Goal: Task Accomplishment & Management: Complete application form

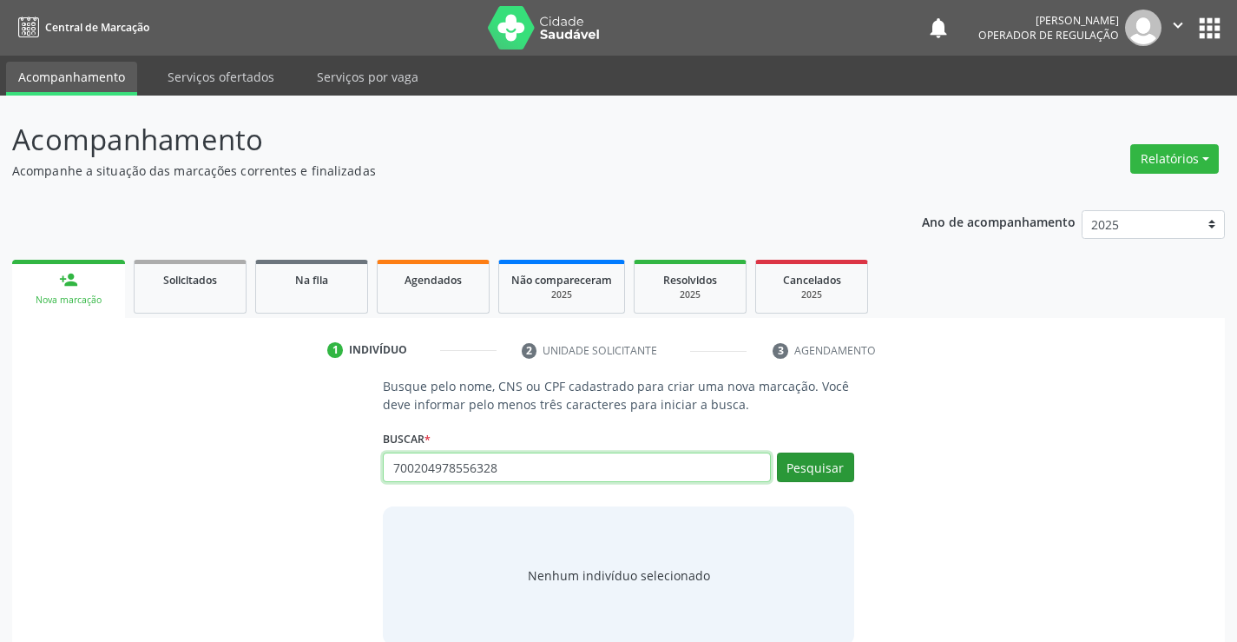
type input "700204978556328"
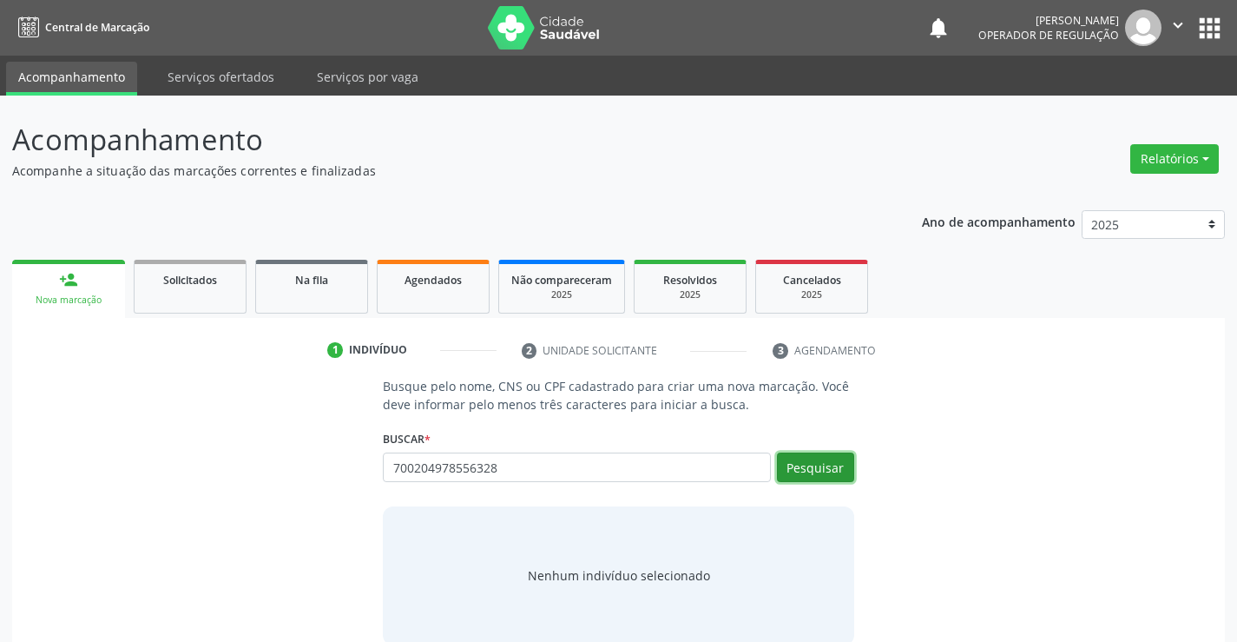
click at [799, 465] on button "Pesquisar" at bounding box center [815, 467] width 77 height 30
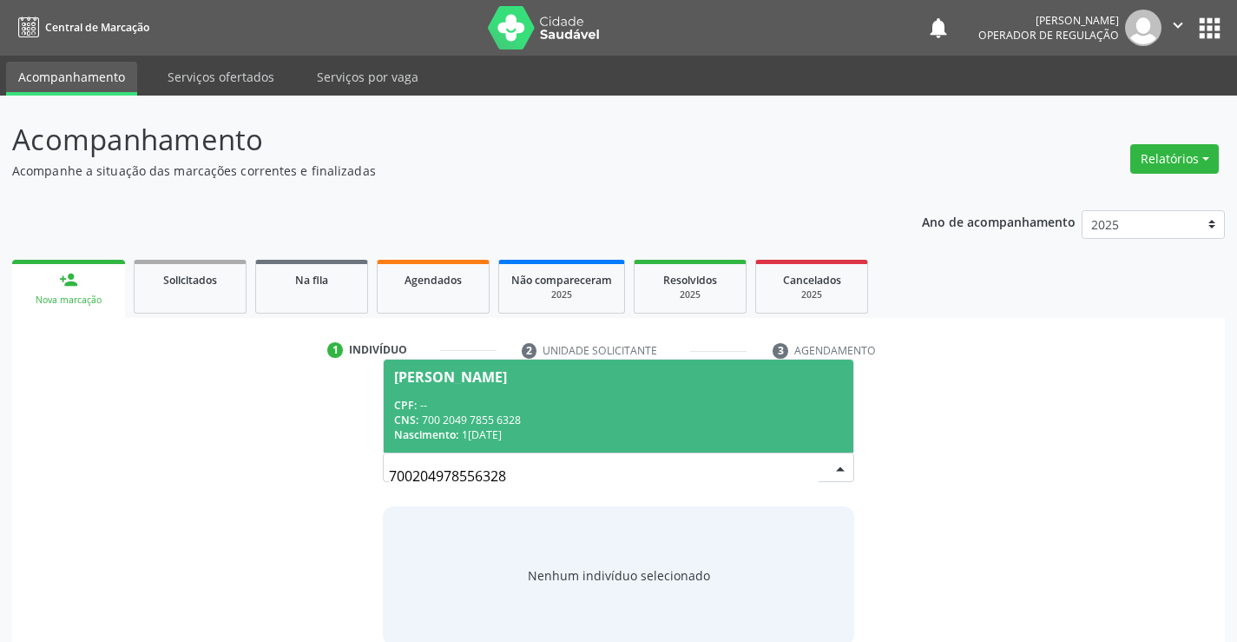
click at [594, 407] on div "CPF: --" at bounding box center [618, 405] width 448 height 15
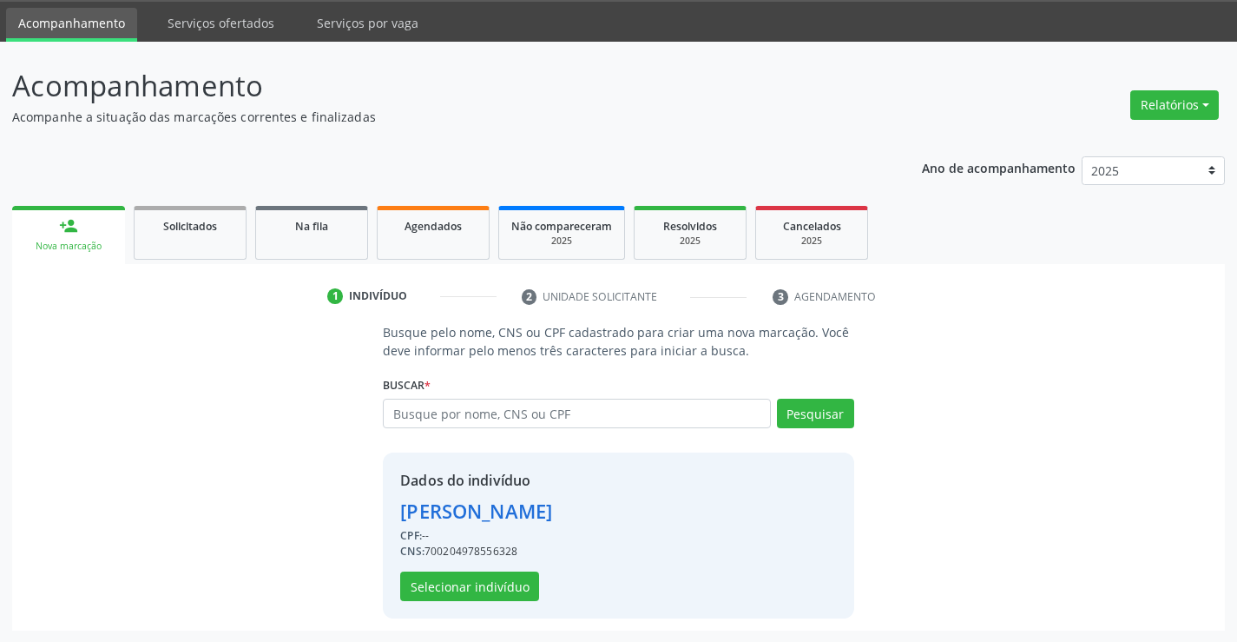
scroll to position [55, 0]
click at [493, 588] on button "Selecionar indivíduo" at bounding box center [469, 586] width 139 height 30
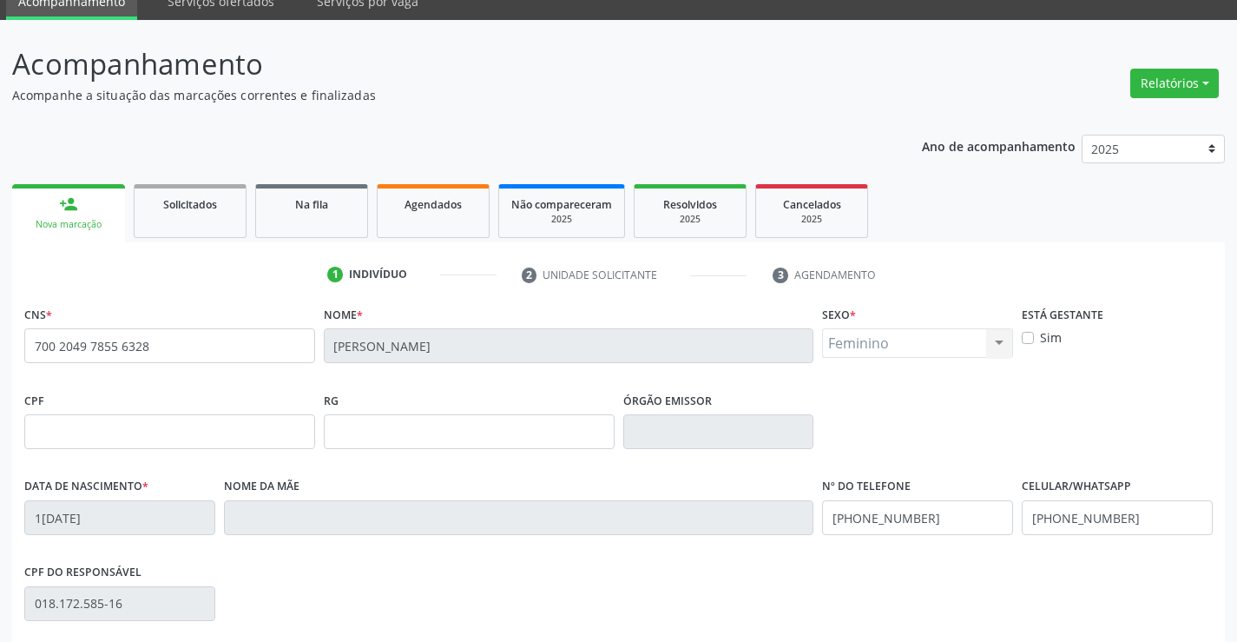
scroll to position [300, 0]
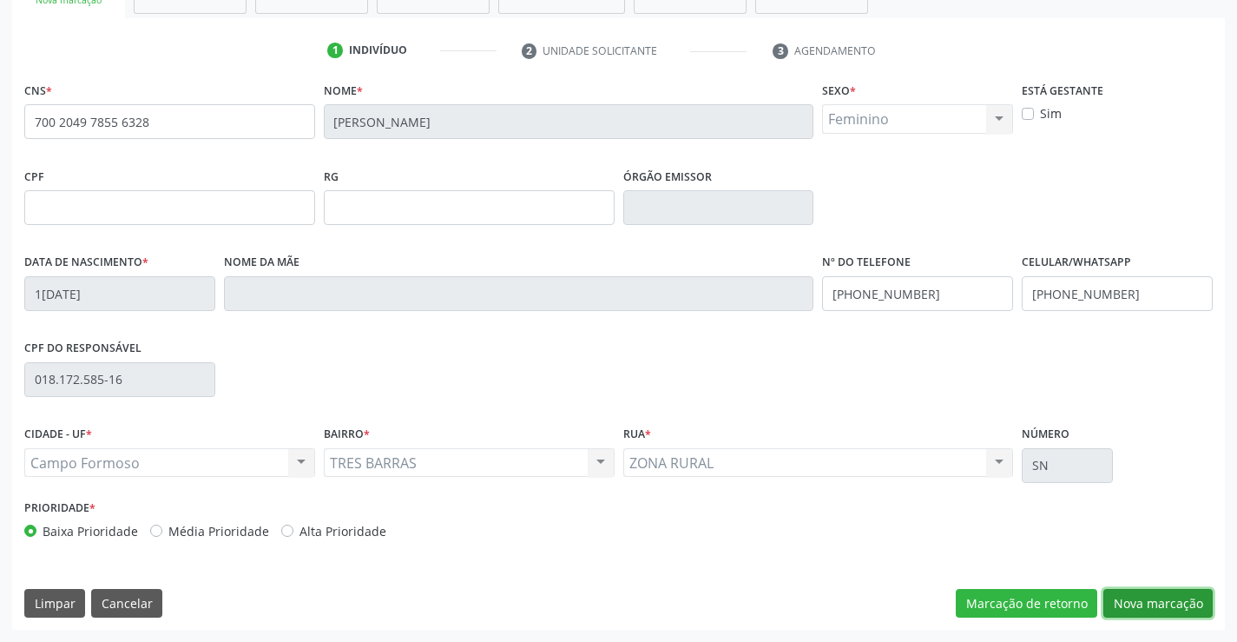
click at [1153, 602] on button "Nova marcação" at bounding box center [1158, 604] width 109 height 30
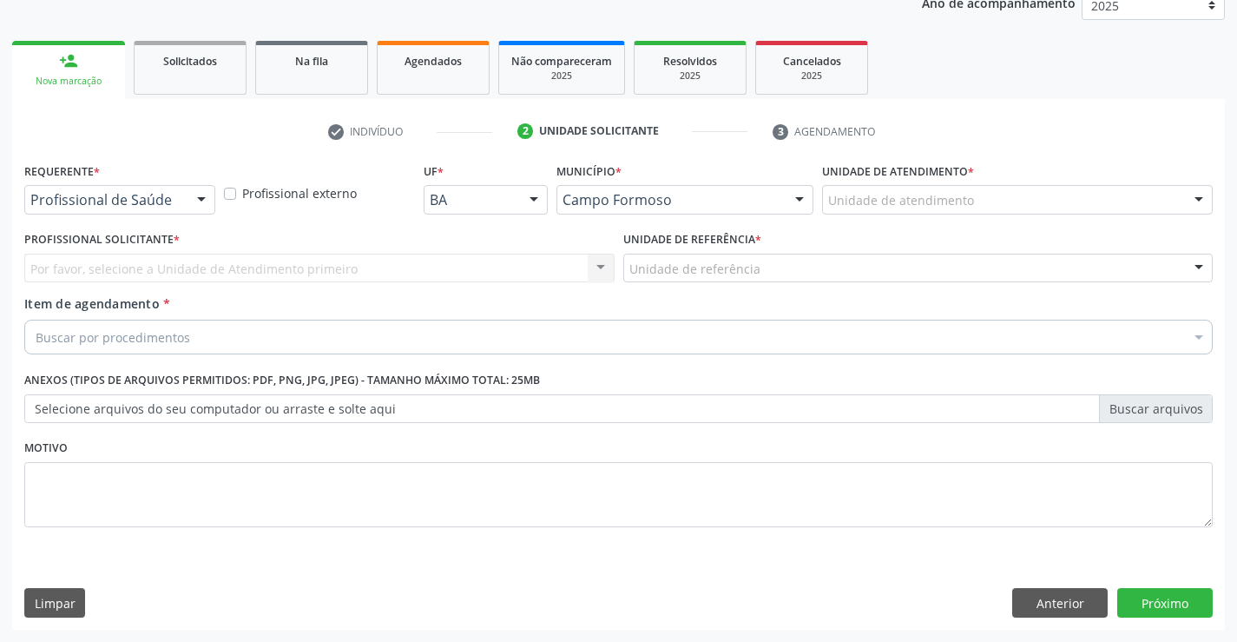
scroll to position [219, 0]
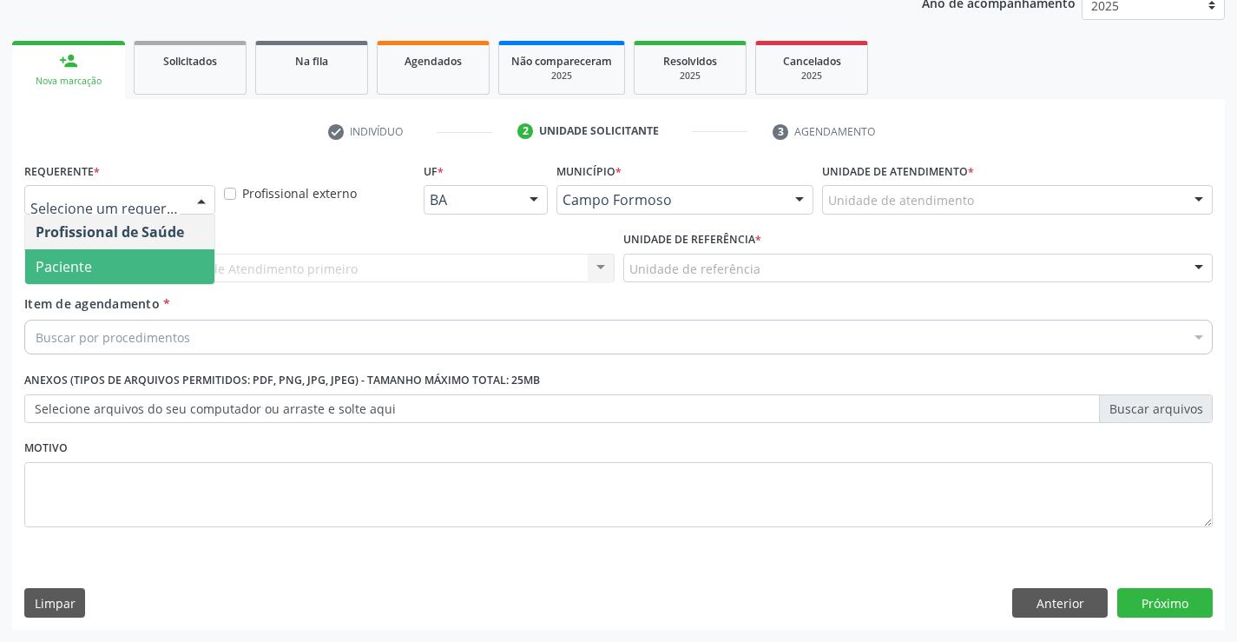
click at [131, 263] on span "Paciente" at bounding box center [119, 266] width 189 height 35
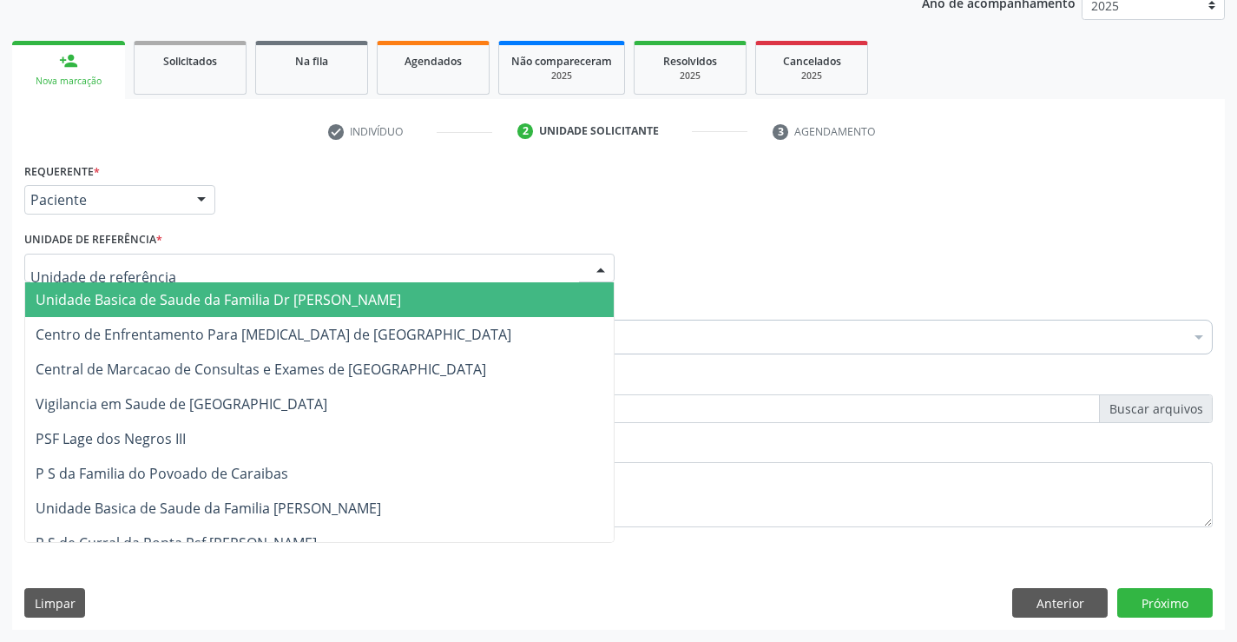
click at [153, 257] on div at bounding box center [319, 269] width 590 height 30
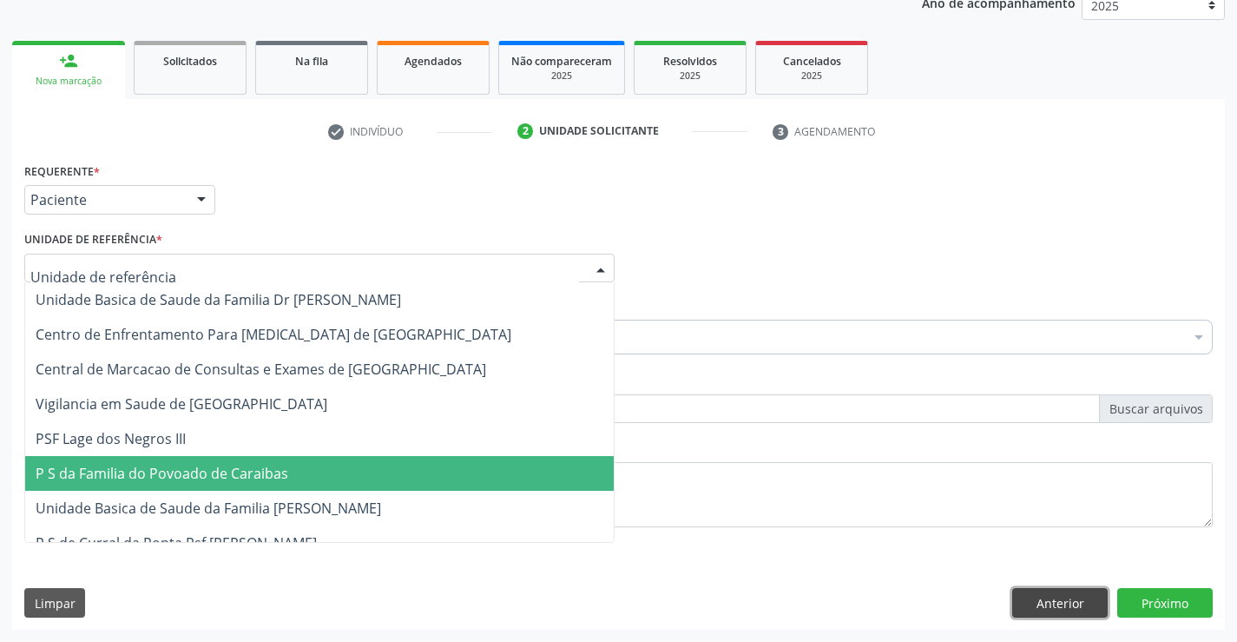
click at [1062, 592] on button "Anterior" at bounding box center [1061, 603] width 96 height 30
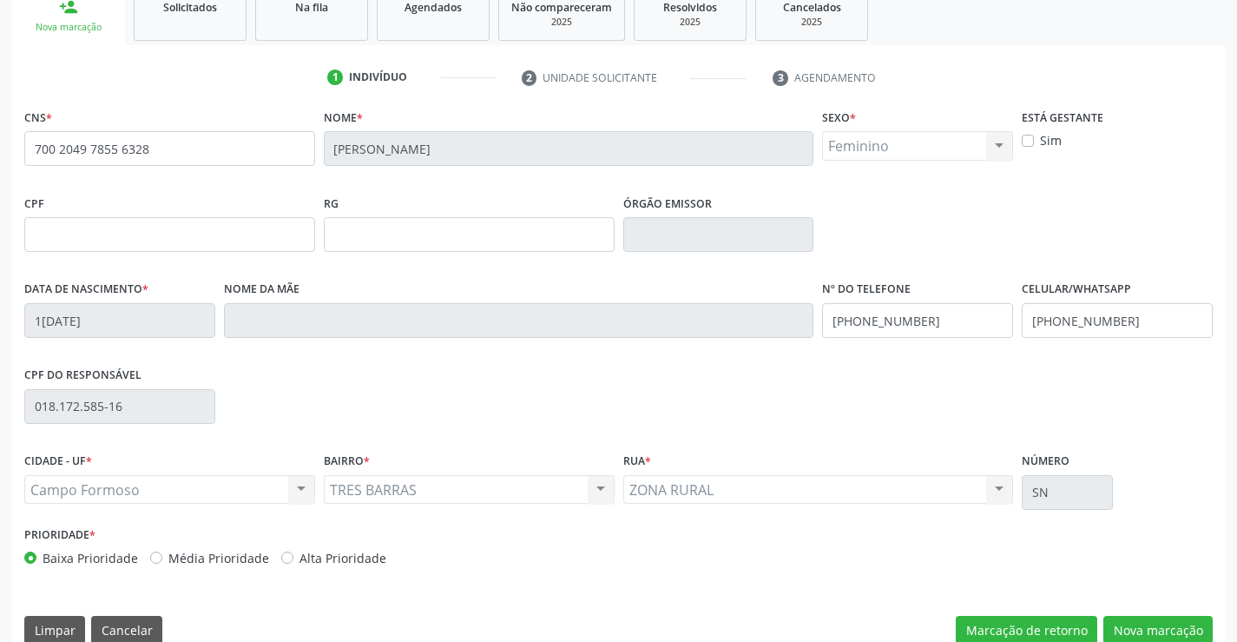
scroll to position [300, 0]
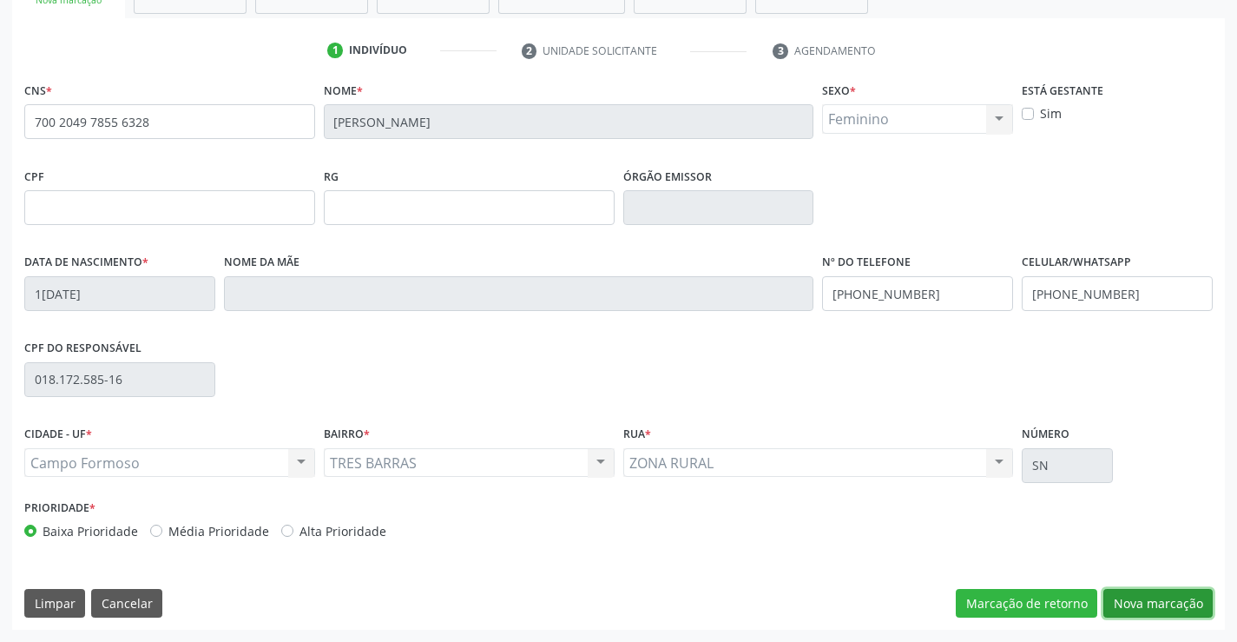
click at [1148, 604] on button "Nova marcação" at bounding box center [1158, 604] width 109 height 30
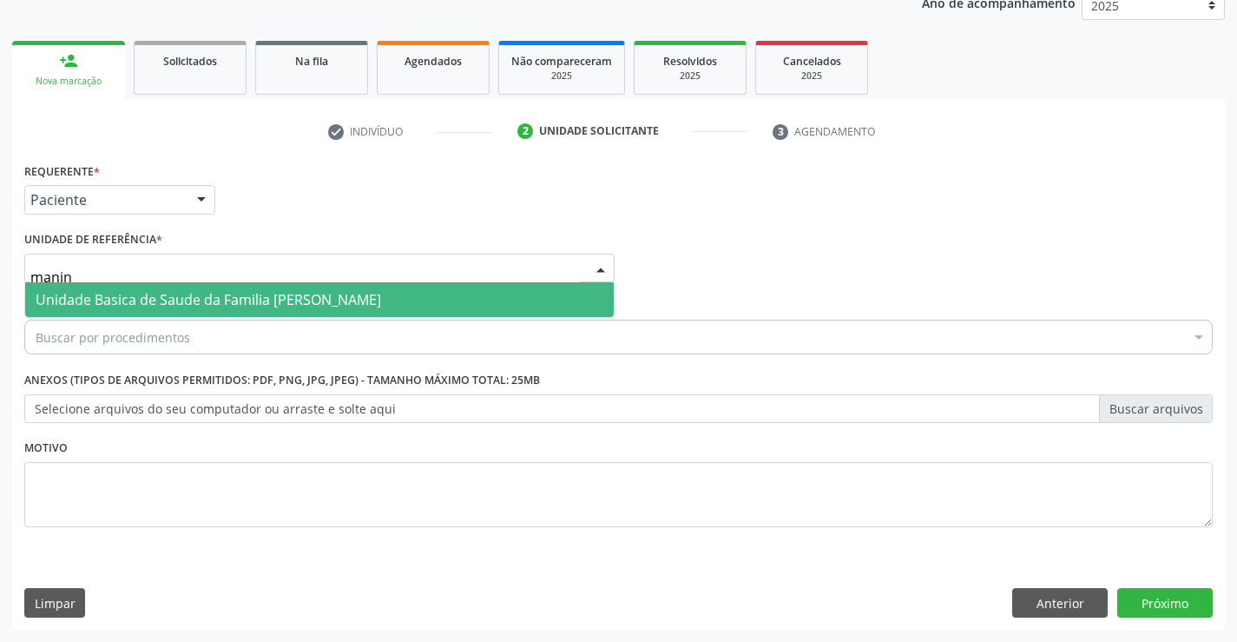
type input "maninh"
click at [126, 306] on span "Unidade Basica de Saude da Familia [PERSON_NAME]" at bounding box center [209, 299] width 346 height 19
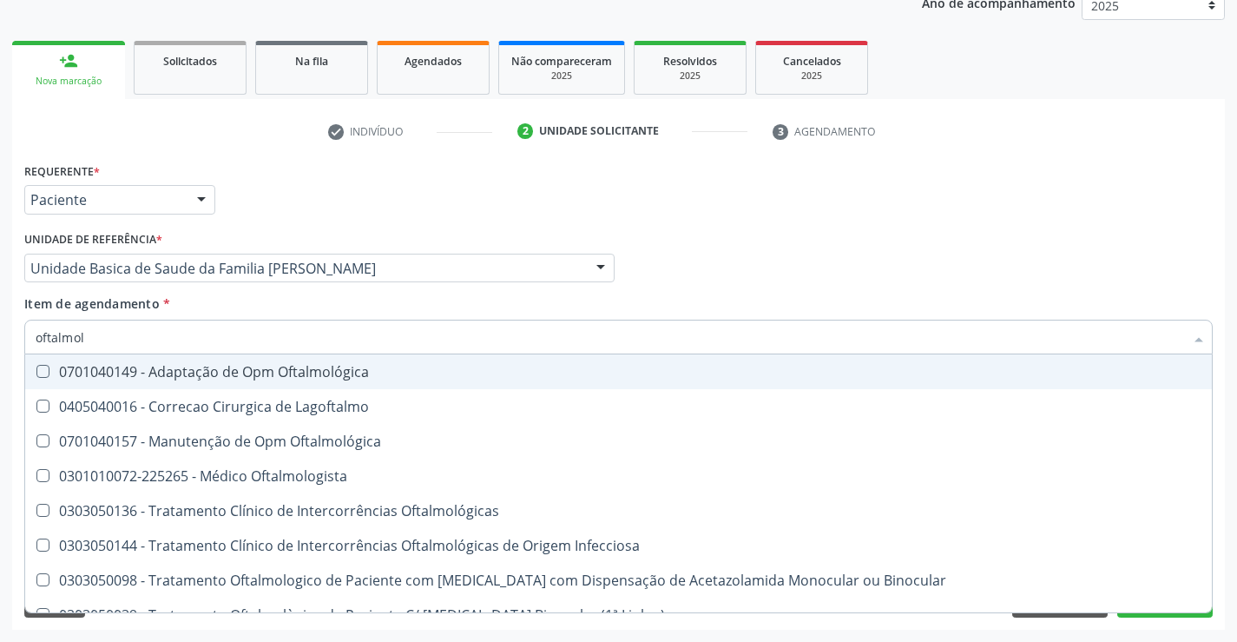
type input "oftalmolo"
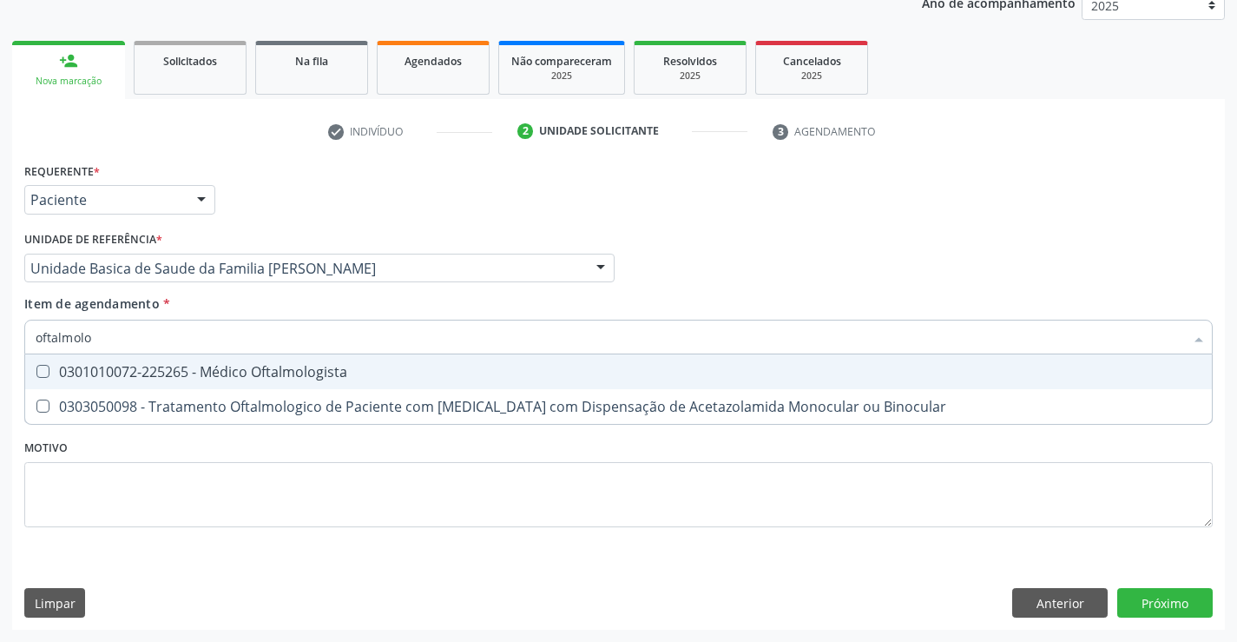
click at [165, 378] on div "0301010072-225265 - Médico Oftalmologista" at bounding box center [619, 372] width 1166 height 14
checkbox Oftalmologista "true"
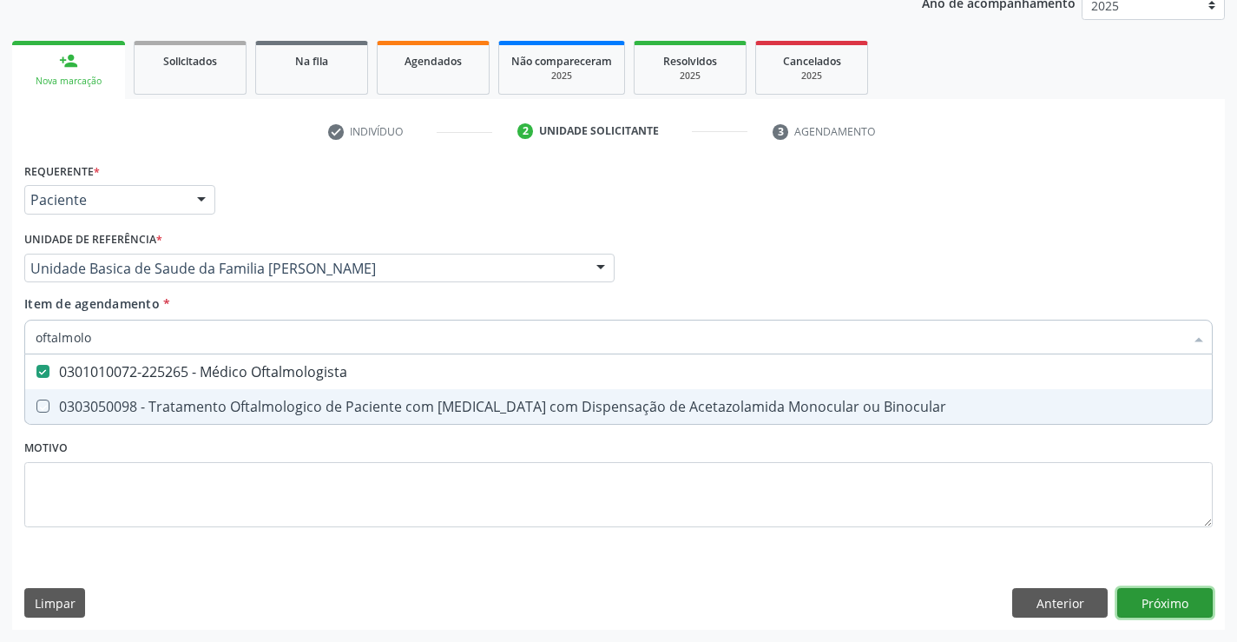
click at [1135, 604] on div "Requerente * Paciente Profissional de Saúde Paciente Nenhum resultado encontrad…" at bounding box center [618, 394] width 1213 height 472
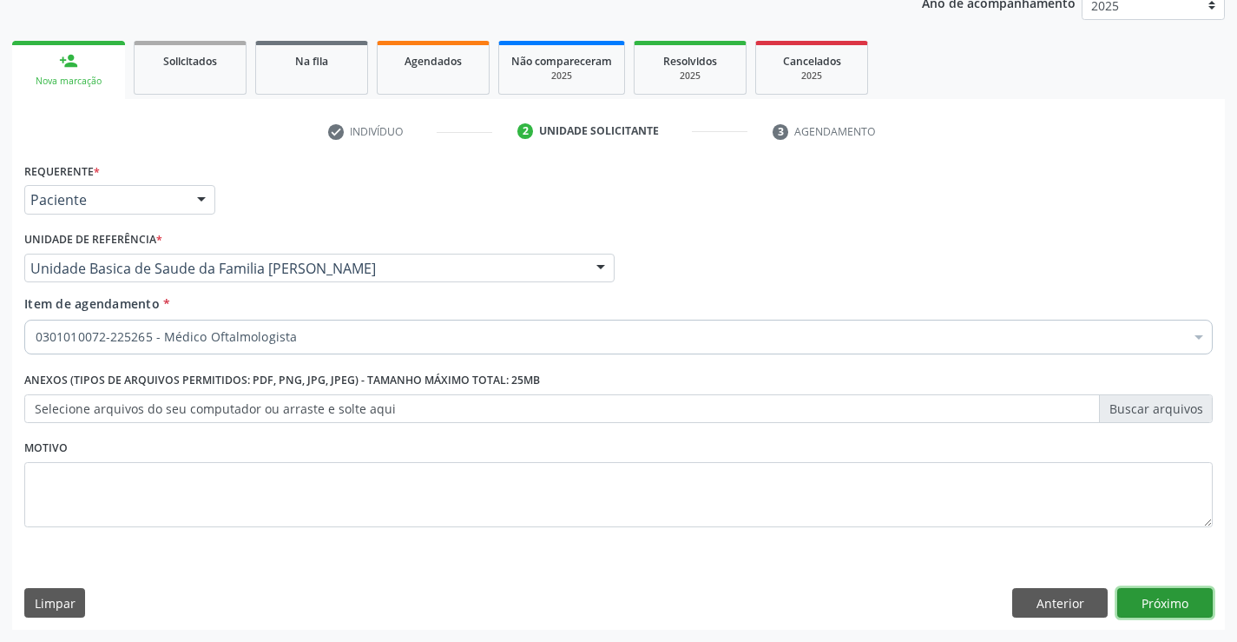
click at [1175, 604] on button "Próximo" at bounding box center [1166, 603] width 96 height 30
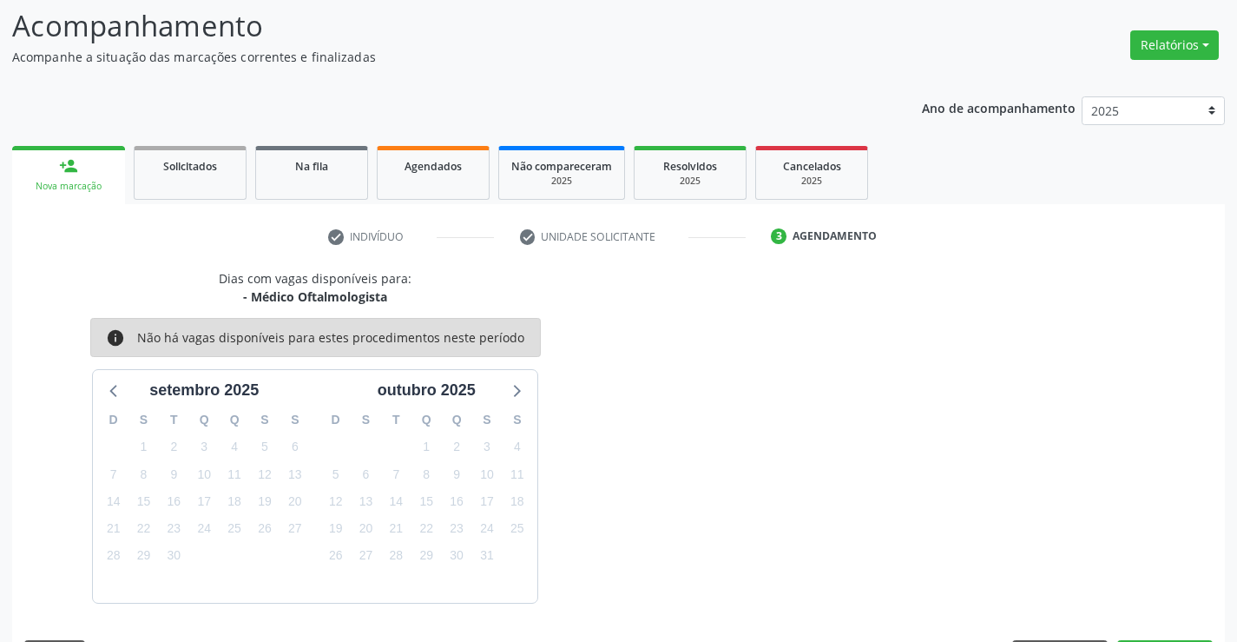
scroll to position [165, 0]
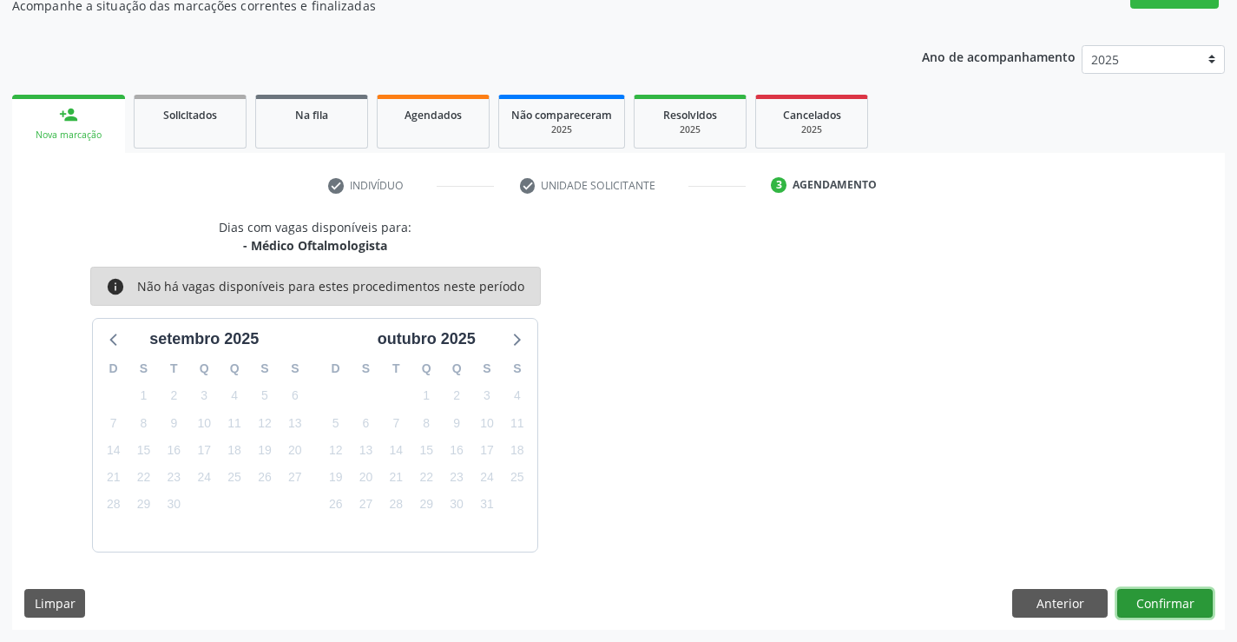
click at [1164, 600] on button "Confirmar" at bounding box center [1166, 604] width 96 height 30
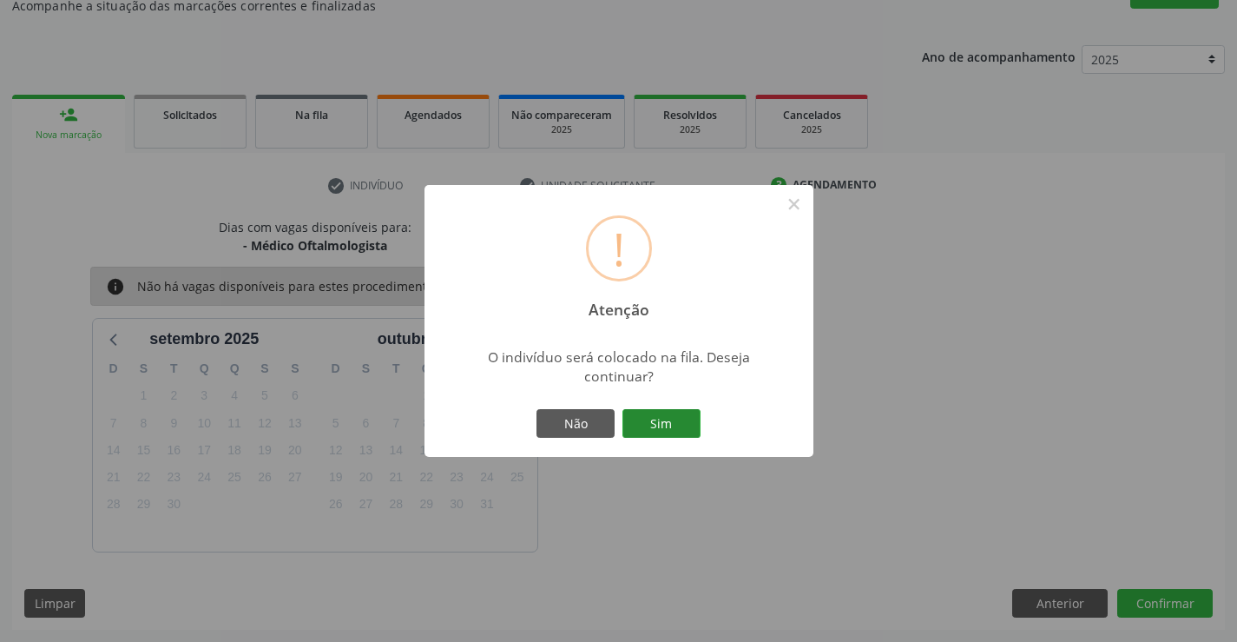
click at [664, 431] on button "Sim" at bounding box center [662, 424] width 78 height 30
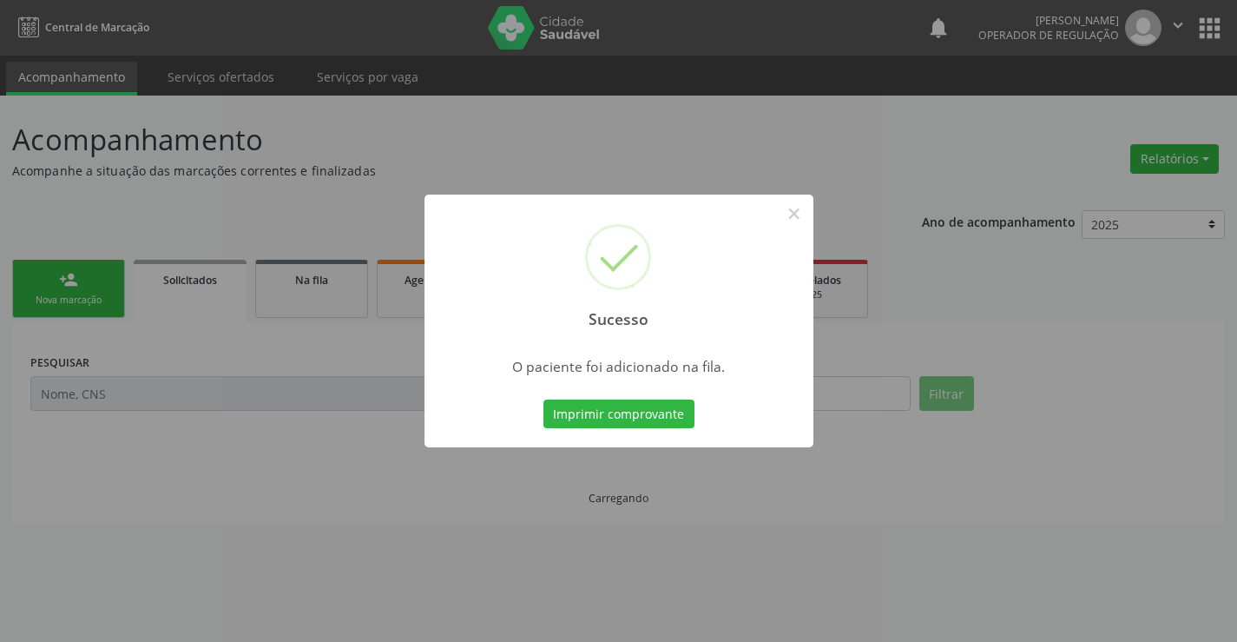
scroll to position [0, 0]
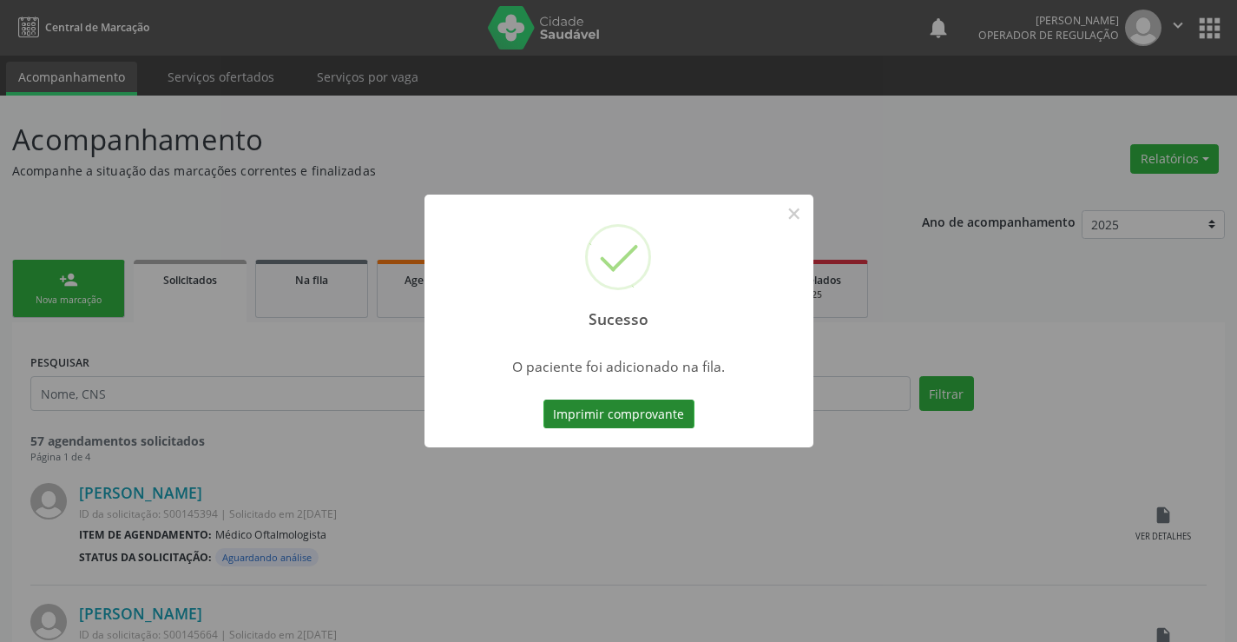
click at [651, 412] on button "Imprimir comprovante" at bounding box center [619, 414] width 151 height 30
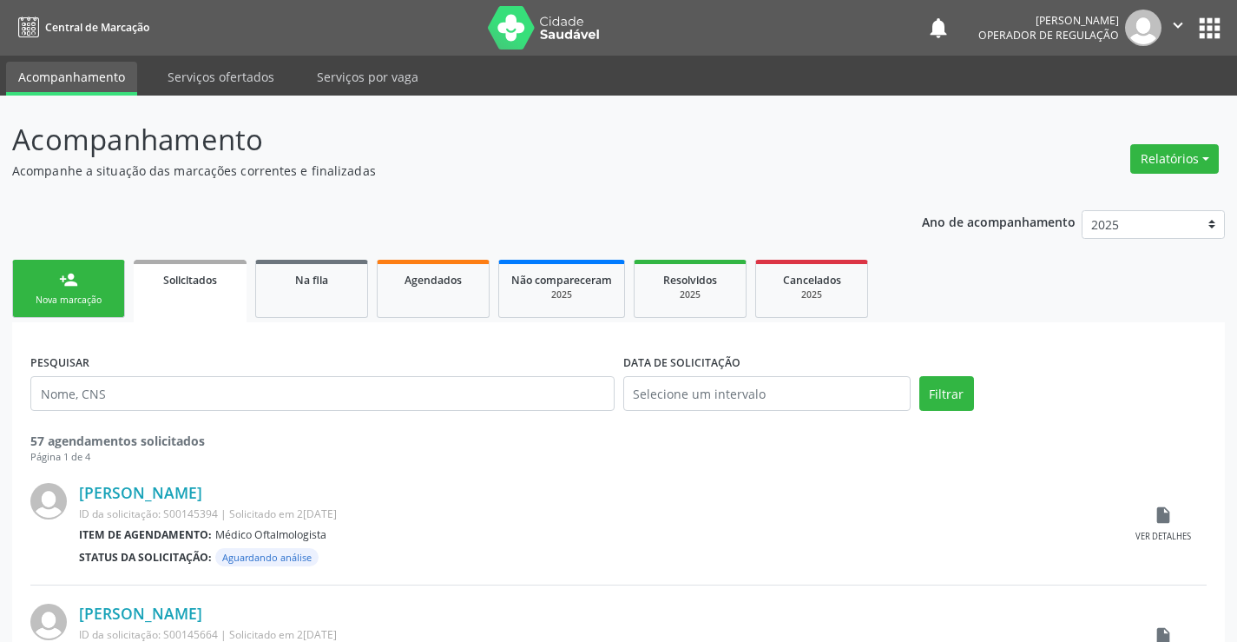
click at [98, 303] on div "Nova marcação" at bounding box center [68, 300] width 87 height 13
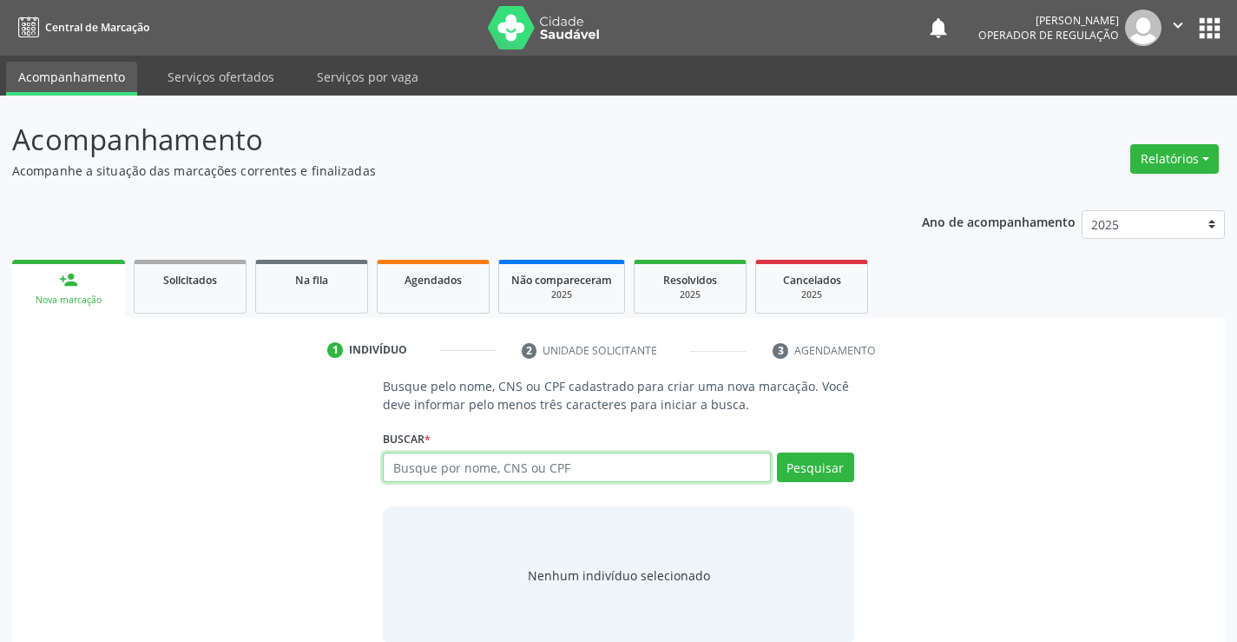
click at [456, 477] on input "text" at bounding box center [576, 467] width 387 height 30
type input "701002894583497"
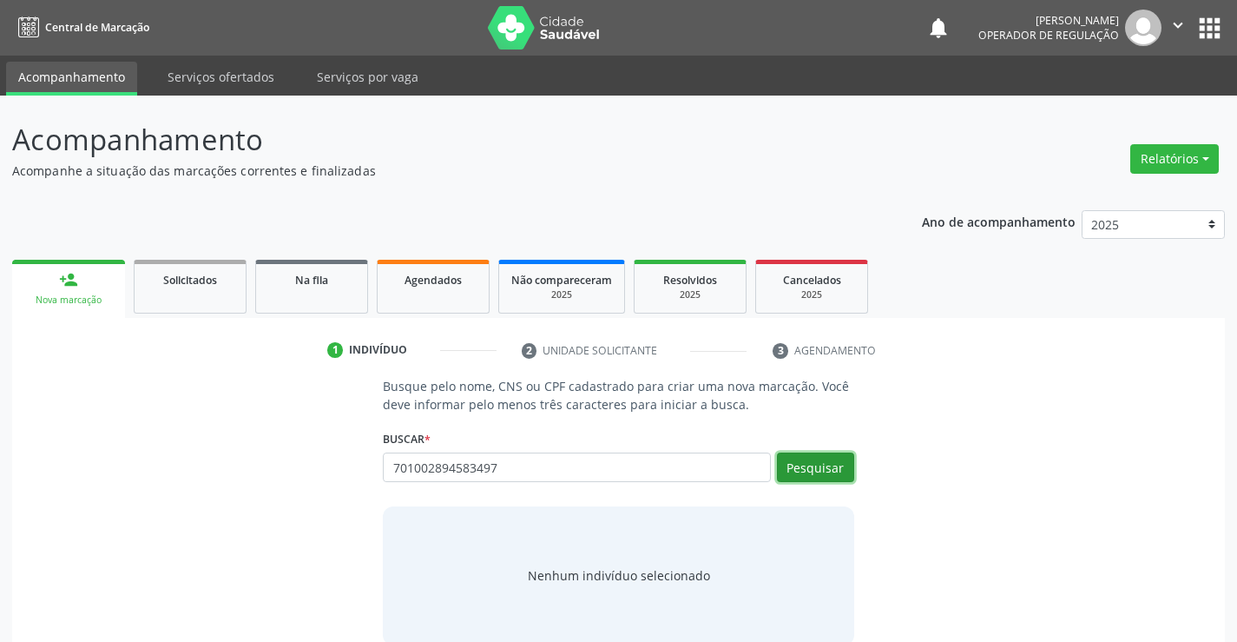
click at [810, 454] on button "Pesquisar" at bounding box center [815, 467] width 77 height 30
type input "701002894583497"
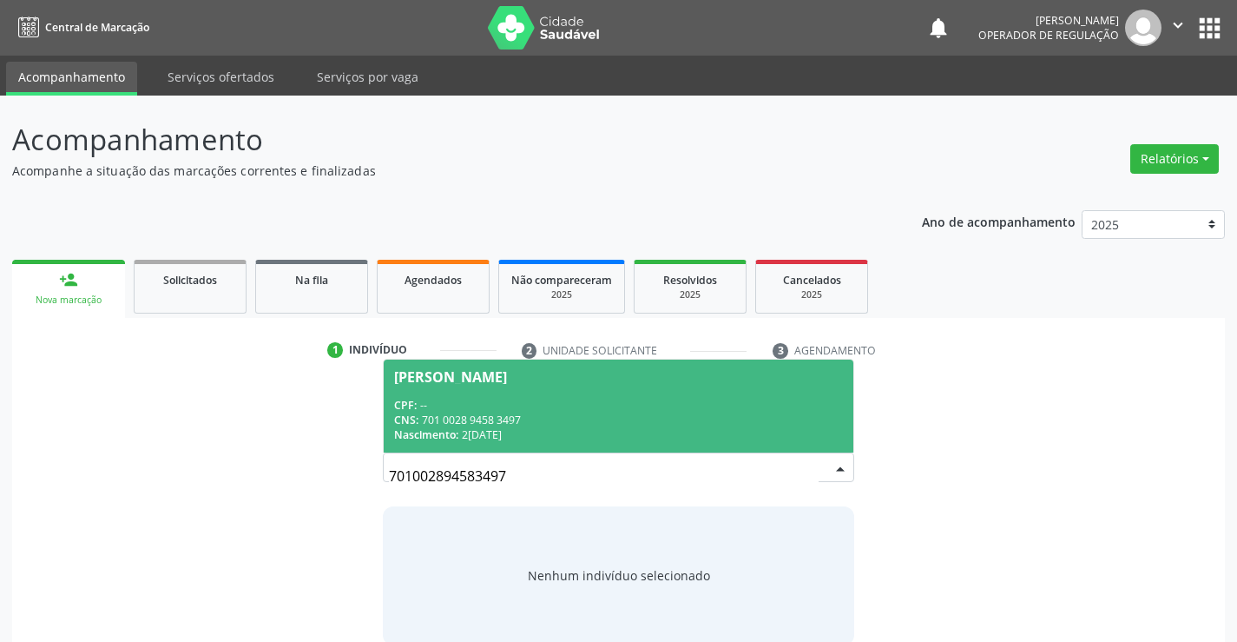
click at [611, 399] on div "CPF: --" at bounding box center [618, 405] width 448 height 15
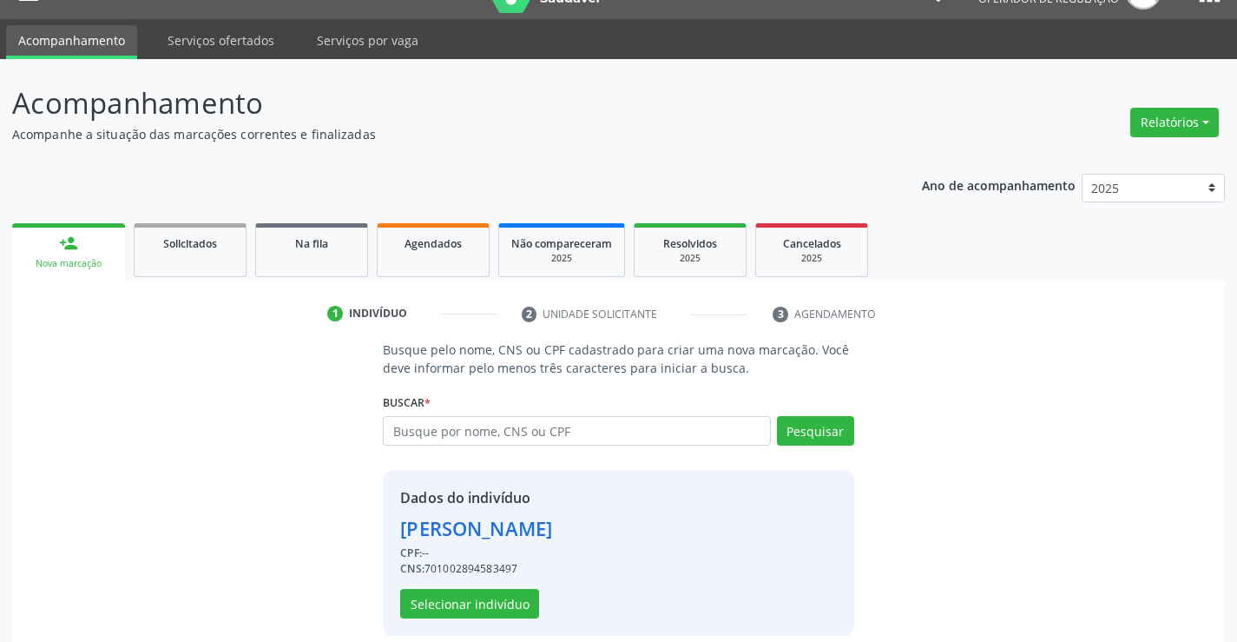
scroll to position [55, 0]
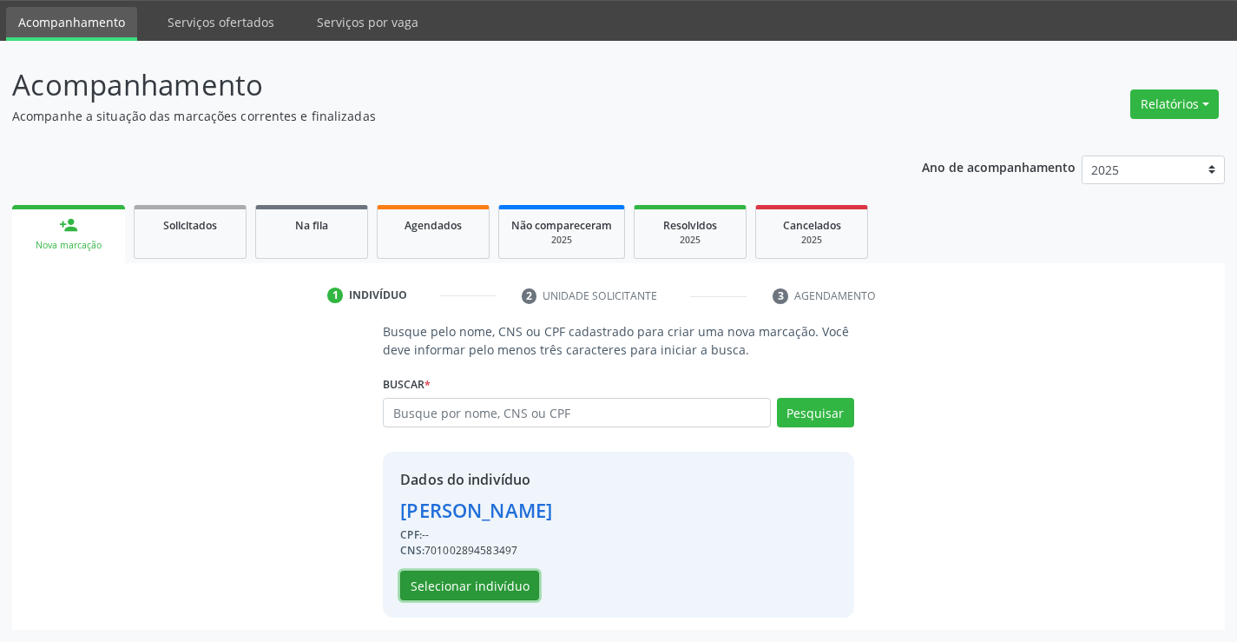
click at [491, 583] on button "Selecionar indivíduo" at bounding box center [469, 586] width 139 height 30
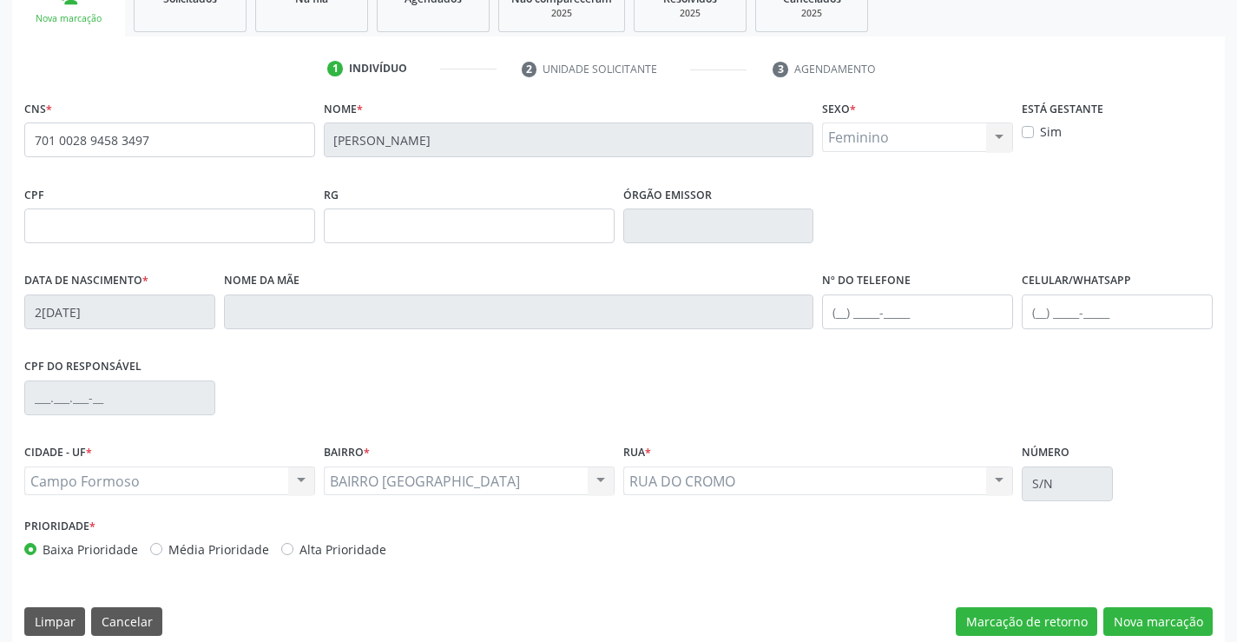
scroll to position [300, 0]
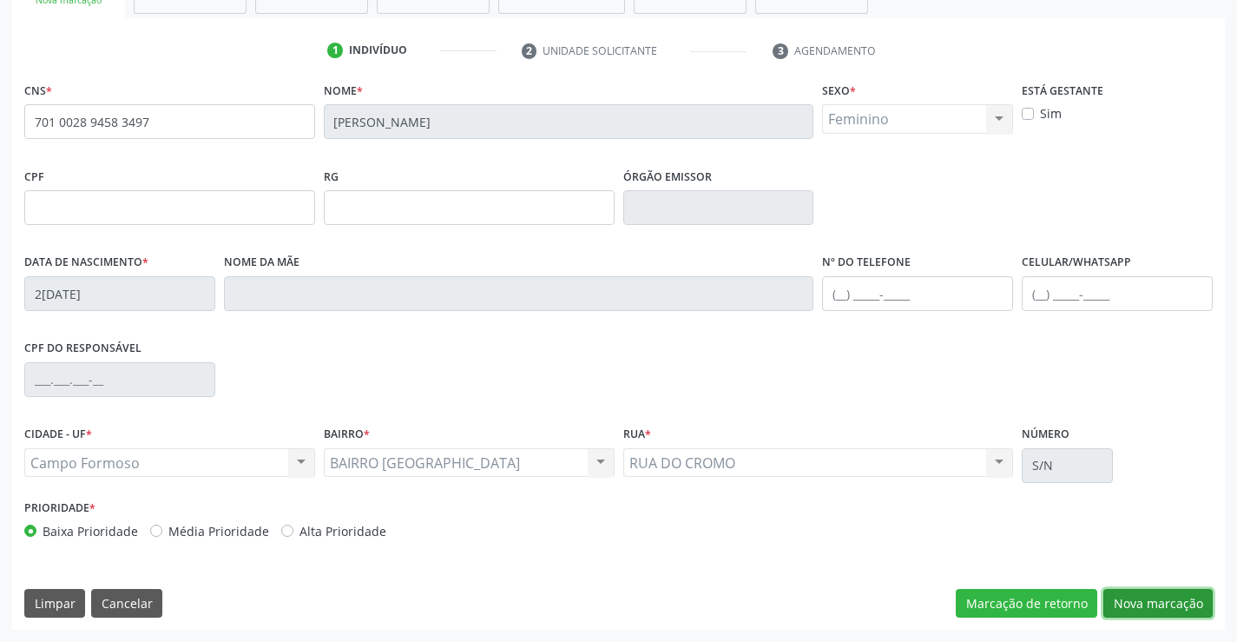
click at [1174, 603] on button "Nova marcação" at bounding box center [1158, 604] width 109 height 30
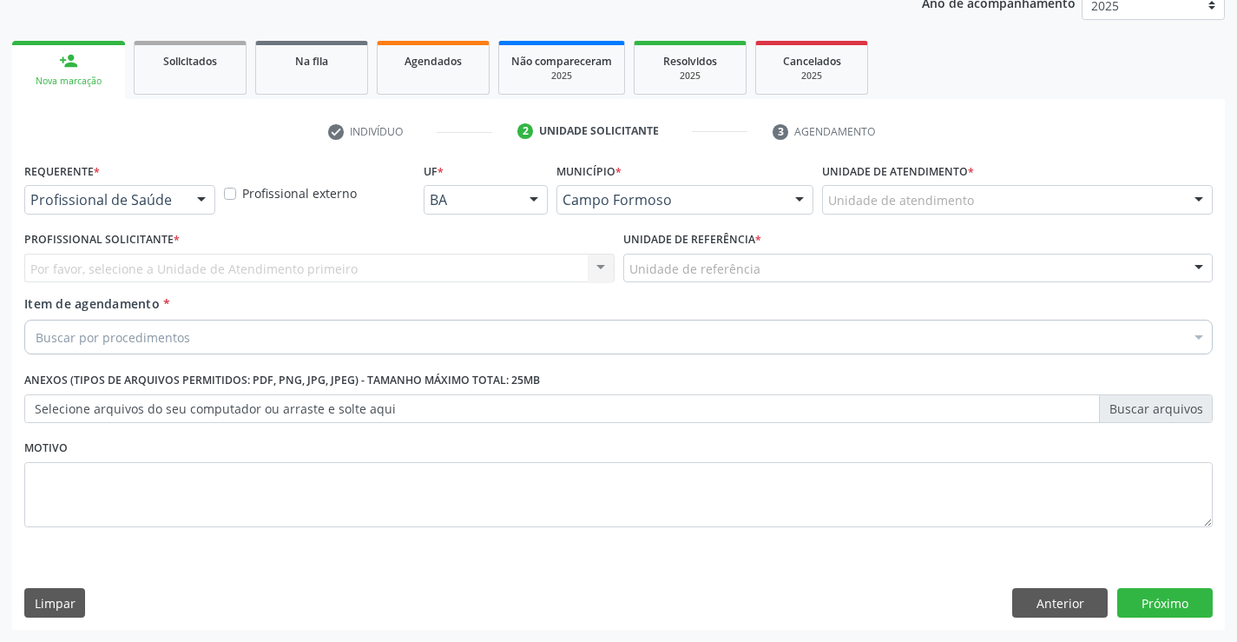
scroll to position [219, 0]
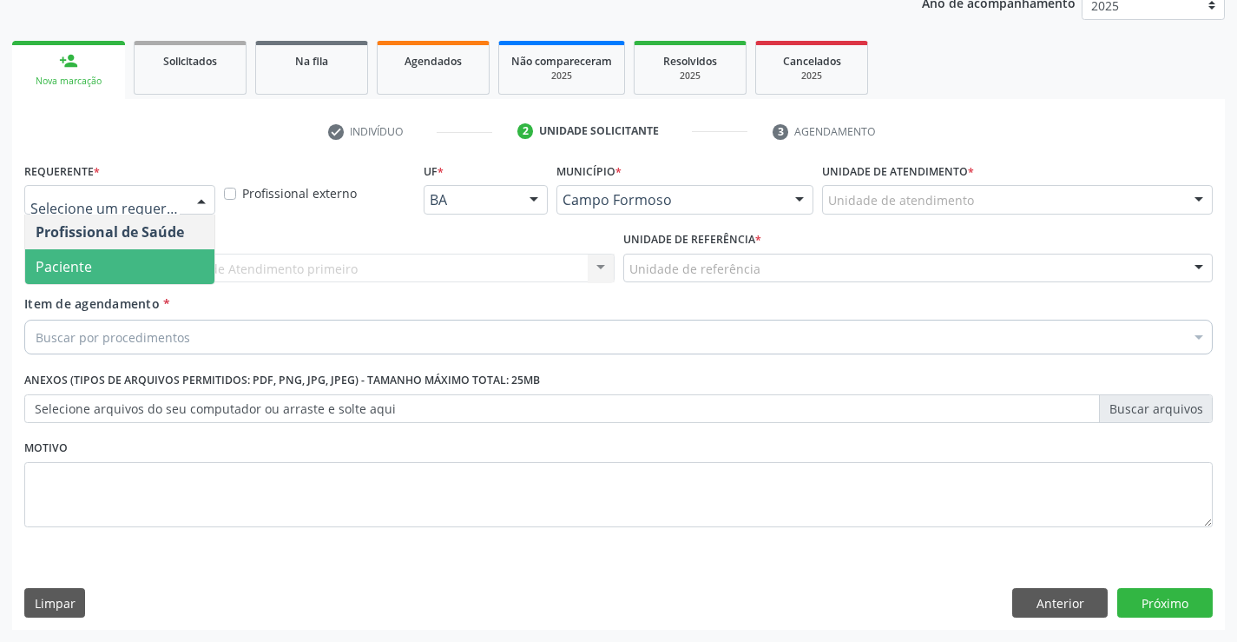
click at [112, 263] on span "Paciente" at bounding box center [119, 266] width 189 height 35
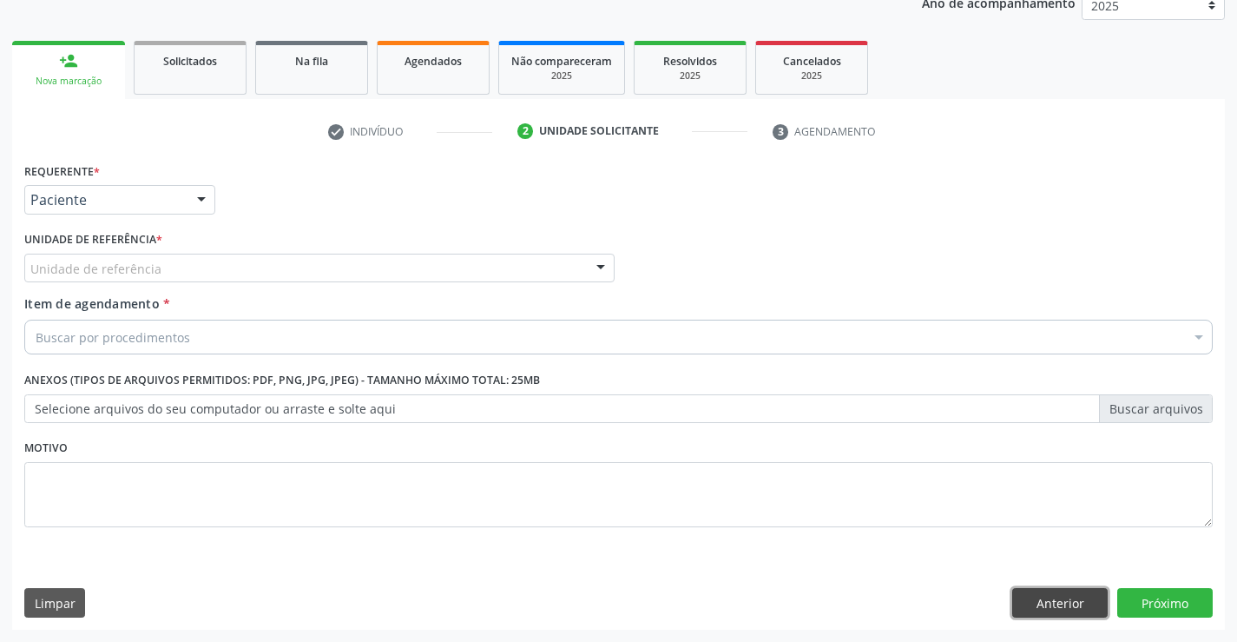
click at [1068, 607] on button "Anterior" at bounding box center [1061, 603] width 96 height 30
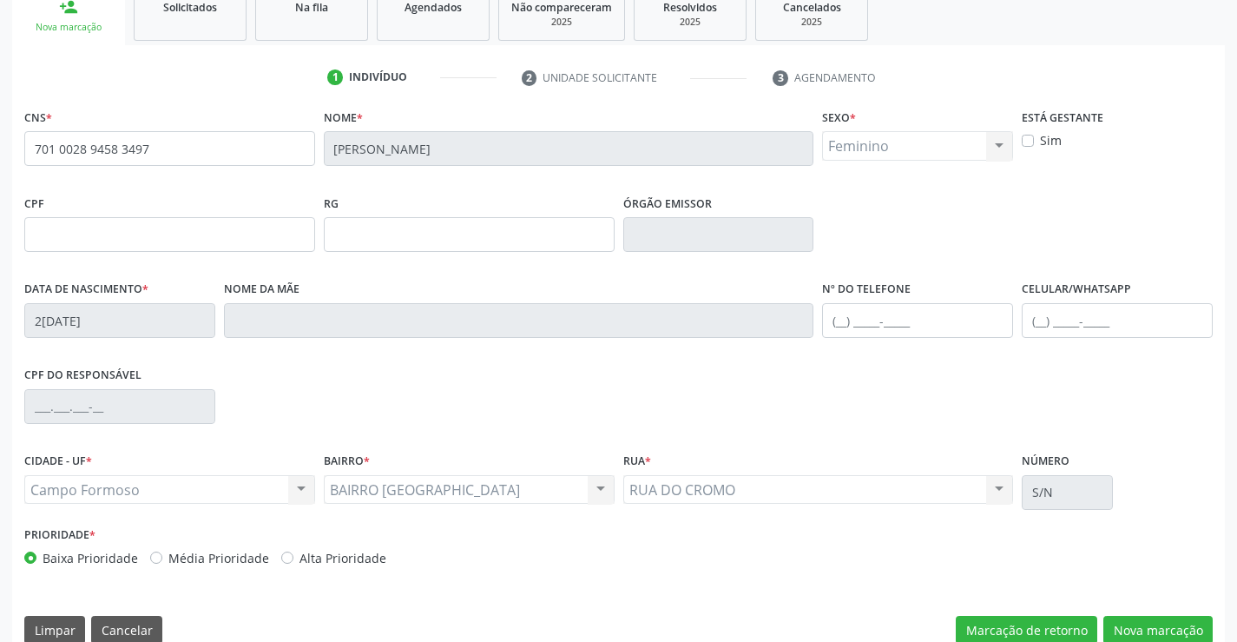
scroll to position [300, 0]
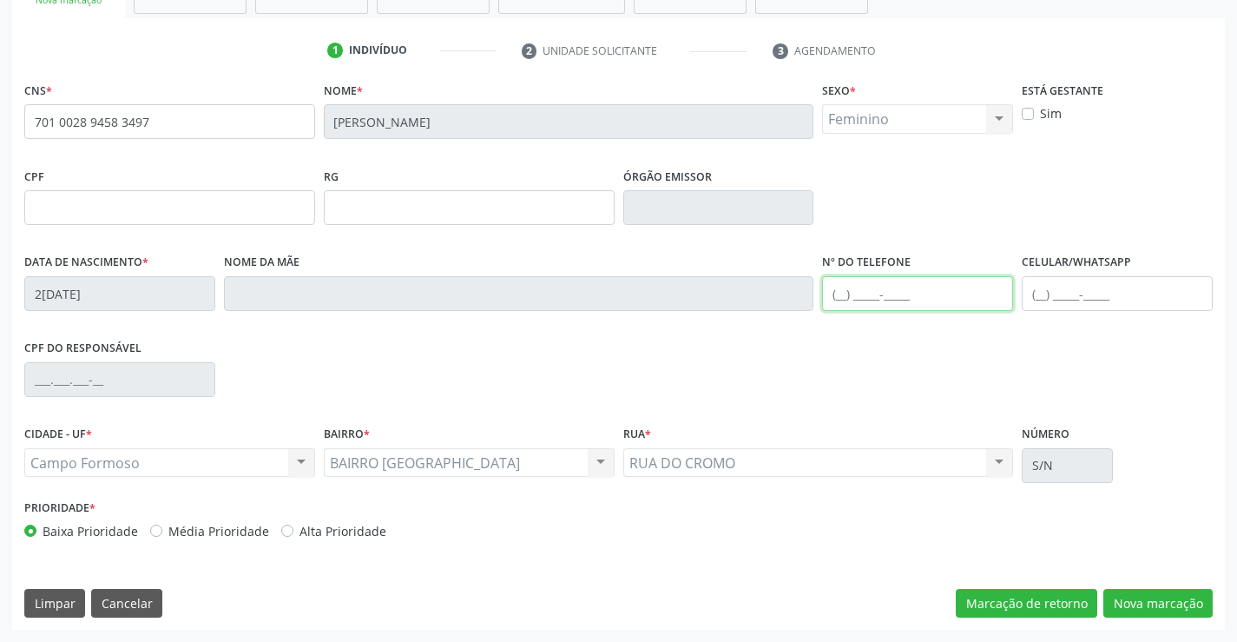
click at [873, 290] on input "text" at bounding box center [917, 293] width 191 height 35
type input "(74) 8805-6886"
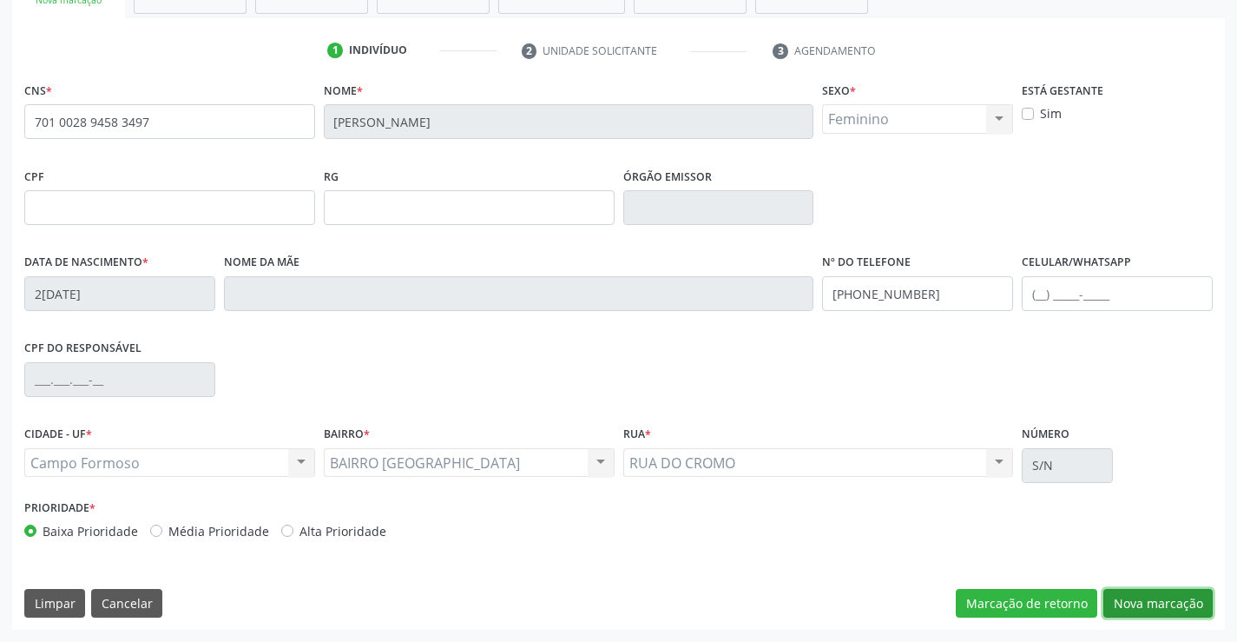
click at [1161, 609] on button "Nova marcação" at bounding box center [1158, 604] width 109 height 30
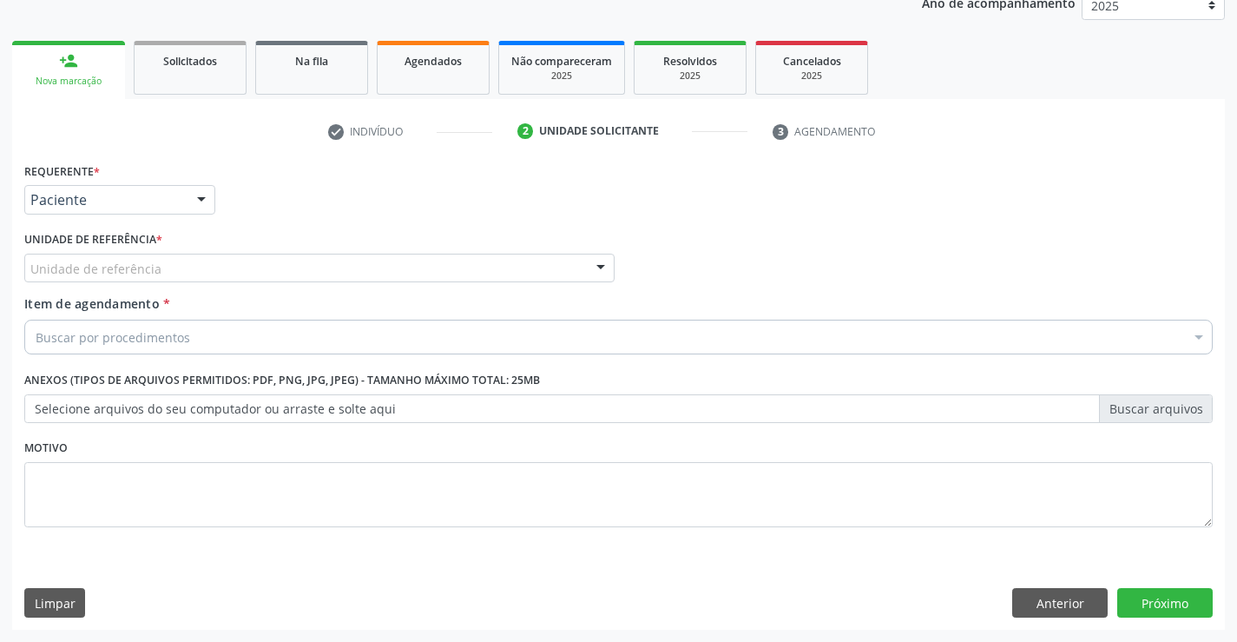
click at [147, 282] on div "Unidade de referência Unidade Basica de Saude da Familia Dr [PERSON_NAME] Centr…" at bounding box center [319, 269] width 590 height 30
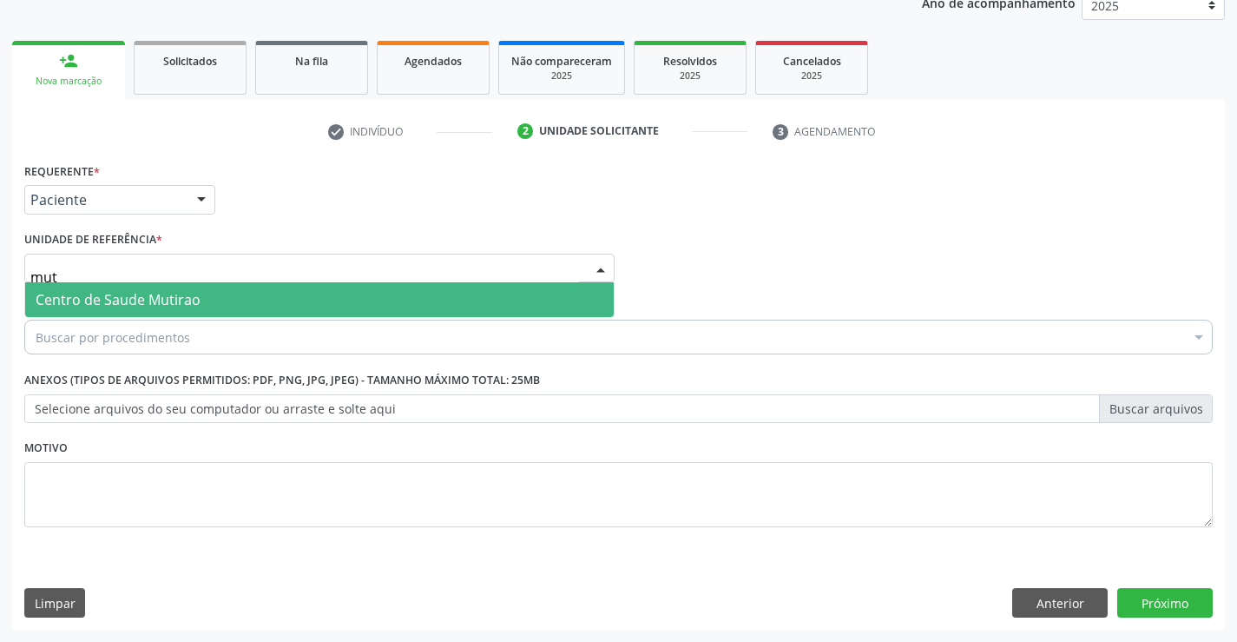
type input "muti"
click at [184, 300] on span "Centro de Saude Mutirao" at bounding box center [118, 299] width 165 height 19
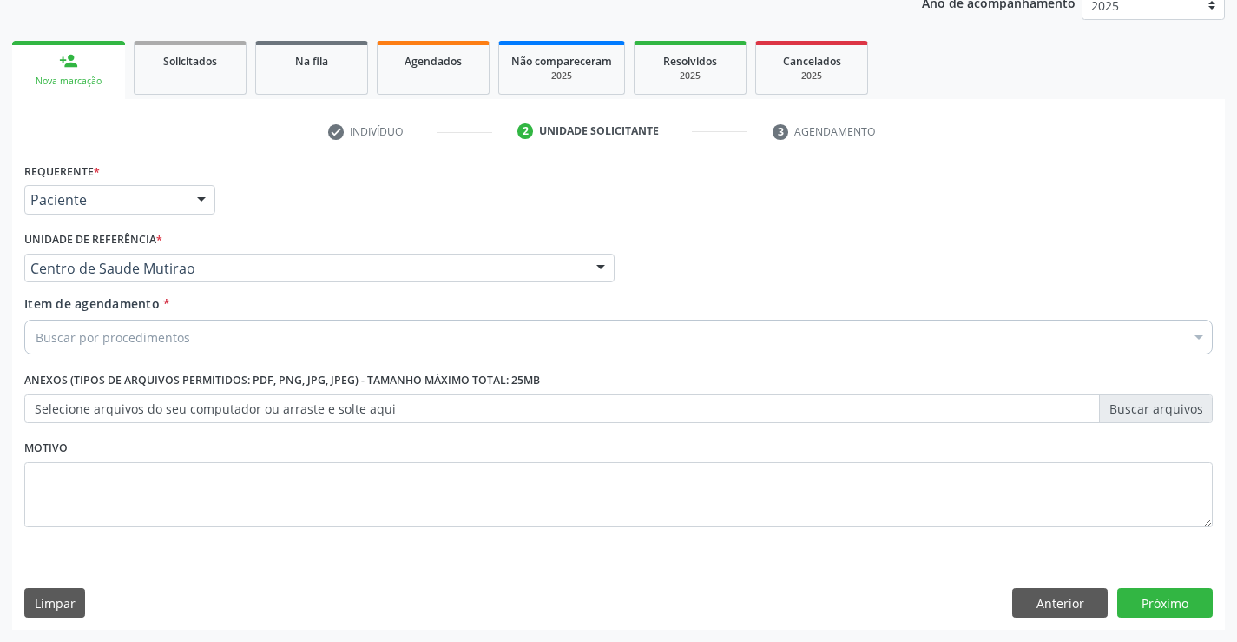
click at [174, 327] on div "Buscar por procedimentos" at bounding box center [618, 337] width 1189 height 35
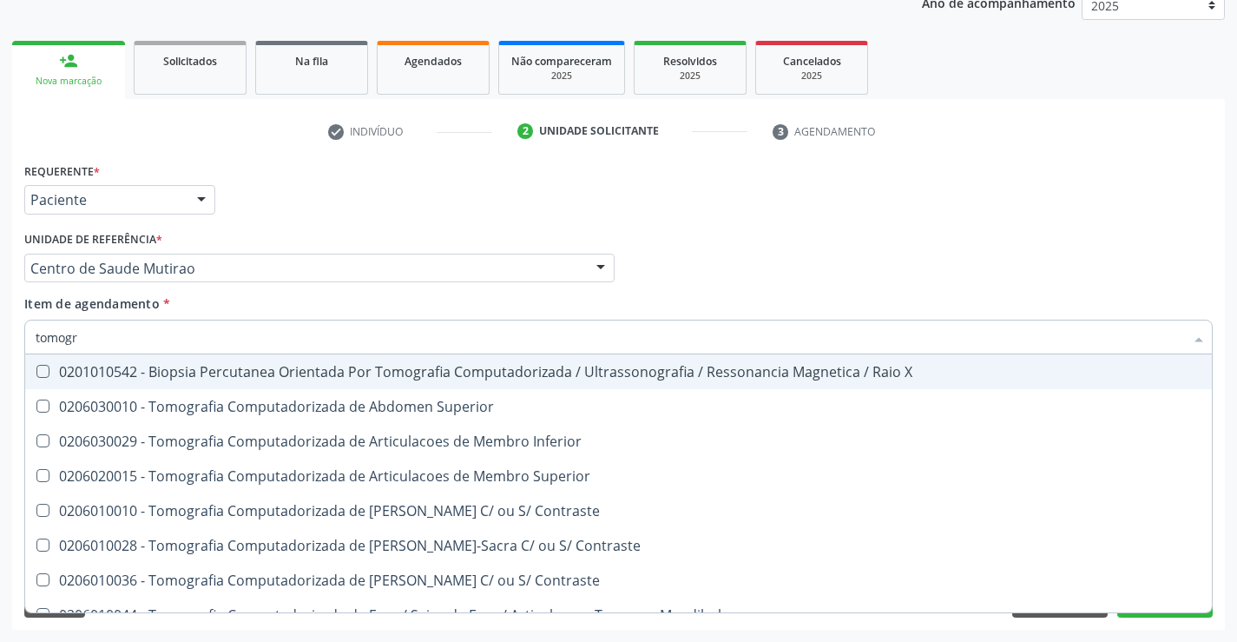
type input "tomogra"
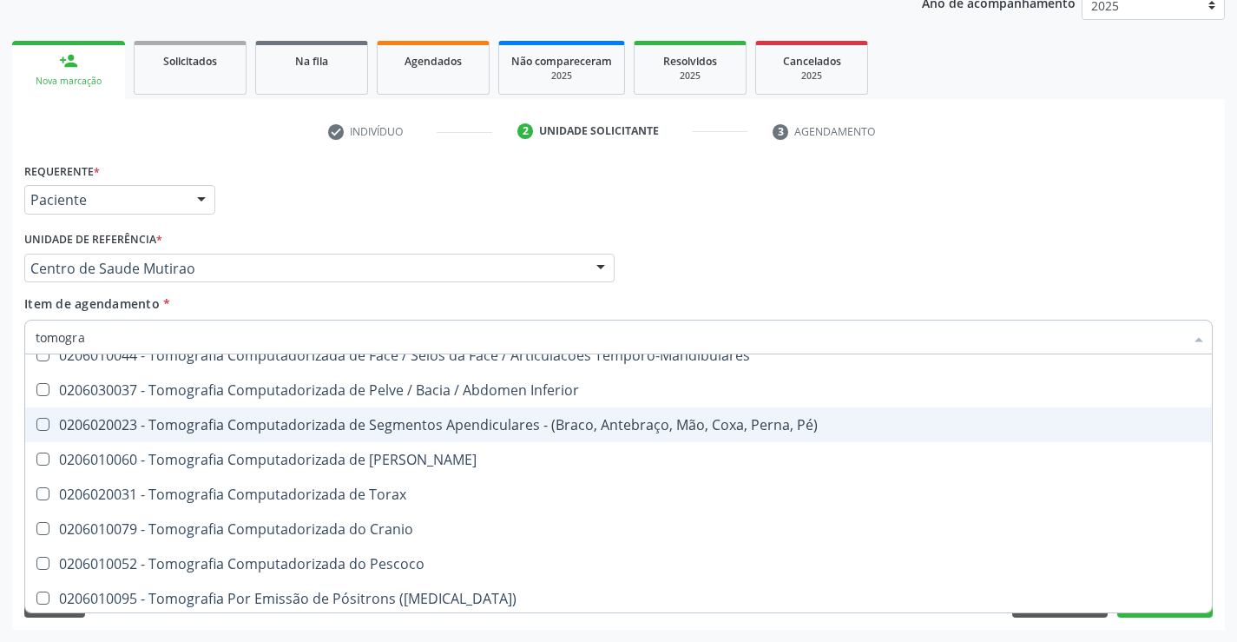
scroll to position [261, 0]
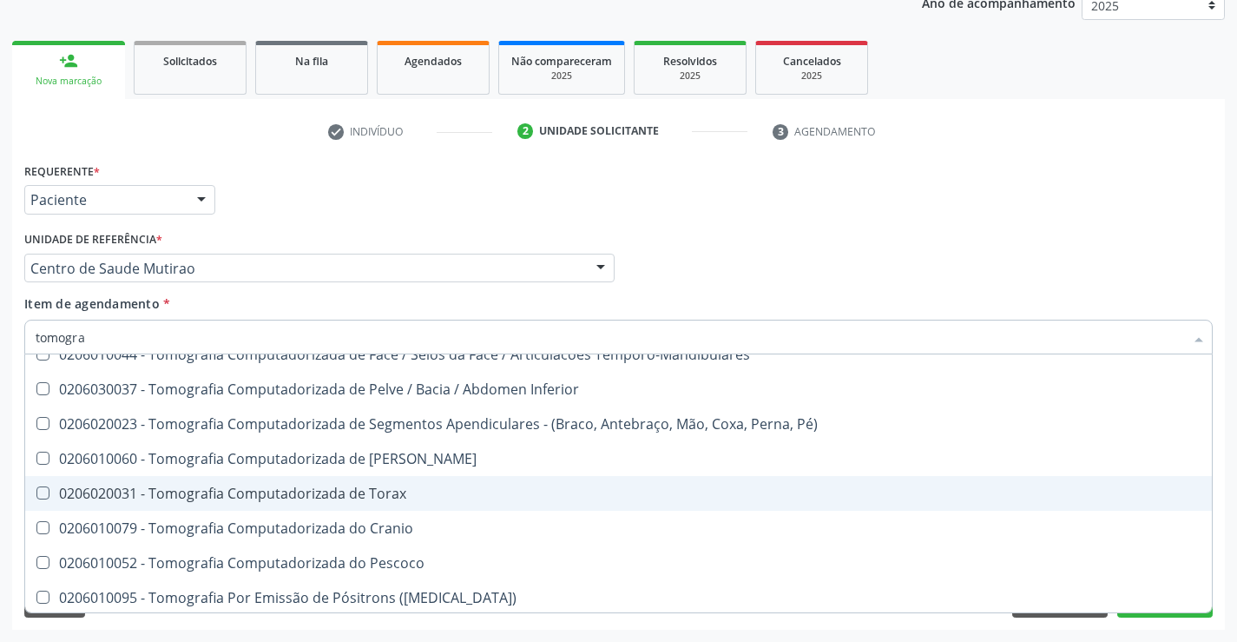
click at [497, 504] on span "0206020031 - Tomografia Computadorizada de Torax" at bounding box center [618, 493] width 1187 height 35
checkbox Torax "true"
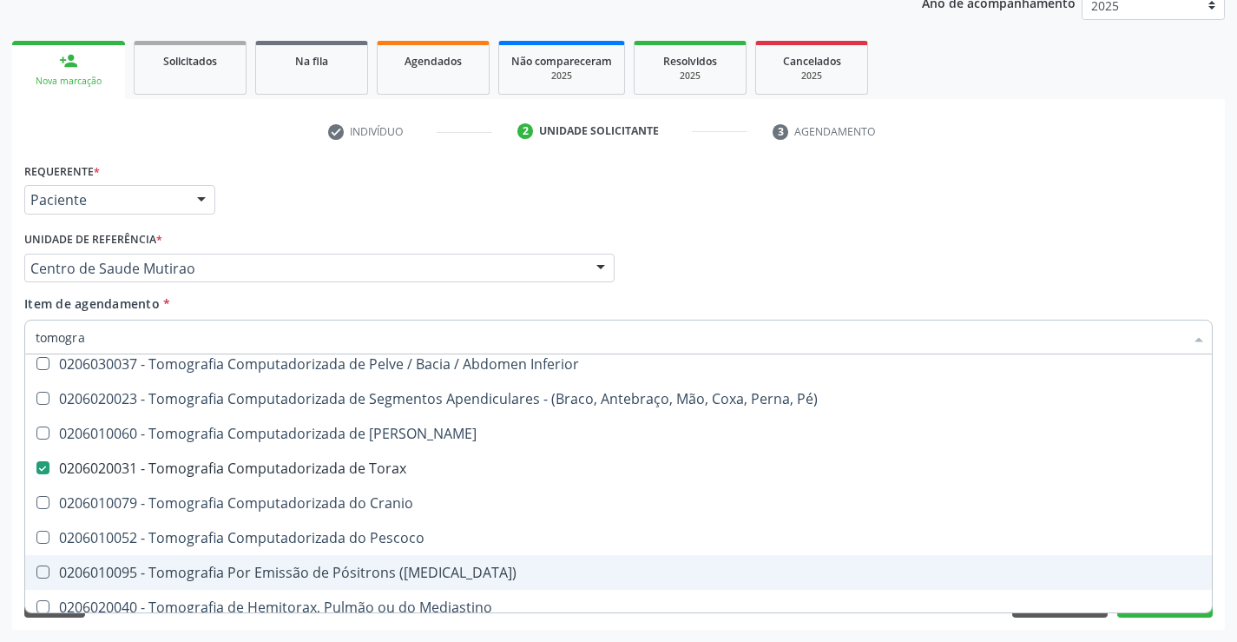
scroll to position [298, 0]
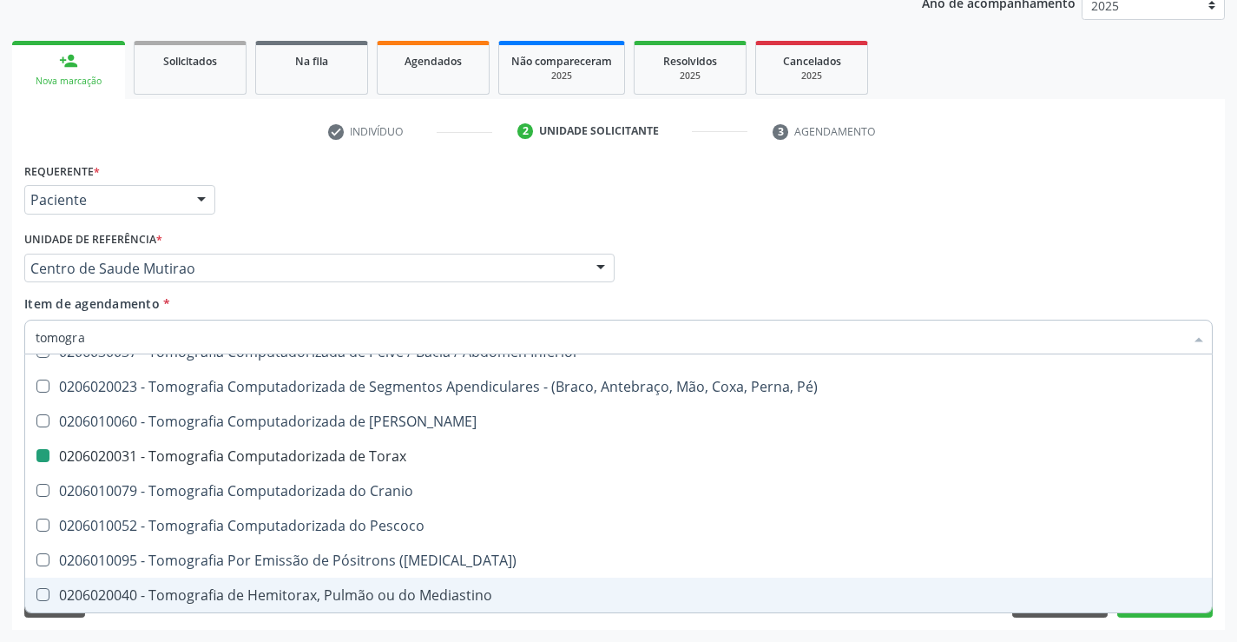
click at [1123, 618] on div "Requerente * Paciente Profissional de Saúde Paciente Nenhum resultado encontrad…" at bounding box center [618, 394] width 1213 height 472
checkbox Superior "true"
checkbox Torax "false"
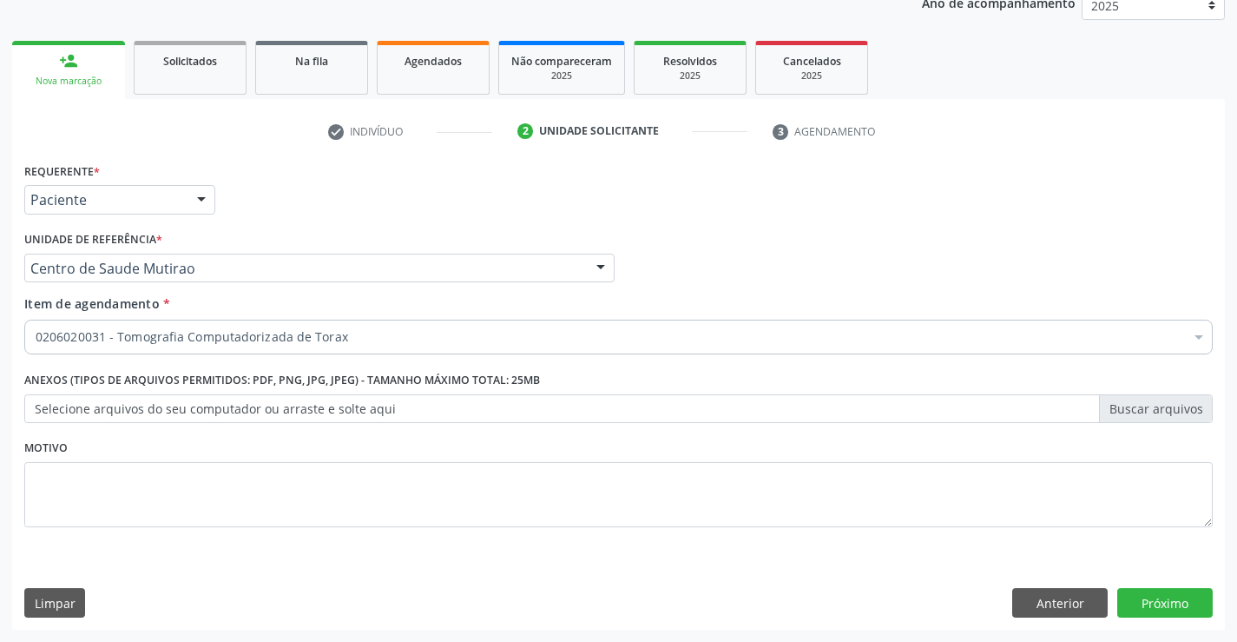
scroll to position [0, 0]
click at [1128, 609] on button "Próximo" at bounding box center [1166, 603] width 96 height 30
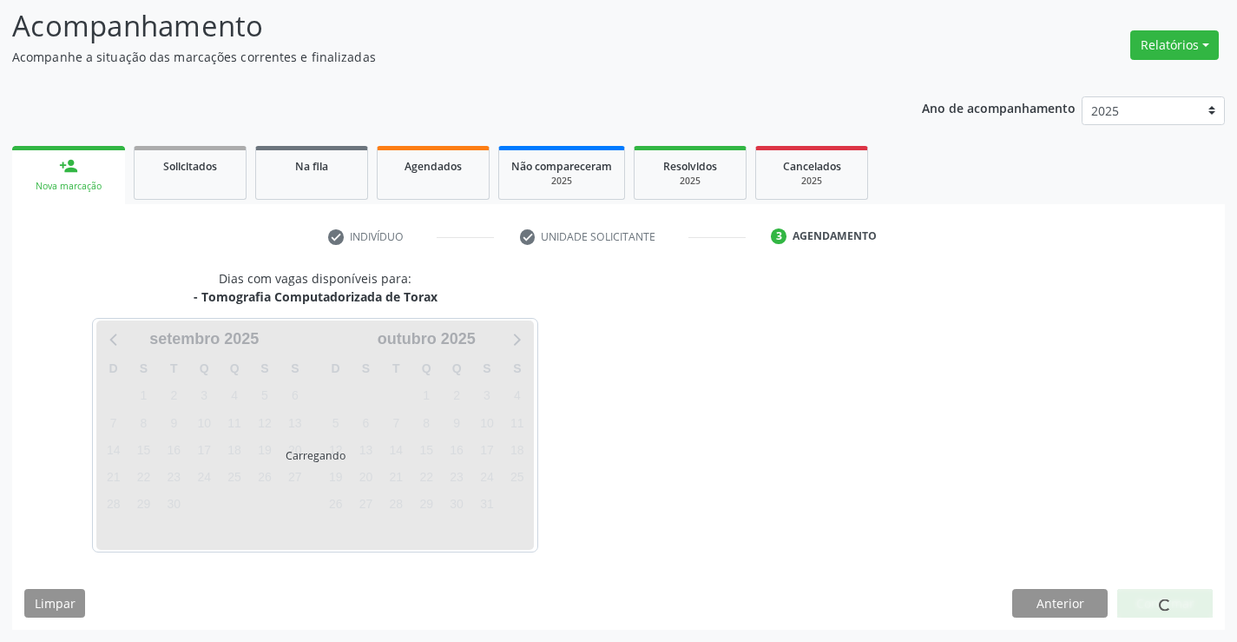
scroll to position [114, 0]
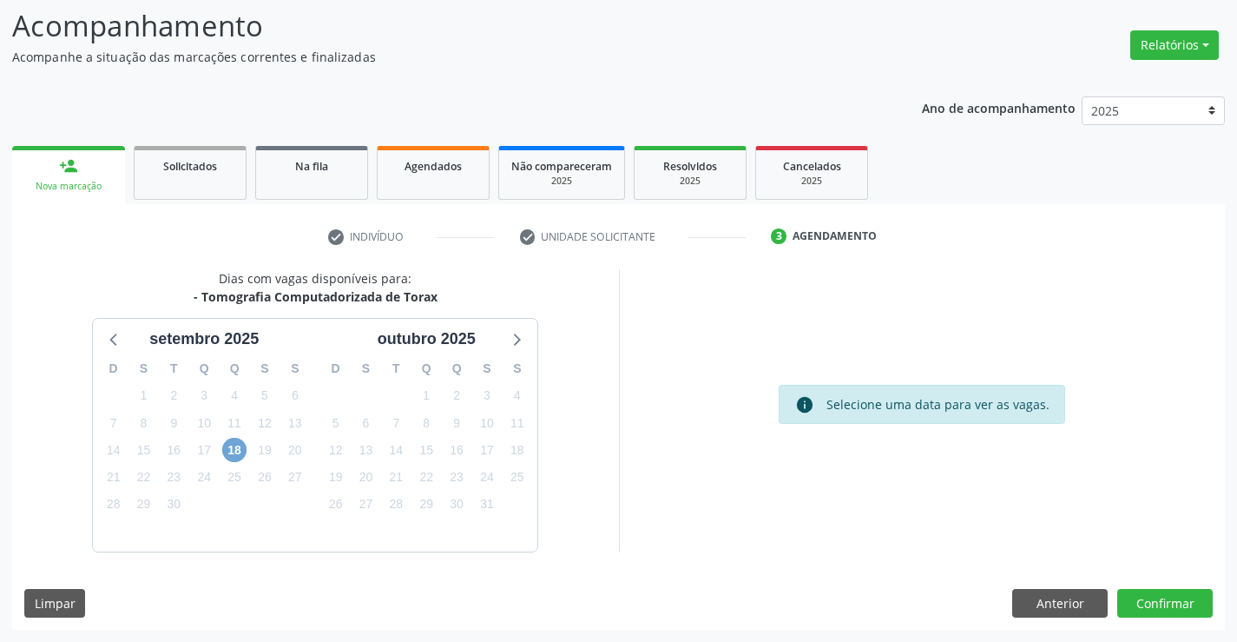
click at [230, 457] on span "18" at bounding box center [234, 450] width 24 height 24
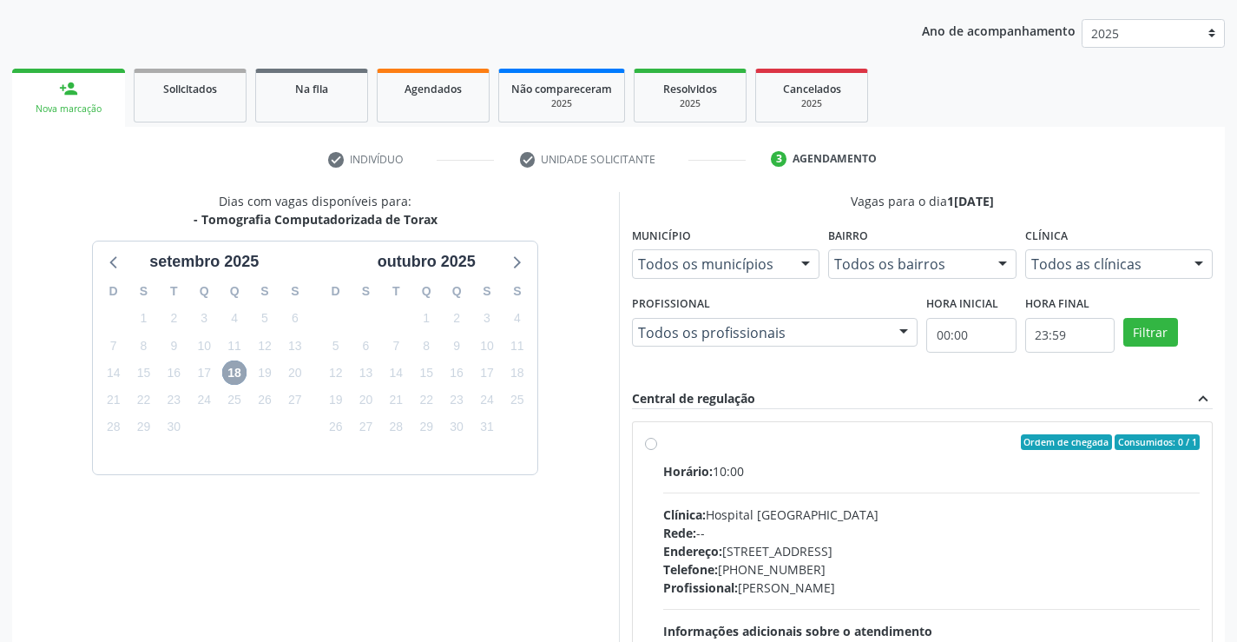
scroll to position [365, 0]
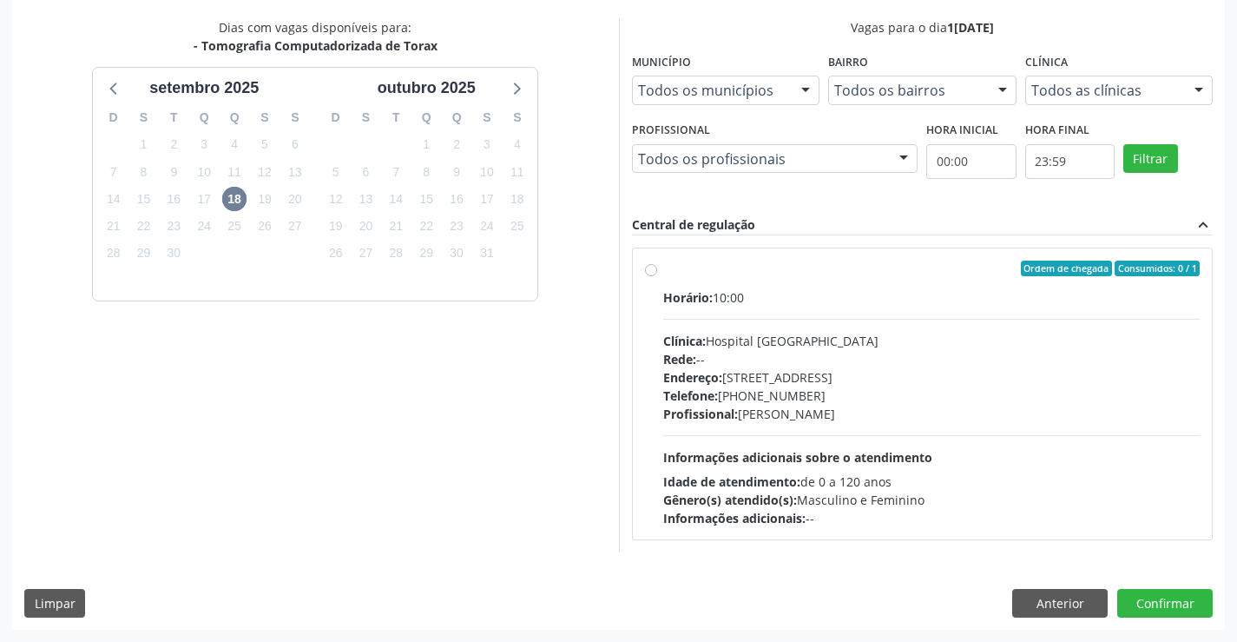
click at [663, 271] on label "Ordem de chegada Consumidos: 0 / 1 Horário: 10:00 Clínica: Hospital Sao Francis…" at bounding box center [932, 394] width 538 height 267
click at [652, 271] on input "Ordem de chegada Consumidos: 0 / 1 Horário: 10:00 Clínica: Hospital Sao Francis…" at bounding box center [651, 269] width 12 height 16
radio input "true"
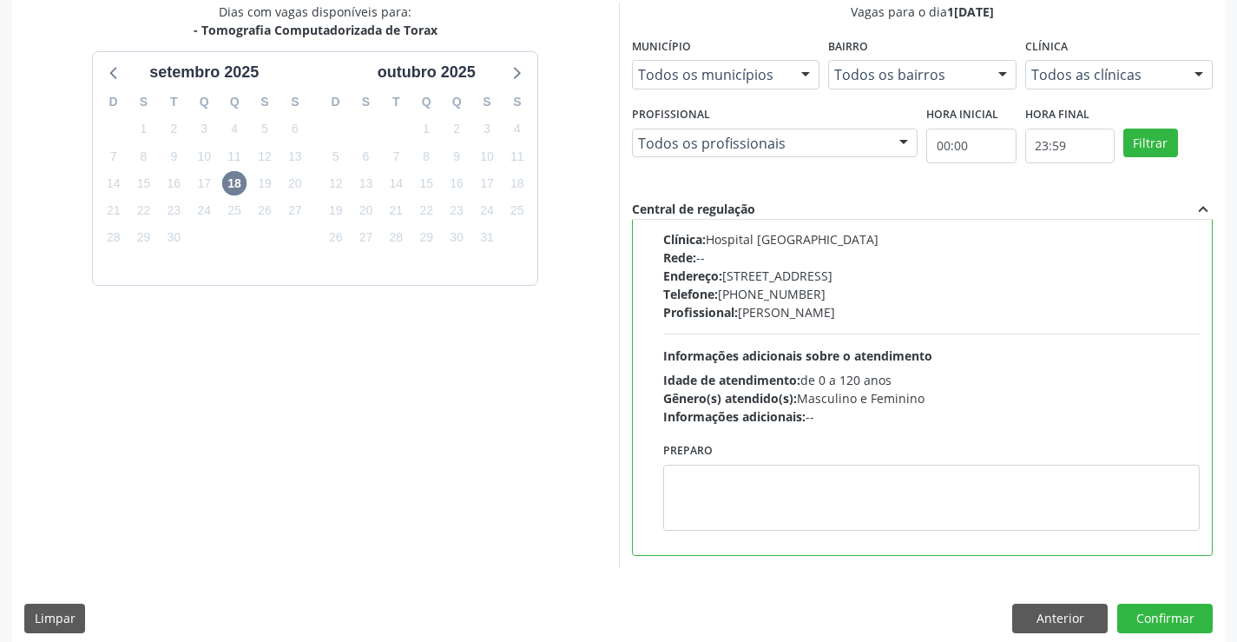
scroll to position [396, 0]
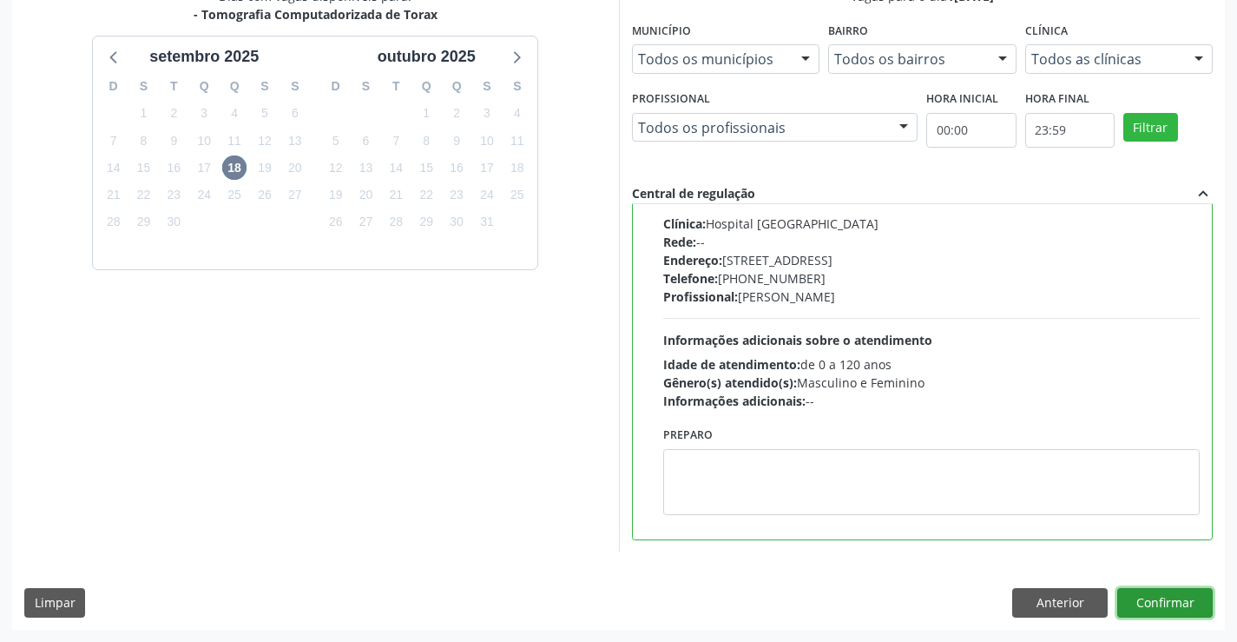
click at [1153, 600] on button "Confirmar" at bounding box center [1166, 603] width 96 height 30
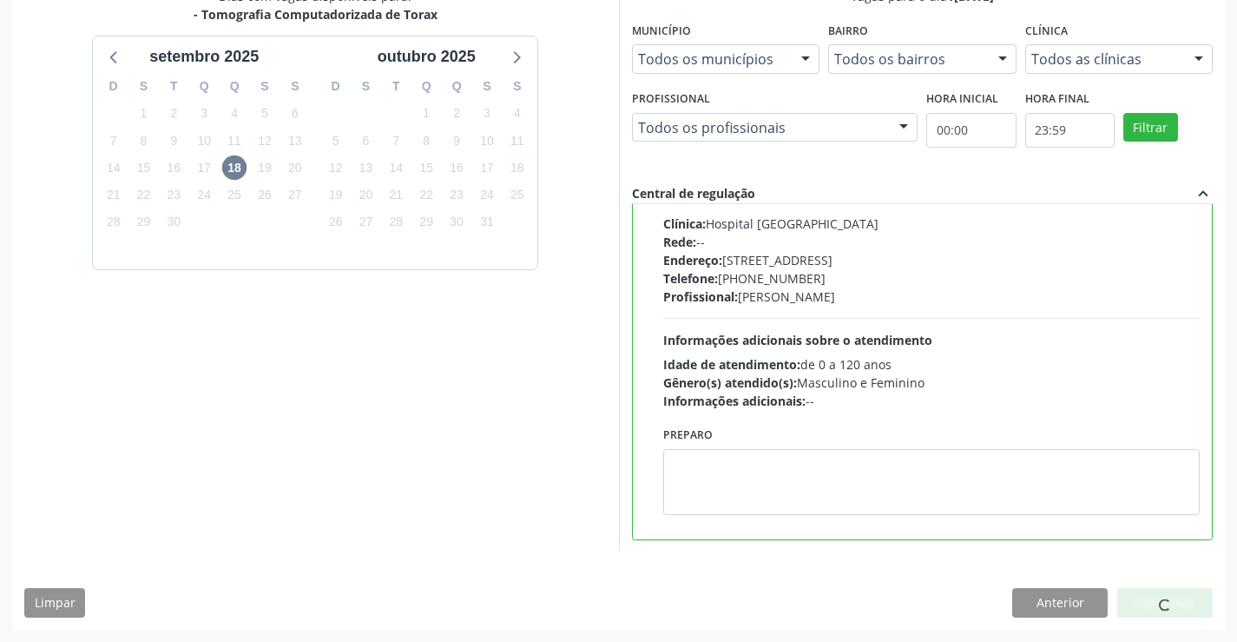
scroll to position [0, 0]
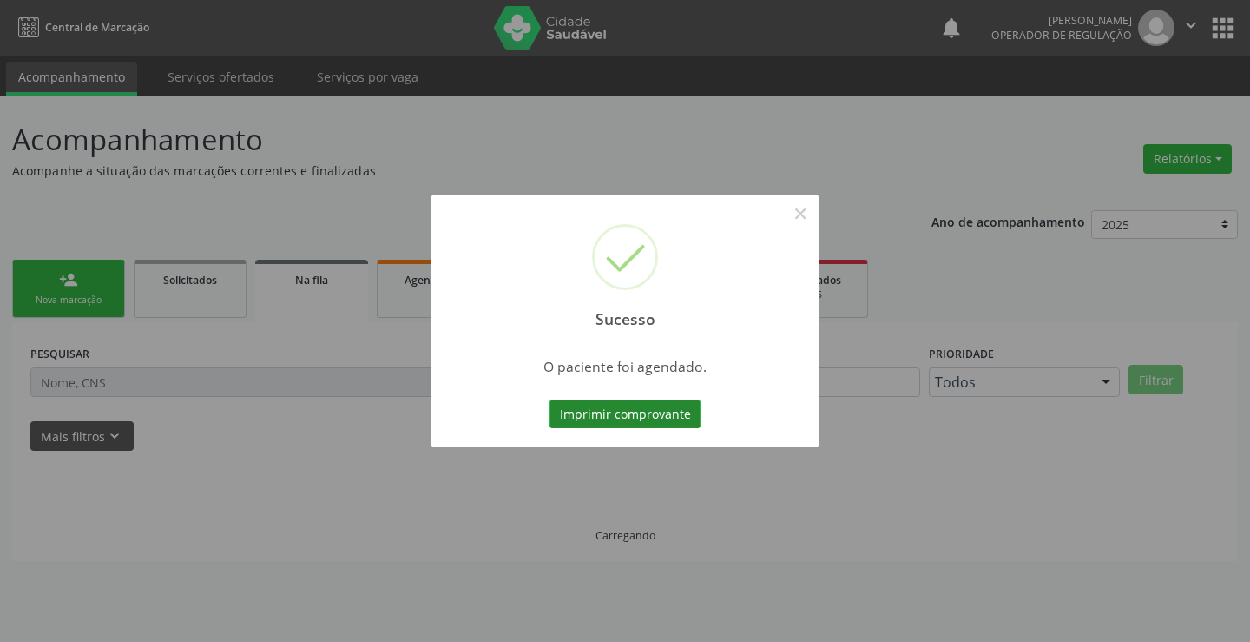
click at [653, 416] on button "Imprimir comprovante" at bounding box center [625, 414] width 151 height 30
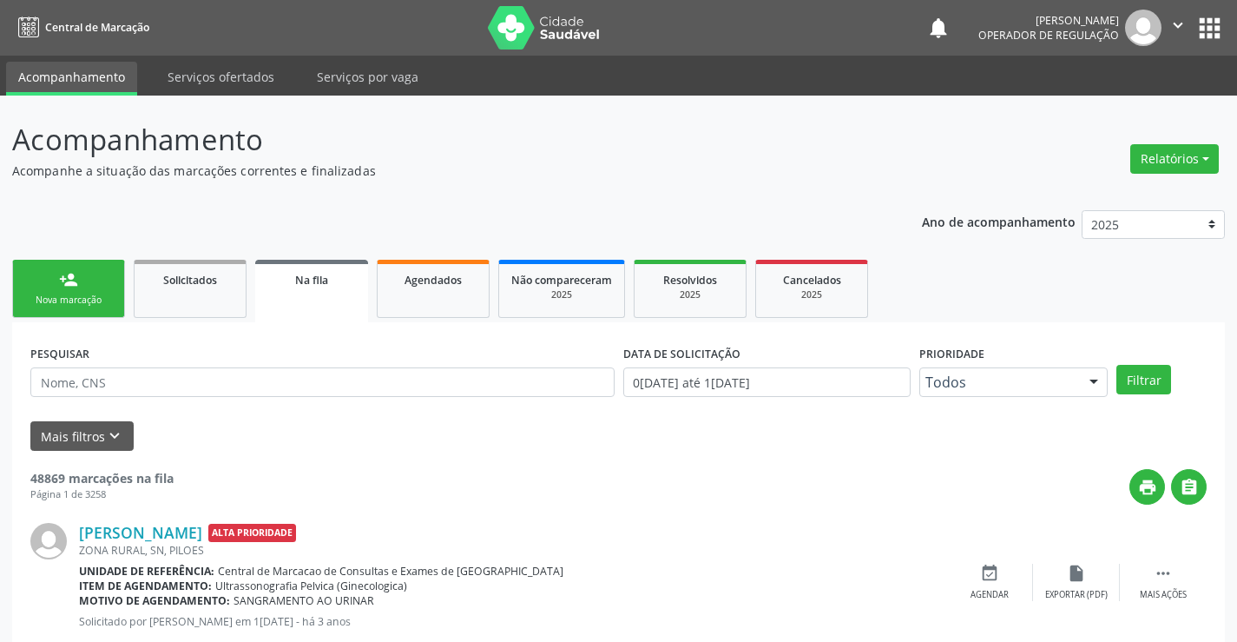
click at [106, 280] on link "person_add Nova marcação" at bounding box center [68, 289] width 113 height 58
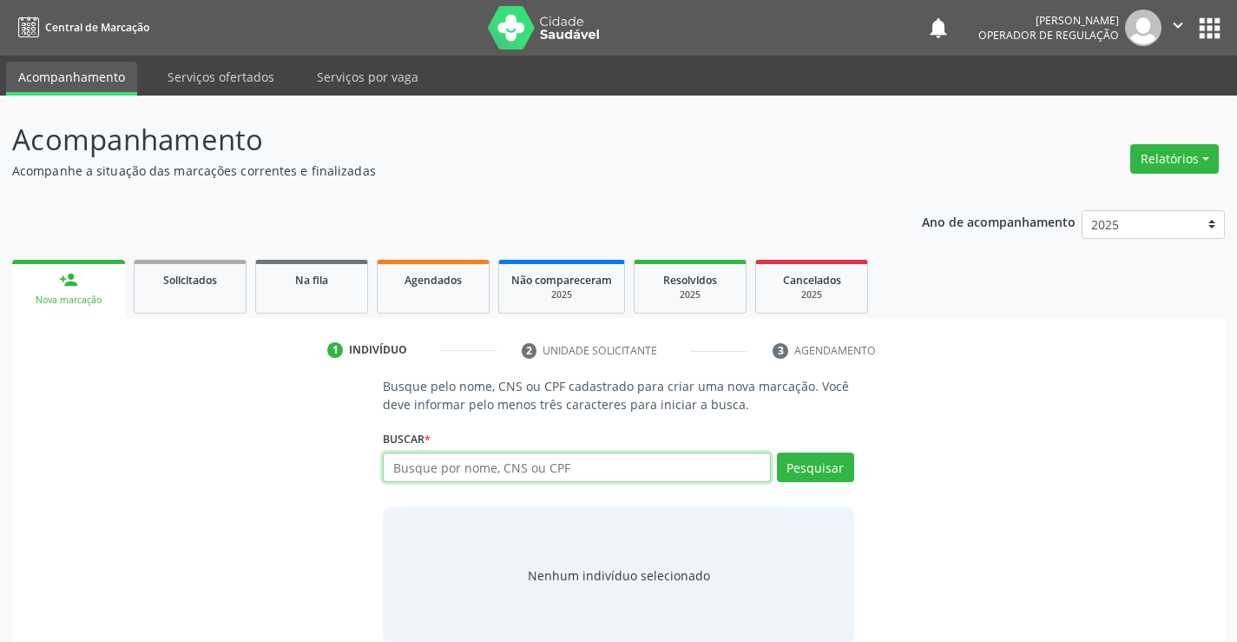
click at [416, 460] on input "text" at bounding box center [576, 467] width 387 height 30
type input "705004471205159"
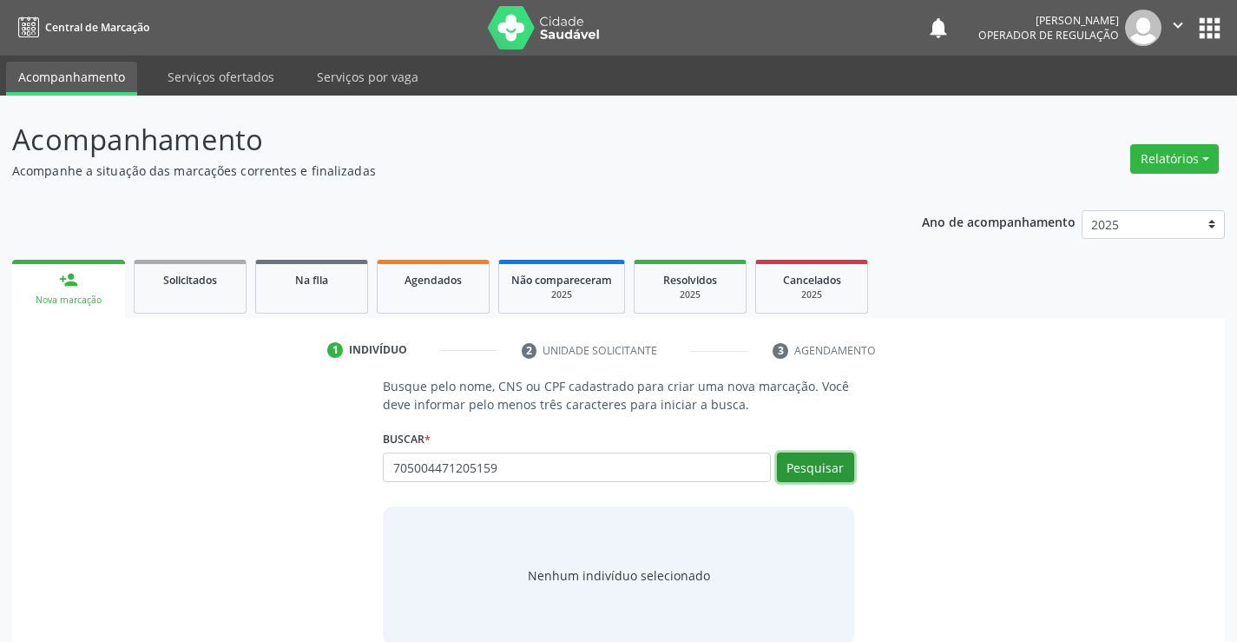
click at [803, 469] on button "Pesquisar" at bounding box center [815, 467] width 77 height 30
type input "705004471205159"
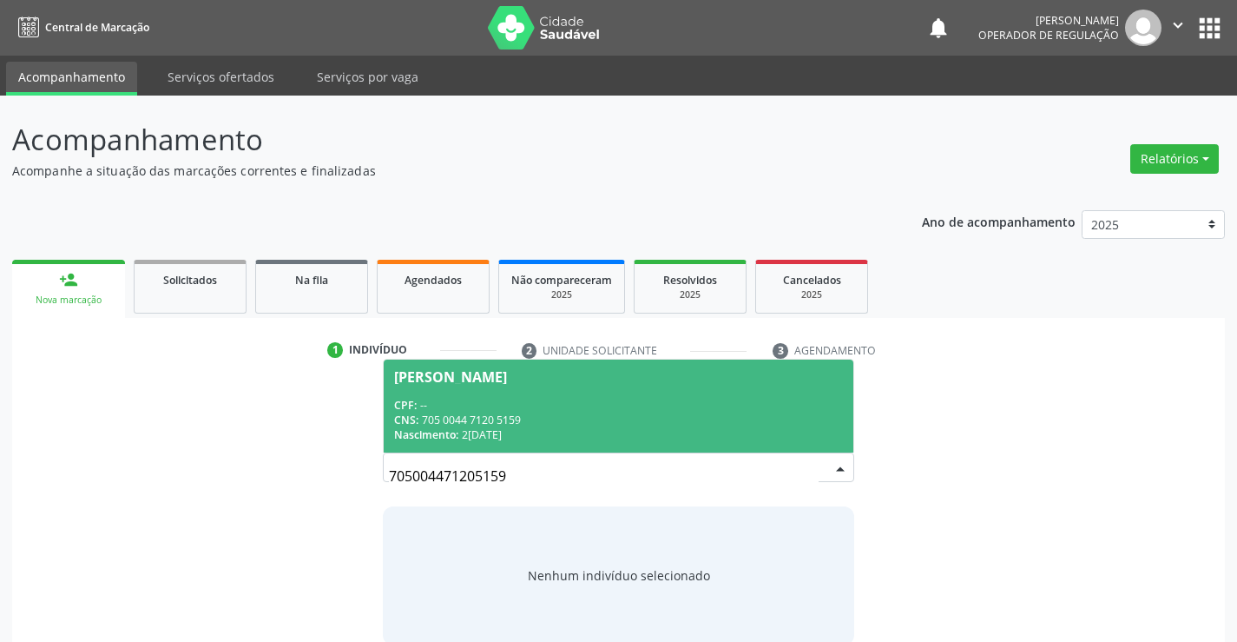
click at [667, 409] on div "CPF: --" at bounding box center [618, 405] width 448 height 15
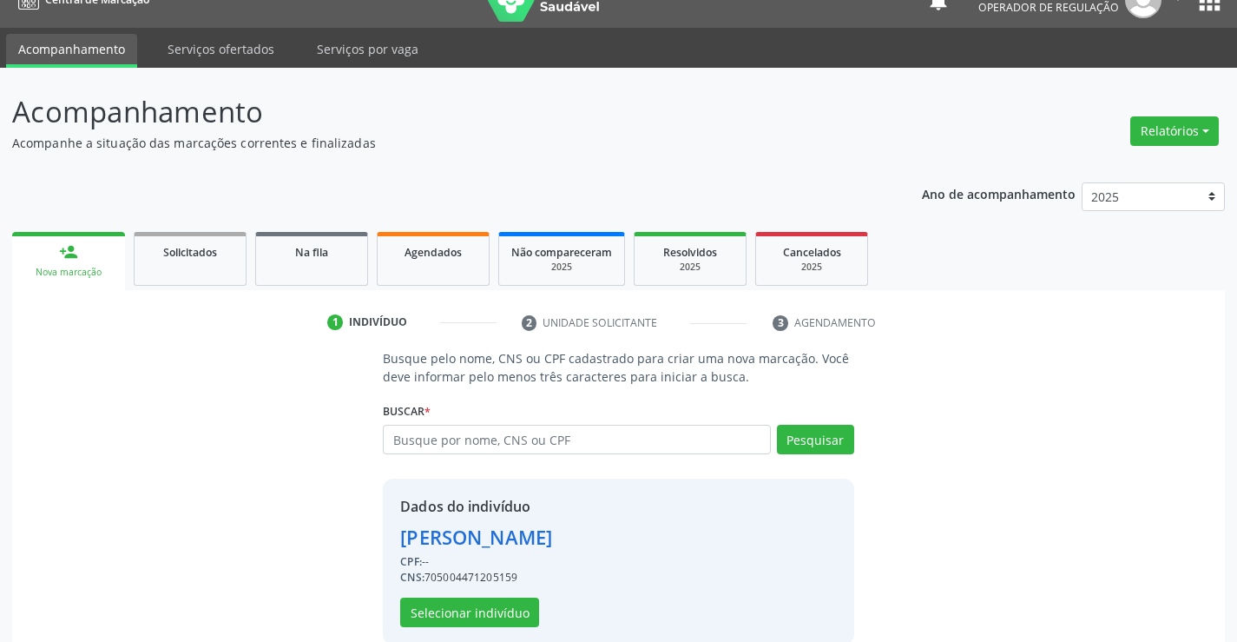
scroll to position [55, 0]
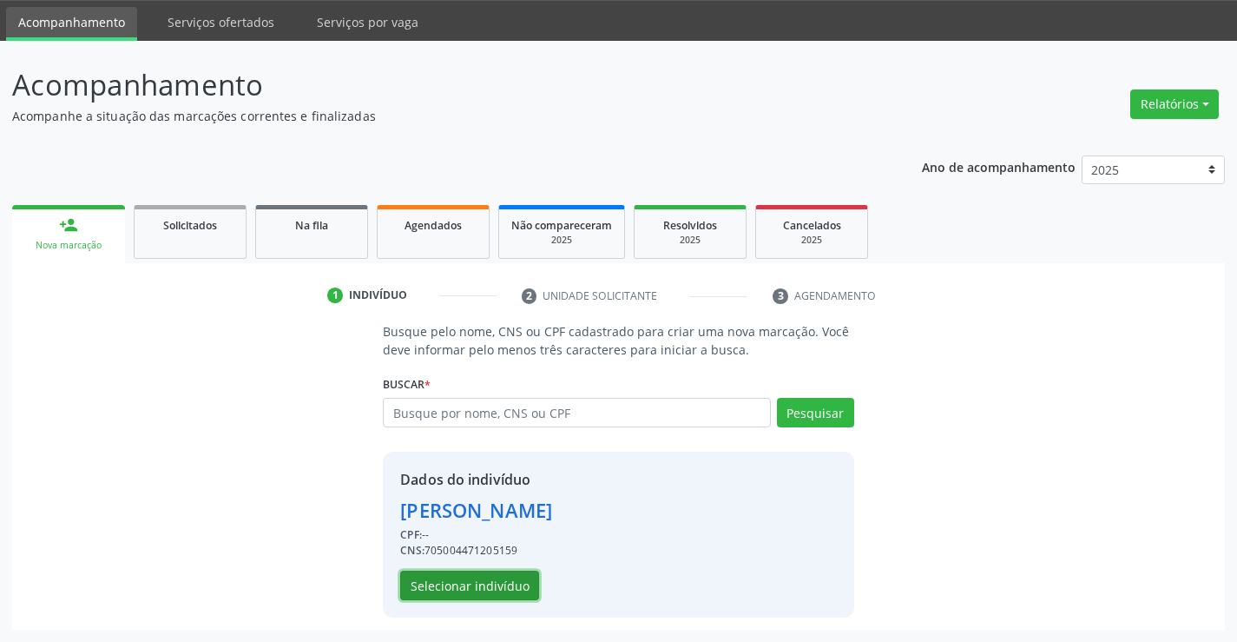
click at [455, 586] on button "Selecionar indivíduo" at bounding box center [469, 586] width 139 height 30
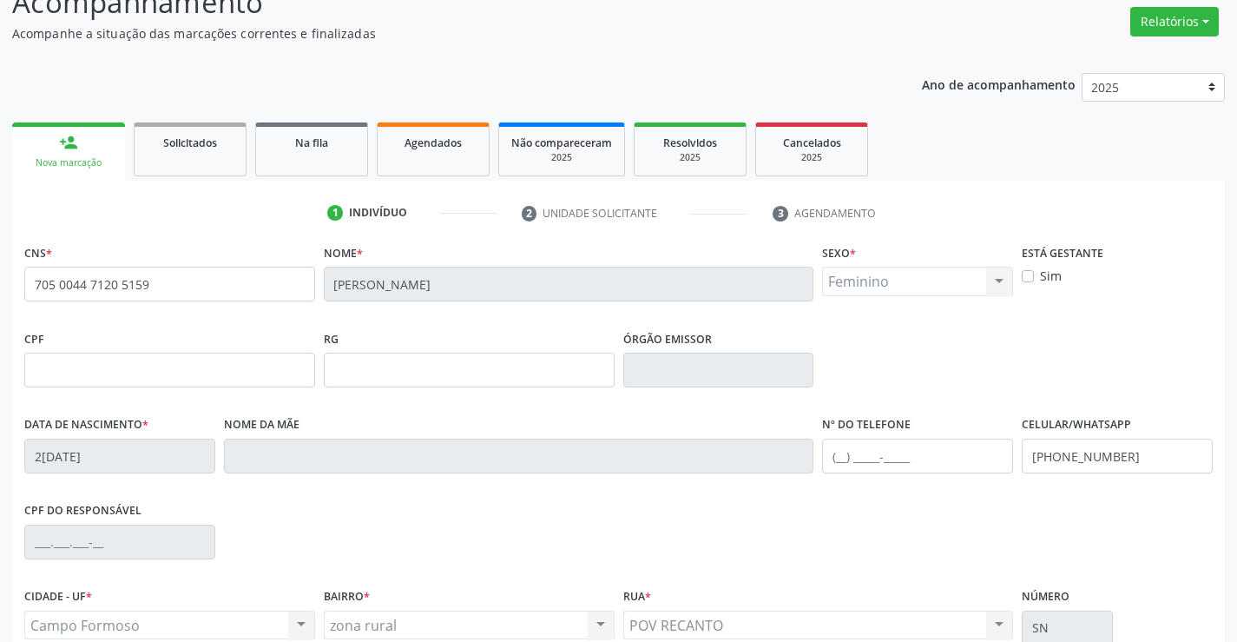
scroll to position [300, 0]
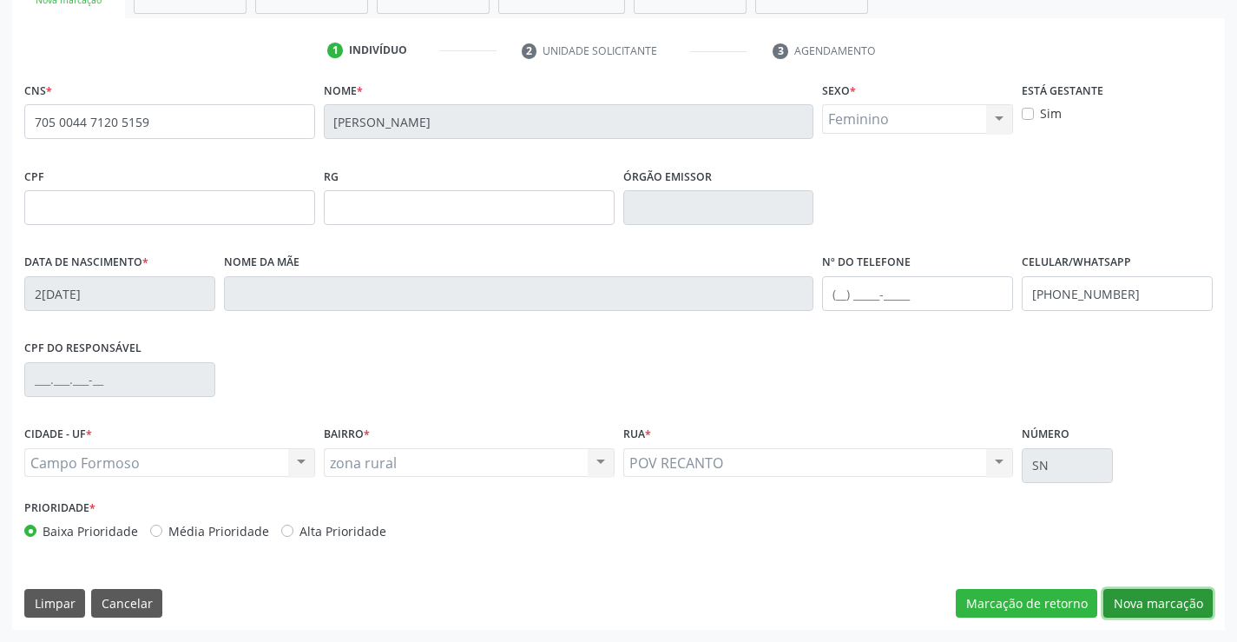
click at [1151, 605] on button "Nova marcação" at bounding box center [1158, 604] width 109 height 30
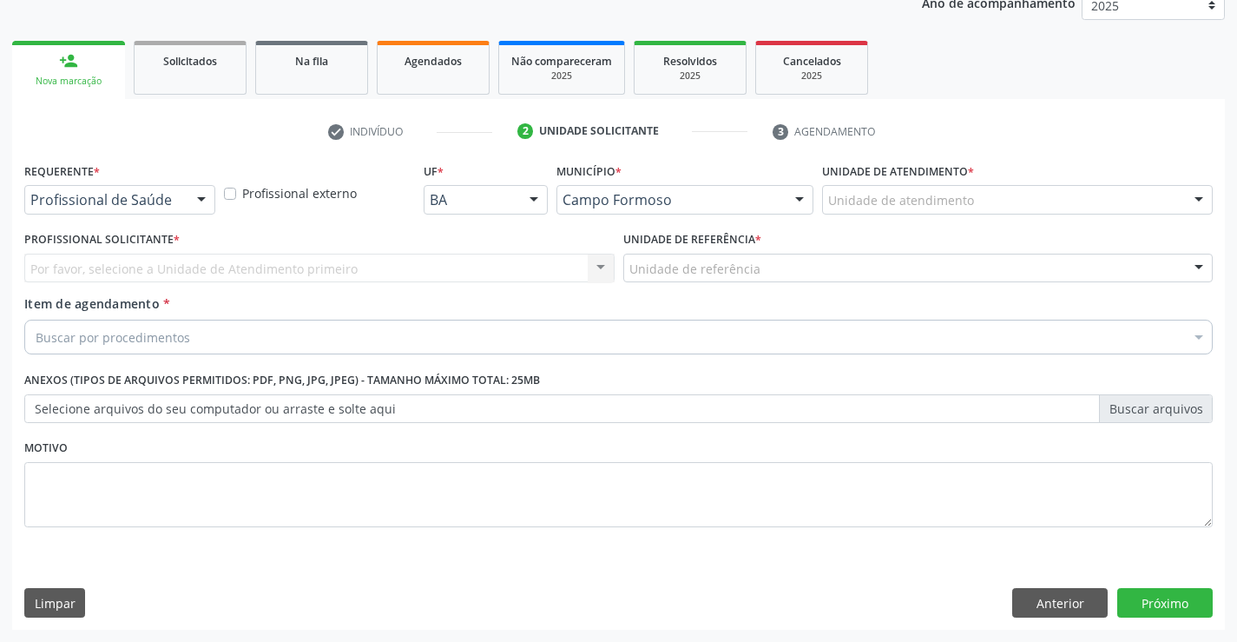
scroll to position [219, 0]
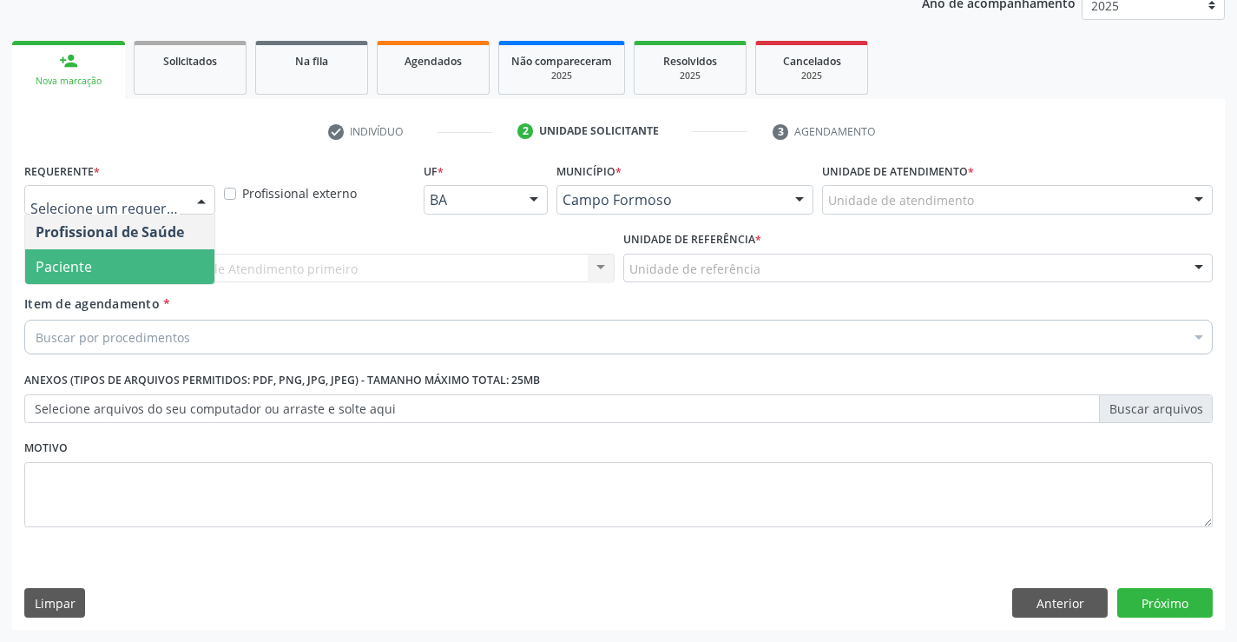
click at [112, 256] on span "Paciente" at bounding box center [119, 266] width 189 height 35
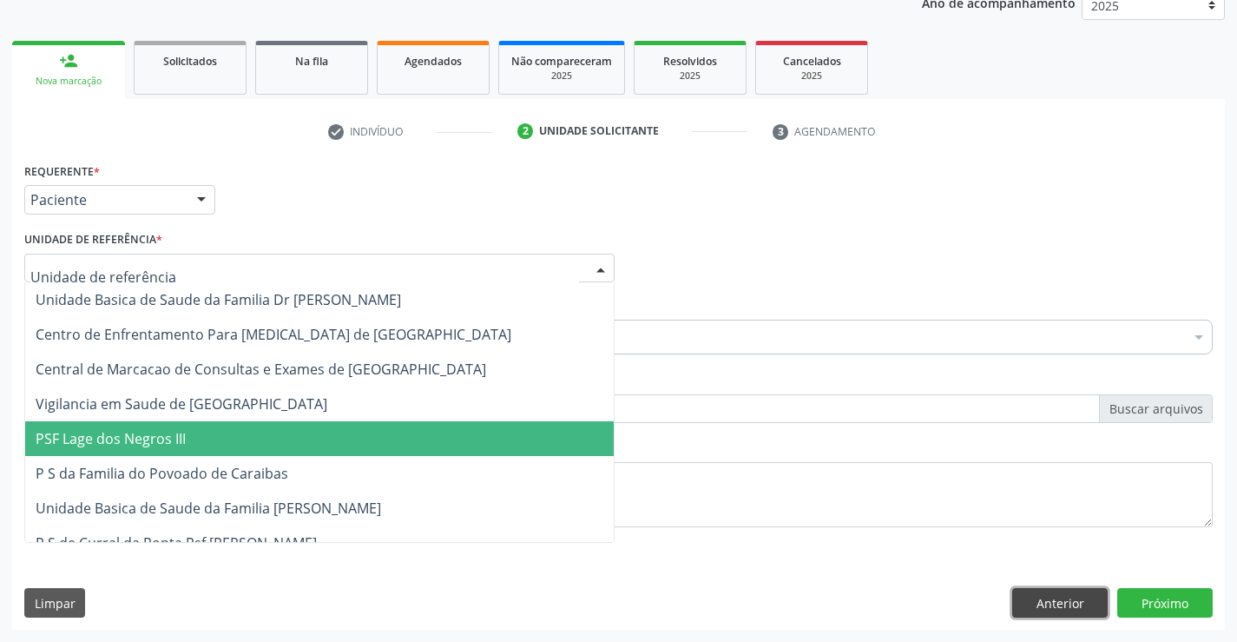
click at [1090, 604] on button "Anterior" at bounding box center [1061, 603] width 96 height 30
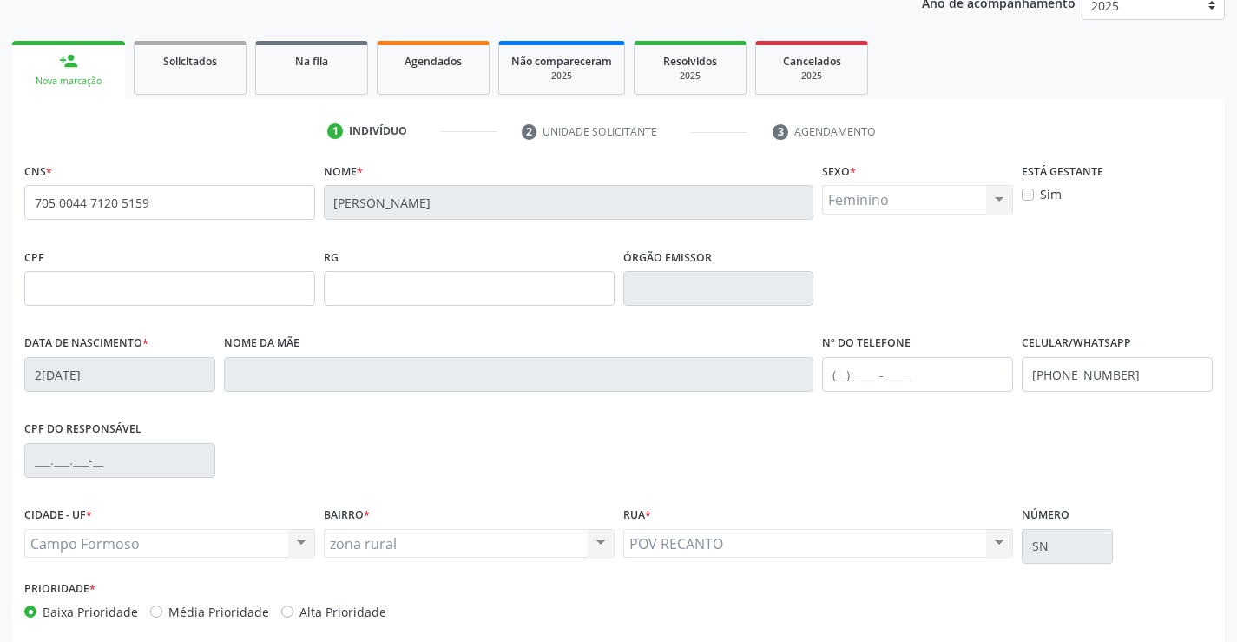
click at [1090, 604] on div "Prioridade * Baixa Prioridade Média Prioridade Alta Prioridade" at bounding box center [618, 604] width 1197 height 57
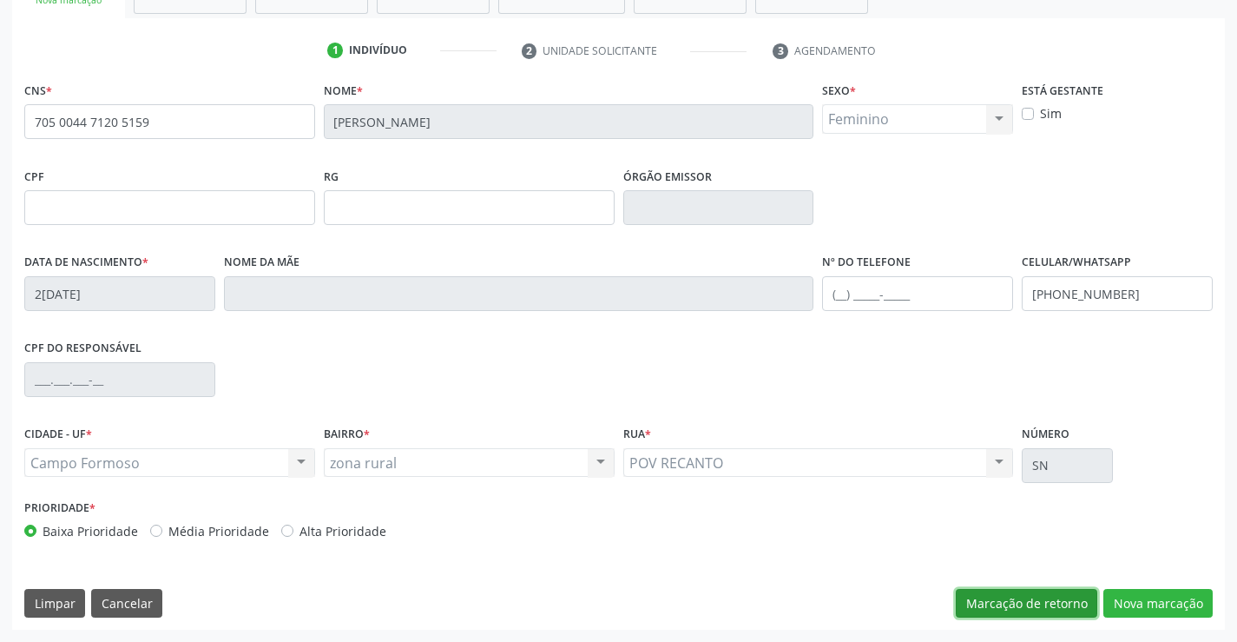
click at [1090, 599] on button "Marcação de retorno" at bounding box center [1027, 604] width 142 height 30
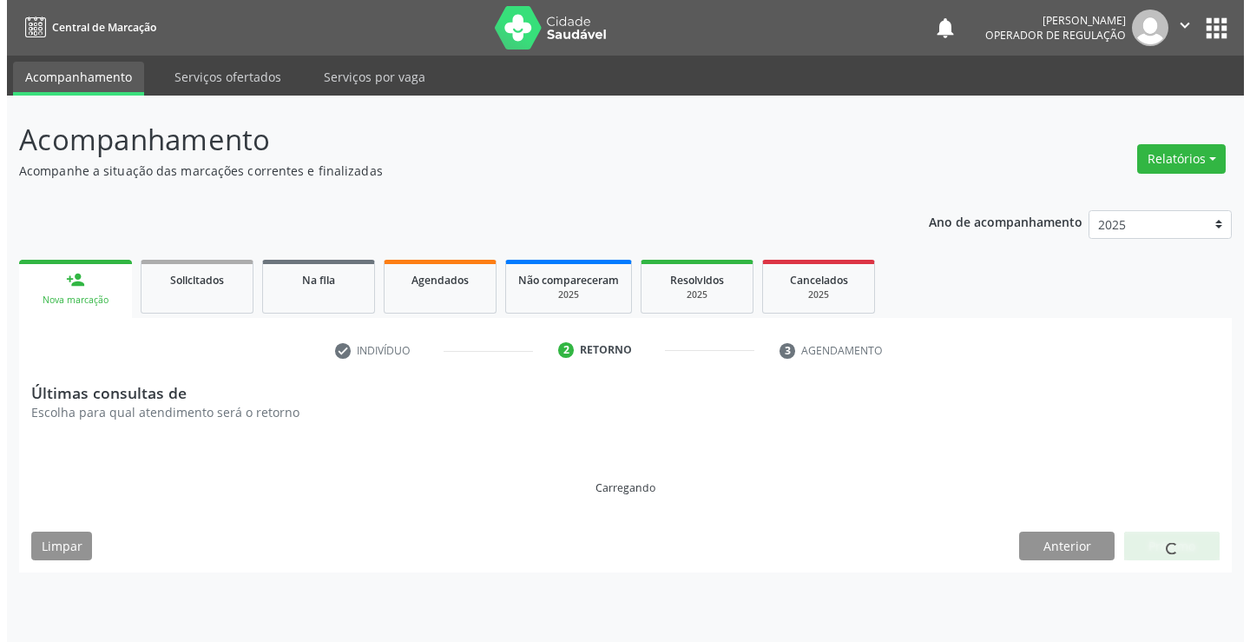
scroll to position [0, 0]
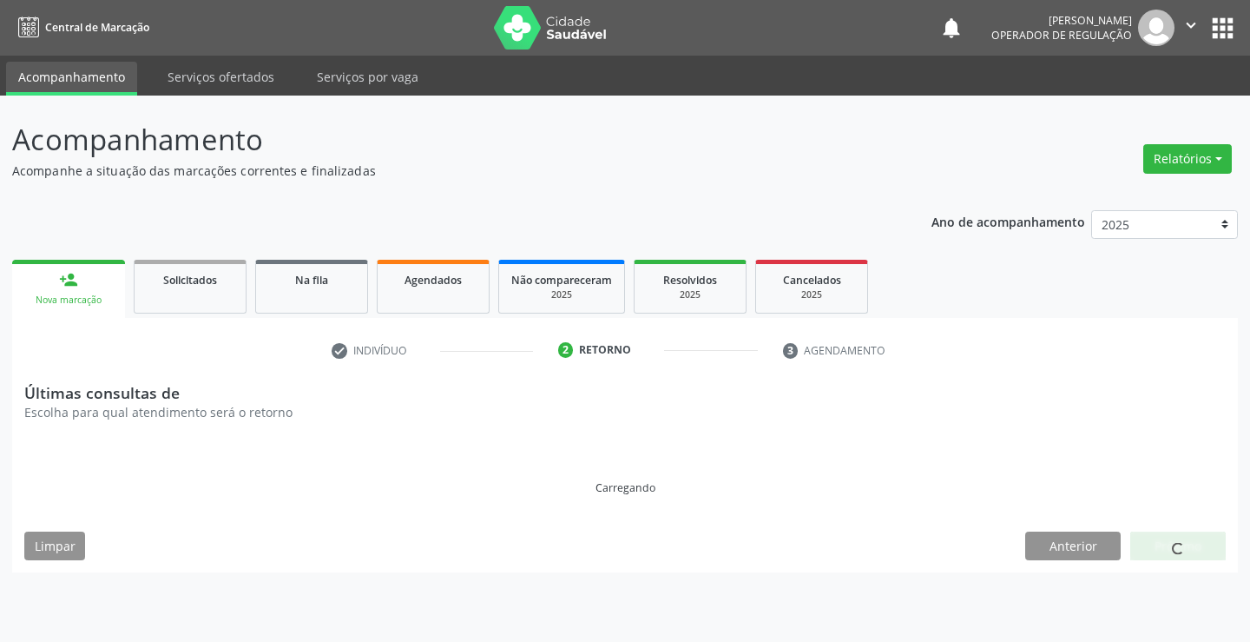
click at [1234, 24] on button "apps" at bounding box center [1223, 28] width 30 height 30
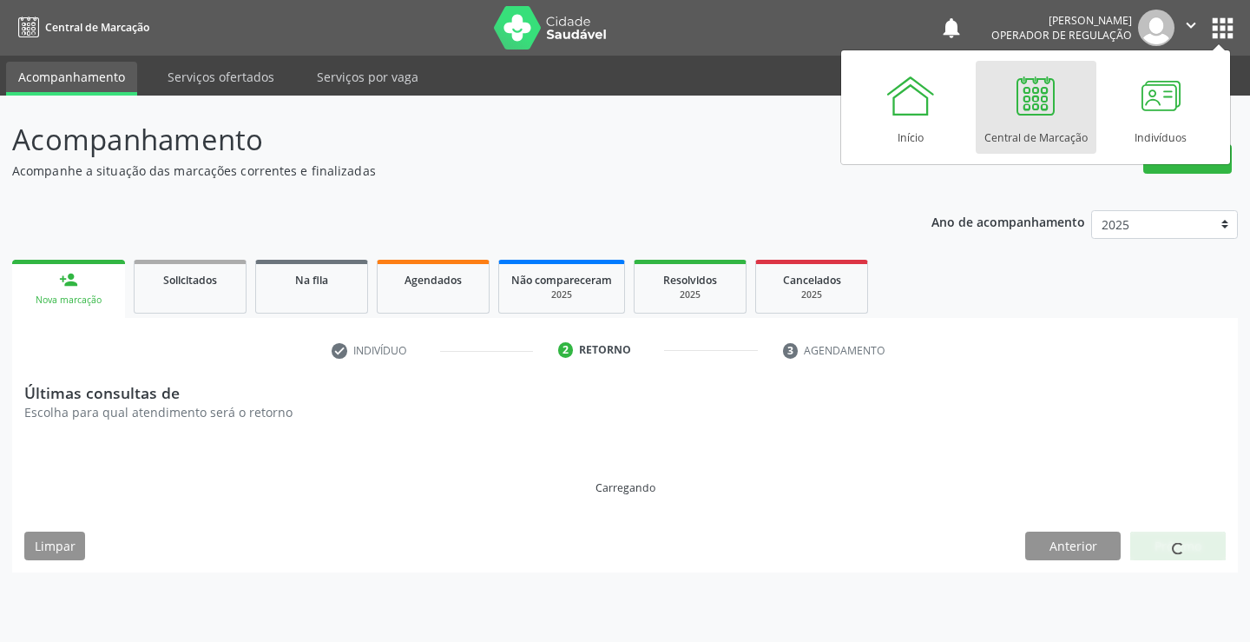
click at [1055, 135] on div "Central de Marcação" at bounding box center [1036, 133] width 103 height 23
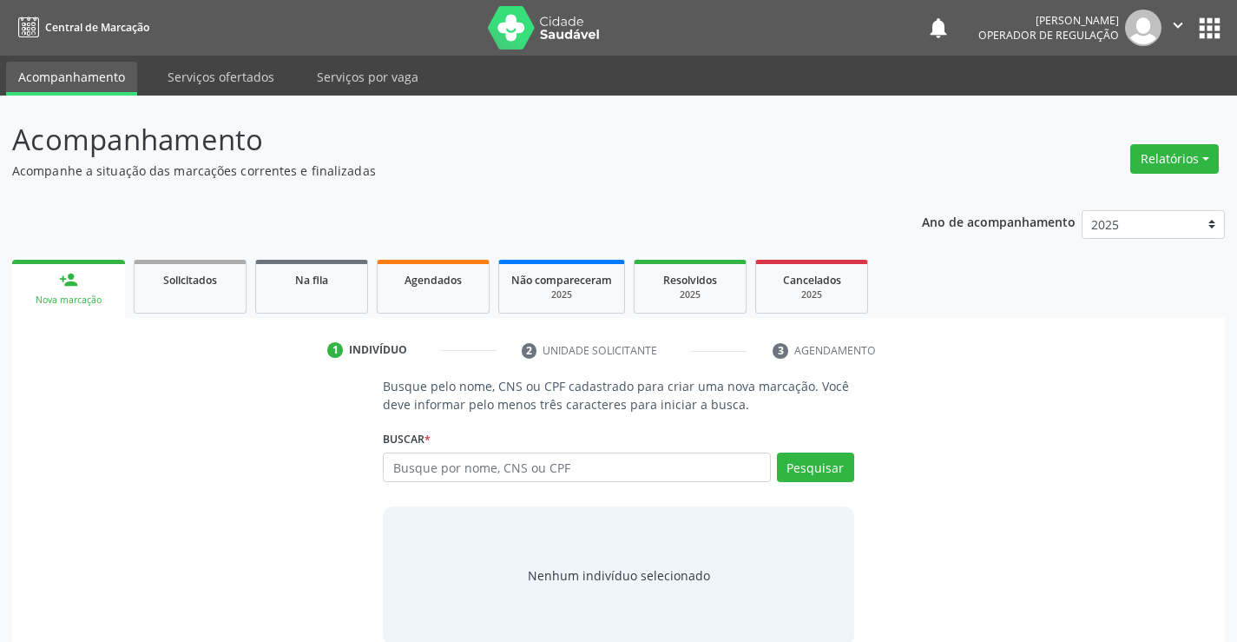
click at [604, 469] on input "text" at bounding box center [576, 467] width 387 height 30
type input "705004471205159"
click at [821, 478] on button "Pesquisar" at bounding box center [815, 467] width 77 height 30
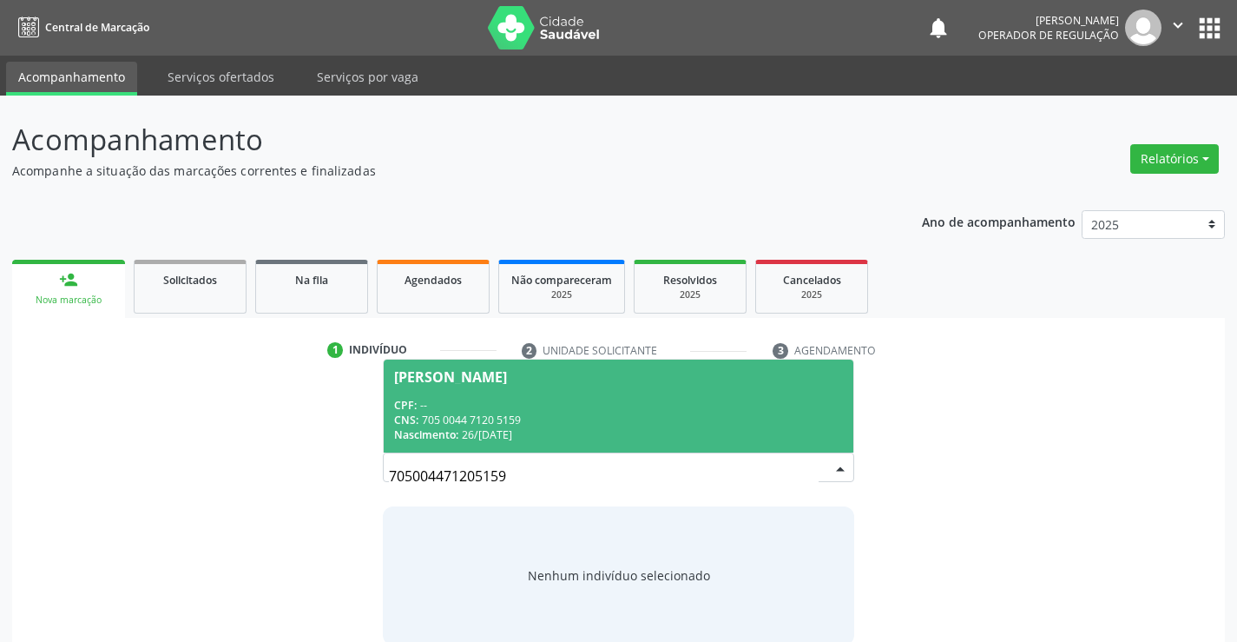
click at [639, 414] on div "CNS: 705 0044 7120 5159" at bounding box center [618, 419] width 448 height 15
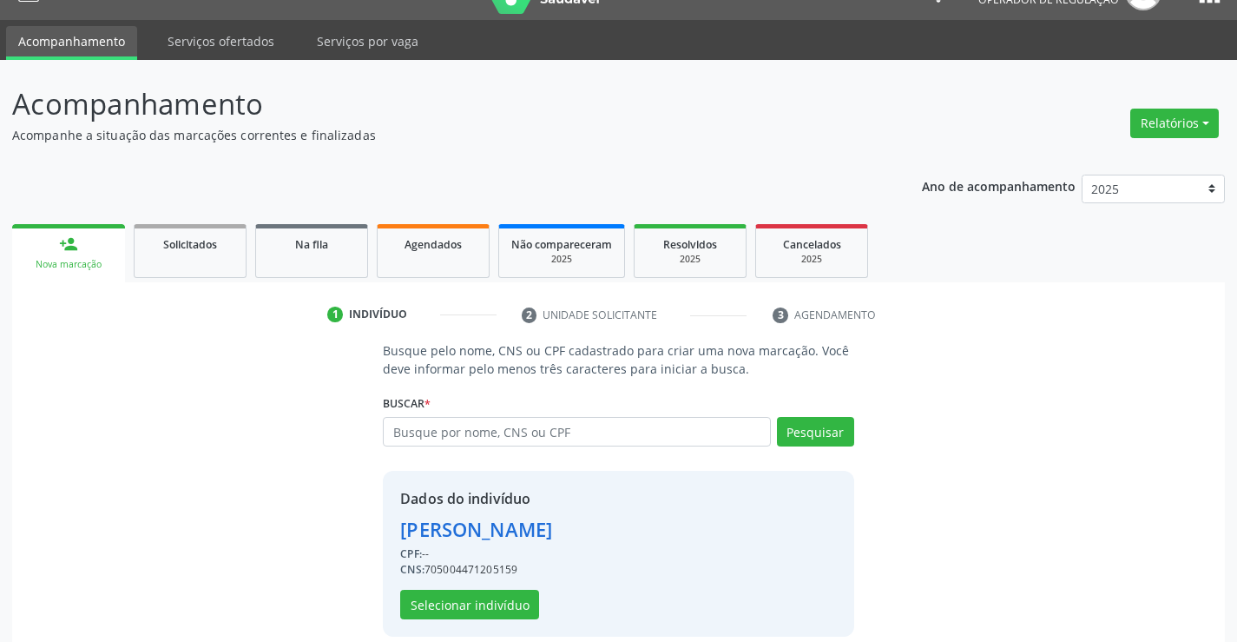
scroll to position [55, 0]
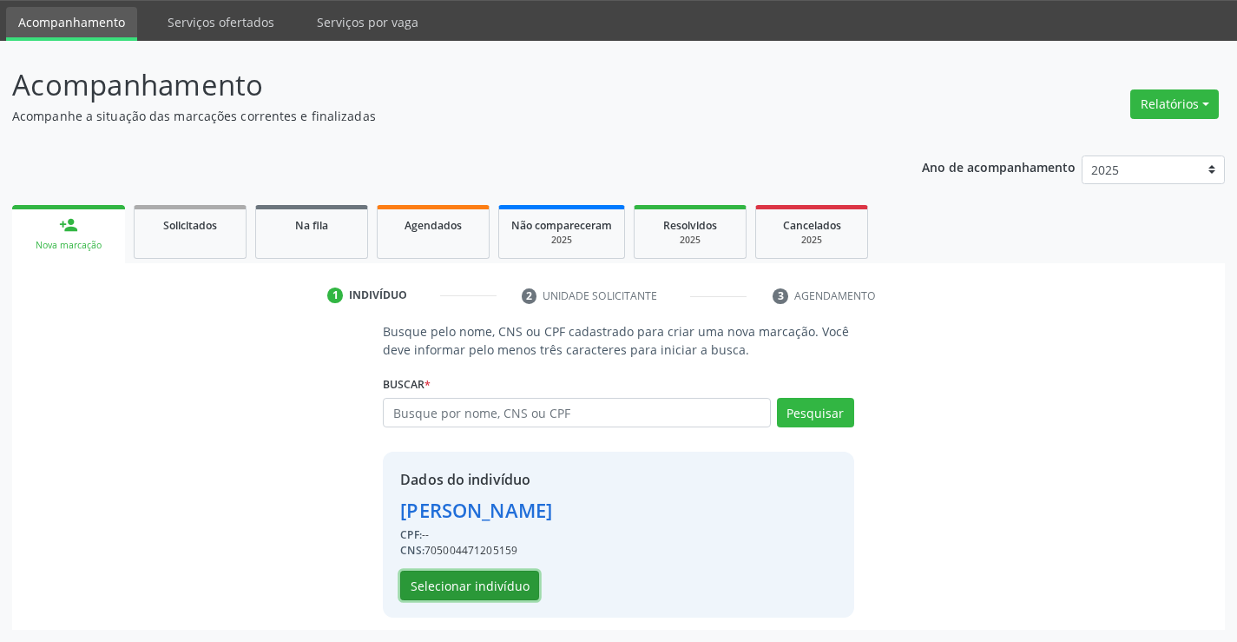
click at [464, 590] on button "Selecionar indivíduo" at bounding box center [469, 586] width 139 height 30
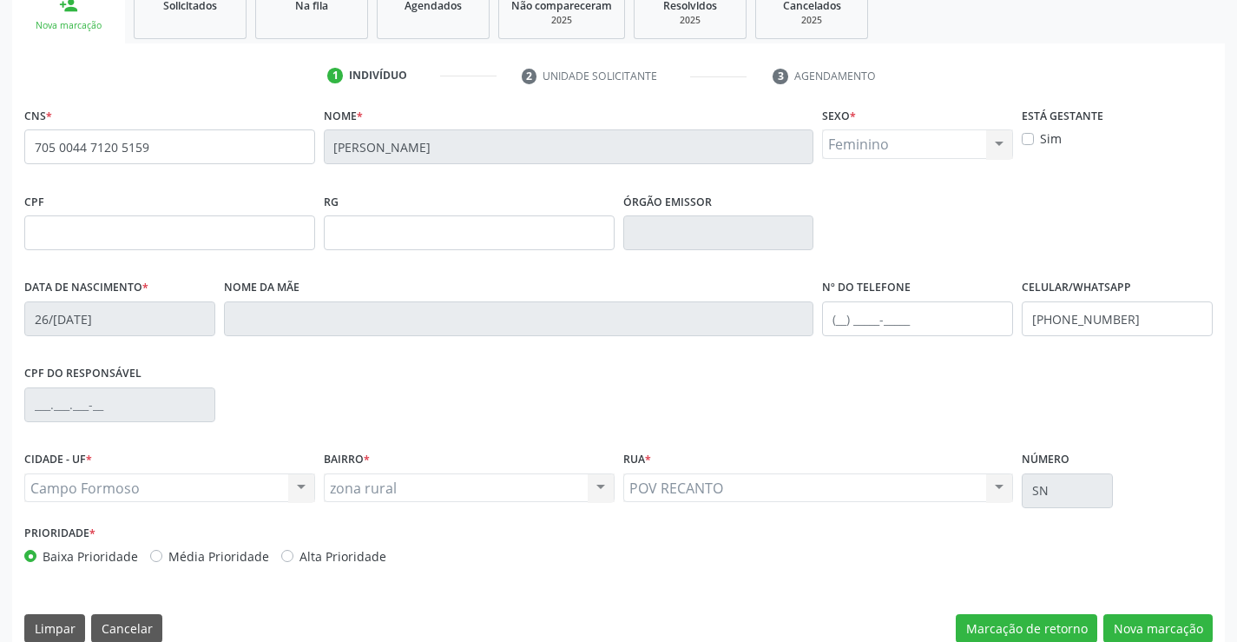
scroll to position [300, 0]
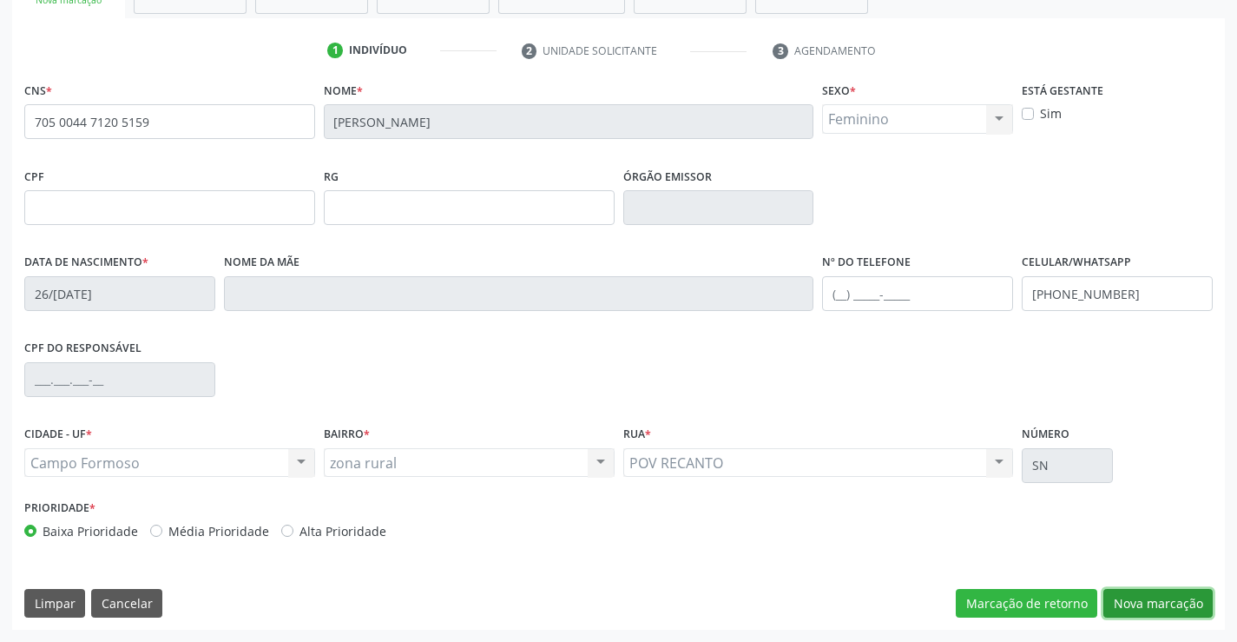
click at [1135, 601] on button "Nova marcação" at bounding box center [1158, 604] width 109 height 30
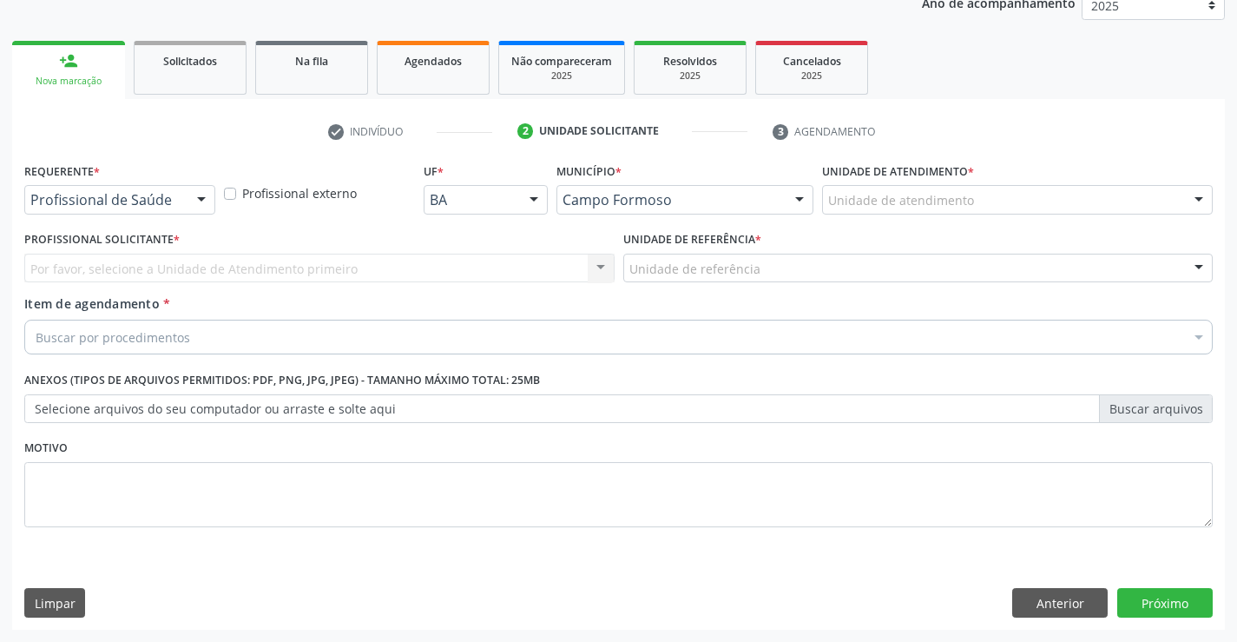
scroll to position [219, 0]
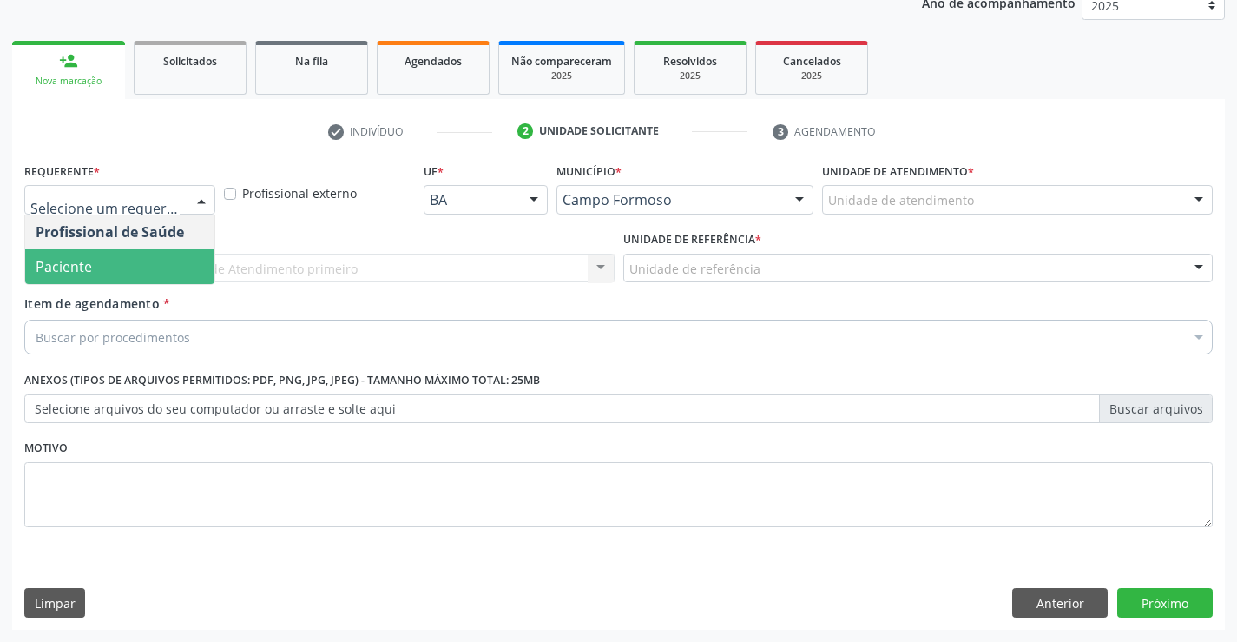
click at [70, 261] on span "Paciente" at bounding box center [64, 266] width 56 height 19
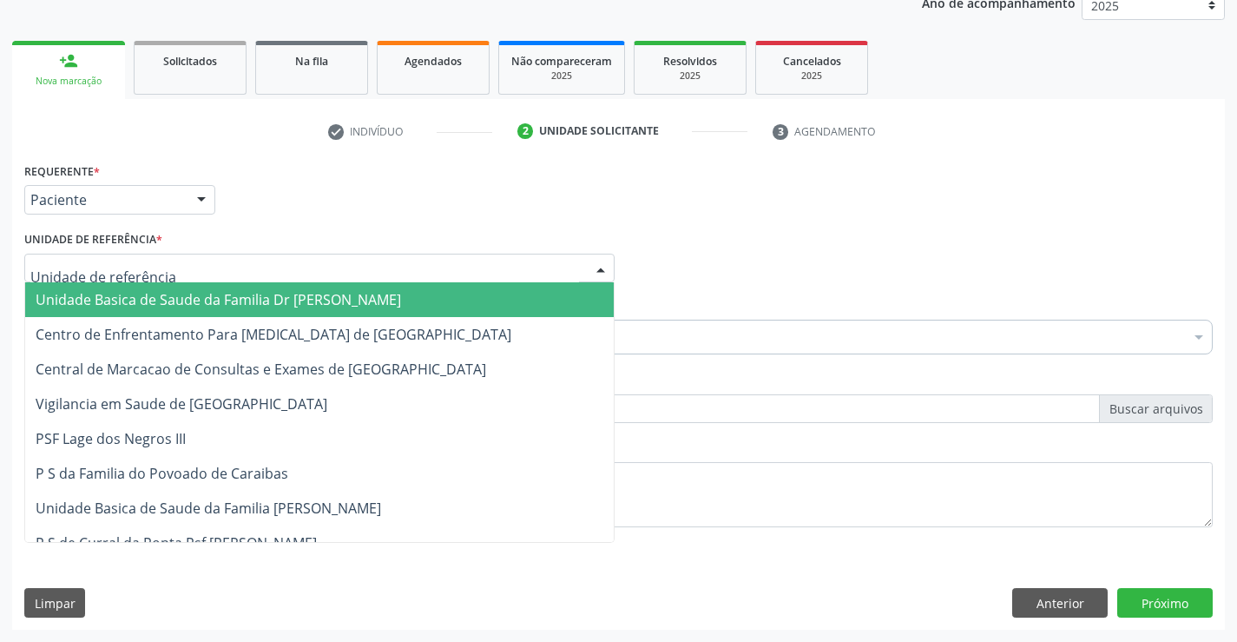
click at [255, 302] on span "Unidade Basica de Saude da Familia Dr [PERSON_NAME]" at bounding box center [219, 299] width 366 height 19
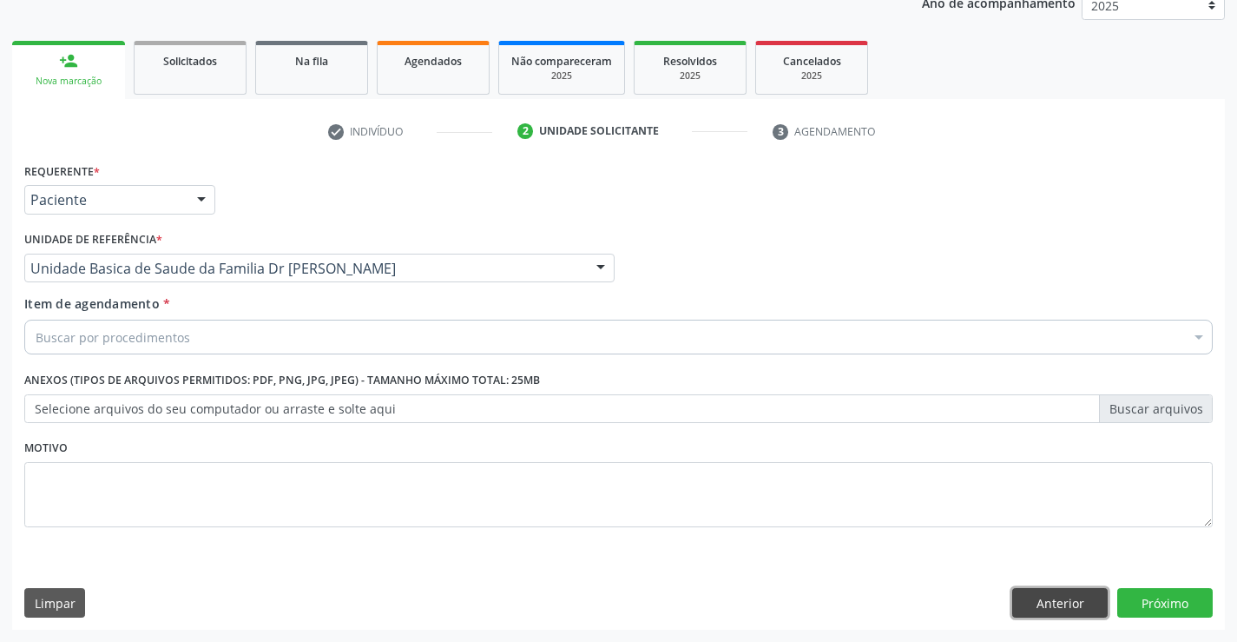
click at [1052, 594] on button "Anterior" at bounding box center [1061, 603] width 96 height 30
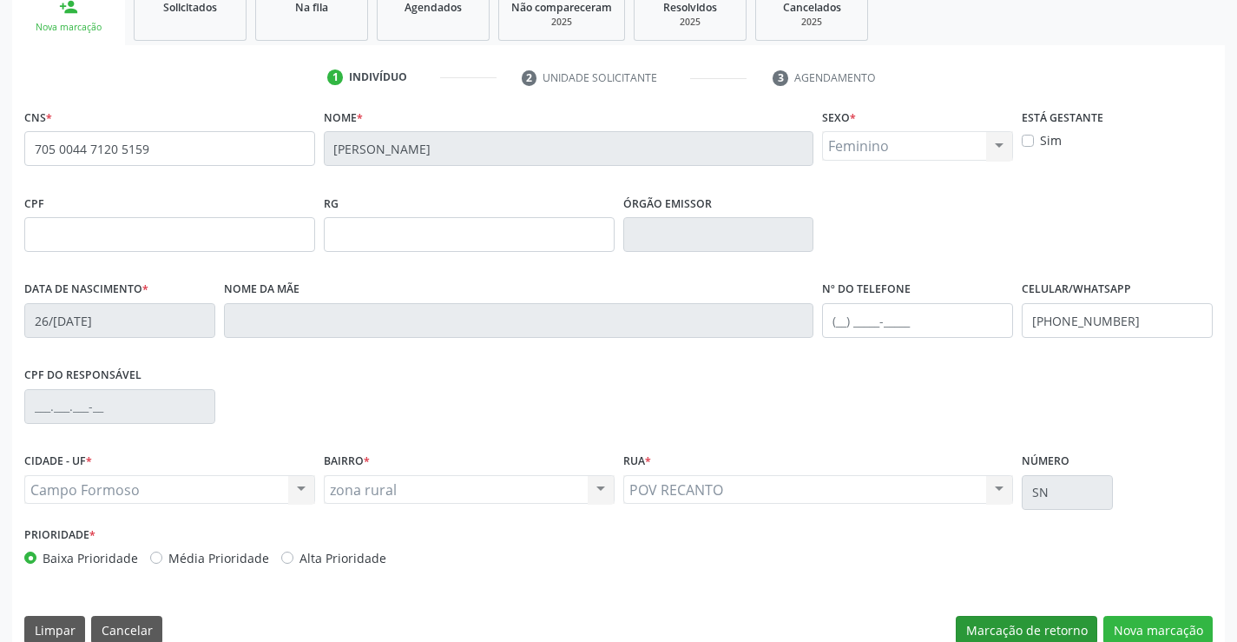
scroll to position [300, 0]
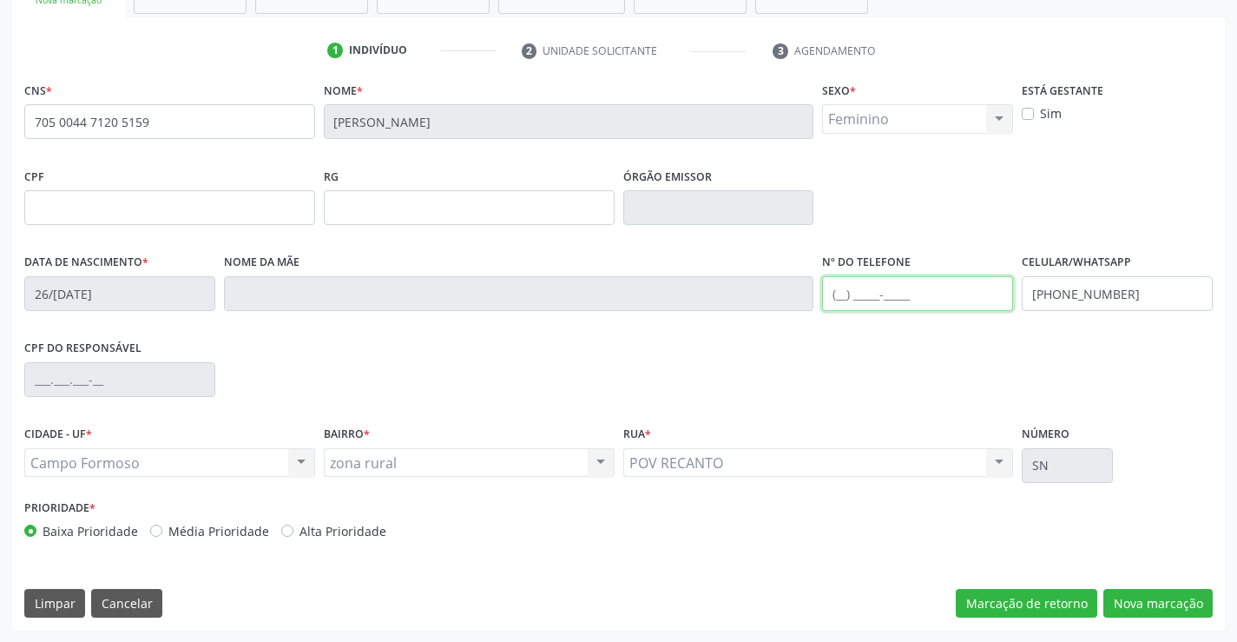
click at [888, 290] on input "text" at bounding box center [917, 293] width 191 height 35
type input "(75) 9800-2484"
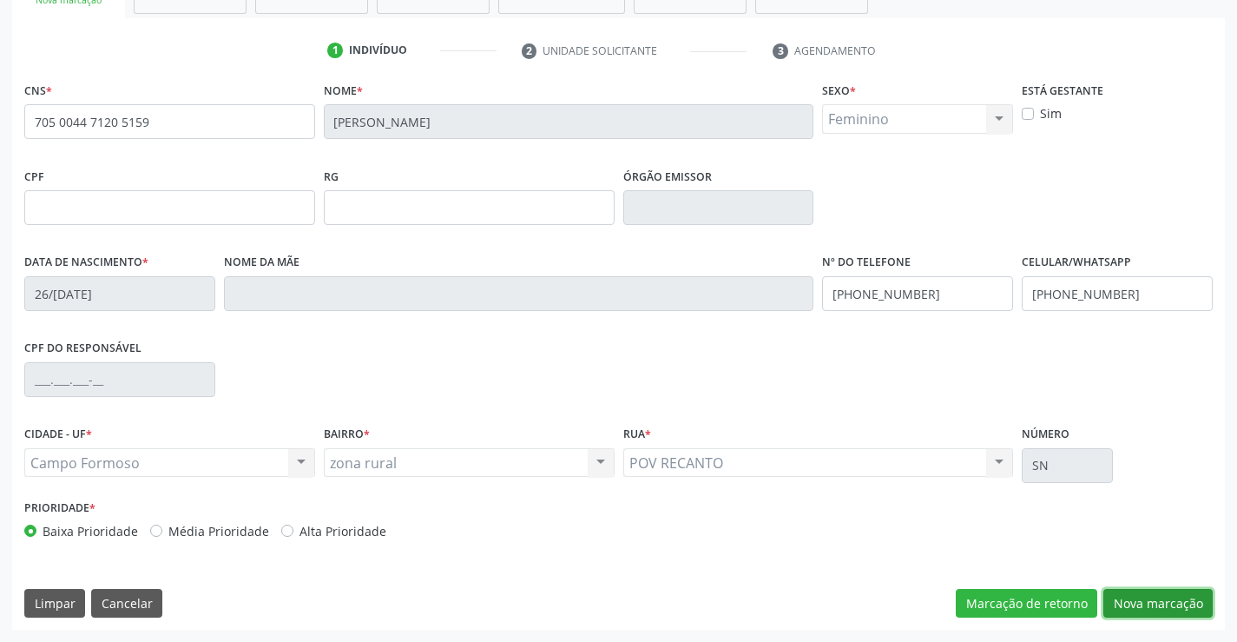
click at [1141, 608] on button "Nova marcação" at bounding box center [1158, 604] width 109 height 30
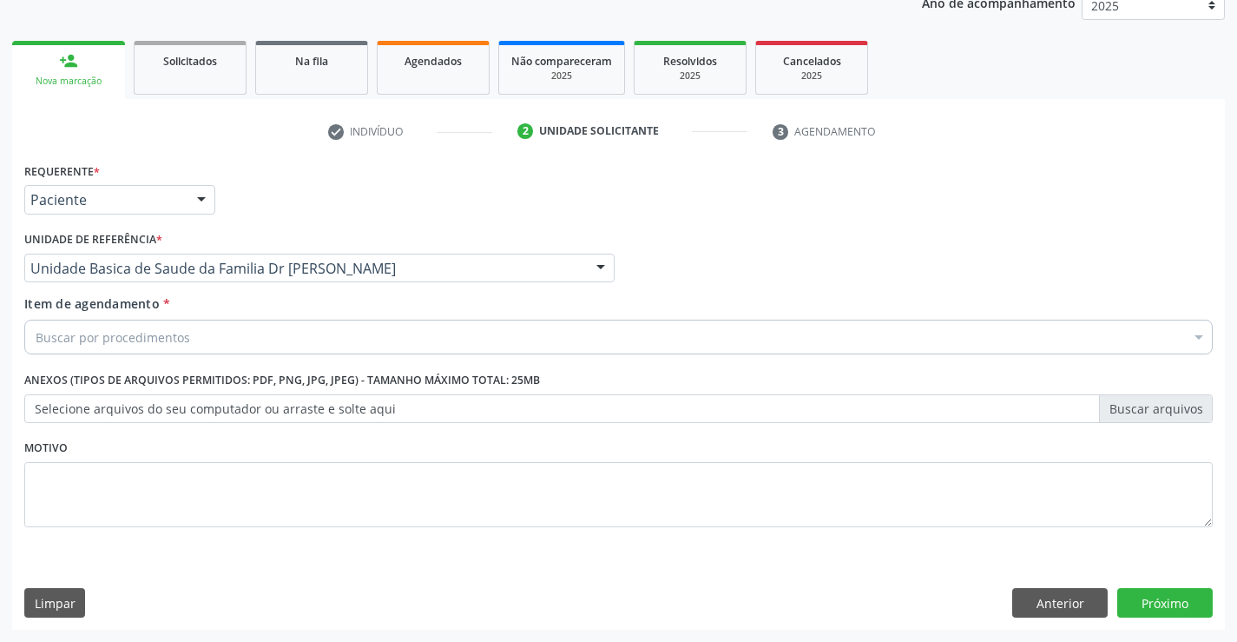
click at [191, 340] on div "Buscar por procedimentos" at bounding box center [618, 337] width 1189 height 35
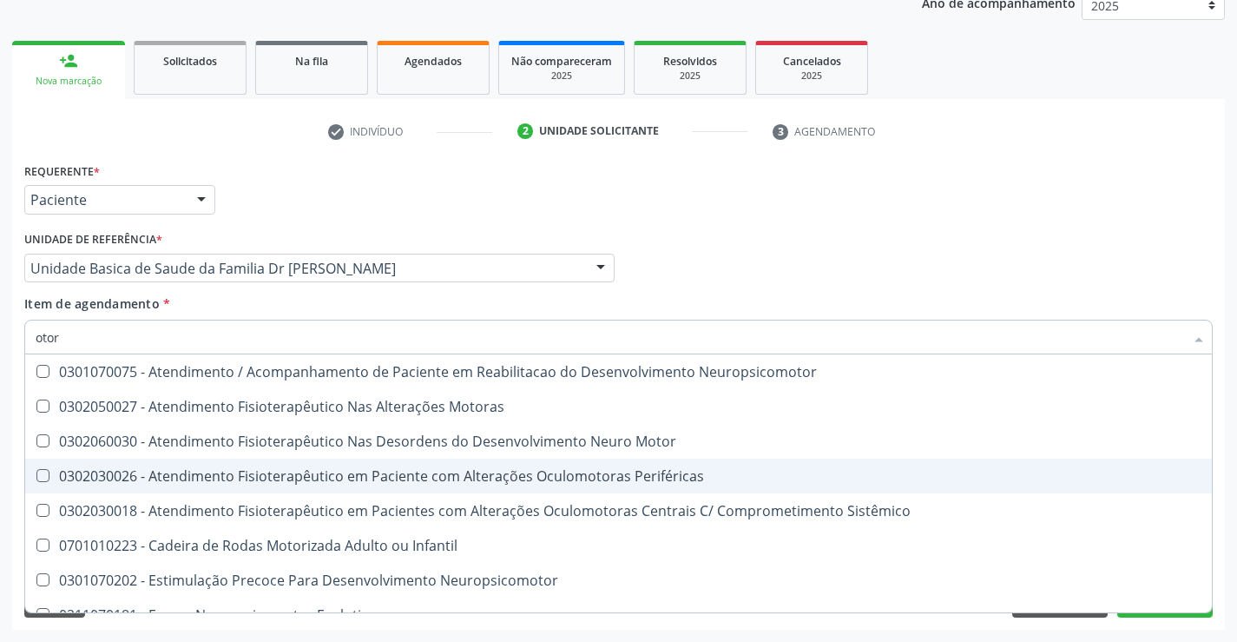
type input "otorr"
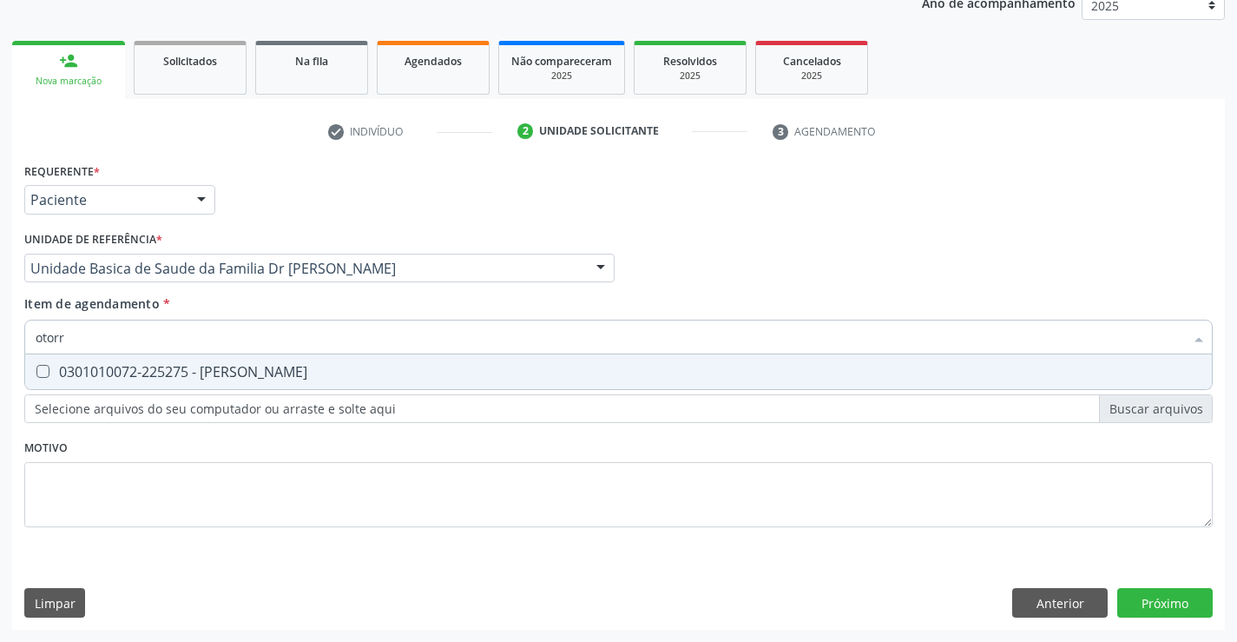
click at [451, 367] on div "0301010072-225275 - Médico Otorrinolaringologista" at bounding box center [619, 372] width 1166 height 14
checkbox Otorrinolaringologista "true"
click at [1151, 604] on div "Requerente * Paciente Profissional de Saúde Paciente Nenhum resultado encontrad…" at bounding box center [618, 394] width 1213 height 472
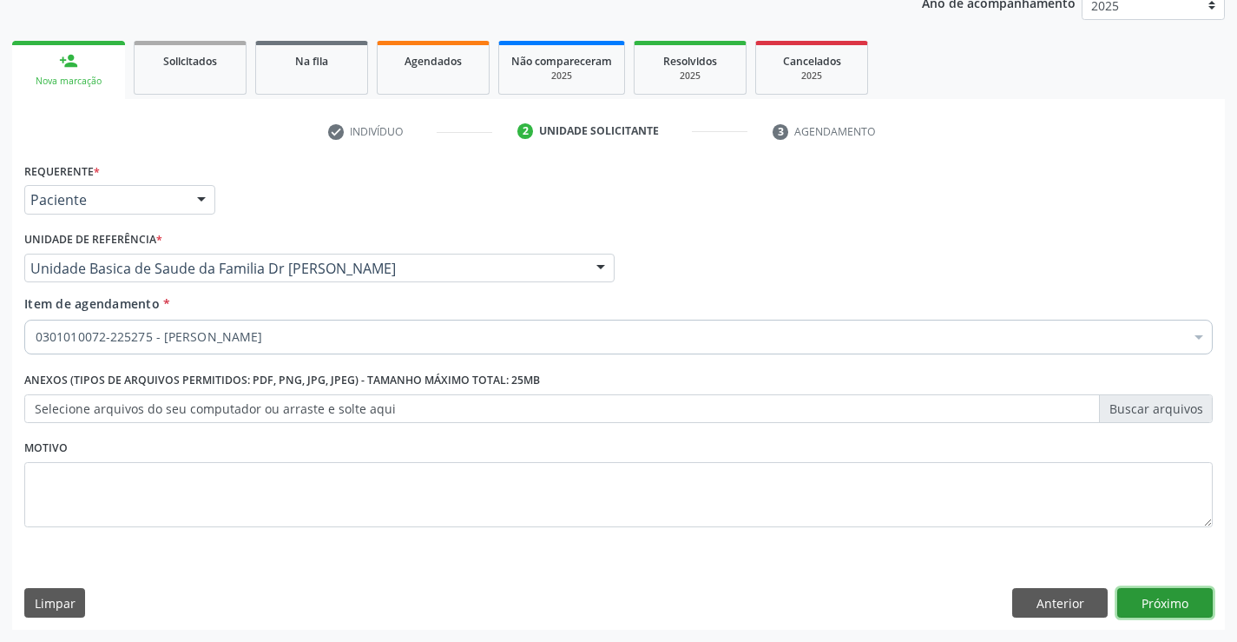
click at [1151, 604] on button "Próximo" at bounding box center [1166, 603] width 96 height 30
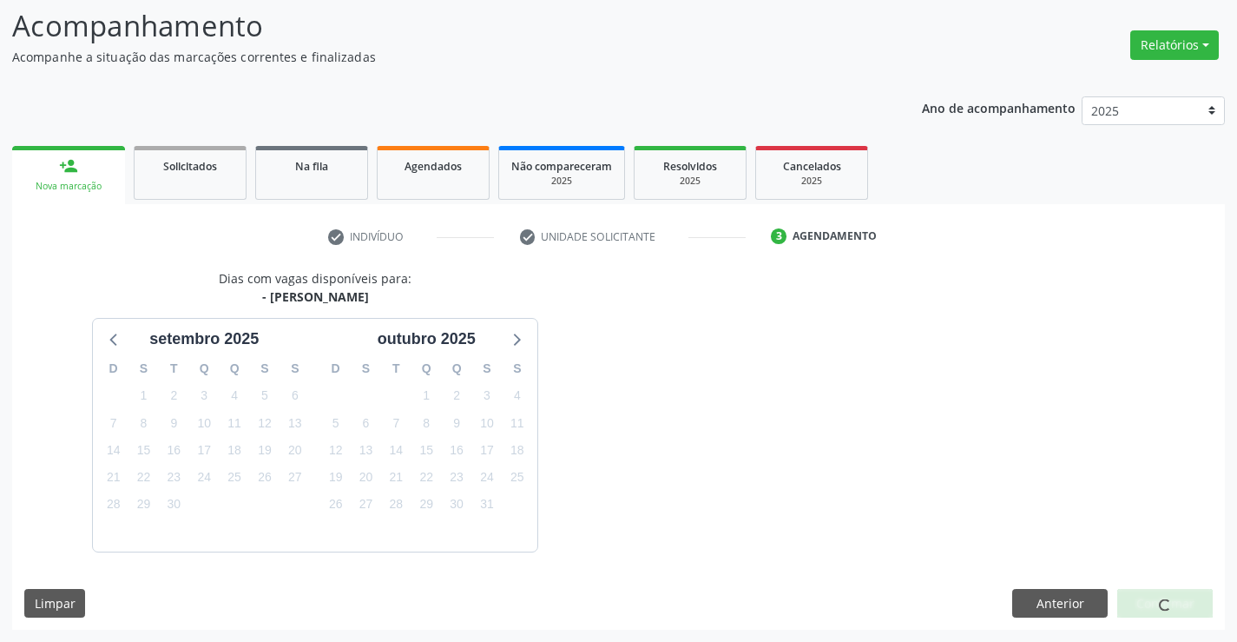
scroll to position [165, 0]
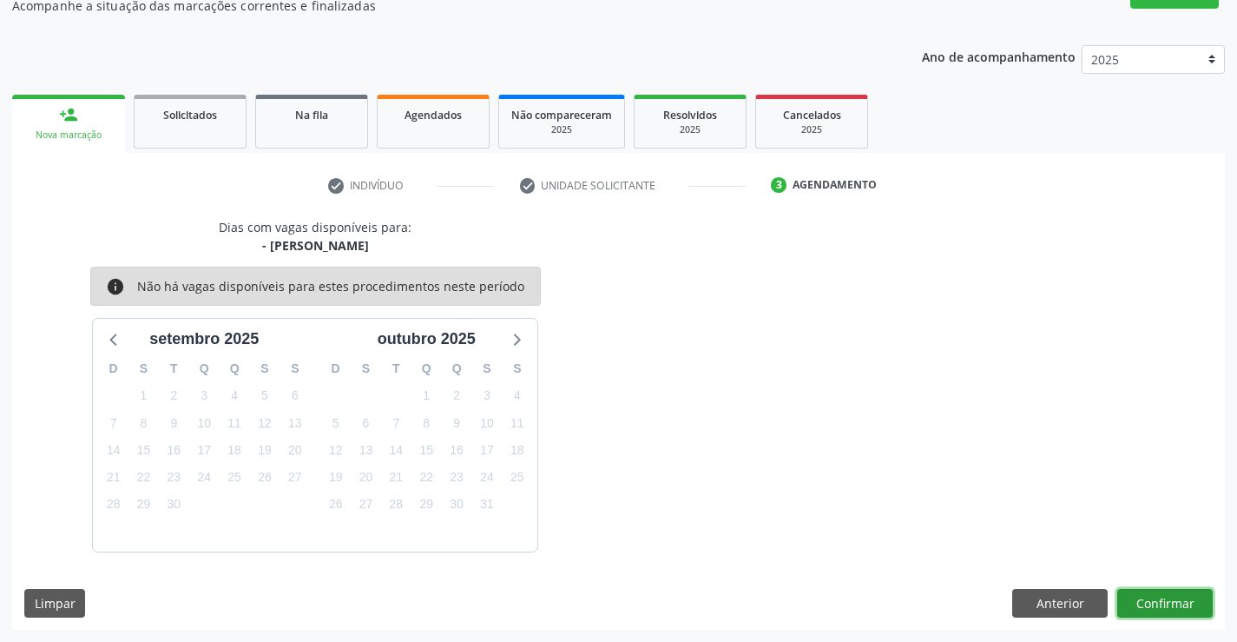
click at [1151, 604] on button "Confirmar" at bounding box center [1166, 604] width 96 height 30
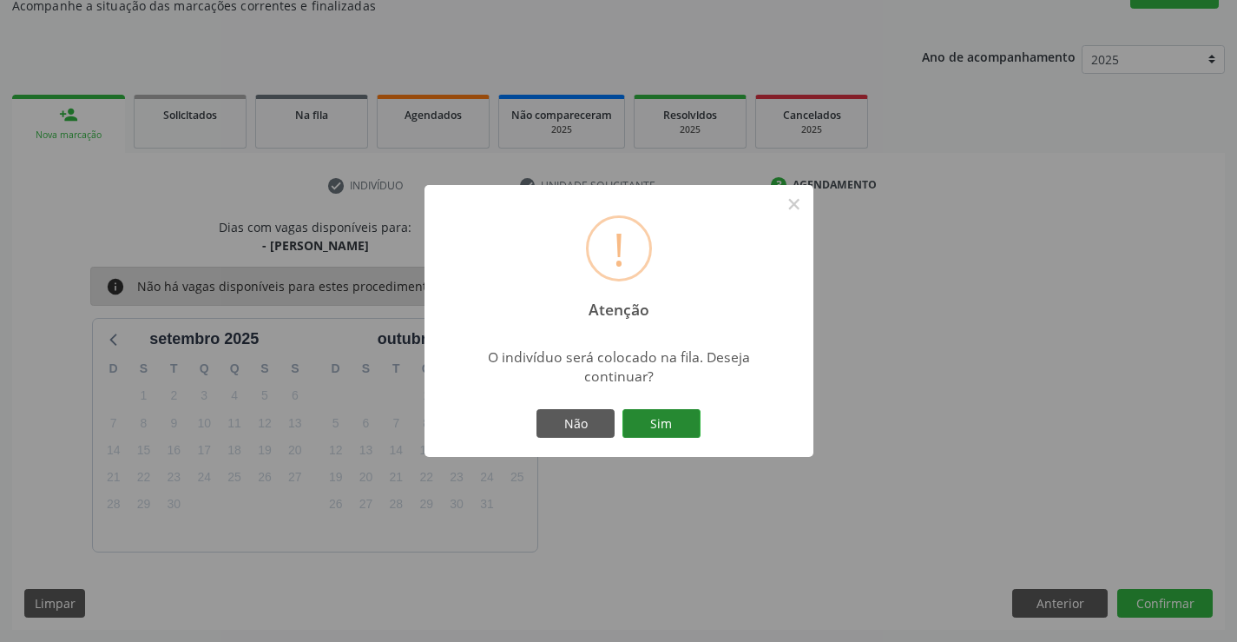
click at [687, 425] on button "Sim" at bounding box center [662, 424] width 78 height 30
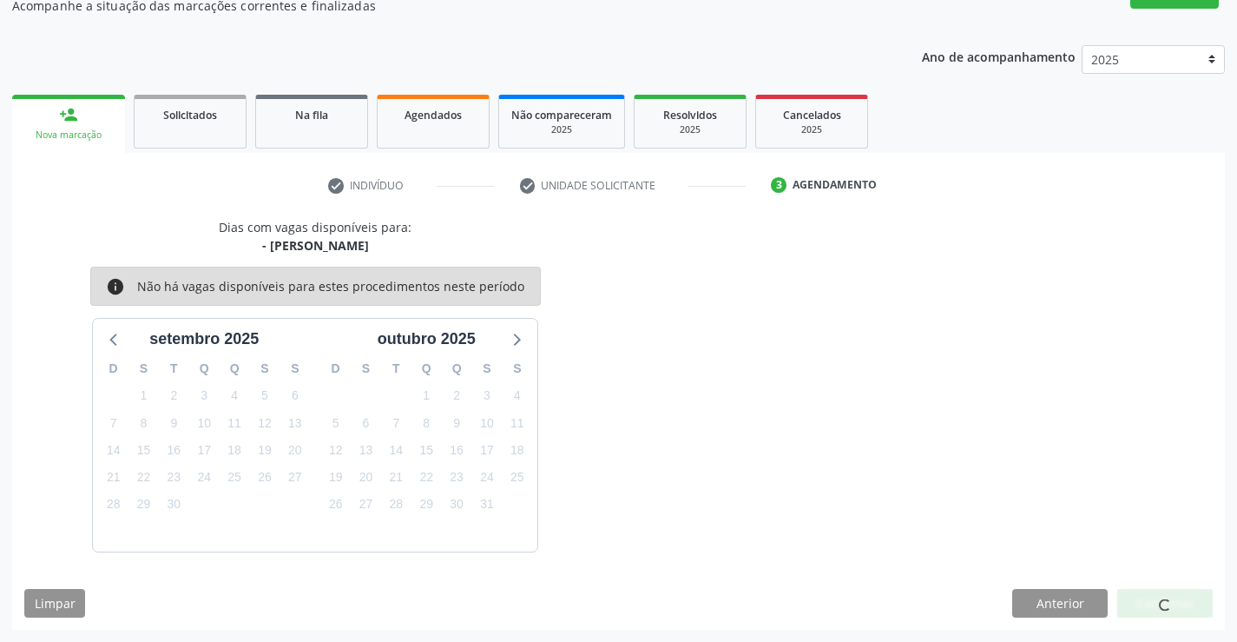
scroll to position [0, 0]
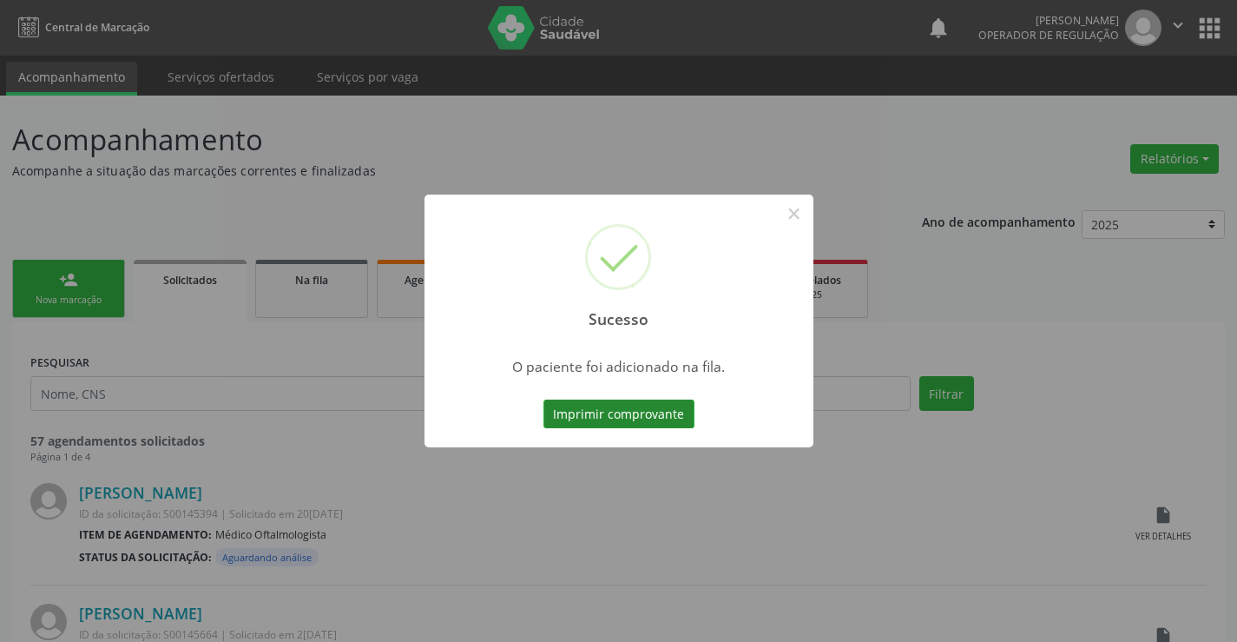
click at [676, 420] on button "Imprimir comprovante" at bounding box center [619, 414] width 151 height 30
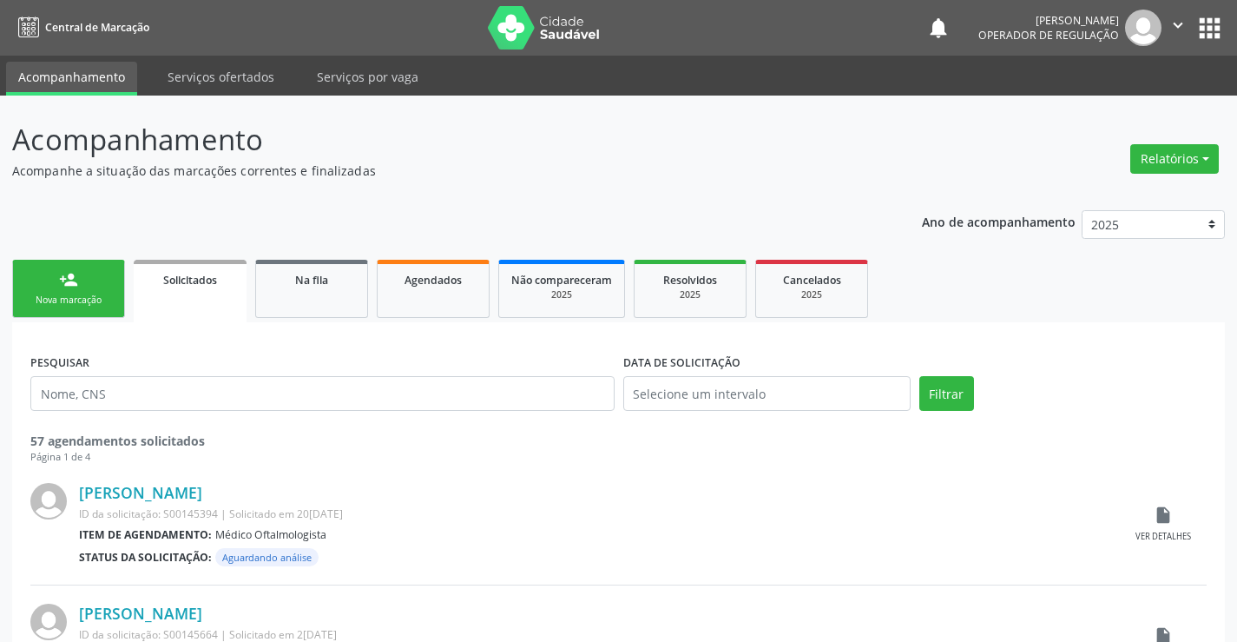
click at [80, 292] on link "person_add Nova marcação" at bounding box center [68, 289] width 113 height 58
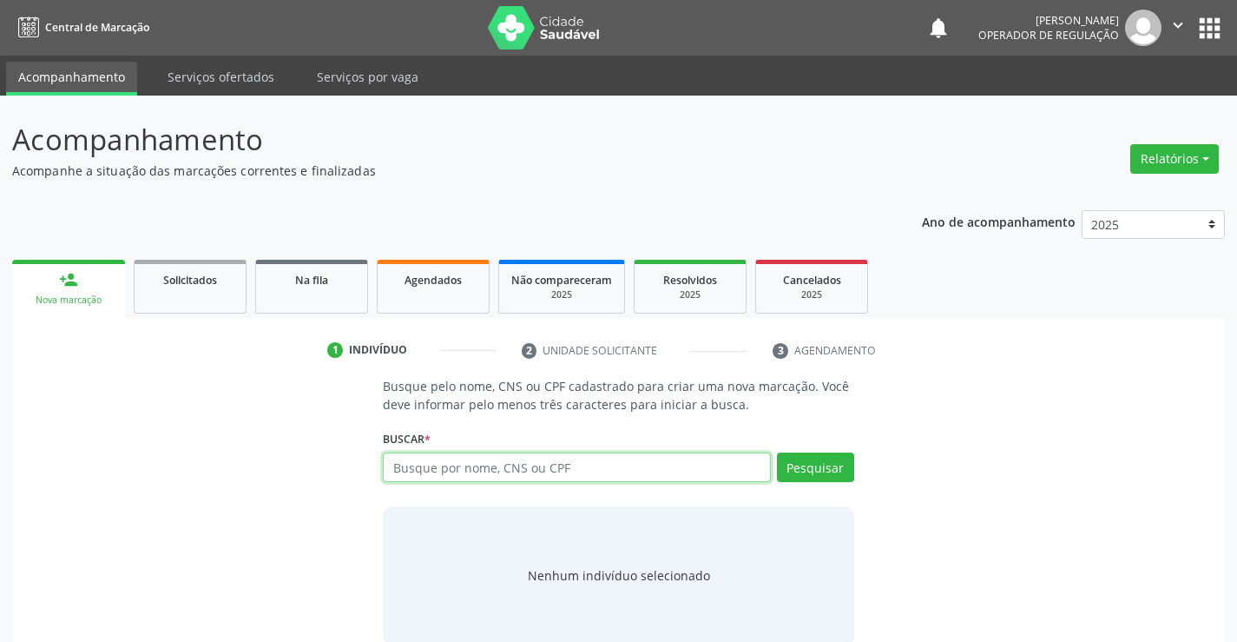
click at [446, 465] on input "text" at bounding box center [576, 467] width 387 height 30
type input "702603269724042"
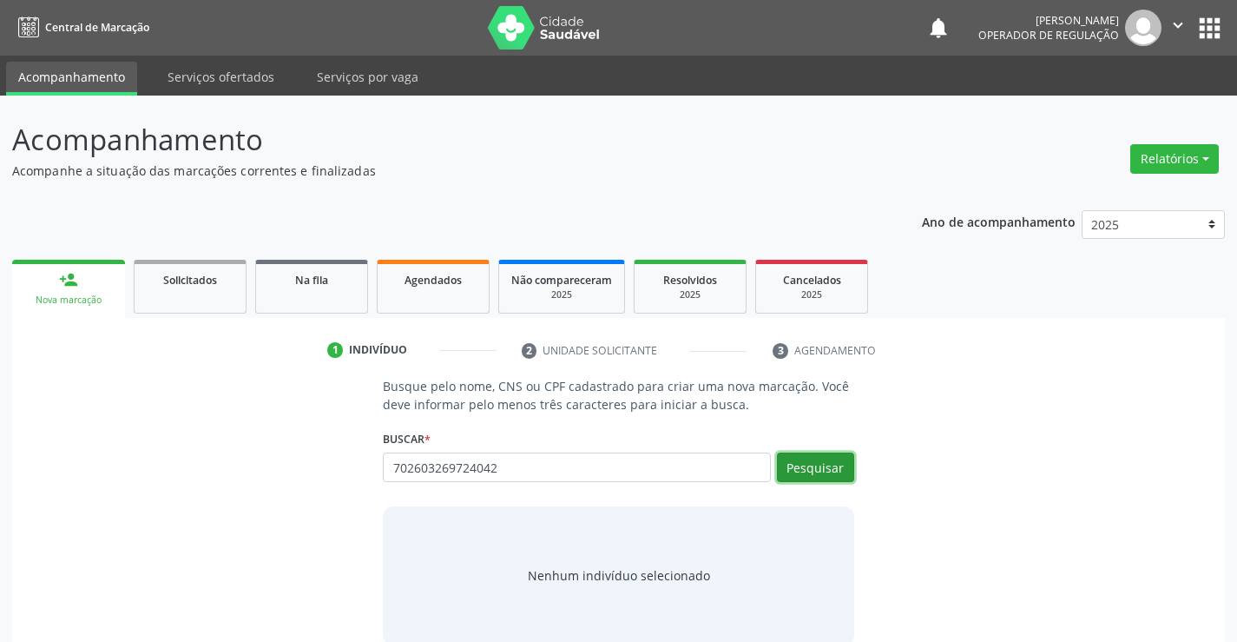
click at [823, 465] on button "Pesquisar" at bounding box center [815, 467] width 77 height 30
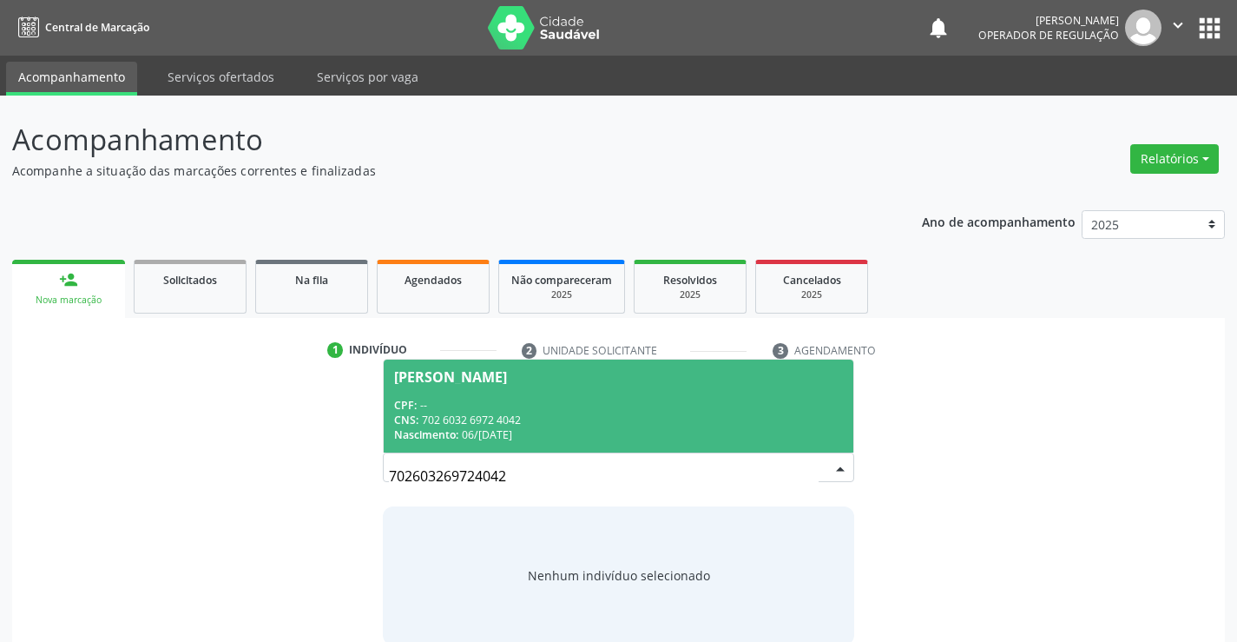
scroll to position [28, 0]
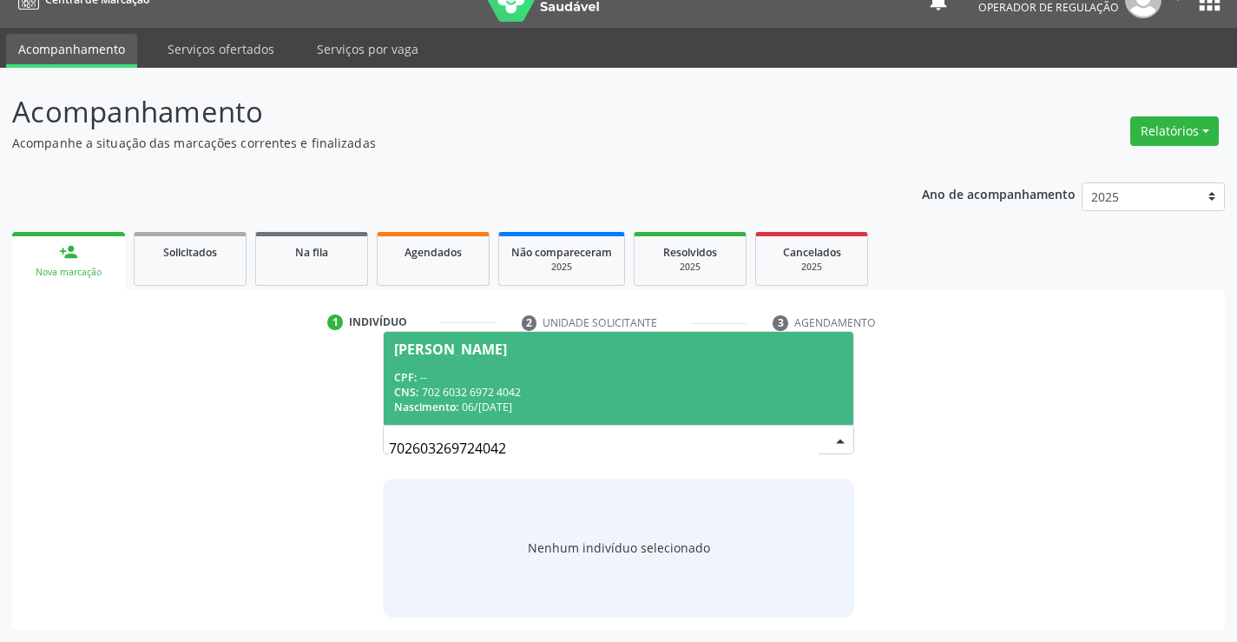
click at [669, 360] on span "Leide de Miranda CPF: -- CNS: 702 6032 6972 4042 Nascimento: 06/07/1978" at bounding box center [618, 378] width 469 height 93
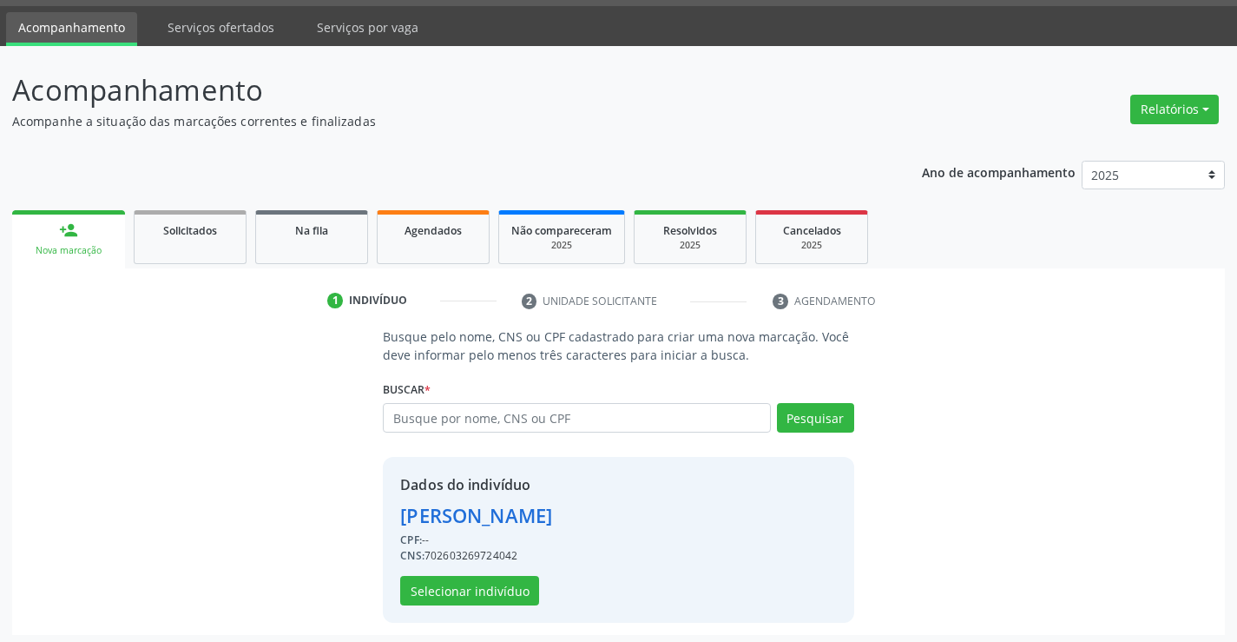
scroll to position [55, 0]
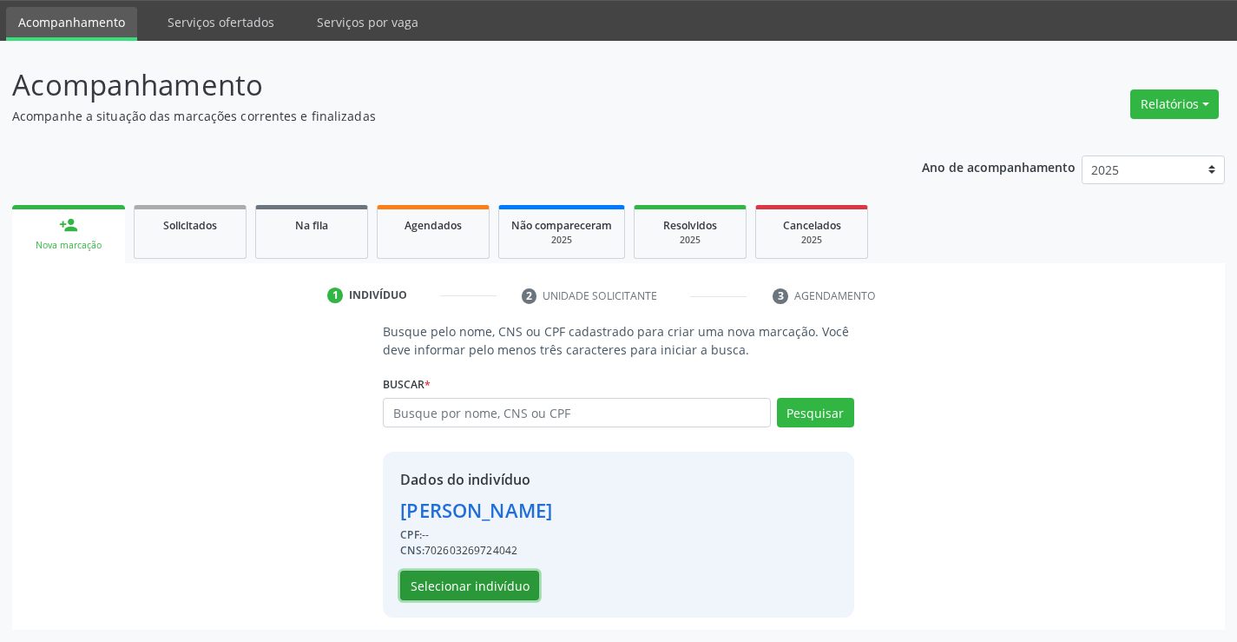
click at [495, 579] on button "Selecionar indivíduo" at bounding box center [469, 586] width 139 height 30
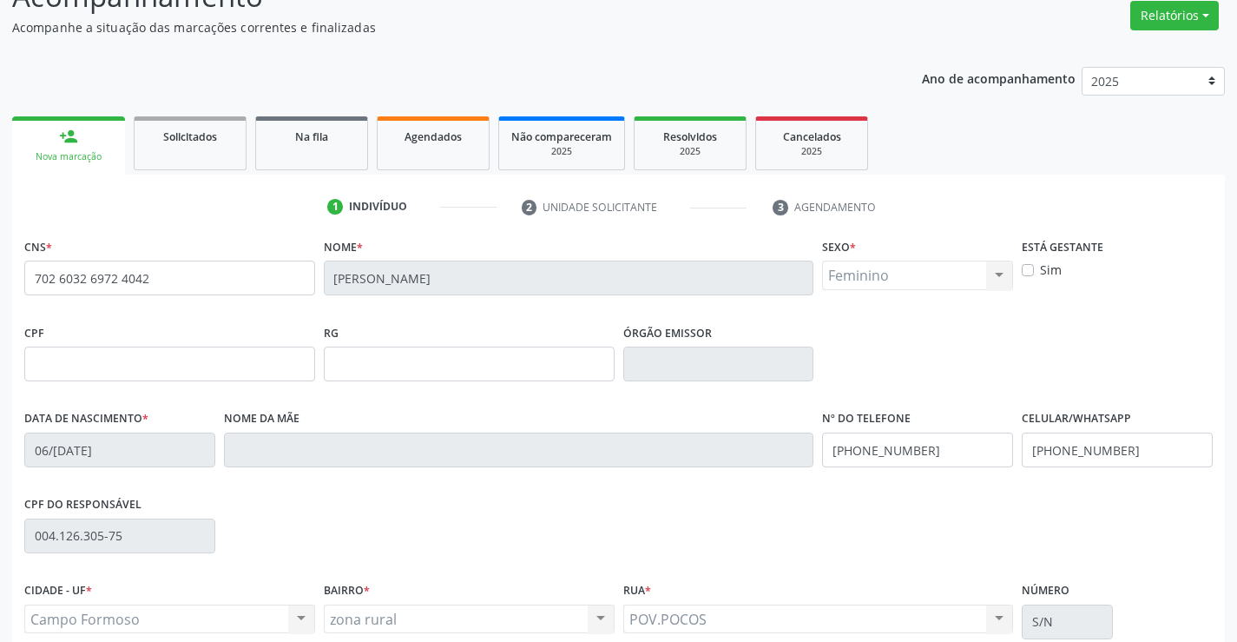
scroll to position [300, 0]
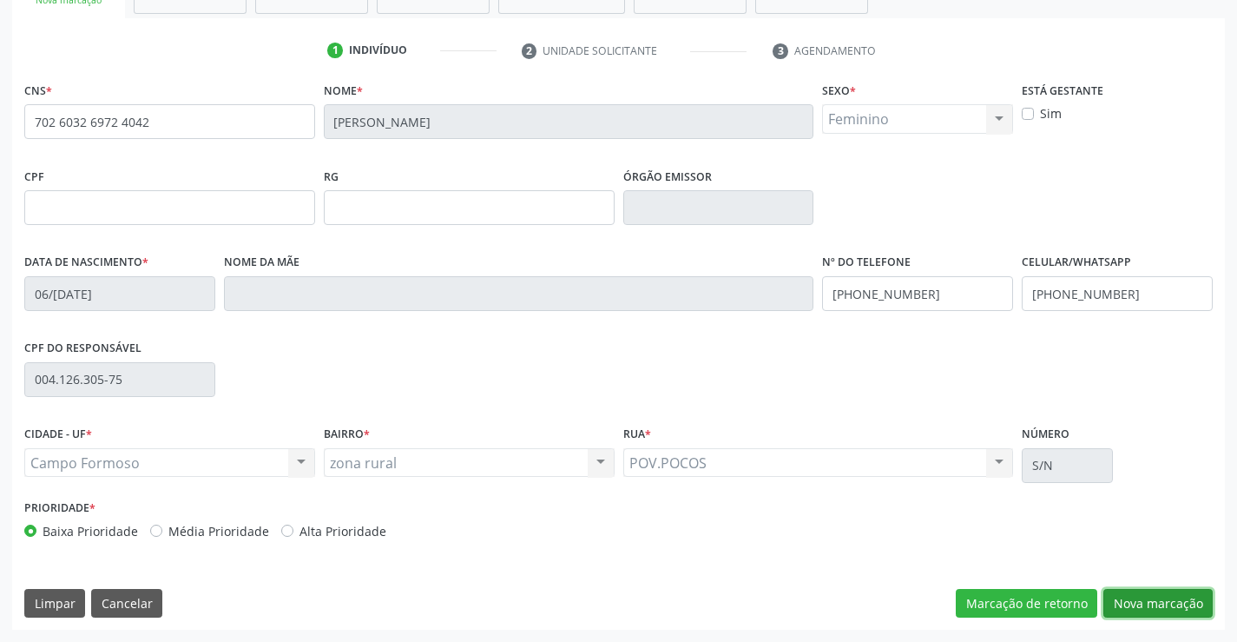
click at [1119, 594] on button "Nova marcação" at bounding box center [1158, 604] width 109 height 30
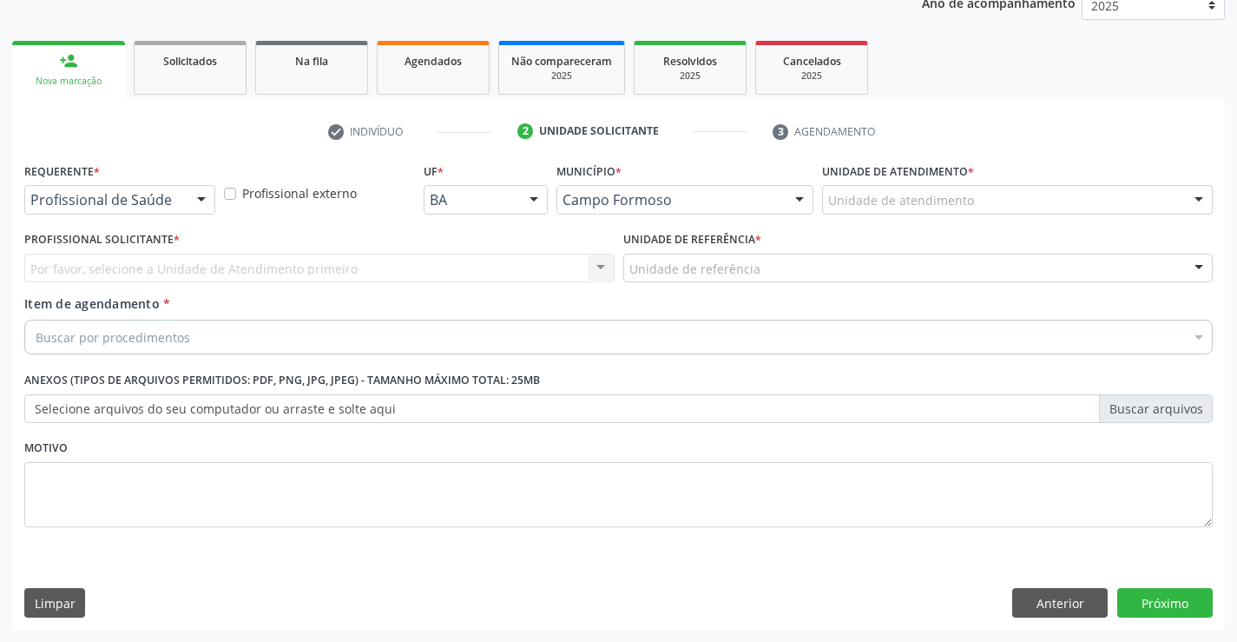
scroll to position [219, 0]
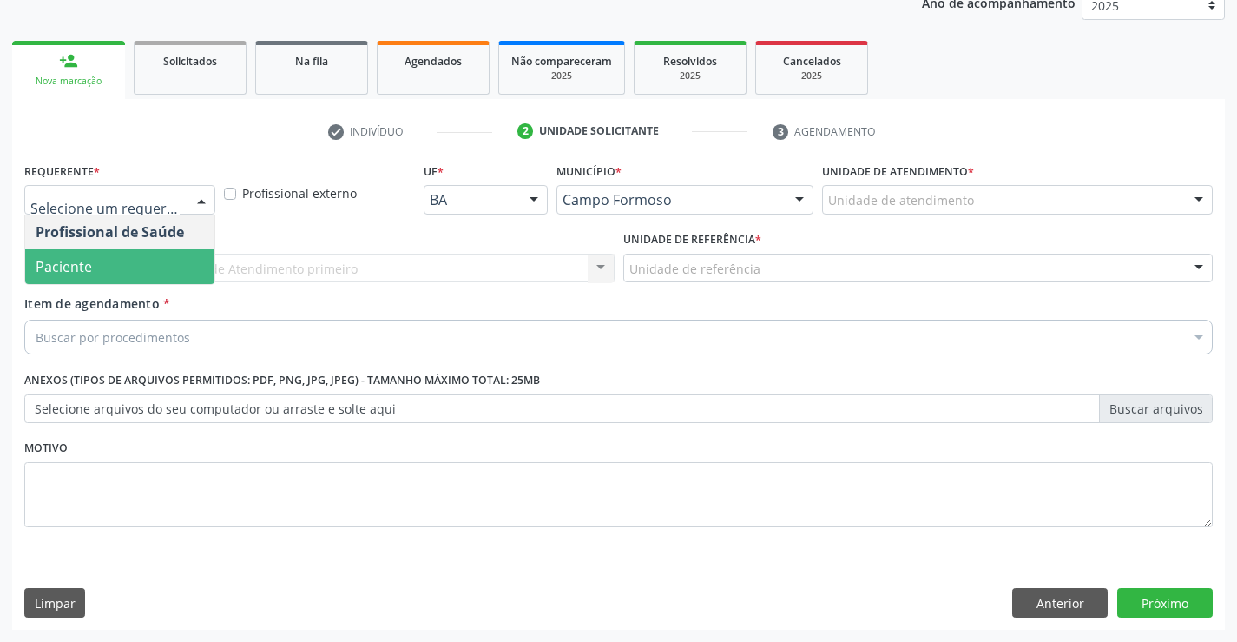
click at [77, 263] on span "Paciente" at bounding box center [64, 266] width 56 height 19
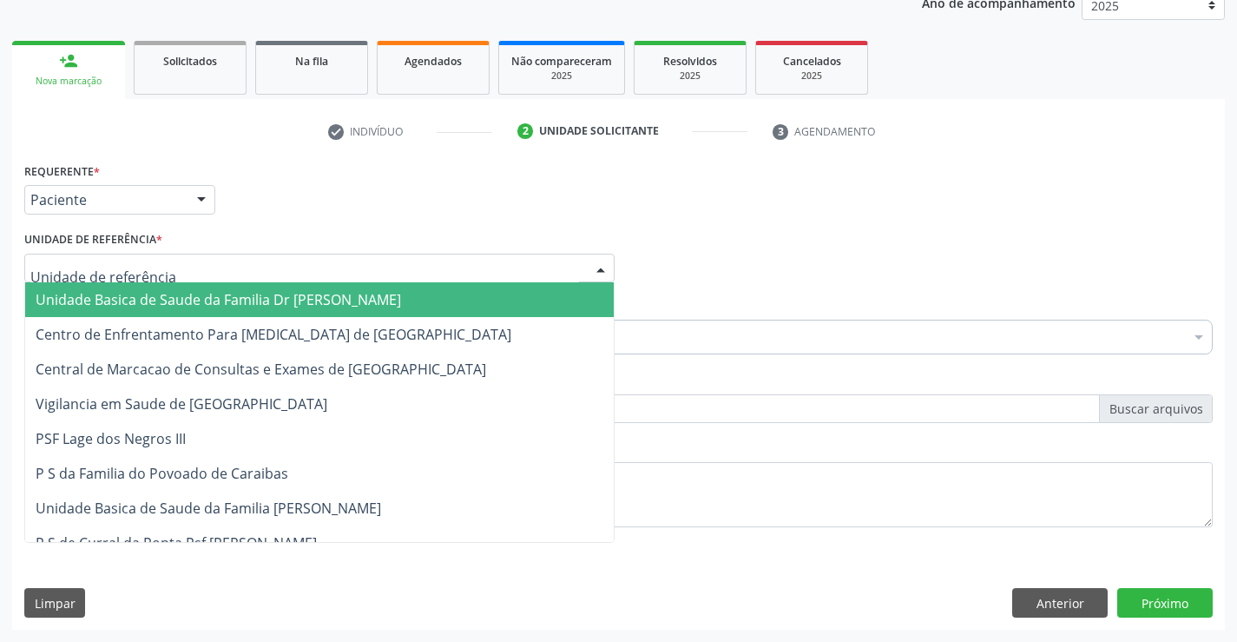
click at [188, 293] on span "Unidade Basica de Saude da Familia Dr [PERSON_NAME]" at bounding box center [219, 299] width 366 height 19
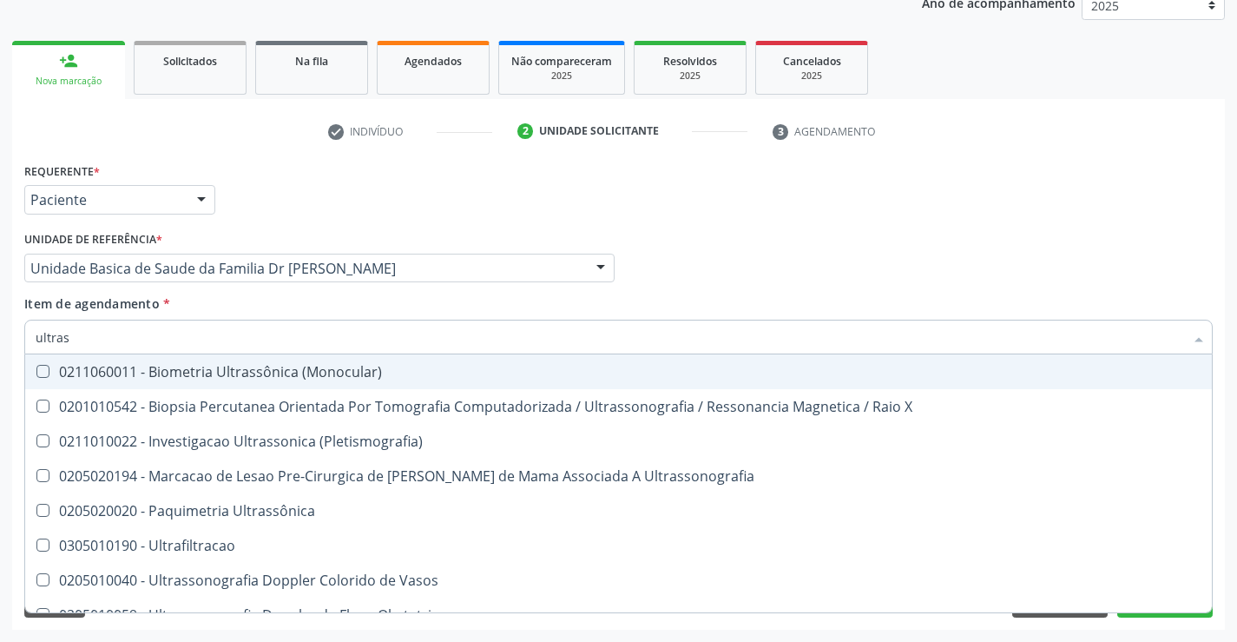
type input "ultrass"
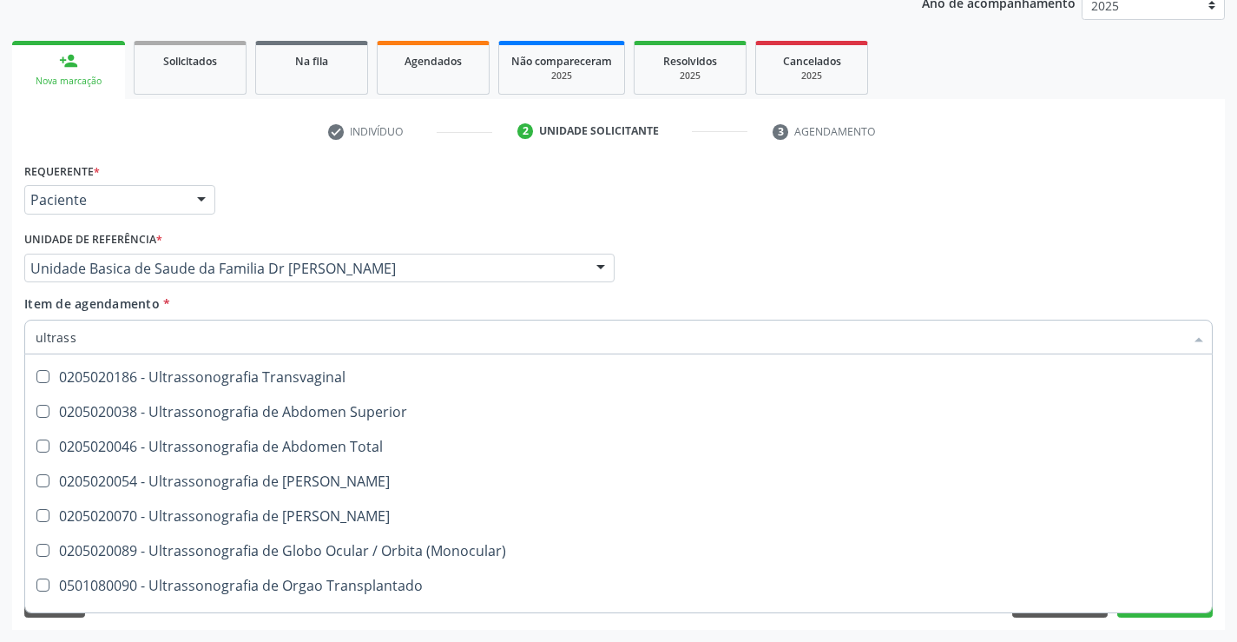
scroll to position [434, 0]
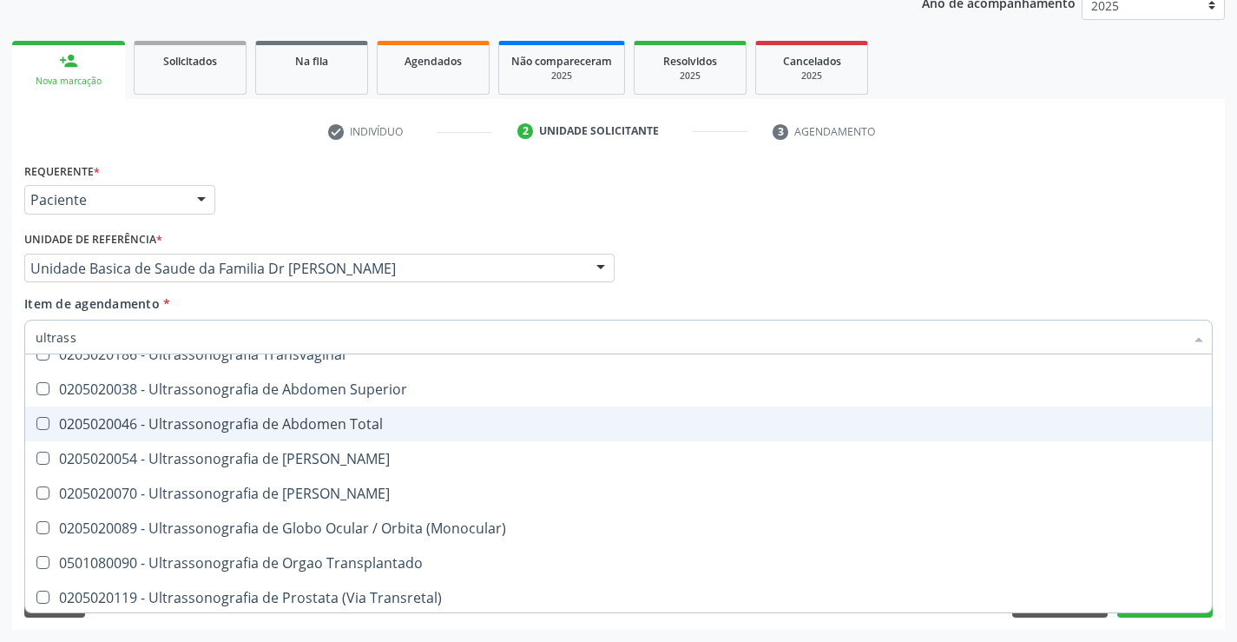
click at [328, 428] on div "0205020046 - Ultrassonografia de Abdomen Total" at bounding box center [619, 424] width 1166 height 14
checkbox Total "true"
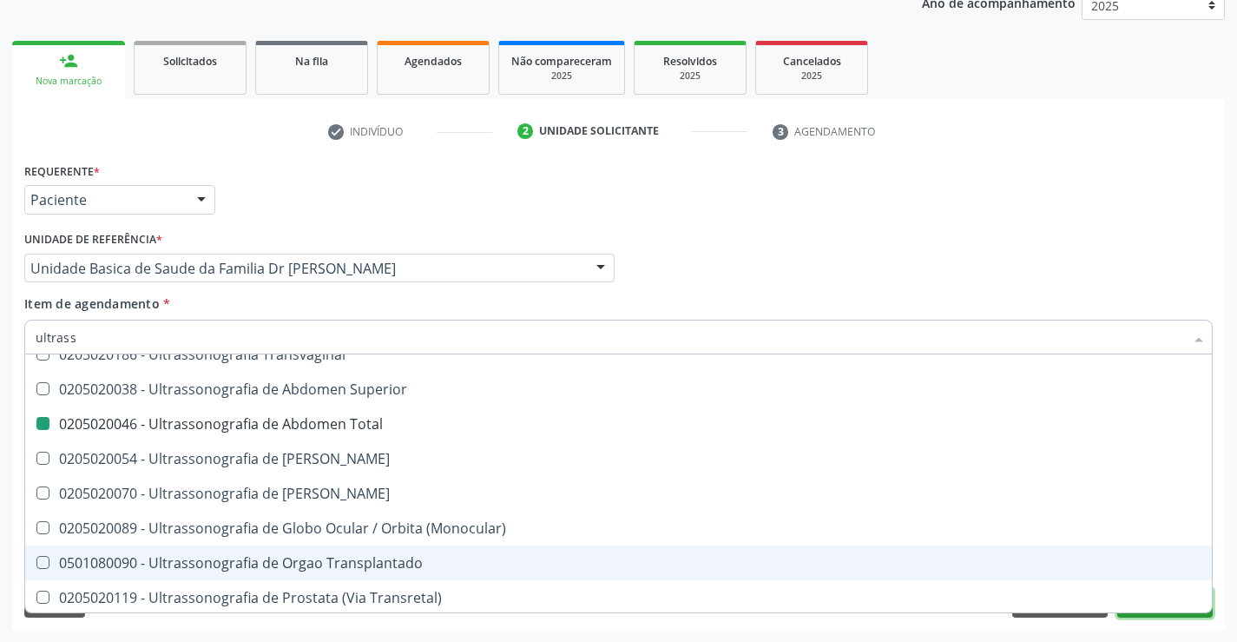
click at [1122, 616] on button "Próximo" at bounding box center [1166, 603] width 96 height 30
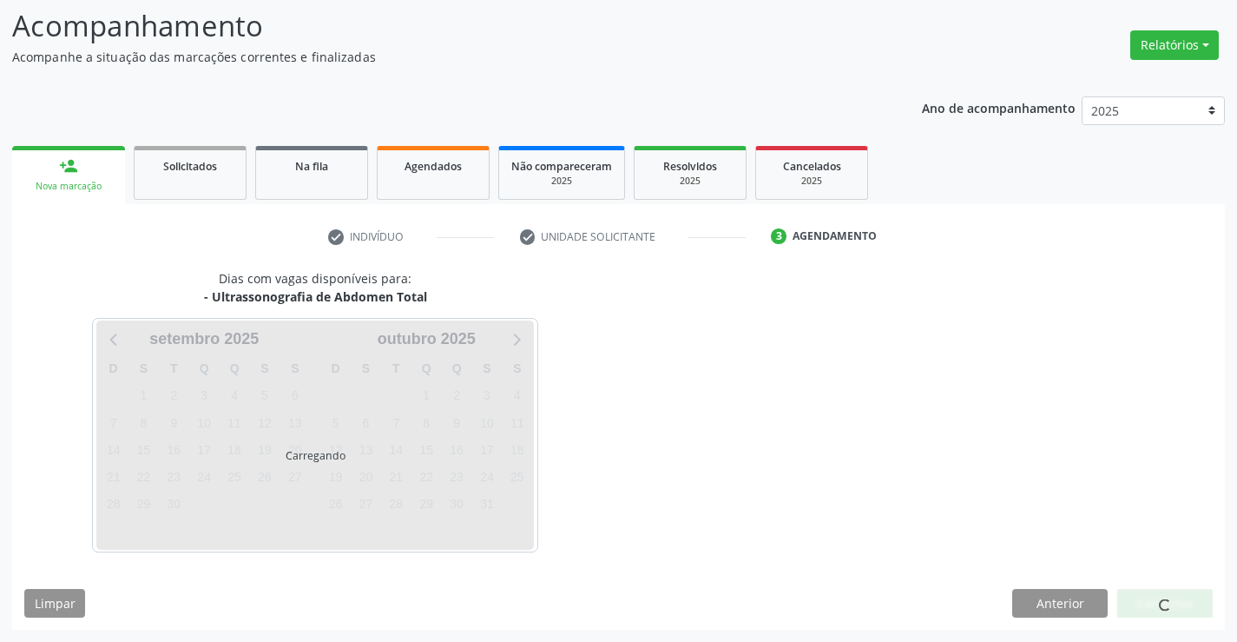
scroll to position [0, 0]
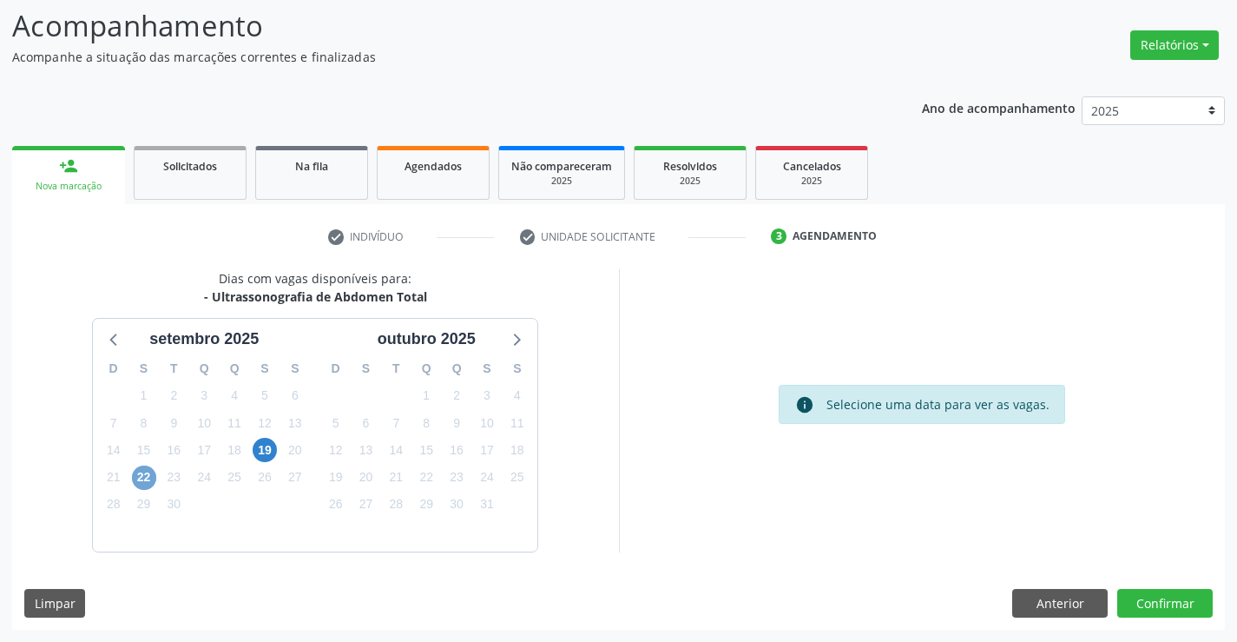
click at [148, 480] on span "22" at bounding box center [144, 477] width 24 height 24
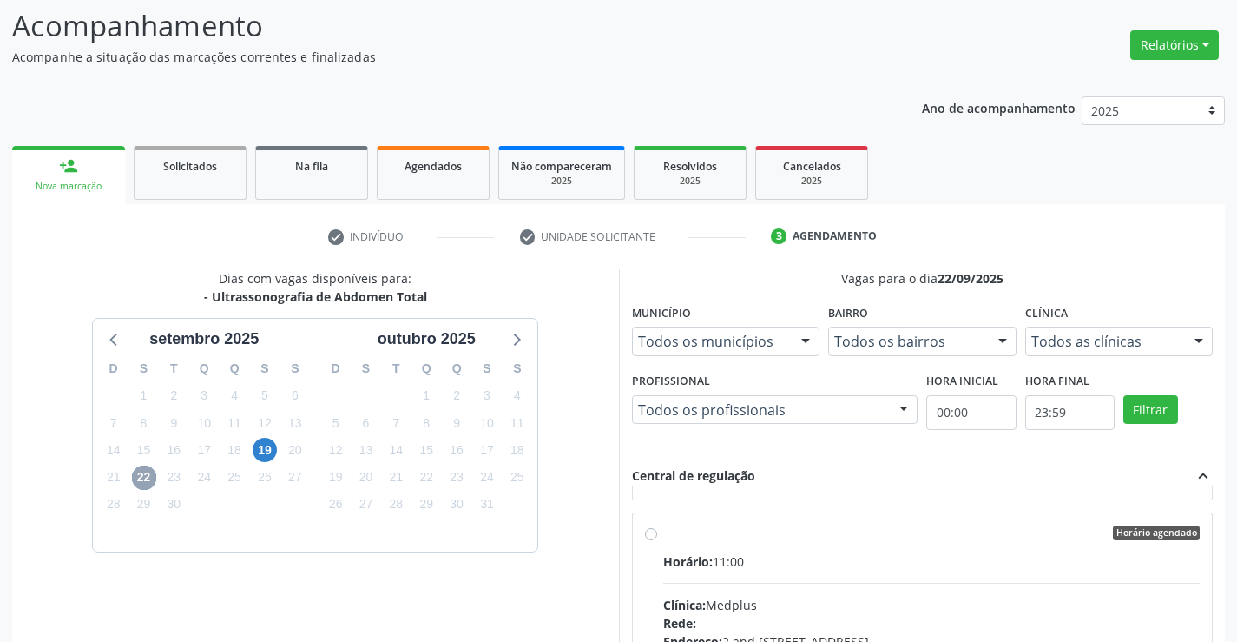
scroll to position [261, 0]
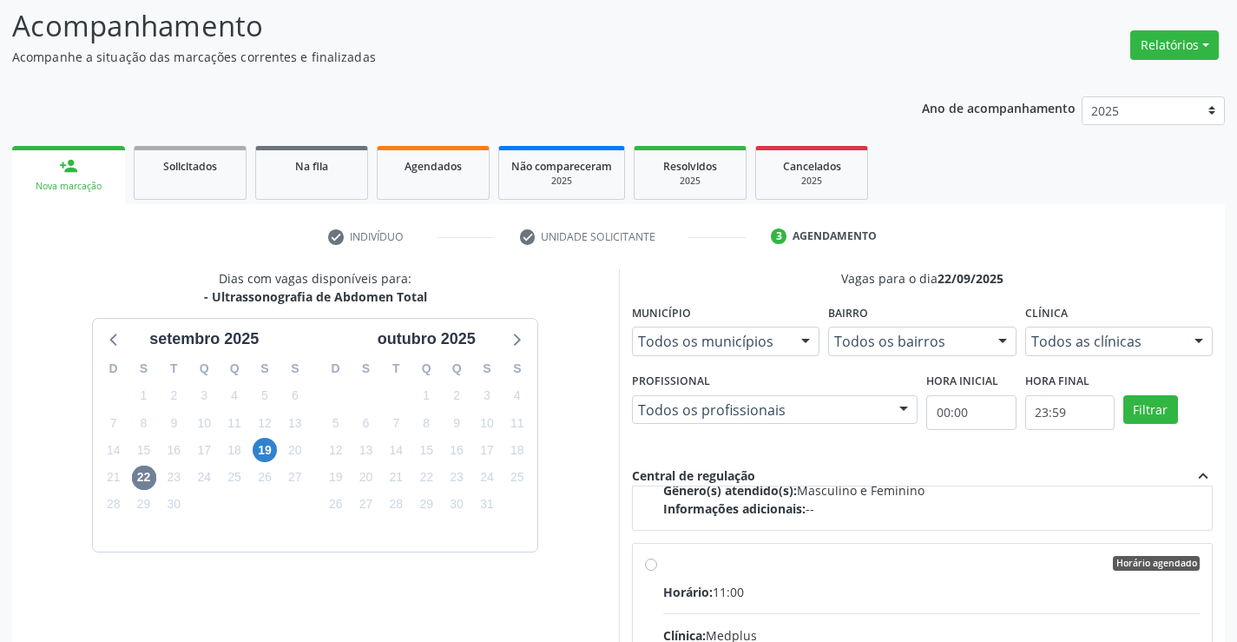
click at [648, 563] on input "Horário agendado Horário: 11:00 Clínica: Medplus Rede: -- Endereço: 2 and S 204…" at bounding box center [651, 564] width 12 height 16
radio input "true"
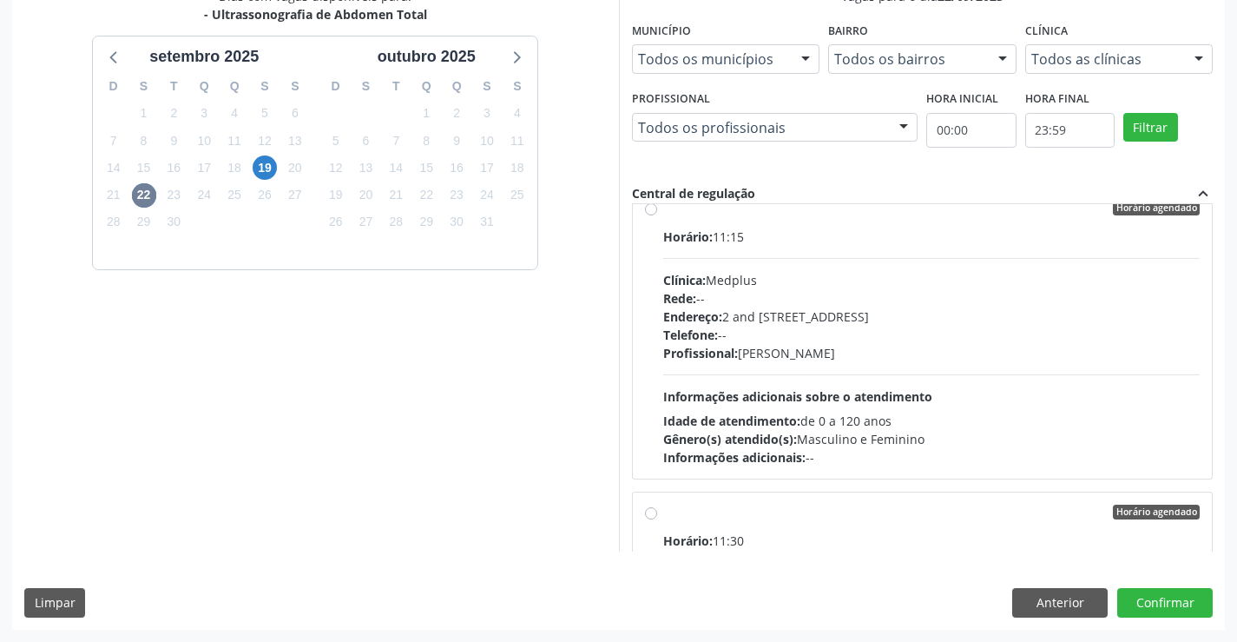
scroll to position [652, 0]
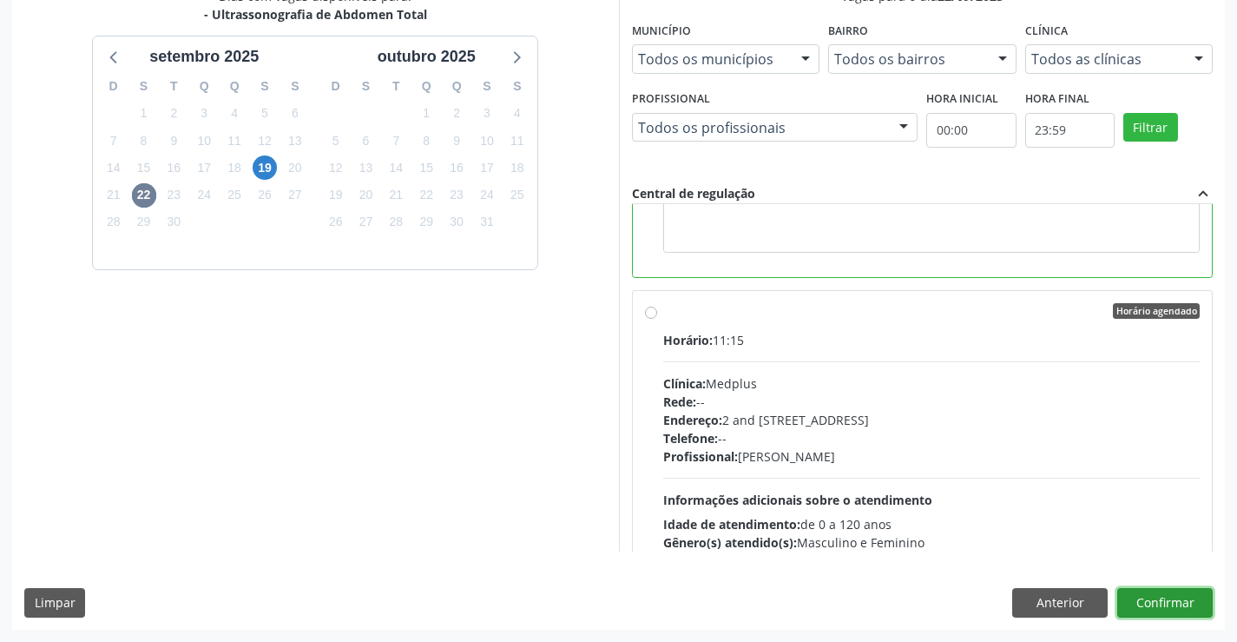
click at [1181, 597] on button "Confirmar" at bounding box center [1166, 603] width 96 height 30
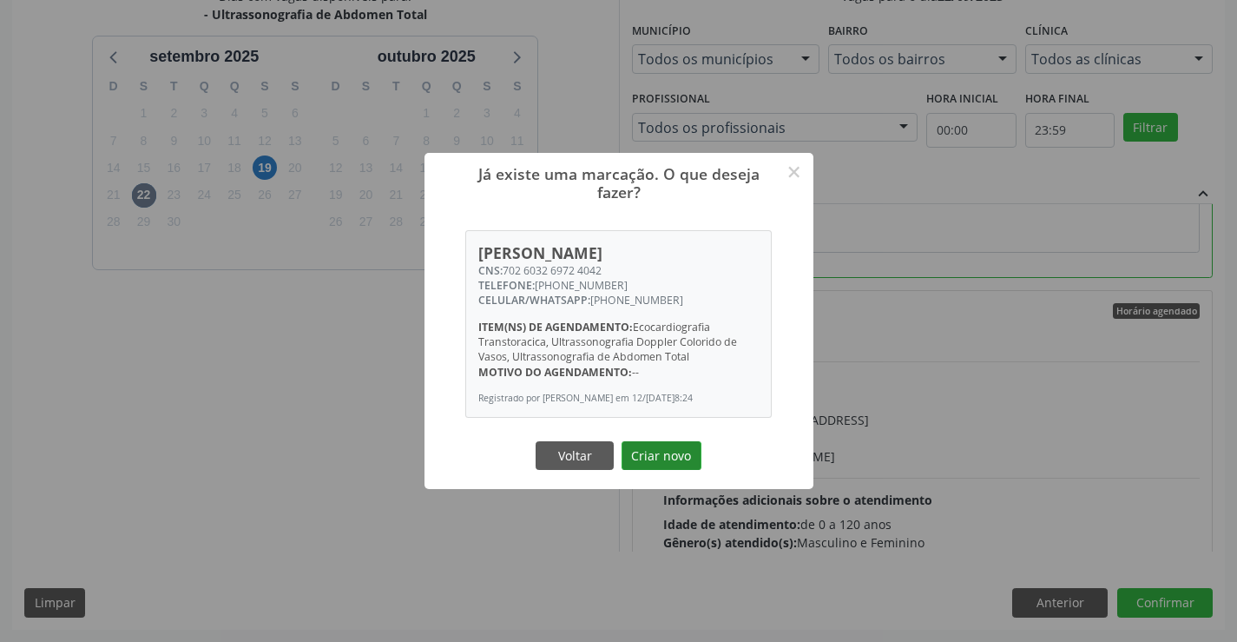
click at [671, 458] on button "Criar novo" at bounding box center [662, 456] width 80 height 30
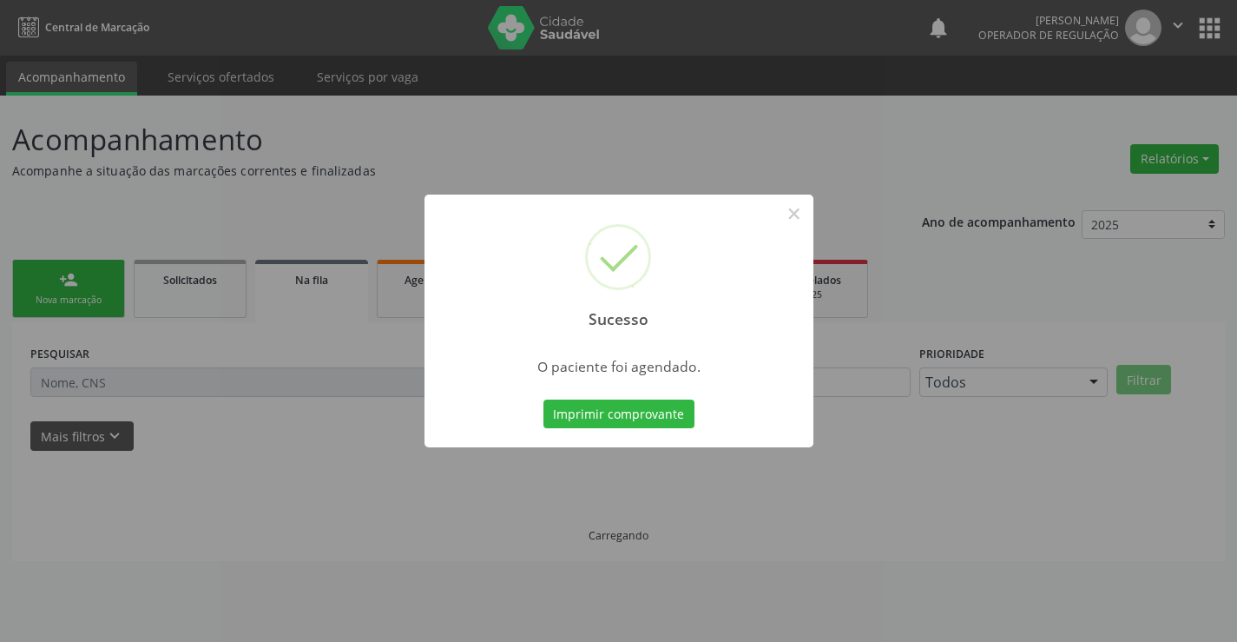
scroll to position [0, 0]
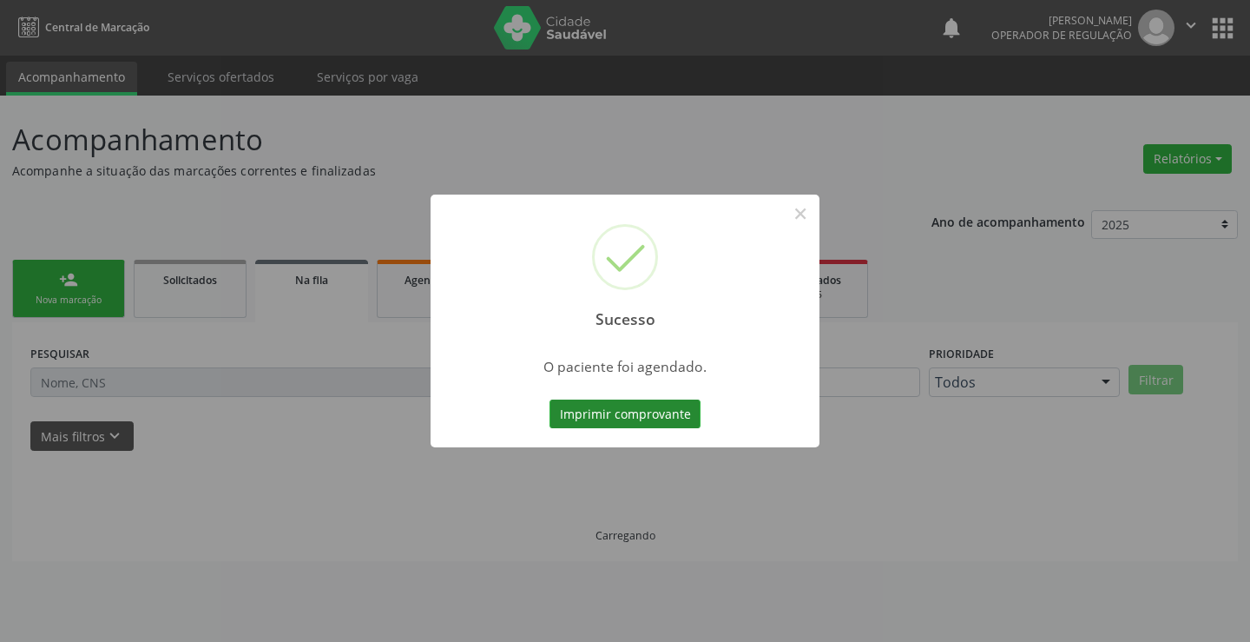
click at [624, 405] on button "Imprimir comprovante" at bounding box center [625, 414] width 151 height 30
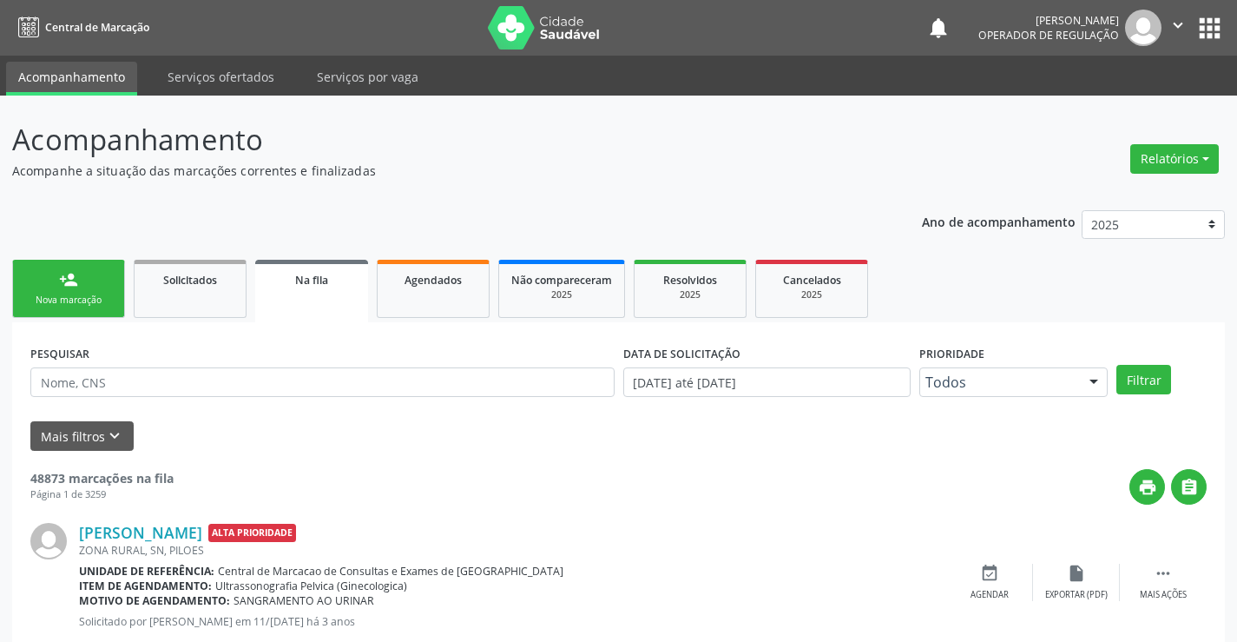
click at [1179, 18] on icon "" at bounding box center [1178, 25] width 19 height 19
click at [1088, 108] on link "Sair" at bounding box center [1134, 106] width 120 height 24
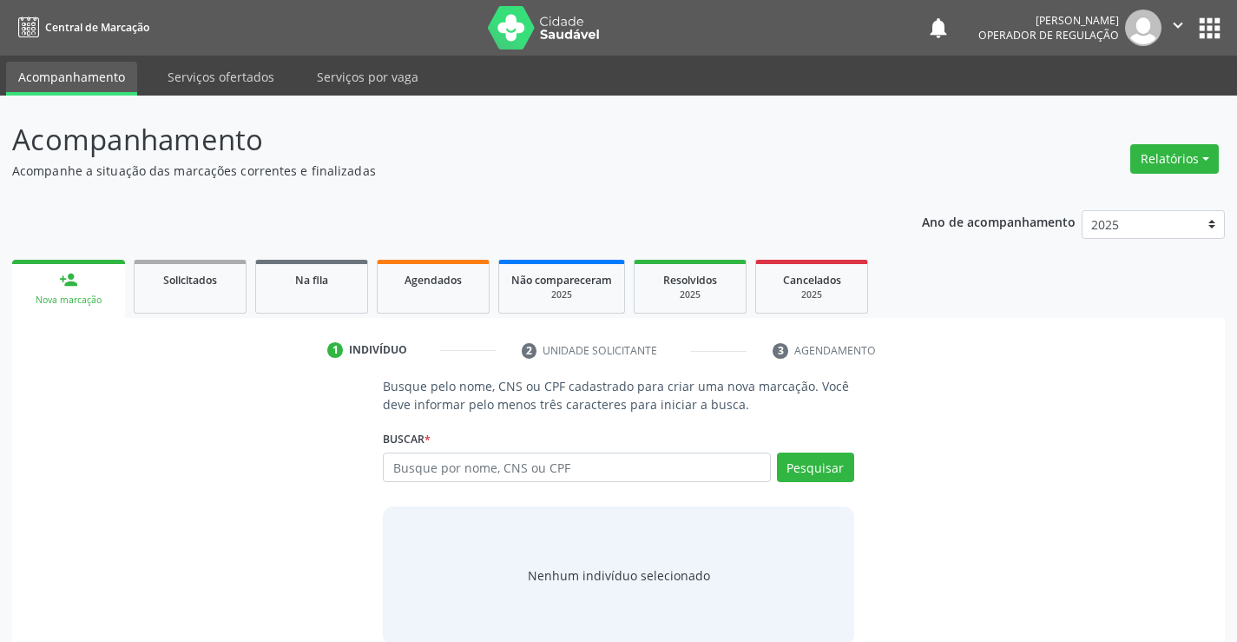
click at [593, 463] on input "text" at bounding box center [576, 467] width 387 height 30
click at [383, 295] on link "Agendados" at bounding box center [433, 287] width 113 height 54
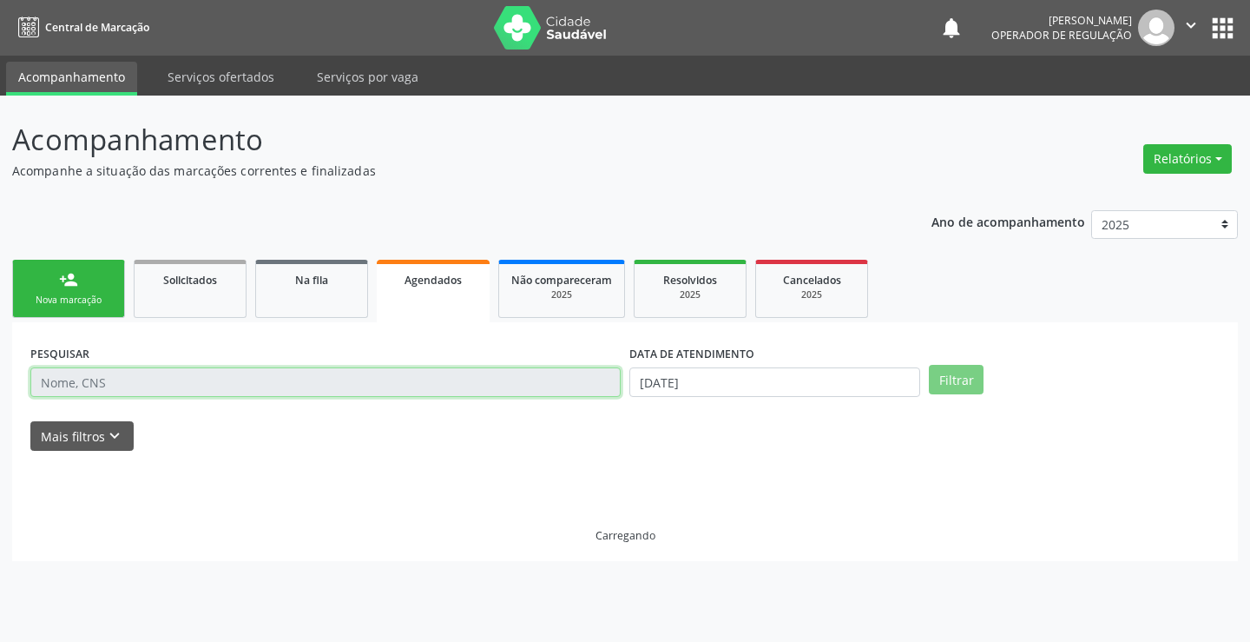
click at [488, 379] on input "text" at bounding box center [325, 382] width 590 height 30
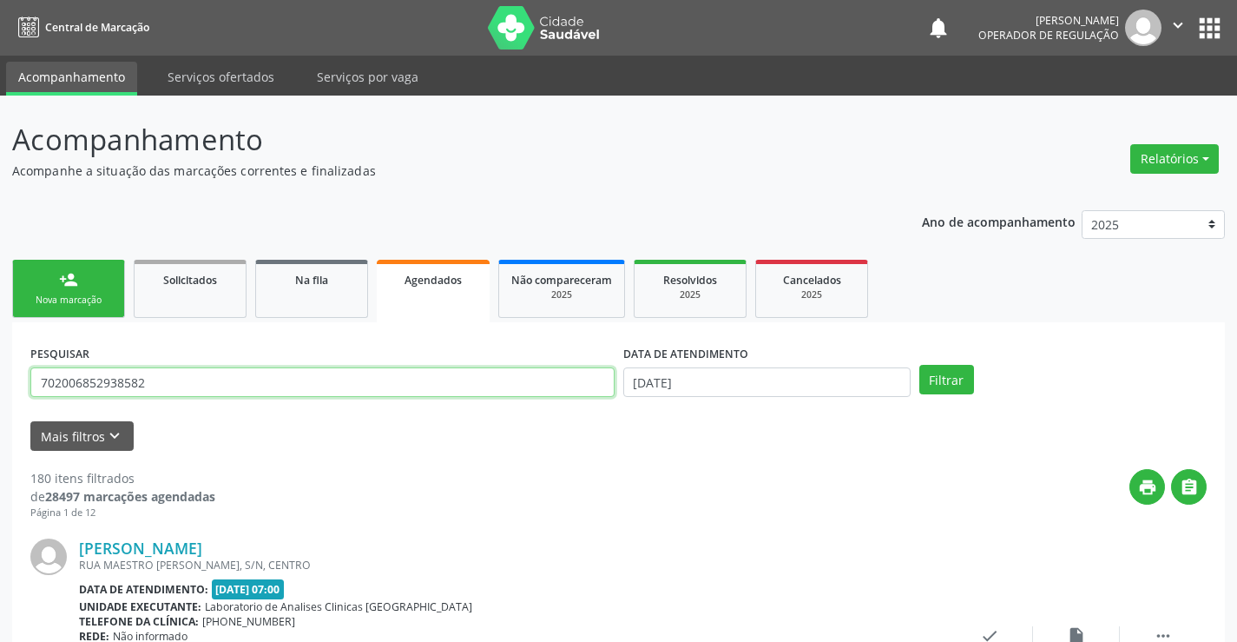
type input "702006852938582"
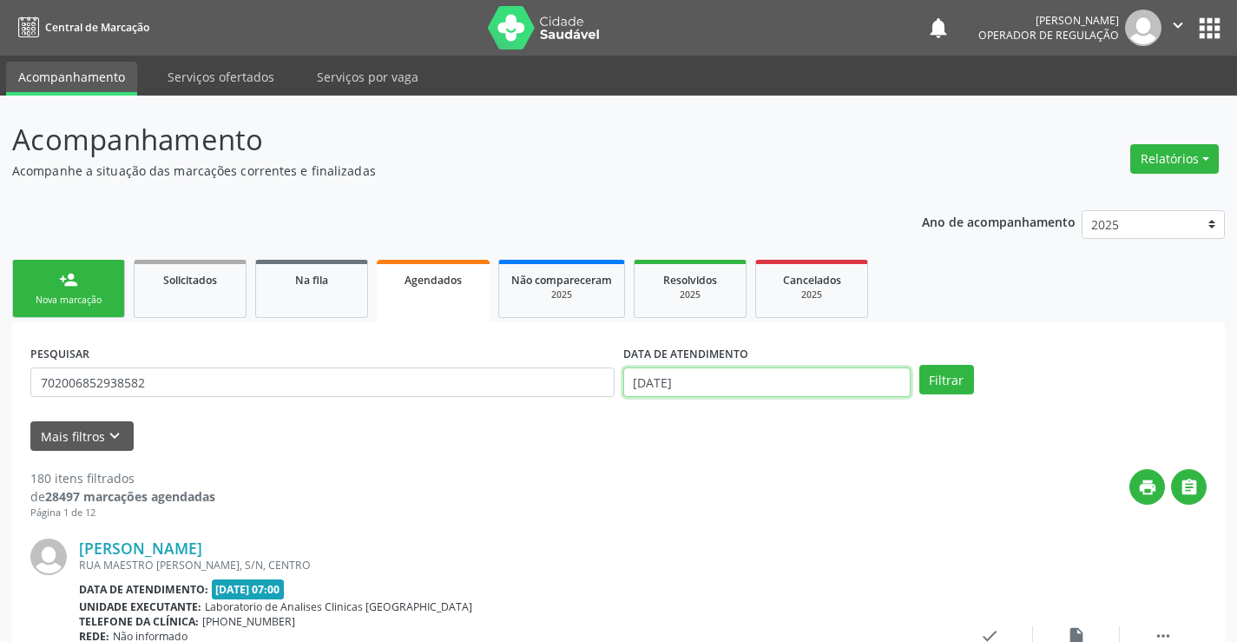
click at [887, 378] on input "16[DATE]" at bounding box center [766, 382] width 287 height 30
click at [961, 384] on button "Filtrar" at bounding box center [947, 380] width 55 height 30
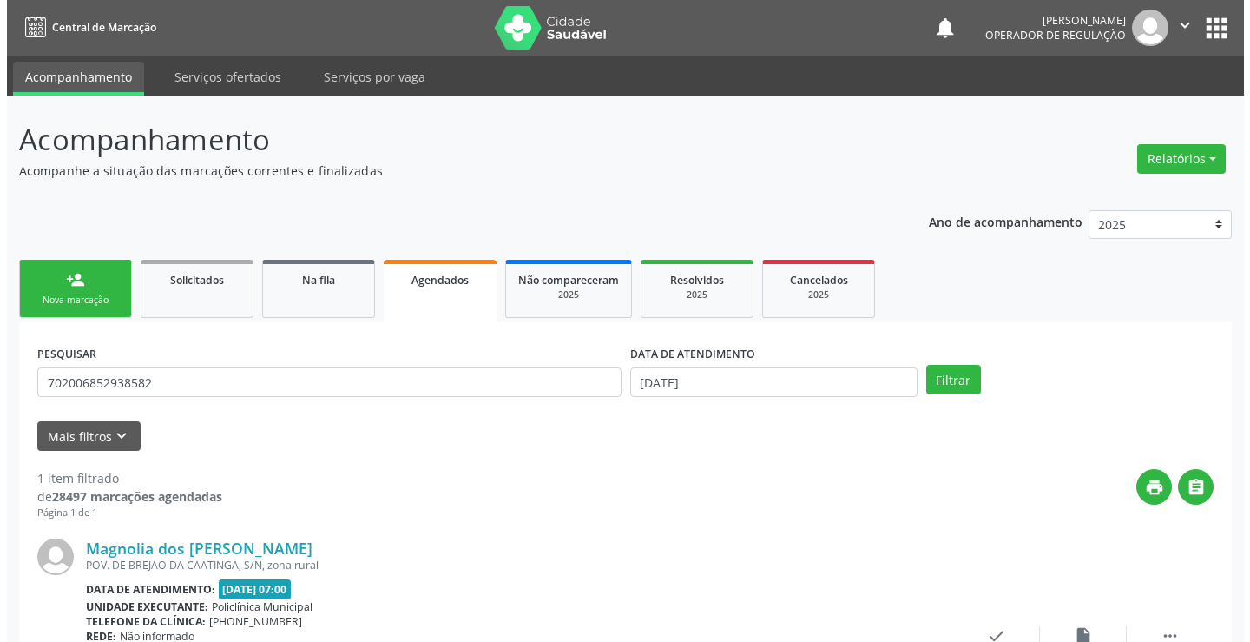
scroll to position [158, 0]
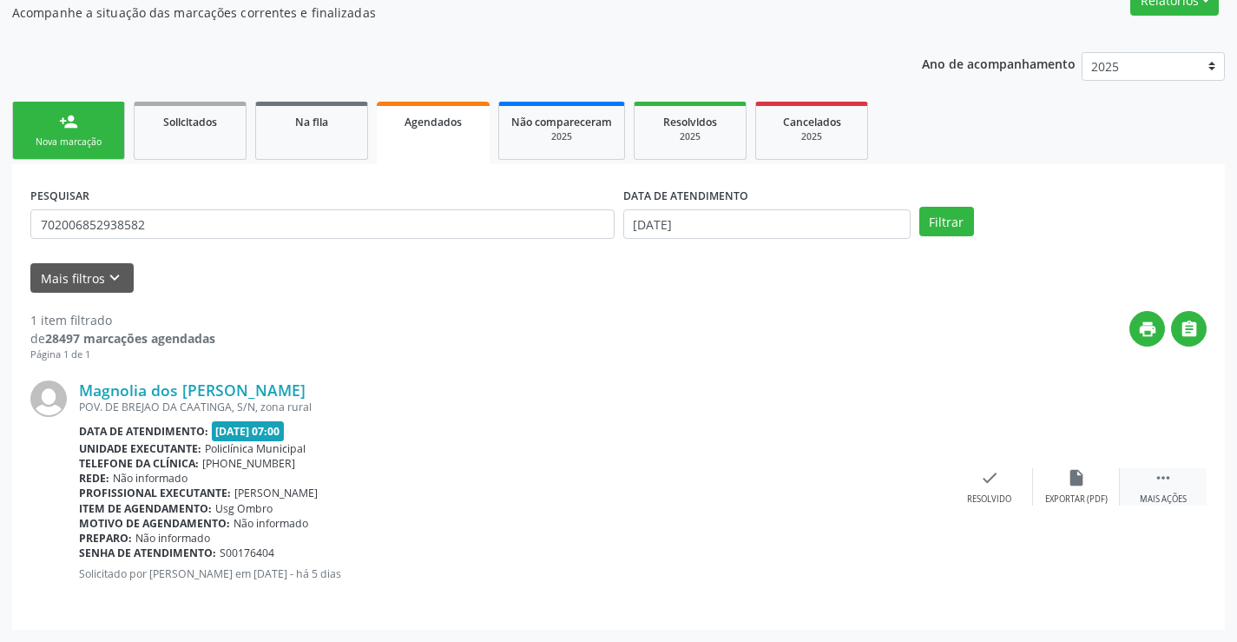
click at [1159, 478] on icon "" at bounding box center [1163, 477] width 19 height 19
click at [909, 480] on icon "cancel" at bounding box center [903, 477] width 19 height 19
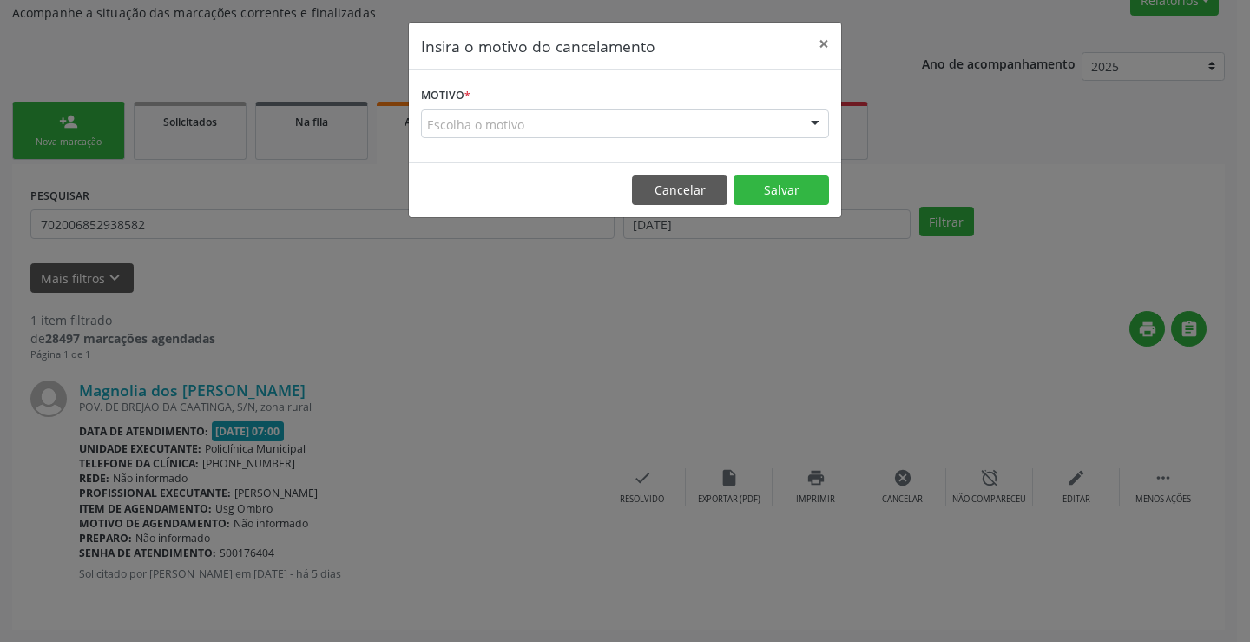
click at [821, 125] on div at bounding box center [815, 125] width 26 height 30
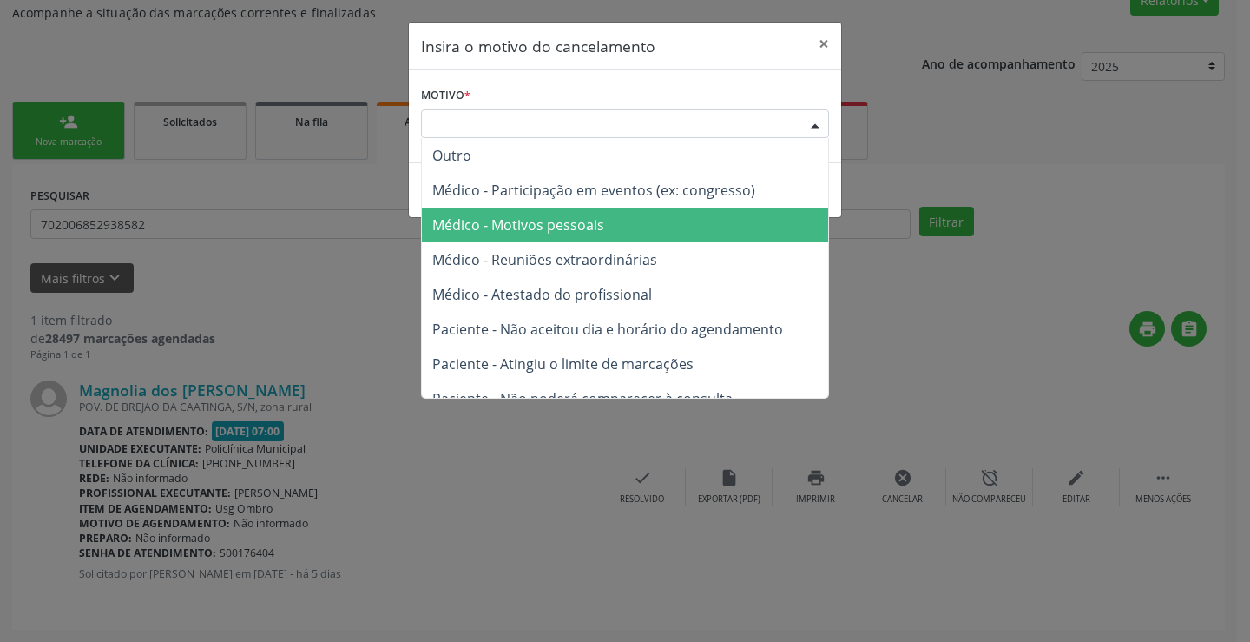
click at [658, 220] on span "Médico - Motivos pessoais" at bounding box center [625, 225] width 406 height 35
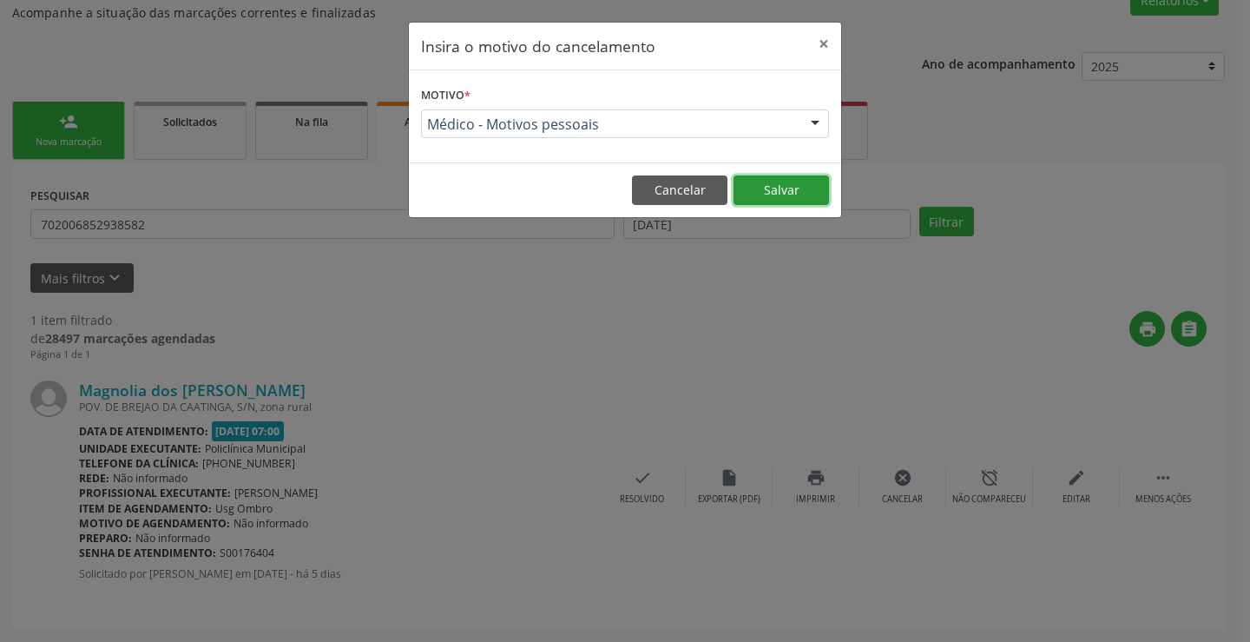
click at [790, 186] on button "Salvar" at bounding box center [782, 190] width 96 height 30
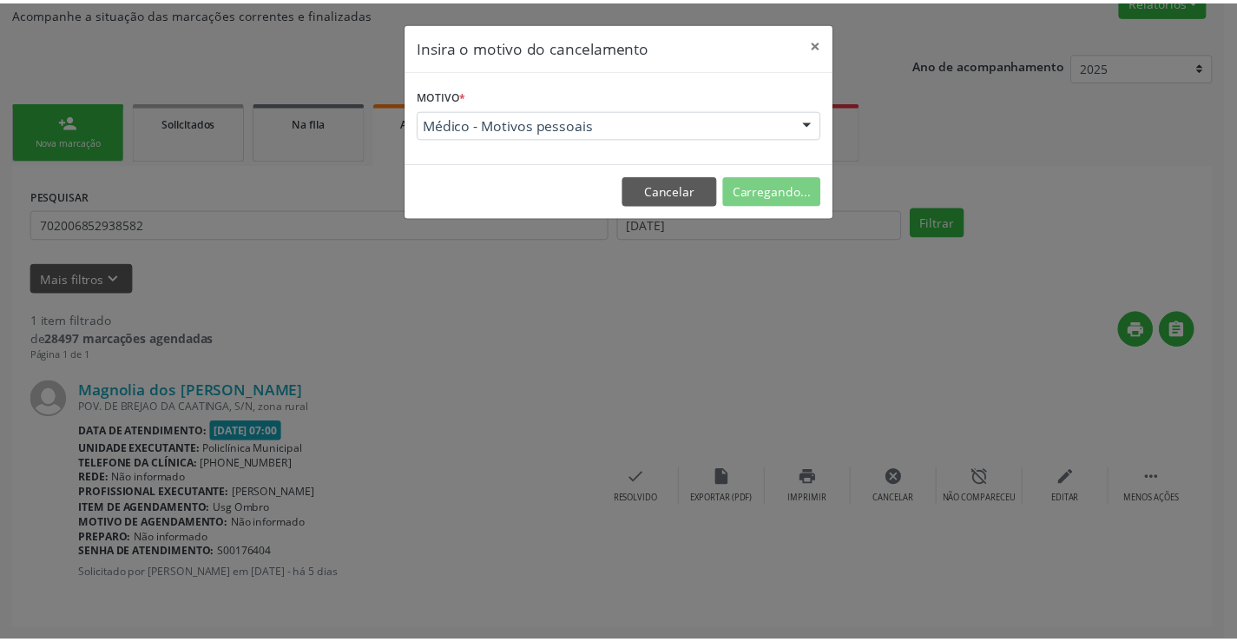
scroll to position [0, 0]
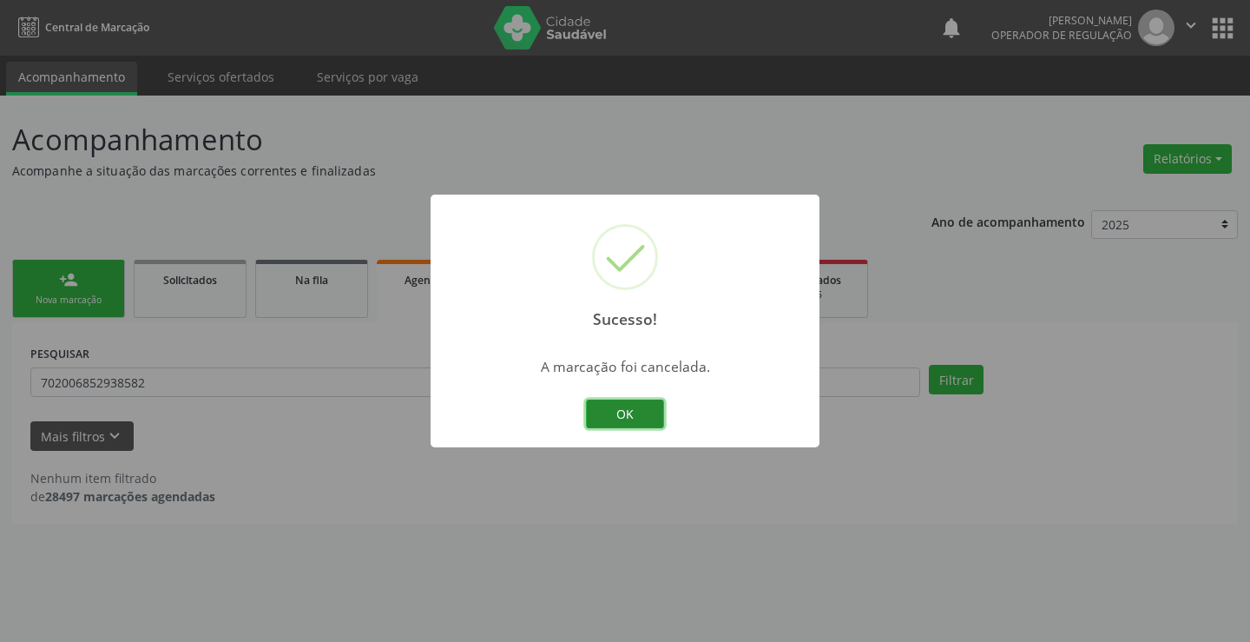
click at [654, 408] on button "OK" at bounding box center [625, 414] width 78 height 30
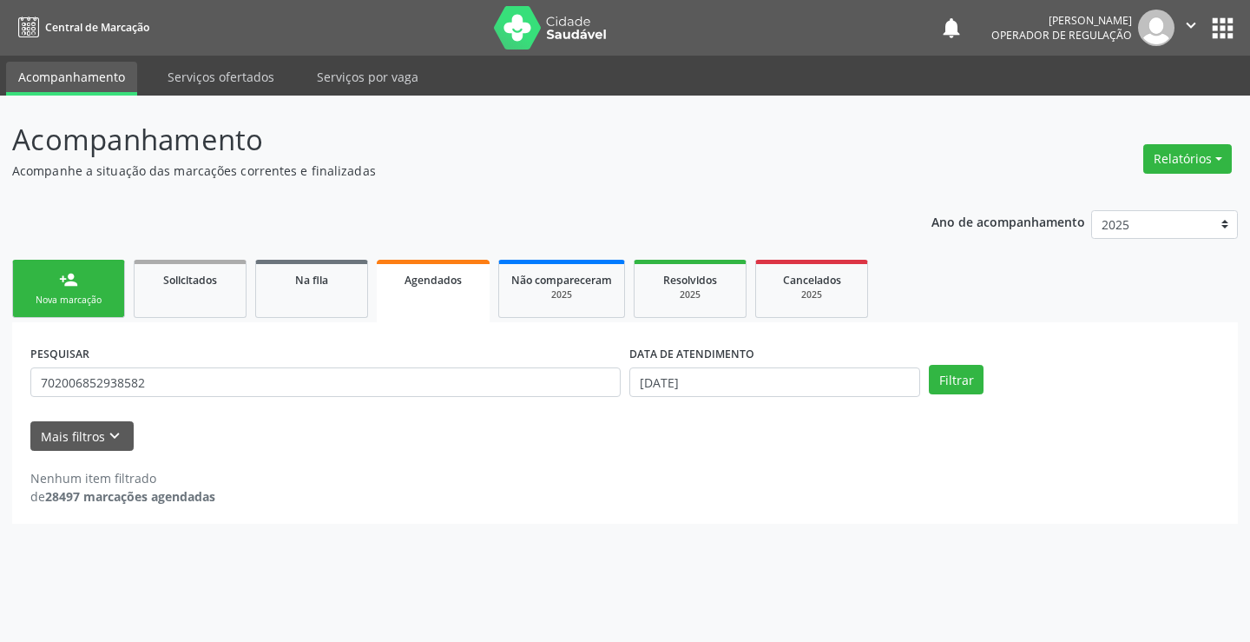
click at [98, 299] on div "Nova marcação" at bounding box center [68, 300] width 87 height 13
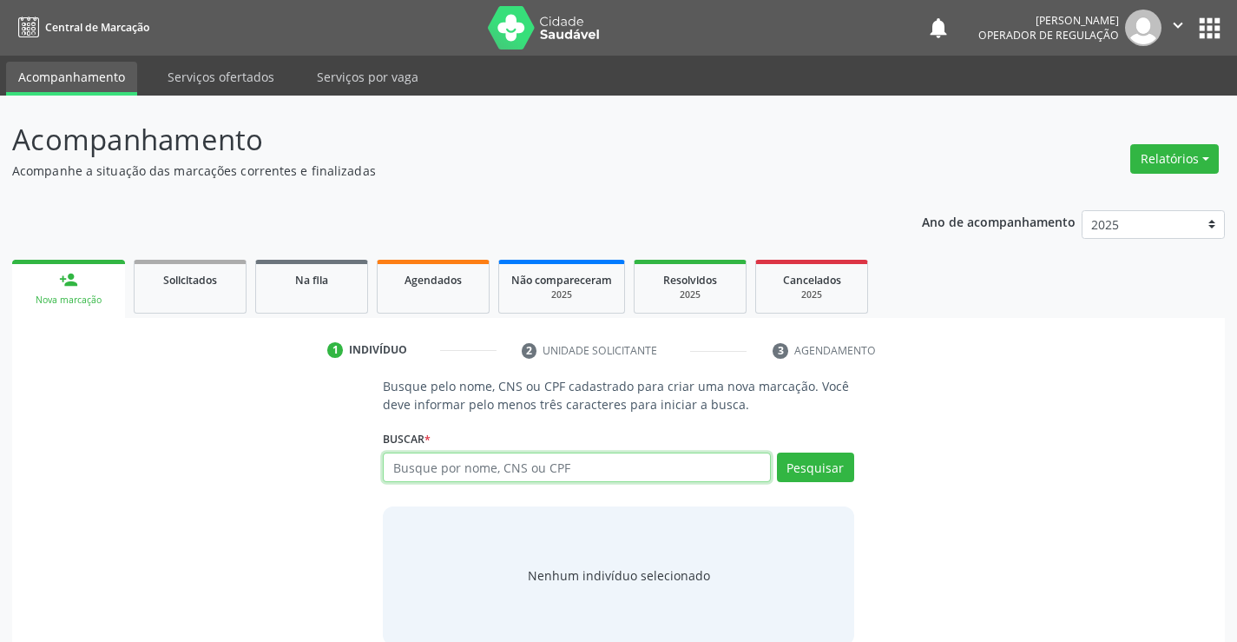
click at [494, 477] on input "text" at bounding box center [576, 467] width 387 height 30
click at [493, 475] on input "text" at bounding box center [576, 467] width 387 height 30
type input "702006852938582"
drag, startPoint x: 549, startPoint y: 467, endPoint x: 353, endPoint y: 479, distance: 195.8
click at [312, 491] on div "Busque pelo nome, CNS ou CPF cadastrado para criar uma nova marcação. Você deve…" at bounding box center [618, 510] width 1189 height 267
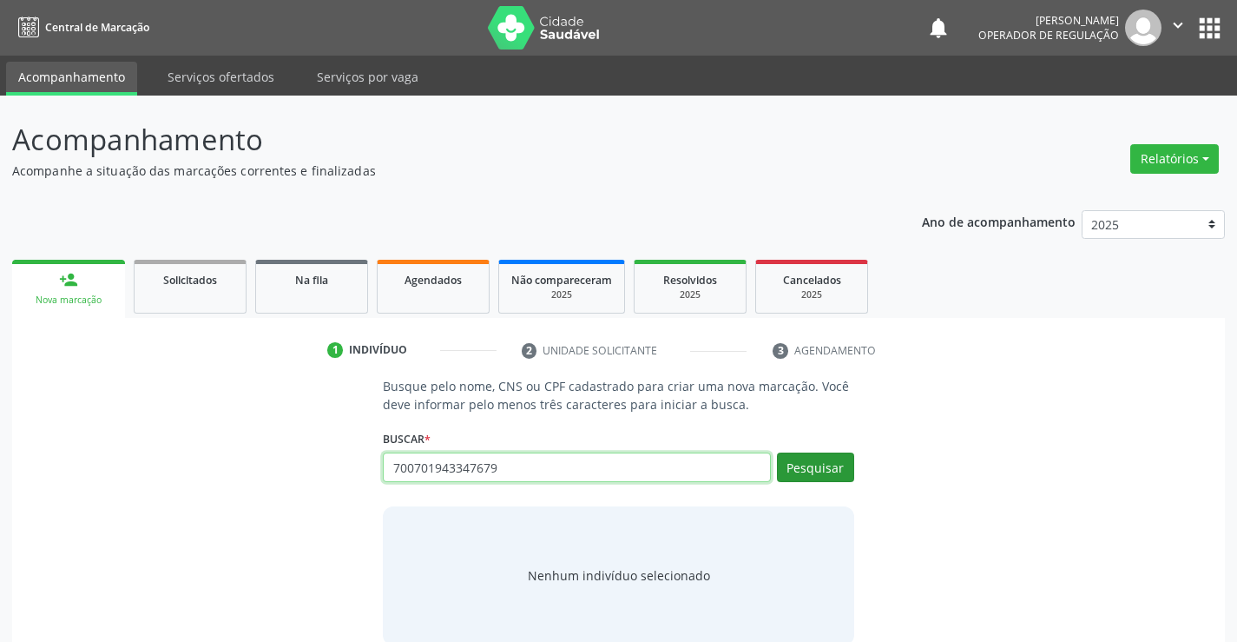
type input "700701943347679"
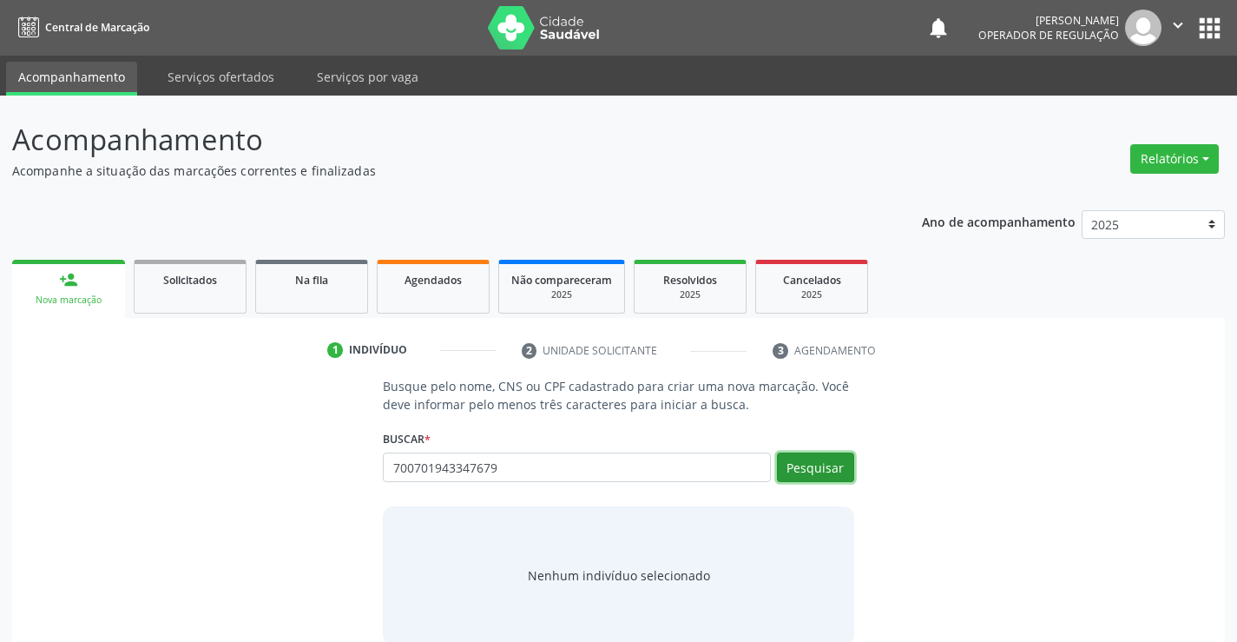
click at [834, 458] on button "Pesquisar" at bounding box center [815, 467] width 77 height 30
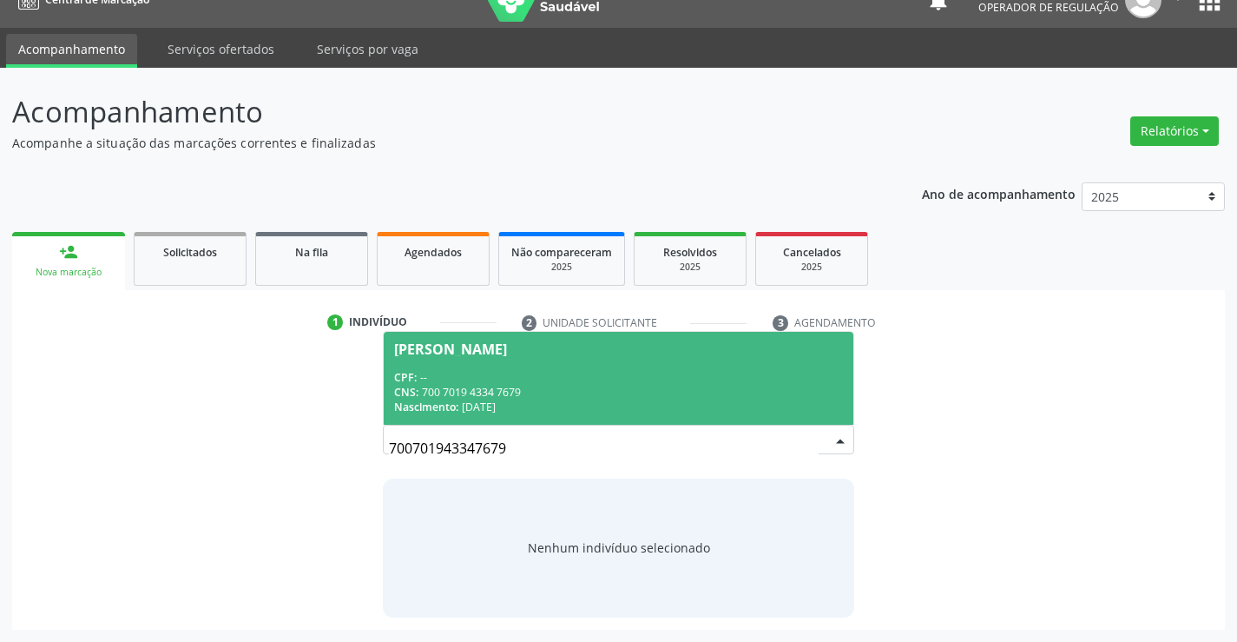
click at [643, 385] on div "CNS: 700 7019 4334 7679" at bounding box center [618, 392] width 448 height 15
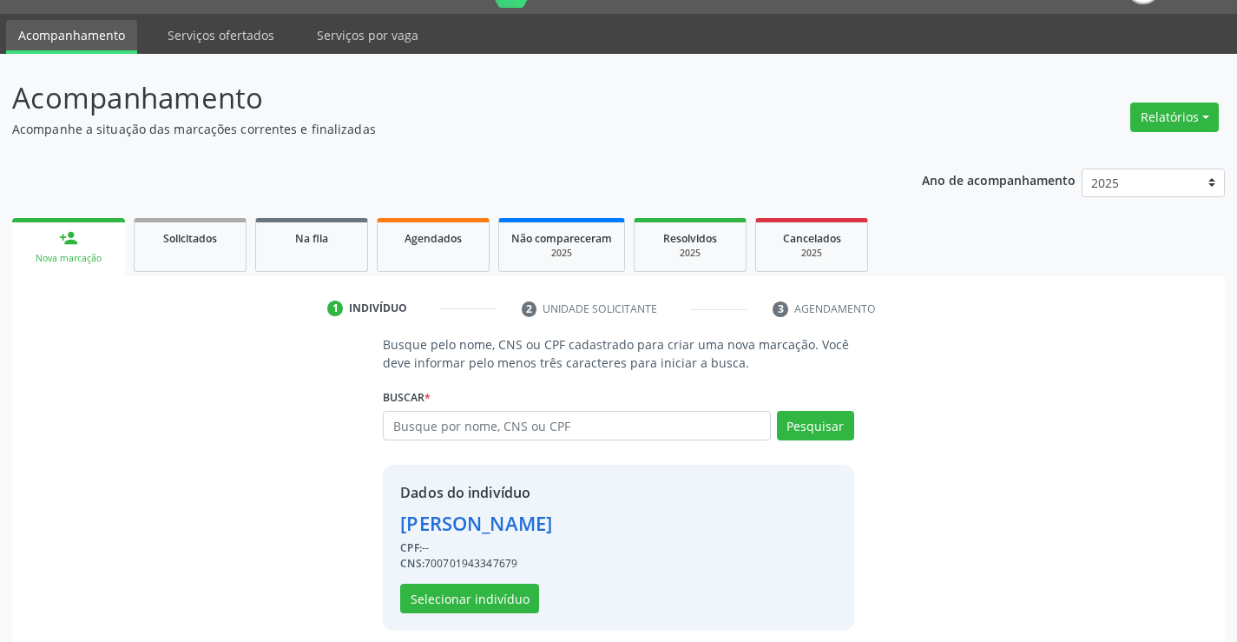
scroll to position [55, 0]
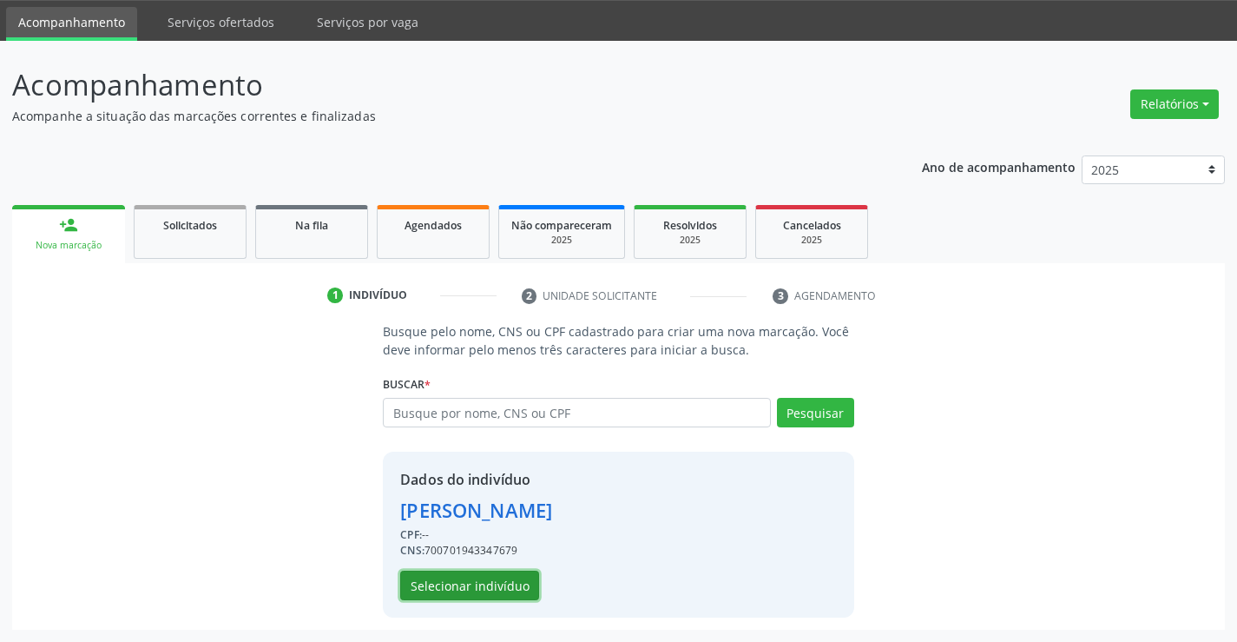
click at [480, 588] on button "Selecionar indivíduo" at bounding box center [469, 586] width 139 height 30
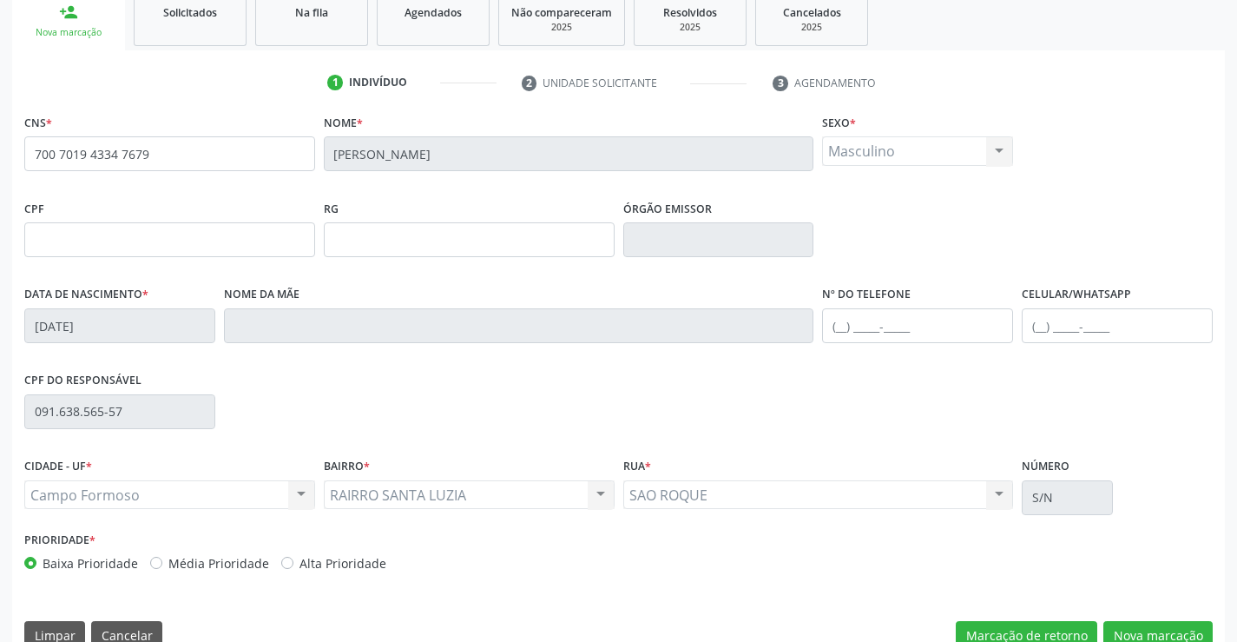
scroll to position [300, 0]
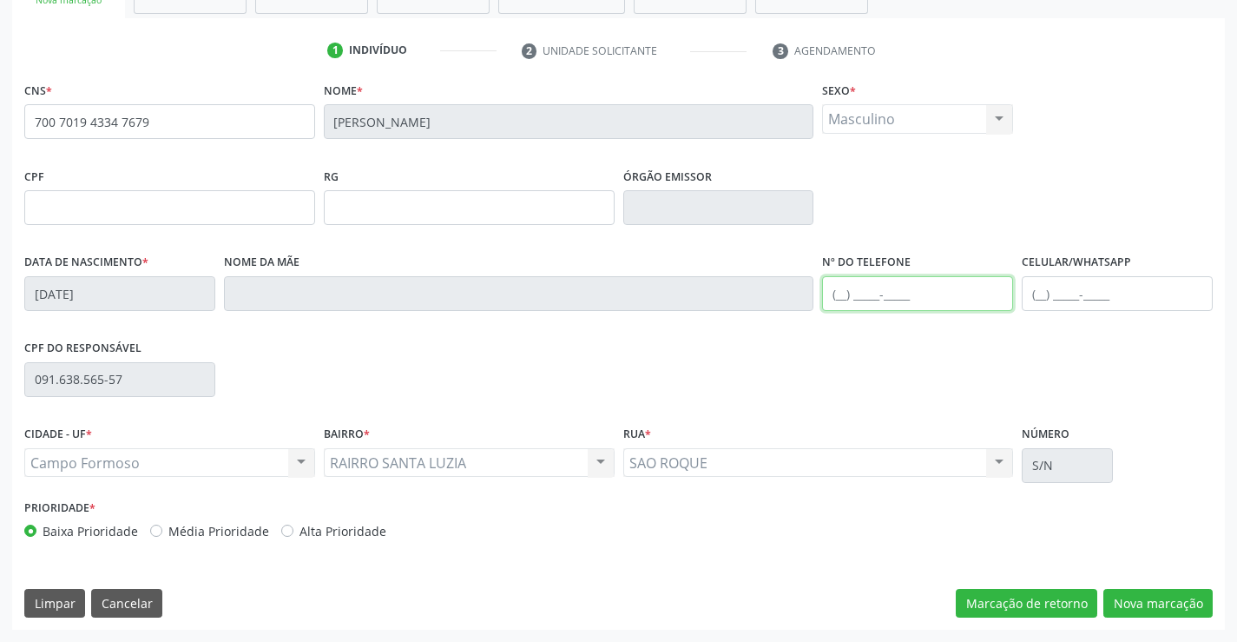
click at [887, 291] on input "text" at bounding box center [917, 293] width 191 height 35
type input "(74) 99110-0053"
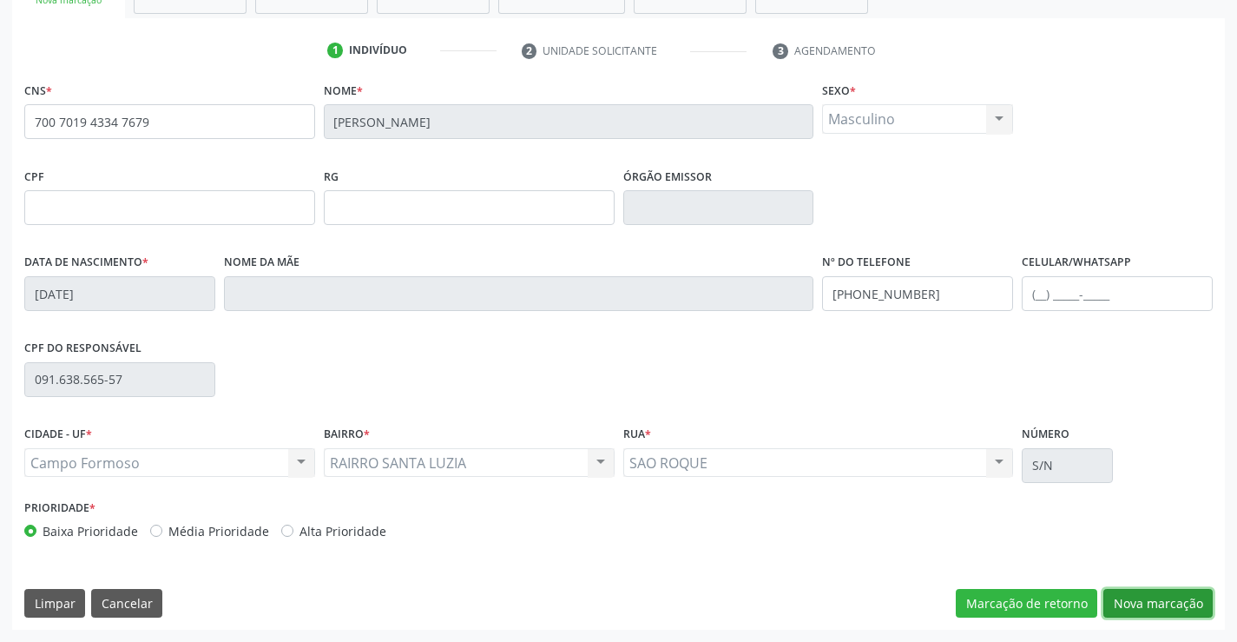
click at [1158, 604] on button "Nova marcação" at bounding box center [1158, 604] width 109 height 30
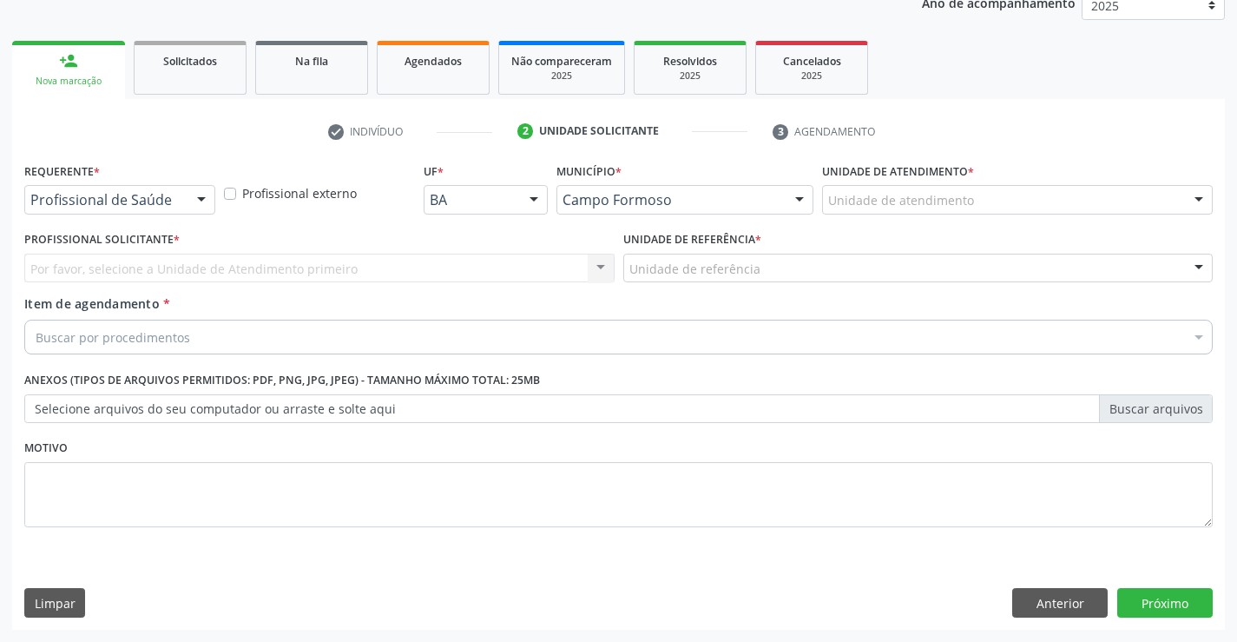
scroll to position [219, 0]
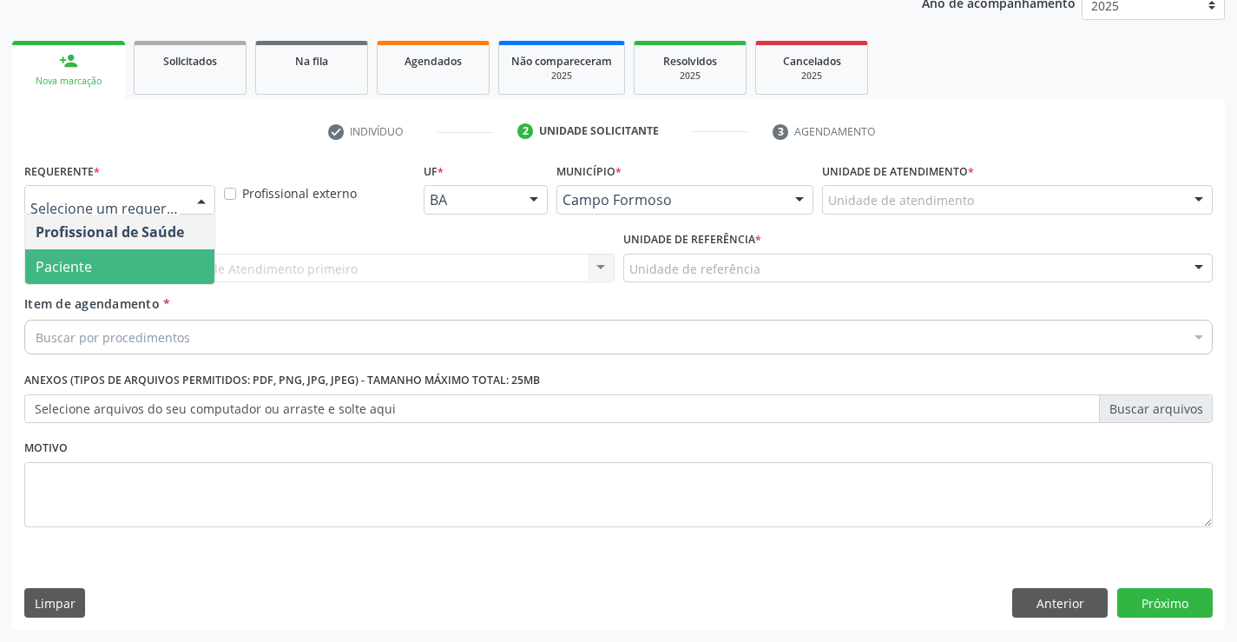
click at [124, 271] on span "Paciente" at bounding box center [119, 266] width 189 height 35
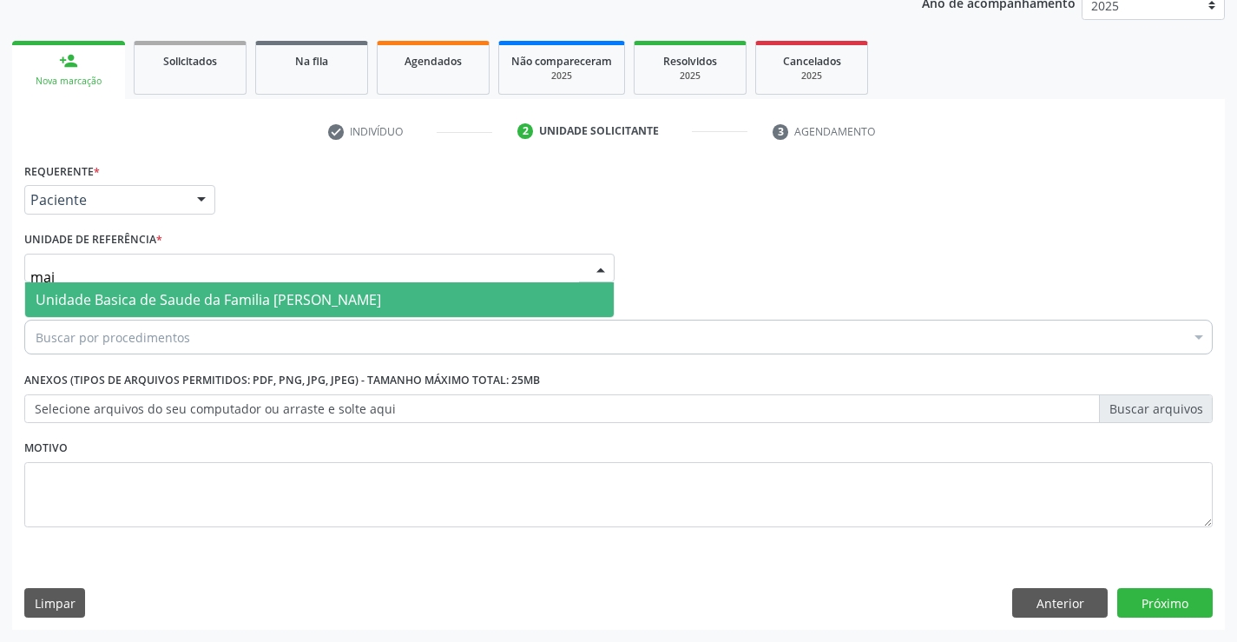
type input "maia"
click at [147, 299] on span "Unidade Basica de Saude da Familia [PERSON_NAME]" at bounding box center [209, 299] width 346 height 19
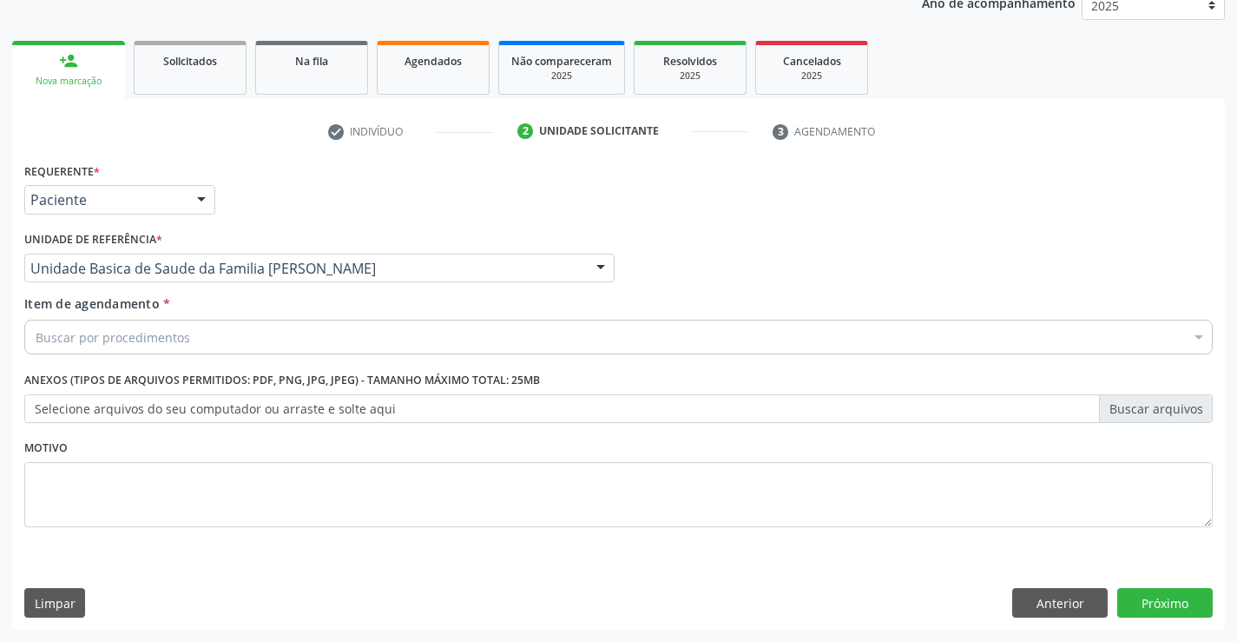
click at [142, 347] on div "Buscar por procedimentos" at bounding box center [618, 337] width 1189 height 35
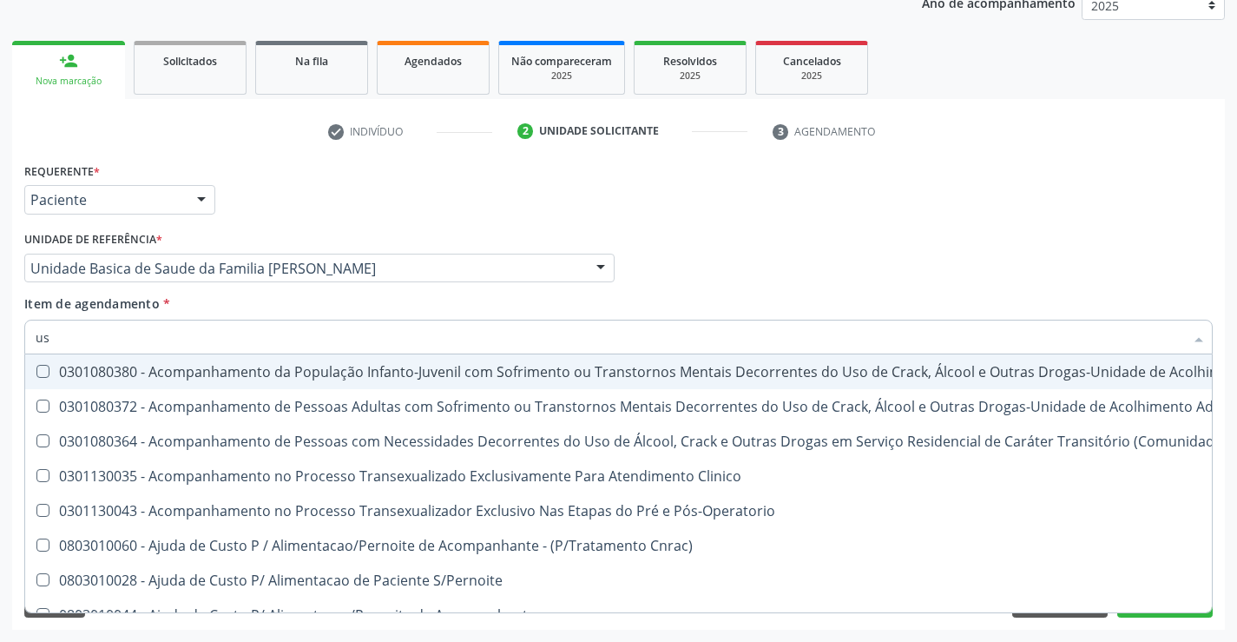
type input "usg"
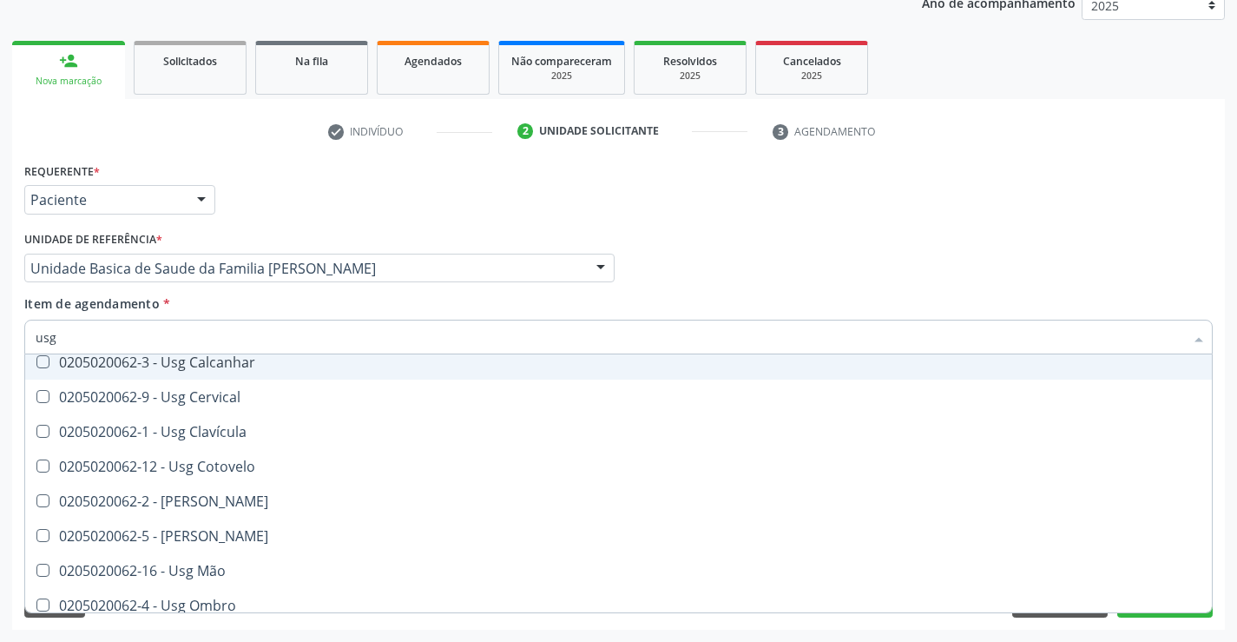
scroll to position [174, 0]
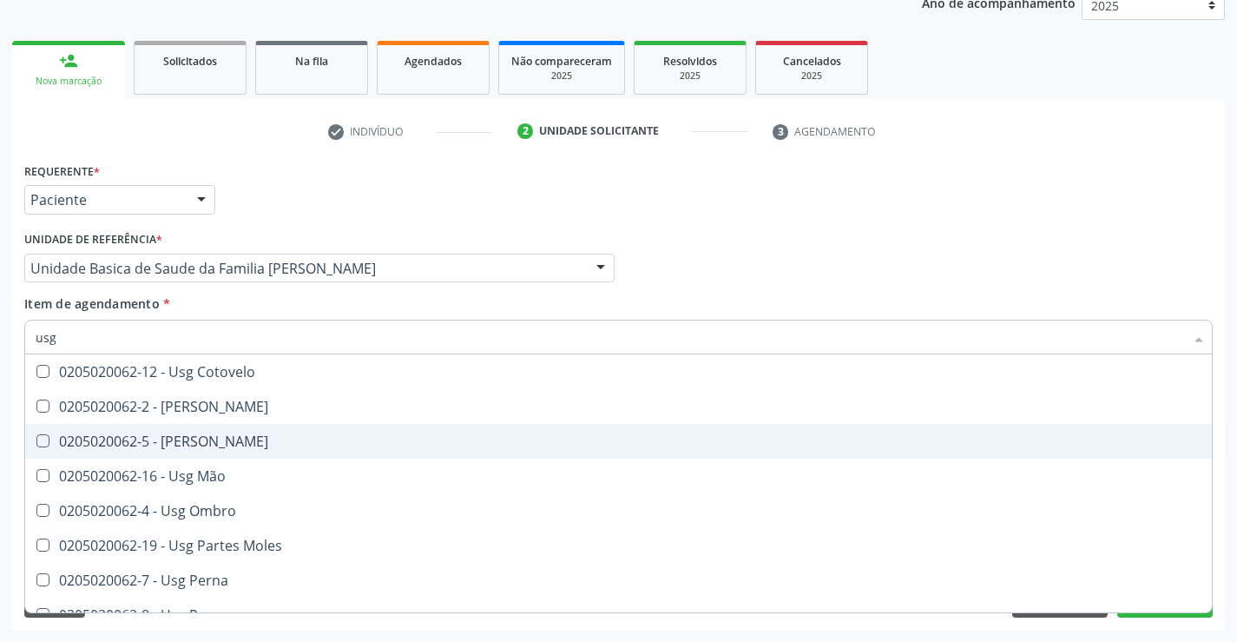
click at [237, 447] on div "0205020062-5 - [PERSON_NAME]" at bounding box center [619, 441] width 1166 height 14
checkbox Joelho "true"
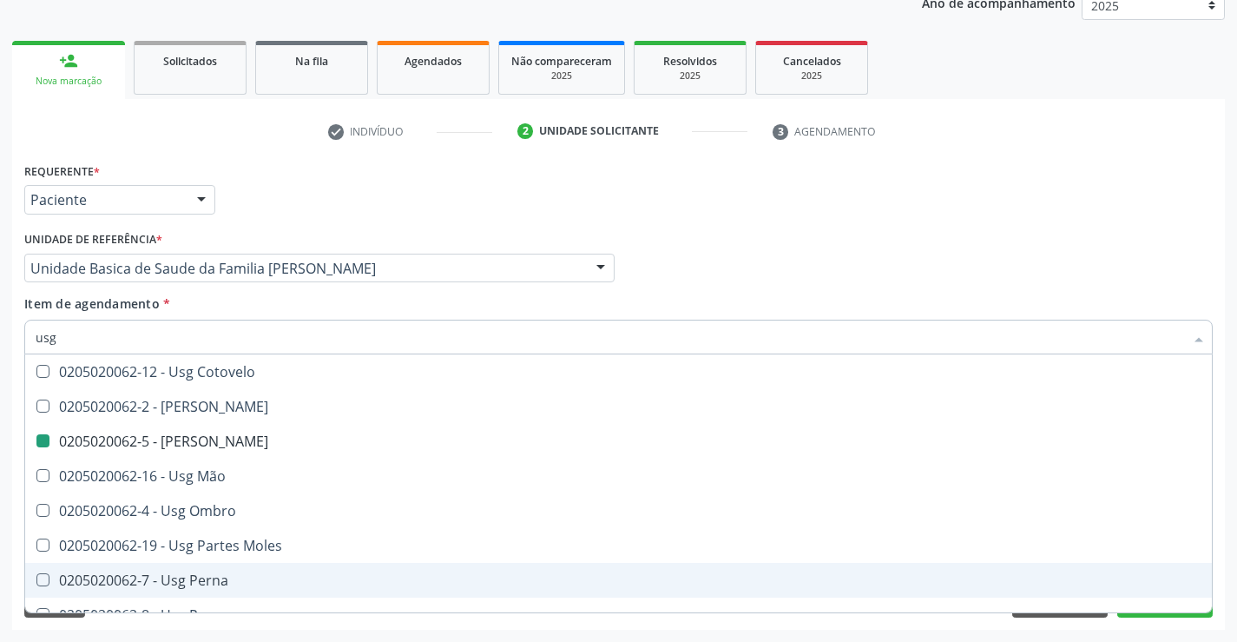
click at [1145, 621] on div "Requerente * Paciente Profissional de Saúde Paciente Nenhum resultado encontrad…" at bounding box center [618, 394] width 1213 height 472
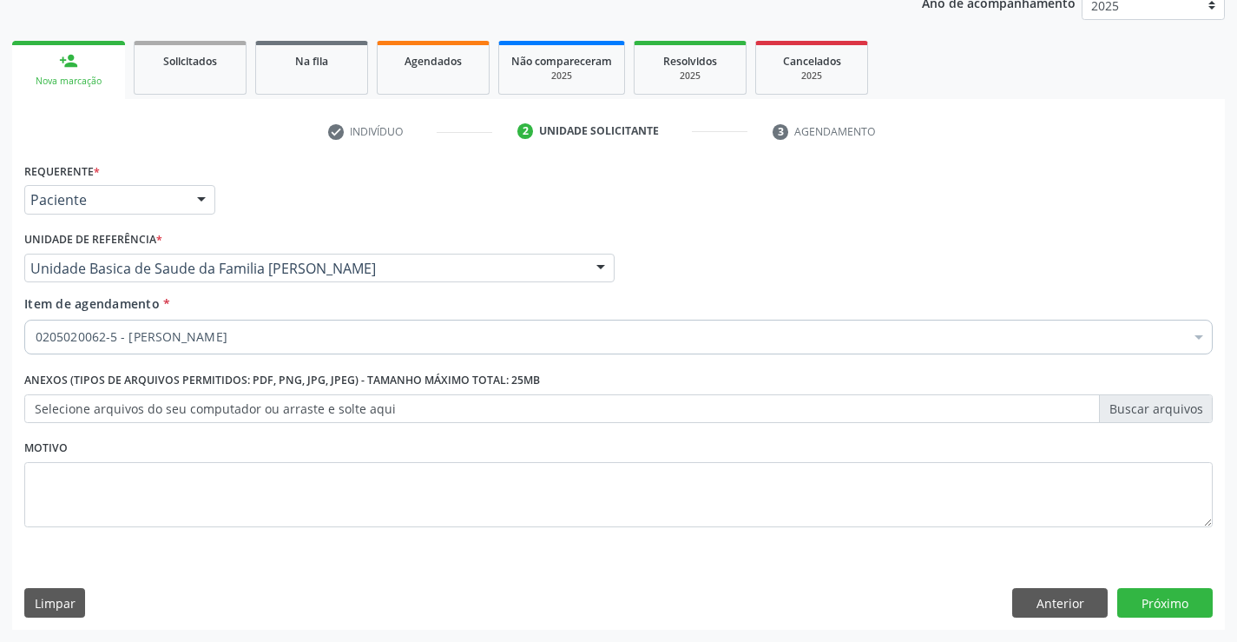
scroll to position [0, 0]
click at [1145, 605] on button "Próximo" at bounding box center [1166, 603] width 96 height 30
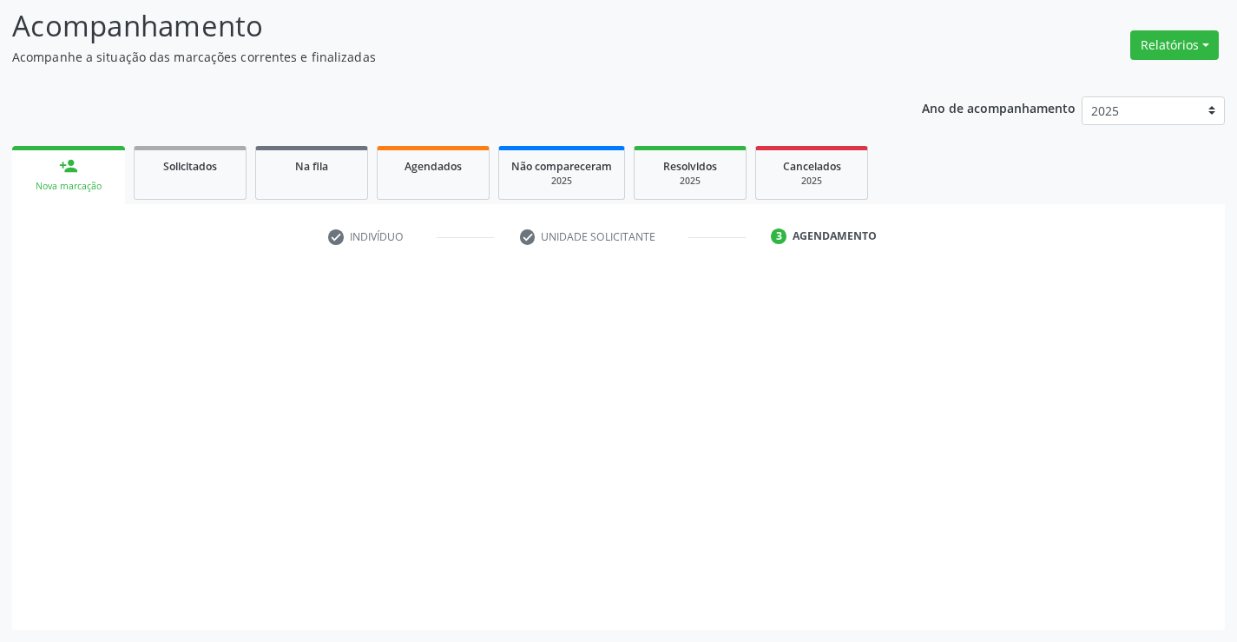
scroll to position [114, 0]
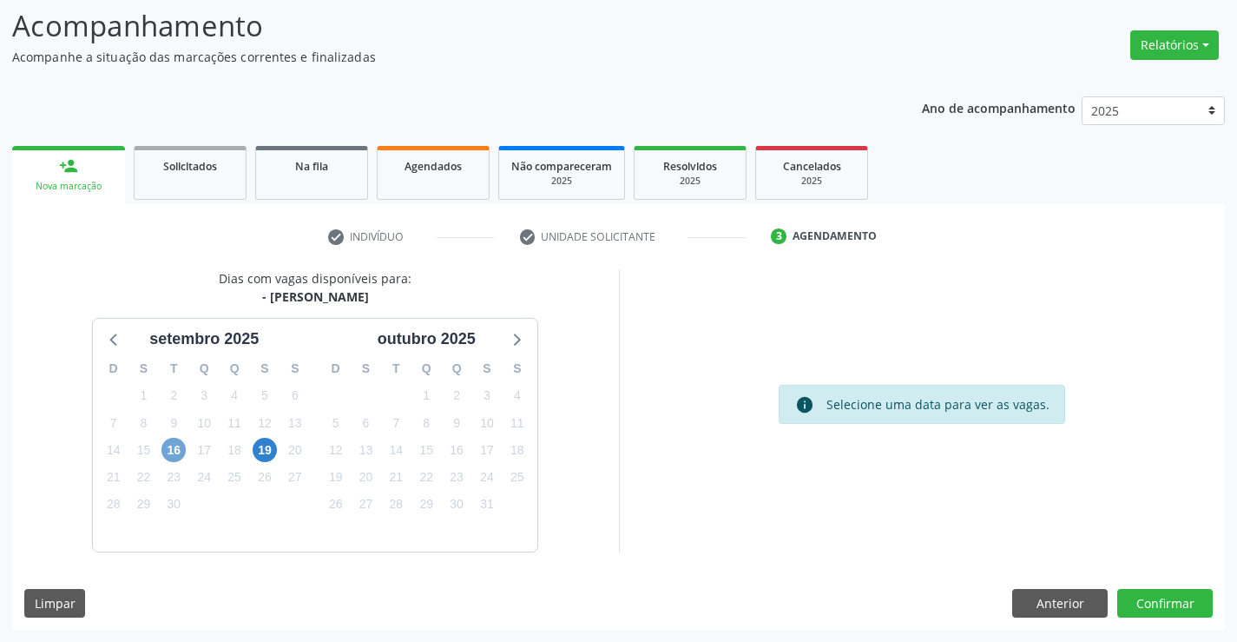
click at [175, 449] on span "16" at bounding box center [174, 450] width 24 height 24
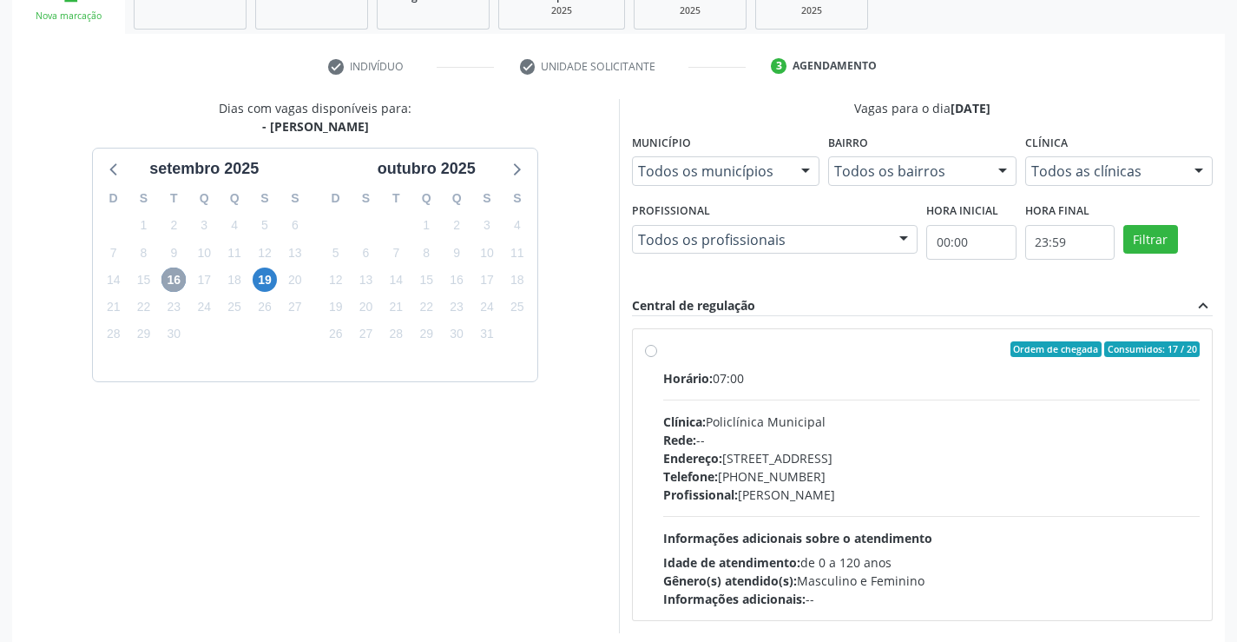
scroll to position [287, 0]
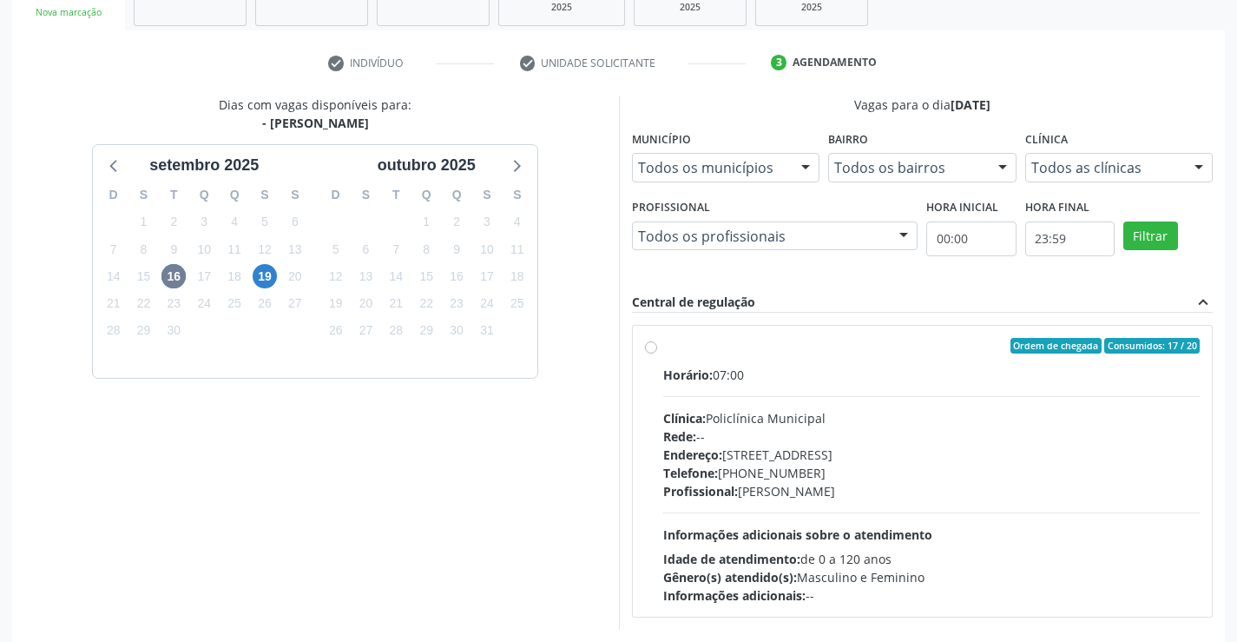
click at [663, 346] on label "Ordem de chegada Consumidos: 17 / 20 Horário: 07:00 Clínica: Policlínica Munici…" at bounding box center [932, 471] width 538 height 267
click at [650, 346] on input "Ordem de chegada Consumidos: 17 / 20 Horário: 07:00 Clínica: Policlínica Munici…" at bounding box center [651, 346] width 12 height 16
radio input "true"
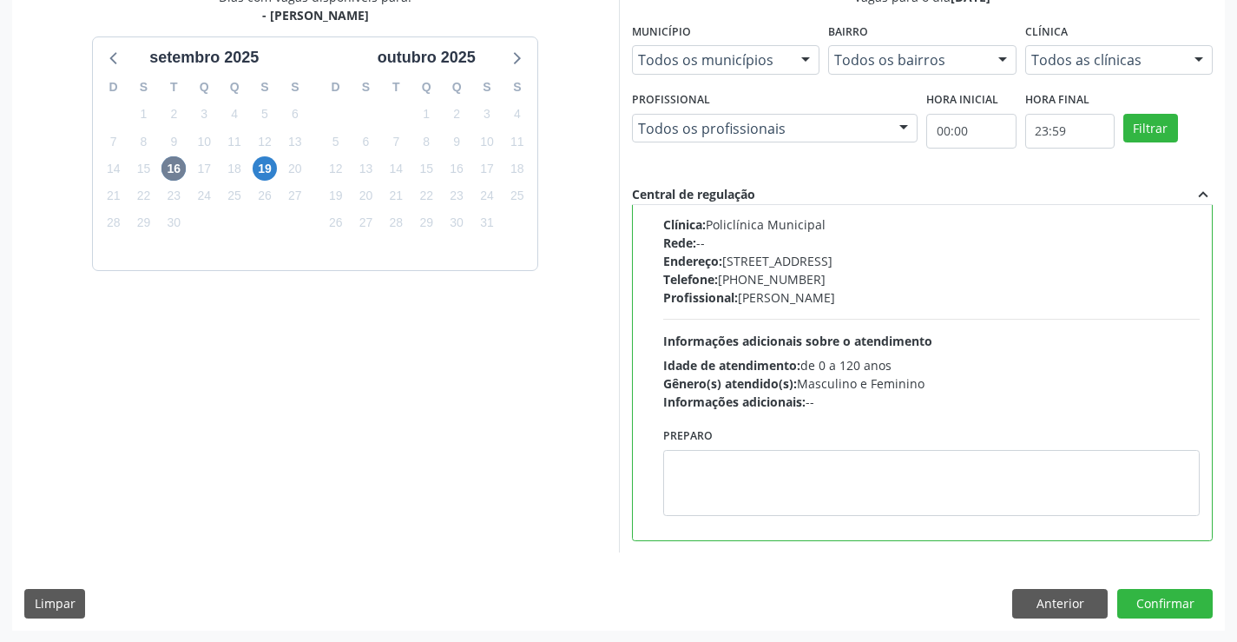
scroll to position [396, 0]
click at [1148, 600] on button "Confirmar" at bounding box center [1166, 603] width 96 height 30
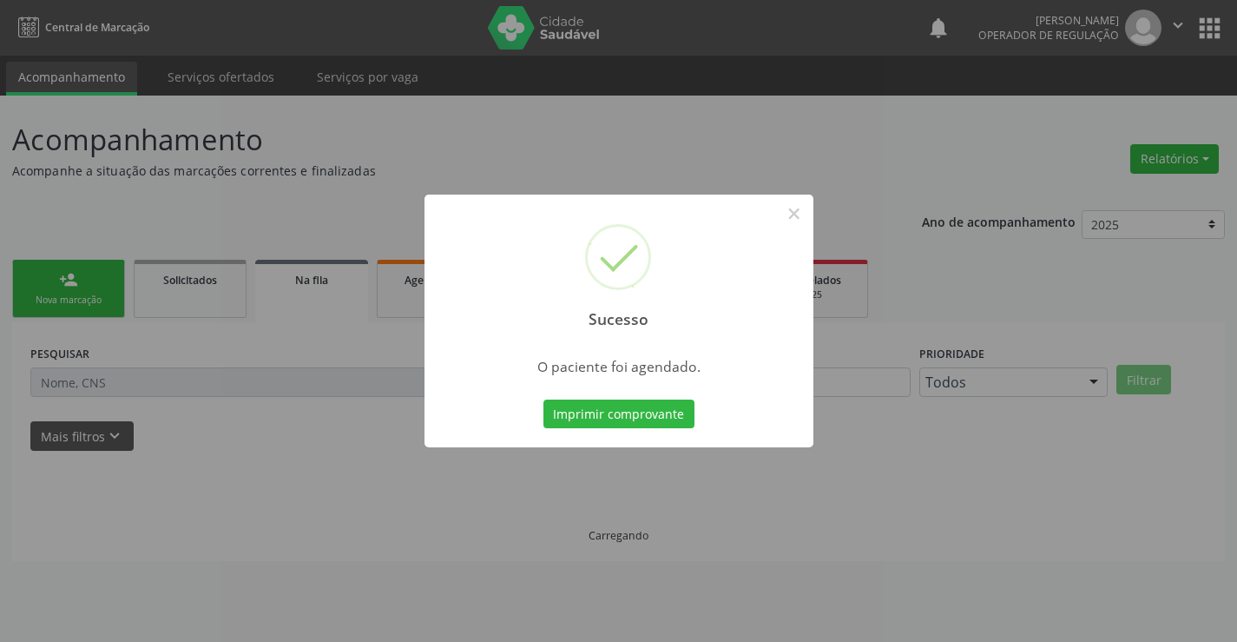
scroll to position [0, 0]
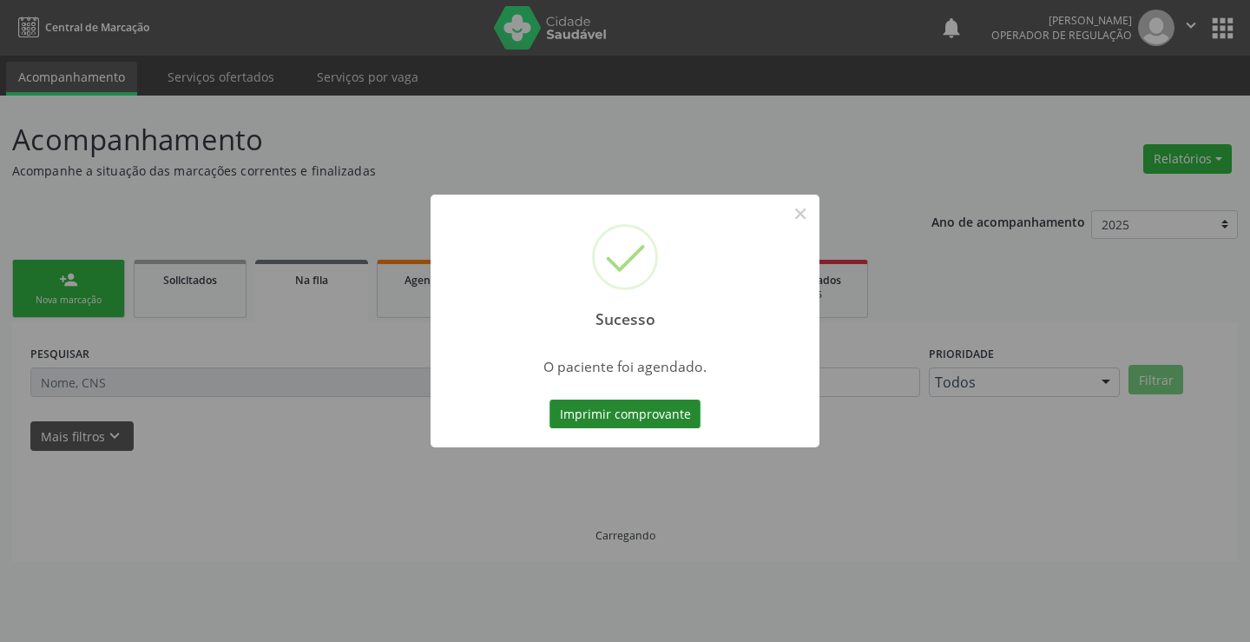
click at [618, 416] on button "Imprimir comprovante" at bounding box center [625, 414] width 151 height 30
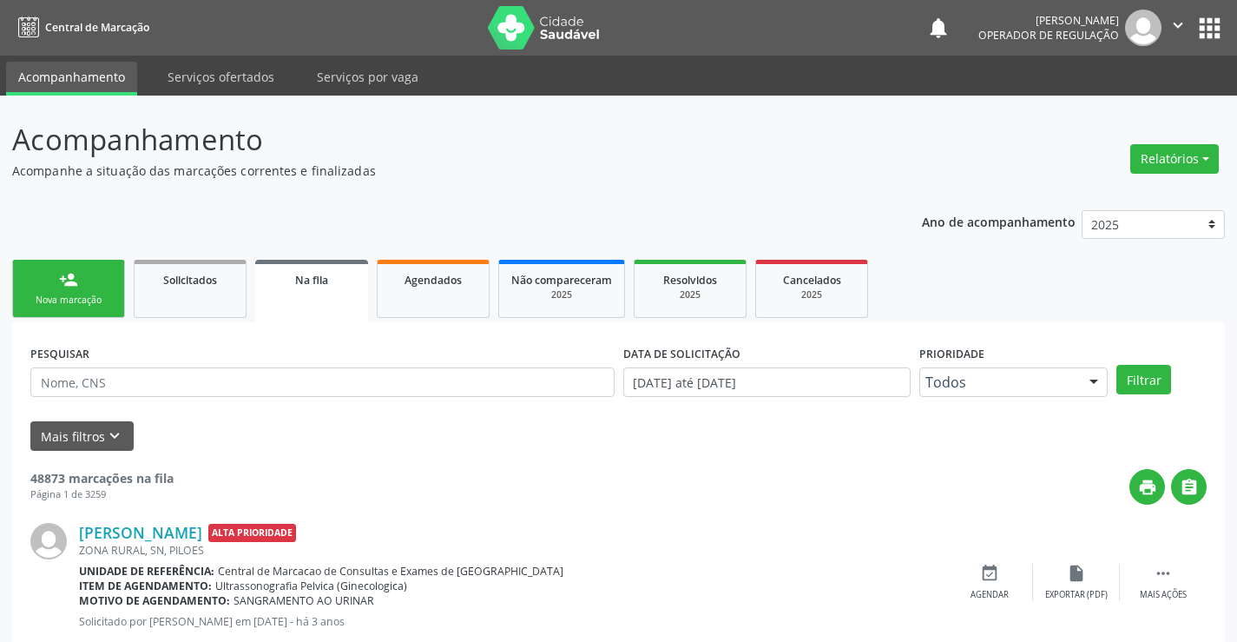
click at [60, 302] on div "Nova marcação" at bounding box center [68, 300] width 87 height 13
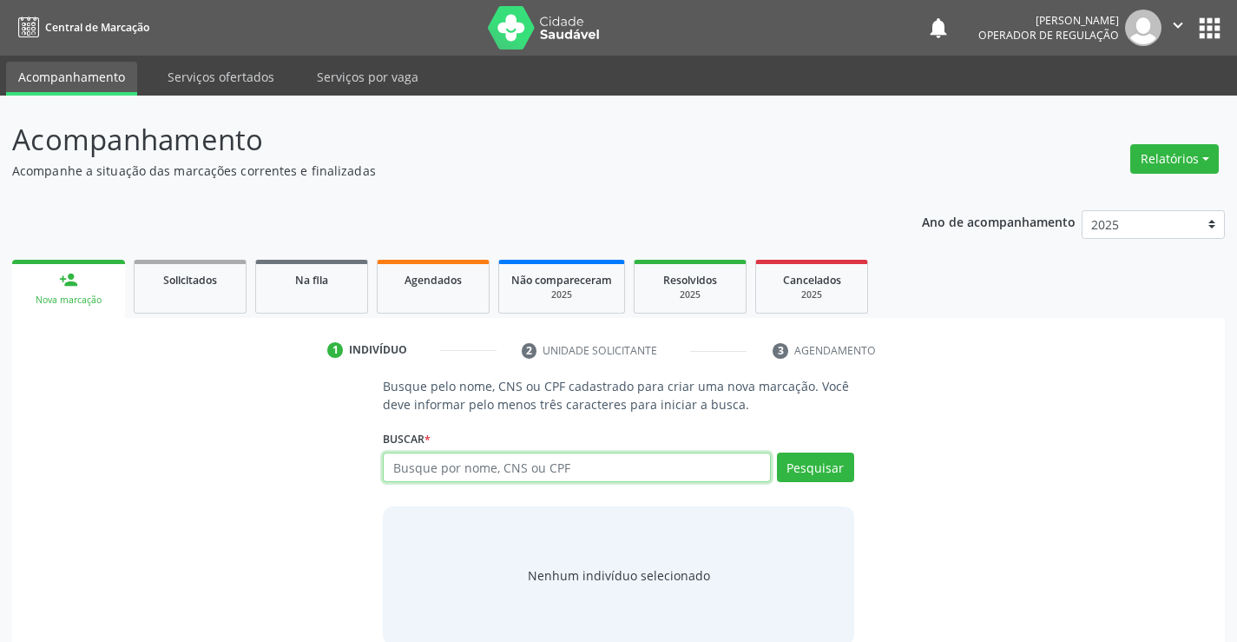
click at [509, 469] on input "text" at bounding box center [576, 467] width 387 height 30
type input "700005492005108"
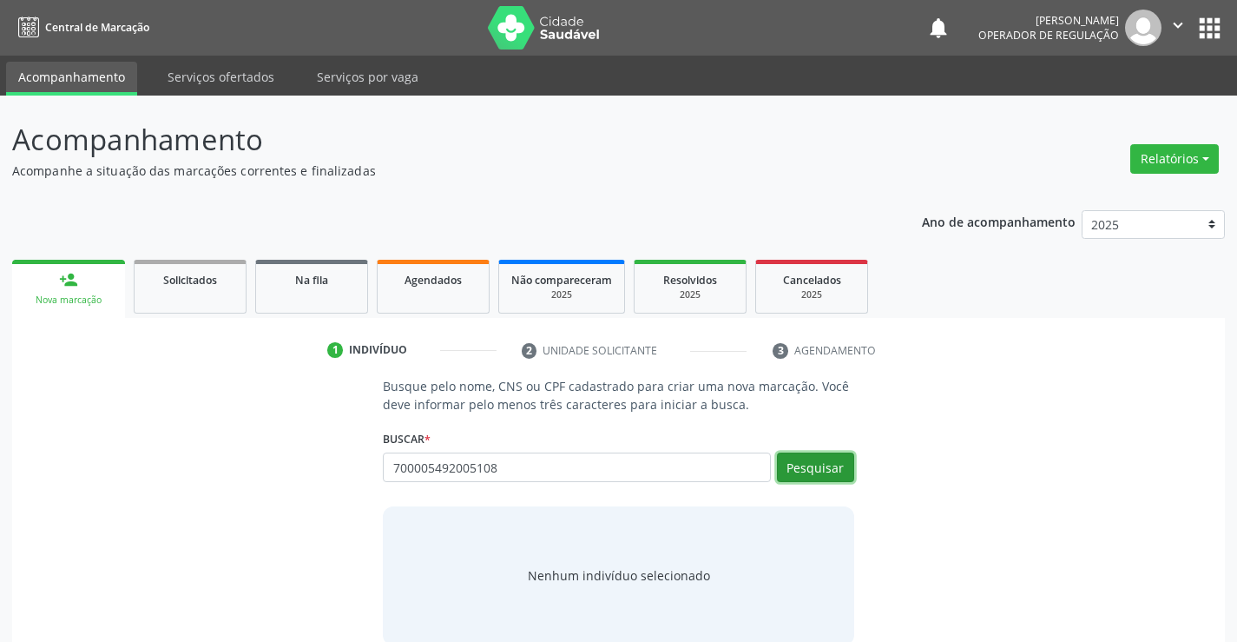
click at [821, 463] on button "Pesquisar" at bounding box center [815, 467] width 77 height 30
type input "700005492005108"
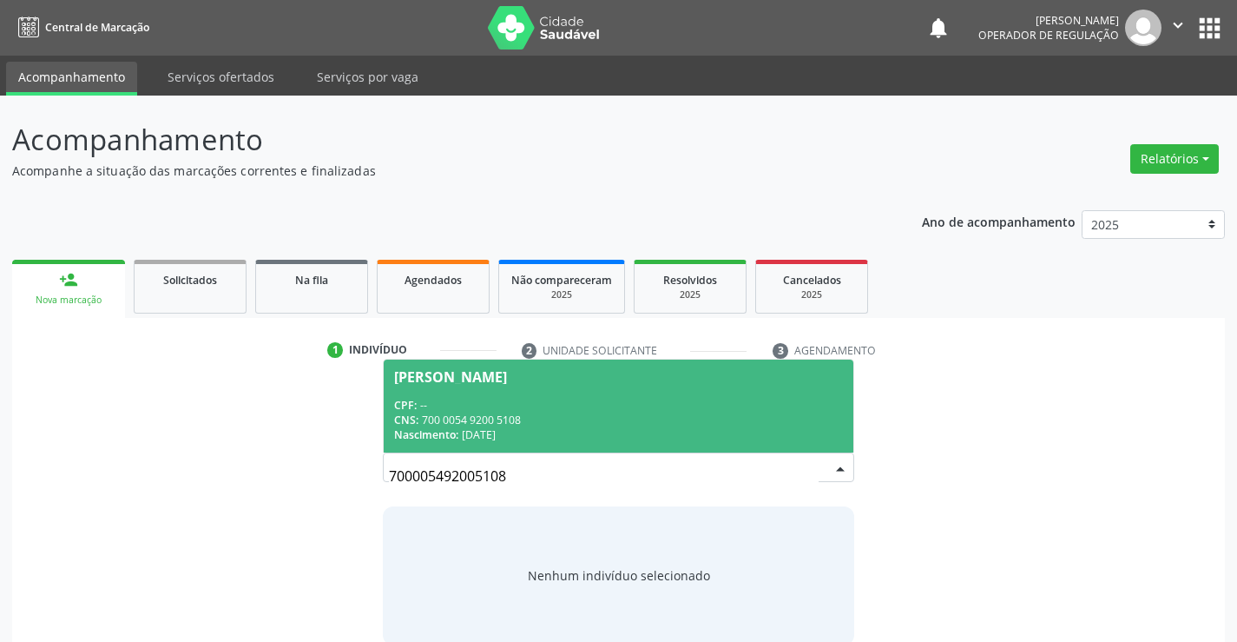
click at [620, 416] on div "CNS: 700 0054 9200 5108" at bounding box center [618, 419] width 448 height 15
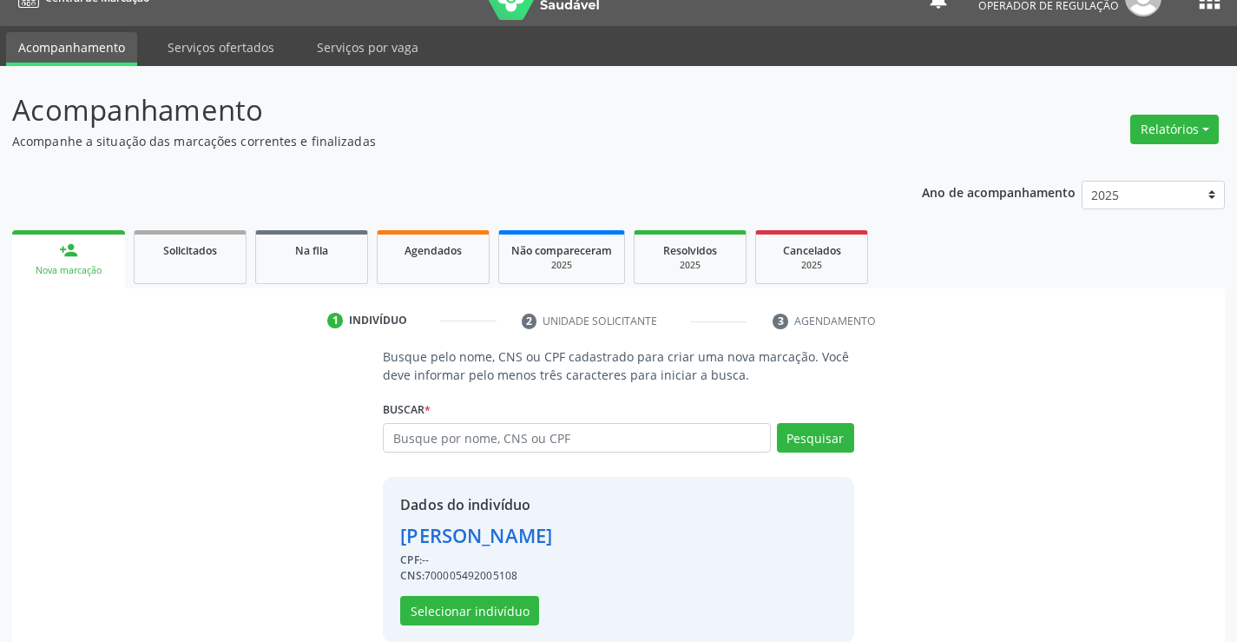
scroll to position [55, 0]
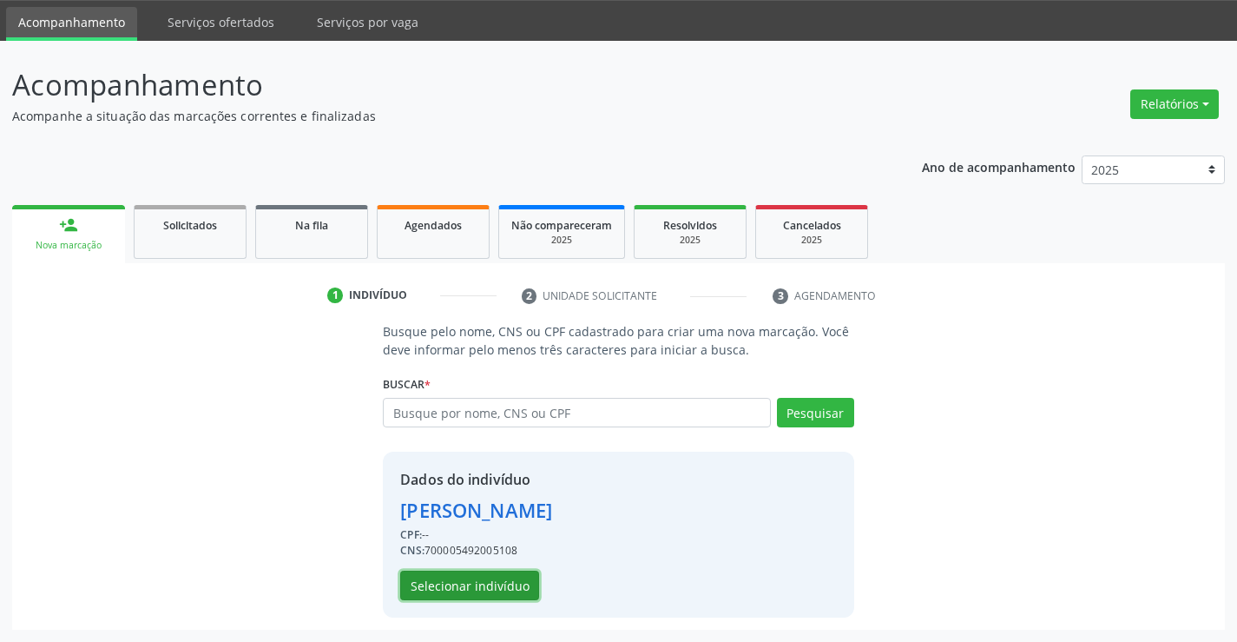
click at [490, 579] on button "Selecionar indivíduo" at bounding box center [469, 586] width 139 height 30
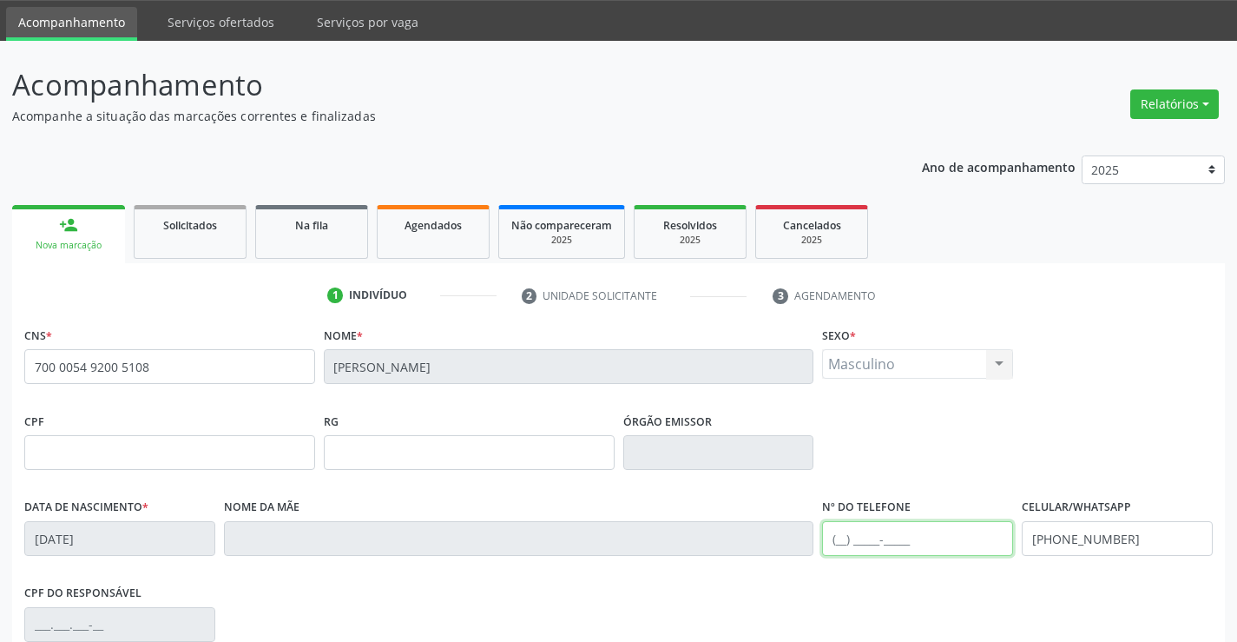
click at [894, 526] on input "text" at bounding box center [917, 538] width 191 height 35
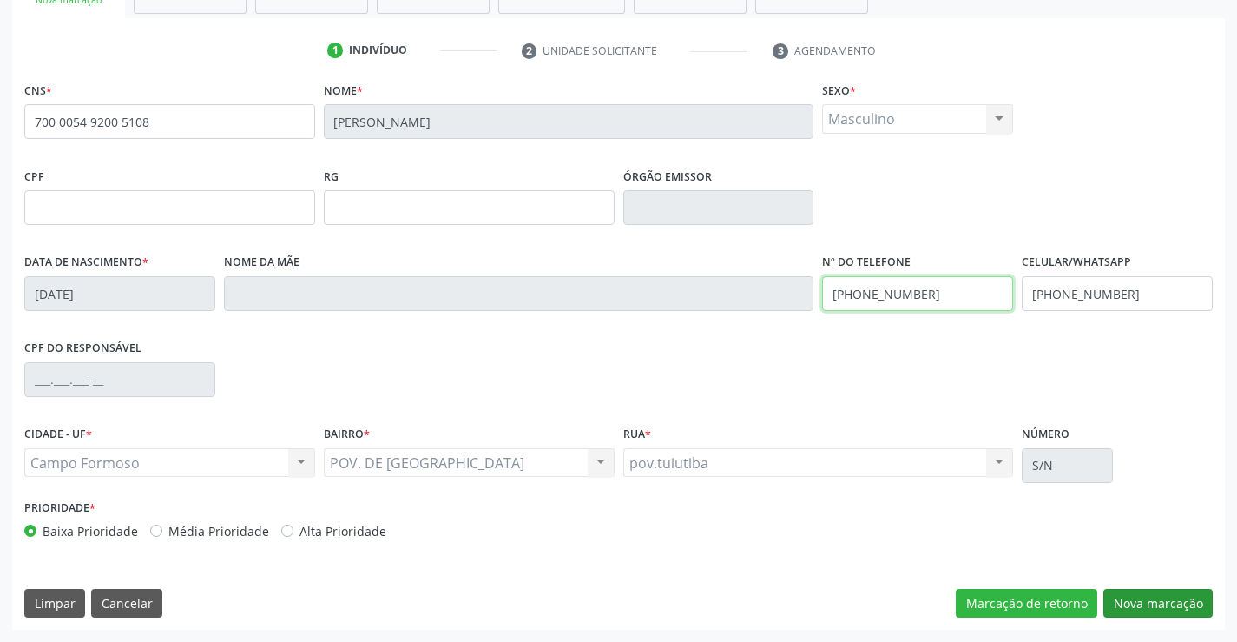
type input "(74) 99123-9923"
click at [1158, 593] on button "Nova marcação" at bounding box center [1158, 604] width 109 height 30
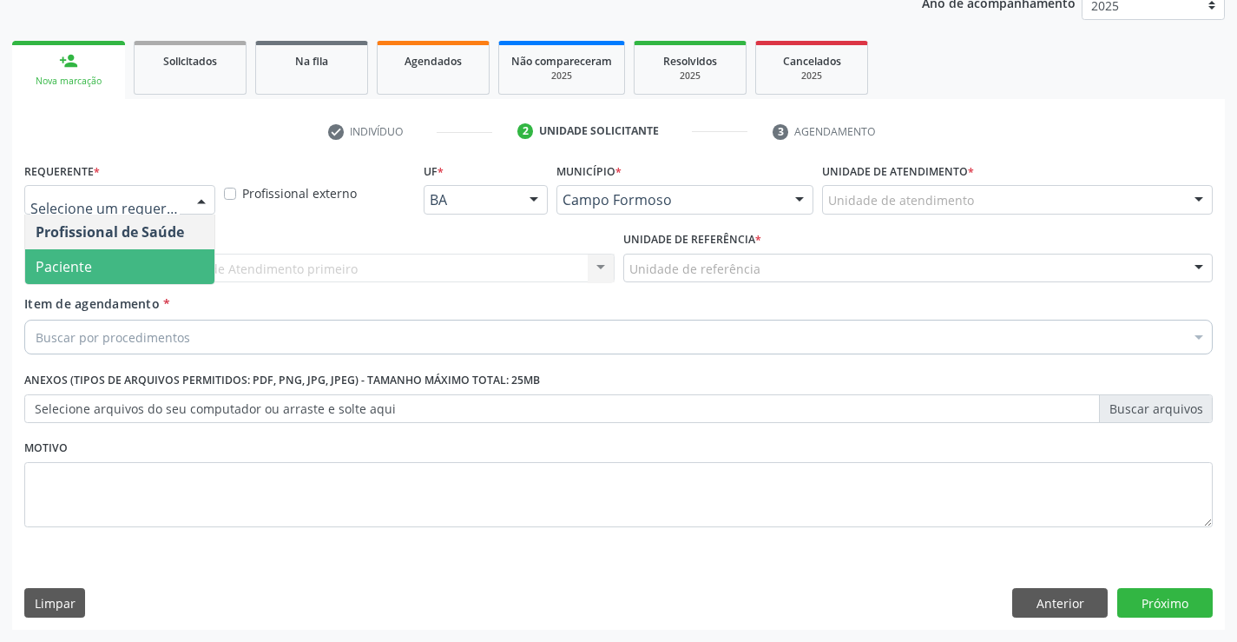
click at [86, 250] on span "Paciente" at bounding box center [119, 266] width 189 height 35
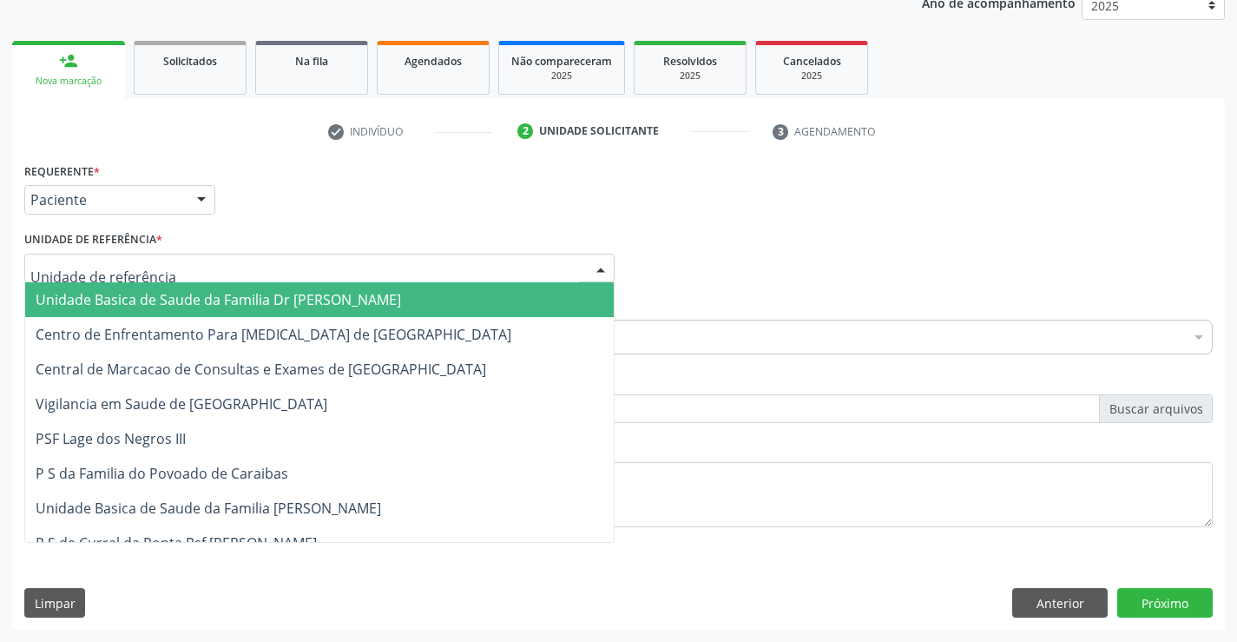
click at [86, 257] on div at bounding box center [319, 269] width 590 height 30
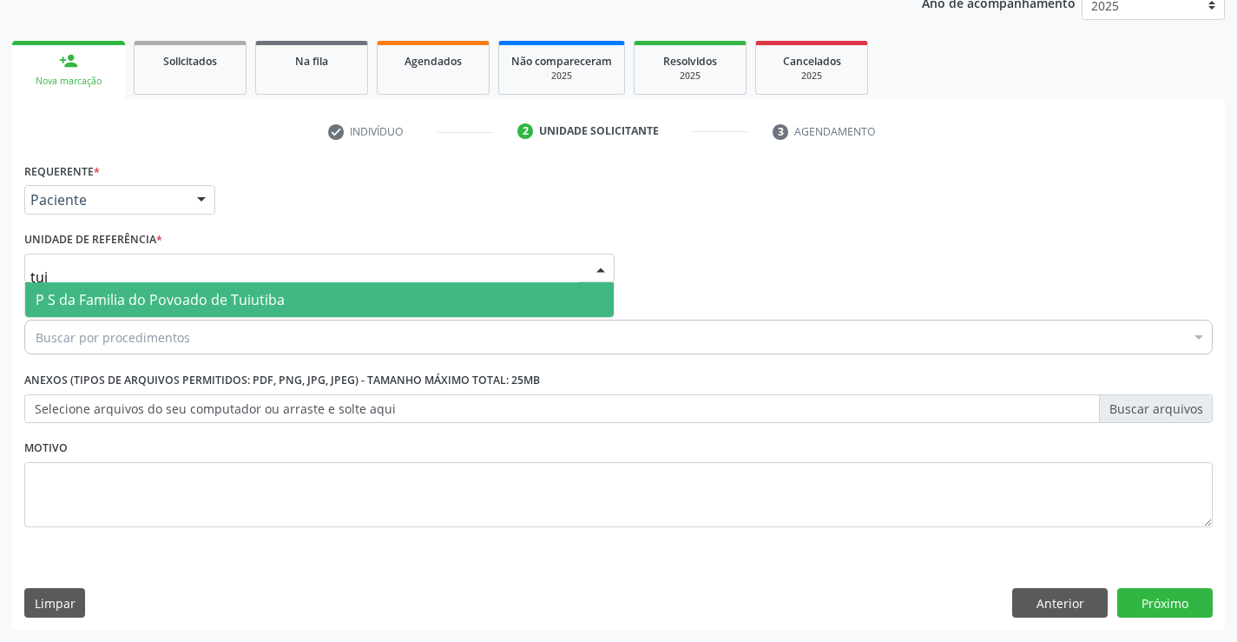
type input "tuiu"
click at [88, 287] on span "P S da Familia do Povoado de Tuiutiba" at bounding box center [319, 299] width 589 height 35
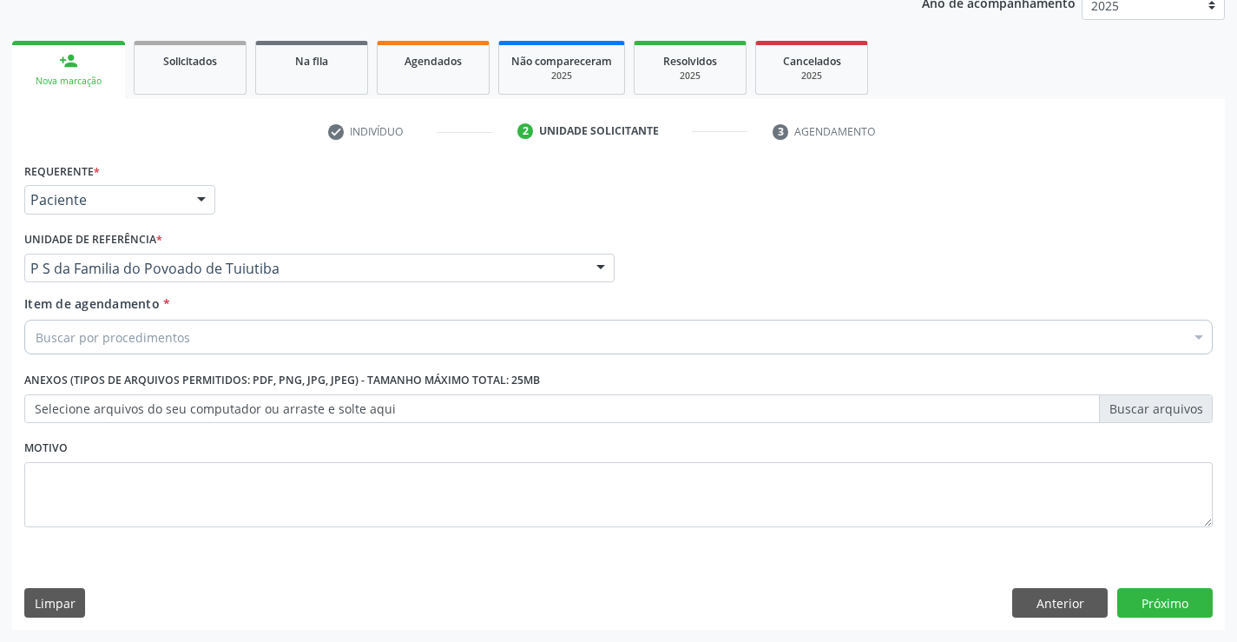
click at [81, 322] on div "Buscar por procedimentos" at bounding box center [618, 337] width 1189 height 35
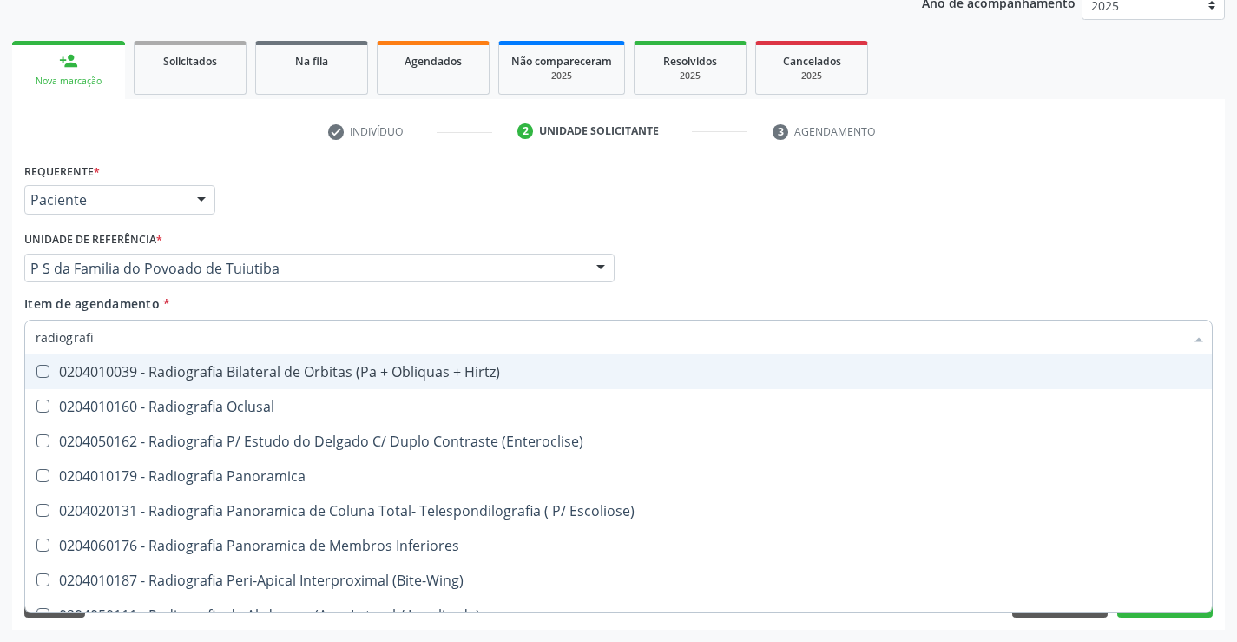
type input "radiografia"
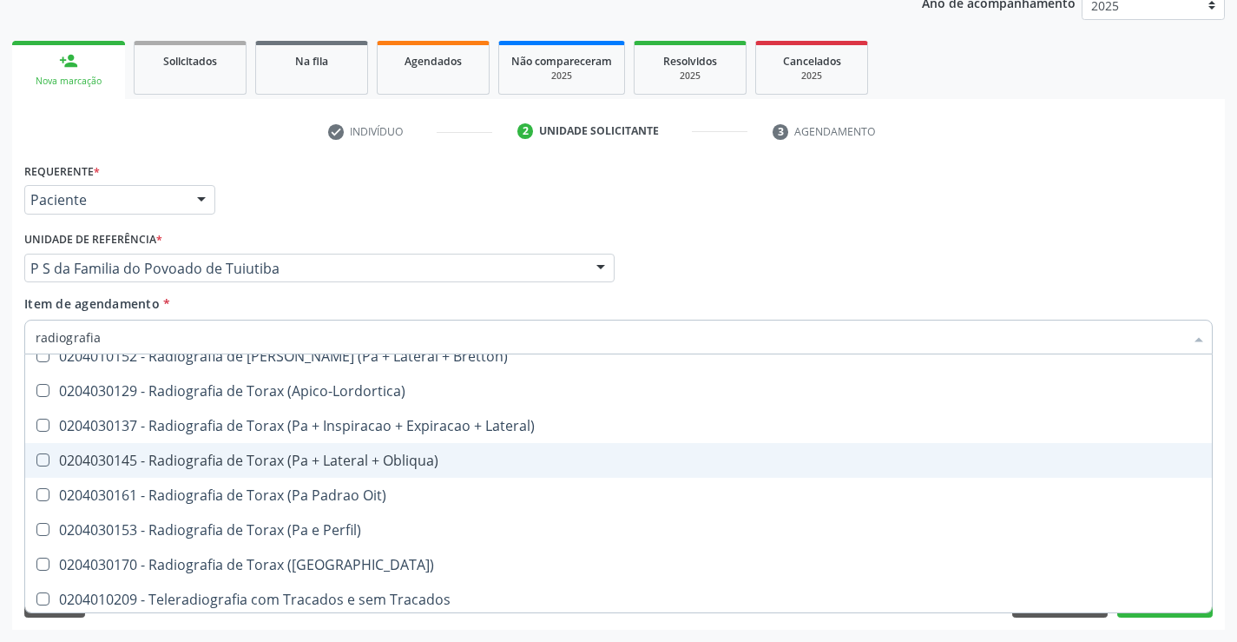
scroll to position [2208, 0]
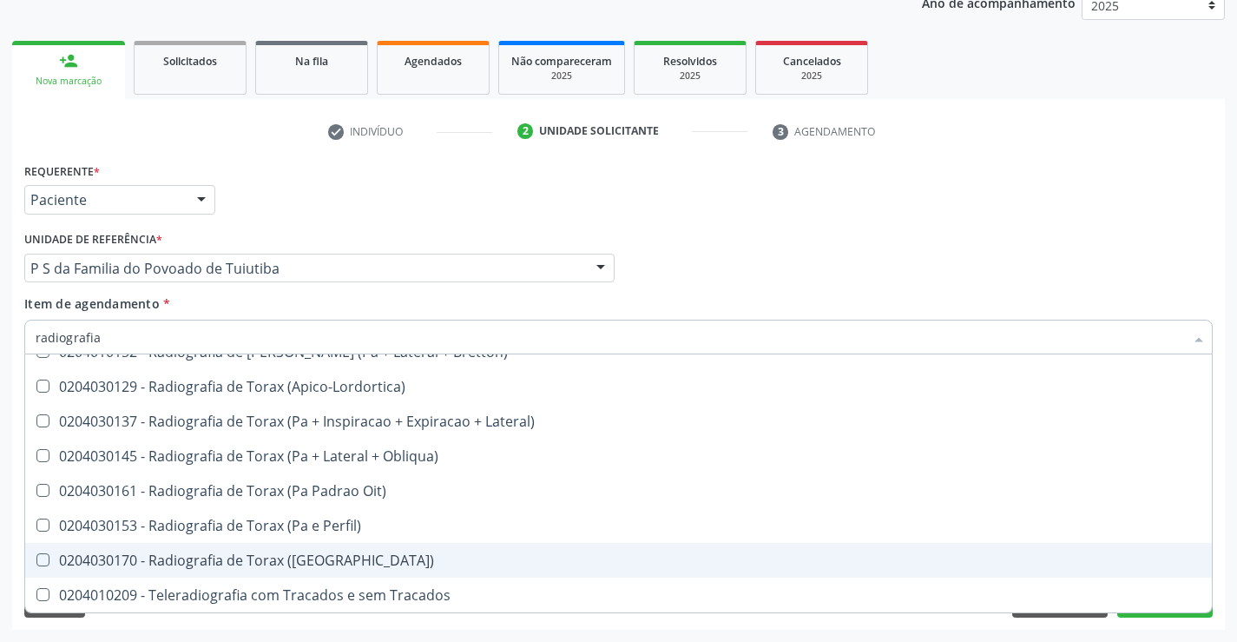
click at [339, 555] on div "0204030170 - Radiografia de Torax (Pa)" at bounding box center [619, 560] width 1166 height 14
checkbox \(Pa\) "true"
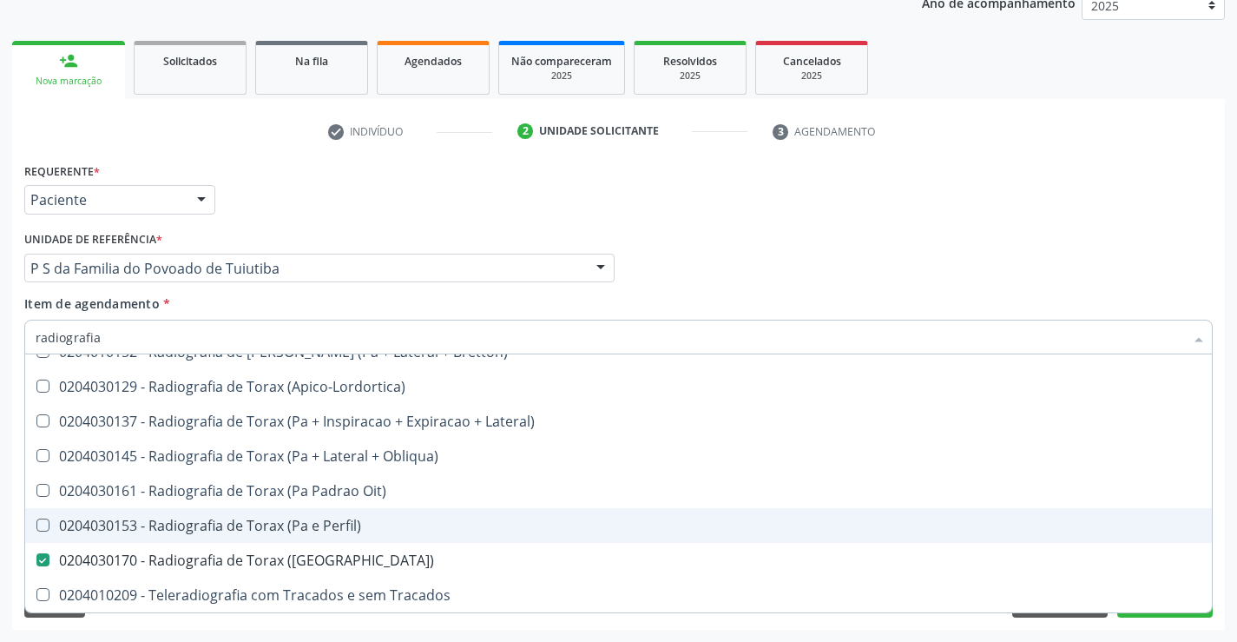
click at [393, 525] on div "0204030153 - Radiografia de Torax (Pa e Perfil)" at bounding box center [619, 525] width 1166 height 14
checkbox Perfil\) "true"
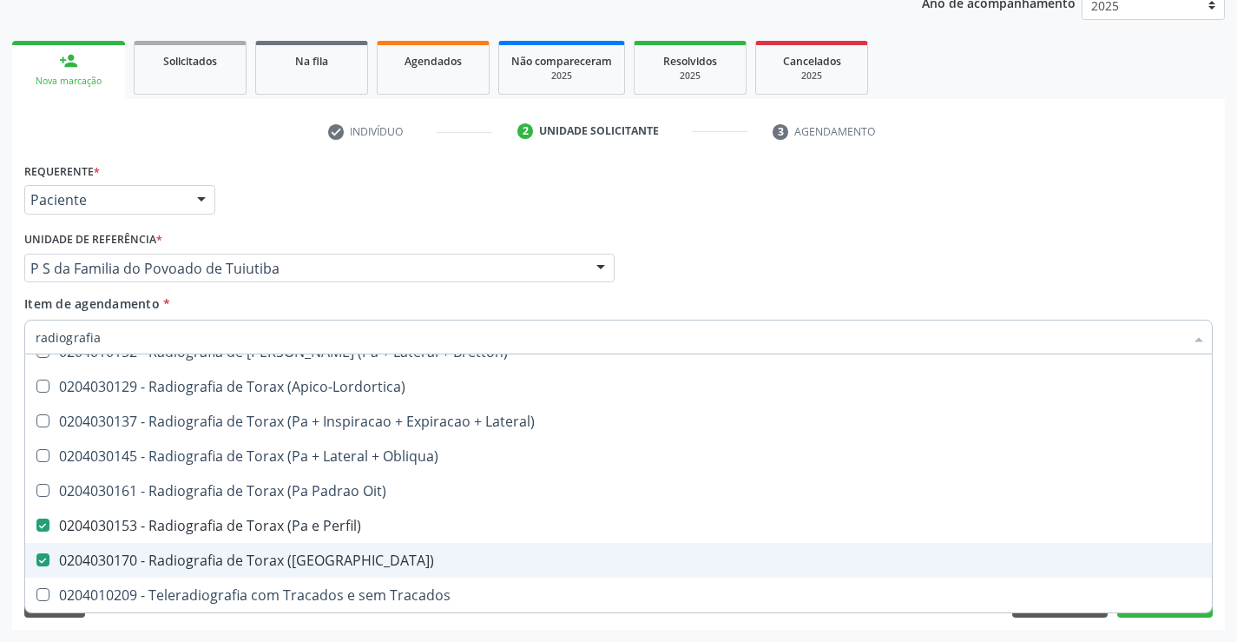
click at [360, 558] on div "0204030170 - Radiografia de Torax (Pa)" at bounding box center [619, 560] width 1166 height 14
checkbox \(Pa\) "false"
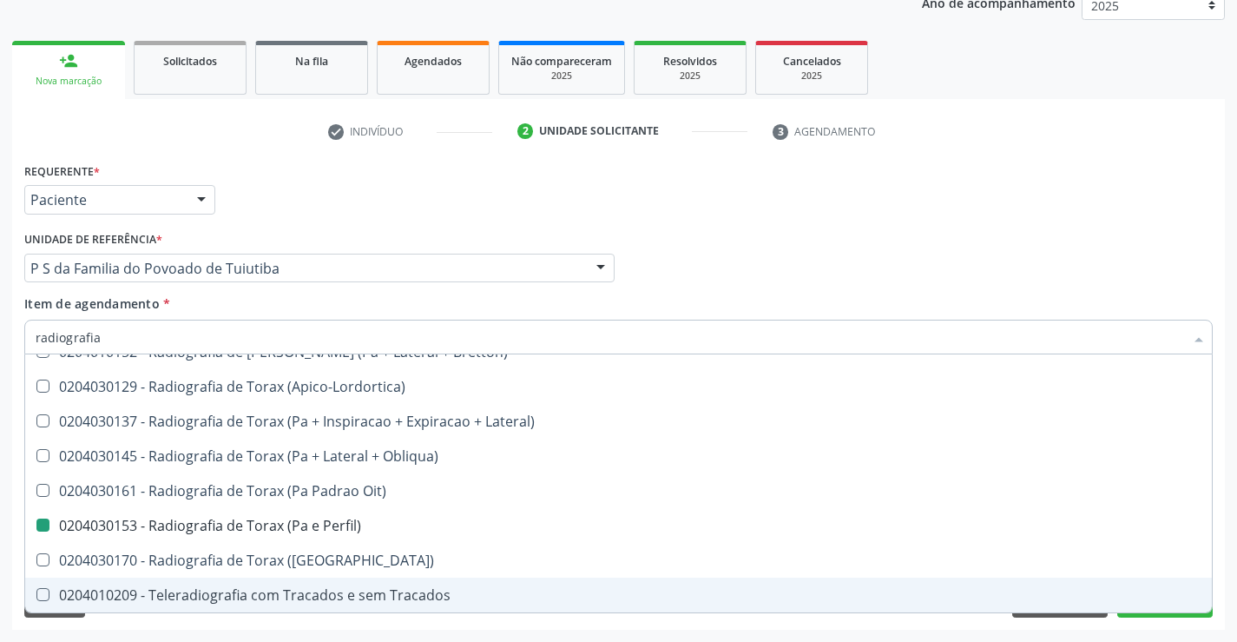
click at [1163, 625] on div "Requerente * Paciente Profissional de Saúde Paciente Nenhum resultado encontrad…" at bounding box center [618, 394] width 1213 height 472
checkbox Oclusal "true"
checkbox Perfil\) "false"
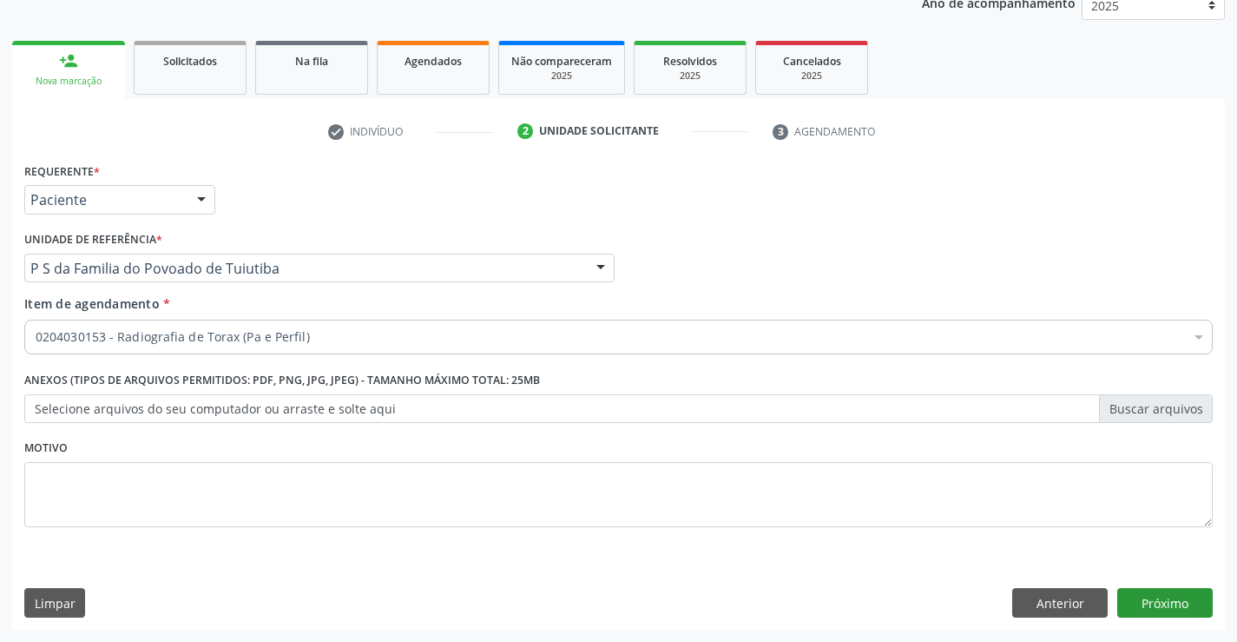
scroll to position [0, 0]
click at [1164, 604] on button "Próximo" at bounding box center [1166, 603] width 96 height 30
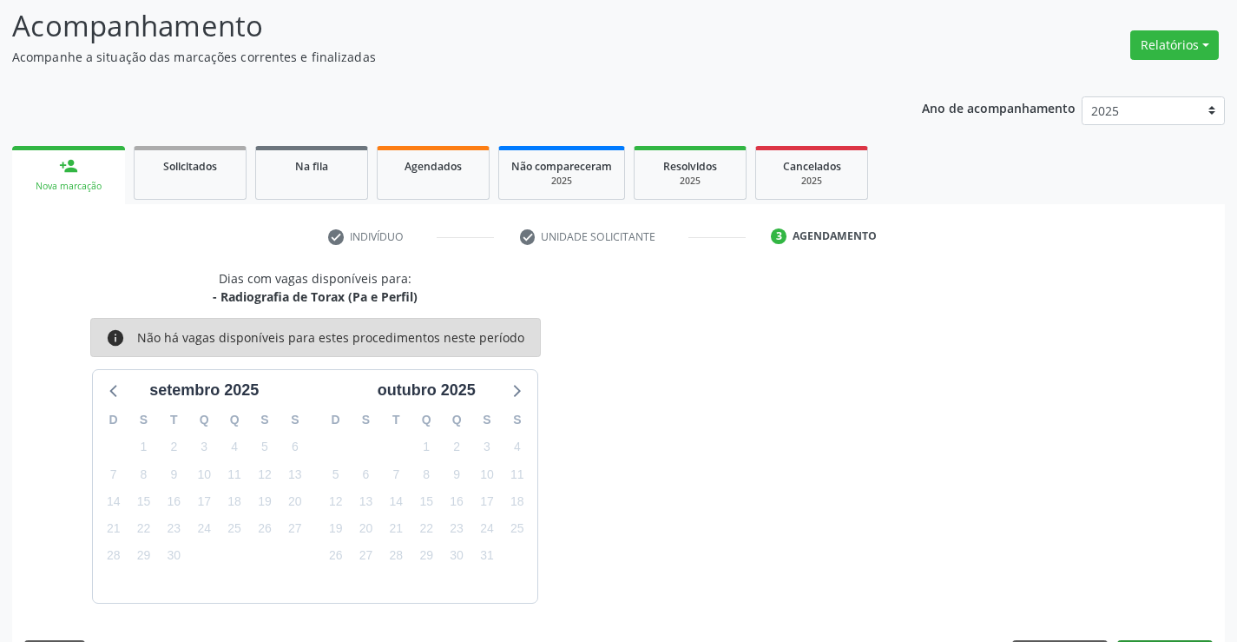
scroll to position [165, 0]
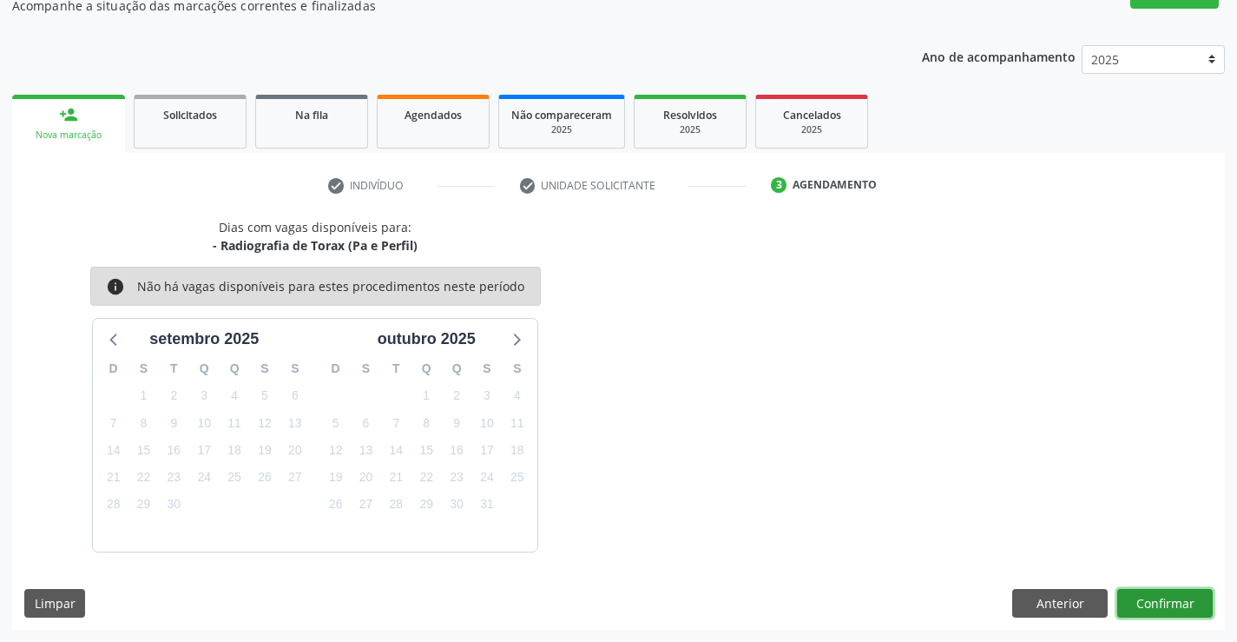
click at [1164, 602] on button "Confirmar" at bounding box center [1166, 604] width 96 height 30
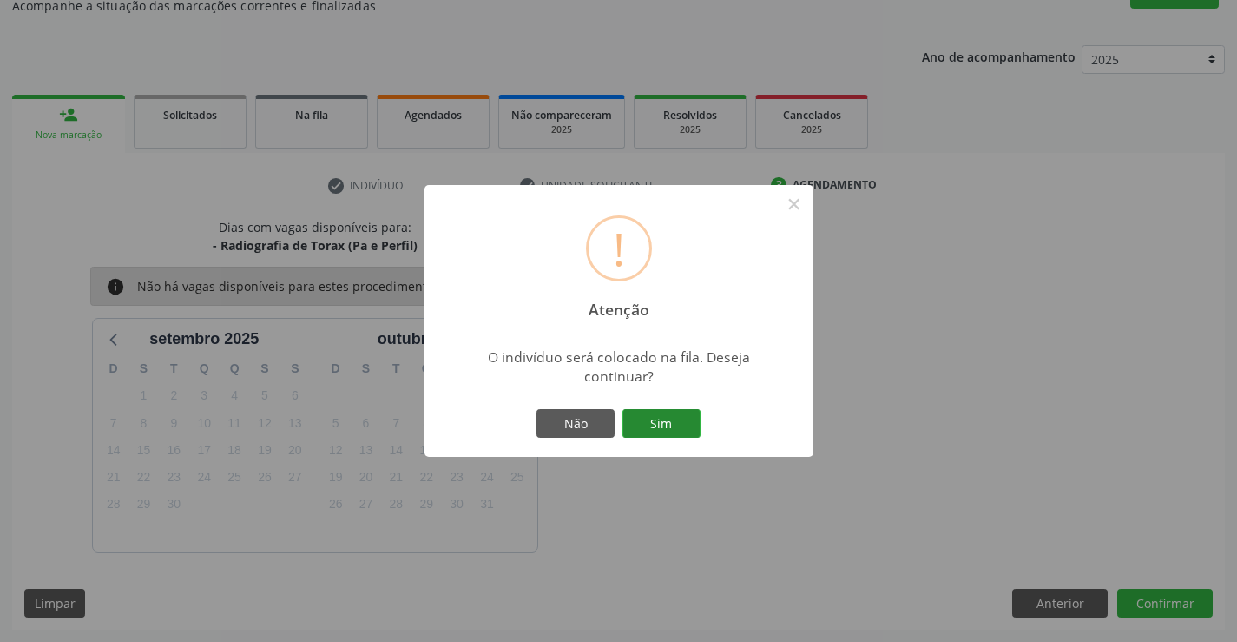
click at [683, 435] on button "Sim" at bounding box center [662, 424] width 78 height 30
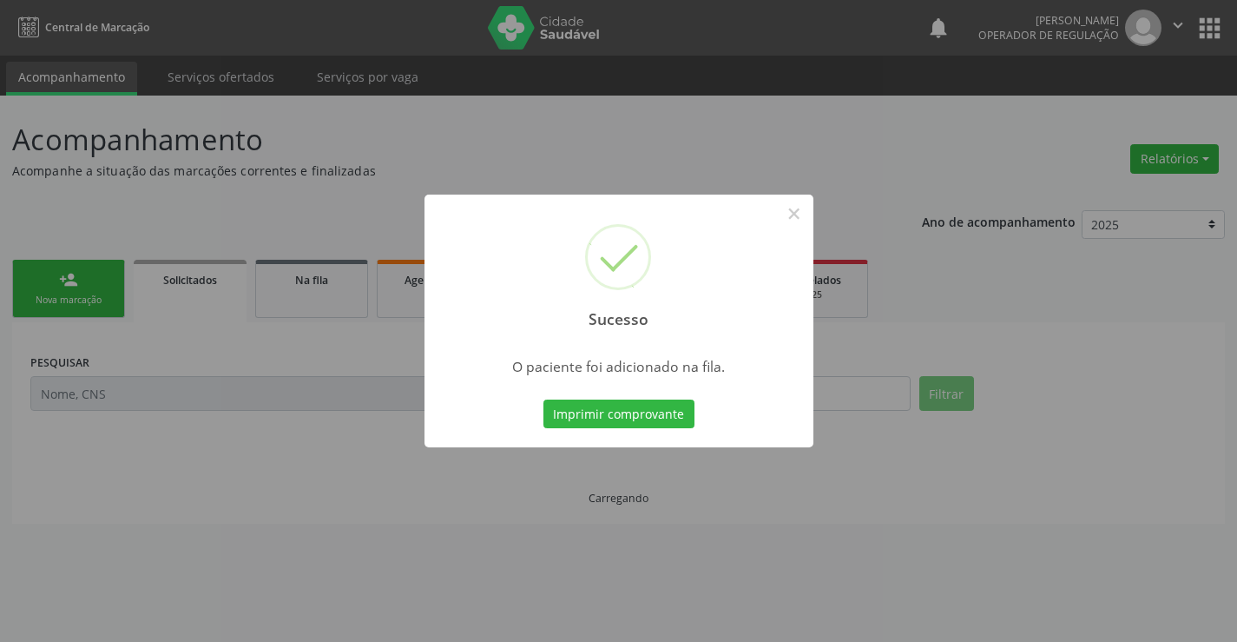
scroll to position [0, 0]
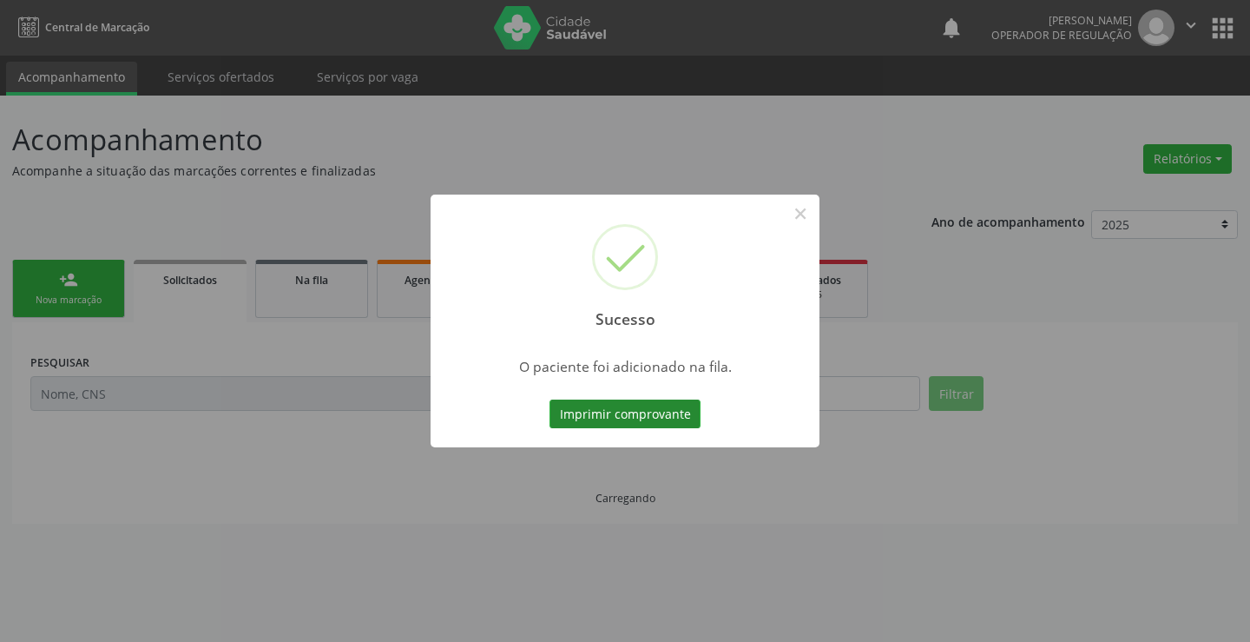
click at [650, 422] on button "Imprimir comprovante" at bounding box center [625, 414] width 151 height 30
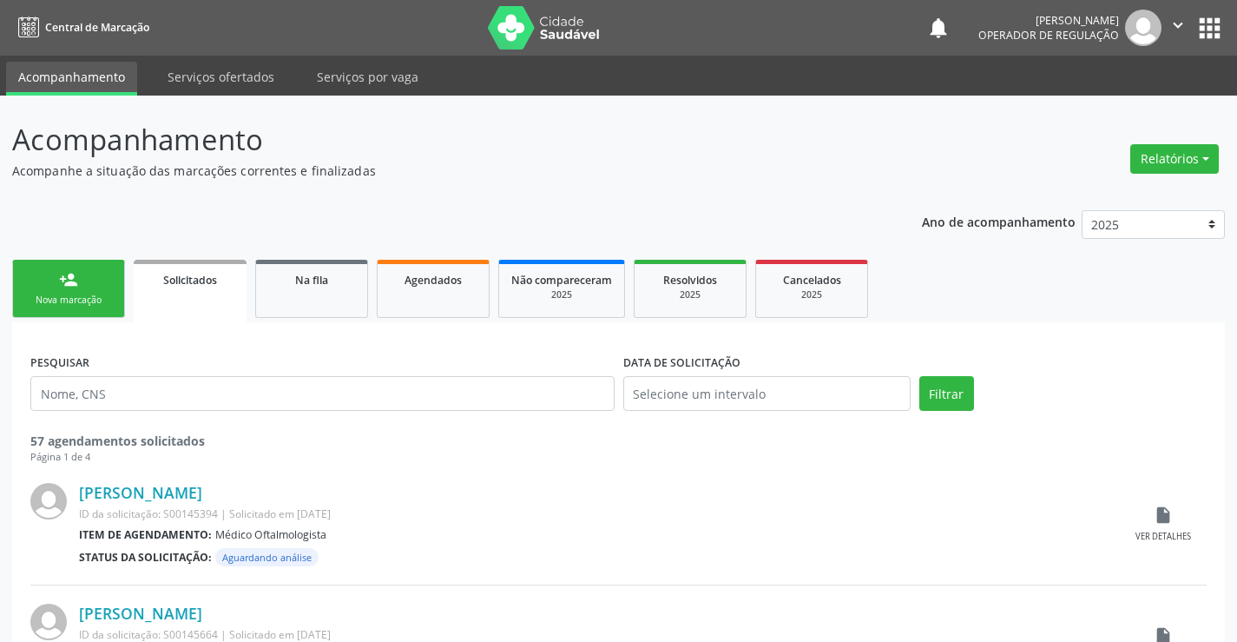
click at [111, 294] on div "Nova marcação" at bounding box center [68, 300] width 87 height 13
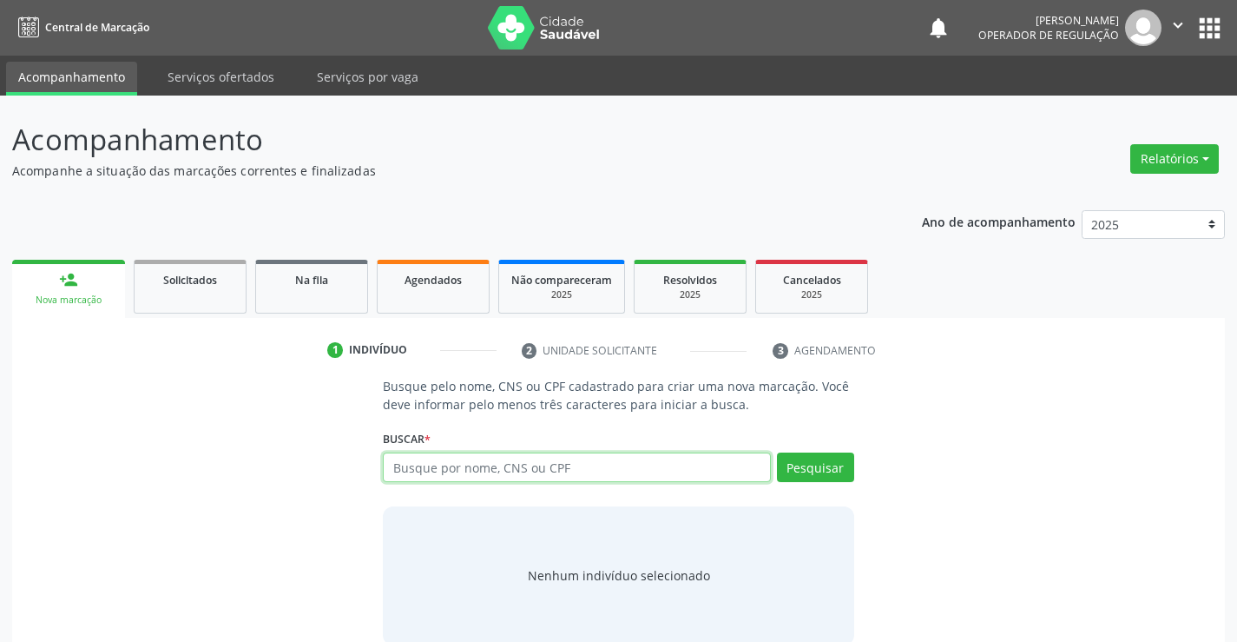
click at [540, 478] on input "text" at bounding box center [576, 467] width 387 height 30
type input "702406593543729"
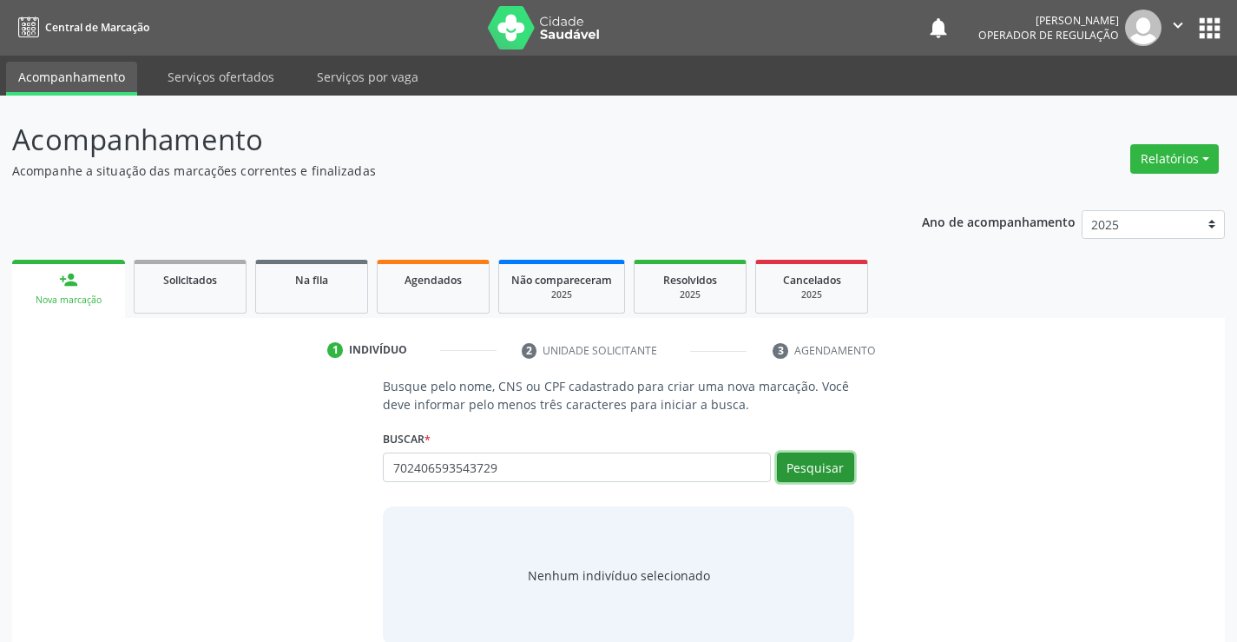
click at [815, 467] on button "Pesquisar" at bounding box center [815, 467] width 77 height 30
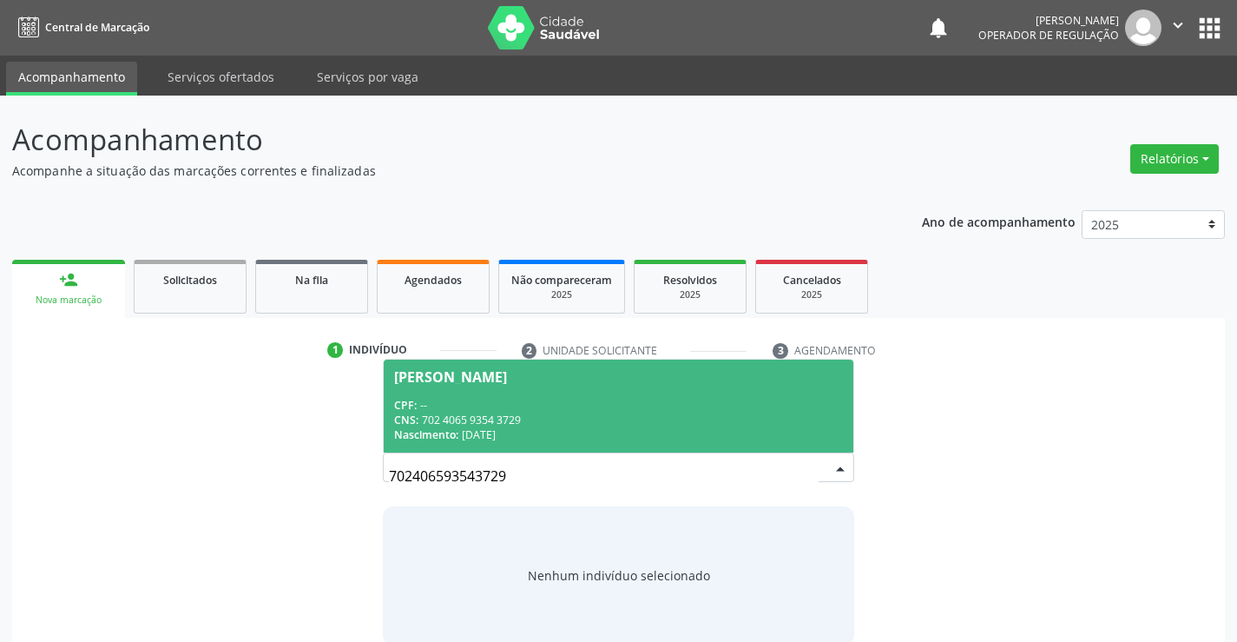
click at [599, 398] on div "CPF: --" at bounding box center [618, 405] width 448 height 15
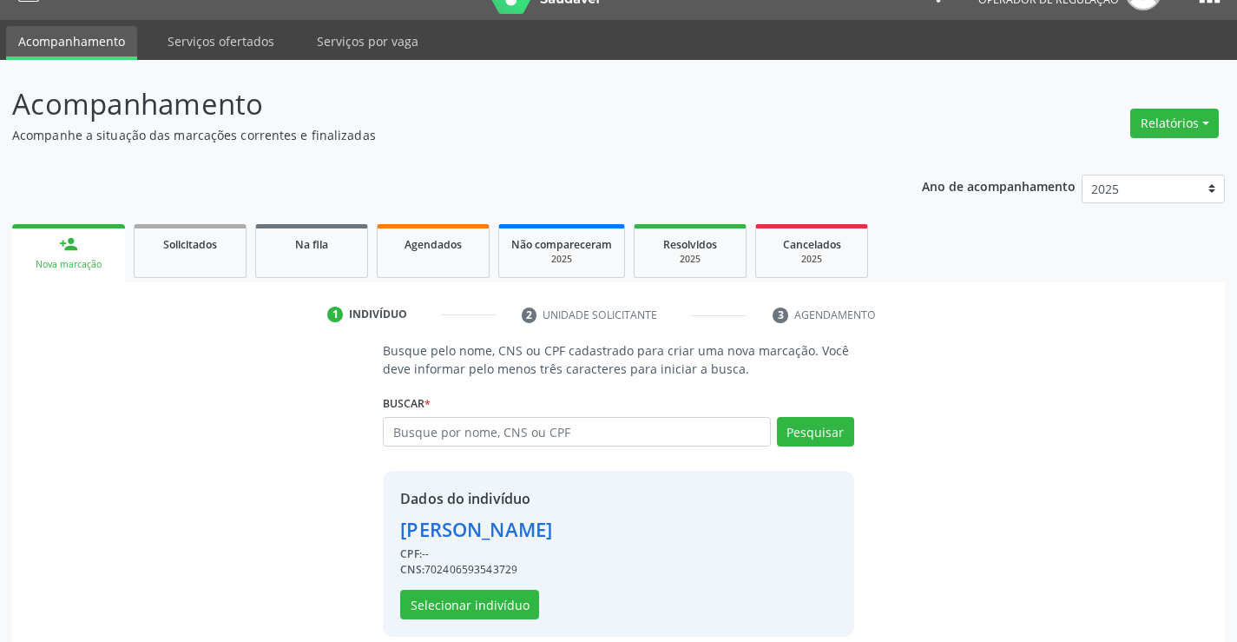
scroll to position [55, 0]
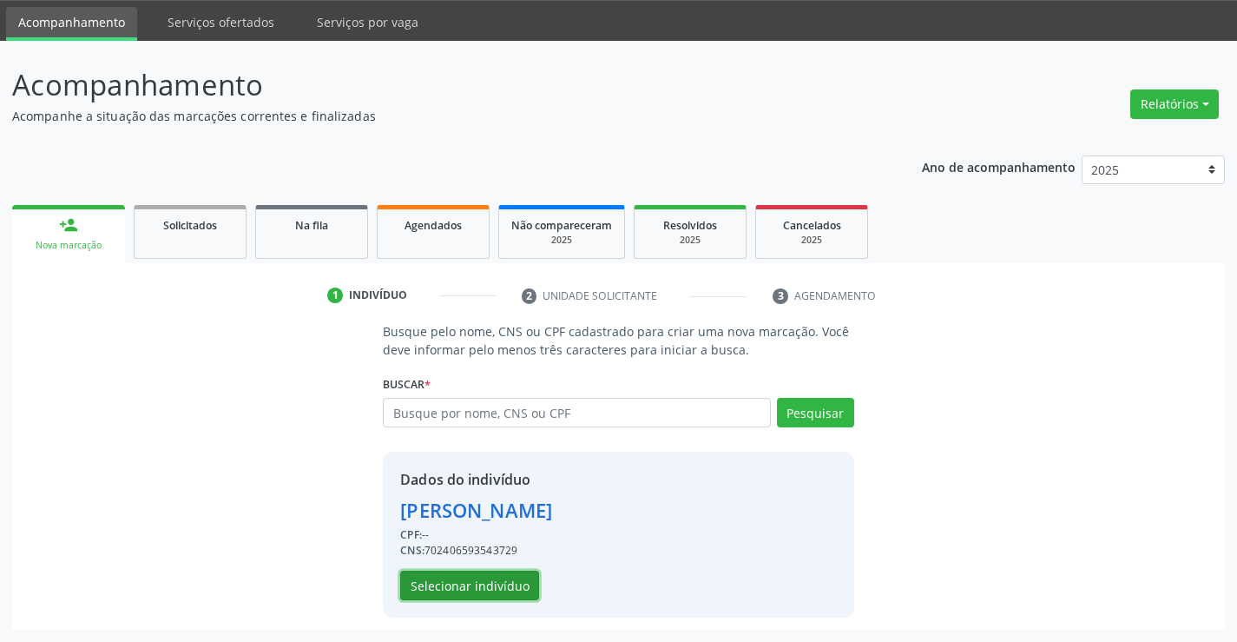
click at [453, 584] on button "Selecionar indivíduo" at bounding box center [469, 586] width 139 height 30
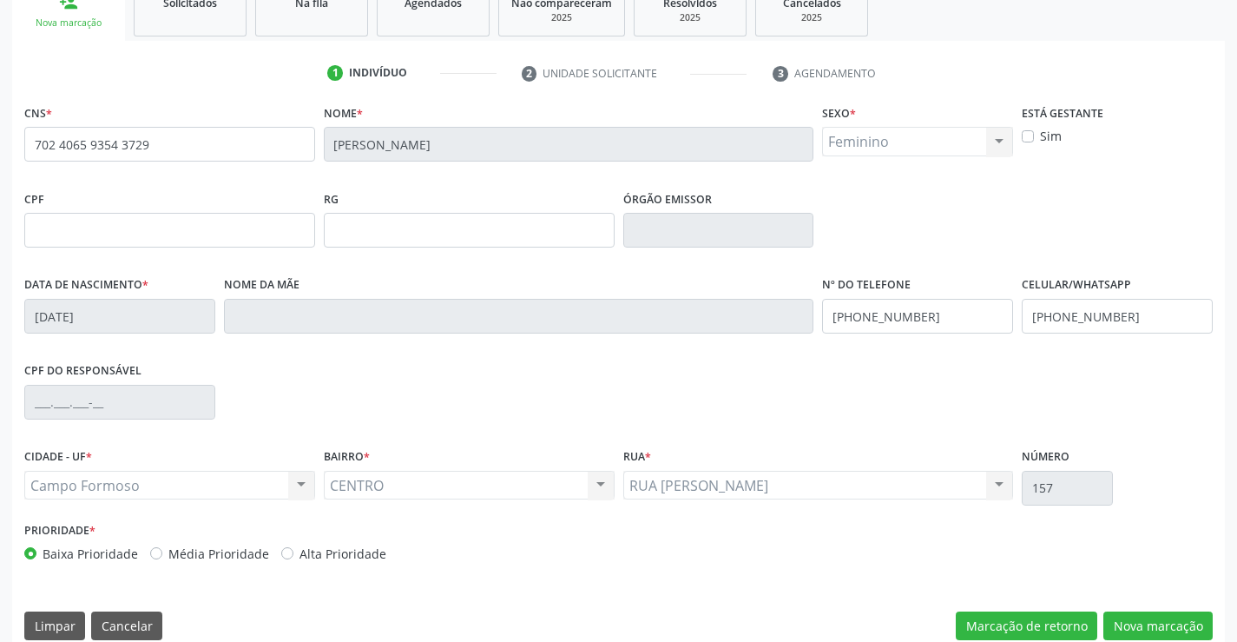
scroll to position [300, 0]
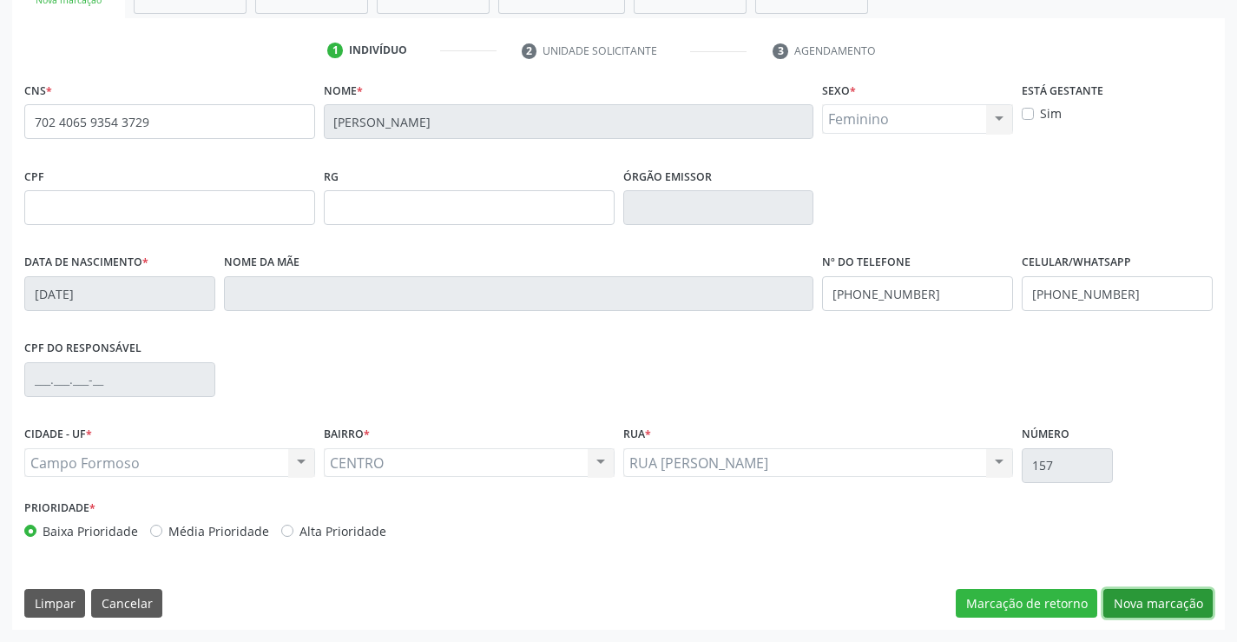
click at [1119, 604] on button "Nova marcação" at bounding box center [1158, 604] width 109 height 30
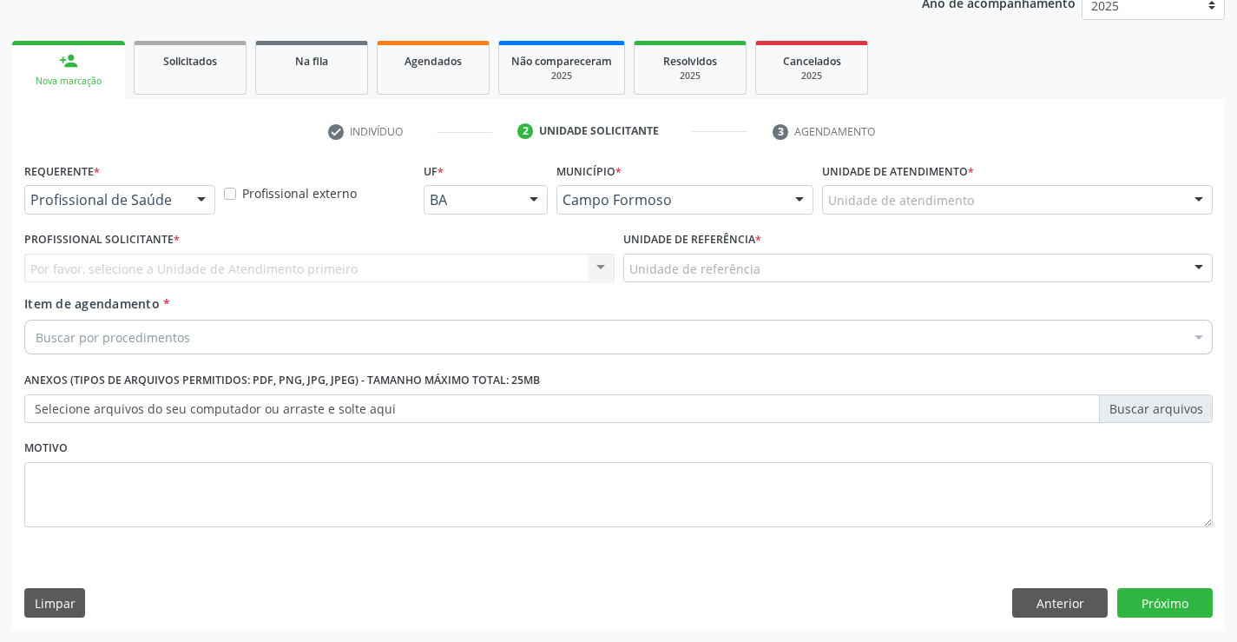
scroll to position [219, 0]
click at [190, 199] on div at bounding box center [201, 201] width 26 height 30
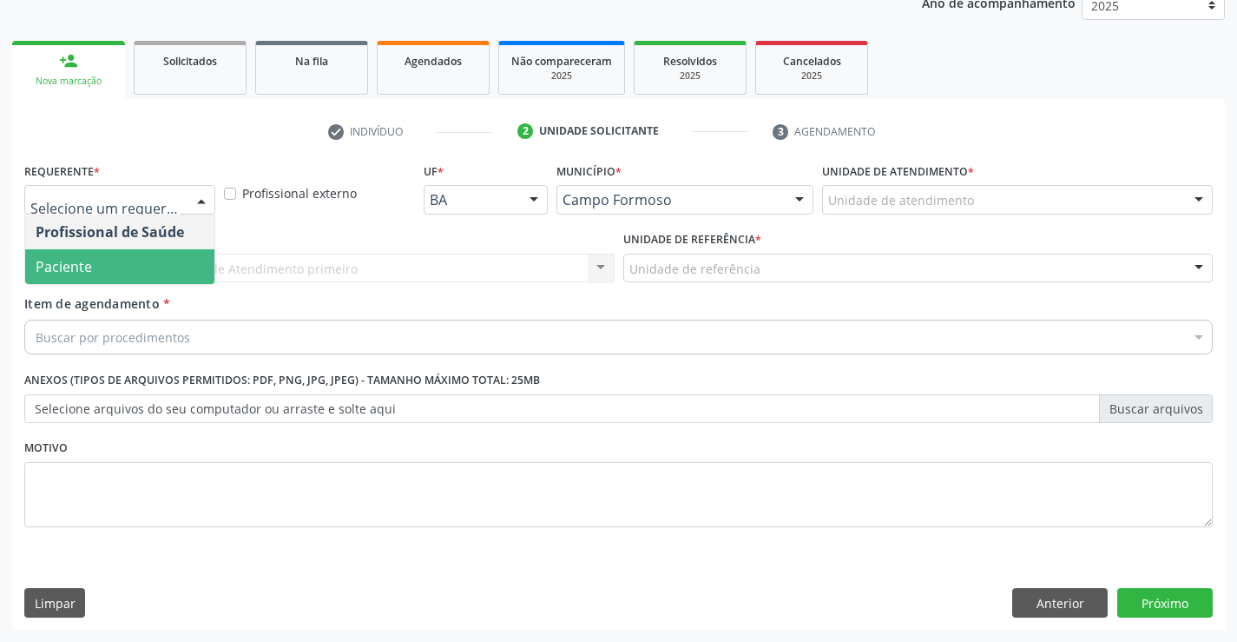
click at [148, 259] on span "Paciente" at bounding box center [119, 266] width 189 height 35
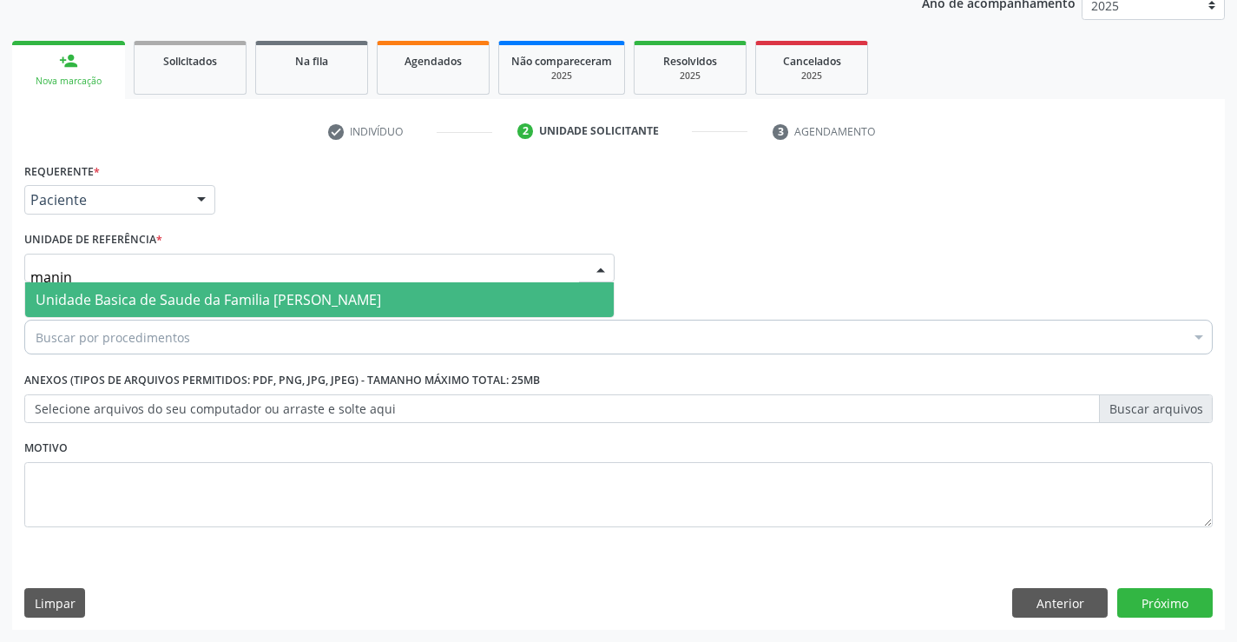
type input "maninh"
click at [151, 291] on span "Unidade Basica de Saude da Familia [PERSON_NAME]" at bounding box center [209, 299] width 346 height 19
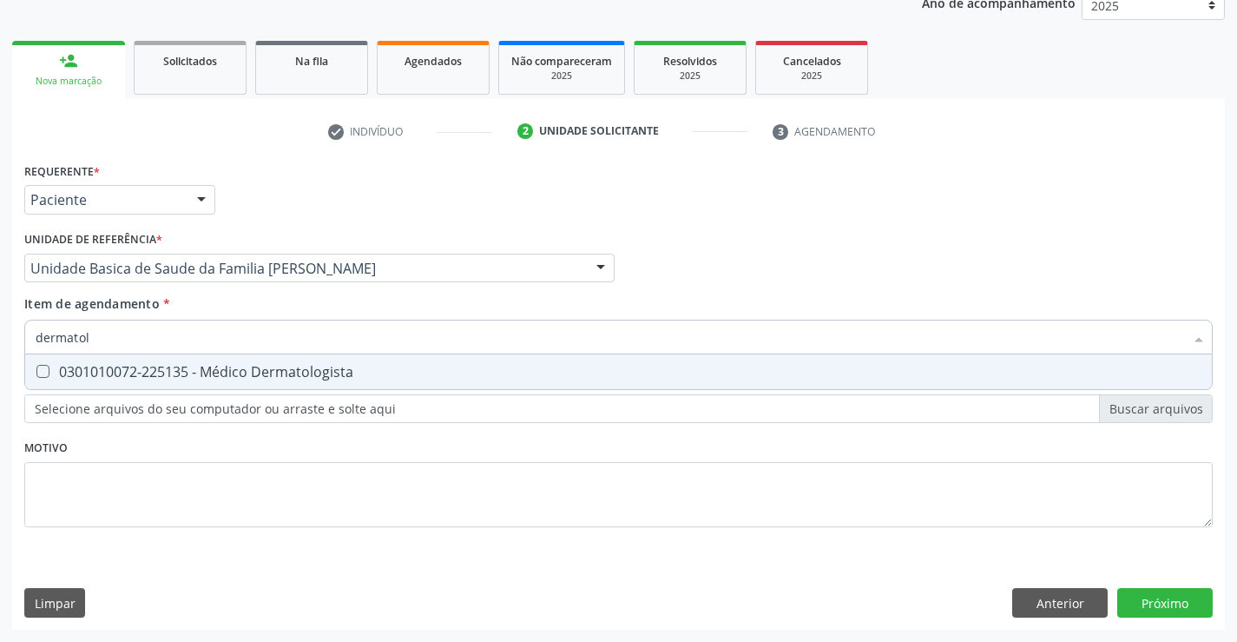
type input "dermatolo"
click at [146, 367] on div "0301010072-225135 - Médico Dermatologista" at bounding box center [619, 372] width 1166 height 14
checkbox Dermatologista "true"
click at [1131, 604] on div "Requerente * Paciente Profissional de Saúde Paciente Nenhum resultado encontrad…" at bounding box center [618, 394] width 1213 height 472
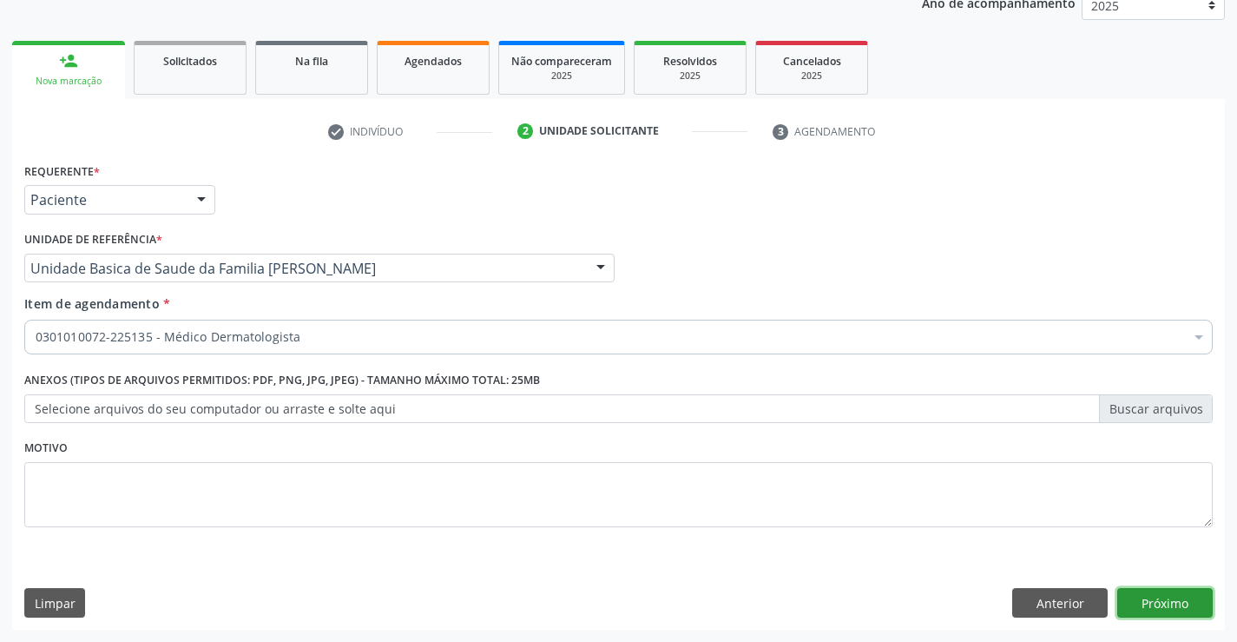
click at [1141, 598] on button "Próximo" at bounding box center [1166, 603] width 96 height 30
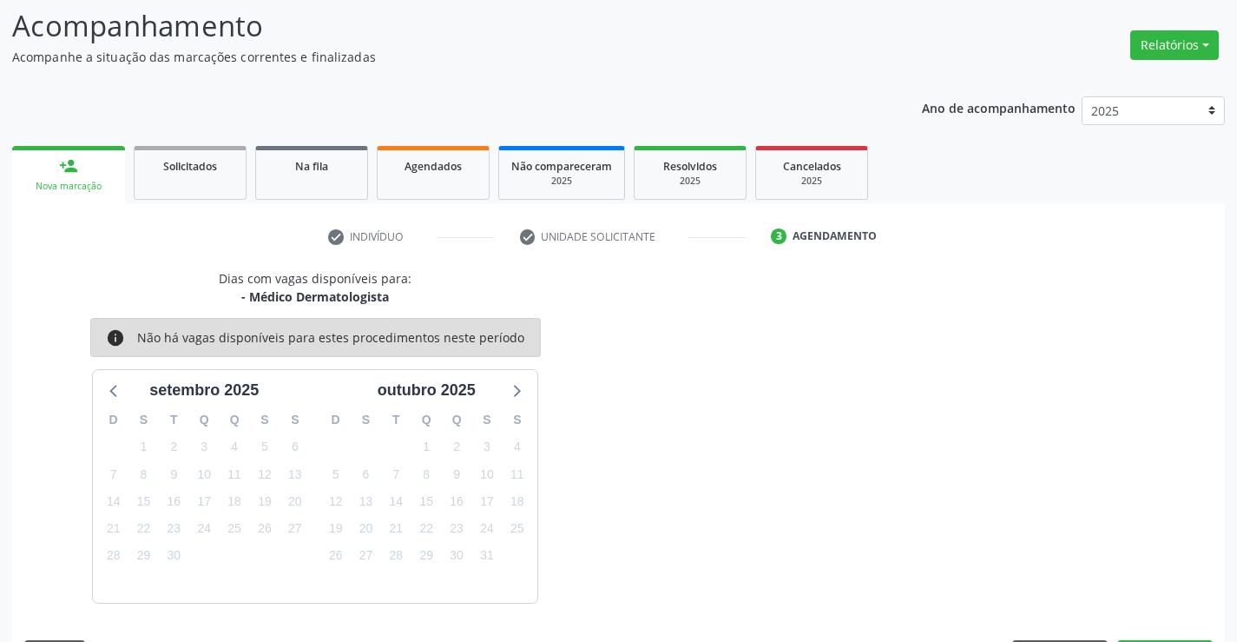
scroll to position [165, 0]
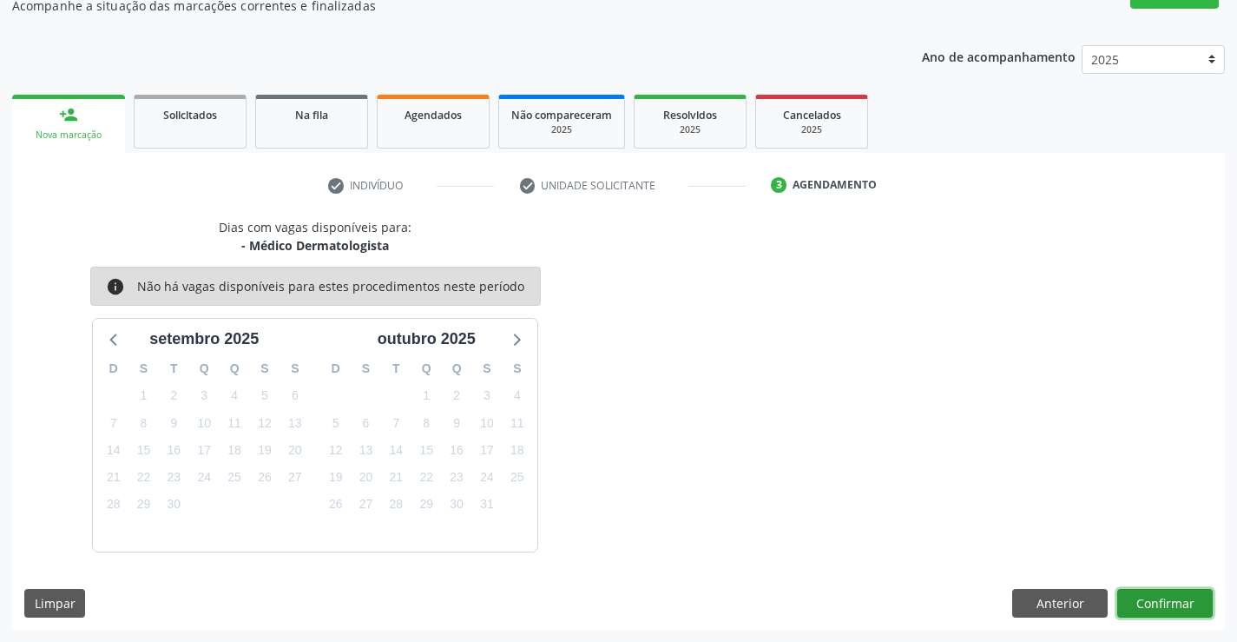
click at [1141, 599] on button "Confirmar" at bounding box center [1166, 604] width 96 height 30
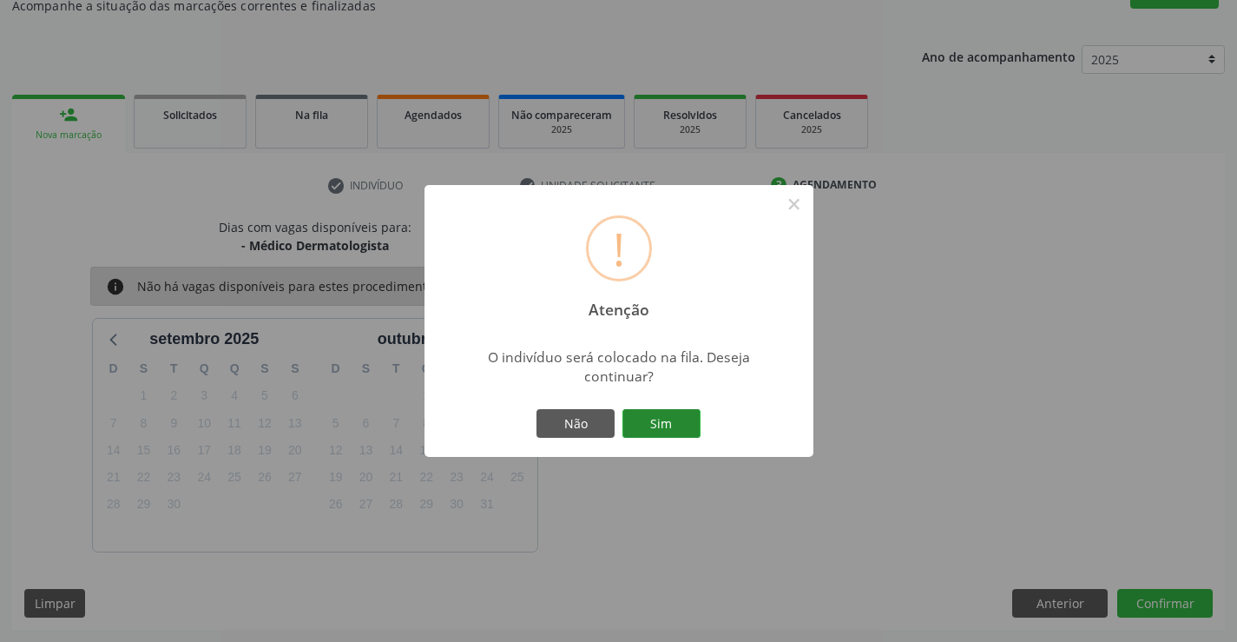
click at [663, 426] on button "Sim" at bounding box center [662, 424] width 78 height 30
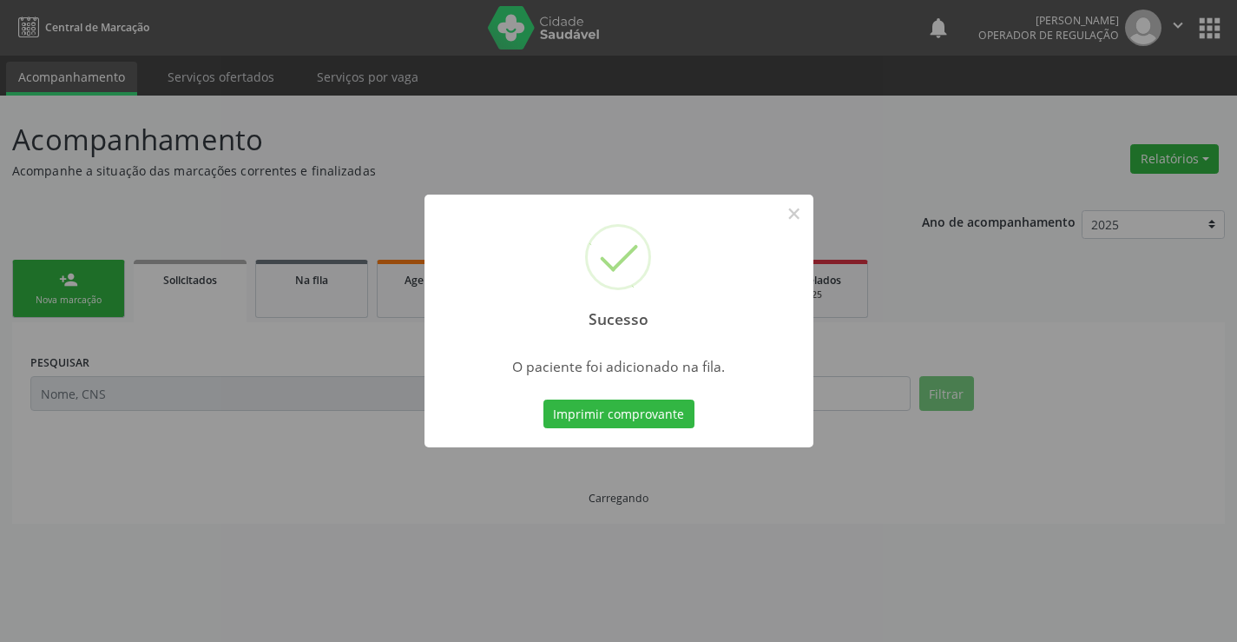
scroll to position [0, 0]
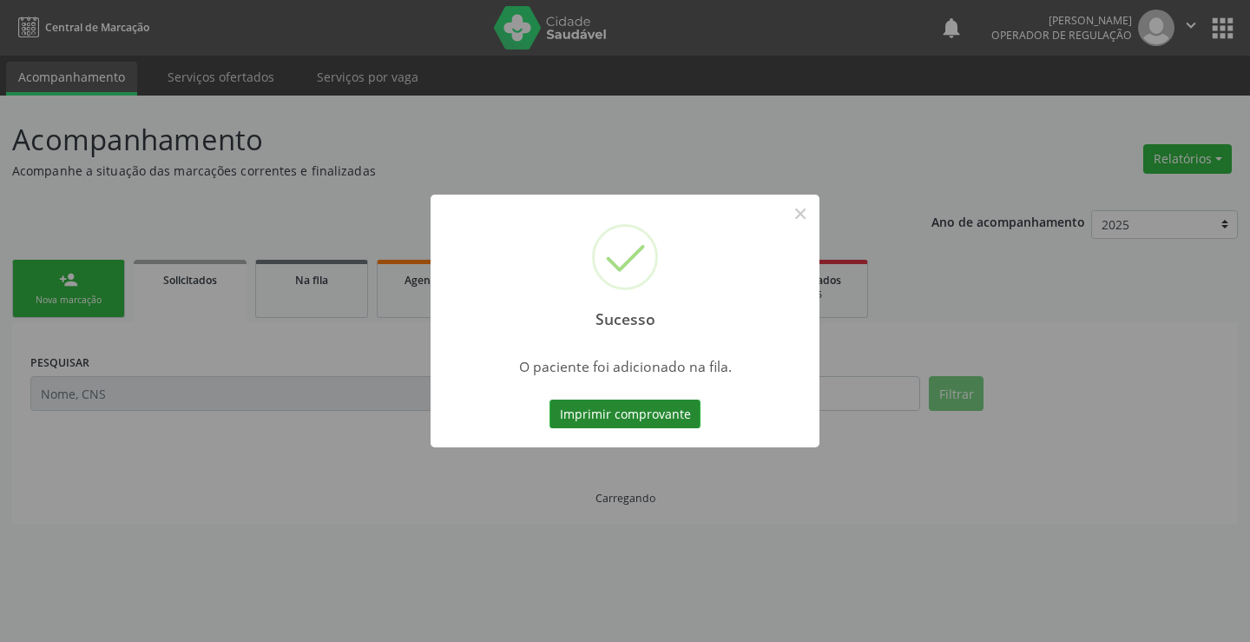
click at [670, 410] on button "Imprimir comprovante" at bounding box center [625, 414] width 151 height 30
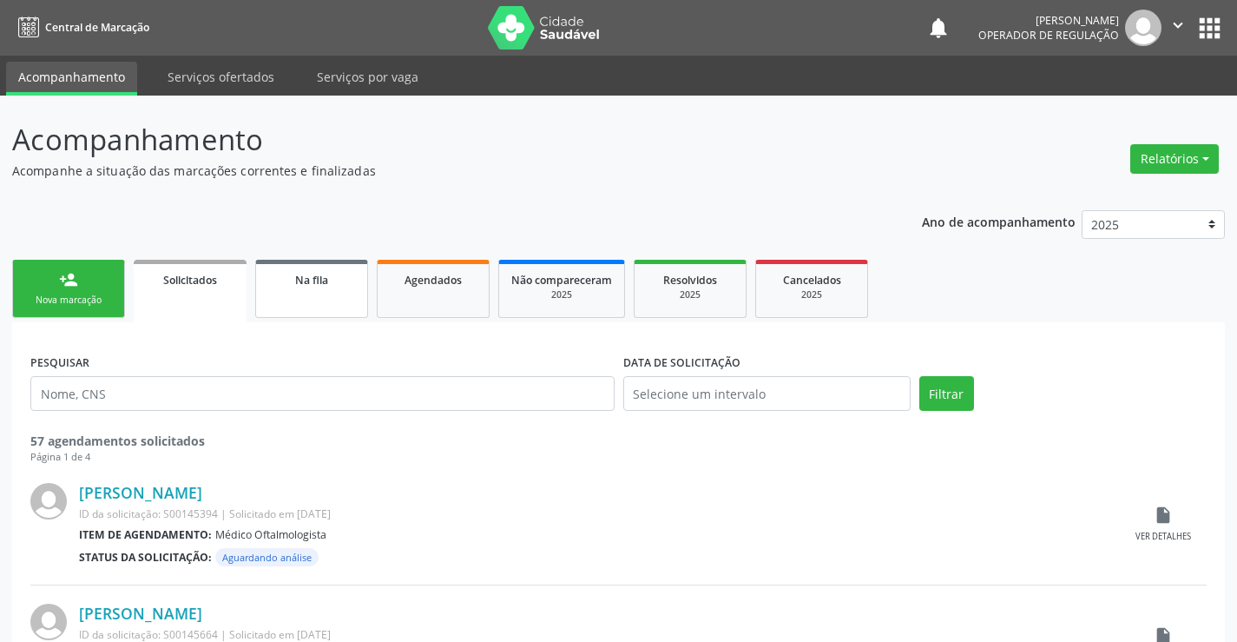
click at [340, 287] on div "Na fila" at bounding box center [311, 279] width 87 height 18
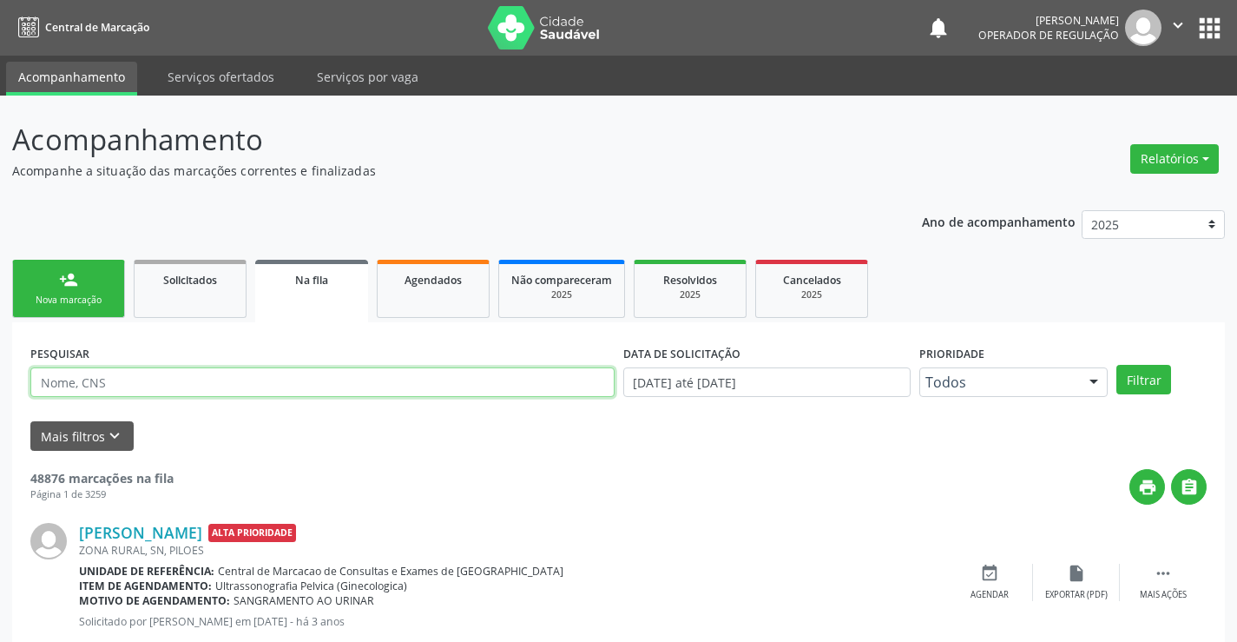
click at [272, 378] on input "text" at bounding box center [322, 382] width 584 height 30
type input "706409105723388"
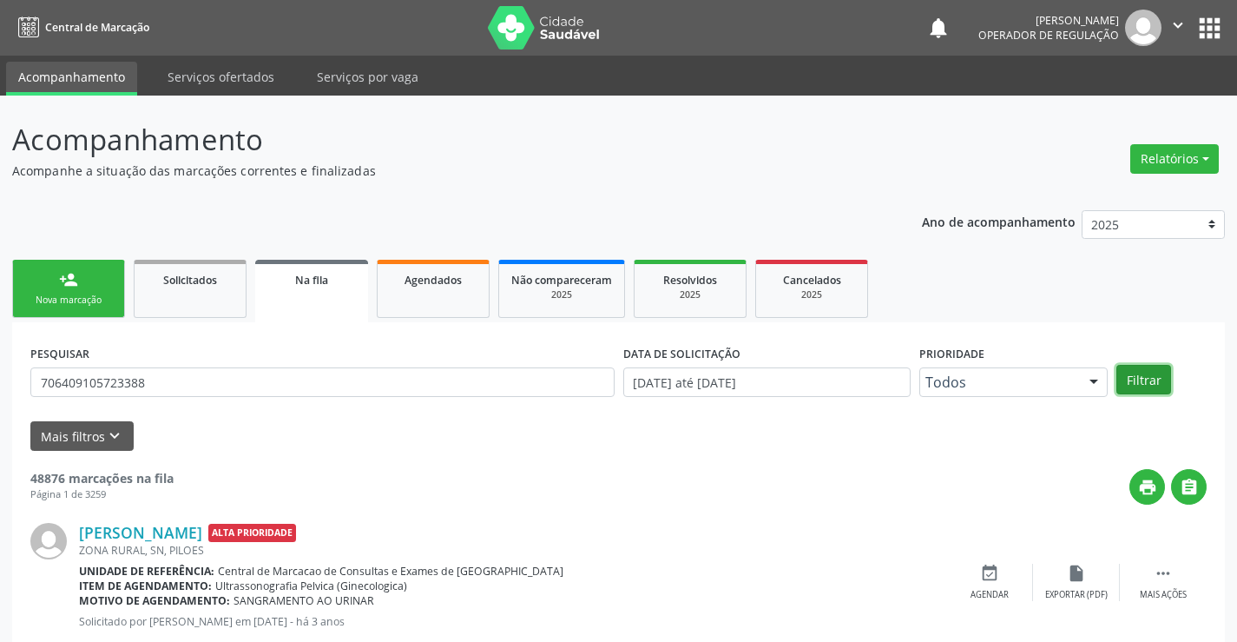
click at [1139, 386] on button "Filtrar" at bounding box center [1144, 380] width 55 height 30
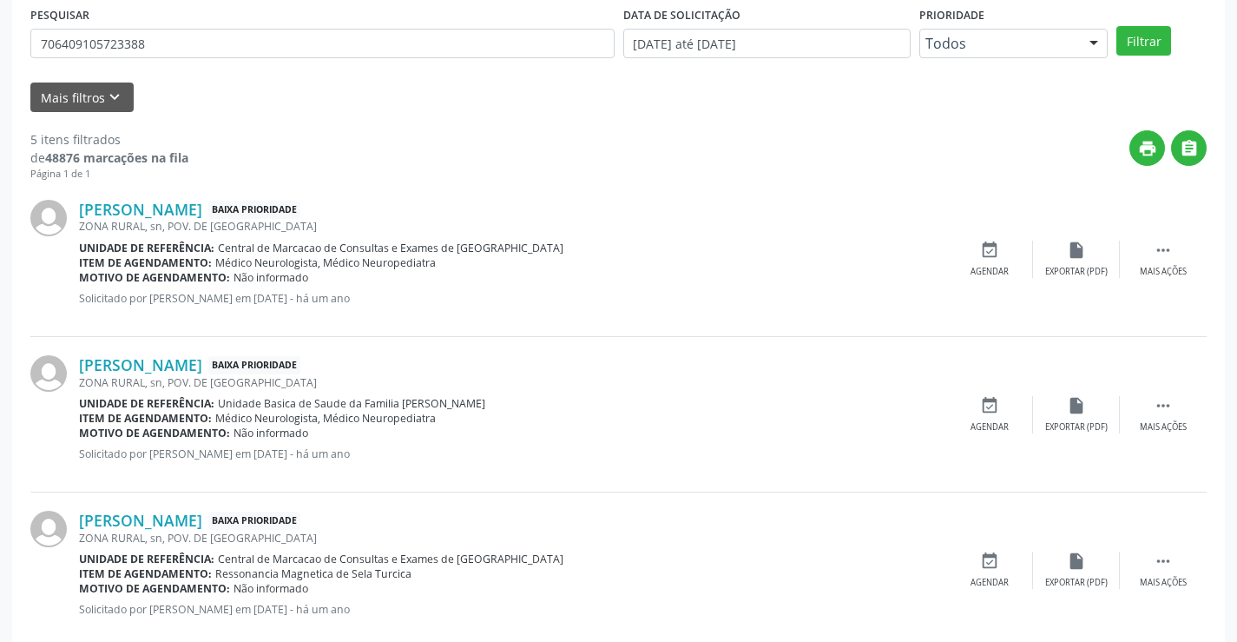
scroll to position [78, 0]
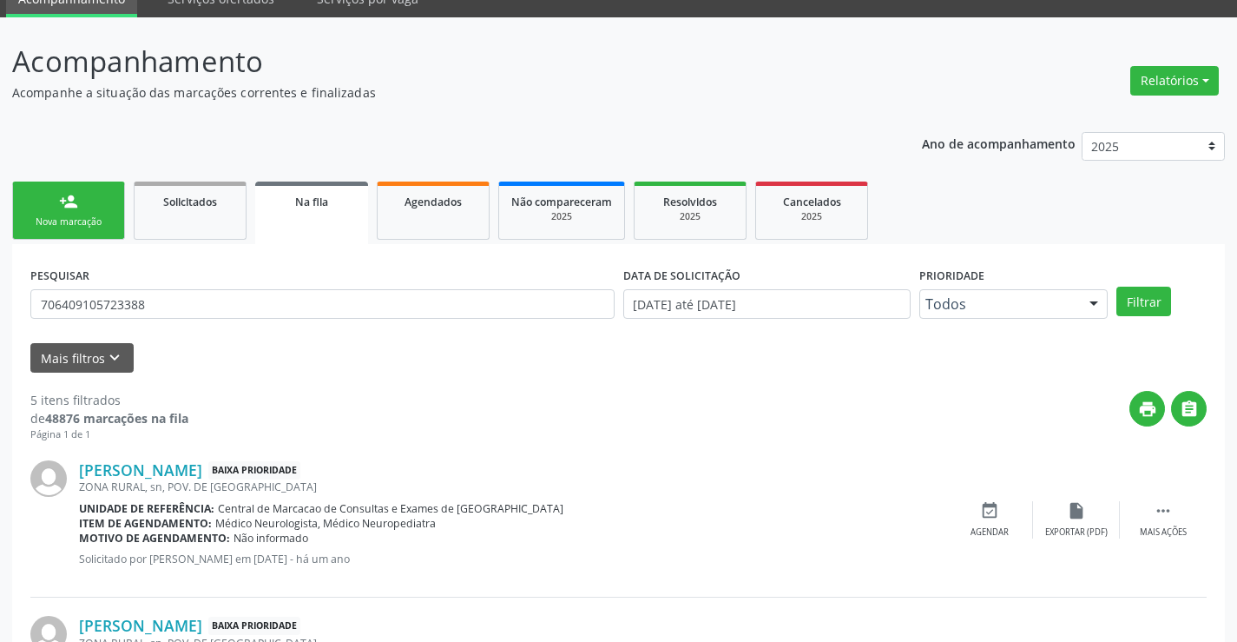
click at [74, 227] on div "Nova marcação" at bounding box center [68, 221] width 87 height 13
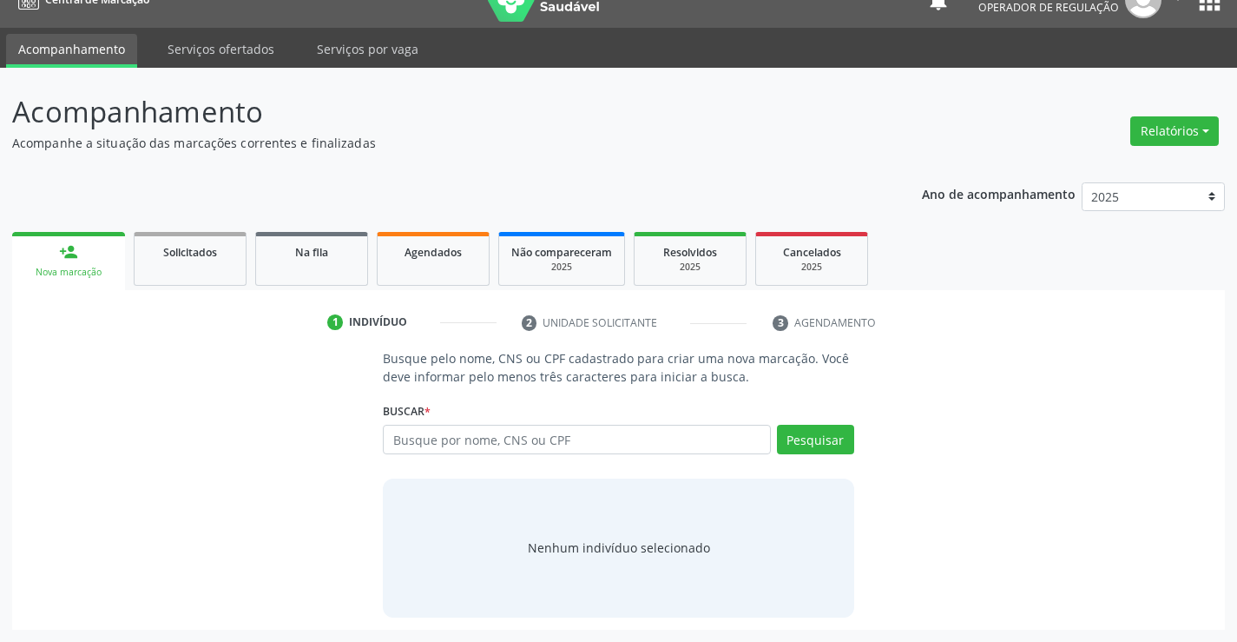
scroll to position [28, 0]
click at [458, 436] on input "text" at bounding box center [576, 440] width 387 height 30
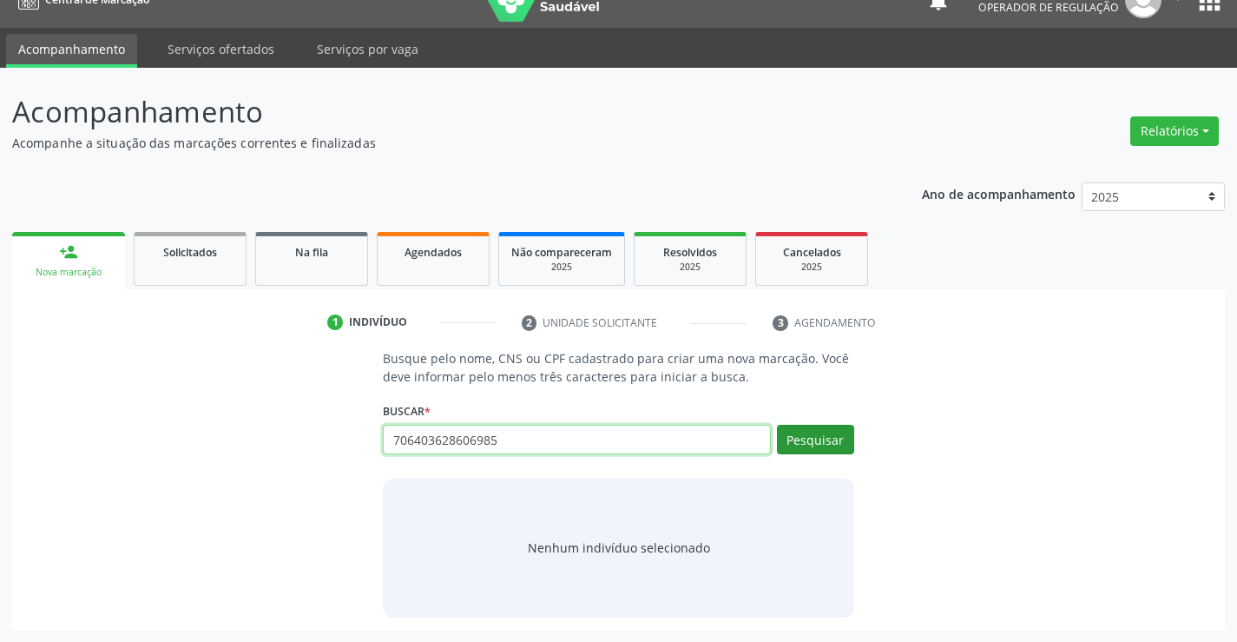
type input "706403628606985"
click at [809, 451] on button "Pesquisar" at bounding box center [815, 440] width 77 height 30
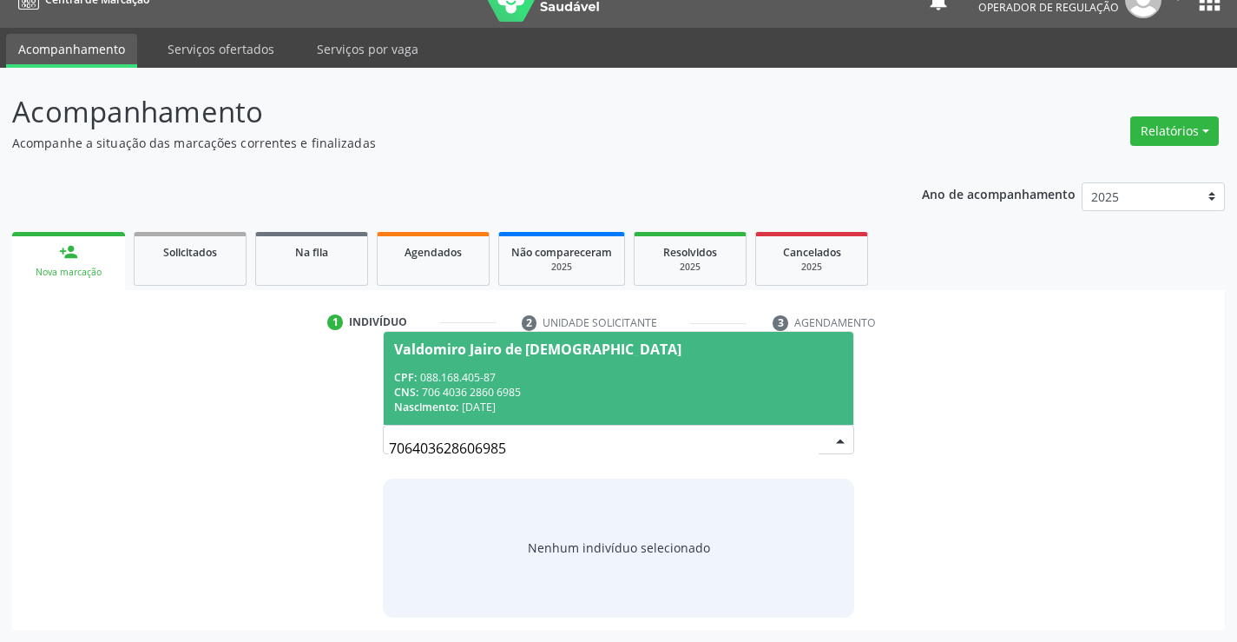
click at [577, 370] on div "CPF: 088.168.405-87" at bounding box center [618, 377] width 448 height 15
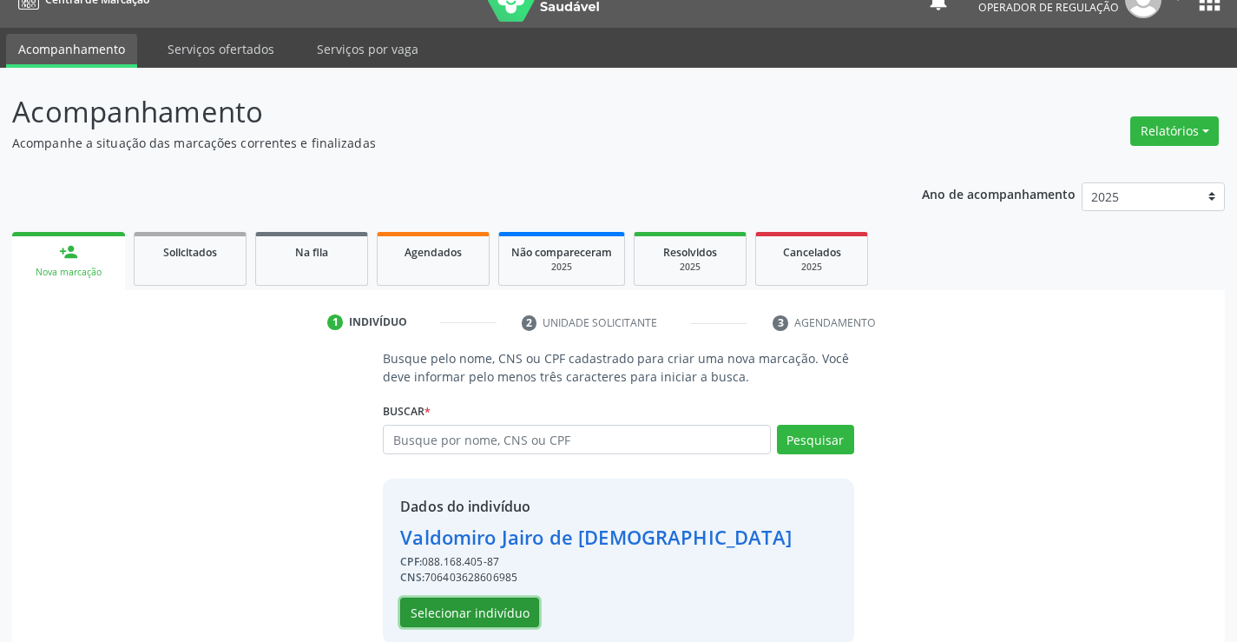
click at [466, 608] on button "Selecionar indivíduo" at bounding box center [469, 612] width 139 height 30
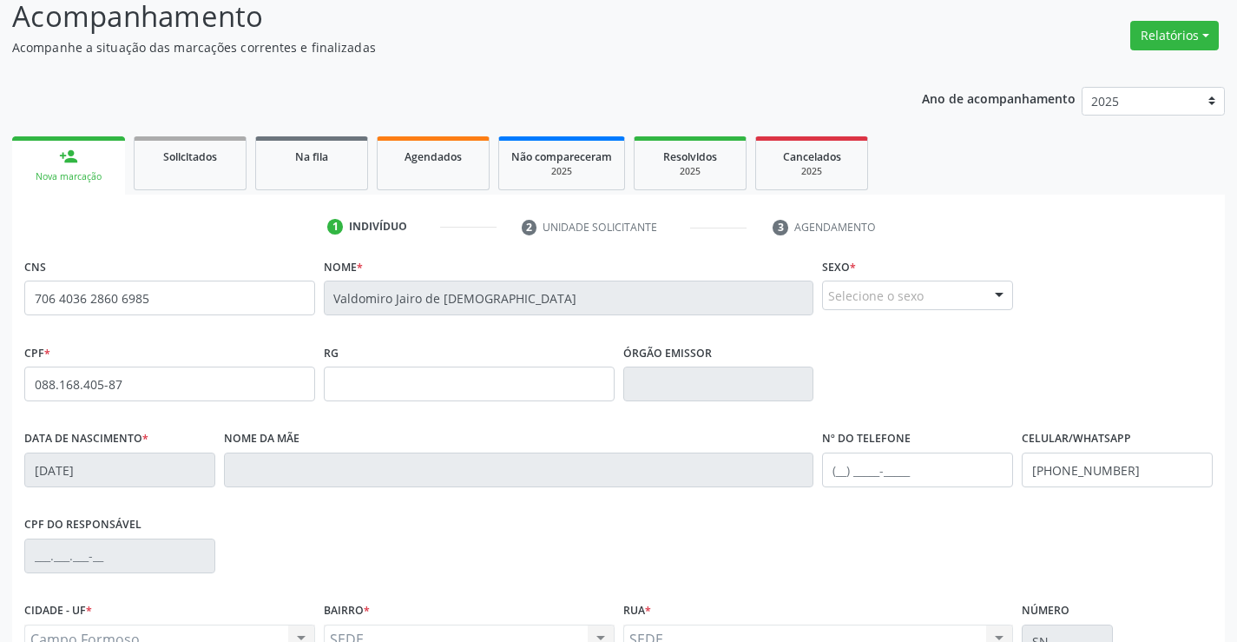
scroll to position [288, 0]
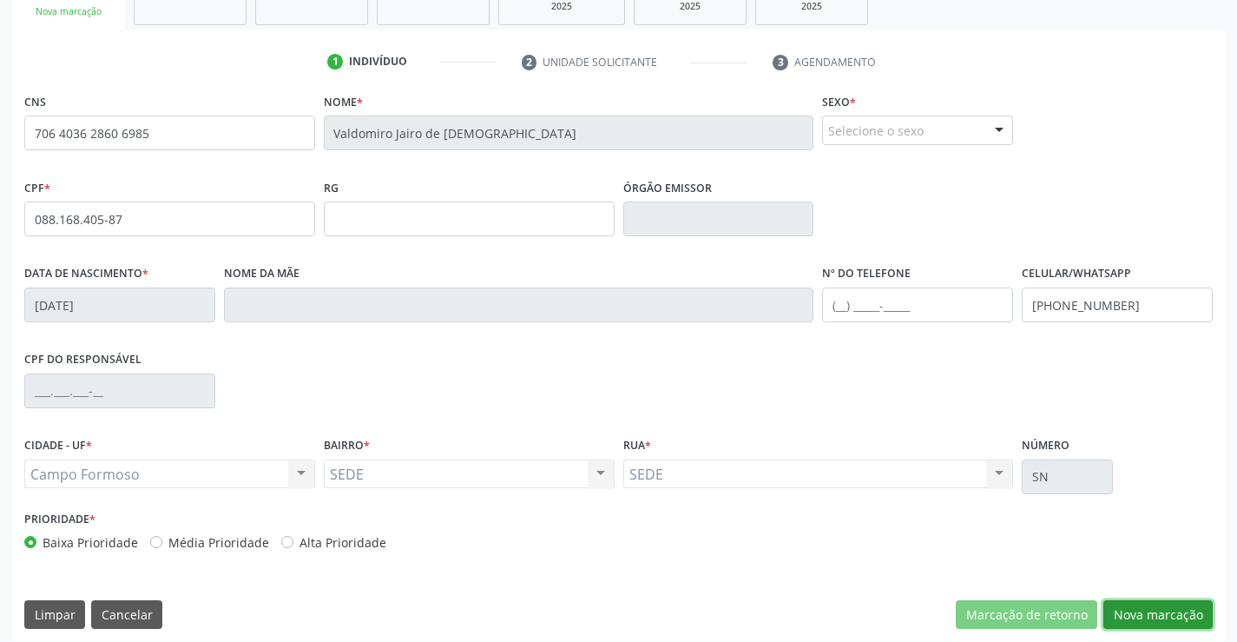
click at [1147, 612] on button "Nova marcação" at bounding box center [1158, 615] width 109 height 30
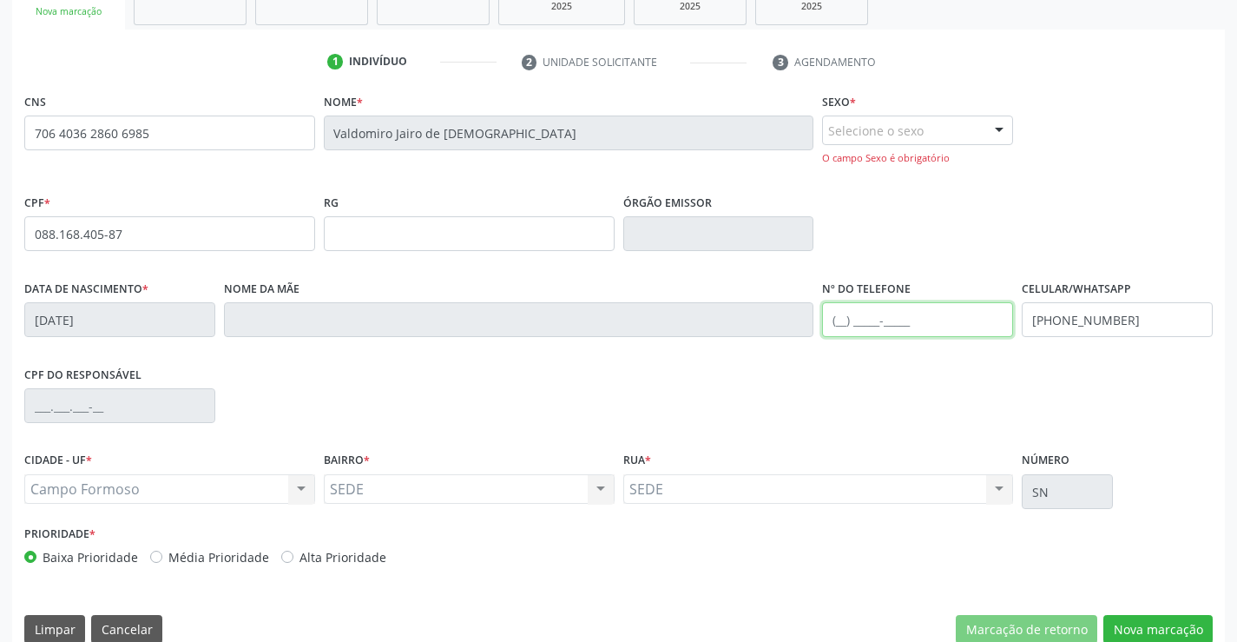
click at [907, 331] on input "text" at bounding box center [917, 319] width 191 height 35
click at [932, 135] on div "Selecione o sexo" at bounding box center [917, 130] width 191 height 30
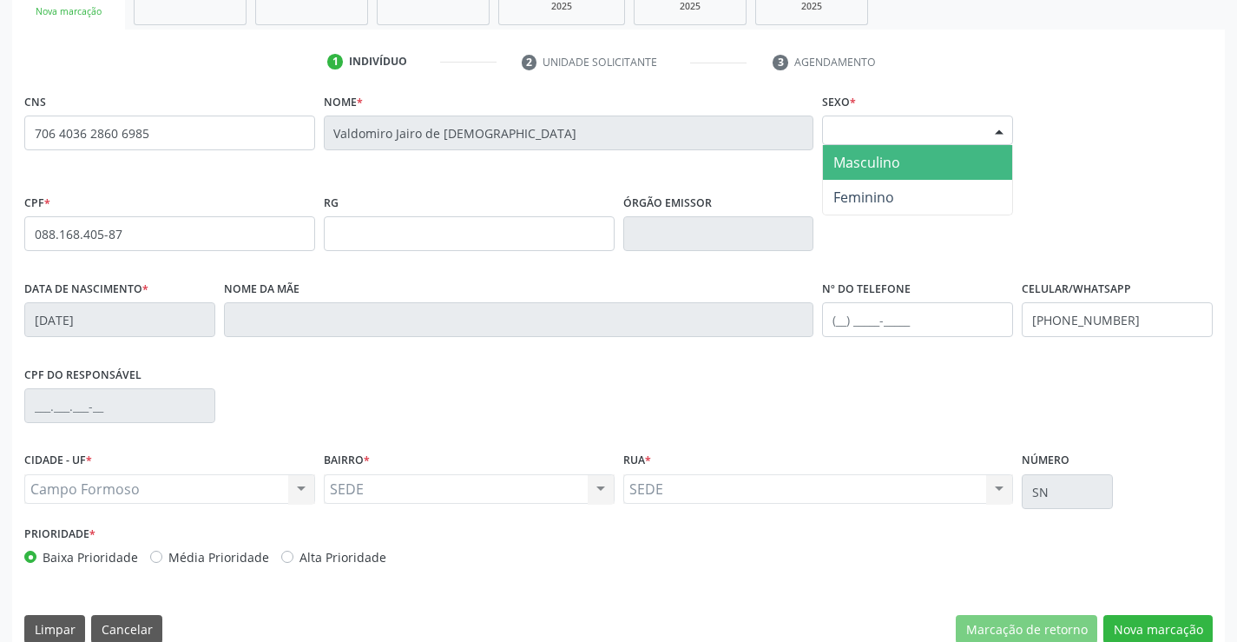
click at [898, 169] on span "Masculino" at bounding box center [867, 162] width 67 height 19
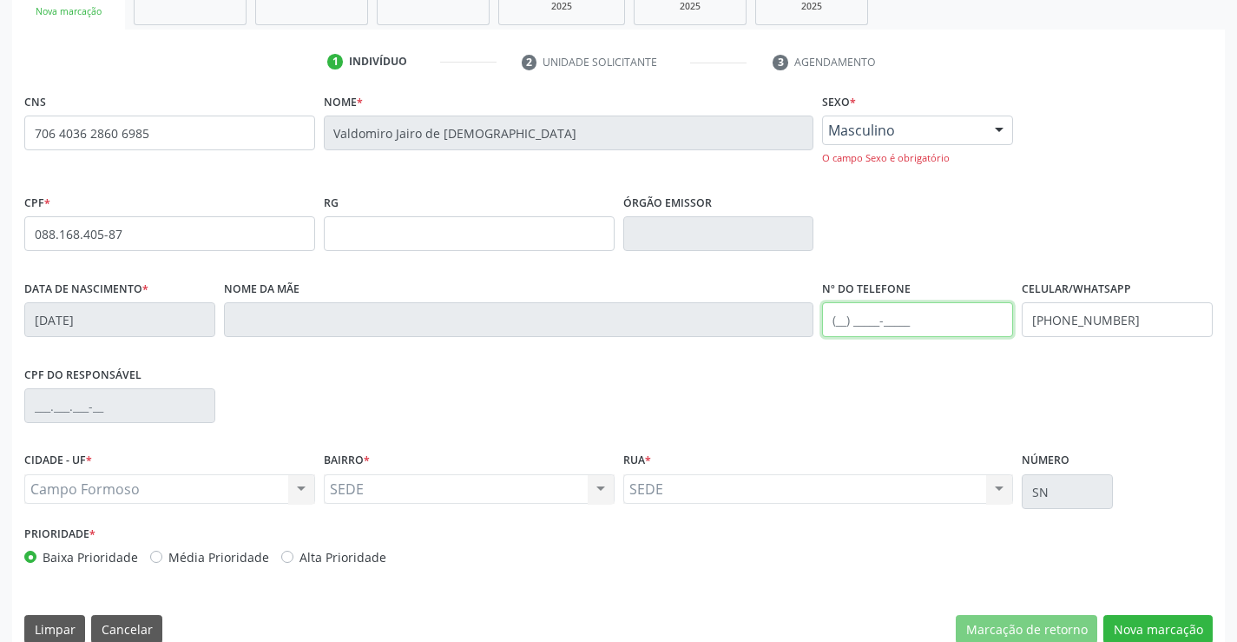
click at [880, 310] on input "text" at bounding box center [917, 319] width 191 height 35
type input "(74) 98841-1453"
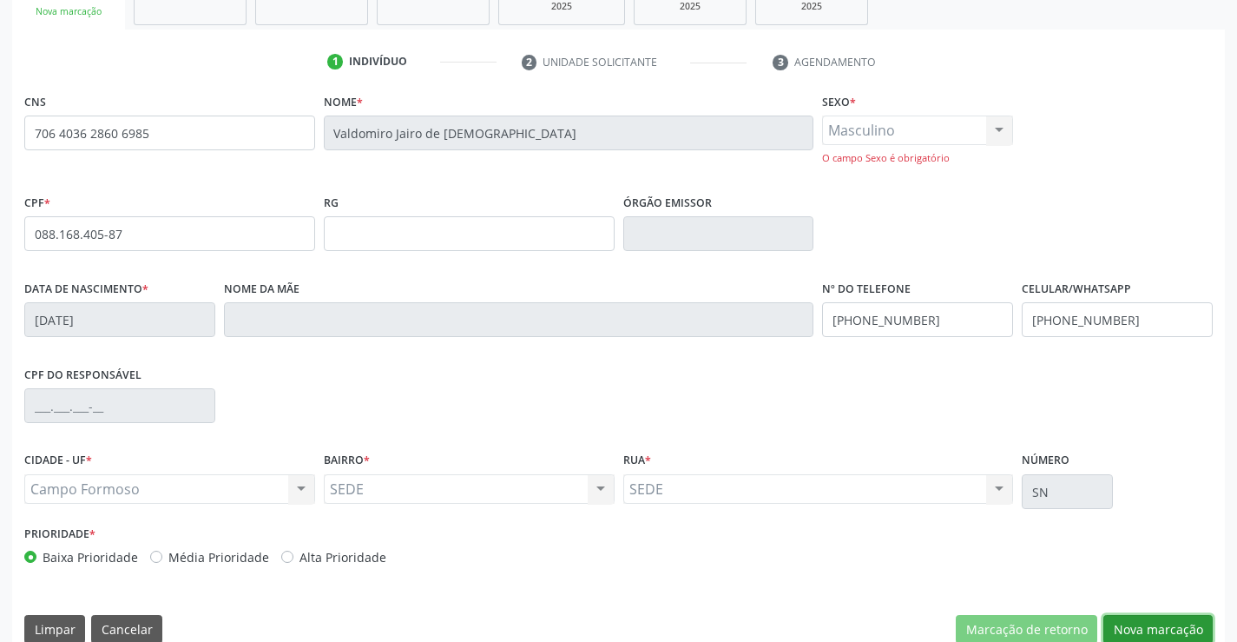
click at [1171, 624] on button "Nova marcação" at bounding box center [1158, 630] width 109 height 30
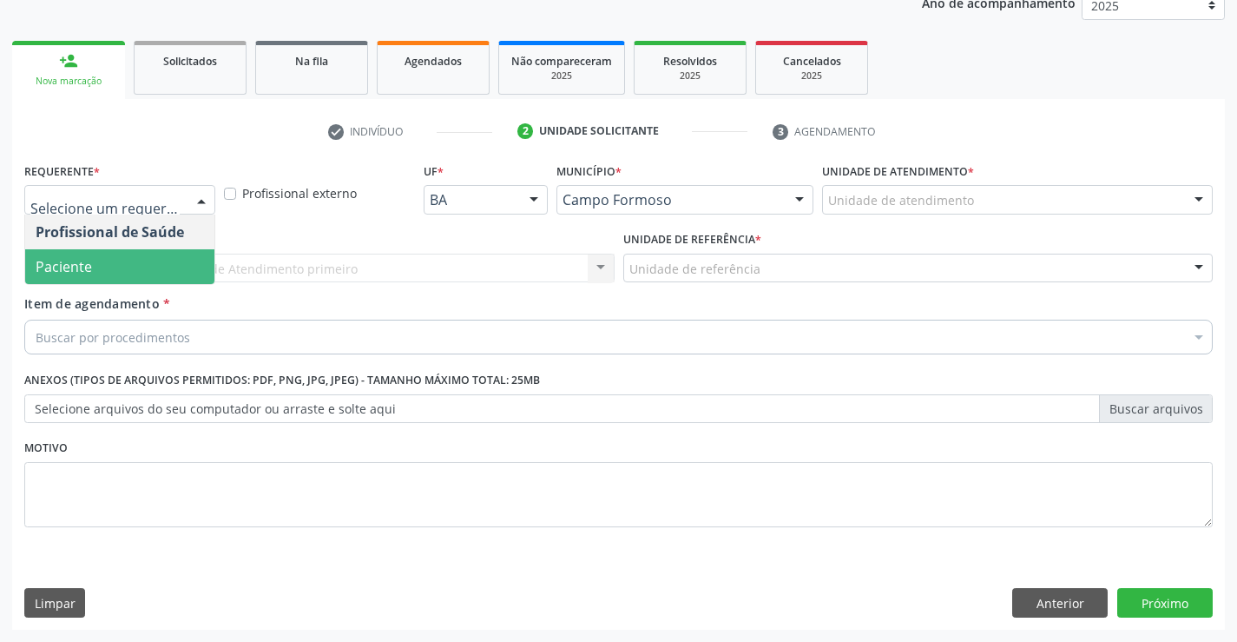
click at [142, 259] on span "Paciente" at bounding box center [119, 266] width 189 height 35
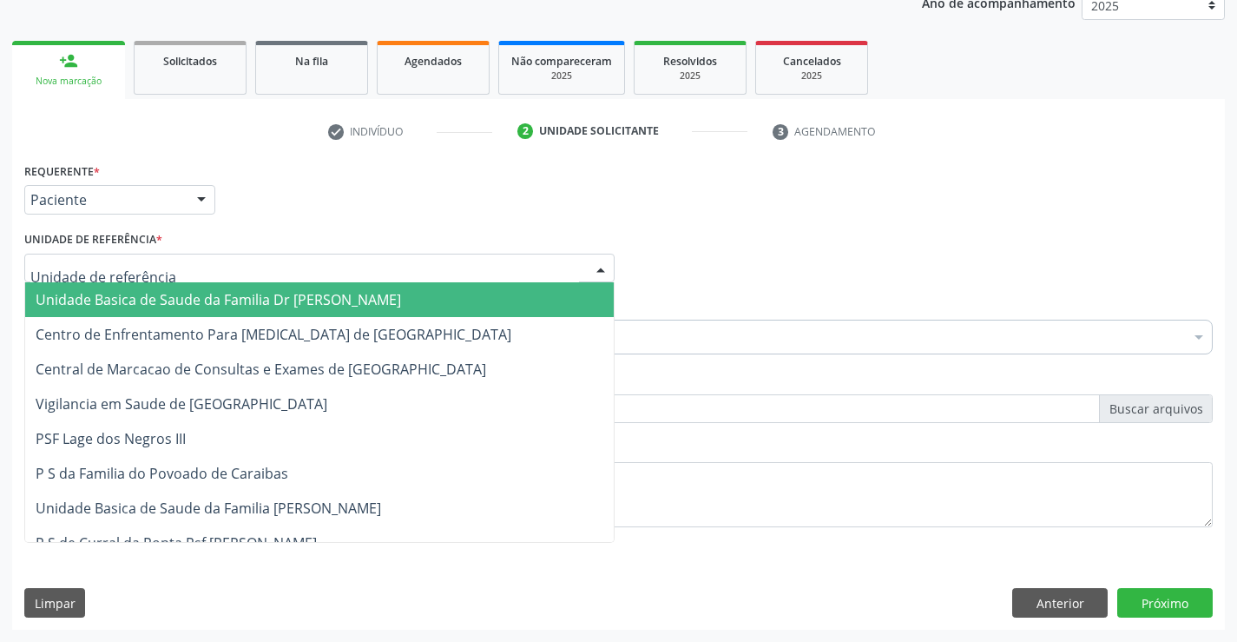
click at [148, 300] on span "Unidade Basica de Saude da Familia Dr [PERSON_NAME]" at bounding box center [219, 299] width 366 height 19
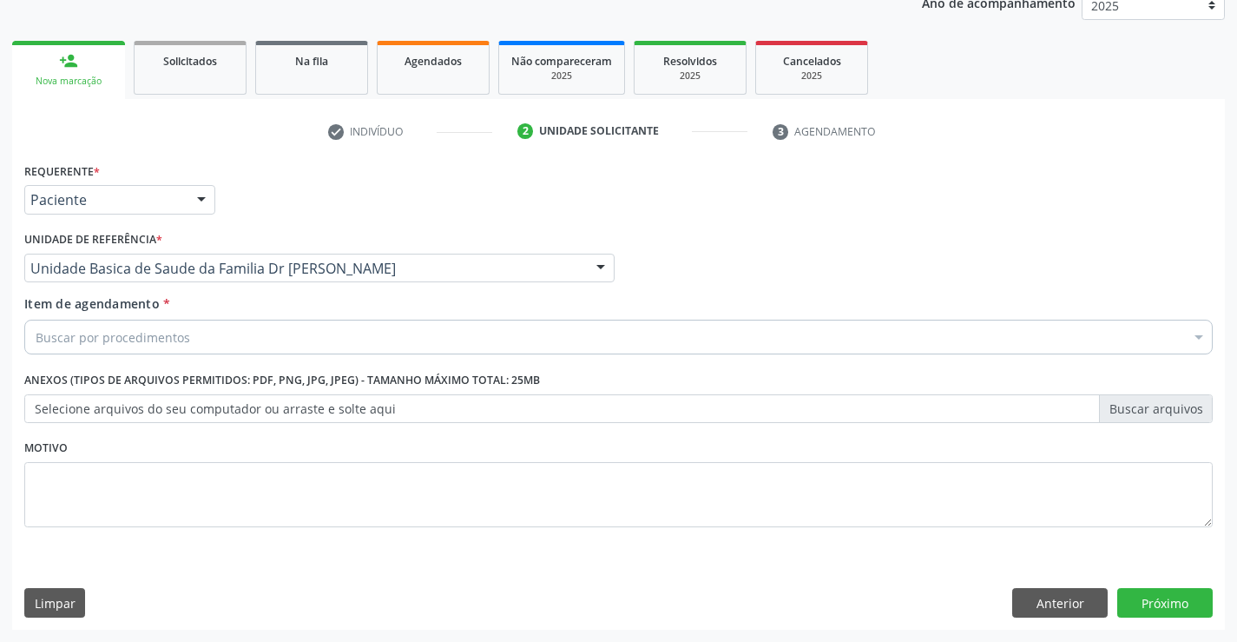
click at [148, 360] on div "Item de agendamento * Buscar por procedimentos Selecionar todos 0202040089 - 3X…" at bounding box center [618, 327] width 1197 height 67
click at [151, 349] on div "Buscar por procedimentos" at bounding box center [618, 337] width 1189 height 35
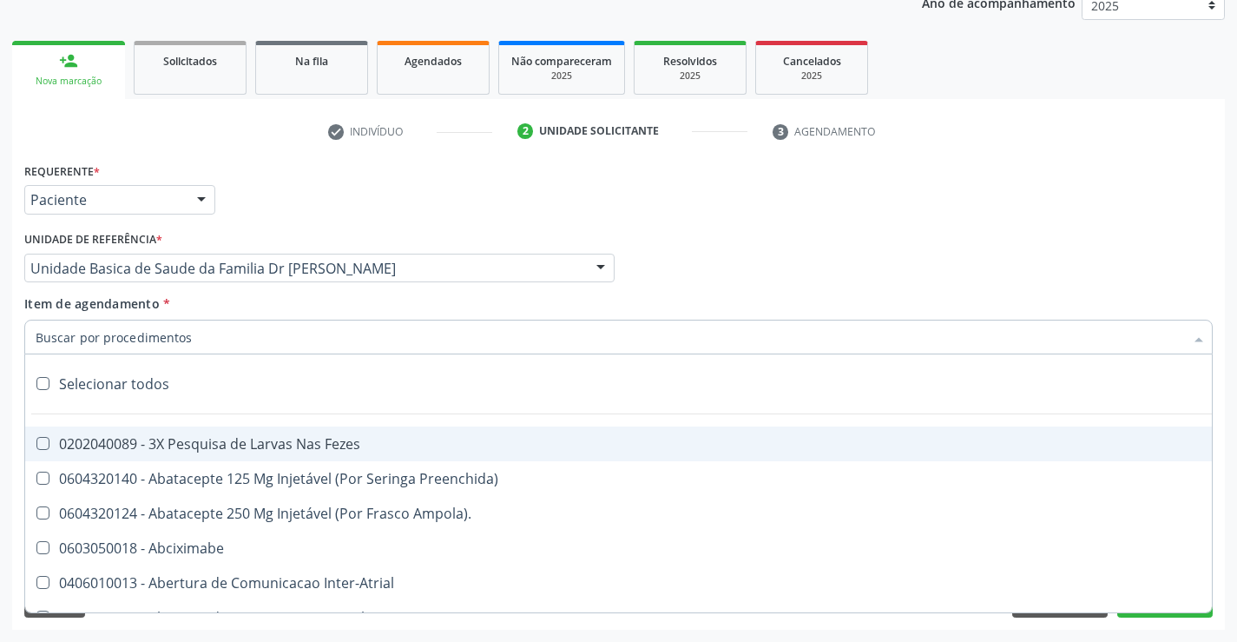
click at [156, 346] on input "Item de agendamento *" at bounding box center [610, 337] width 1149 height 35
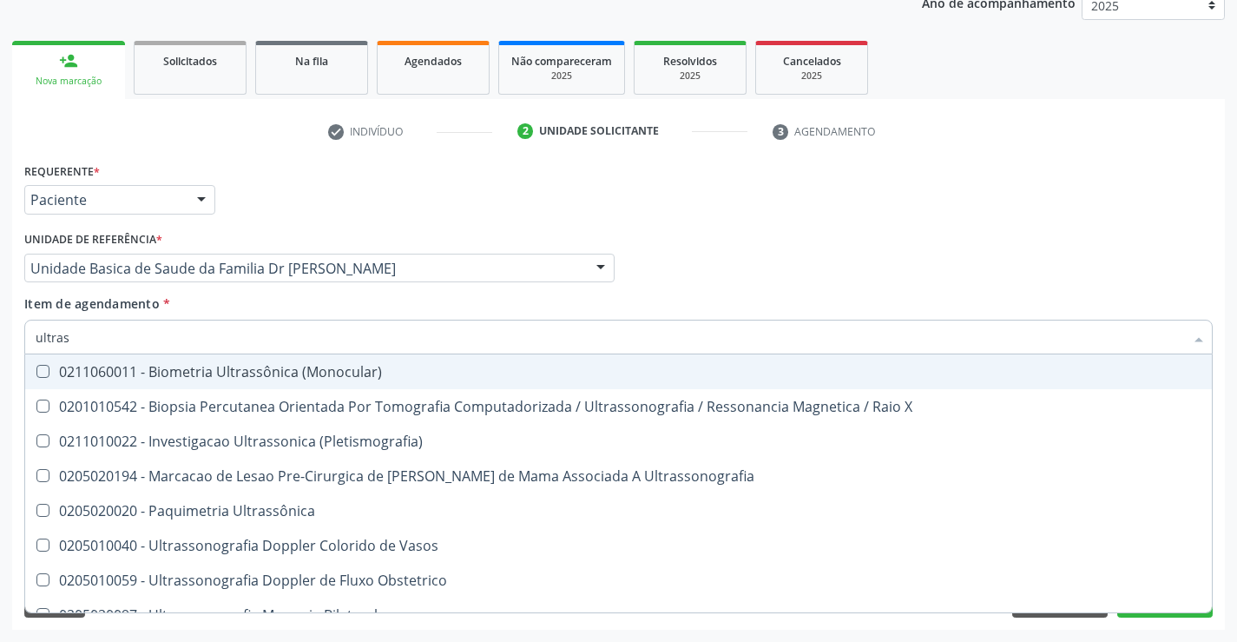
type input "ultrass"
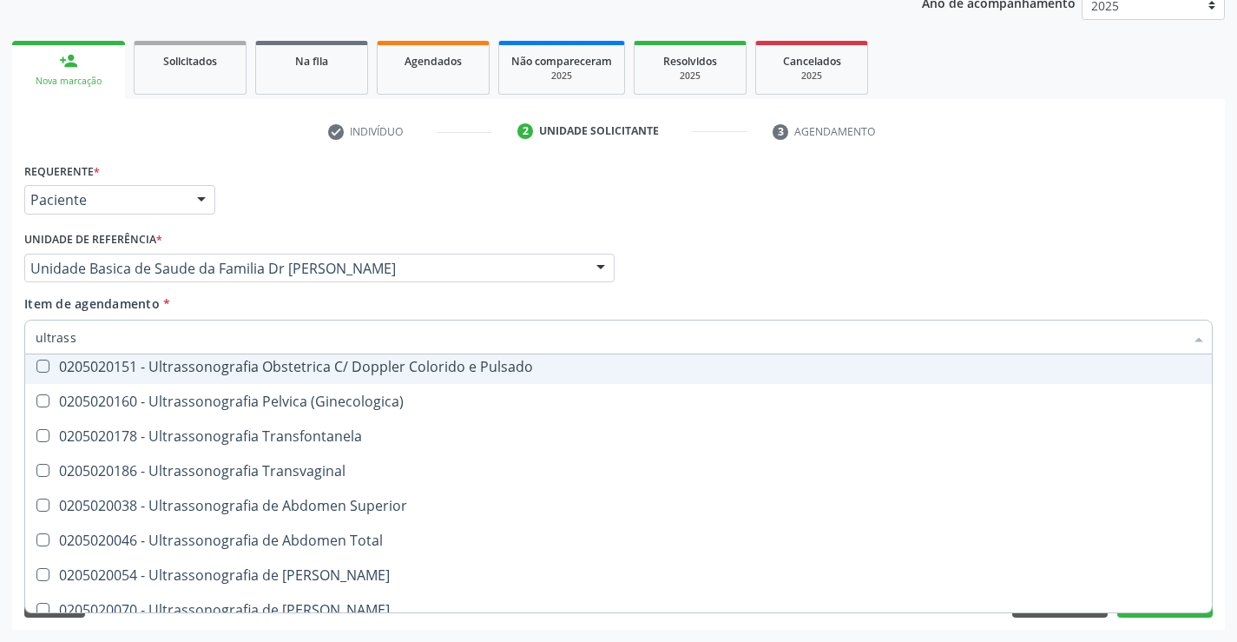
scroll to position [347, 0]
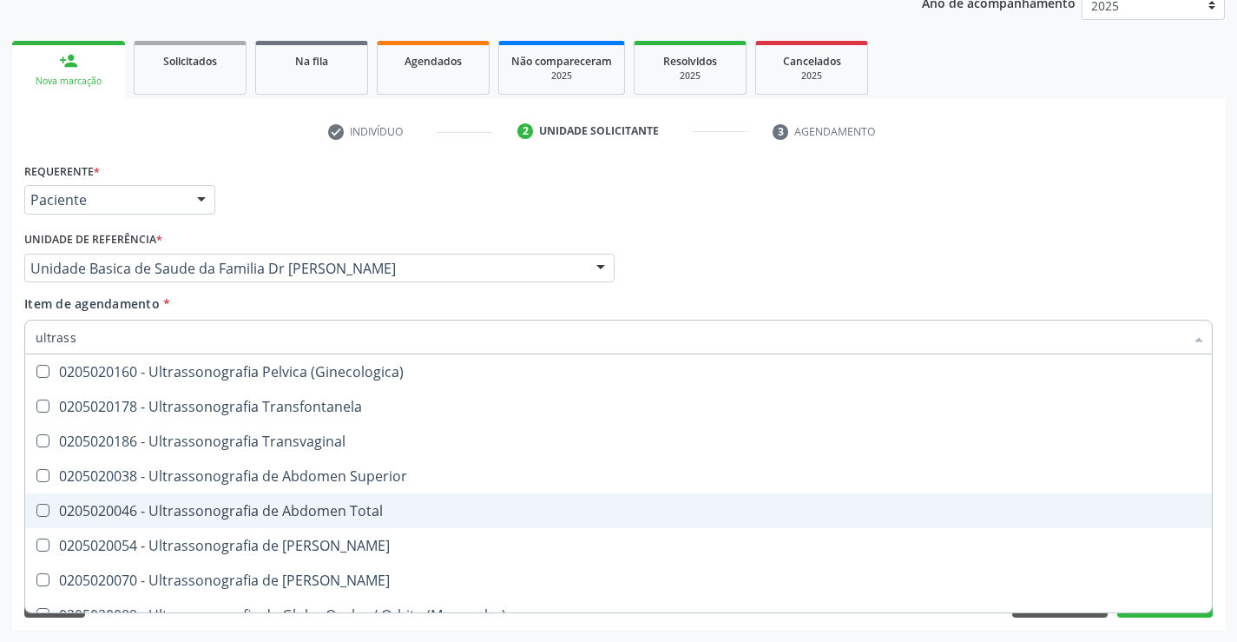
click at [393, 511] on div "0205020046 - Ultrassonografia de Abdomen Total" at bounding box center [619, 511] width 1166 height 14
checkbox Total "true"
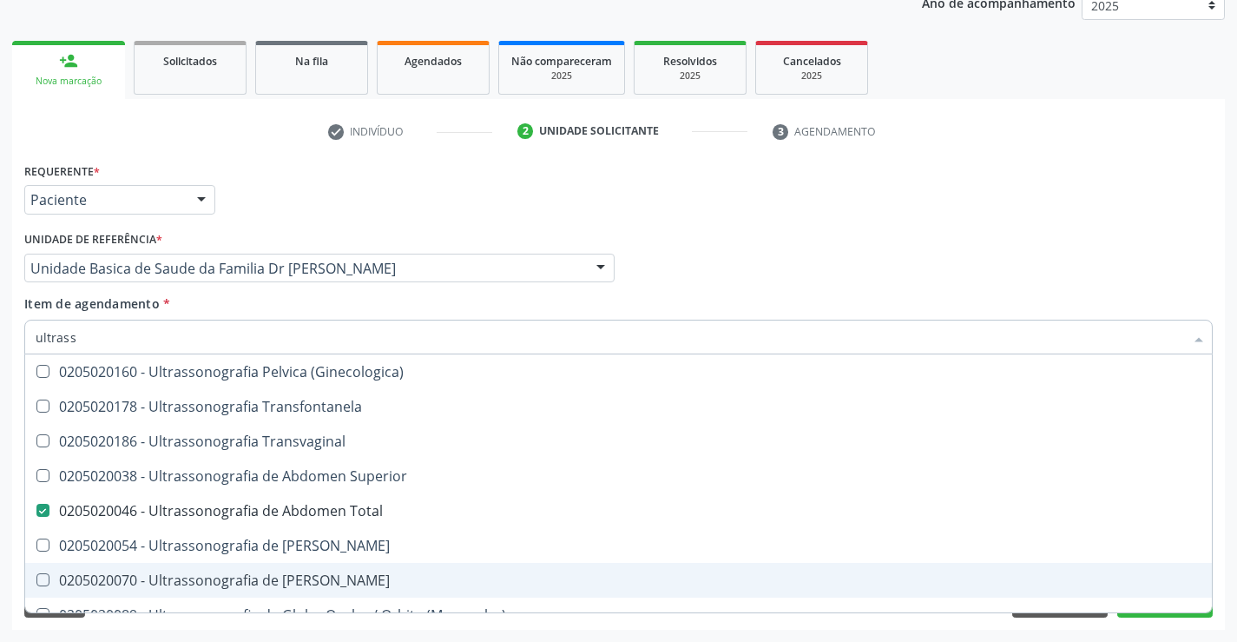
click at [1125, 618] on div "Requerente * Paciente Profissional de Saúde Paciente Nenhum resultado encontrad…" at bounding box center [618, 394] width 1213 height 472
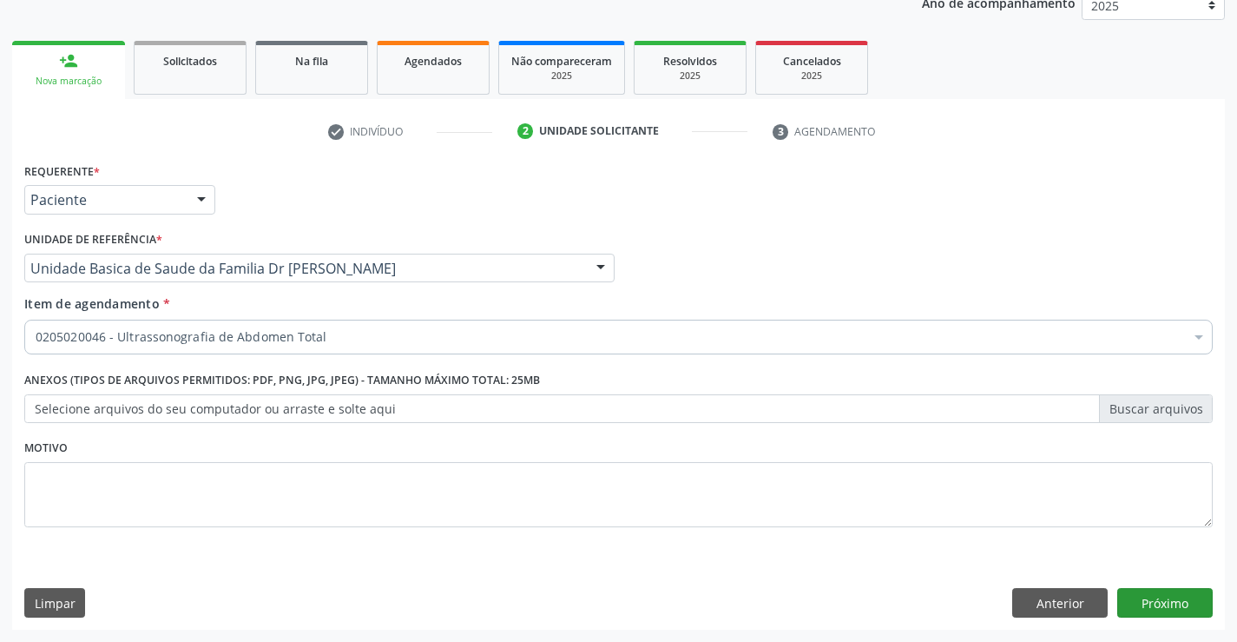
scroll to position [0, 0]
click at [1134, 611] on button "Próximo" at bounding box center [1166, 603] width 96 height 30
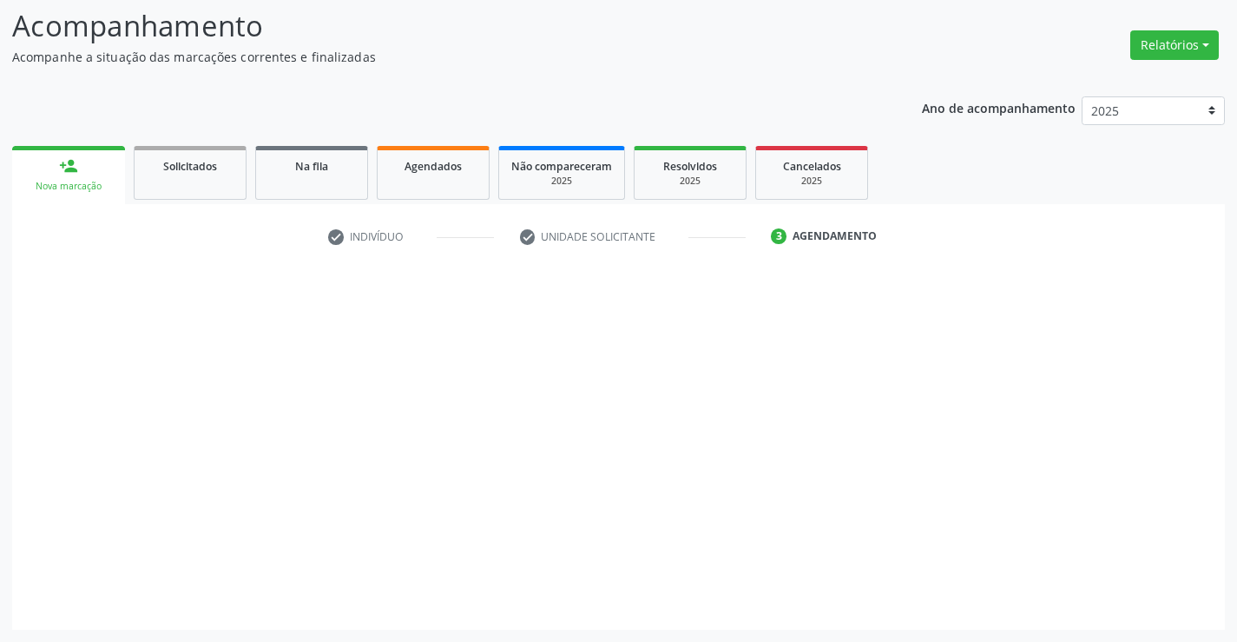
scroll to position [114, 0]
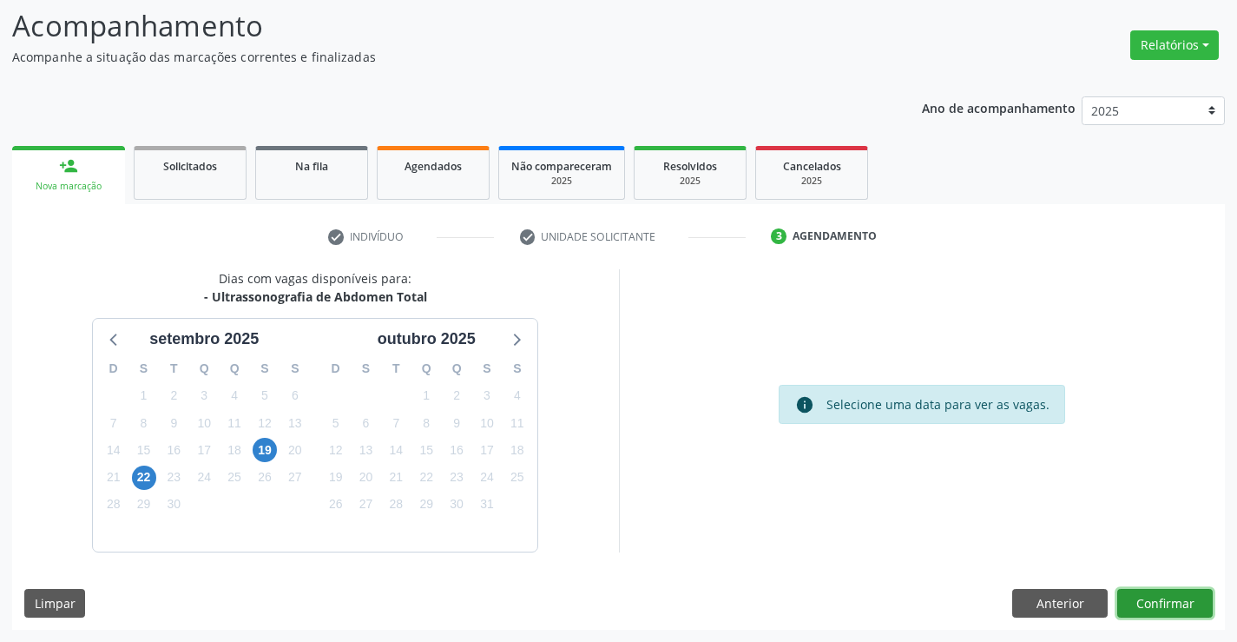
click at [1128, 603] on button "Confirmar" at bounding box center [1166, 604] width 96 height 30
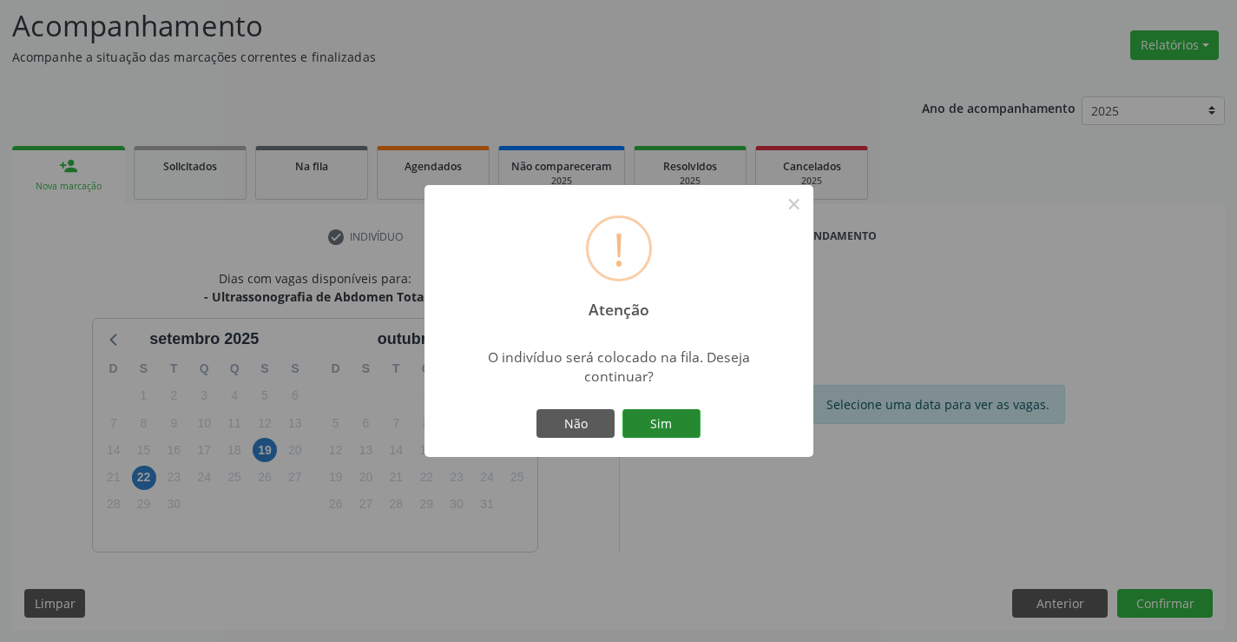
click at [655, 428] on button "Sim" at bounding box center [662, 424] width 78 height 30
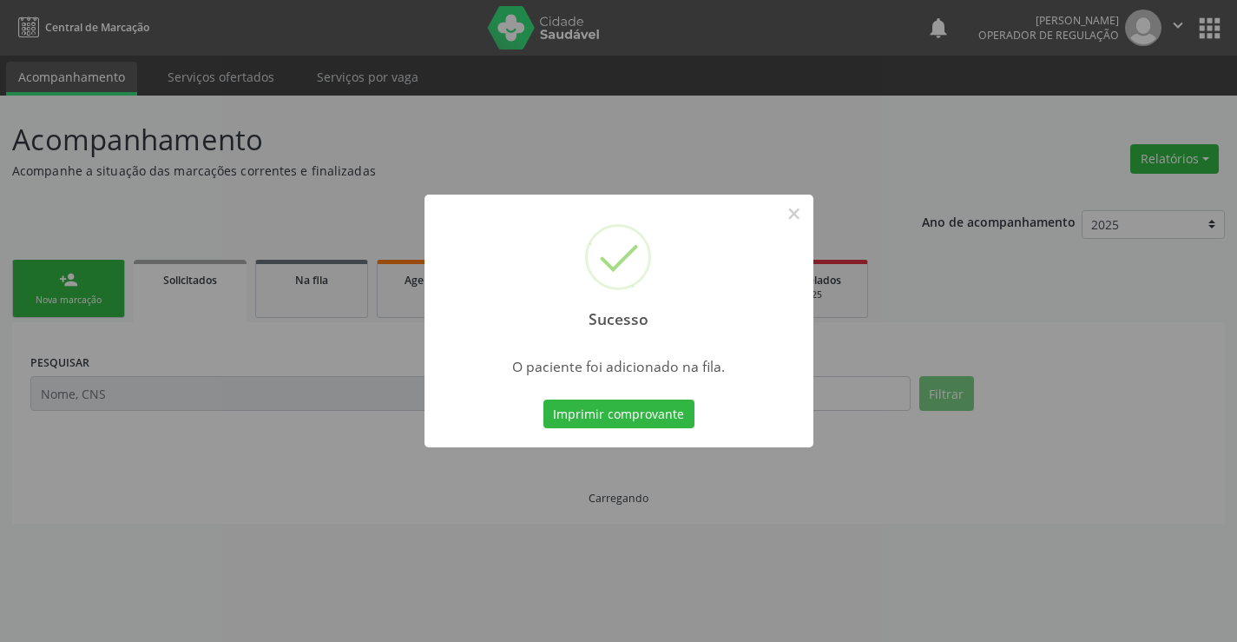
scroll to position [0, 0]
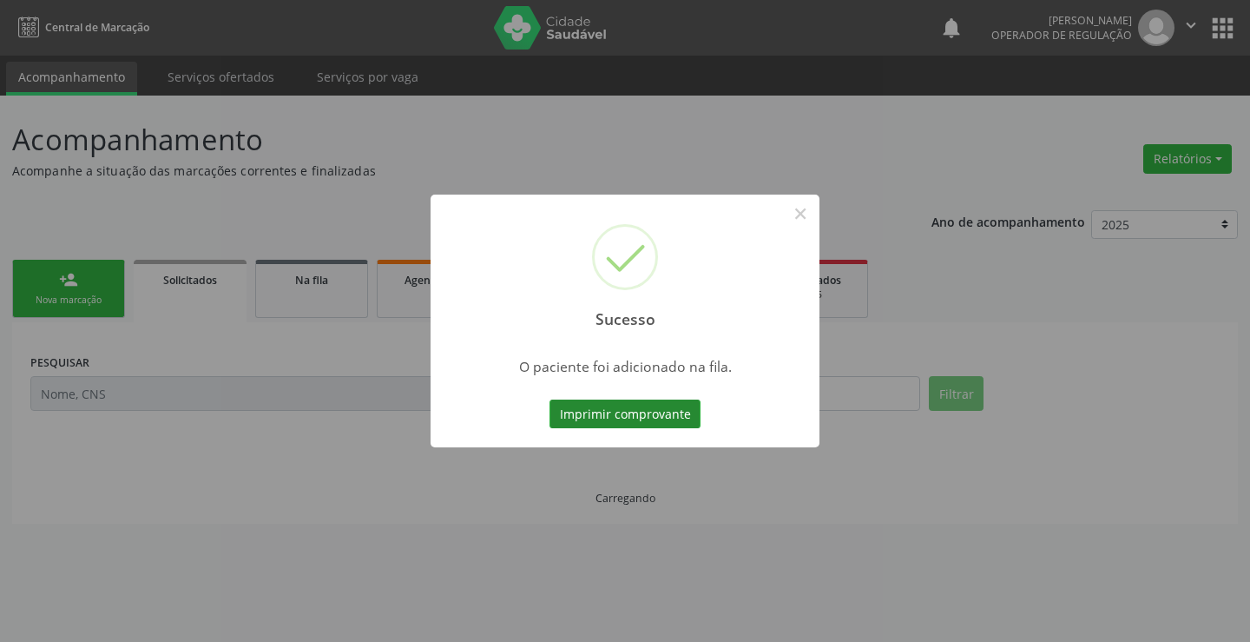
click at [653, 409] on button "Imprimir comprovante" at bounding box center [625, 414] width 151 height 30
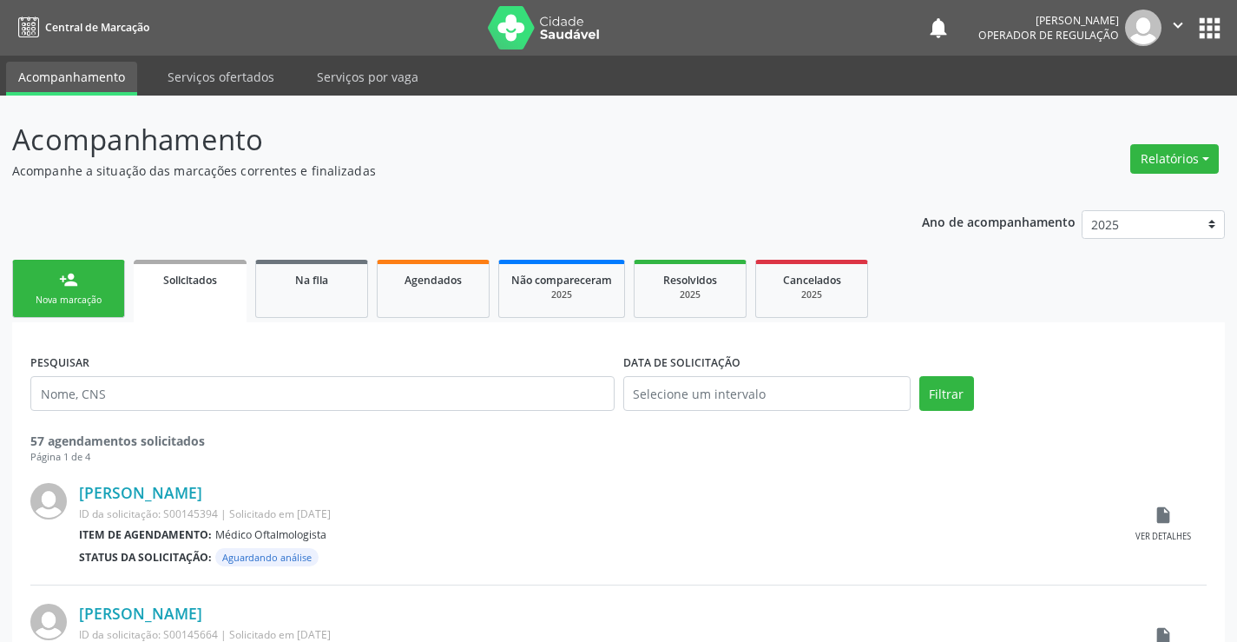
click at [108, 274] on link "person_add Nova marcação" at bounding box center [68, 289] width 113 height 58
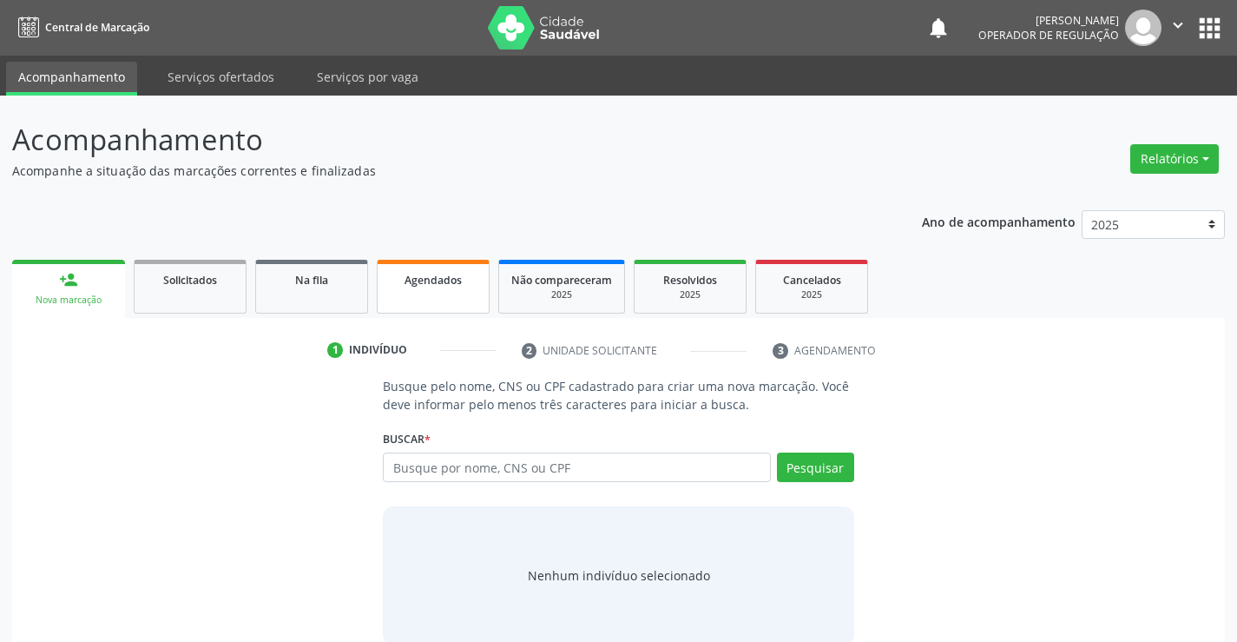
click at [417, 286] on span "Agendados" at bounding box center [433, 280] width 57 height 15
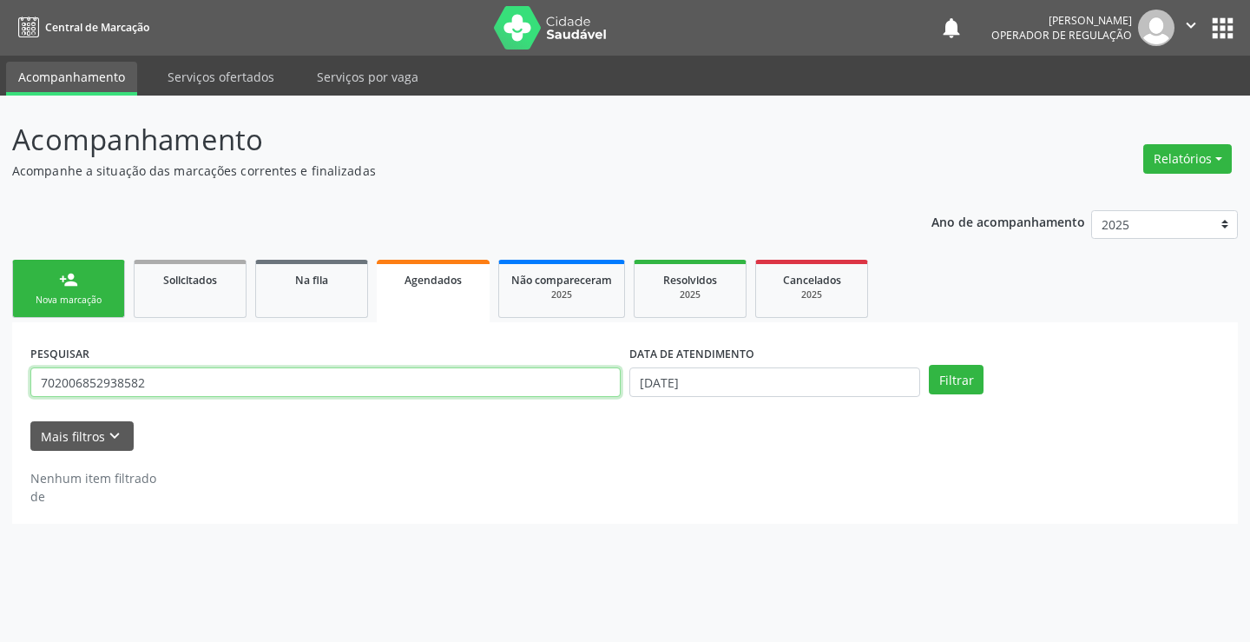
drag, startPoint x: 178, startPoint y: 386, endPoint x: 0, endPoint y: 387, distance: 178.0
click at [0, 387] on div "Acompanhamento Acompanhe a situação das marcações correntes e finalizadas Relat…" at bounding box center [625, 369] width 1250 height 546
type input "700909949717694"
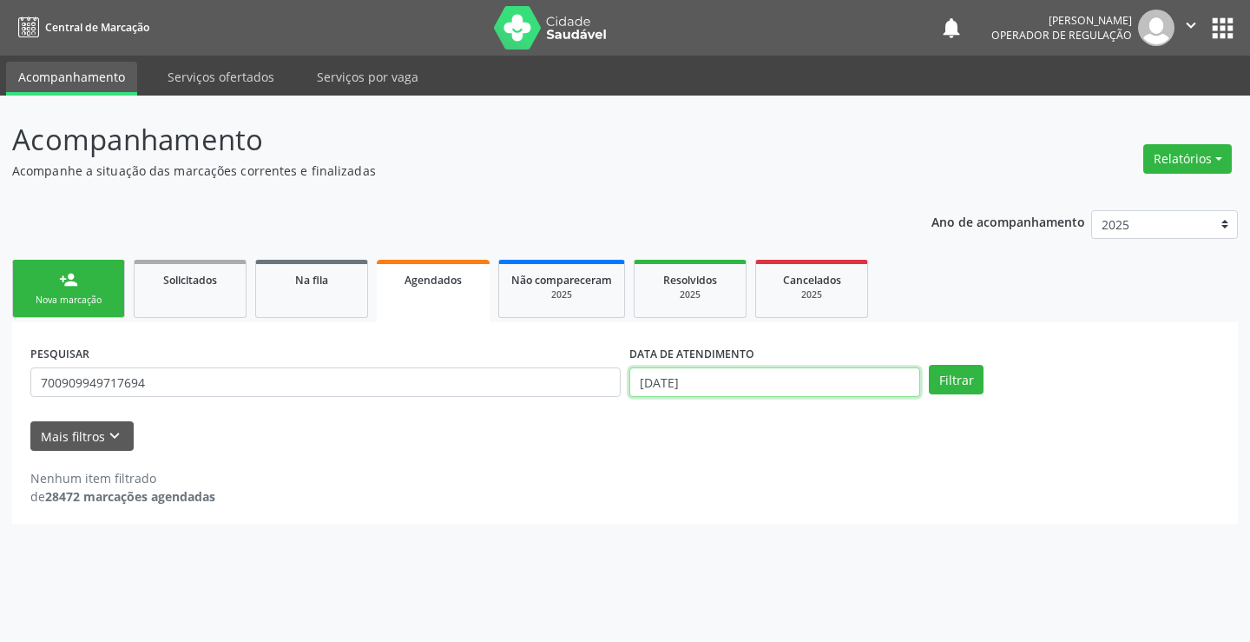
click at [817, 373] on input "[DATE]" at bounding box center [775, 382] width 291 height 30
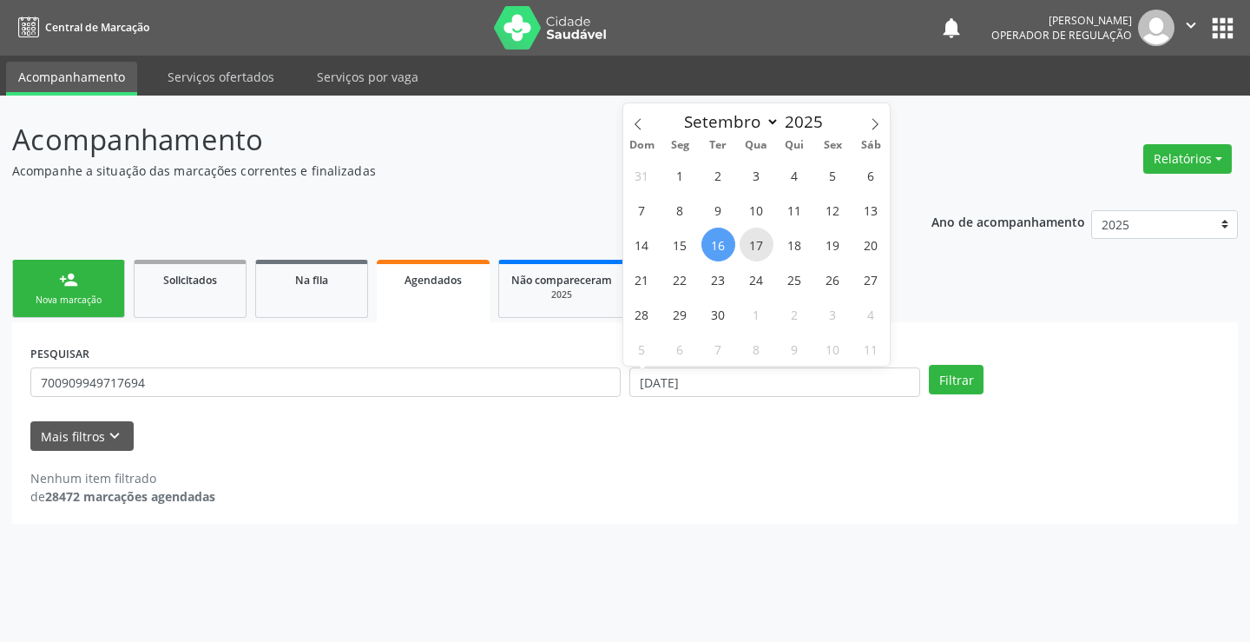
click at [768, 247] on span "17" at bounding box center [757, 245] width 34 height 34
type input "17/09/2025"
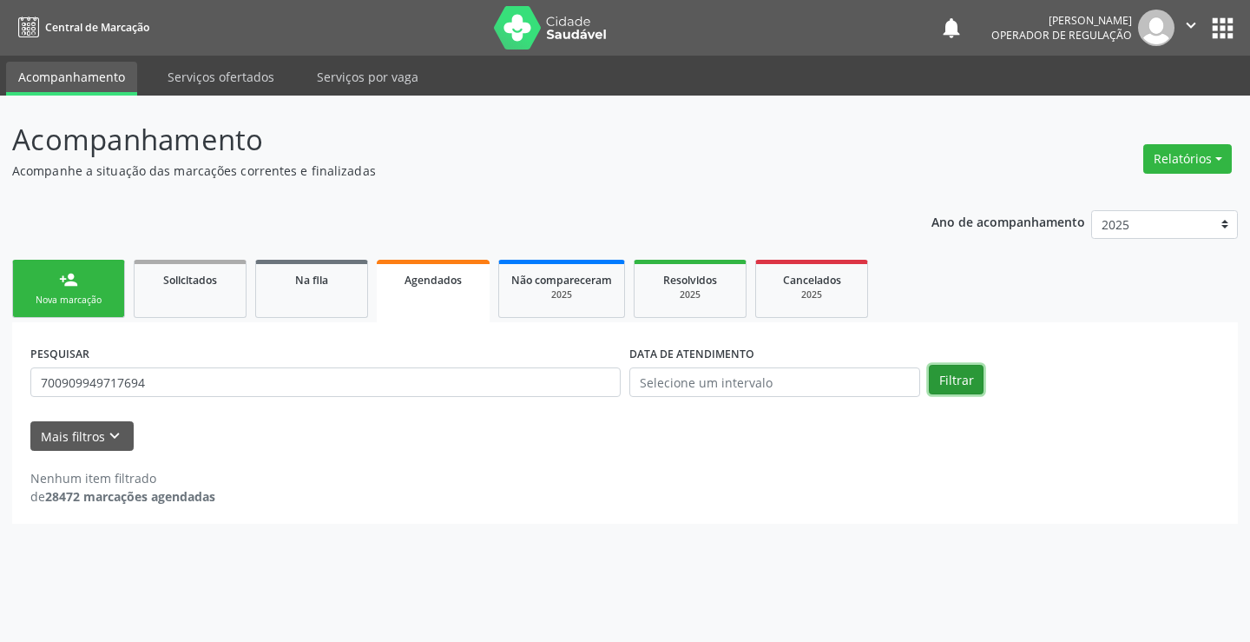
click at [955, 384] on button "Filtrar" at bounding box center [956, 380] width 55 height 30
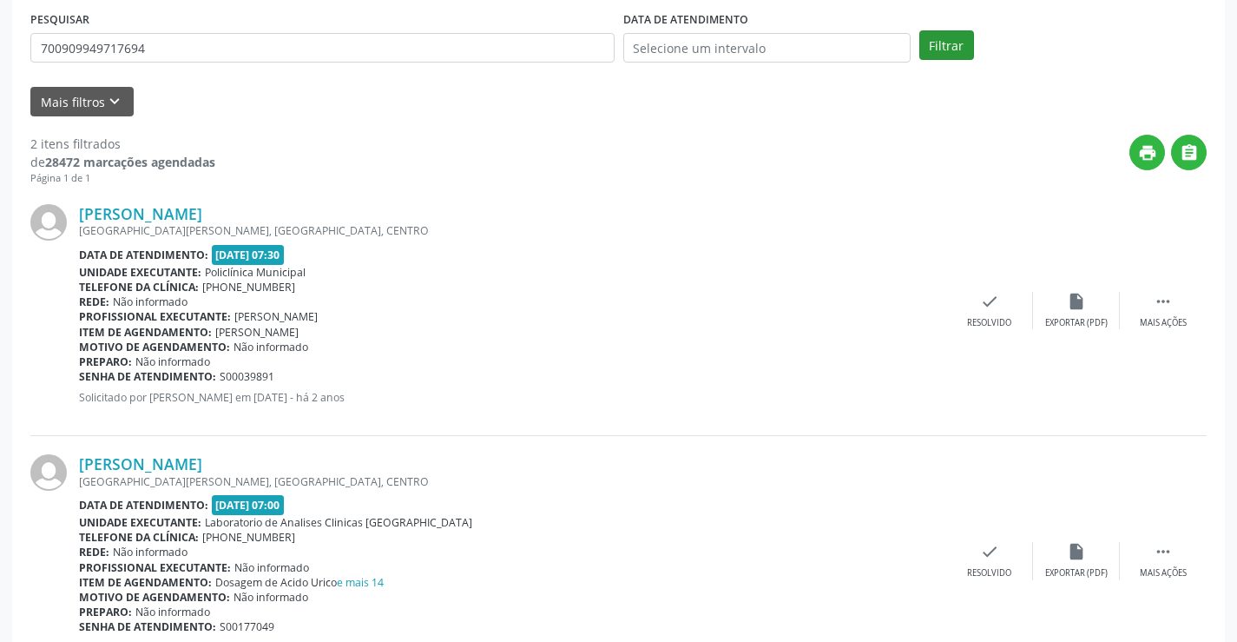
scroll to position [409, 0]
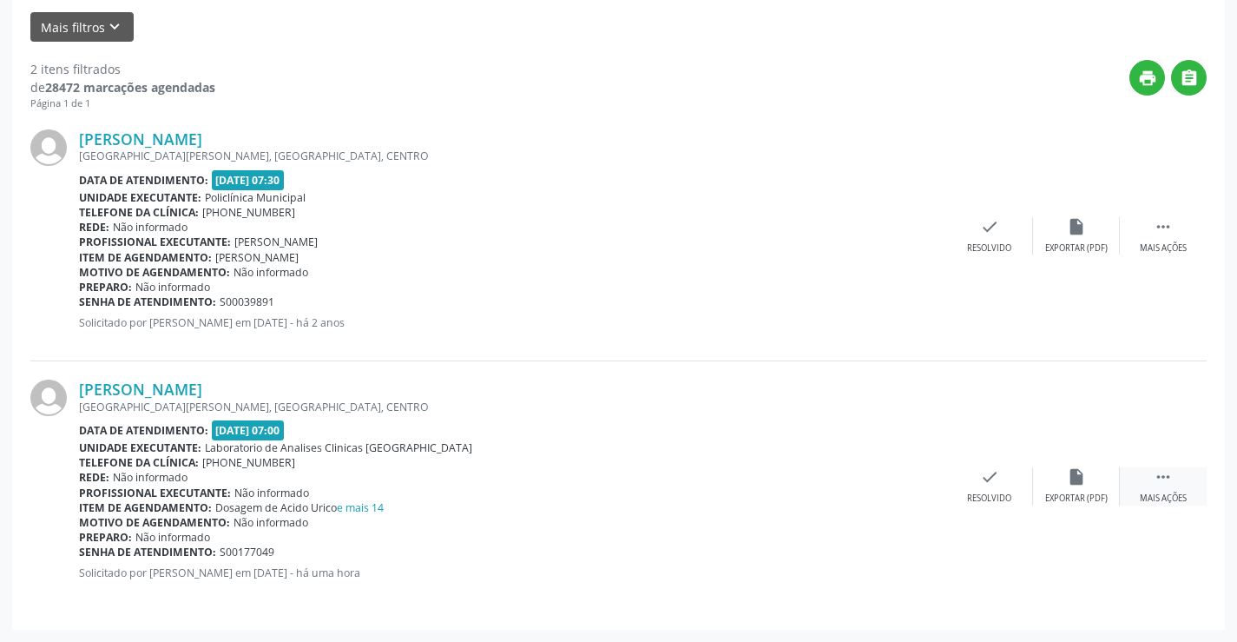
click at [1174, 479] on div " Mais ações" at bounding box center [1163, 485] width 87 height 37
click at [1078, 478] on icon "edit" at bounding box center [1076, 476] width 19 height 19
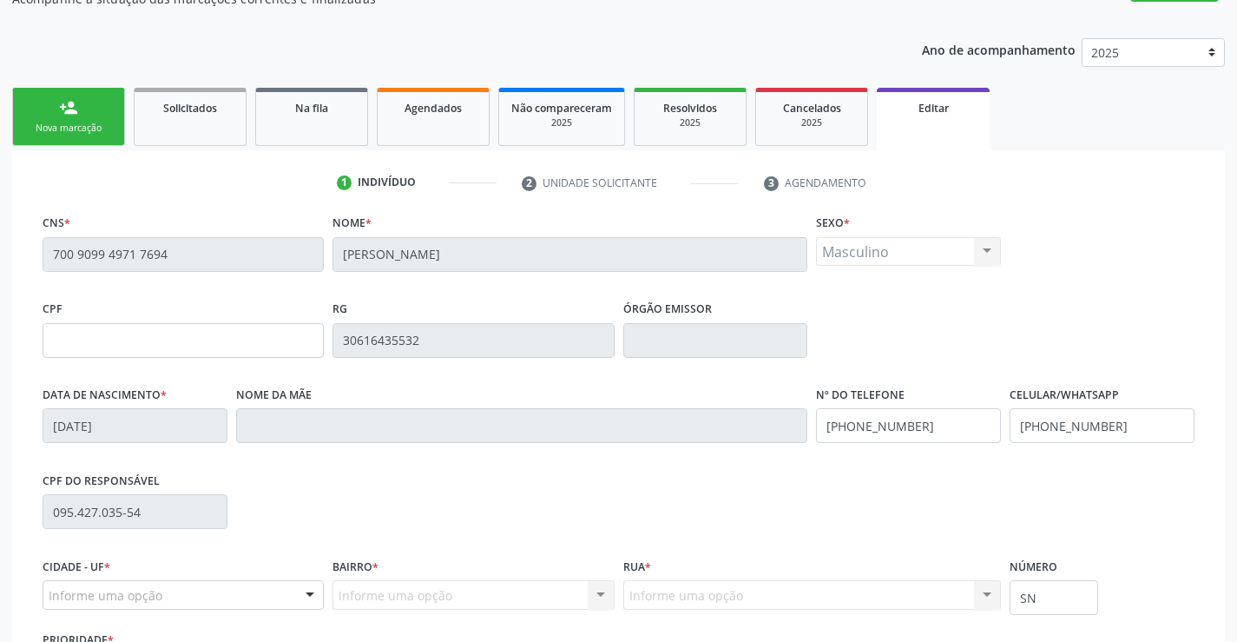
scroll to position [149, 0]
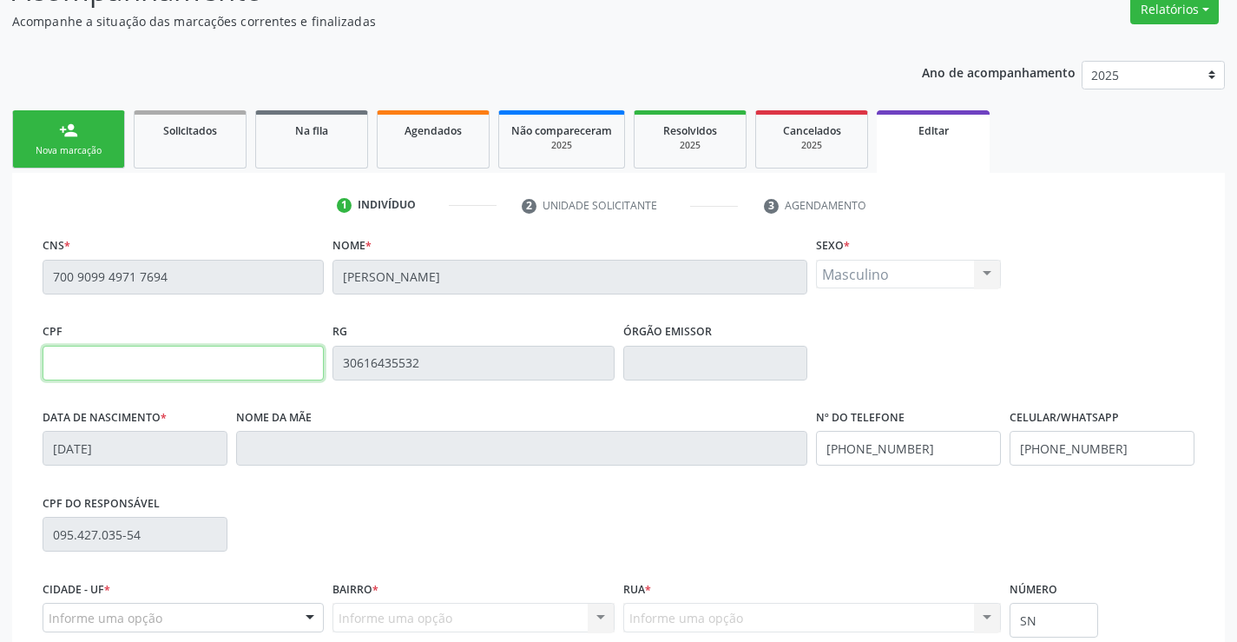
click at [178, 366] on input "text" at bounding box center [183, 363] width 281 height 35
type input "095.427.035-54"
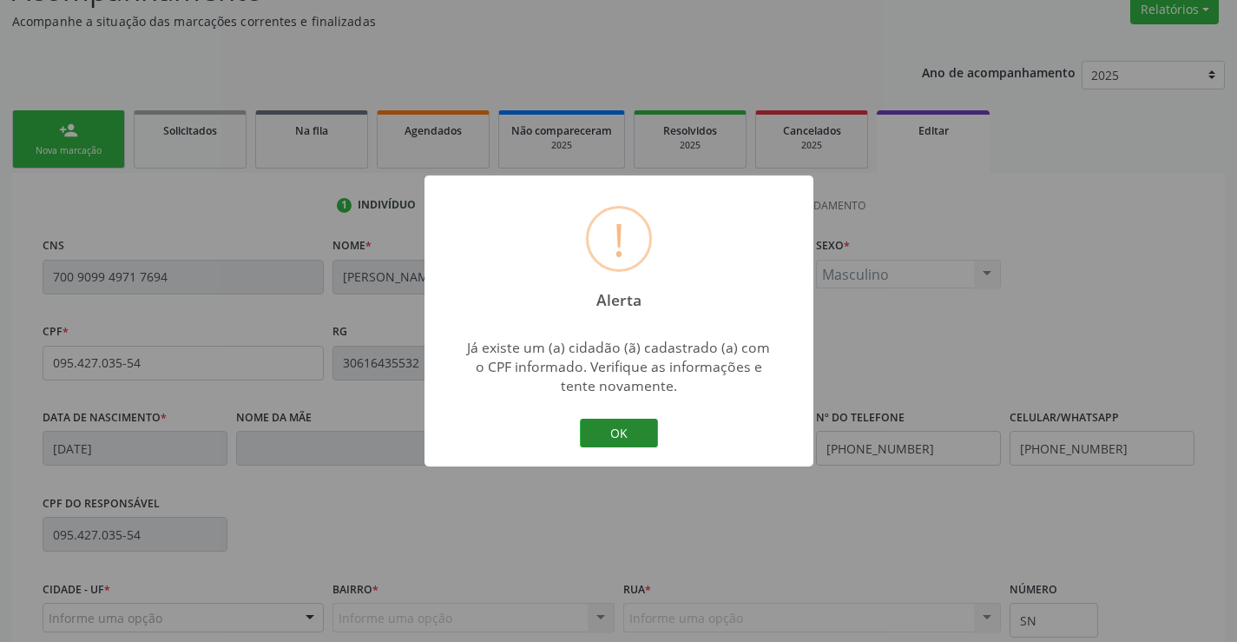
click at [613, 435] on button "OK" at bounding box center [619, 434] width 78 height 30
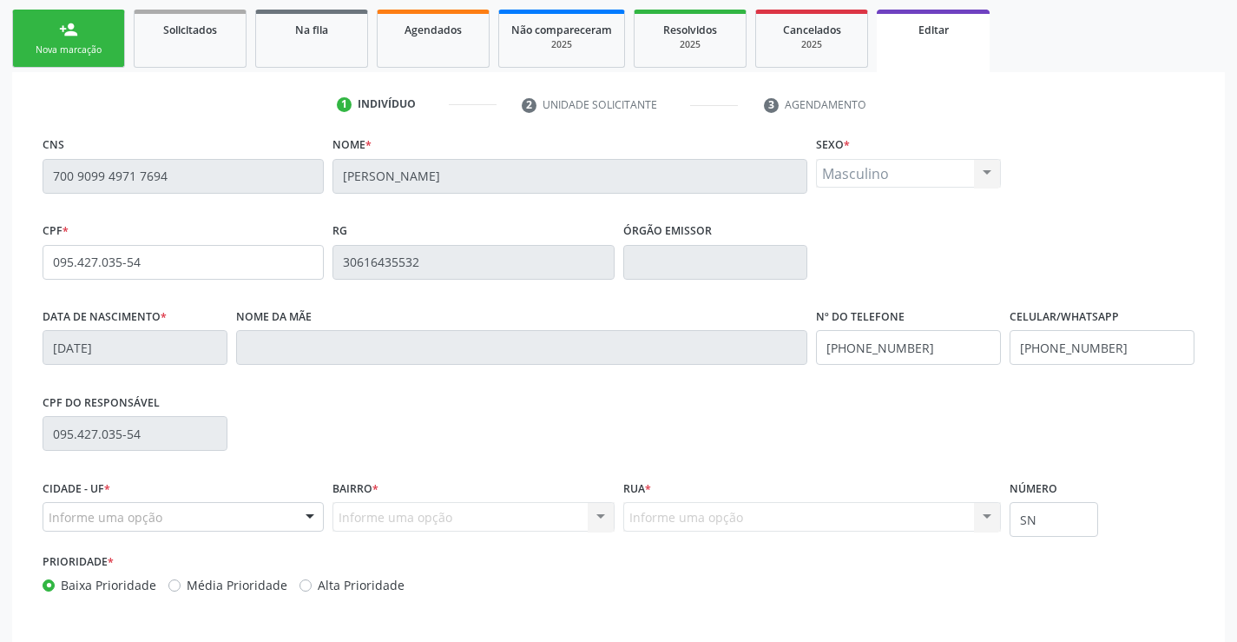
scroll to position [323, 0]
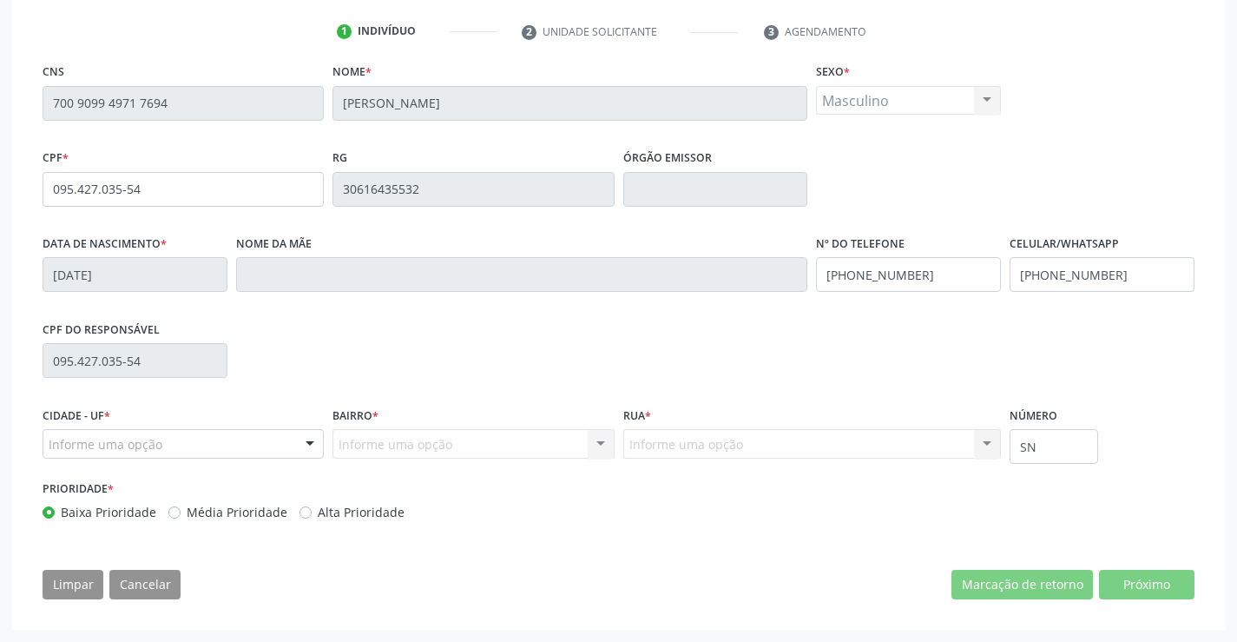
click at [245, 590] on div "Limpar Cancelar Marcação de retorno Próximo" at bounding box center [619, 585] width 1152 height 30
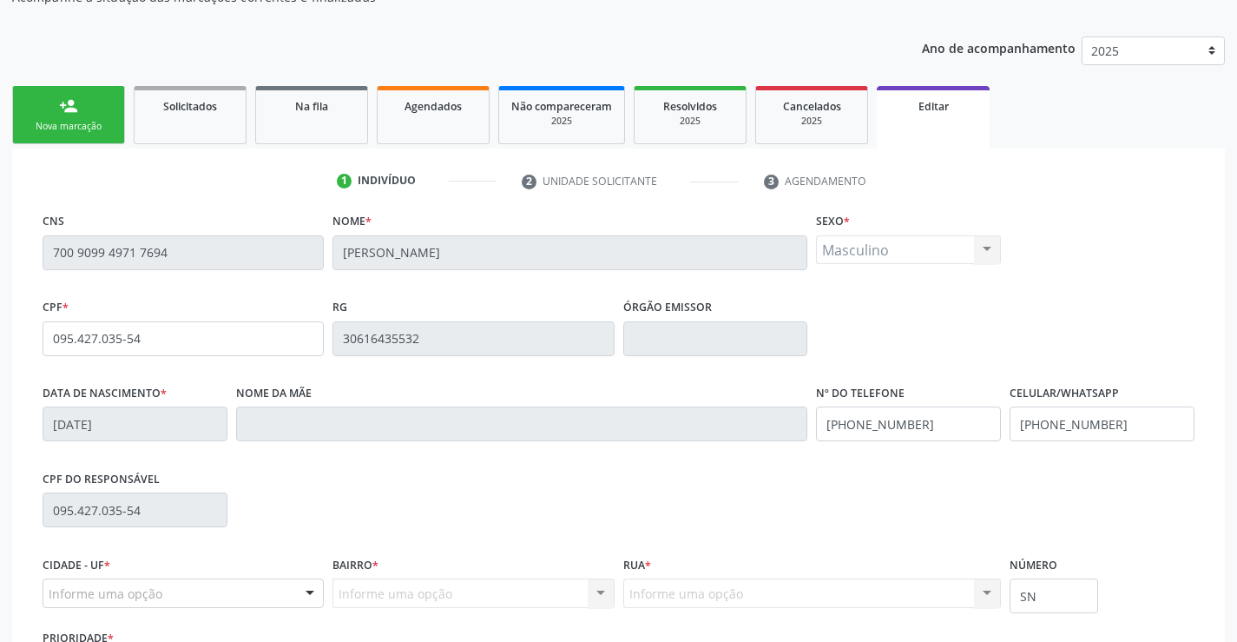
scroll to position [0, 0]
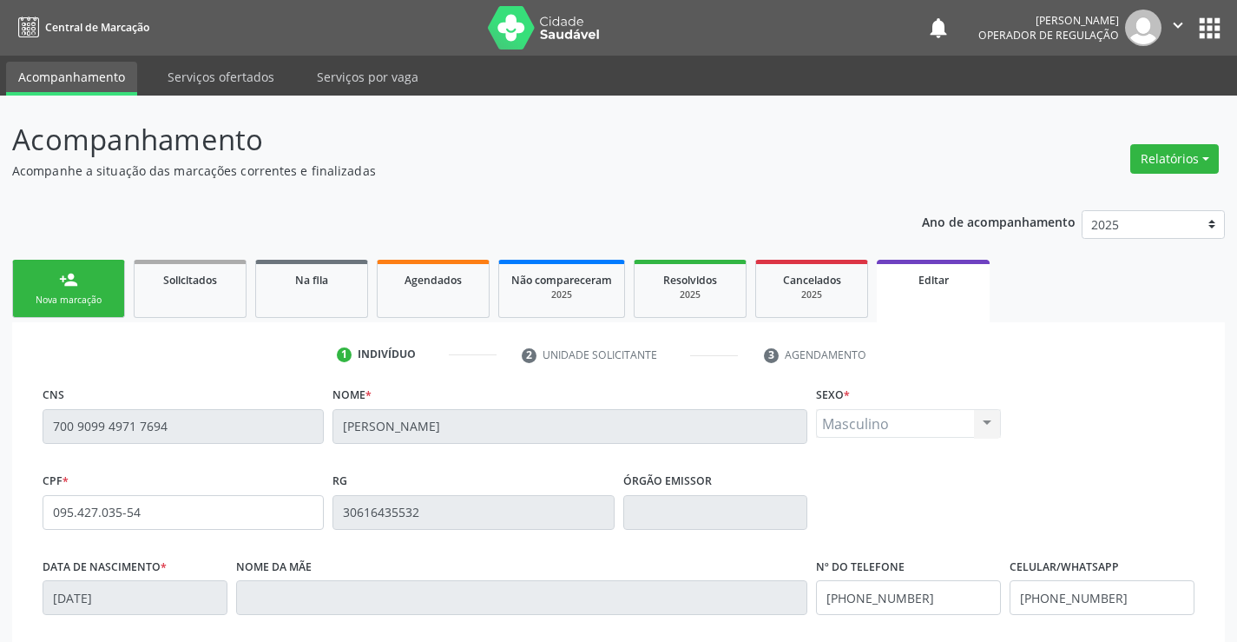
click at [89, 283] on link "person_add Nova marcação" at bounding box center [68, 289] width 113 height 58
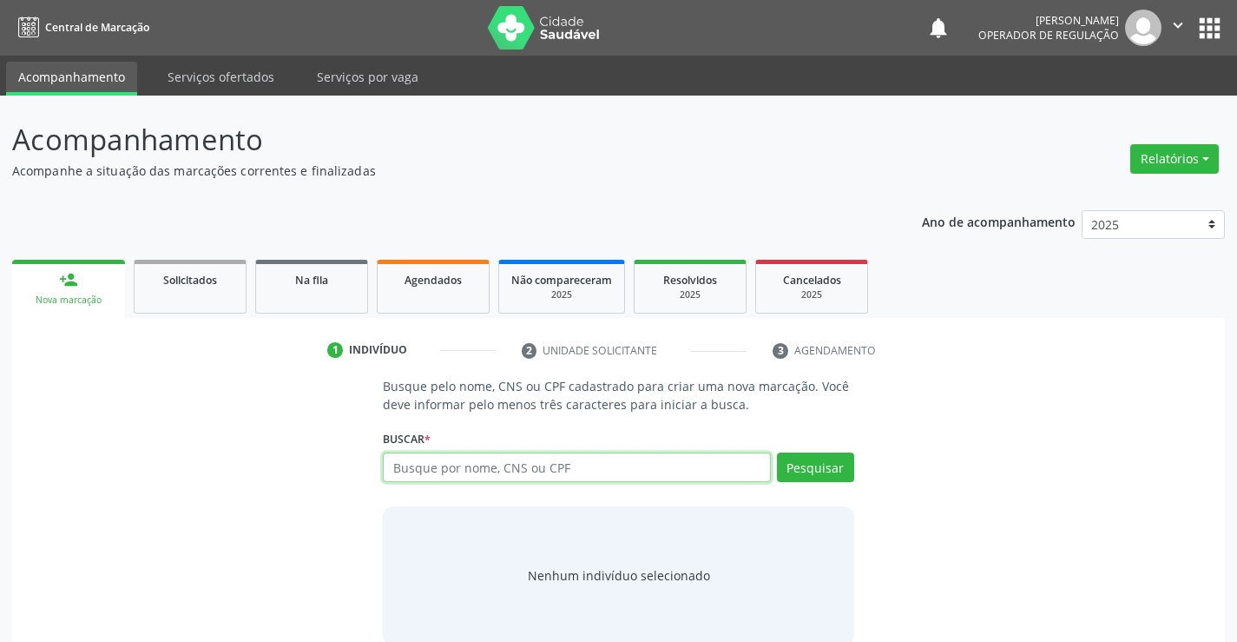
click at [544, 470] on input "text" at bounding box center [576, 467] width 387 height 30
type input "09542703554"
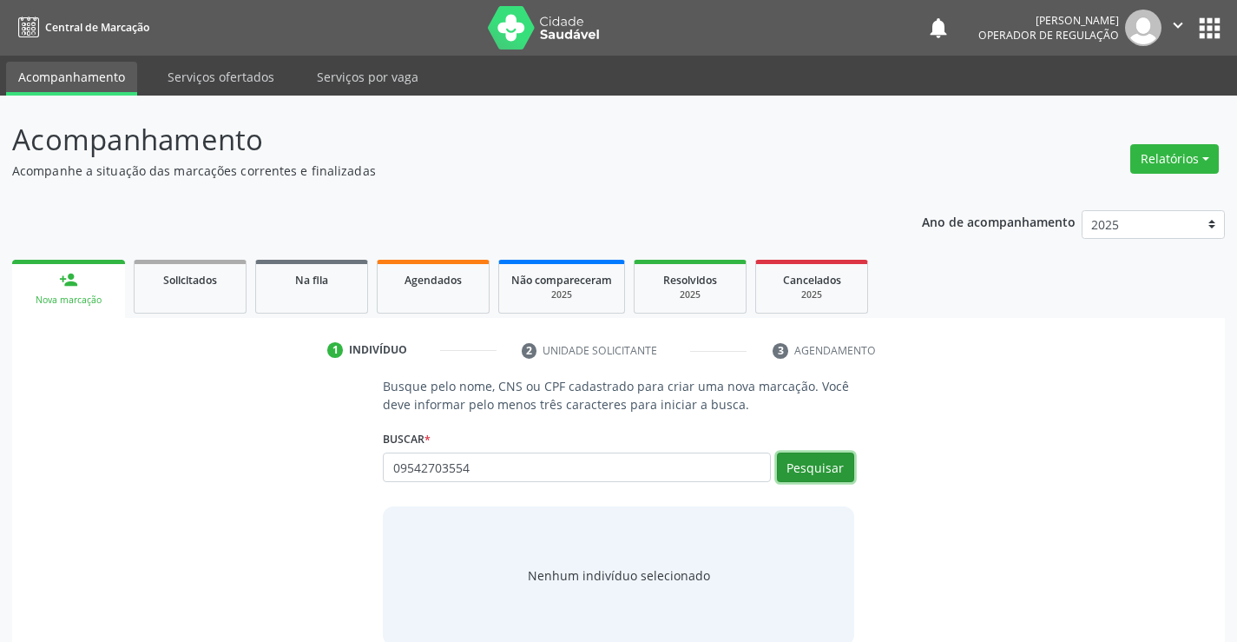
click at [803, 469] on button "Pesquisar" at bounding box center [815, 467] width 77 height 30
type input "09542703554"
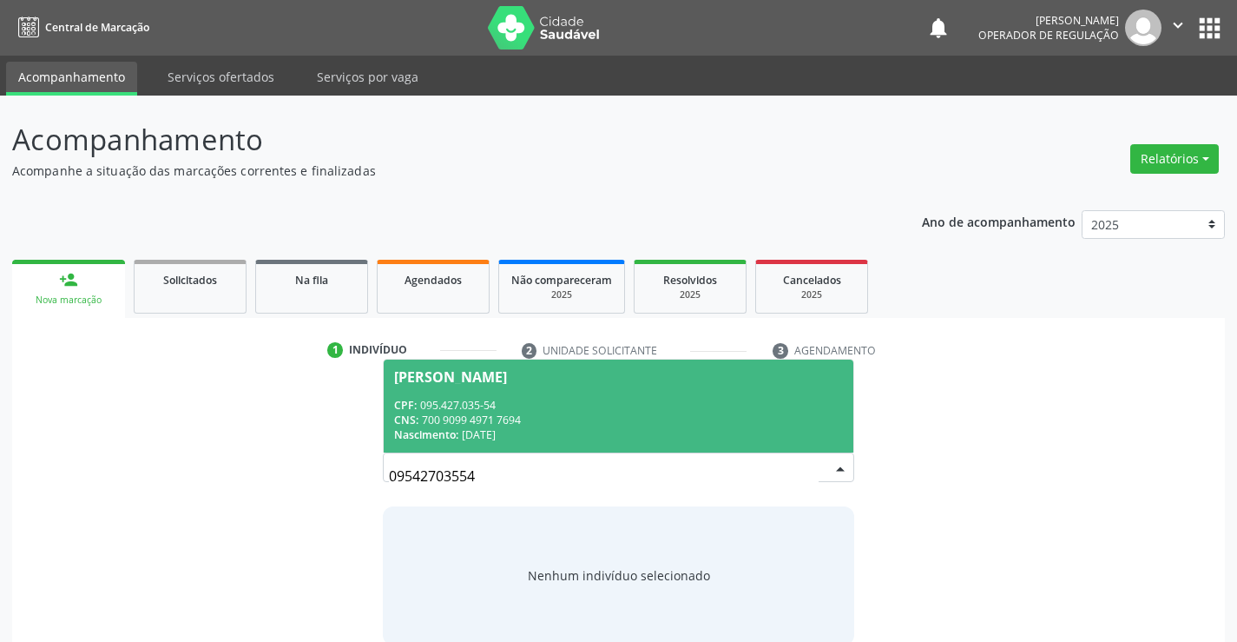
click at [528, 419] on div "CNS: 700 9099 4971 7694" at bounding box center [618, 419] width 448 height 15
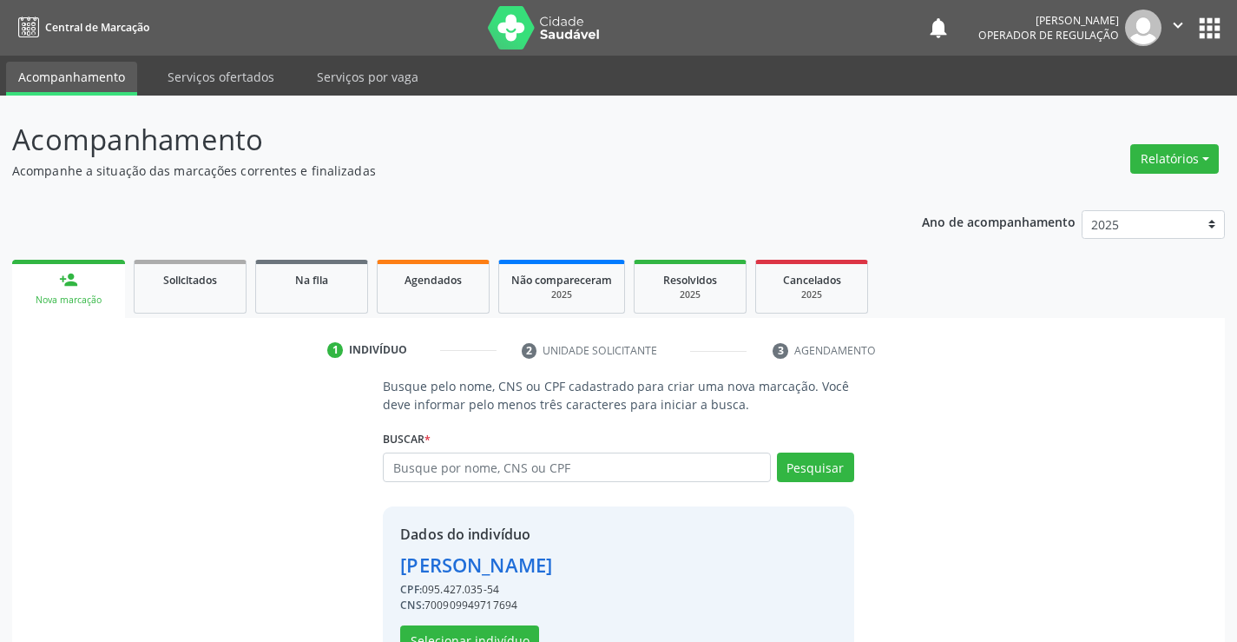
scroll to position [55, 0]
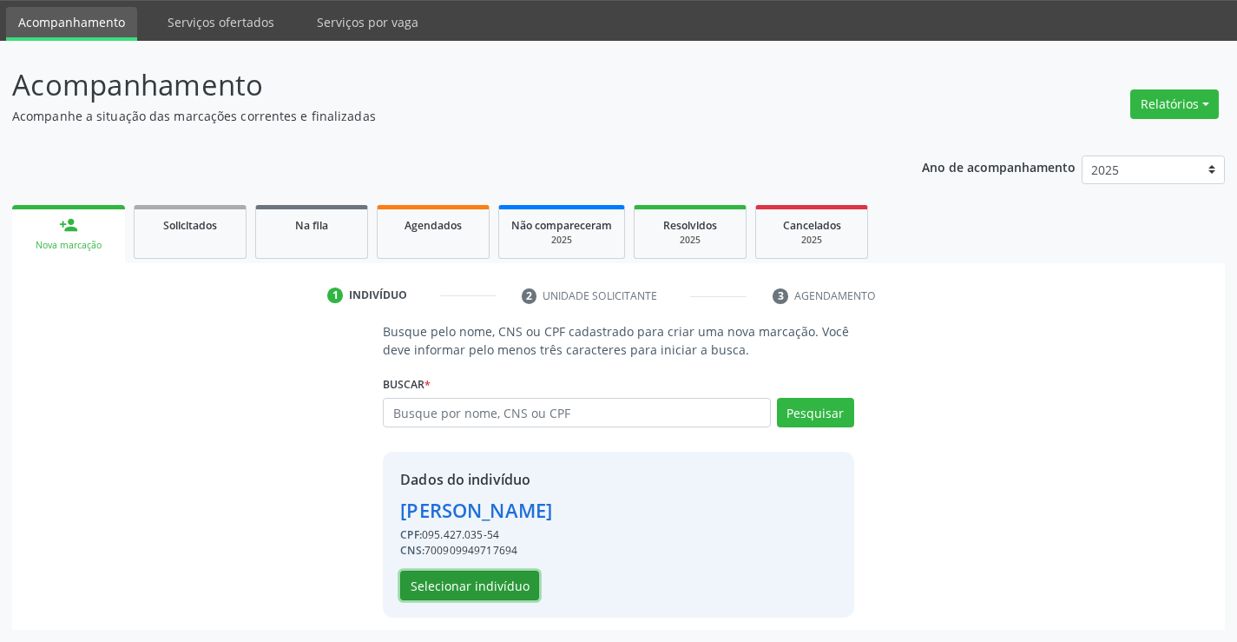
click at [476, 584] on button "Selecionar indivíduo" at bounding box center [469, 586] width 139 height 30
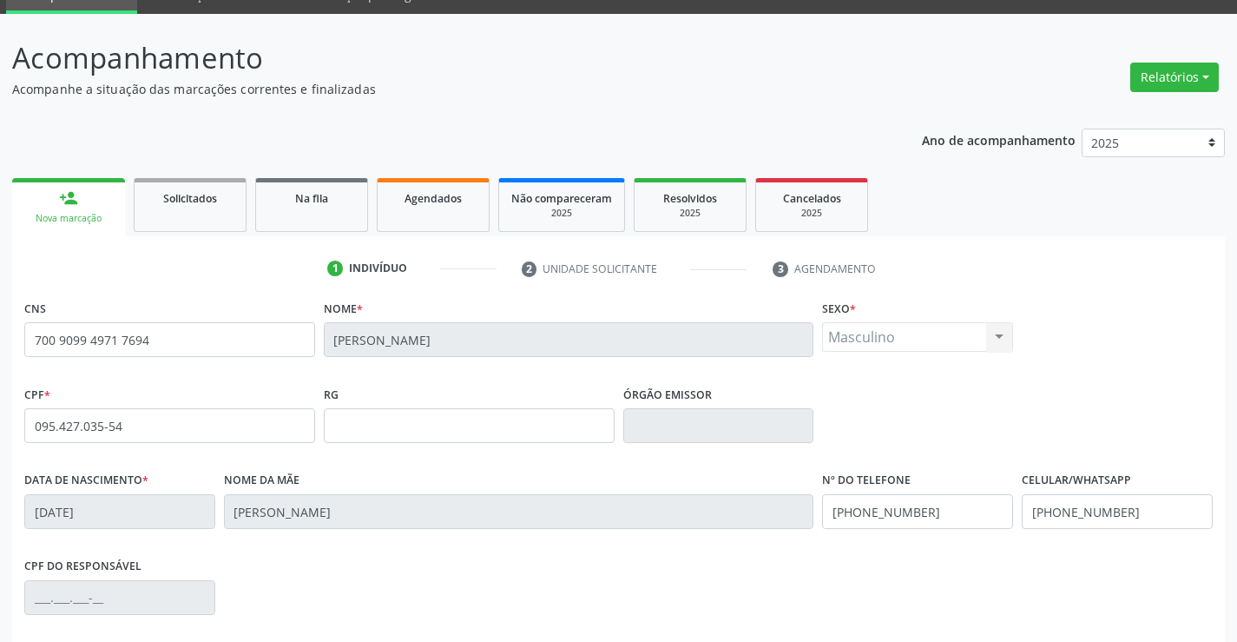
scroll to position [39, 0]
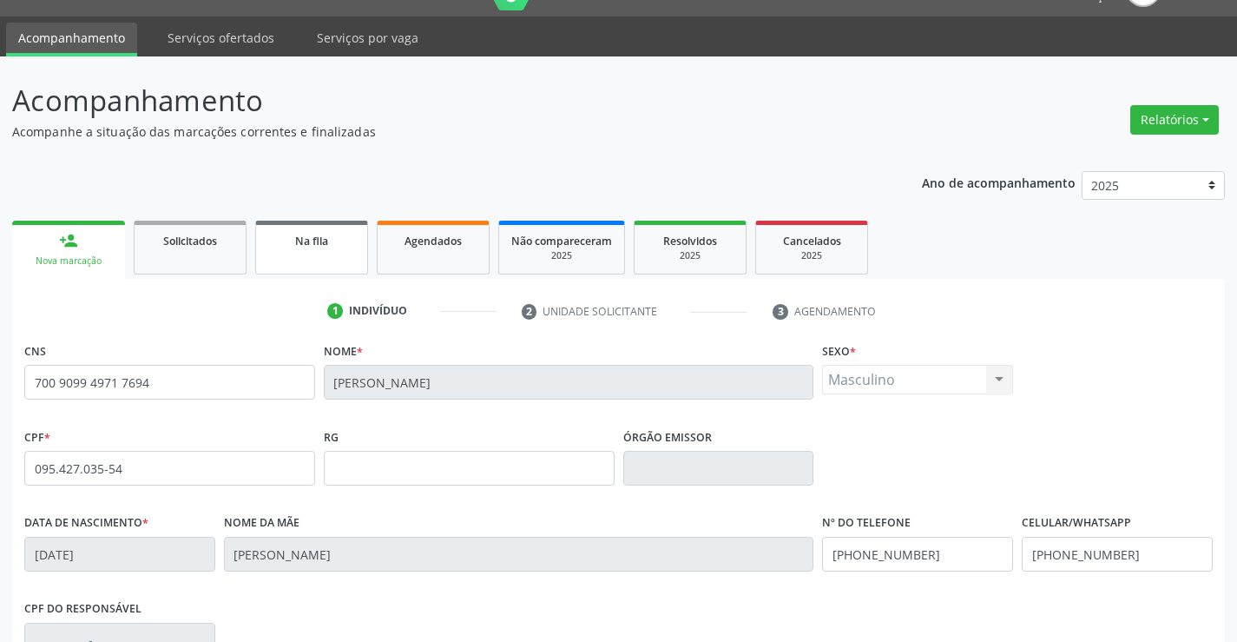
click at [306, 255] on link "Na fila" at bounding box center [311, 248] width 113 height 54
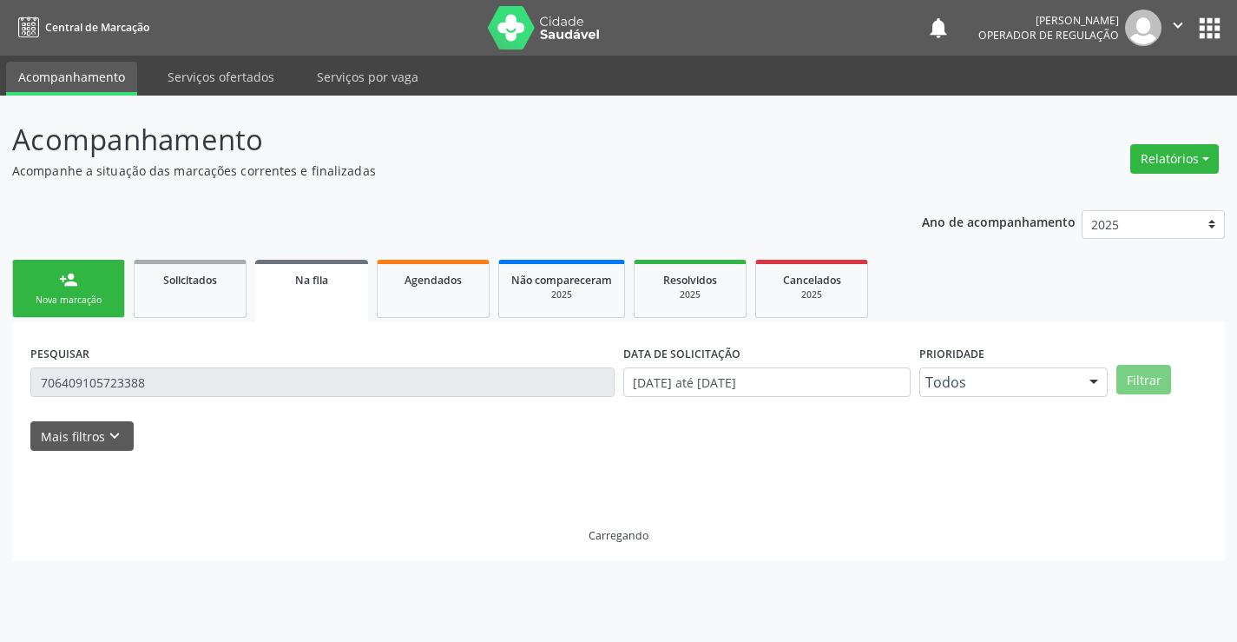
scroll to position [0, 0]
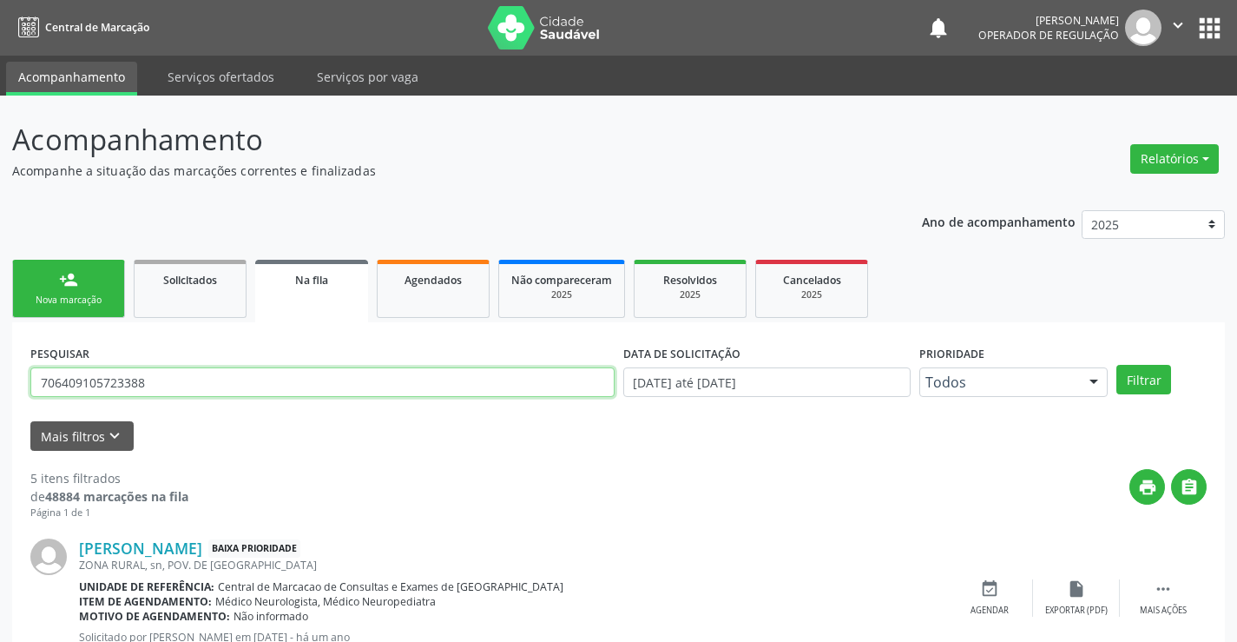
drag, startPoint x: 159, startPoint y: 385, endPoint x: 0, endPoint y: 293, distance: 183.6
click at [107, 385] on input "text" at bounding box center [322, 382] width 584 height 30
type input "700909949717694"
click at [1153, 373] on button "Filtrar" at bounding box center [1144, 380] width 55 height 30
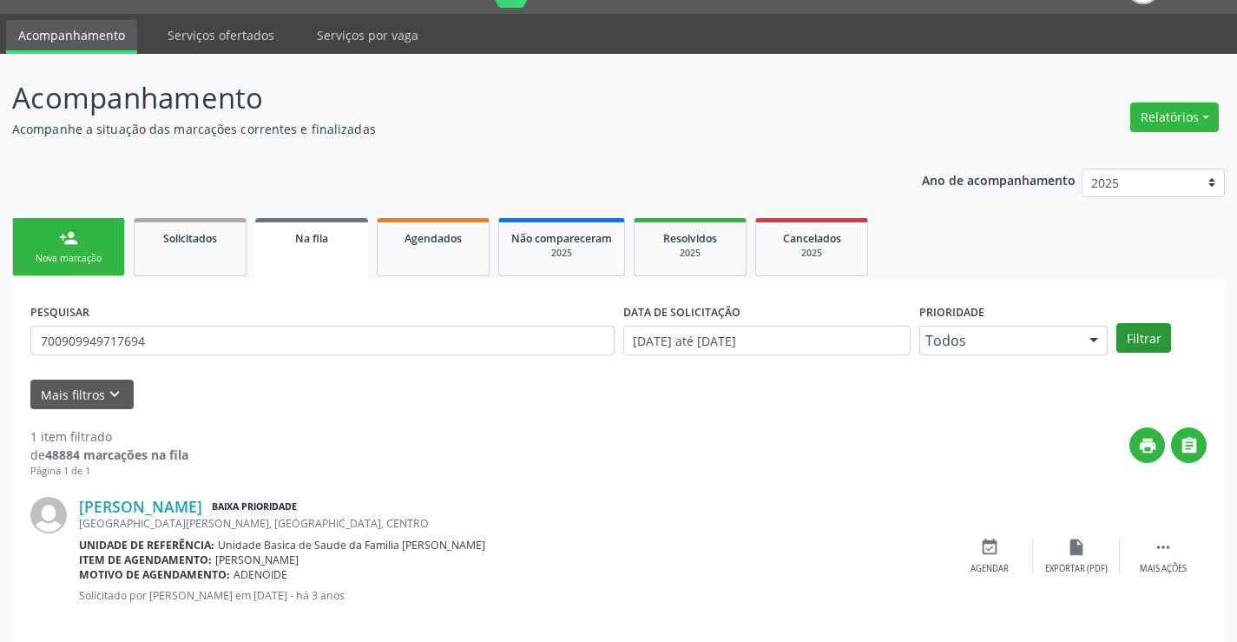
scroll to position [63, 0]
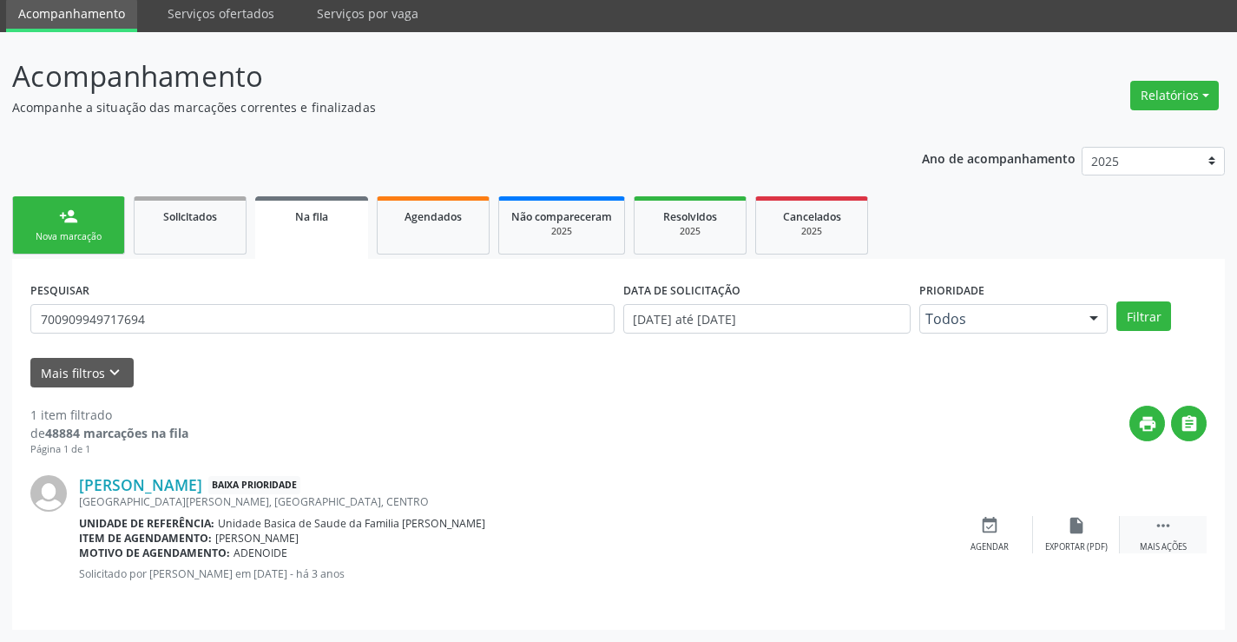
click at [1174, 521] on div " Mais ações" at bounding box center [1163, 534] width 87 height 37
click at [1083, 538] on div "edit Editar" at bounding box center [1076, 534] width 87 height 37
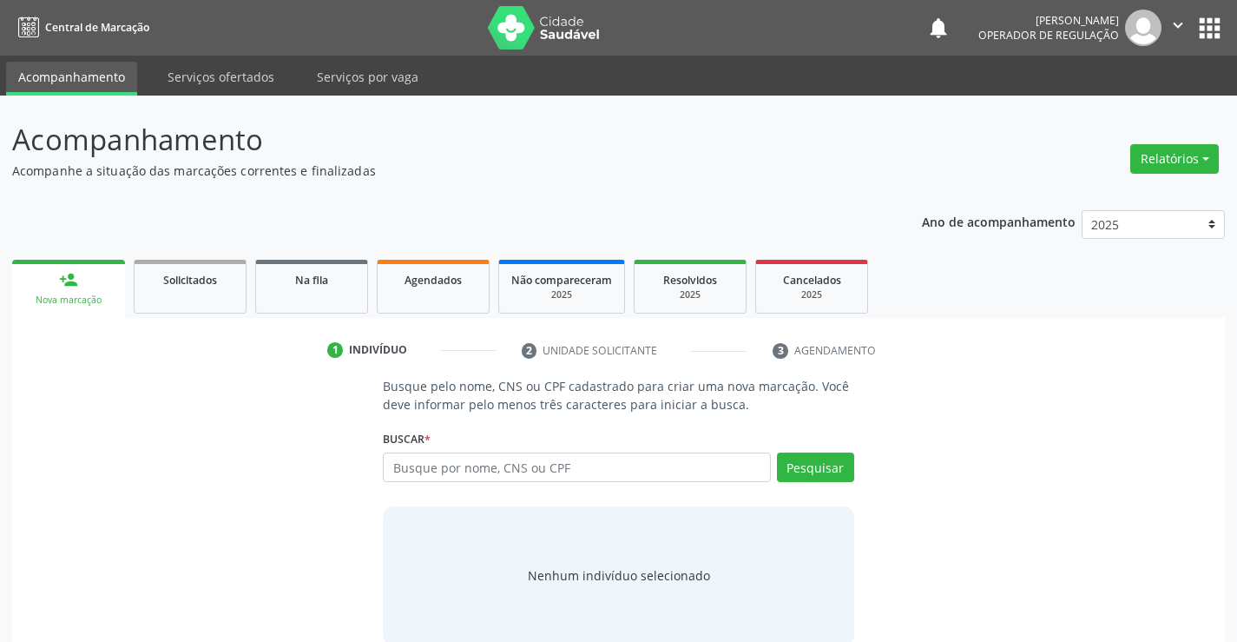
click at [493, 473] on input "text" at bounding box center [576, 467] width 387 height 30
type input "700909949717694"
click at [830, 464] on button "Pesquisar" at bounding box center [815, 467] width 77 height 30
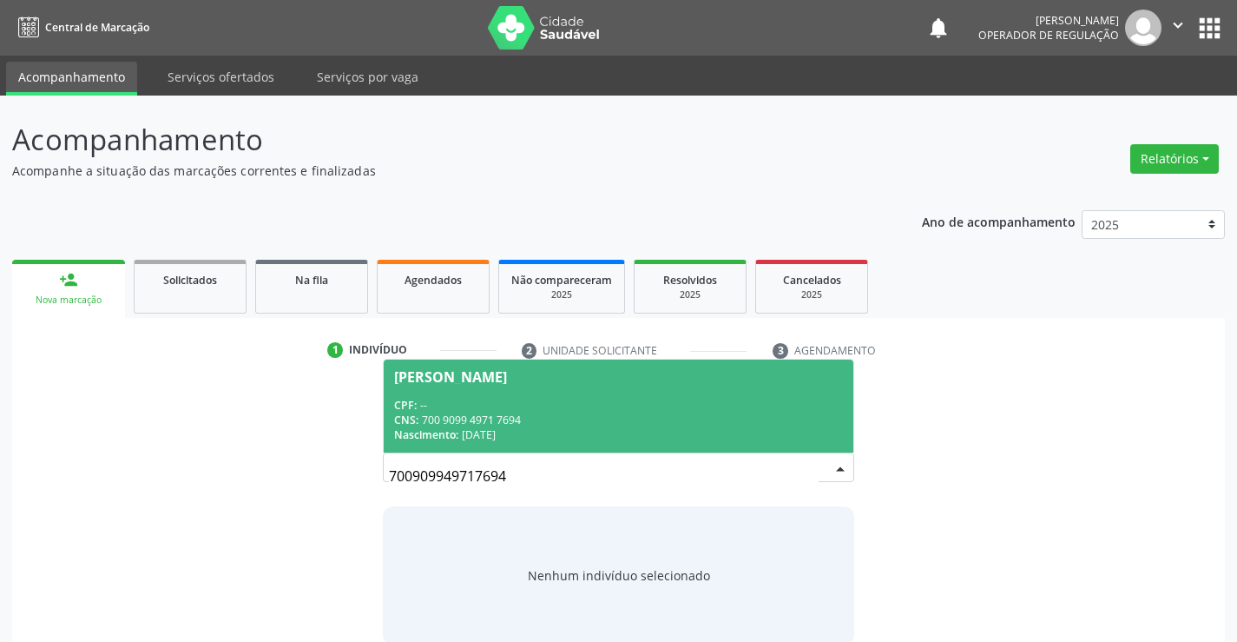
click at [553, 414] on div "CNS: 700 9099 4971 7694" at bounding box center [618, 419] width 448 height 15
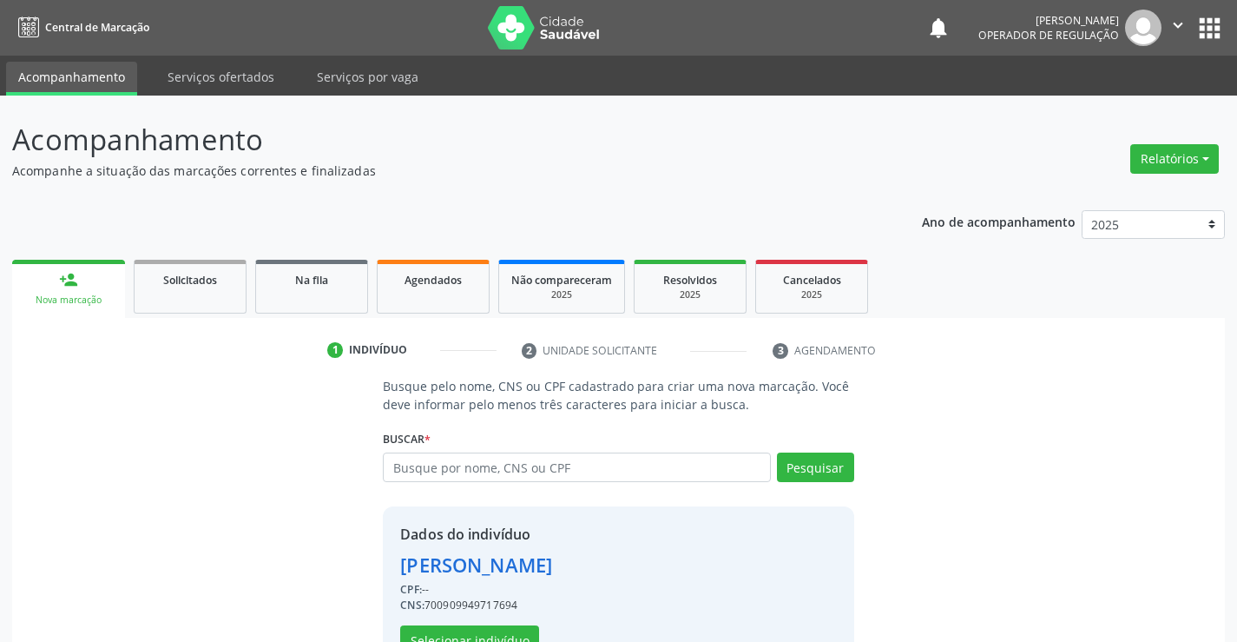
scroll to position [55, 0]
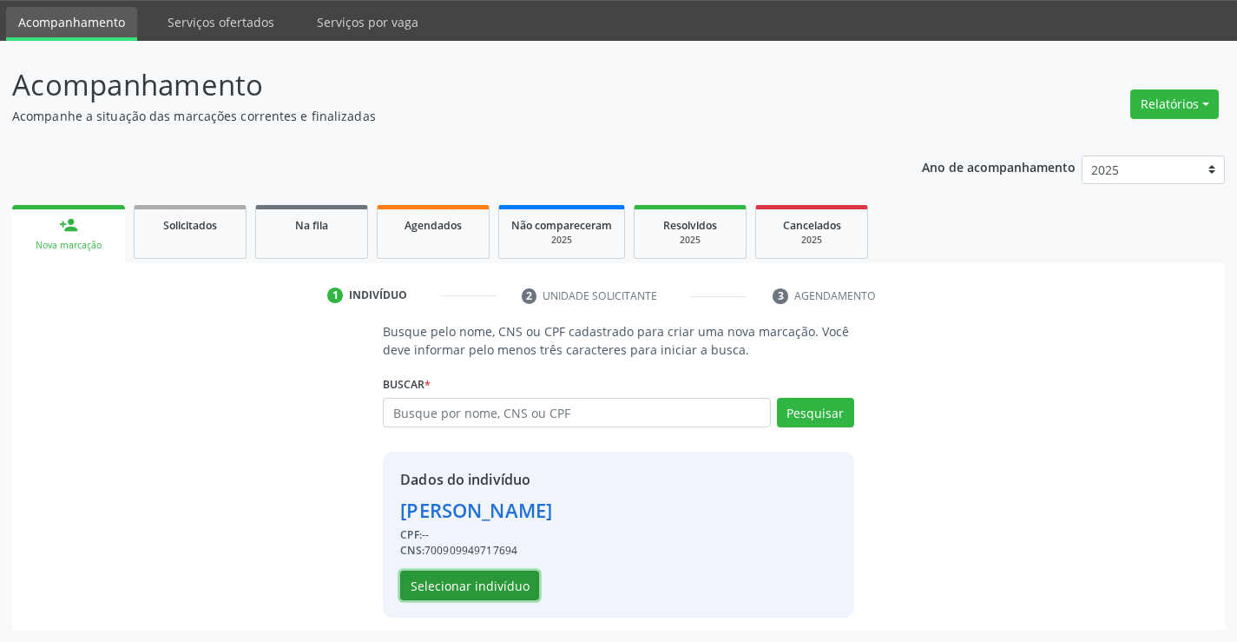
click at [478, 589] on button "Selecionar indivíduo" at bounding box center [469, 586] width 139 height 30
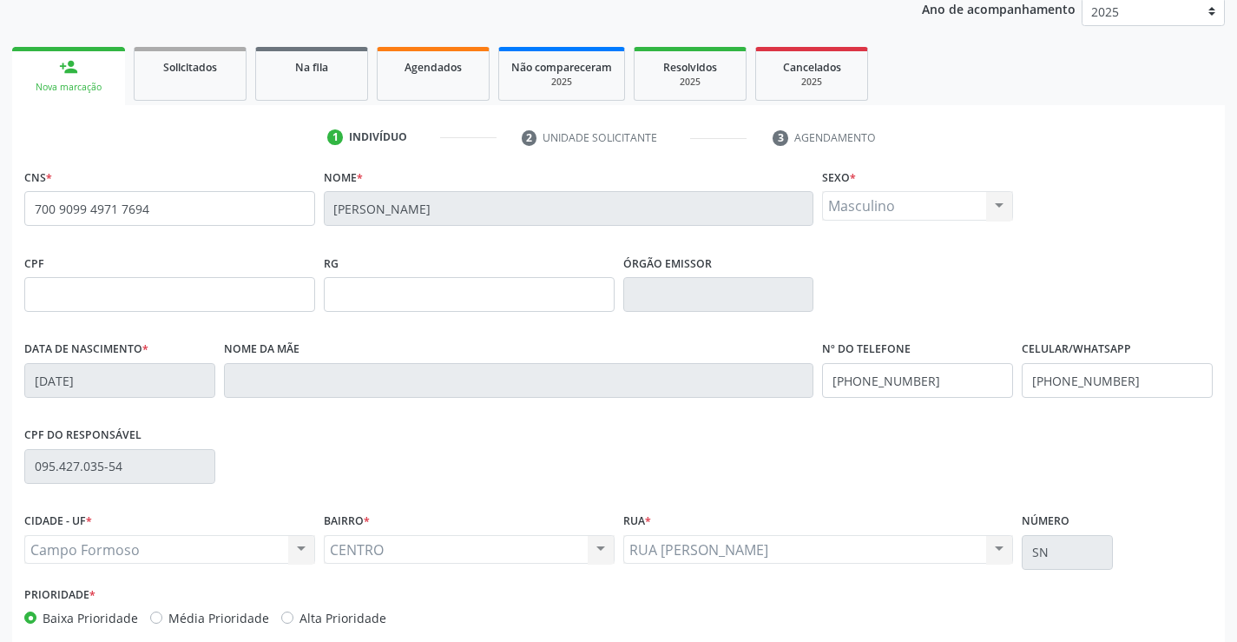
scroll to position [0, 0]
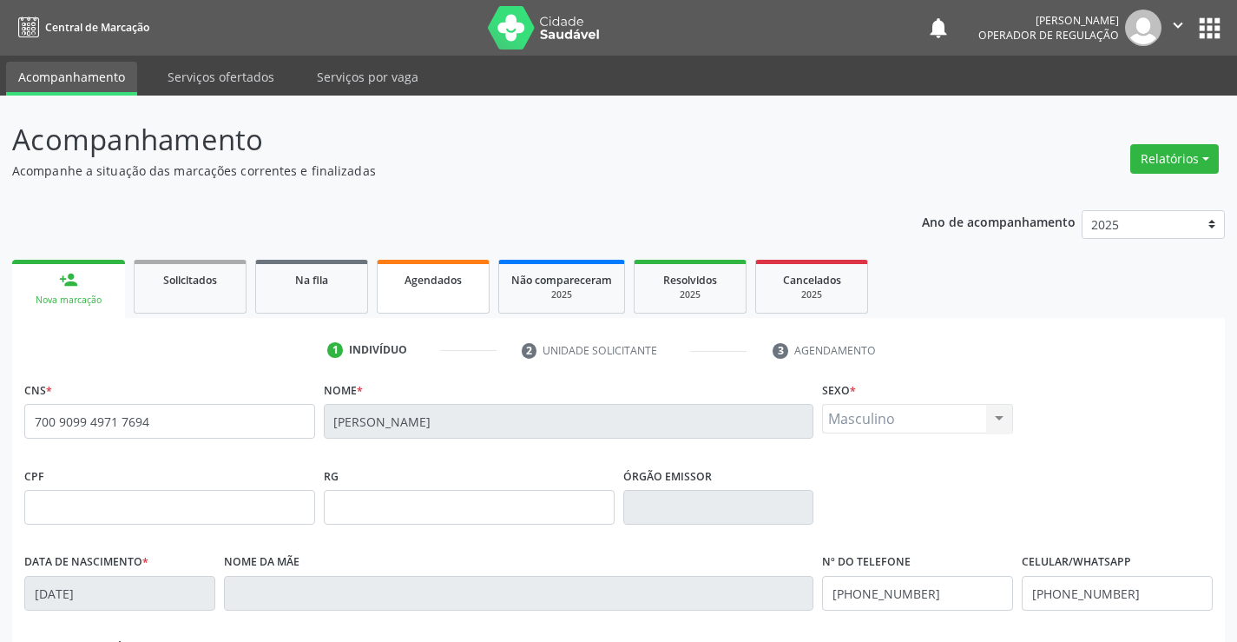
click at [412, 276] on span "Agendados" at bounding box center [433, 280] width 57 height 15
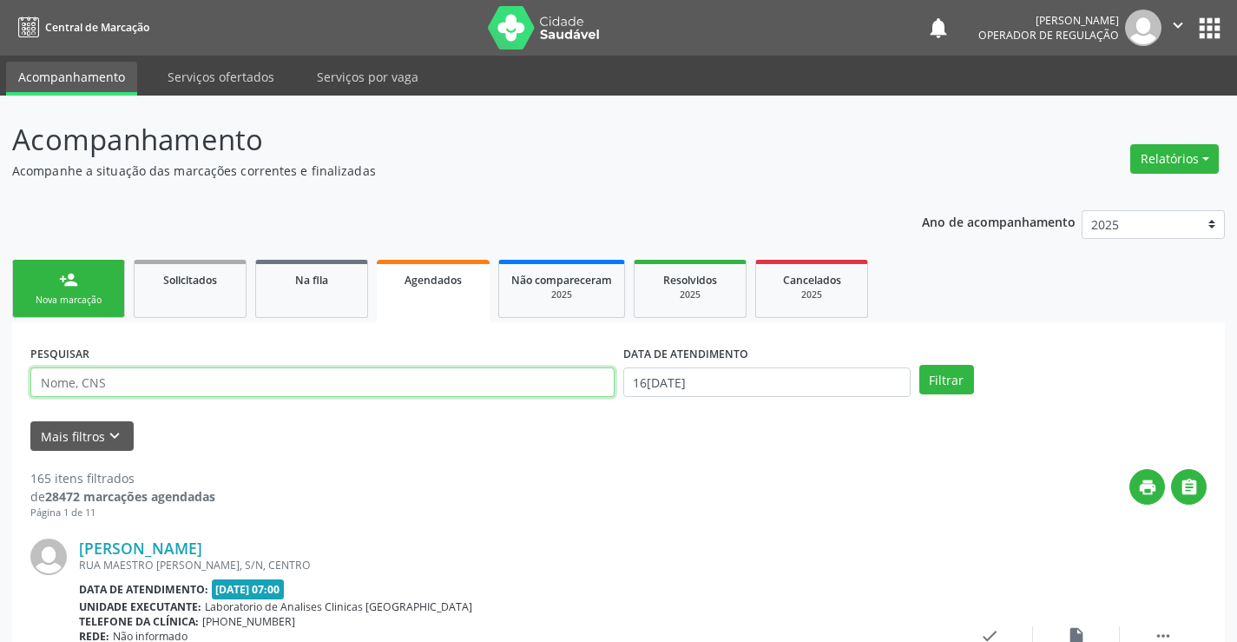
click at [195, 385] on input "text" at bounding box center [322, 382] width 584 height 30
type input "700909949717694"
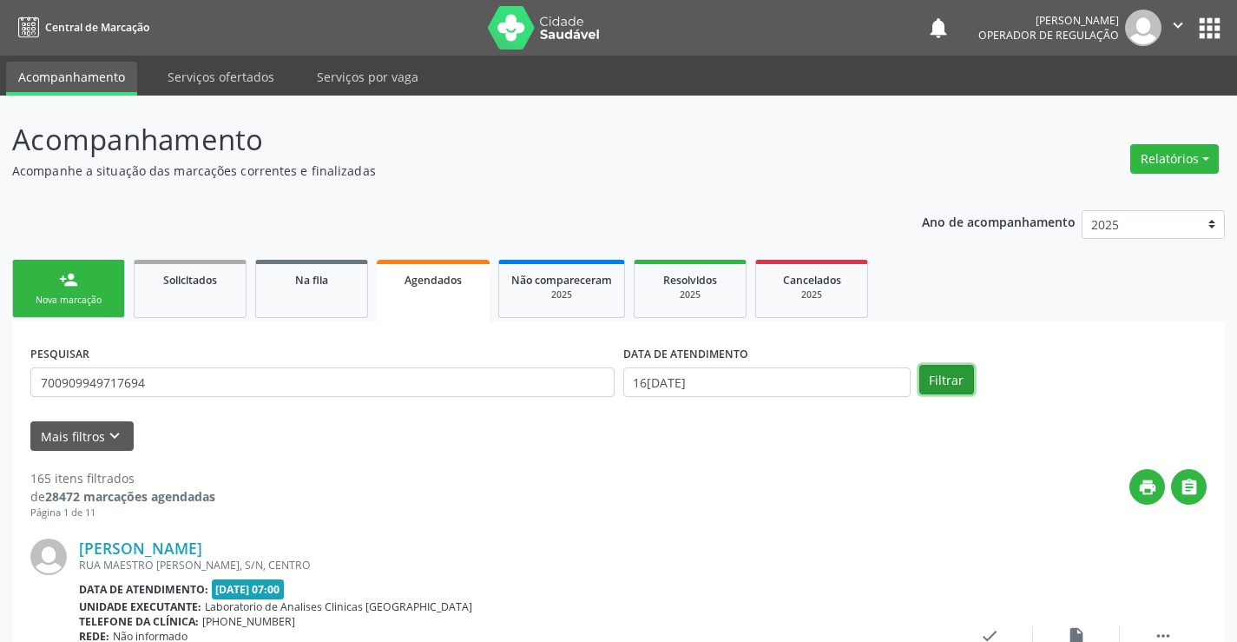
click at [938, 372] on button "Filtrar" at bounding box center [947, 380] width 55 height 30
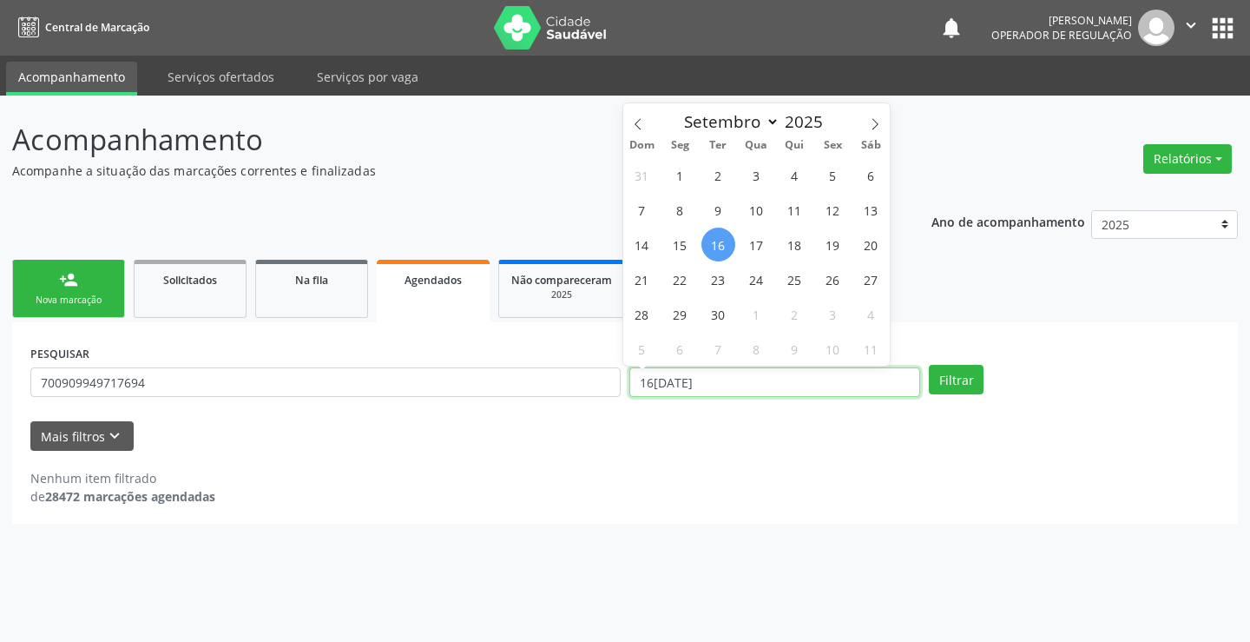
click at [714, 385] on input "16[DATE]" at bounding box center [775, 382] width 291 height 30
click at [762, 248] on span "17" at bounding box center [757, 245] width 34 height 34
type input "17[DATE]"
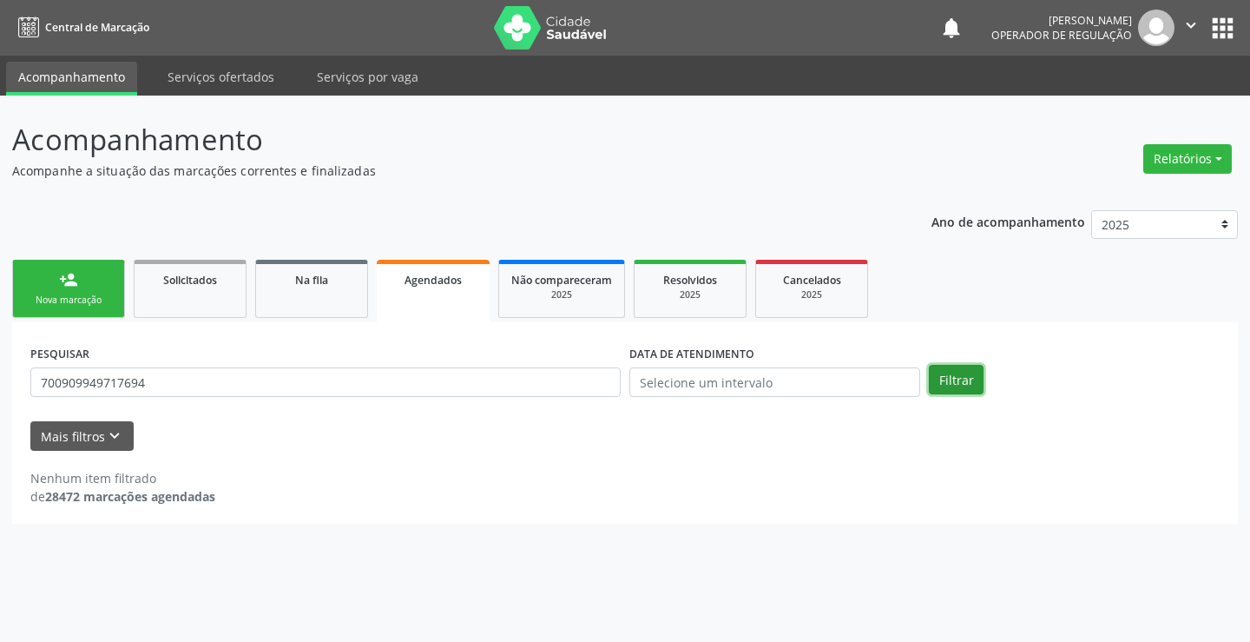
click at [950, 376] on button "Filtrar" at bounding box center [956, 380] width 55 height 30
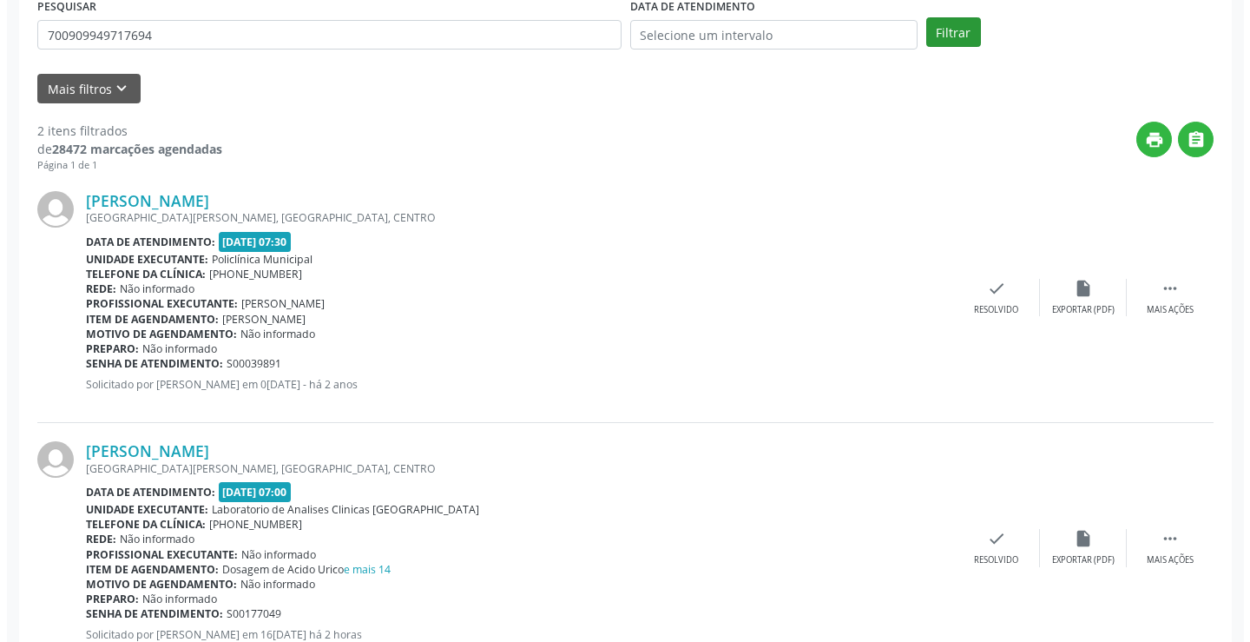
scroll to position [409, 0]
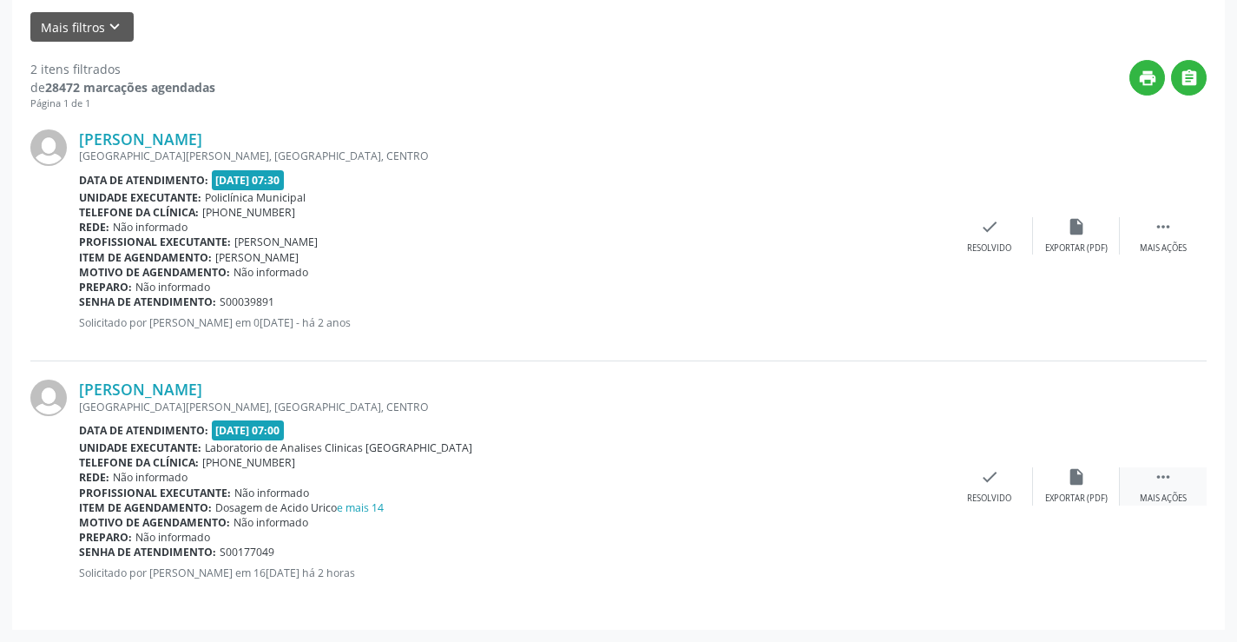
click at [1165, 478] on icon "" at bounding box center [1163, 476] width 19 height 19
click at [914, 484] on div "cancel Cancelar" at bounding box center [903, 485] width 87 height 37
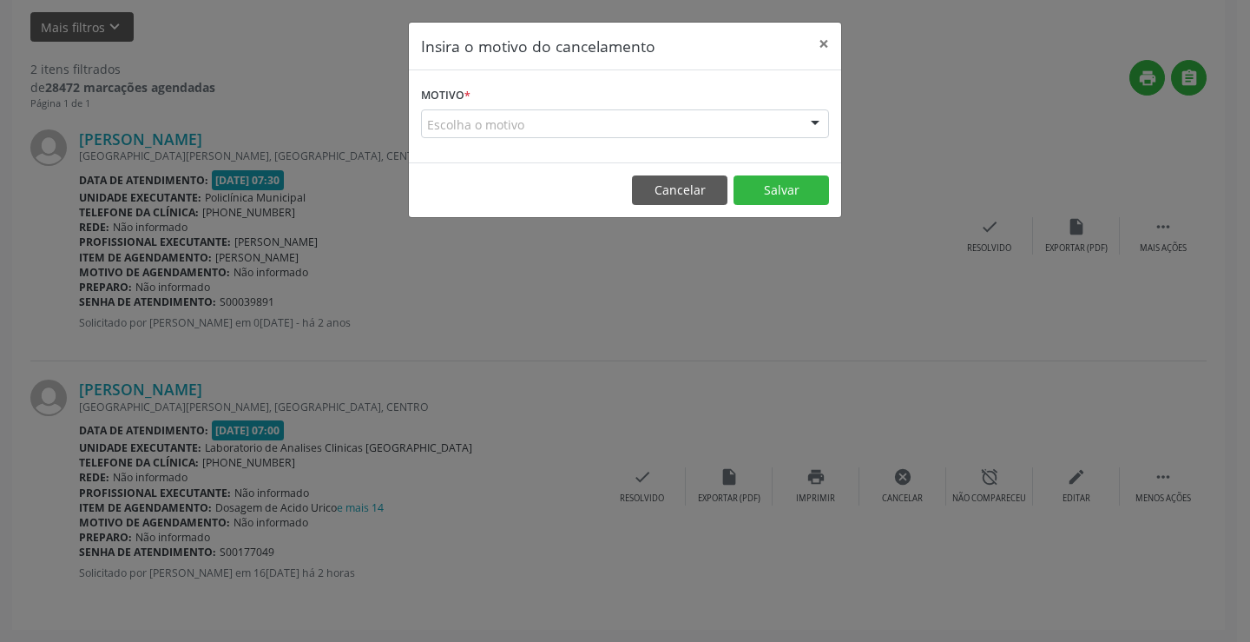
click at [822, 121] on div at bounding box center [815, 125] width 26 height 30
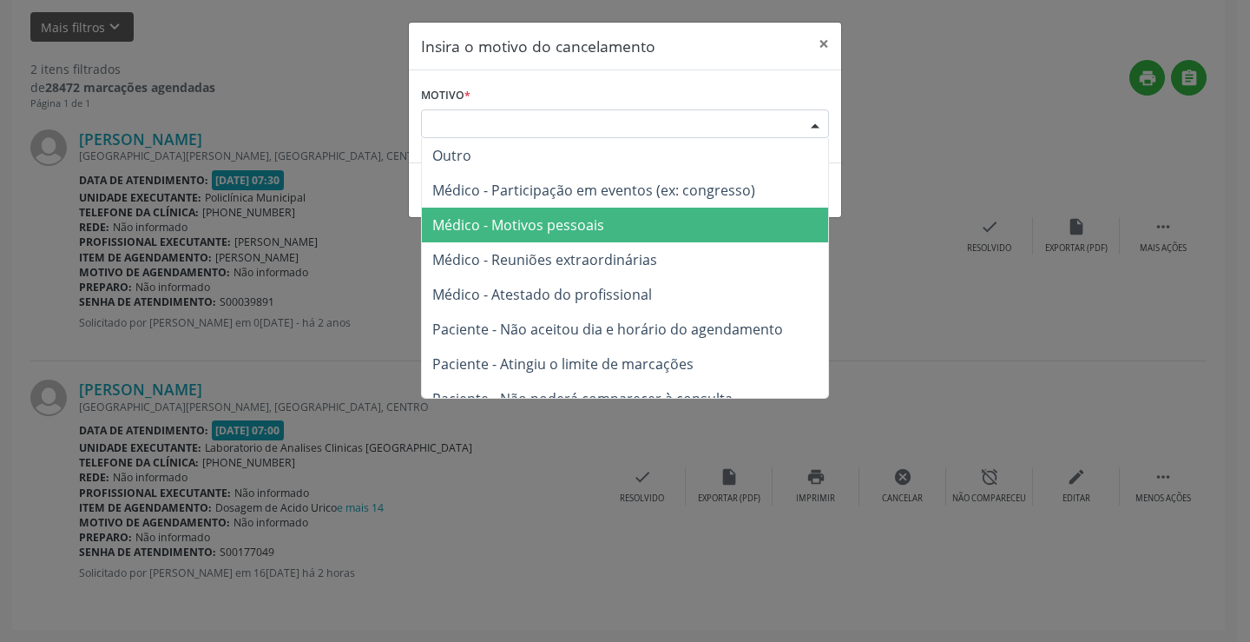
click at [640, 215] on span "Médico - Motivos pessoais" at bounding box center [625, 225] width 406 height 35
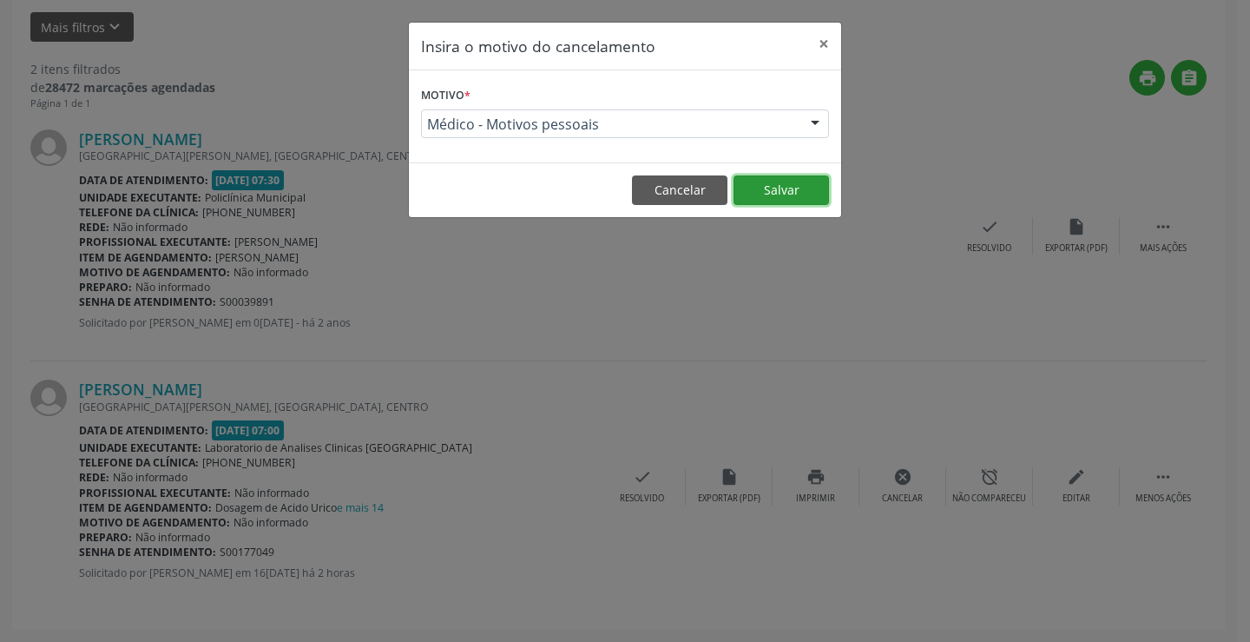
click at [772, 196] on button "Salvar" at bounding box center [782, 190] width 96 height 30
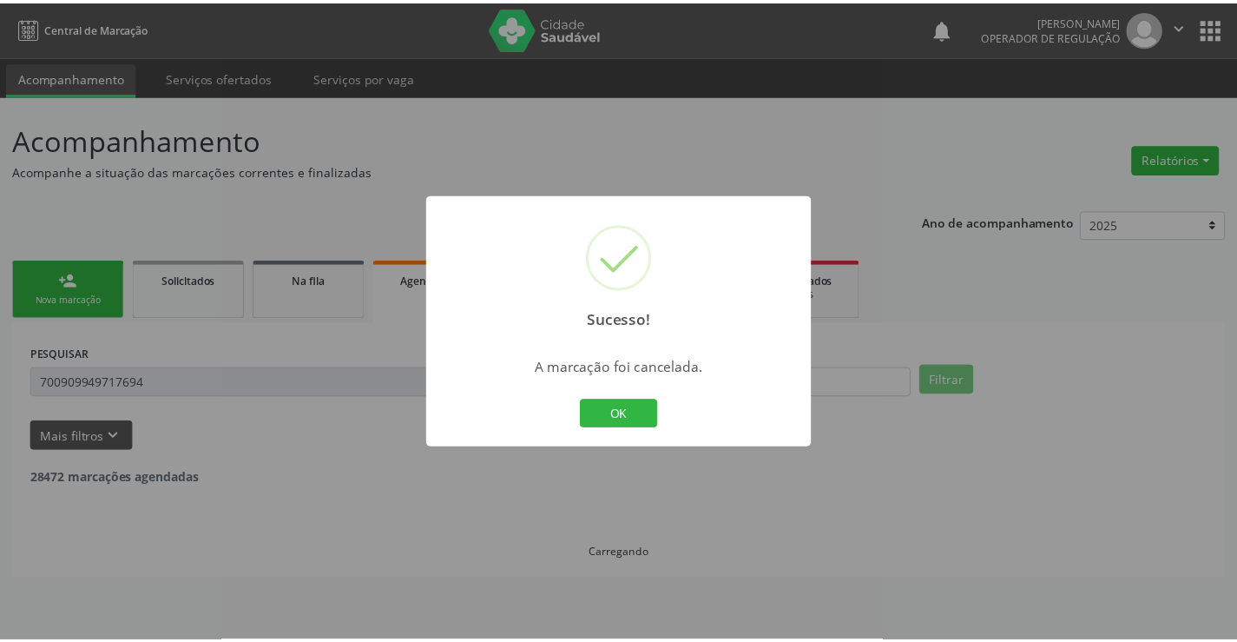
scroll to position [0, 0]
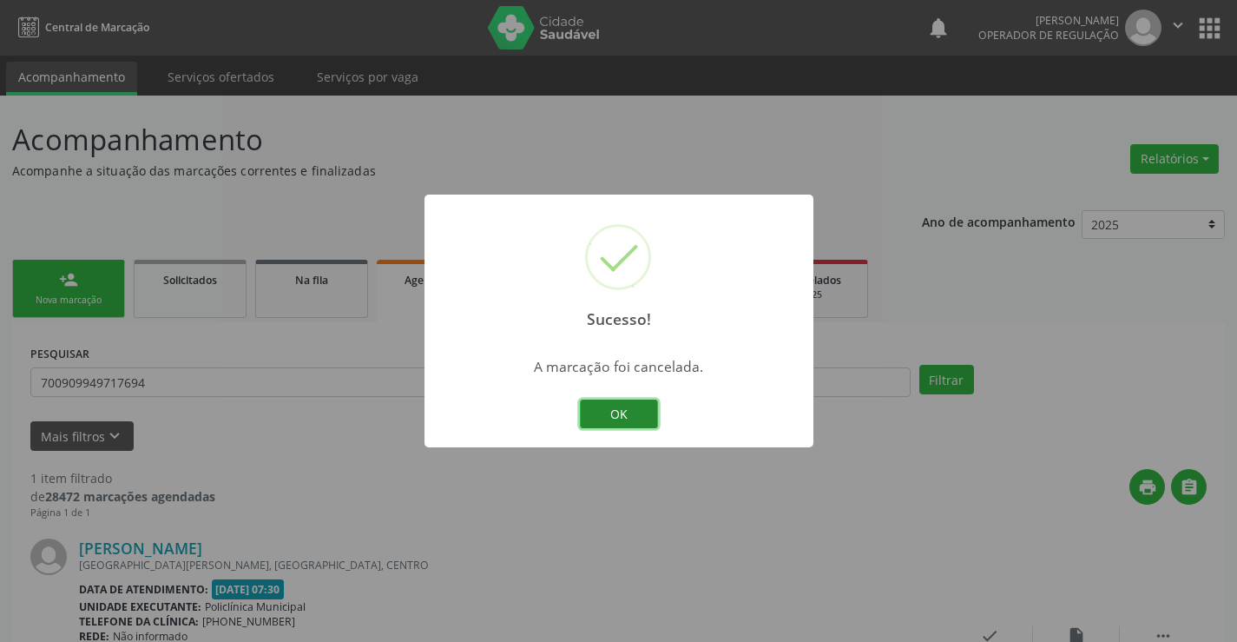
click at [617, 410] on button "OK" at bounding box center [619, 414] width 78 height 30
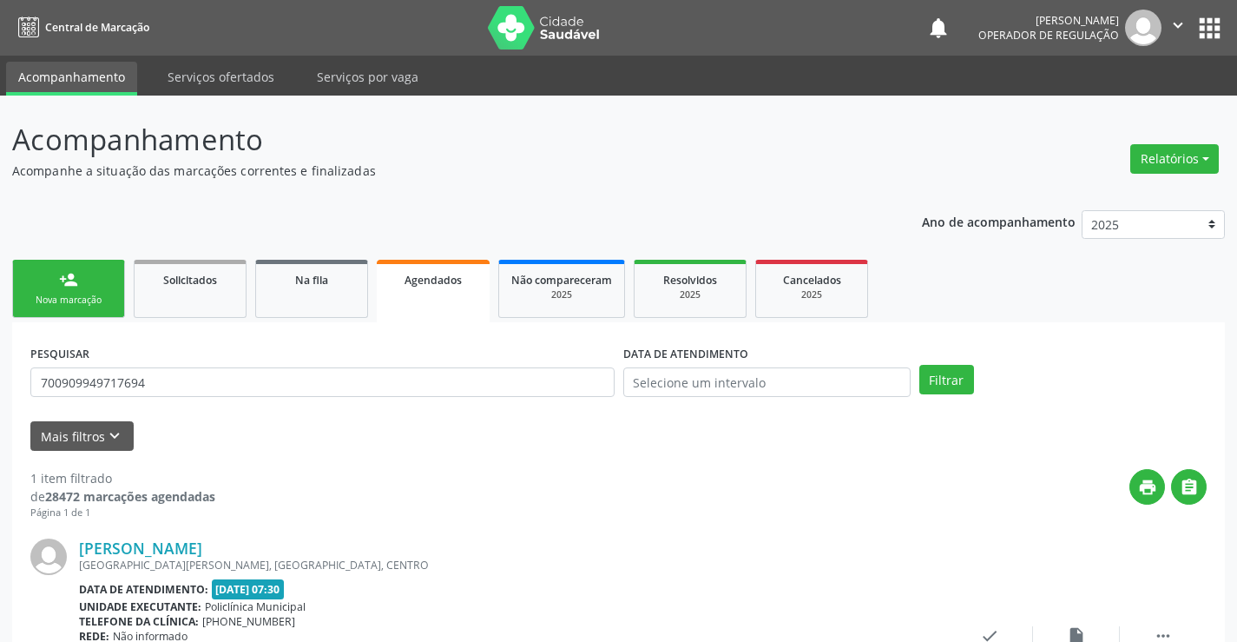
click at [86, 301] on div "Nova marcação" at bounding box center [68, 300] width 87 height 13
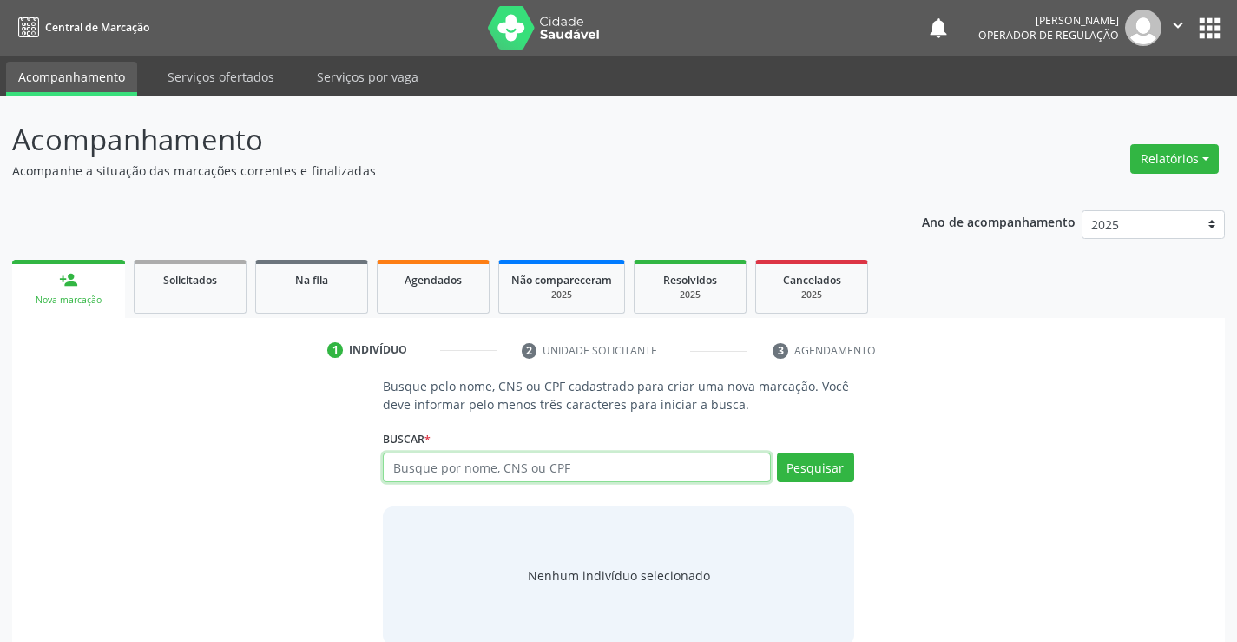
click at [427, 471] on input "text" at bounding box center [576, 467] width 387 height 30
type input "09542703554"
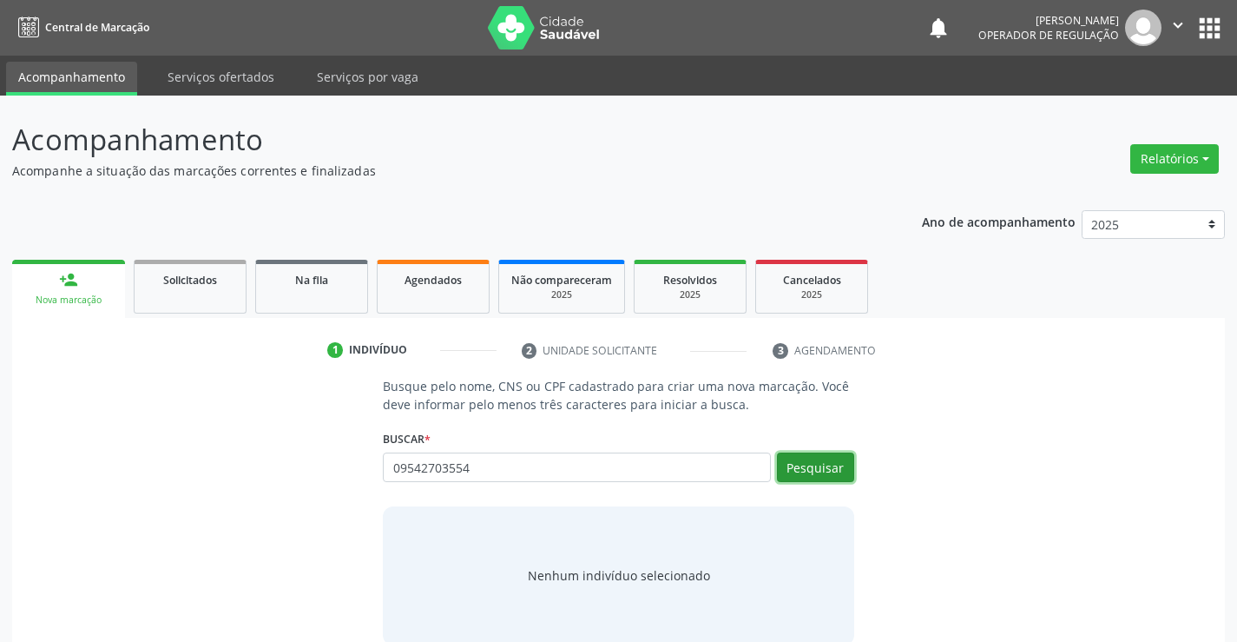
click at [785, 469] on button "Pesquisar" at bounding box center [815, 467] width 77 height 30
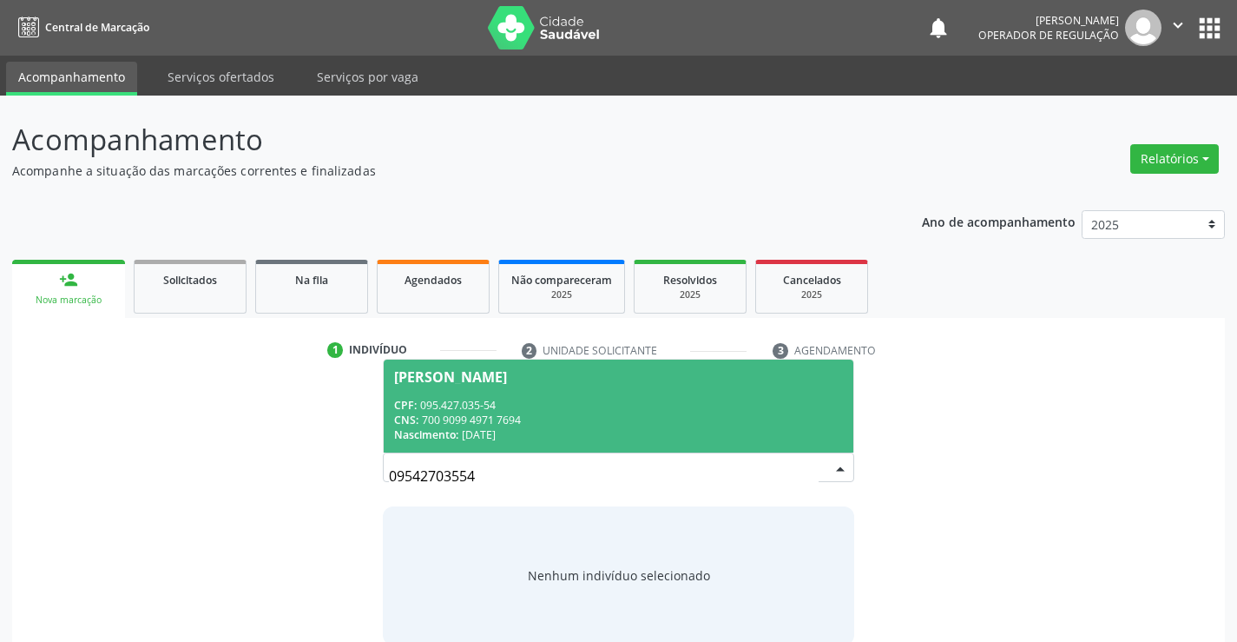
click at [628, 411] on div "CPF: 095.427.035-54" at bounding box center [618, 405] width 448 height 15
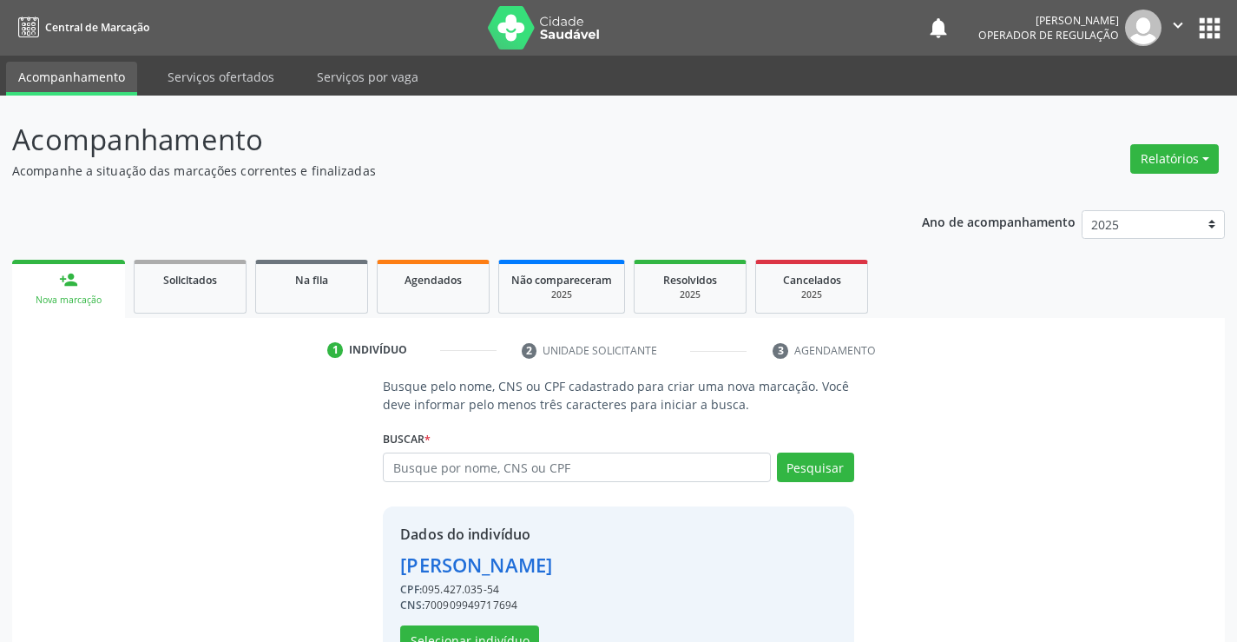
scroll to position [55, 0]
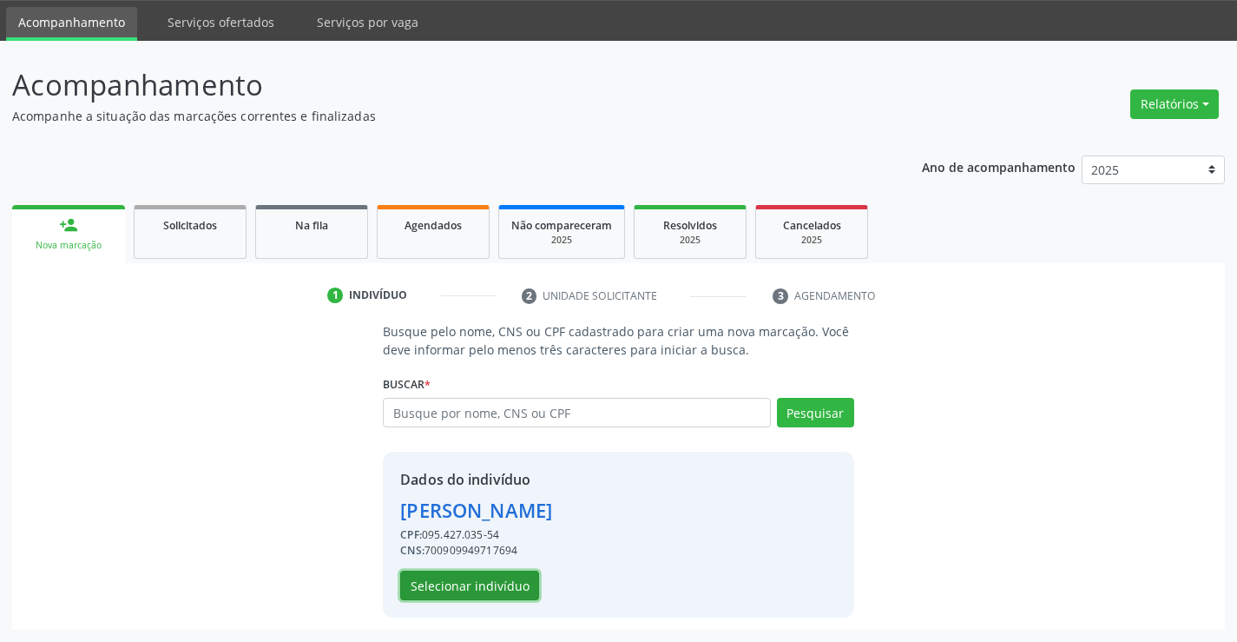
click at [469, 590] on button "Selecionar indivíduo" at bounding box center [469, 586] width 139 height 30
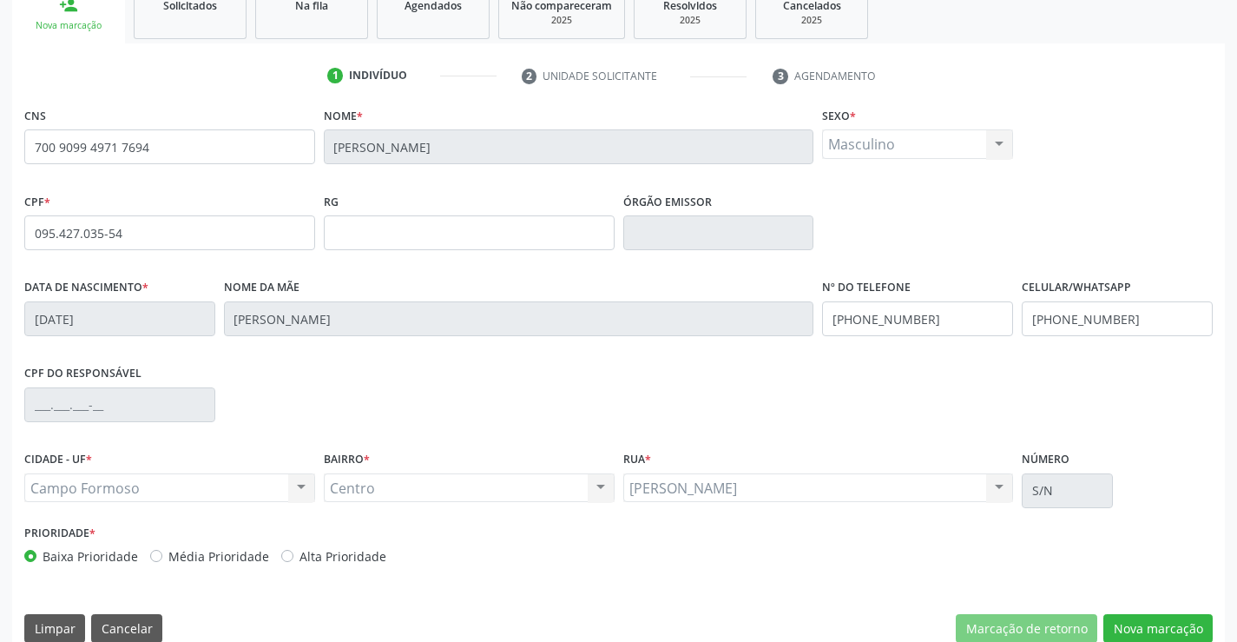
scroll to position [300, 0]
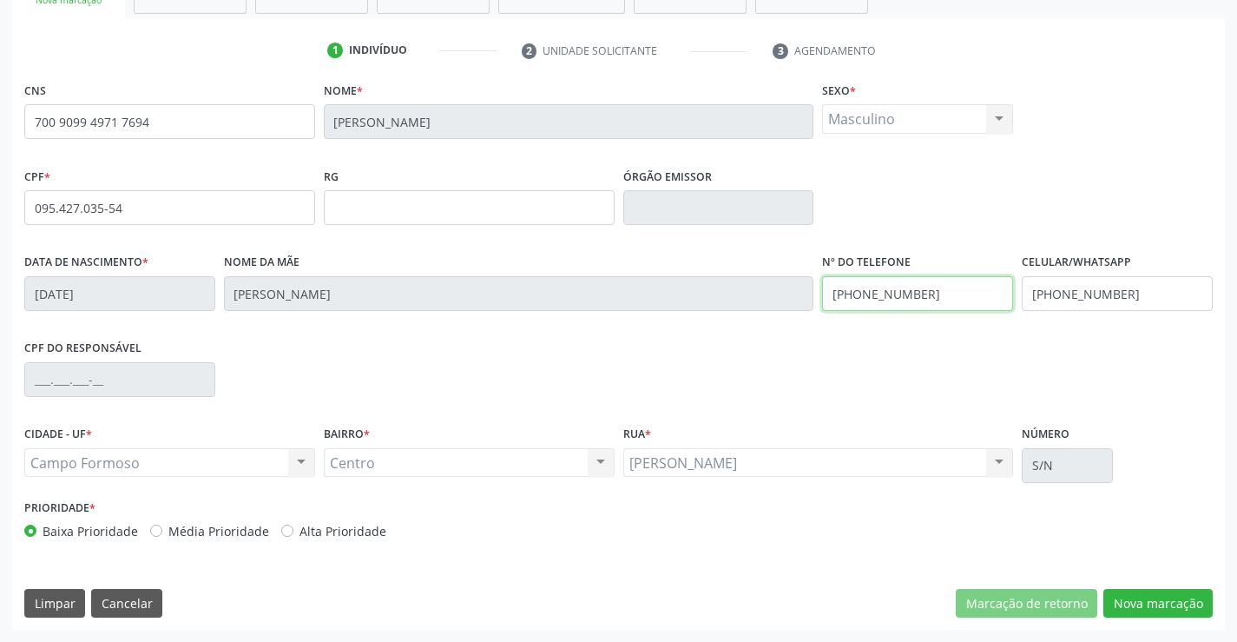
click at [809, 293] on div "Data de nascimento * 26[DATE] Nome da mãe [PERSON_NAME] Nº do Telefone [PHONE_N…" at bounding box center [618, 292] width 1197 height 86
type input "[PHONE_NUMBER]"
click at [1118, 604] on button "Nova marcação" at bounding box center [1158, 604] width 109 height 30
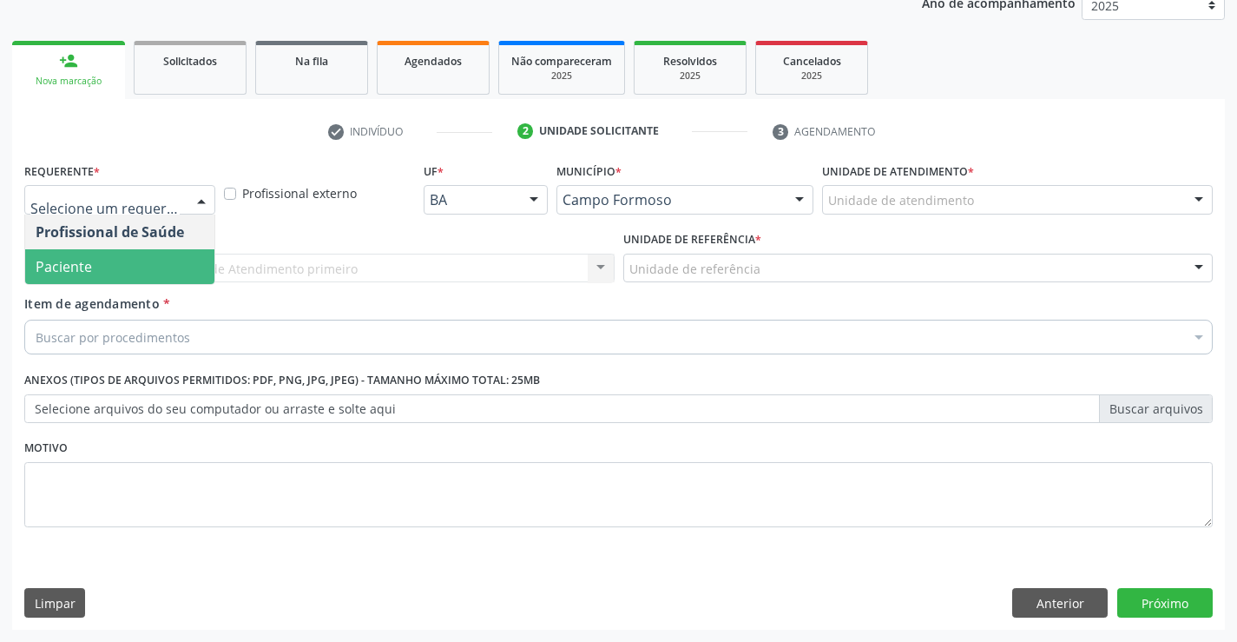
click at [80, 258] on span "Paciente" at bounding box center [64, 266] width 56 height 19
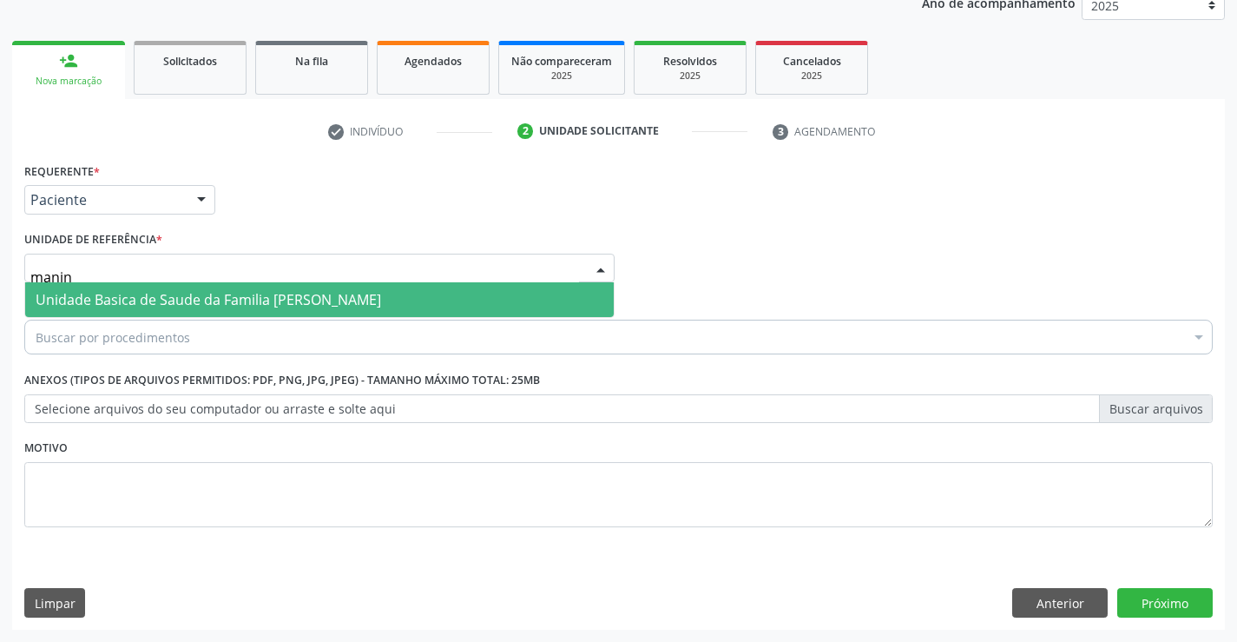
type input "maninh"
click at [115, 299] on span "Unidade Basica de Saude da Familia [PERSON_NAME]" at bounding box center [209, 299] width 346 height 19
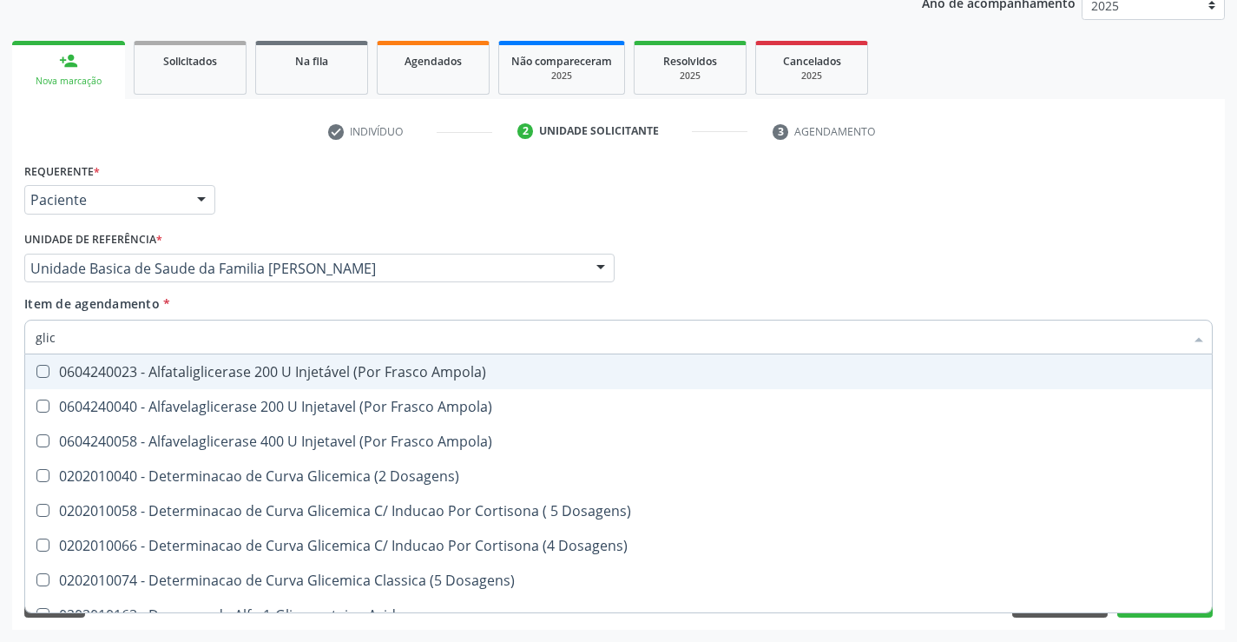
type input "glico"
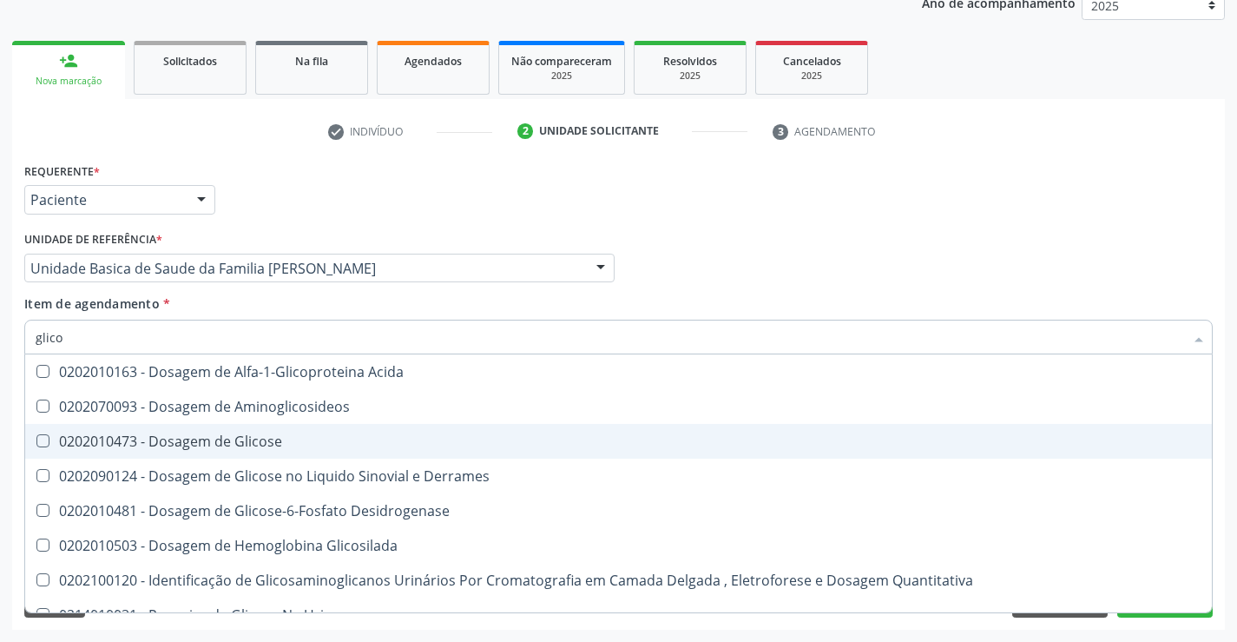
click at [117, 437] on div "0202010473 - Dosagem de Glicose" at bounding box center [619, 441] width 1166 height 14
checkbox Glicose "true"
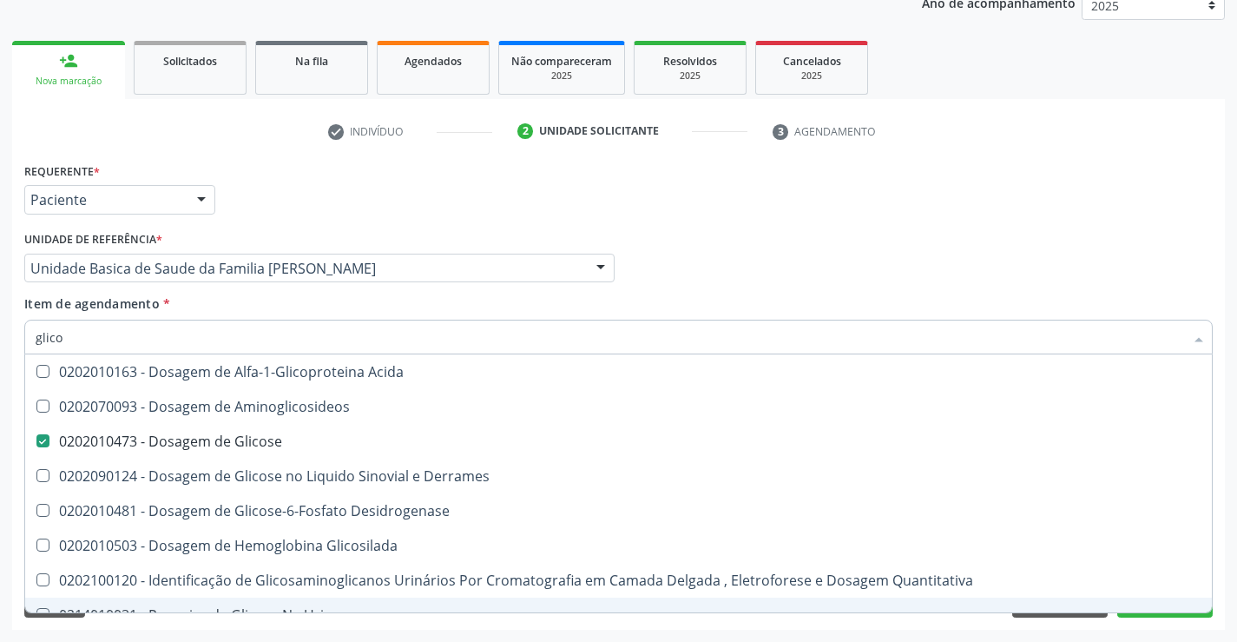
type input "glico"
click at [66, 629] on div "Requerente * Paciente Profissional de Saúde Paciente Nenhum resultado encontrad…" at bounding box center [618, 394] width 1213 height 472
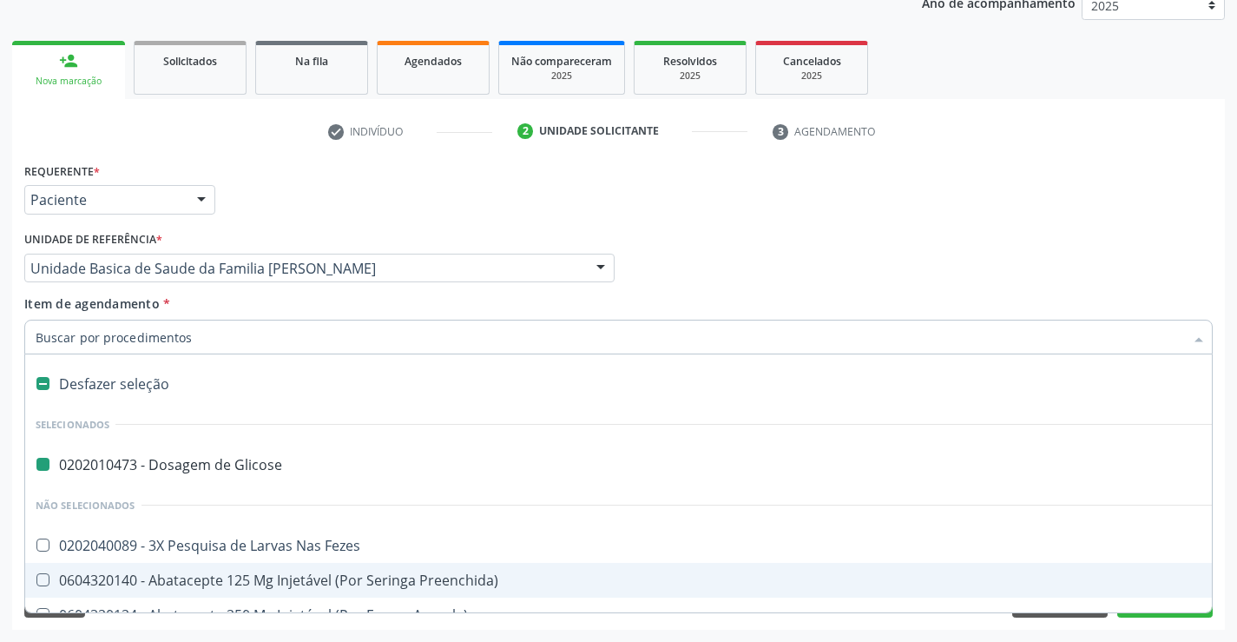
type input "h"
checkbox Glicose "false"
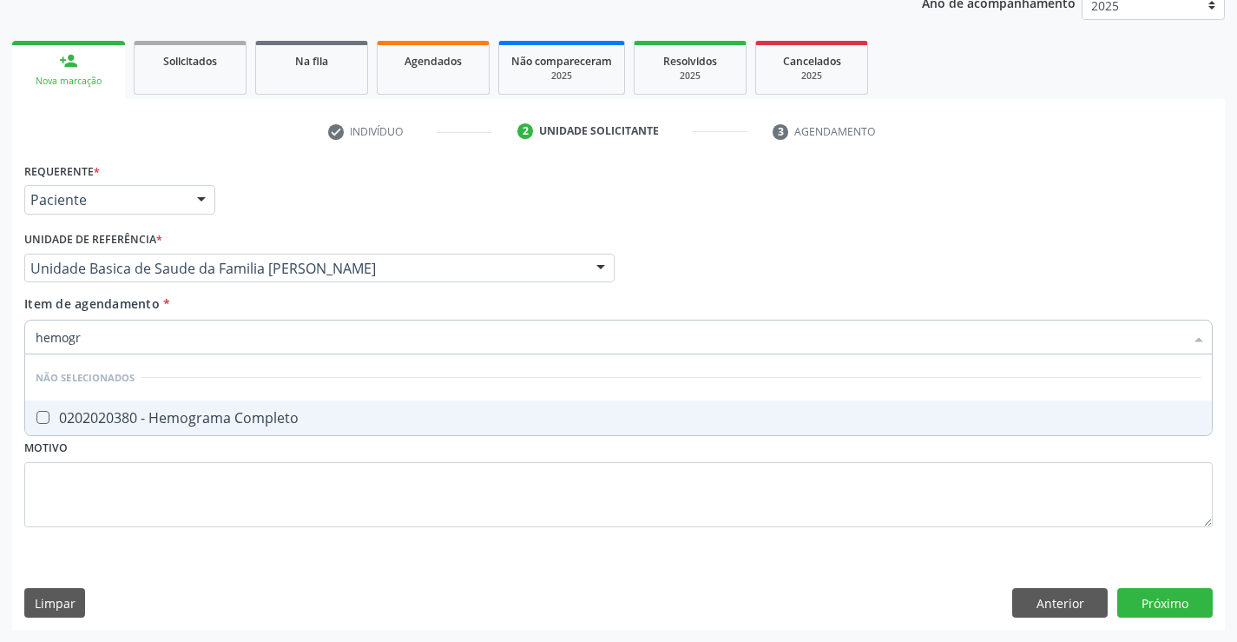
type input "hemogra"
click at [199, 418] on div "0202020380 - Hemograma Completo" at bounding box center [619, 418] width 1166 height 14
checkbox Completo "true"
type input "hemogra"
click at [139, 518] on div "Requerente * Paciente Profissional de Saúde Paciente Nenhum resultado encontrad…" at bounding box center [618, 354] width 1189 height 393
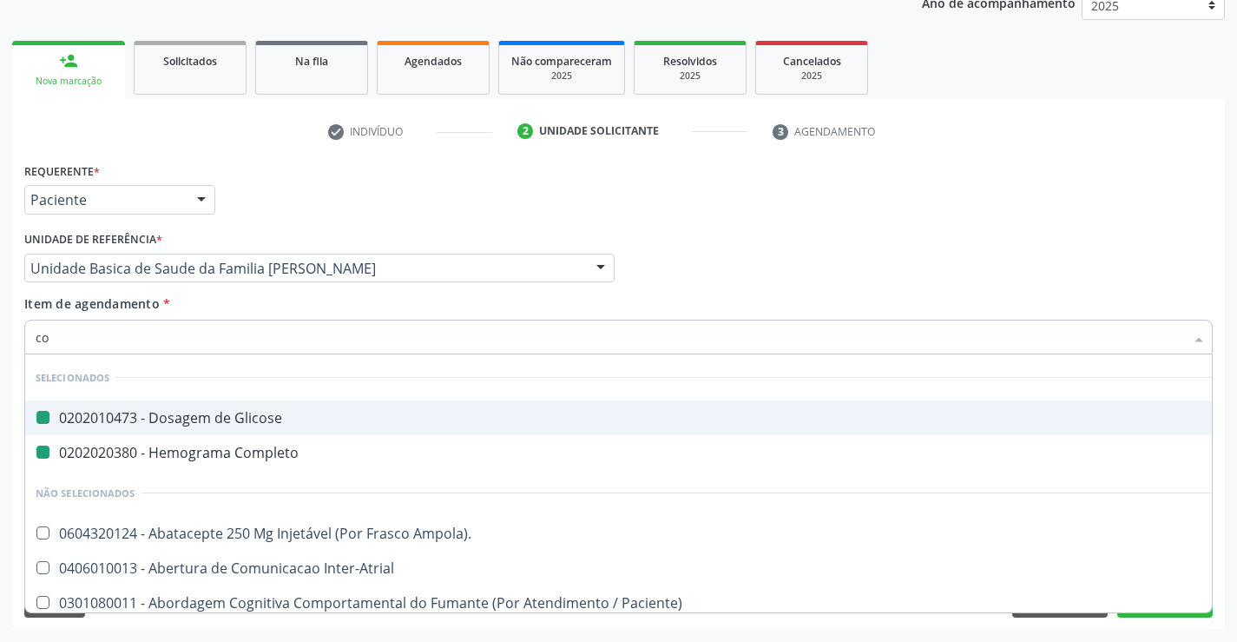
type input "col"
checkbox Glicose "false"
checkbox Completo "false"
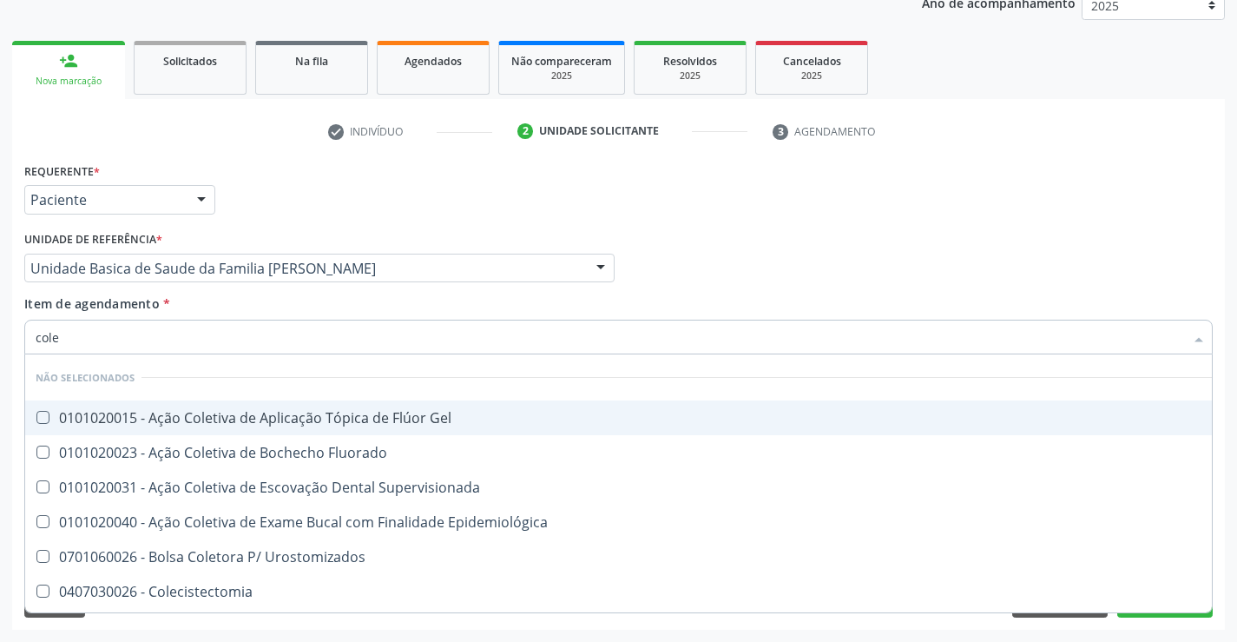
type input "coles"
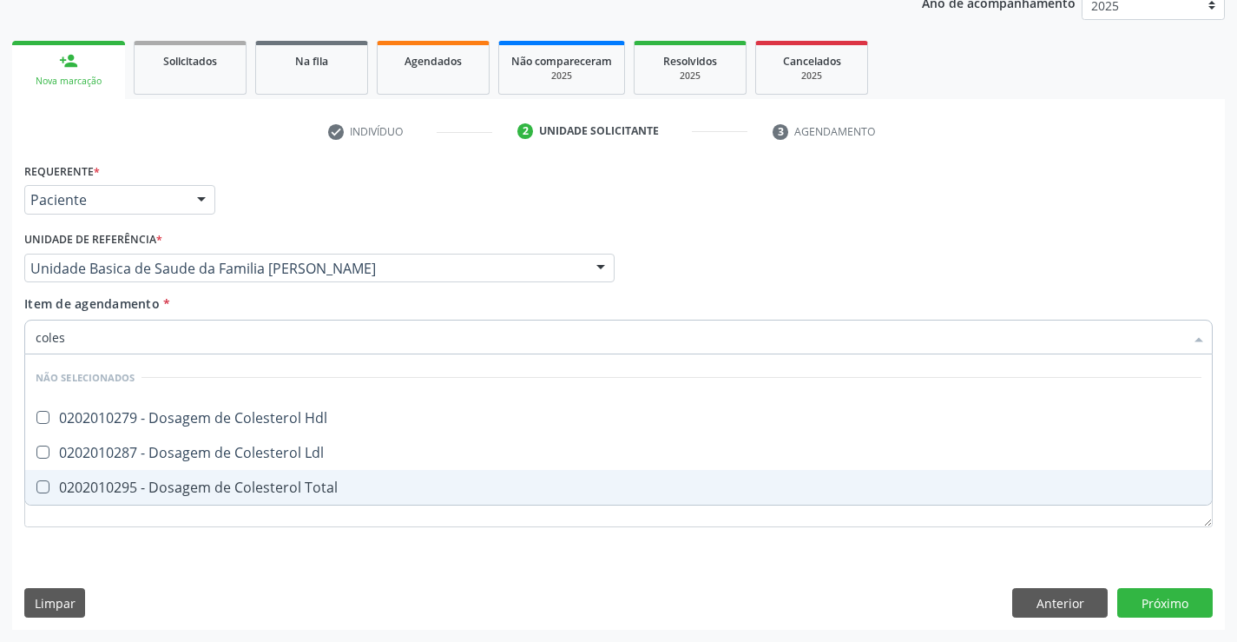
click at [133, 487] on div "0202010295 - Dosagem de Colesterol Total" at bounding box center [619, 487] width 1166 height 14
checkbox Total "true"
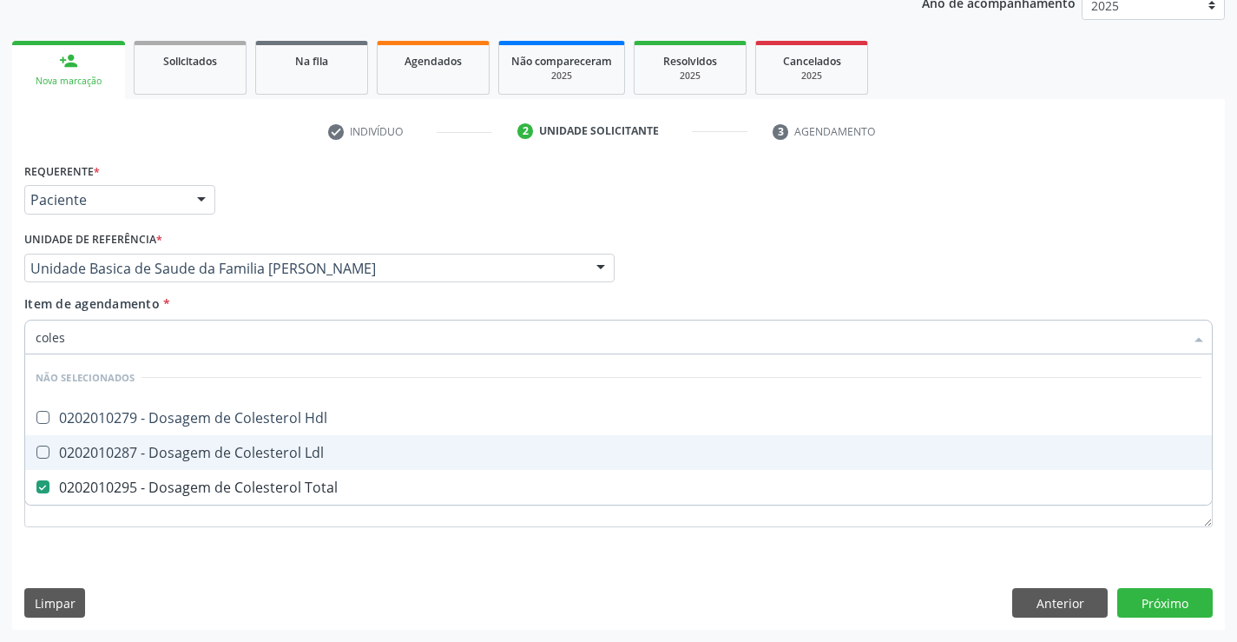
click at [139, 458] on div "0202010287 - Dosagem de Colesterol Ldl" at bounding box center [619, 452] width 1166 height 14
checkbox Ldl "true"
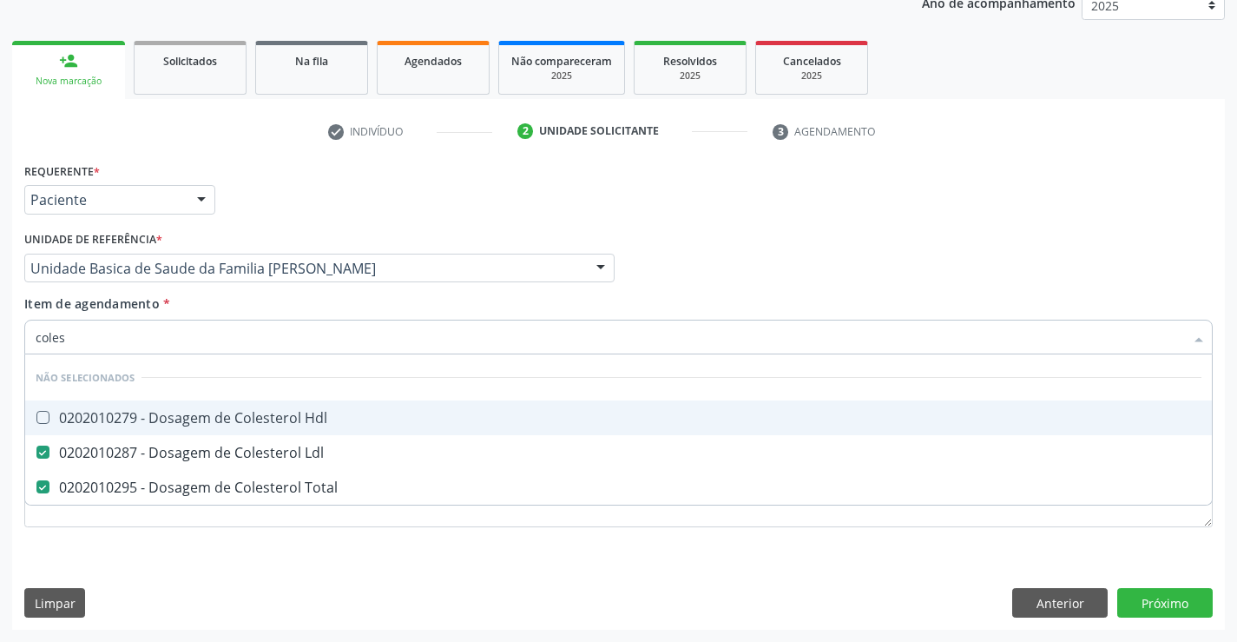
click at [146, 419] on div "0202010279 - Dosagem de Colesterol Hdl" at bounding box center [619, 418] width 1166 height 14
checkbox Hdl "true"
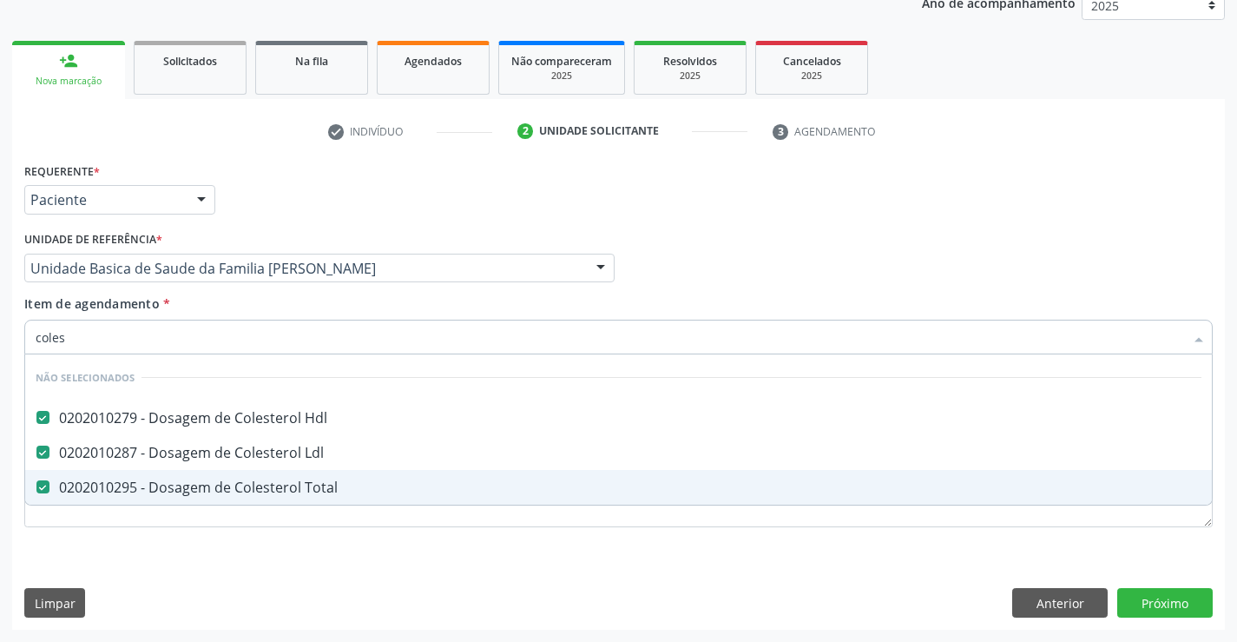
type input "coles"
click at [115, 547] on div "Requerente * Paciente Profissional de Saúde Paciente Nenhum resultado encontrad…" at bounding box center [618, 354] width 1189 height 393
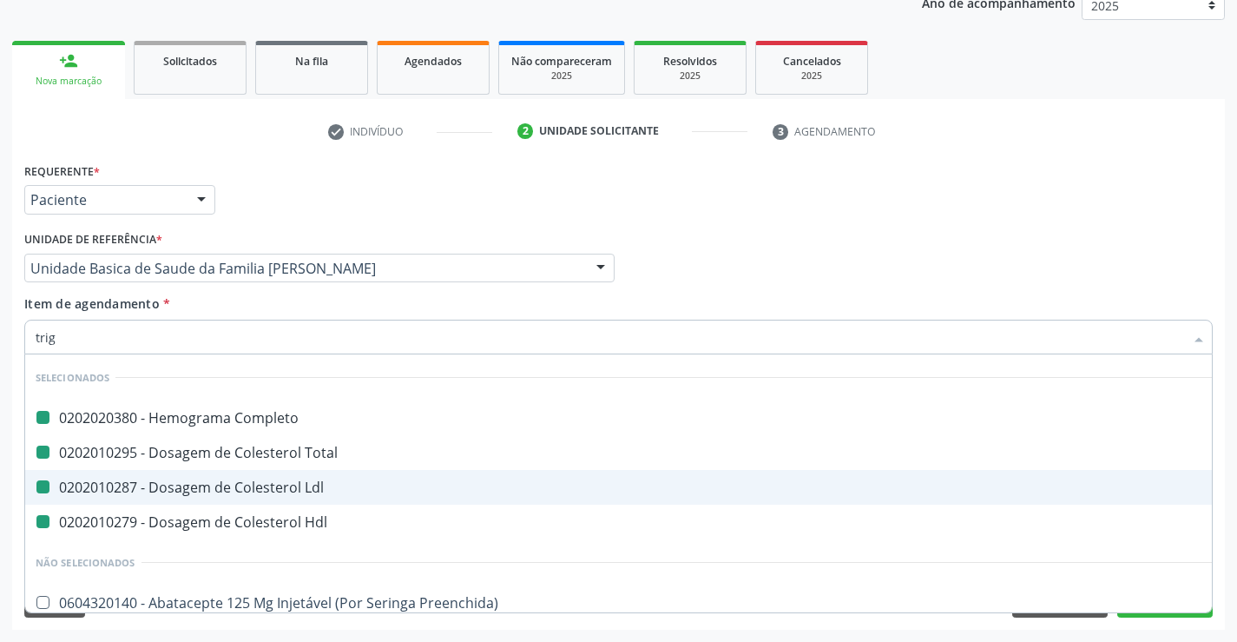
type input "trigl"
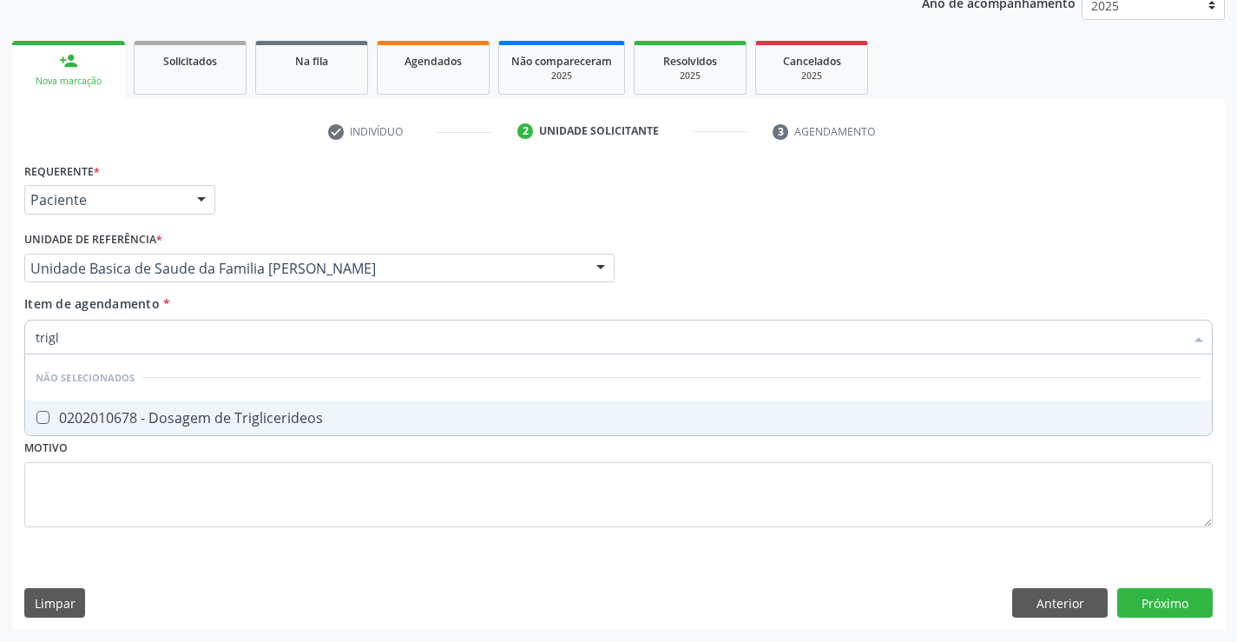
checkbox Triglicerideos "false"
type input "trigli"
click at [143, 422] on div "0202010678 - Dosagem de Triglicerideos" at bounding box center [619, 418] width 1166 height 14
checkbox Triglicerideos "true"
click at [88, 546] on div "Requerente * Paciente Profissional de Saúde Paciente Nenhum resultado encontrad…" at bounding box center [618, 354] width 1189 height 393
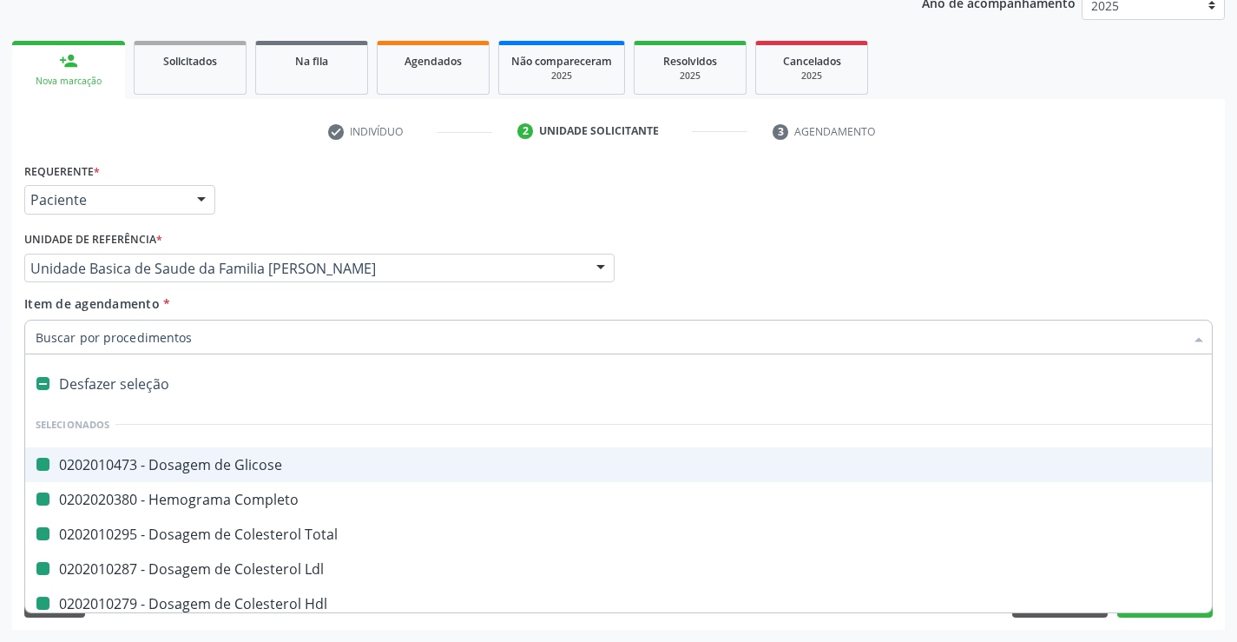
type input "u"
checkbox Glicose "false"
checkbox Completo "false"
checkbox Total "false"
checkbox Ldl "false"
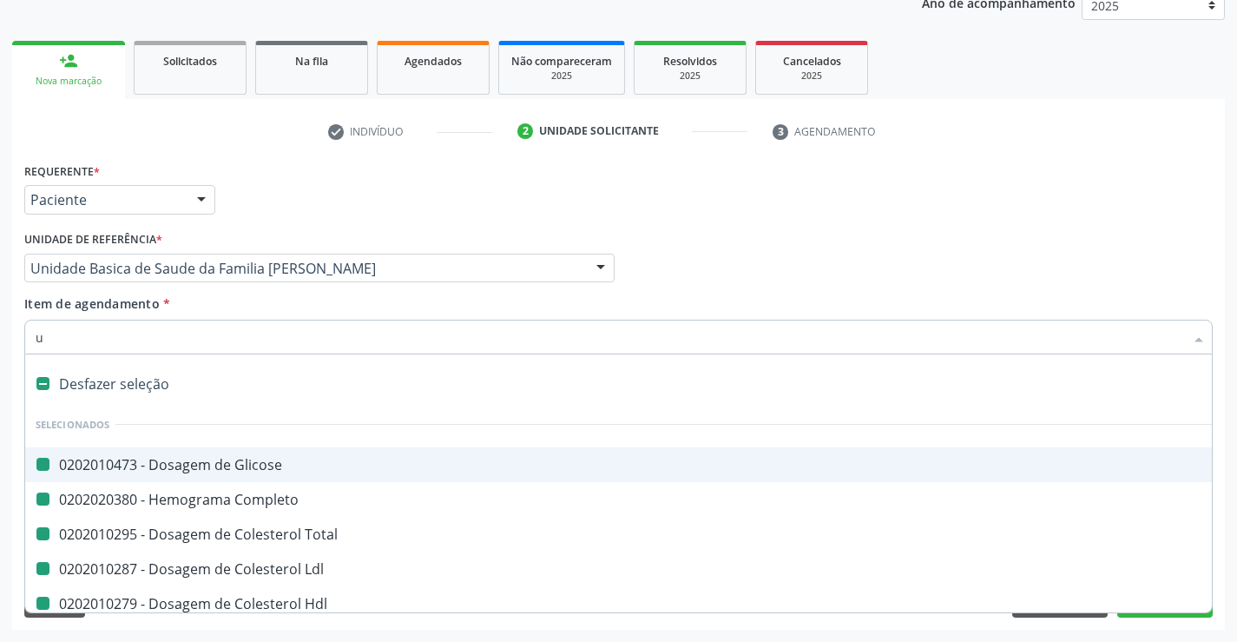
checkbox Hdl "false"
checkbox Triglicerideos "false"
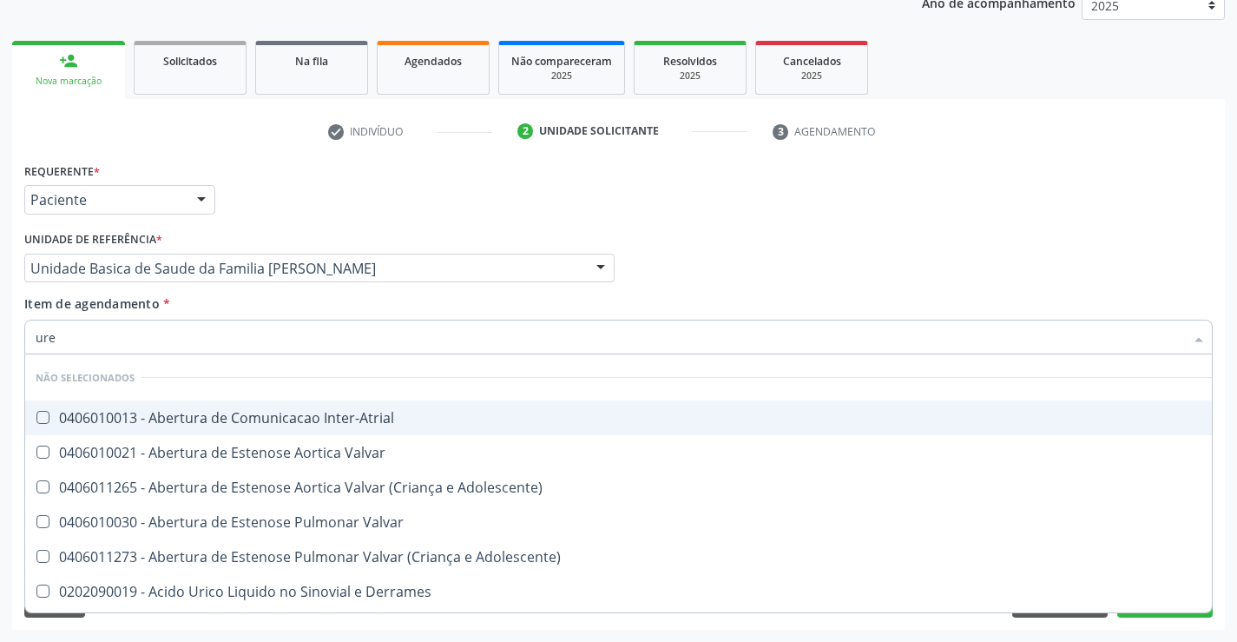
type input "urei"
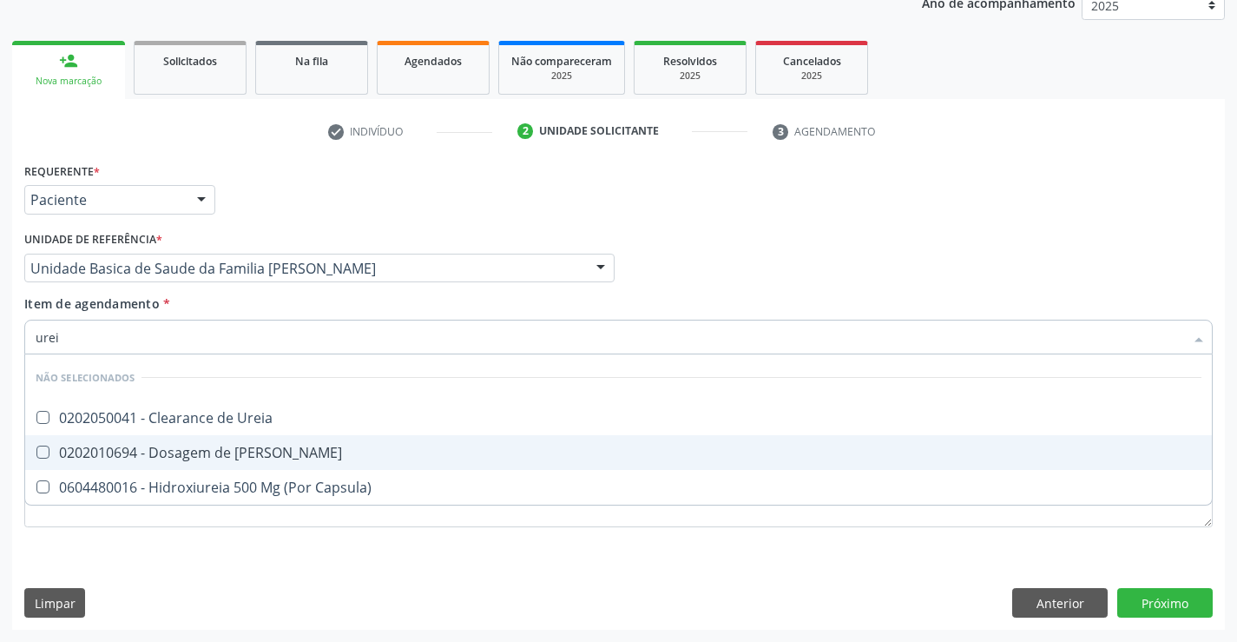
click at [143, 448] on div "0202010694 - Dosagem de [PERSON_NAME]" at bounding box center [619, 452] width 1166 height 14
checkbox Ureia "true"
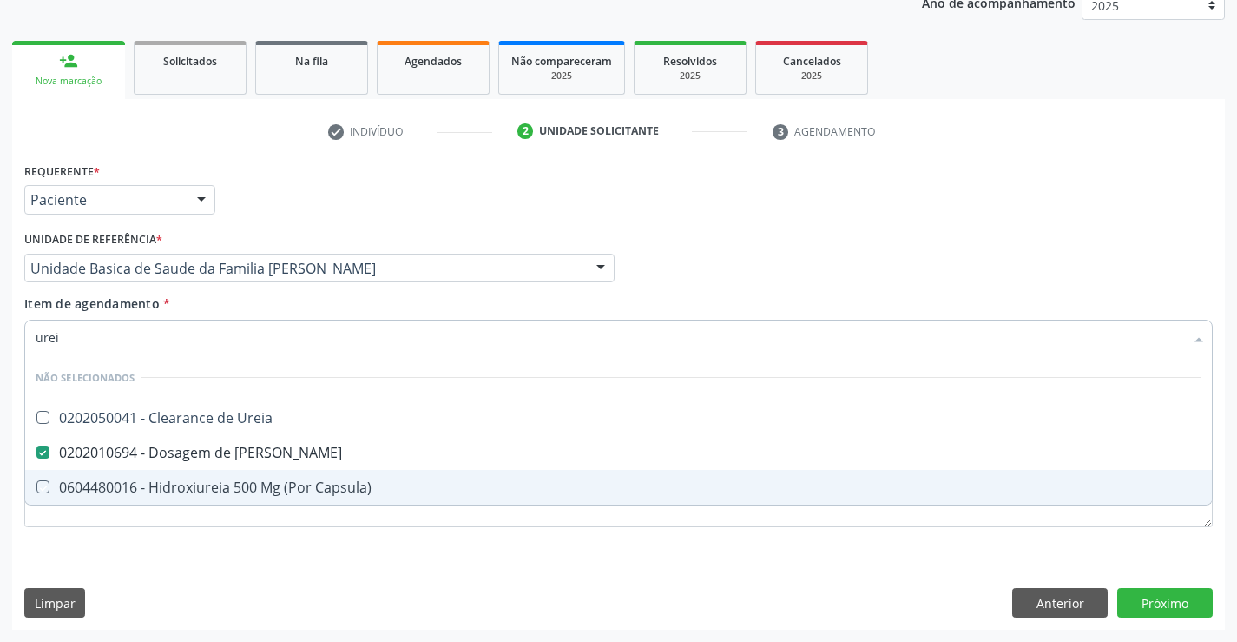
click at [95, 596] on div "Requerente * Paciente Profissional de Saúde Paciente Nenhum resultado encontrad…" at bounding box center [618, 394] width 1213 height 472
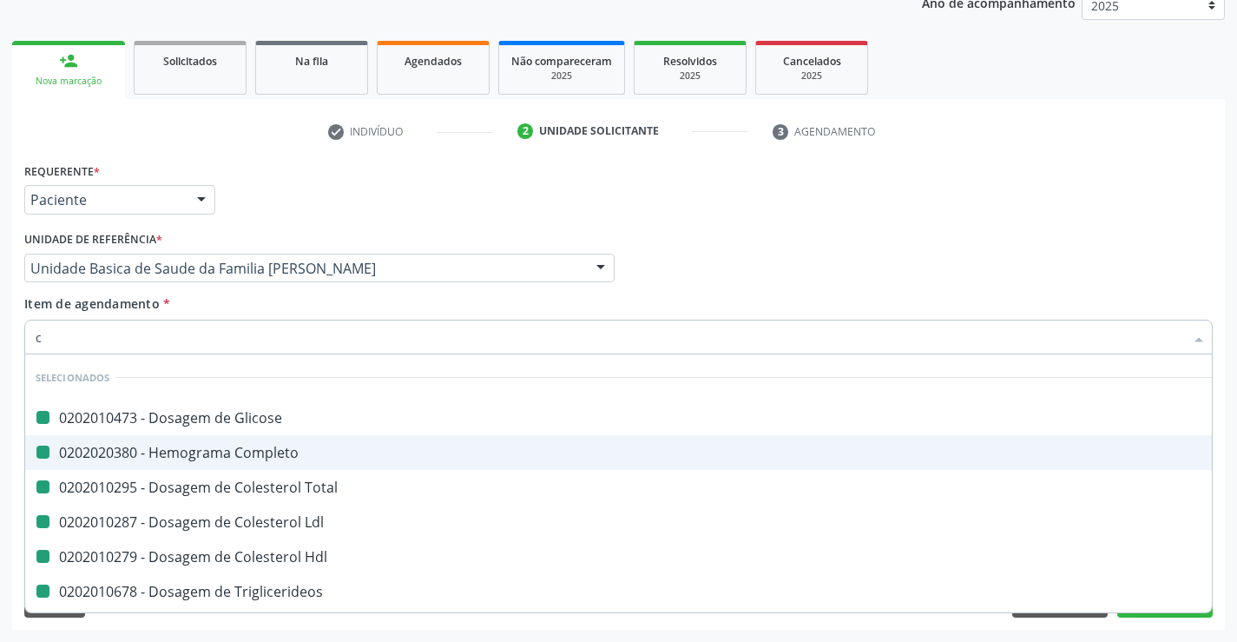
type input "cr"
checkbox Glicose "false"
checkbox Completo "false"
checkbox Total "false"
checkbox Ldl "false"
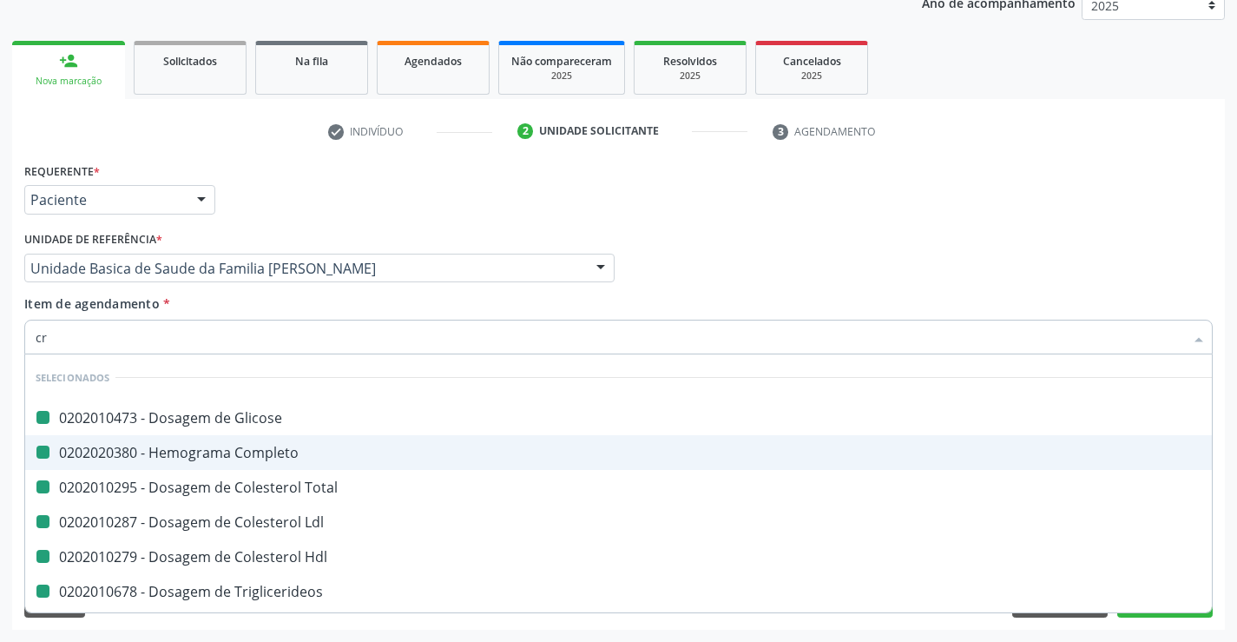
checkbox Hdl "false"
checkbox Triglicerideos "false"
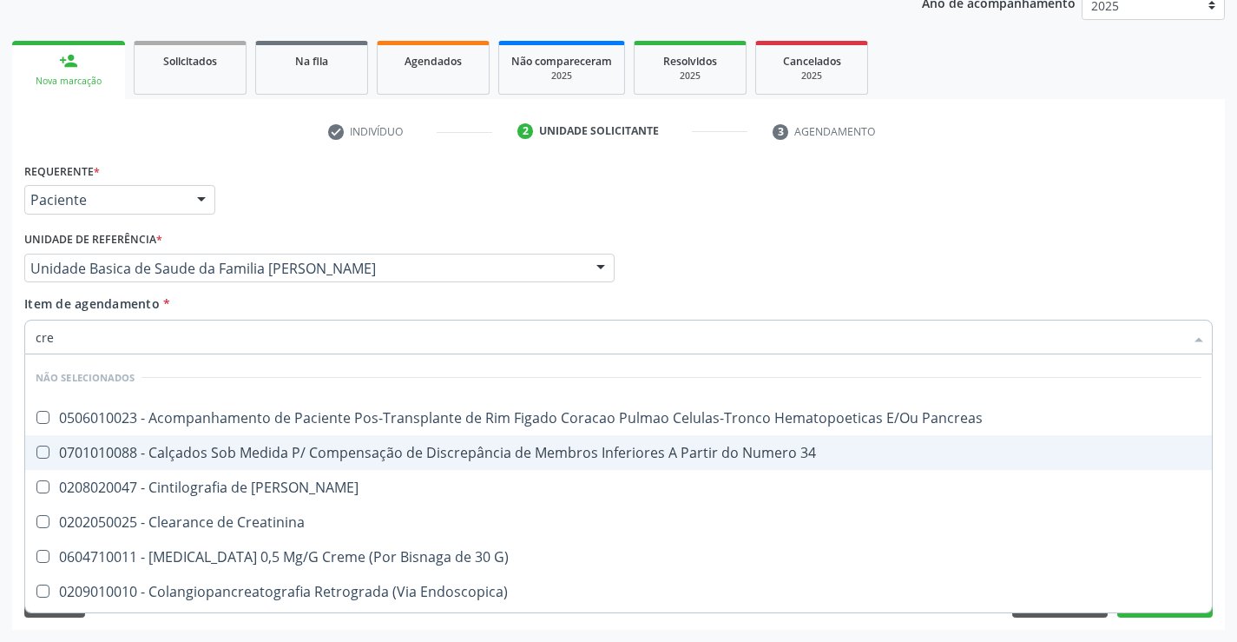
type input "crea"
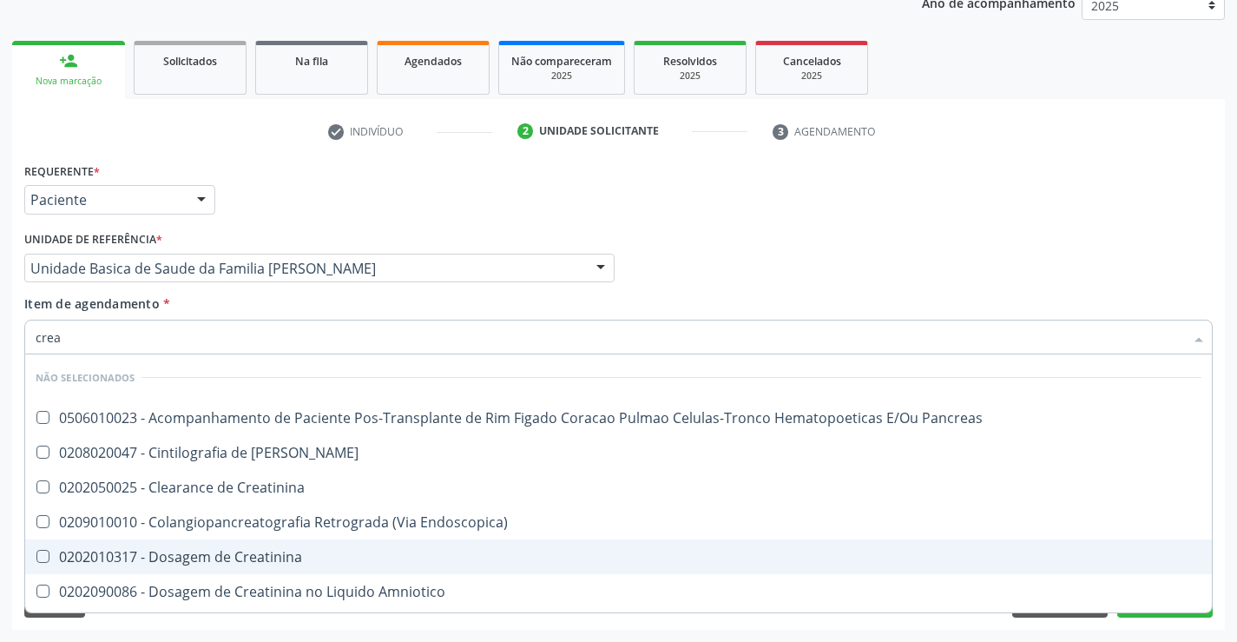
click at [253, 550] on div "0202010317 - Dosagem de Creatinina" at bounding box center [619, 557] width 1166 height 14
checkbox Creatinina "true"
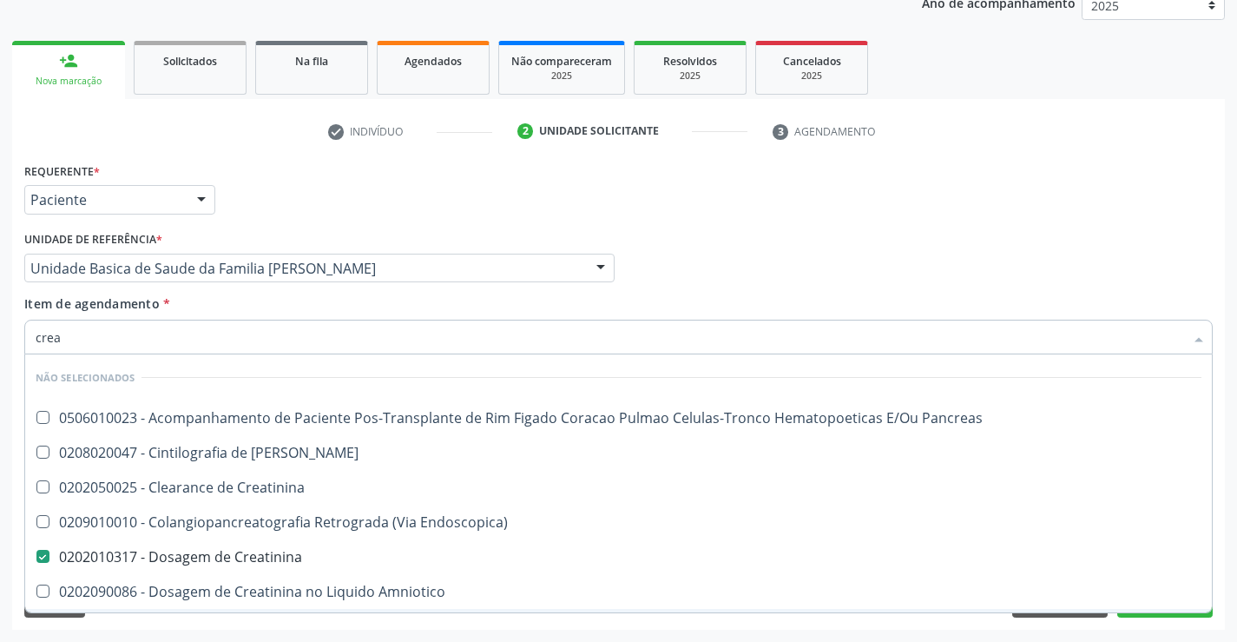
click at [186, 618] on div "Requerente * Paciente Profissional de Saúde Paciente Nenhum resultado encontrad…" at bounding box center [618, 394] width 1213 height 472
checkbox Pancreas "true"
checkbox Creatinina "true"
checkbox Endoscopica\) "true"
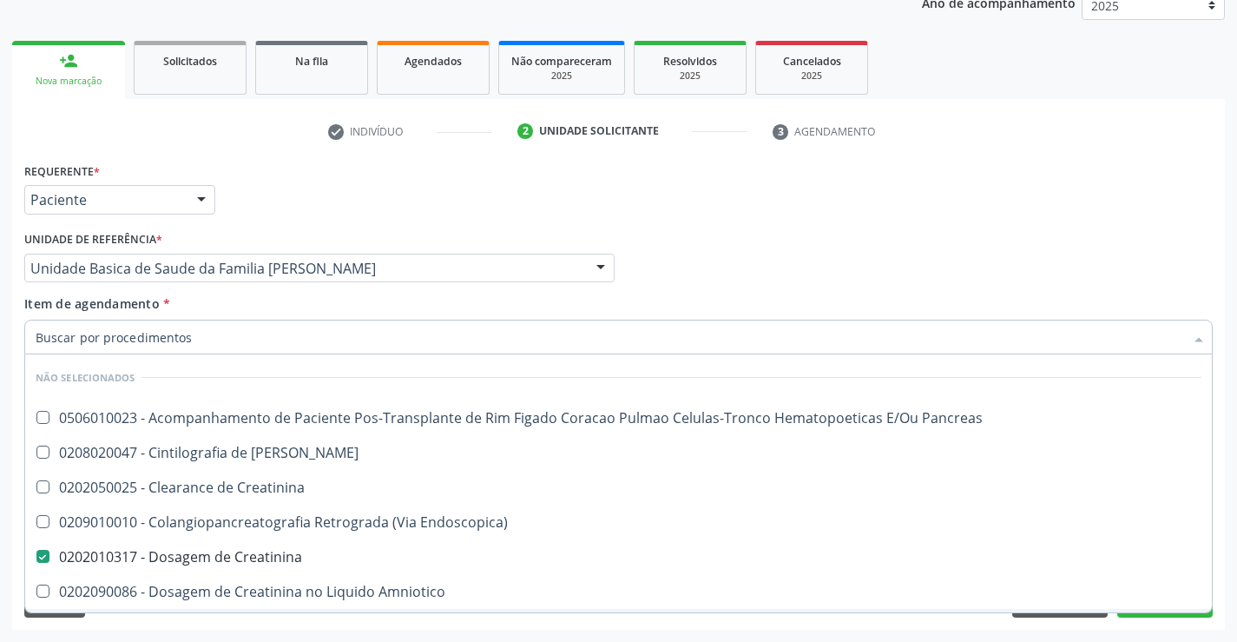
checkbox Amniotico "true"
checkbox Mb "true"
checkbox \(Cpk\) "true"
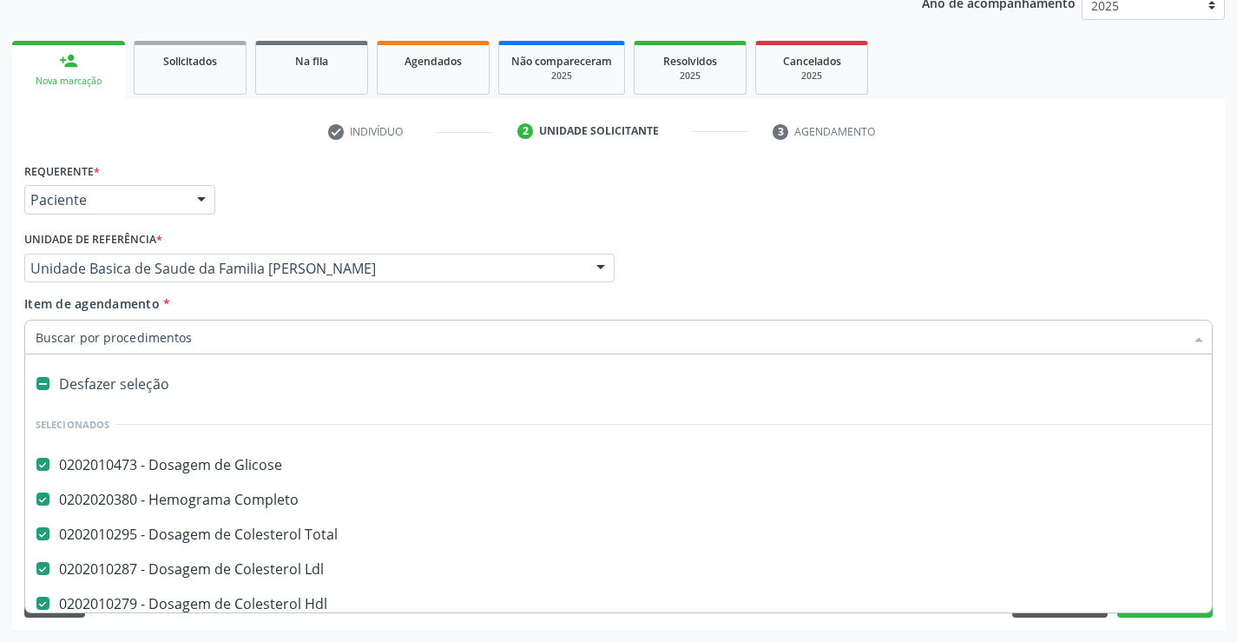
type input "t"
checkbox Creatinina "false"
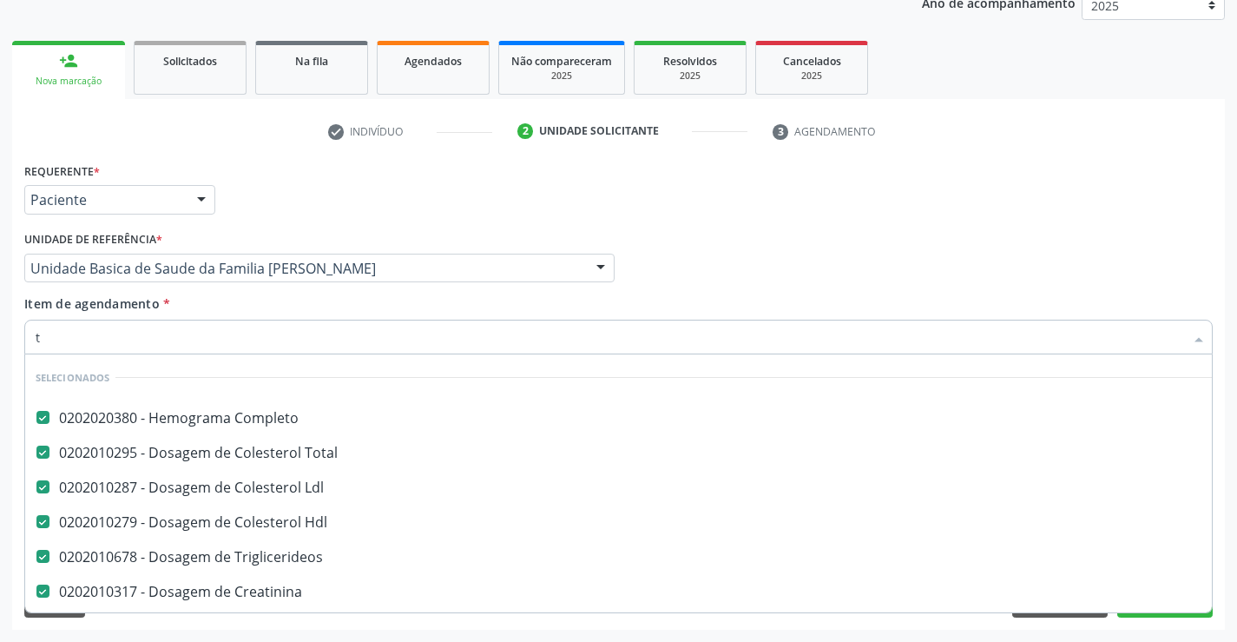
scroll to position [8, 0]
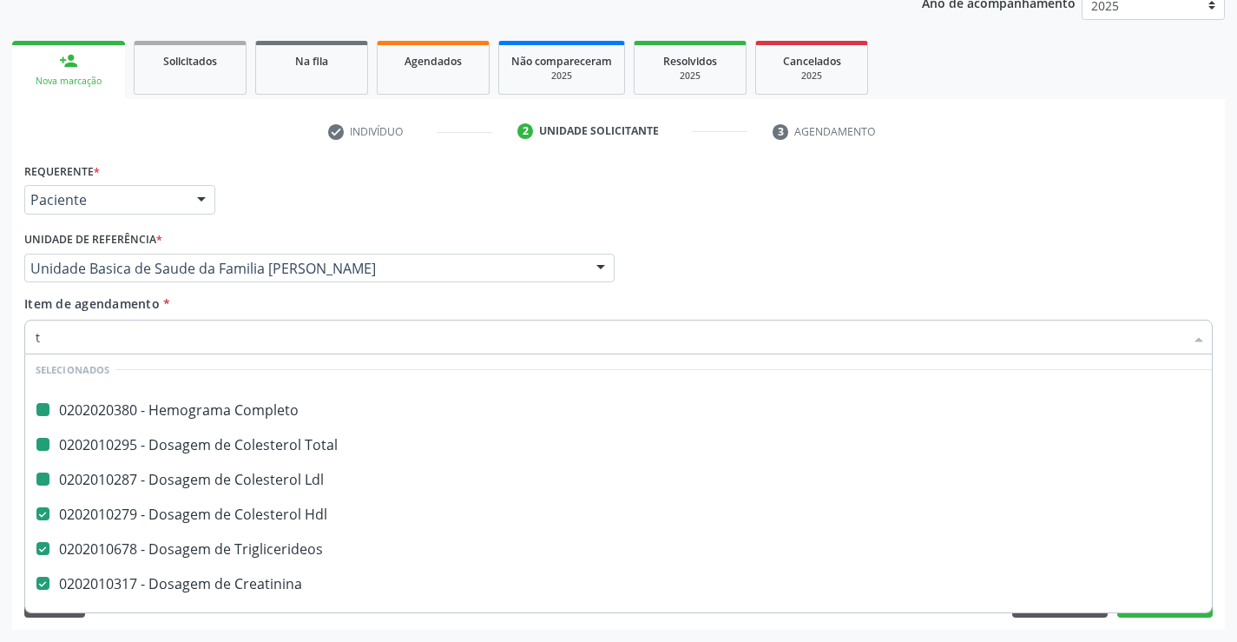
type input "tg"
checkbox Completo "false"
checkbox Total "false"
checkbox Ldl "false"
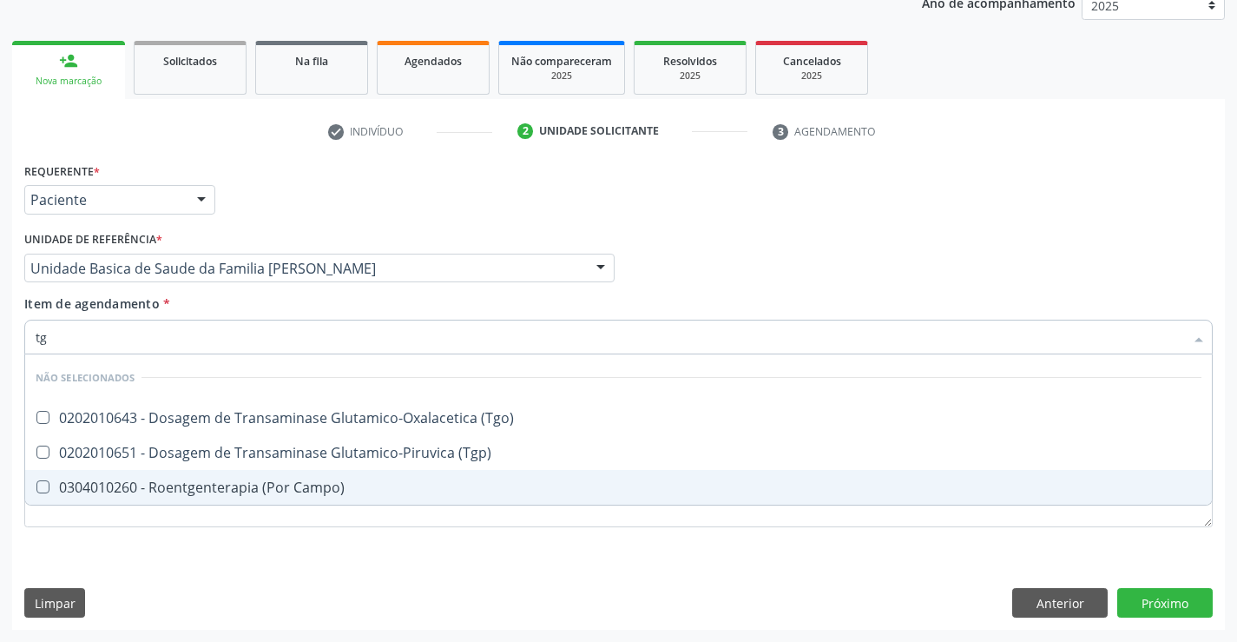
scroll to position [0, 0]
click at [231, 399] on li "Não selecionados" at bounding box center [618, 377] width 1187 height 46
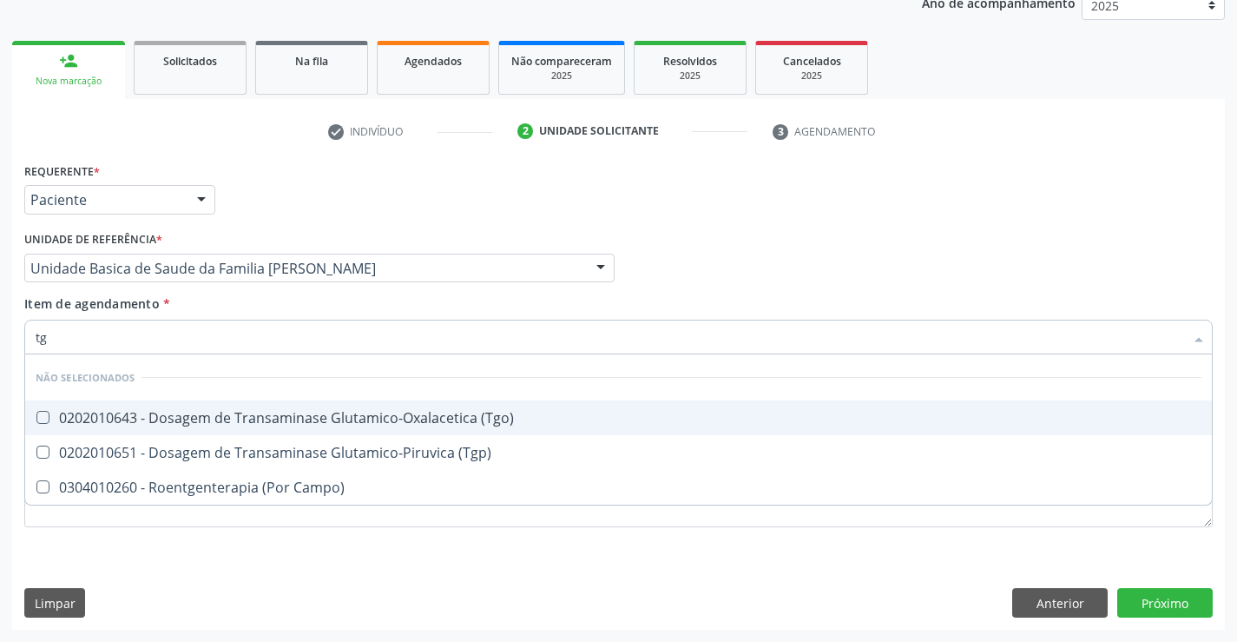
click at [215, 416] on div "0202010643 - Dosagem de Transaminase Glutamico-Oxalacetica (Tgo)" at bounding box center [619, 418] width 1166 height 14
checkbox \(Tgo\) "true"
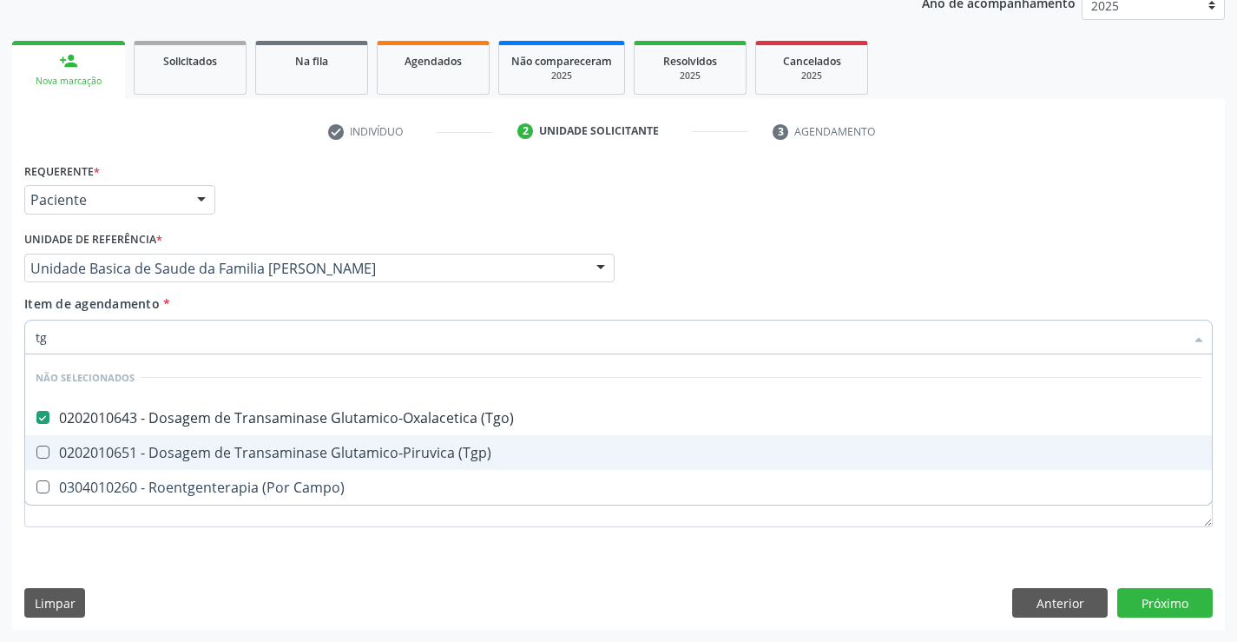
click at [182, 445] on div "0202010651 - Dosagem de Transaminase Glutamico-Piruvica (Tgp)" at bounding box center [619, 452] width 1166 height 14
checkbox \(Tgp\) "true"
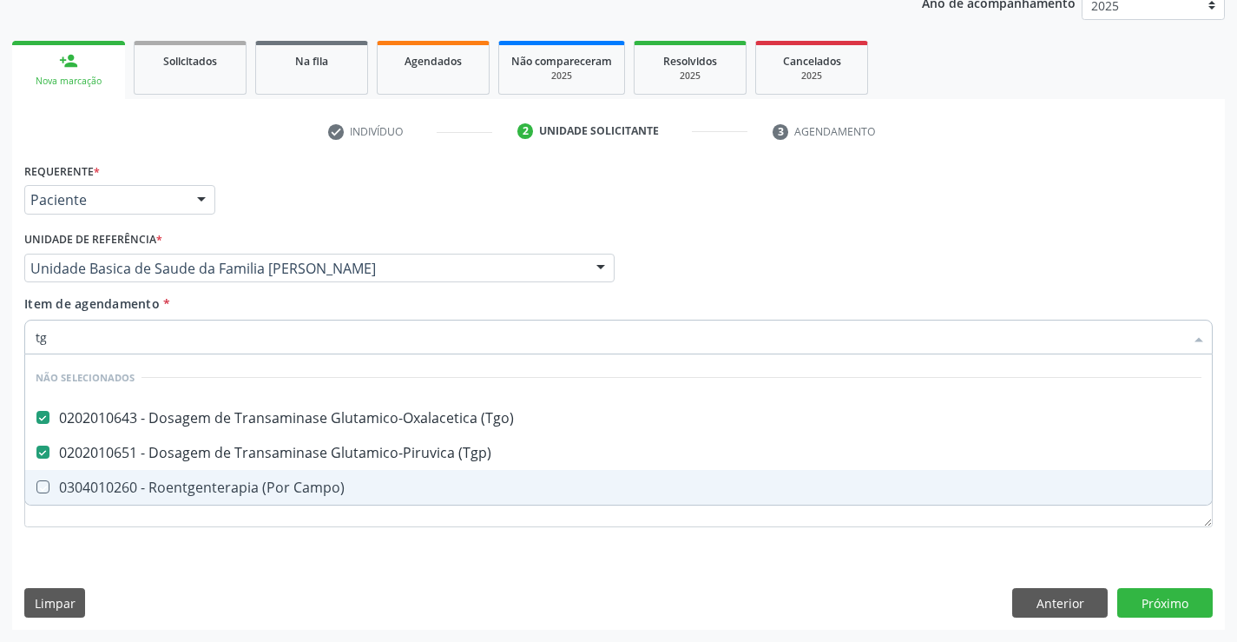
click at [116, 602] on div "Requerente * Paciente Profissional de Saúde Paciente Nenhum resultado encontrad…" at bounding box center [618, 394] width 1213 height 472
checkbox Campo\) "true"
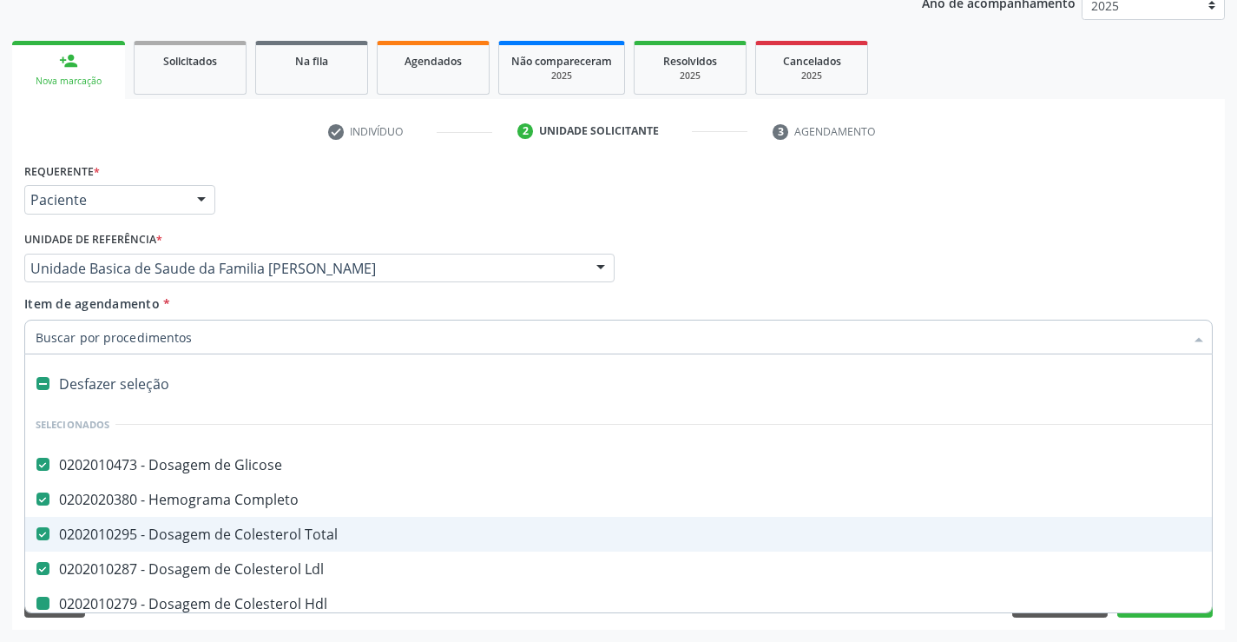
type input "u"
checkbox Hdl "false"
checkbox Triglicerideos "false"
checkbox Ureia "false"
checkbox Creatinina "false"
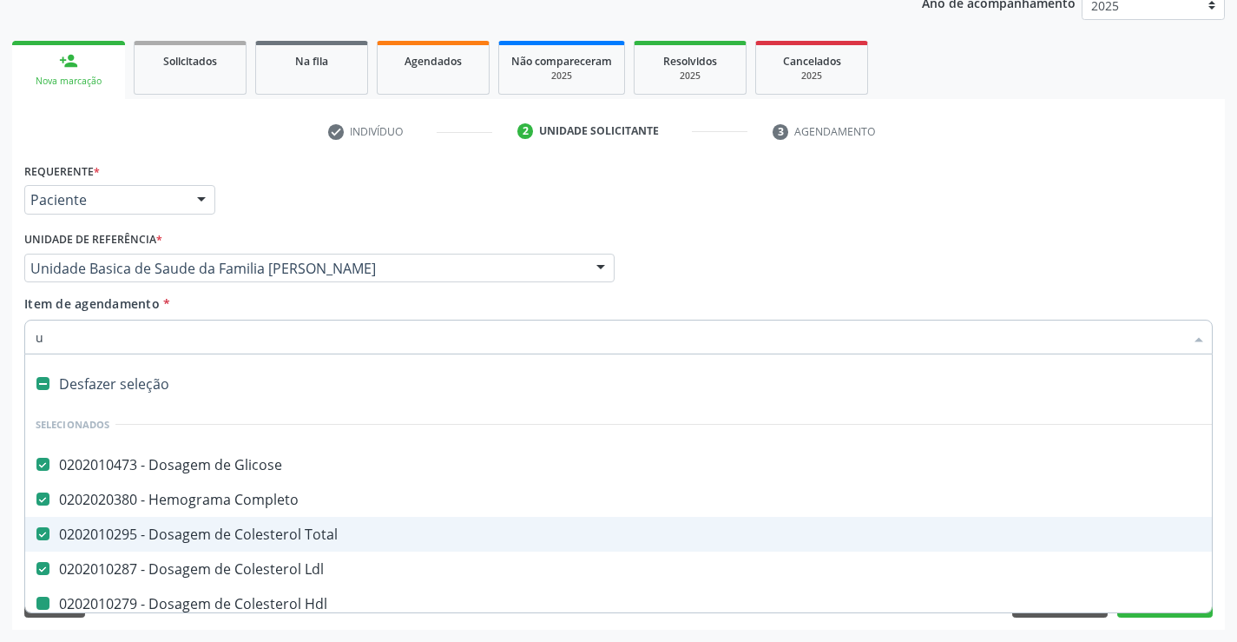
checkbox \(Tgo\) "false"
checkbox \(Tgp\) "false"
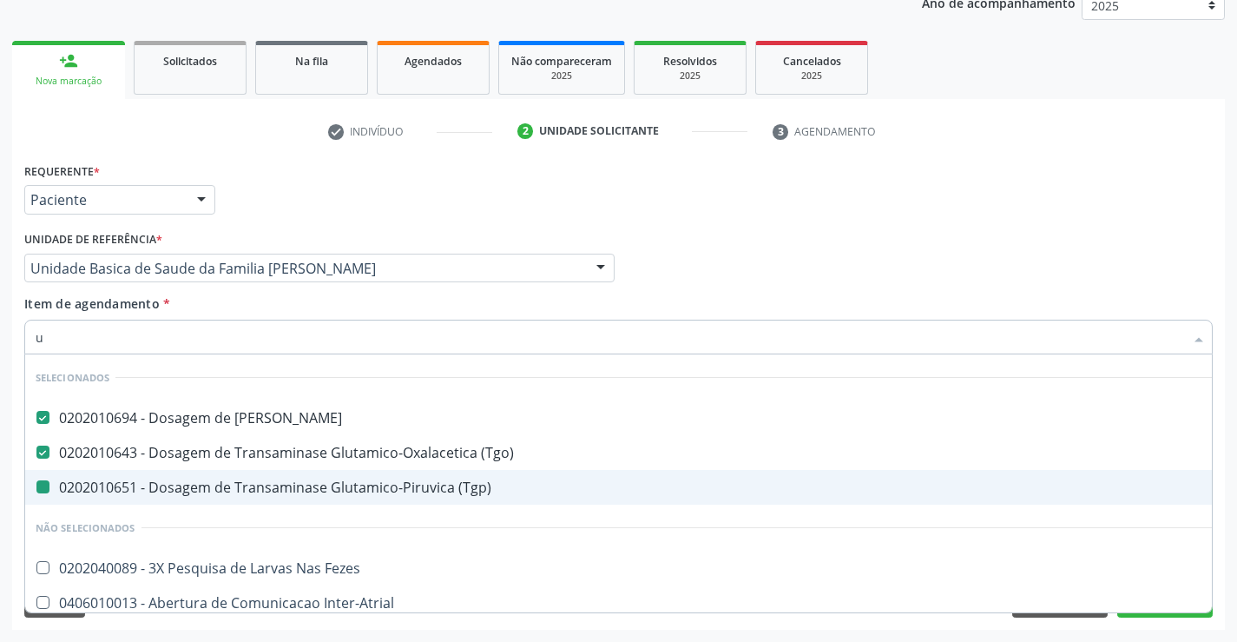
type input "ur"
checkbox \(Tgp\) "false"
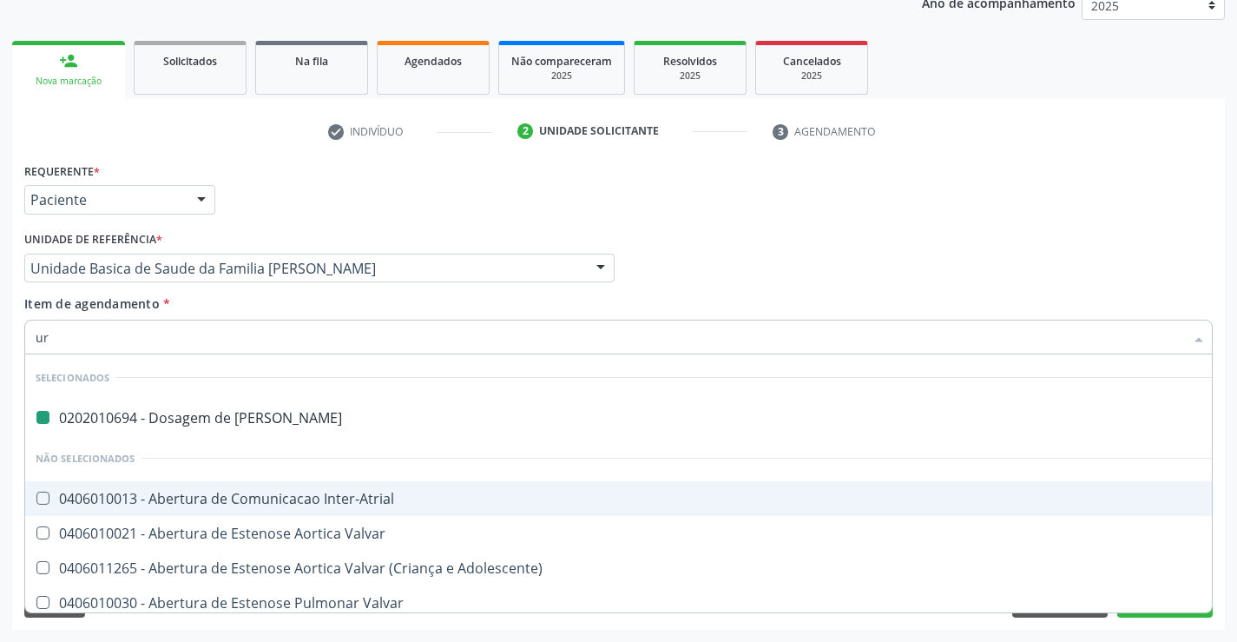
type input "uri"
checkbox Ureia "false"
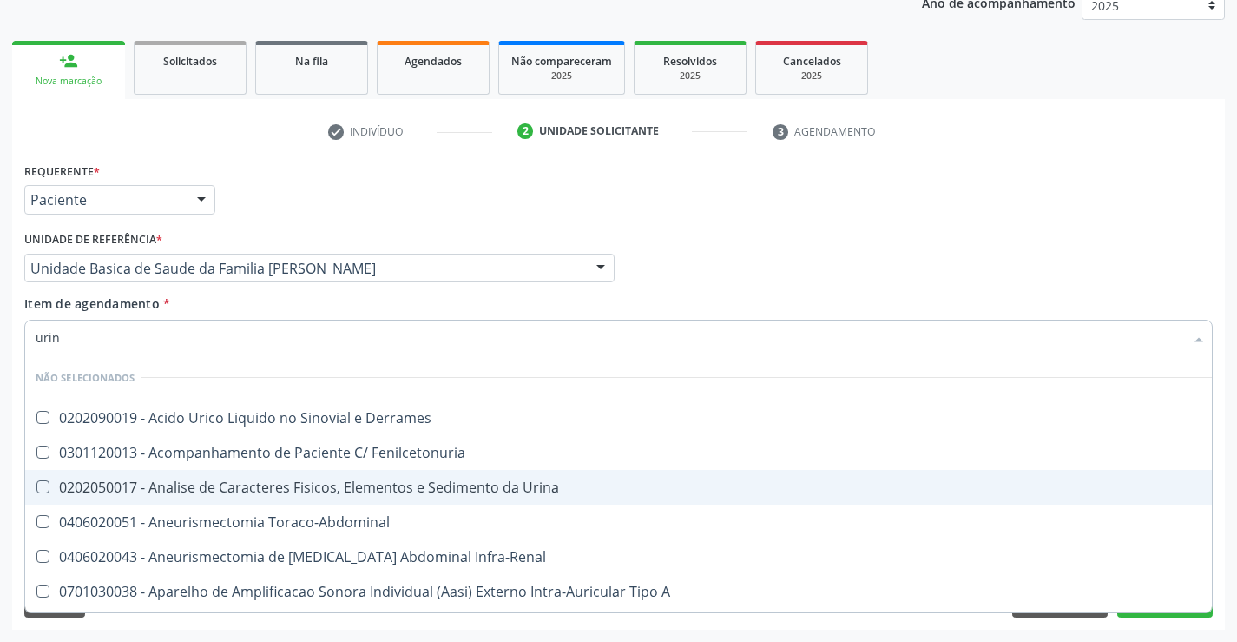
type input "urina"
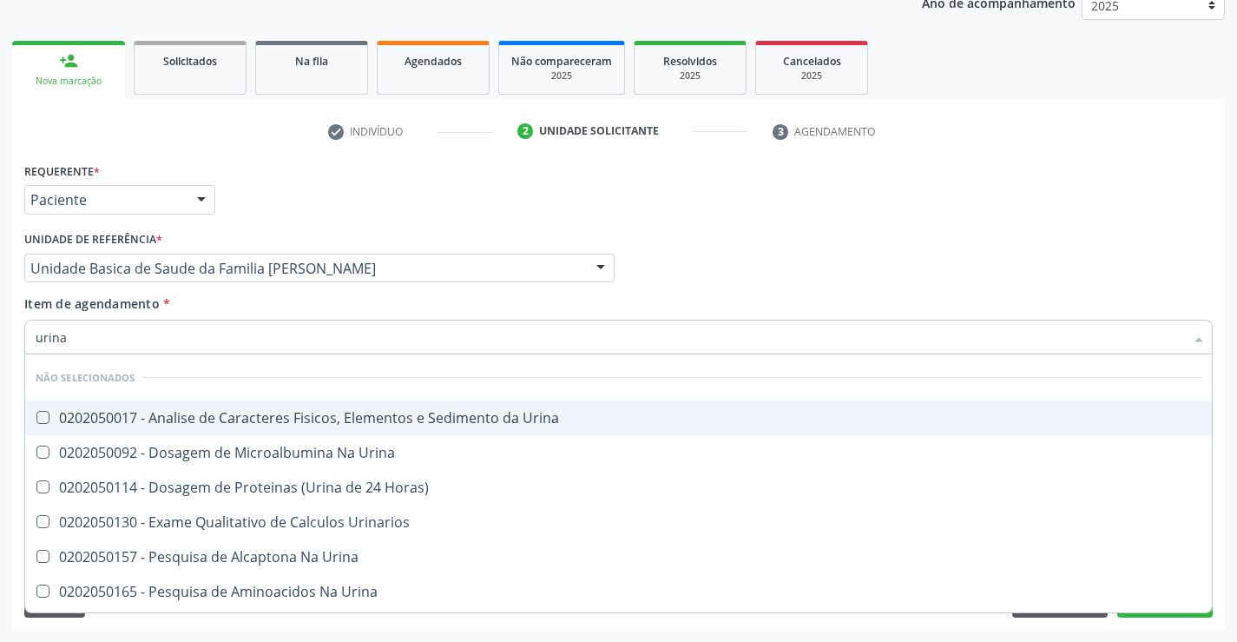
click at [315, 414] on div "0202050017 - Analise de Caracteres Fisicos, Elementos e Sedimento da Urina" at bounding box center [619, 418] width 1166 height 14
checkbox Urina "true"
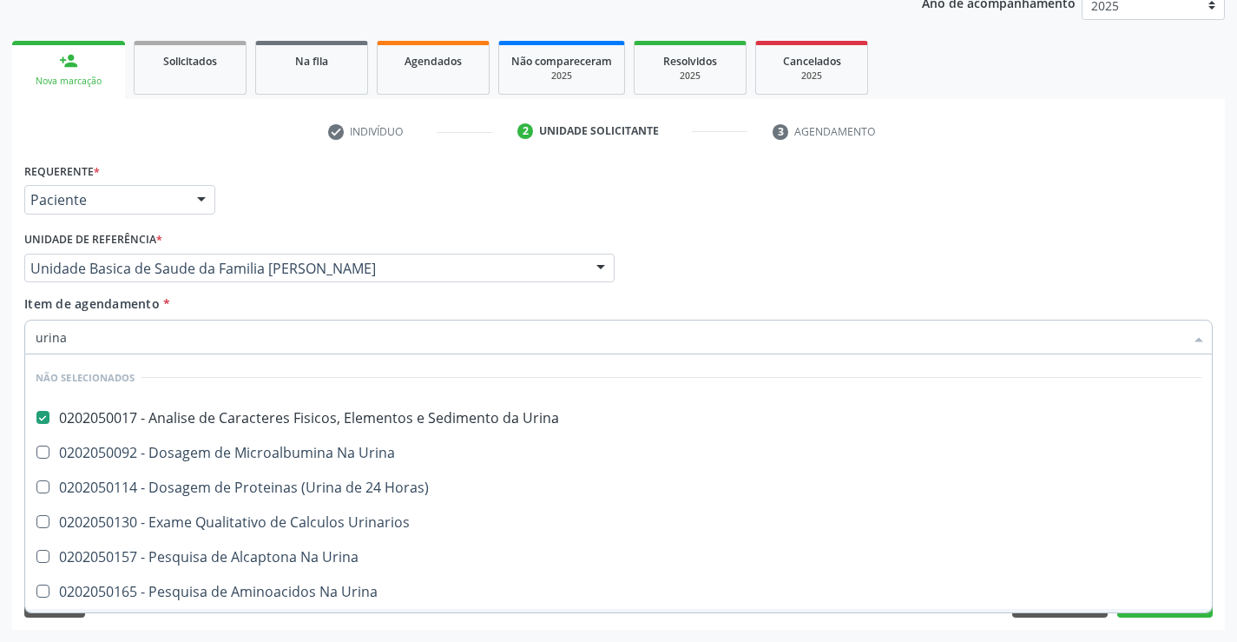
click at [251, 622] on div "Requerente * Paciente Profissional de Saúde Paciente Nenhum resultado encontrad…" at bounding box center [618, 394] width 1213 height 472
checkbox Horas\) "true"
checkbox Urina "true"
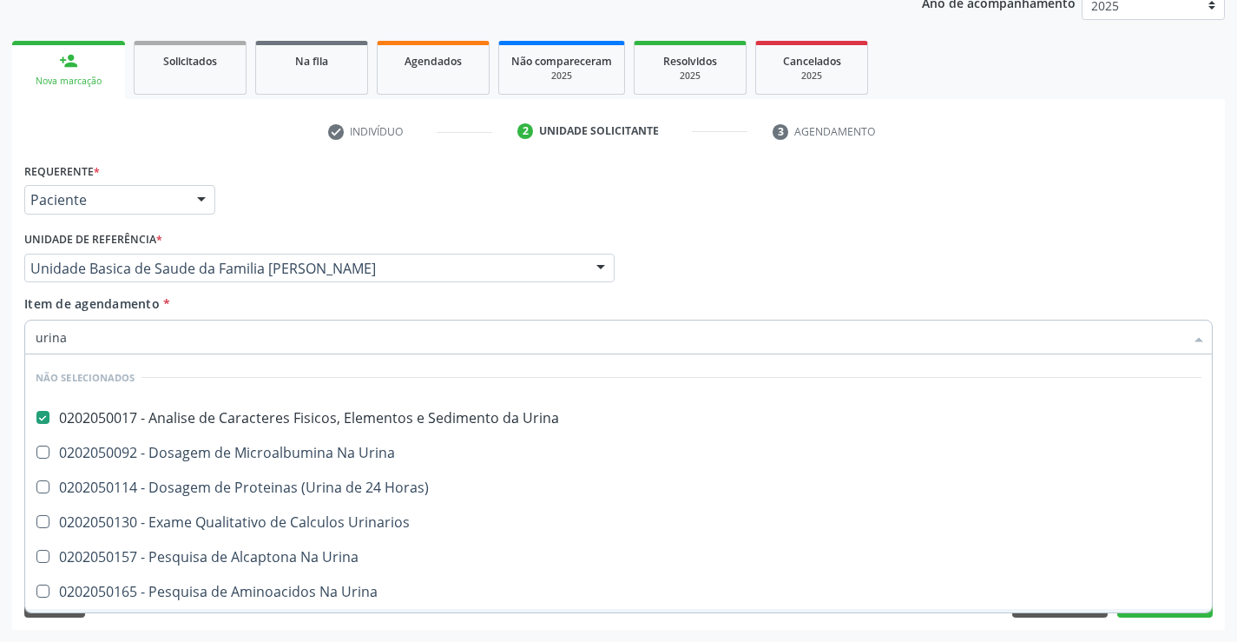
checkbox Urina "true"
checkbox Urinarios "true"
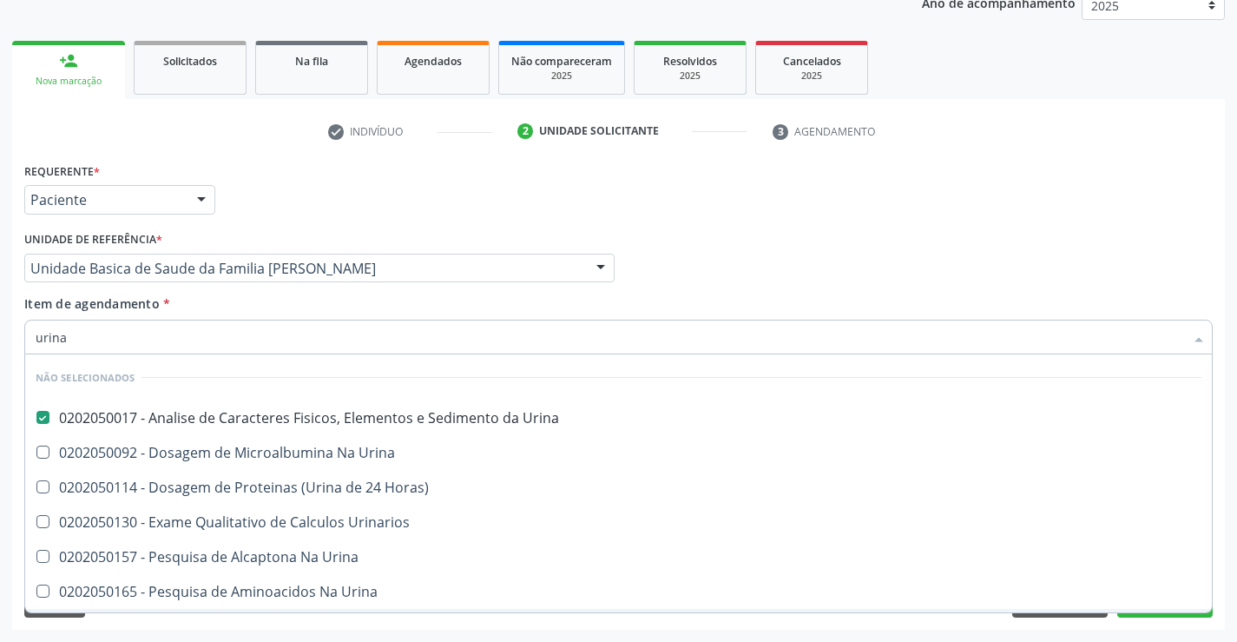
checkbox Urina "true"
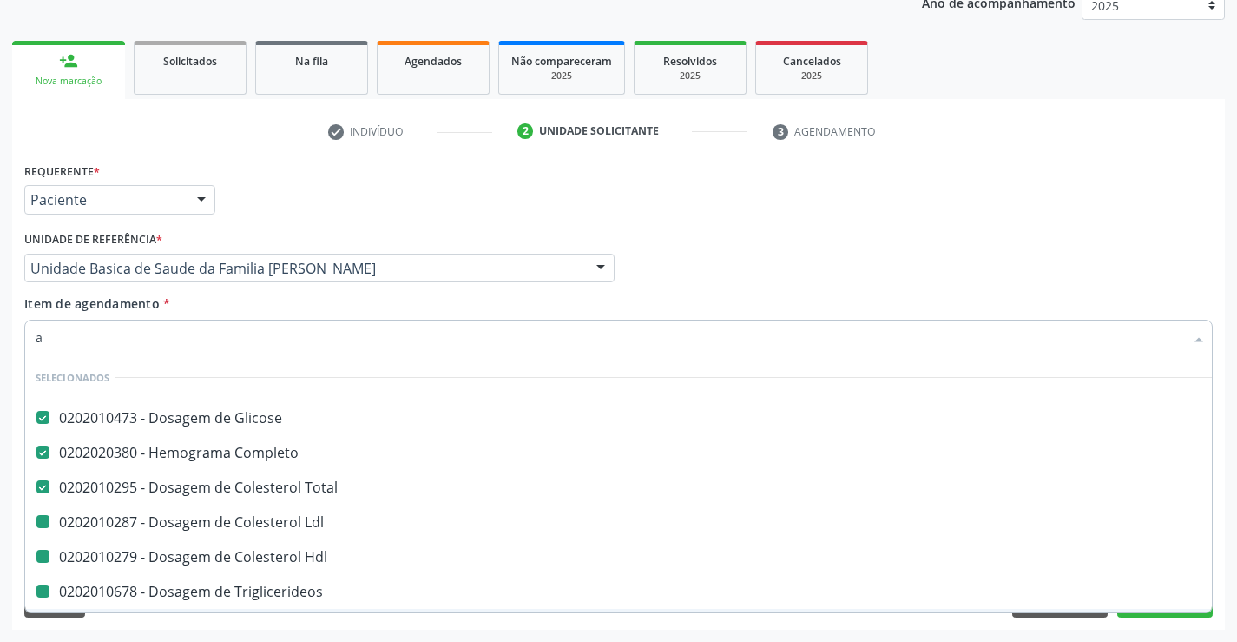
type input "ac"
checkbox Hdl "false"
checkbox Triglicerideos "false"
checkbox Ureia "false"
checkbox Creatinina "false"
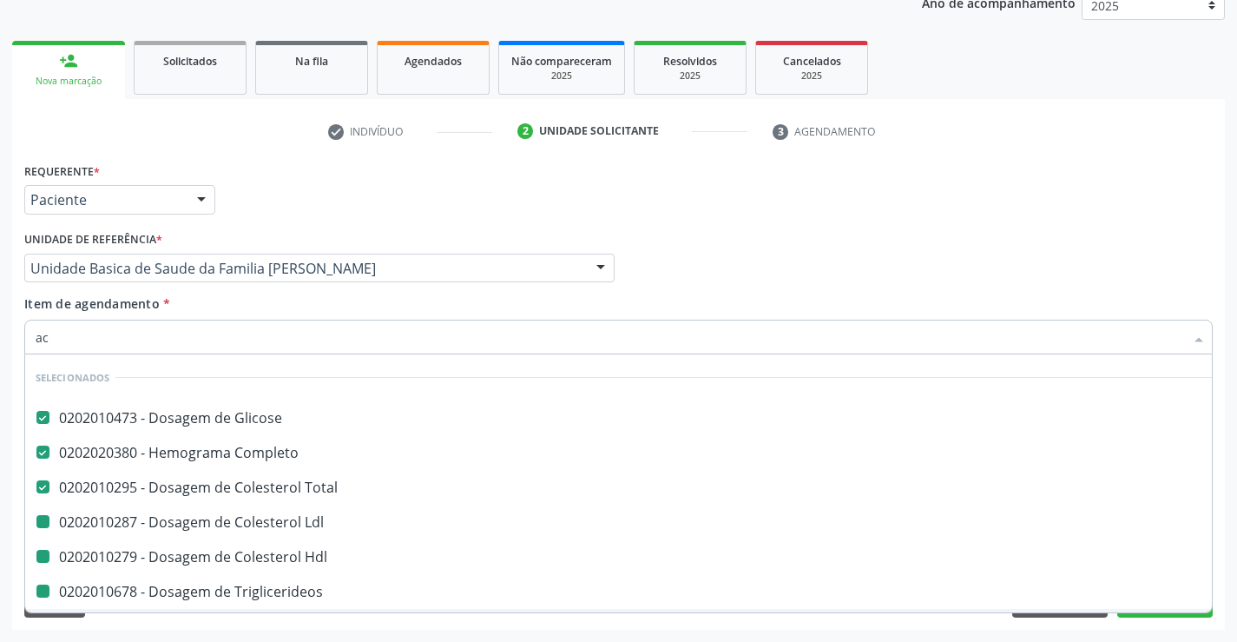
checkbox \(Tgo\) "false"
checkbox \(Tgp\) "false"
checkbox Urina "false"
checkbox Ldl "false"
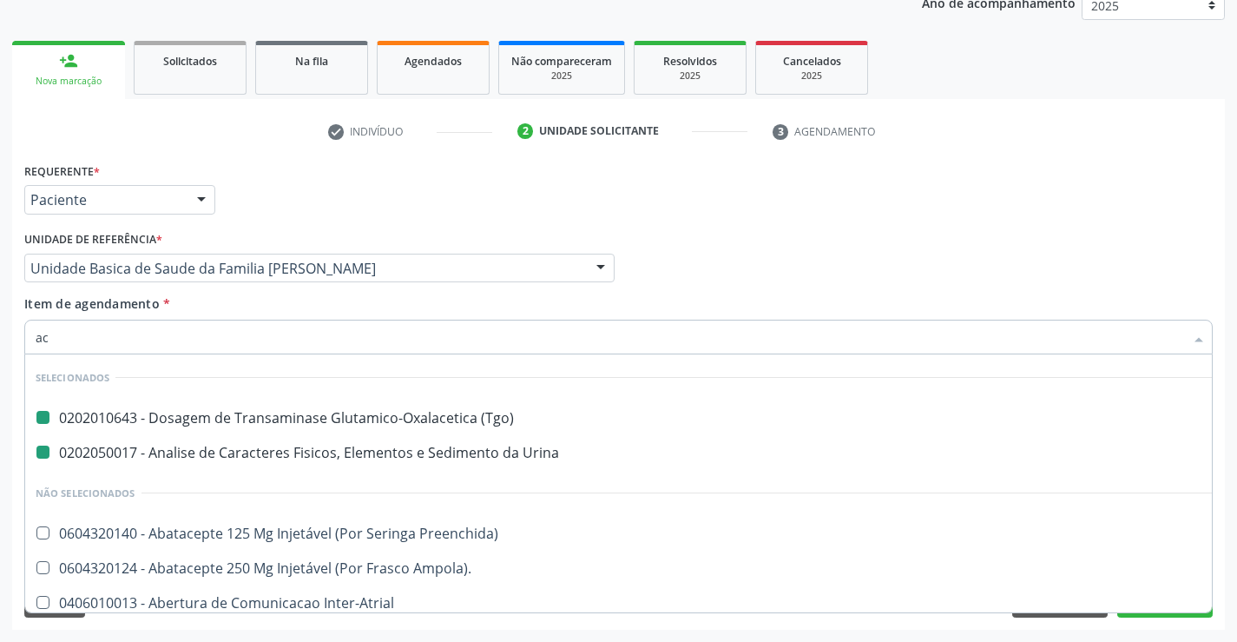
type input "aci"
checkbox \(Tgo\) "false"
checkbox Urina "false"
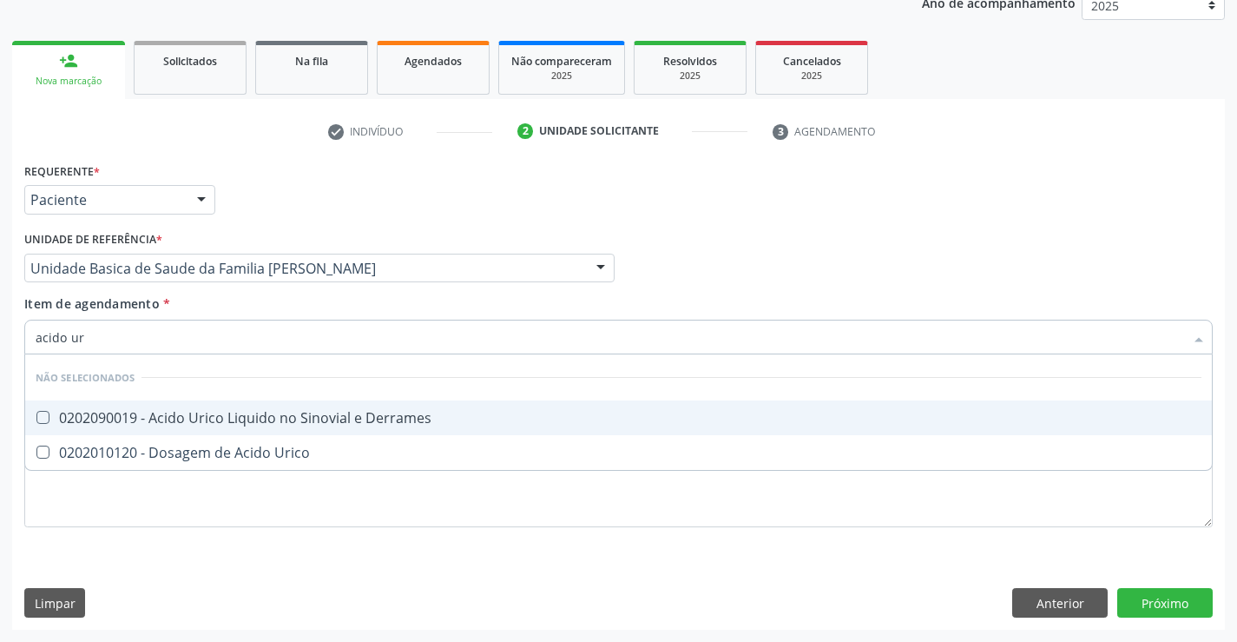
type input "acido uri"
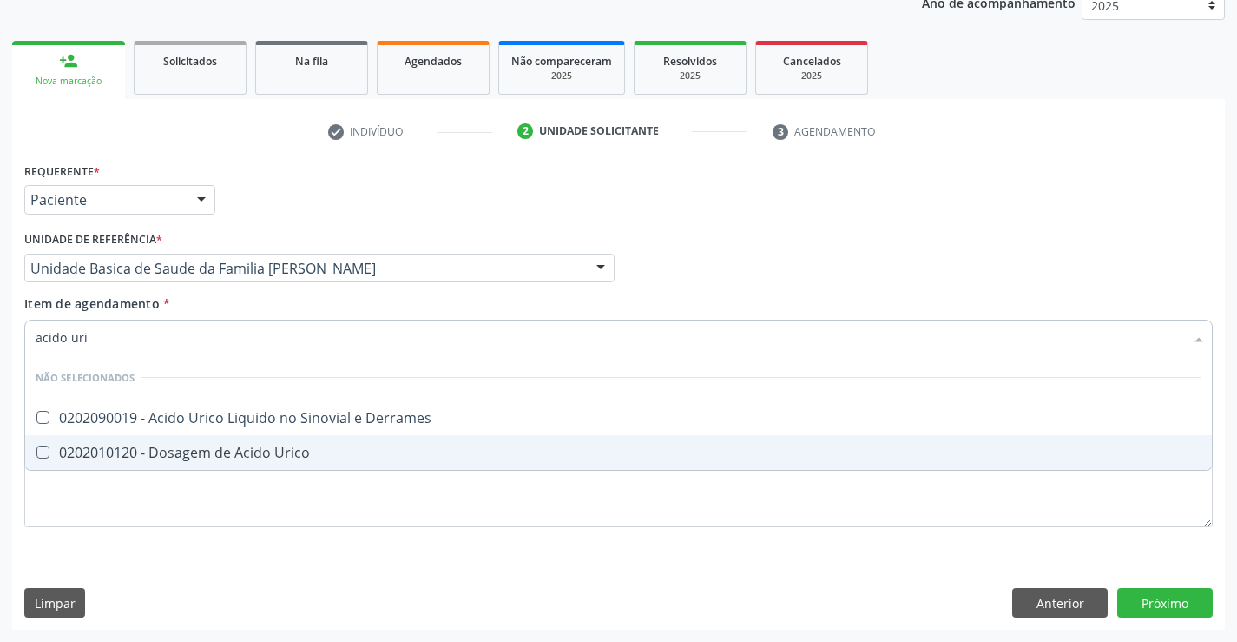
click at [181, 446] on div "0202010120 - Dosagem de Acido Urico" at bounding box center [619, 452] width 1166 height 14
checkbox Urico "true"
click at [165, 570] on div "Requerente * Paciente Profissional de Saúde Paciente Nenhum resultado encontrad…" at bounding box center [618, 394] width 1213 height 472
checkbox Derrames "true"
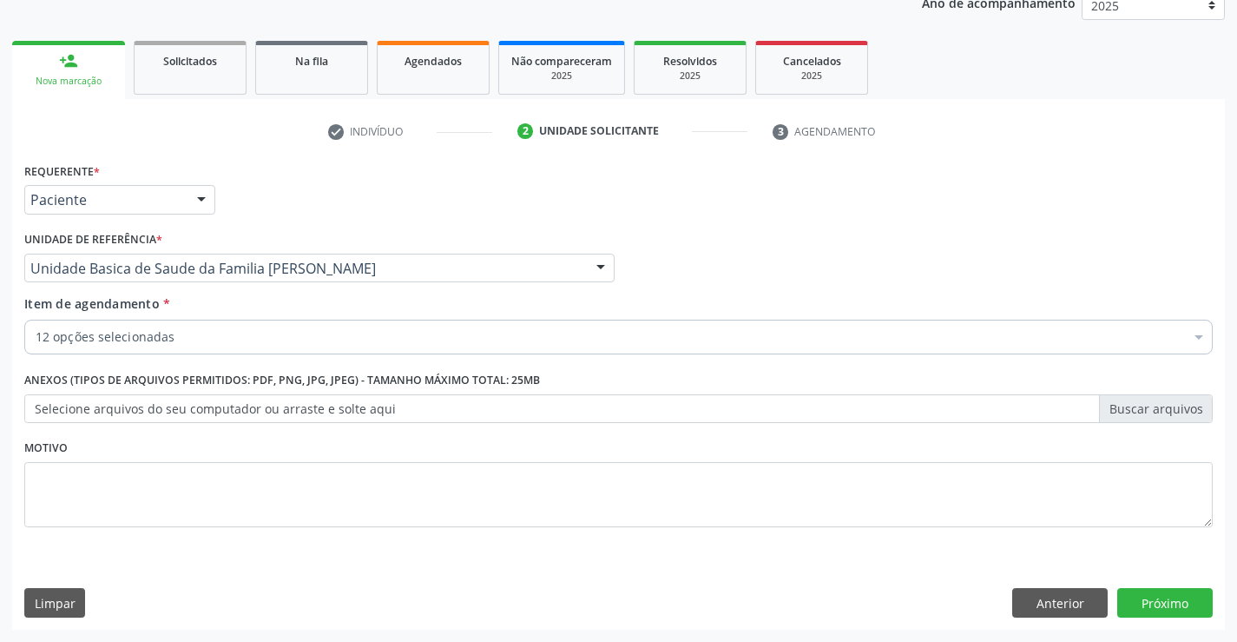
click at [188, 321] on div "12 opções selecionadas" at bounding box center [618, 337] width 1189 height 35
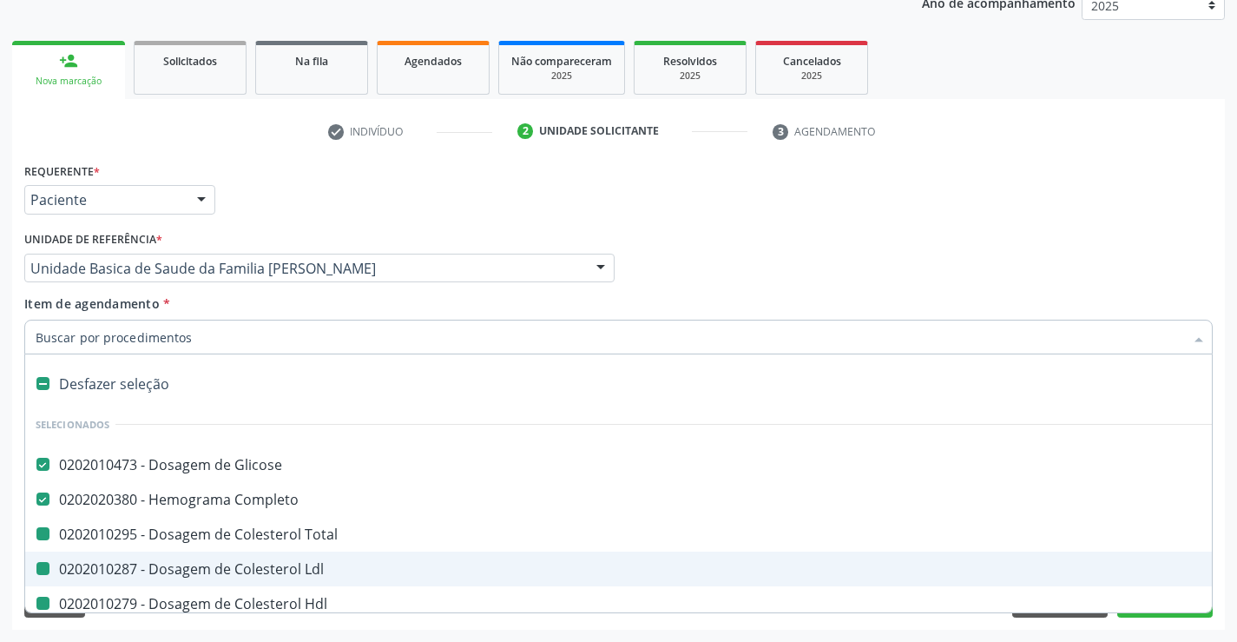
type input "f"
checkbox Total "false"
checkbox Ldl "false"
checkbox Hdl "false"
checkbox Triglicerideos "false"
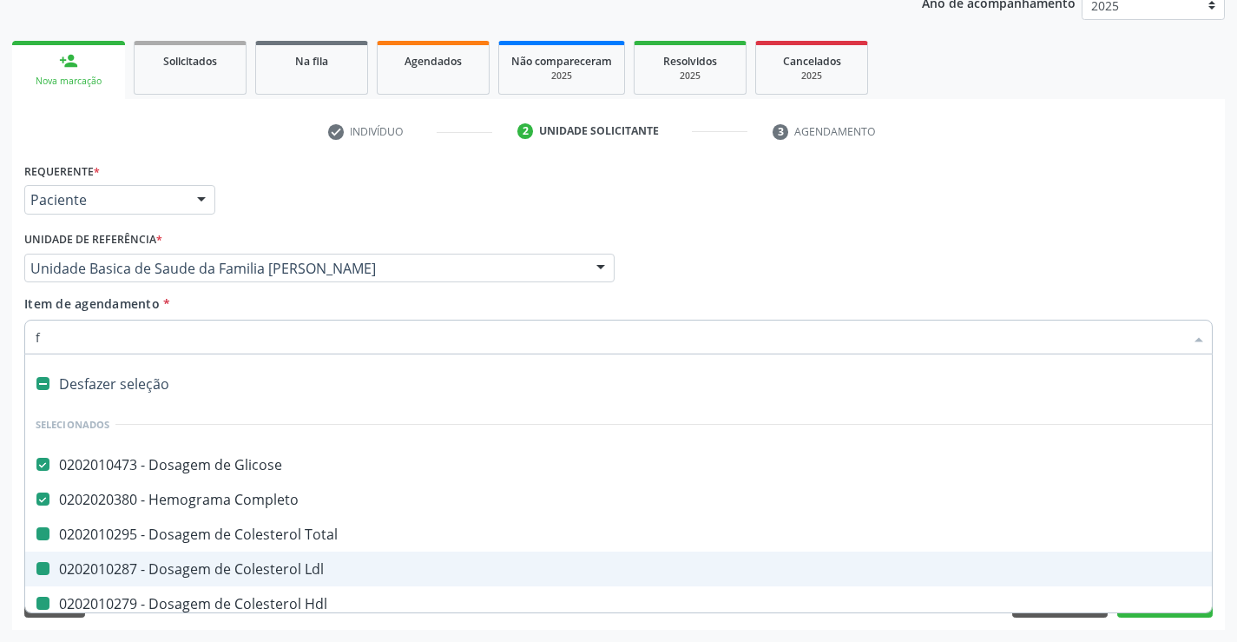
checkbox Ureia "false"
checkbox Creatinina "false"
checkbox \(Tgo\) "false"
checkbox \(Tgp\) "false"
checkbox Urina "false"
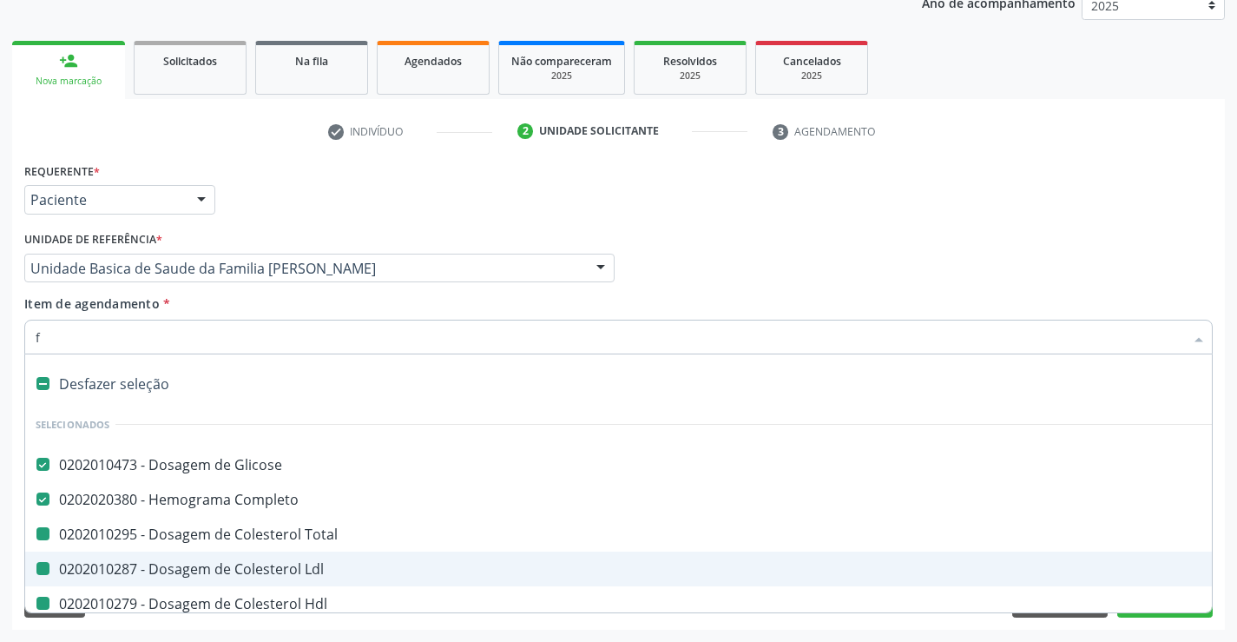
checkbox Urico "false"
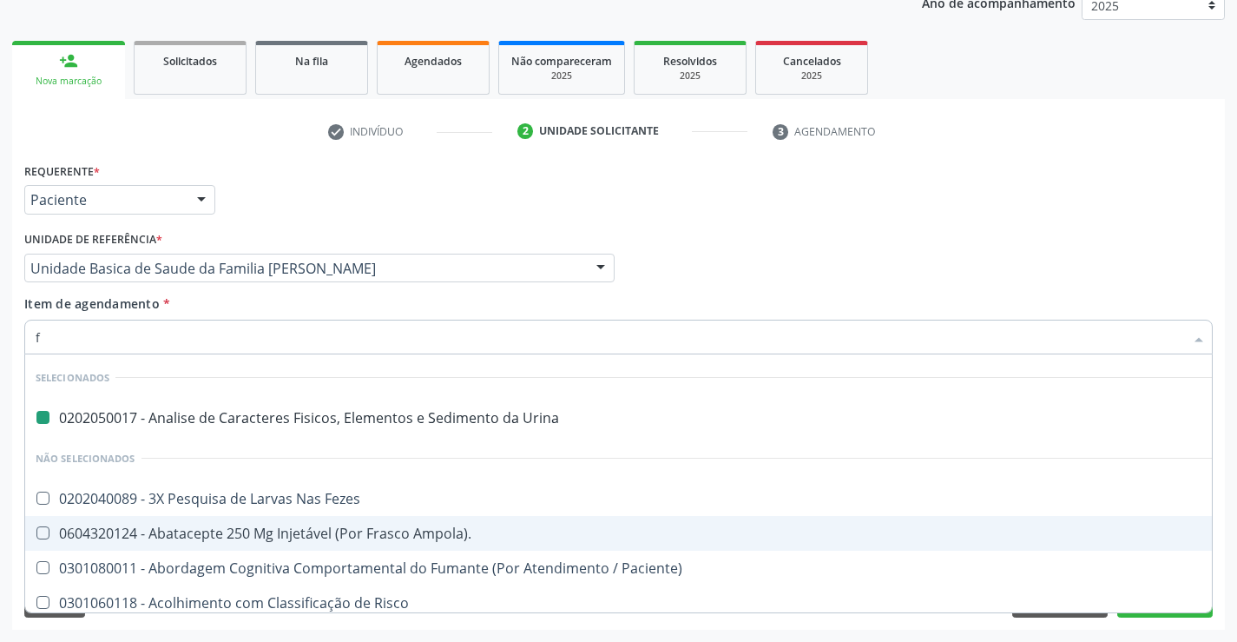
type input "ff"
checkbox Urina "false"
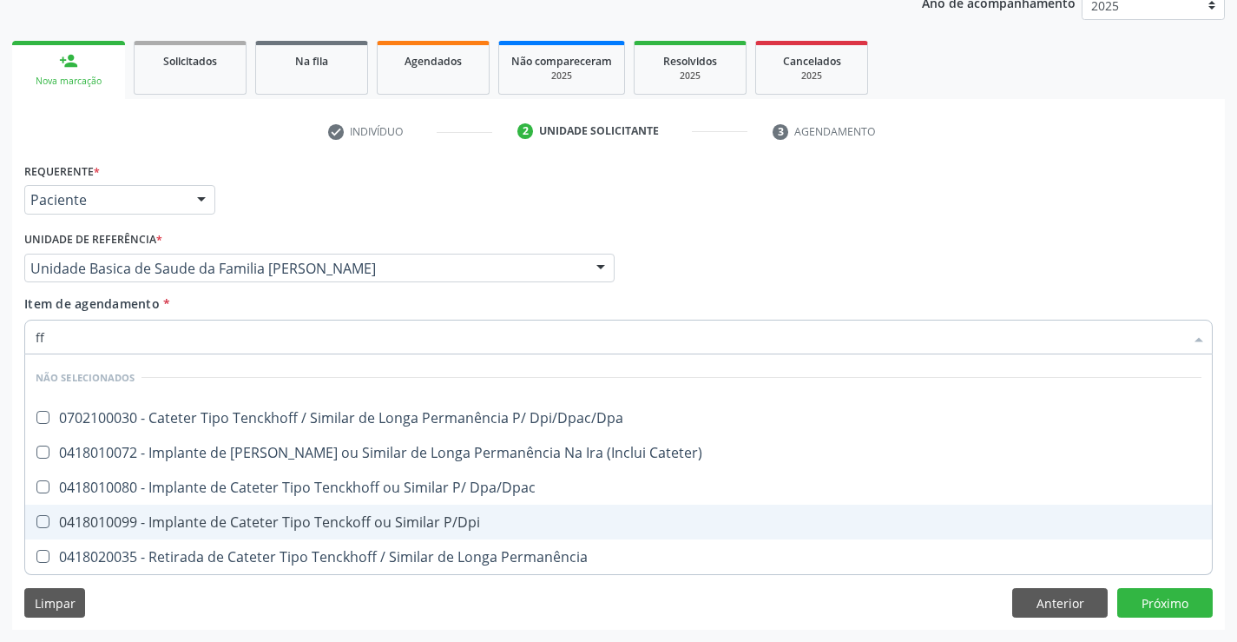
type input "f"
checkbox Dpi\/Dpac\/Dpa "true"
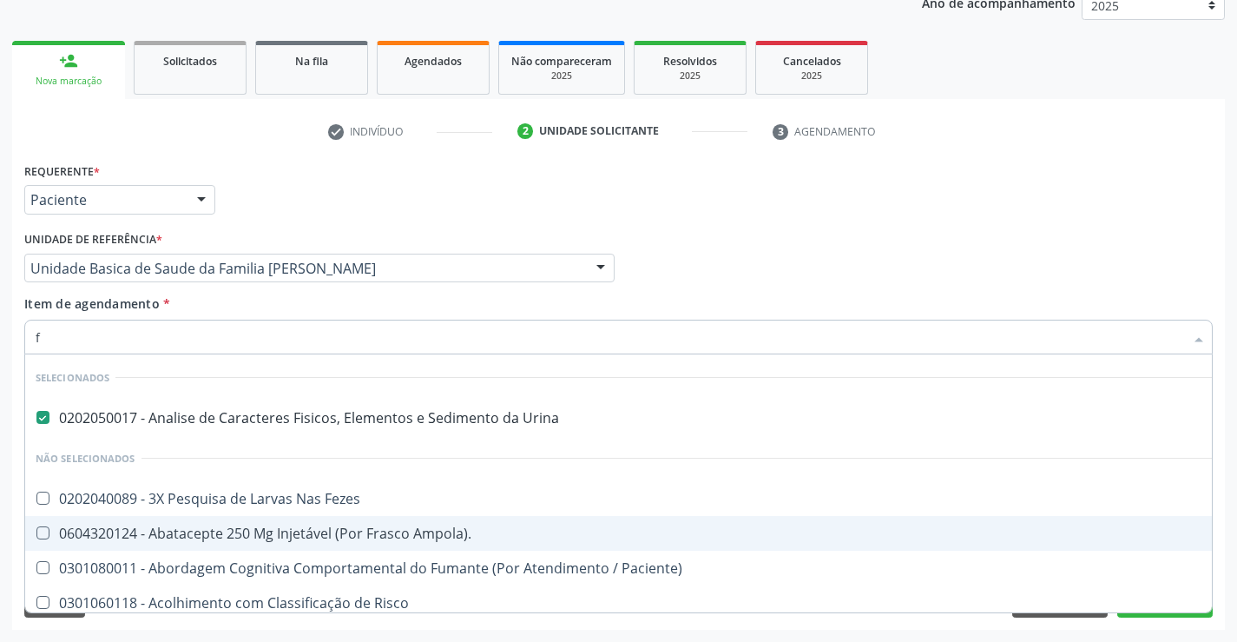
type input "fe"
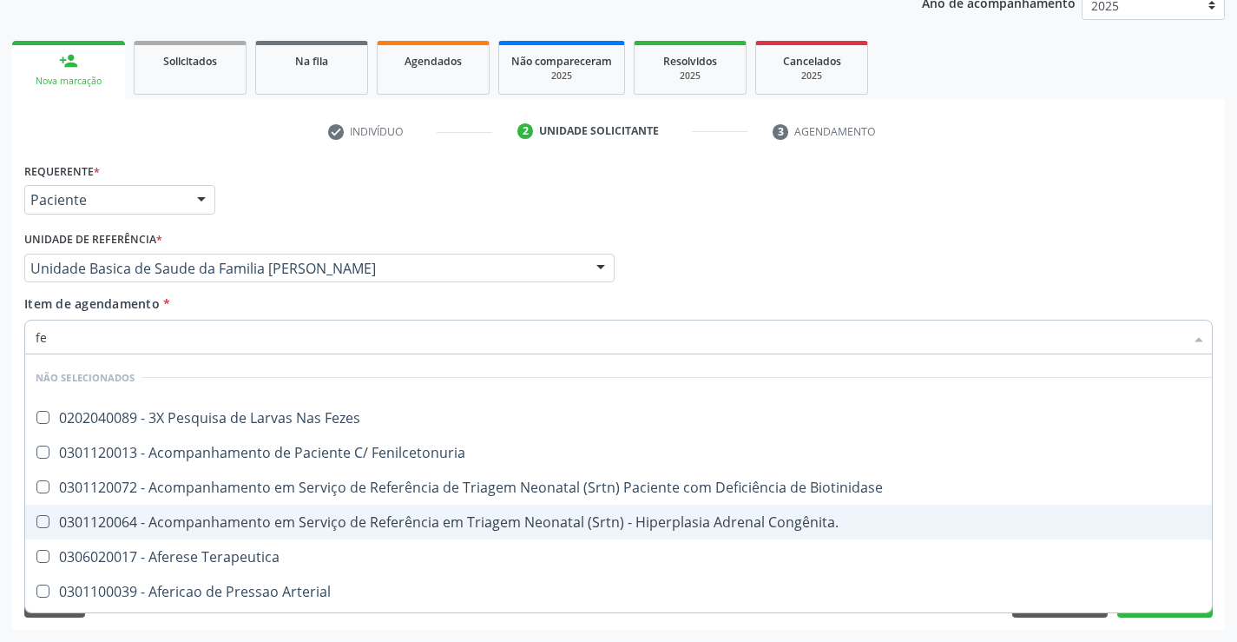
checkbox Fezes "false"
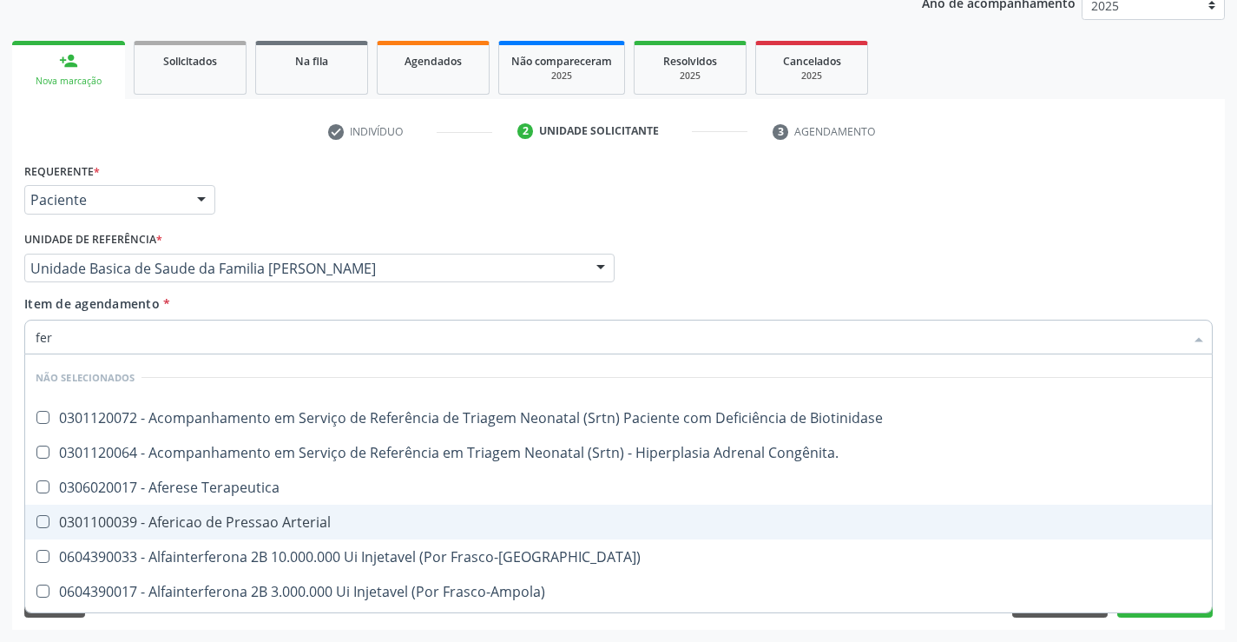
type input "ferr"
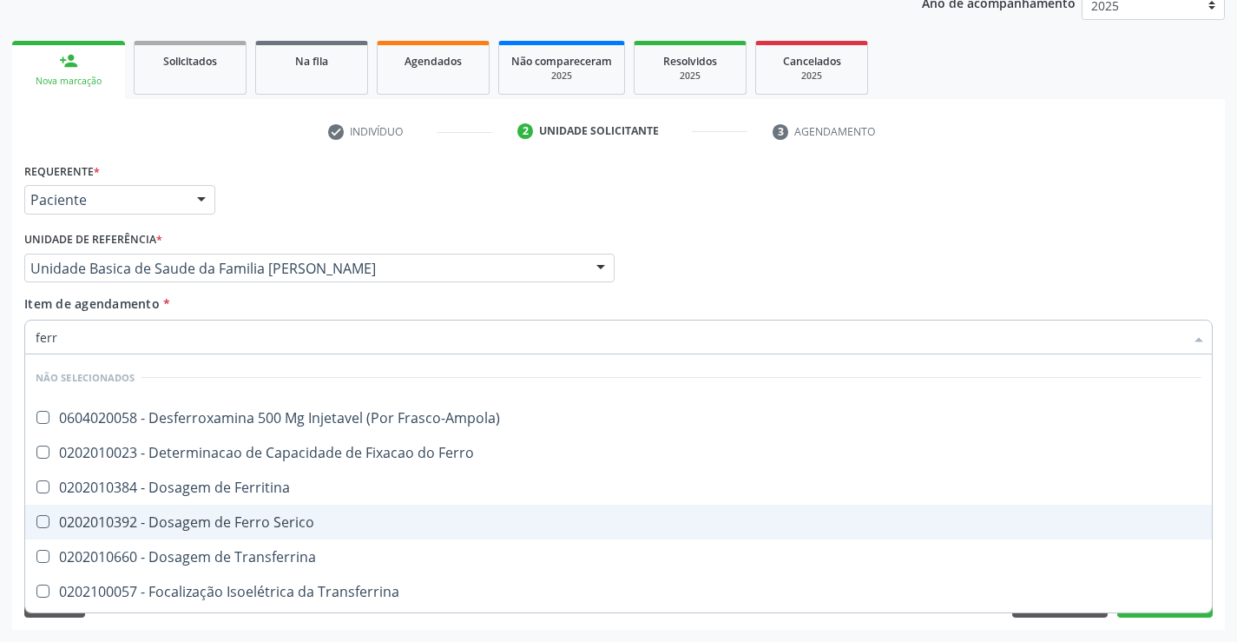
click at [311, 515] on div "0202010392 - Dosagem de Ferro Serico" at bounding box center [619, 522] width 1166 height 14
checkbox Serico "true"
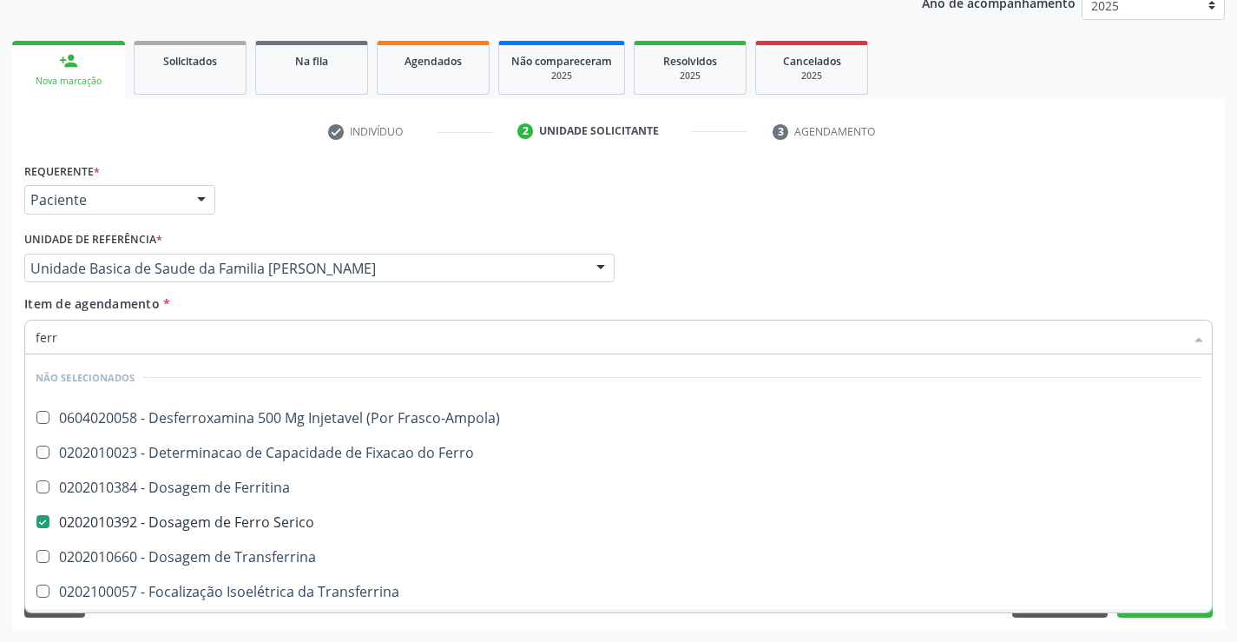
click at [166, 625] on div "Requerente * Paciente Profissional de Saúde Paciente Nenhum resultado encontrad…" at bounding box center [618, 394] width 1213 height 472
checkbox Frasco-Ampola\) "true"
checkbox Ferritina "true"
checkbox Transferrina "true"
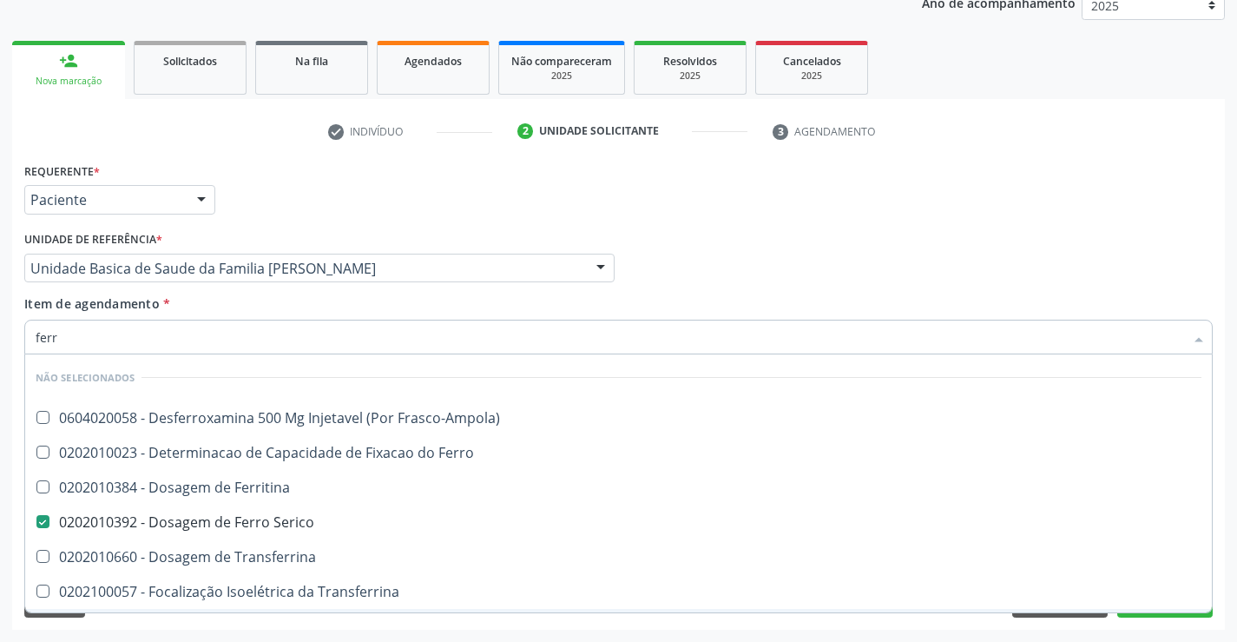
checkbox Ml\) "true"
checkbox \(Nefroplastia\) "true"
checkbox Ferro "true"
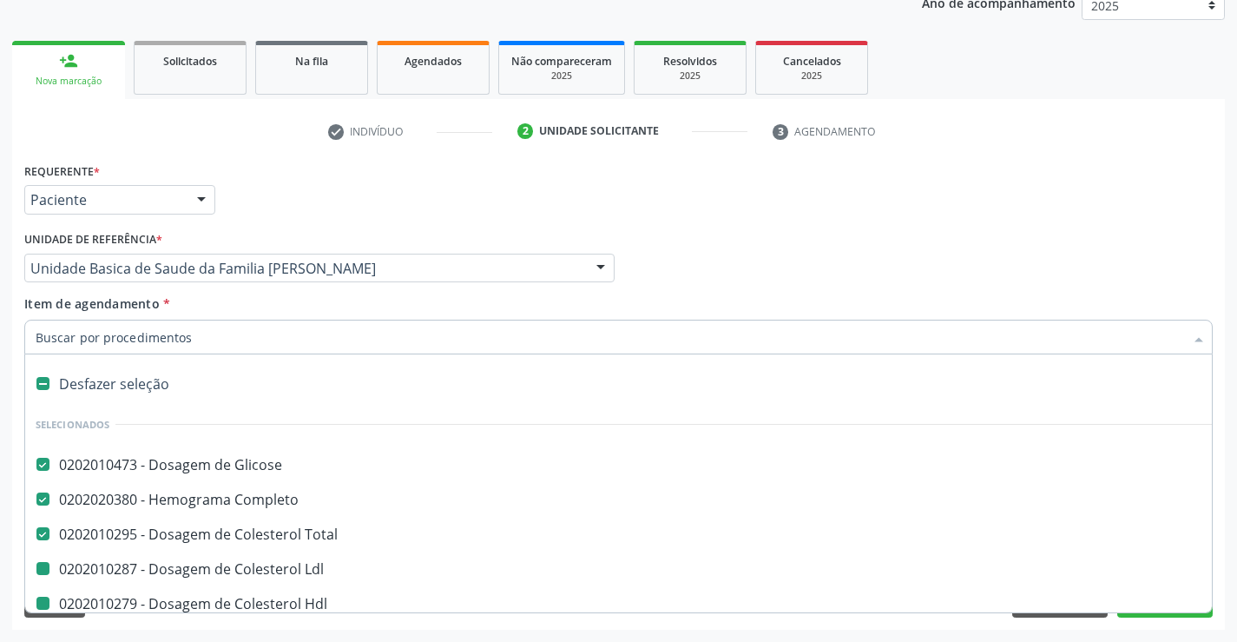
type input "f"
checkbox Ldl "false"
checkbox Hdl "false"
checkbox Triglicerideos "false"
checkbox Ureia "false"
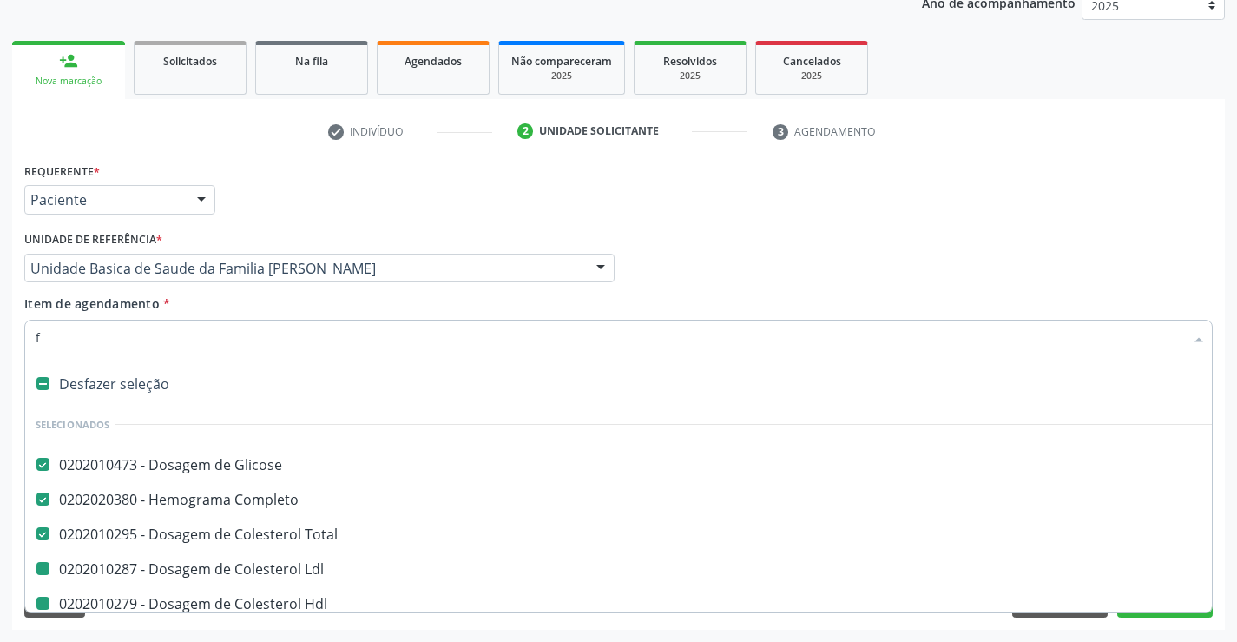
checkbox Creatinina "false"
checkbox \(Tgo\) "false"
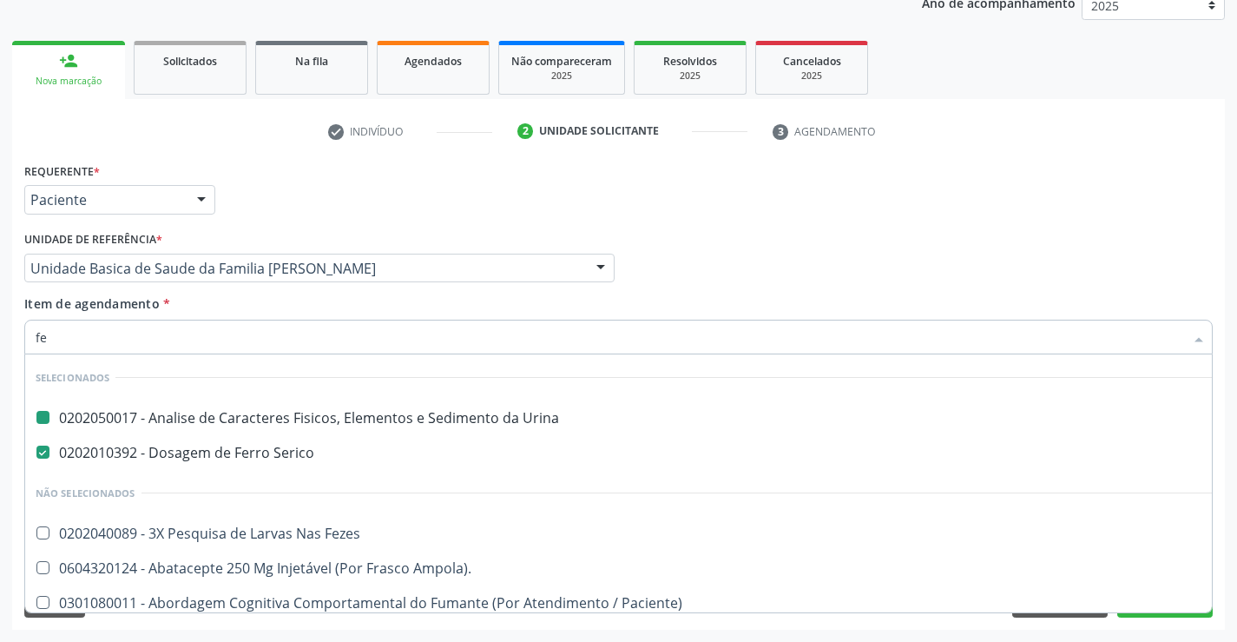
type input "fez"
checkbox Urina "false"
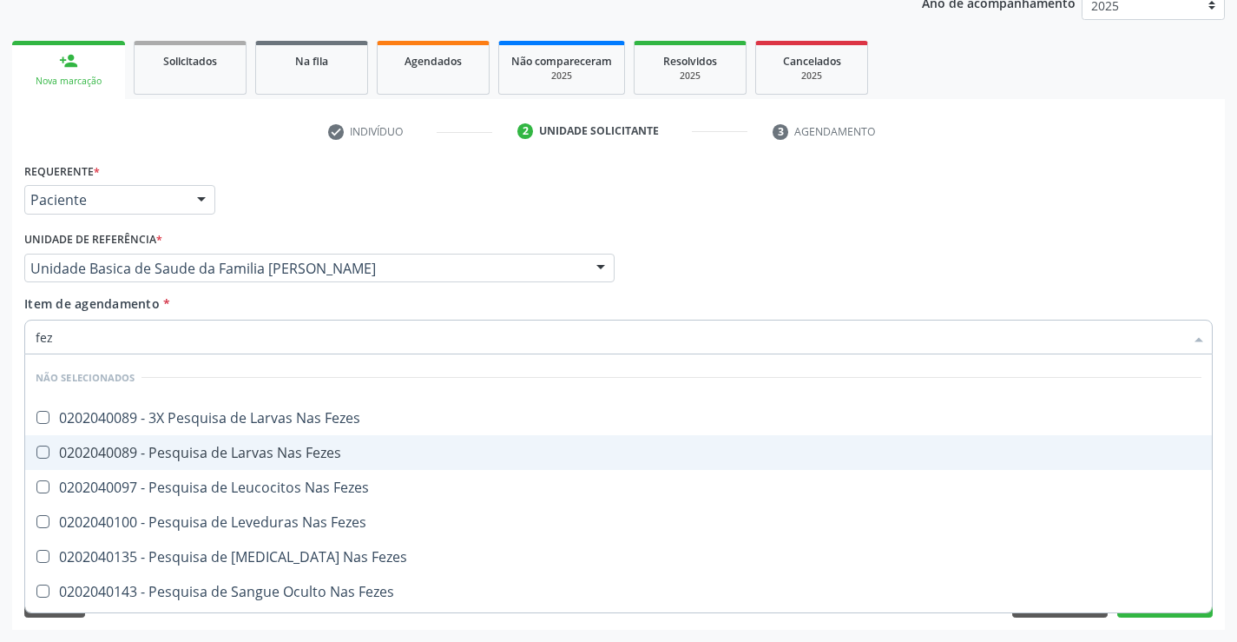
click at [297, 445] on div "0202040089 - Pesquisa de Larvas Nas Fezes" at bounding box center [619, 452] width 1166 height 14
checkbox Fezes "true"
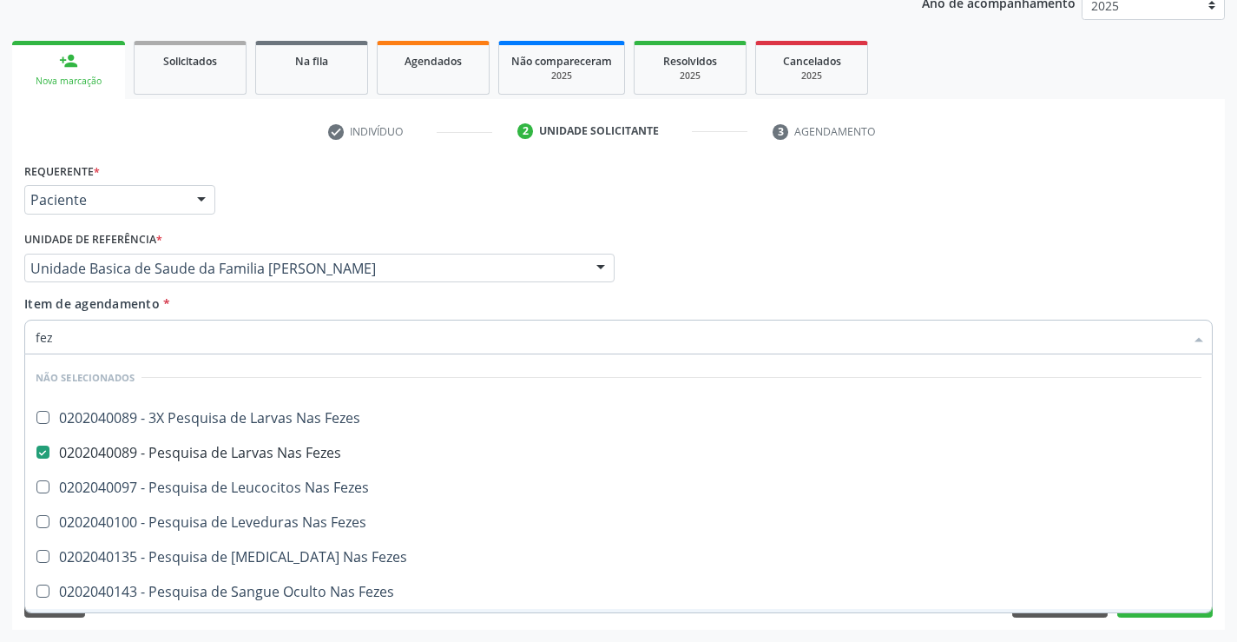
click at [234, 622] on div "Requerente * Paciente Profissional de Saúde Paciente Nenhum resultado encontrad…" at bounding box center [618, 394] width 1213 height 472
checkbox Fezes "true"
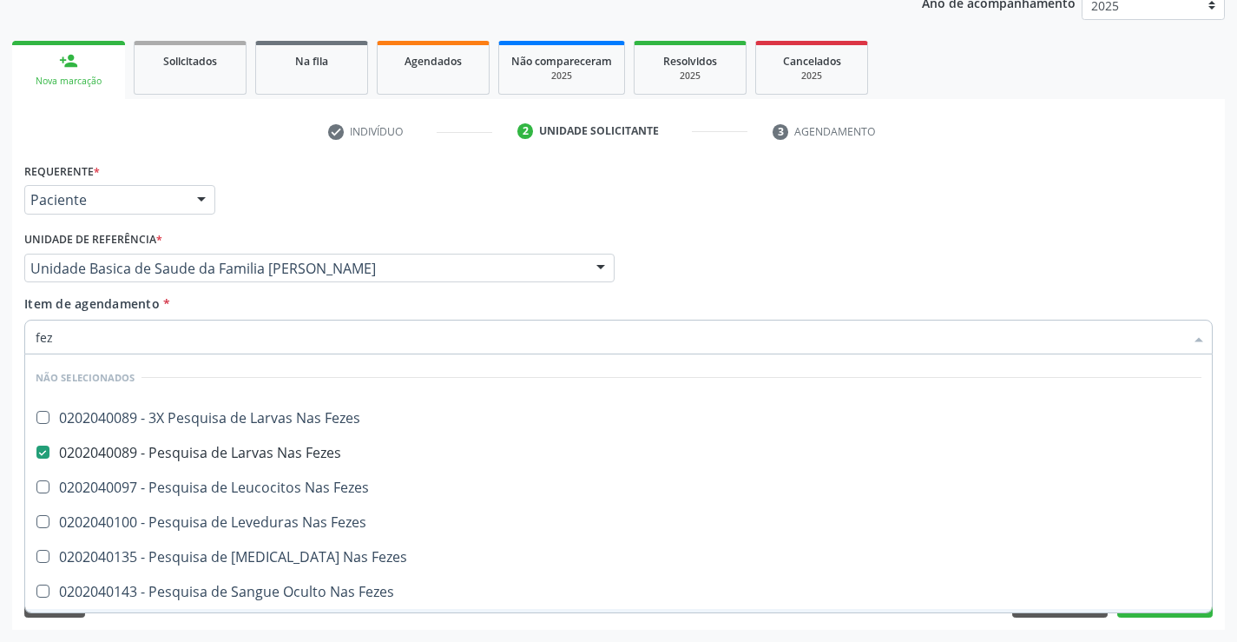
checkbox Fezes "true"
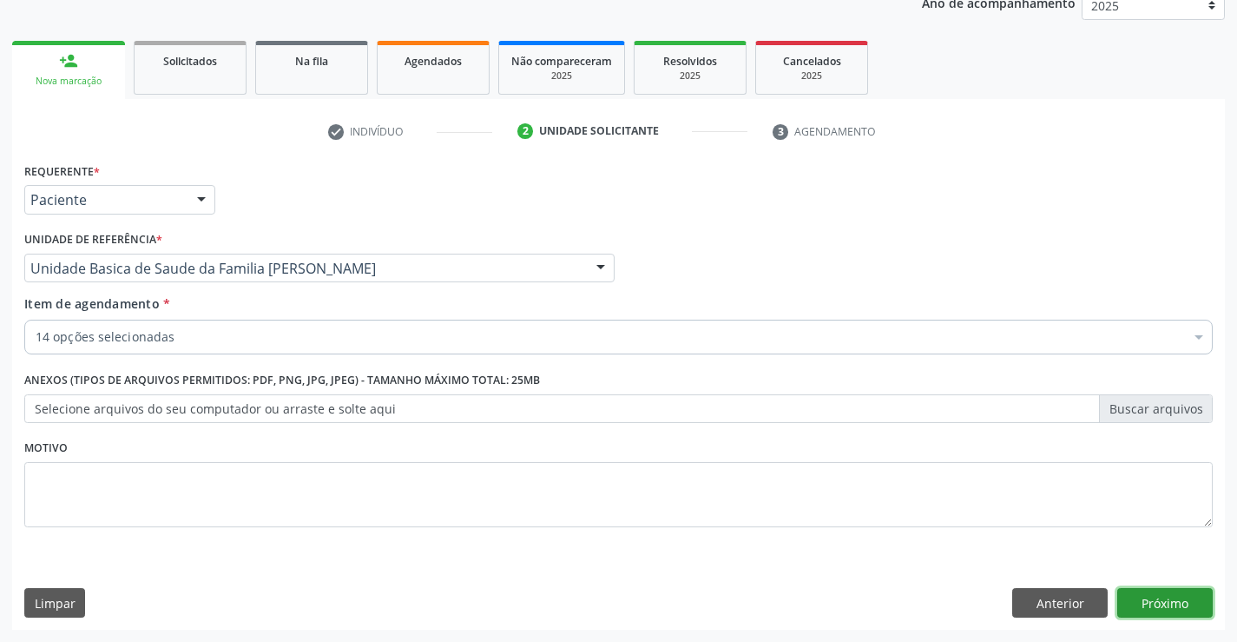
click at [1183, 602] on button "Próximo" at bounding box center [1166, 603] width 96 height 30
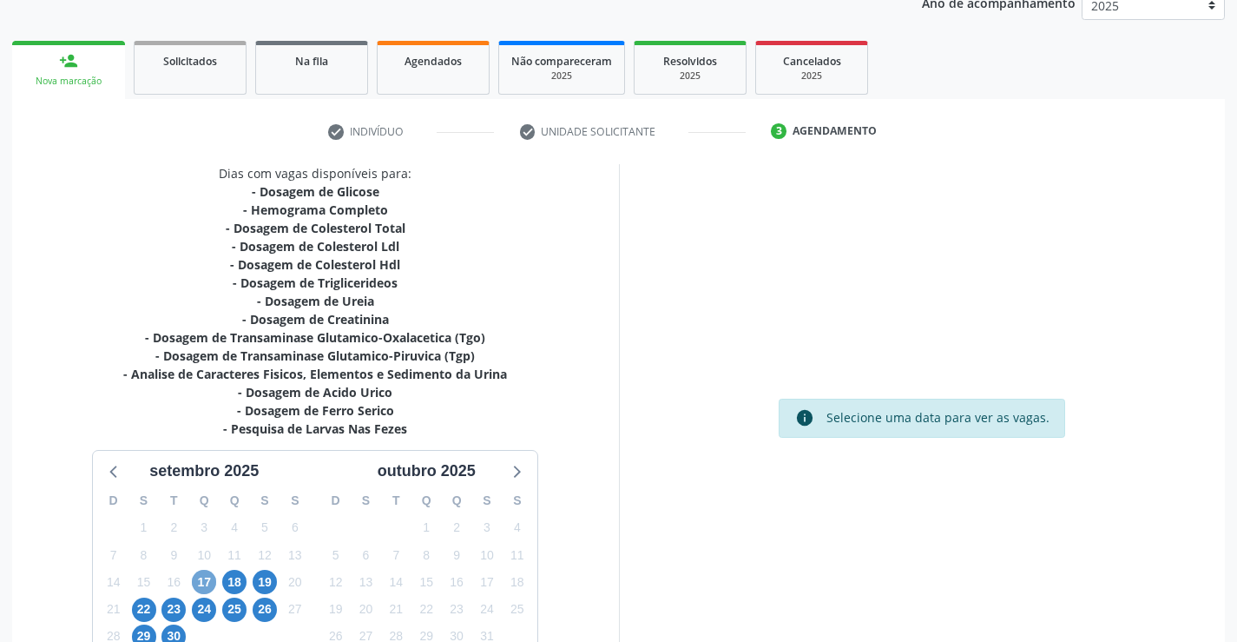
click at [201, 582] on span "17" at bounding box center [204, 582] width 24 height 24
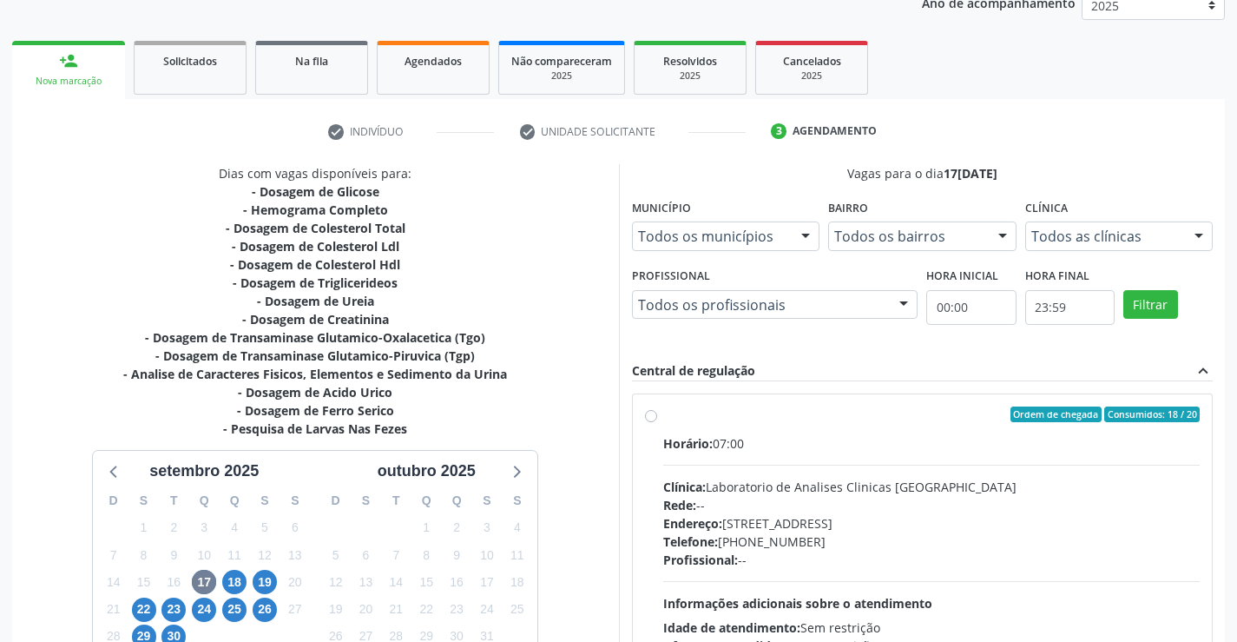
click at [663, 413] on label "Ordem de chegada Consumidos: 18 / 20 Horário: 07:00 Clínica: Laboratorio de Ana…" at bounding box center [932, 539] width 538 height 267
click at [654, 413] on input "Ordem de chegada Consumidos: 18 / 20 Horário: 07:00 Clínica: Laboratorio de Ana…" at bounding box center [651, 414] width 12 height 16
radio input "true"
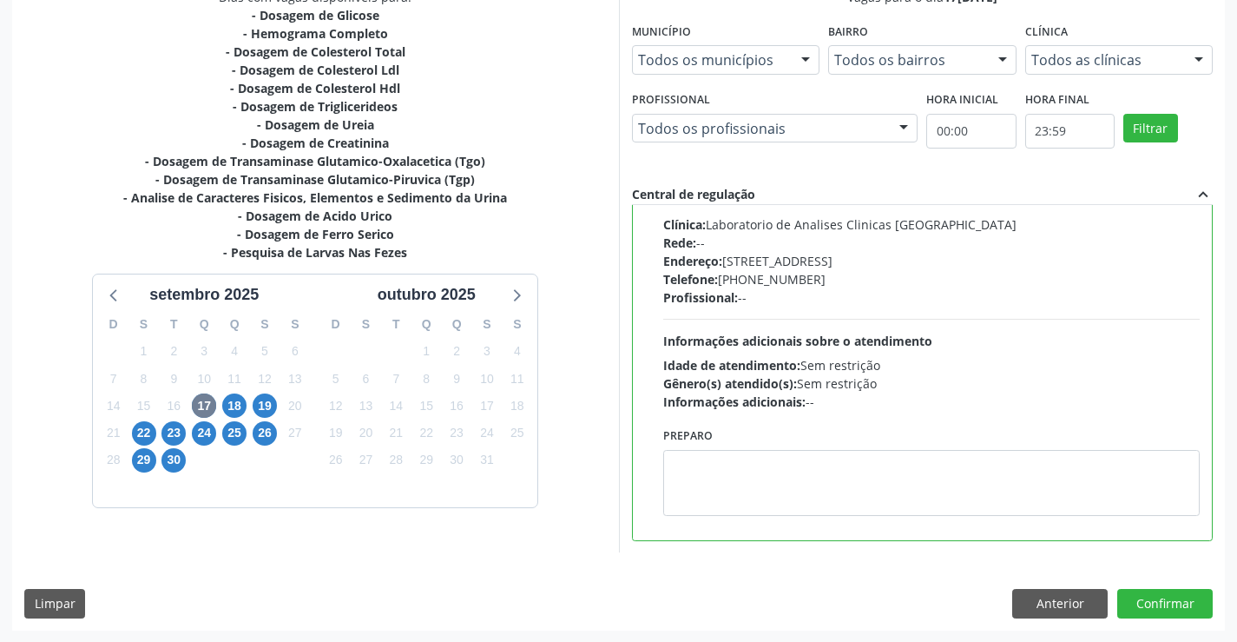
scroll to position [396, 0]
click at [1151, 602] on button "Confirmar" at bounding box center [1166, 603] width 96 height 30
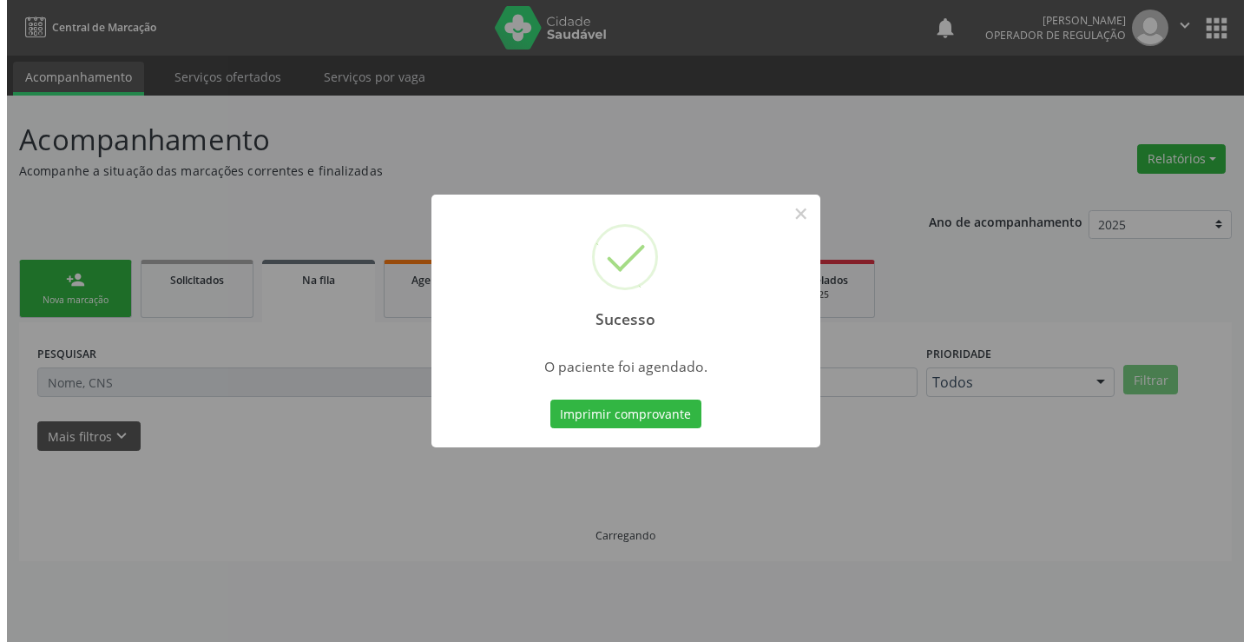
scroll to position [0, 0]
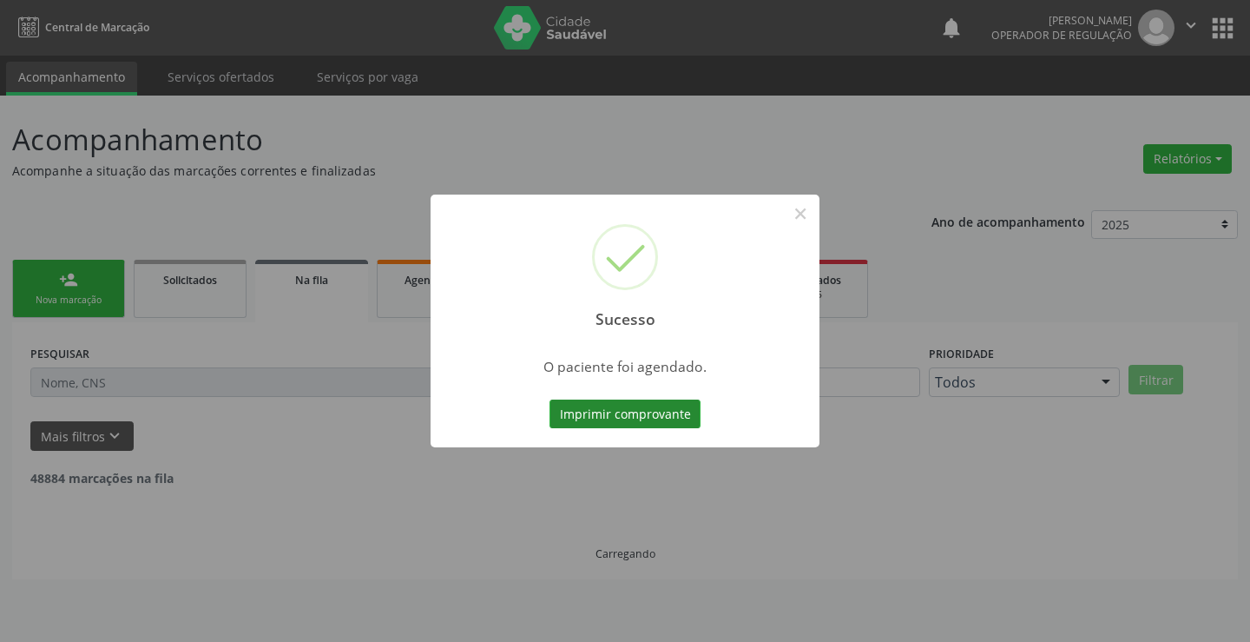
click at [670, 409] on button "Imprimir comprovante" at bounding box center [625, 414] width 151 height 30
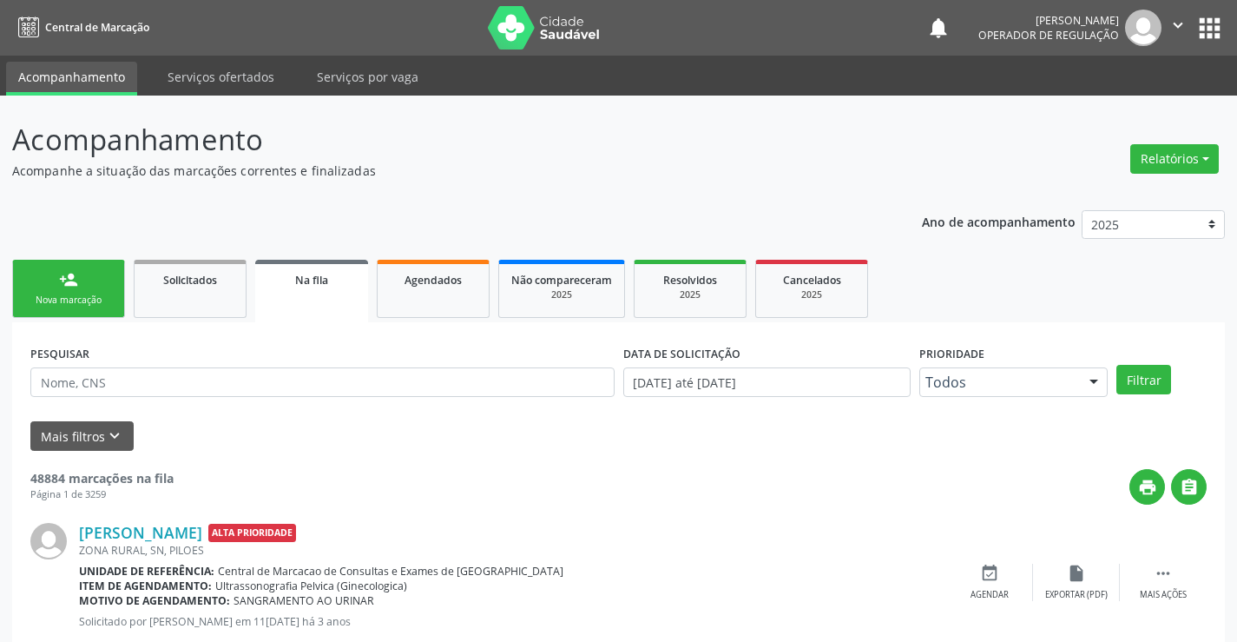
click at [91, 302] on div "Nova marcação" at bounding box center [68, 300] width 87 height 13
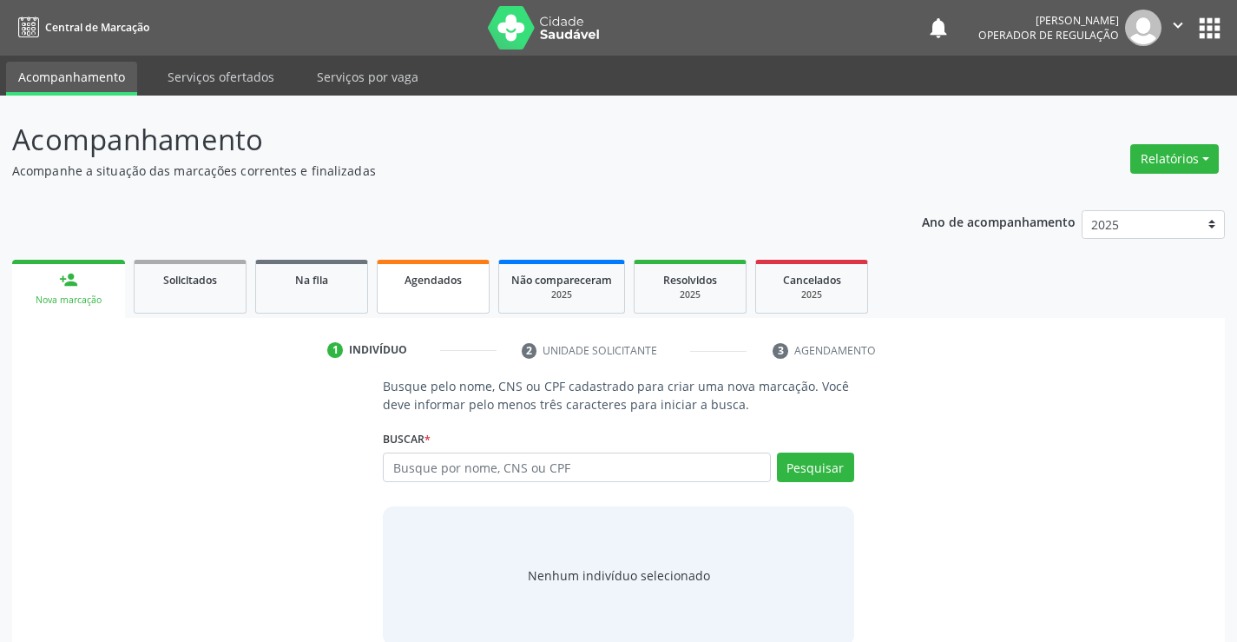
click at [433, 300] on link "Agendados" at bounding box center [433, 287] width 113 height 54
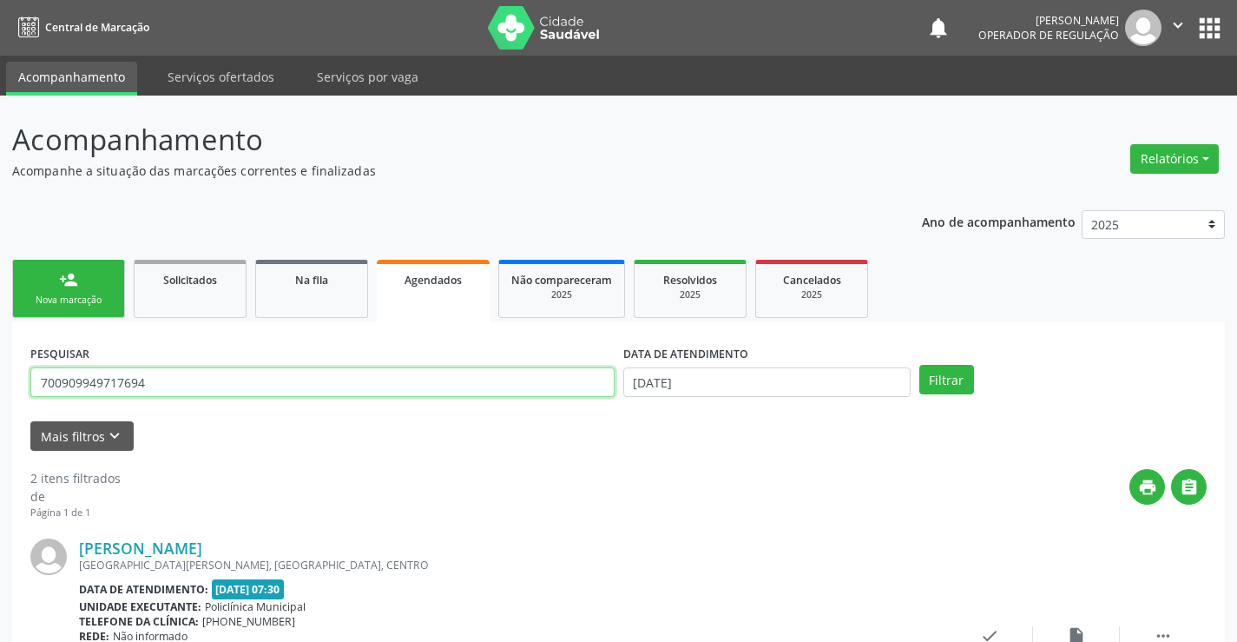
click at [434, 379] on input "700909949717694" at bounding box center [322, 382] width 584 height 30
drag, startPoint x: 175, startPoint y: 377, endPoint x: 3, endPoint y: 382, distance: 172.9
click at [3, 382] on div "Acompanhamento Acompanhe a situação das marcações correntes e finalizadas Relat…" at bounding box center [618, 573] width 1237 height 955
type input "706704546998810"
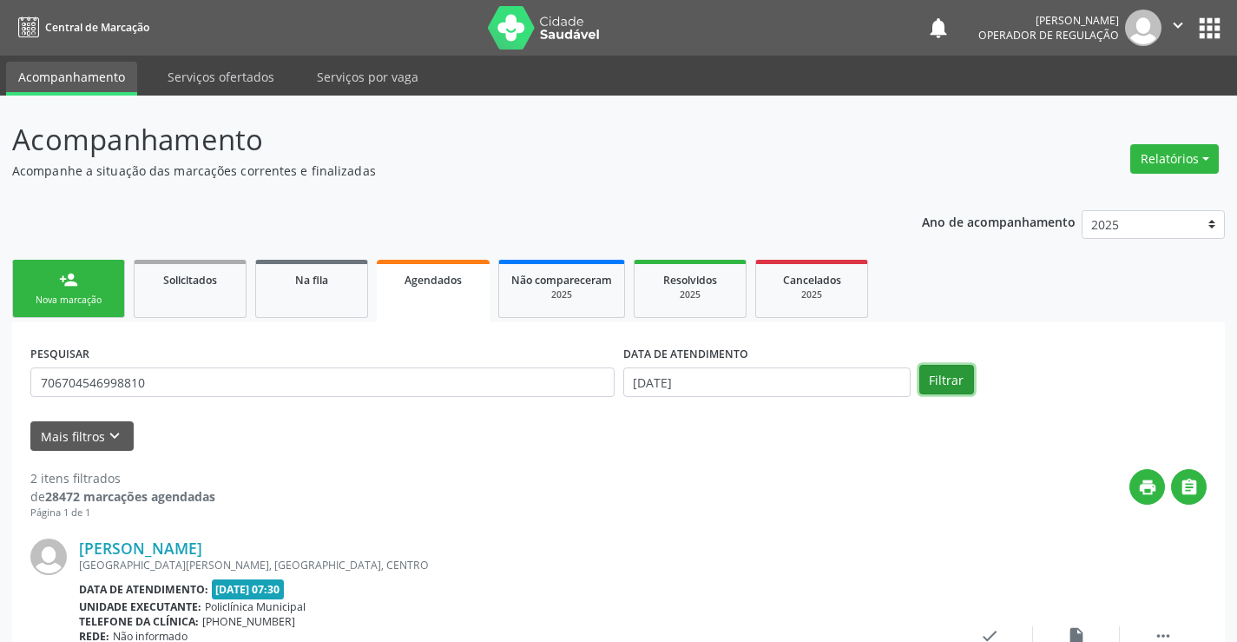
click at [953, 372] on button "Filtrar" at bounding box center [947, 380] width 55 height 30
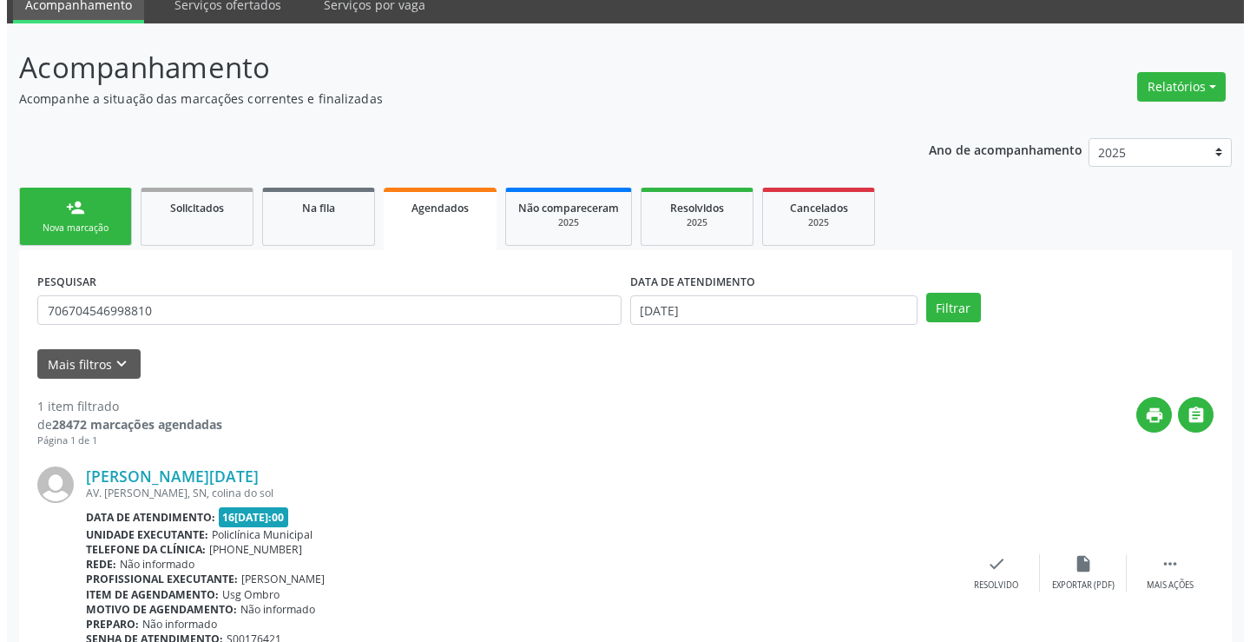
scroll to position [158, 0]
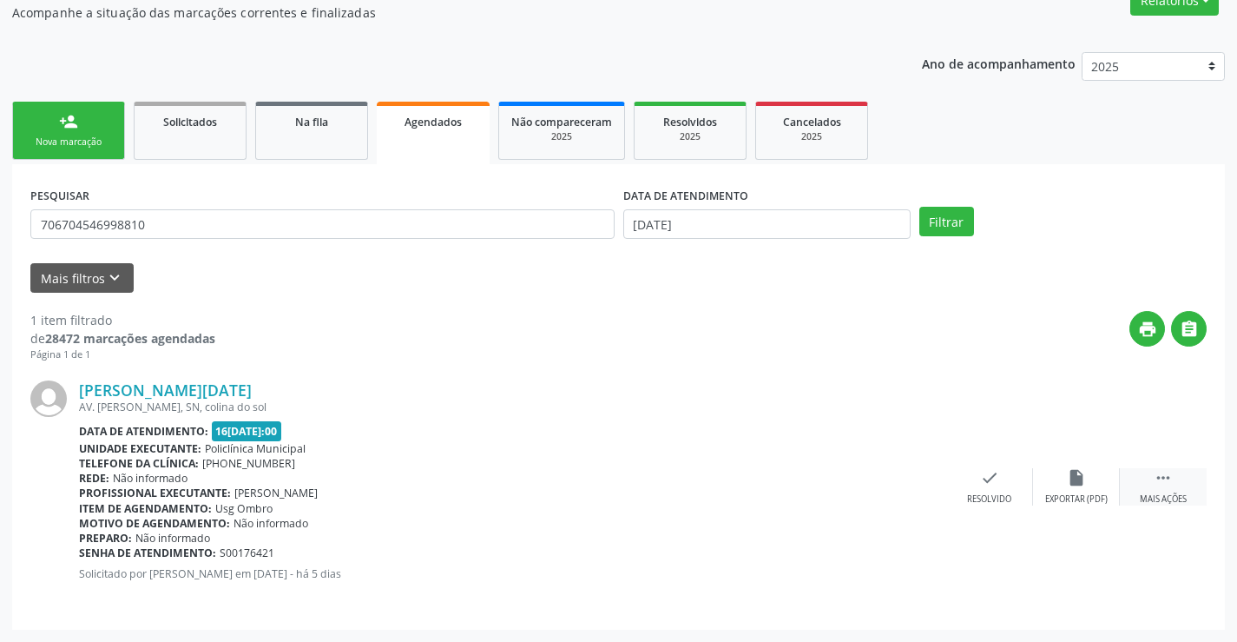
click at [1164, 474] on icon "" at bounding box center [1163, 477] width 19 height 19
click at [903, 475] on icon "cancel" at bounding box center [903, 477] width 19 height 19
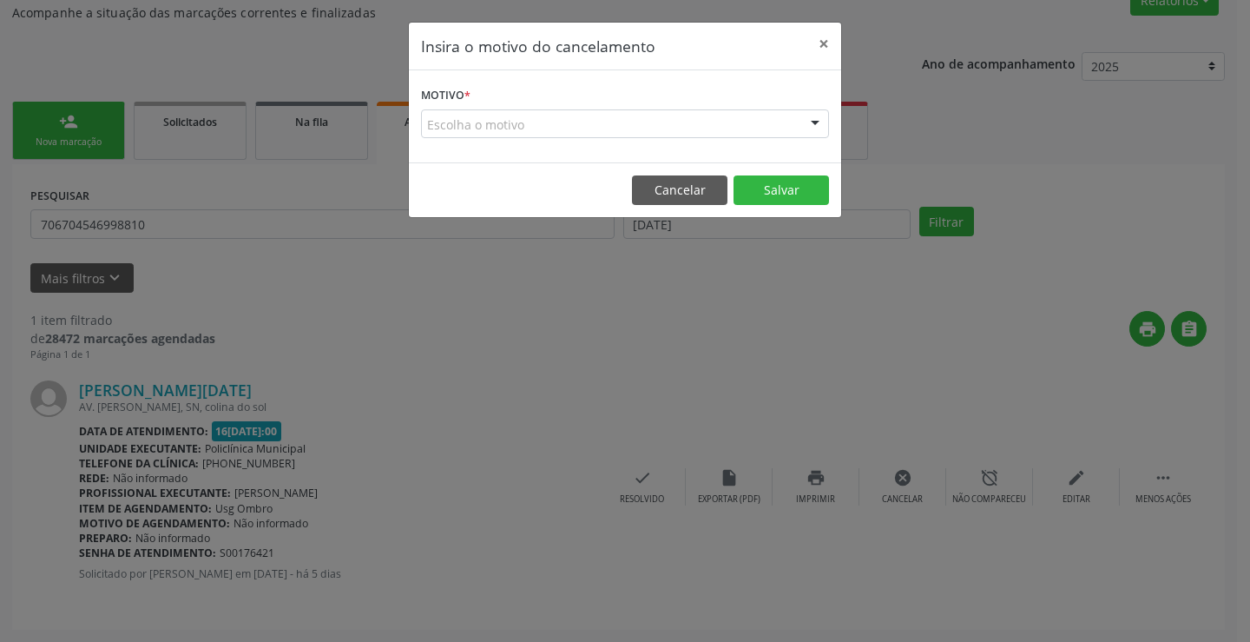
click at [815, 123] on div at bounding box center [815, 125] width 26 height 30
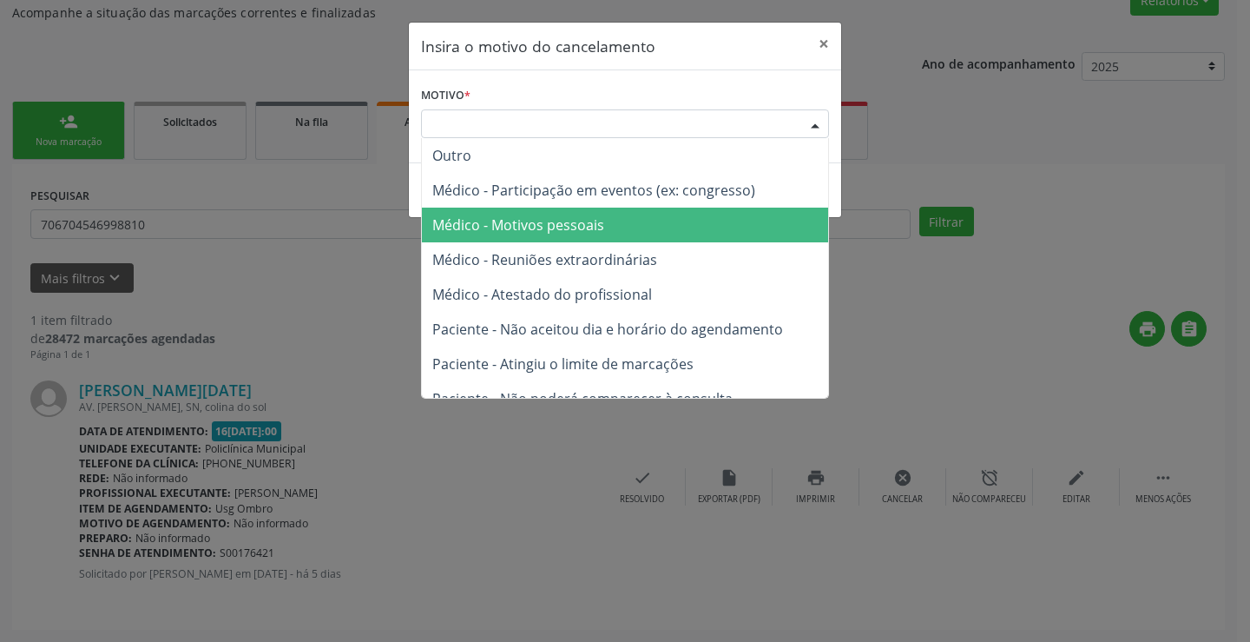
click at [683, 224] on span "Médico - Motivos pessoais" at bounding box center [625, 225] width 406 height 35
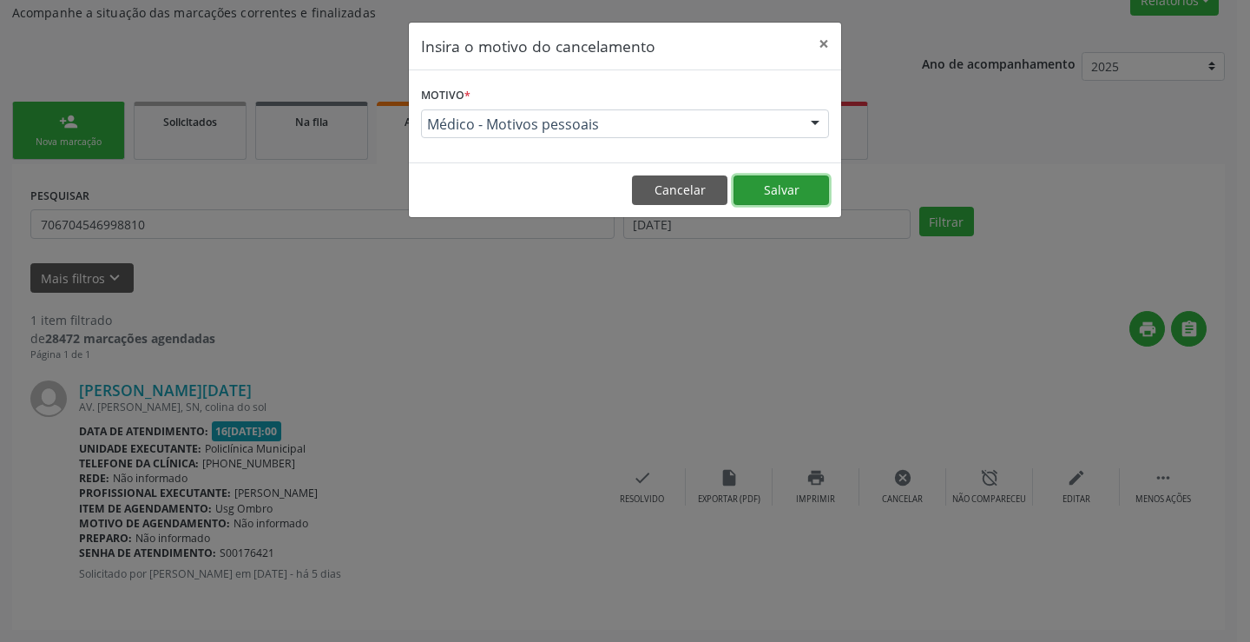
click at [775, 192] on button "Salvar" at bounding box center [782, 190] width 96 height 30
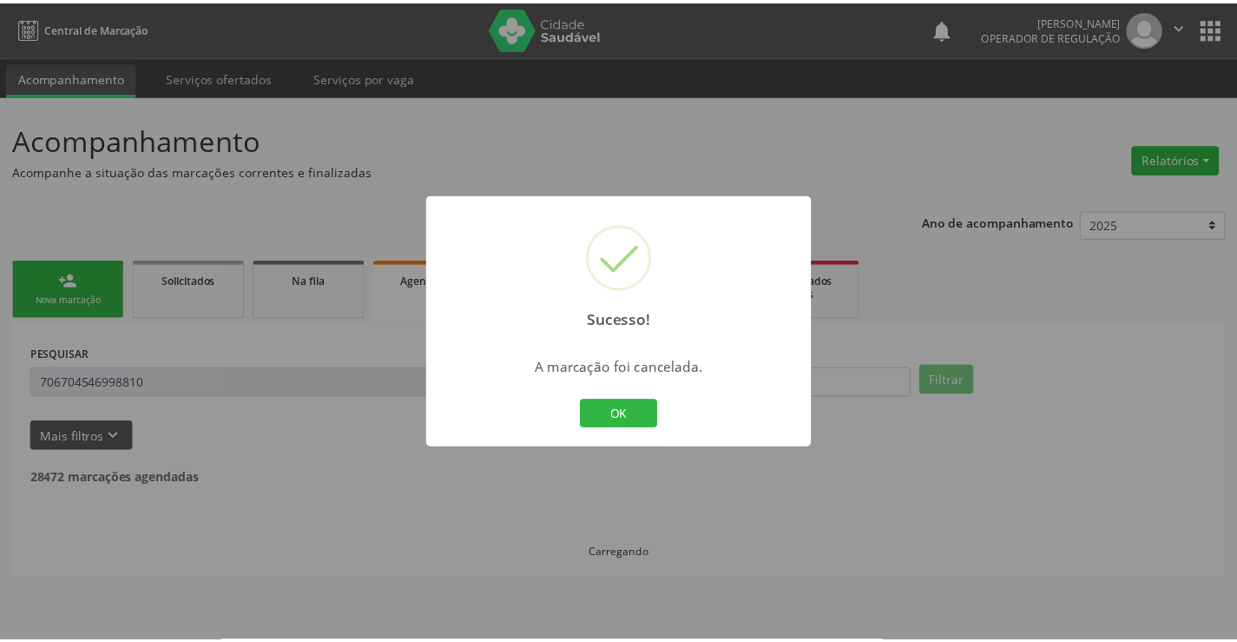
scroll to position [0, 0]
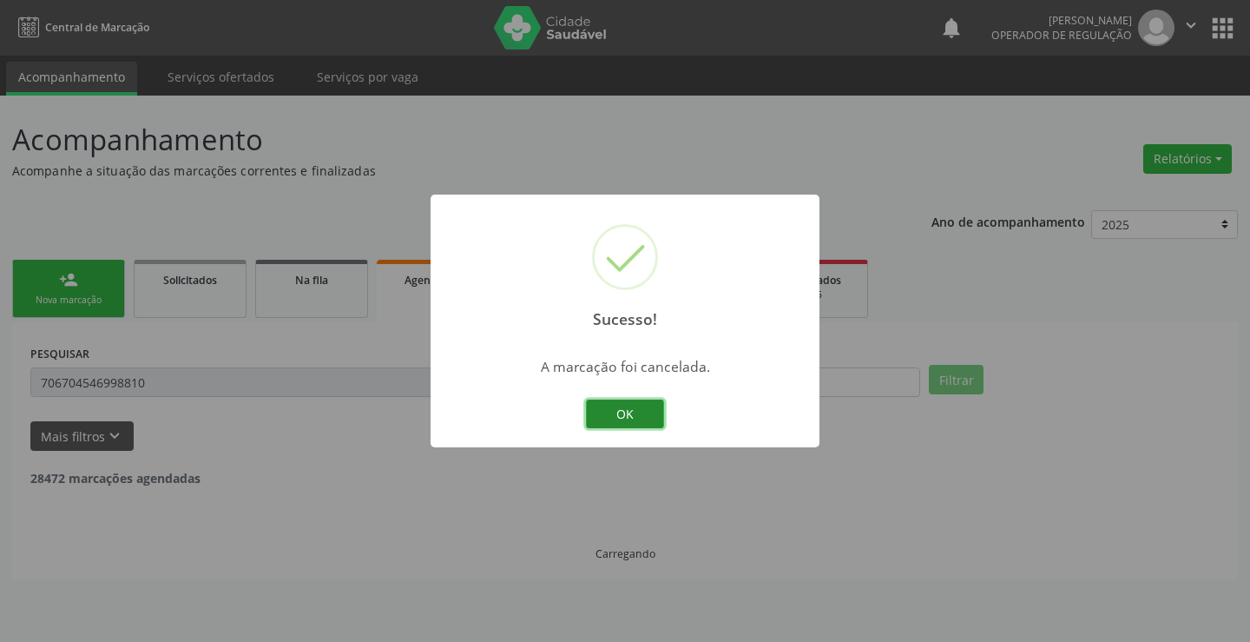
click at [634, 409] on button "OK" at bounding box center [625, 414] width 78 height 30
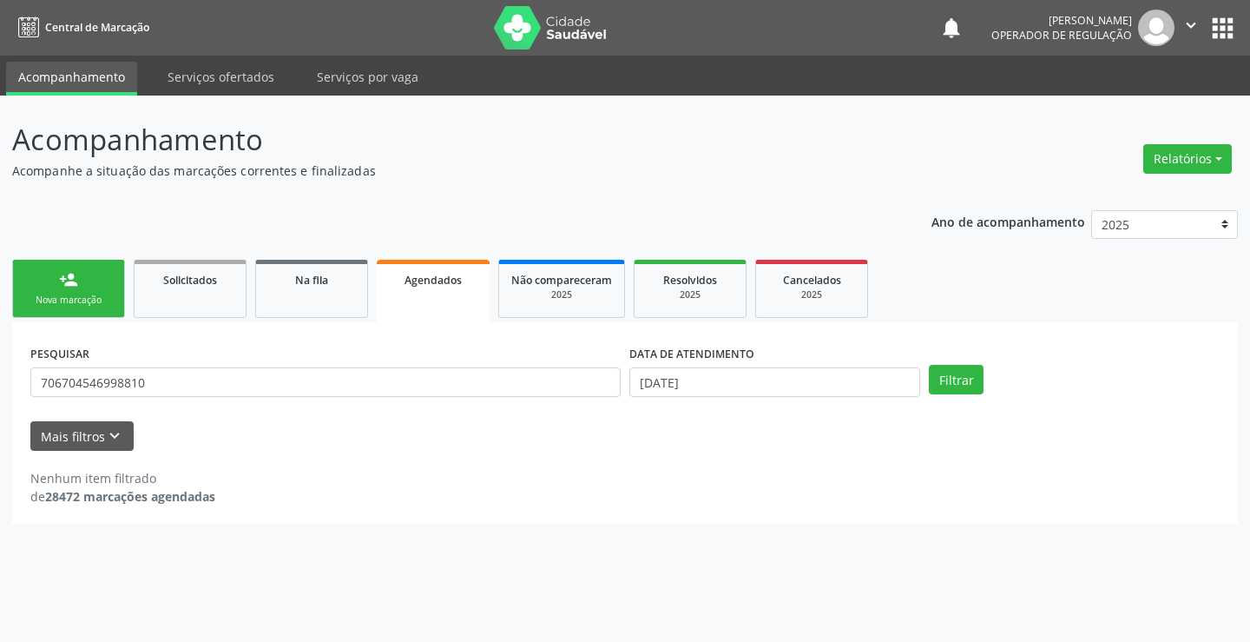
click at [90, 298] on div "Nova marcação" at bounding box center [68, 300] width 87 height 13
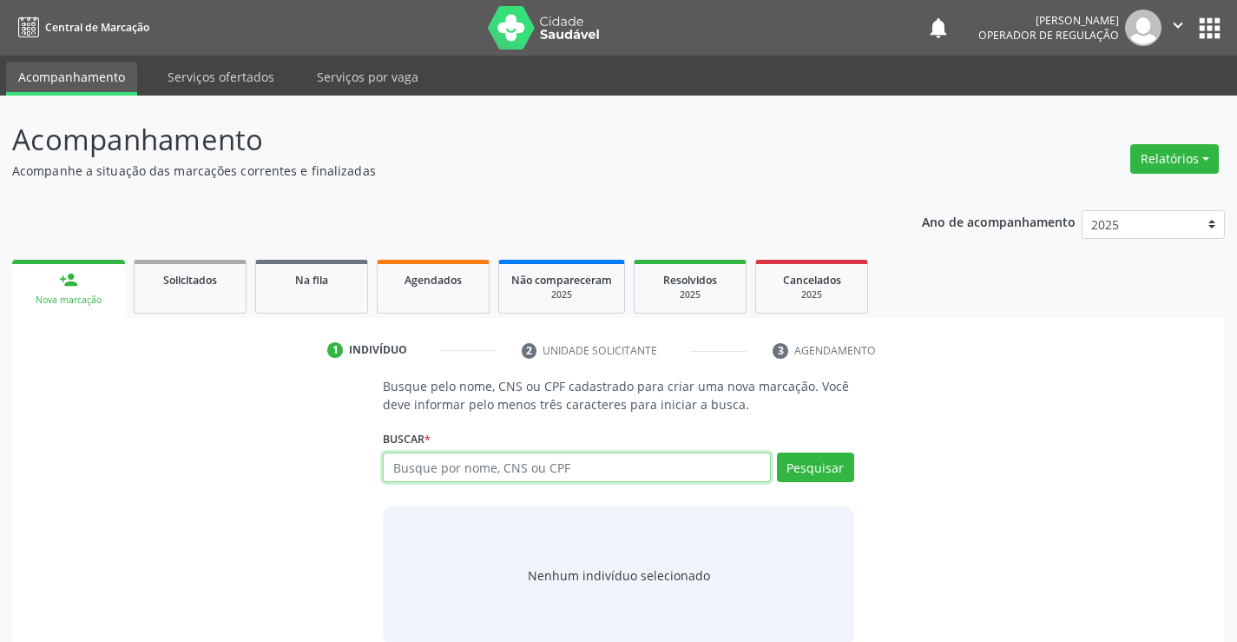
click at [451, 472] on input "text" at bounding box center [576, 467] width 387 height 30
type input "702006852938582"
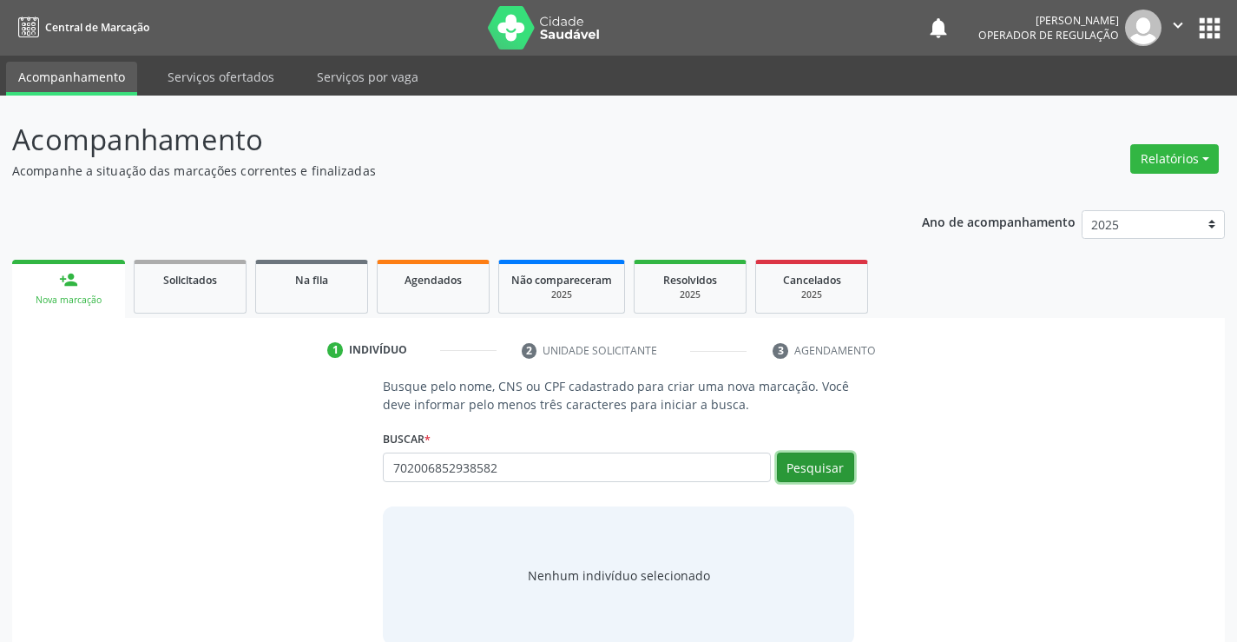
click at [819, 462] on button "Pesquisar" at bounding box center [815, 467] width 77 height 30
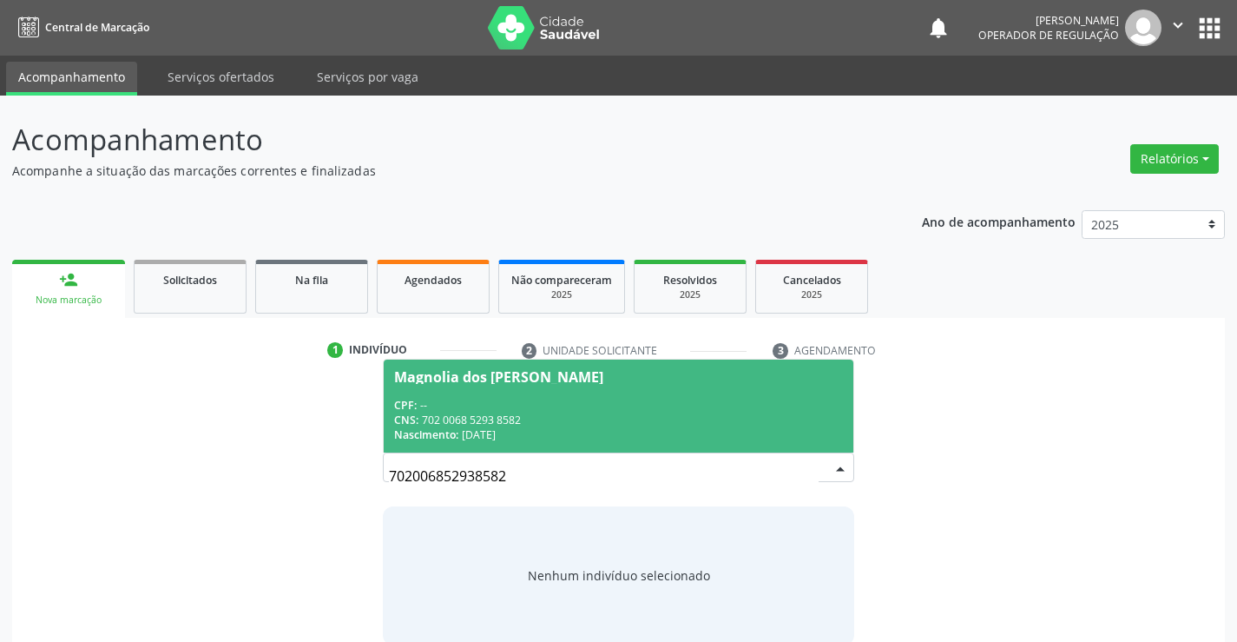
click at [484, 425] on div "CNS: 702 0068 5293 8582" at bounding box center [618, 419] width 448 height 15
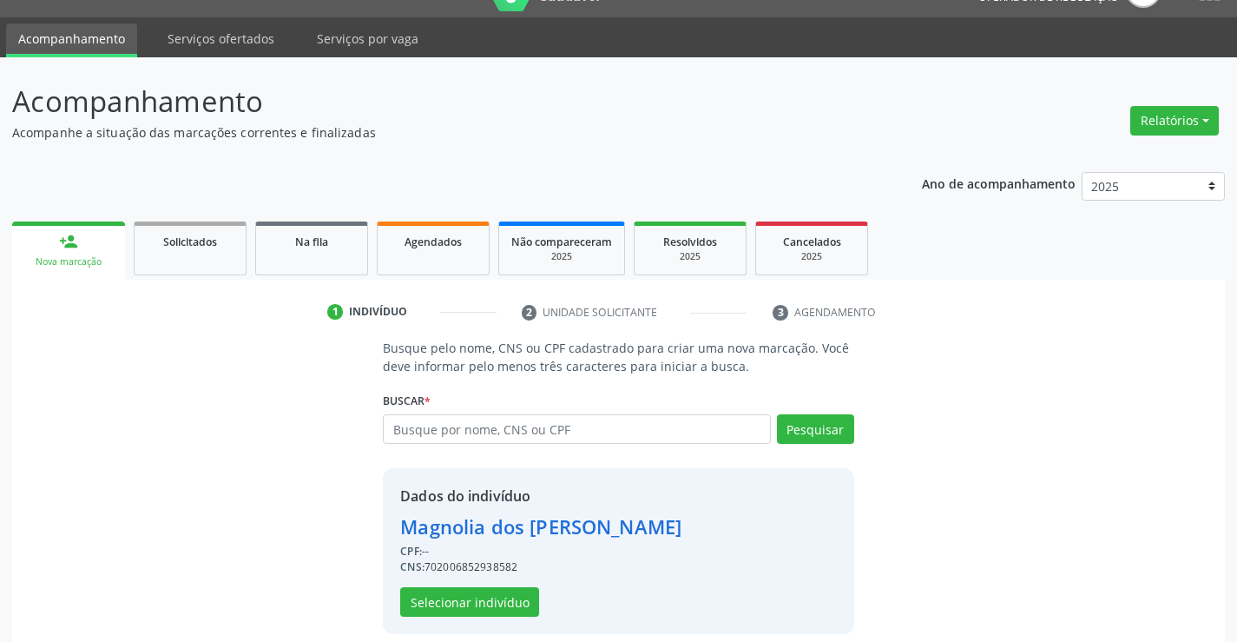
scroll to position [55, 0]
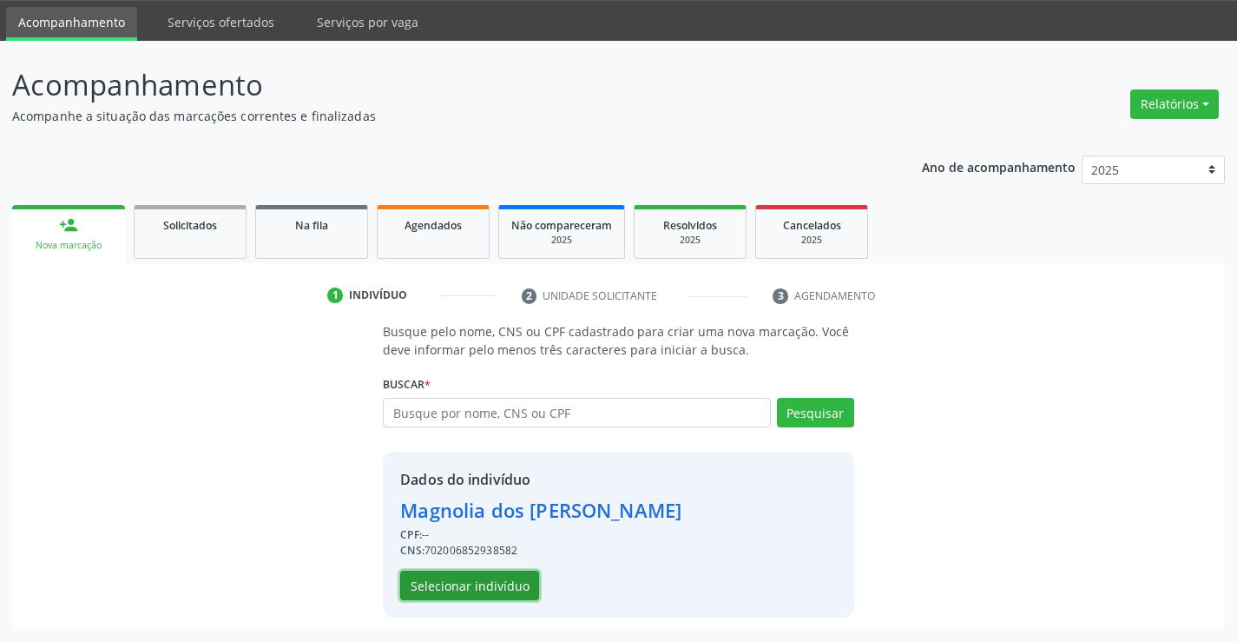
click at [475, 576] on button "Selecionar indivíduo" at bounding box center [469, 586] width 139 height 30
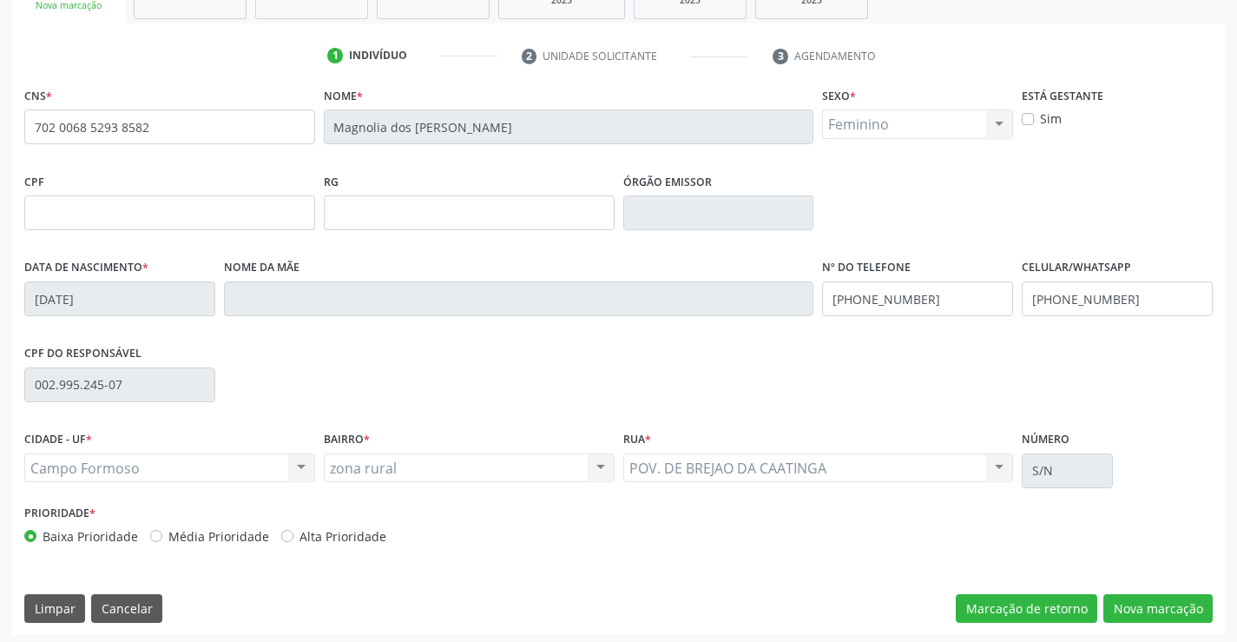
scroll to position [300, 0]
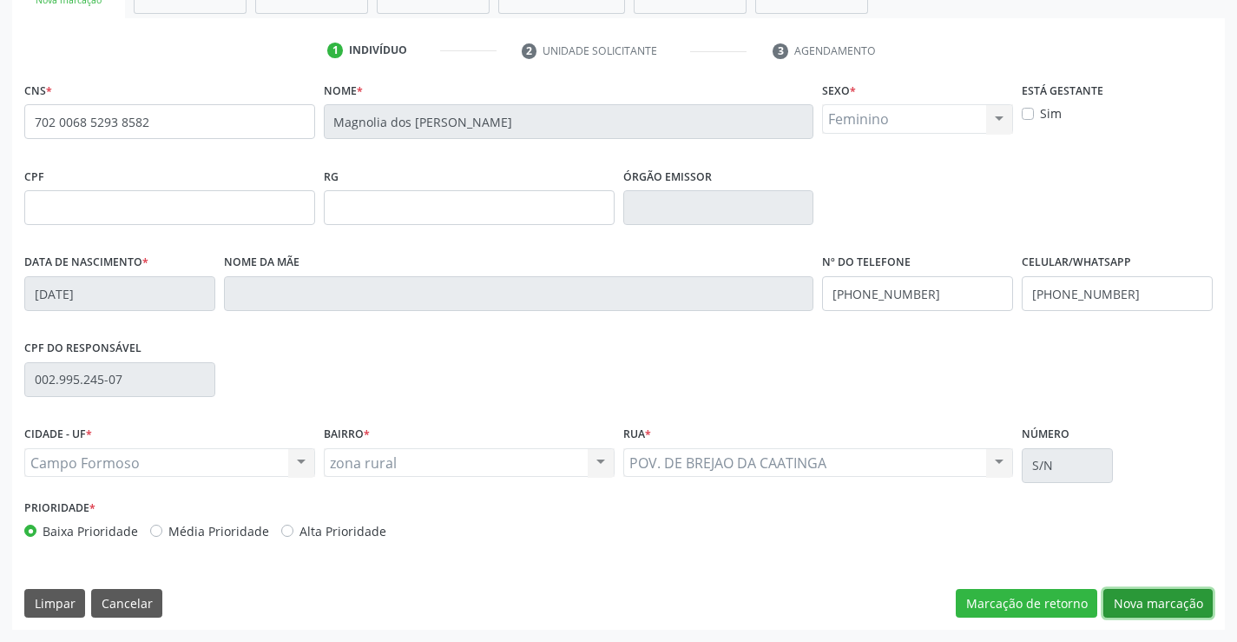
click at [1168, 598] on button "Nova marcação" at bounding box center [1158, 604] width 109 height 30
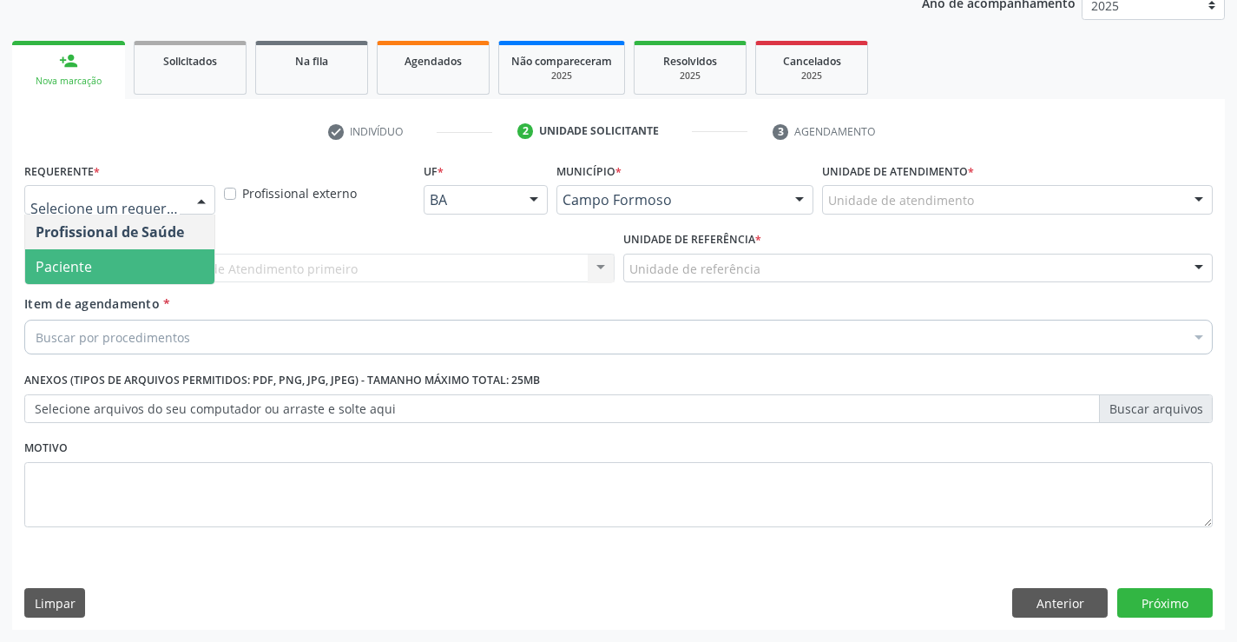
click at [69, 260] on span "Paciente" at bounding box center [64, 266] width 56 height 19
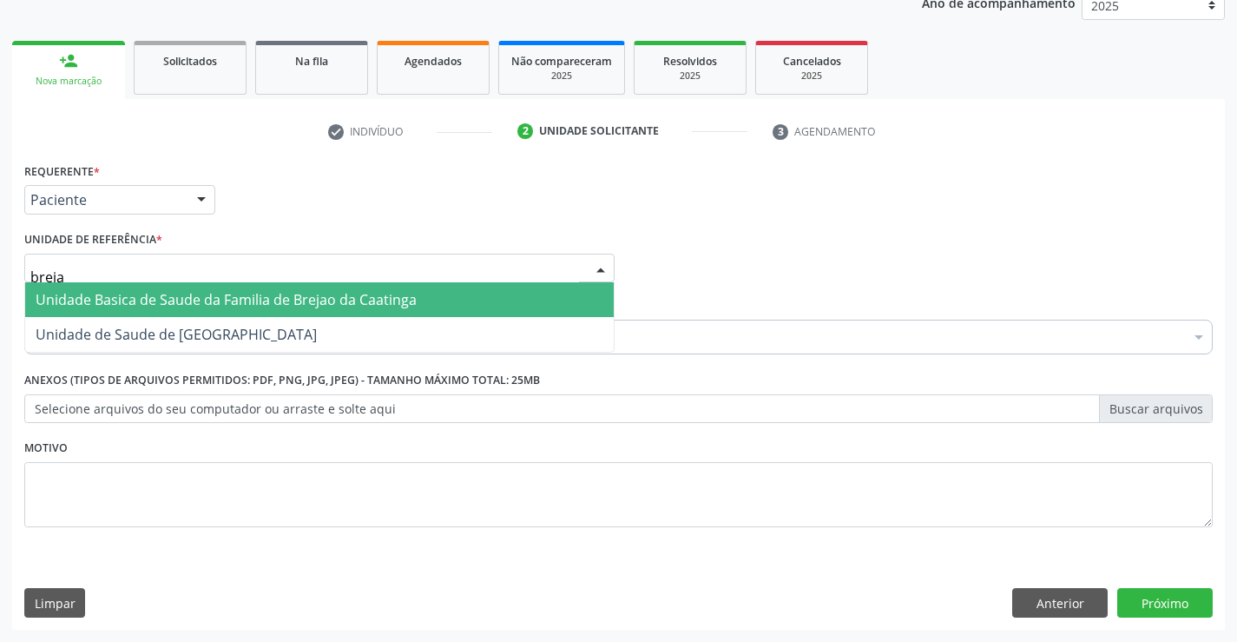
type input "brejao"
click at [80, 298] on span "Unidade Basica de Saude da Familia de Brejao da Caatinga" at bounding box center [226, 299] width 381 height 19
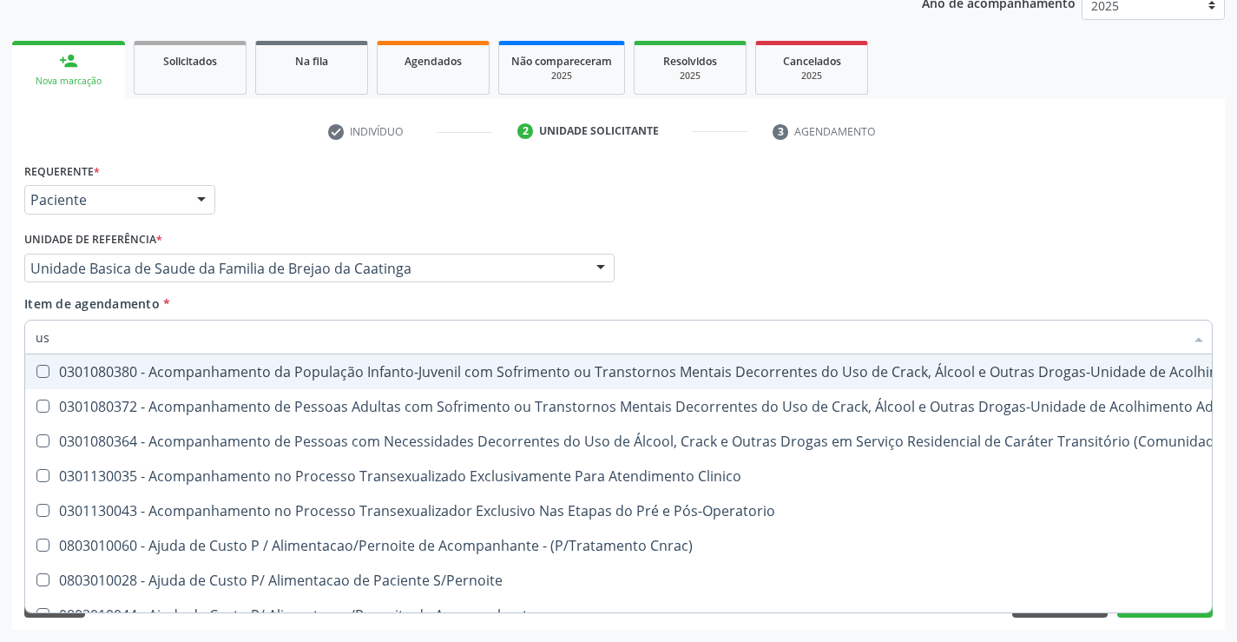
type input "usg"
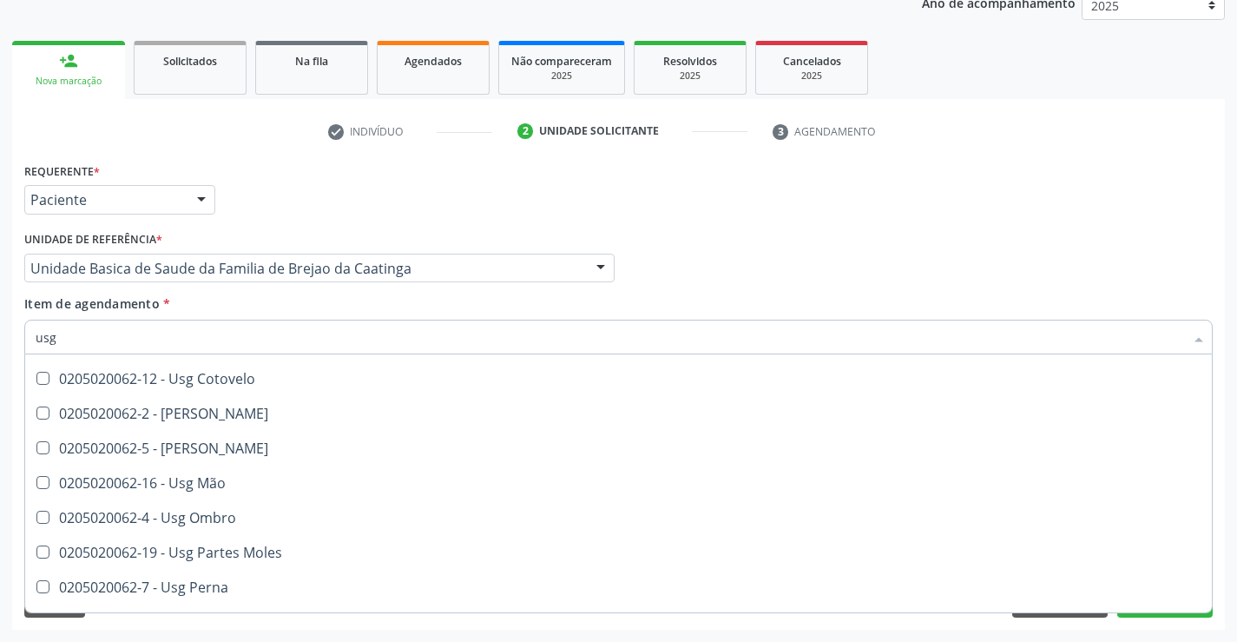
scroll to position [174, 0]
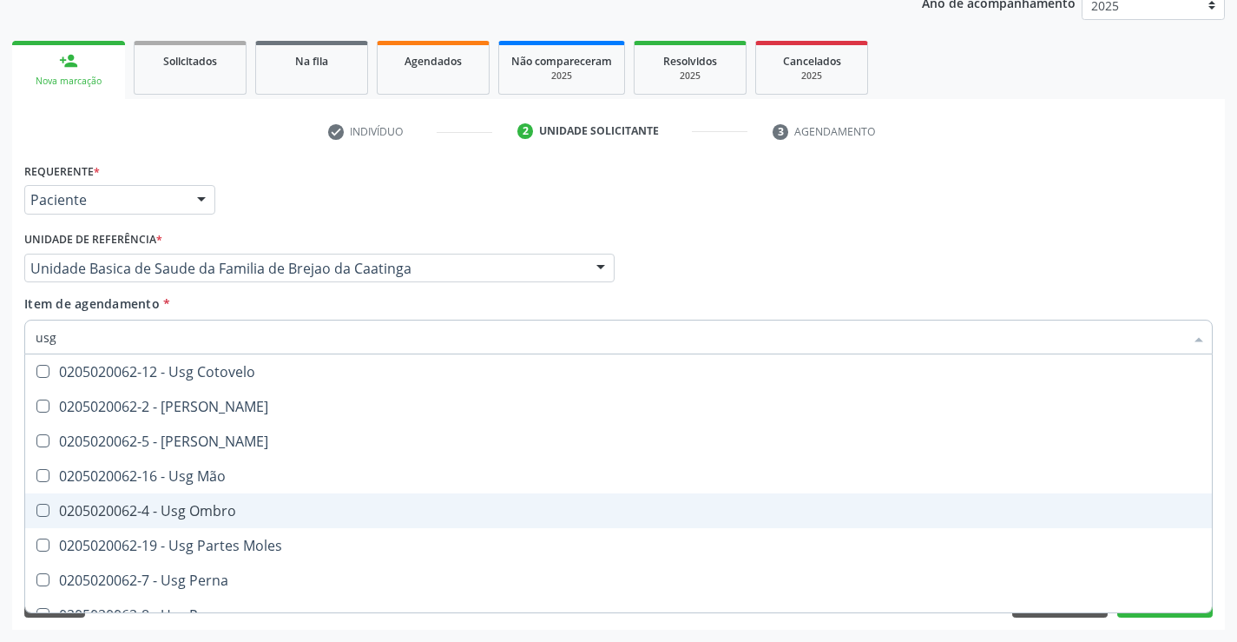
click at [208, 520] on span "0205020062-4 - Usg Ombro" at bounding box center [618, 510] width 1187 height 35
checkbox Ombro "true"
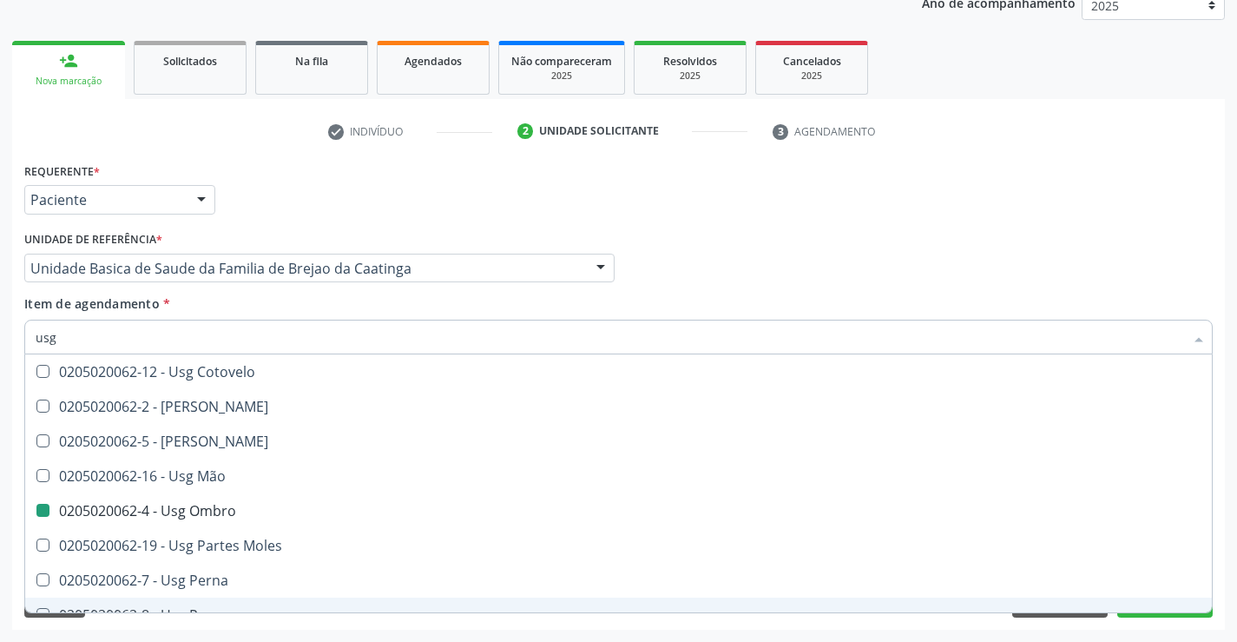
click at [1145, 624] on div "Requerente * Paciente Profissional de Saúde Paciente Nenhum resultado encontrad…" at bounding box center [618, 394] width 1213 height 472
checkbox Braço "true"
checkbox Ombro "false"
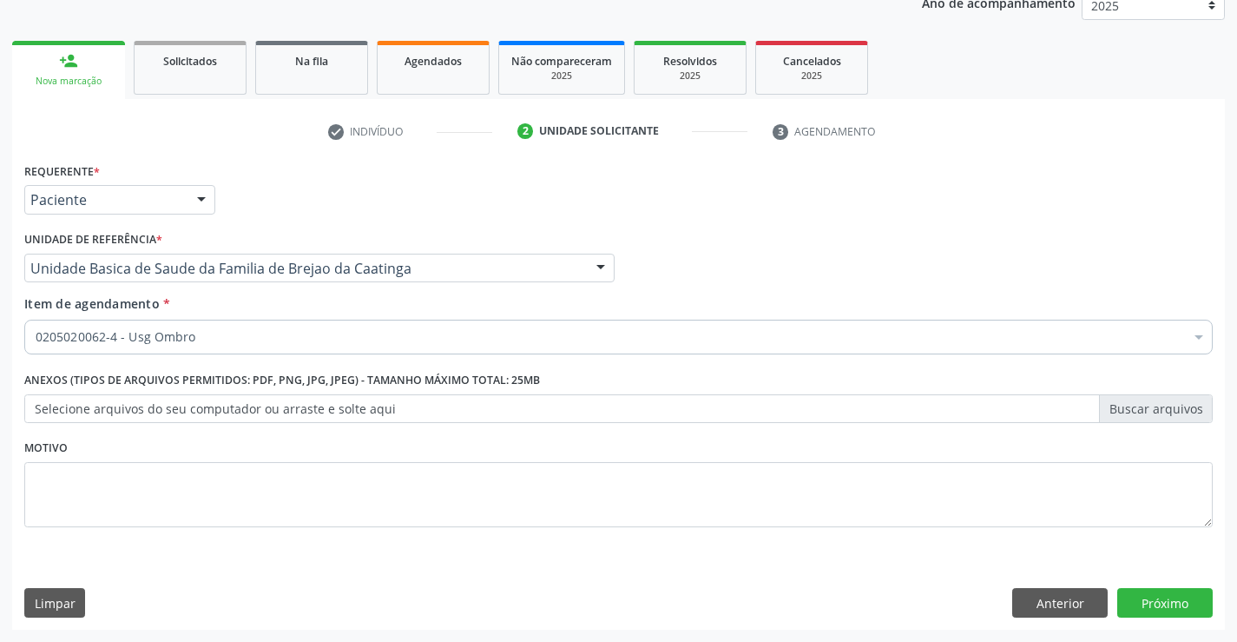
scroll to position [0, 0]
click at [1150, 601] on button "Próximo" at bounding box center [1166, 603] width 96 height 30
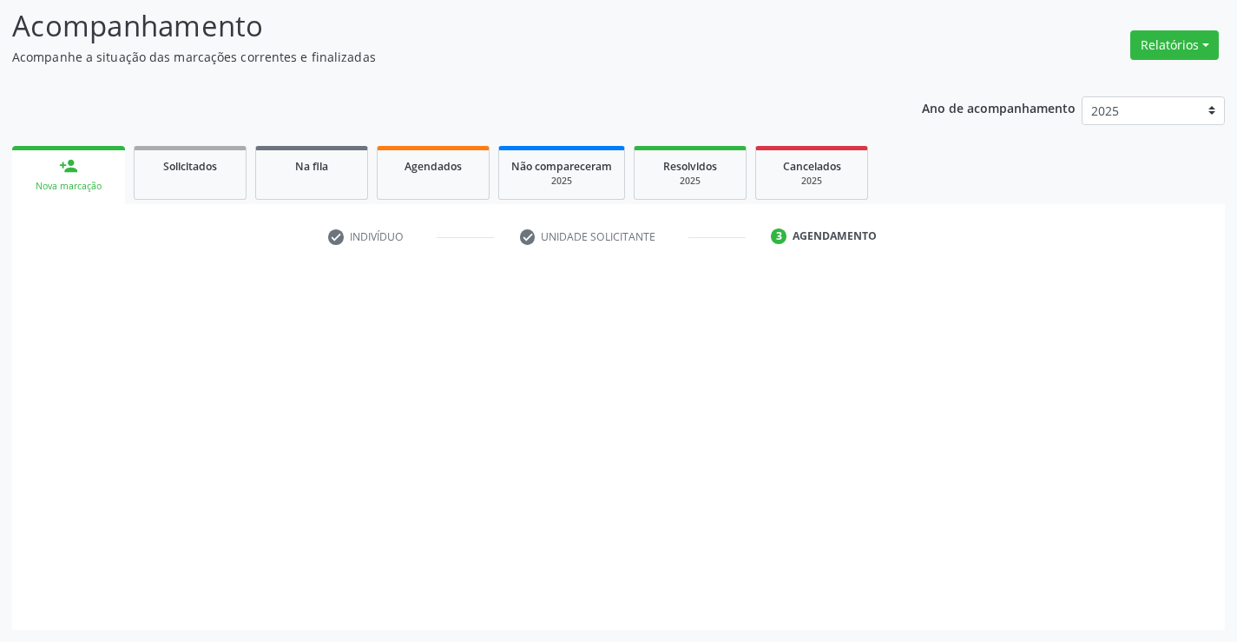
scroll to position [114, 0]
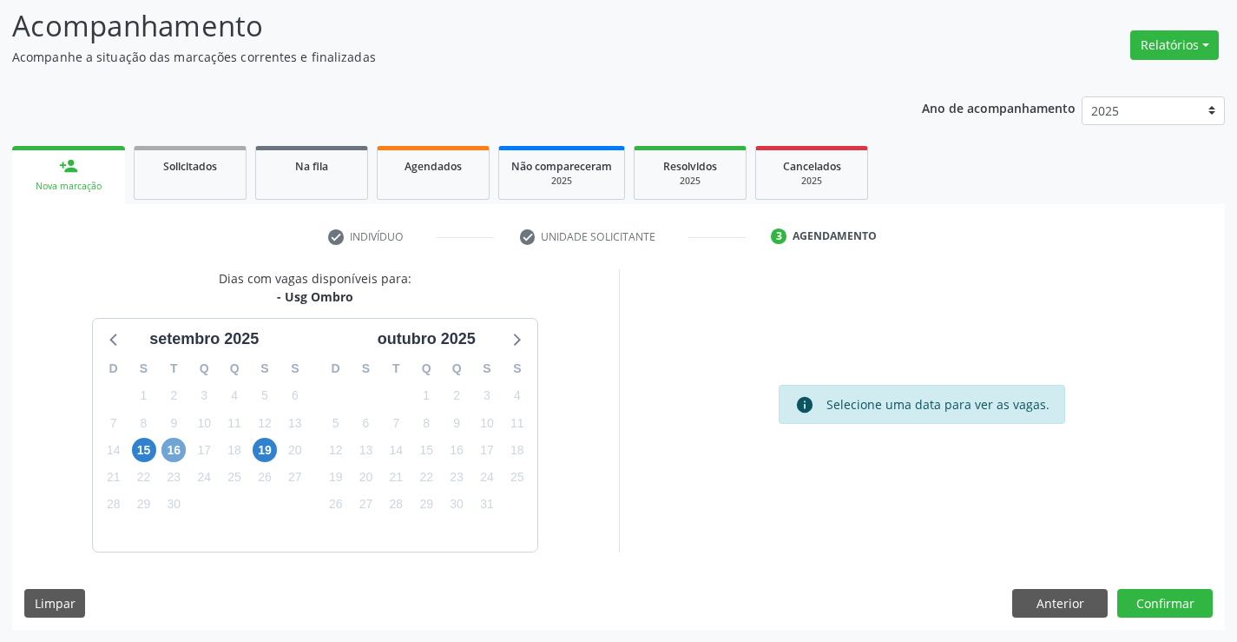
click at [172, 449] on span "16" at bounding box center [174, 450] width 24 height 24
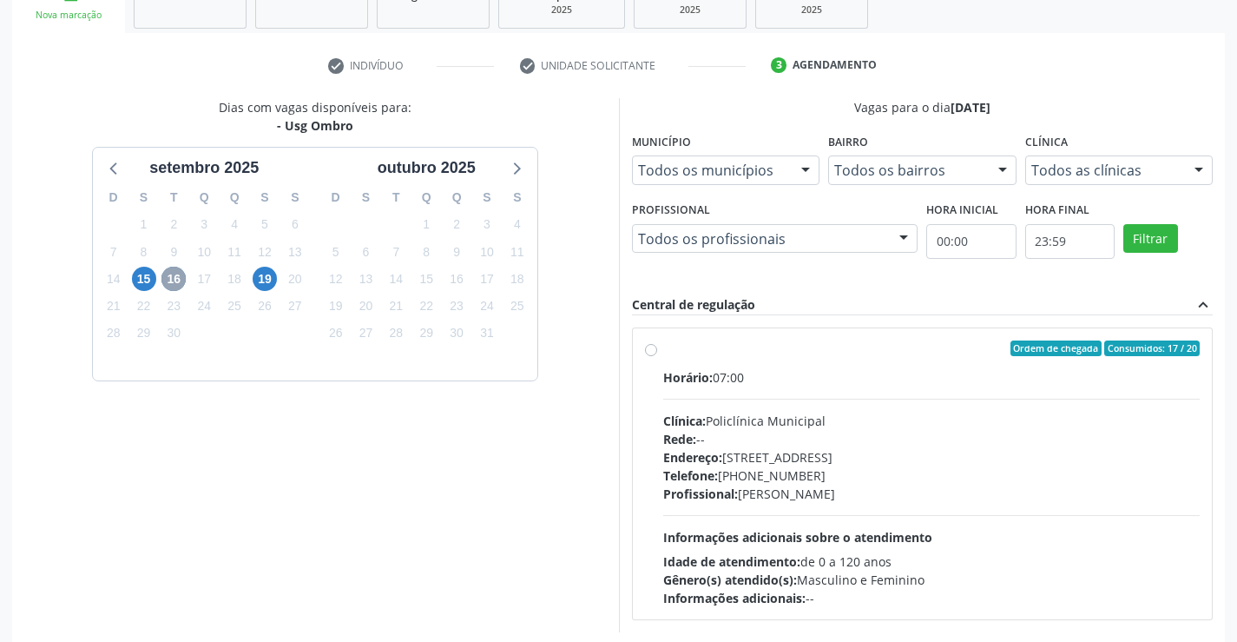
scroll to position [287, 0]
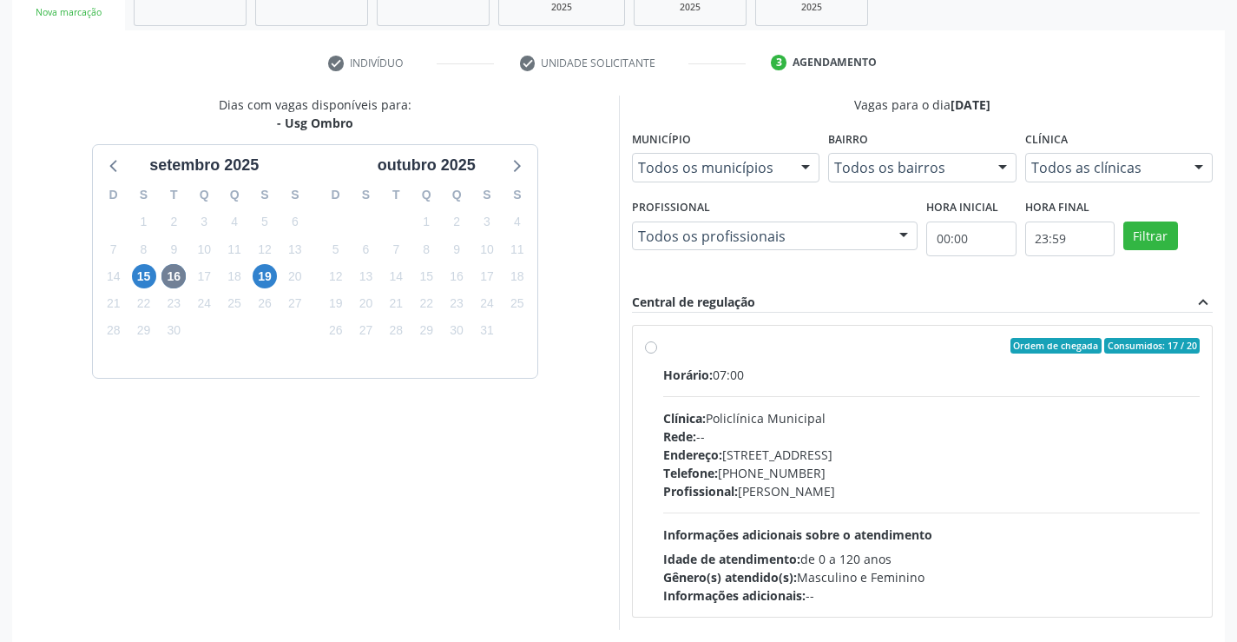
click at [663, 346] on label "Ordem de chegada Consumidos: 17 / 20 Horário: 07:00 Clínica: Policlínica Munici…" at bounding box center [932, 471] width 538 height 267
click at [649, 346] on input "Ordem de chegada Consumidos: 17 / 20 Horário: 07:00 Clínica: Policlínica Munici…" at bounding box center [651, 346] width 12 height 16
radio input "true"
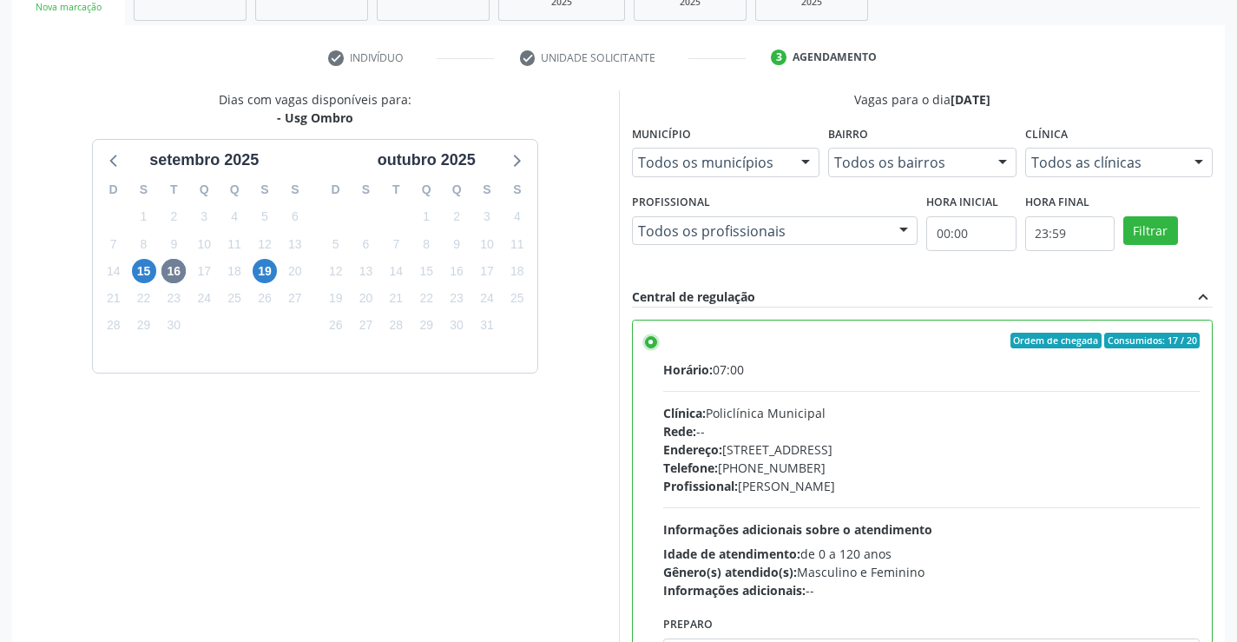
scroll to position [396, 0]
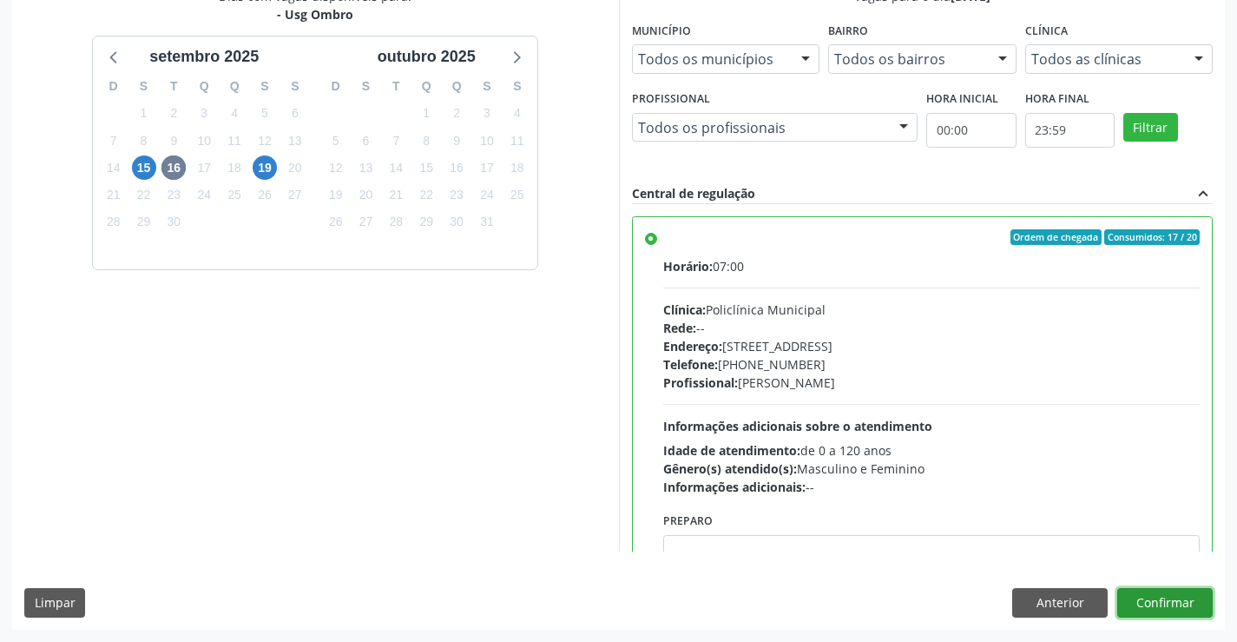
click at [1174, 604] on button "Confirmar" at bounding box center [1166, 603] width 96 height 30
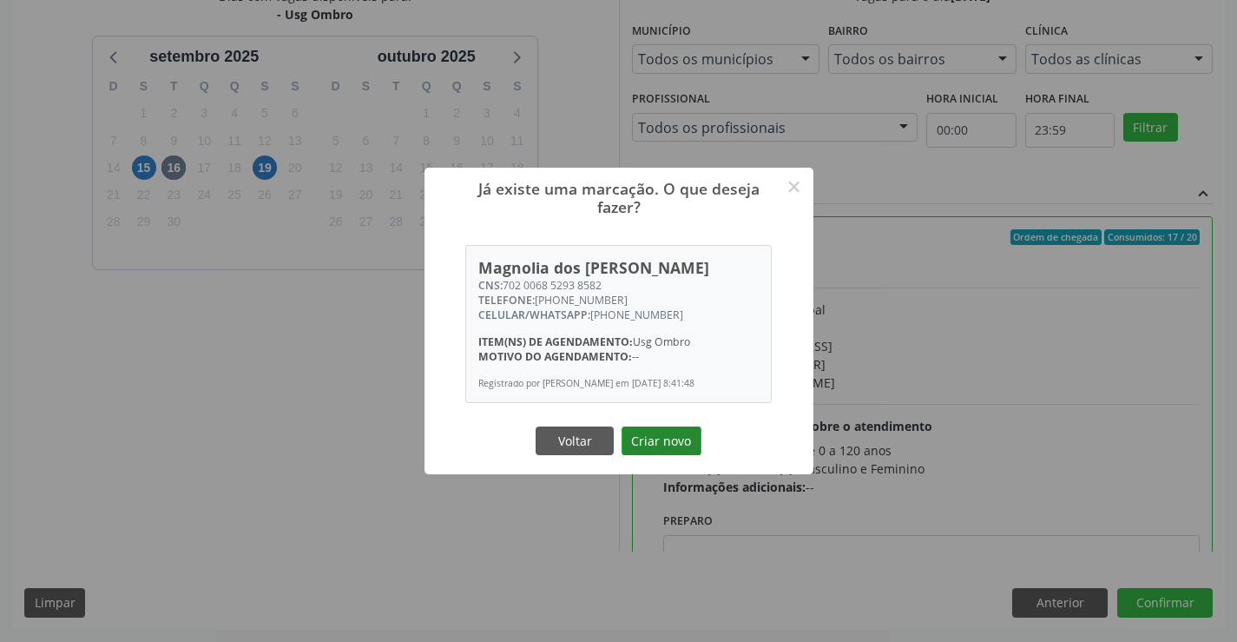
click at [660, 442] on button "Criar novo" at bounding box center [662, 441] width 80 height 30
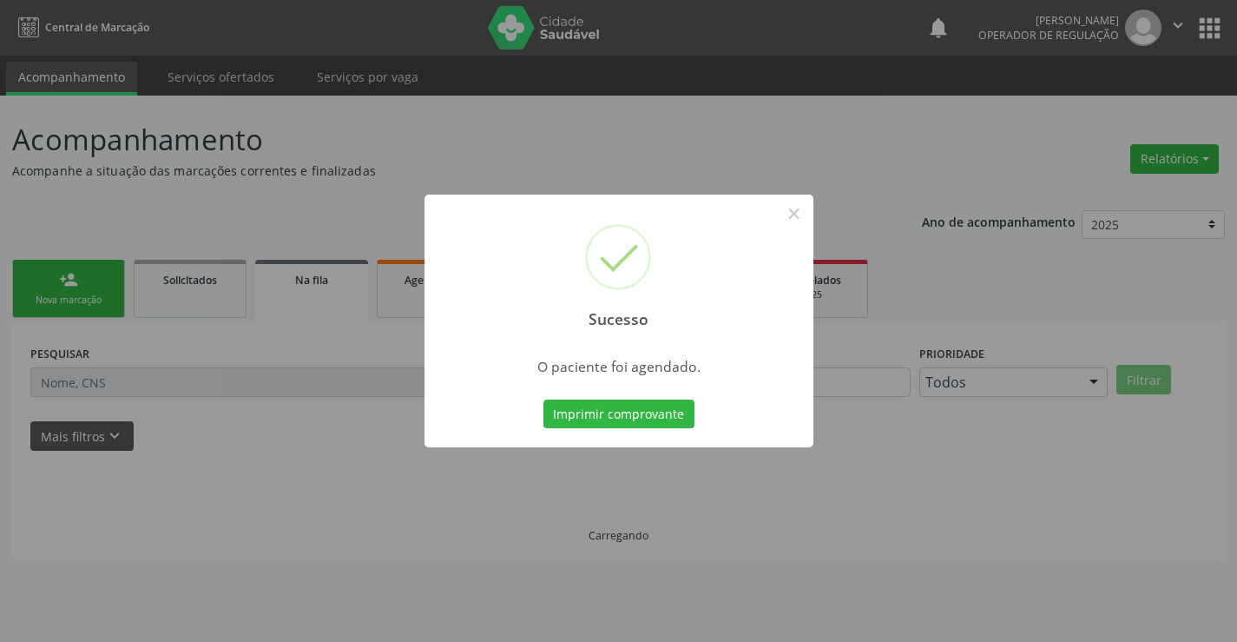
scroll to position [0, 0]
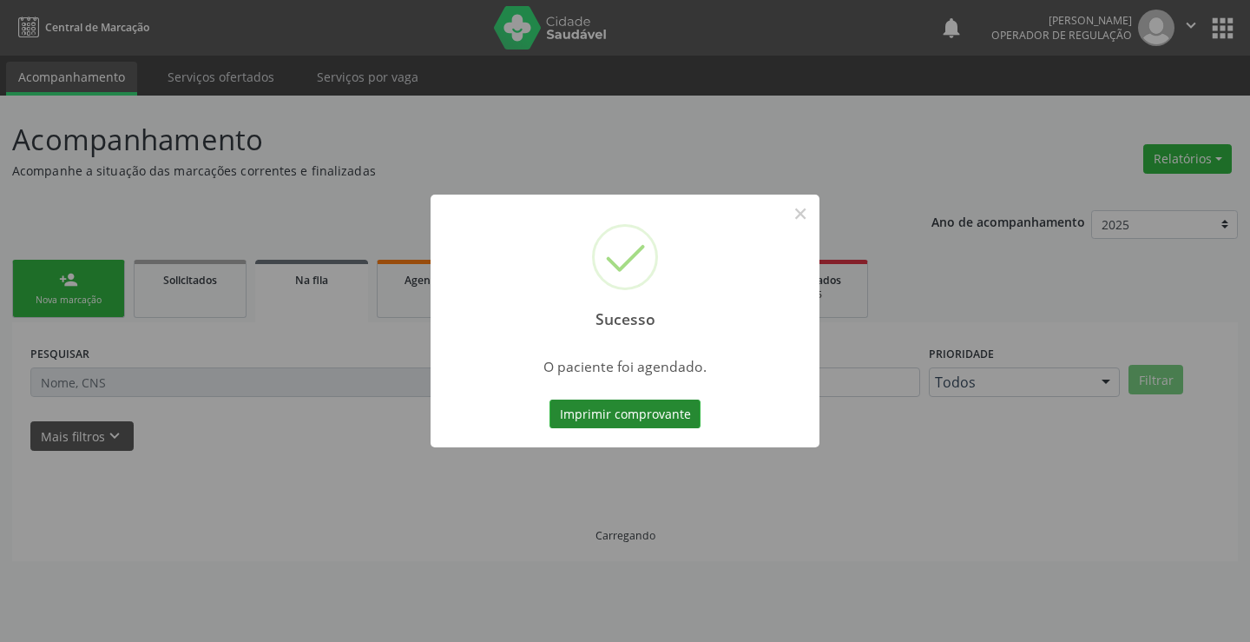
click at [666, 412] on button "Imprimir comprovante" at bounding box center [625, 414] width 151 height 30
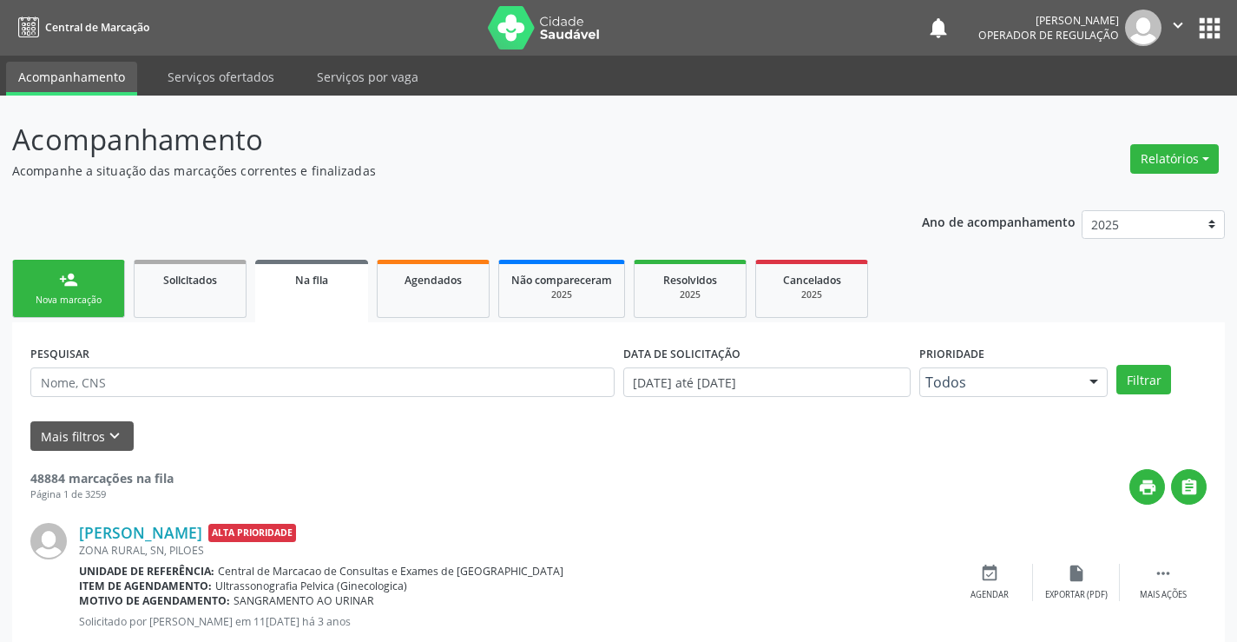
click at [90, 284] on link "person_add Nova marcação" at bounding box center [68, 289] width 113 height 58
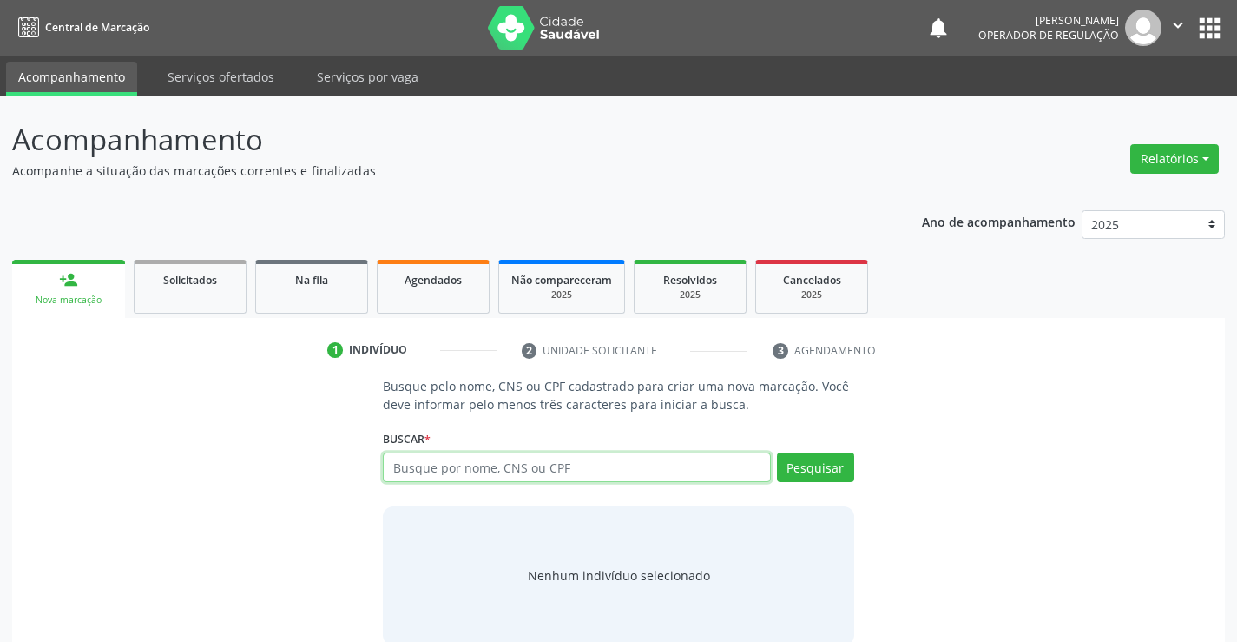
click at [434, 468] on input "text" at bounding box center [576, 467] width 387 height 30
type input "07709801552"
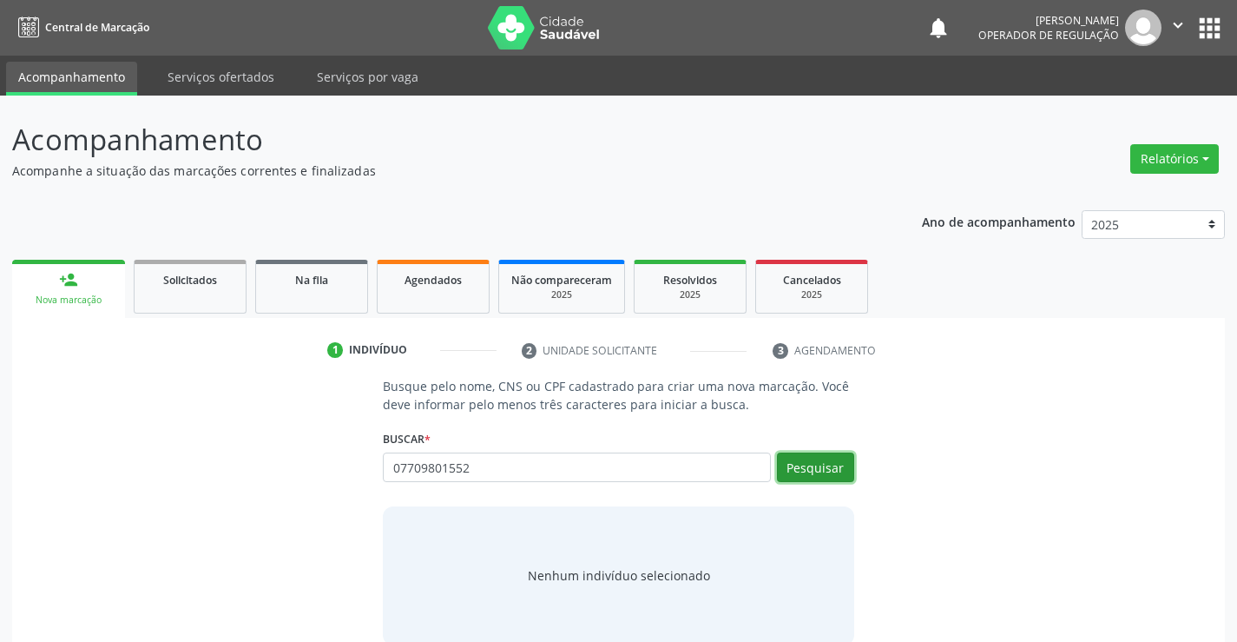
click at [821, 472] on button "Pesquisar" at bounding box center [815, 467] width 77 height 30
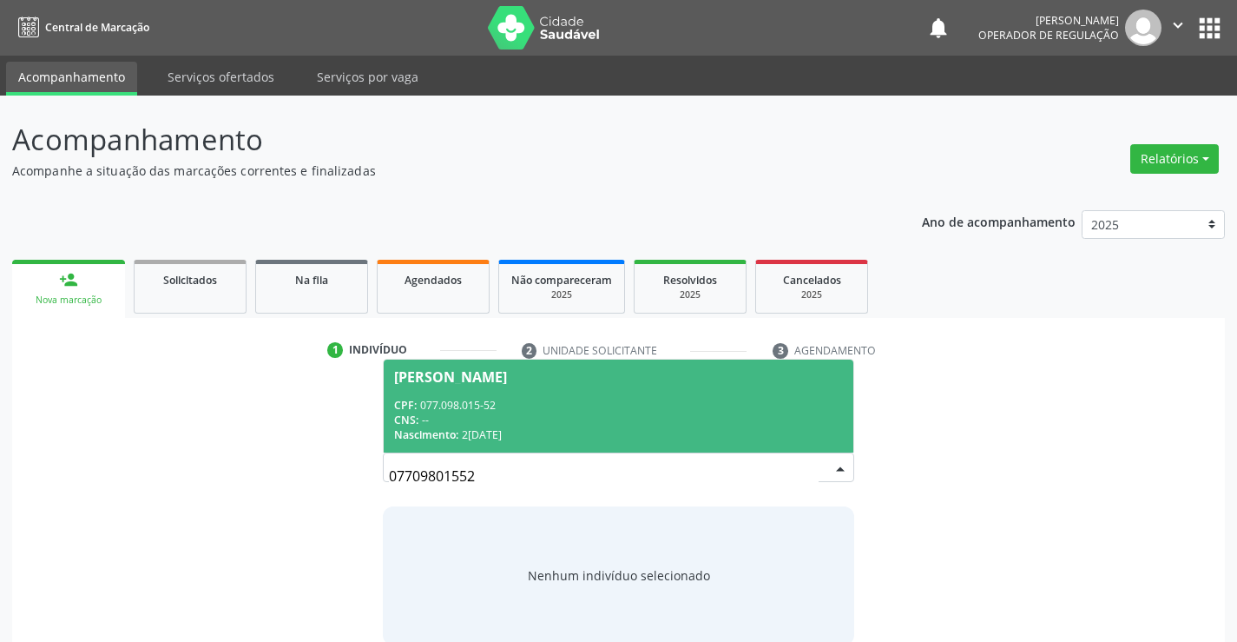
click at [478, 386] on span "[PERSON_NAME] CPF: 077.098.015-52 CNS: -- Nascimento: [DATE]" at bounding box center [618, 406] width 469 height 93
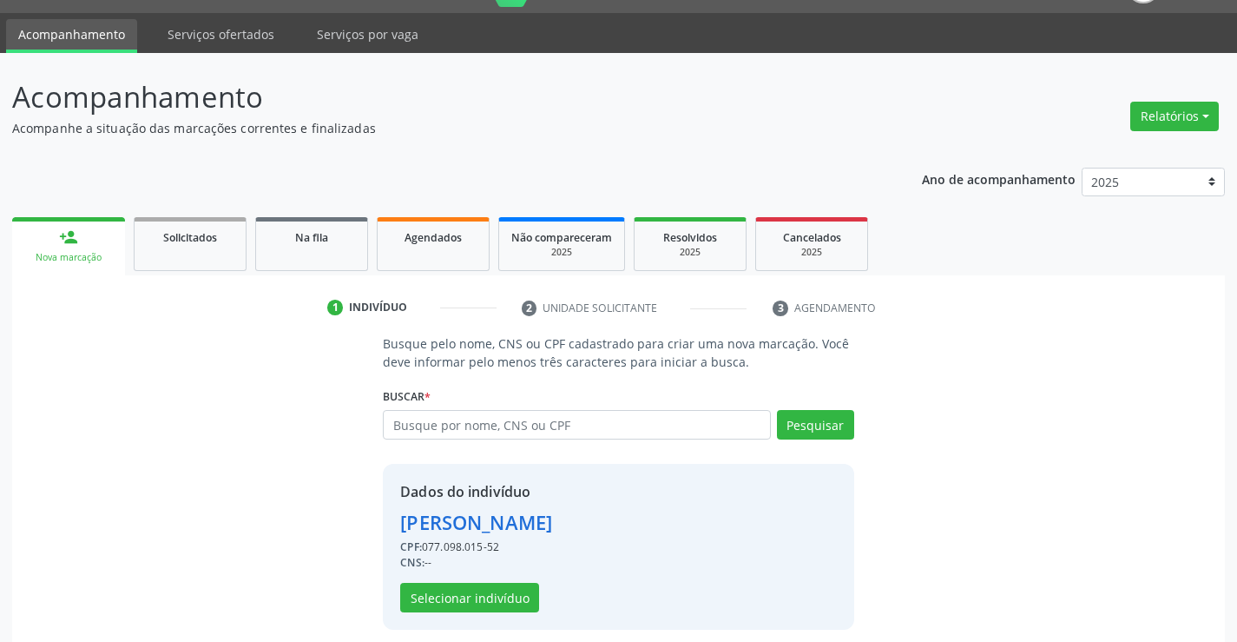
scroll to position [55, 0]
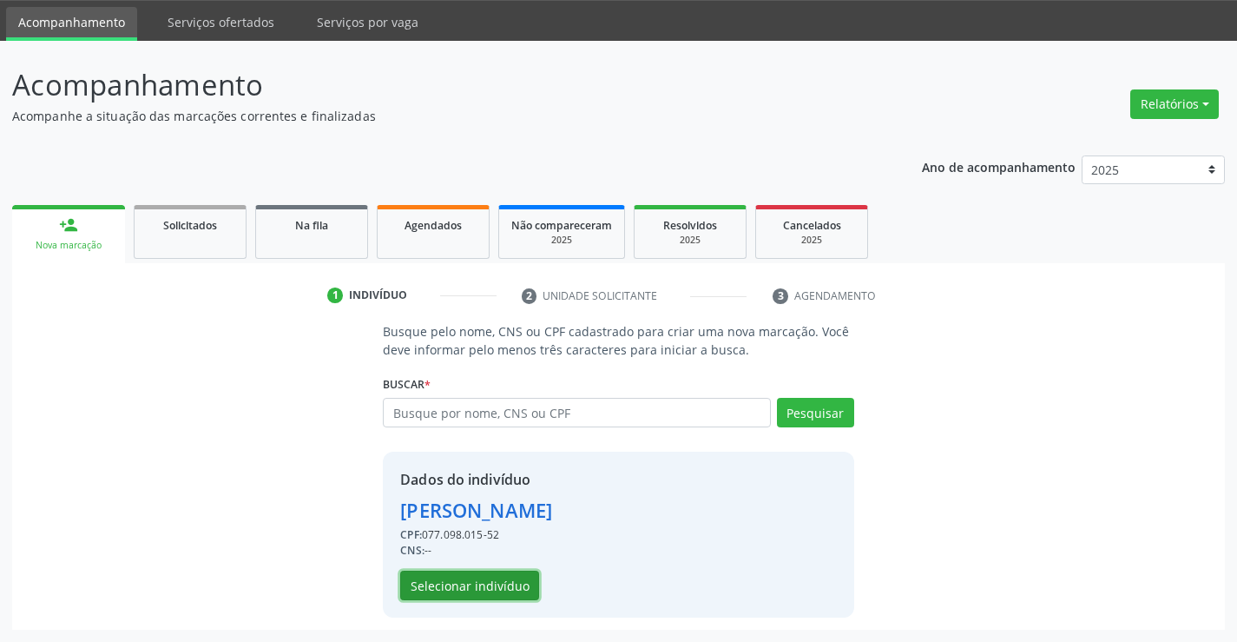
click at [453, 585] on button "Selecionar indivíduo" at bounding box center [469, 586] width 139 height 30
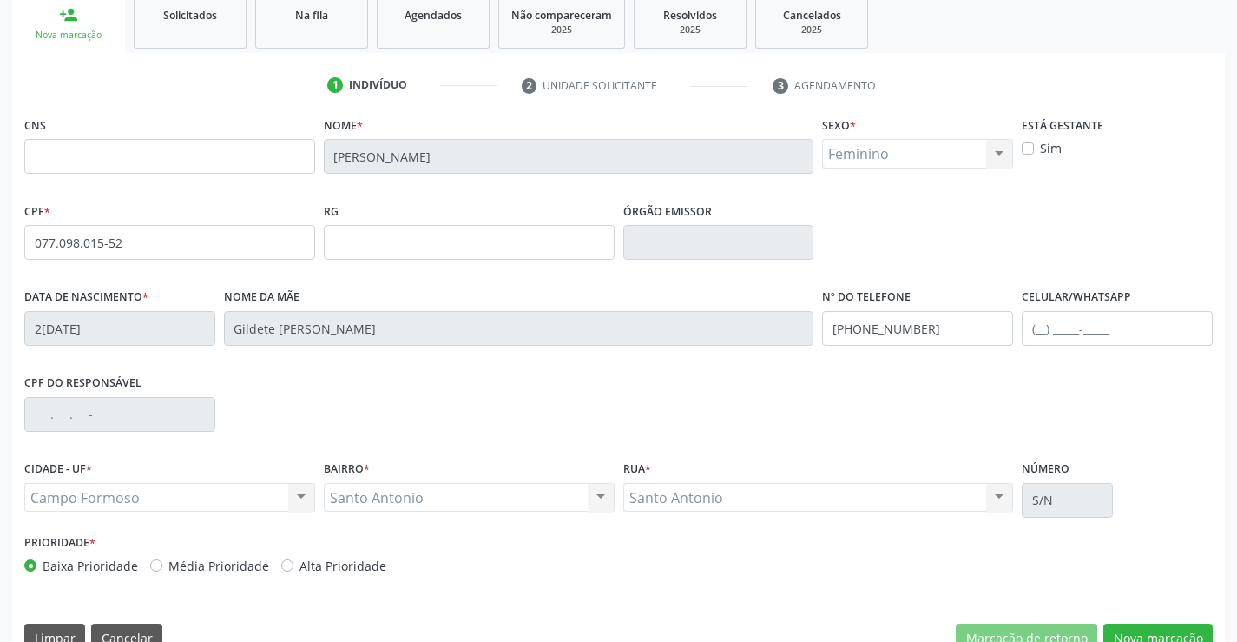
scroll to position [300, 0]
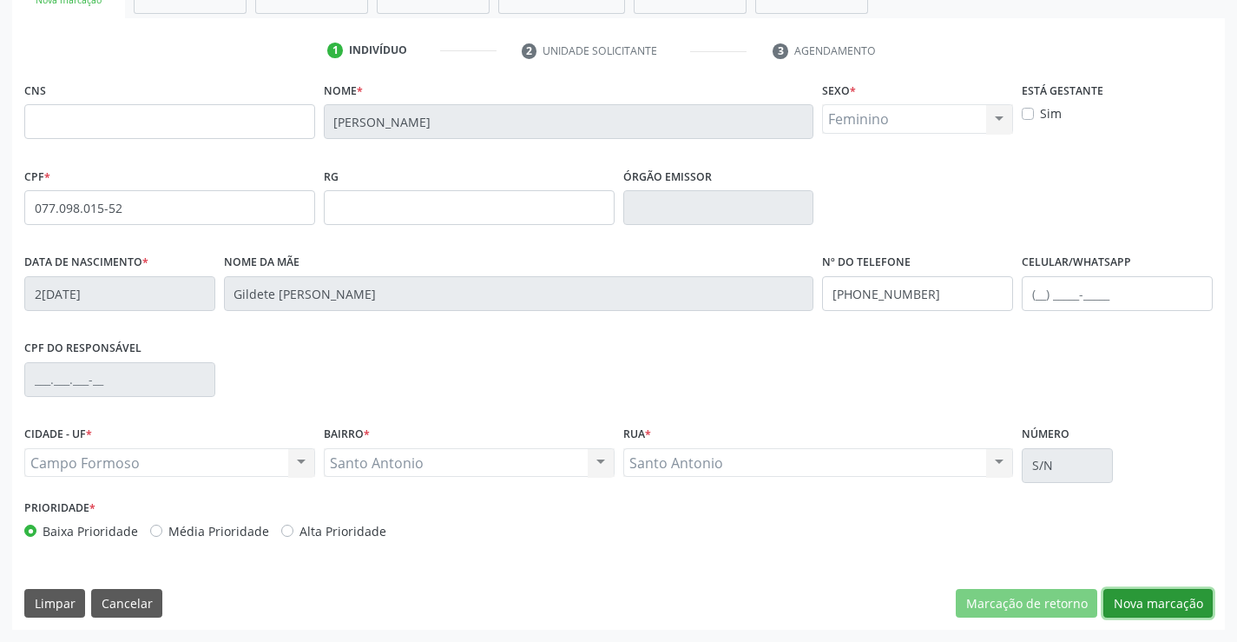
click at [1117, 597] on button "Nova marcação" at bounding box center [1158, 604] width 109 height 30
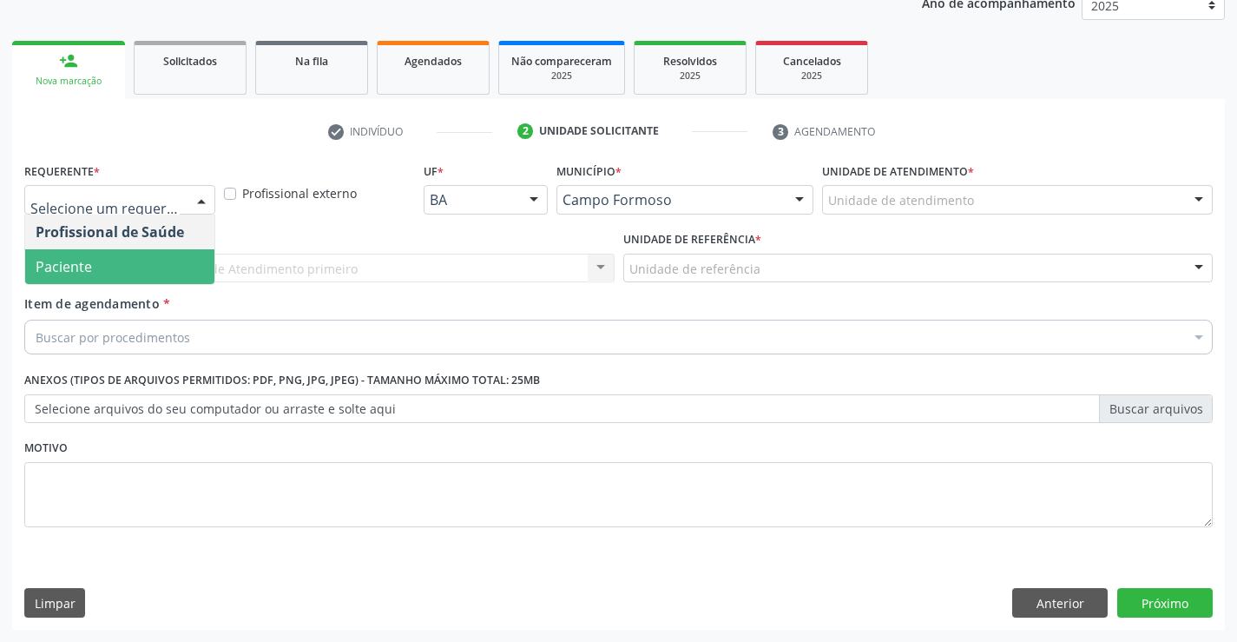
click at [74, 258] on span "Paciente" at bounding box center [64, 266] width 56 height 19
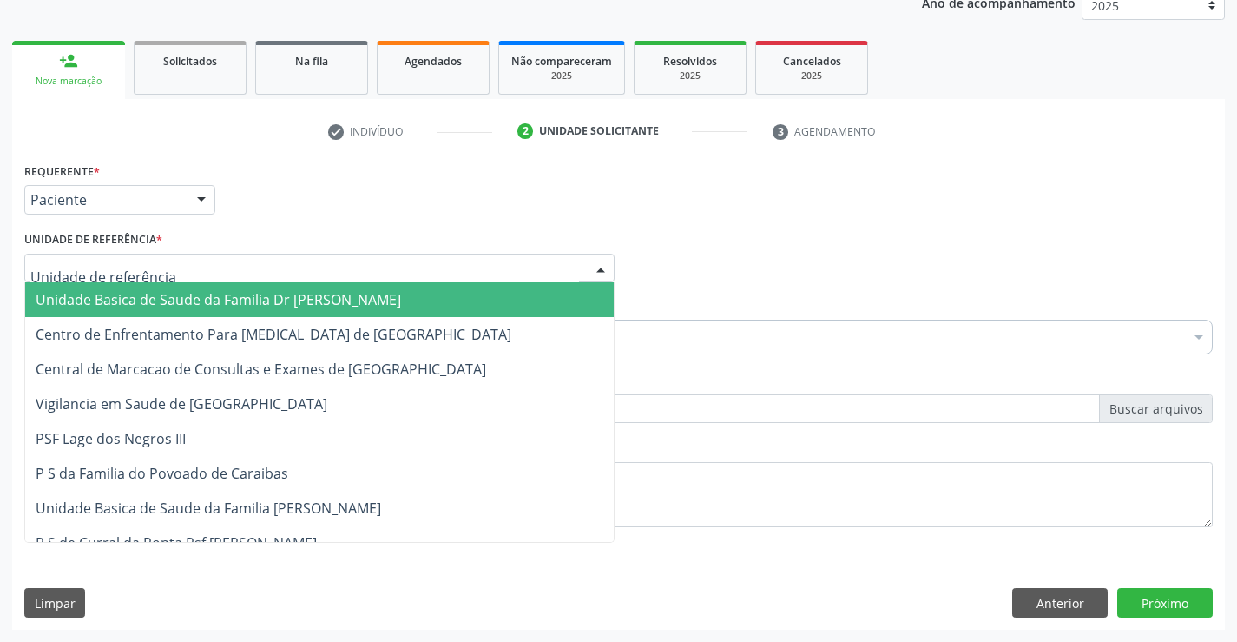
click at [143, 301] on span "Unidade Basica de Saude da Familia Dr [PERSON_NAME]" at bounding box center [219, 299] width 366 height 19
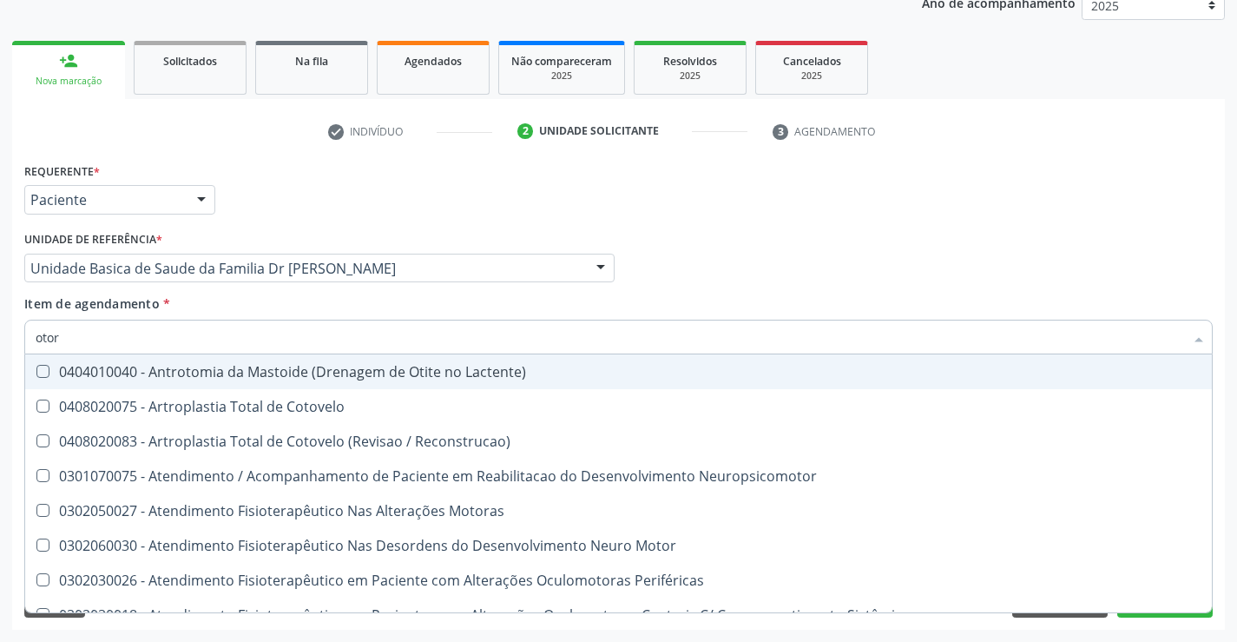
type input "otorr"
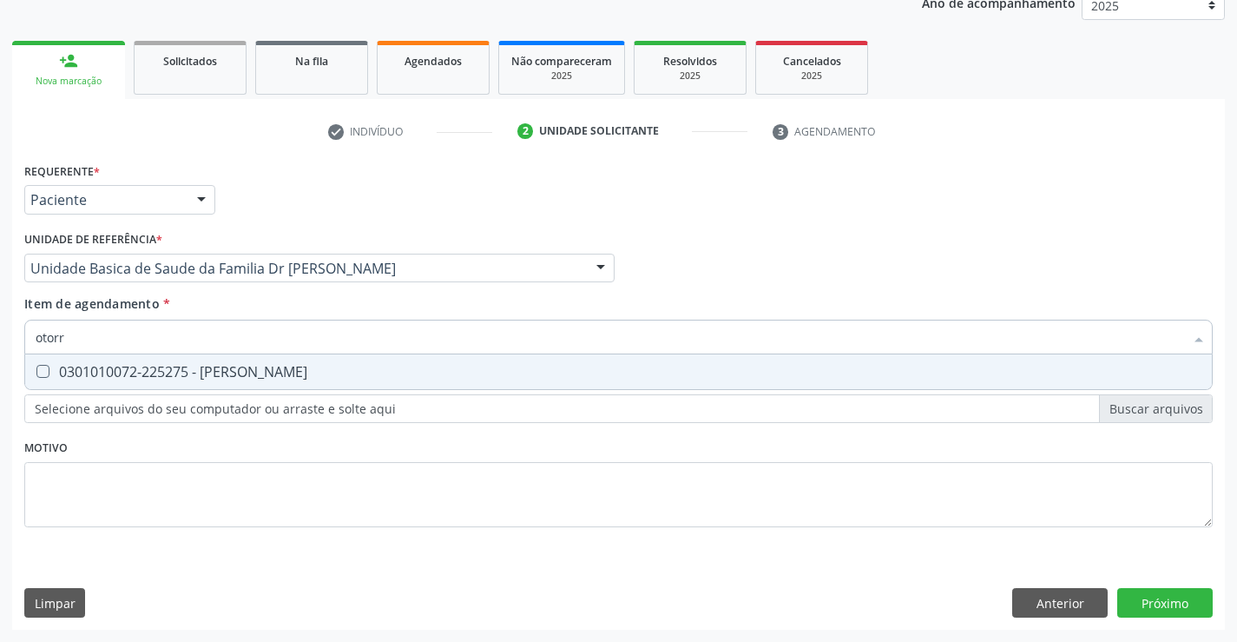
click at [176, 366] on div "0301010072-225275 - [PERSON_NAME]" at bounding box center [619, 372] width 1166 height 14
checkbox Otorrinolaringologista "true"
type input "otorr"
click at [147, 488] on div "Requerente * Paciente Profissional de Saúde Paciente Nenhum resultado encontrad…" at bounding box center [618, 354] width 1189 height 393
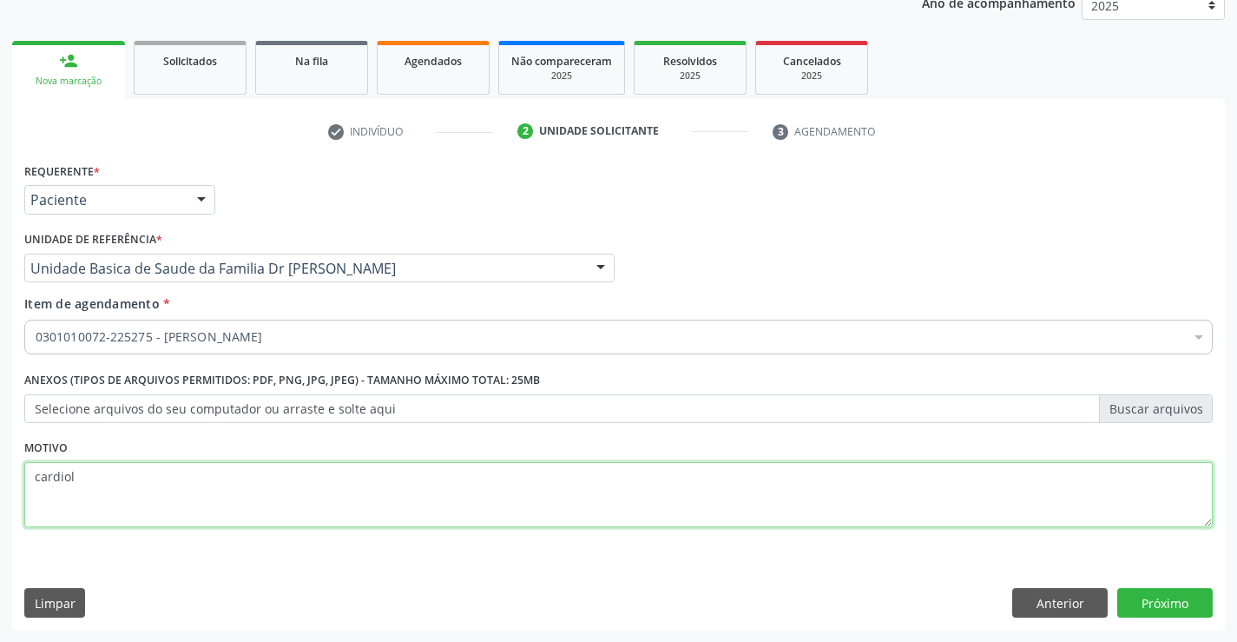
type textarea "cardiolo"
drag, startPoint x: 89, startPoint y: 475, endPoint x: 0, endPoint y: 478, distance: 88.6
click at [0, 478] on div "Acompanhamento Acompanhe a situação das marcações correntes e finalizadas Relat…" at bounding box center [618, 259] width 1237 height 765
click at [65, 402] on label "Selecione arquivos do seu computador ou arraste e solte aqui" at bounding box center [618, 409] width 1189 height 30
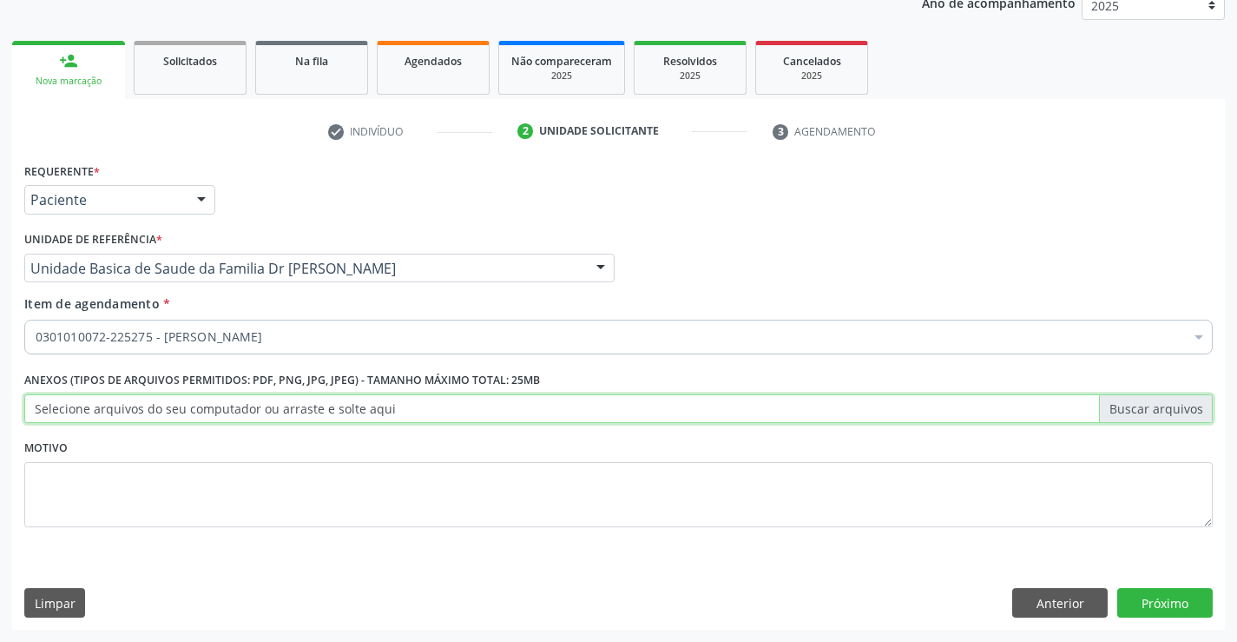
click at [65, 402] on input "Selecione arquivos do seu computador ou arraste e solte aqui" at bounding box center [618, 409] width 1189 height 30
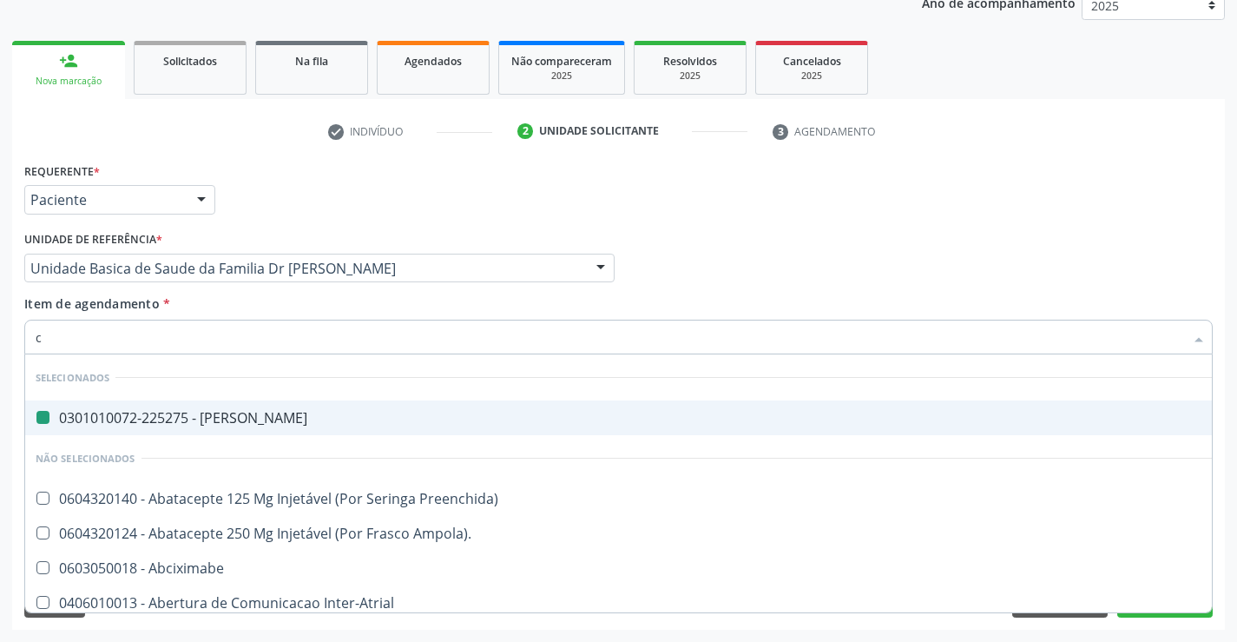
type input "ca"
checkbox Otorrinolaringologista "false"
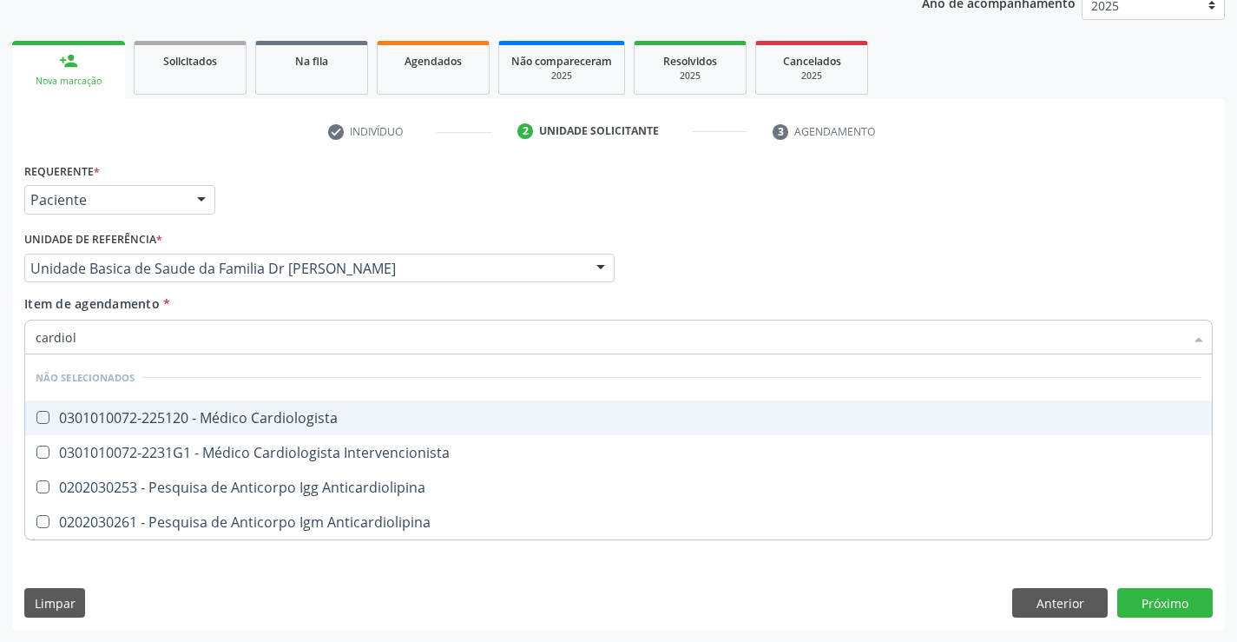
type input "cardiolo"
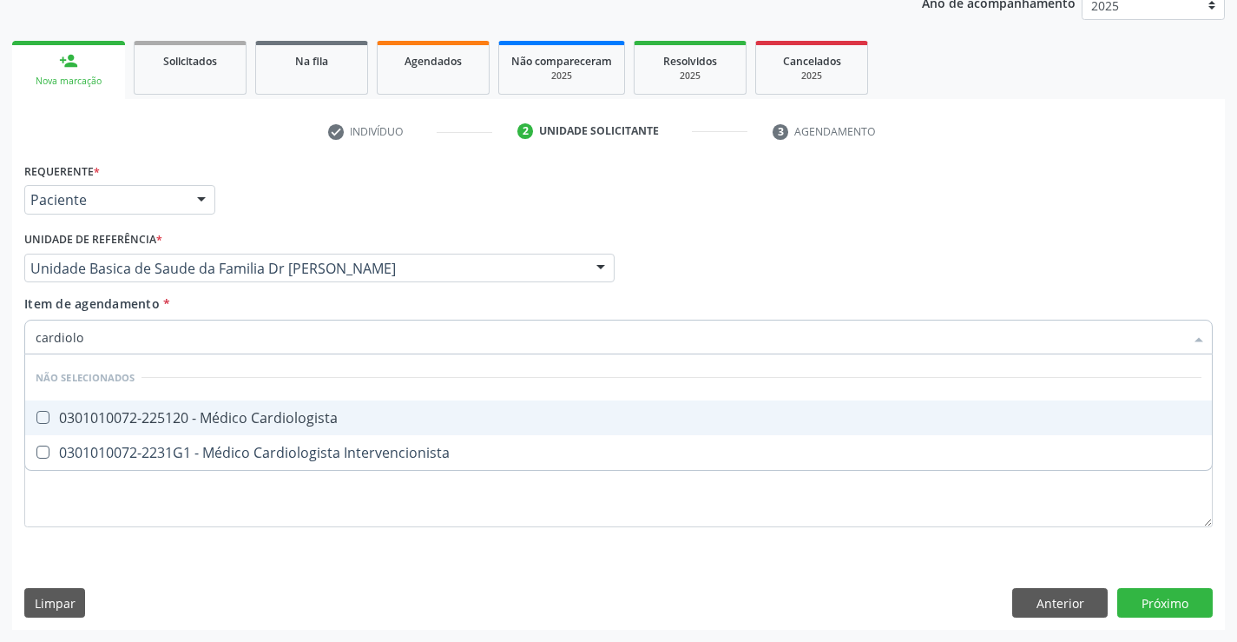
click at [303, 417] on div "0301010072-225120 - Médico Cardiologista" at bounding box center [619, 418] width 1166 height 14
checkbox Cardiologista "true"
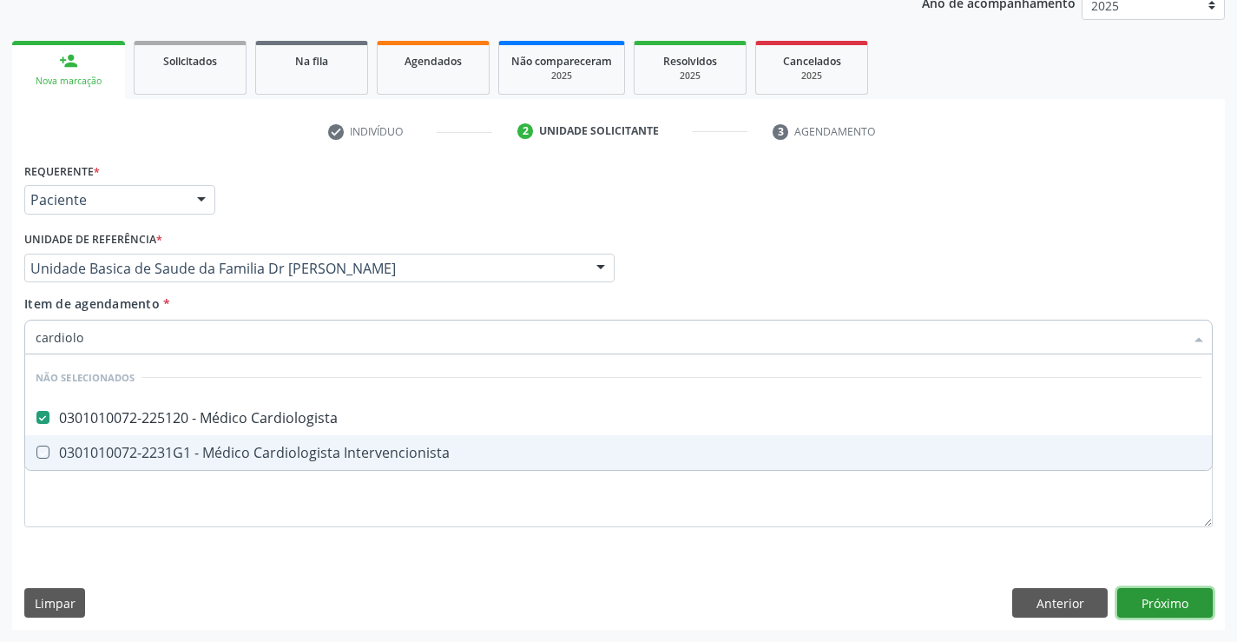
click at [1173, 608] on div "Requerente * Paciente Profissional de Saúde Paciente Nenhum resultado encontrad…" at bounding box center [618, 394] width 1213 height 472
checkbox Intervencionista "true"
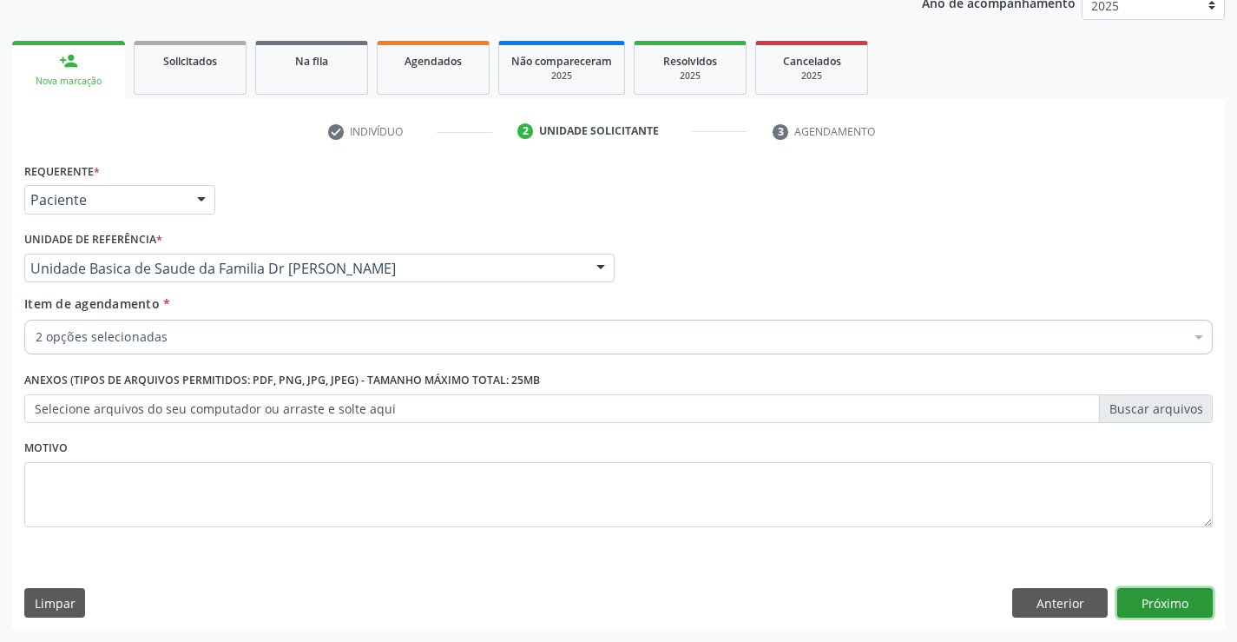
click at [1173, 604] on button "Próximo" at bounding box center [1166, 603] width 96 height 30
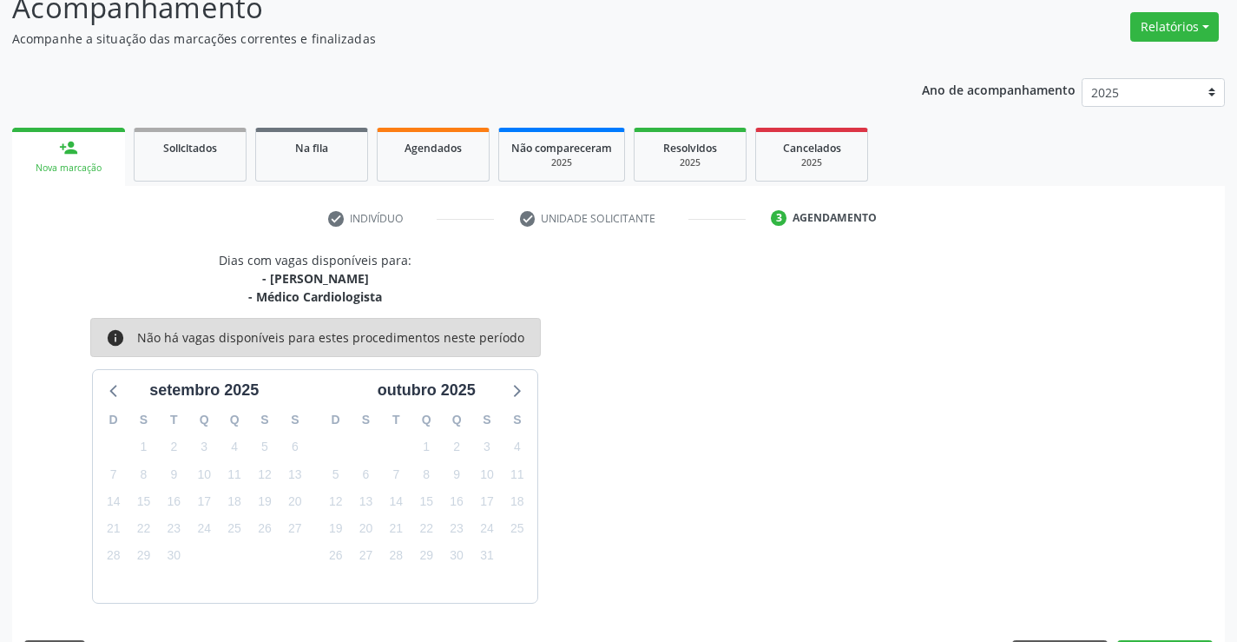
scroll to position [183, 0]
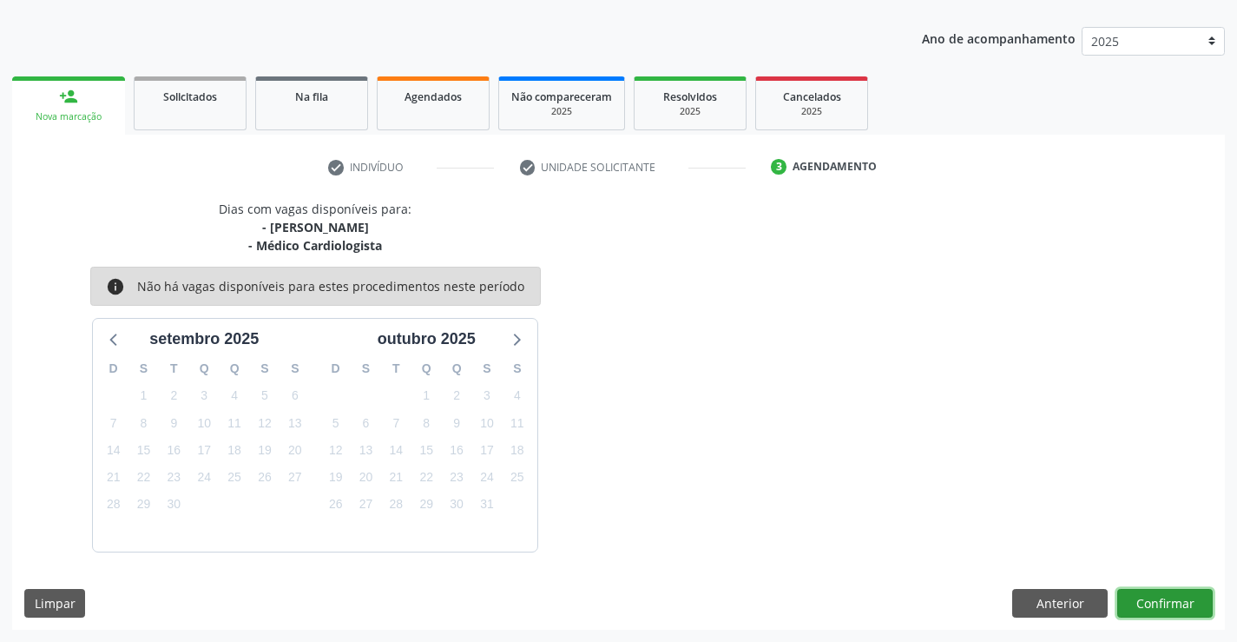
click at [1134, 596] on button "Confirmar" at bounding box center [1166, 604] width 96 height 30
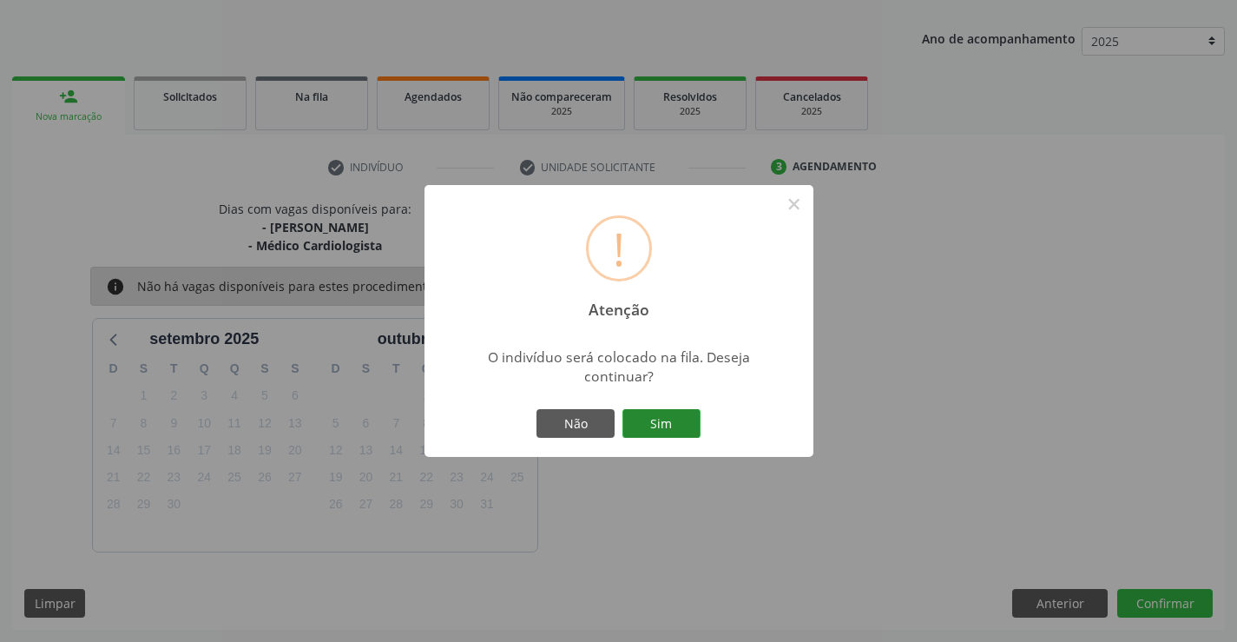
click at [664, 409] on button "Sim" at bounding box center [662, 424] width 78 height 30
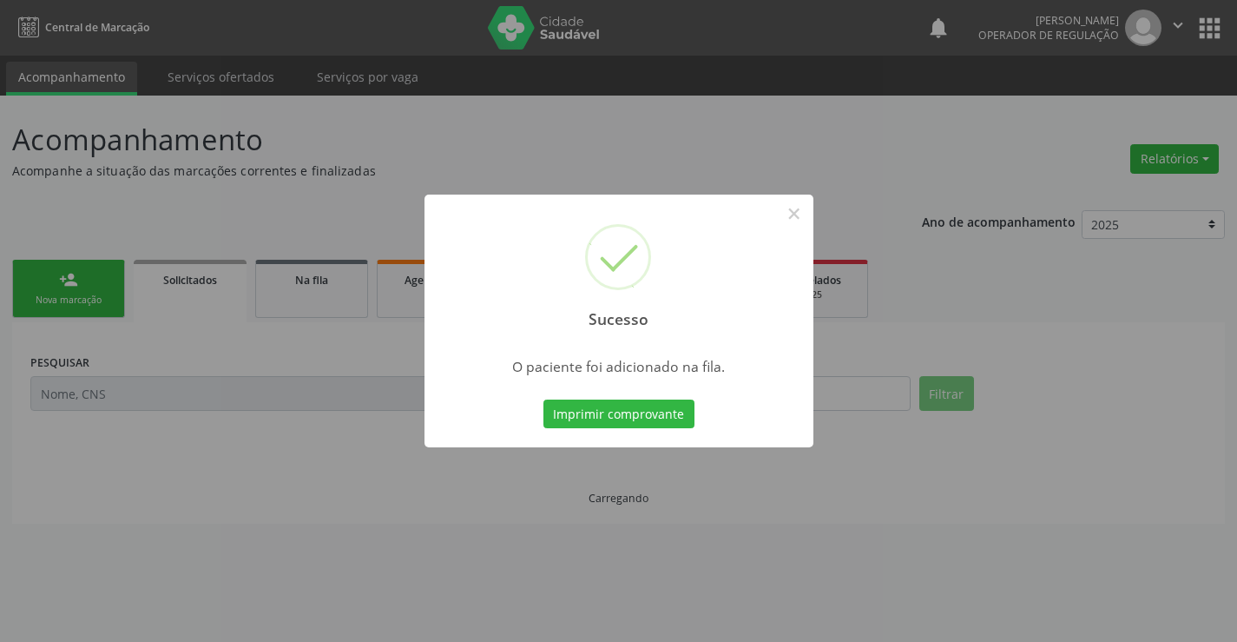
scroll to position [0, 0]
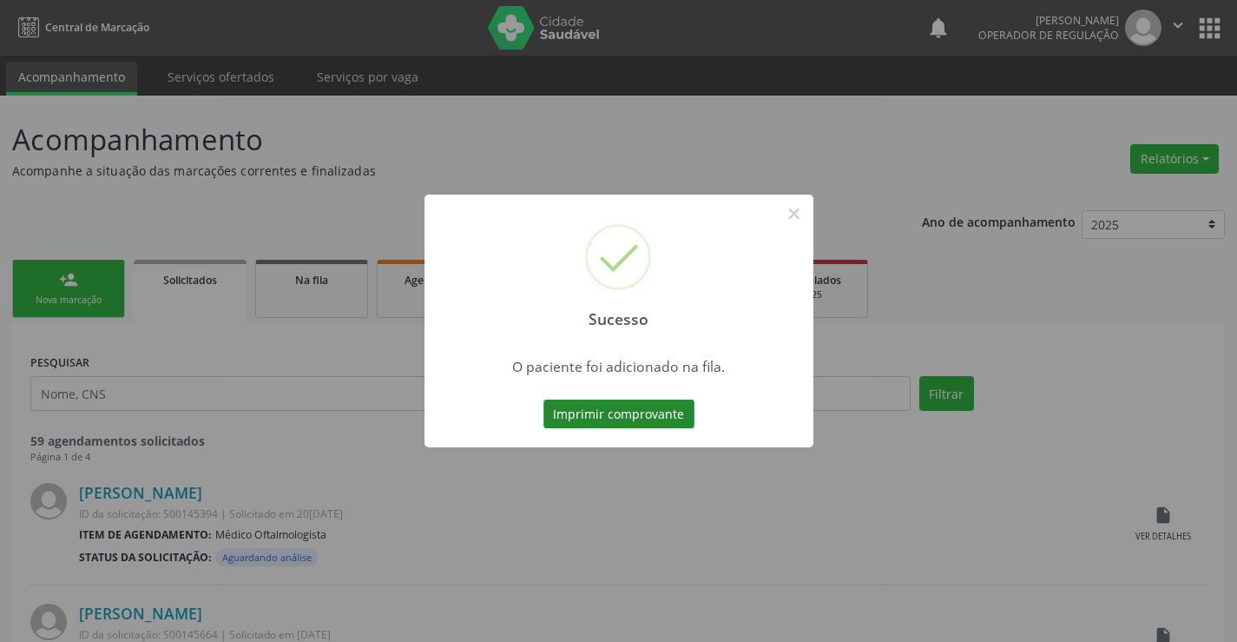
click at [664, 418] on button "Imprimir comprovante" at bounding box center [619, 414] width 151 height 30
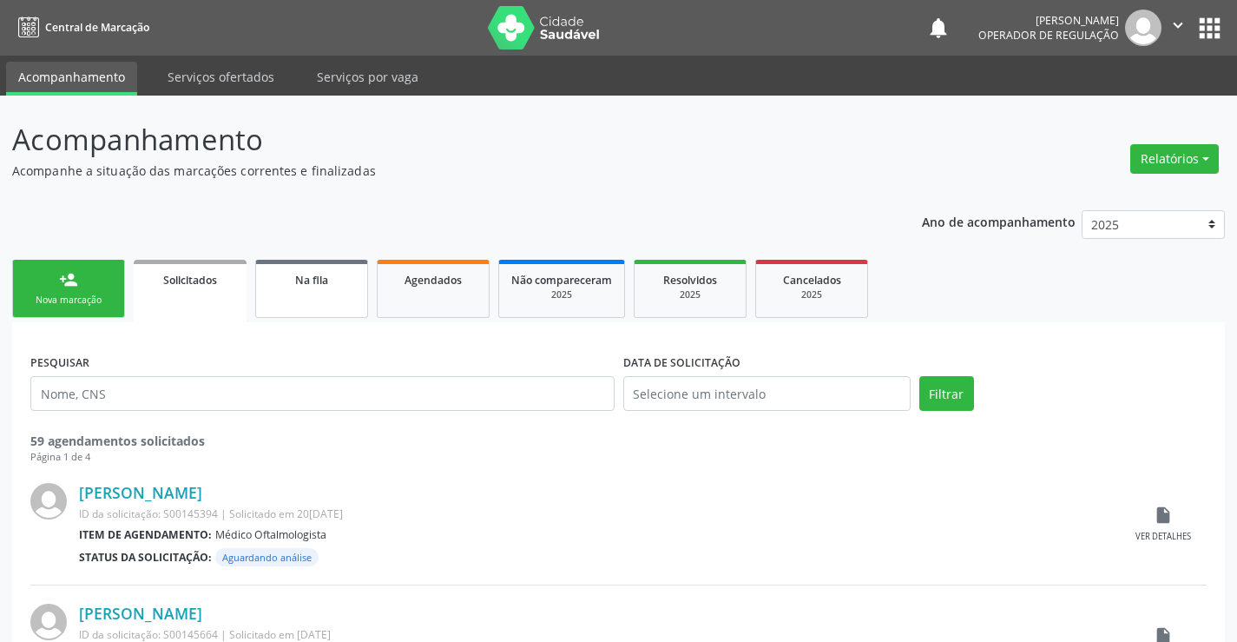
click at [344, 267] on link "Na fila" at bounding box center [311, 289] width 113 height 58
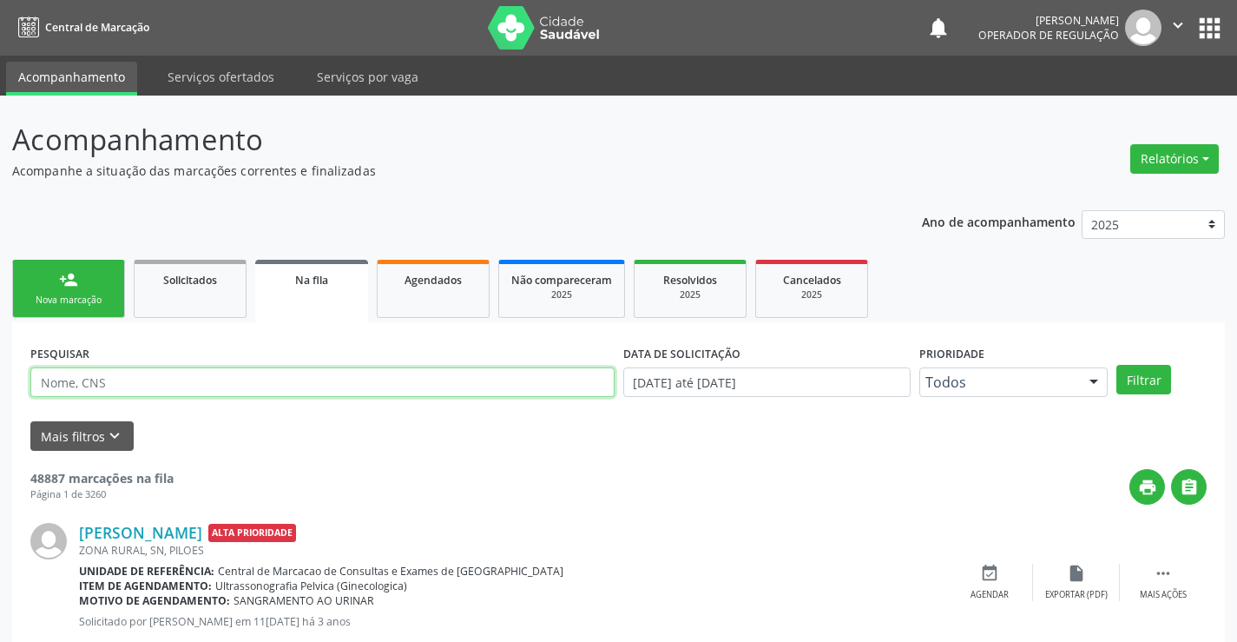
click at [118, 379] on input "text" at bounding box center [322, 382] width 584 height 30
type input "702701635990860"
click at [1138, 375] on button "Filtrar" at bounding box center [1144, 380] width 55 height 30
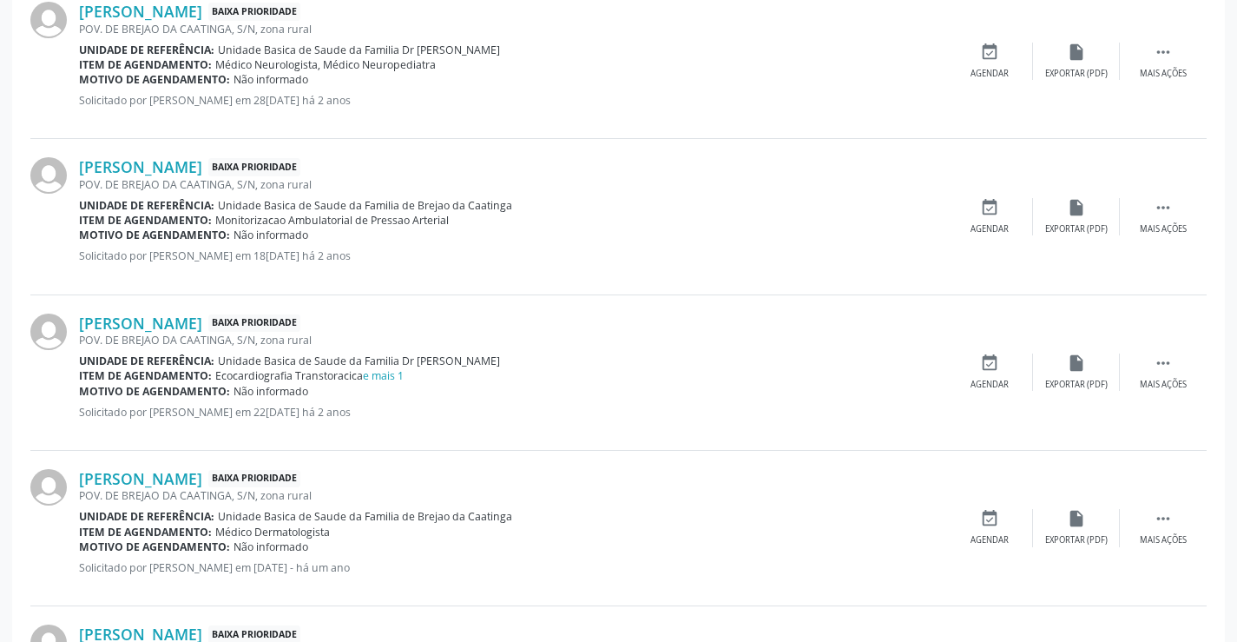
scroll to position [668, 0]
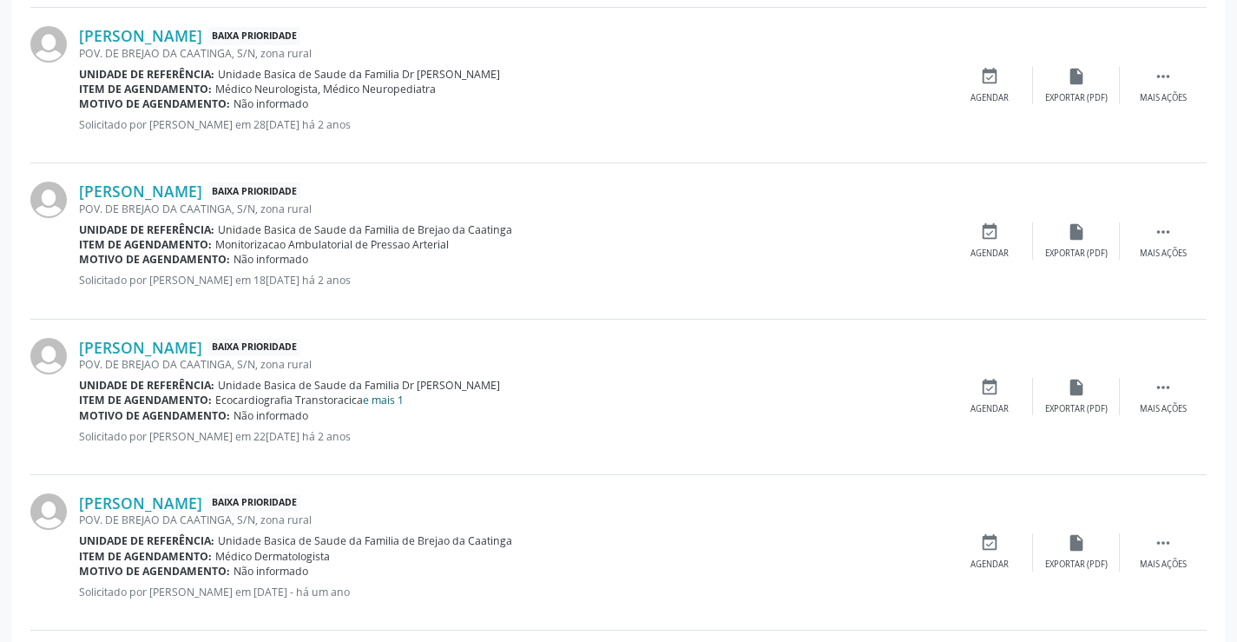
click at [389, 403] on link "e mais 1" at bounding box center [383, 400] width 41 height 15
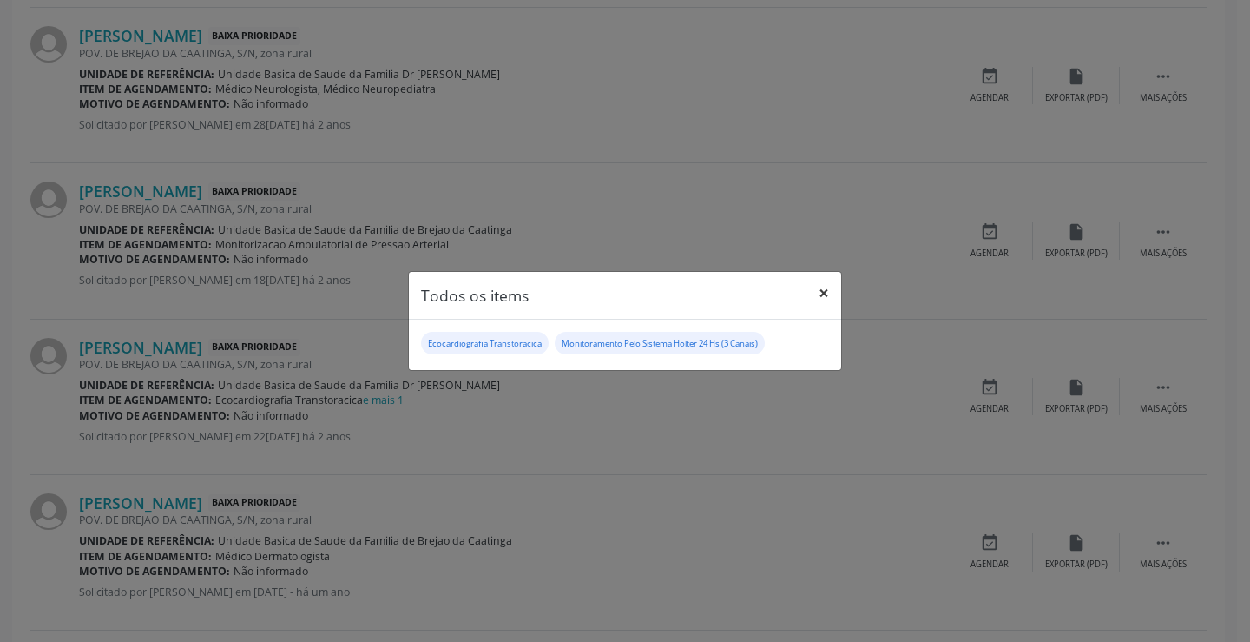
click at [831, 290] on button "×" at bounding box center [824, 293] width 35 height 43
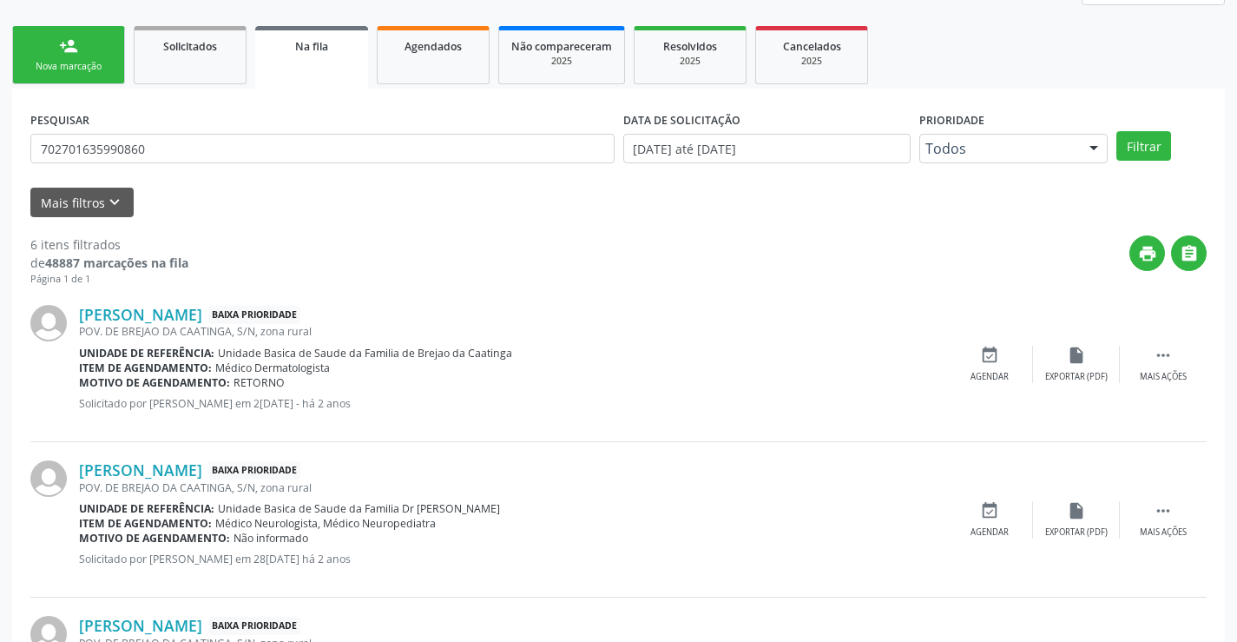
scroll to position [0, 0]
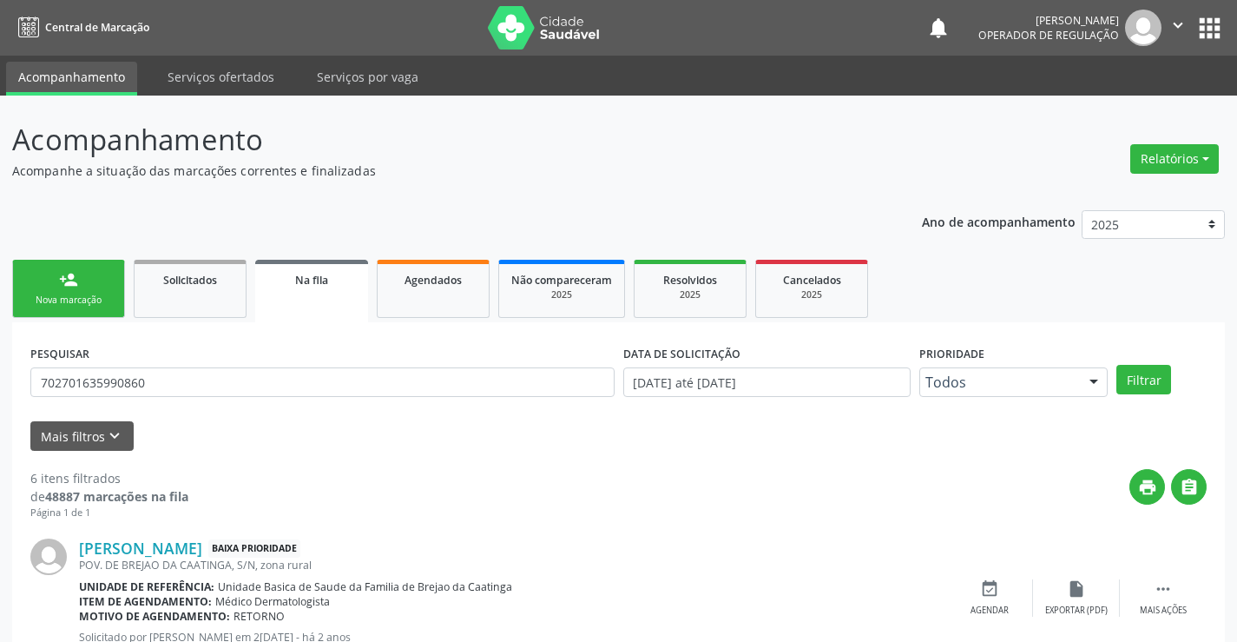
click at [86, 282] on link "person_add Nova marcação" at bounding box center [68, 289] width 113 height 58
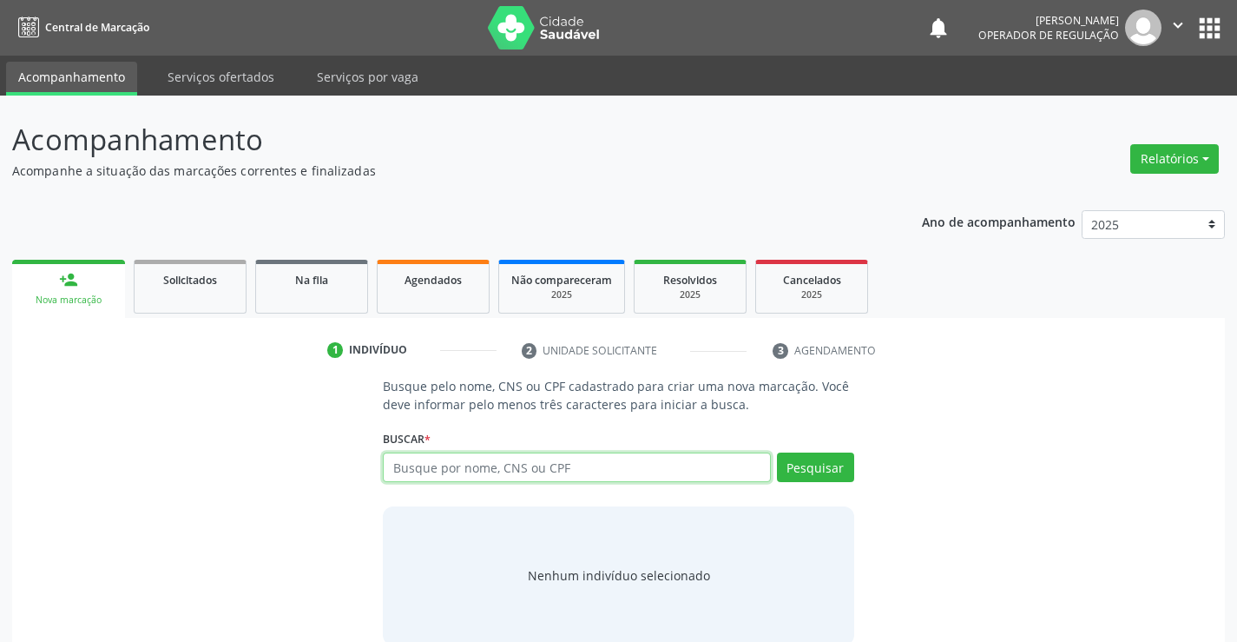
click at [564, 466] on input "text" at bounding box center [576, 467] width 387 height 30
type input "700006952"
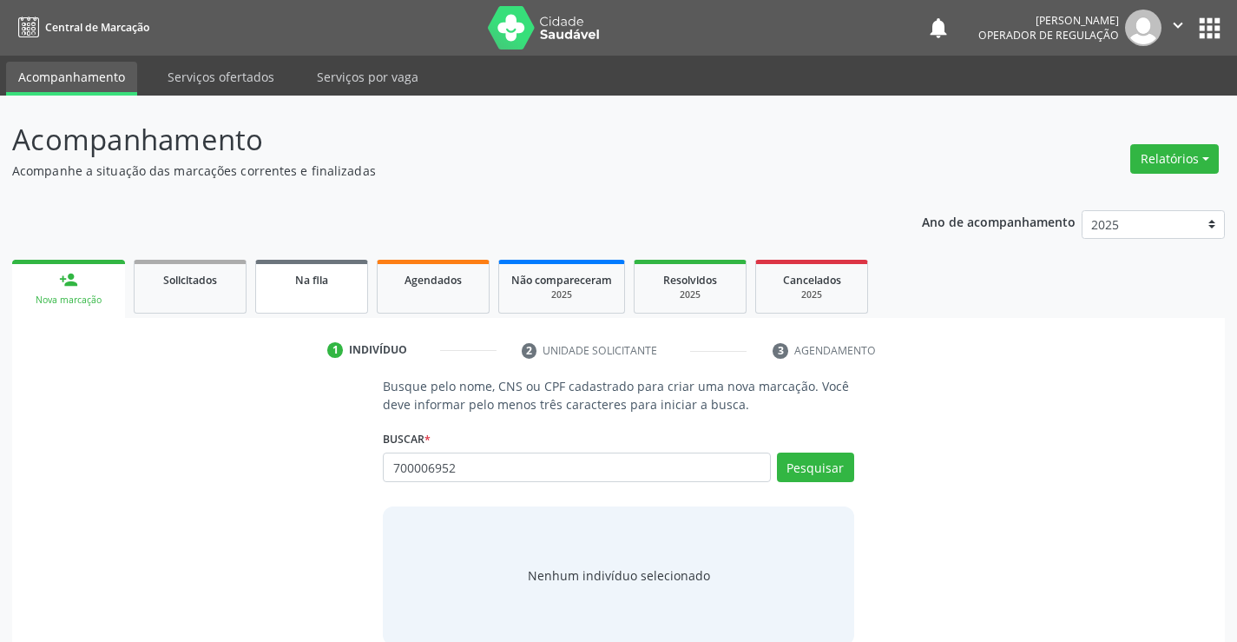
click at [288, 285] on div "Na fila" at bounding box center [311, 279] width 87 height 18
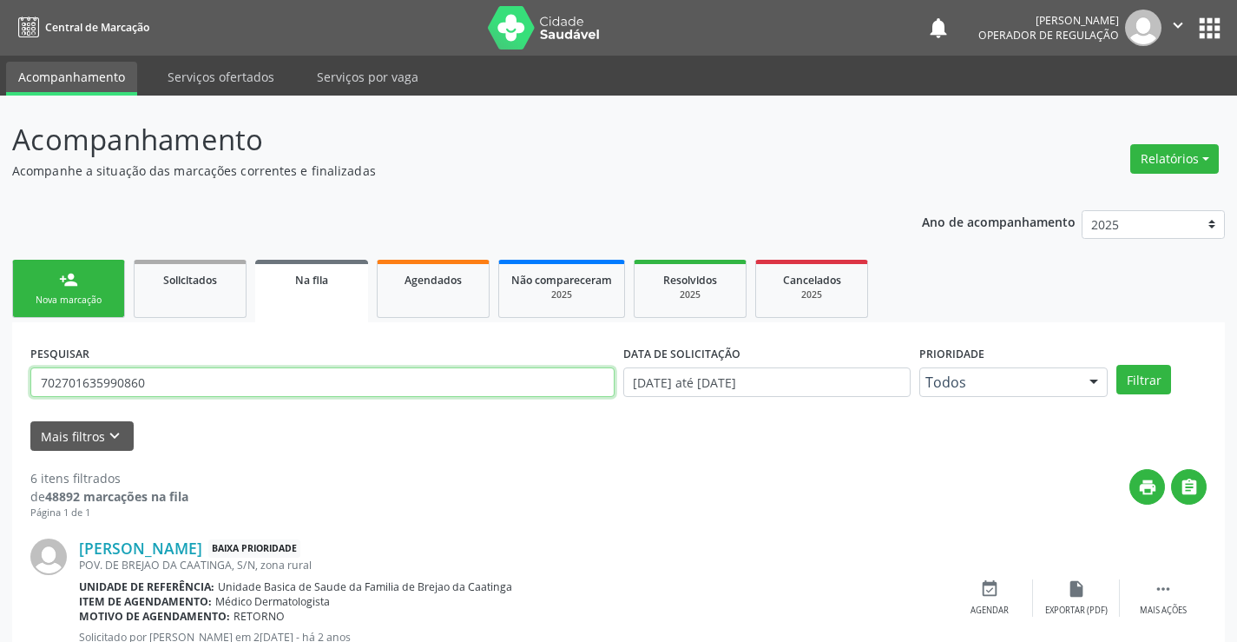
drag, startPoint x: 322, startPoint y: 379, endPoint x: 0, endPoint y: 385, distance: 322.2
type input "700006952957310"
click at [1133, 371] on button "Filtrar" at bounding box center [1144, 380] width 55 height 30
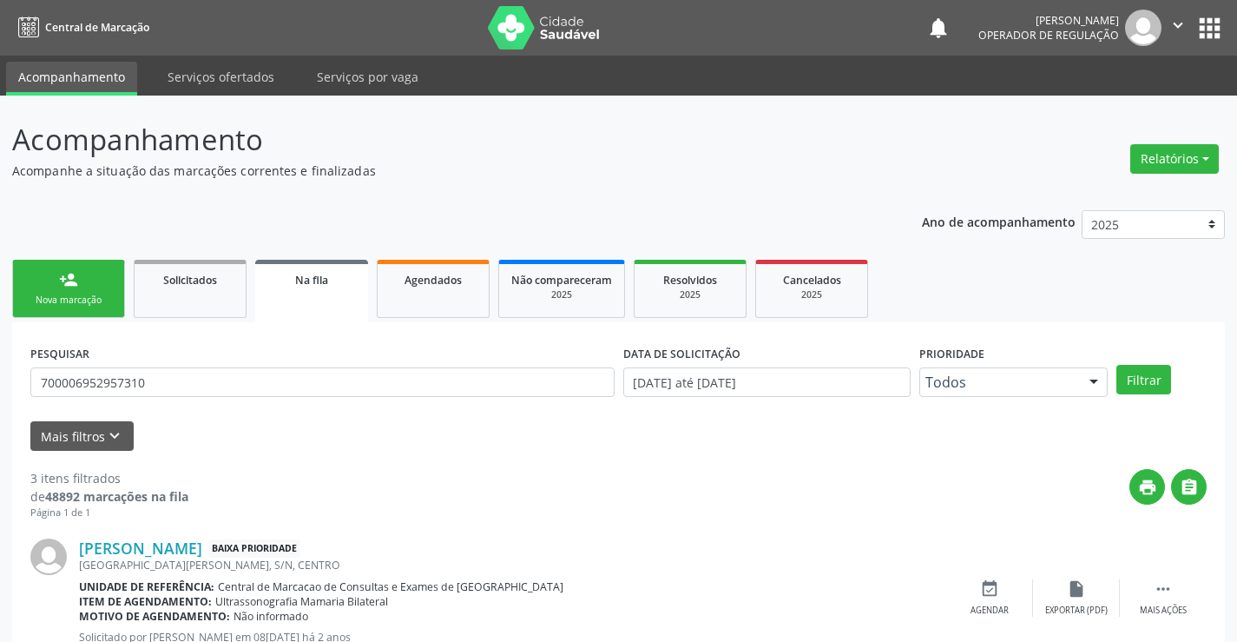
click at [73, 285] on div "person_add" at bounding box center [68, 279] width 19 height 19
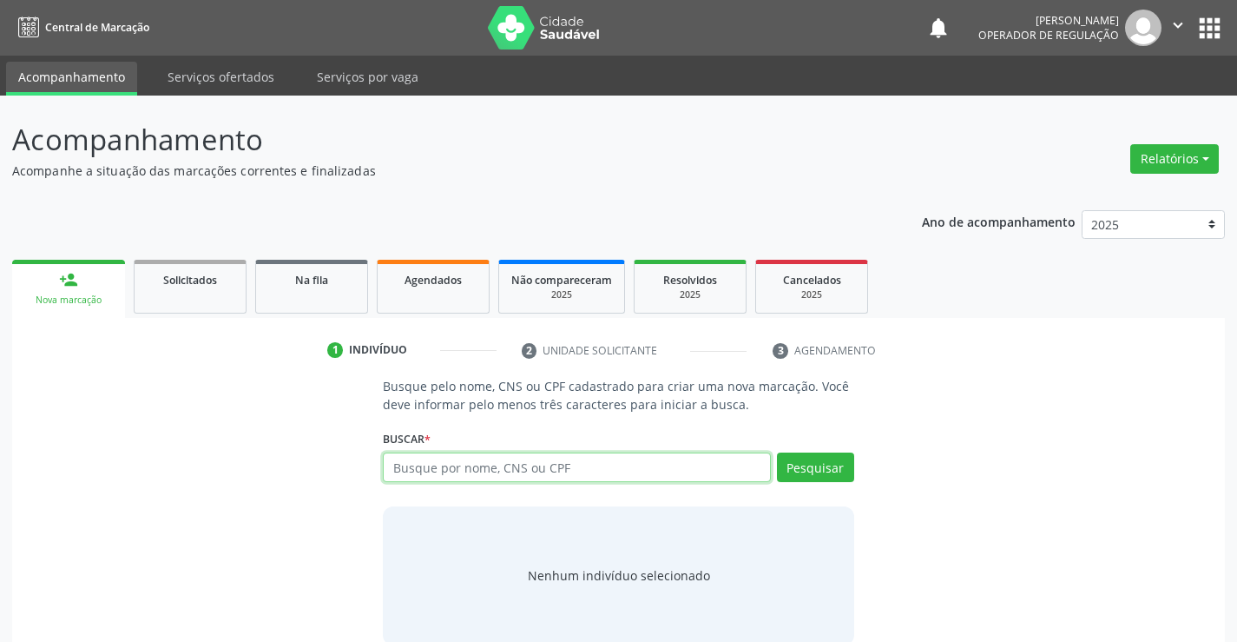
click at [518, 471] on input "text" at bounding box center [576, 467] width 387 height 30
type input "700404469198448"
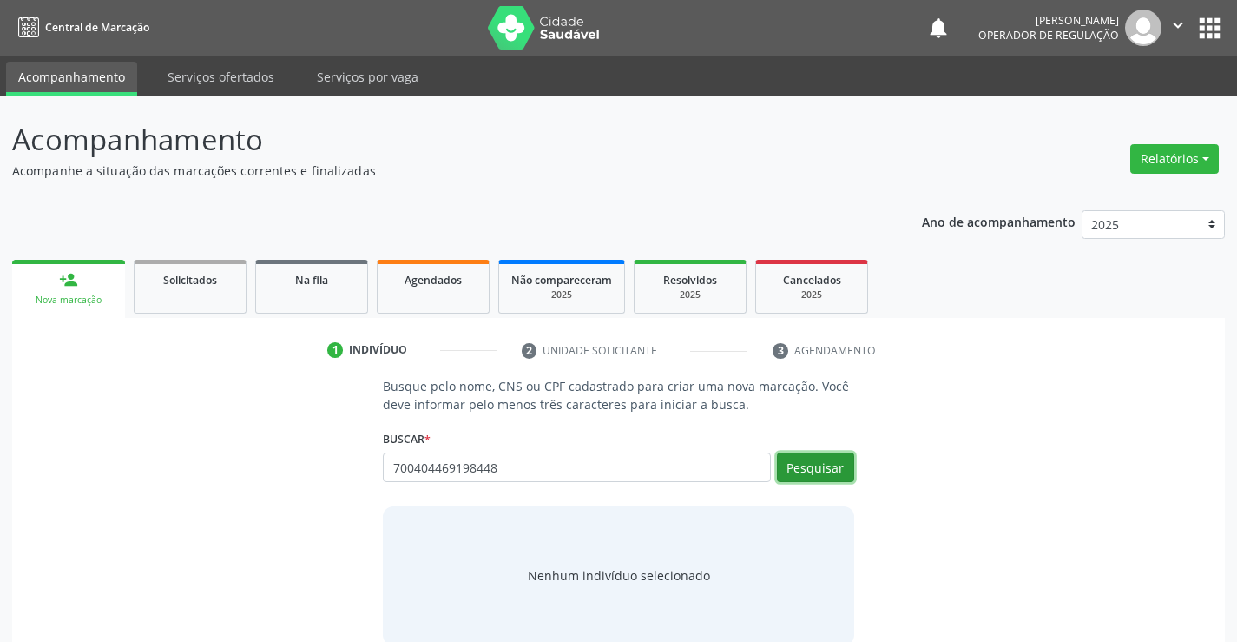
click at [808, 455] on button "Pesquisar" at bounding box center [815, 467] width 77 height 30
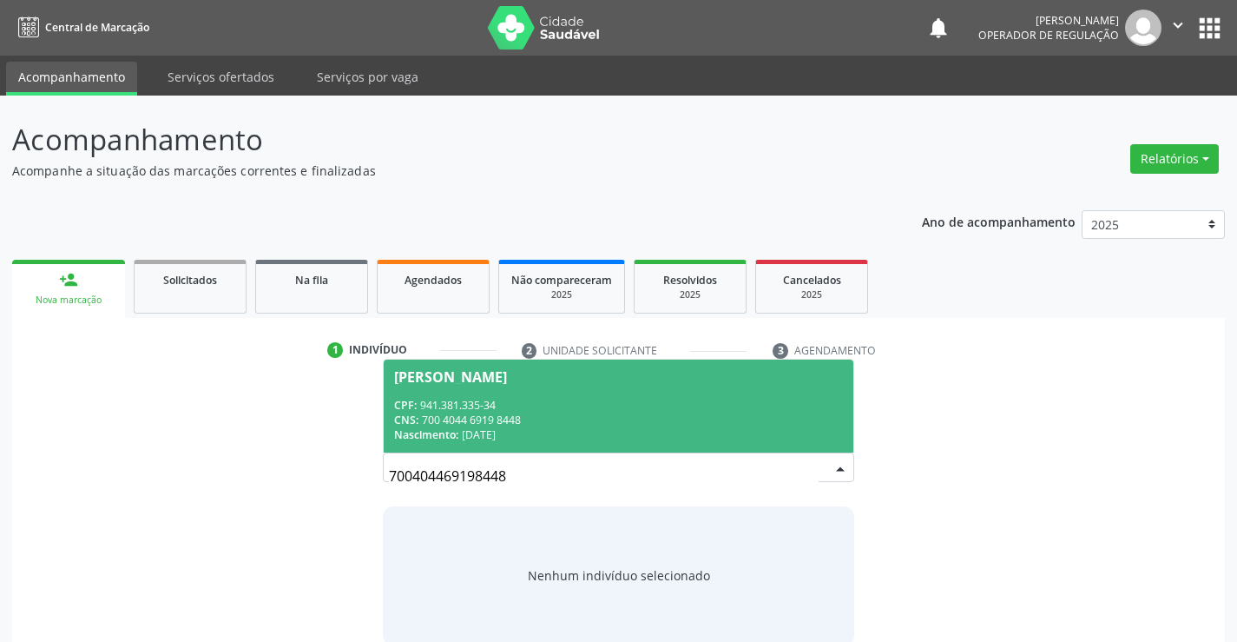
click at [591, 399] on div "CPF: 941.381.335-34" at bounding box center [618, 405] width 448 height 15
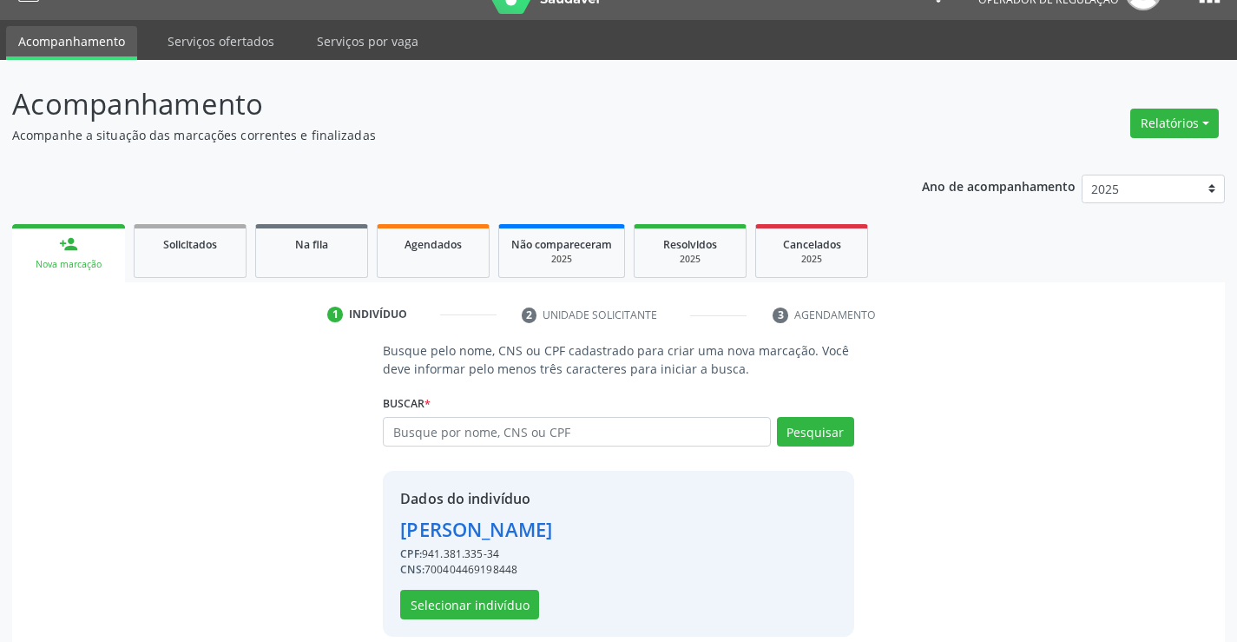
scroll to position [55, 0]
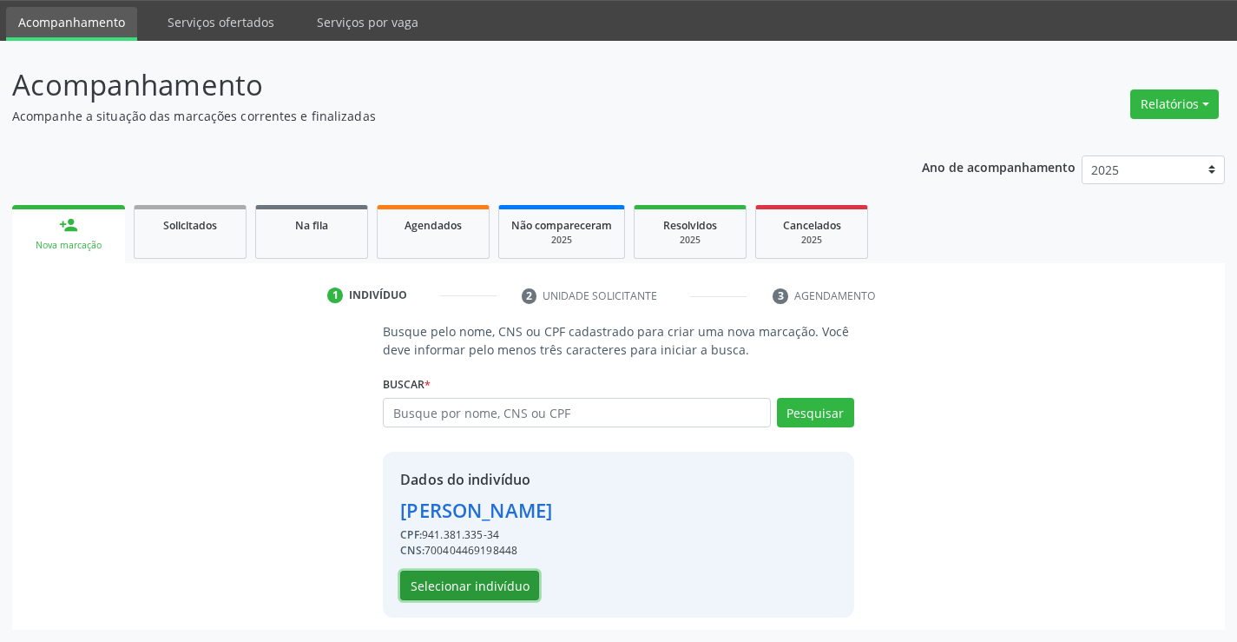
click at [440, 576] on button "Selecionar indivíduo" at bounding box center [469, 586] width 139 height 30
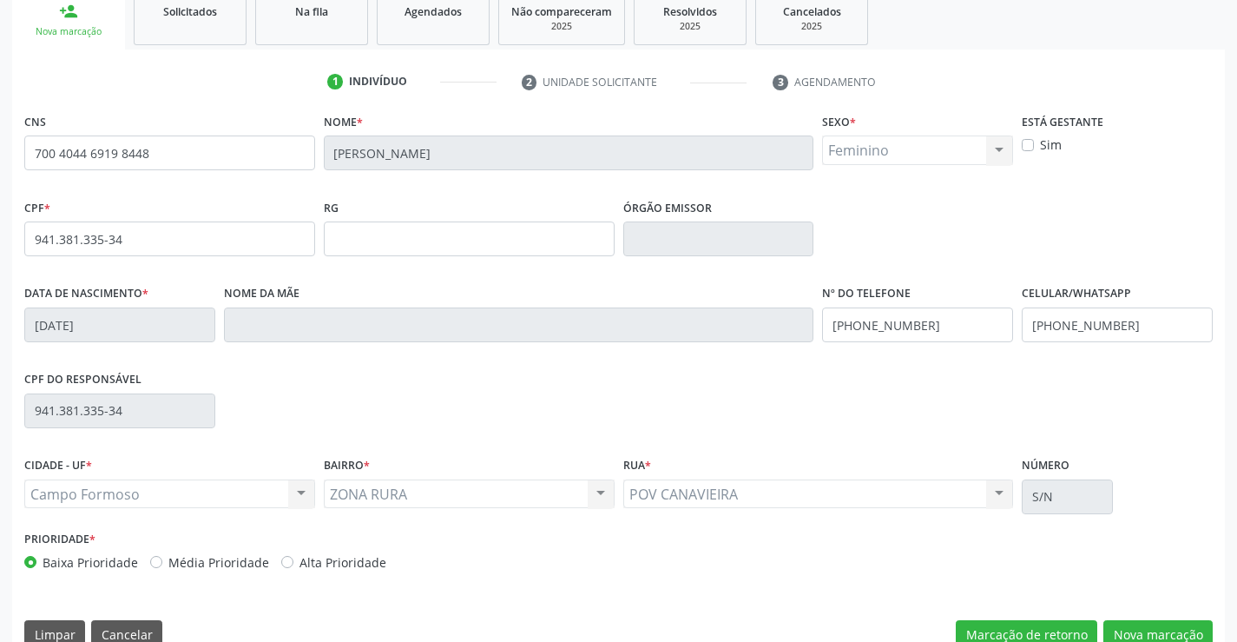
scroll to position [300, 0]
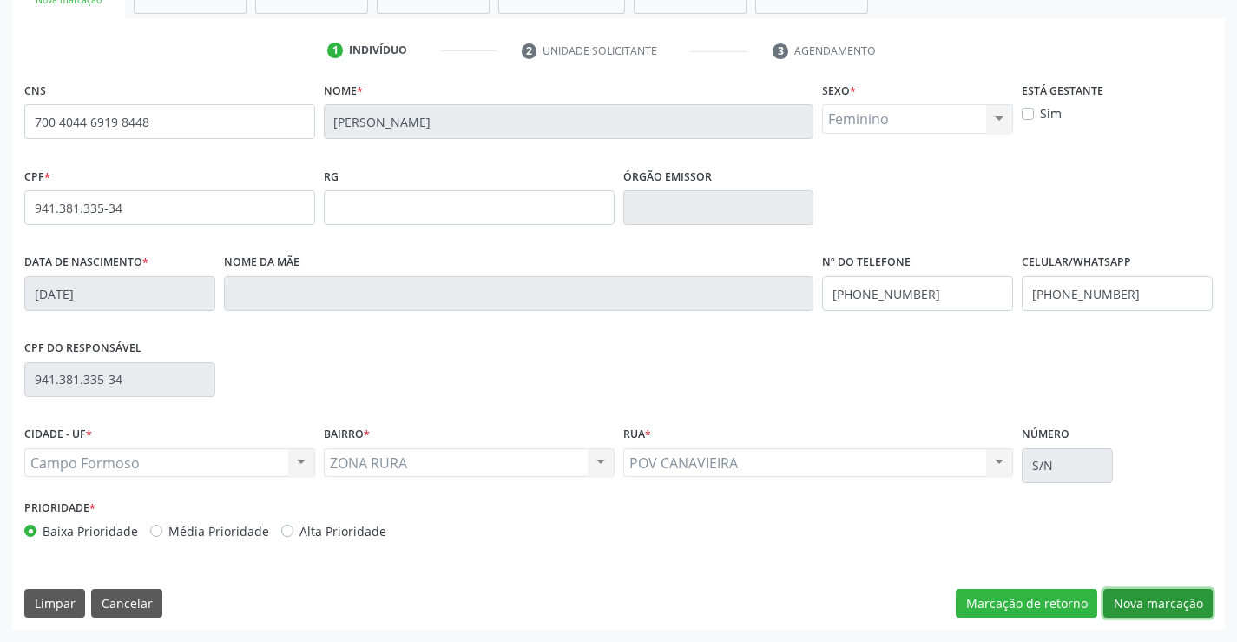
click at [1145, 601] on button "Nova marcação" at bounding box center [1158, 604] width 109 height 30
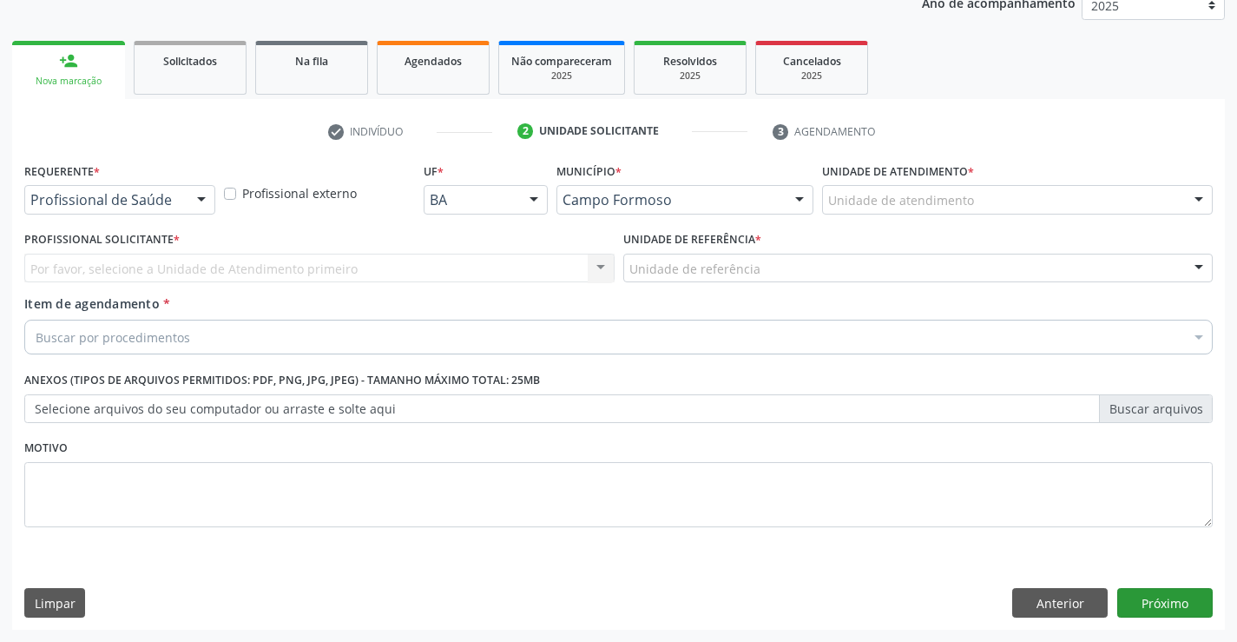
scroll to position [219, 0]
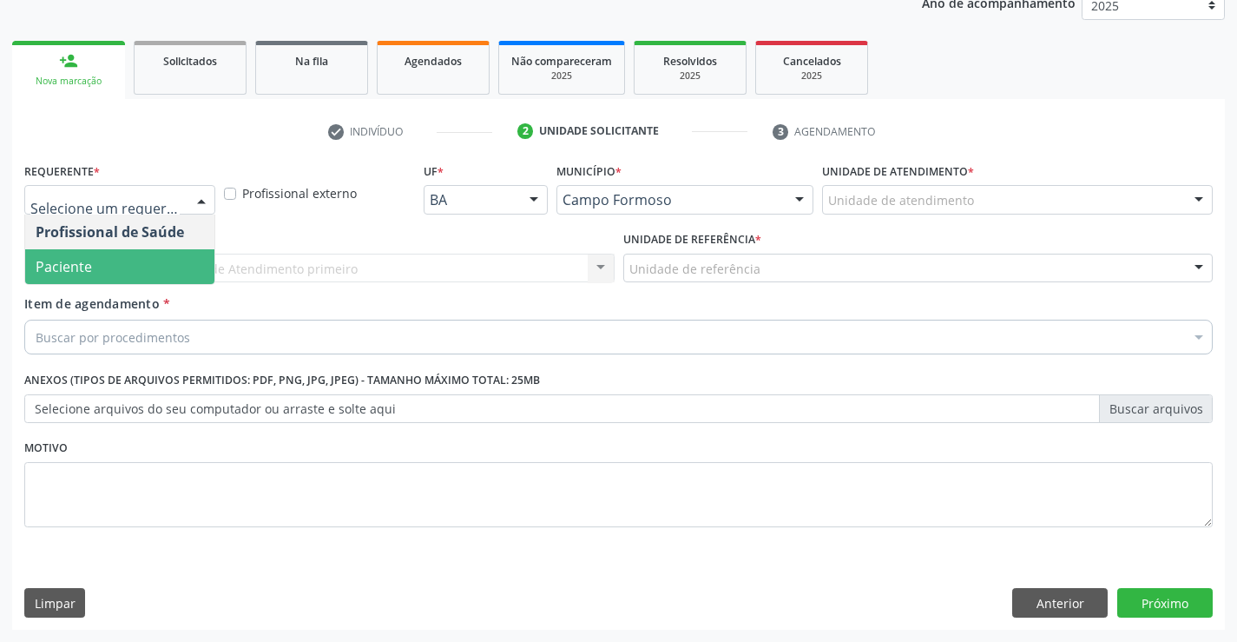
click at [94, 261] on span "Paciente" at bounding box center [119, 266] width 189 height 35
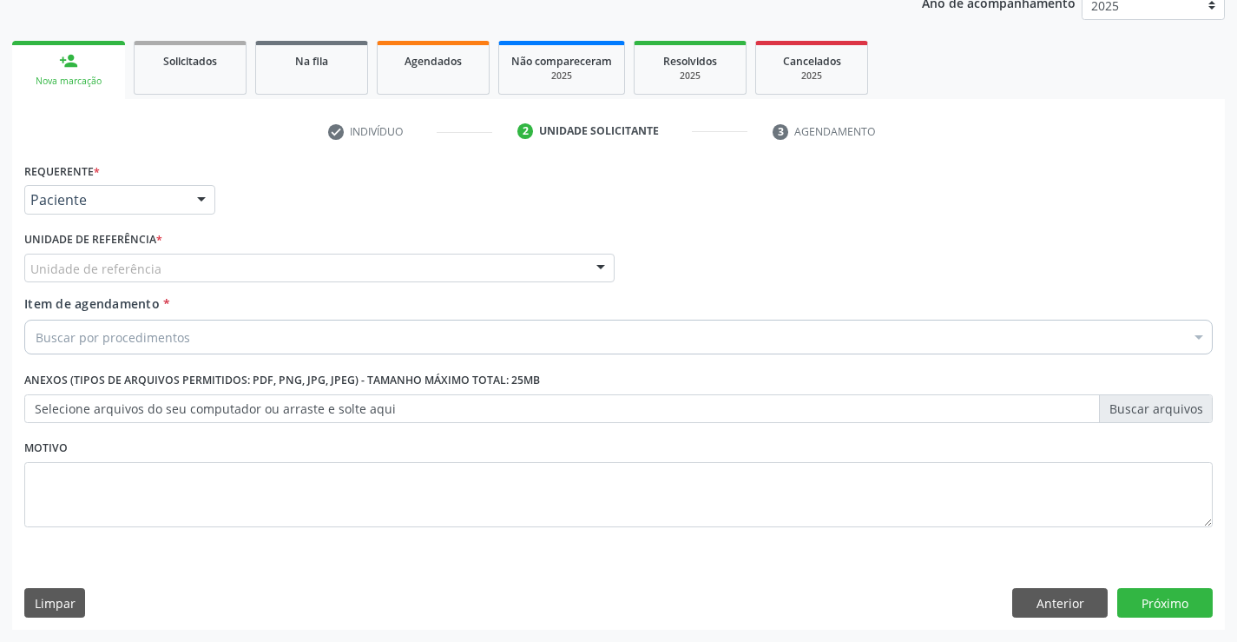
click at [133, 283] on div "Unidade de referência Unidade Basica de Saude da Familia Dr Paulo Sudre Centro …" at bounding box center [319, 269] width 590 height 30
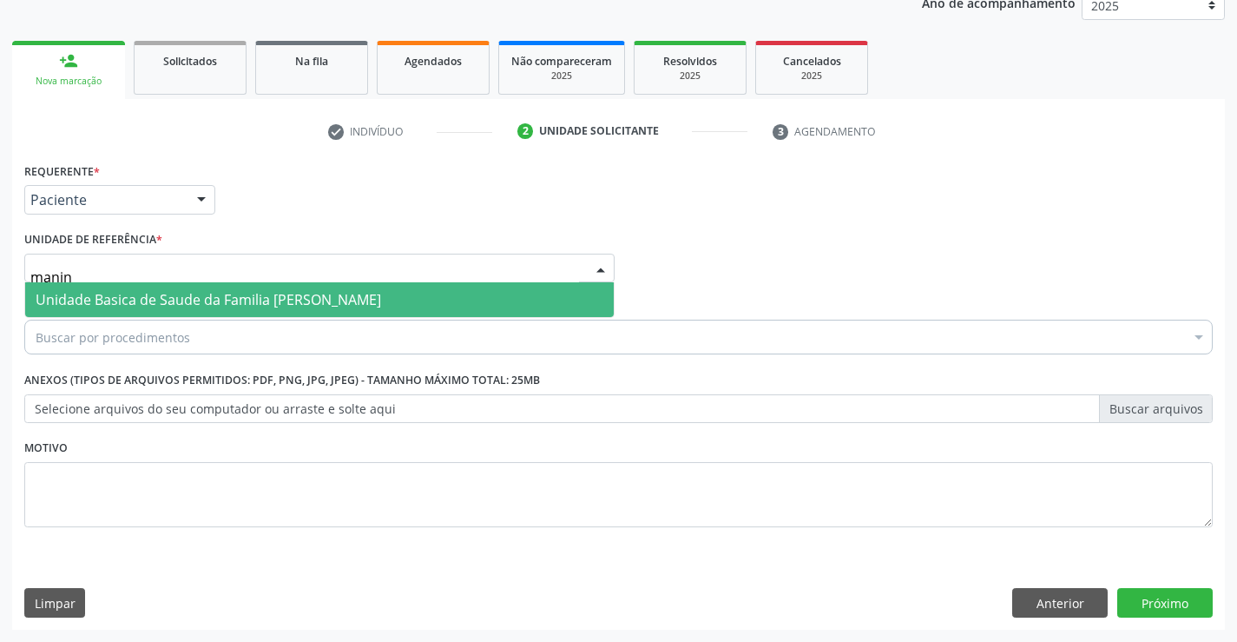
type input "maninh"
click at [133, 293] on span "Unidade Basica de Saude da Familia [PERSON_NAME]" at bounding box center [209, 299] width 346 height 19
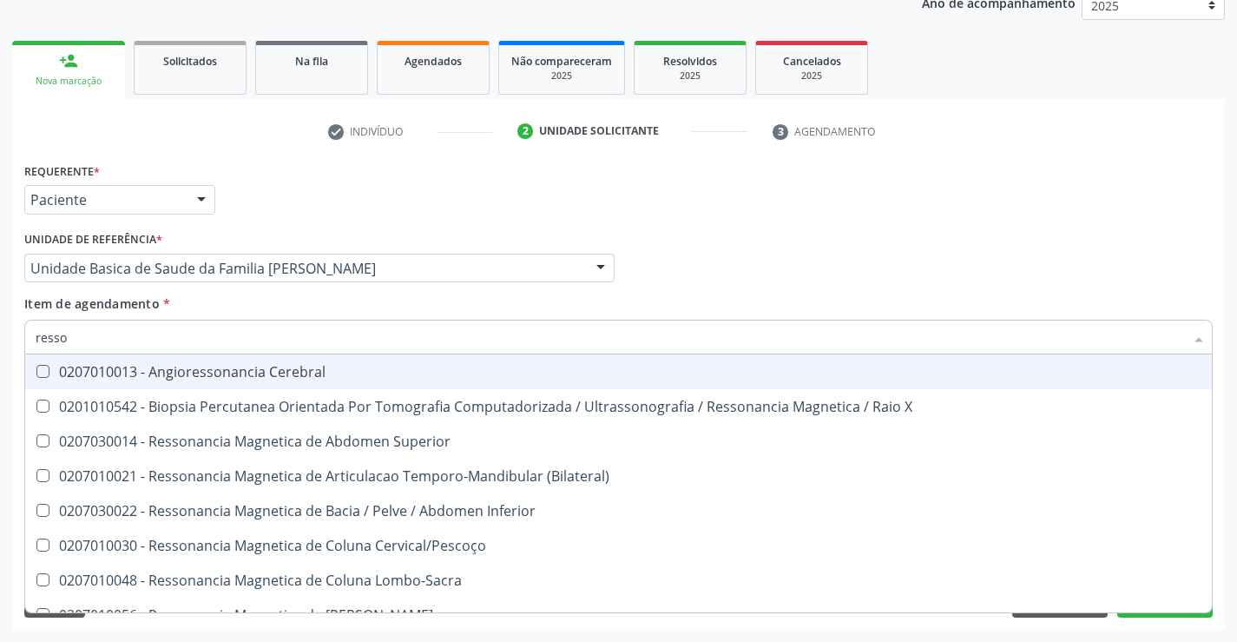
type input "resson"
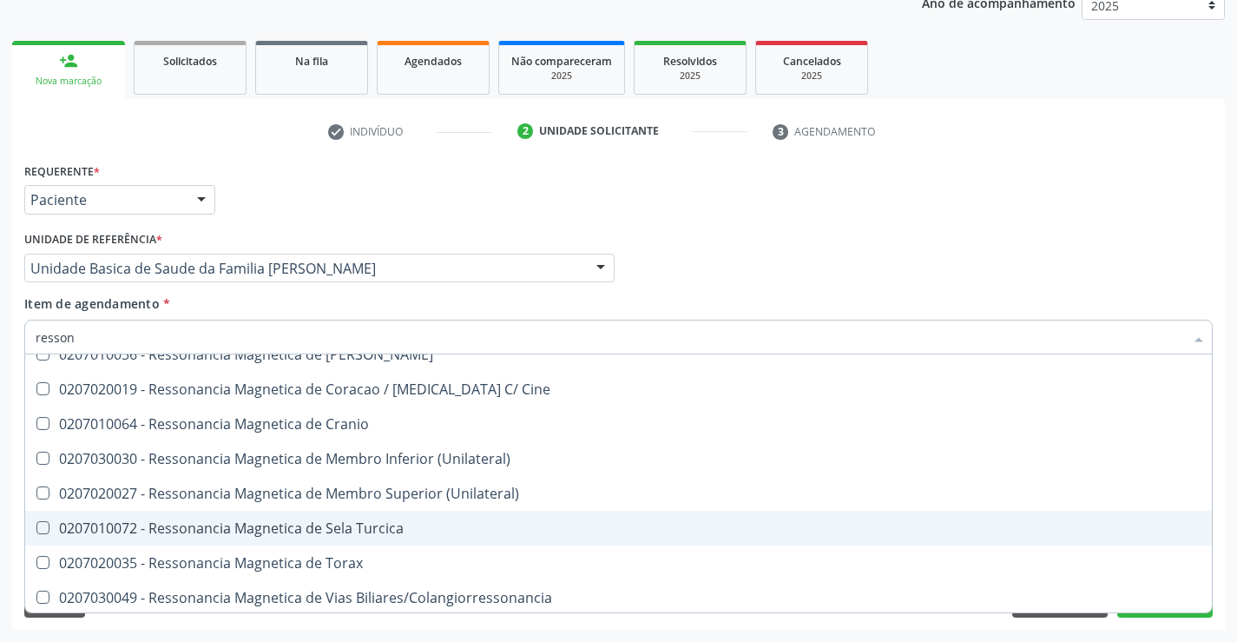
scroll to position [263, 0]
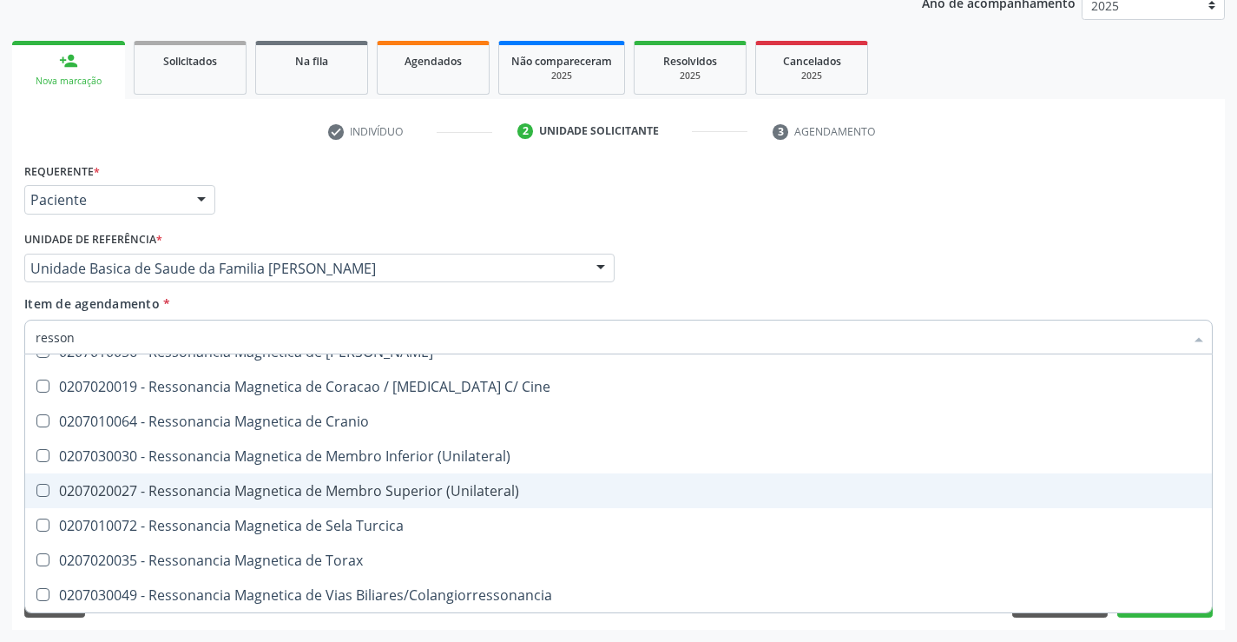
click at [497, 489] on div "0207020027 - Ressonancia Magnetica de Membro Superior (Unilateral)" at bounding box center [619, 491] width 1166 height 14
checkbox \(Unilateral\) "true"
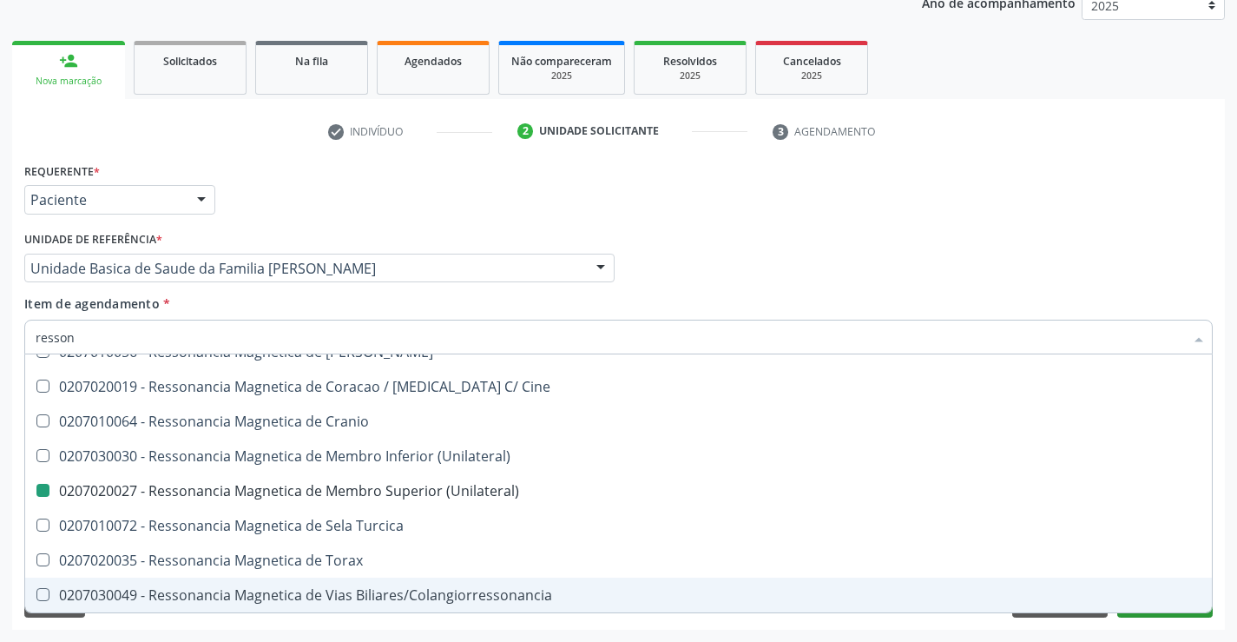
click at [1168, 622] on div "Requerente * Paciente Profissional de Saúde Paciente Nenhum resultado encontrad…" at bounding box center [618, 394] width 1213 height 472
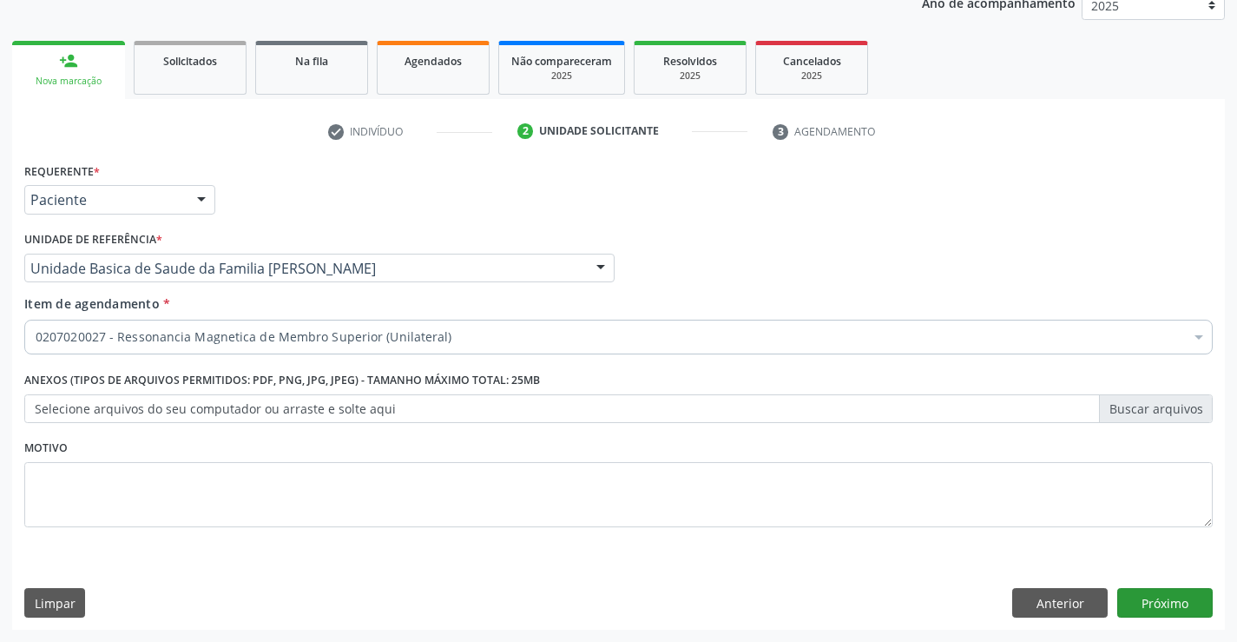
checkbox \(Unilateral\) "true"
checkbox Adolescente\) "false"
click at [1159, 608] on button "Próximo" at bounding box center [1166, 603] width 96 height 30
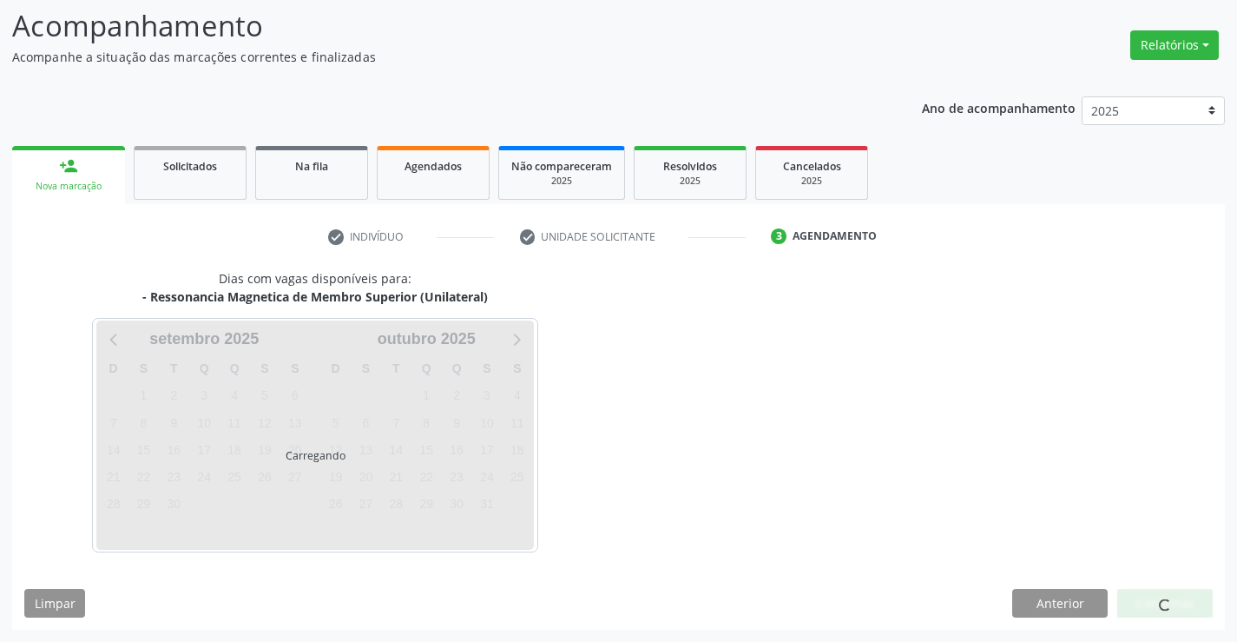
scroll to position [165, 0]
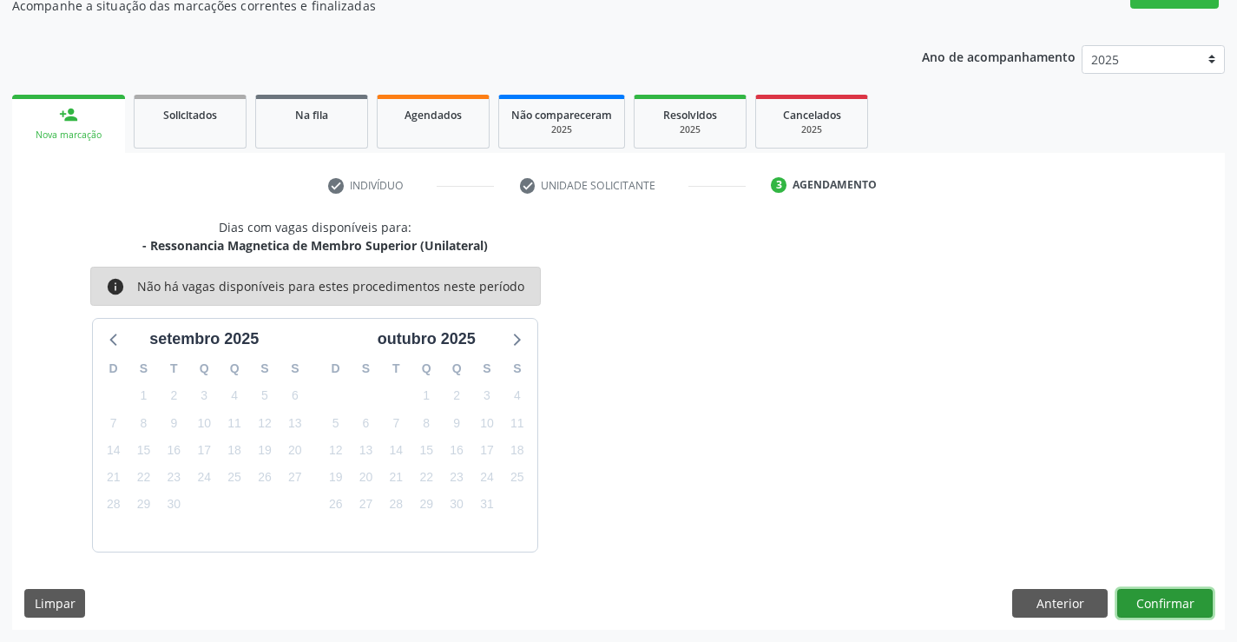
click at [1159, 605] on button "Confirmar" at bounding box center [1166, 604] width 96 height 30
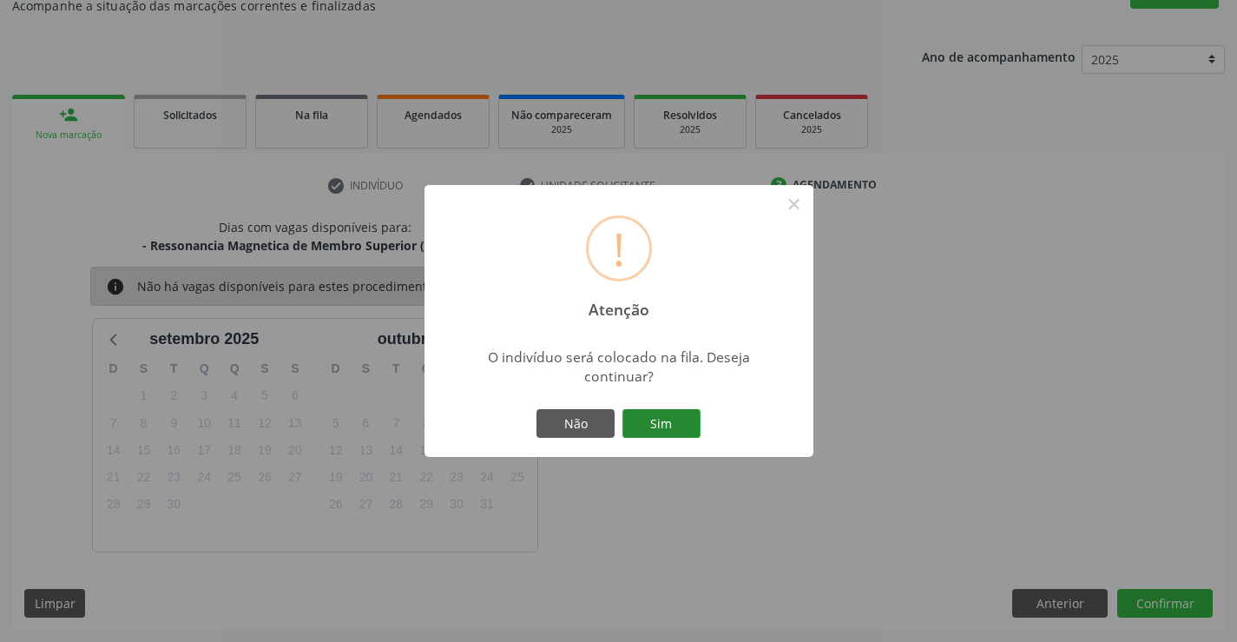
click at [661, 431] on button "Sim" at bounding box center [662, 424] width 78 height 30
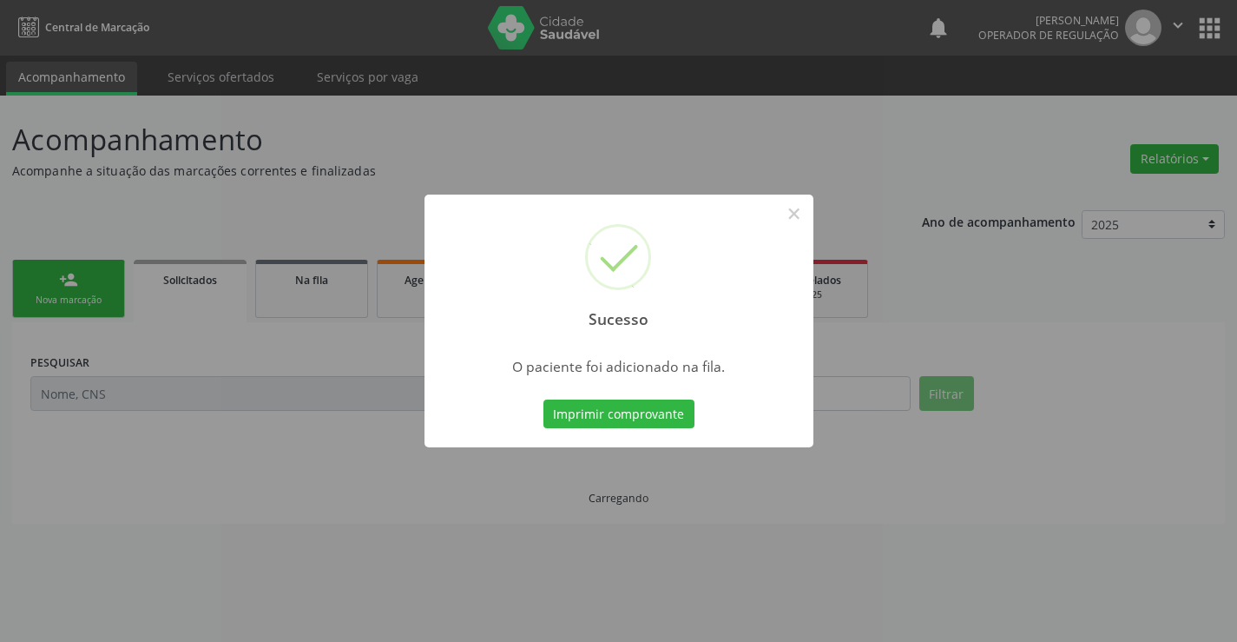
scroll to position [0, 0]
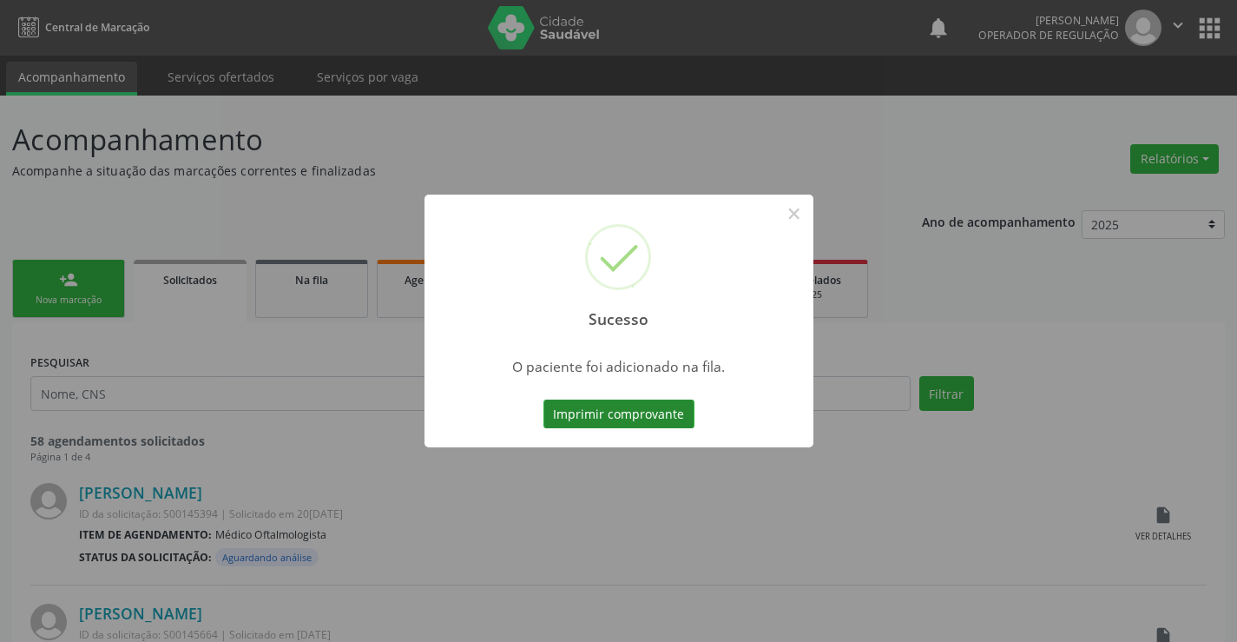
click at [676, 425] on button "Imprimir comprovante" at bounding box center [619, 414] width 151 height 30
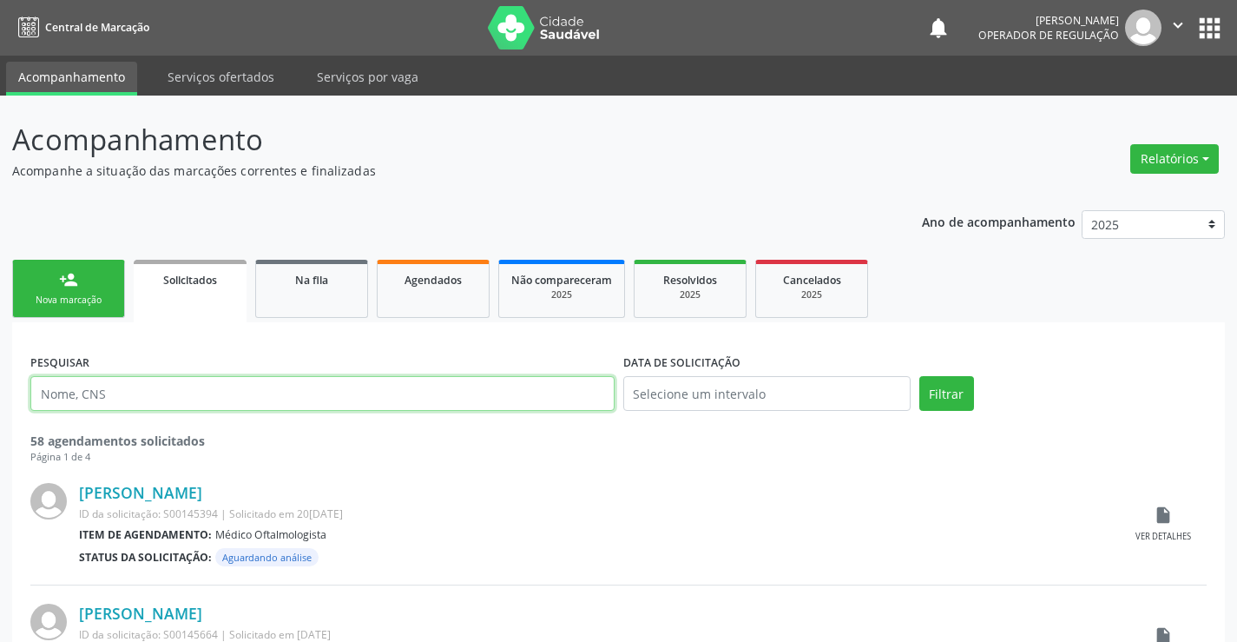
click at [129, 395] on input "text" at bounding box center [322, 393] width 584 height 35
click at [153, 393] on input "text" at bounding box center [322, 393] width 584 height 35
type input "703004846713772"
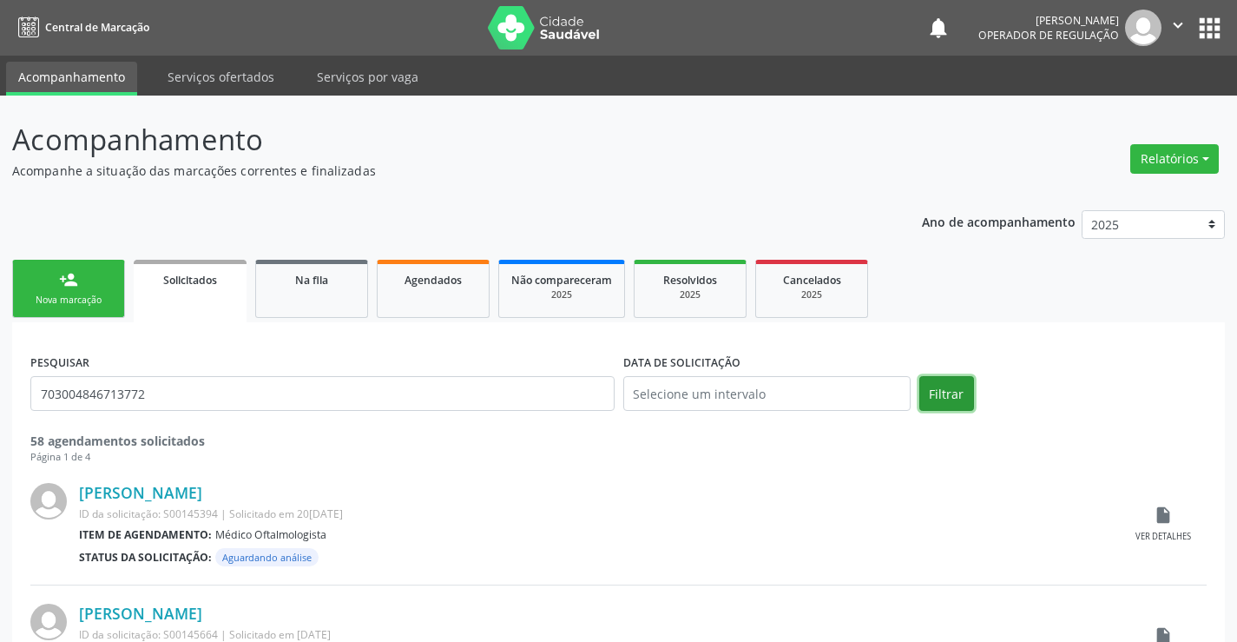
click at [926, 395] on button "Filtrar" at bounding box center [947, 393] width 55 height 35
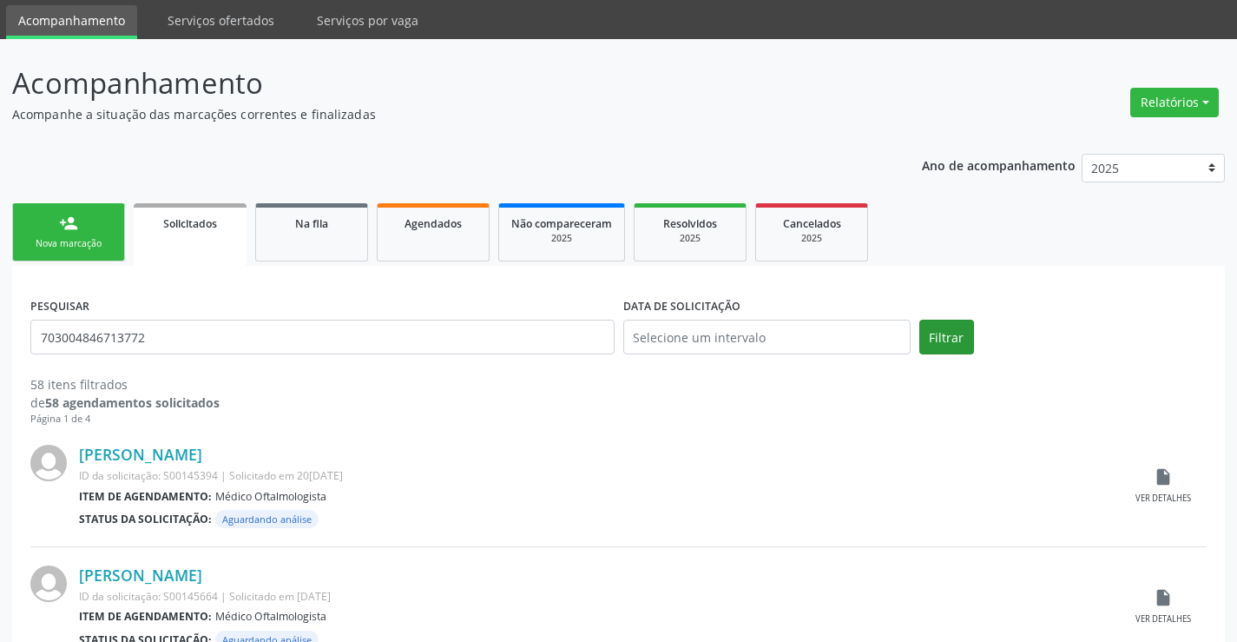
scroll to position [87, 0]
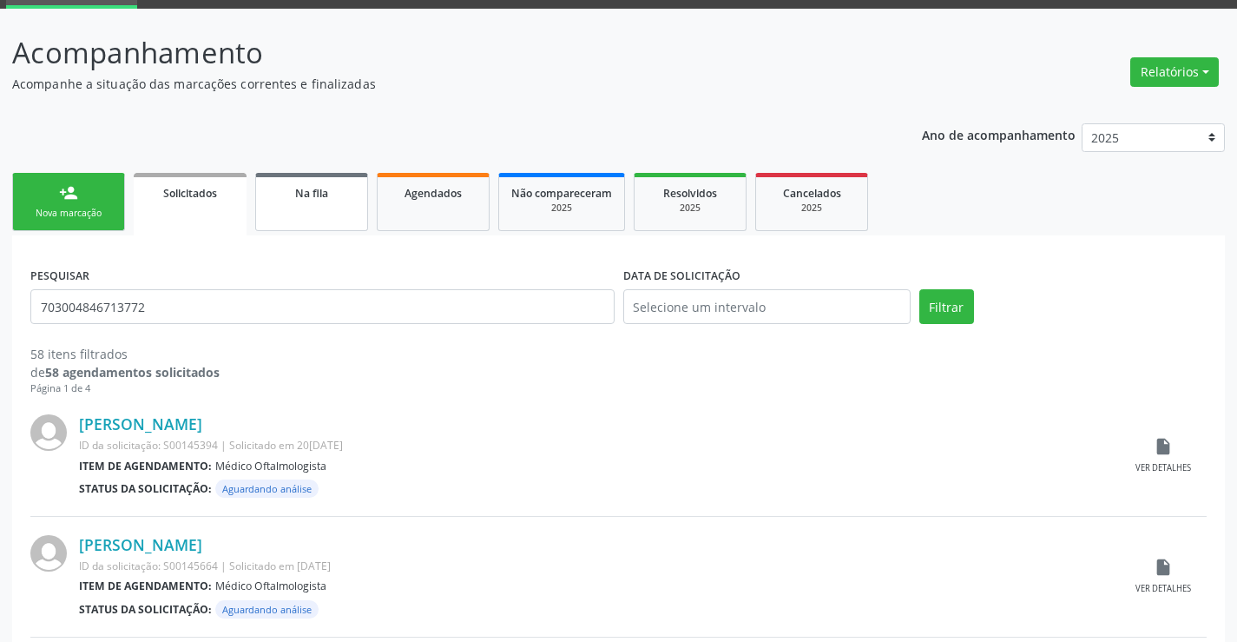
click at [337, 204] on link "Na fila" at bounding box center [311, 202] width 113 height 58
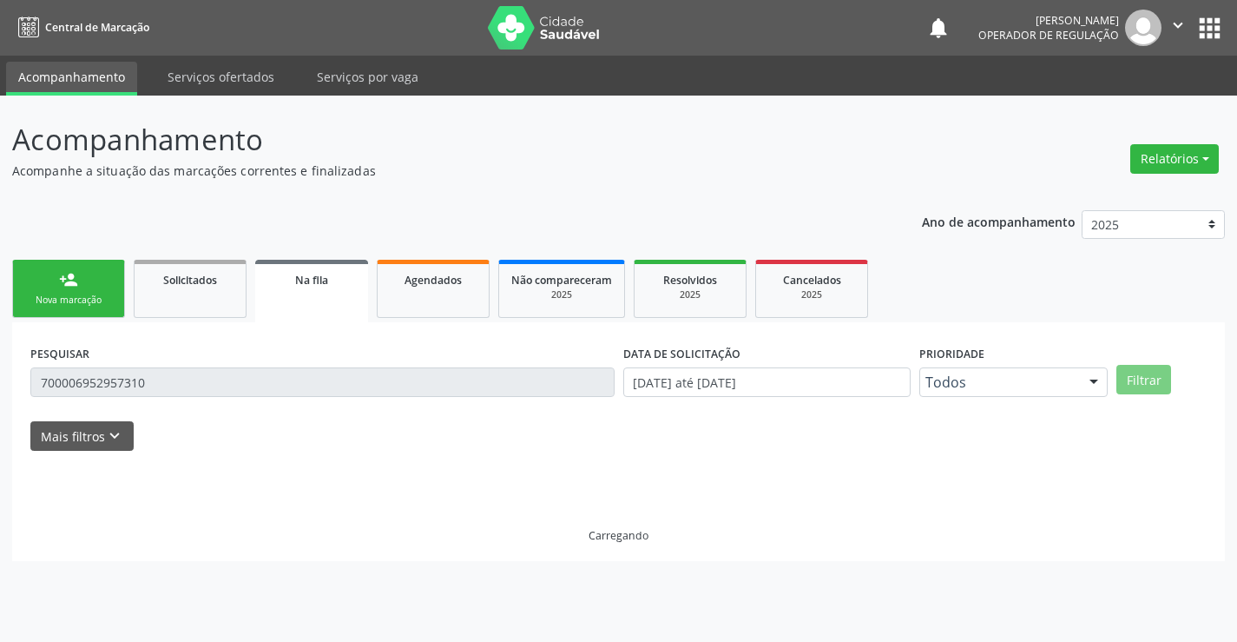
scroll to position [0, 0]
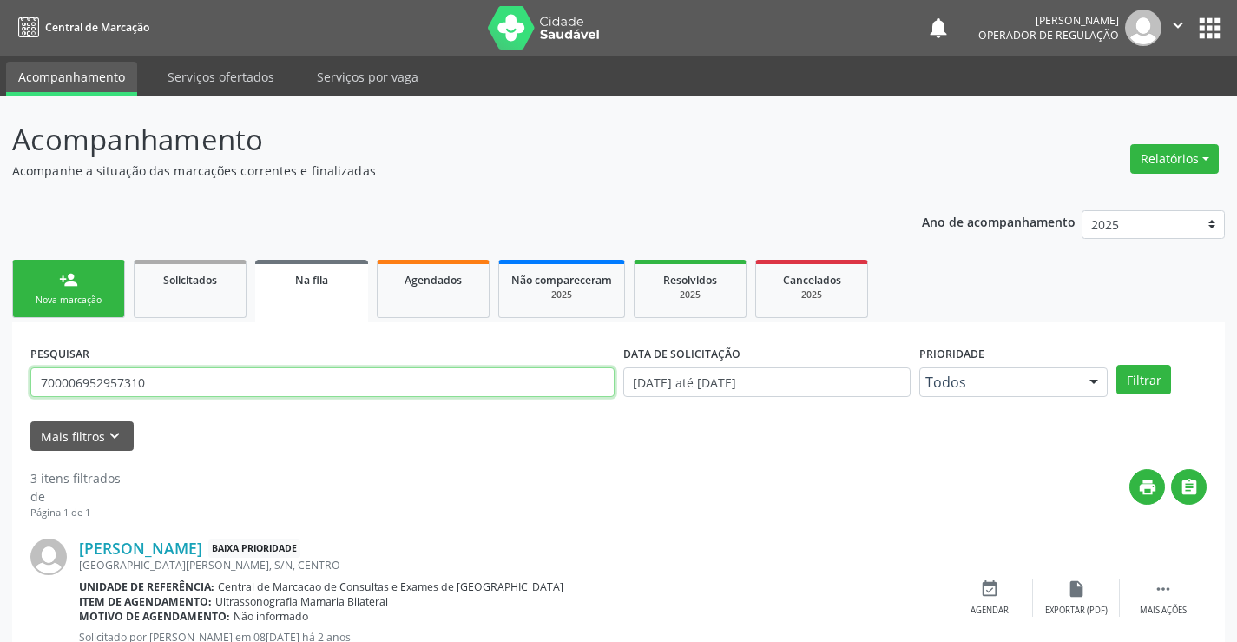
drag, startPoint x: 178, startPoint y: 380, endPoint x: 0, endPoint y: 384, distance: 178.0
click at [0, 384] on div "Acompanhamento Acompanhe a situação das marcações correntes e finalizadas Relat…" at bounding box center [618, 556] width 1237 height 921
type input "703004846713872"
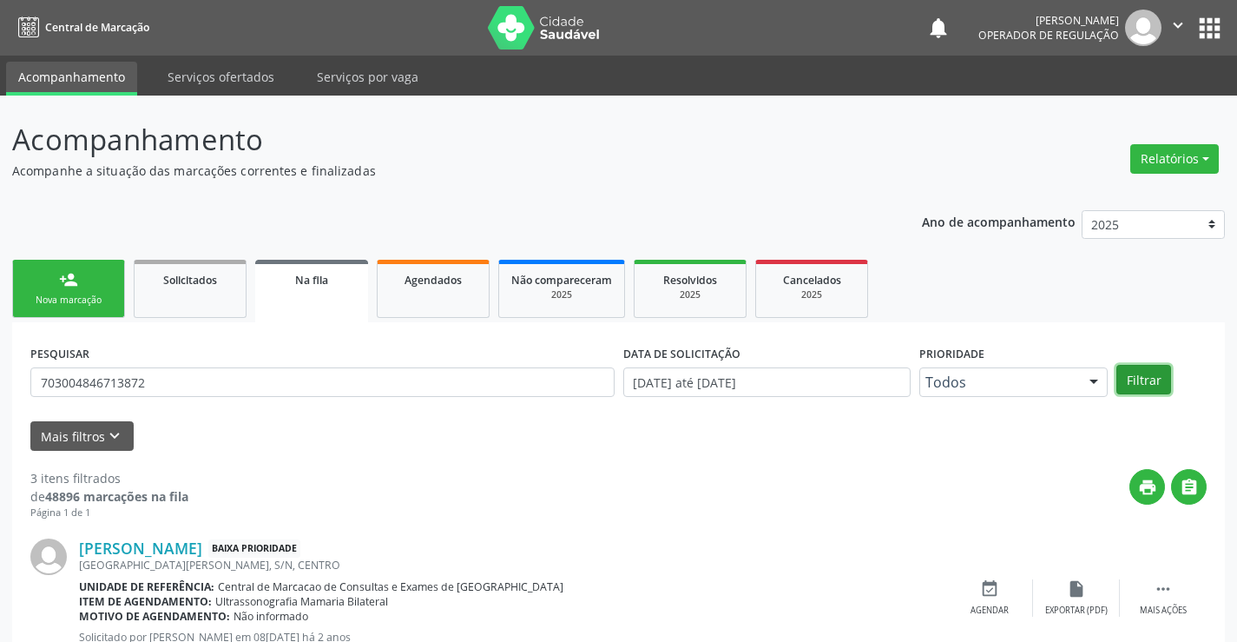
click at [1135, 386] on button "Filtrar" at bounding box center [1144, 380] width 55 height 30
click at [95, 289] on link "person_add Nova marcação" at bounding box center [68, 289] width 113 height 58
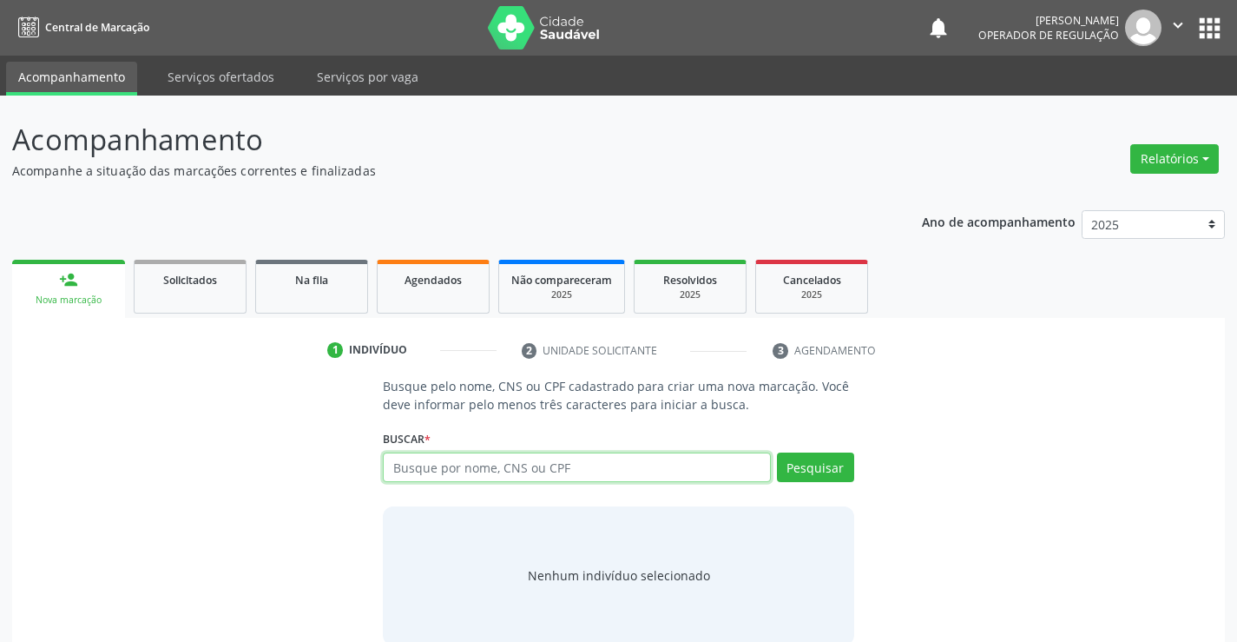
click at [505, 461] on input "text" at bounding box center [576, 467] width 387 height 30
type input "706401181966787"
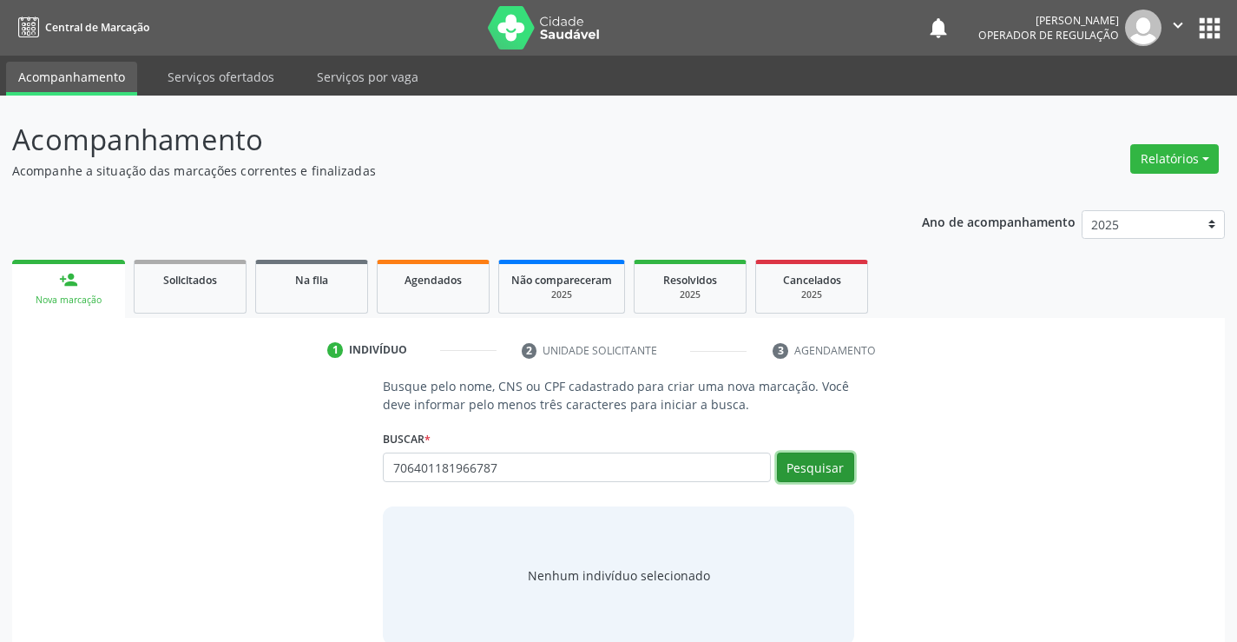
click at [829, 460] on button "Pesquisar" at bounding box center [815, 467] width 77 height 30
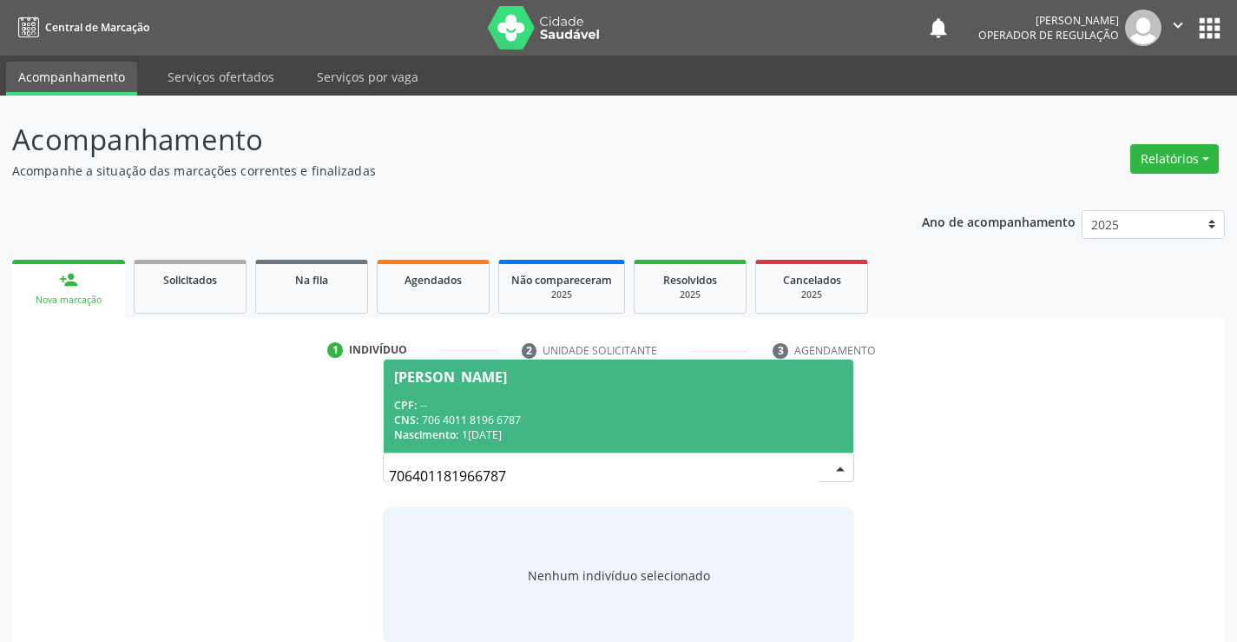
click at [642, 412] on div "CNS: 706 4011 8196 6787" at bounding box center [618, 419] width 448 height 15
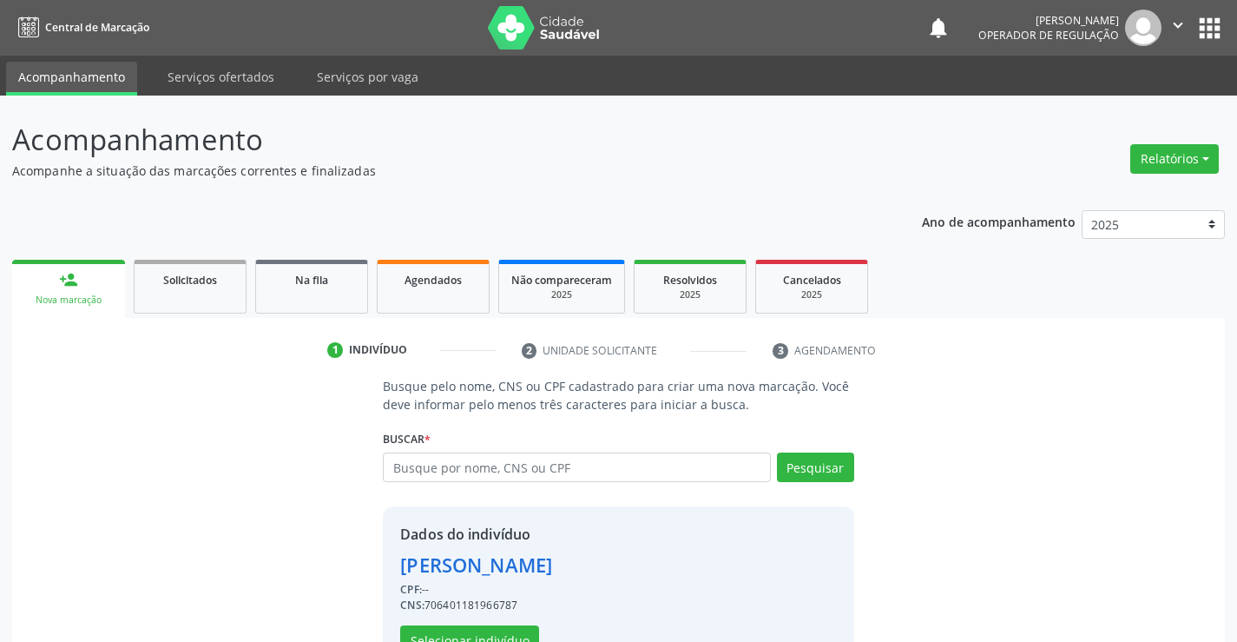
scroll to position [55, 0]
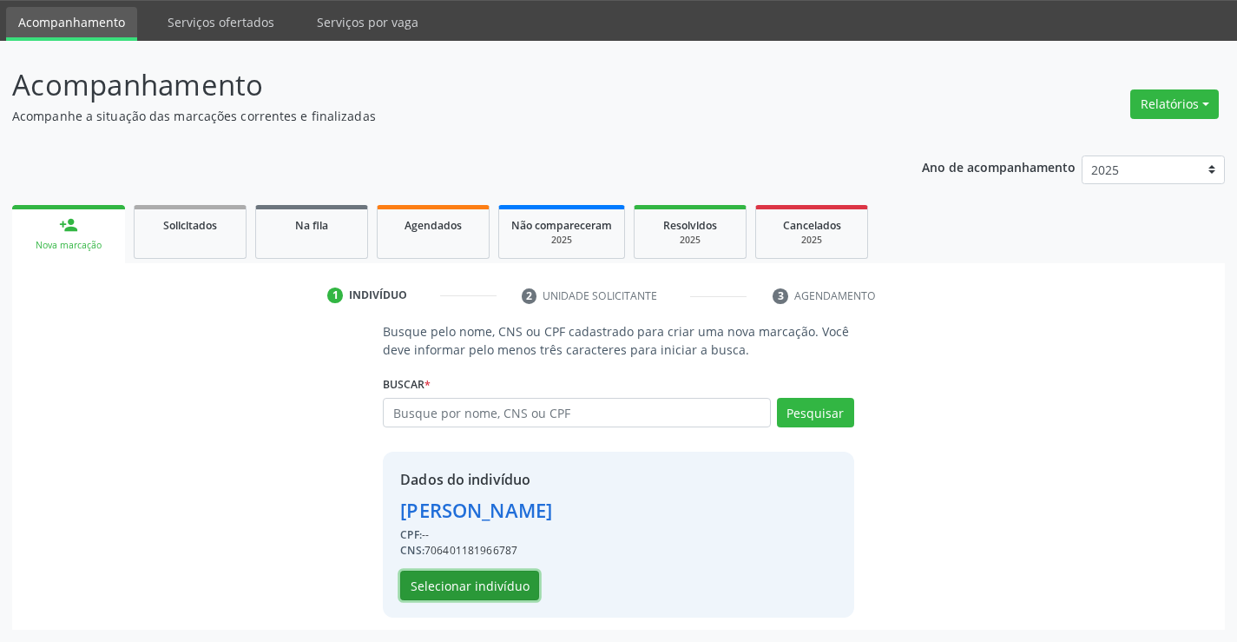
click at [456, 582] on button "Selecionar indivíduo" at bounding box center [469, 586] width 139 height 30
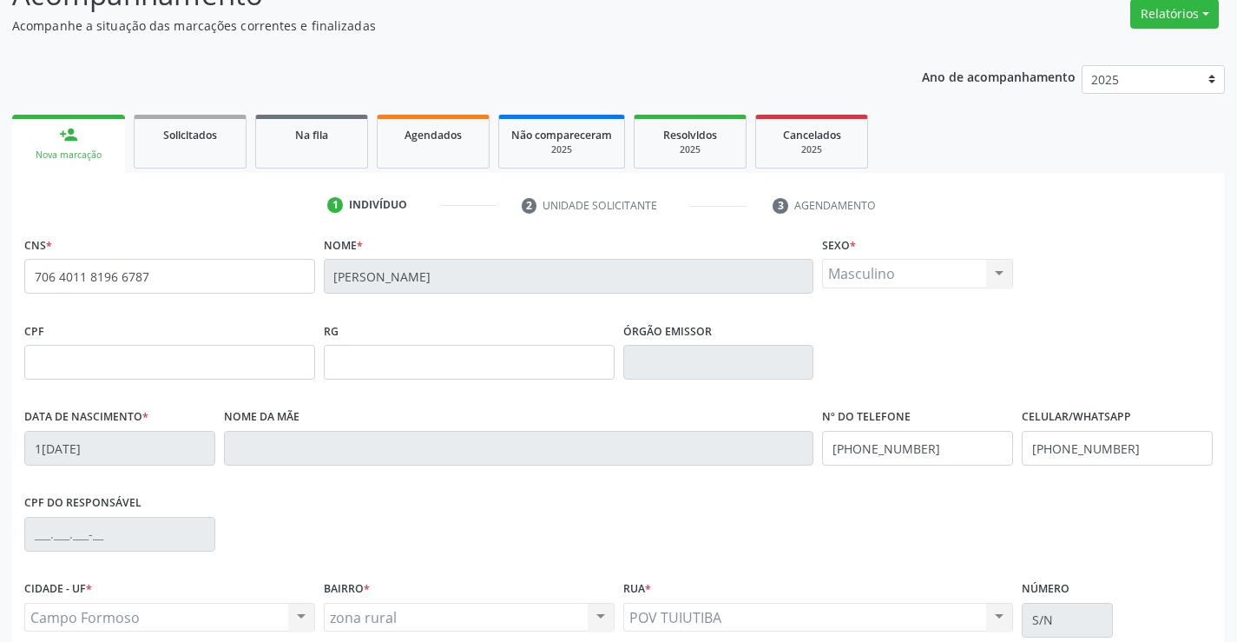
scroll to position [300, 0]
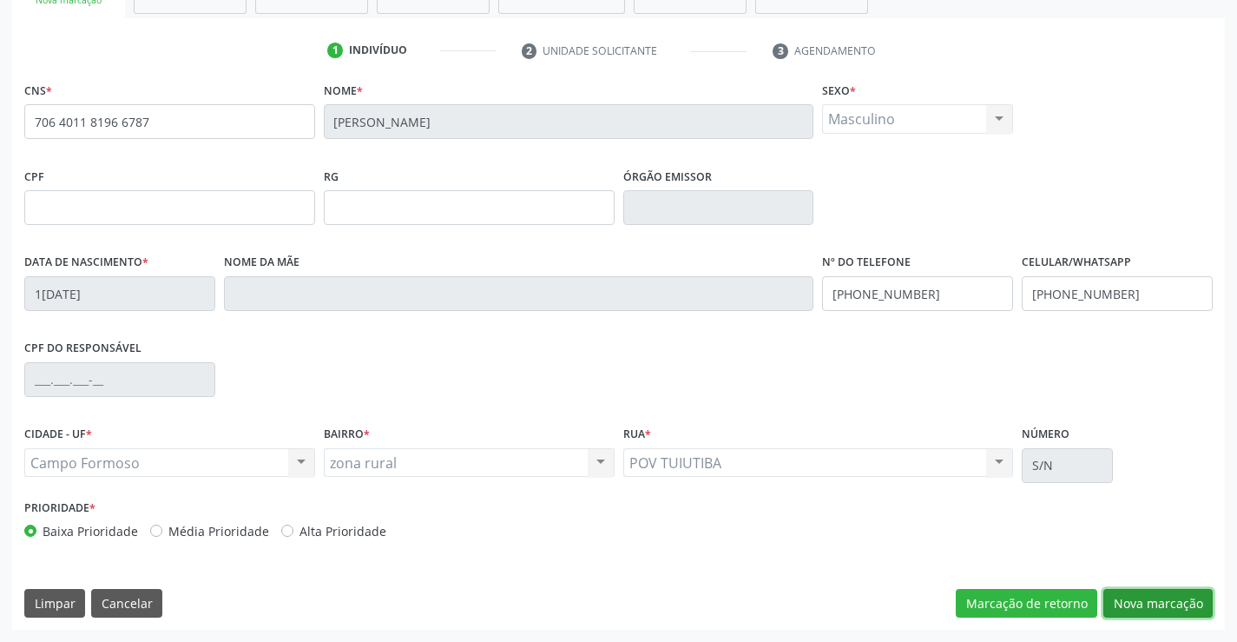
click at [1164, 600] on button "Nova marcação" at bounding box center [1158, 604] width 109 height 30
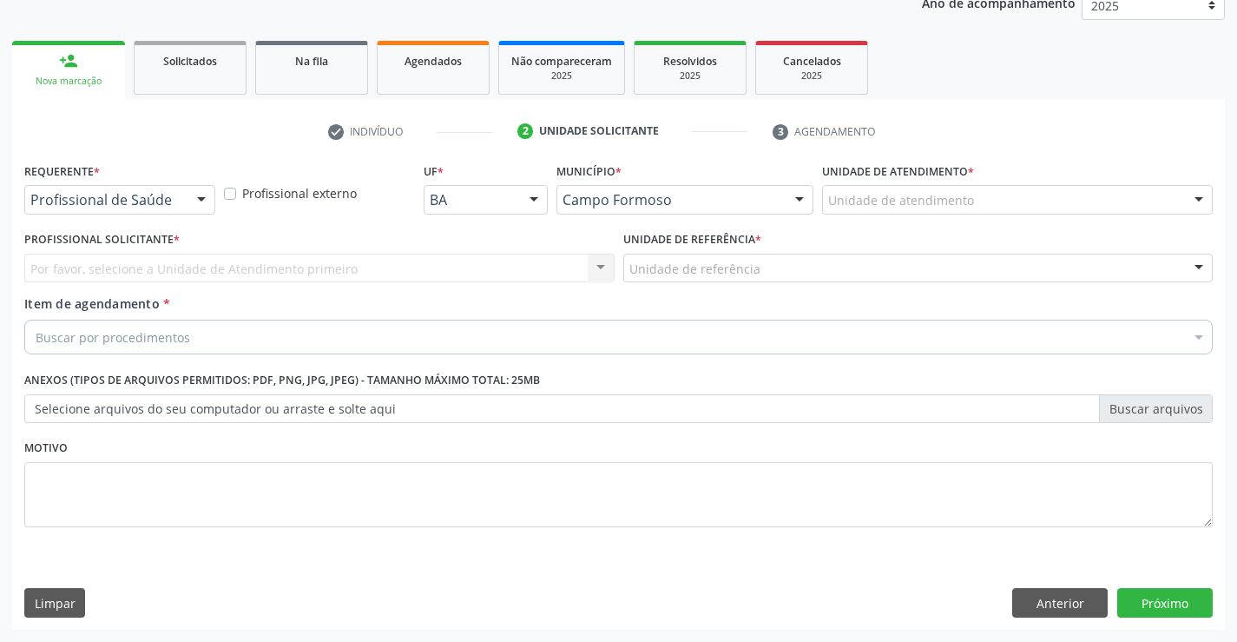
scroll to position [219, 0]
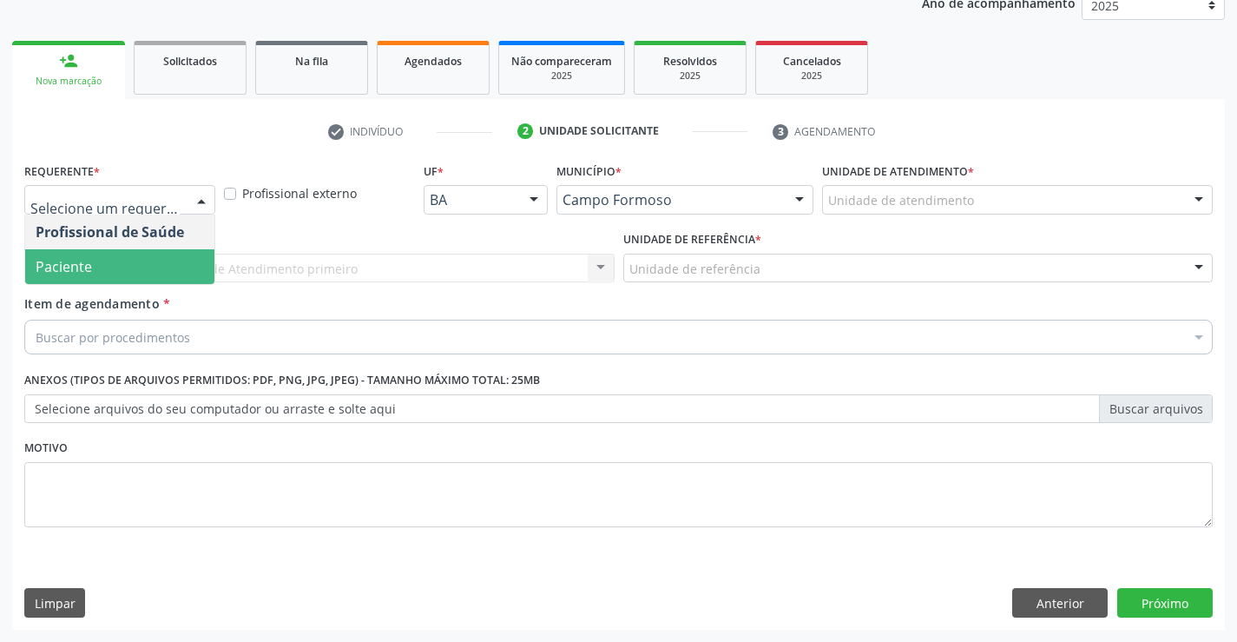
click at [94, 273] on span "Paciente" at bounding box center [119, 266] width 189 height 35
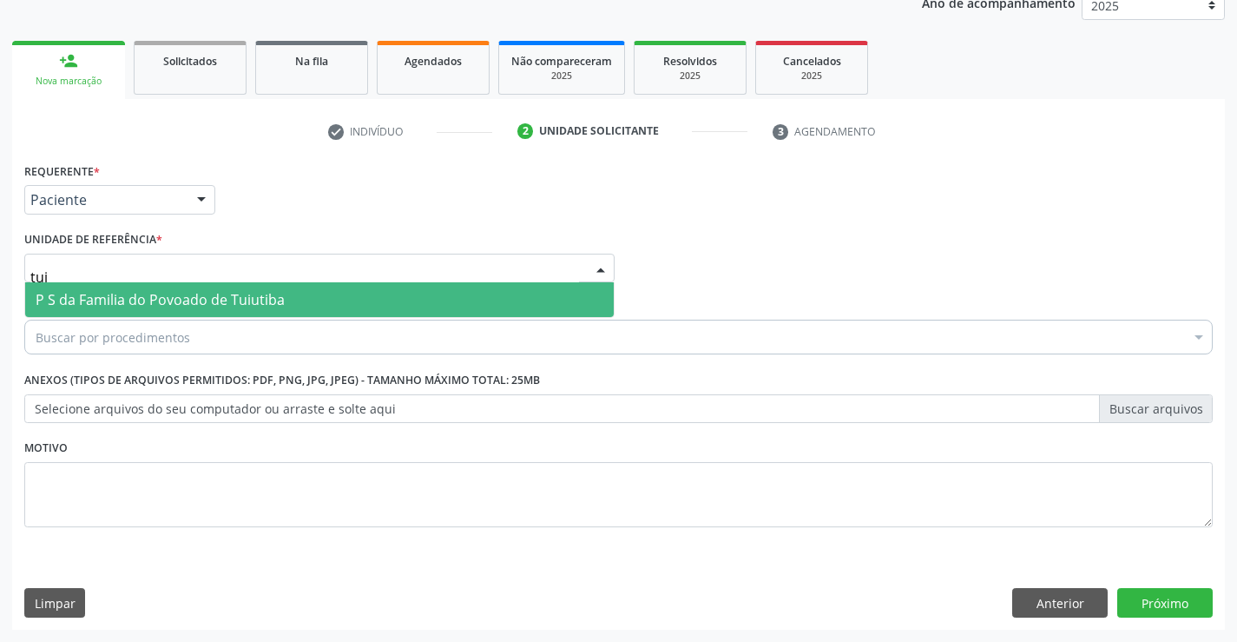
type input "tuiu"
click at [281, 287] on span "P S da Familia do Povoado de Tuiutiba" at bounding box center [319, 299] width 589 height 35
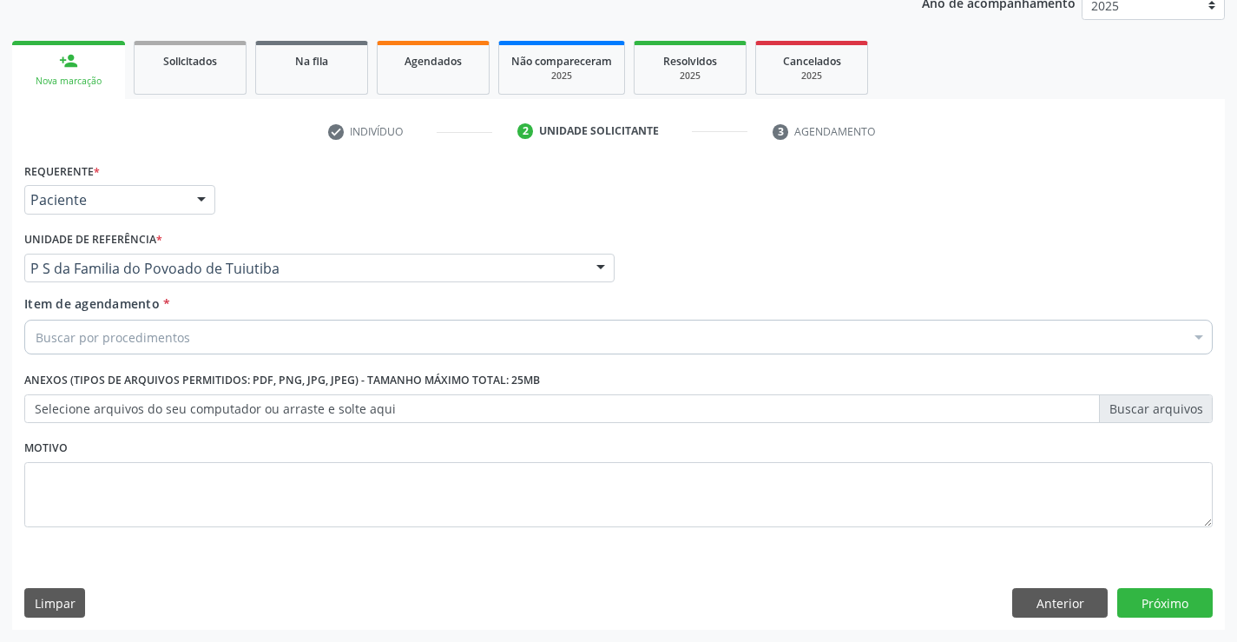
click at [277, 337] on div "Buscar por procedimentos" at bounding box center [618, 337] width 1189 height 35
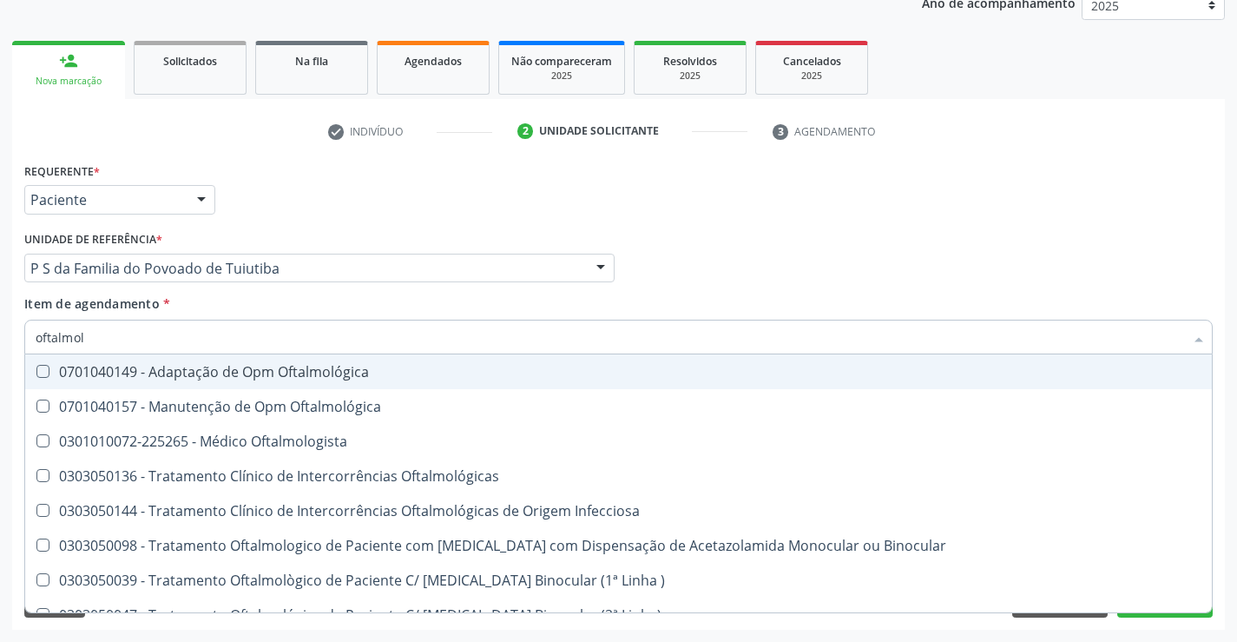
type input "oftalmolo"
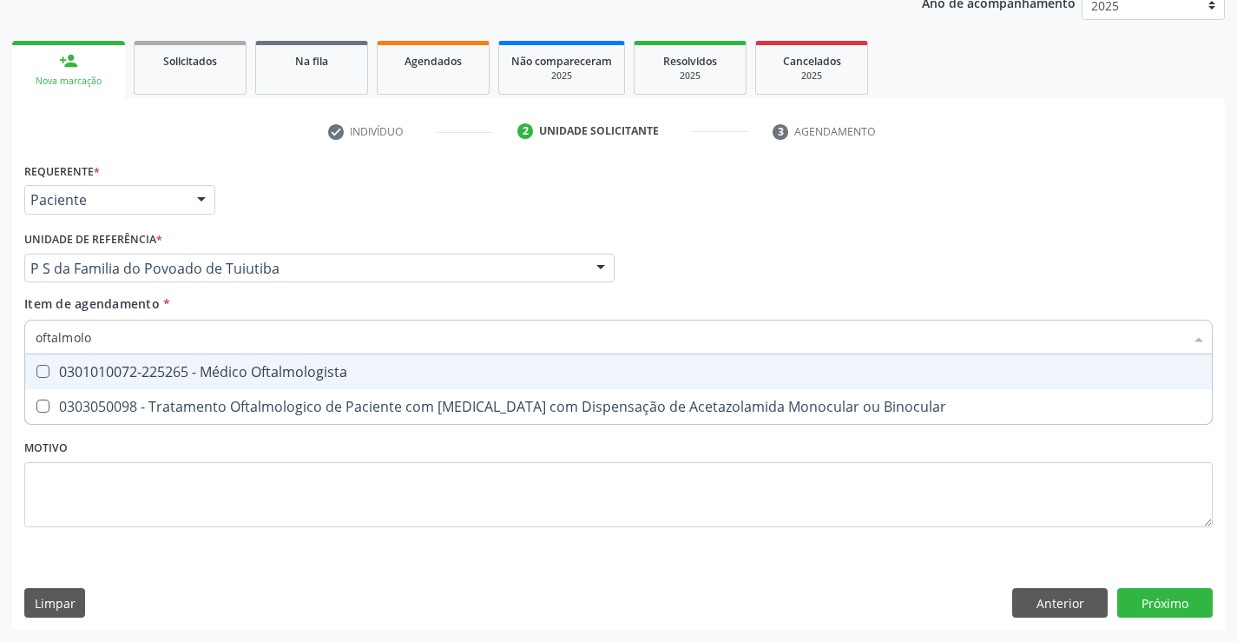
click at [340, 374] on div "0301010072-225265 - Médico Oftalmologista" at bounding box center [619, 372] width 1166 height 14
checkbox Oftalmologista "true"
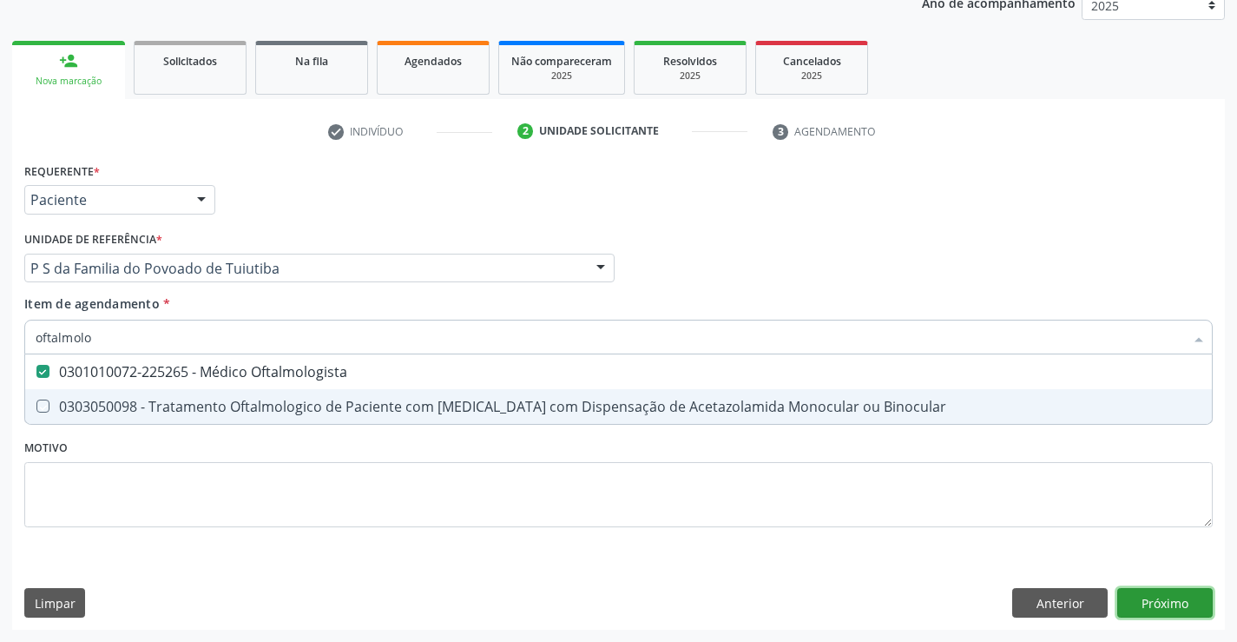
click at [1158, 610] on div "Requerente * Paciente Profissional de Saúde Paciente Nenhum resultado encontrad…" at bounding box center [618, 394] width 1213 height 472
checkbox Binocular "true"
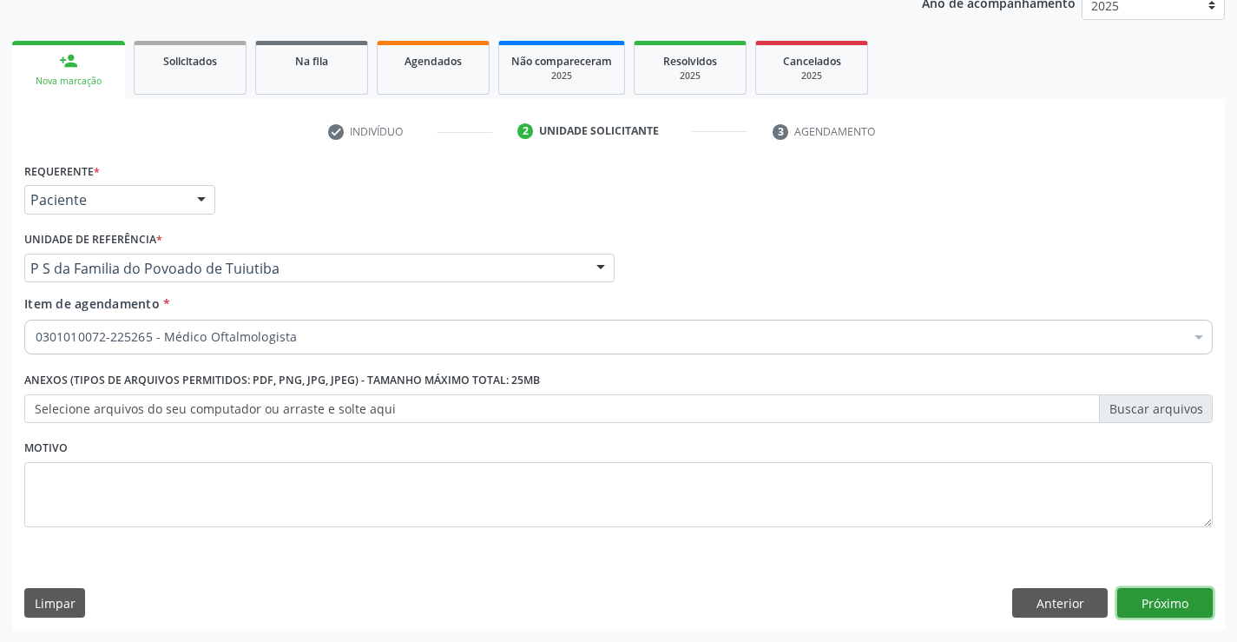
click at [1158, 610] on button "Próximo" at bounding box center [1166, 603] width 96 height 30
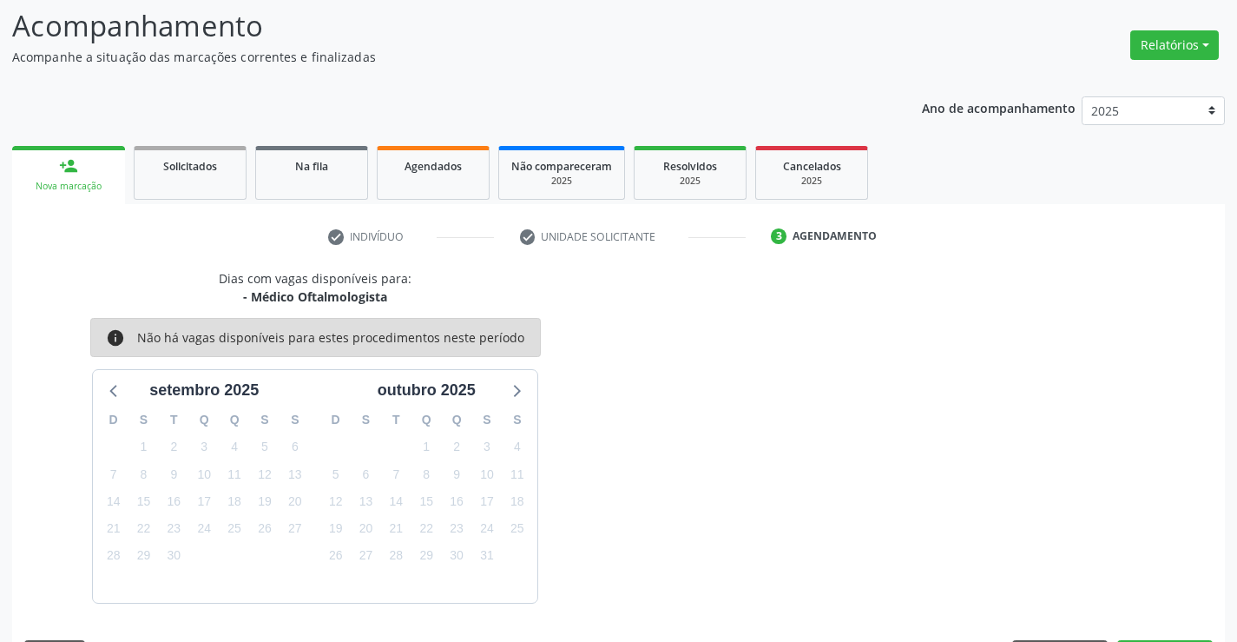
scroll to position [165, 0]
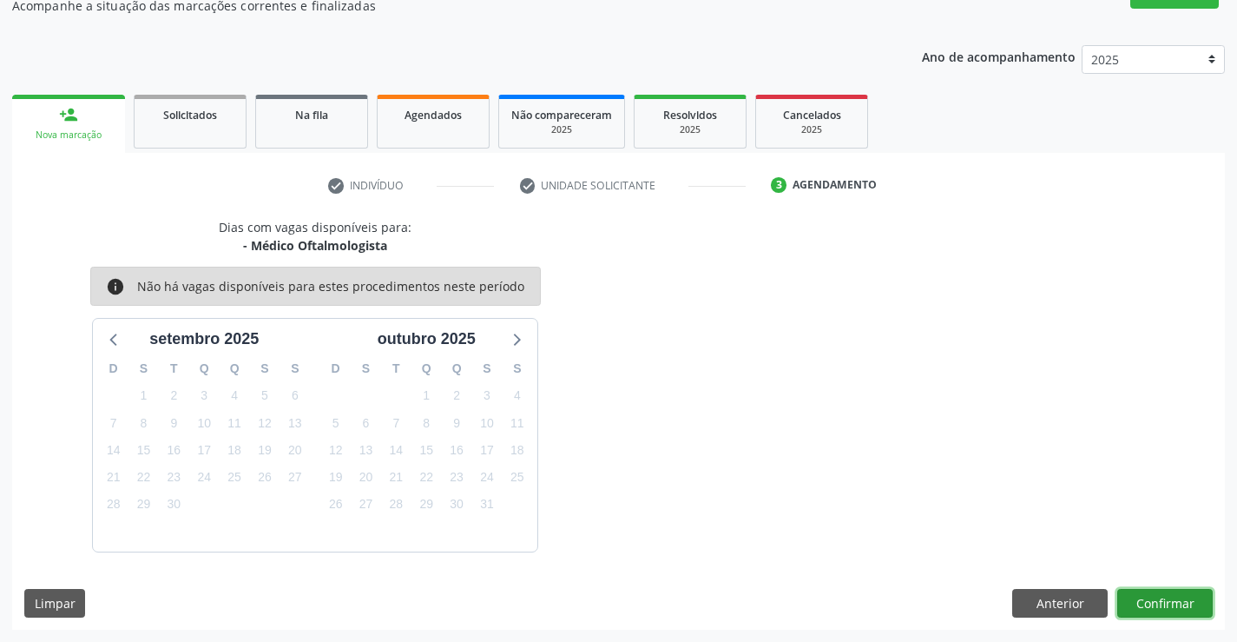
click at [1150, 599] on button "Confirmar" at bounding box center [1166, 604] width 96 height 30
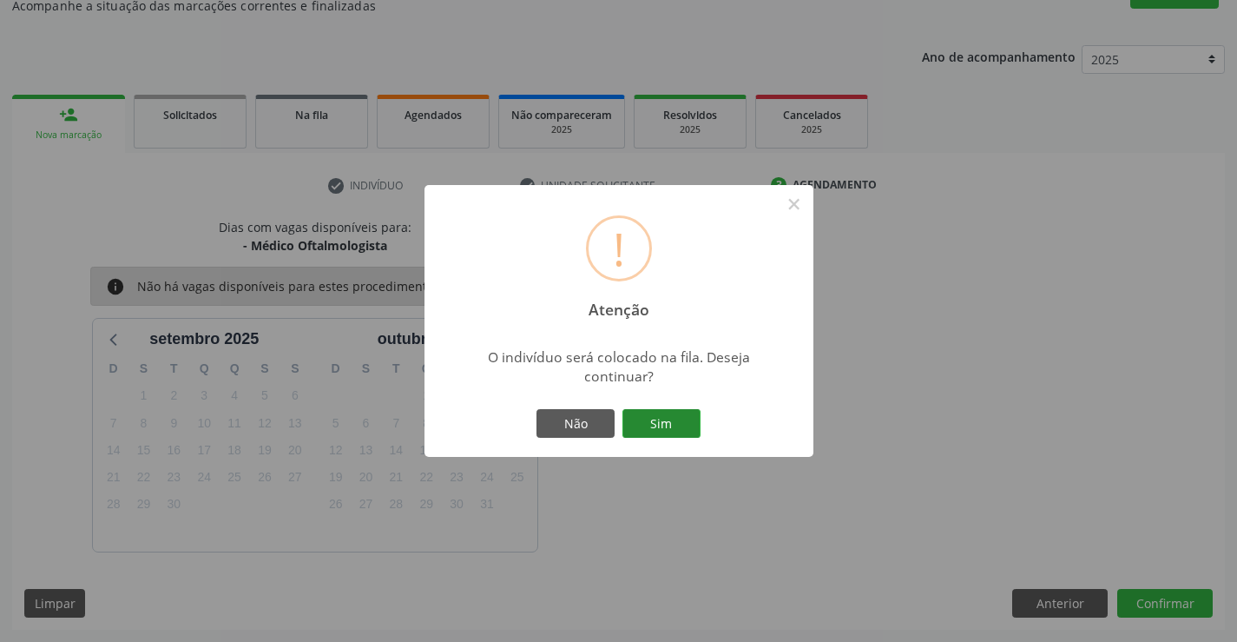
click at [672, 430] on button "Sim" at bounding box center [662, 424] width 78 height 30
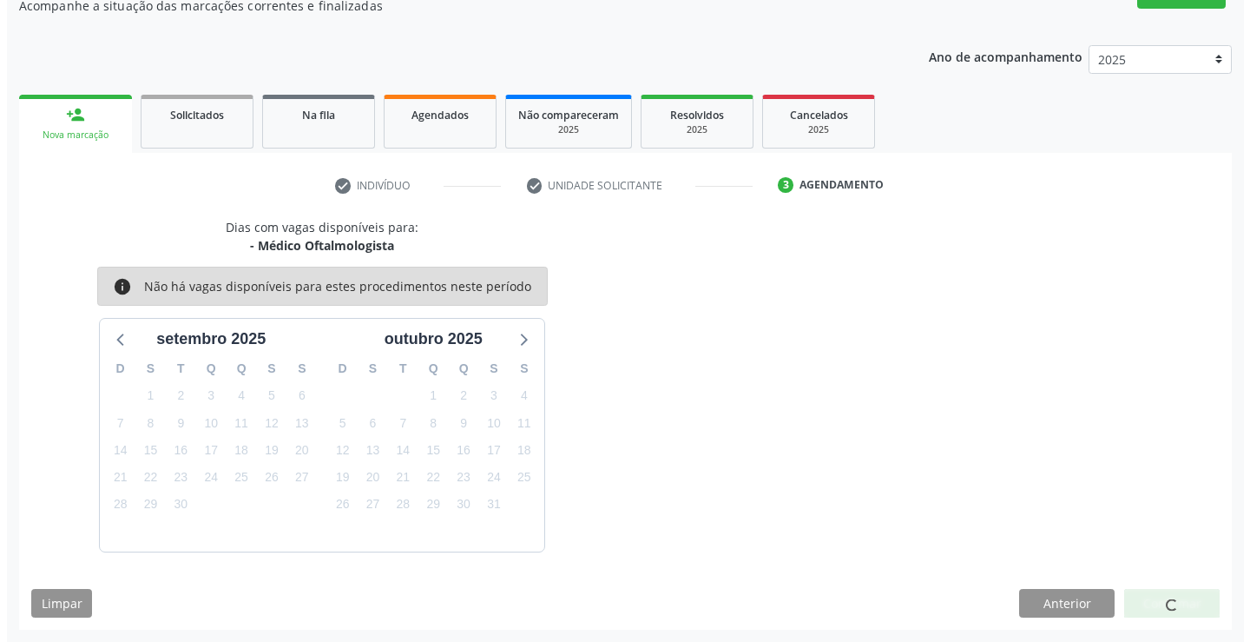
scroll to position [0, 0]
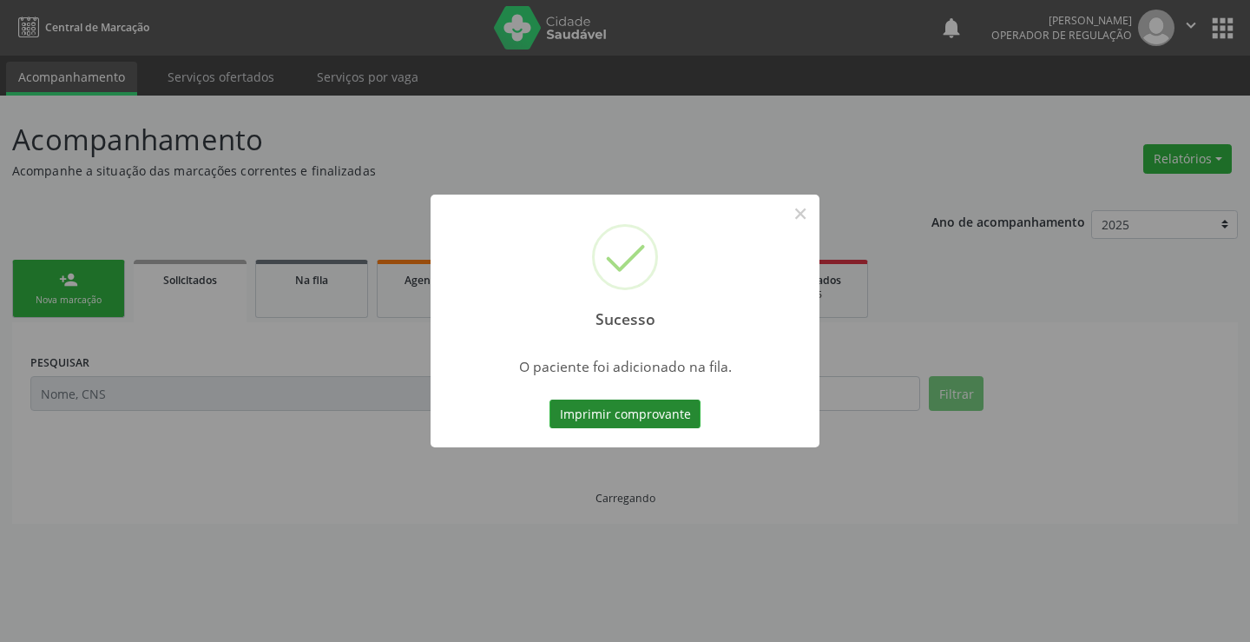
click at [676, 419] on button "Imprimir comprovante" at bounding box center [625, 414] width 151 height 30
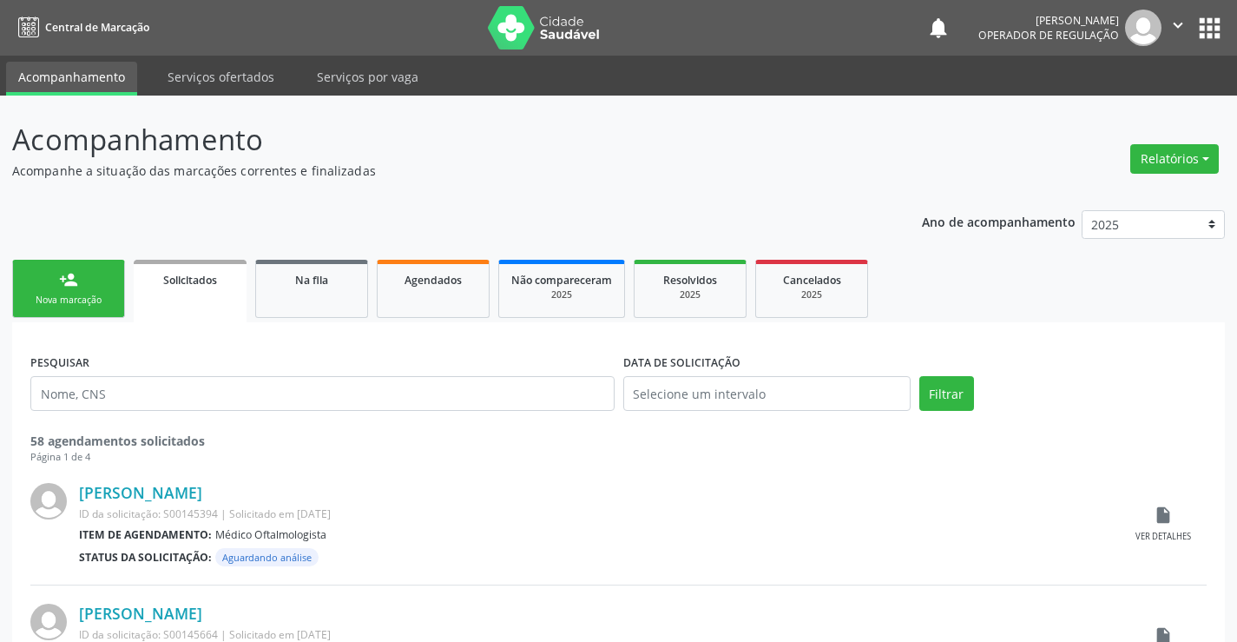
click at [101, 277] on link "person_add Nova marcação" at bounding box center [68, 289] width 113 height 58
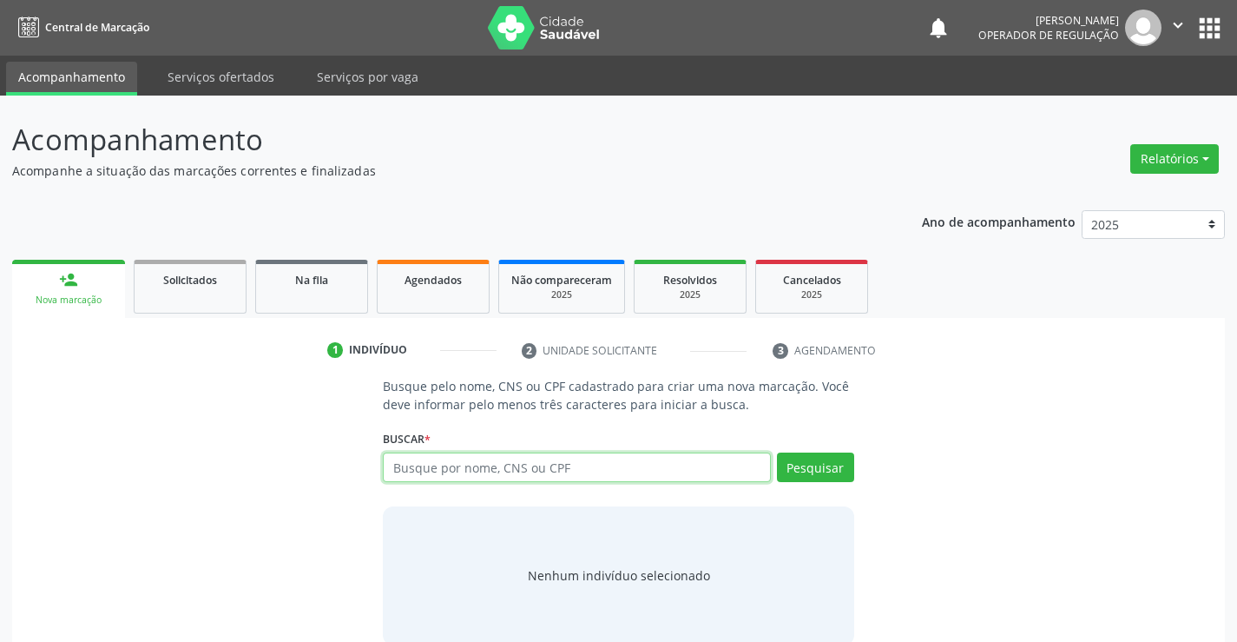
click at [432, 478] on input "text" at bounding box center [576, 467] width 387 height 30
type input "706401181966787"
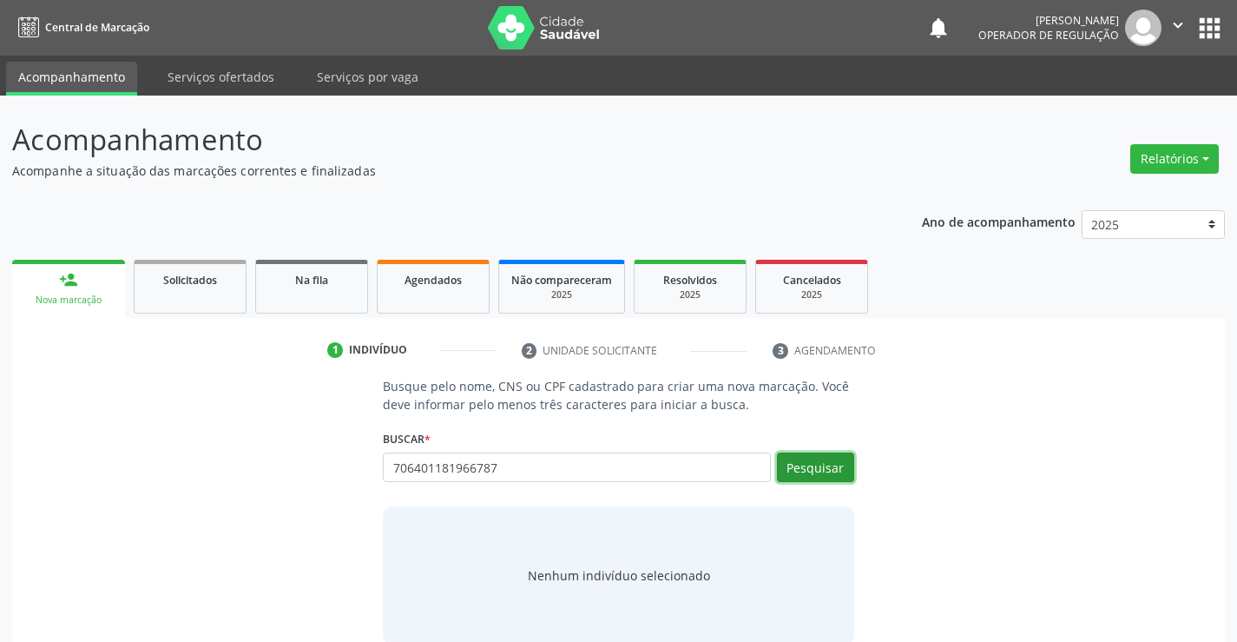
click at [822, 461] on button "Pesquisar" at bounding box center [815, 467] width 77 height 30
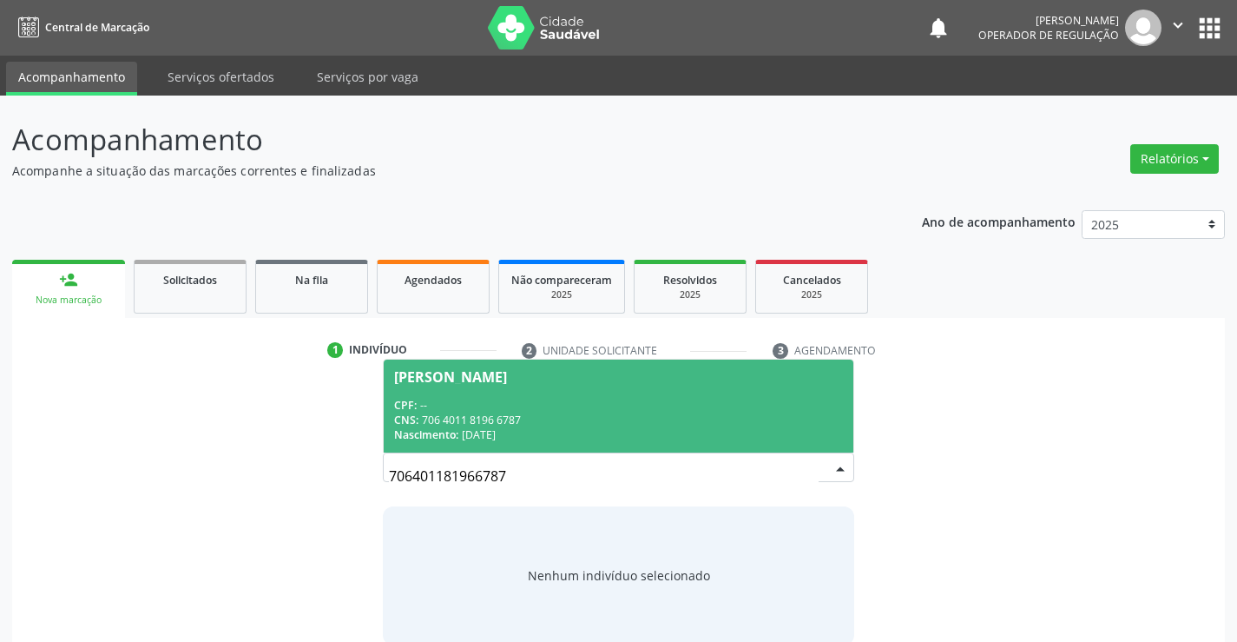
click at [715, 409] on div "CPF: --" at bounding box center [618, 405] width 448 height 15
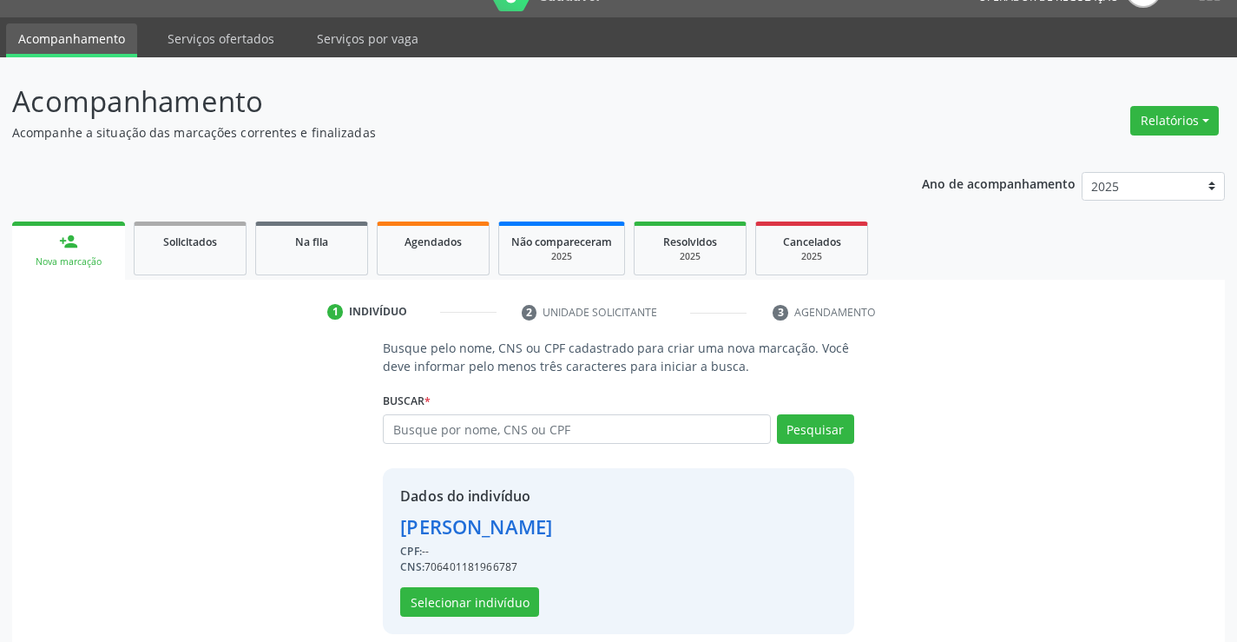
scroll to position [55, 0]
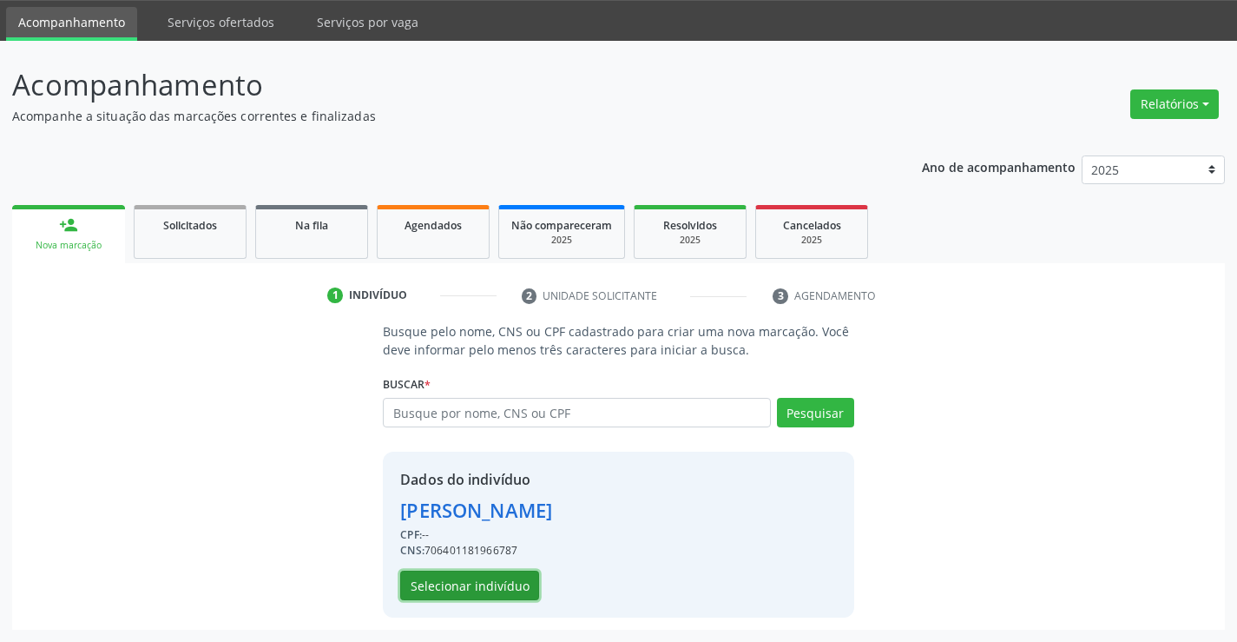
click at [481, 582] on button "Selecionar indivíduo" at bounding box center [469, 586] width 139 height 30
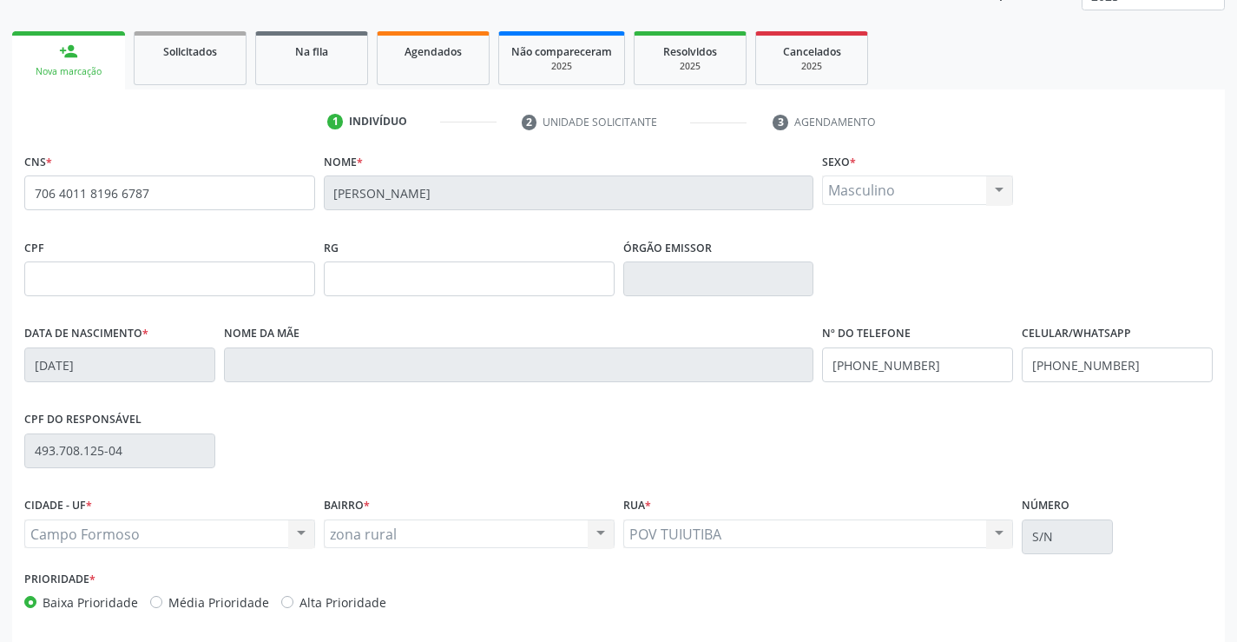
scroll to position [0, 0]
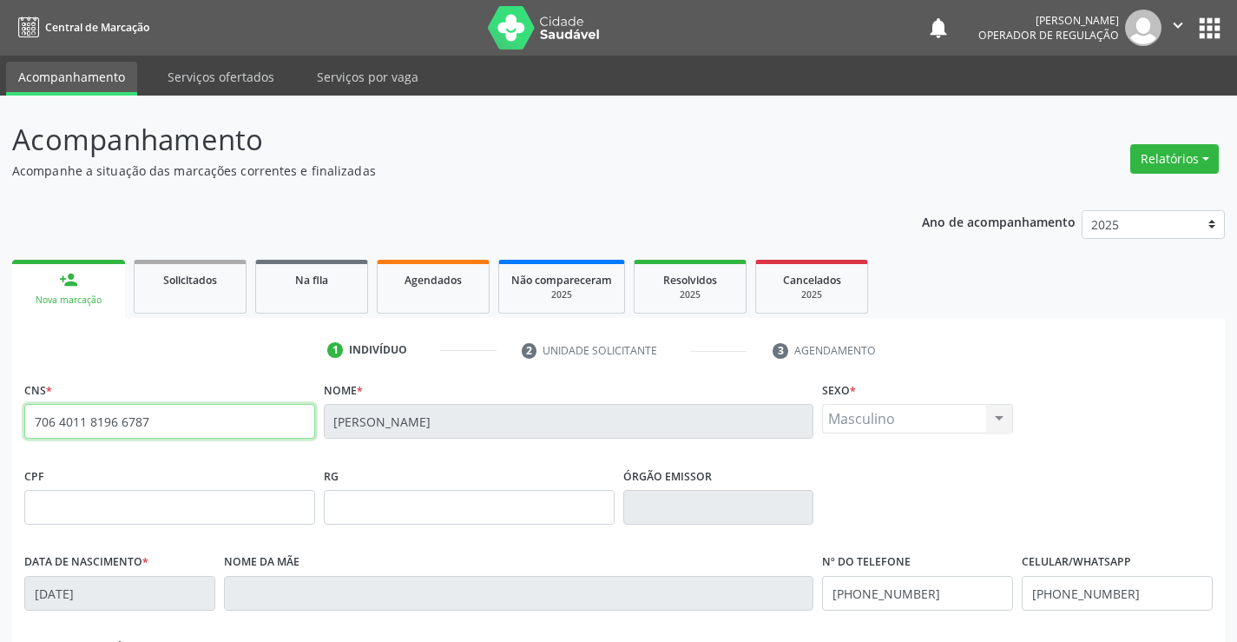
drag, startPoint x: 175, startPoint y: 417, endPoint x: 0, endPoint y: 433, distance: 175.3
click at [0, 433] on div "Acompanhamento Acompanhe a situação das marcações correntes e finalizadas Relat…" at bounding box center [618, 519] width 1237 height 846
type input "702 0047 0083 681"
click at [252, 423] on div "CNS * 702 0047 0083 681 Nome * [PERSON_NAME] * Masculino Masculino Feminino Nen…" at bounding box center [618, 420] width 1197 height 86
click at [176, 433] on input "702 0047 0083 681" at bounding box center [169, 421] width 291 height 35
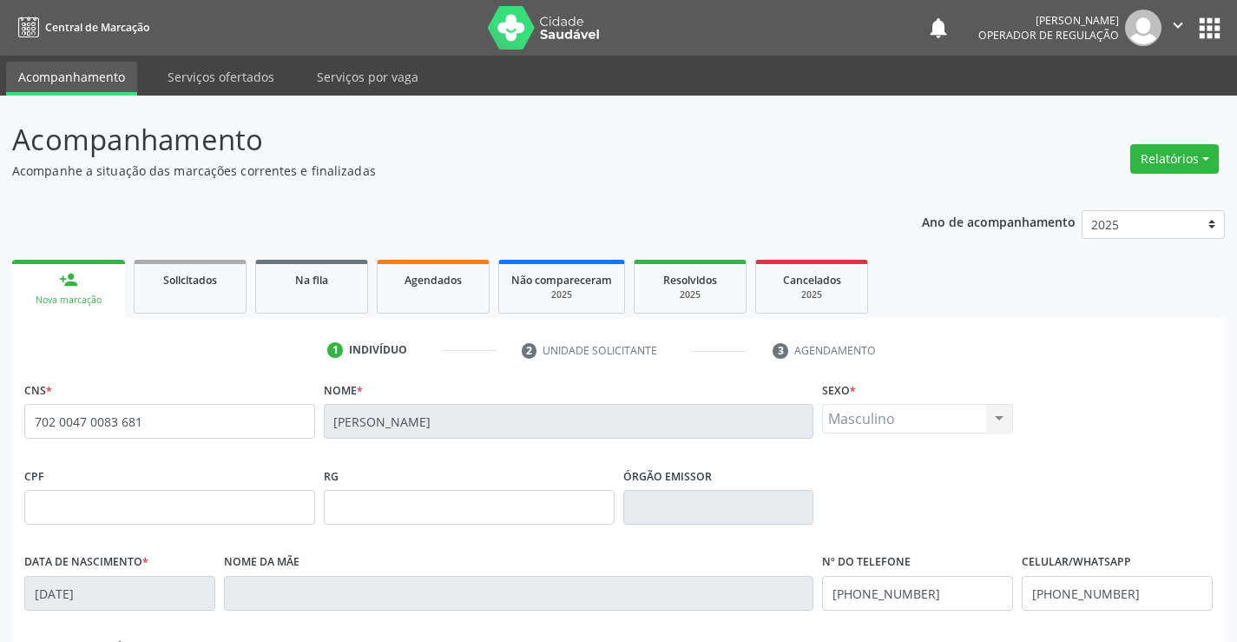
click at [1216, 22] on button "apps" at bounding box center [1210, 28] width 30 height 30
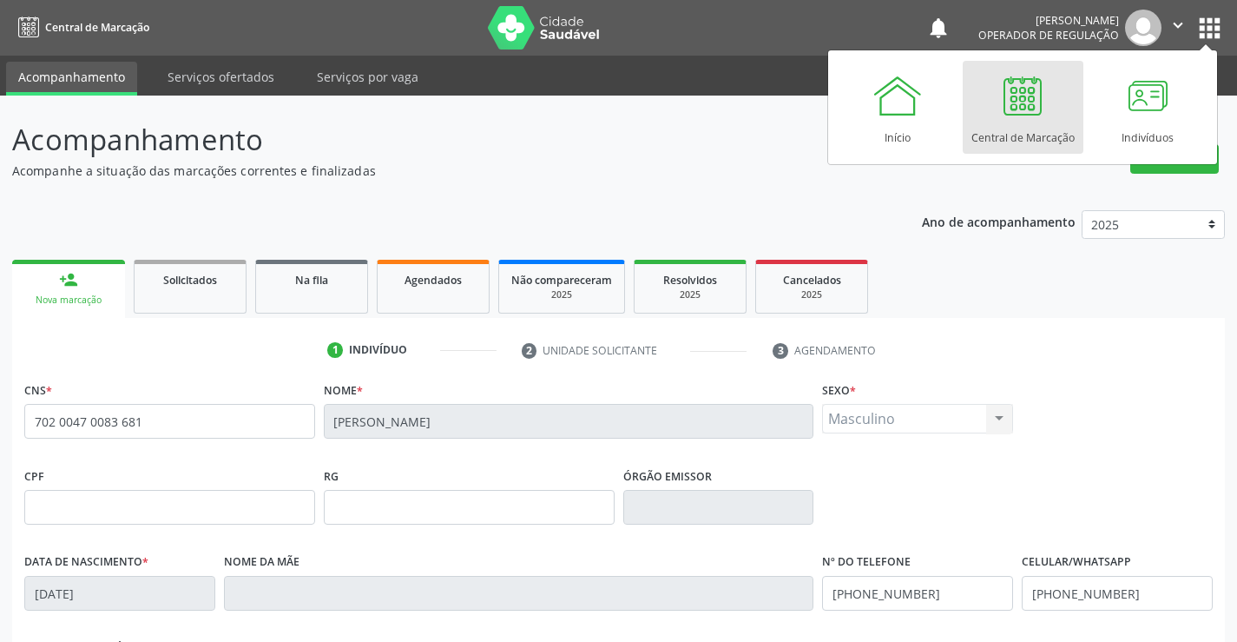
click at [1012, 143] on link "Central de Marcação" at bounding box center [1023, 107] width 121 height 93
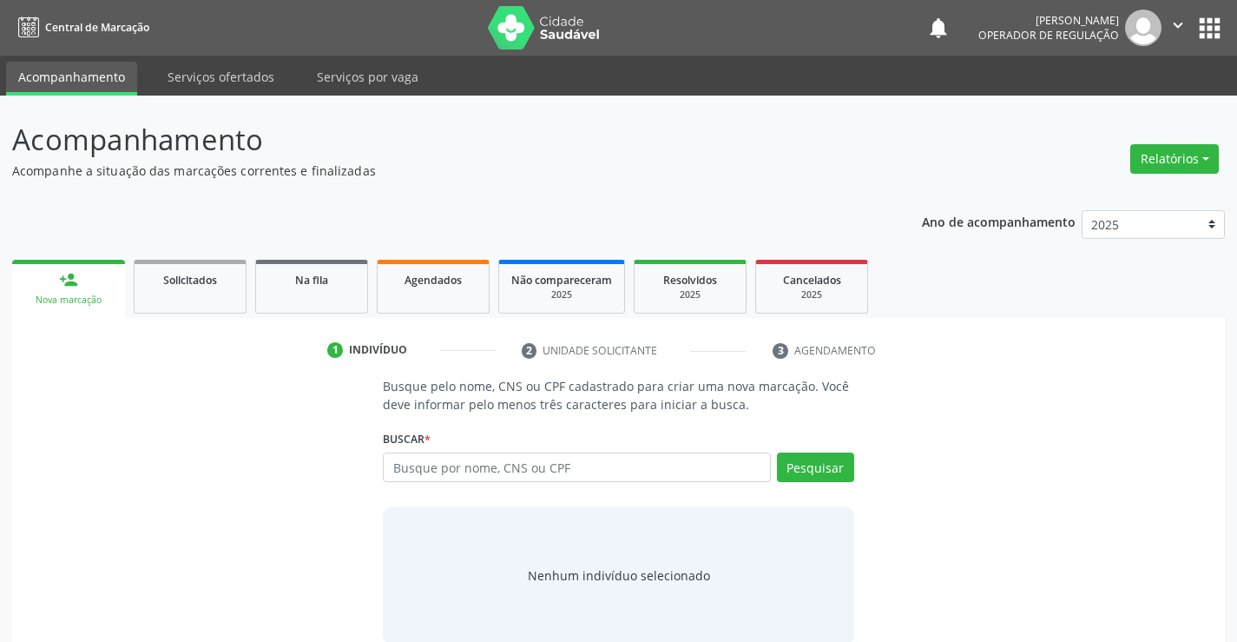
click at [457, 471] on input "text" at bounding box center [576, 467] width 387 height 30
type input "702004370083681"
click at [816, 460] on button "Pesquisar" at bounding box center [815, 467] width 77 height 30
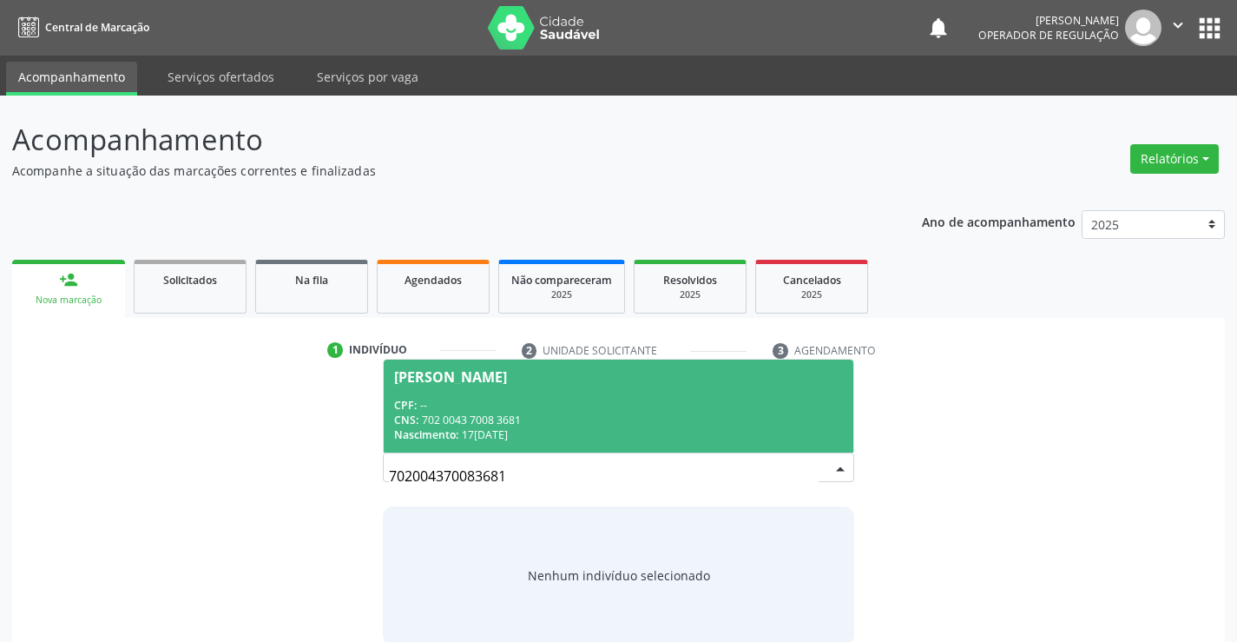
click at [566, 388] on span "Raiane de Souza Aquino CPF: -- CNS: 702 0043 7008 3681 Nascimento: 17/03/2004" at bounding box center [618, 406] width 469 height 93
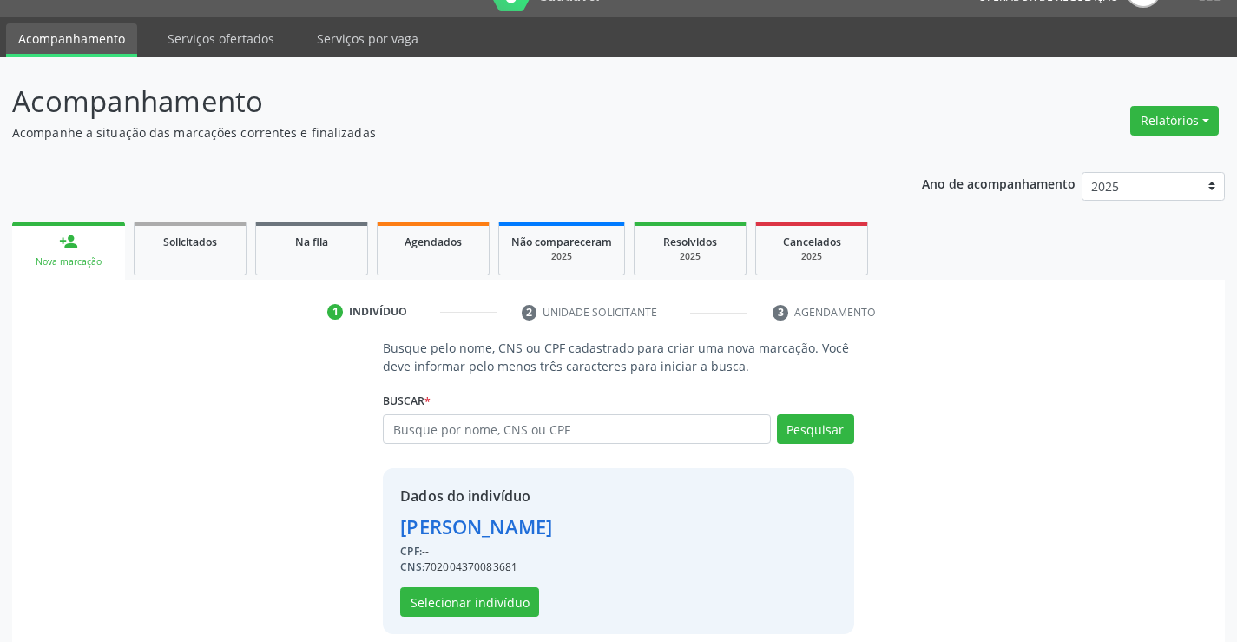
scroll to position [55, 0]
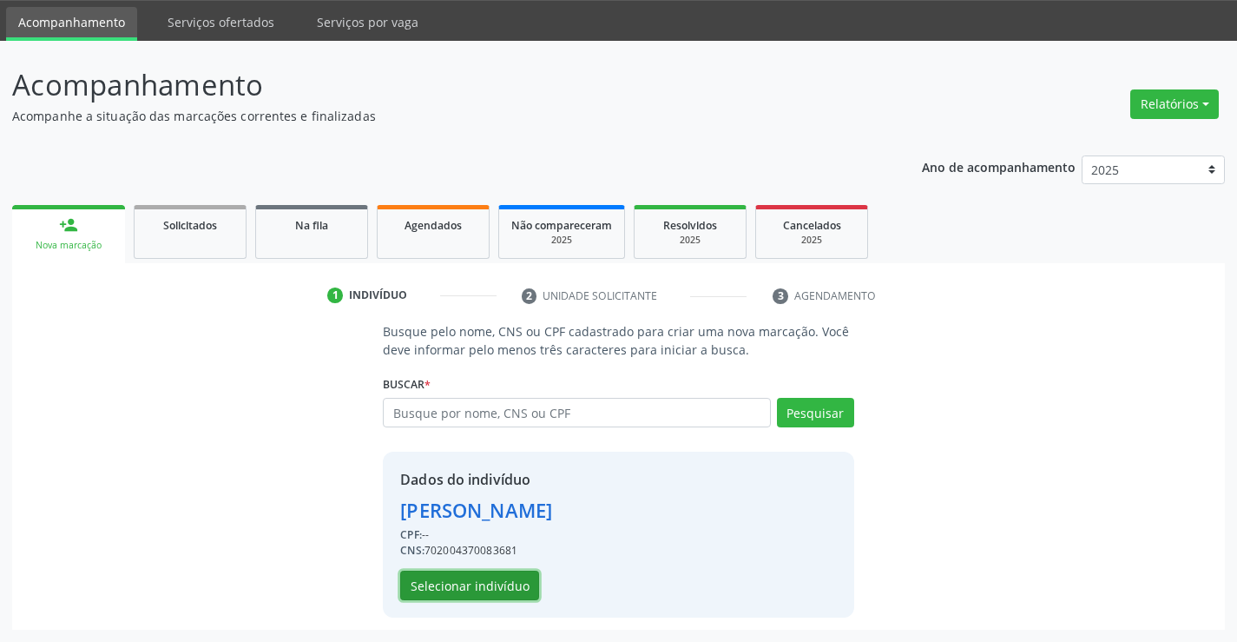
click at [499, 589] on button "Selecionar indivíduo" at bounding box center [469, 586] width 139 height 30
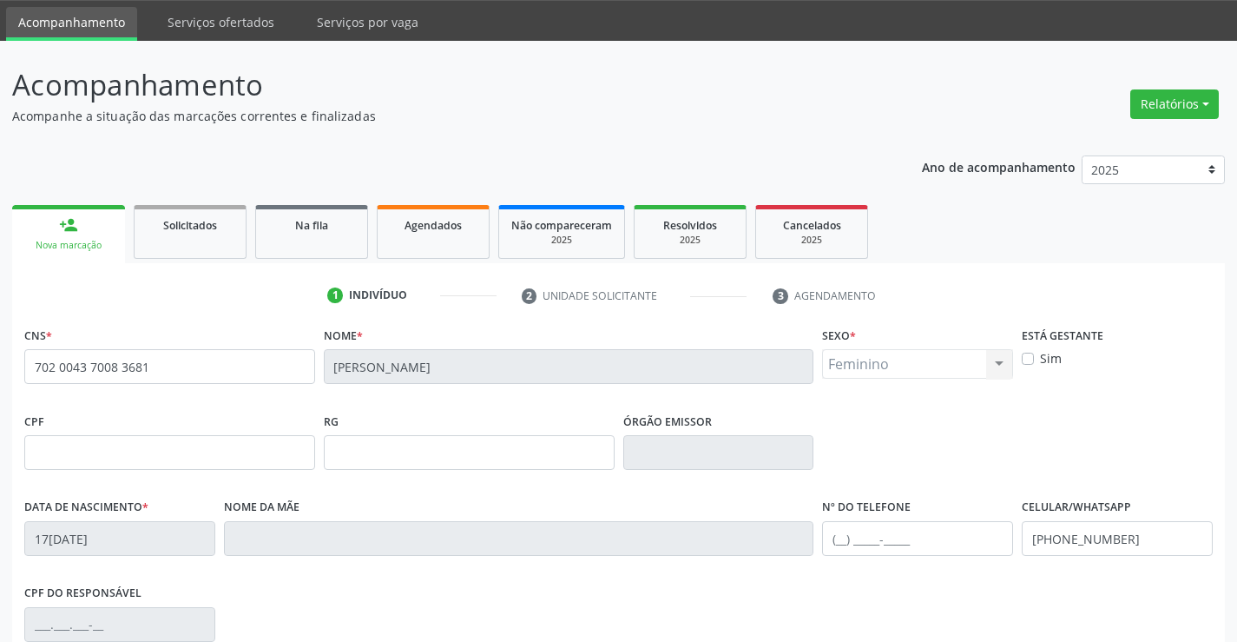
scroll to position [300, 0]
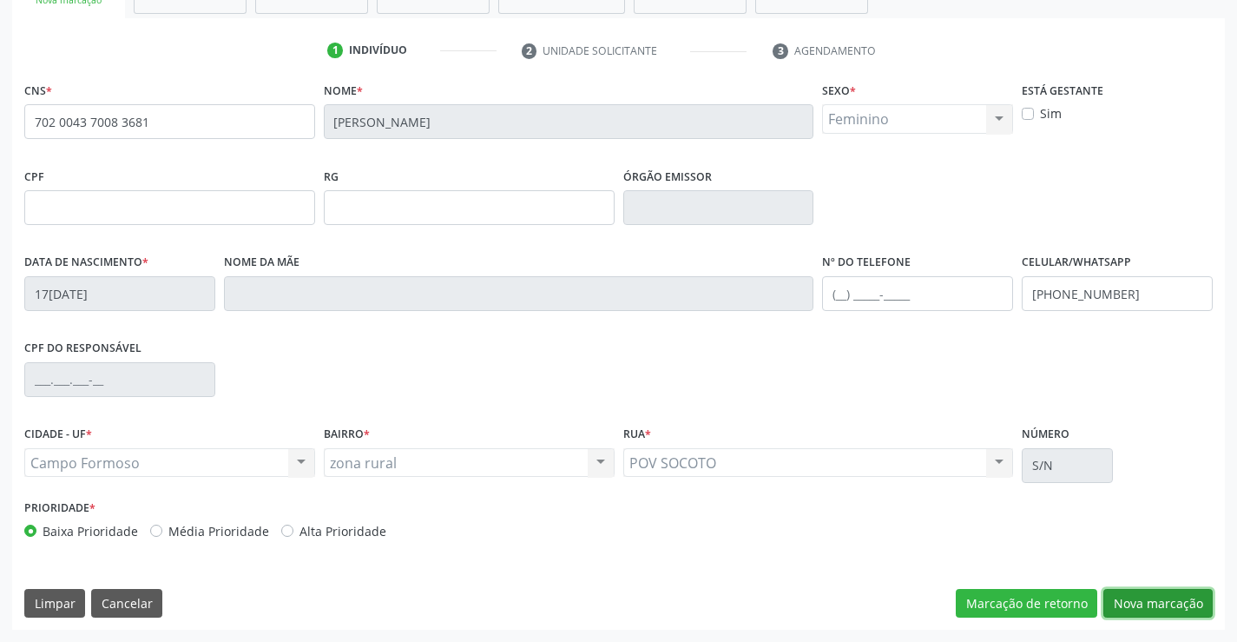
click at [1120, 604] on button "Nova marcação" at bounding box center [1158, 604] width 109 height 30
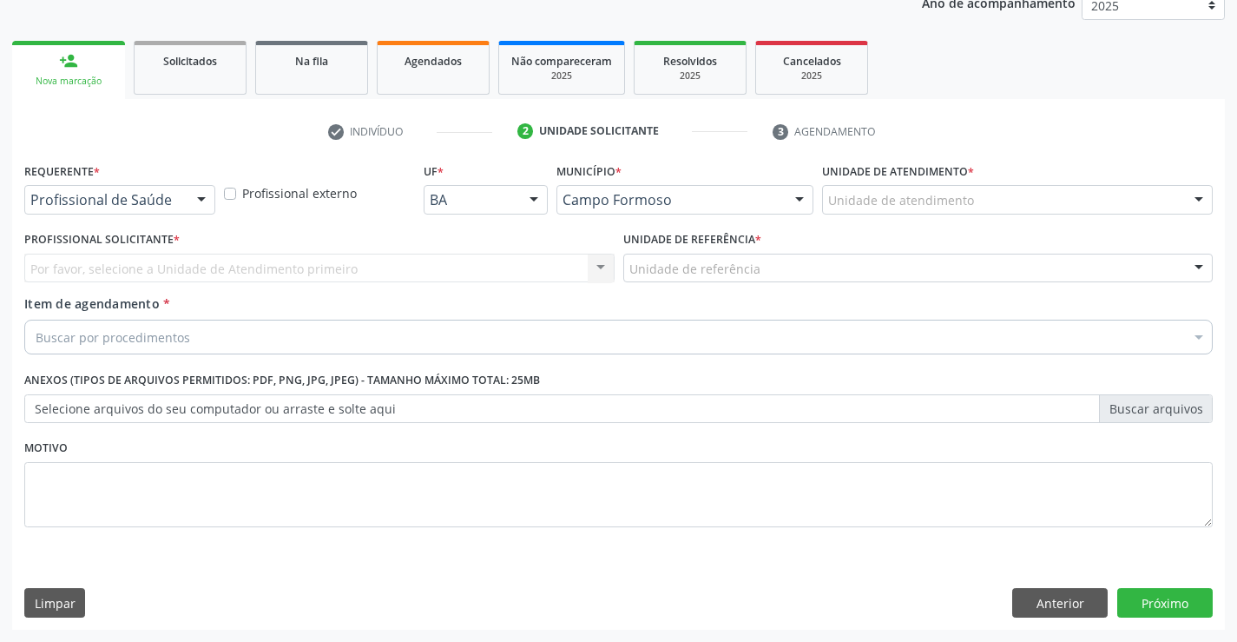
scroll to position [219, 0]
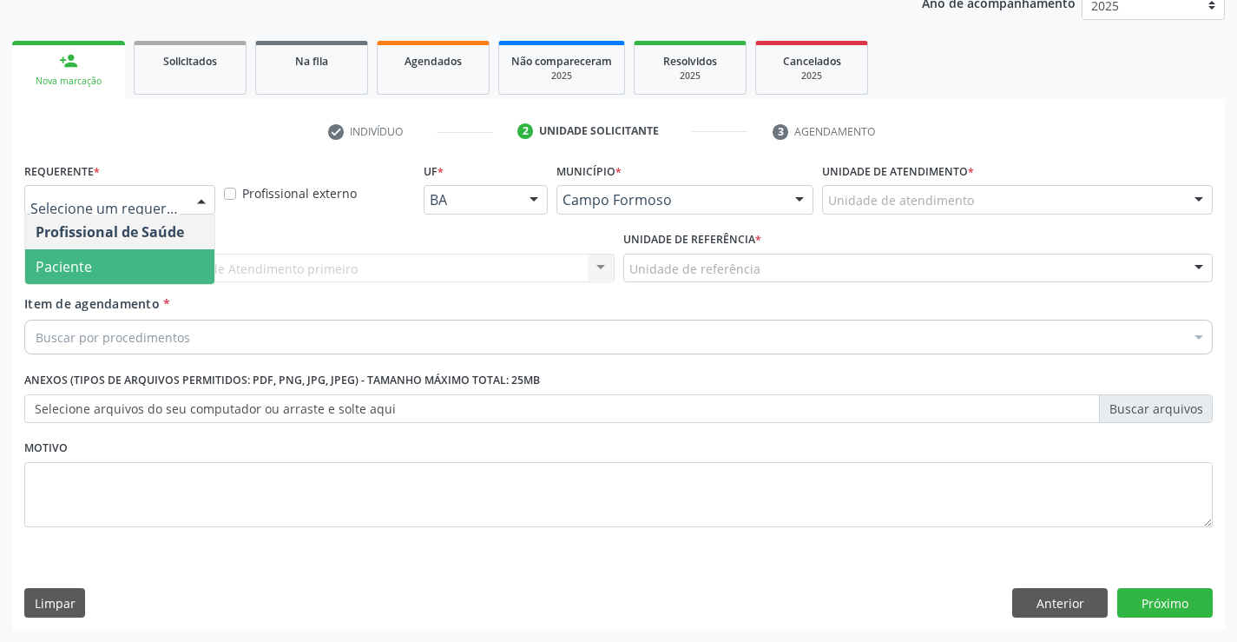
click at [71, 263] on span "Paciente" at bounding box center [64, 266] width 56 height 19
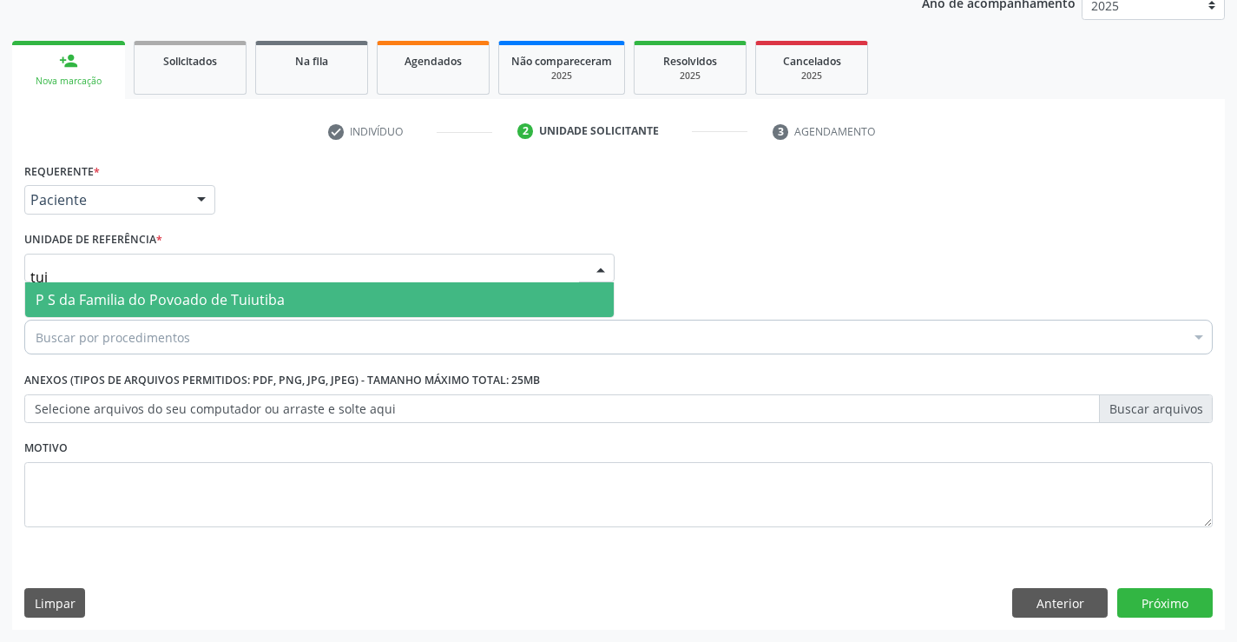
type input "tuiu"
click at [179, 294] on span "P S da Familia do Povoado de Tuiutiba" at bounding box center [160, 299] width 249 height 19
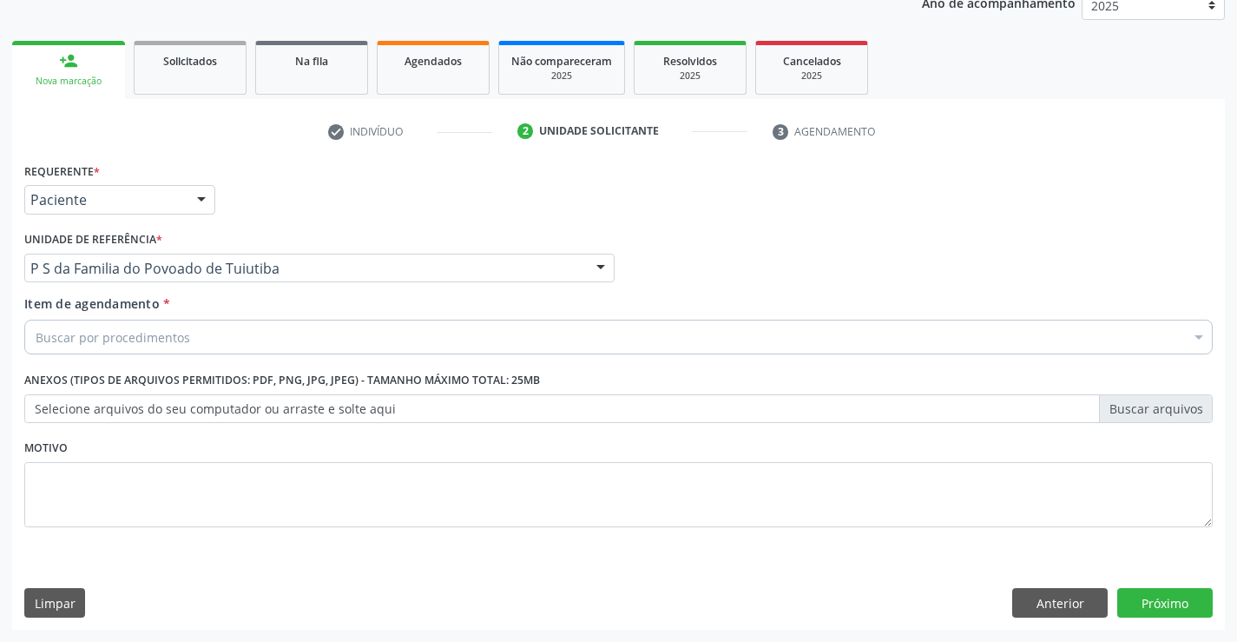
click at [178, 346] on div "Buscar por procedimentos" at bounding box center [618, 337] width 1189 height 35
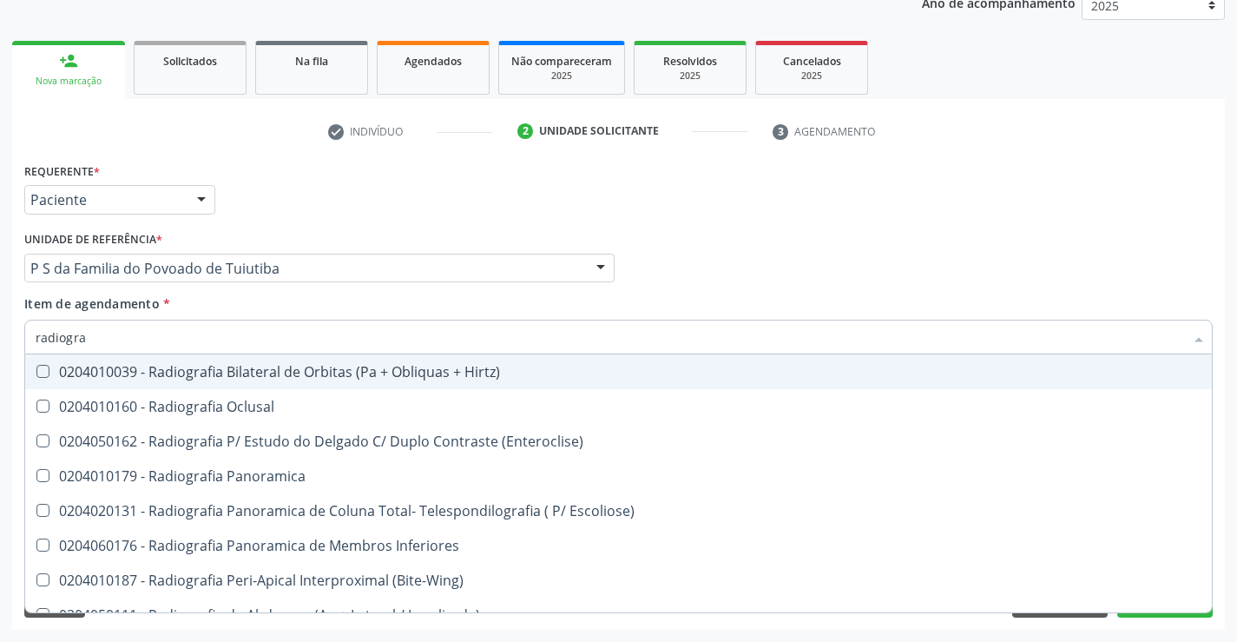
type input "radiogr"
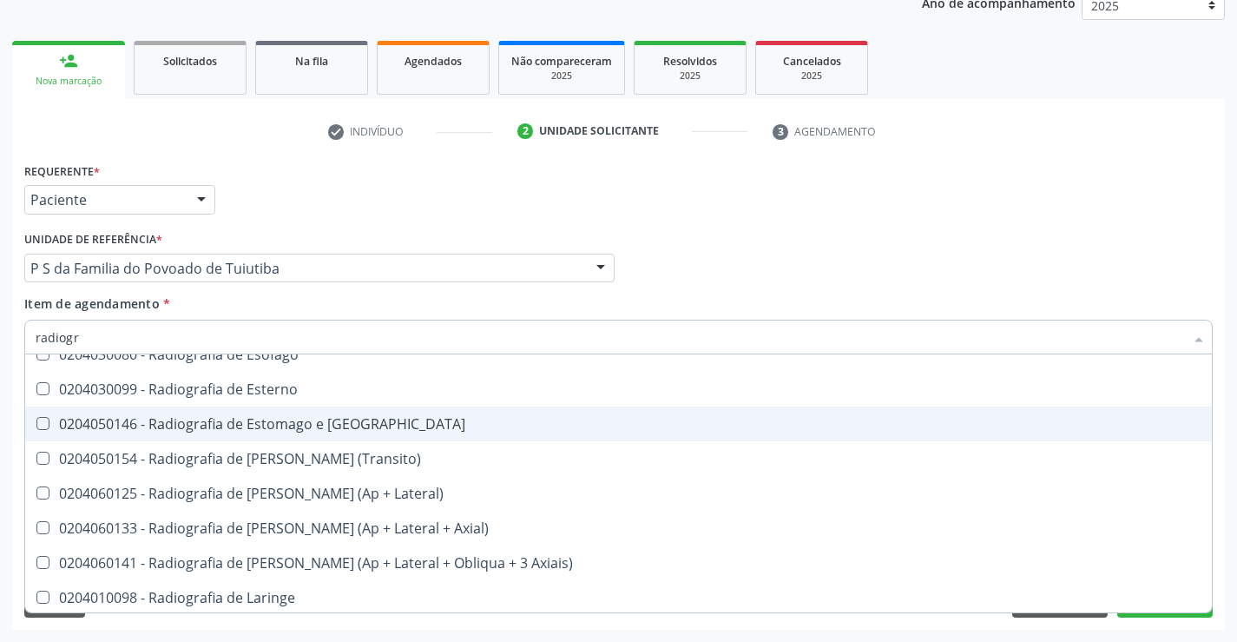
scroll to position [1389, 0]
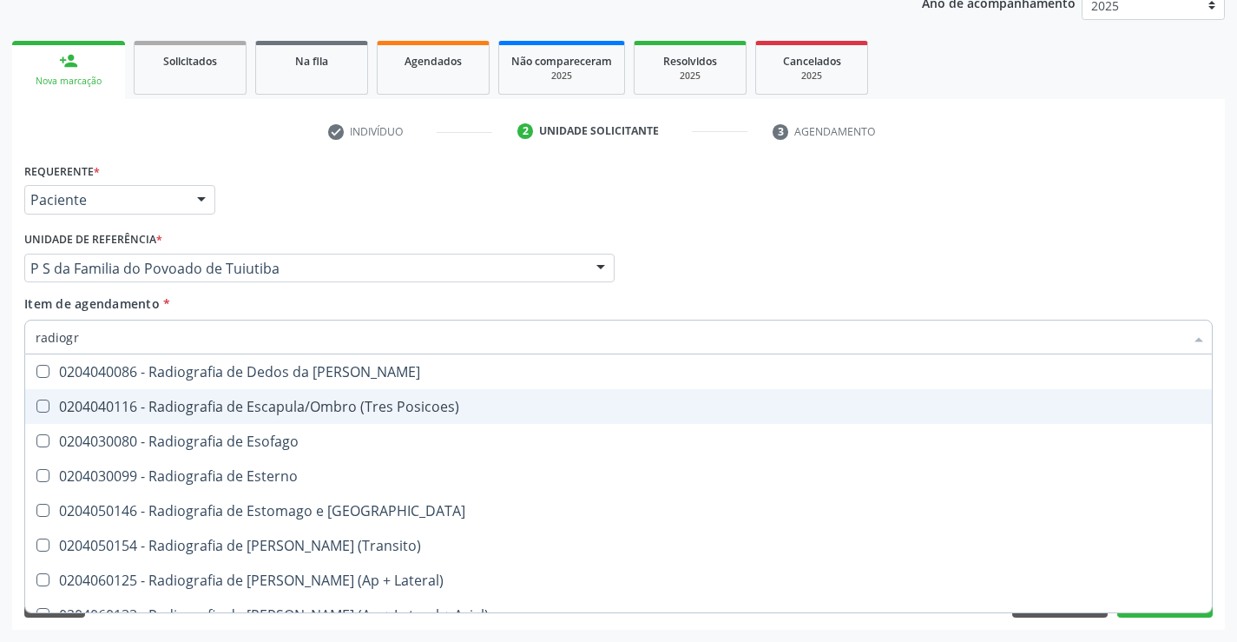
click at [459, 411] on div "0204040116 - Radiografia de Escapula/Ombro (Tres Posicoes)" at bounding box center [619, 406] width 1166 height 14
checkbox Posicoes\) "true"
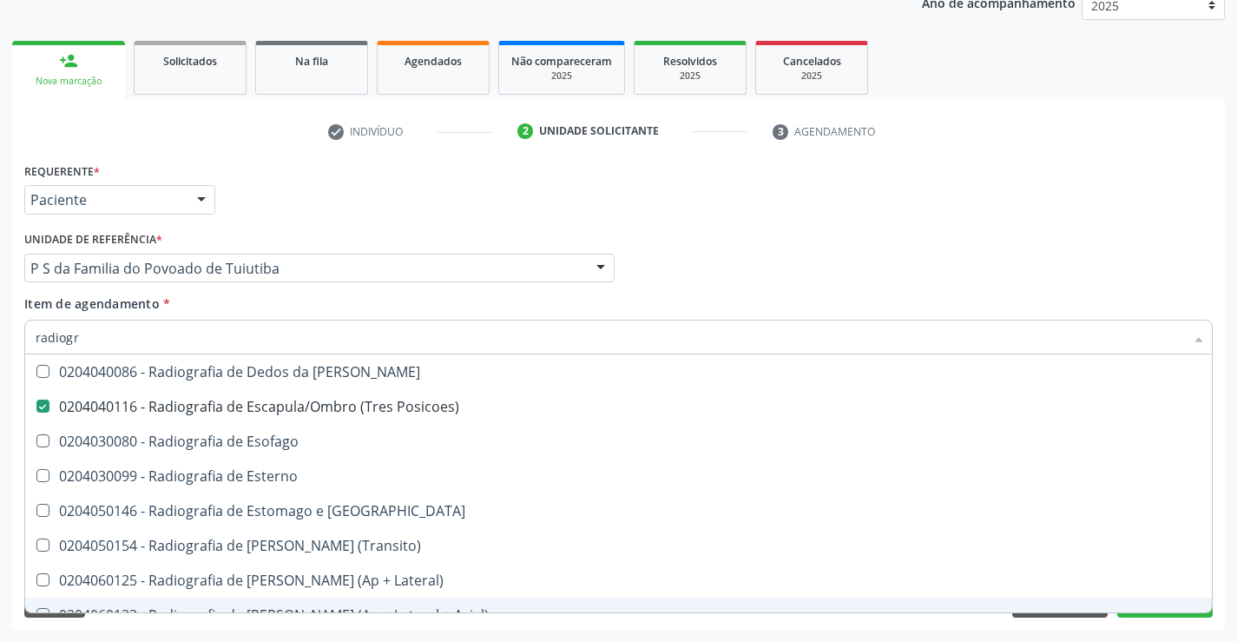
type input "radiogr"
click at [451, 634] on div "Acompanhamento Acompanhe a situação das marcações correntes e finalizadas Relat…" at bounding box center [618, 259] width 1237 height 765
checkbox Oclusal "true"
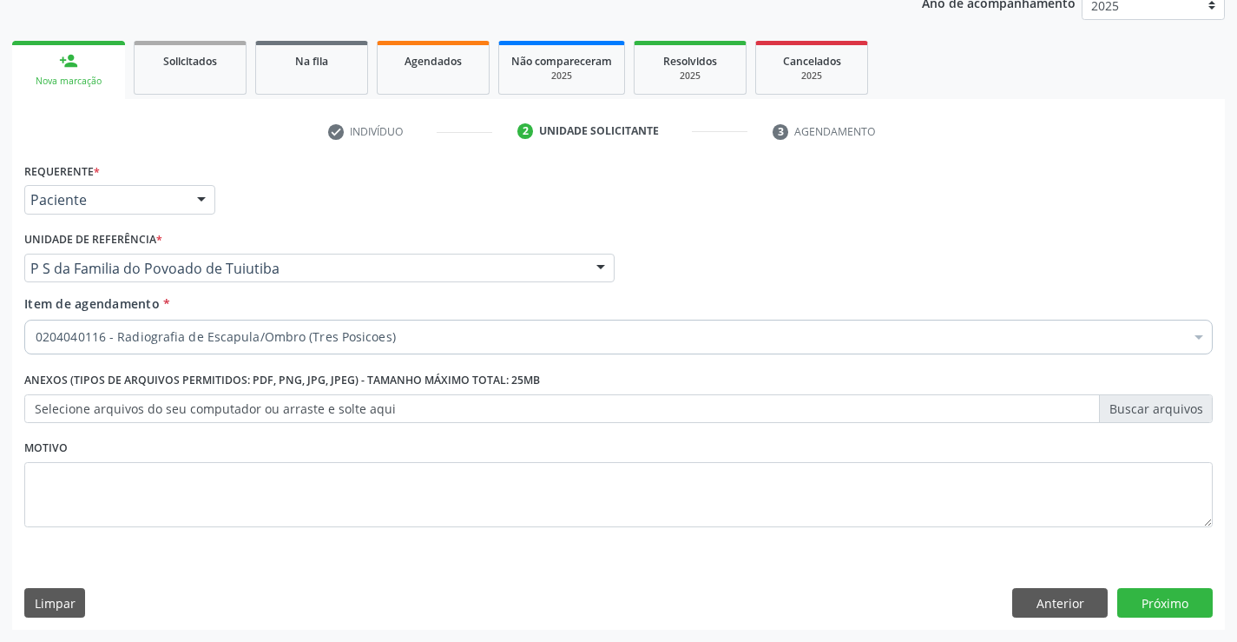
scroll to position [0, 0]
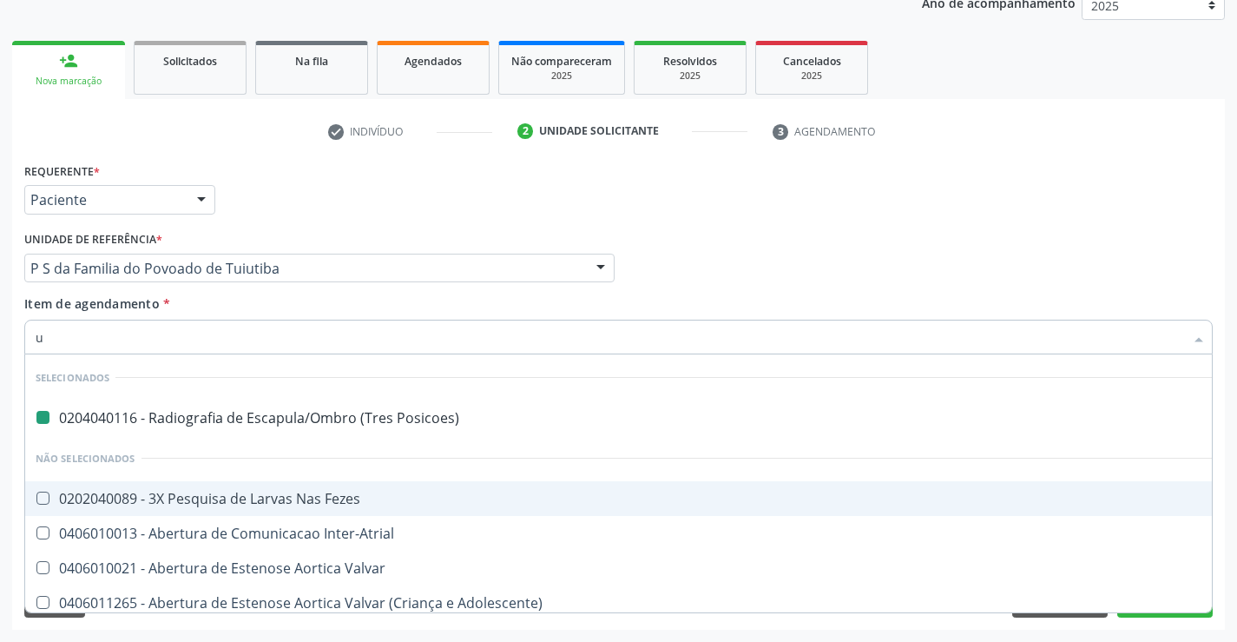
type input "us"
checkbox Posicoes\) "false"
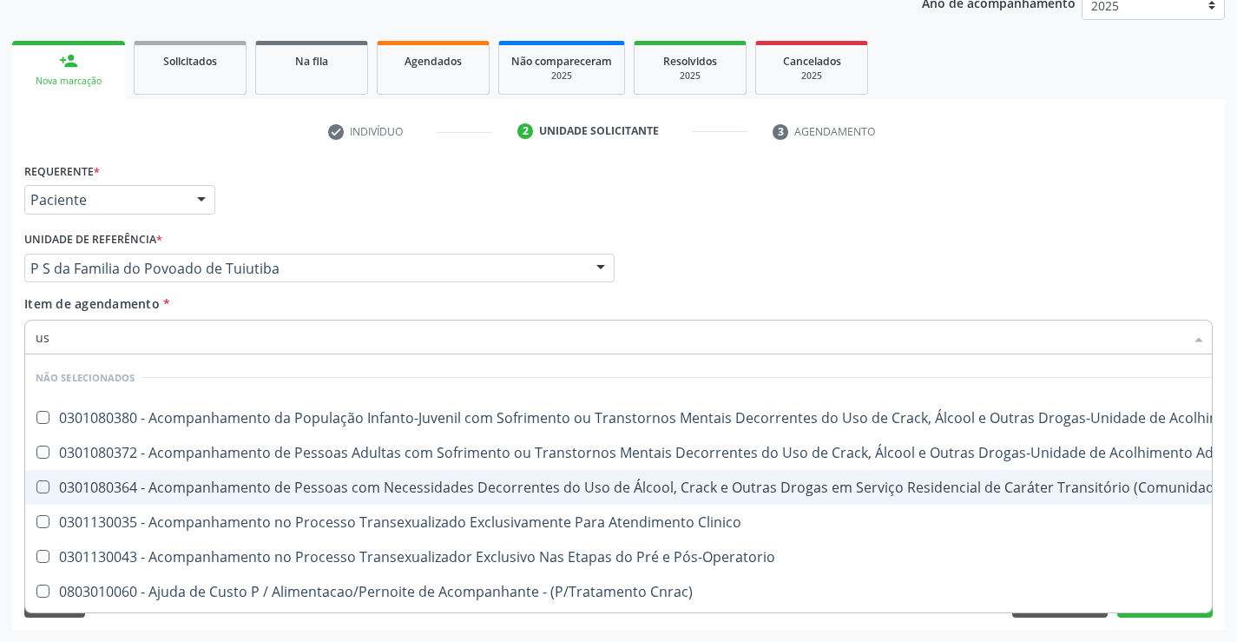
type input "usg"
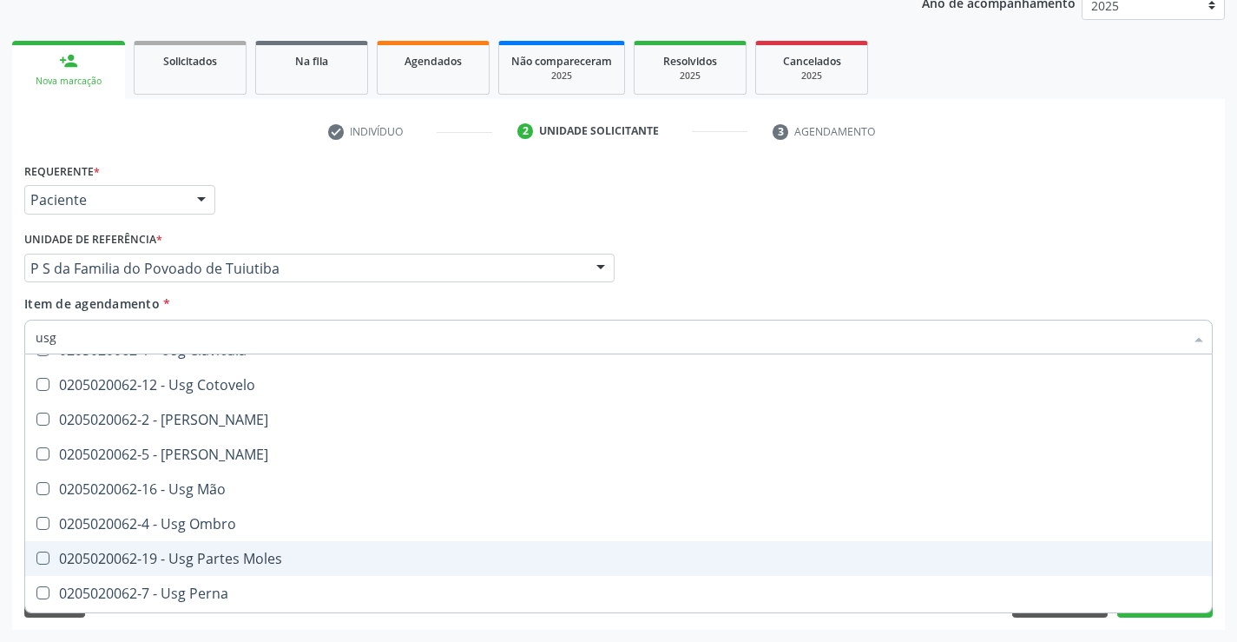
scroll to position [188, 0]
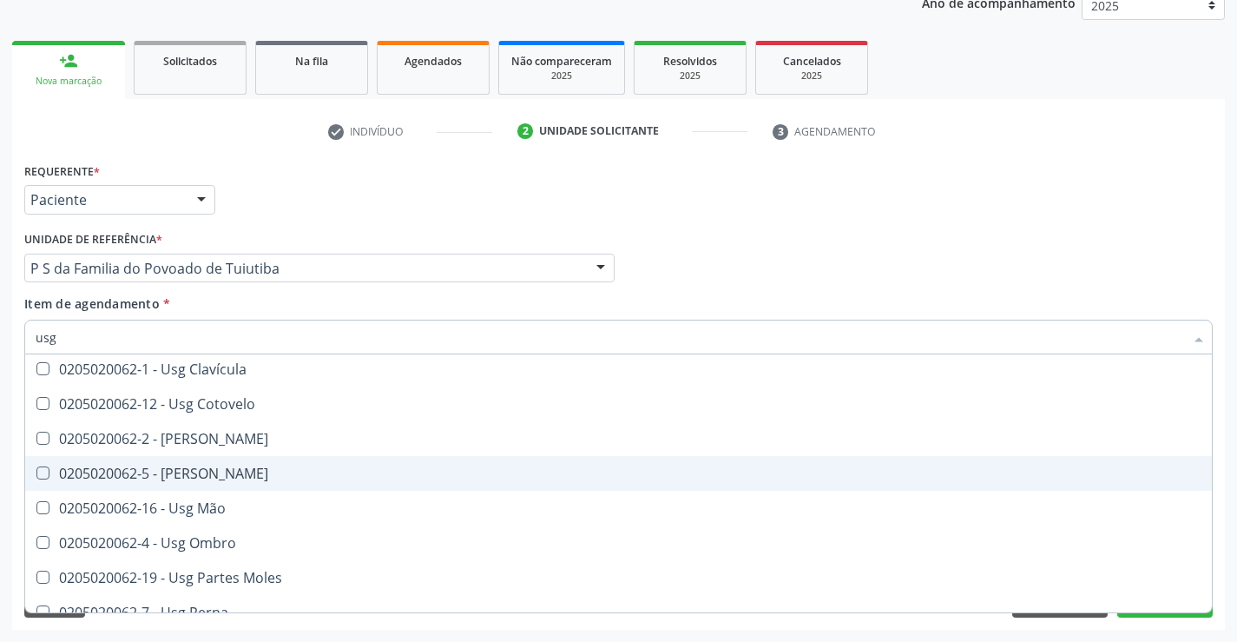
click at [249, 468] on div "0205020062-5 - Usg Joelho" at bounding box center [619, 473] width 1166 height 14
checkbox Joelho "true"
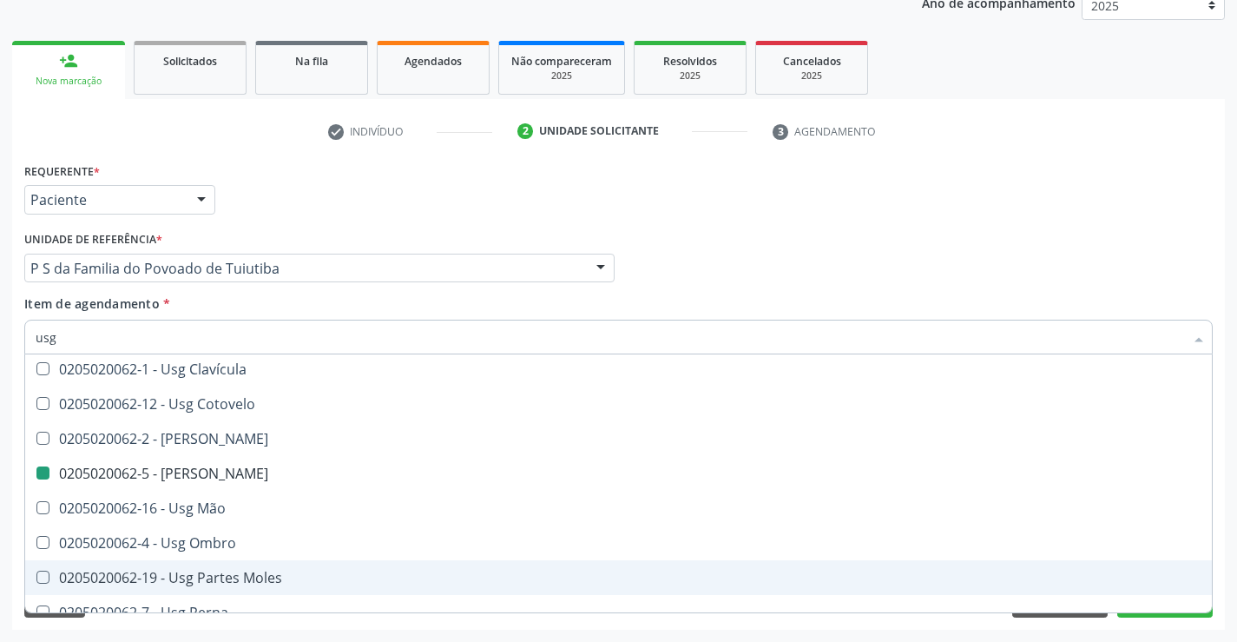
click at [1169, 629] on div "Requerente * Paciente Profissional de Saúde Paciente Nenhum resultado encontrad…" at bounding box center [618, 394] width 1213 height 472
checkbox Axila "true"
checkbox Joelho "false"
checkbox Braço "true"
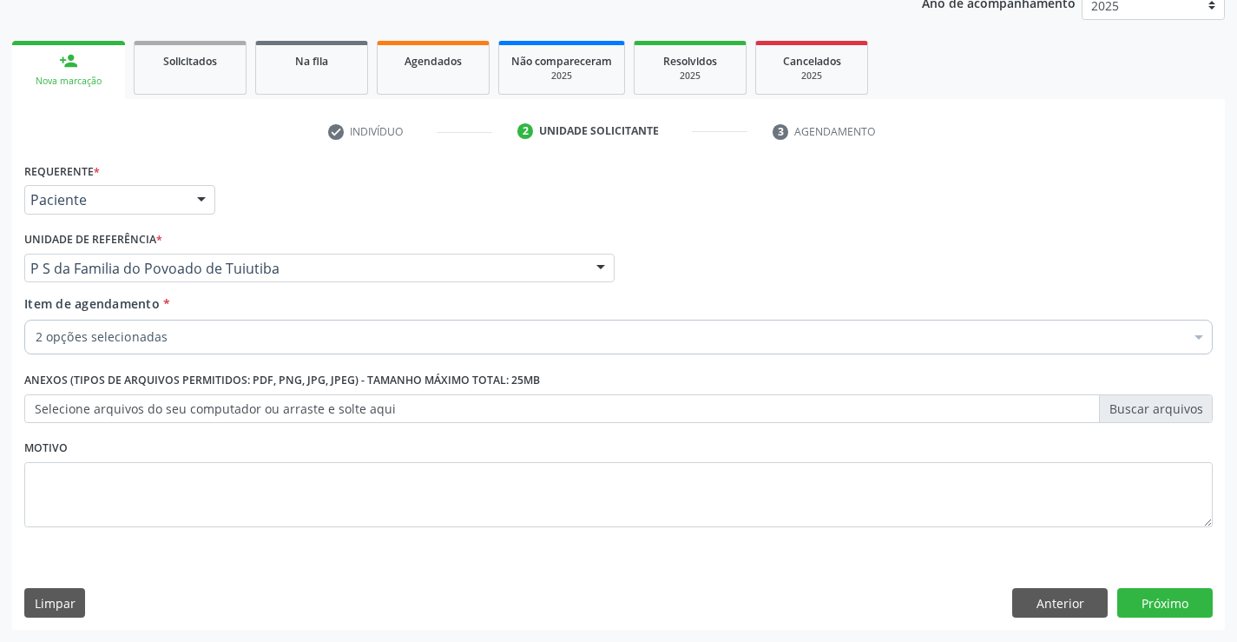
scroll to position [0, 0]
click at [1165, 604] on button "Próximo" at bounding box center [1166, 603] width 96 height 30
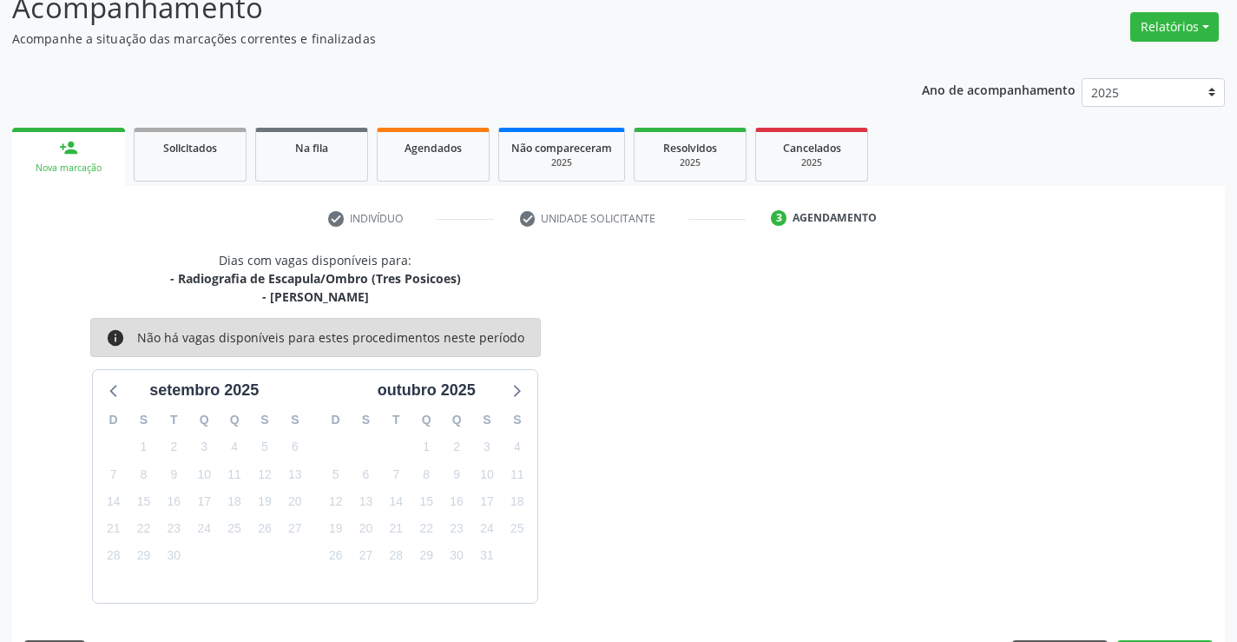
scroll to position [183, 0]
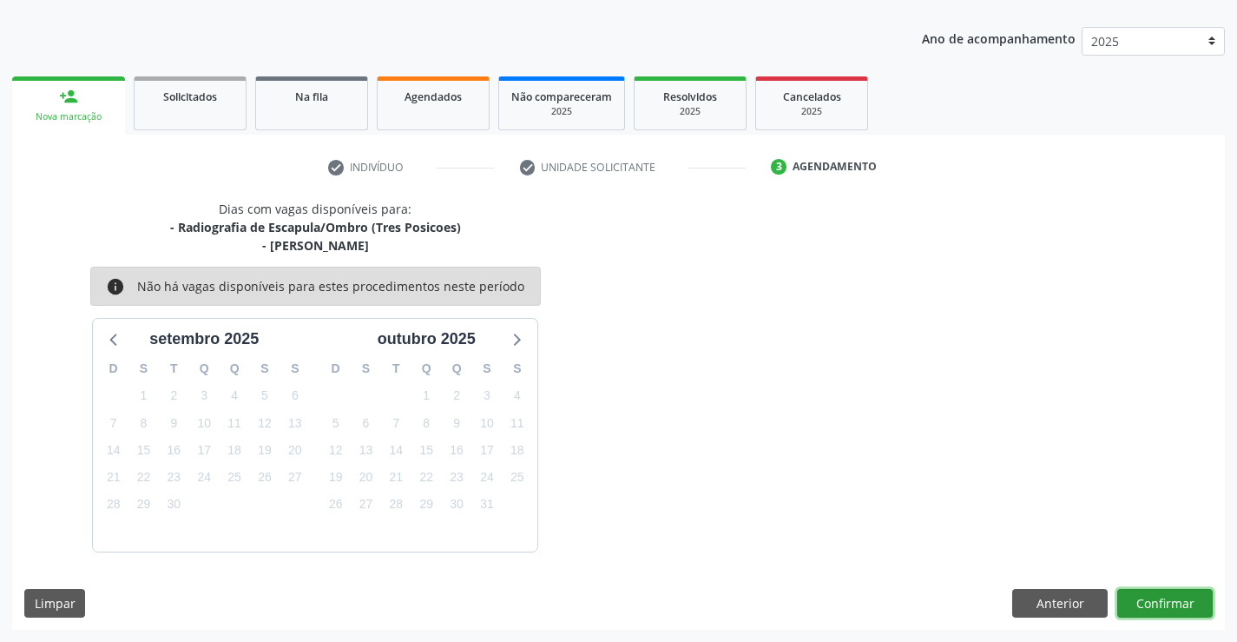
click at [1175, 610] on button "Confirmar" at bounding box center [1166, 604] width 96 height 30
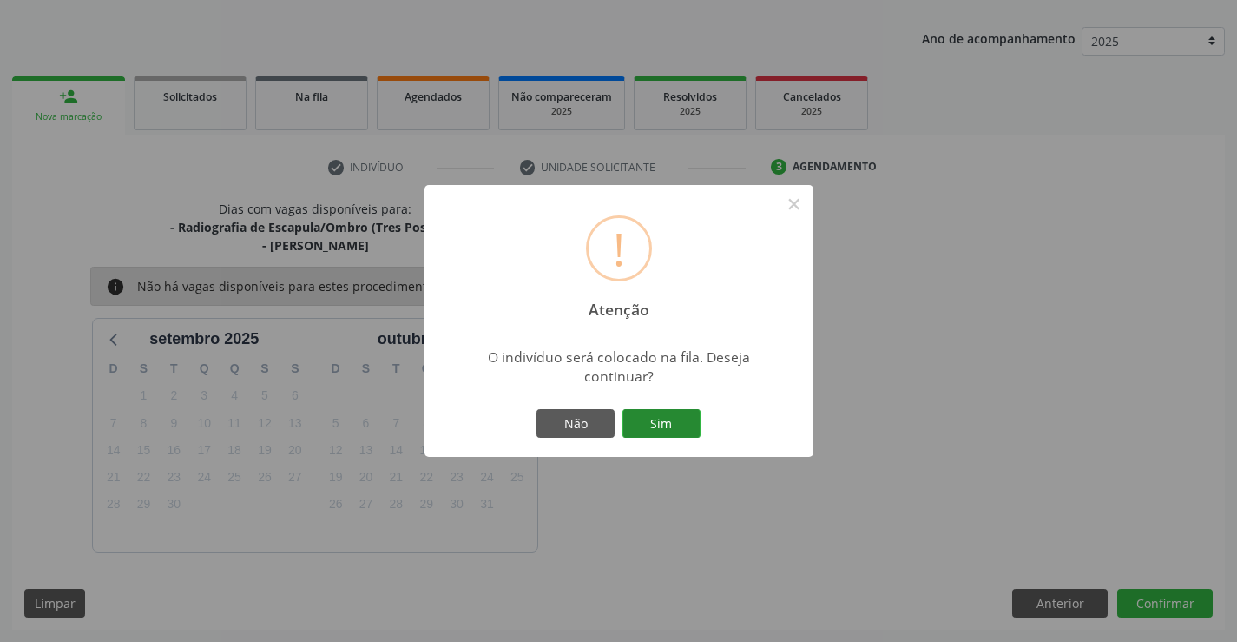
click at [670, 431] on button "Sim" at bounding box center [662, 424] width 78 height 30
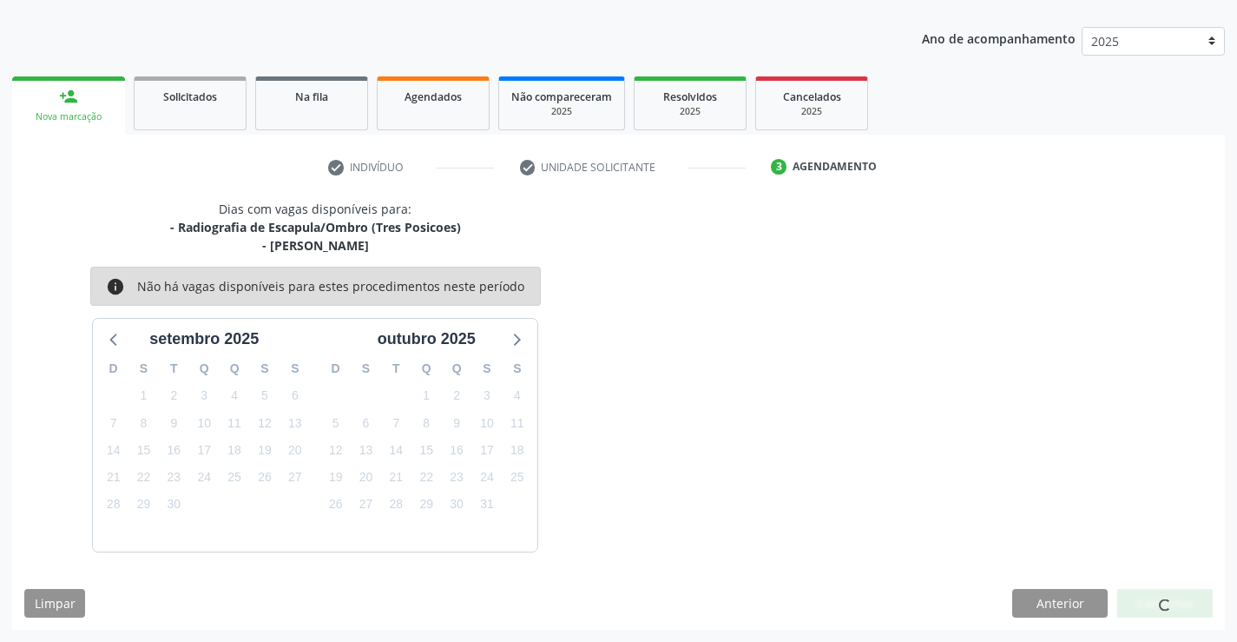
scroll to position [0, 0]
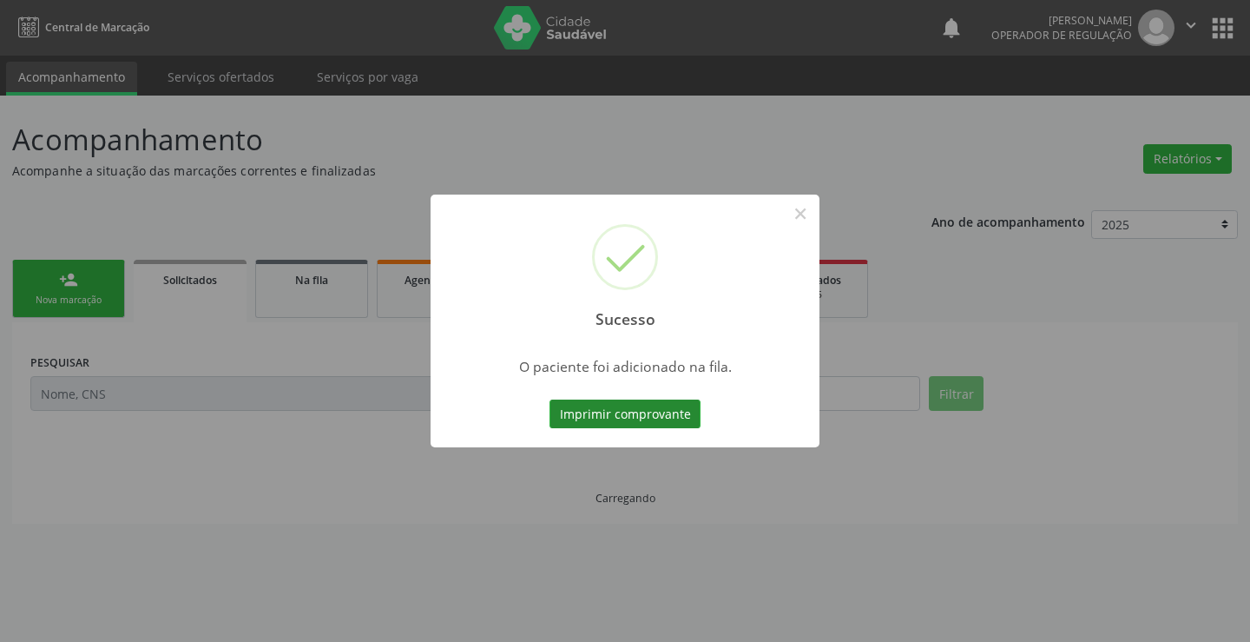
click at [649, 416] on button "Imprimir comprovante" at bounding box center [625, 414] width 151 height 30
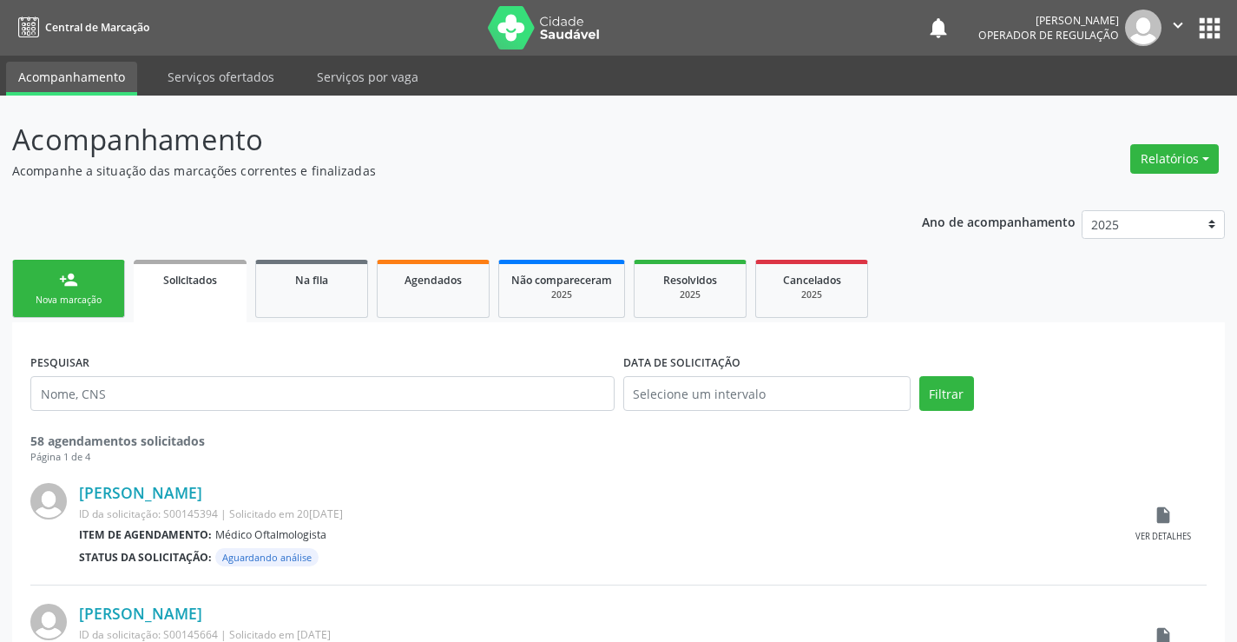
click at [82, 296] on div "Nova marcação" at bounding box center [68, 300] width 87 height 13
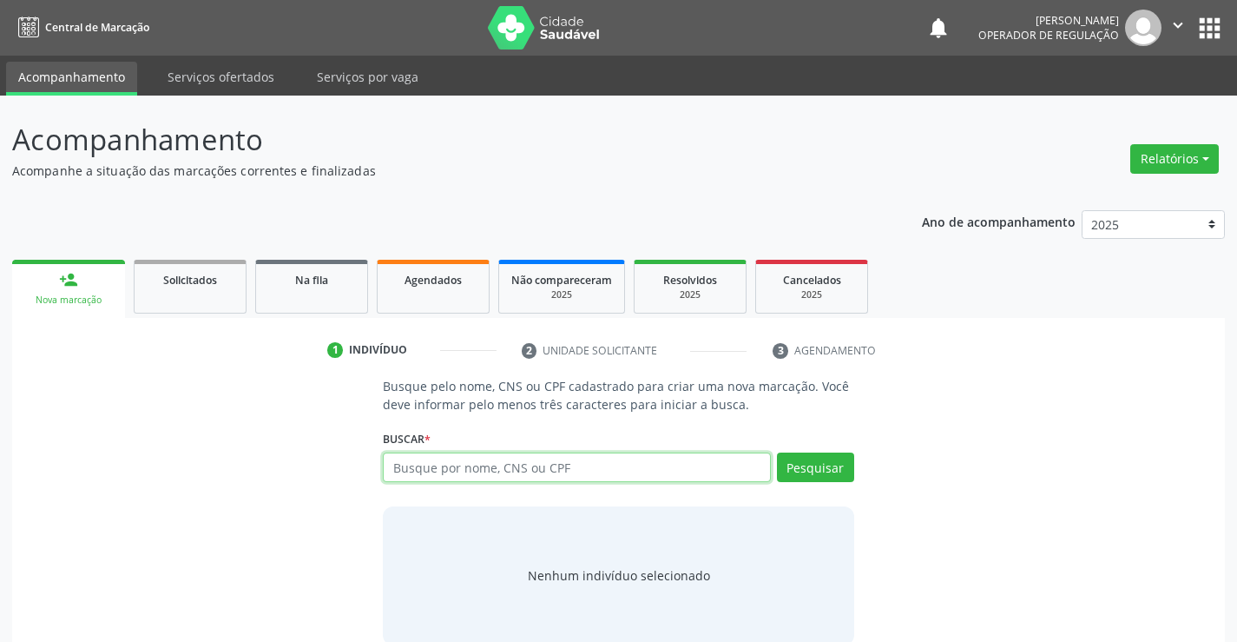
click at [592, 466] on input "text" at bounding box center [576, 467] width 387 height 30
type input "705008863452852"
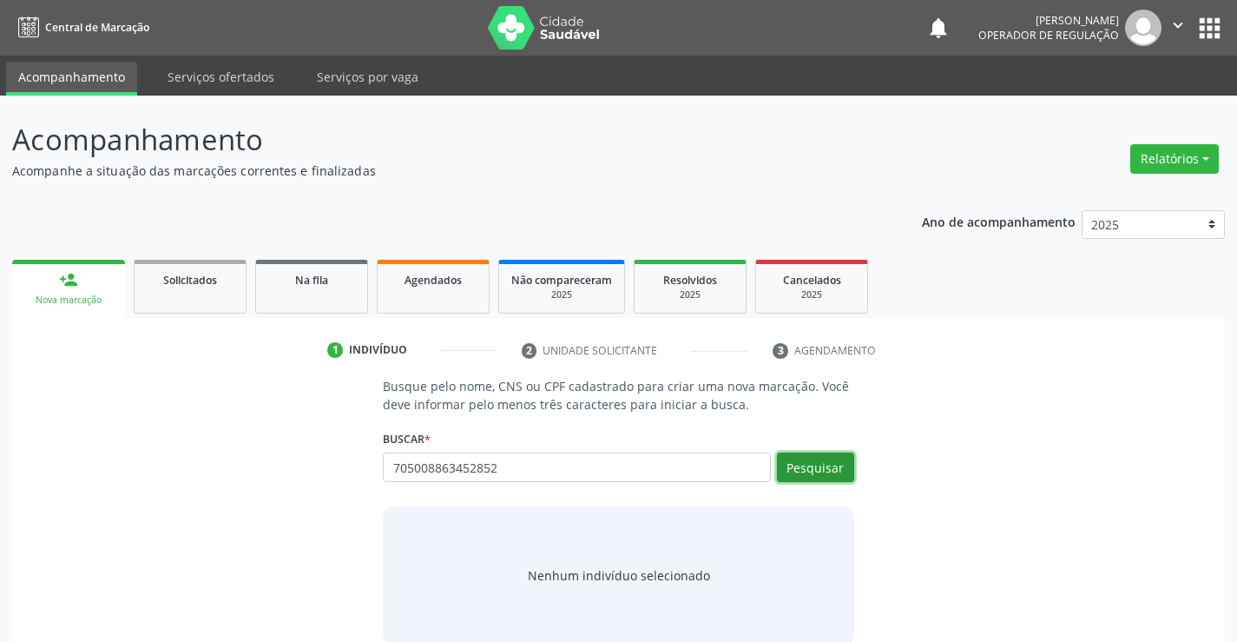
click at [833, 457] on button "Pesquisar" at bounding box center [815, 467] width 77 height 30
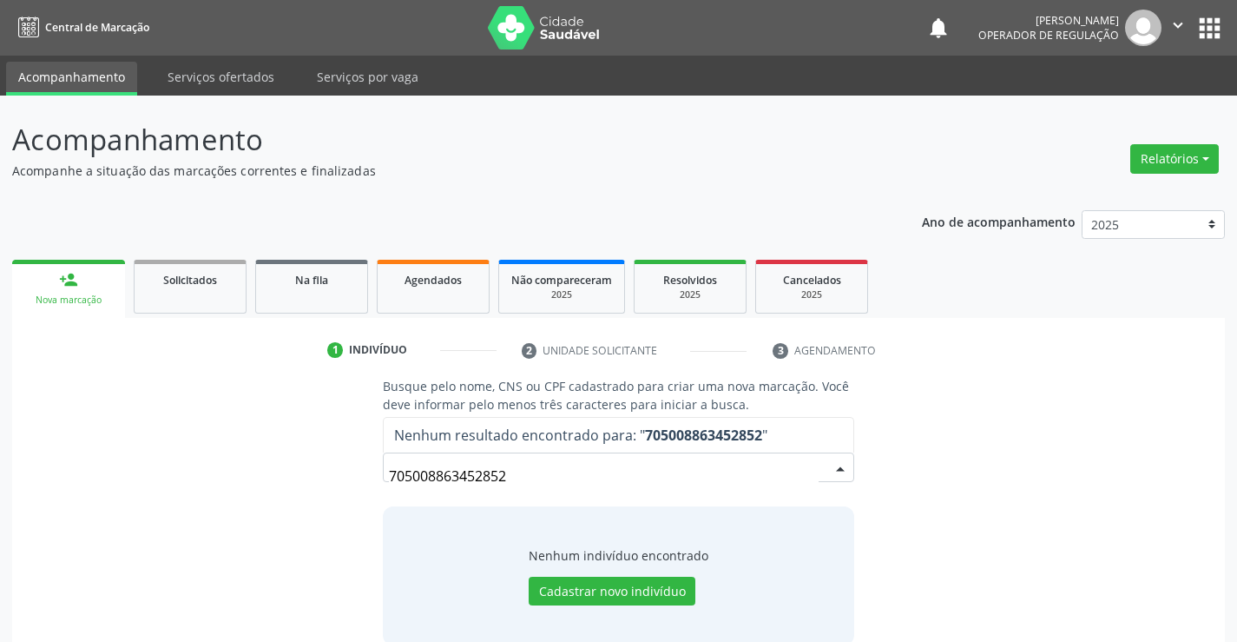
drag, startPoint x: 537, startPoint y: 474, endPoint x: 325, endPoint y: 480, distance: 212.0
click at [326, 480] on div "Busque pelo nome, CNS ou CPF cadastrado para criar uma nova marcação. Você deve…" at bounding box center [618, 510] width 1189 height 267
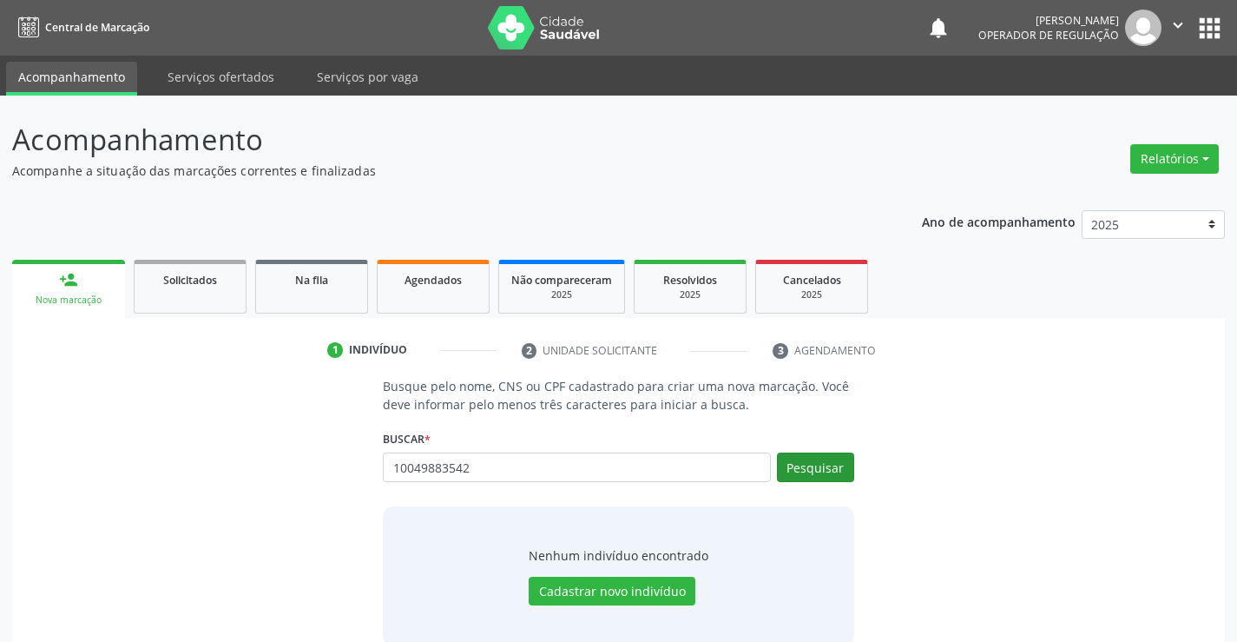
type input "10049883542"
click at [834, 463] on button "Pesquisar" at bounding box center [815, 467] width 77 height 30
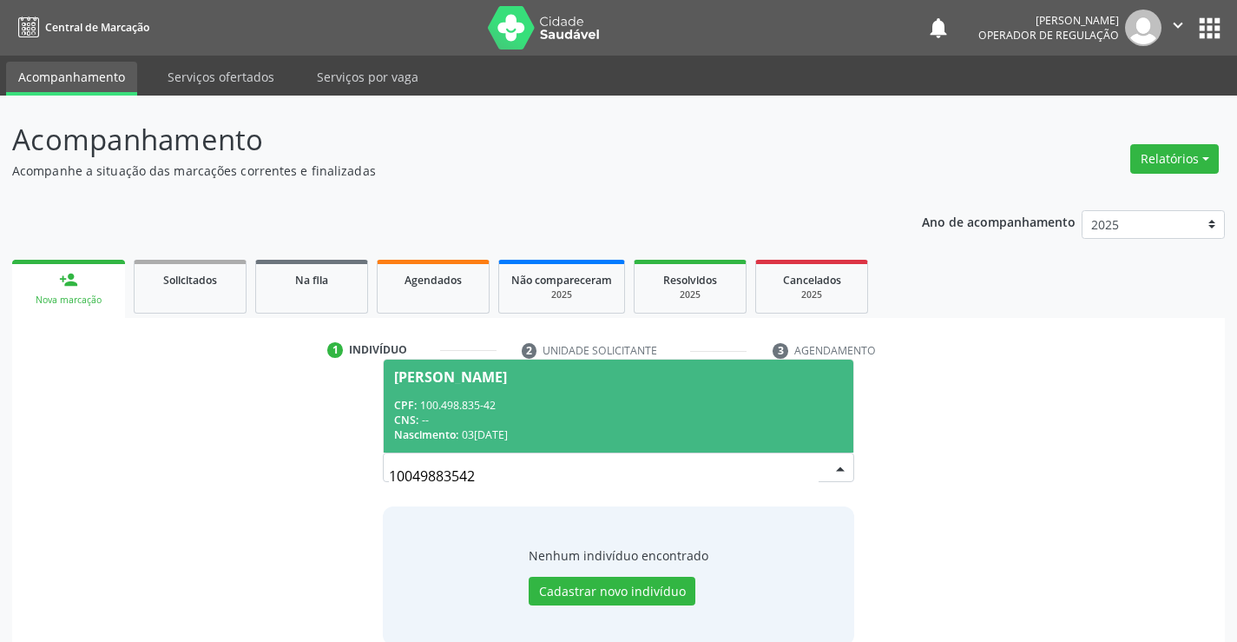
click at [649, 393] on span "Ryan Rodrigues Guimaraes CPF: 100.498.835-42 CNS: -- Nascimento: 03/11/2014" at bounding box center [618, 406] width 469 height 93
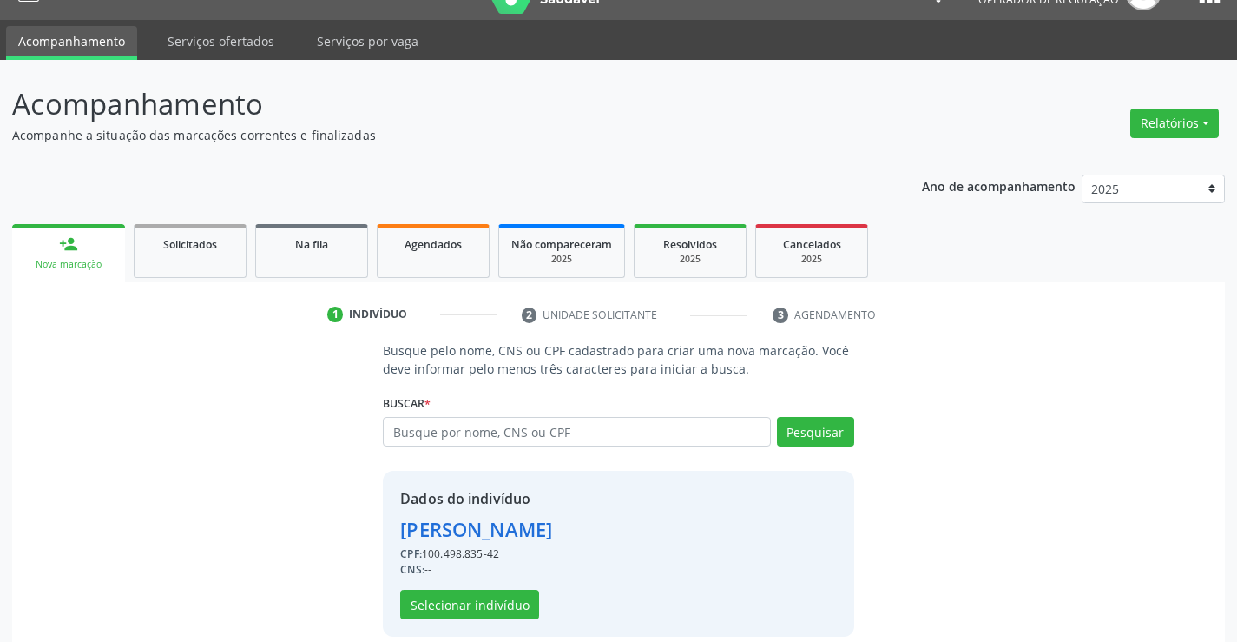
scroll to position [55, 0]
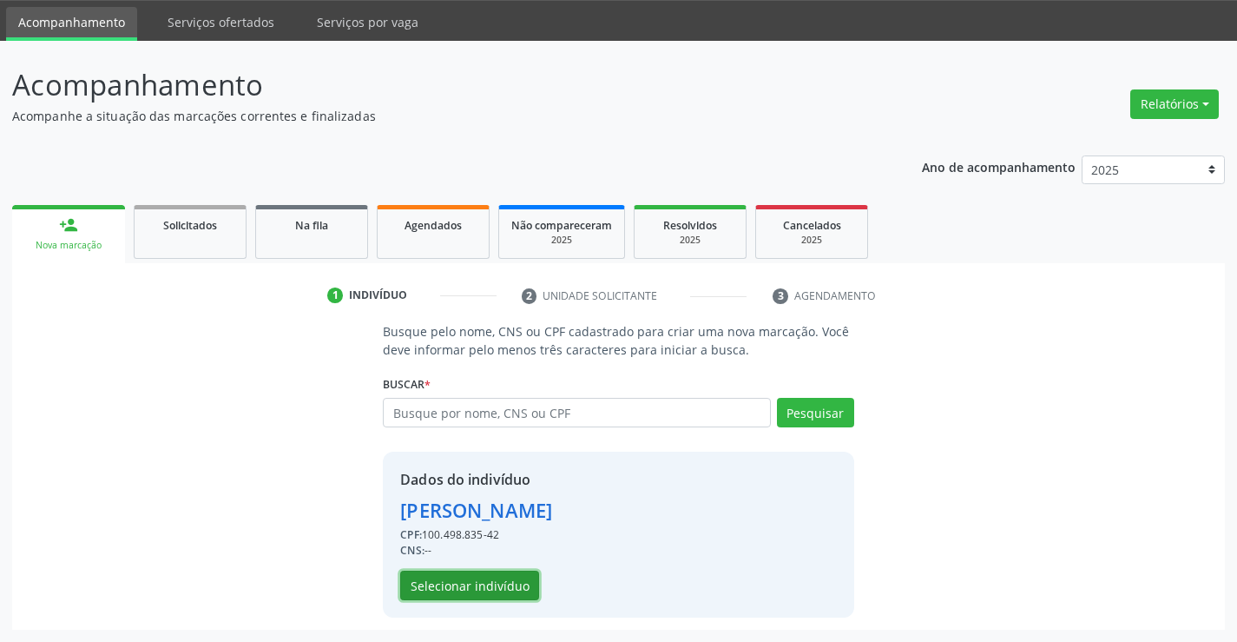
click at [483, 586] on button "Selecionar indivíduo" at bounding box center [469, 586] width 139 height 30
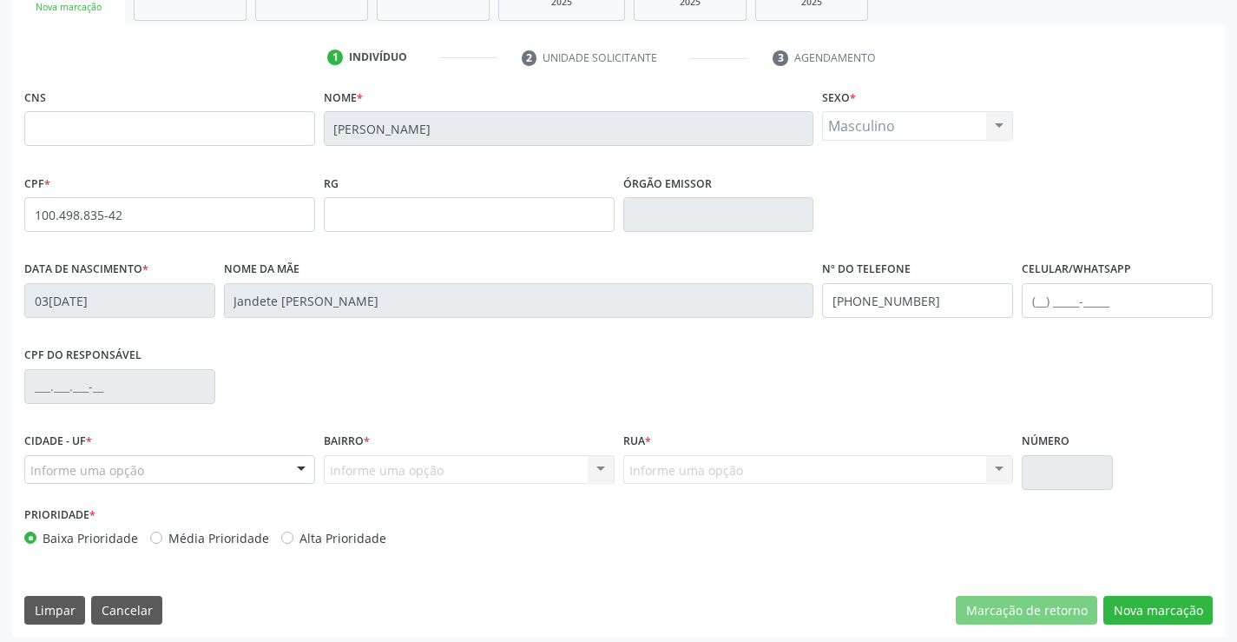
scroll to position [300, 0]
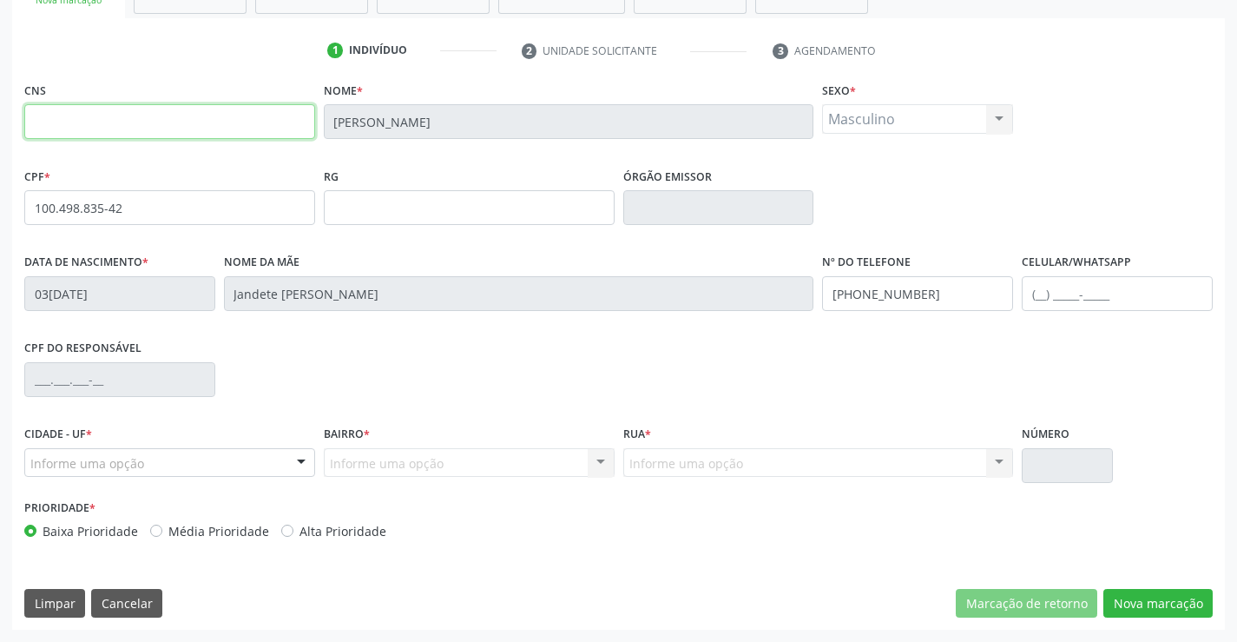
click at [271, 131] on input "text" at bounding box center [169, 121] width 291 height 35
type input "708 0088 6345 2852"
click at [1172, 599] on button "Nova marcação" at bounding box center [1158, 604] width 109 height 30
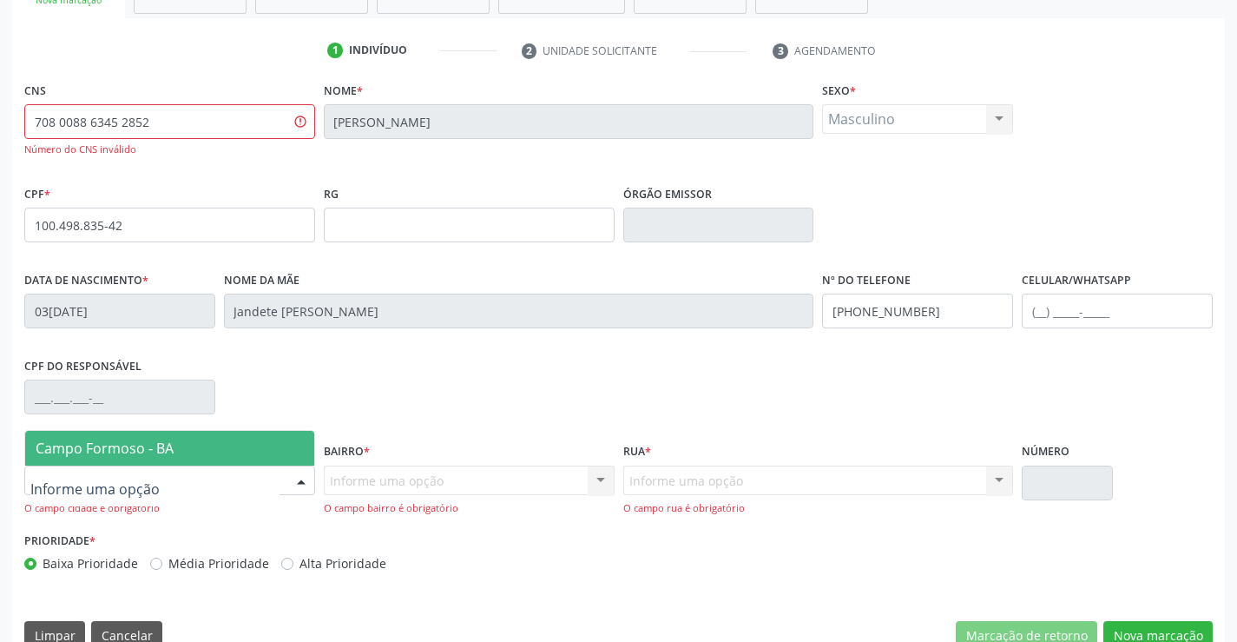
click at [113, 449] on span "Campo Formoso - BA" at bounding box center [105, 448] width 138 height 19
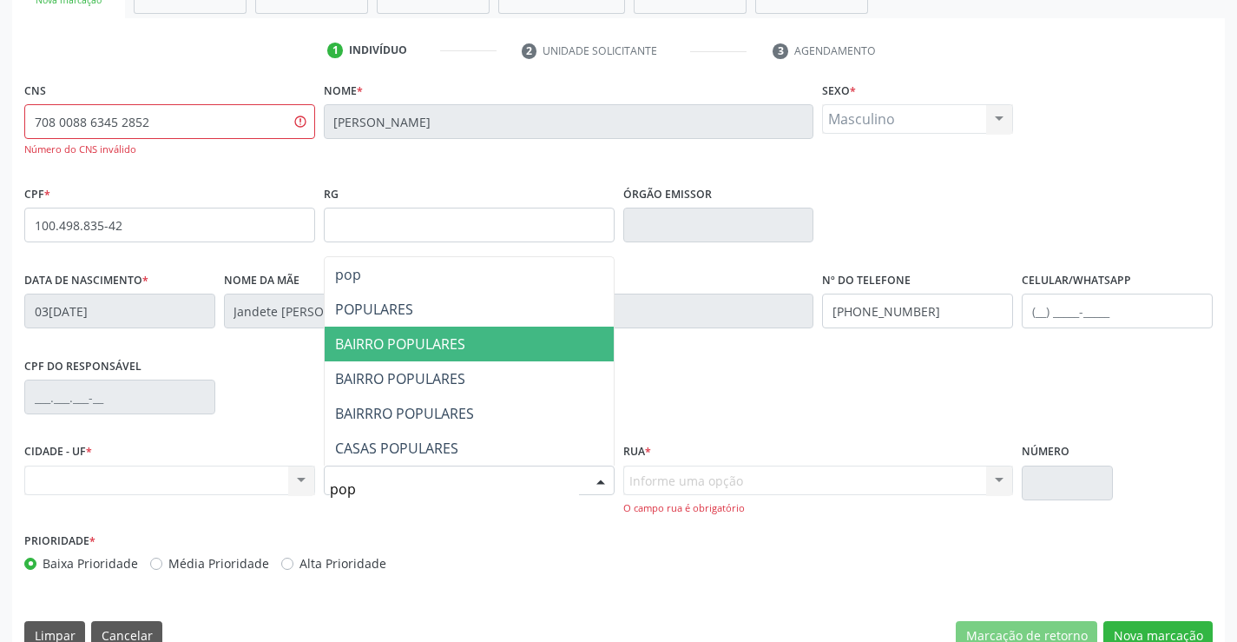
type input "popu"
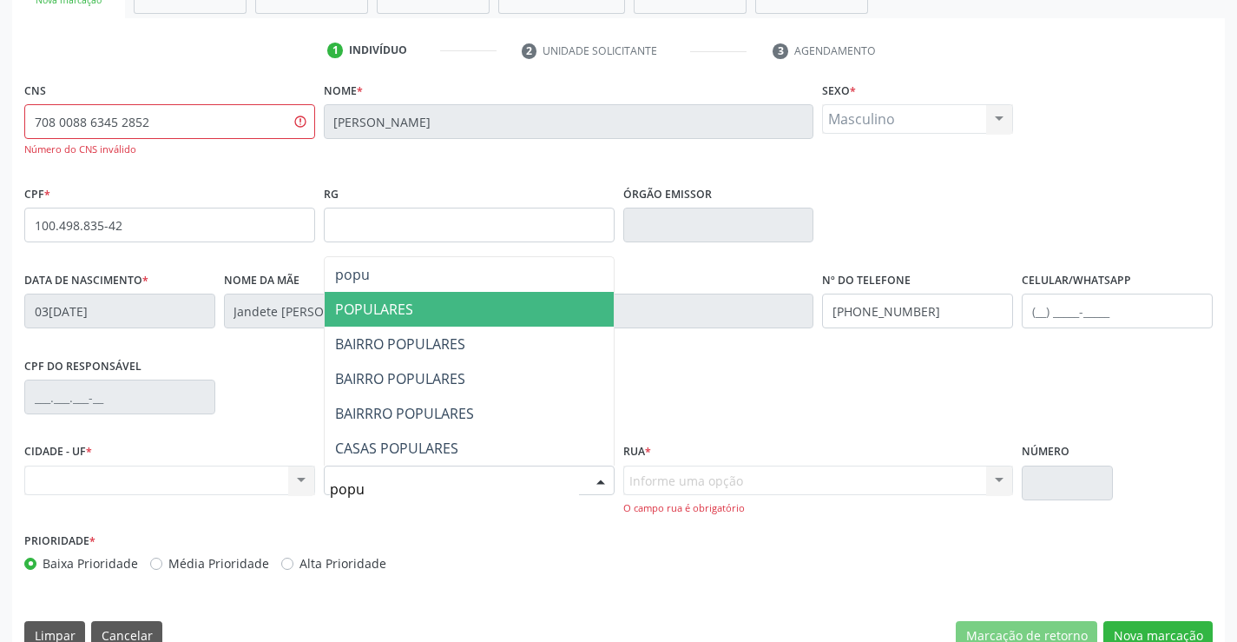
click at [392, 313] on span "POPULARES" at bounding box center [374, 309] width 78 height 19
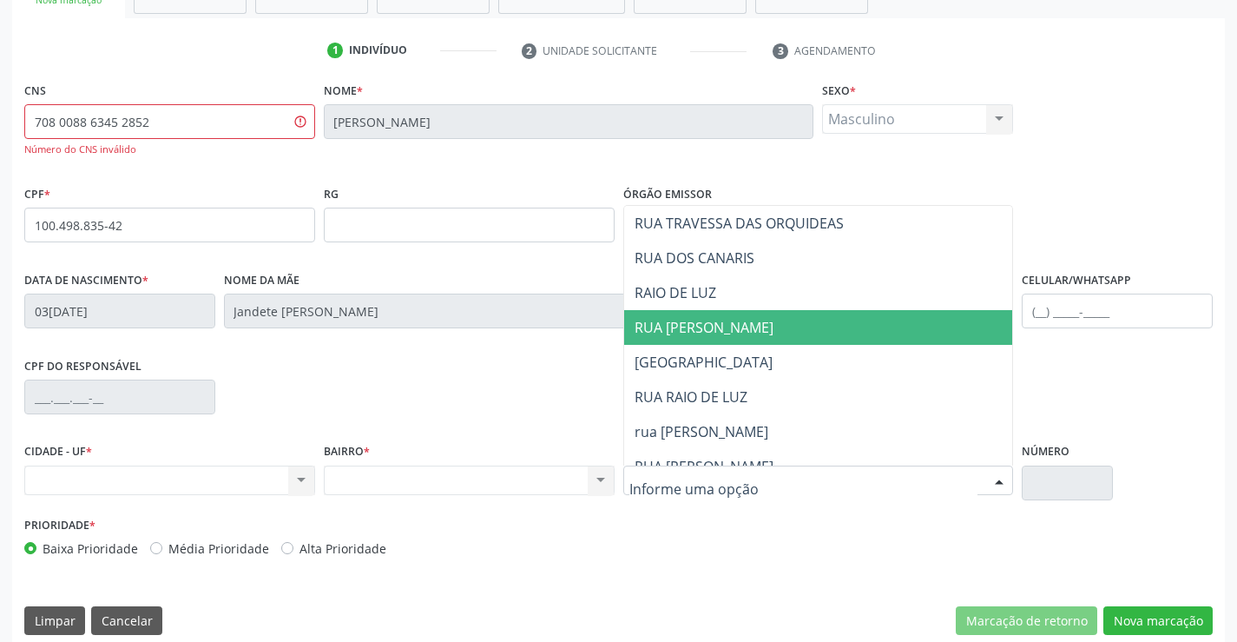
click at [736, 335] on span "RUA CARLOS EDUARDO" at bounding box center [704, 327] width 139 height 19
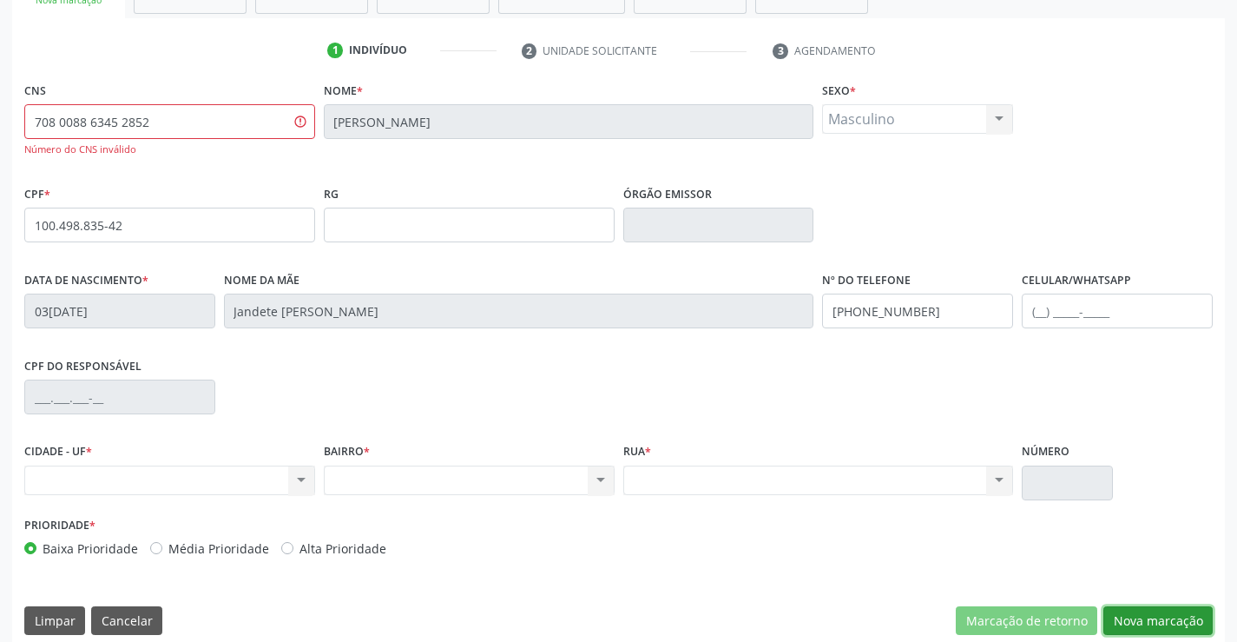
click at [1138, 612] on button "Nova marcação" at bounding box center [1158, 621] width 109 height 30
drag, startPoint x: 156, startPoint y: 115, endPoint x: 7, endPoint y: 128, distance: 149.9
click at [0, 128] on div "Acompanhamento Acompanhe a situação das marcações correntes e finalizadas Relat…" at bounding box center [618, 227] width 1237 height 863
type input "705 0088 6345 2852"
click at [1146, 612] on button "Nova marcação" at bounding box center [1158, 621] width 109 height 30
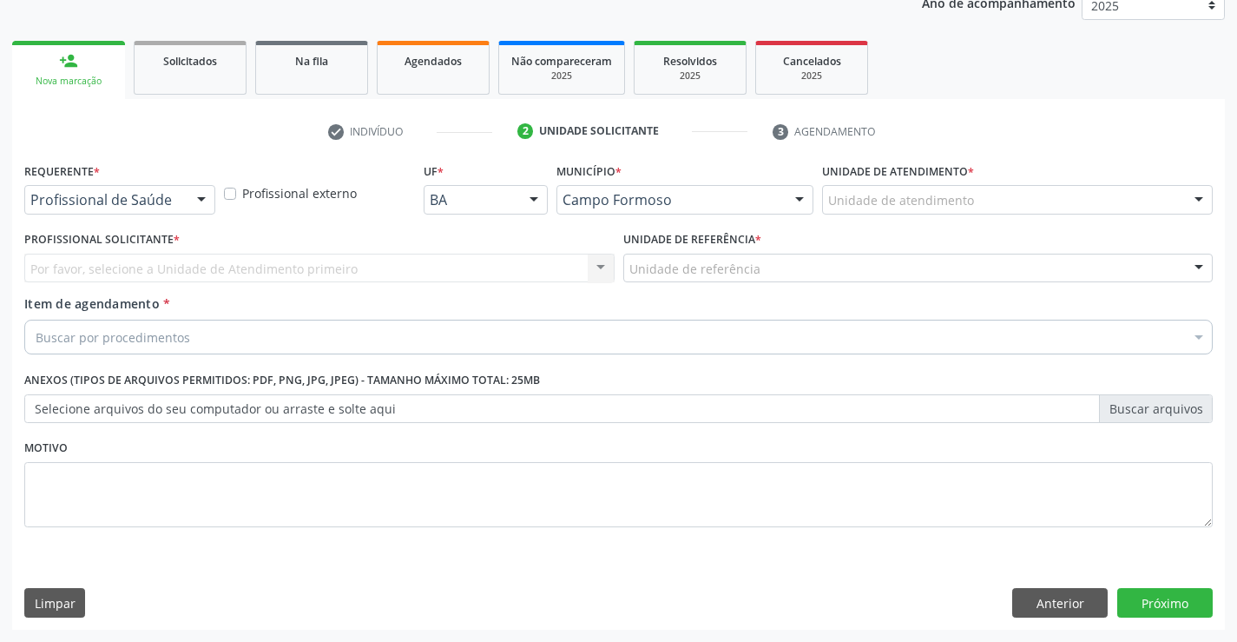
scroll to position [219, 0]
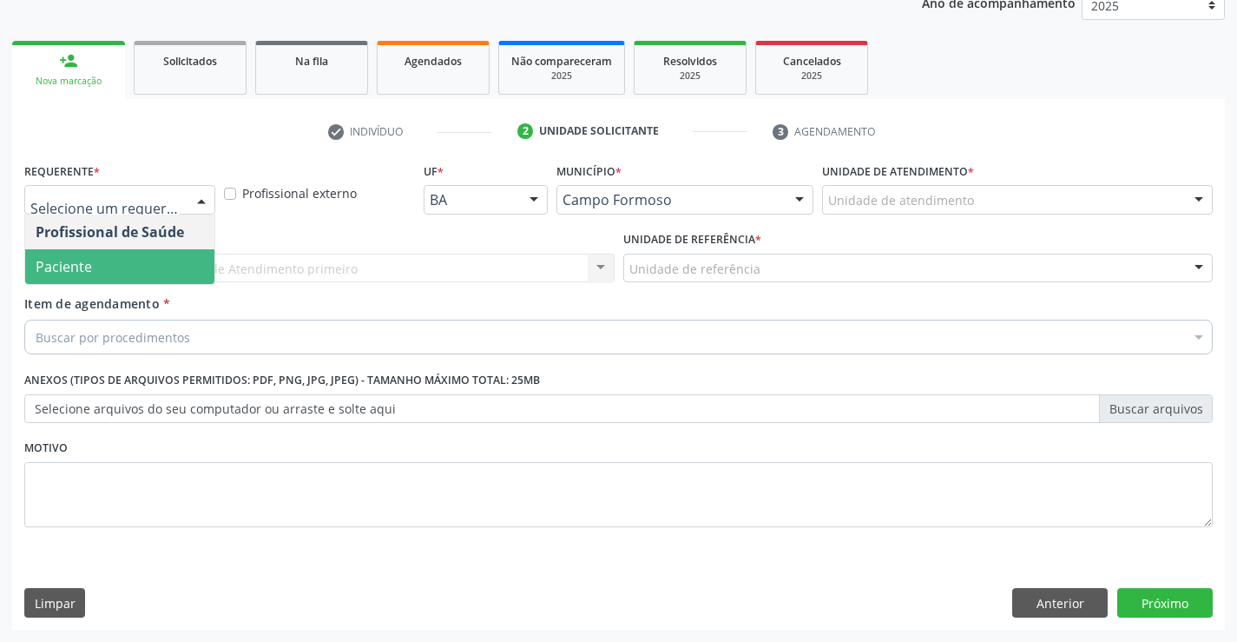
click at [99, 261] on span "Paciente" at bounding box center [119, 266] width 189 height 35
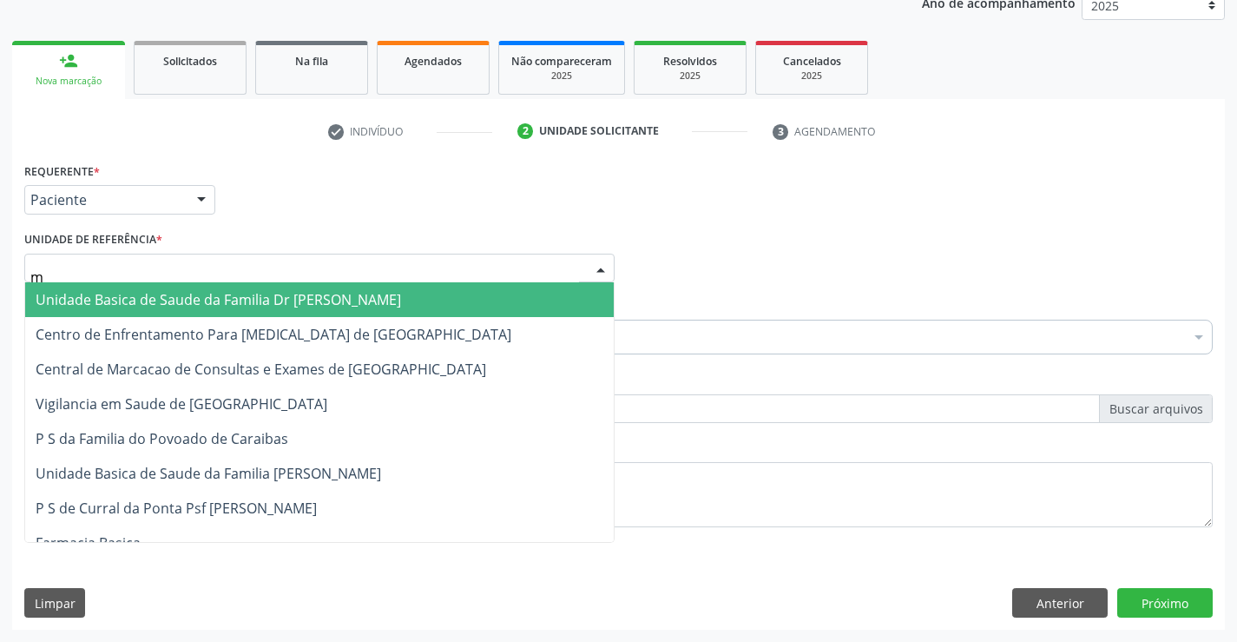
type input "mu"
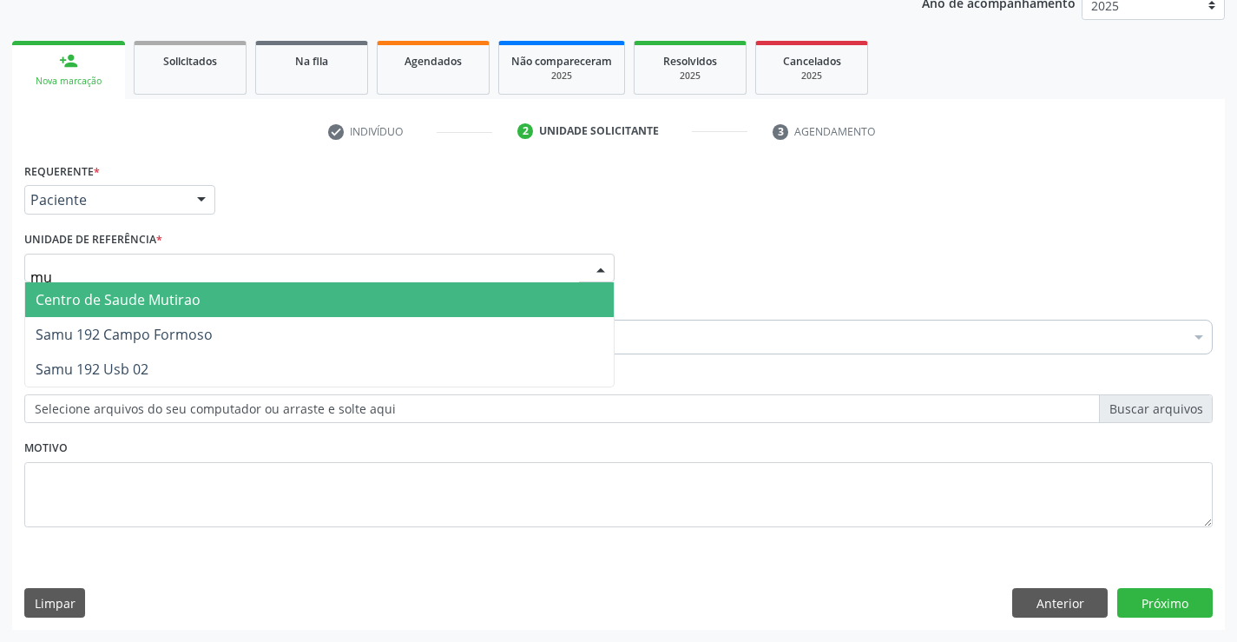
click at [118, 297] on span "Centro de Saude Mutirao" at bounding box center [118, 299] width 165 height 19
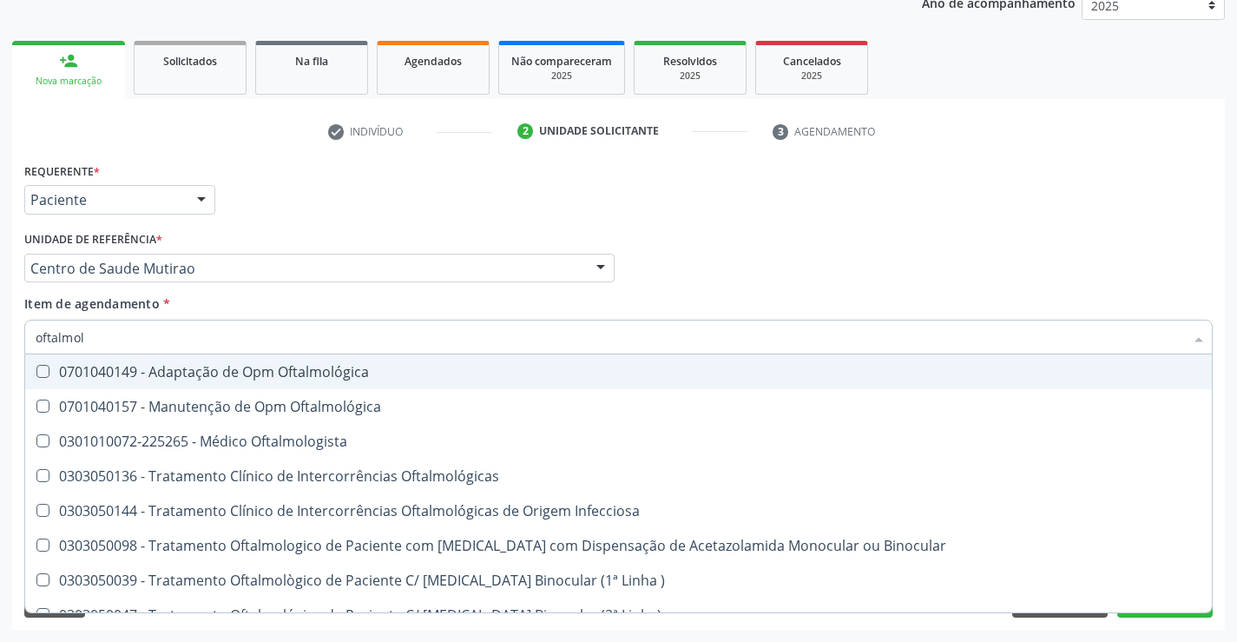
type input "oftalmolo"
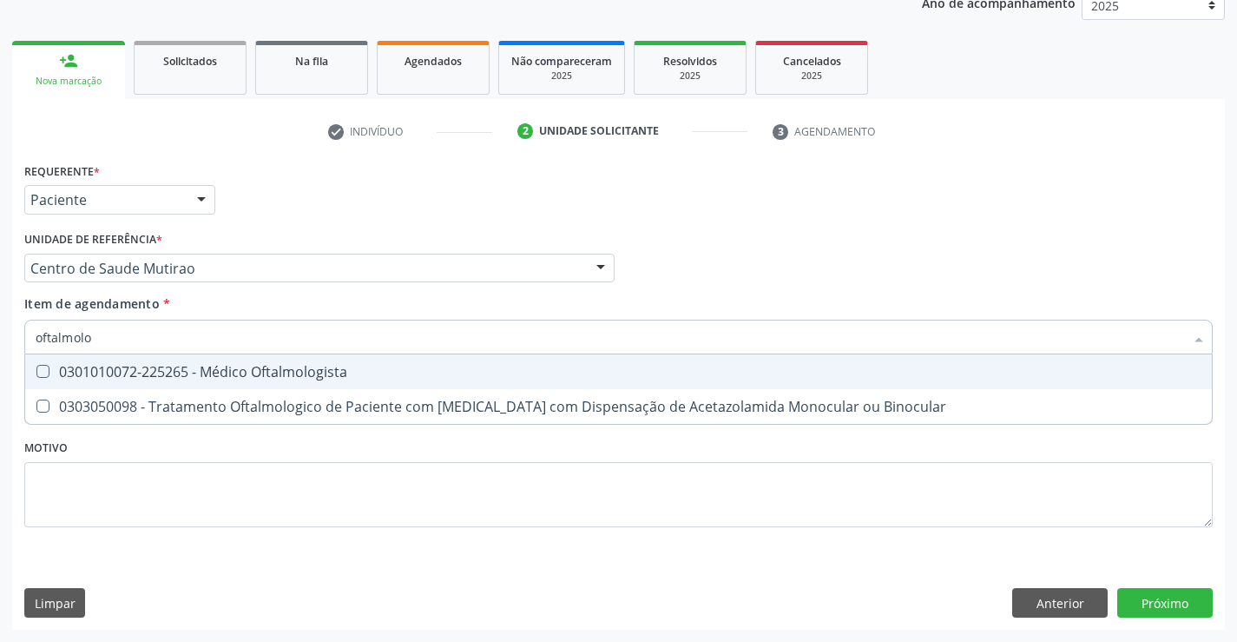
click at [124, 374] on div "0301010072-225265 - Médico Oftalmologista" at bounding box center [619, 372] width 1166 height 14
checkbox Oftalmologista "true"
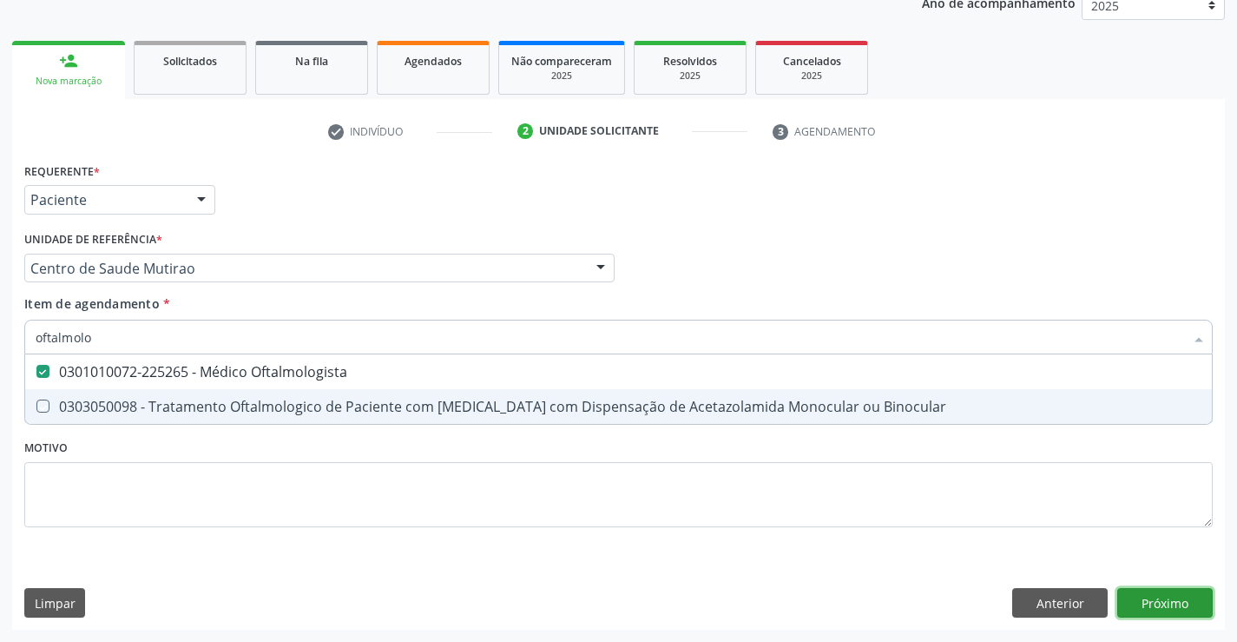
click at [1142, 597] on div "Requerente * Paciente Profissional de Saúde Paciente Nenhum resultado encontrad…" at bounding box center [618, 394] width 1213 height 472
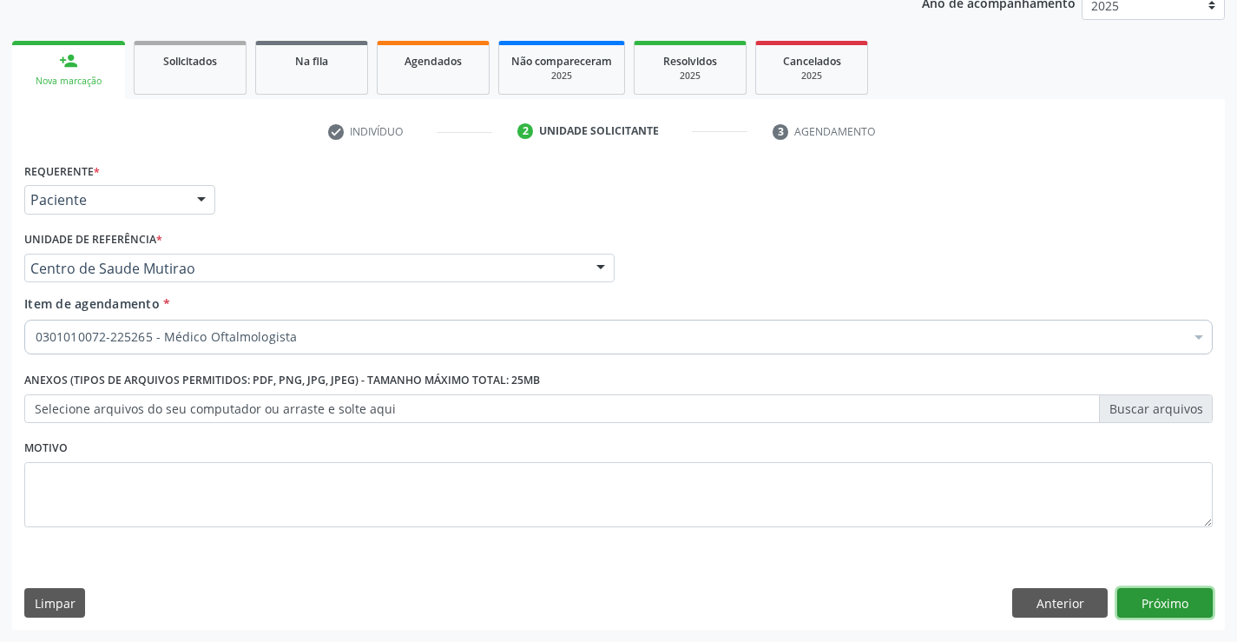
click at [1154, 606] on button "Próximo" at bounding box center [1166, 603] width 96 height 30
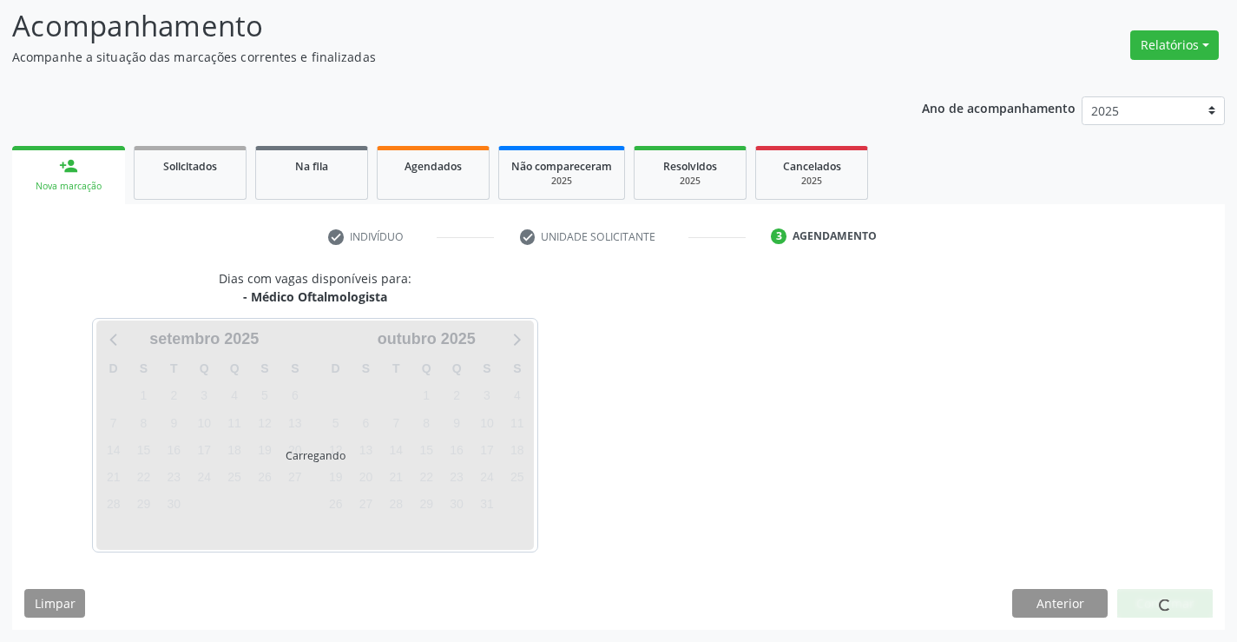
scroll to position [165, 0]
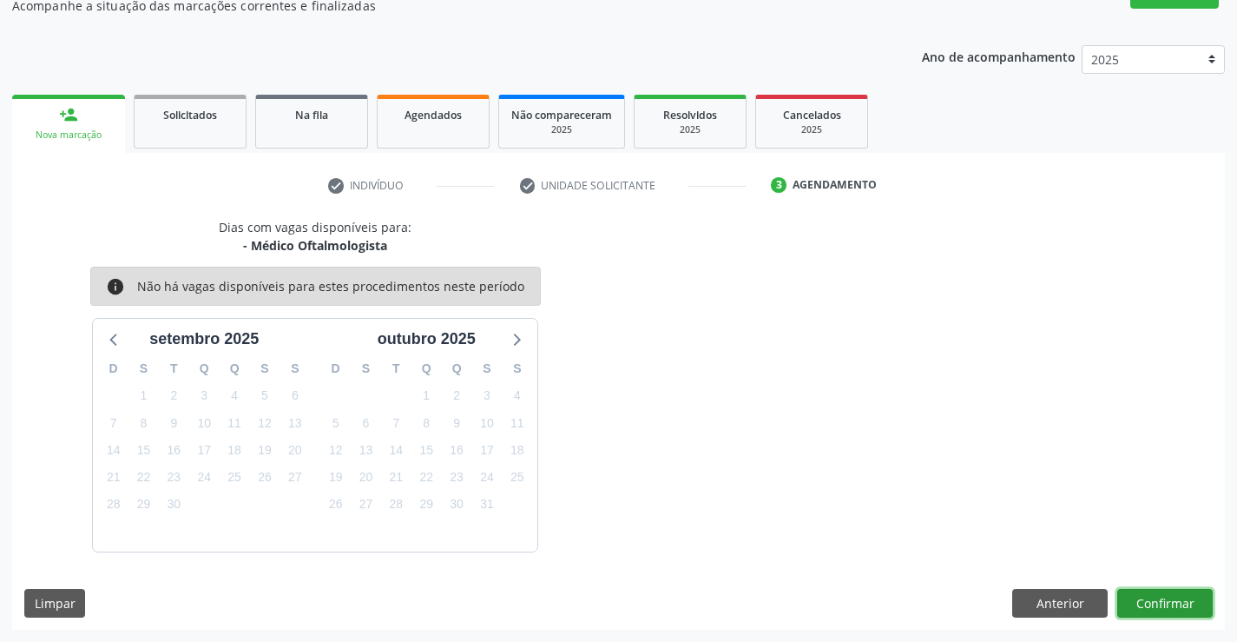
click at [1144, 591] on button "Confirmar" at bounding box center [1166, 604] width 96 height 30
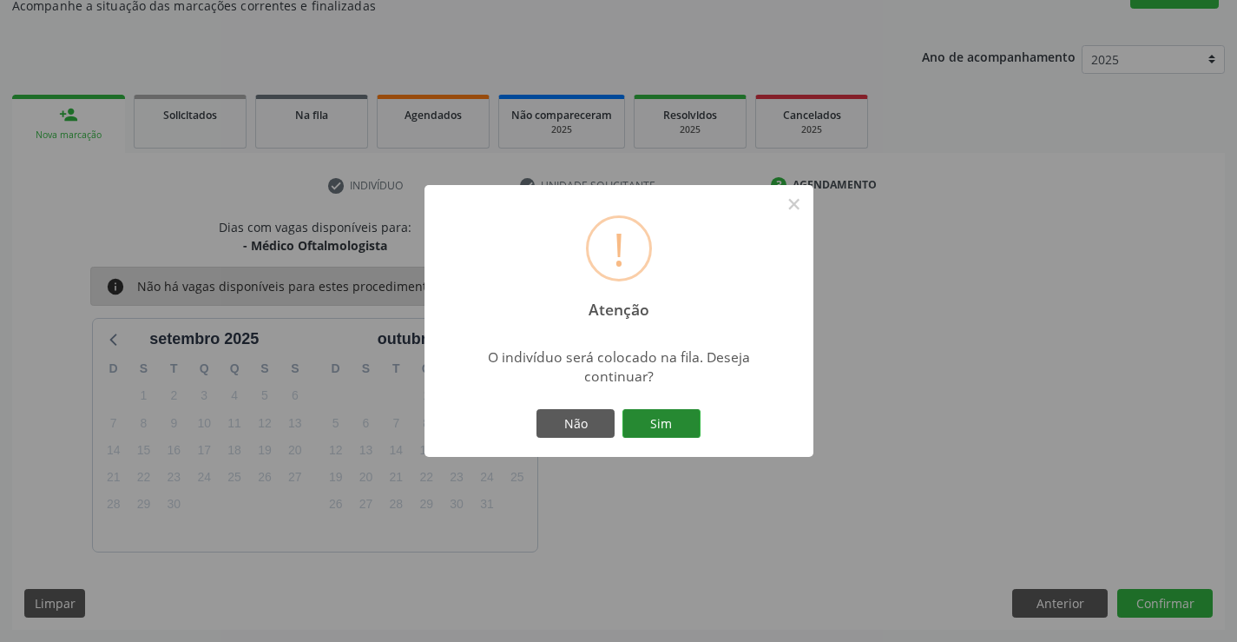
click at [676, 420] on button "Sim" at bounding box center [662, 424] width 78 height 30
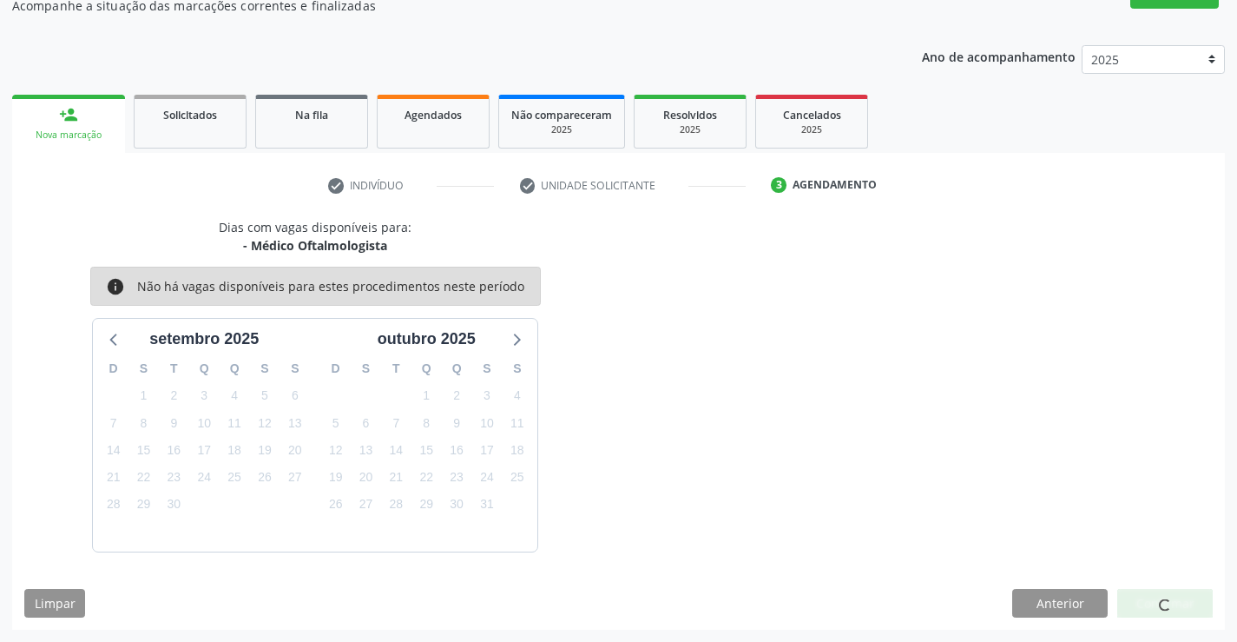
scroll to position [0, 0]
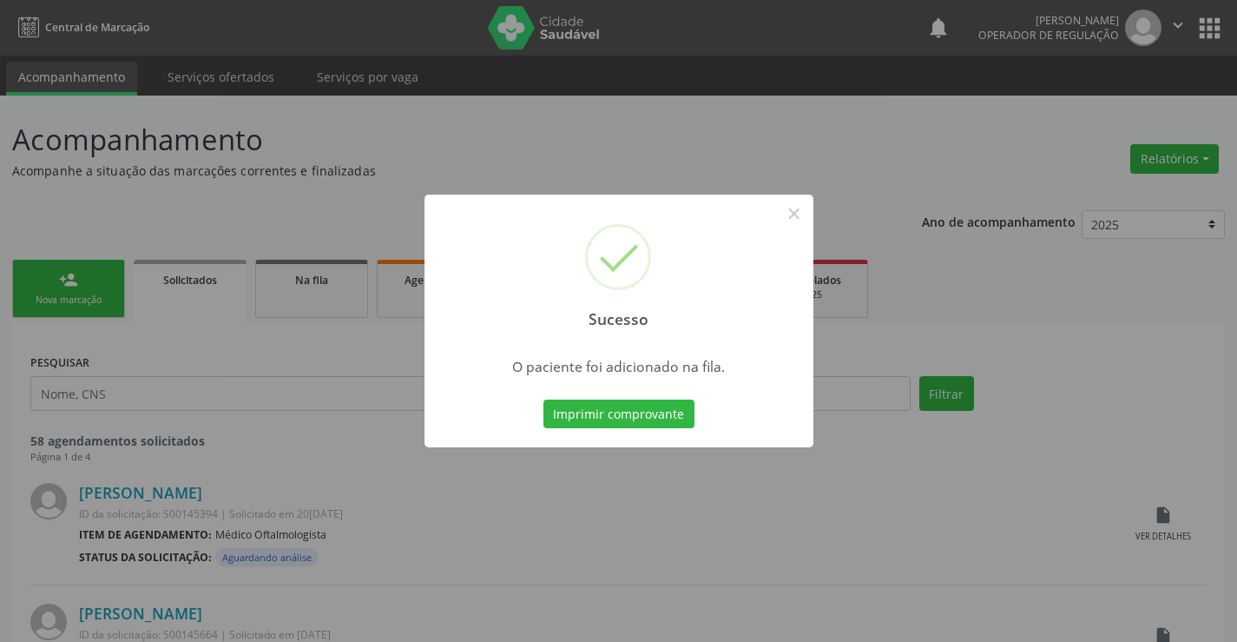
click at [613, 389] on div "Sucesso × O paciente foi adicionado na fila. Imprimir comprovante Cancel" at bounding box center [619, 322] width 389 height 254
click at [616, 413] on button "Imprimir comprovante" at bounding box center [619, 414] width 151 height 30
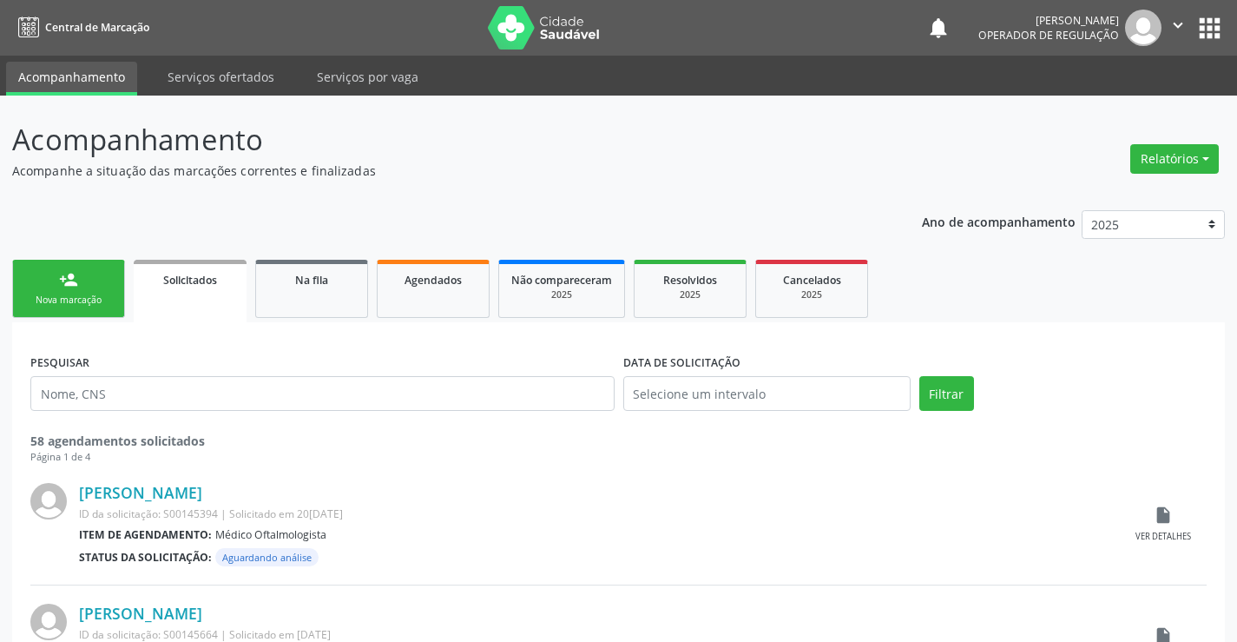
click at [85, 280] on link "person_add Nova marcação" at bounding box center [68, 289] width 113 height 58
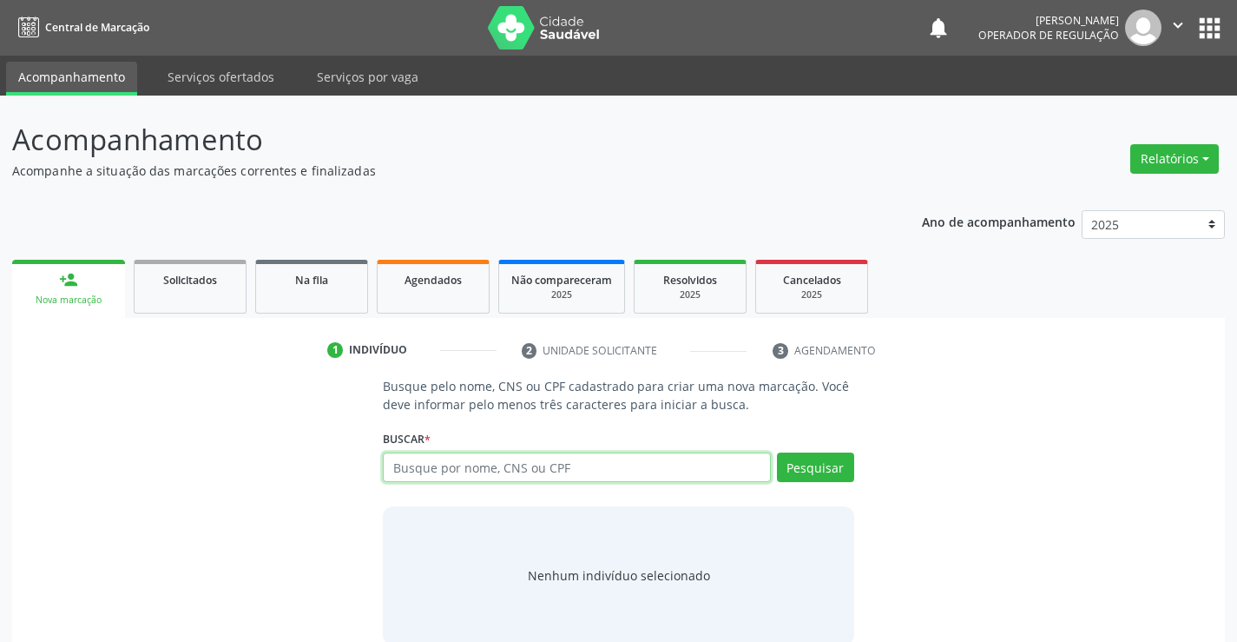
click at [445, 465] on input "text" at bounding box center [576, 467] width 387 height 30
type input "70009102617905"
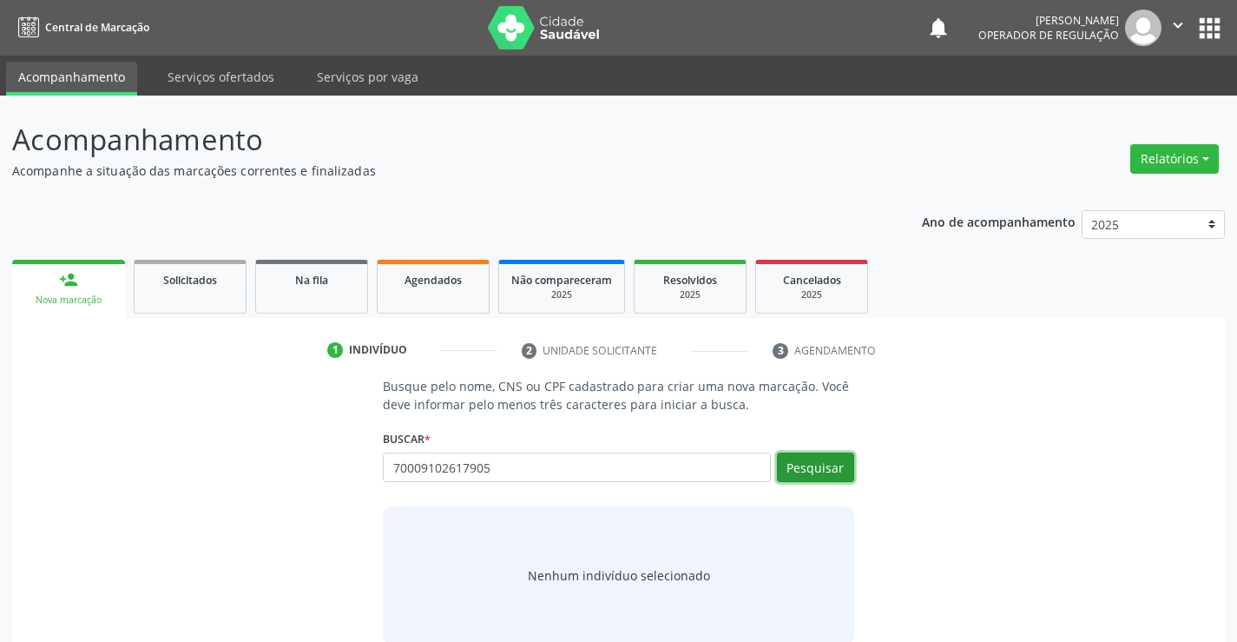
click at [834, 465] on button "Pesquisar" at bounding box center [815, 467] width 77 height 30
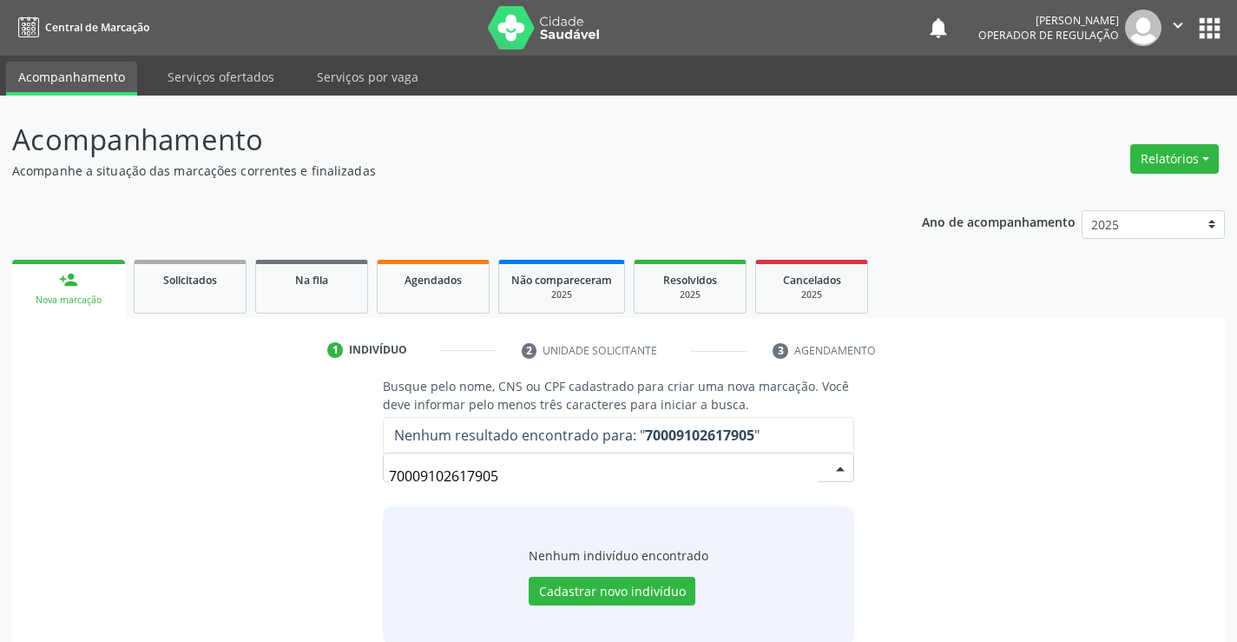
drag, startPoint x: 555, startPoint y: 482, endPoint x: 274, endPoint y: 462, distance: 281.2
click at [281, 473] on div "Busque pelo nome, CNS ou CPF cadastrado para criar uma nova marcação. Você deve…" at bounding box center [618, 510] width 1189 height 267
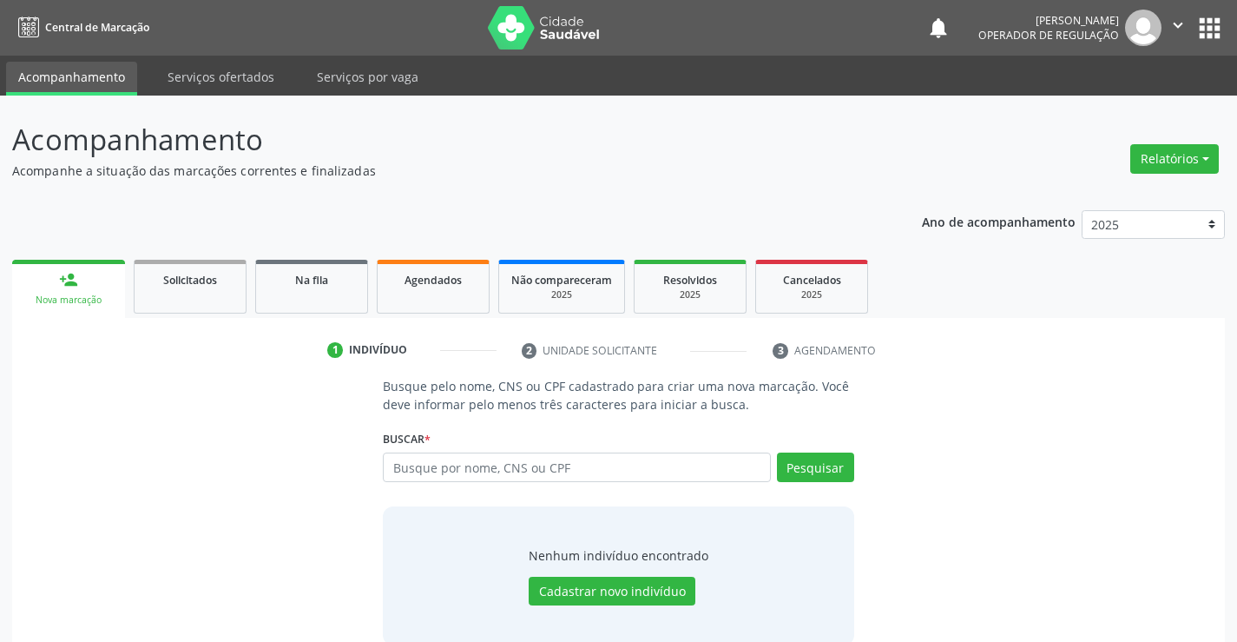
click at [466, 474] on input "text" at bounding box center [576, 467] width 387 height 30
type input "64253465668"
click at [798, 457] on button "Pesquisar" at bounding box center [815, 467] width 77 height 30
type input "64253465668"
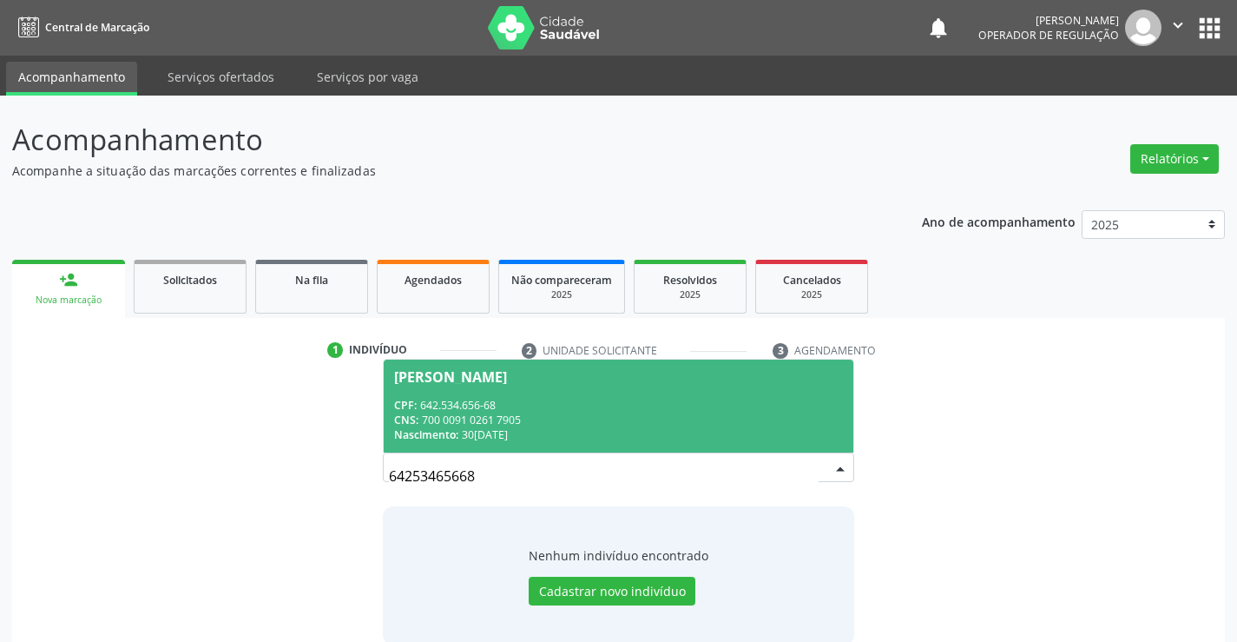
click at [680, 400] on div "CPF: 642.534.656-68" at bounding box center [618, 405] width 448 height 15
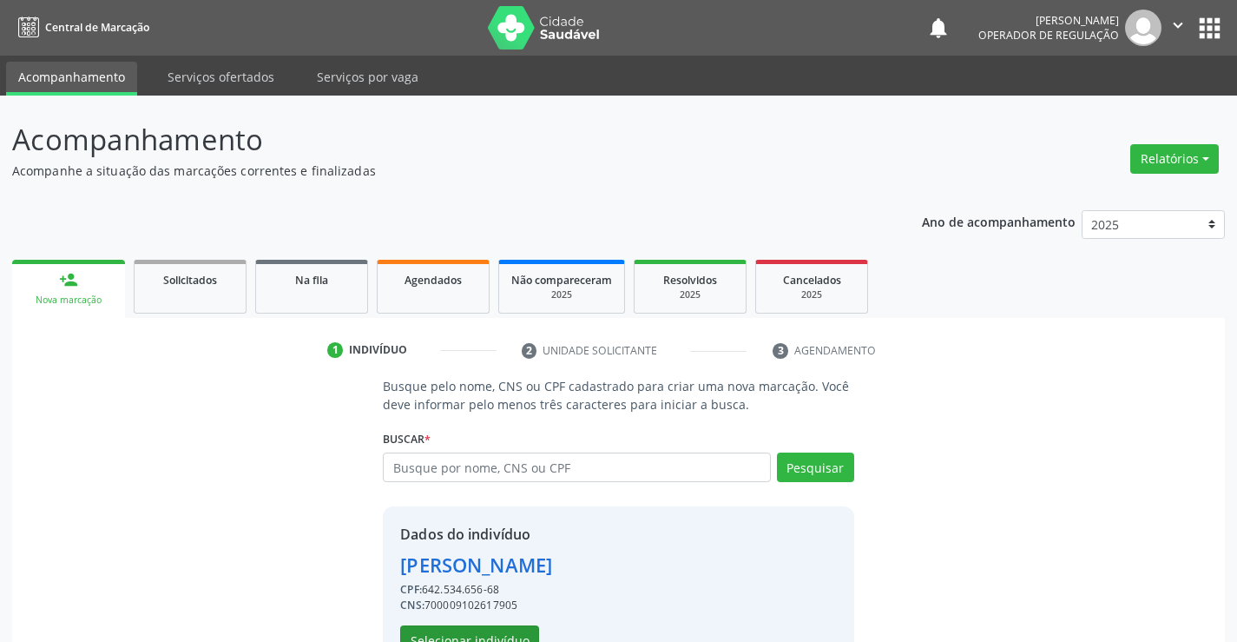
scroll to position [55, 0]
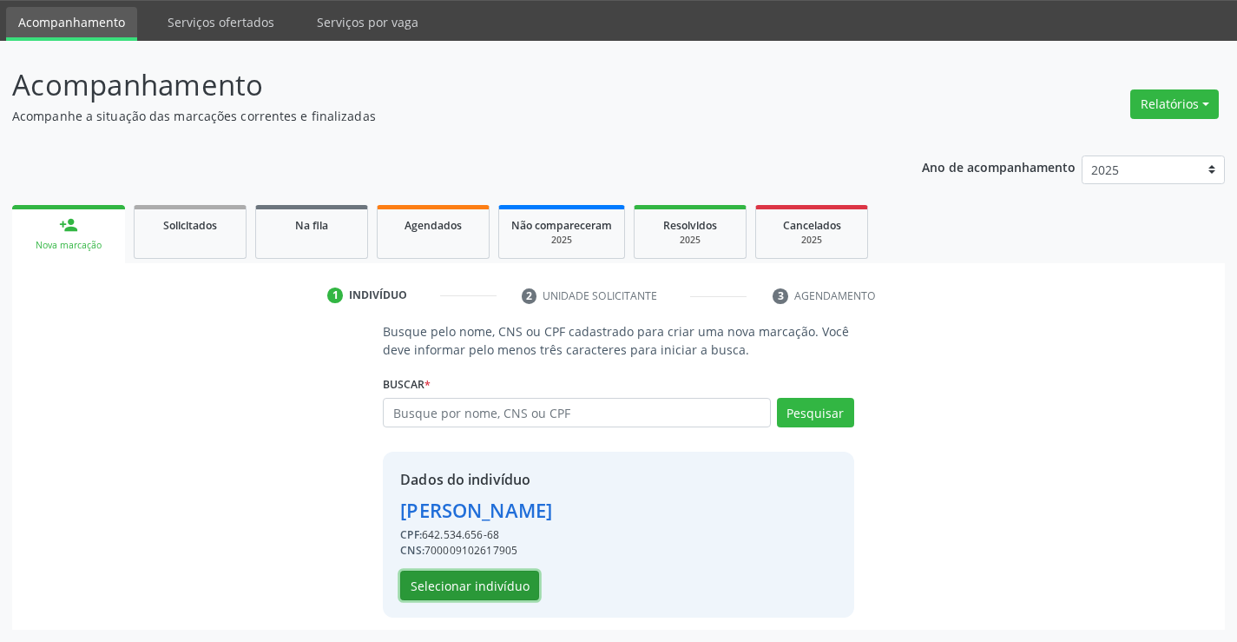
click at [501, 585] on button "Selecionar indivíduo" at bounding box center [469, 586] width 139 height 30
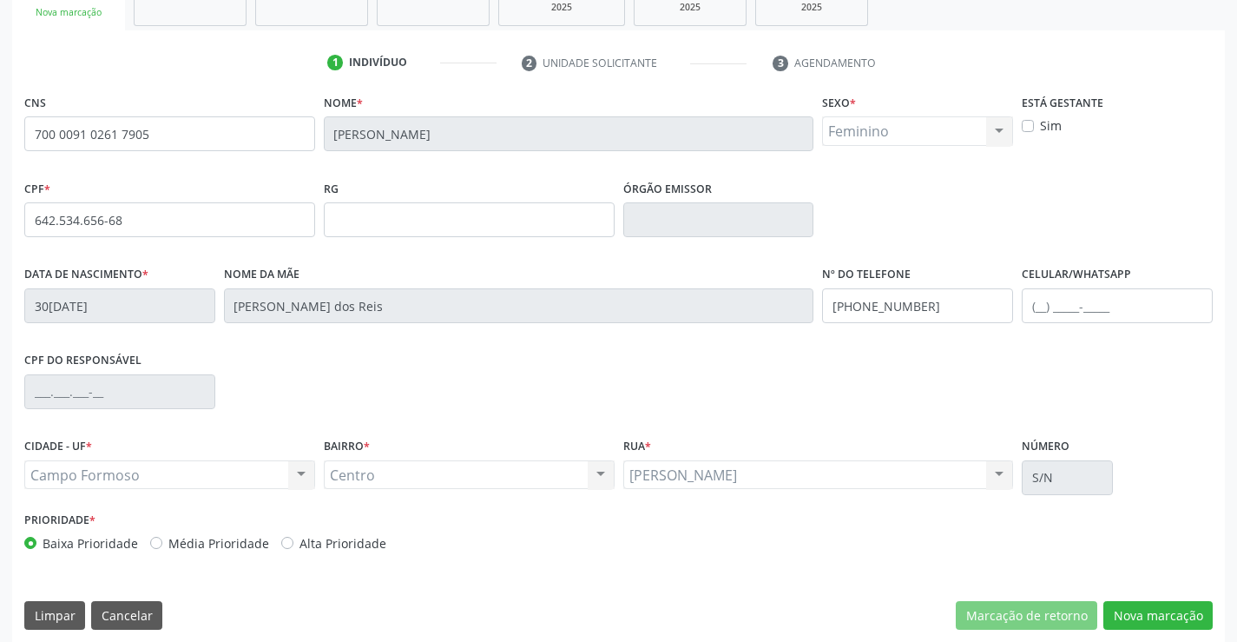
scroll to position [300, 0]
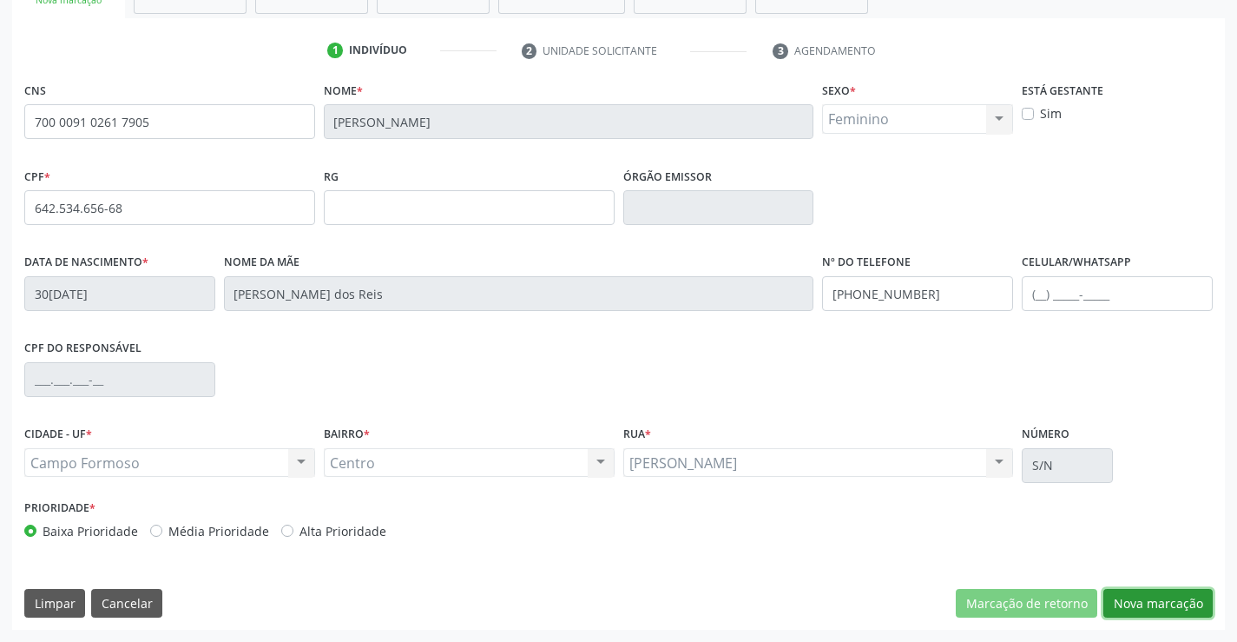
click at [1149, 610] on button "Nova marcação" at bounding box center [1158, 604] width 109 height 30
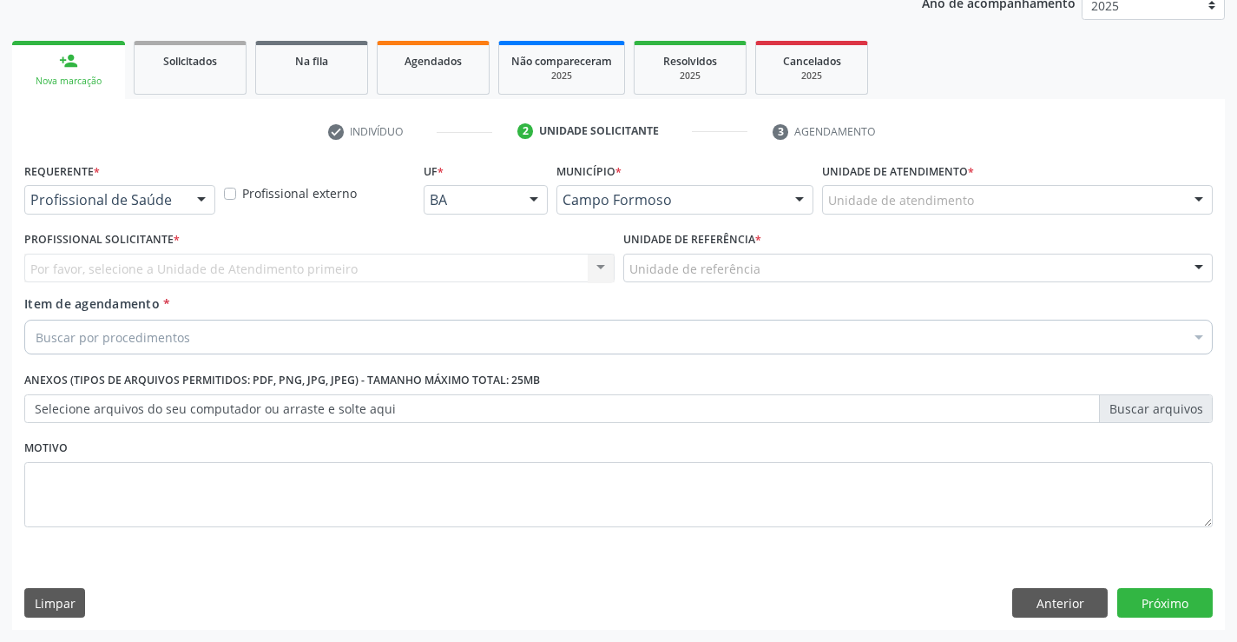
scroll to position [219, 0]
click at [70, 187] on div "Profissional de Saúde" at bounding box center [119, 200] width 191 height 30
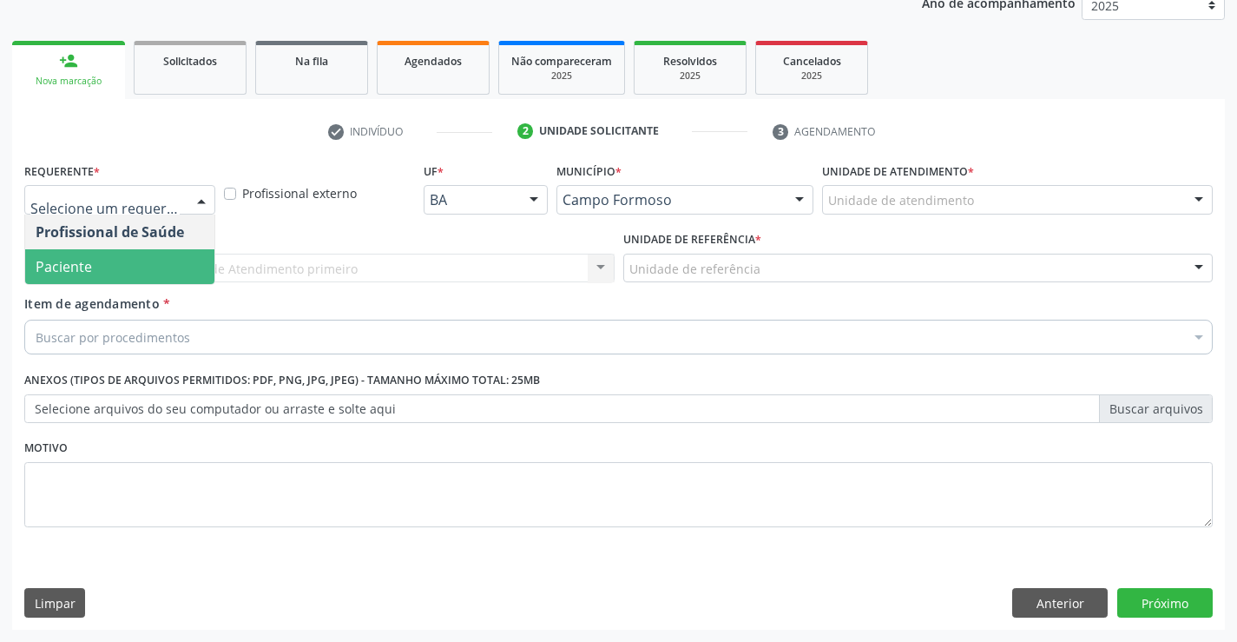
click at [65, 254] on span "Paciente" at bounding box center [119, 266] width 189 height 35
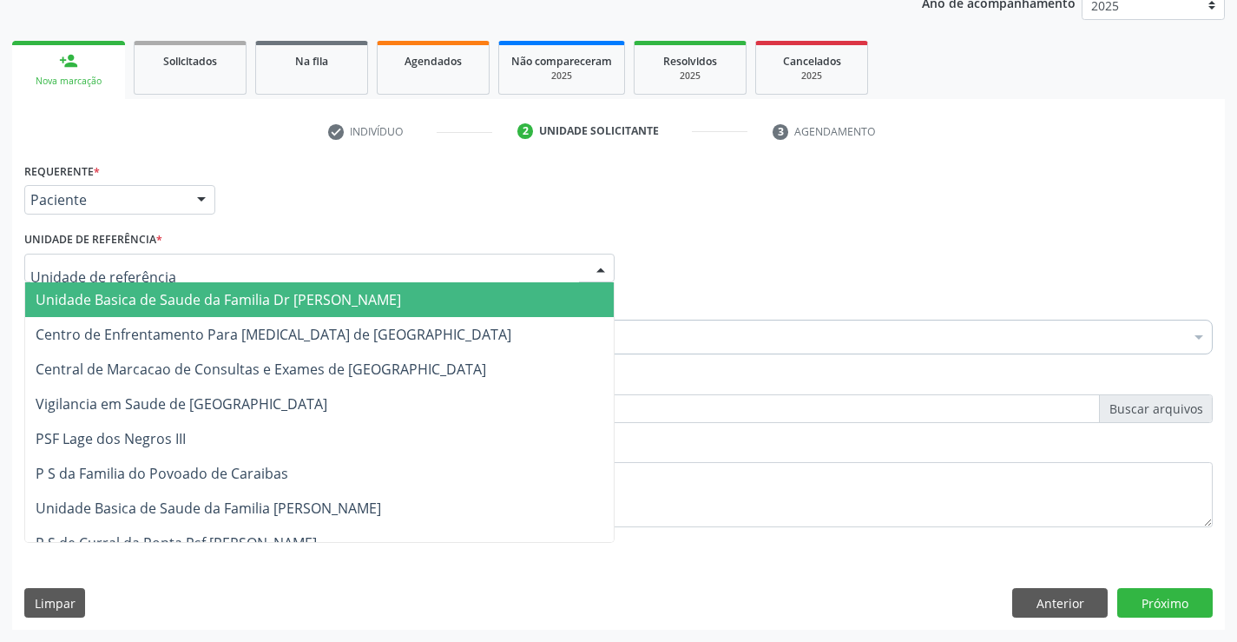
click at [87, 294] on span "Unidade Basica de Saude da Familia Dr Paulo Sudre" at bounding box center [219, 299] width 366 height 19
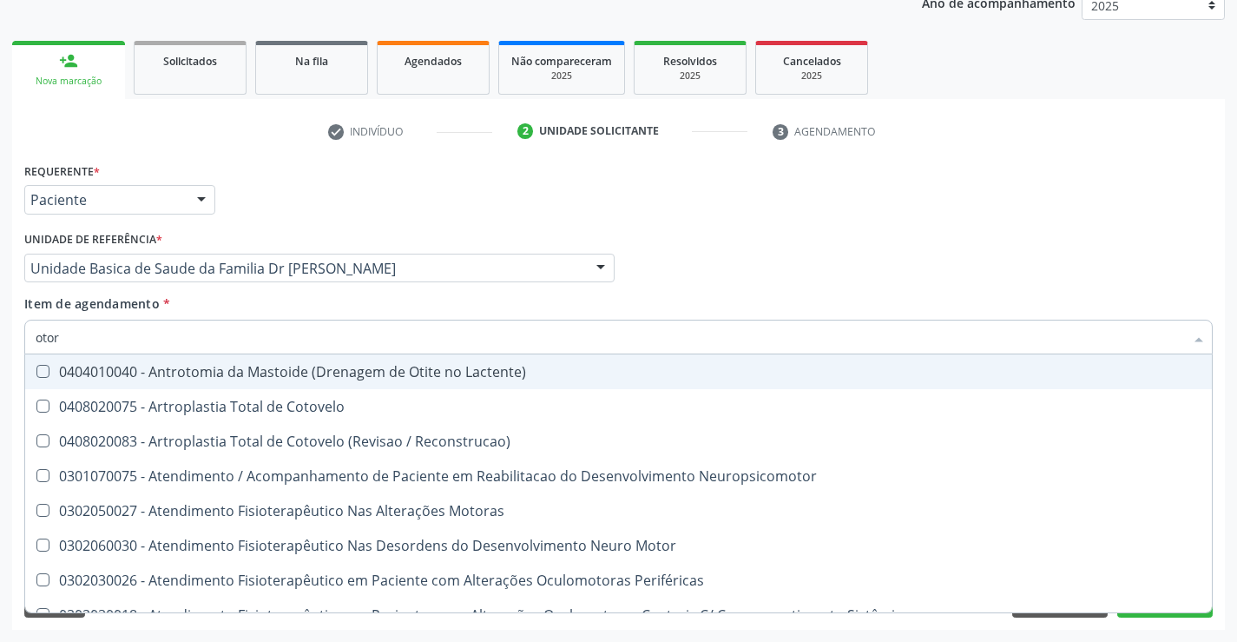
type input "otorr"
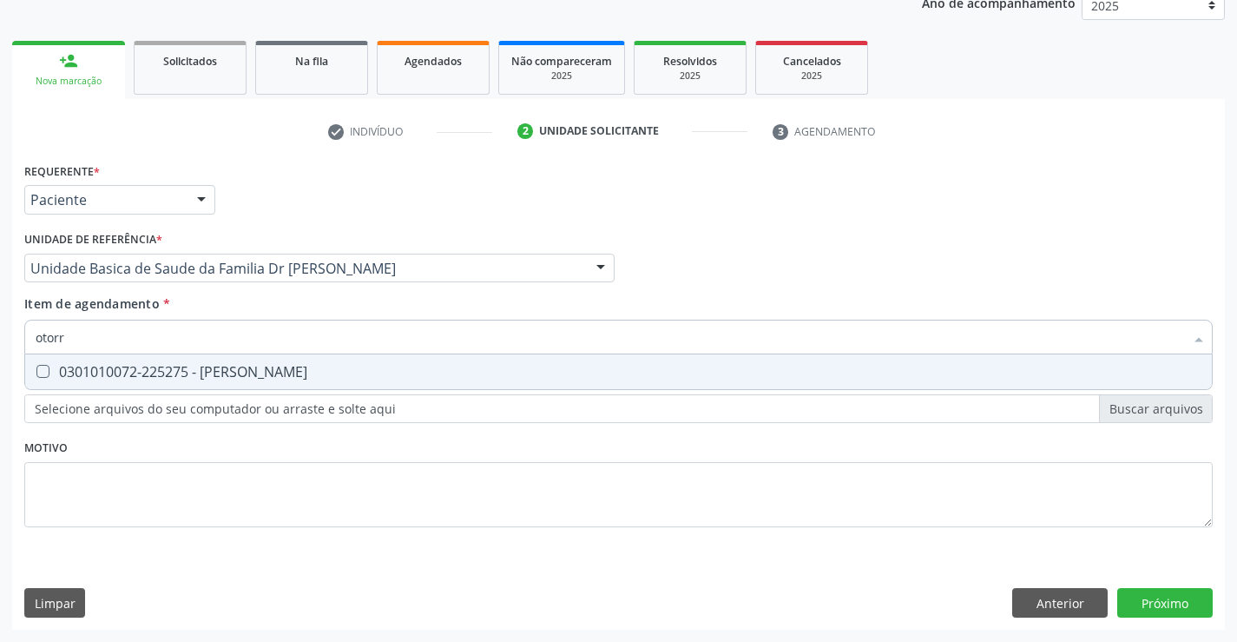
click at [159, 379] on div "0301010072-225275 - Médico Otorrinolaringologista" at bounding box center [619, 372] width 1166 height 14
checkbox Otorrinolaringologista "true"
click at [124, 478] on div "Requerente * Paciente Profissional de Saúde Paciente Nenhum resultado encontrad…" at bounding box center [618, 354] width 1189 height 393
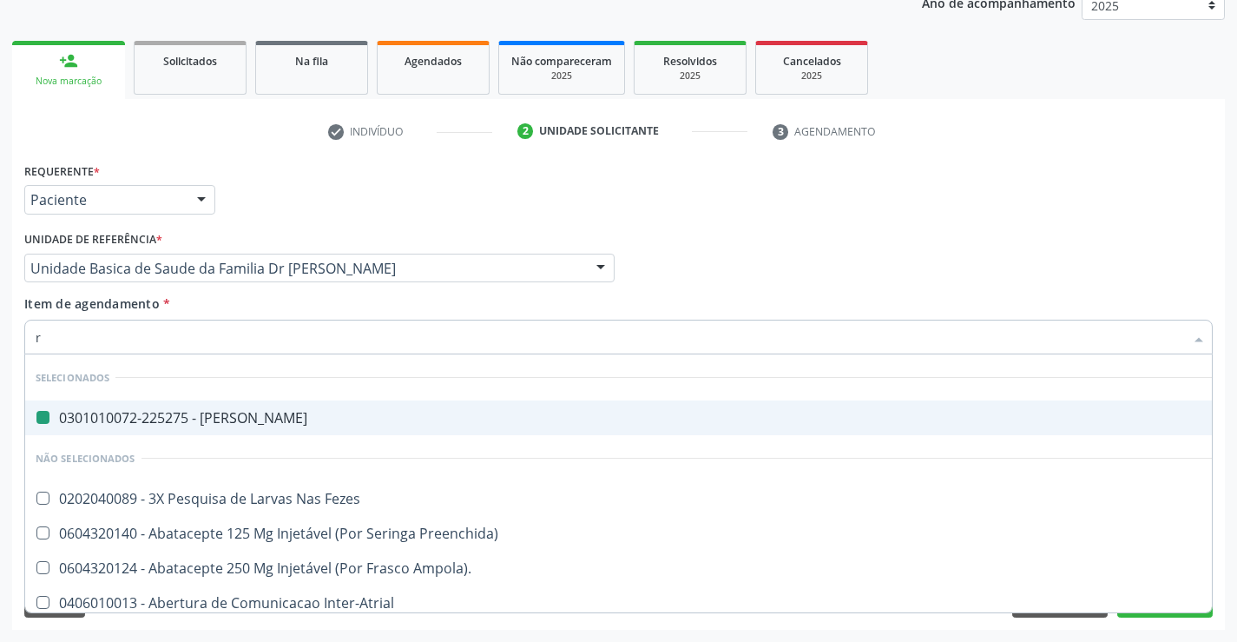
type input "re"
checkbox Otorrinolaringologista "false"
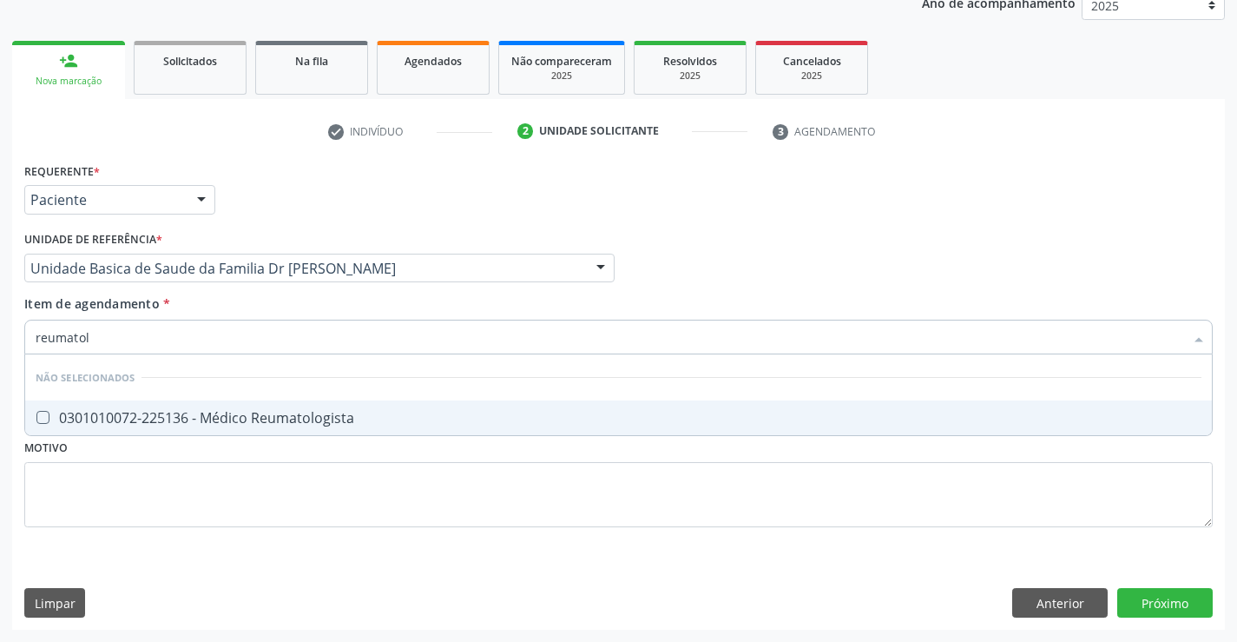
type input "reumatolo"
click at [283, 417] on div "0301010072-225136 - Médico Reumatologista" at bounding box center [619, 418] width 1166 height 14
checkbox Reumatologista "true"
click at [1168, 590] on div "Requerente * Paciente Profissional de Saúde Paciente Nenhum resultado encontrad…" at bounding box center [618, 394] width 1213 height 472
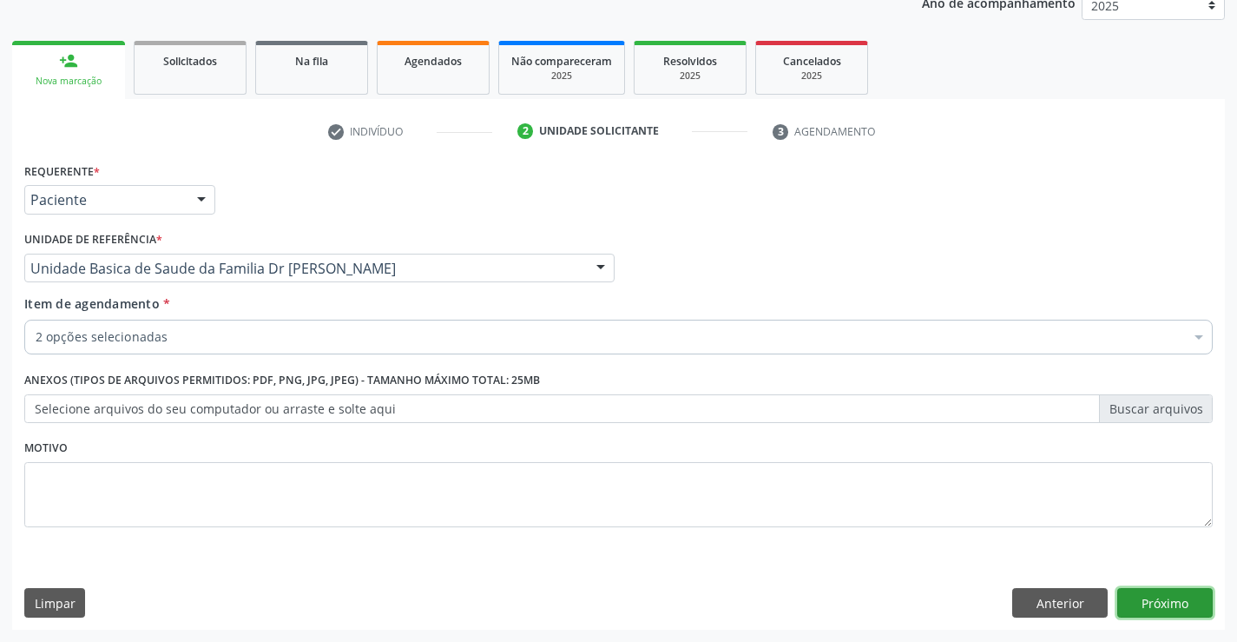
click at [1138, 598] on button "Próximo" at bounding box center [1166, 603] width 96 height 30
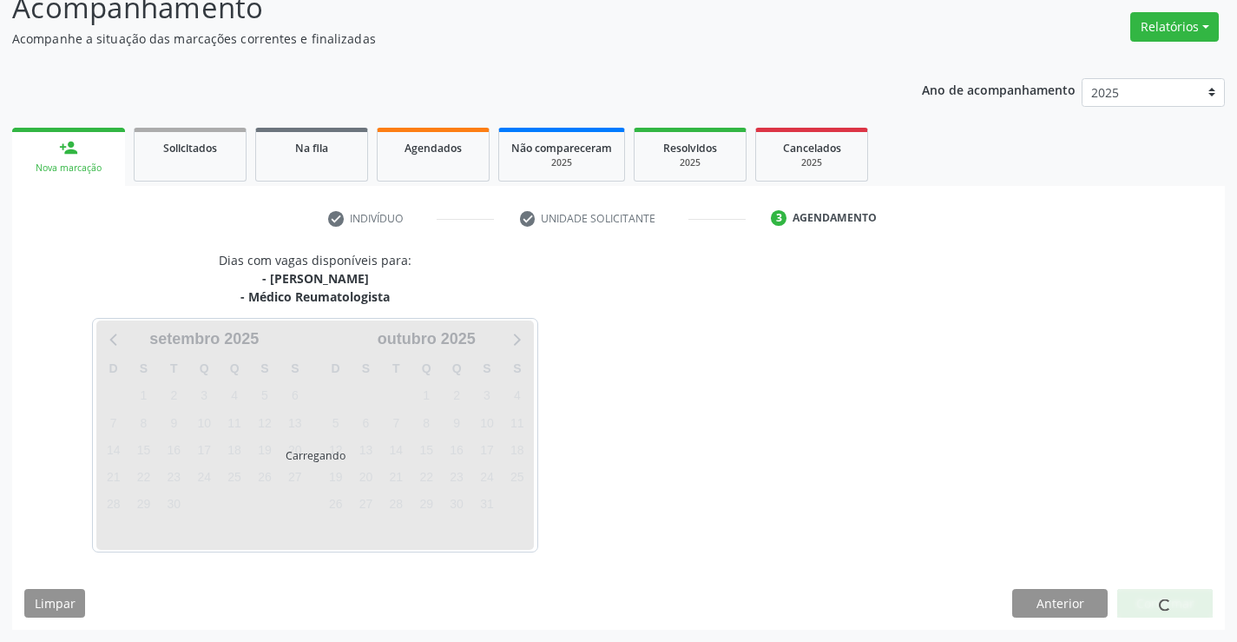
scroll to position [183, 0]
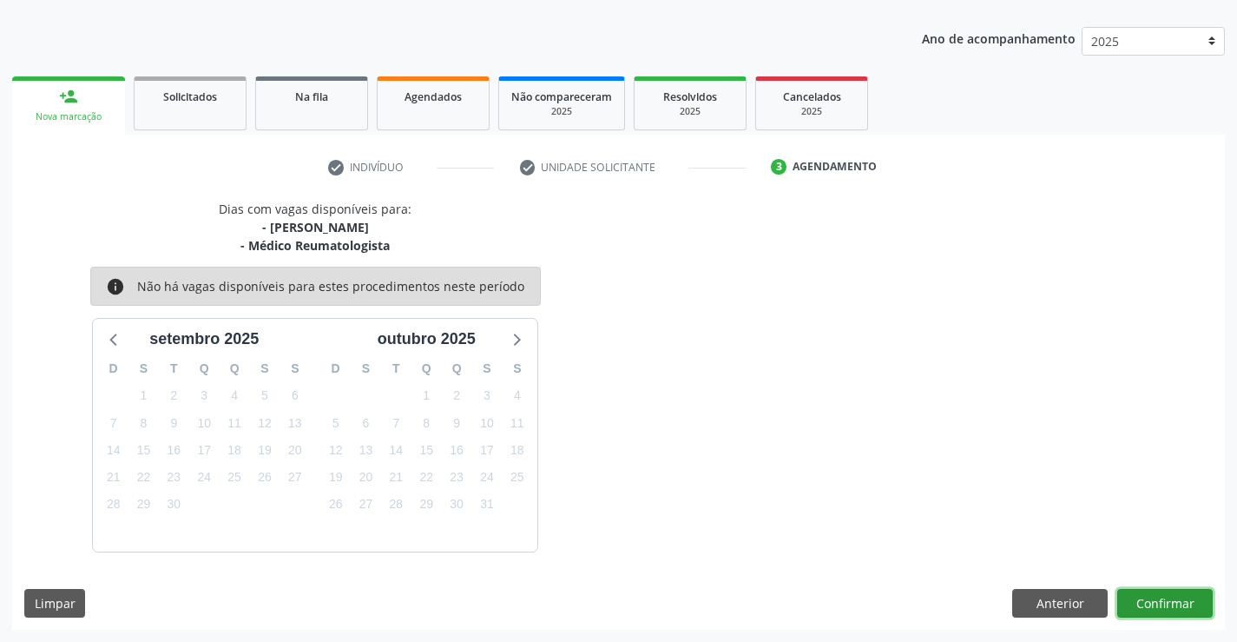
click at [1197, 598] on button "Confirmar" at bounding box center [1166, 604] width 96 height 30
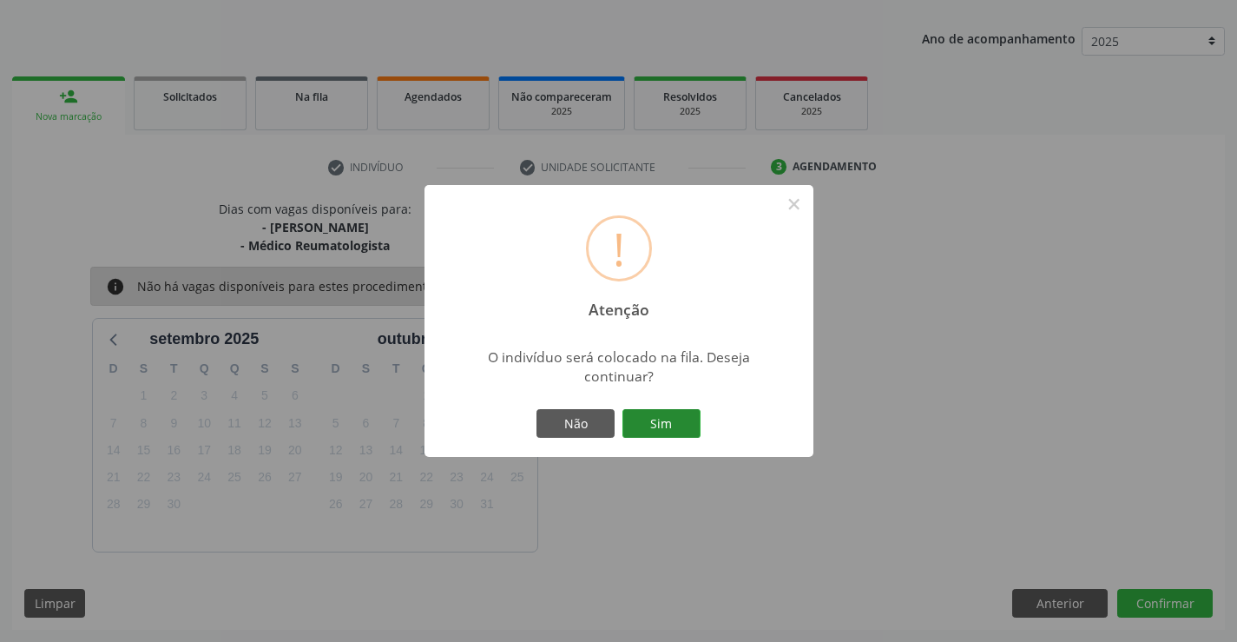
click at [670, 421] on button "Sim" at bounding box center [662, 424] width 78 height 30
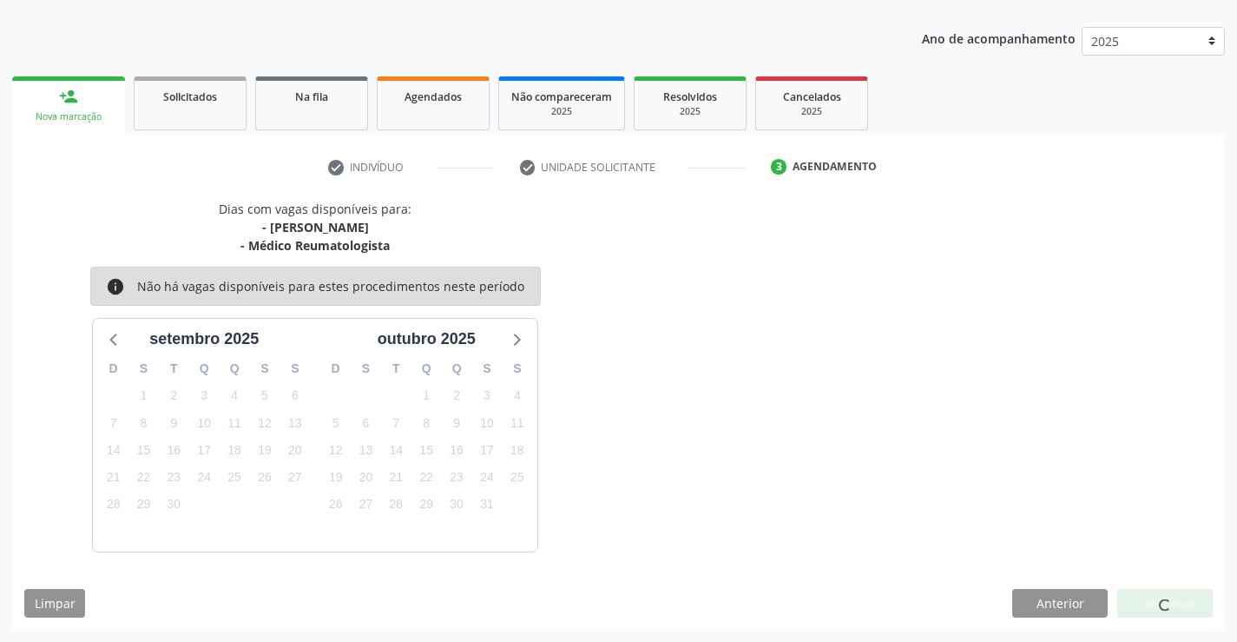
scroll to position [0, 0]
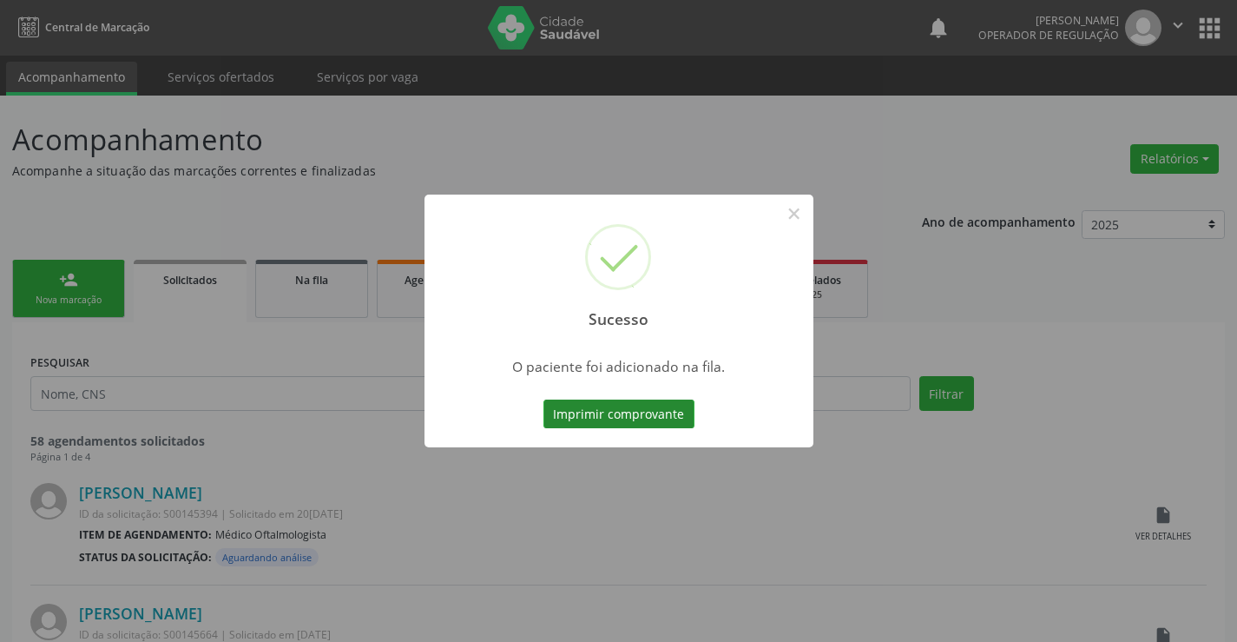
click at [678, 402] on button "Imprimir comprovante" at bounding box center [619, 414] width 151 height 30
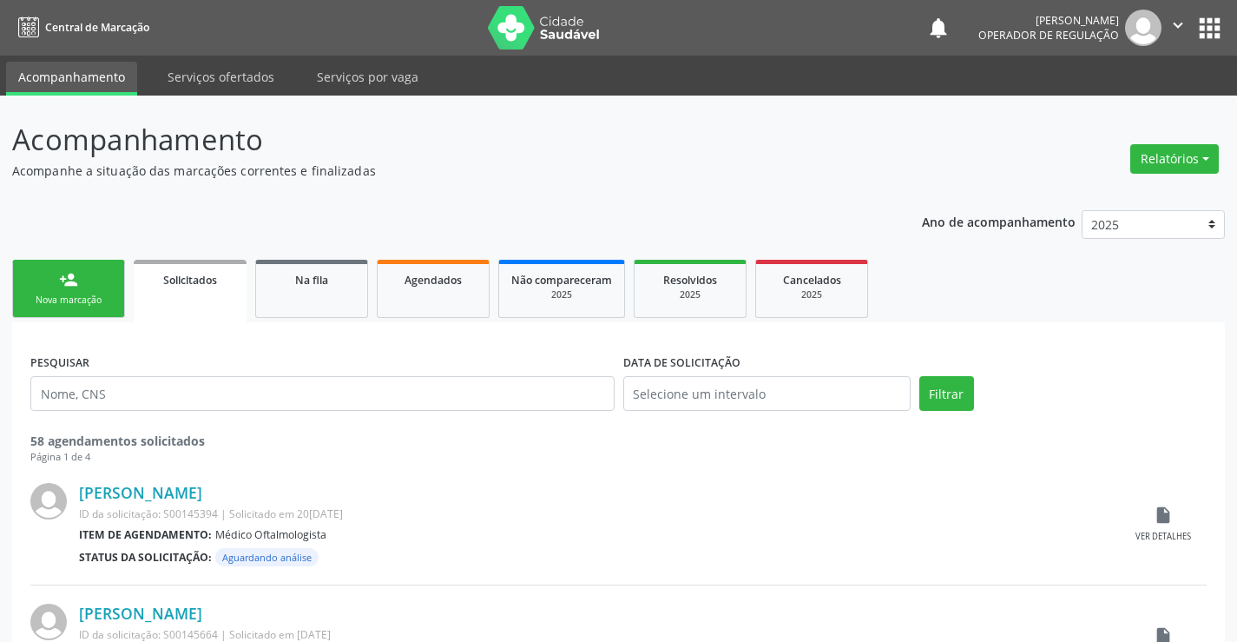
click at [76, 287] on div "person_add" at bounding box center [68, 279] width 19 height 19
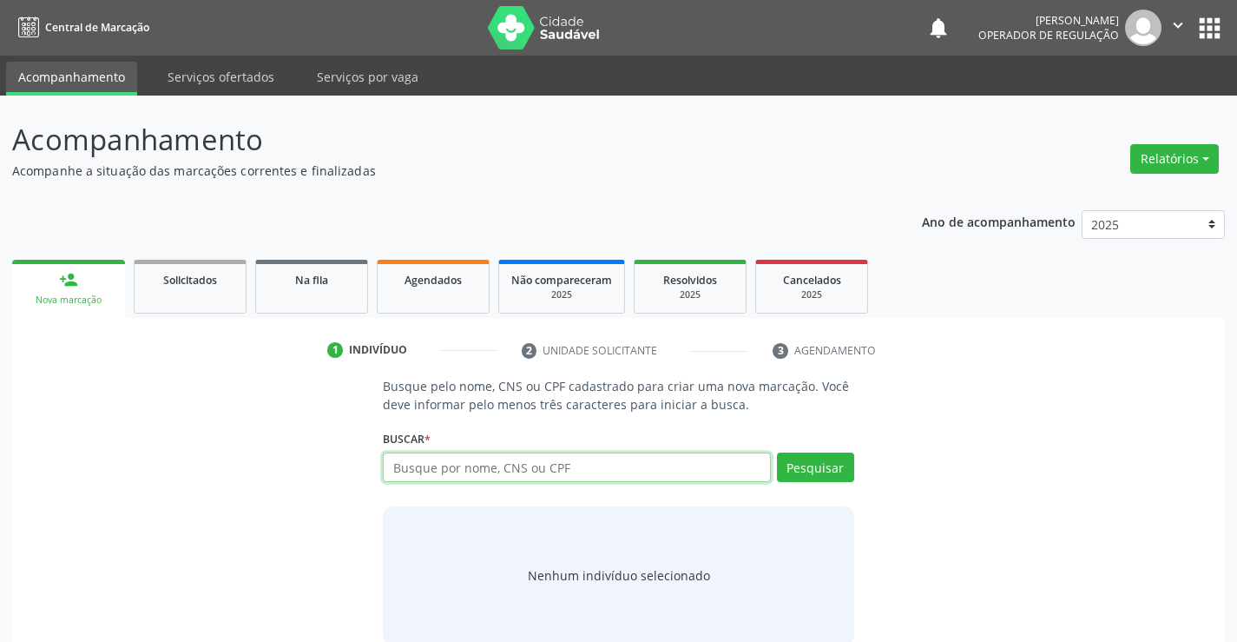
click at [492, 465] on input "text" at bounding box center [576, 467] width 387 height 30
type input "06464857509"
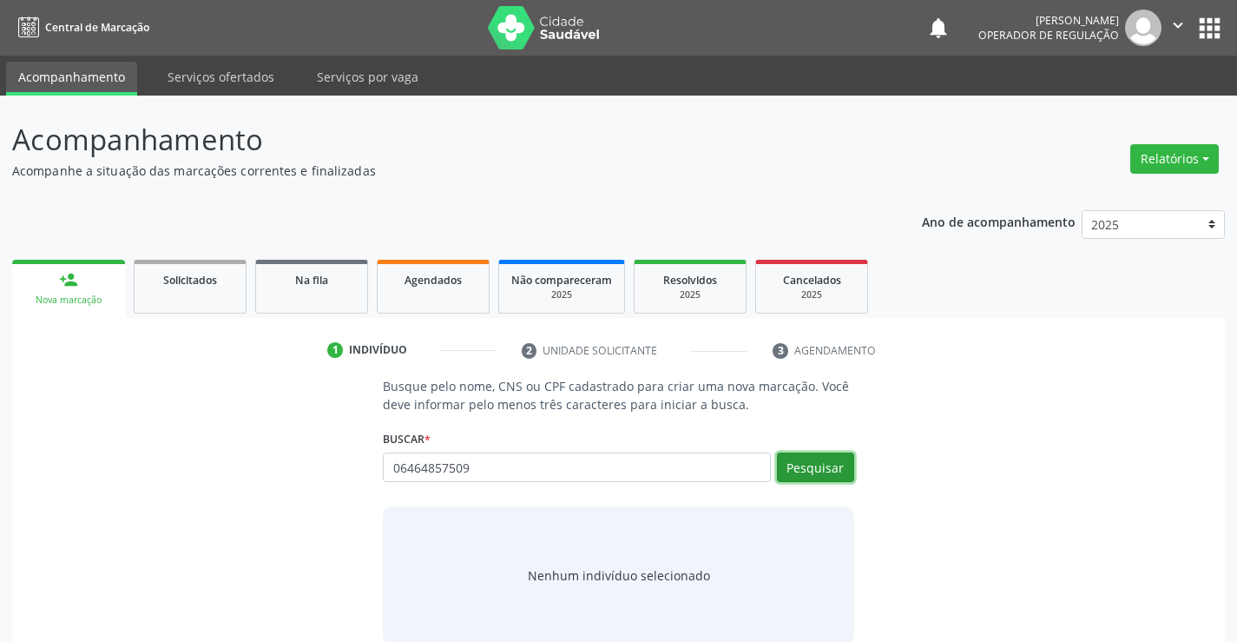
click at [835, 465] on button "Pesquisar" at bounding box center [815, 467] width 77 height 30
type input "06464857509"
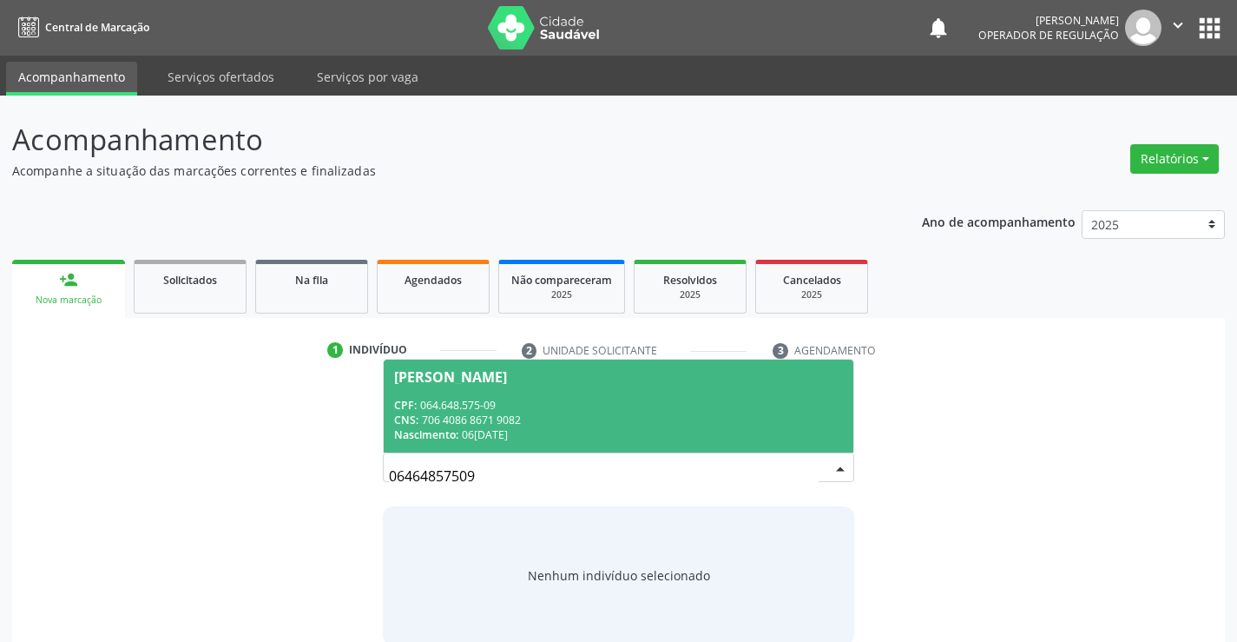
click at [639, 405] on div "CPF: 064.648.575-09" at bounding box center [618, 405] width 448 height 15
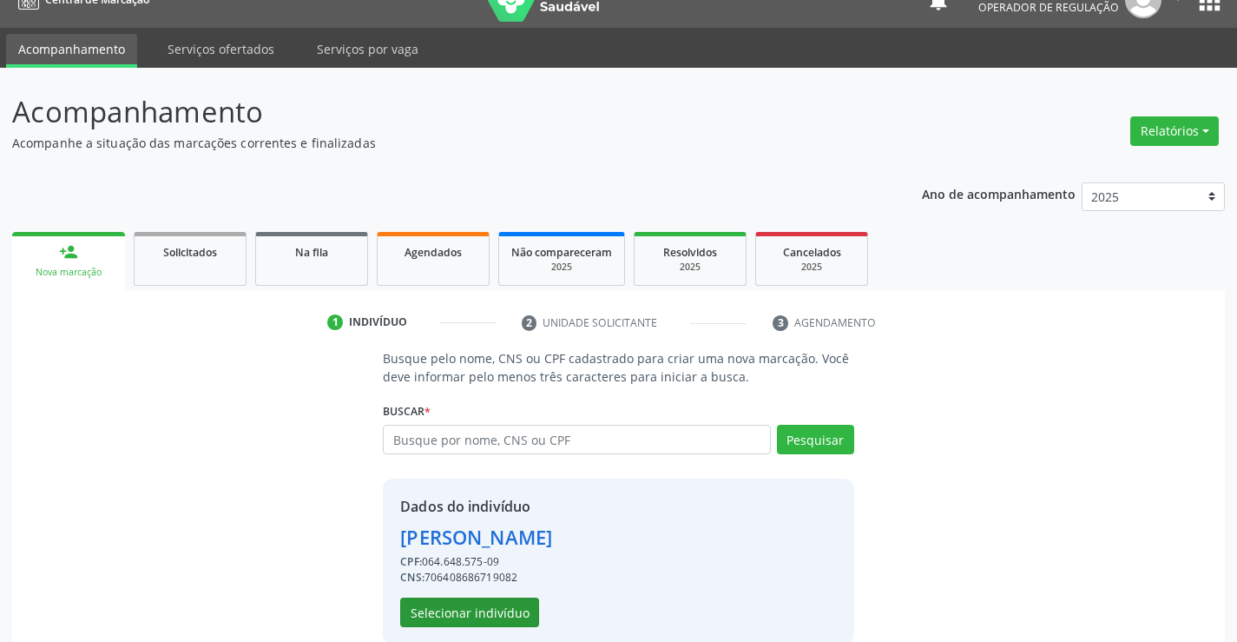
scroll to position [55, 0]
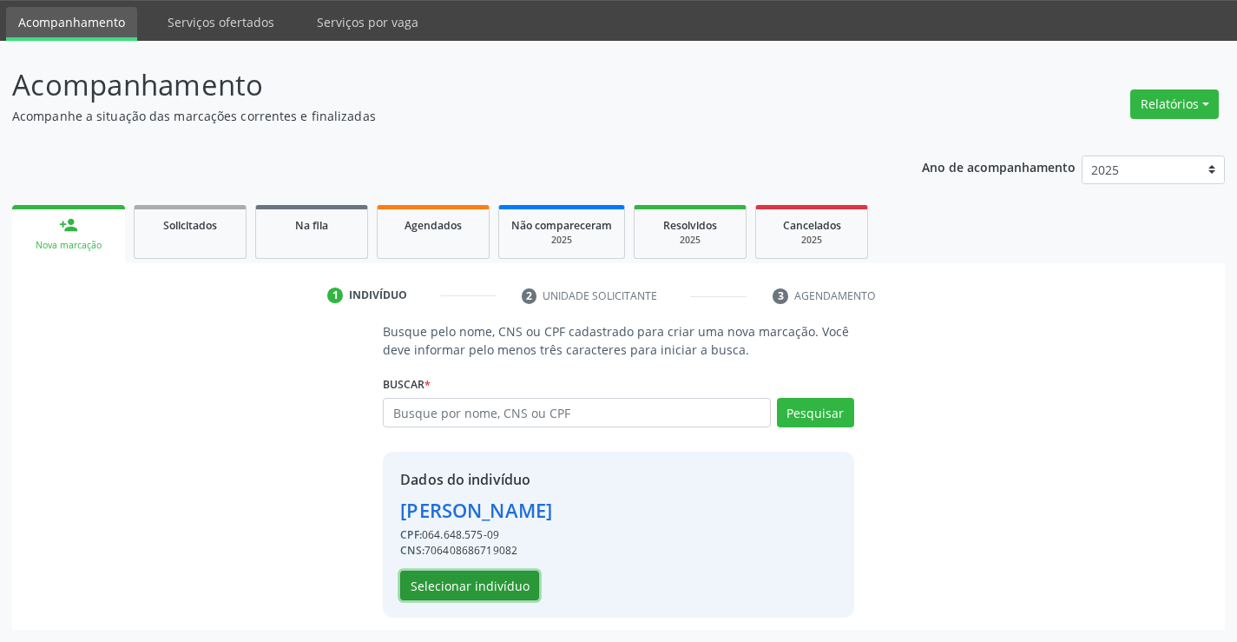
click at [516, 585] on button "Selecionar indivíduo" at bounding box center [469, 586] width 139 height 30
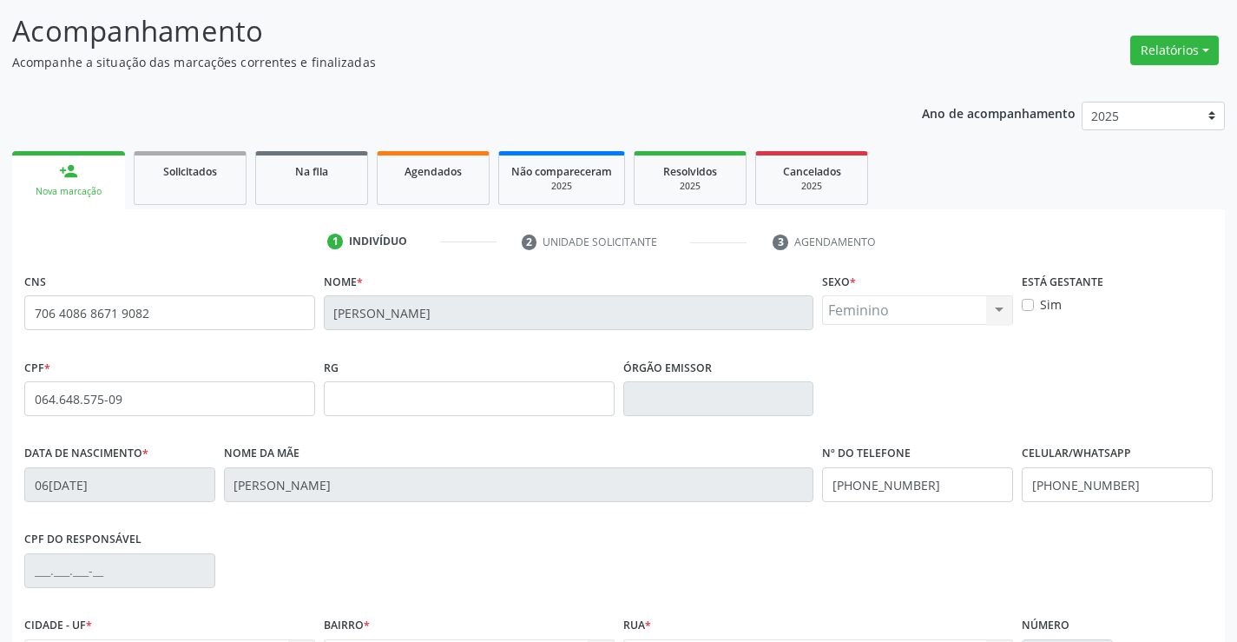
scroll to position [300, 0]
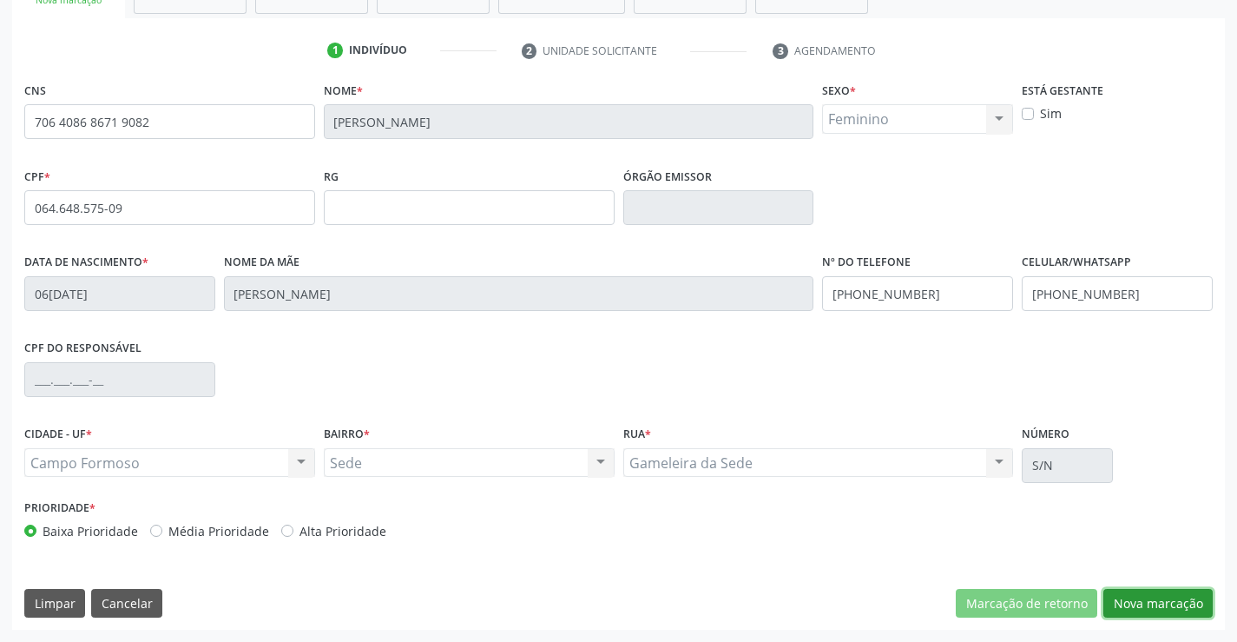
click at [1121, 606] on button "Nova marcação" at bounding box center [1158, 604] width 109 height 30
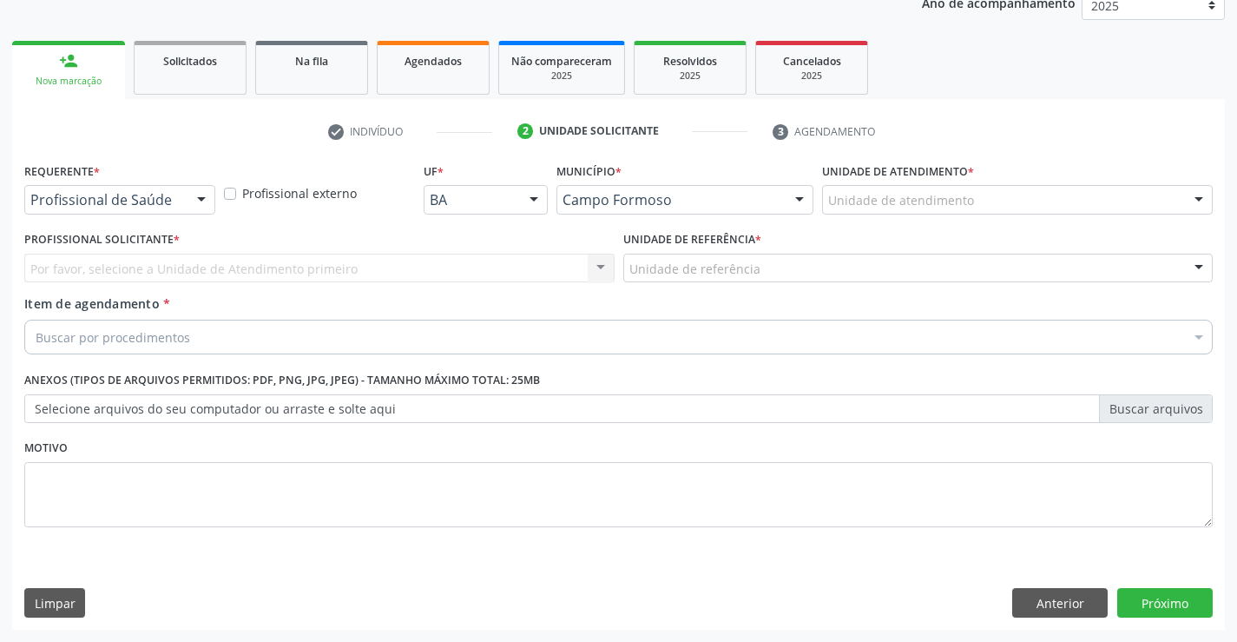
scroll to position [219, 0]
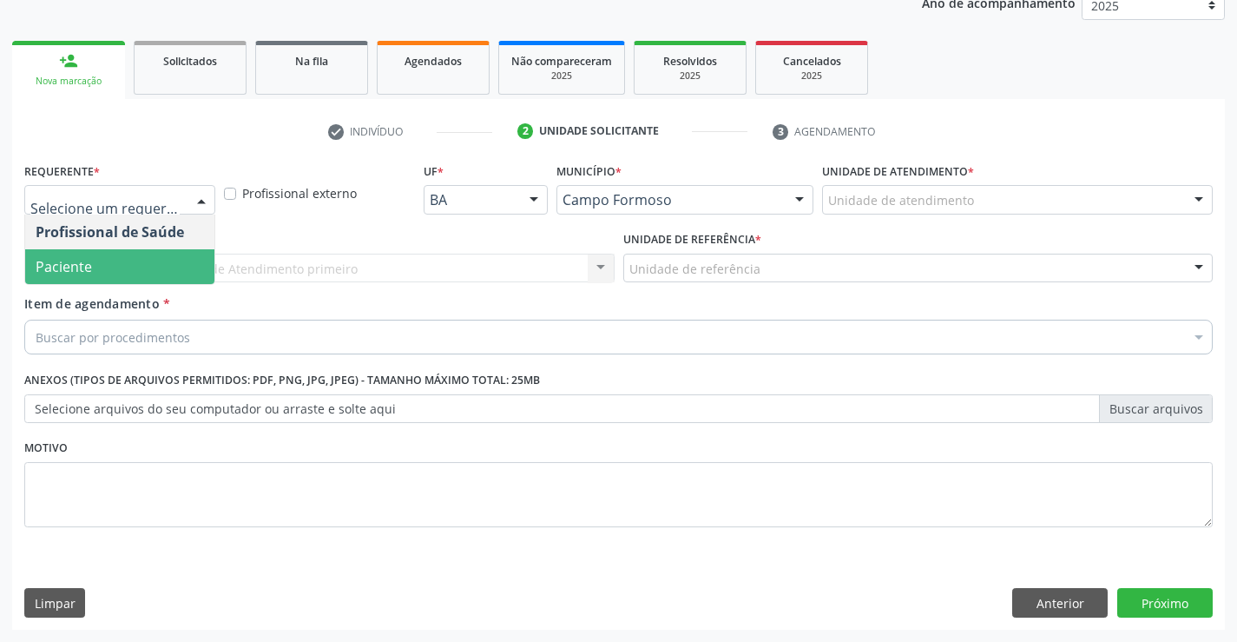
click at [112, 279] on span "Paciente" at bounding box center [119, 266] width 189 height 35
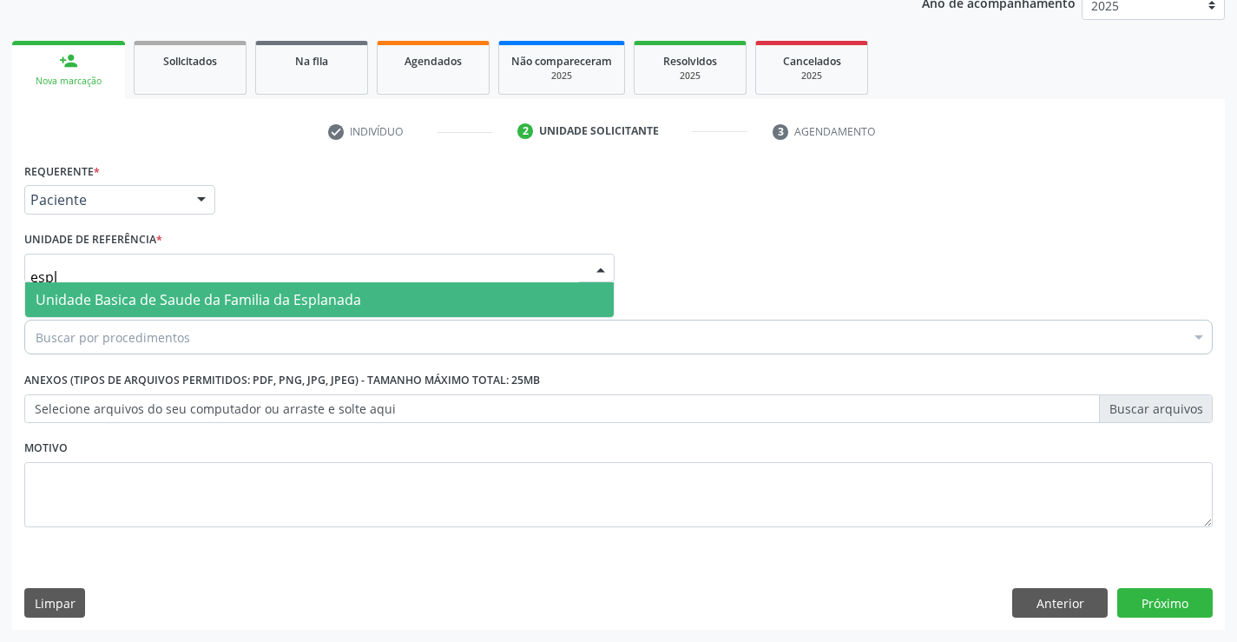
type input "espla"
click at [168, 294] on span "Unidade Basica de Saude da Familia da Esplanada" at bounding box center [199, 299] width 326 height 19
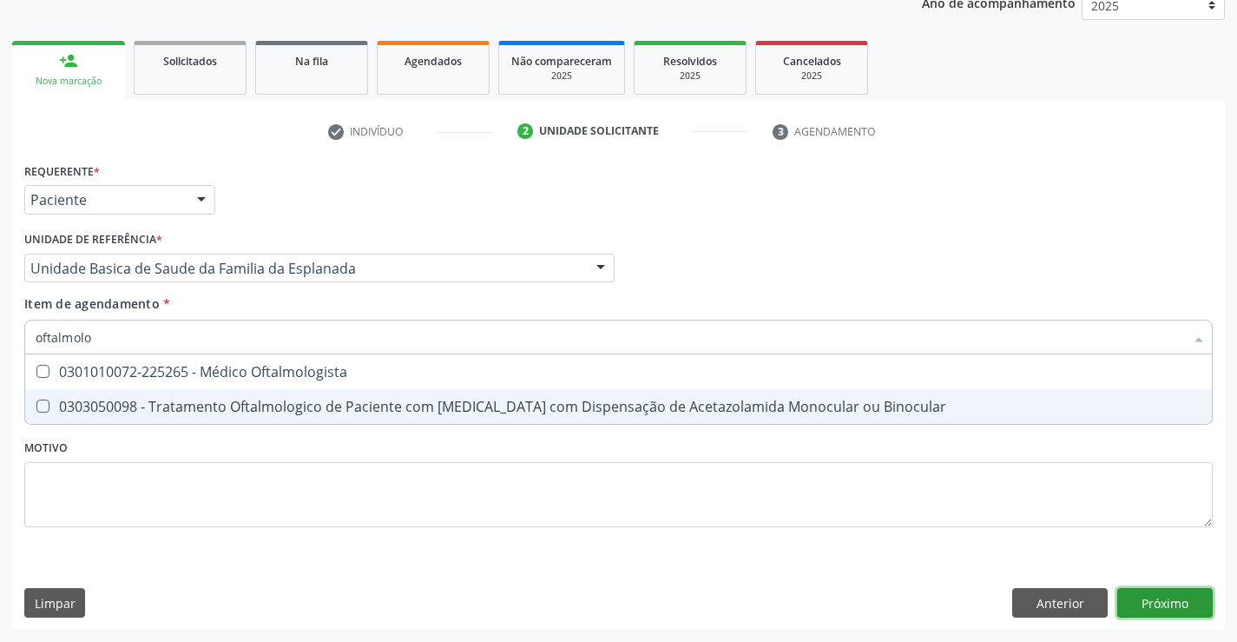
click at [1134, 598] on div "Requerente * Paciente Profissional de Saúde Paciente Nenhum resultado encontrad…" at bounding box center [618, 394] width 1213 height 472
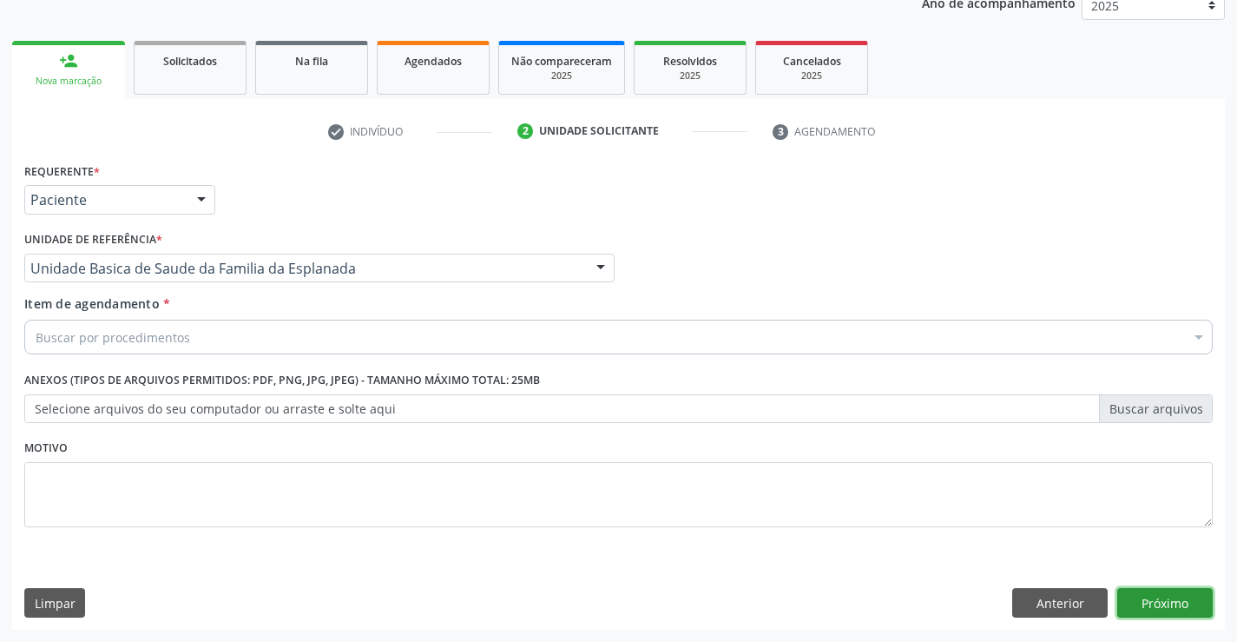
click at [1148, 598] on button "Próximo" at bounding box center [1166, 603] width 96 height 30
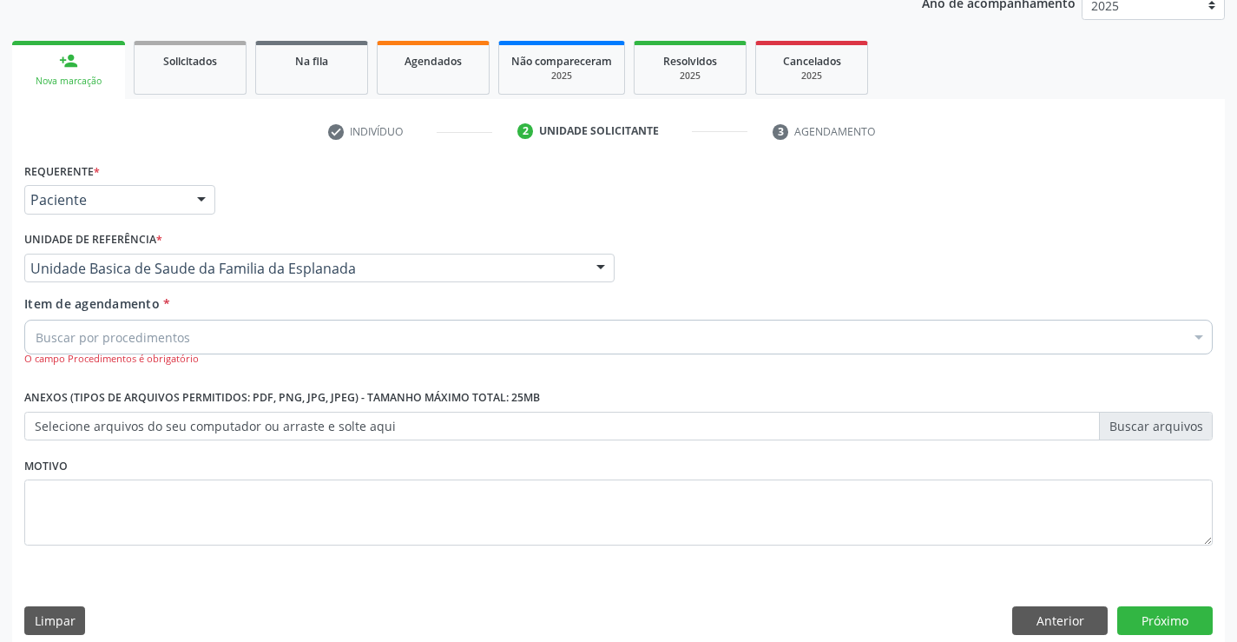
click at [244, 319] on div "Item de agendamento * Buscar por procedimentos Selecionar todos 0202040089 - 3X…" at bounding box center [618, 330] width 1189 height 72
click at [217, 338] on div "Buscar por procedimentos" at bounding box center [618, 337] width 1189 height 35
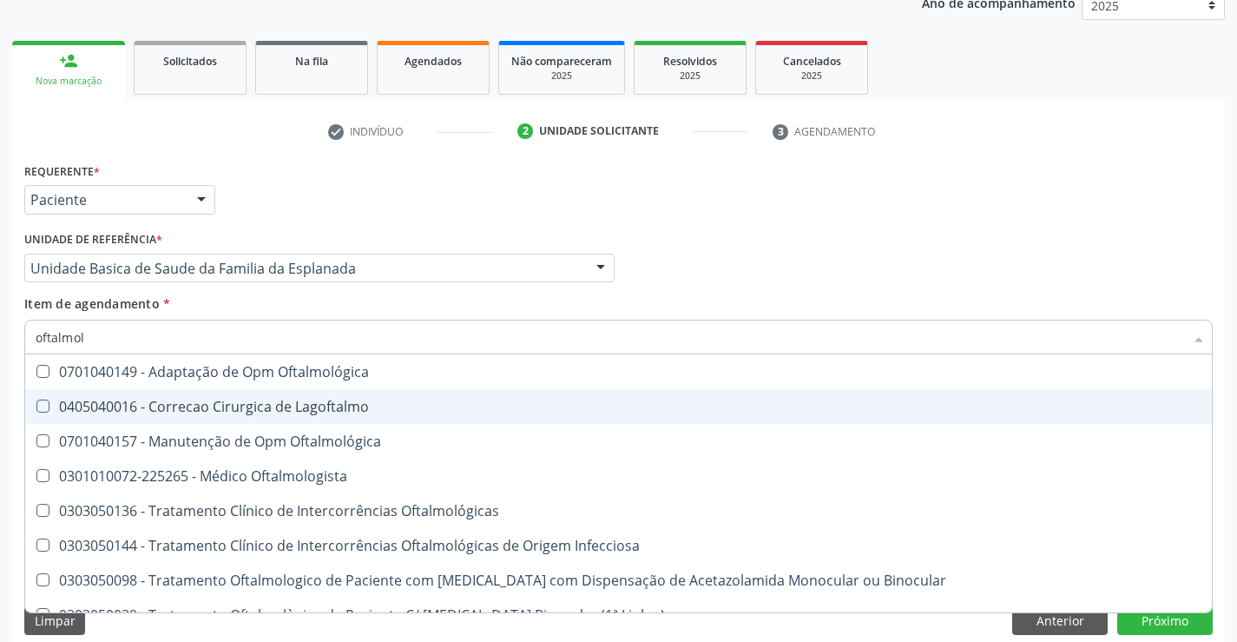
type input "oftalmolo"
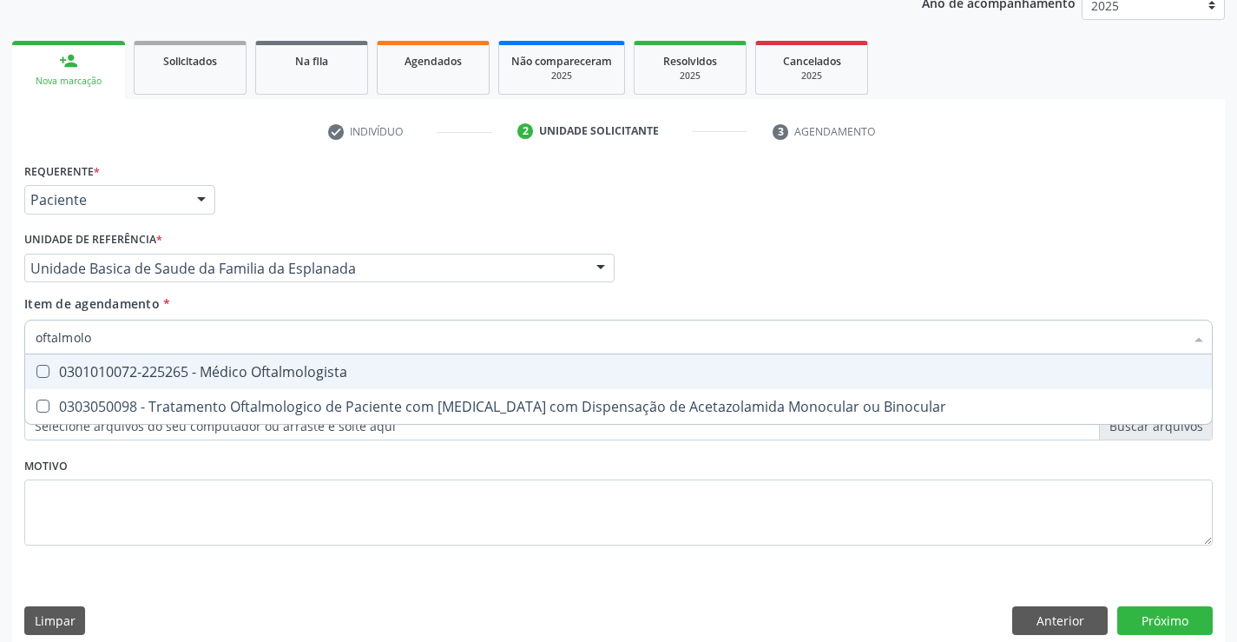
click at [210, 378] on div "0301010072-225265 - Médico Oftalmologista" at bounding box center [619, 372] width 1166 height 14
checkbox Oftalmologista "true"
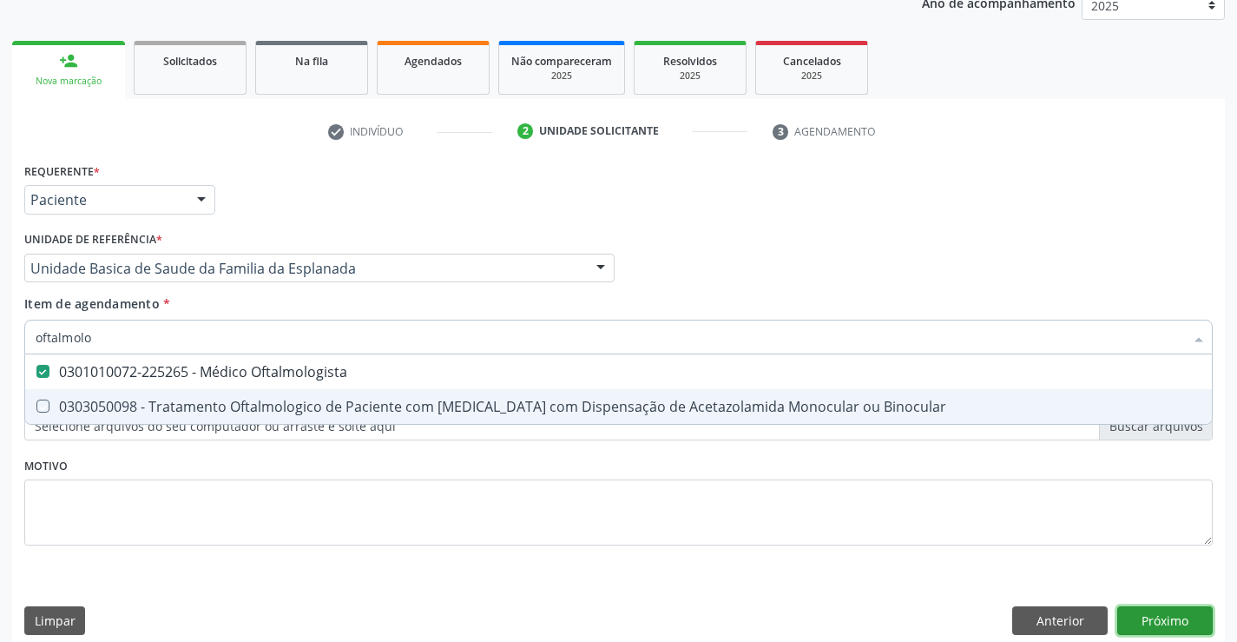
click at [1170, 629] on button "Próximo" at bounding box center [1166, 621] width 96 height 30
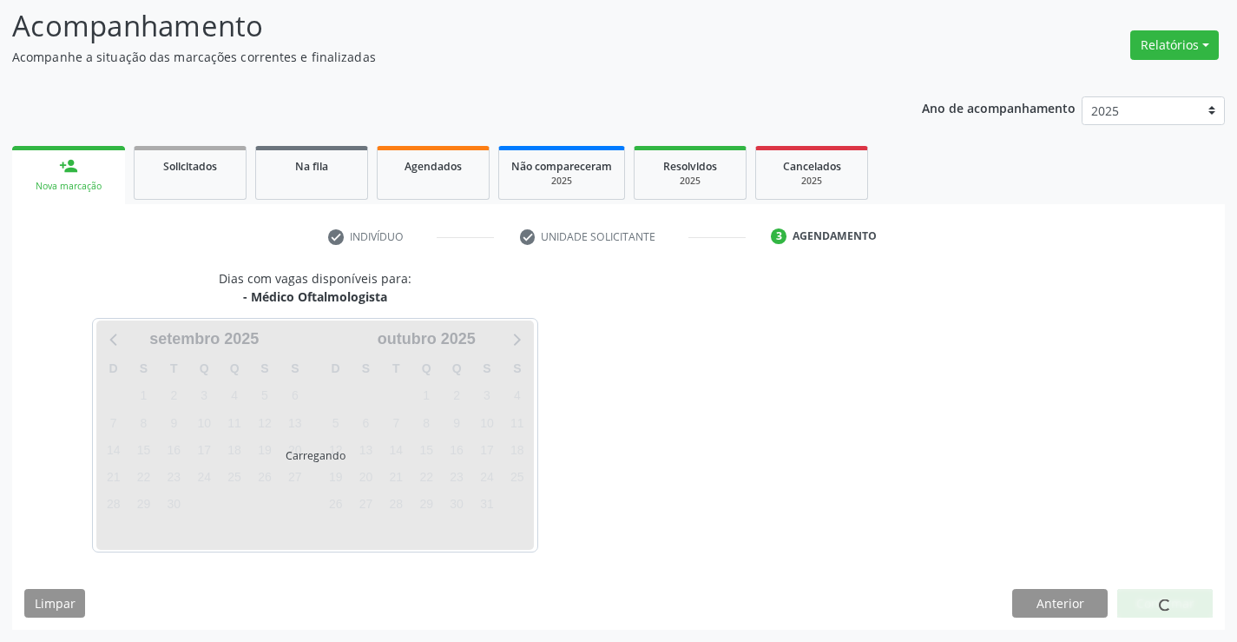
scroll to position [165, 0]
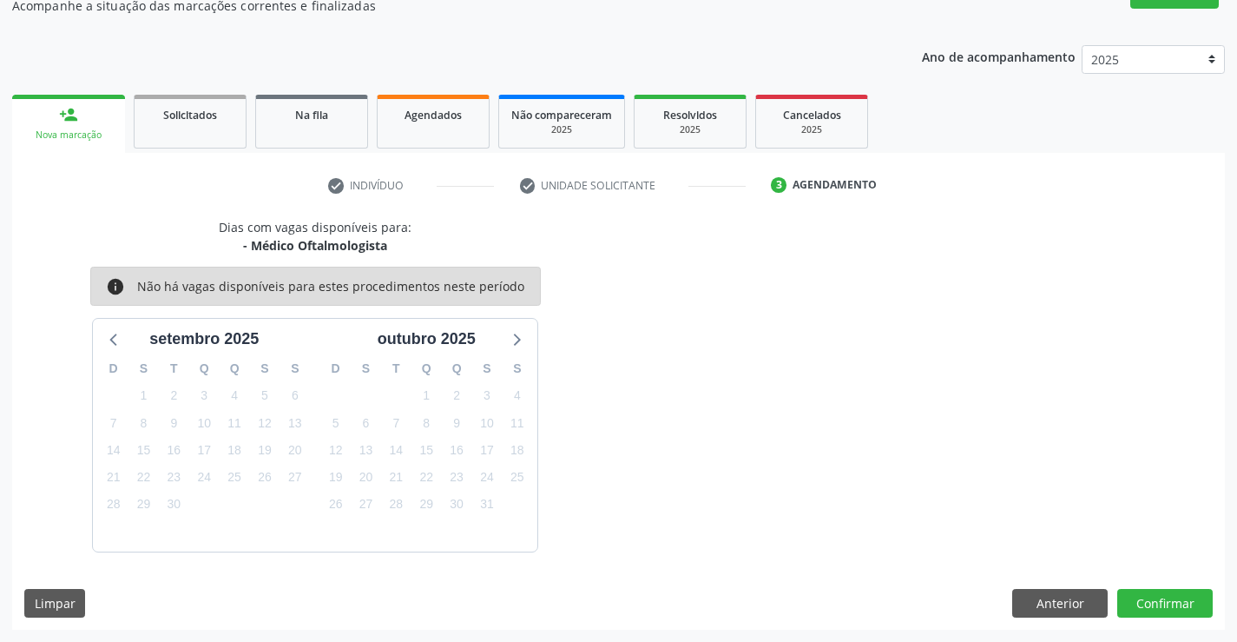
click at [1170, 625] on div "Dias com vagas disponíveis para: - Médico Oftalmologista info Não há vagas disp…" at bounding box center [618, 424] width 1213 height 412
click at [1156, 602] on button "Confirmar" at bounding box center [1166, 604] width 96 height 30
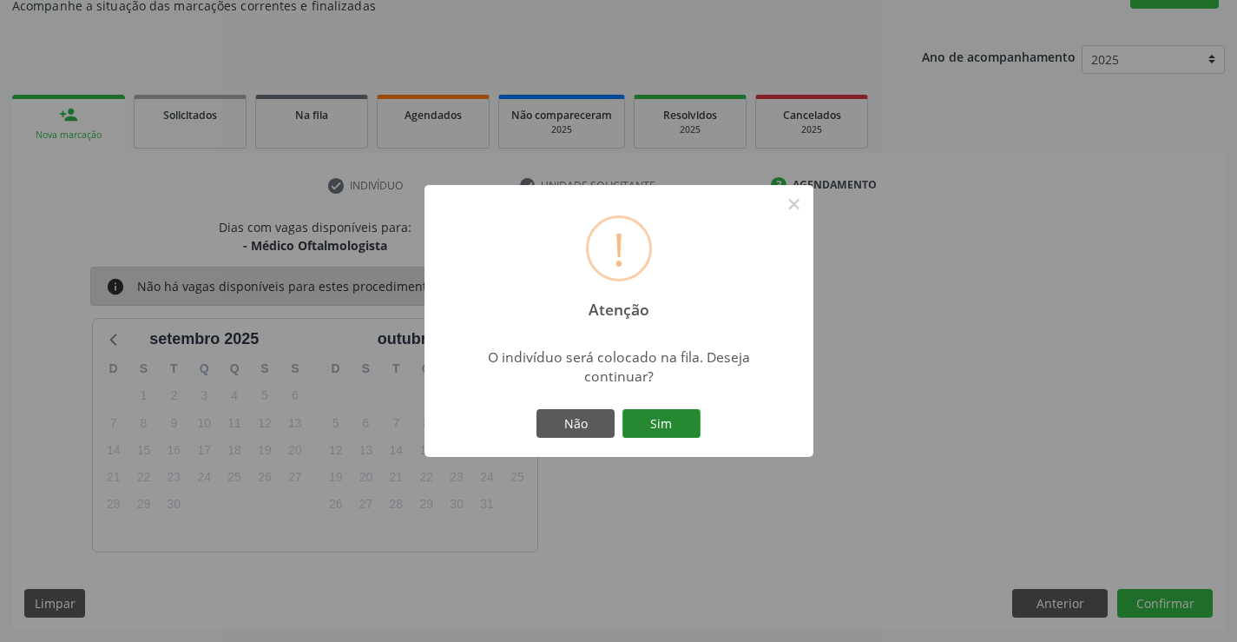
click at [676, 419] on button "Sim" at bounding box center [662, 424] width 78 height 30
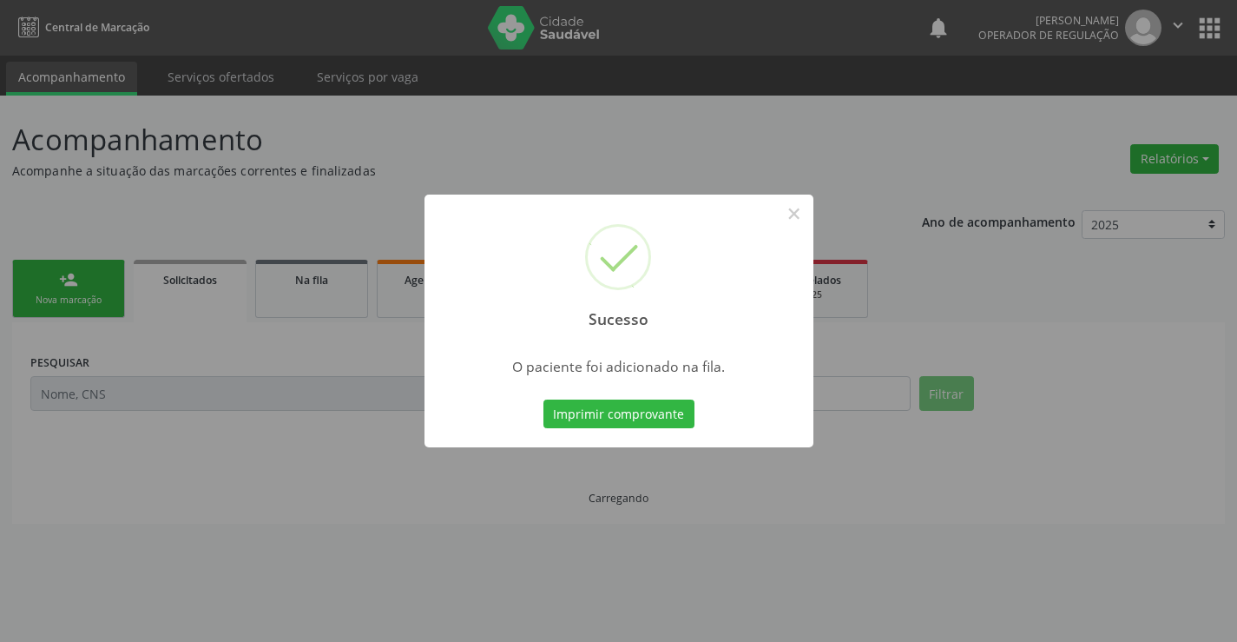
scroll to position [0, 0]
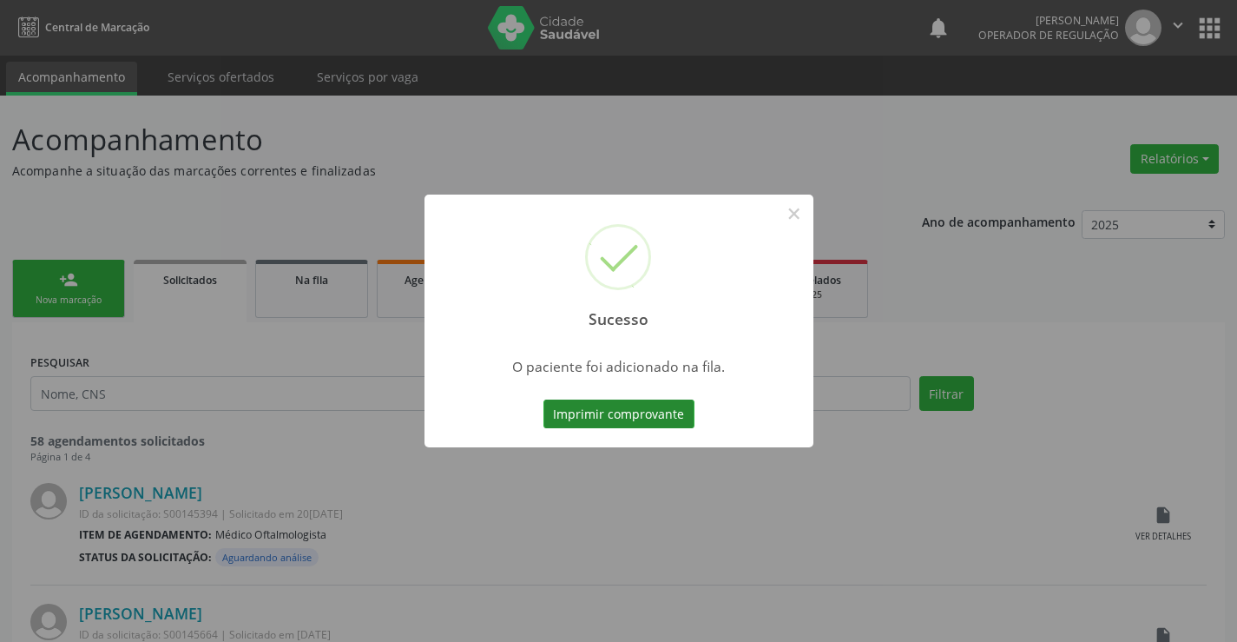
click at [659, 415] on button "Imprimir comprovante" at bounding box center [619, 414] width 151 height 30
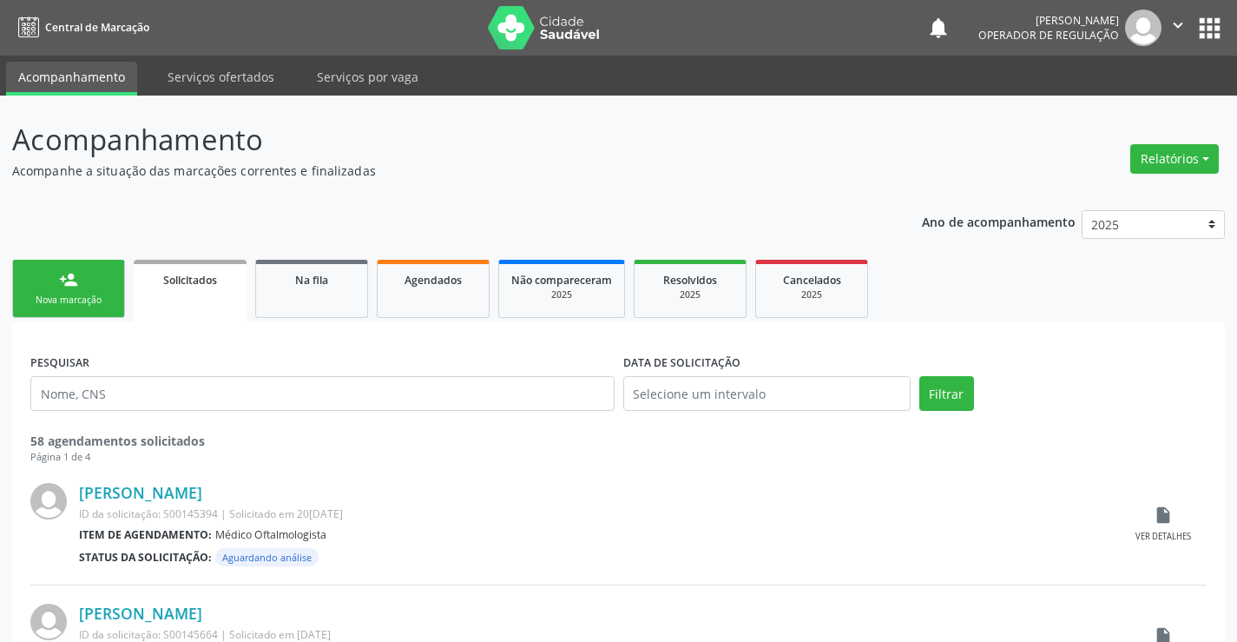
click at [80, 287] on link "person_add Nova marcação" at bounding box center [68, 289] width 113 height 58
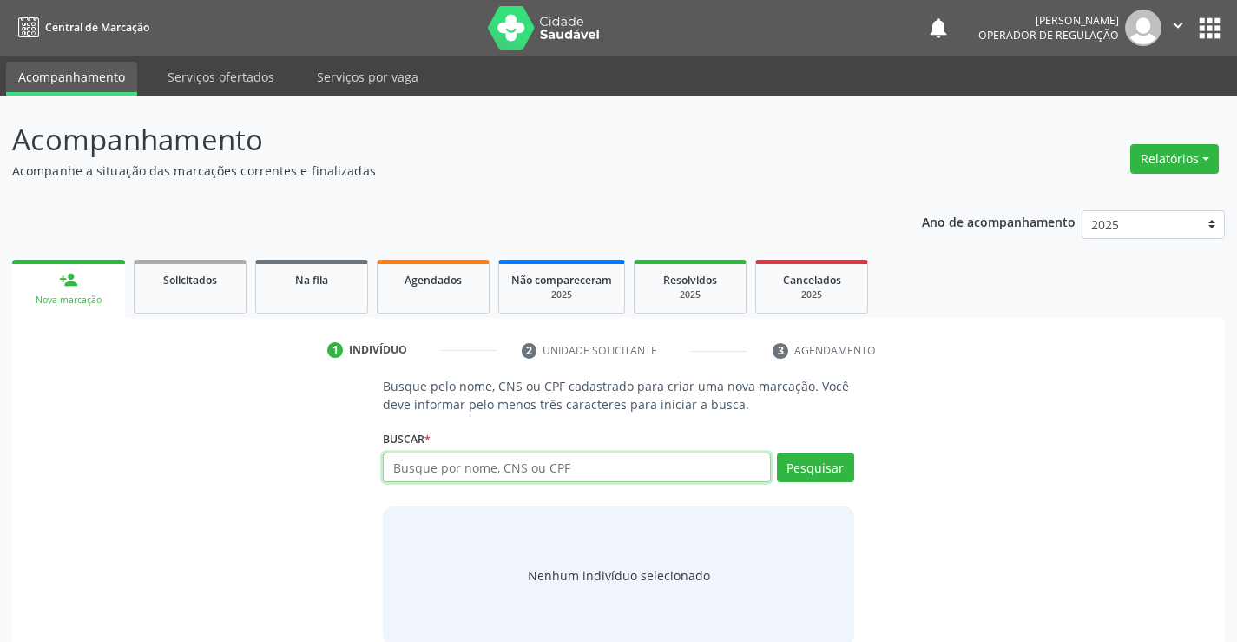
click at [472, 466] on input "text" at bounding box center [576, 467] width 387 height 30
type input "700602915074568"
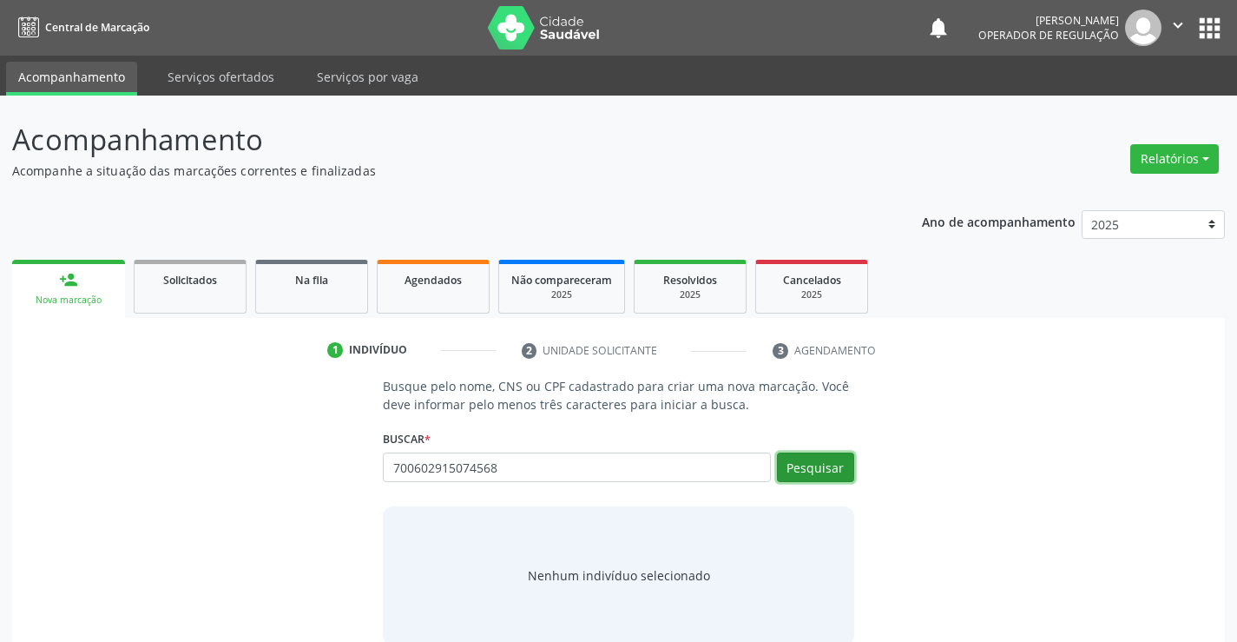
click at [809, 471] on button "Pesquisar" at bounding box center [815, 467] width 77 height 30
type input "700602915074568"
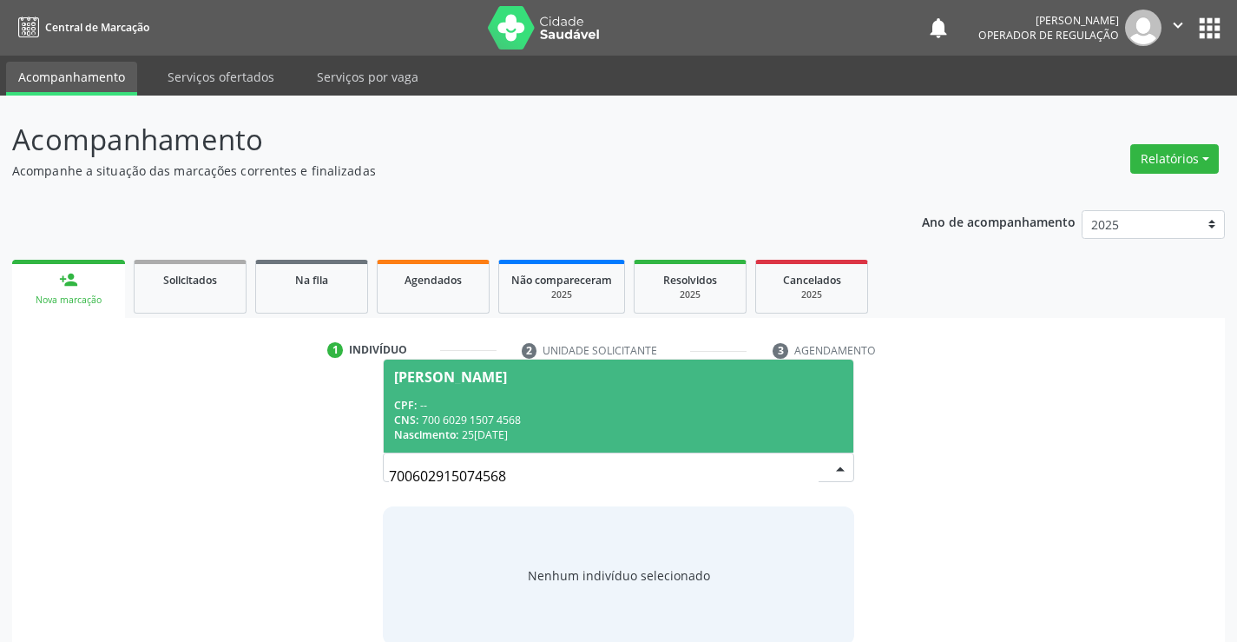
click at [505, 386] on span "Fabiana Gama dos Santos CPF: -- CNS: 700 6029 1507 4568 Nascimento: 25/06/1990" at bounding box center [618, 406] width 469 height 93
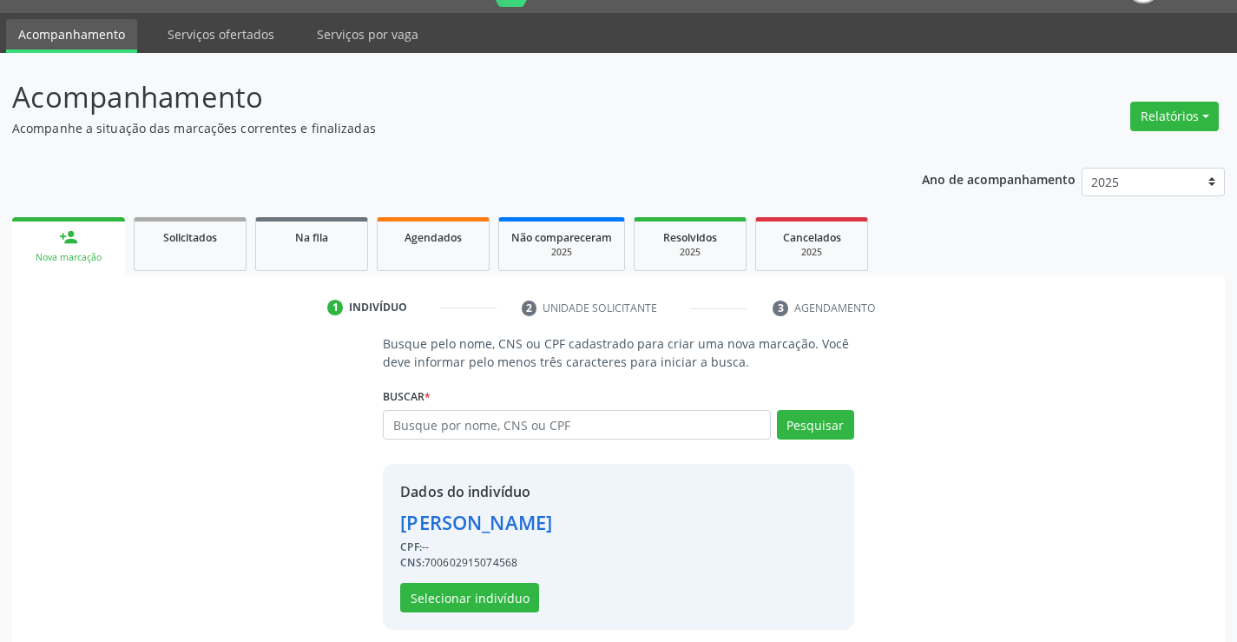
scroll to position [55, 0]
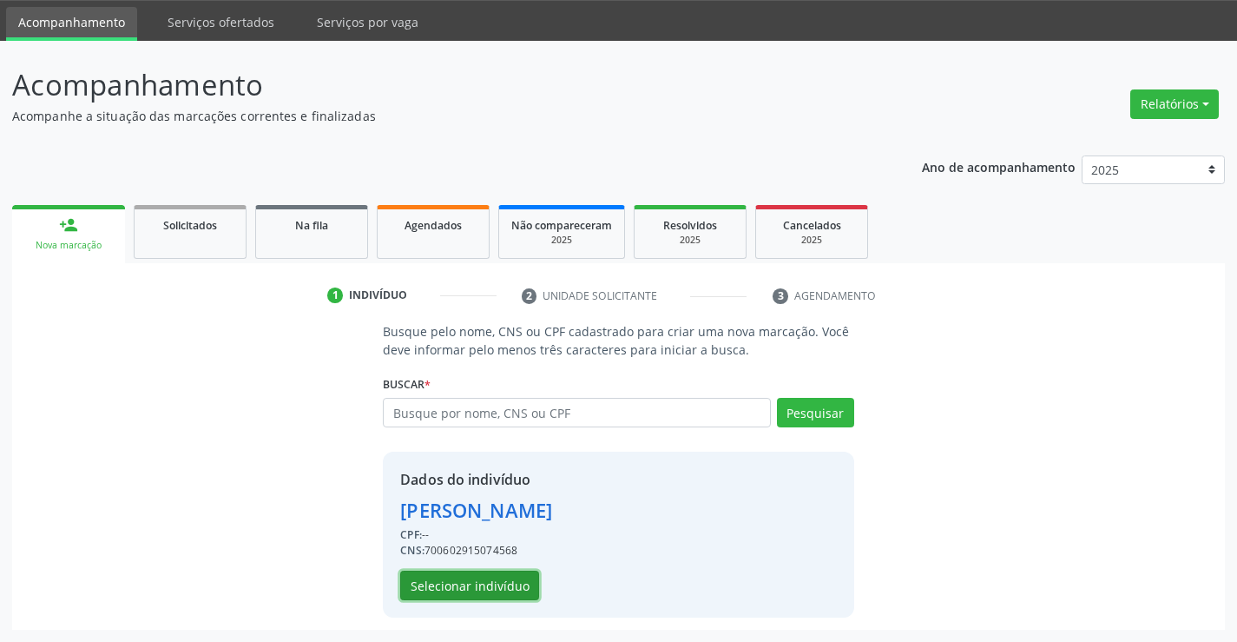
click at [488, 586] on button "Selecionar indivíduo" at bounding box center [469, 586] width 139 height 30
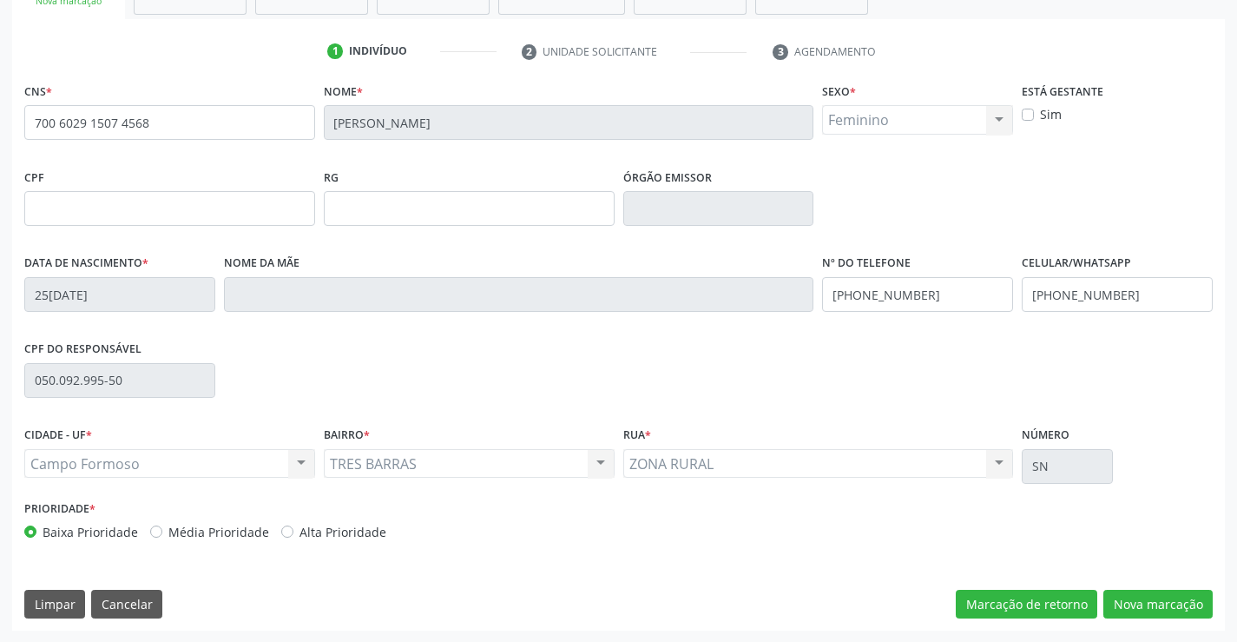
scroll to position [300, 0]
click at [1166, 592] on button "Nova marcação" at bounding box center [1158, 604] width 109 height 30
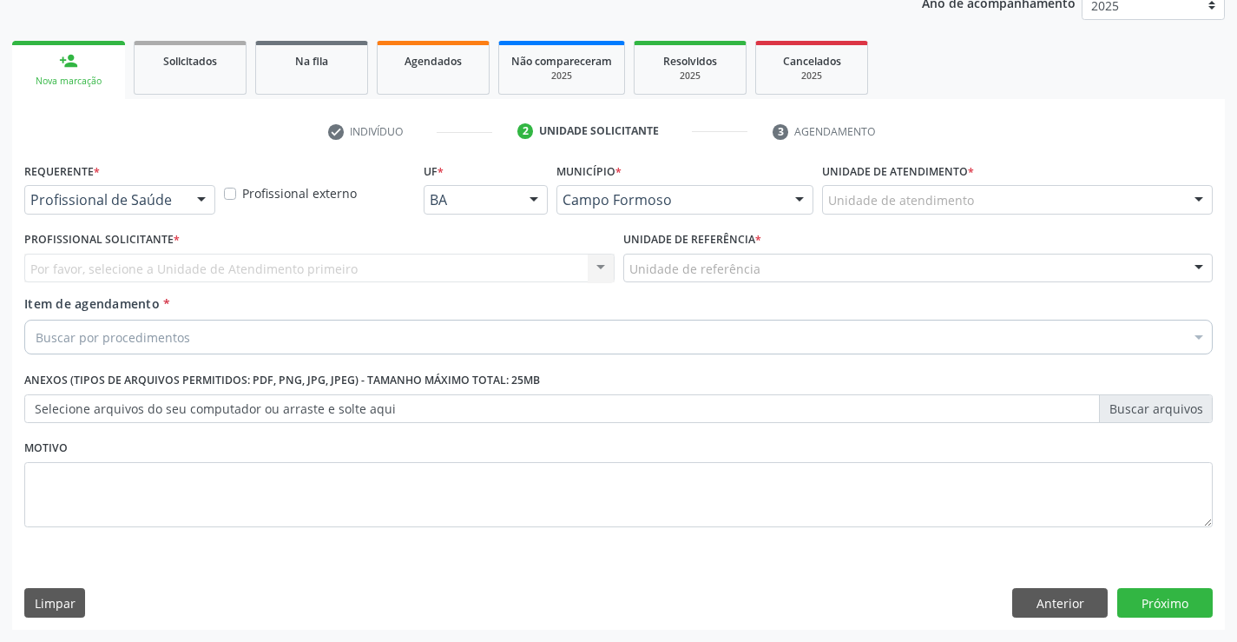
scroll to position [219, 0]
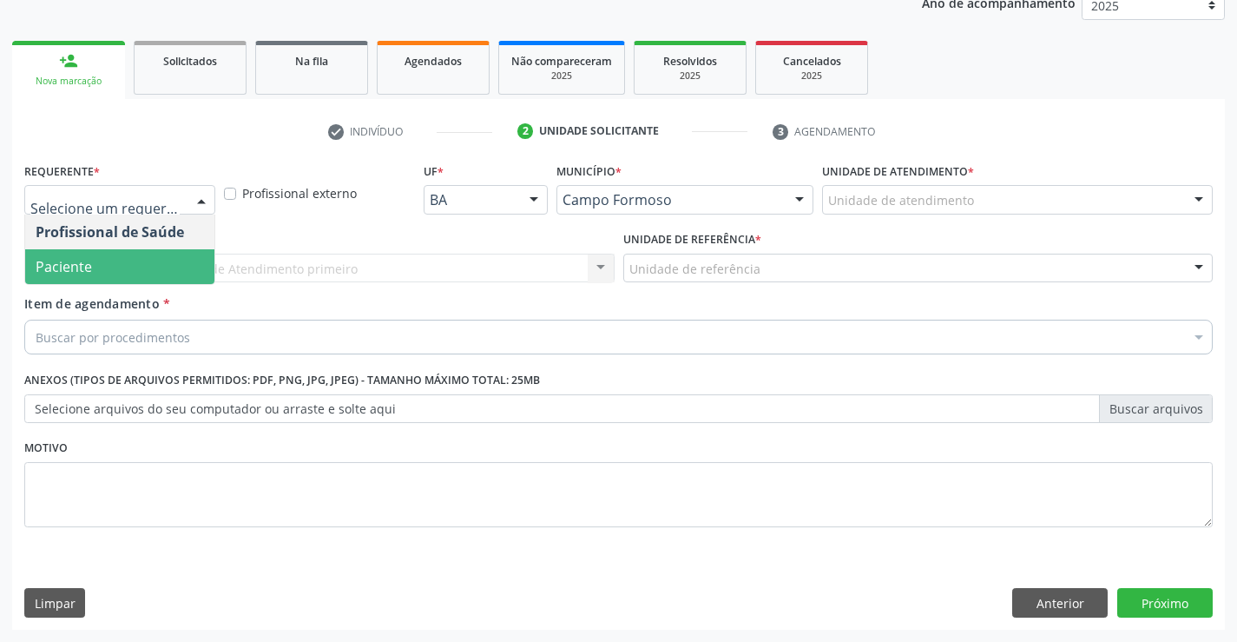
click at [116, 256] on span "Paciente" at bounding box center [119, 266] width 189 height 35
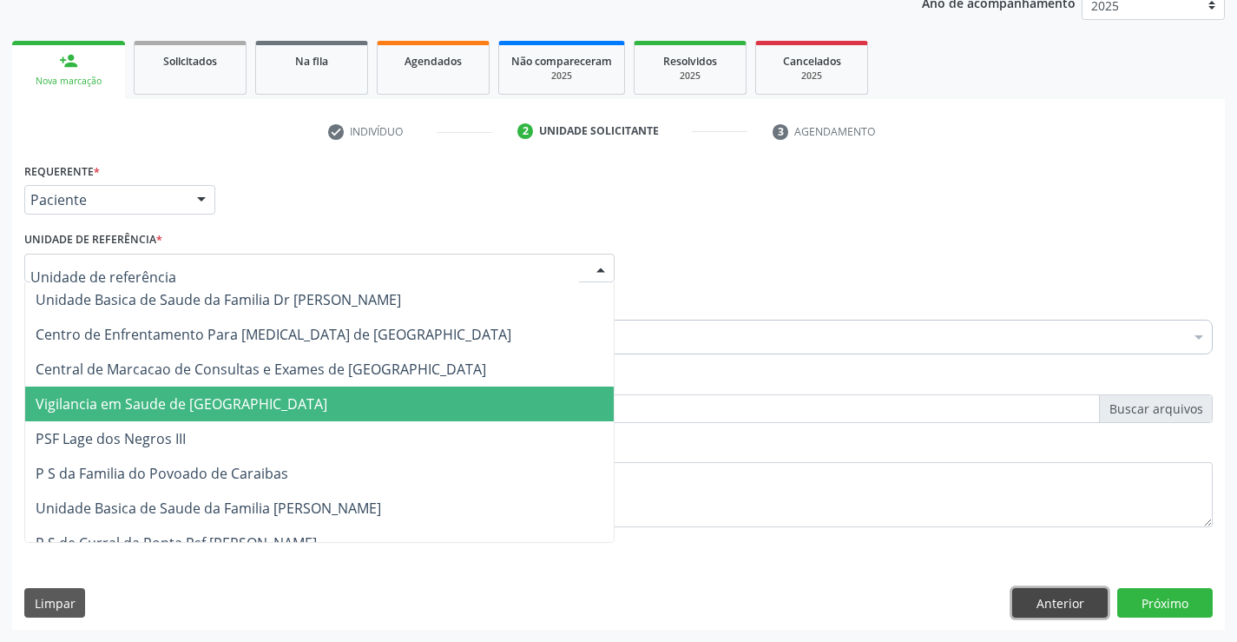
click at [1075, 604] on button "Anterior" at bounding box center [1061, 603] width 96 height 30
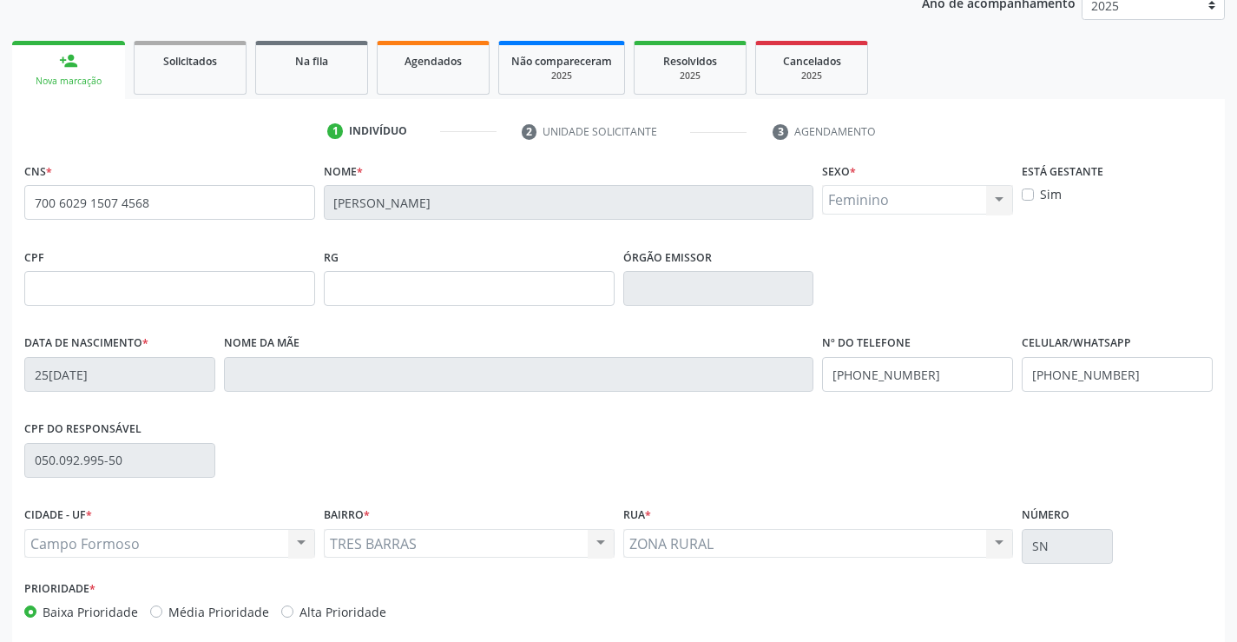
scroll to position [300, 0]
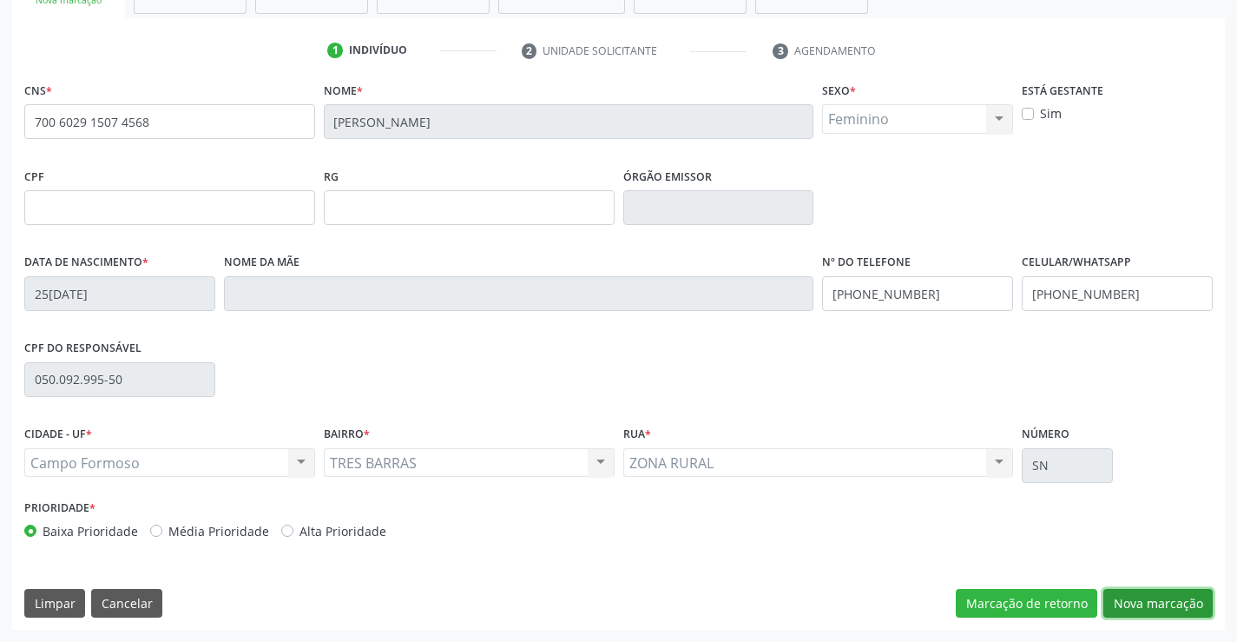
click at [1122, 594] on button "Nova marcação" at bounding box center [1158, 604] width 109 height 30
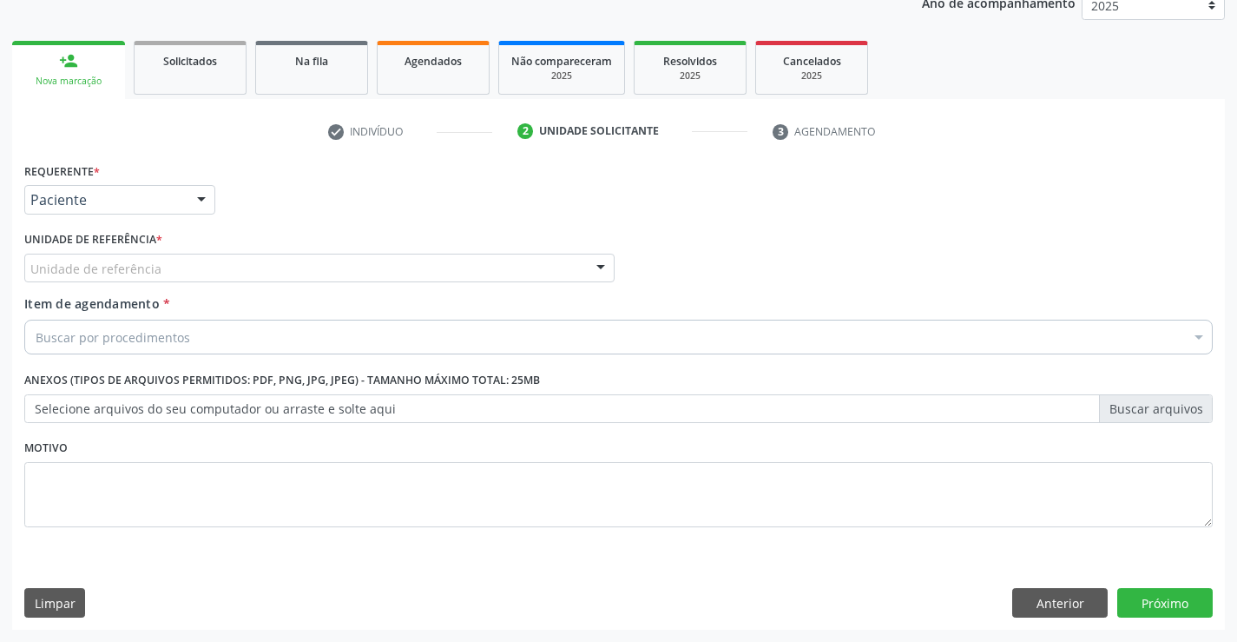
scroll to position [219, 0]
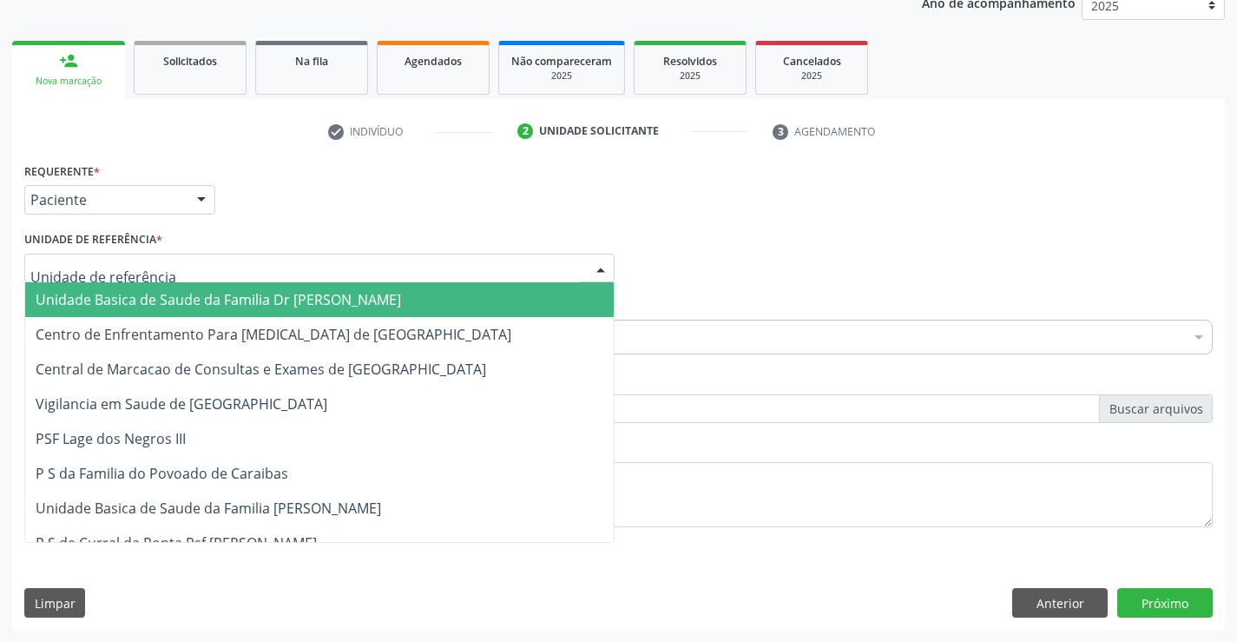
click at [158, 302] on span "Unidade Basica de Saude da Familia Dr Paulo Sudre" at bounding box center [219, 299] width 366 height 19
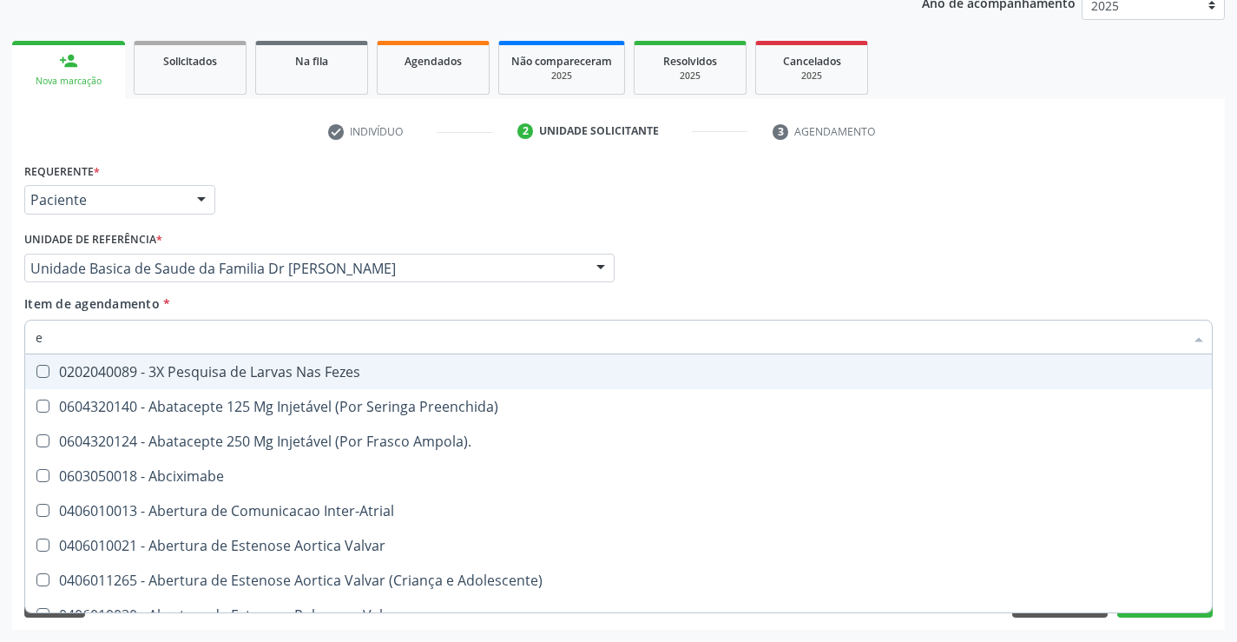
type input "en"
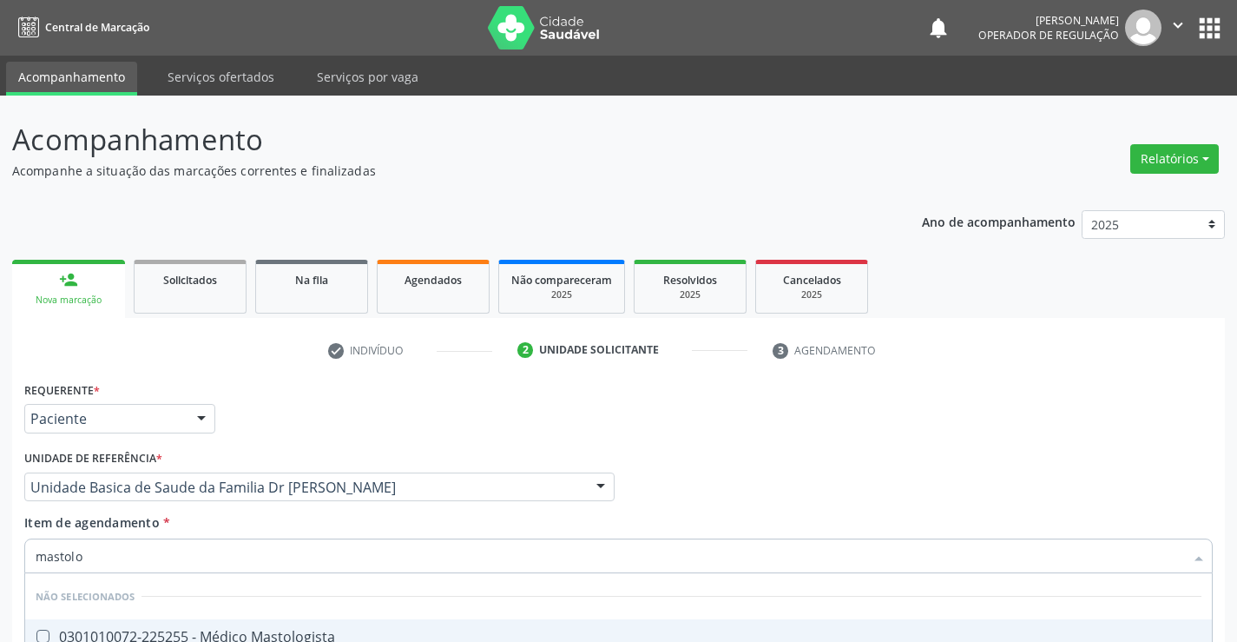
scroll to position [219, 0]
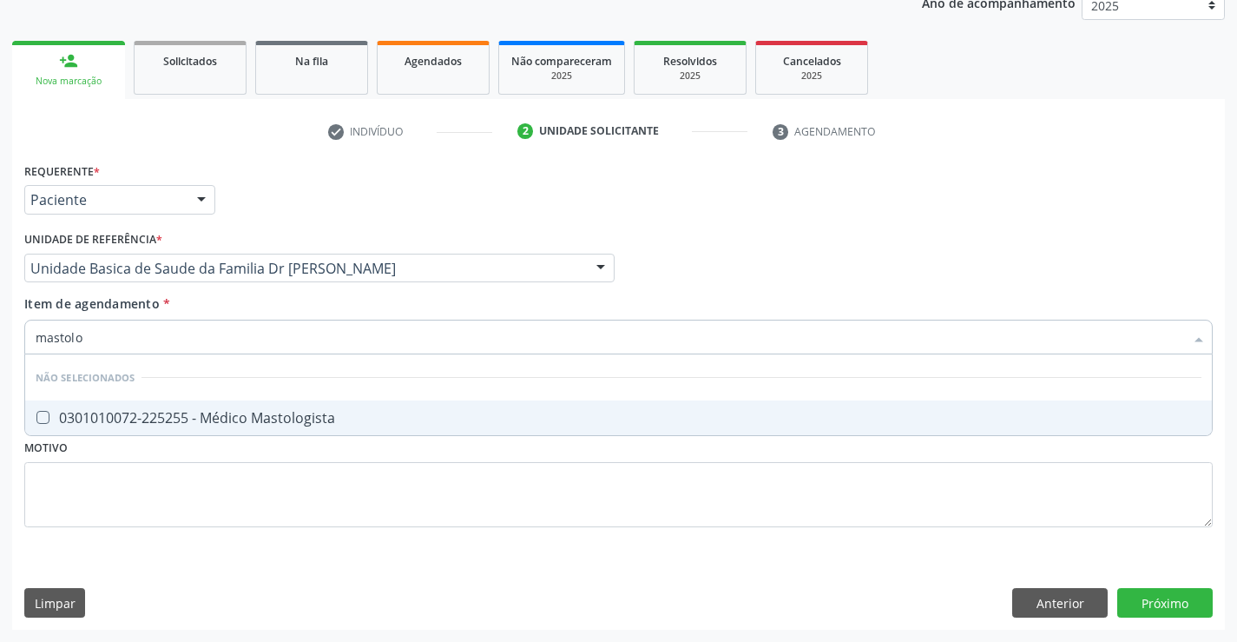
click at [206, 412] on div "0301010072-225255 - Médico Mastologista" at bounding box center [619, 418] width 1166 height 14
checkbox Mastologista "true"
type input "mastolo"
click at [200, 498] on div "Requerente * Paciente Profissional de Saúde Paciente Nenhum resultado encontrad…" at bounding box center [618, 354] width 1189 height 393
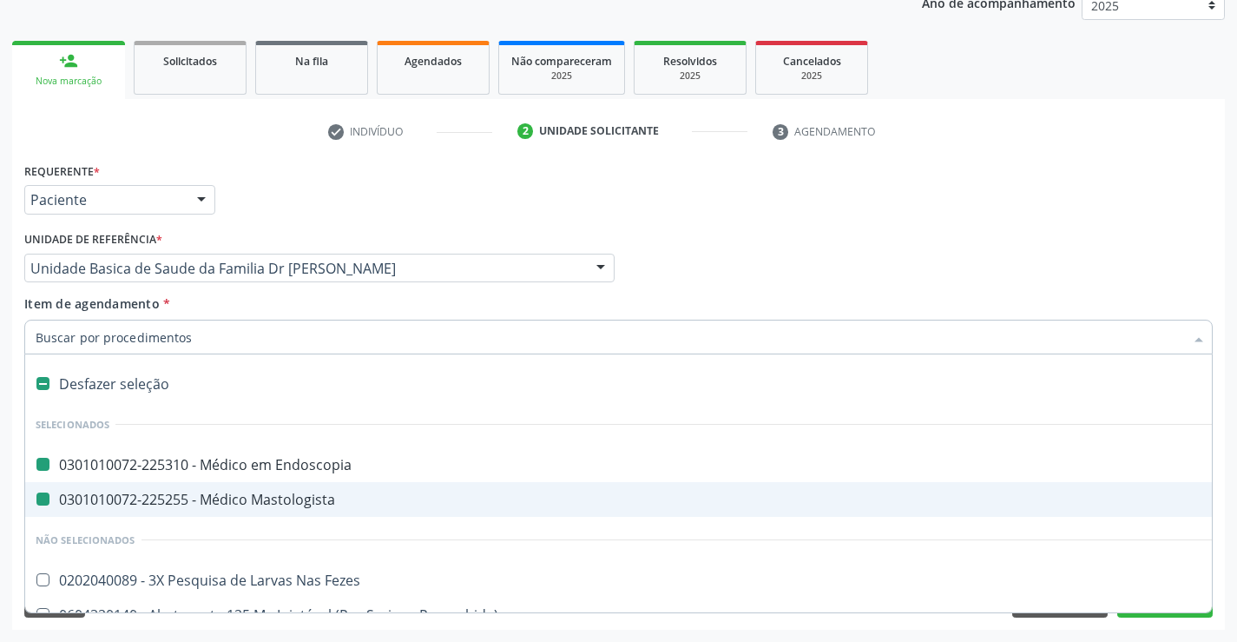
type input "u"
checkbox Endoscopia "false"
checkbox Mastologista "false"
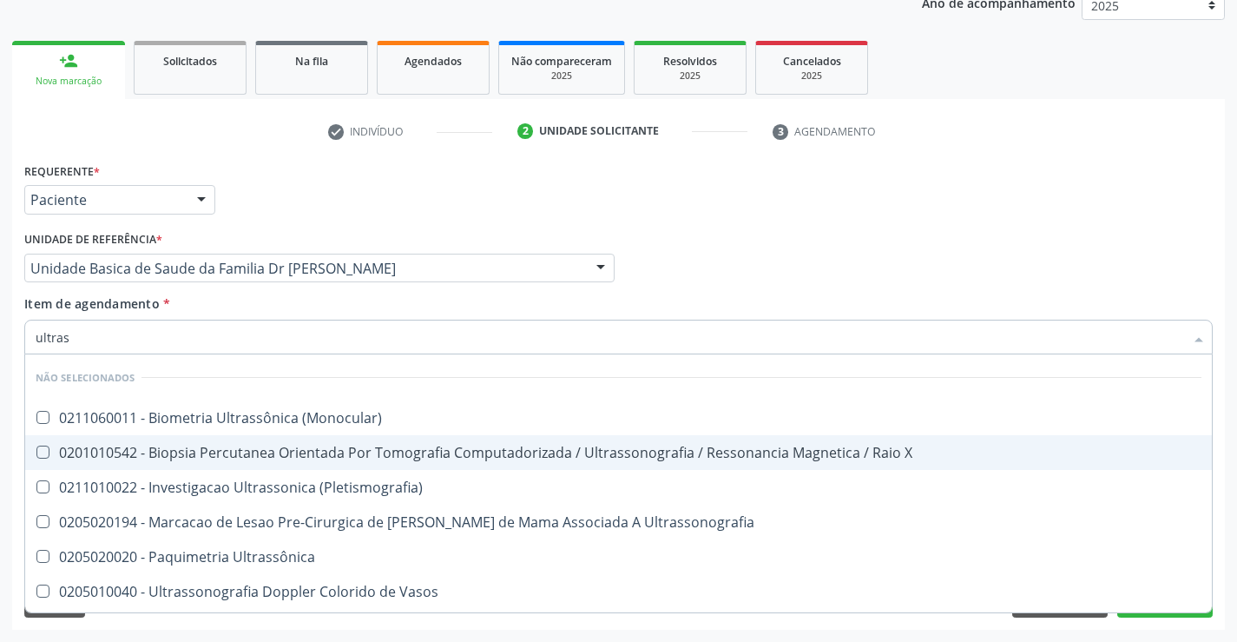
type input "ultrass"
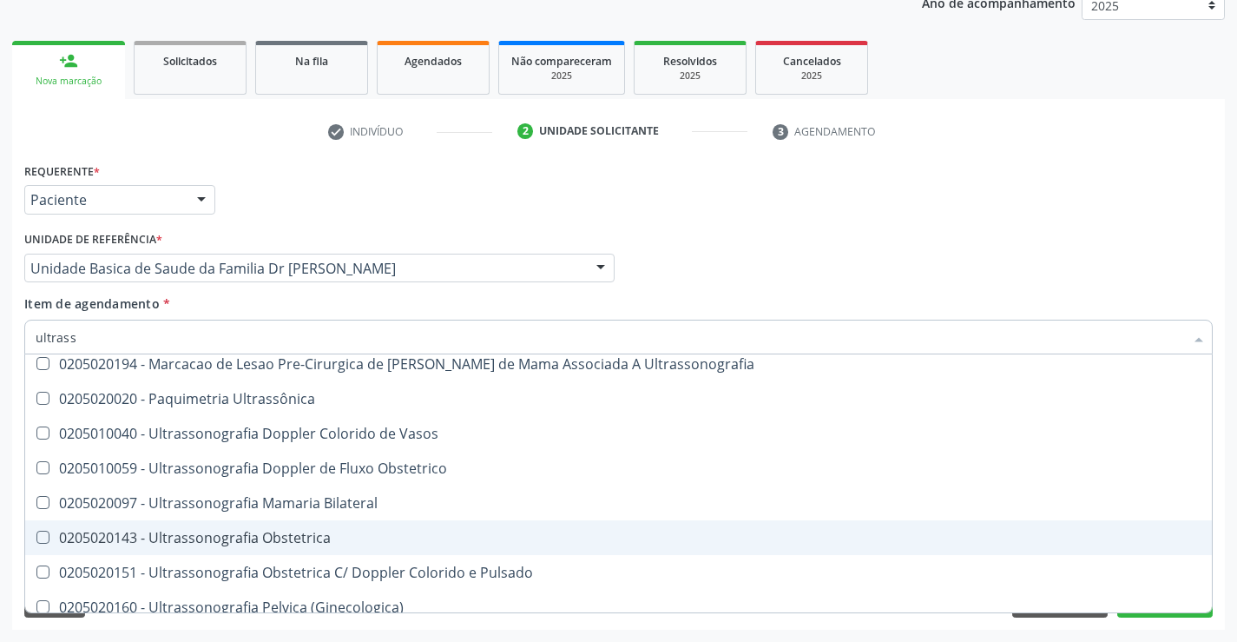
scroll to position [174, 0]
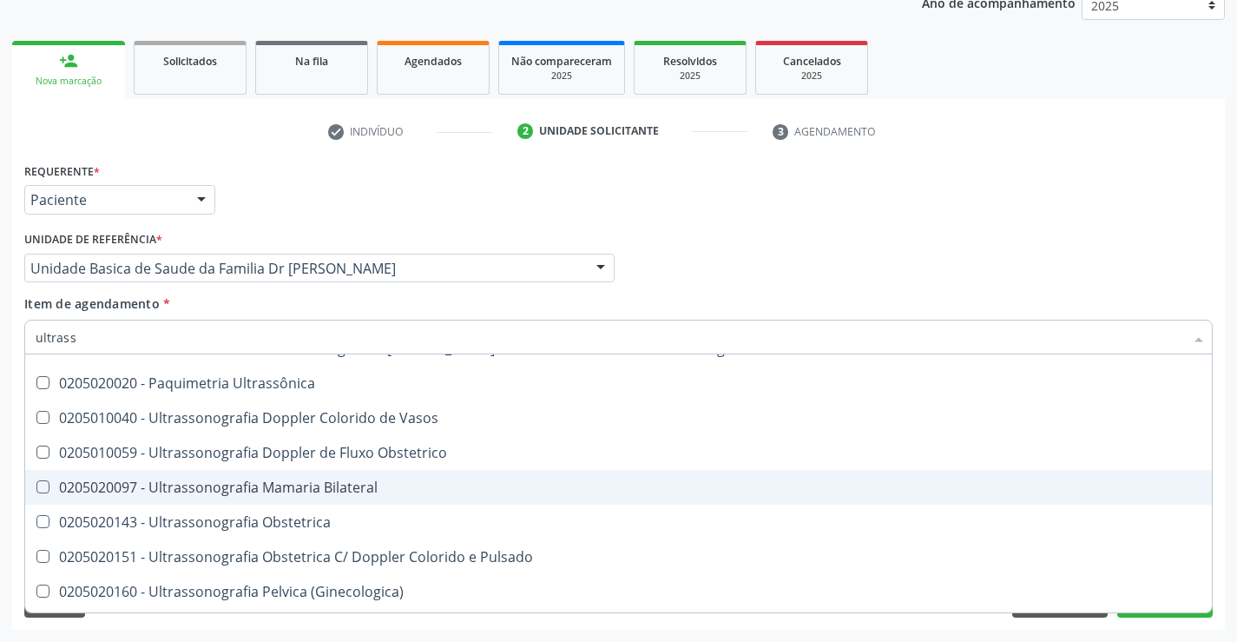
click at [355, 480] on div "0205020097 - Ultrassonografia Mamaria Bilateral" at bounding box center [619, 487] width 1166 height 14
checkbox Bilateral "true"
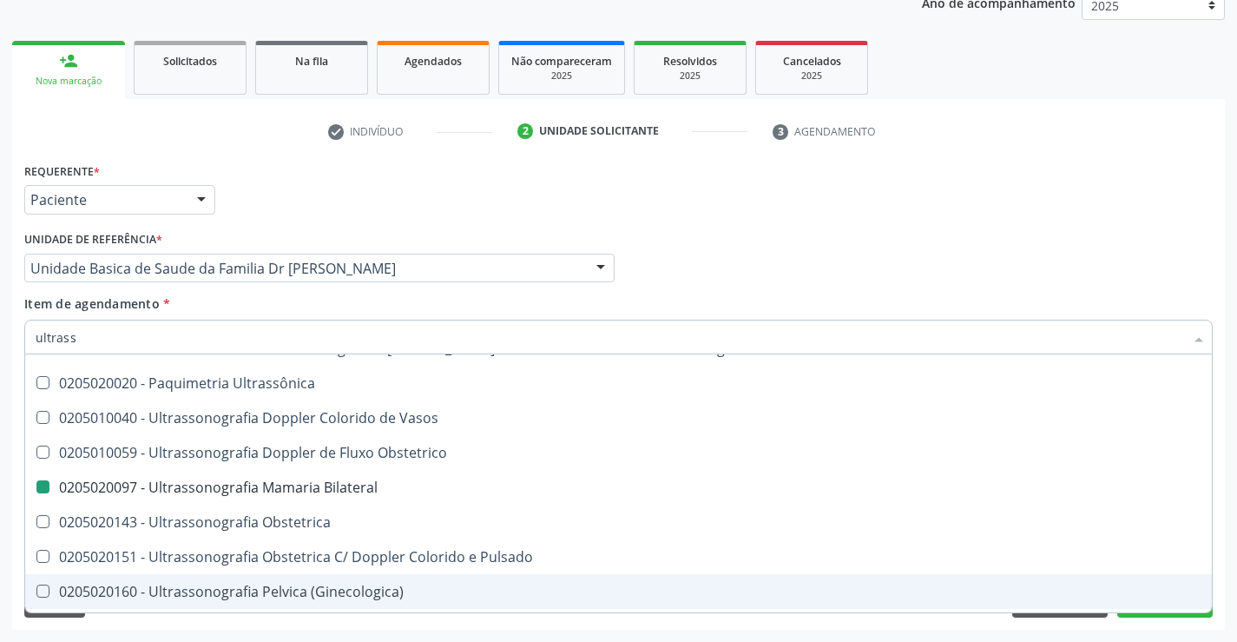
click at [1163, 625] on div "Requerente * Paciente Profissional de Saúde Paciente Nenhum resultado encontrad…" at bounding box center [618, 394] width 1213 height 472
checkbox \(Monocular\) "true"
checkbox X "true"
checkbox Bilateral "false"
checkbox \(Pletismografia\) "true"
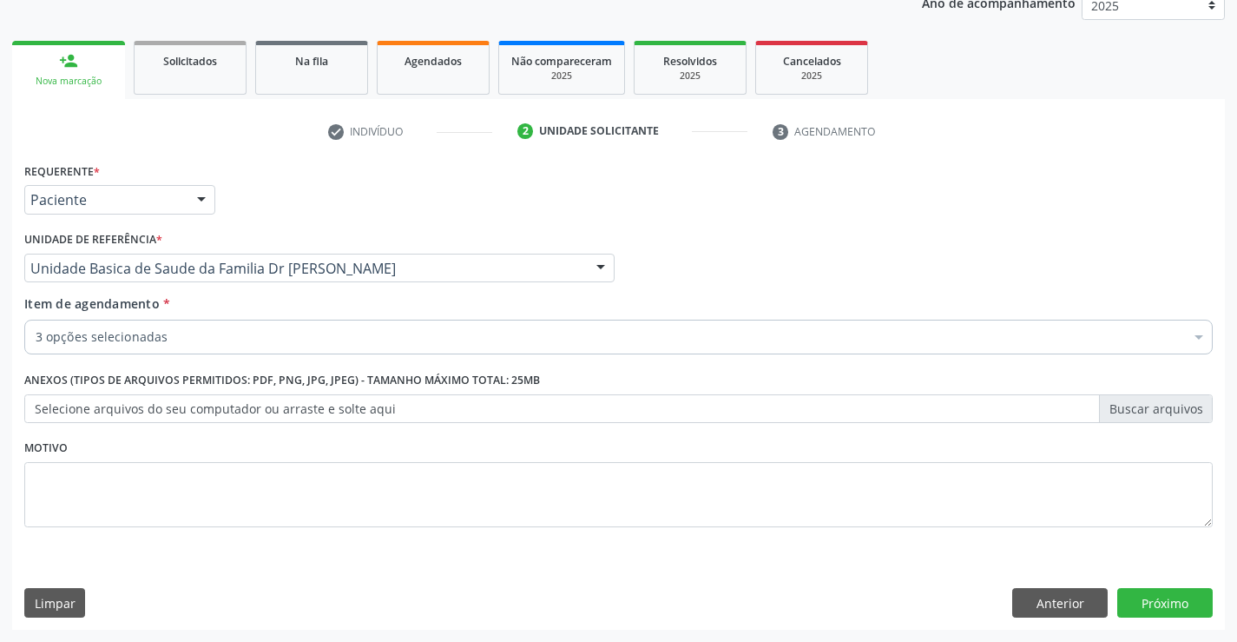
scroll to position [0, 0]
click at [1150, 595] on button "Próximo" at bounding box center [1166, 603] width 96 height 30
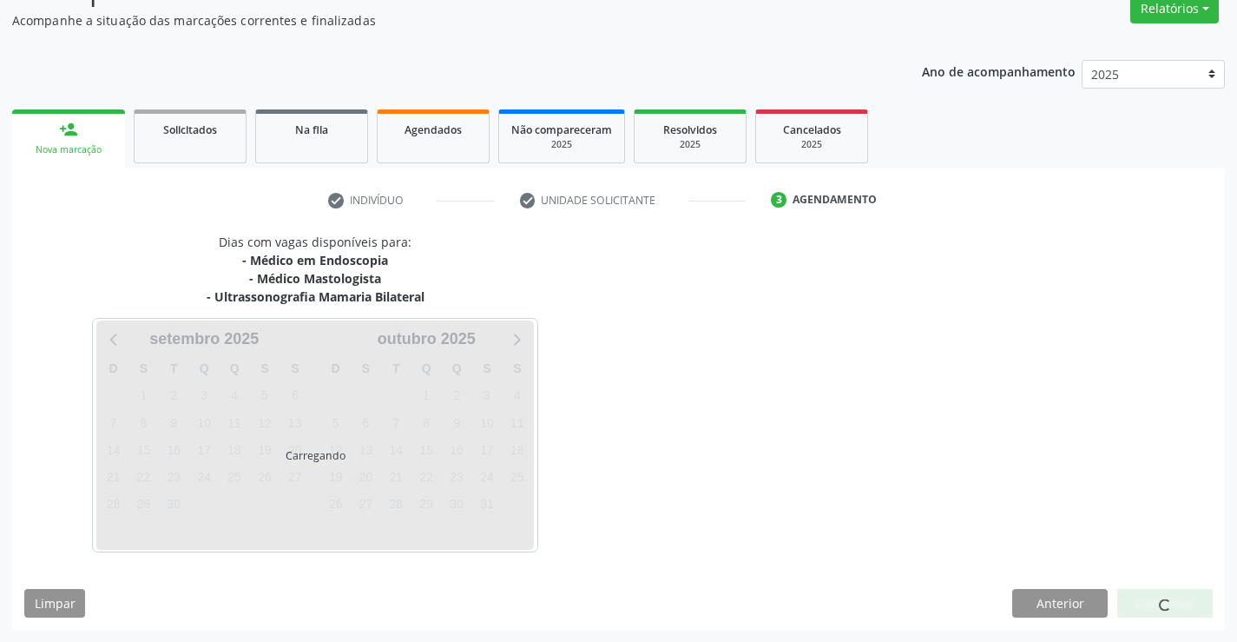
scroll to position [201, 0]
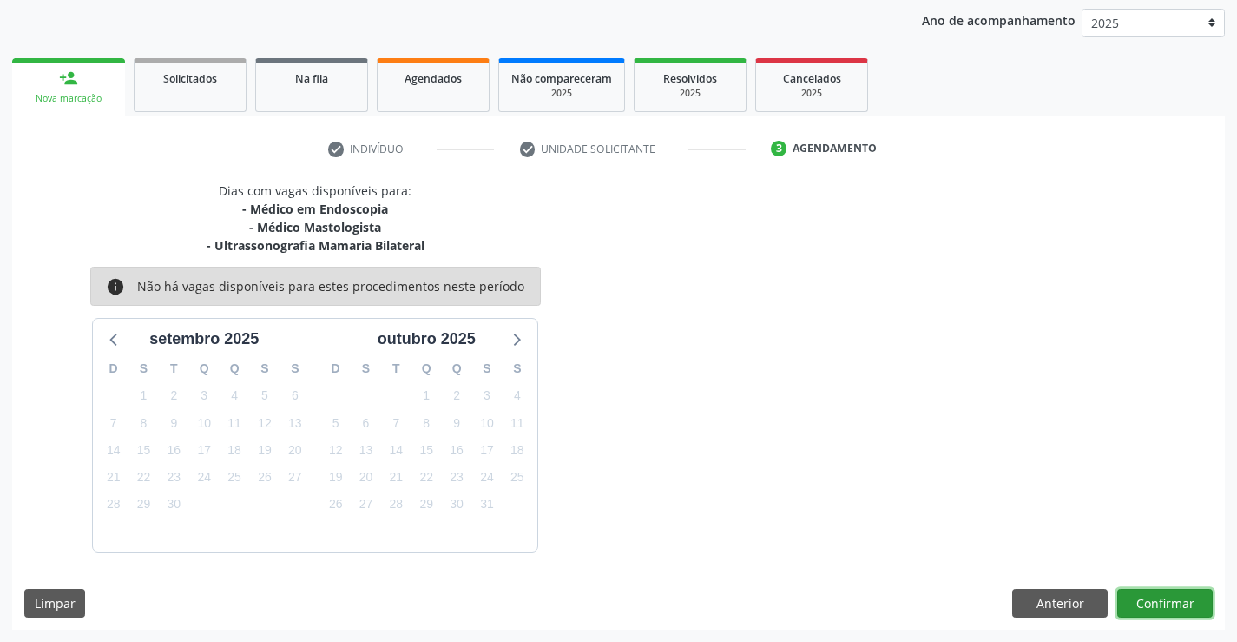
click at [1150, 602] on button "Confirmar" at bounding box center [1166, 604] width 96 height 30
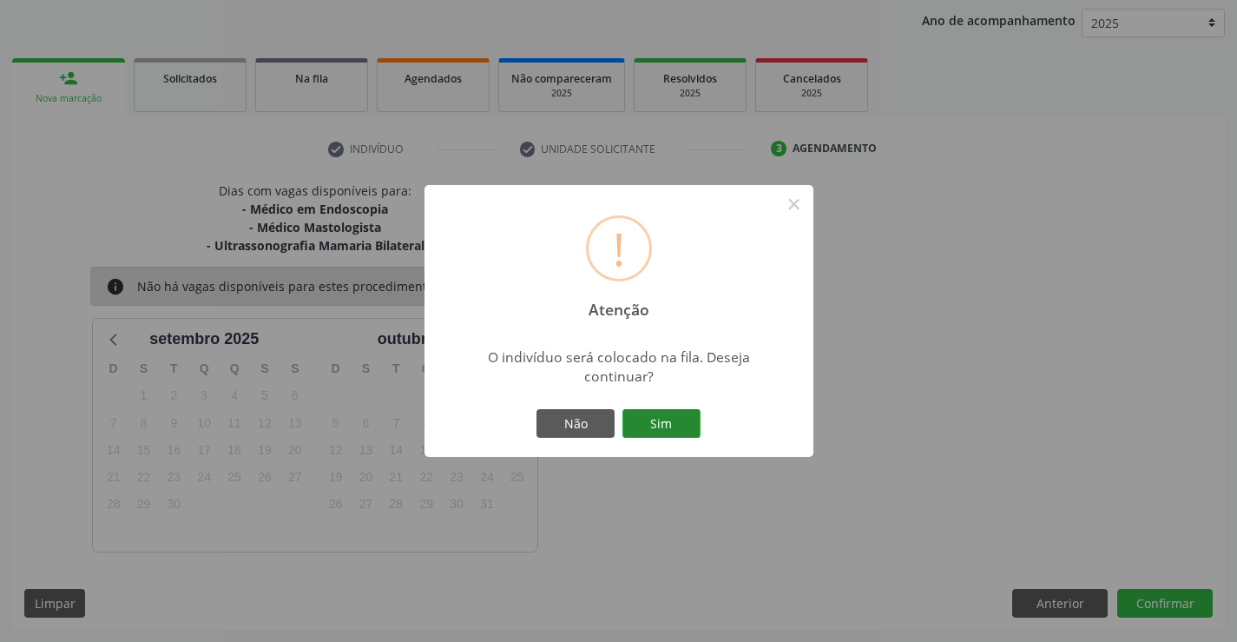
click at [657, 425] on button "Sim" at bounding box center [662, 424] width 78 height 30
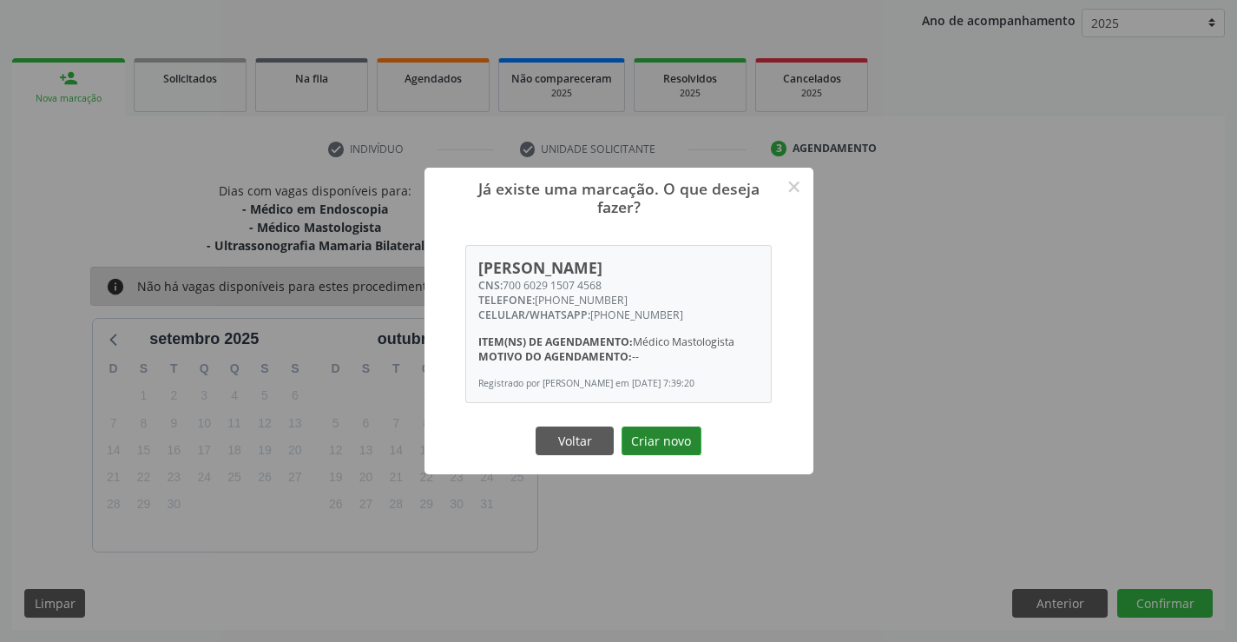
click at [654, 450] on button "Criar novo" at bounding box center [662, 441] width 80 height 30
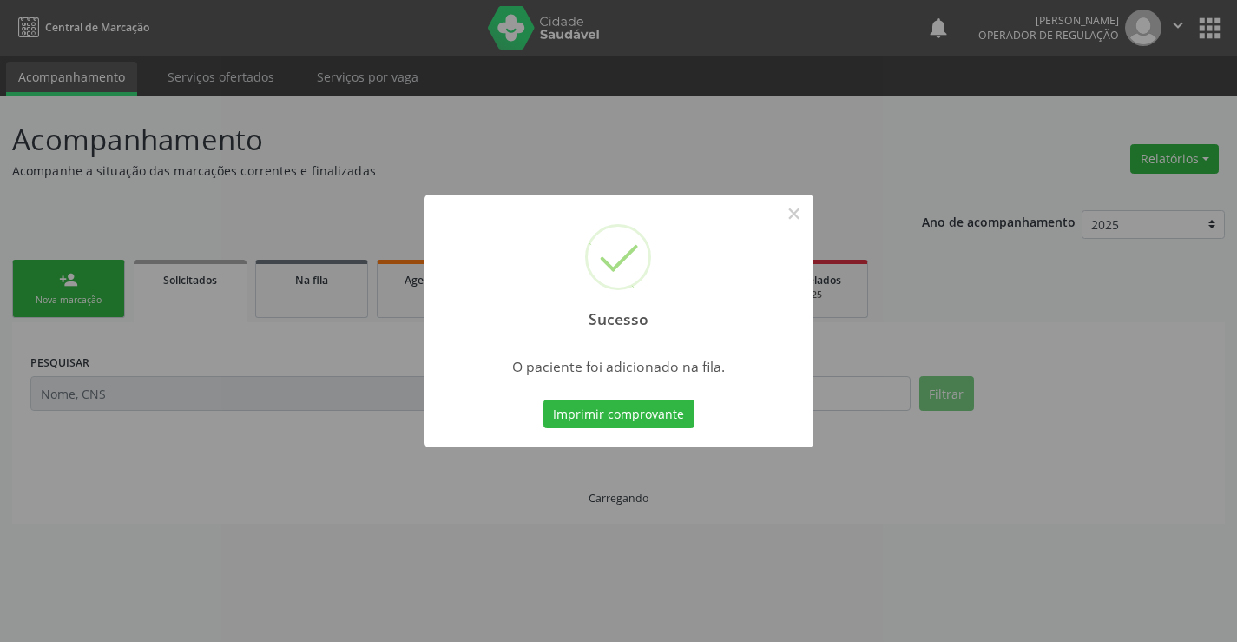
scroll to position [0, 0]
click at [662, 412] on button "Imprimir comprovante" at bounding box center [619, 414] width 151 height 30
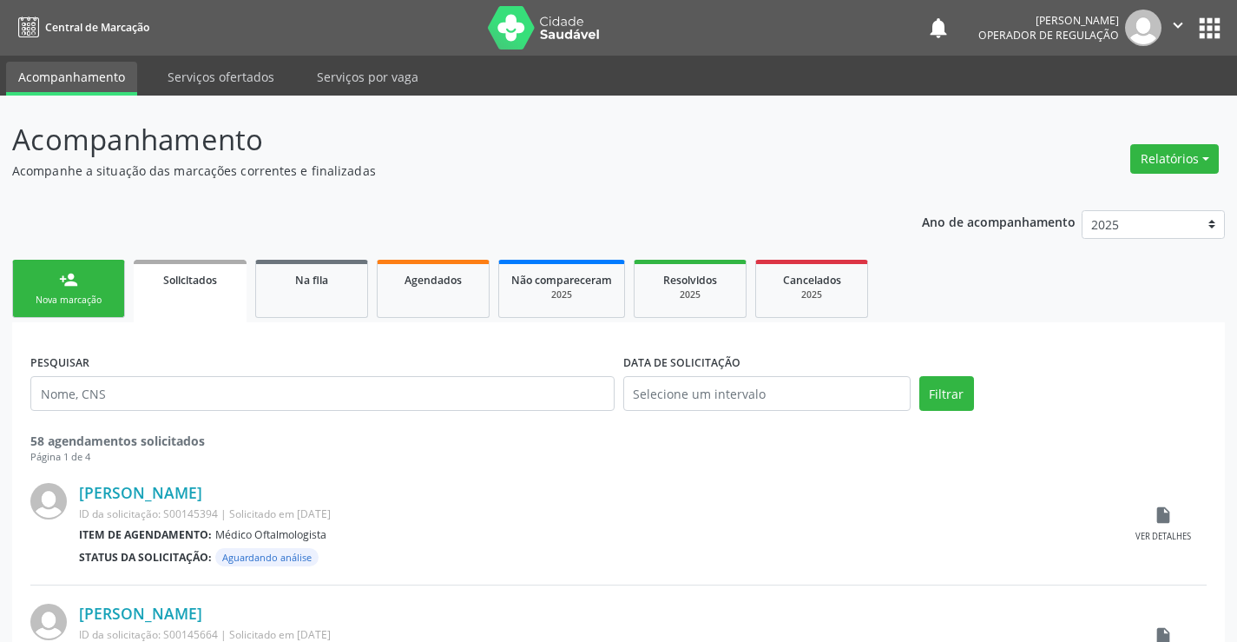
click at [100, 291] on link "person_add Nova marcação" at bounding box center [68, 289] width 113 height 58
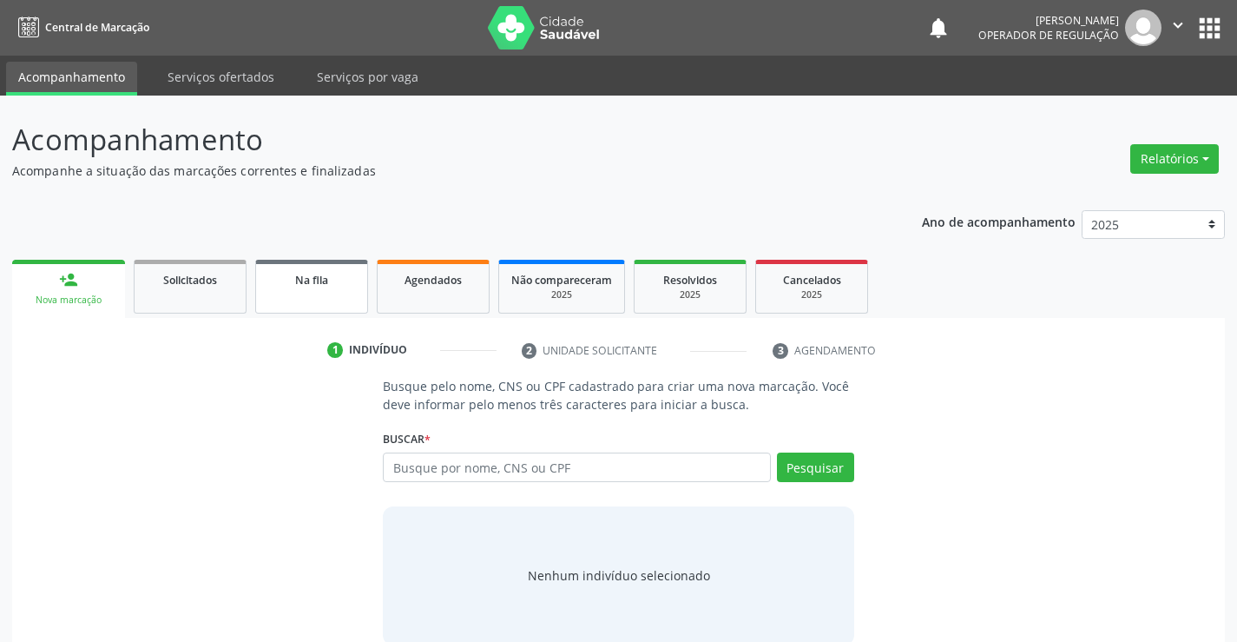
click at [312, 291] on link "Na fila" at bounding box center [311, 287] width 113 height 54
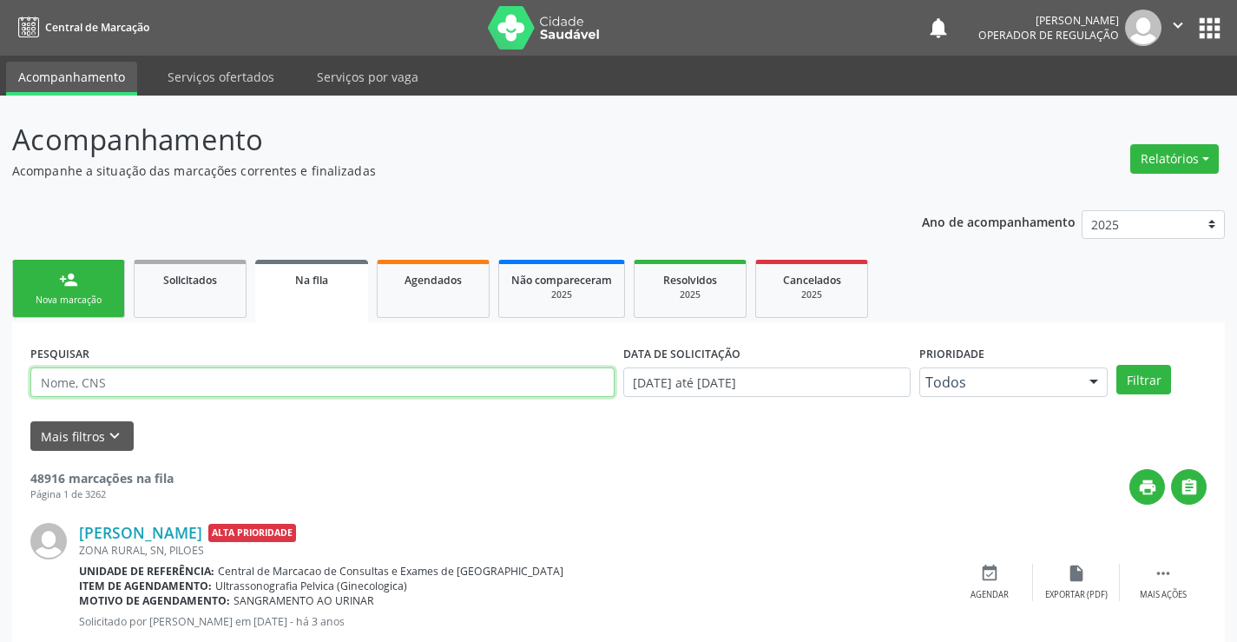
click at [244, 389] on input "text" at bounding box center [322, 382] width 584 height 30
type input "700007991574304"
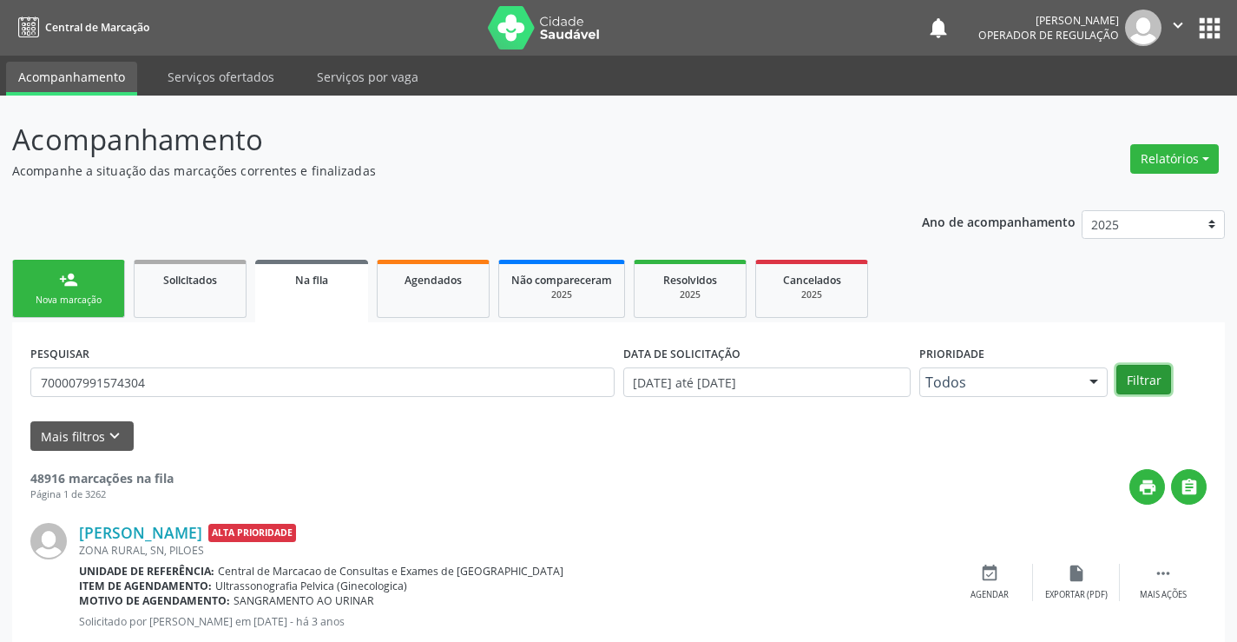
click at [1144, 374] on button "Filtrar" at bounding box center [1144, 380] width 55 height 30
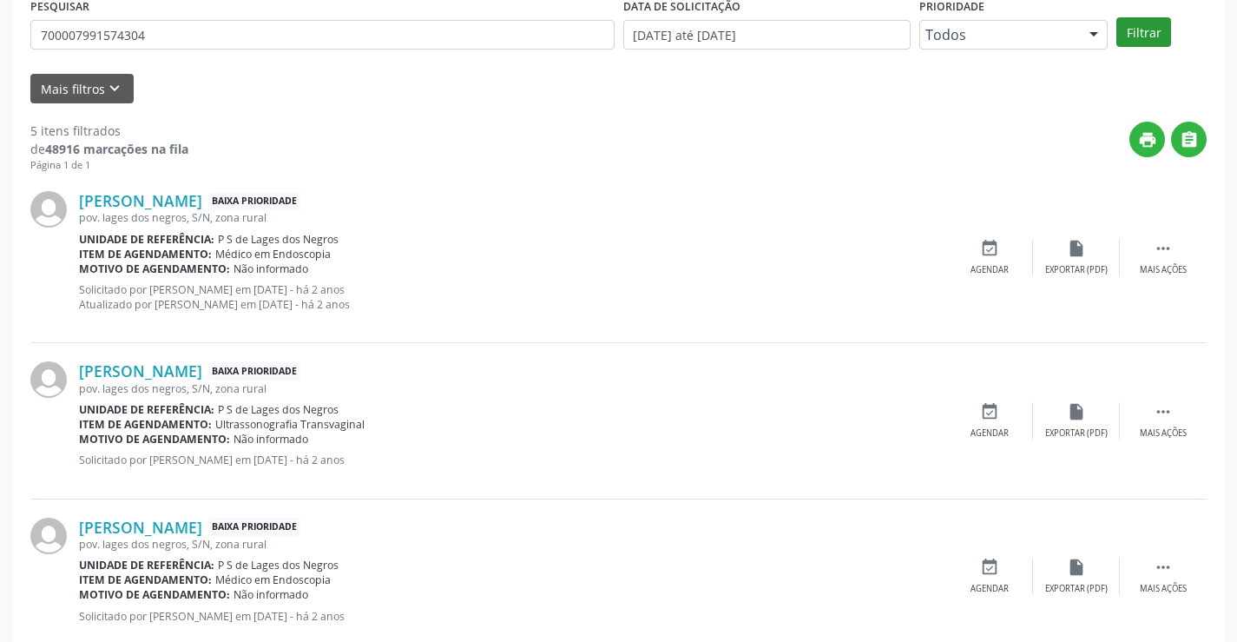
scroll to position [701, 0]
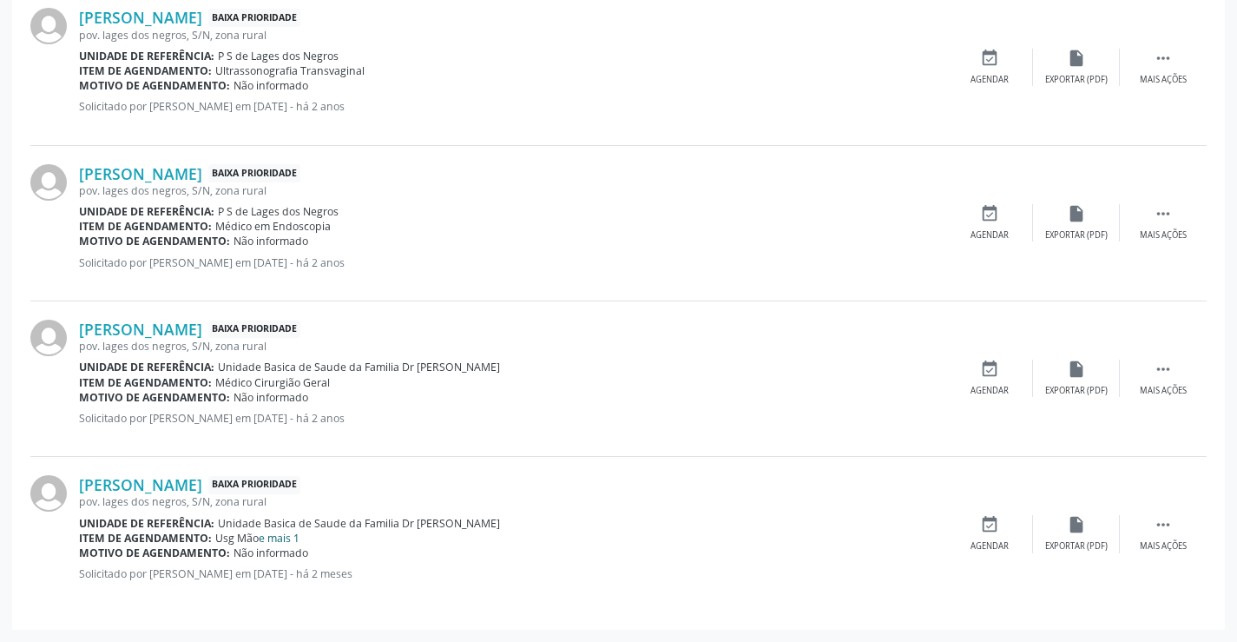
click at [292, 544] on link "e mais 1" at bounding box center [279, 538] width 41 height 15
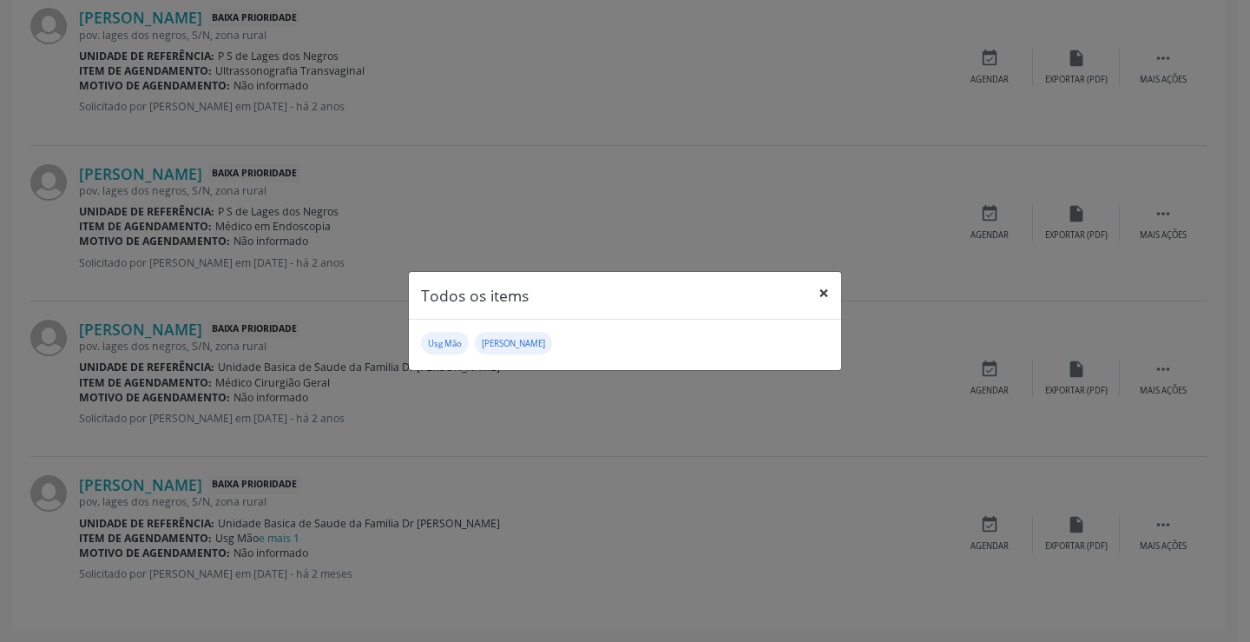
click at [821, 294] on button "×" at bounding box center [824, 293] width 35 height 43
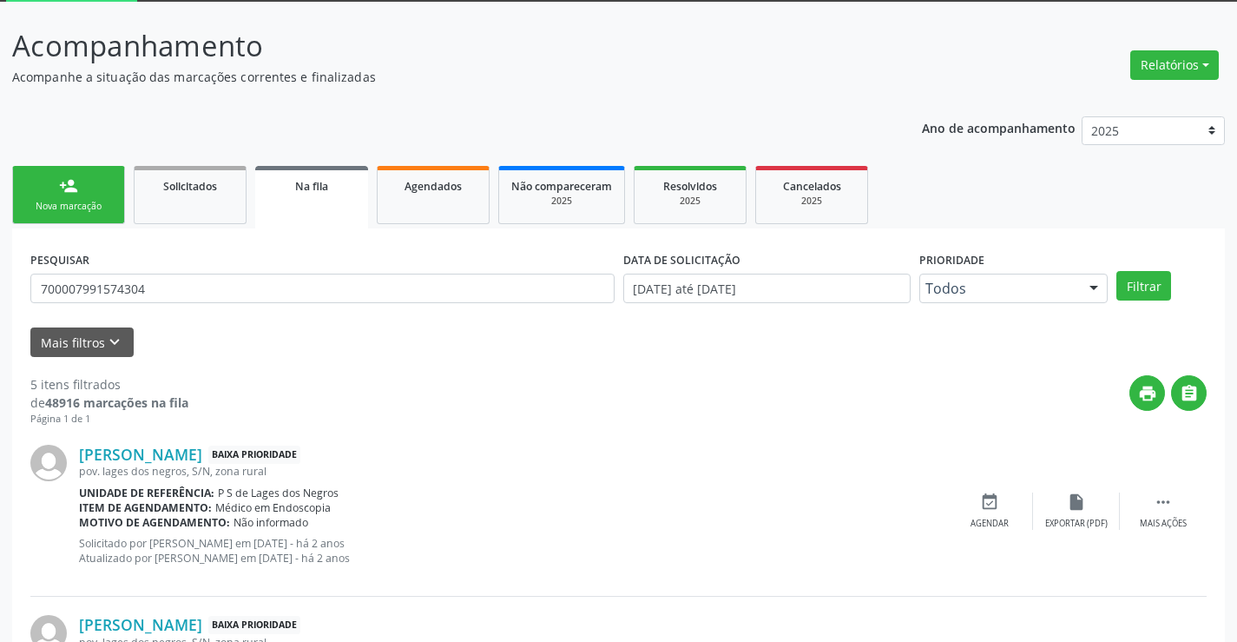
scroll to position [93, 0]
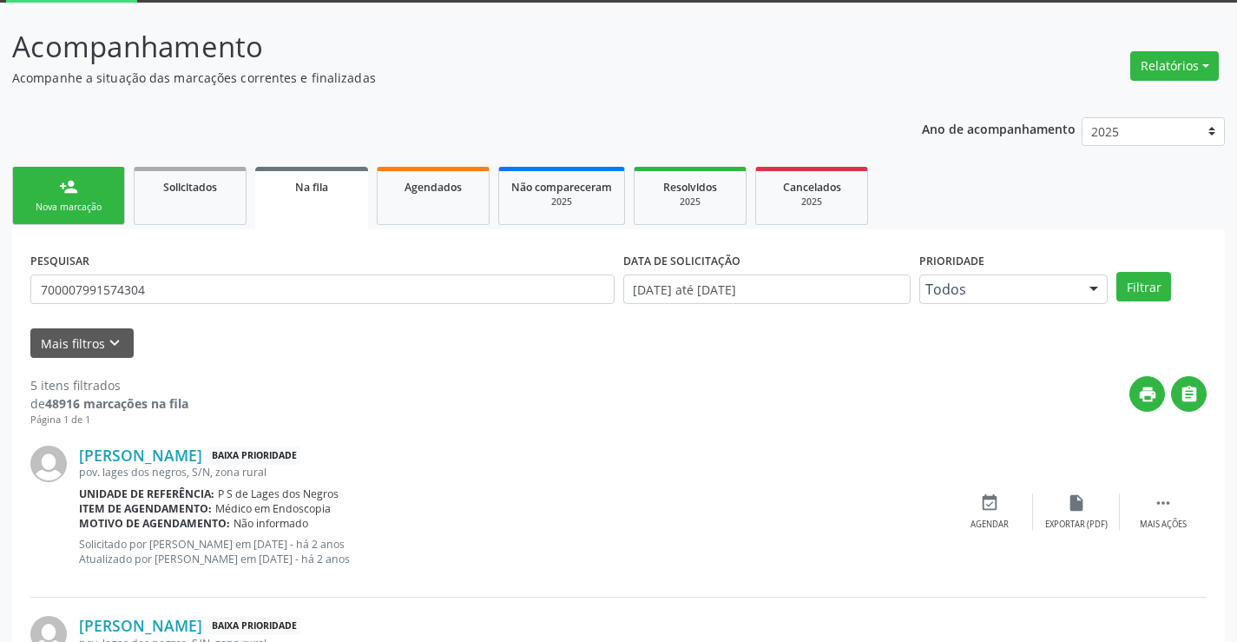
click at [67, 208] on div "Nova marcação" at bounding box center [68, 207] width 87 height 13
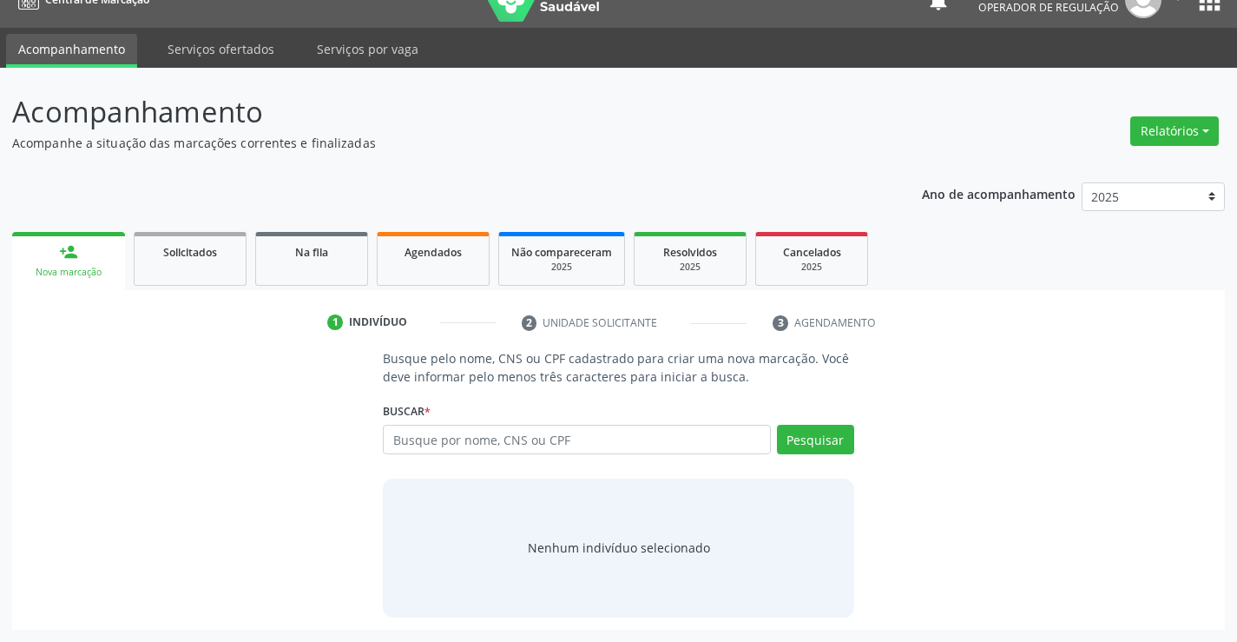
scroll to position [28, 0]
click at [439, 432] on input "text" at bounding box center [576, 440] width 387 height 30
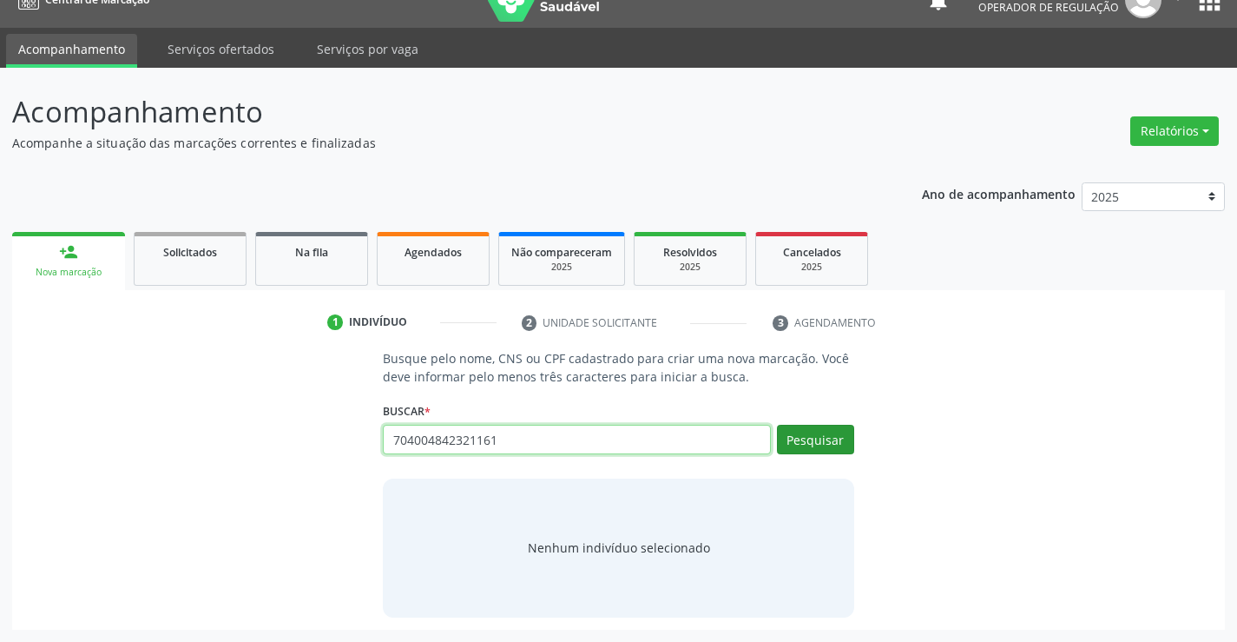
type input "704004842321161"
click at [796, 432] on button "Pesquisar" at bounding box center [815, 440] width 77 height 30
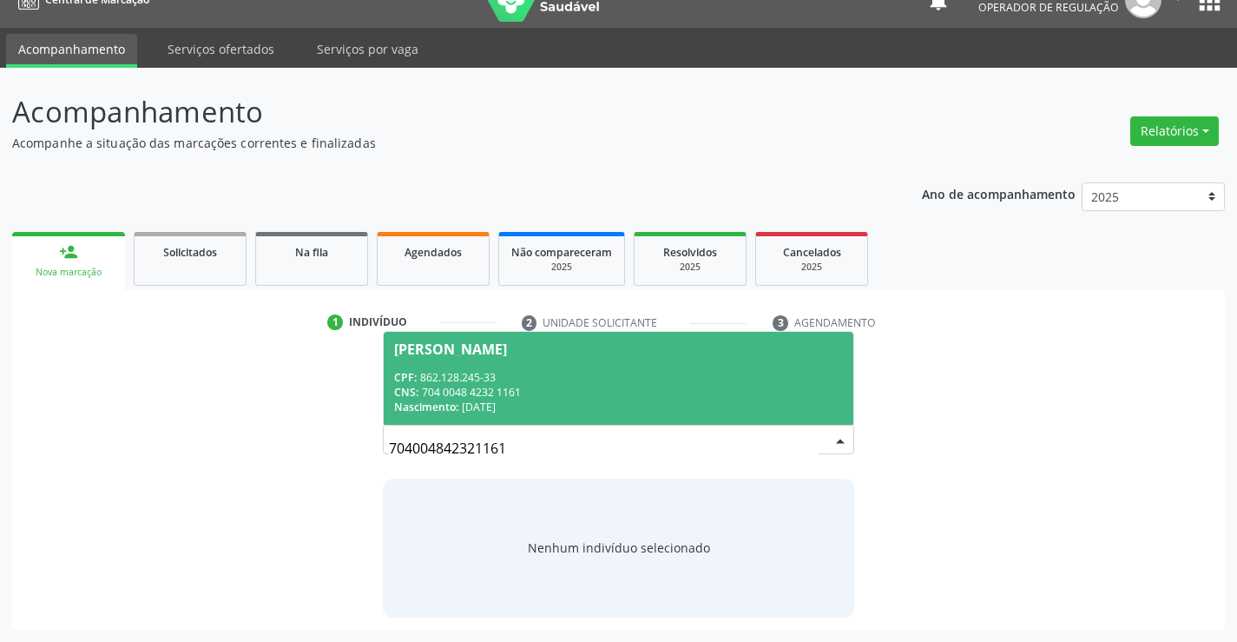
click at [586, 385] on div "CNS: 704 0048 4232 1161" at bounding box center [618, 392] width 448 height 15
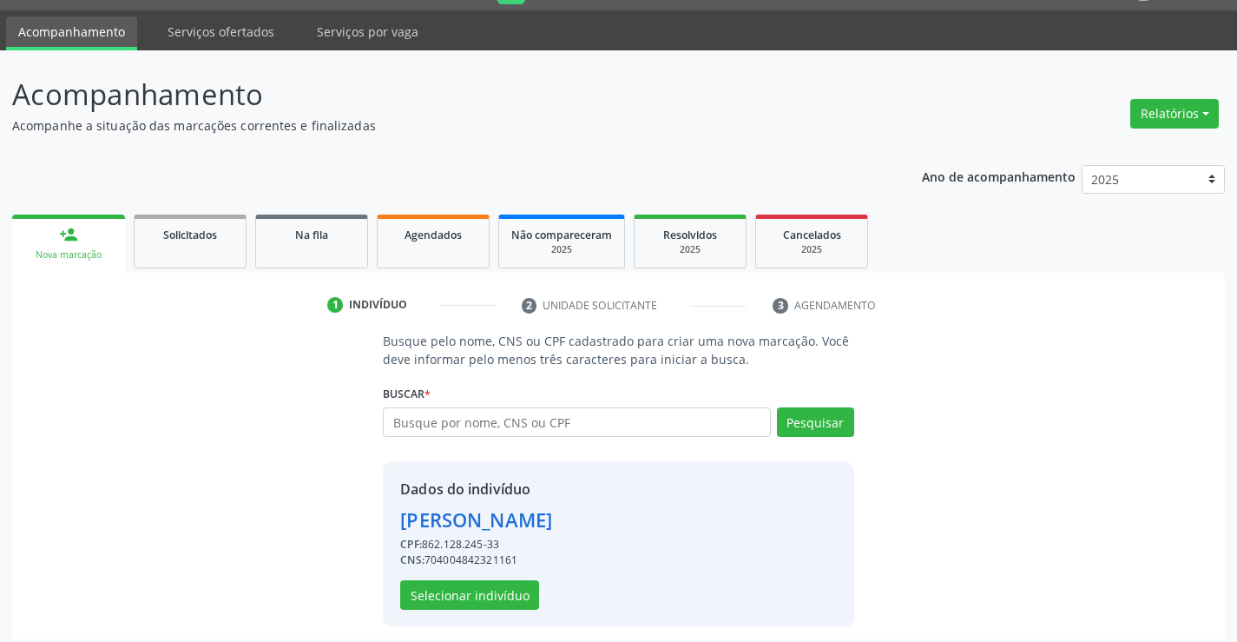
scroll to position [55, 0]
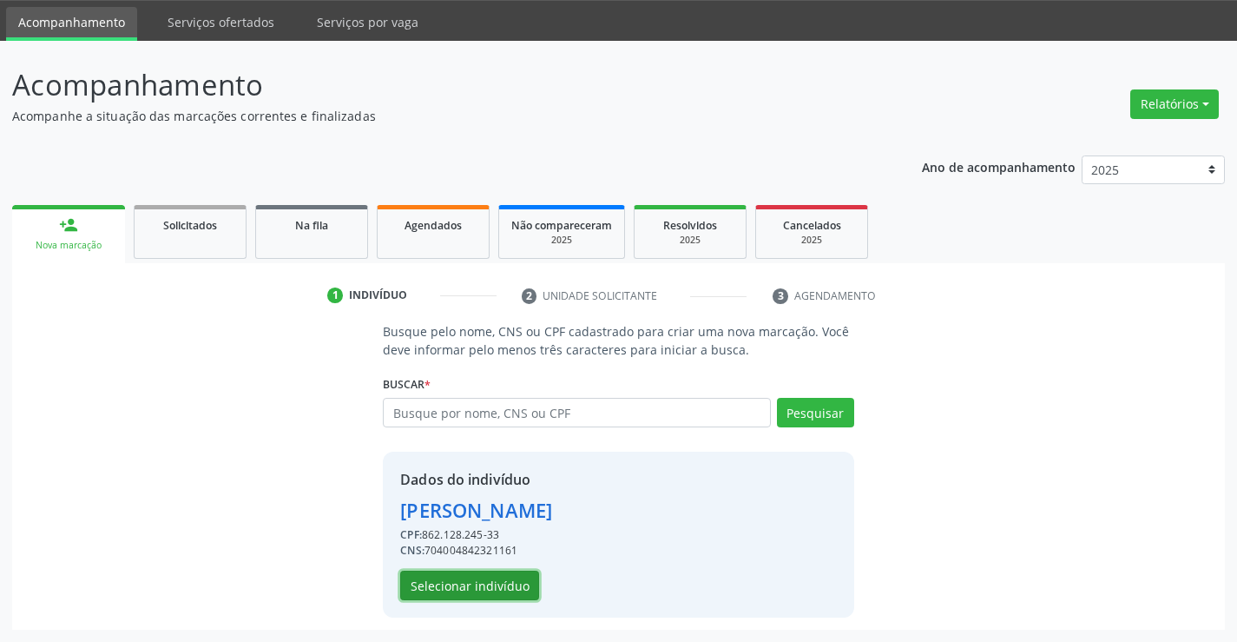
click at [505, 587] on button "Selecionar indivíduo" at bounding box center [469, 586] width 139 height 30
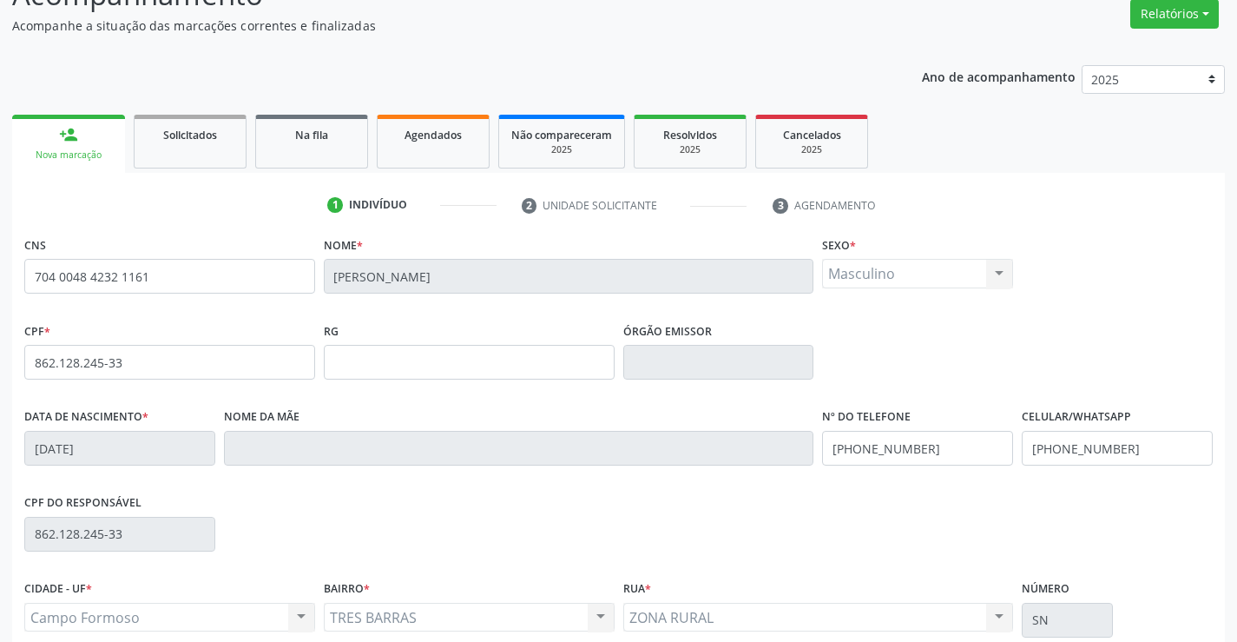
scroll to position [300, 0]
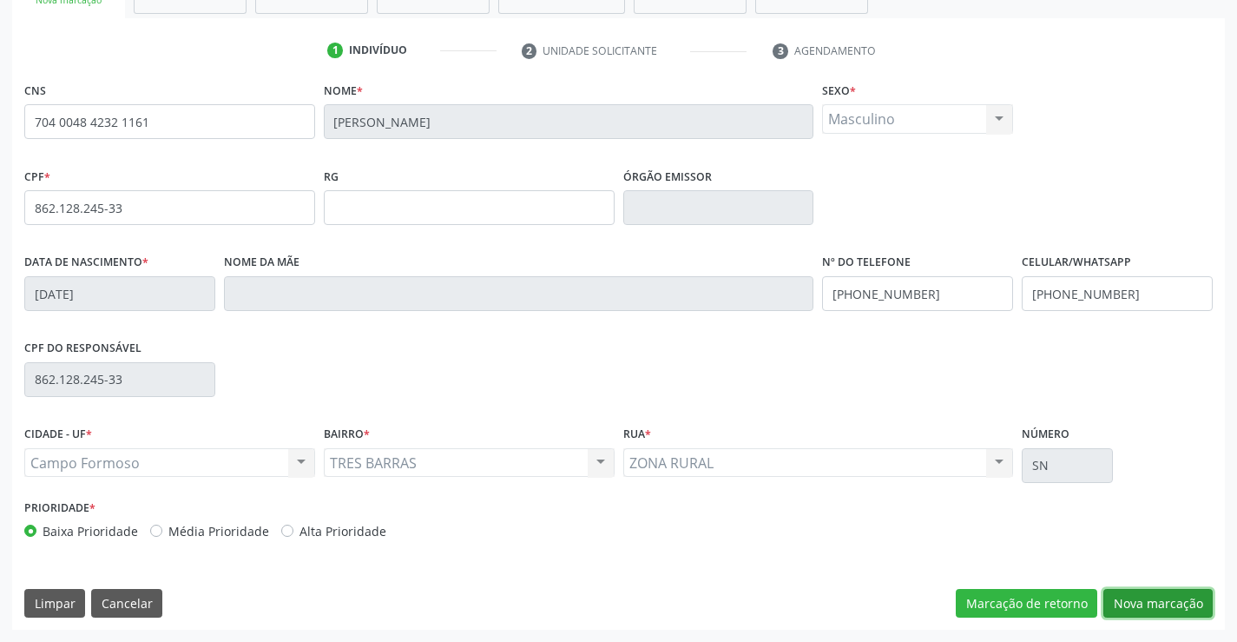
click at [1148, 602] on button "Nova marcação" at bounding box center [1158, 604] width 109 height 30
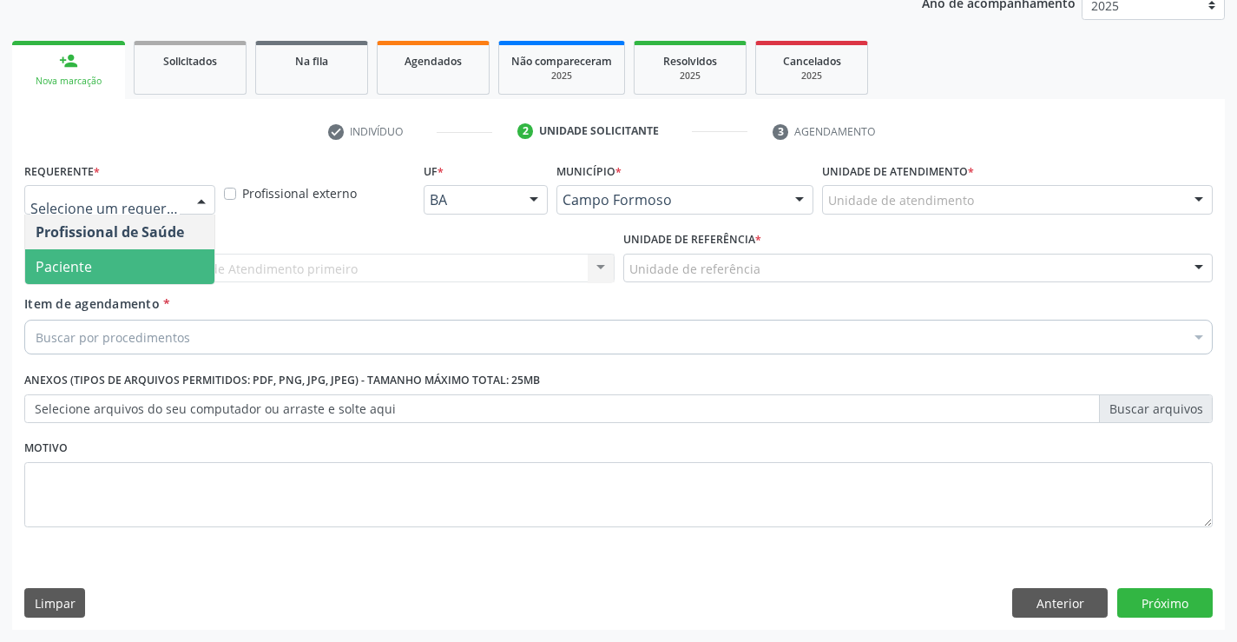
click at [84, 260] on span "Paciente" at bounding box center [64, 266] width 56 height 19
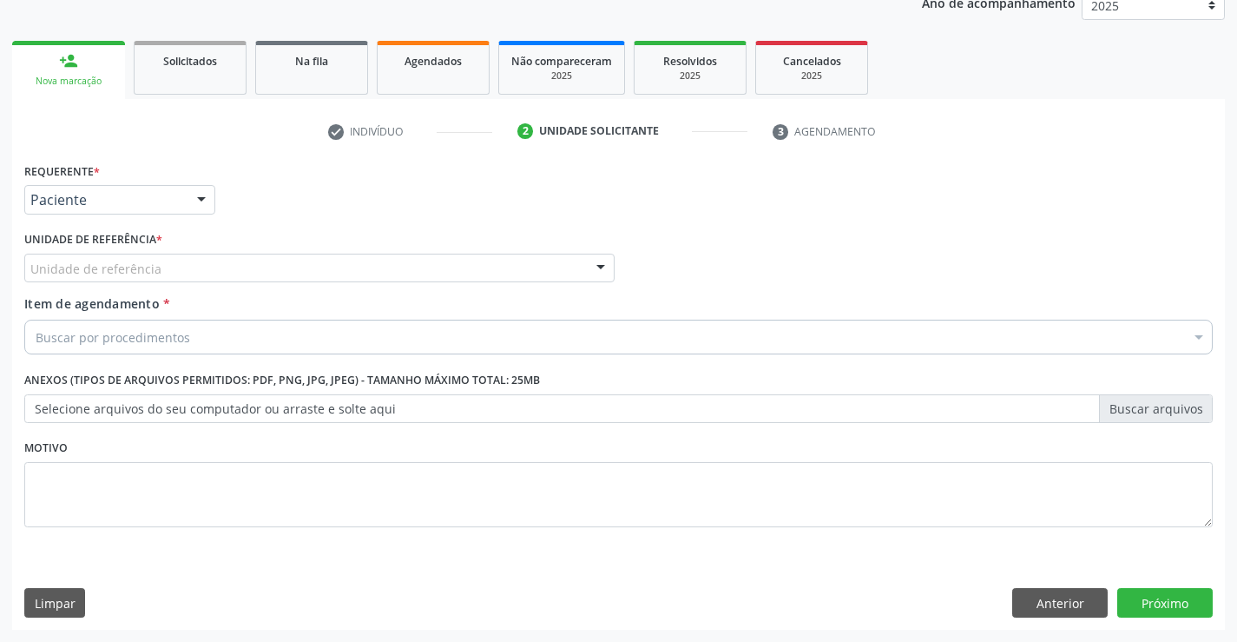
click at [100, 254] on div "Unidade de referência" at bounding box center [319, 269] width 590 height 30
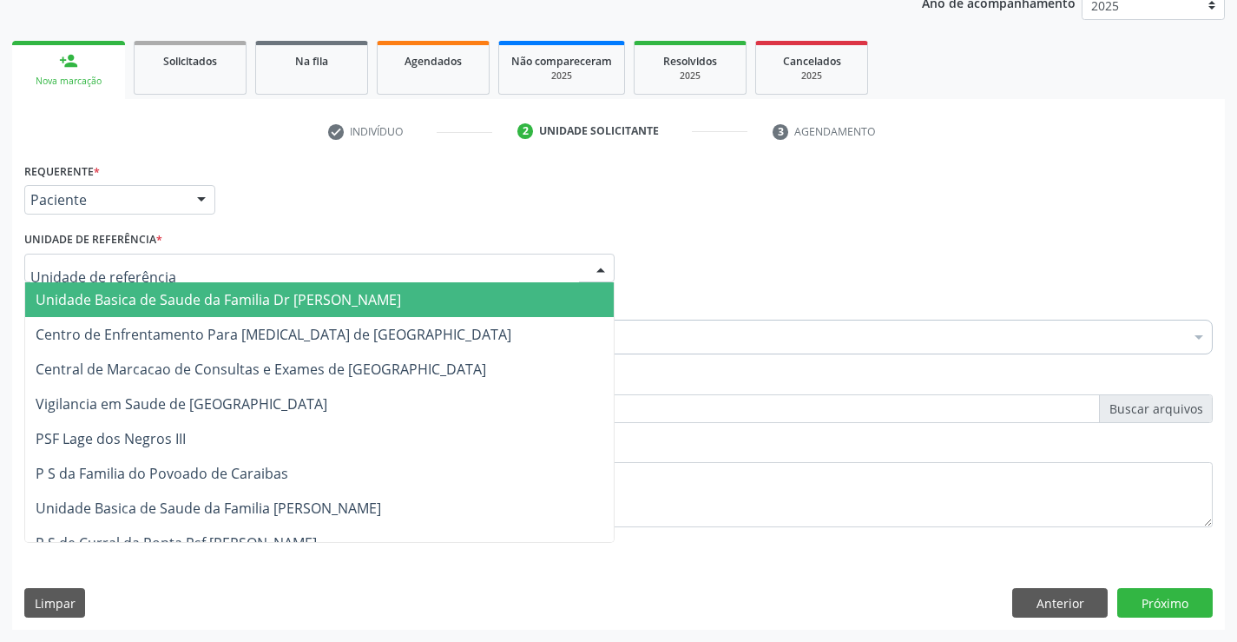
click at [254, 296] on span "Unidade Basica de Saude da Familia Dr Paulo Sudre" at bounding box center [219, 299] width 366 height 19
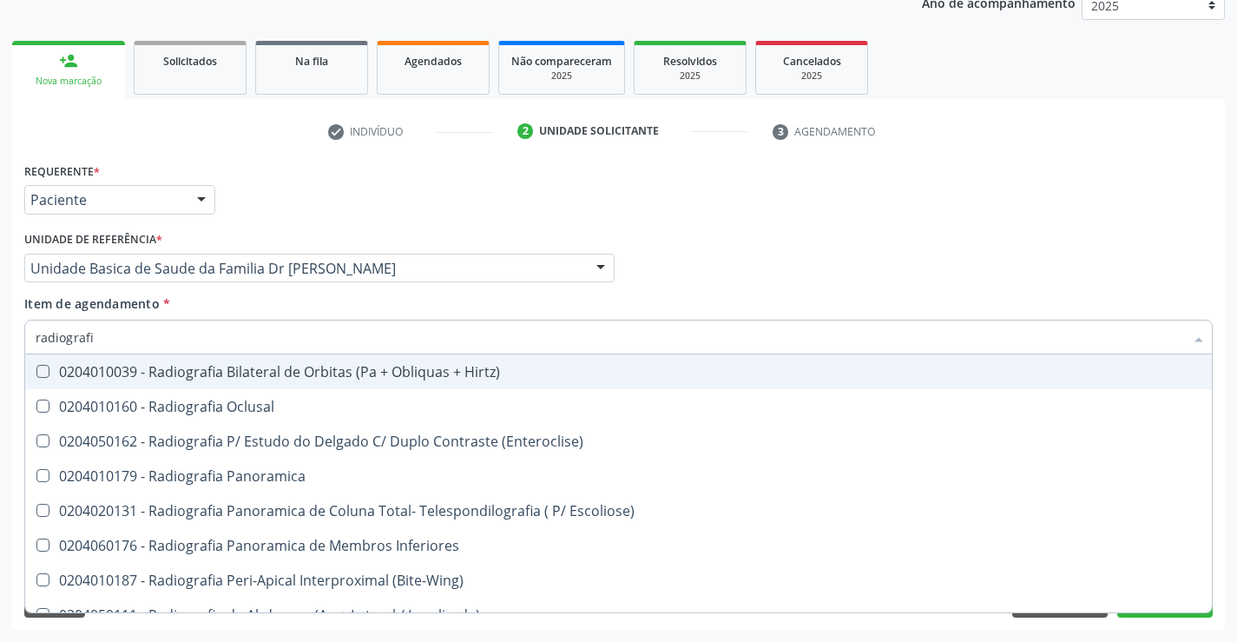
type input "radiografia"
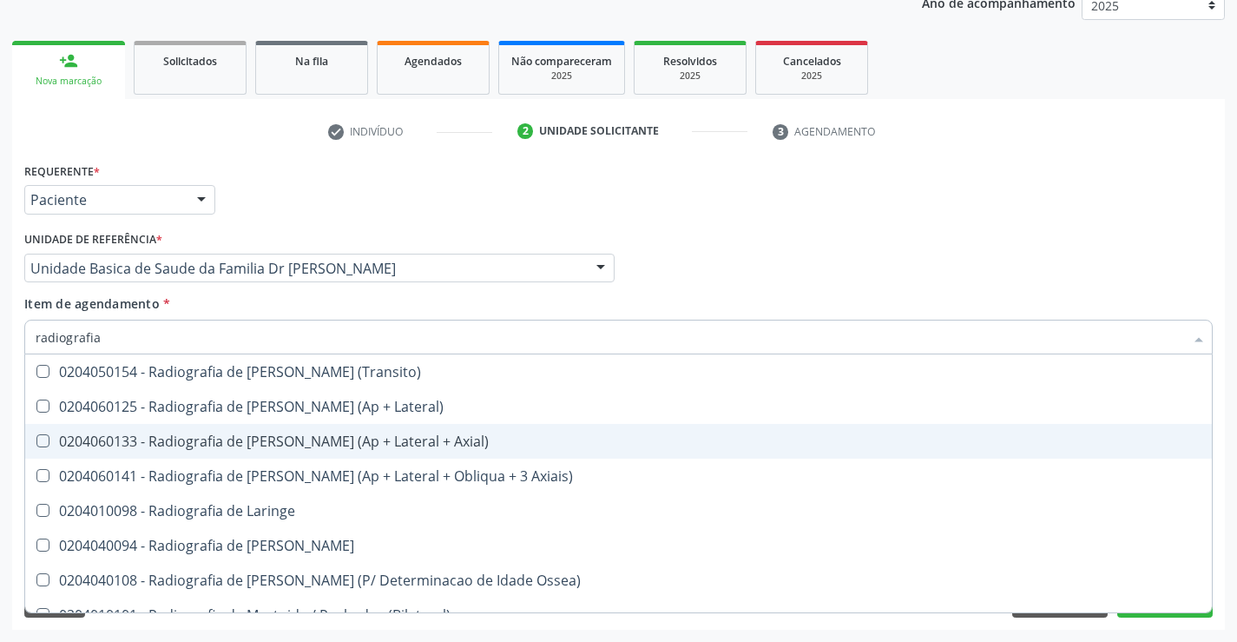
scroll to position [1650, 0]
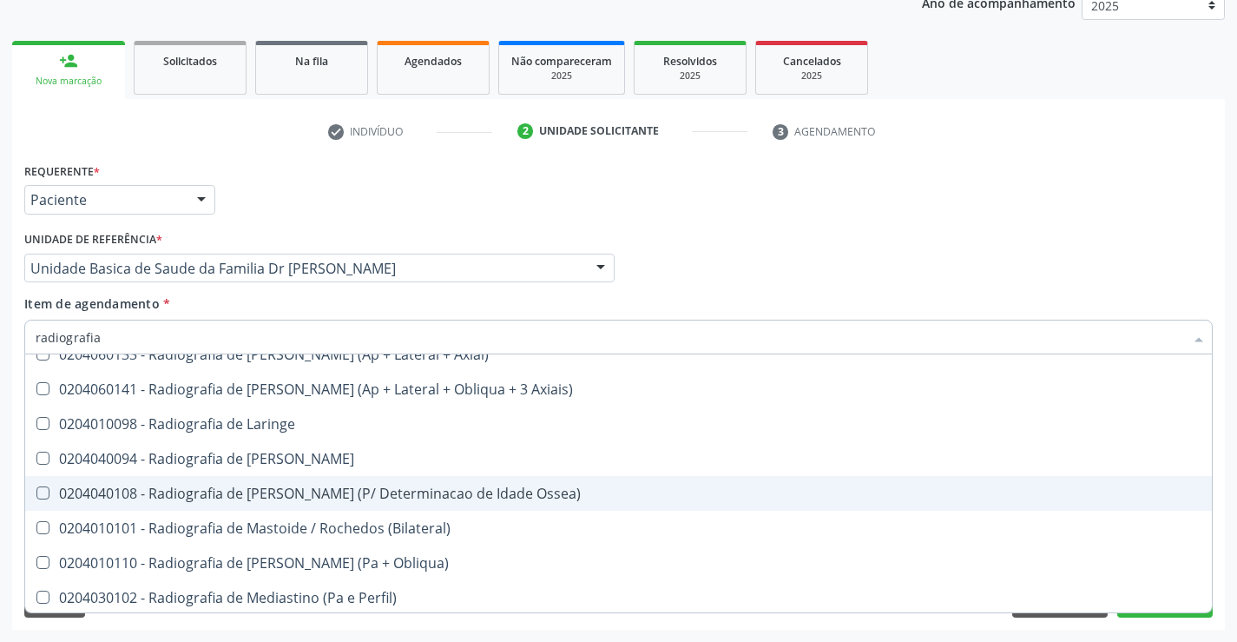
click at [229, 493] on div "0204040108 - Radiografia de Mao e Punho (P/ Determinacao de Idade Ossea)" at bounding box center [619, 493] width 1166 height 14
checkbox Ossea\) "true"
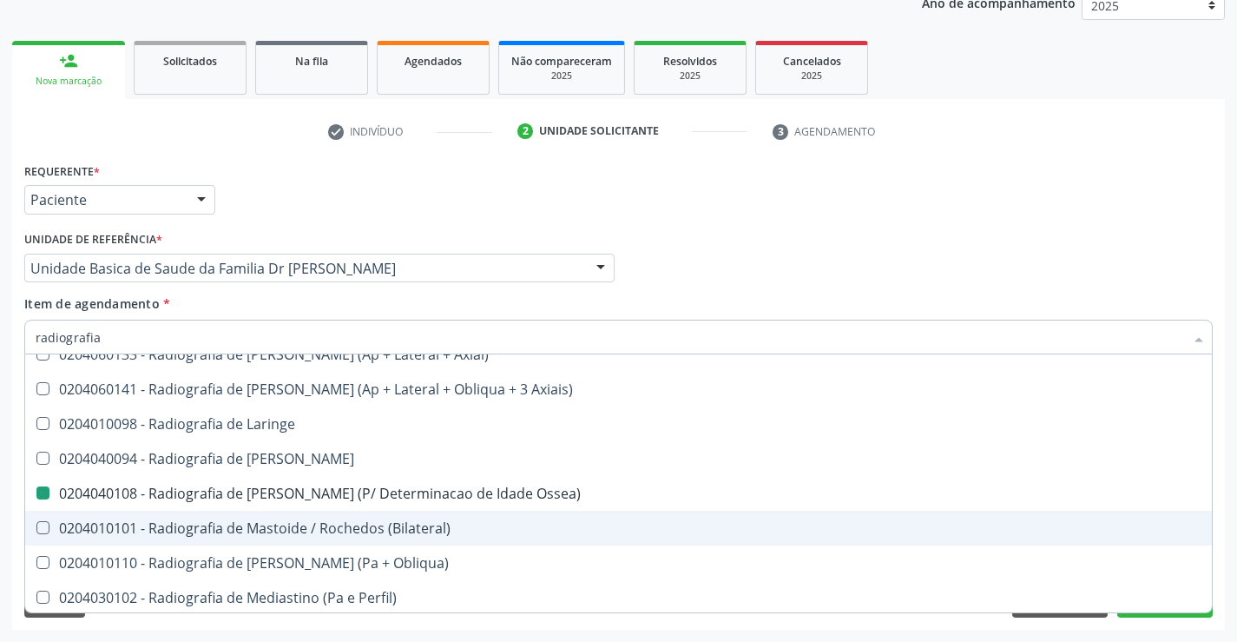
click at [1217, 629] on div "Requerente * Paciente Profissional de Saúde Paciente Nenhum resultado encontrad…" at bounding box center [618, 394] width 1213 height 472
checkbox Oclusal "true"
checkbox Ossea\) "false"
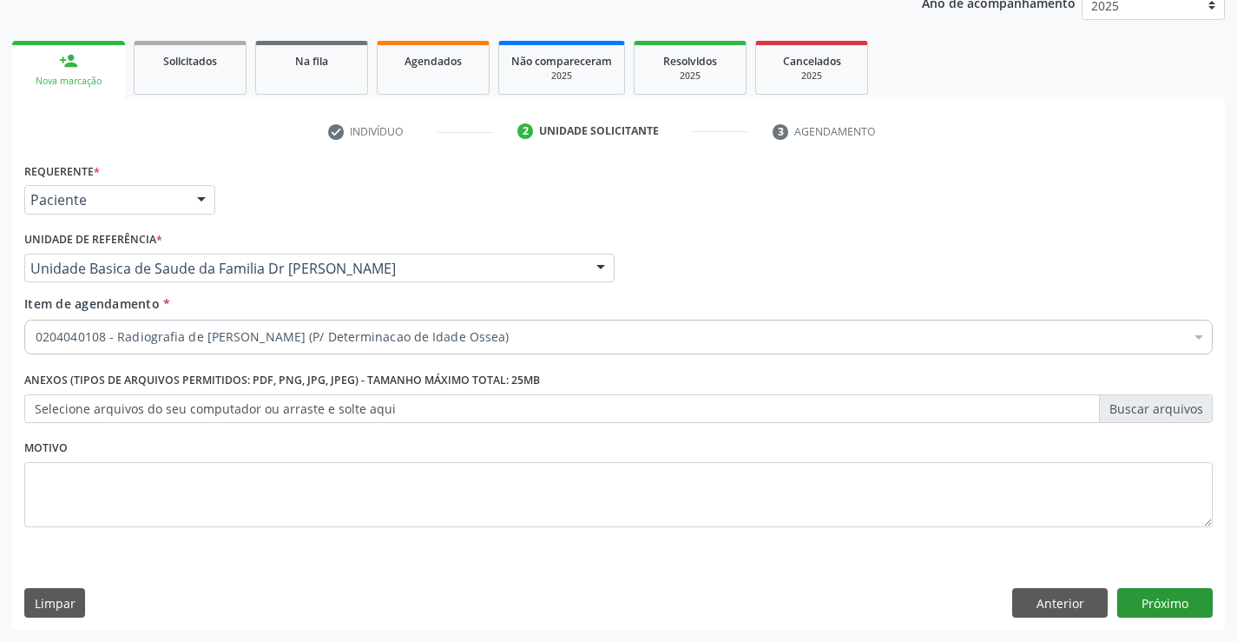
scroll to position [0, 0]
click at [1187, 608] on button "Próximo" at bounding box center [1166, 603] width 96 height 30
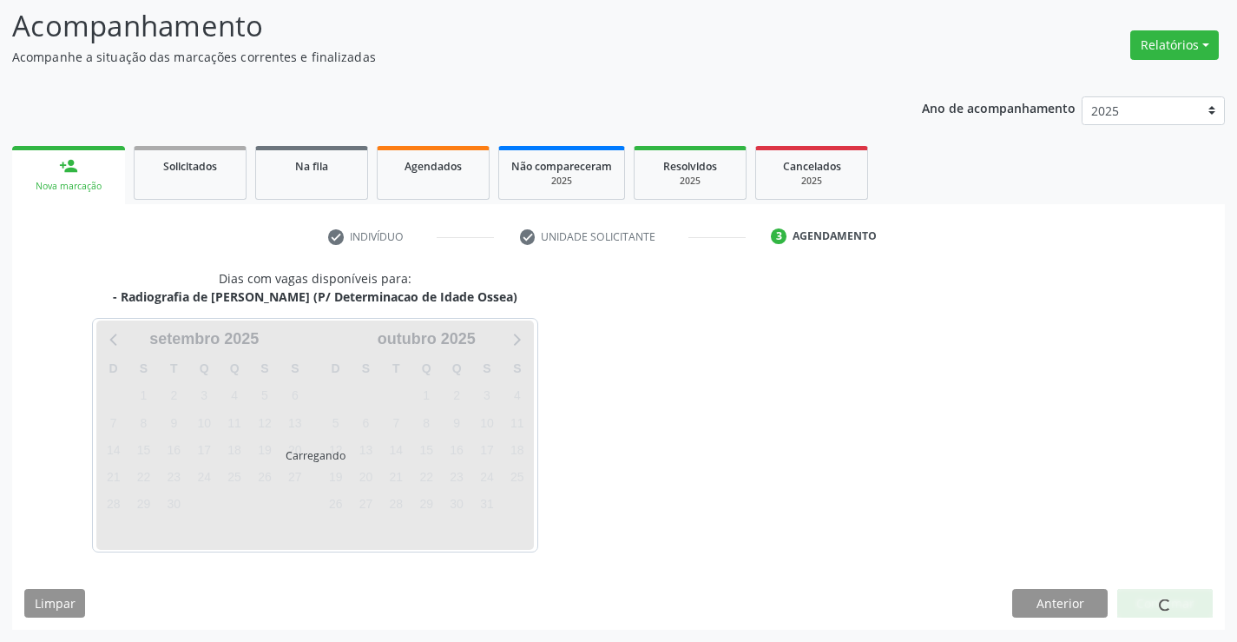
scroll to position [165, 0]
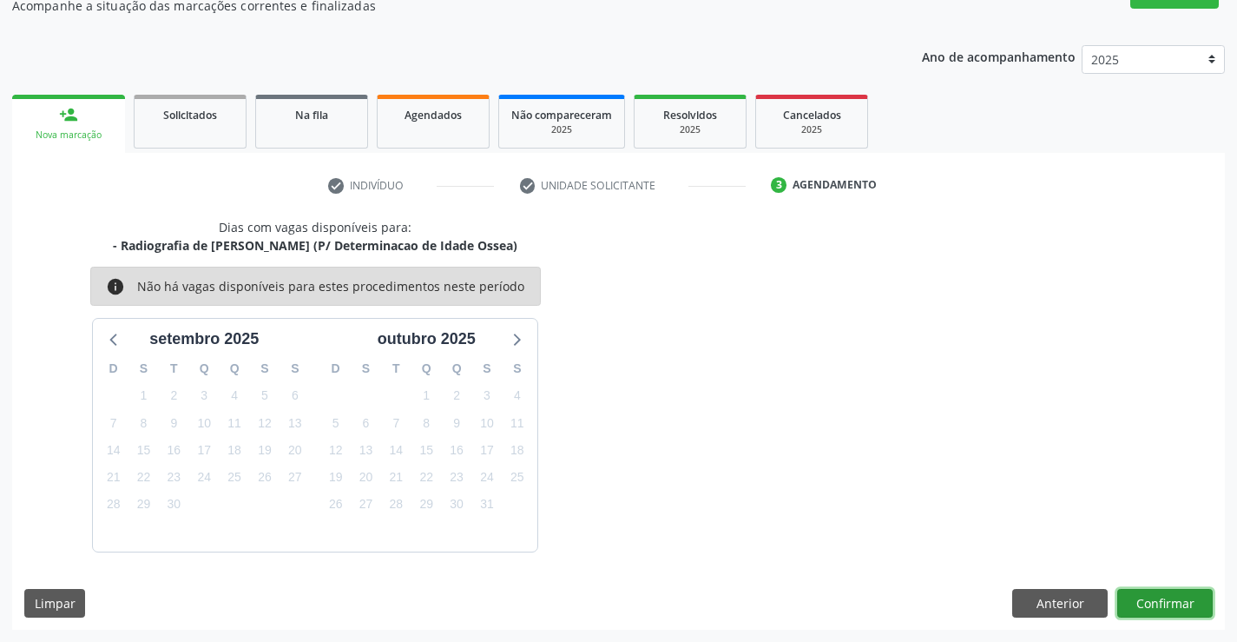
click at [1184, 606] on button "Confirmar" at bounding box center [1166, 604] width 96 height 30
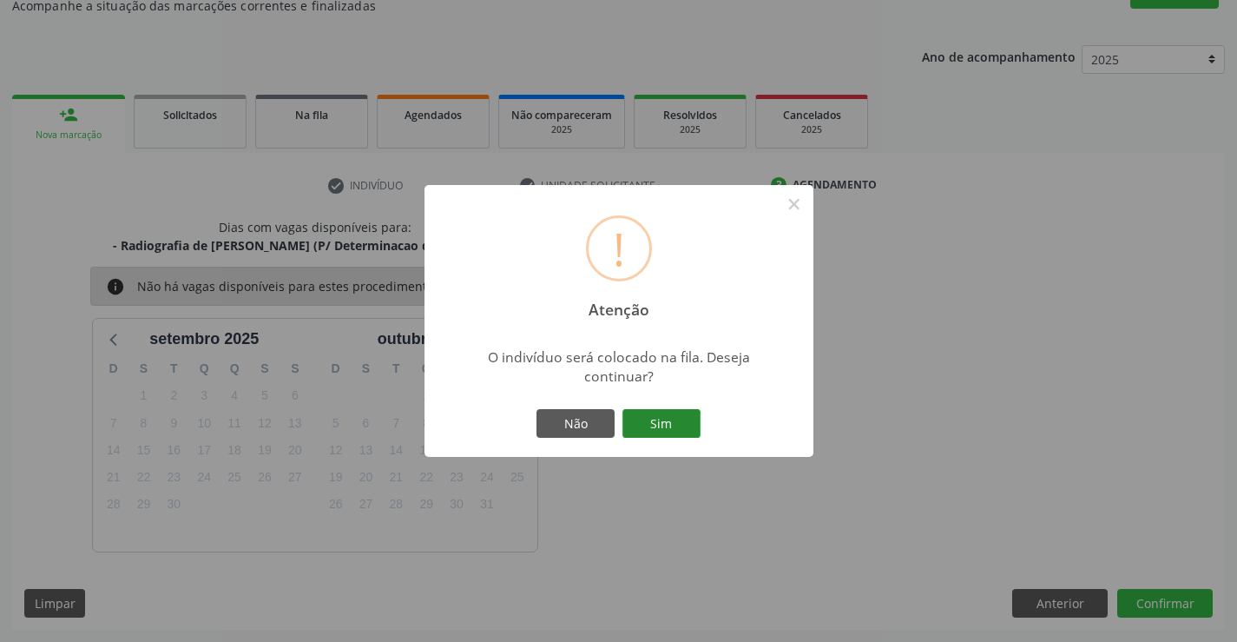
click at [662, 426] on button "Sim" at bounding box center [662, 424] width 78 height 30
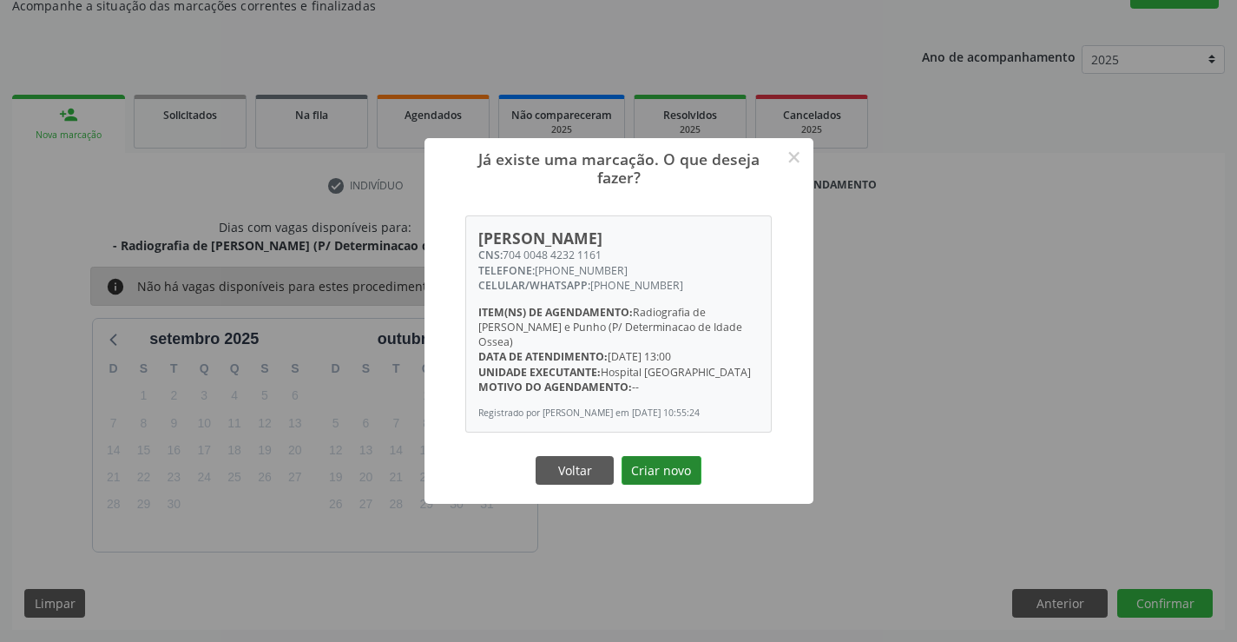
click at [662, 458] on button "Criar novo" at bounding box center [662, 471] width 80 height 30
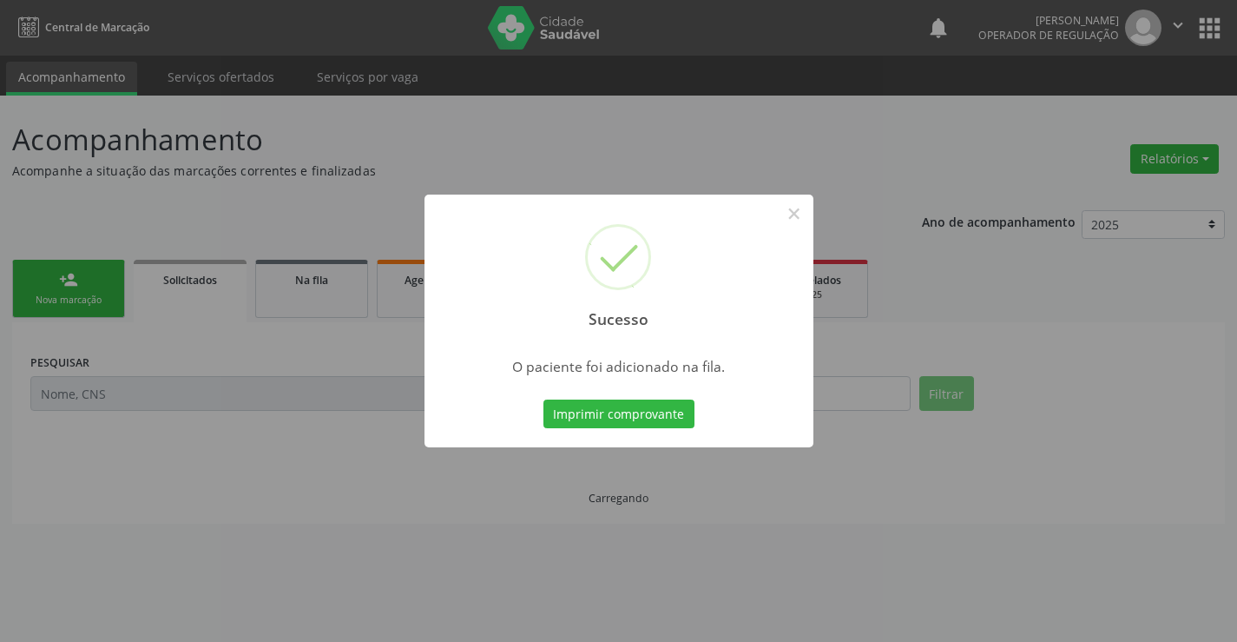
scroll to position [0, 0]
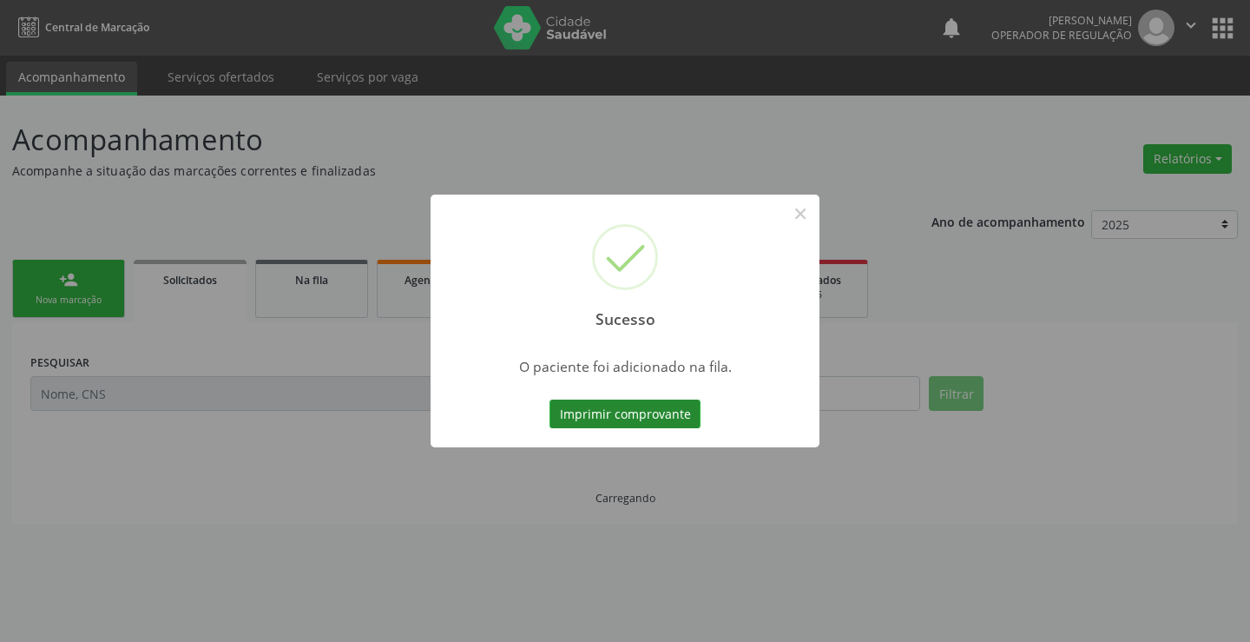
click at [654, 412] on button "Imprimir comprovante" at bounding box center [625, 414] width 151 height 30
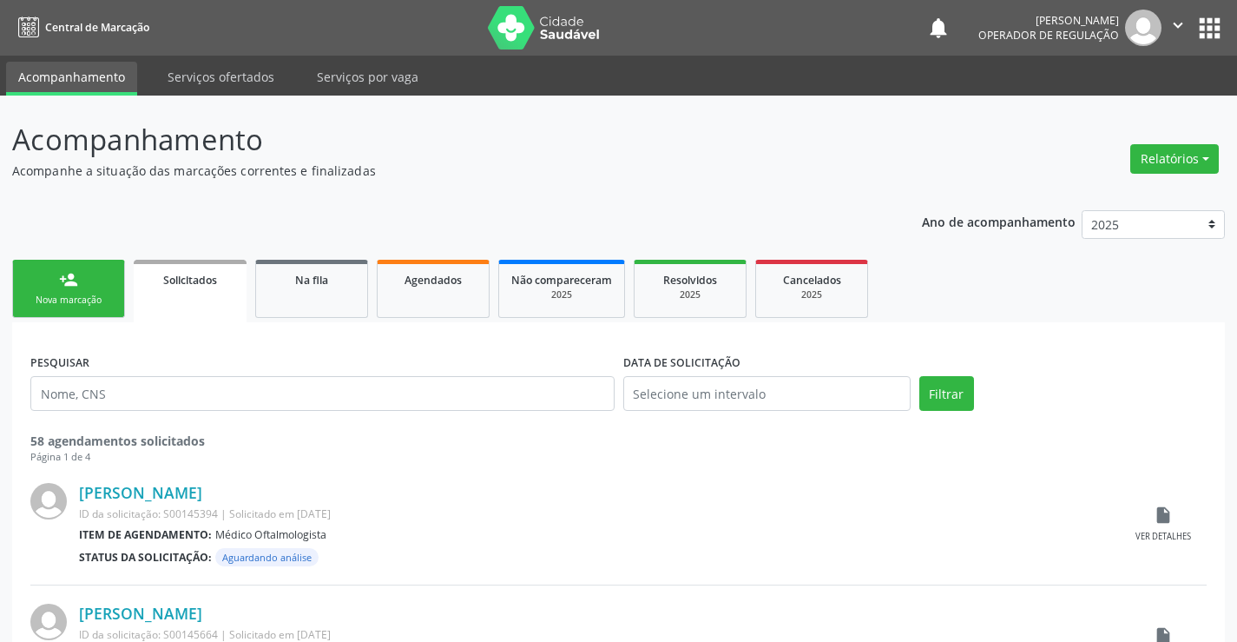
click at [68, 299] on div "Nova marcação" at bounding box center [68, 300] width 87 height 13
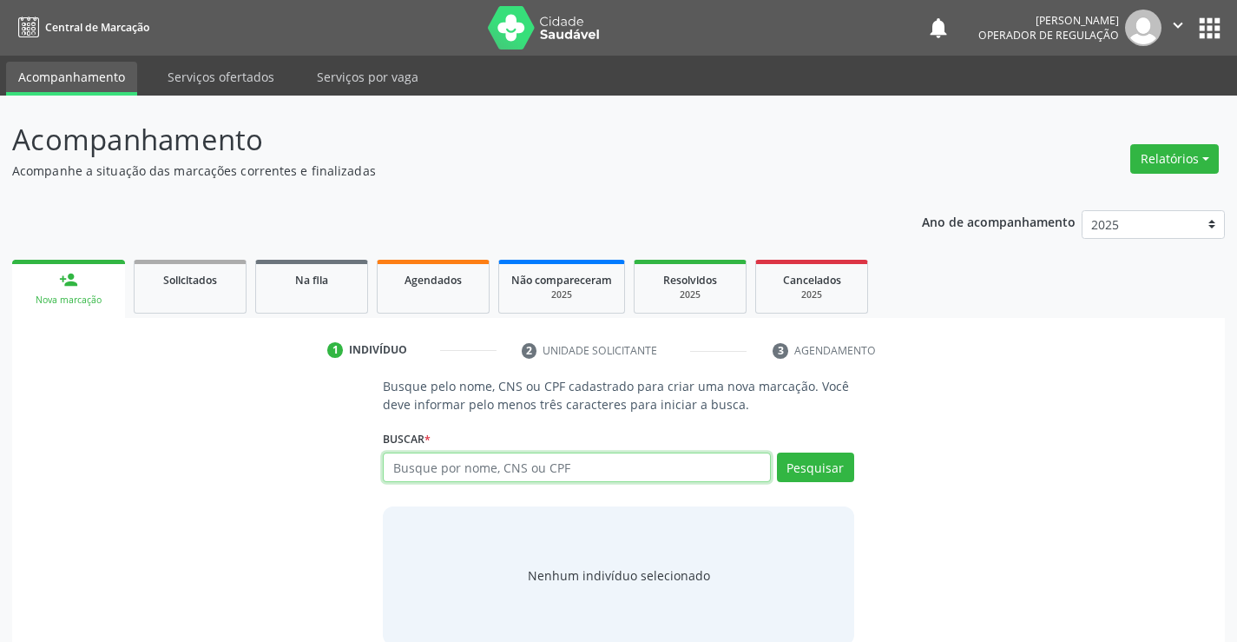
click at [427, 462] on input "text" at bounding box center [576, 467] width 387 height 30
type input "708205641197147"
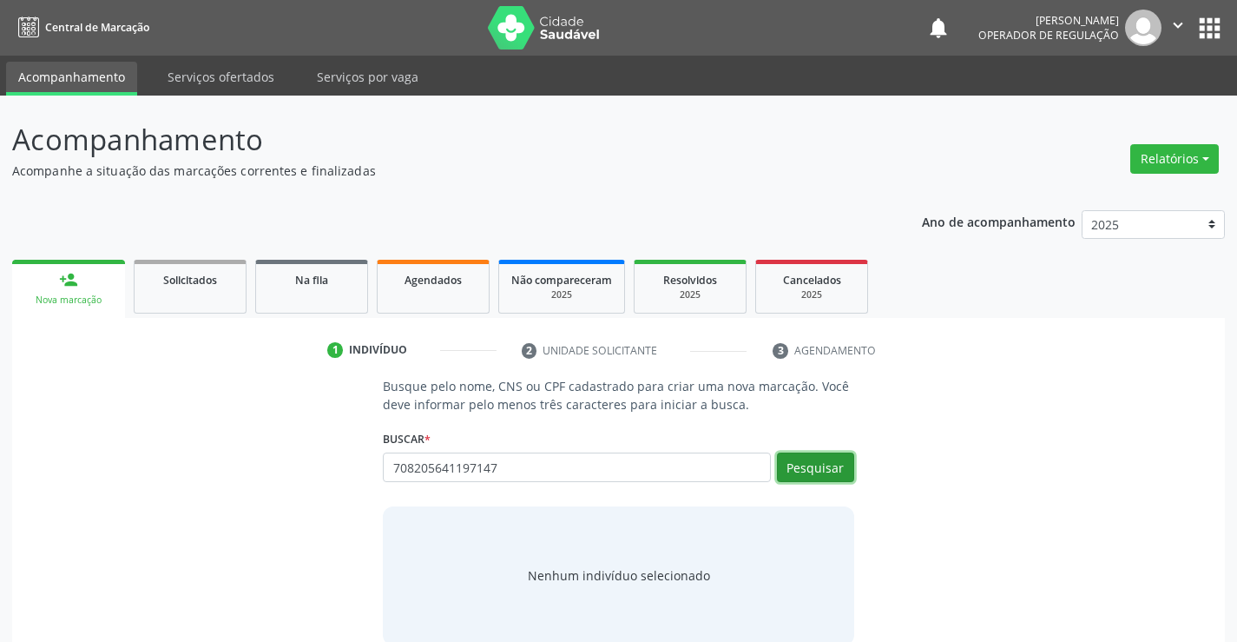
click at [834, 463] on button "Pesquisar" at bounding box center [815, 467] width 77 height 30
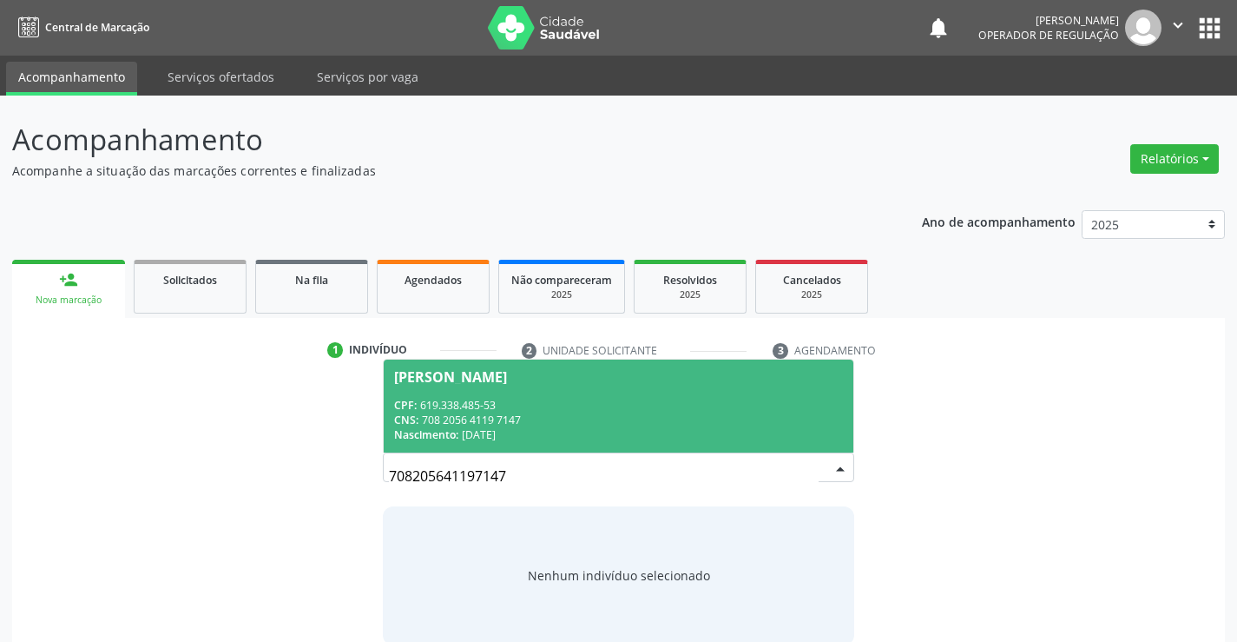
drag, startPoint x: 769, startPoint y: 406, endPoint x: 796, endPoint y: 418, distance: 30.0
click at [771, 406] on div "CPF: 619.338.485-53" at bounding box center [618, 405] width 448 height 15
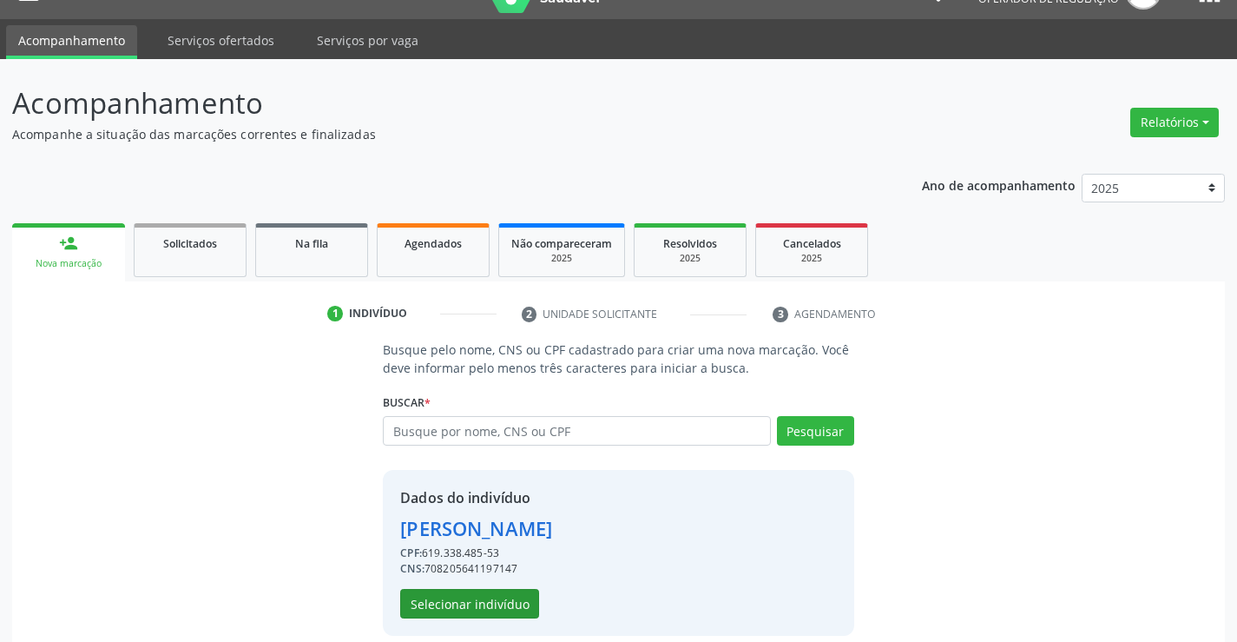
scroll to position [55, 0]
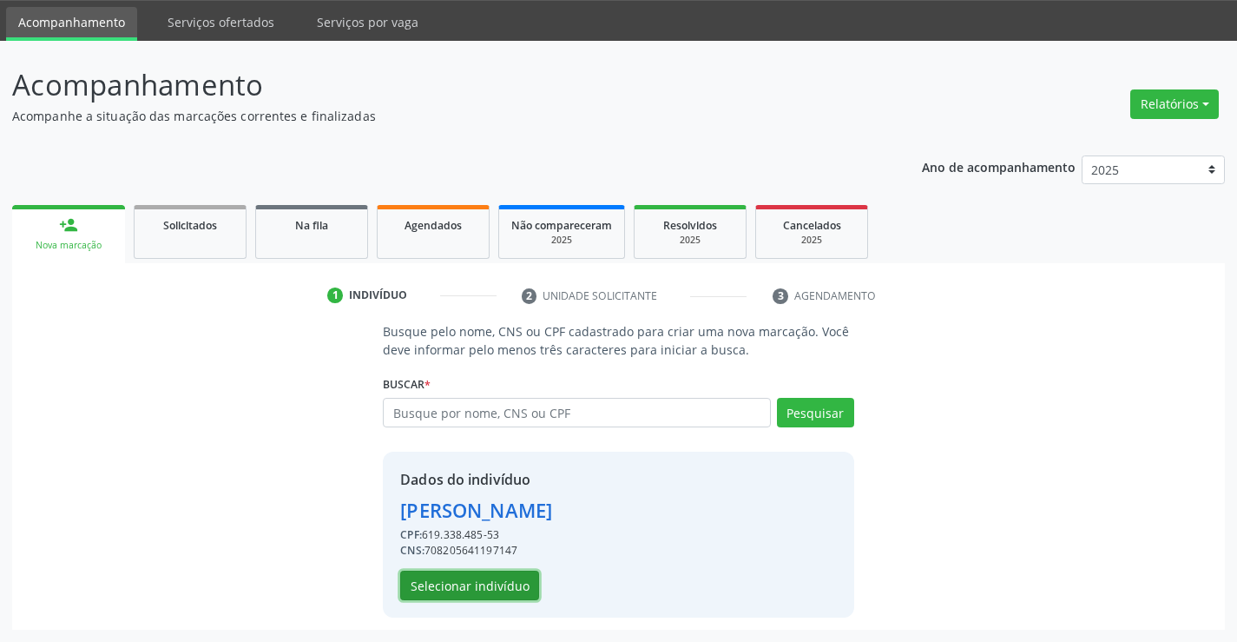
click at [462, 584] on button "Selecionar indivíduo" at bounding box center [469, 586] width 139 height 30
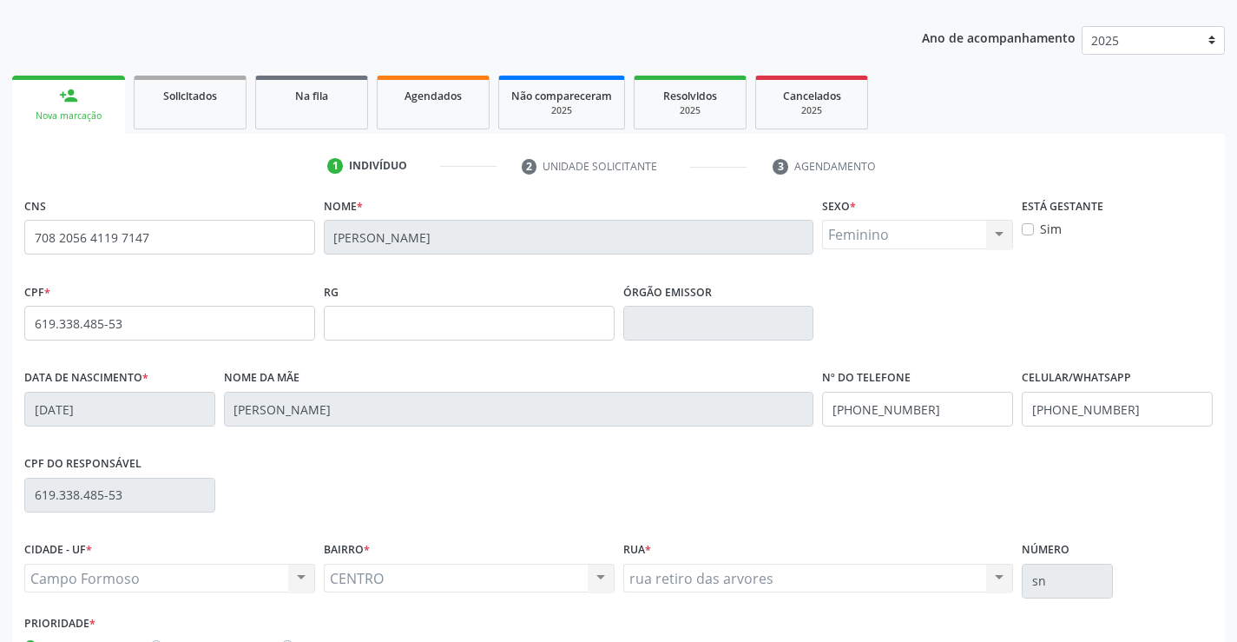
scroll to position [300, 0]
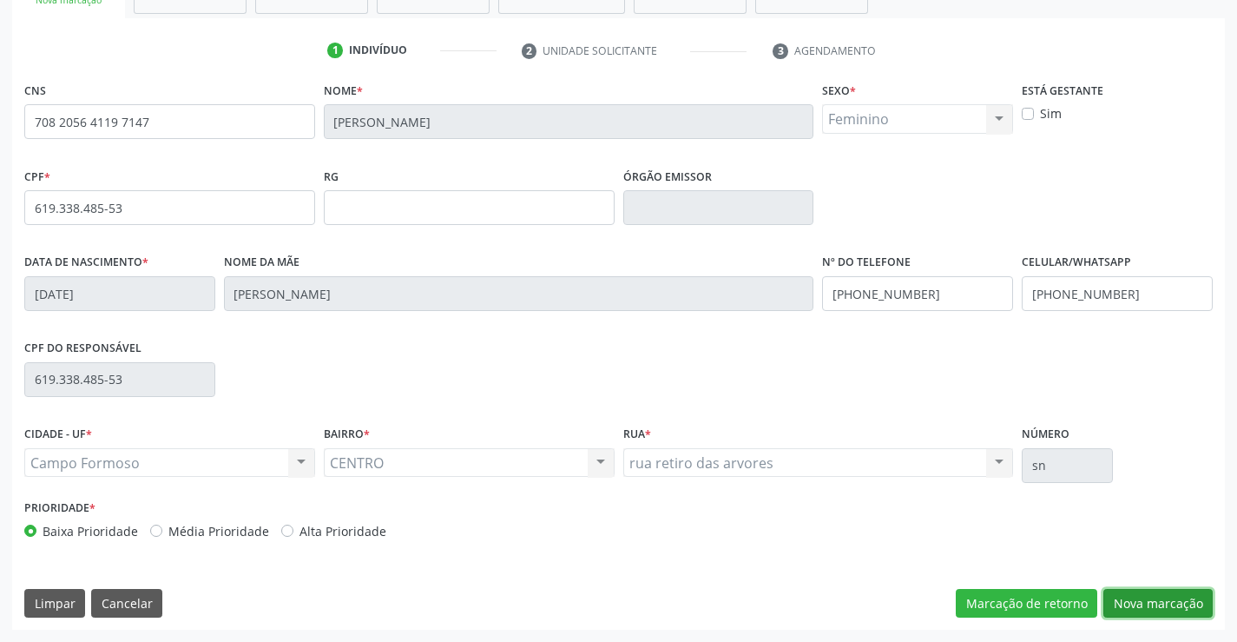
click at [1157, 595] on button "Nova marcação" at bounding box center [1158, 604] width 109 height 30
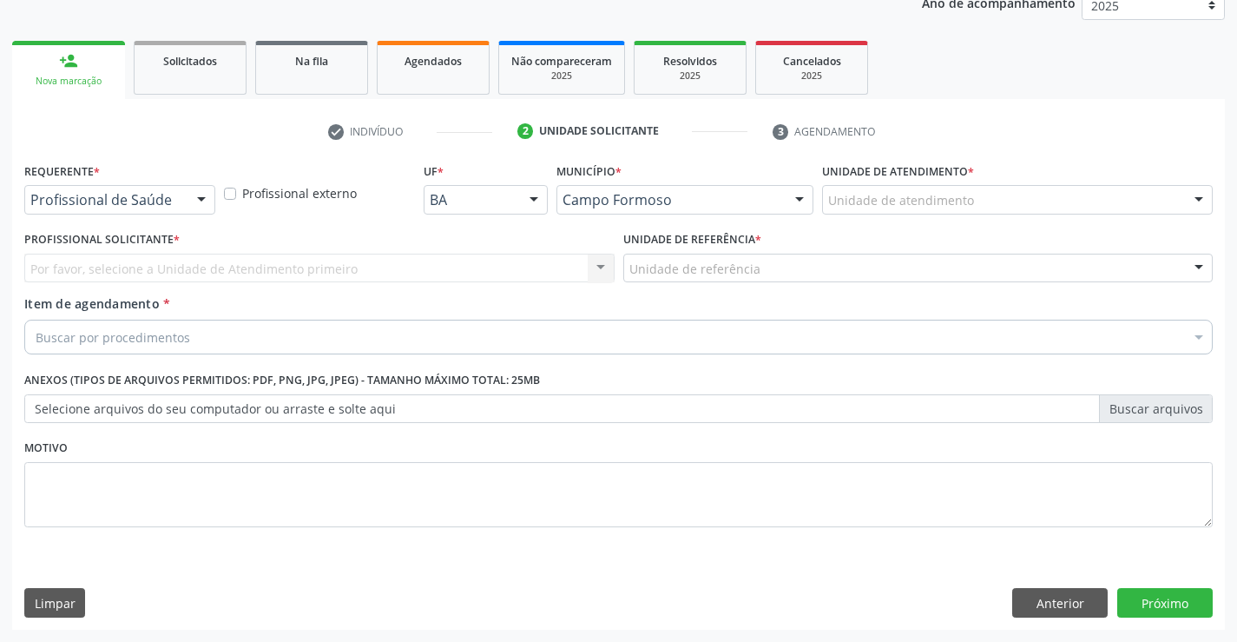
scroll to position [219, 0]
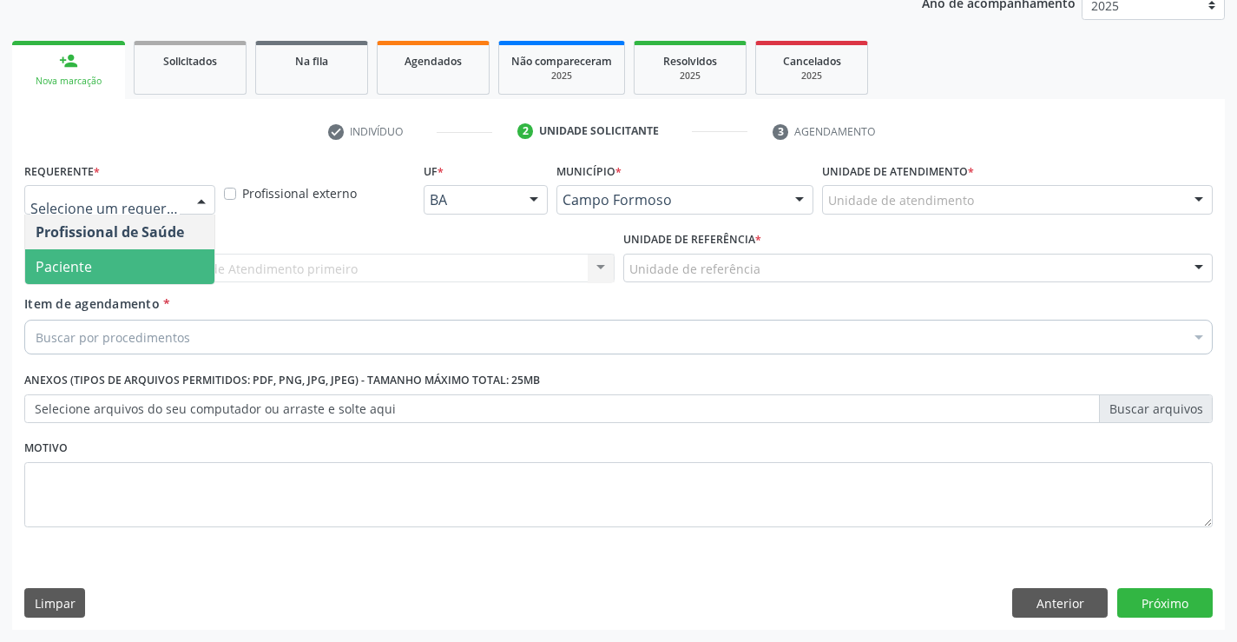
click at [109, 259] on span "Paciente" at bounding box center [119, 266] width 189 height 35
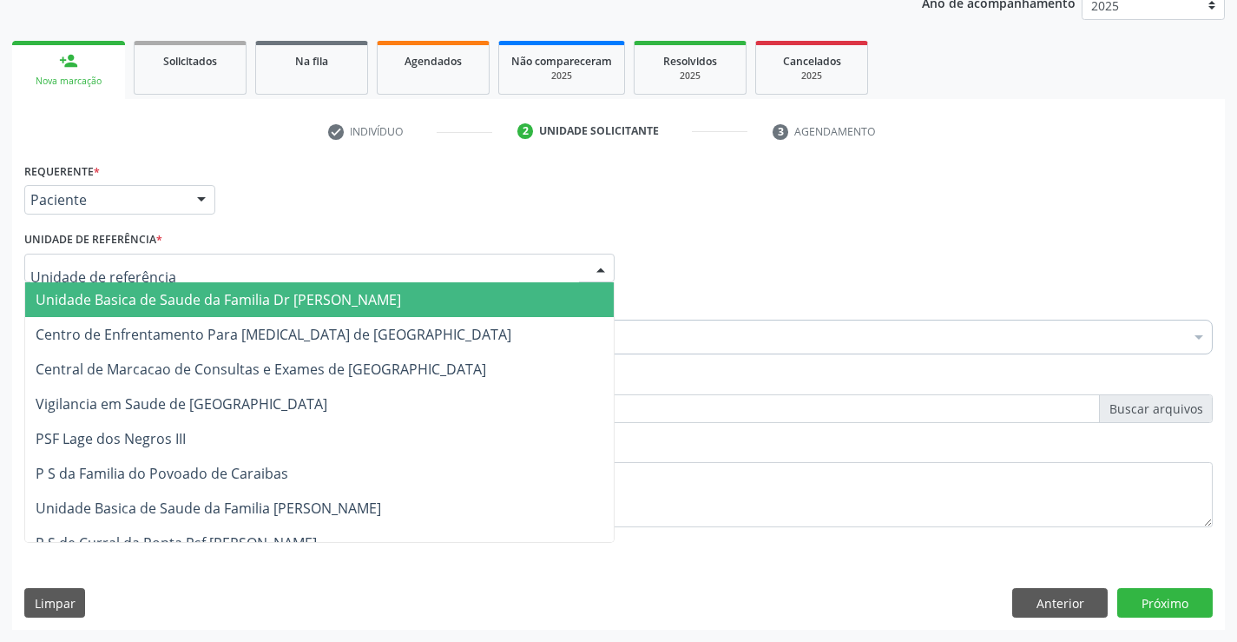
click at [122, 299] on span "Unidade Basica de Saude da Familia Dr Paulo Sudre" at bounding box center [219, 299] width 366 height 19
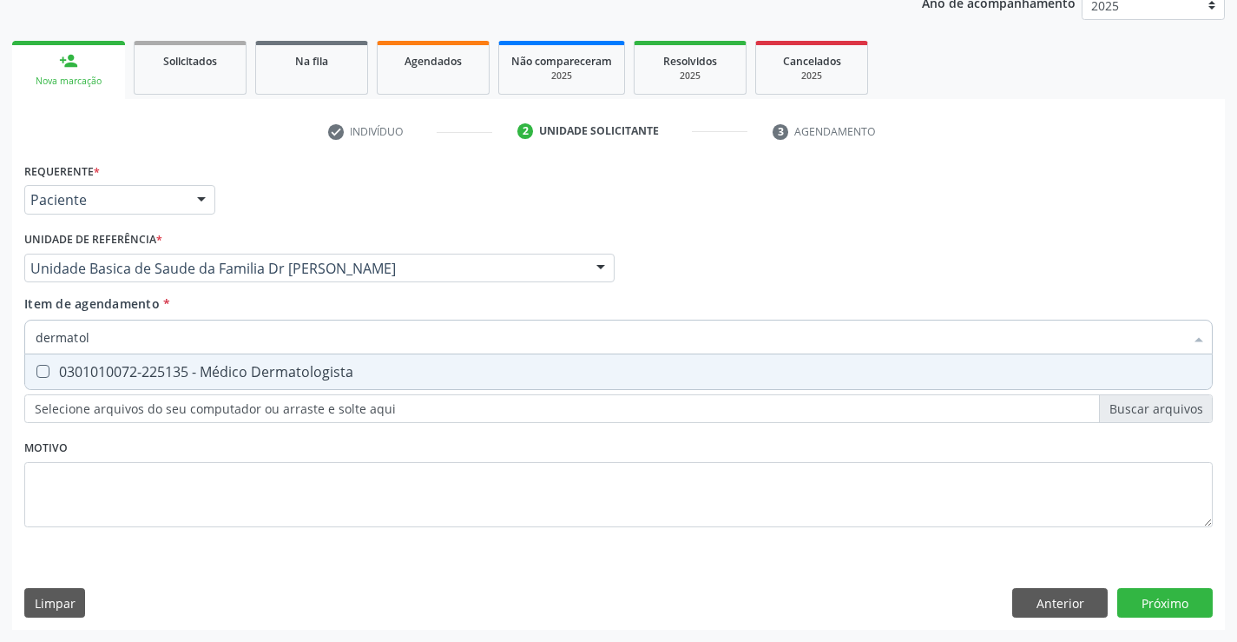
type input "dermatolo"
click at [348, 365] on div "0301010072-225135 - Médico Dermatologista" at bounding box center [619, 372] width 1166 height 14
checkbox Dermatologista "true"
click at [1140, 604] on div "Requerente * Paciente Profissional de Saúde Paciente Nenhum resultado encontrad…" at bounding box center [618, 394] width 1213 height 472
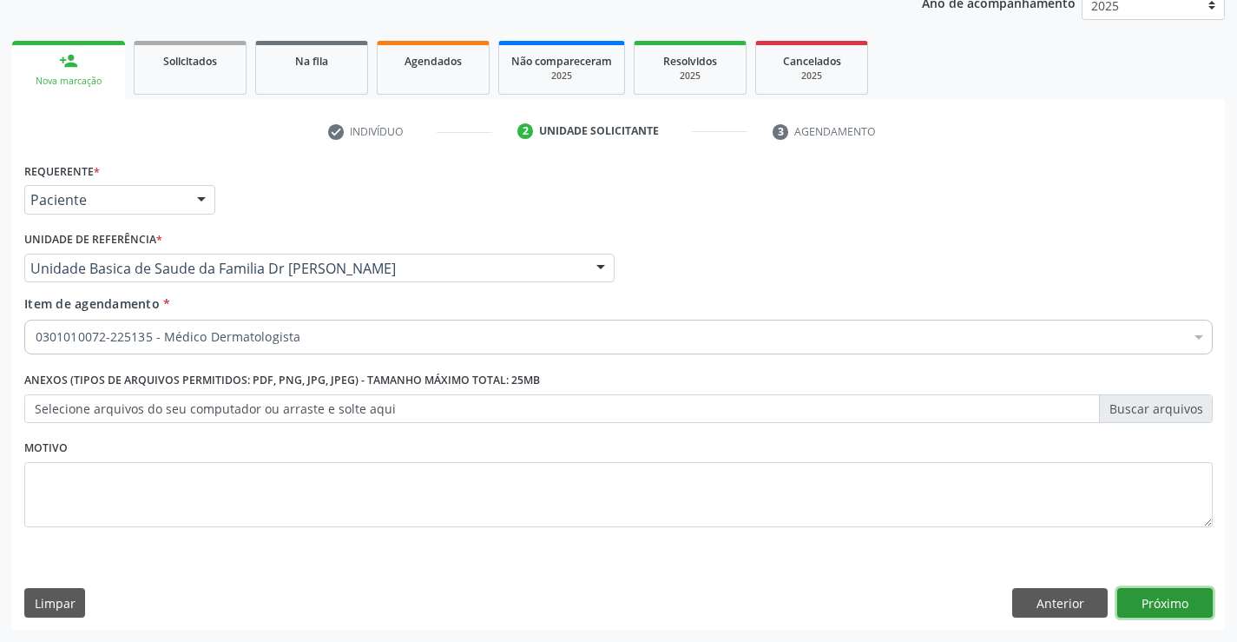
click at [1140, 604] on button "Próximo" at bounding box center [1166, 603] width 96 height 30
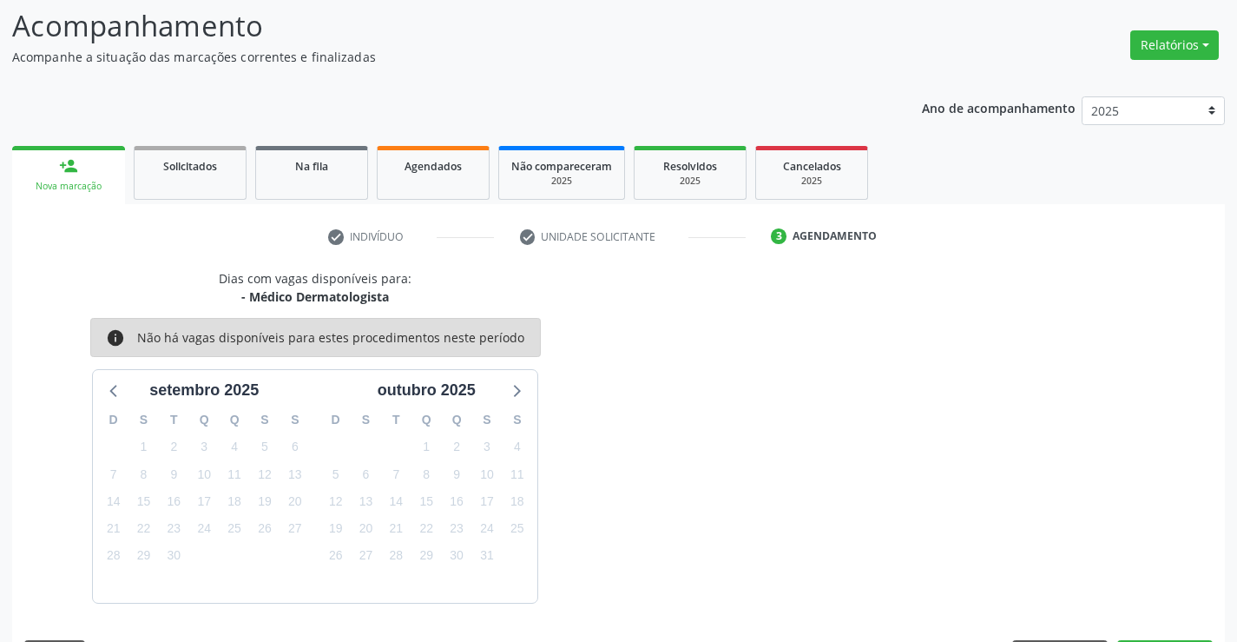
scroll to position [165, 0]
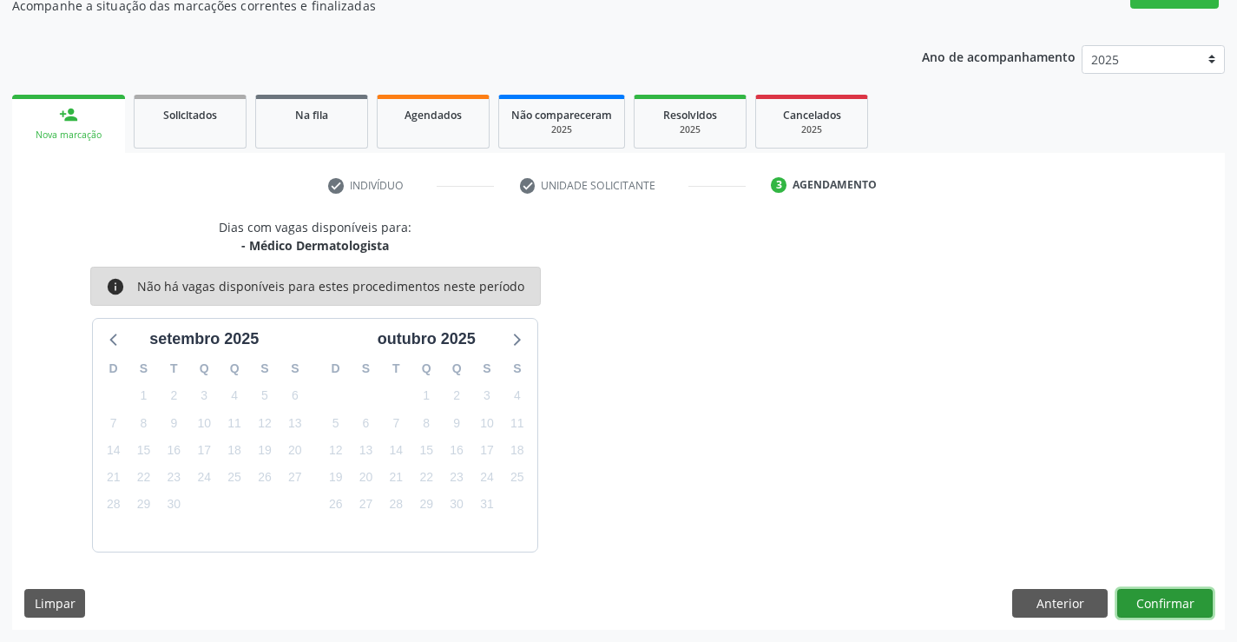
click at [1140, 604] on button "Confirmar" at bounding box center [1166, 604] width 96 height 30
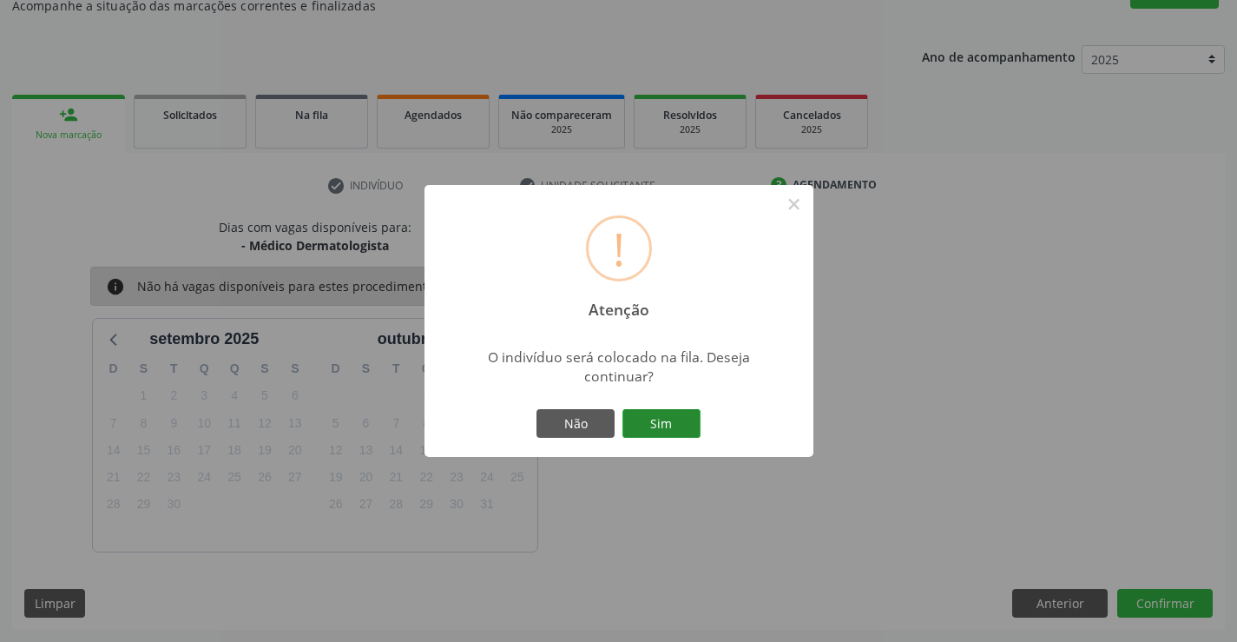
click at [667, 429] on button "Sim" at bounding box center [662, 424] width 78 height 30
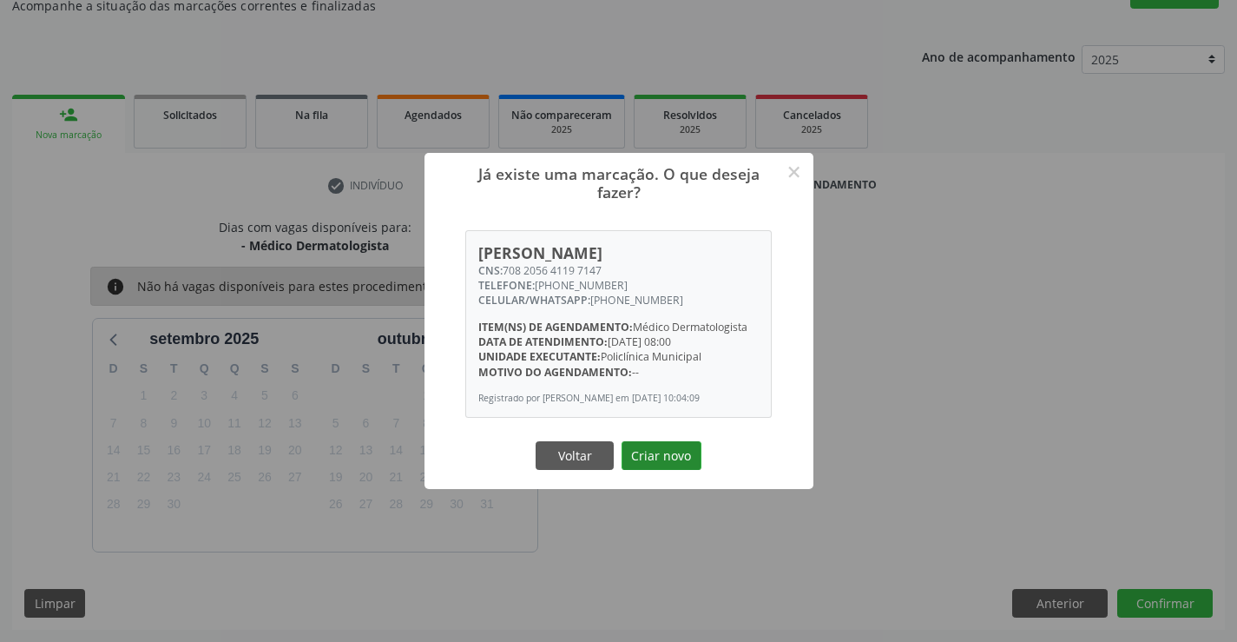
click at [680, 450] on button "Criar novo" at bounding box center [662, 456] width 80 height 30
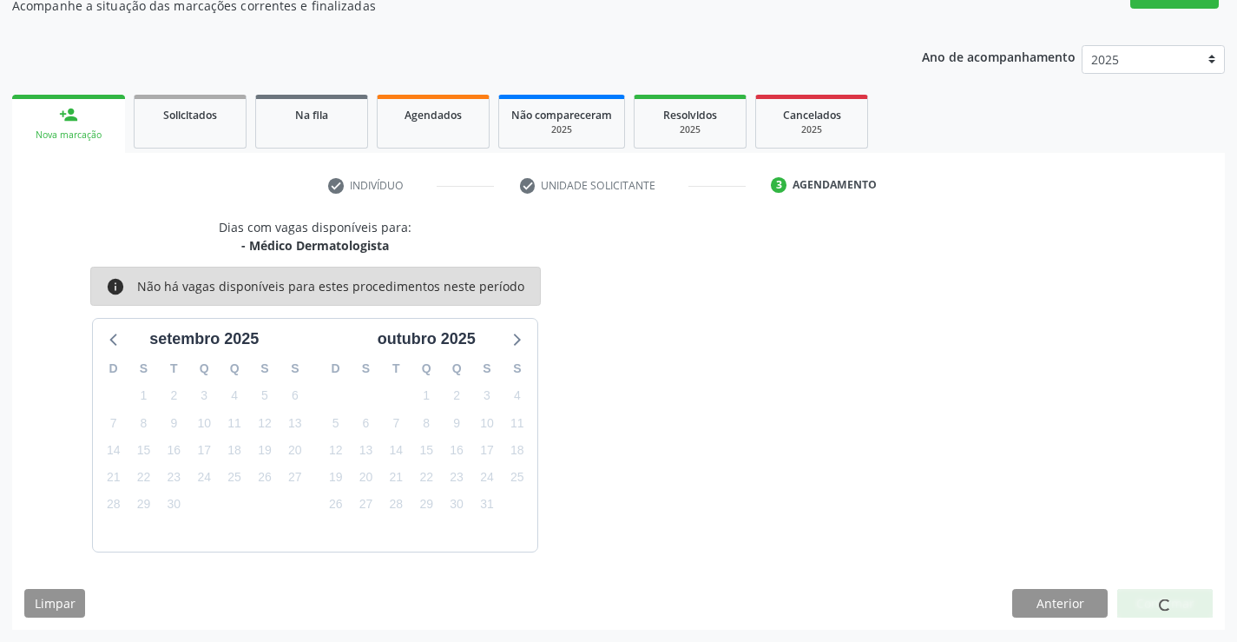
scroll to position [0, 0]
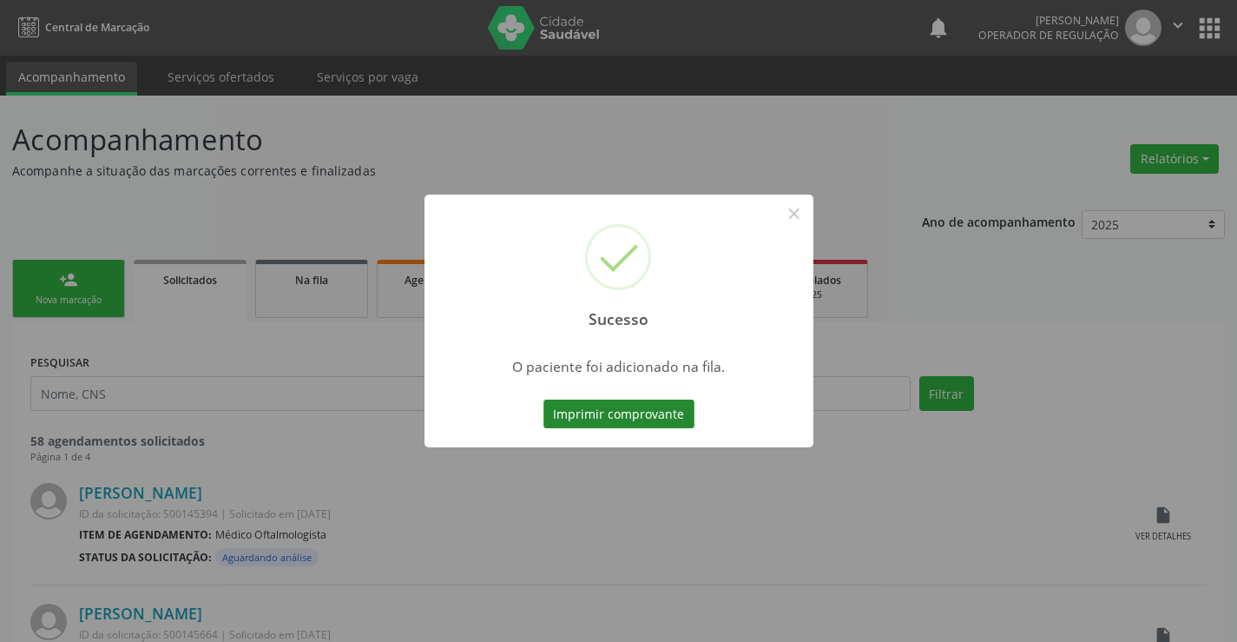
click at [654, 419] on button "Imprimir comprovante" at bounding box center [619, 414] width 151 height 30
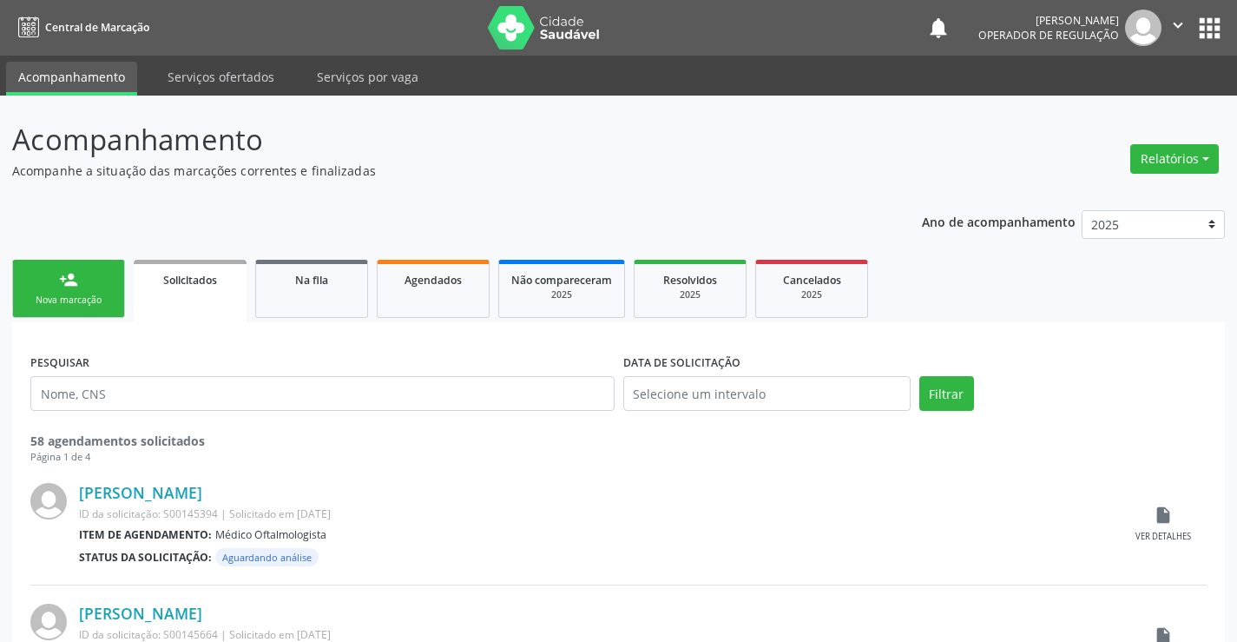
click at [84, 298] on div "Nova marcação" at bounding box center [68, 300] width 87 height 13
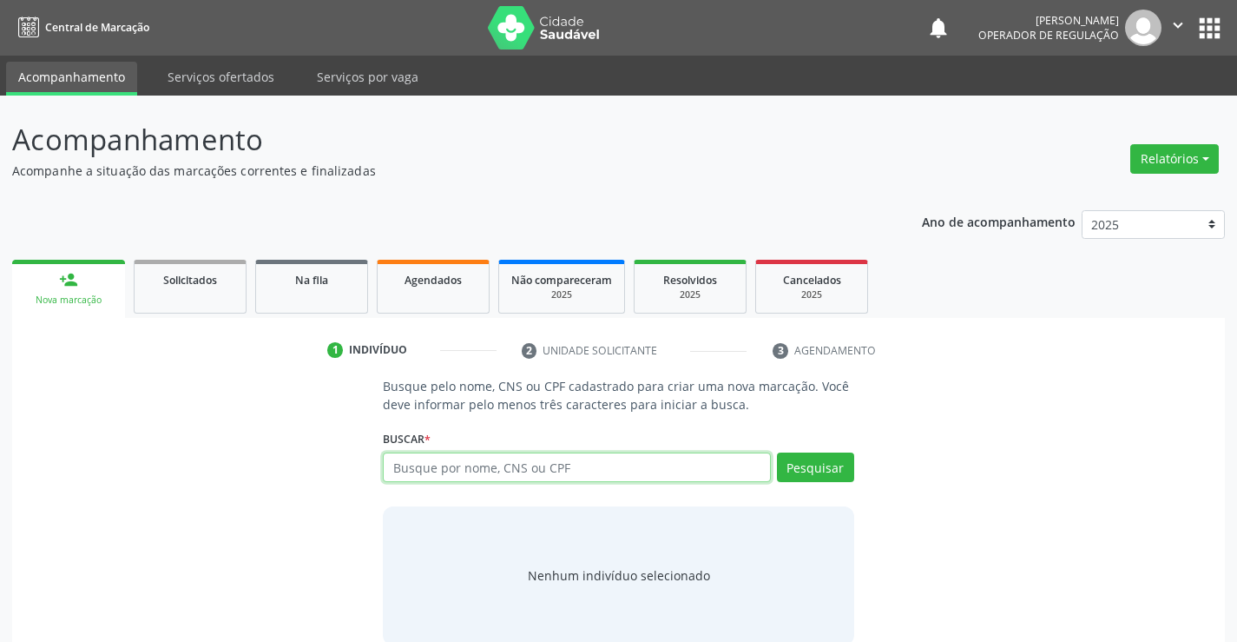
click at [413, 465] on input "text" at bounding box center [576, 467] width 387 height 30
type input "700100823394690"
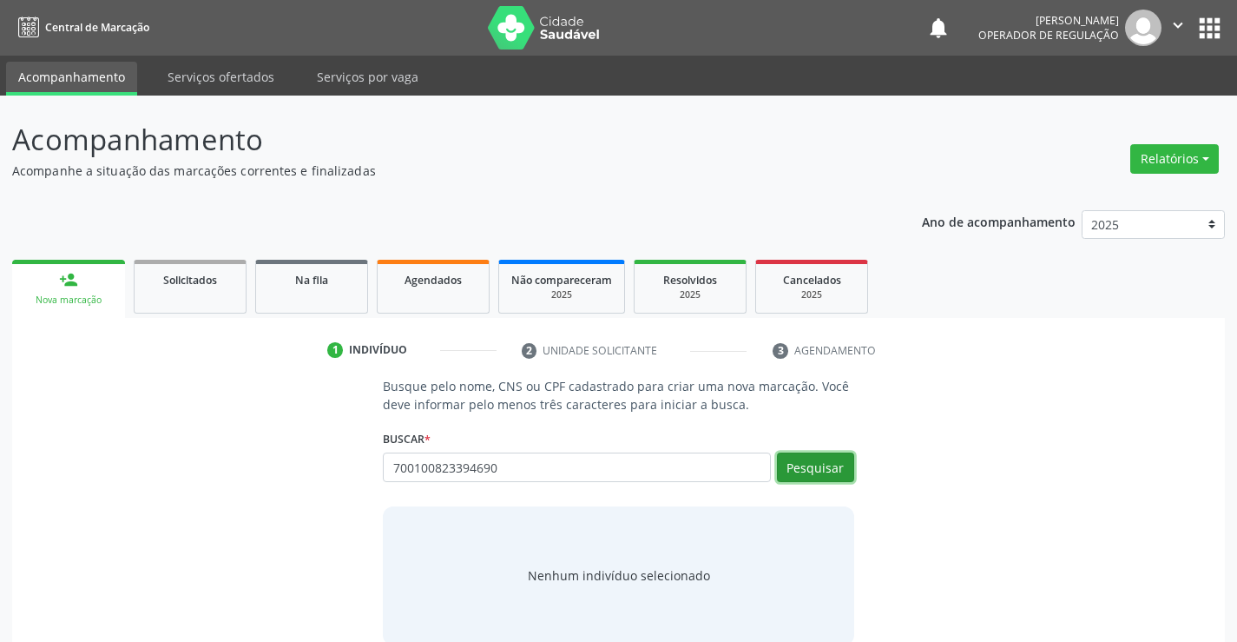
click at [800, 458] on button "Pesquisar" at bounding box center [815, 467] width 77 height 30
type input "700100823394690"
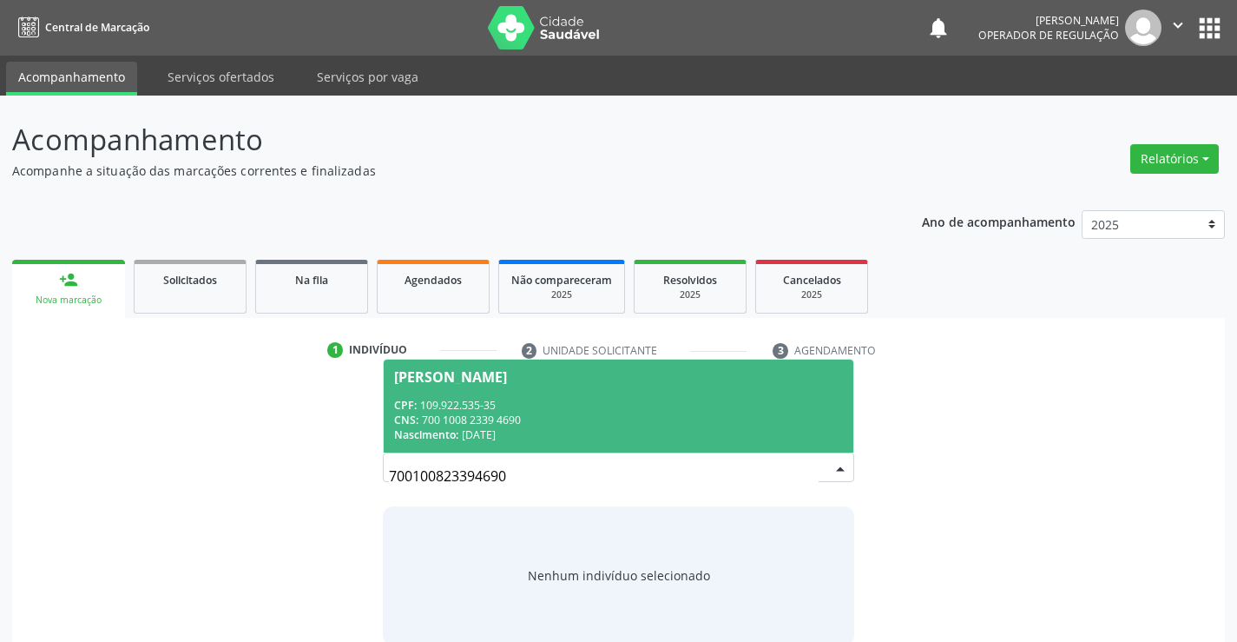
click at [671, 413] on div "CNS: 700 1008 2339 4690" at bounding box center [618, 419] width 448 height 15
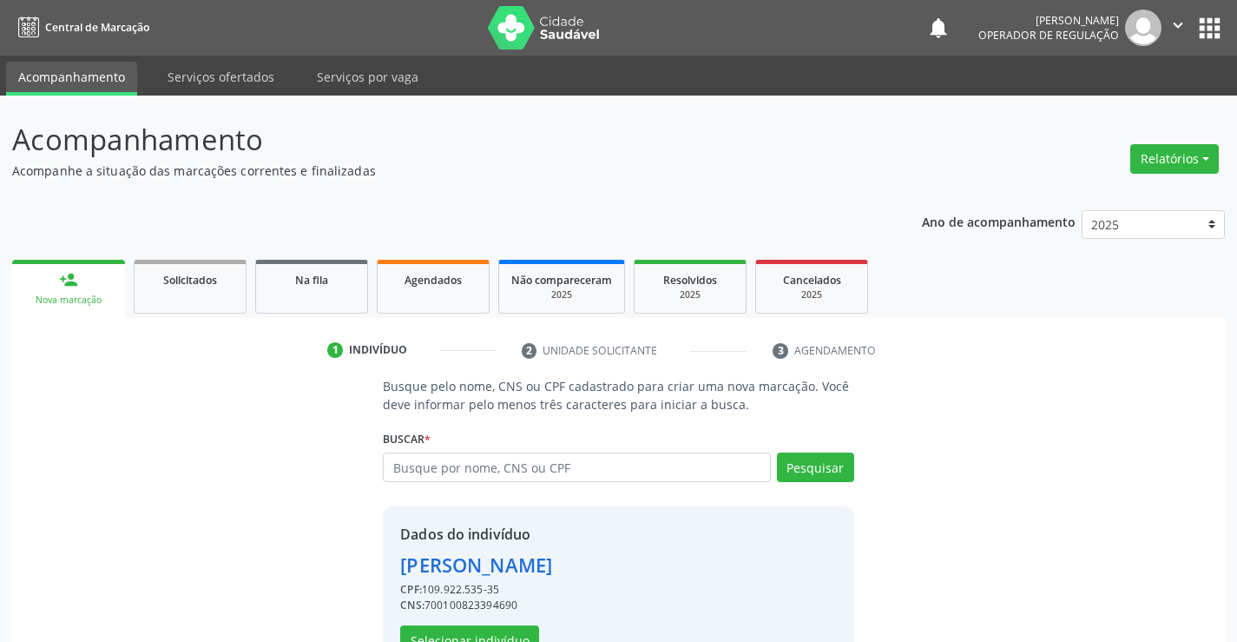
scroll to position [55, 0]
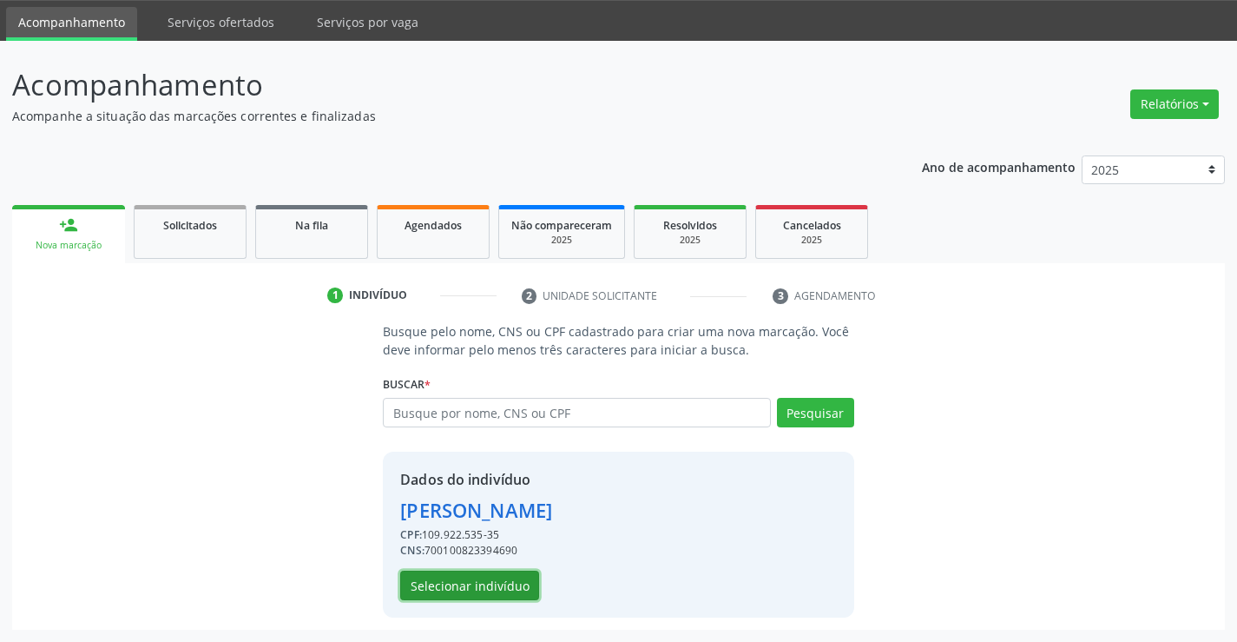
click at [490, 578] on button "Selecionar indivíduo" at bounding box center [469, 586] width 139 height 30
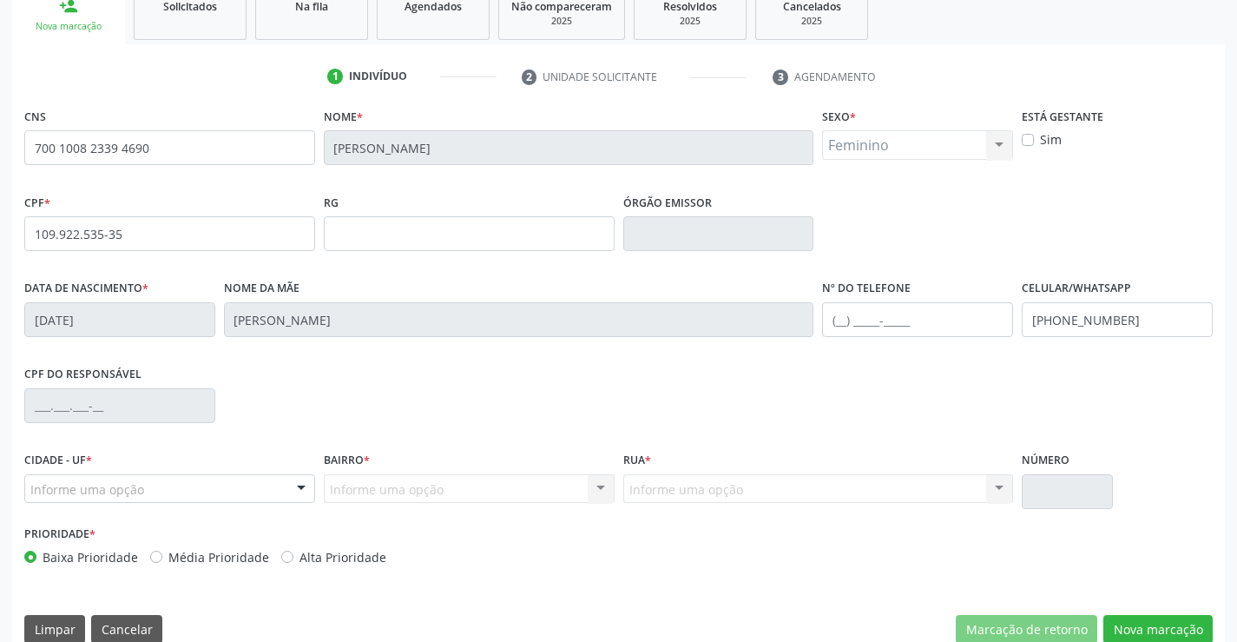
scroll to position [300, 0]
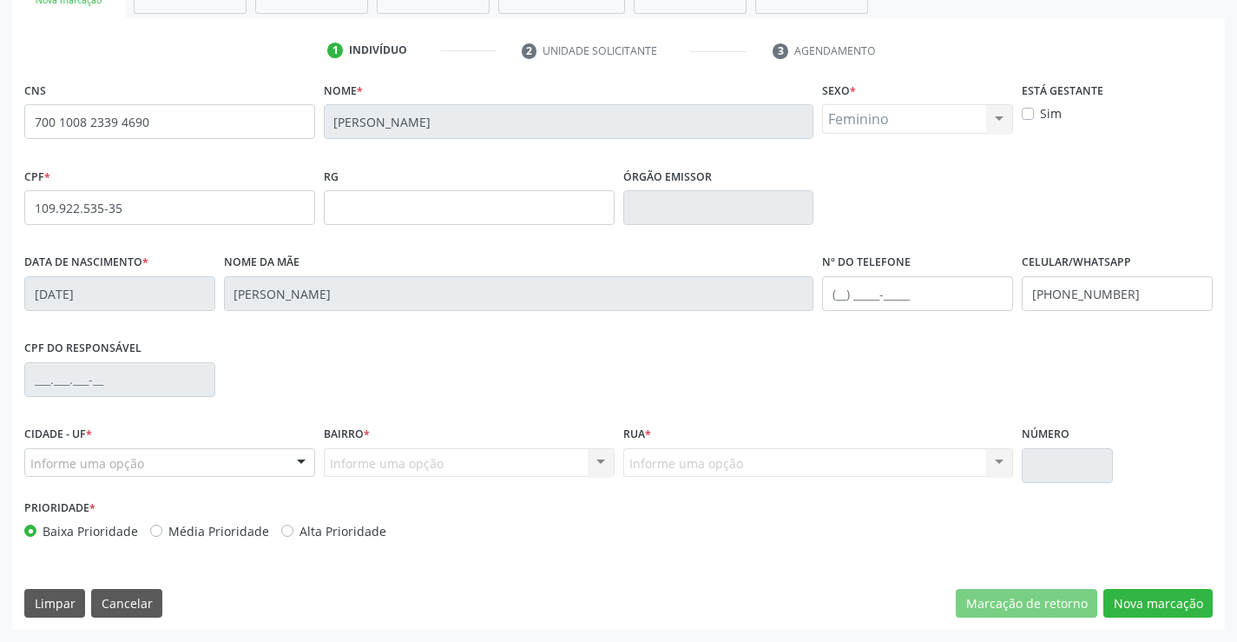
click at [238, 459] on div "Informe uma opção" at bounding box center [169, 463] width 291 height 30
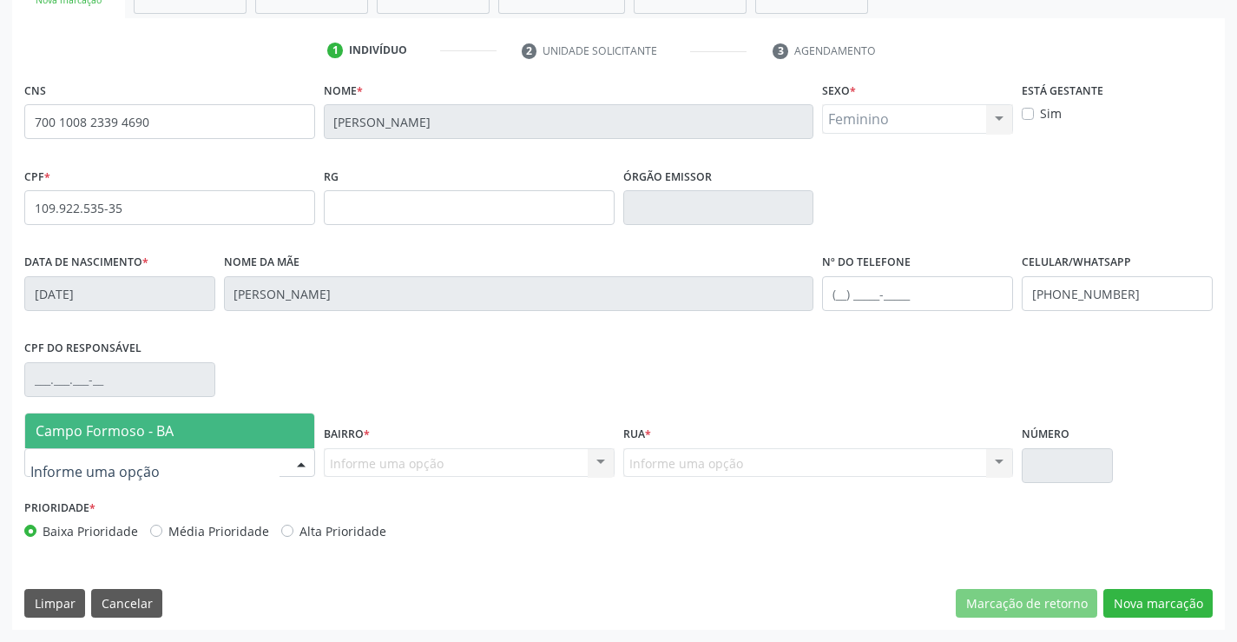
click at [263, 425] on span "Campo Formoso - BA" at bounding box center [169, 430] width 289 height 35
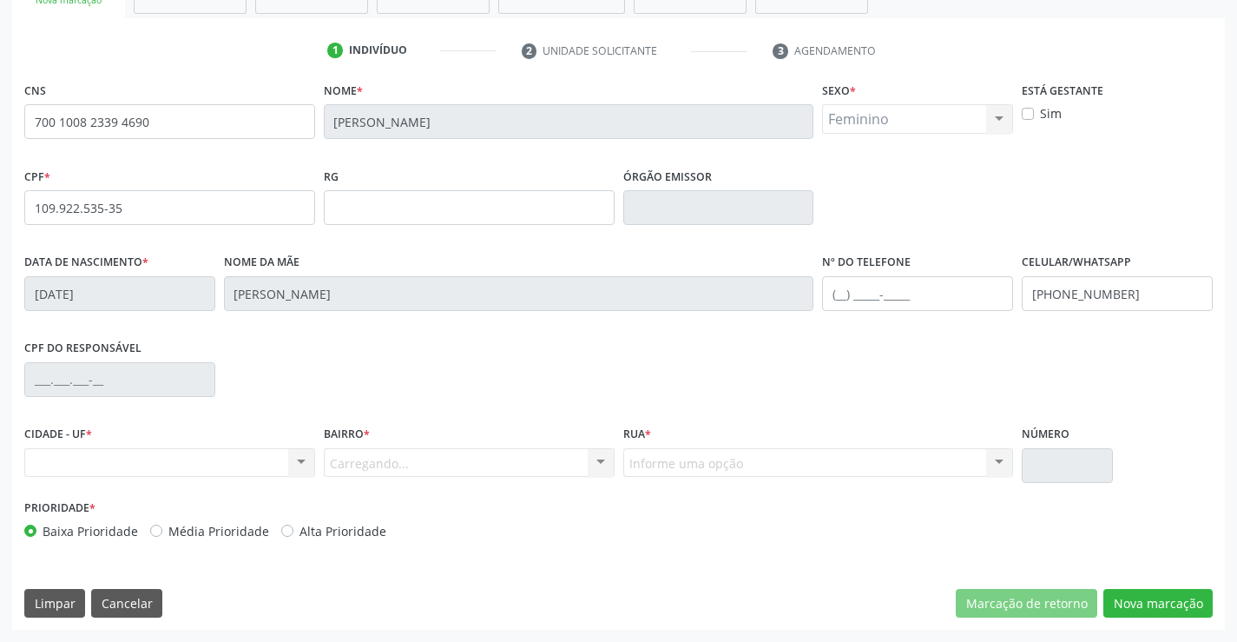
click at [368, 460] on div "Carregando... Nenhum resultado encontrado para: " " Nenhuma opção encontrada. D…" at bounding box center [469, 463] width 291 height 30
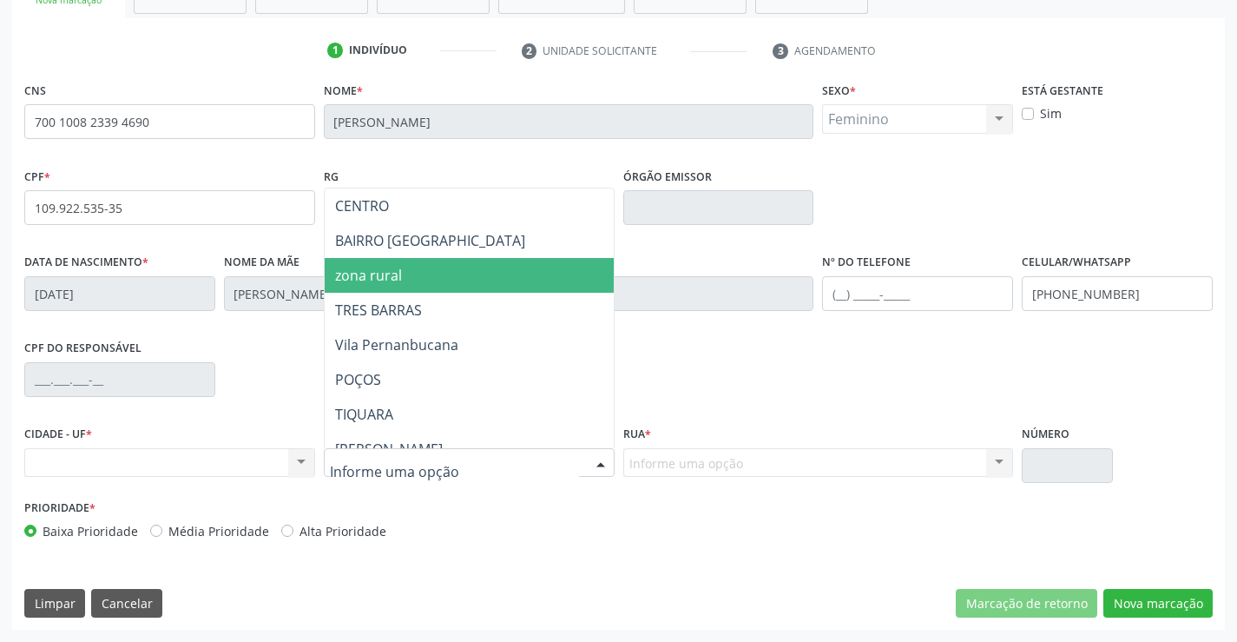
click at [420, 278] on span "zona rural" at bounding box center [512, 275] width 375 height 35
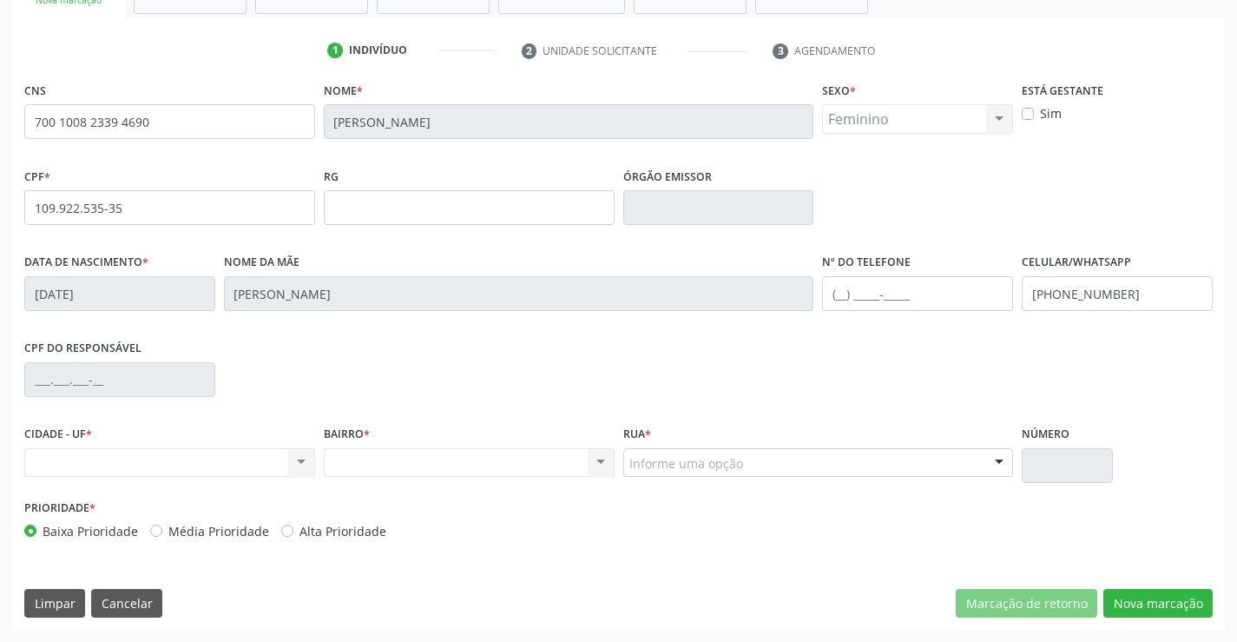
click at [775, 467] on div "Informe uma opção" at bounding box center [818, 463] width 391 height 30
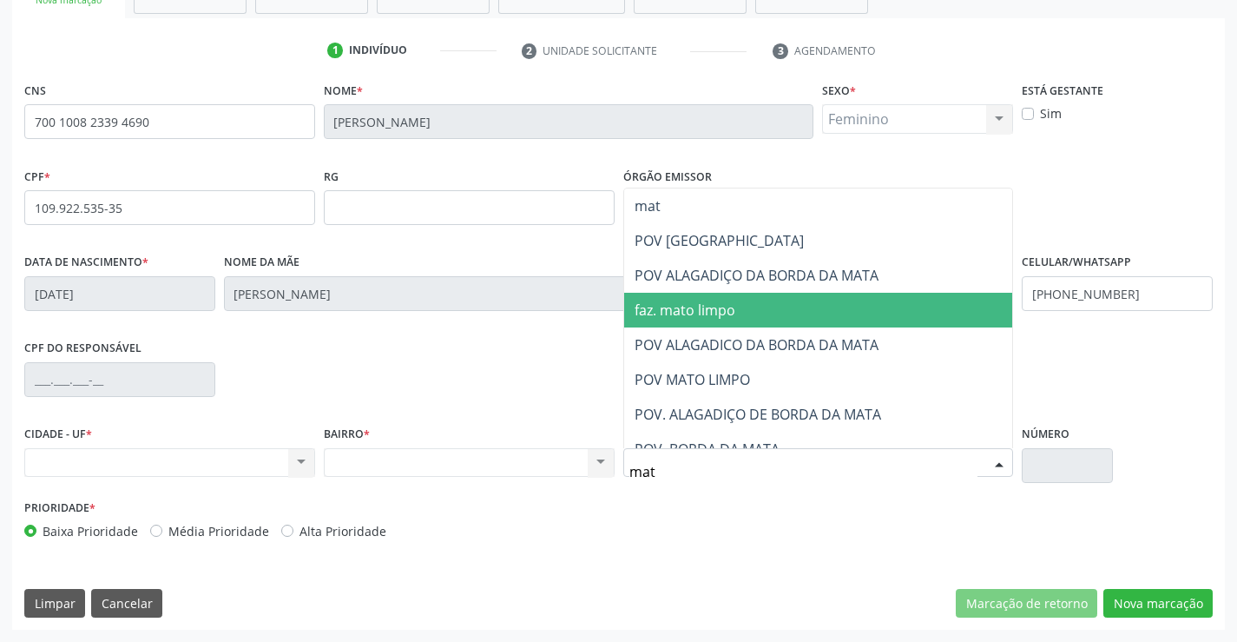
type input "mato"
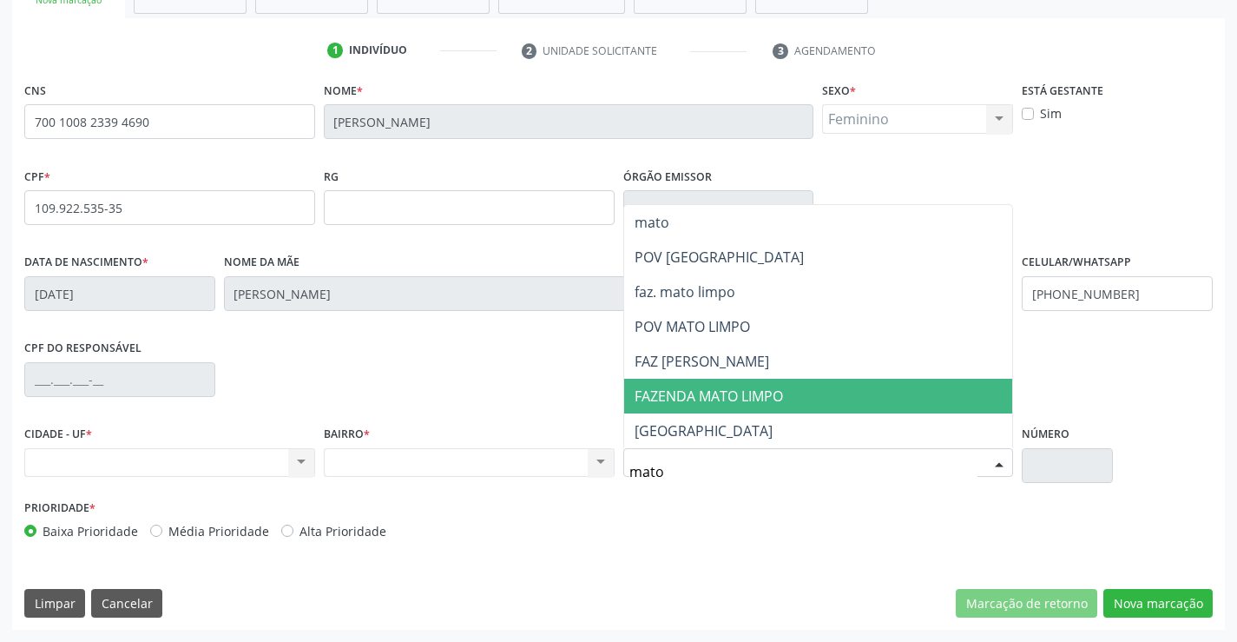
click at [716, 394] on span "FAZENDA MATO LIMPO" at bounding box center [709, 395] width 148 height 19
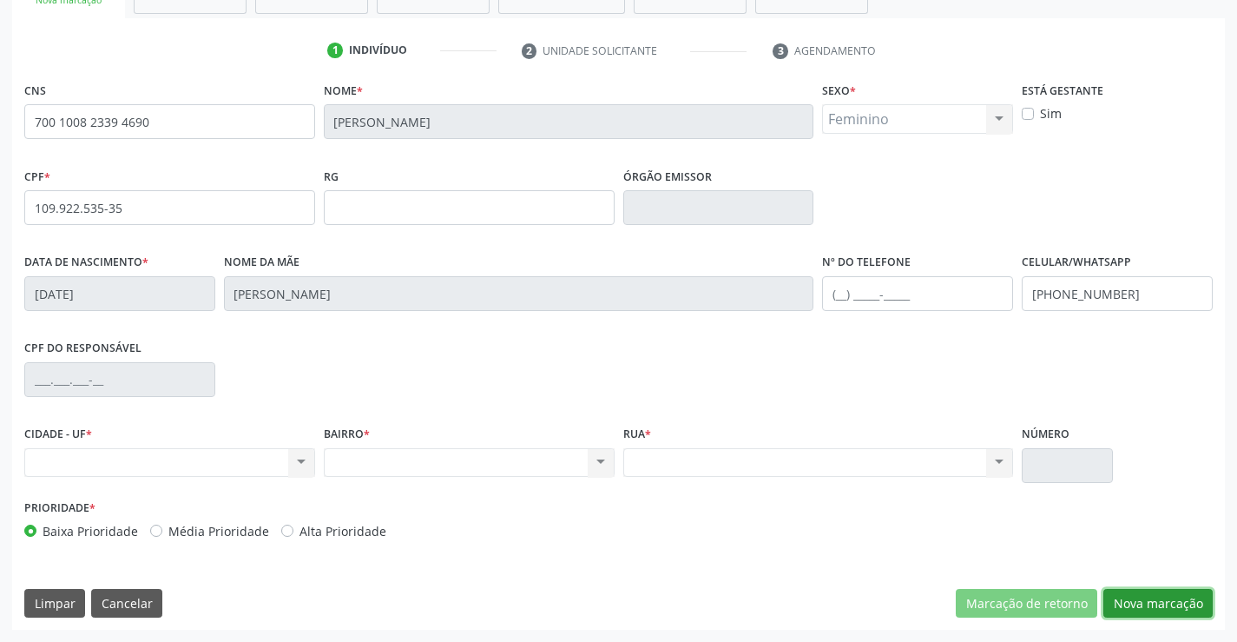
click at [1138, 595] on button "Nova marcação" at bounding box center [1158, 604] width 109 height 30
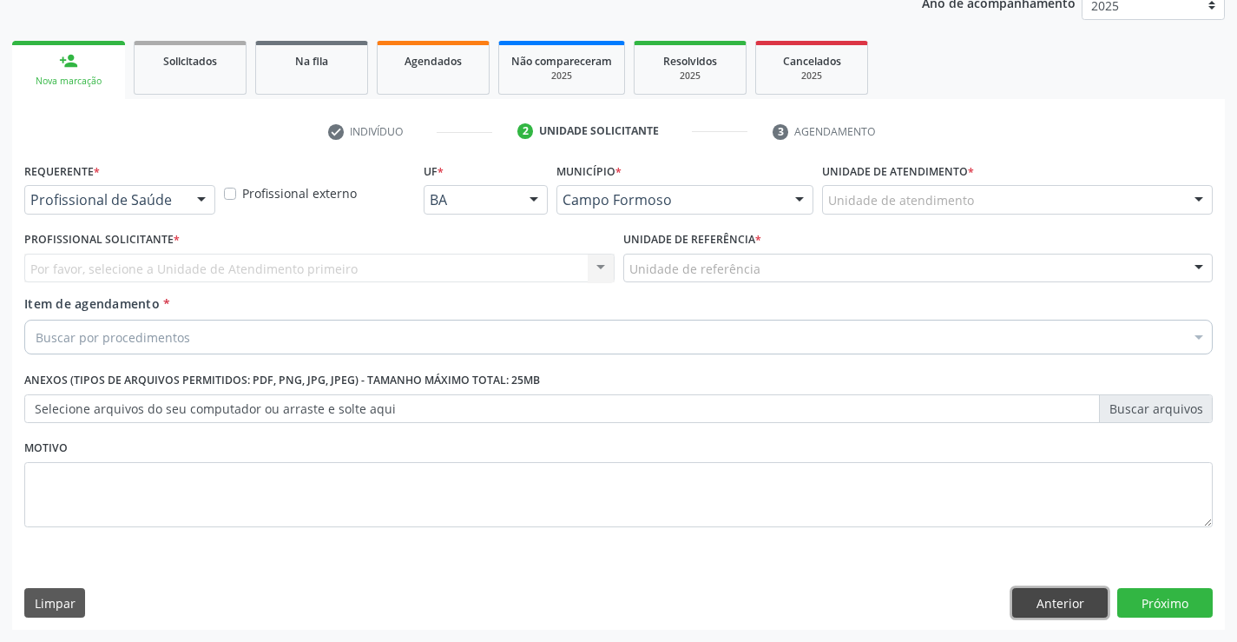
click at [1046, 605] on button "Anterior" at bounding box center [1061, 603] width 96 height 30
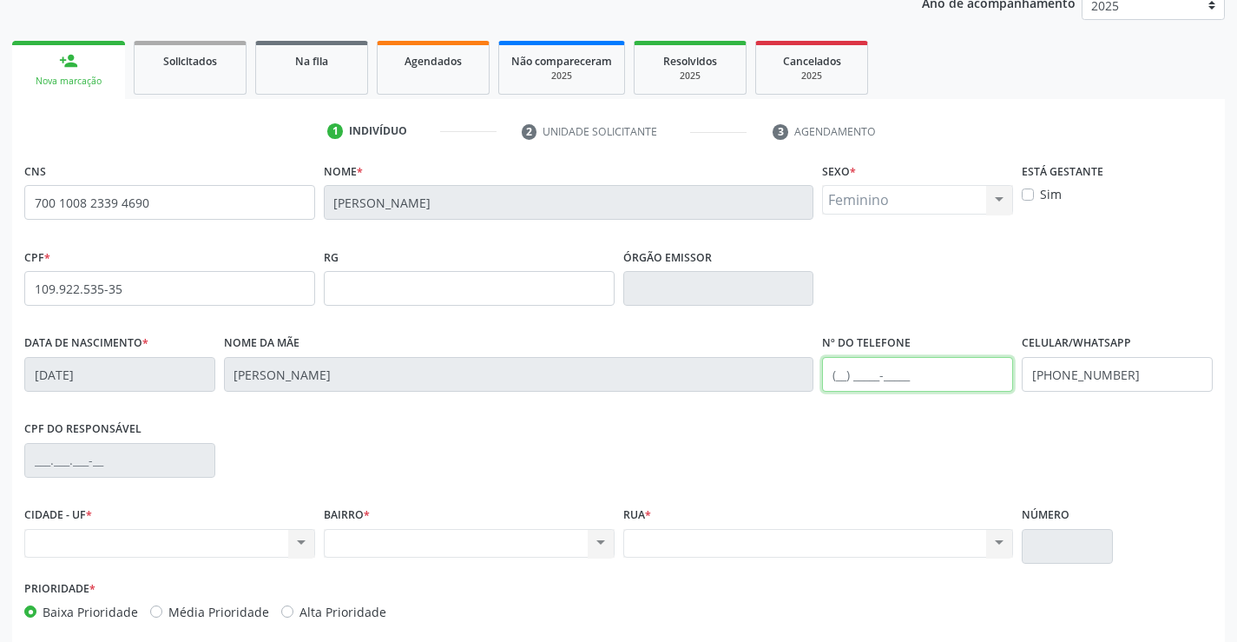
drag, startPoint x: 918, startPoint y: 385, endPoint x: 954, endPoint y: 388, distance: 36.6
click at [918, 385] on input "text" at bounding box center [917, 374] width 191 height 35
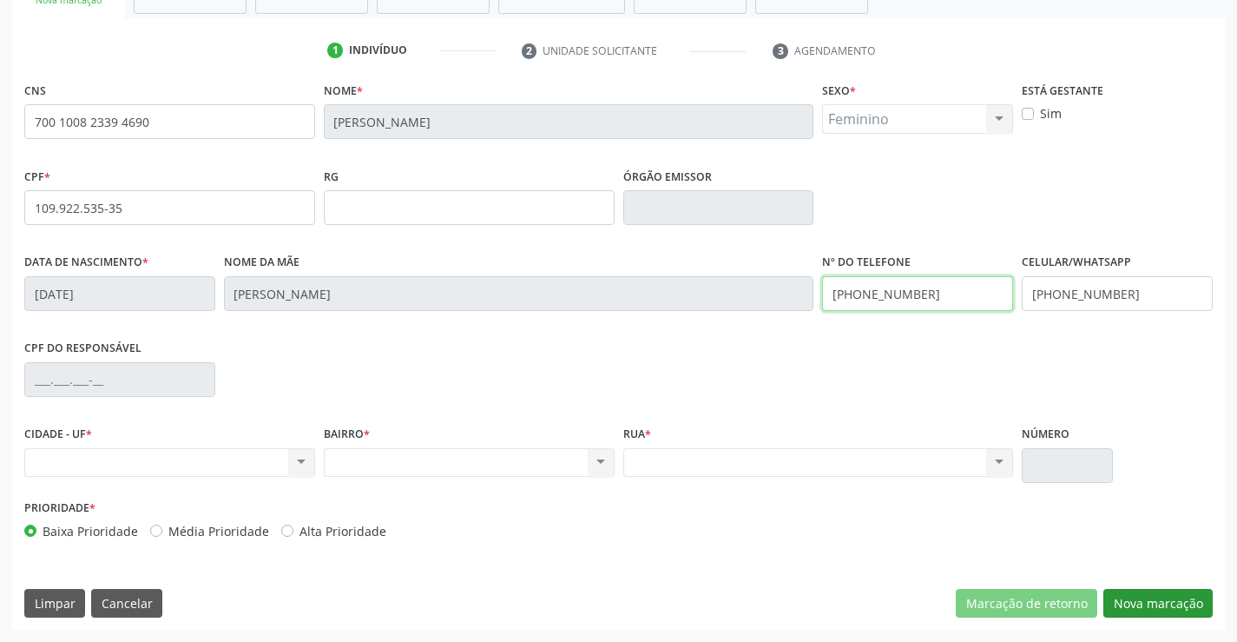
type input "(74) 98105-1661"
click at [1165, 597] on button "Nova marcação" at bounding box center [1158, 604] width 109 height 30
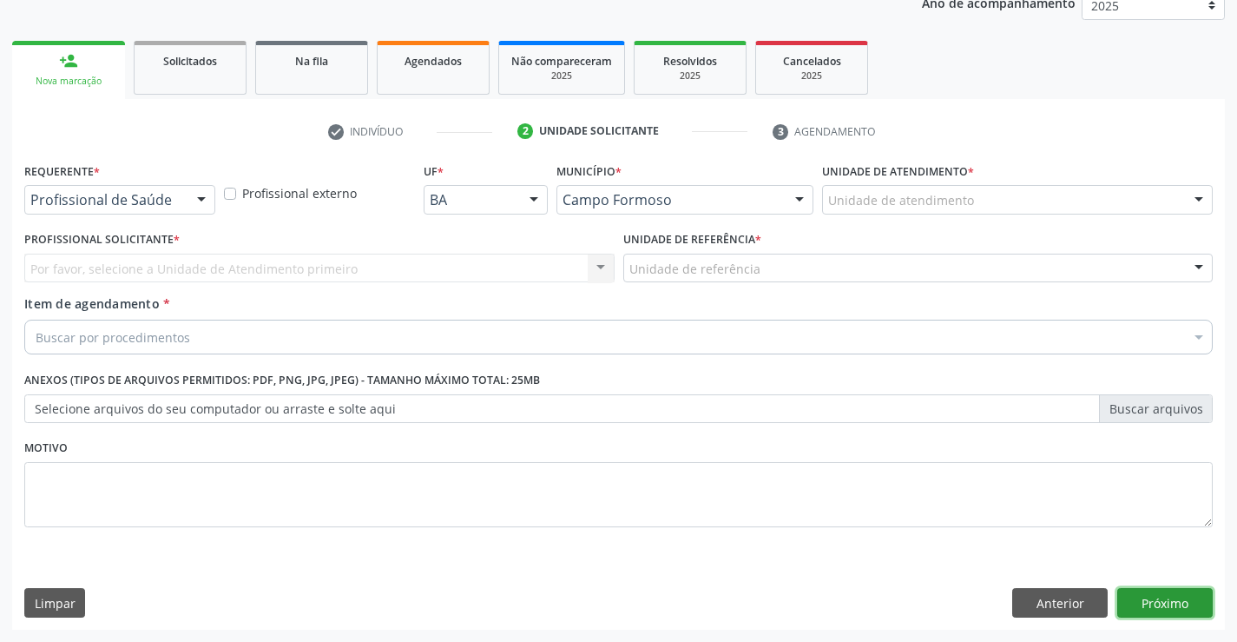
click at [1179, 605] on button "Próximo" at bounding box center [1166, 603] width 96 height 30
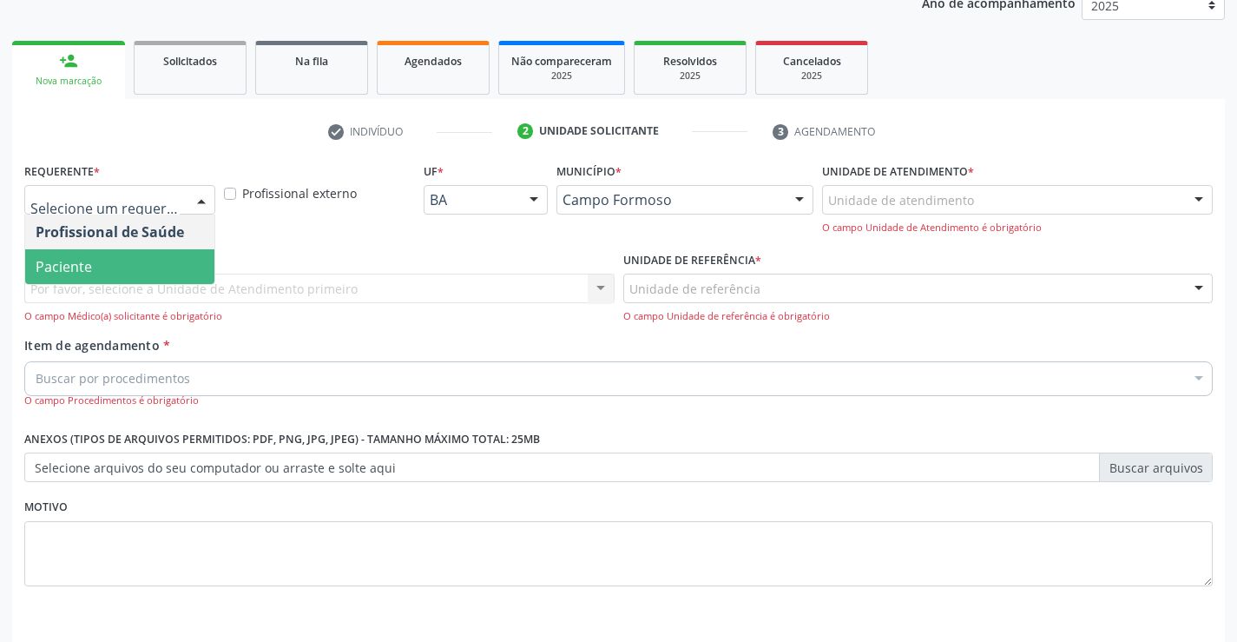
click at [64, 258] on span "Paciente" at bounding box center [64, 266] width 56 height 19
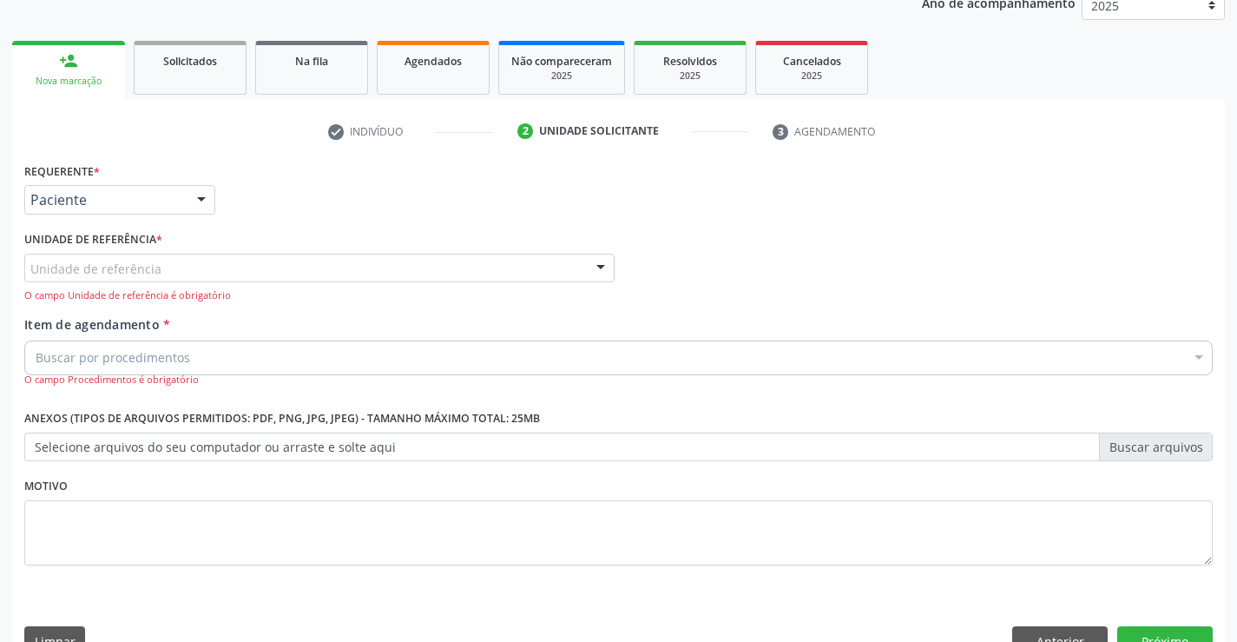
click at [63, 279] on div "Unidade de referência" at bounding box center [319, 269] width 590 height 30
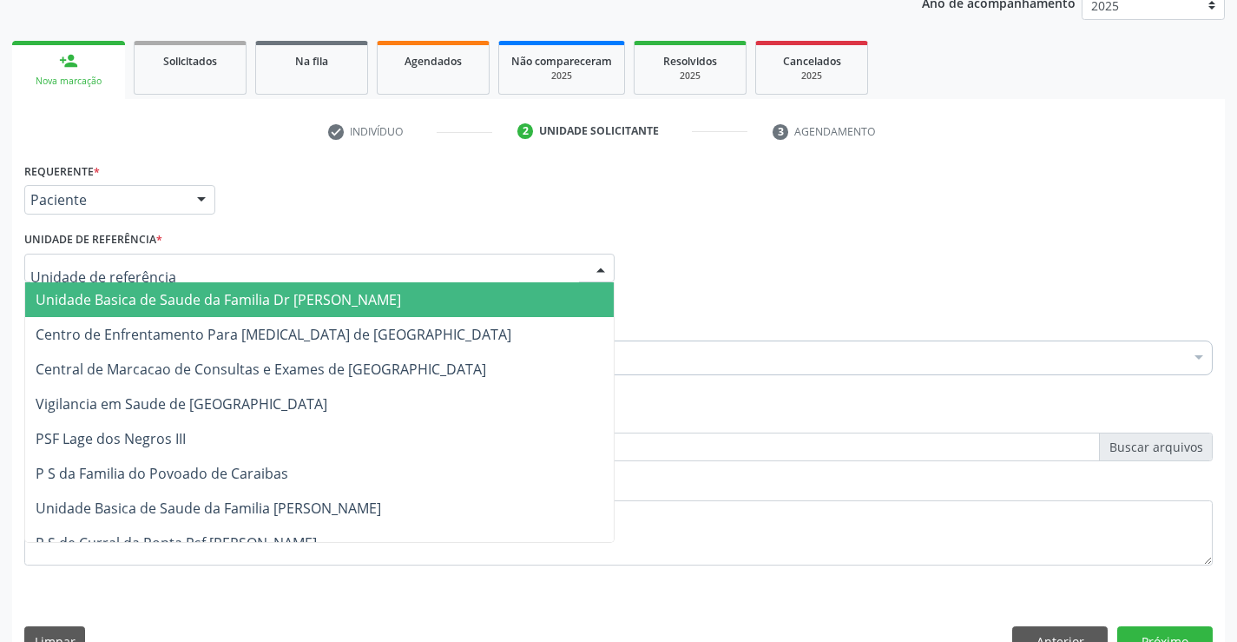
click at [69, 294] on span "Unidade Basica de Saude da Familia Dr Paulo Sudre" at bounding box center [219, 299] width 366 height 19
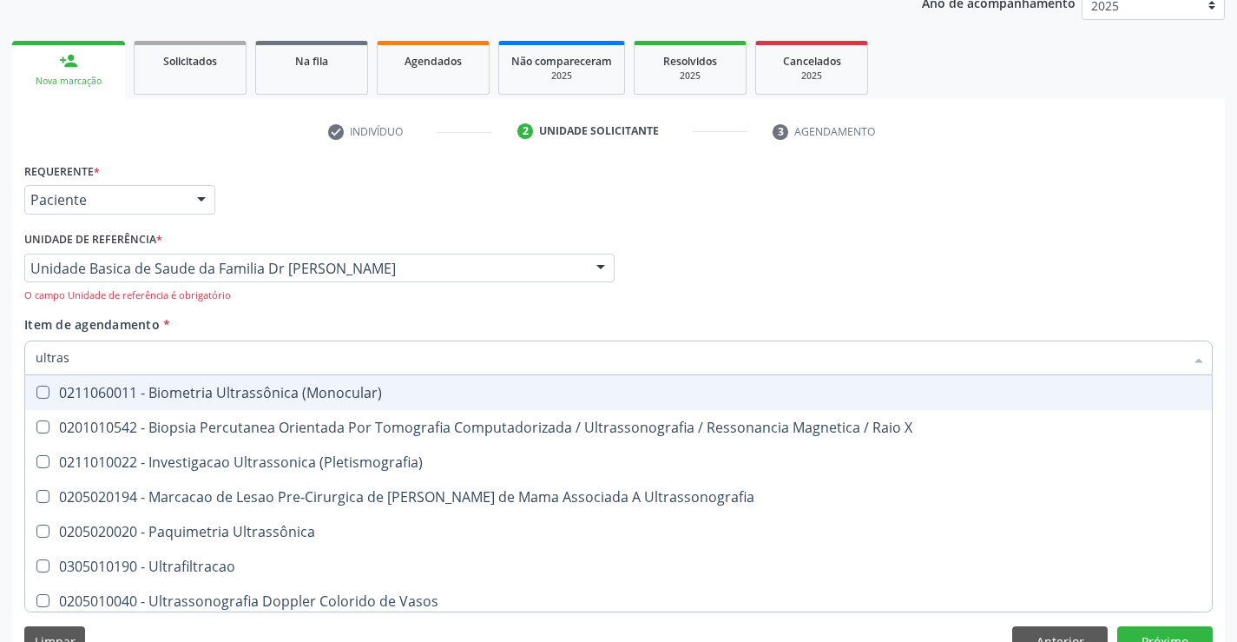
type input "ultrass"
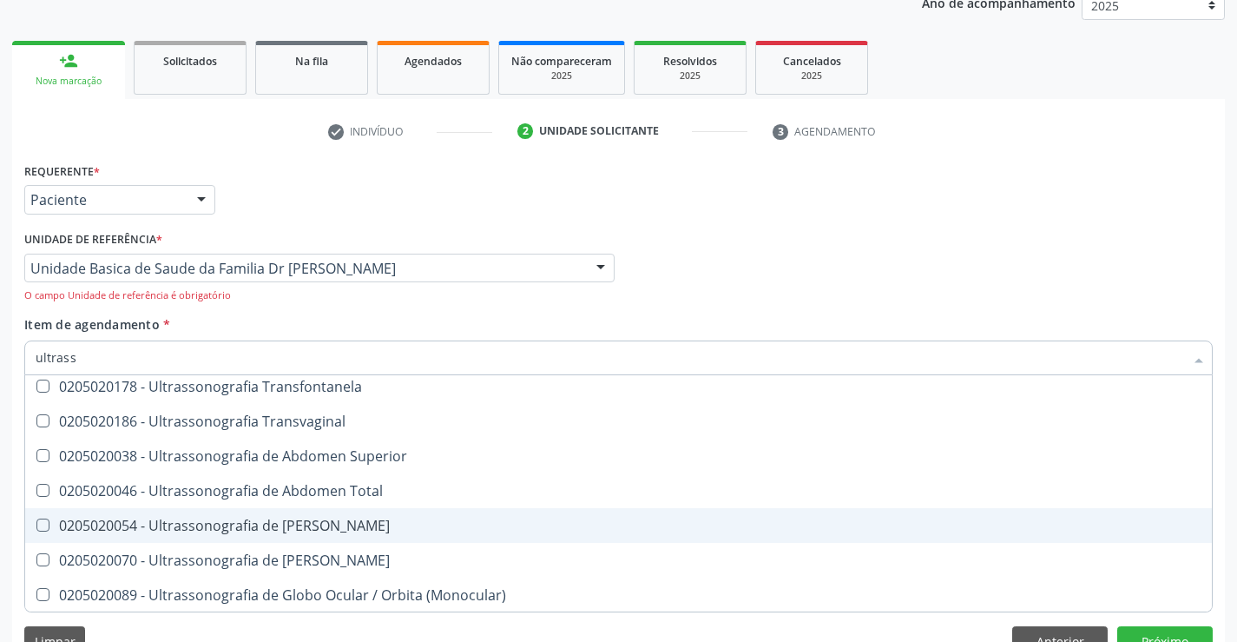
scroll to position [301, 0]
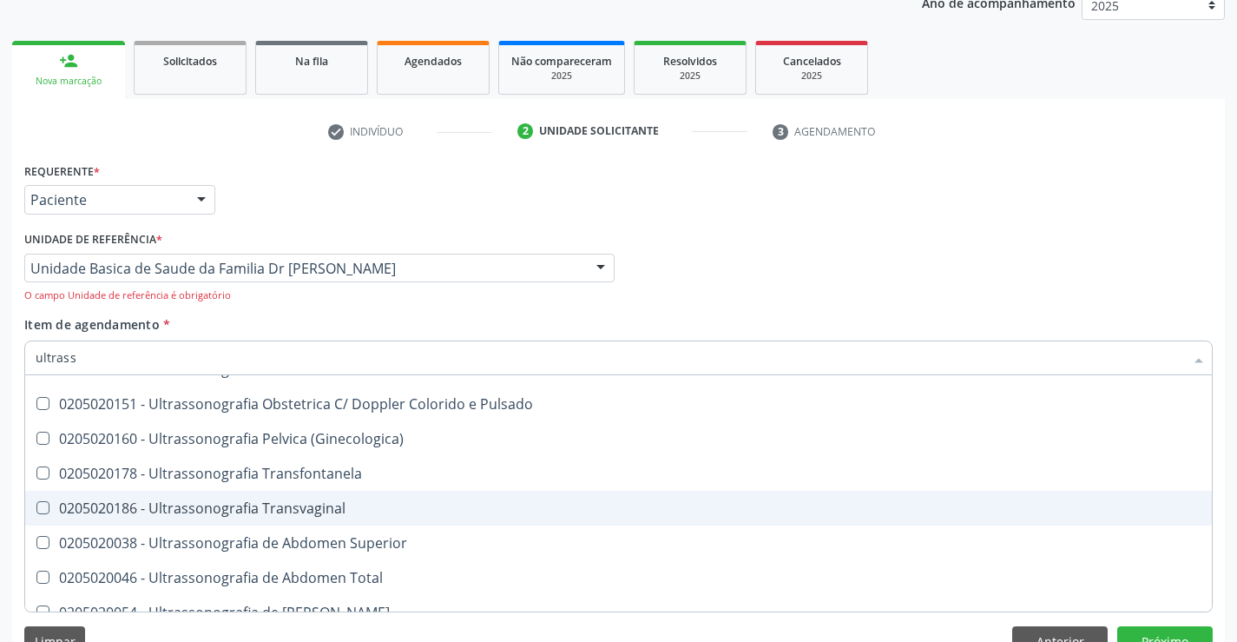
click at [382, 505] on div "0205020186 - Ultrassonografia Transvaginal" at bounding box center [619, 508] width 1166 height 14
checkbox Transvaginal "true"
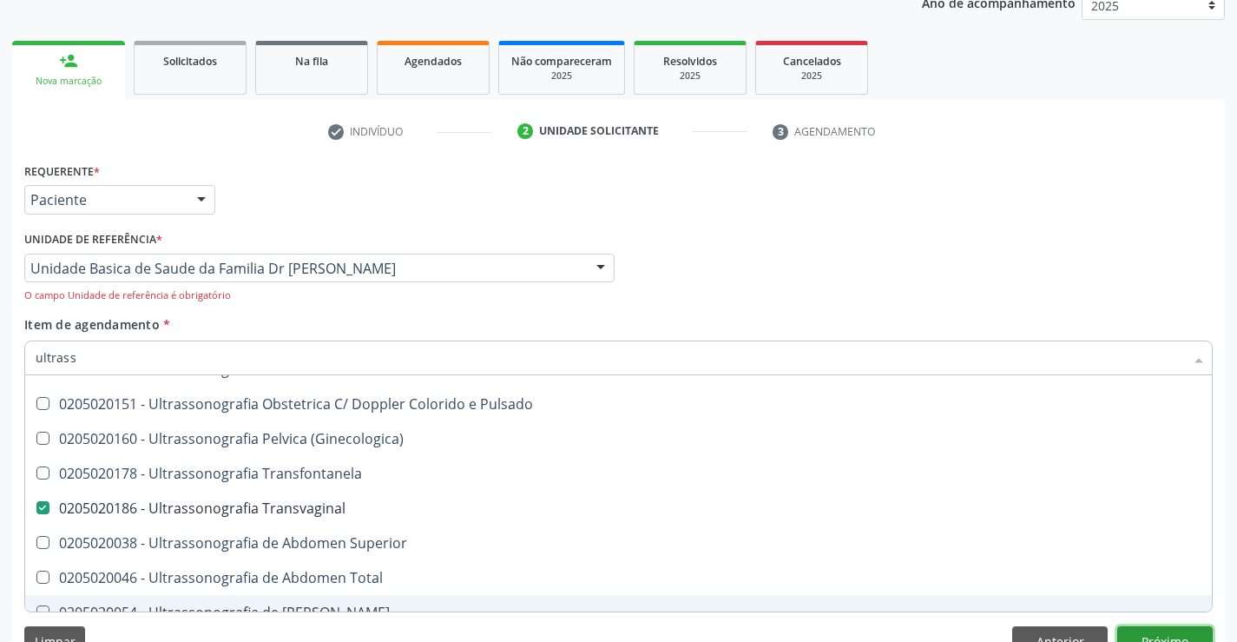
click at [1147, 633] on button "Próximo" at bounding box center [1166, 641] width 96 height 30
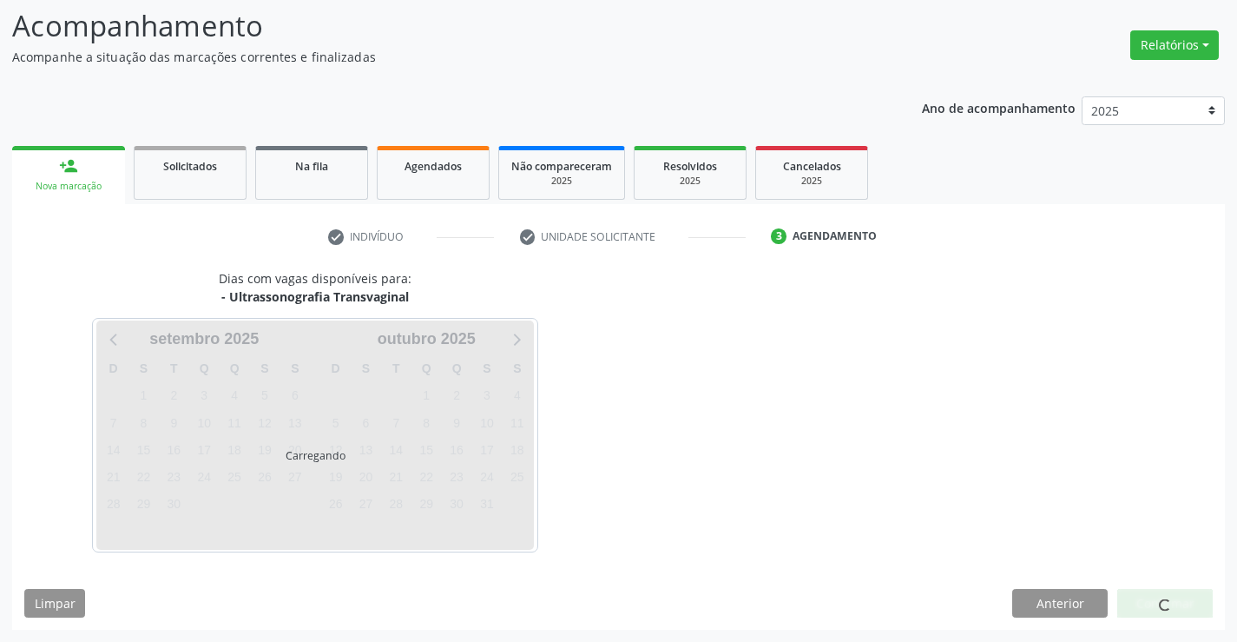
scroll to position [0, 0]
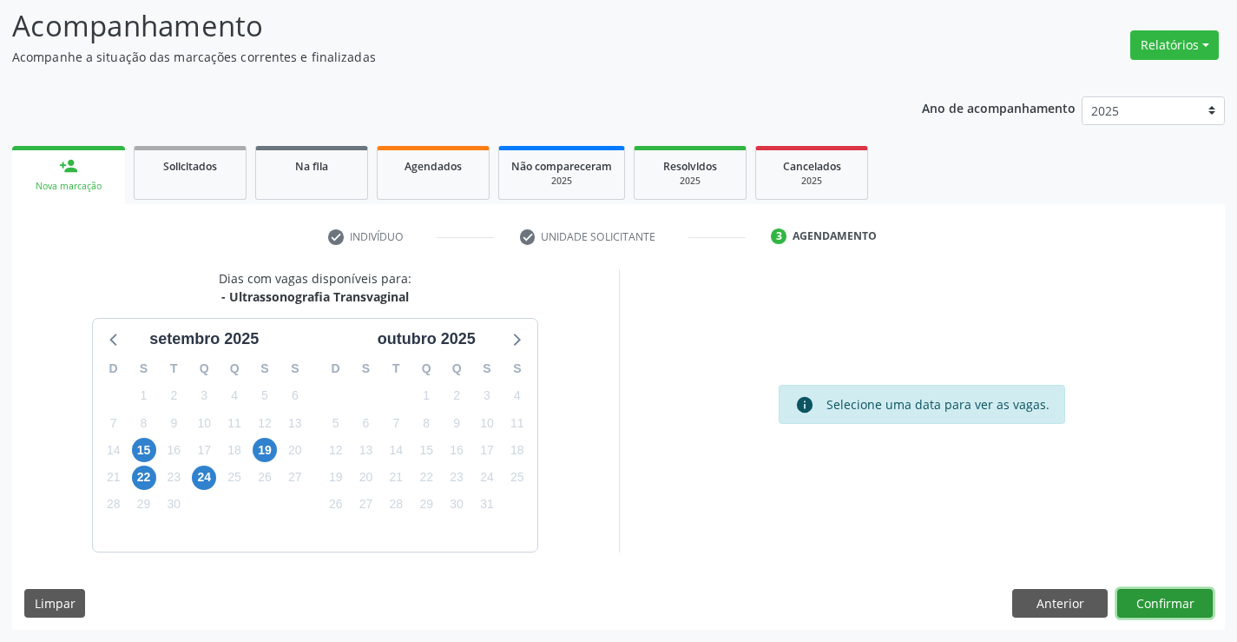
click at [1159, 604] on button "Confirmar" at bounding box center [1166, 604] width 96 height 30
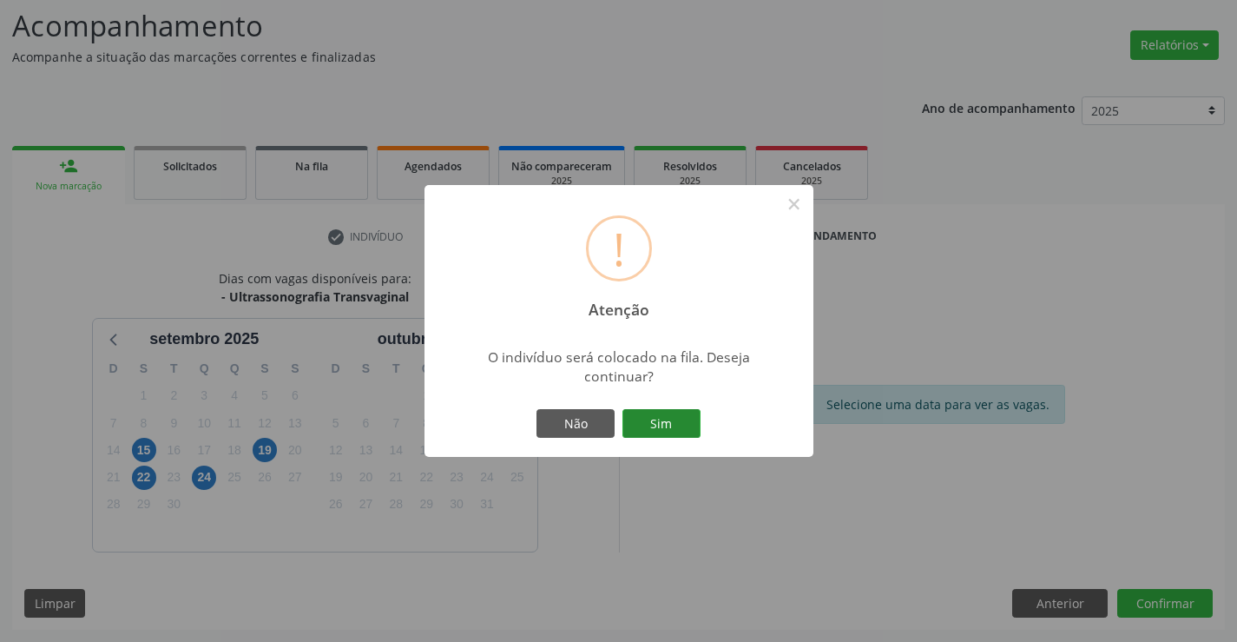
click at [666, 421] on button "Sim" at bounding box center [662, 424] width 78 height 30
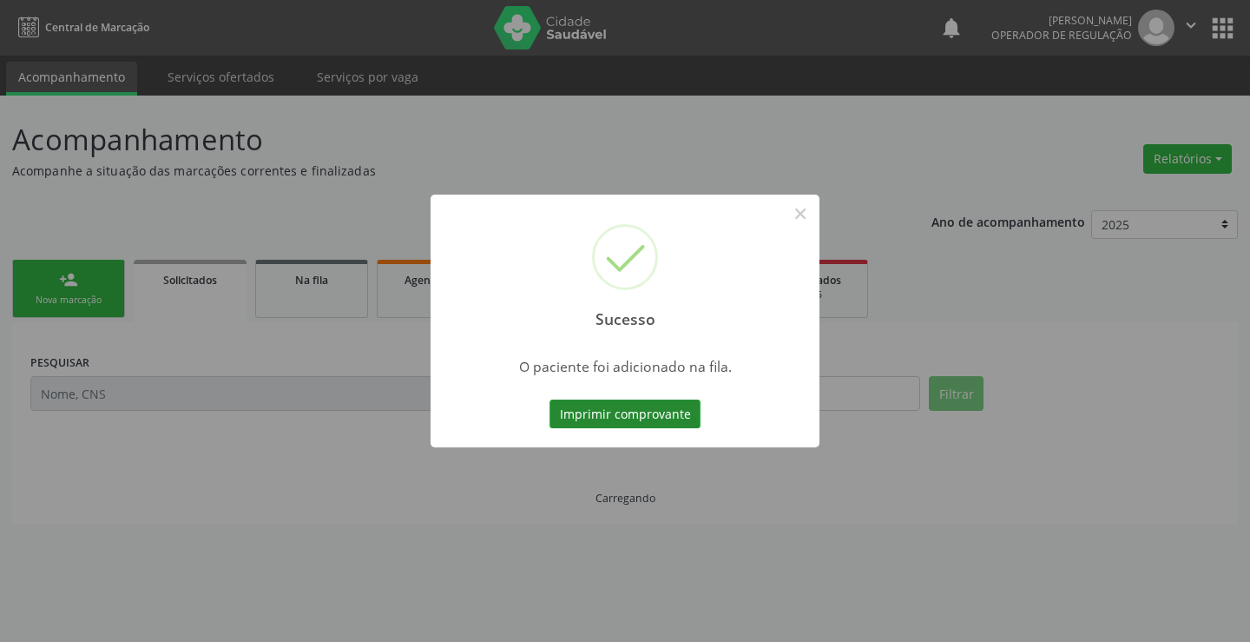
click at [665, 413] on button "Imprimir comprovante" at bounding box center [625, 414] width 151 height 30
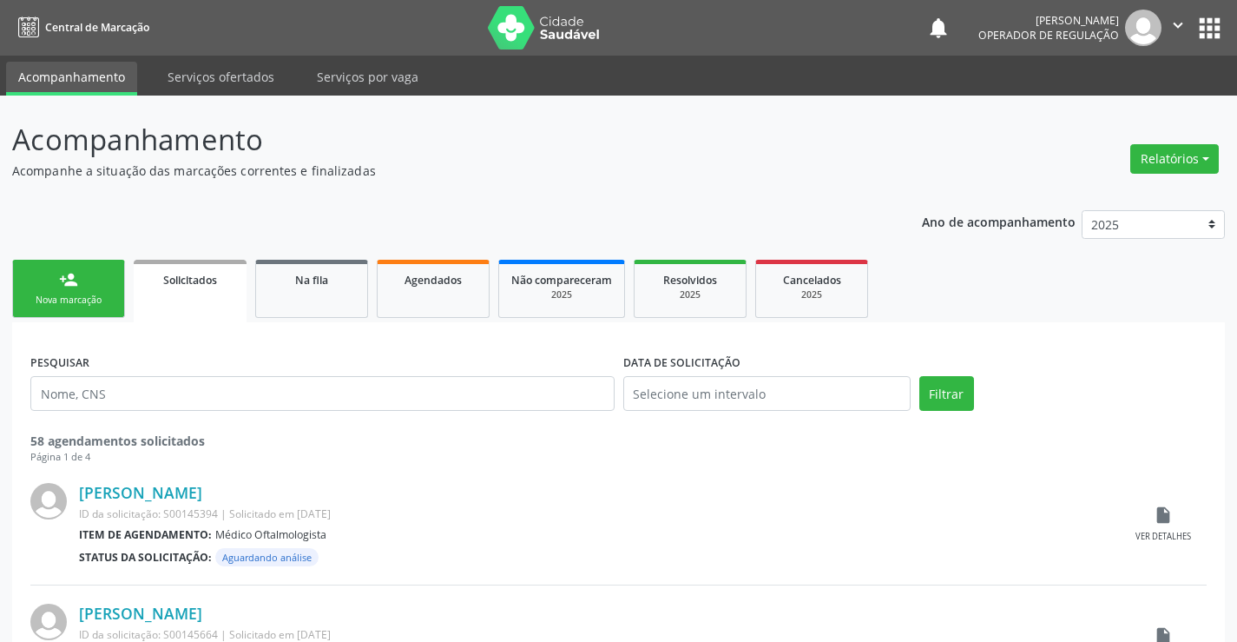
click at [82, 270] on link "person_add Nova marcação" at bounding box center [68, 289] width 113 height 58
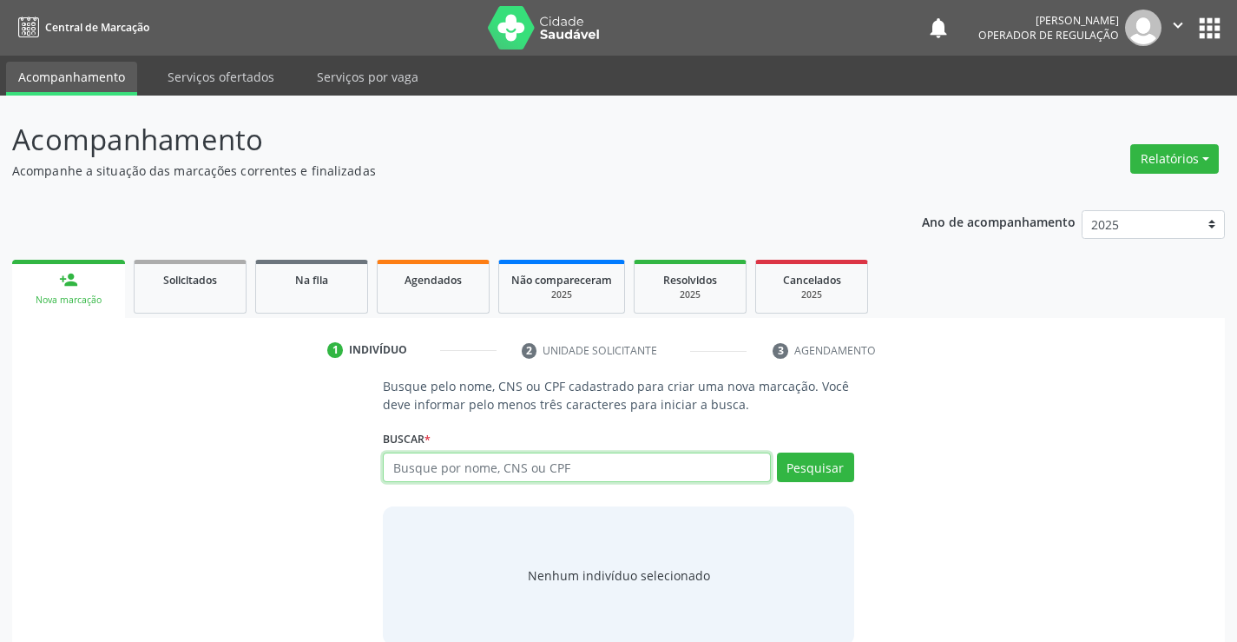
click at [486, 469] on input "text" at bounding box center [576, 467] width 387 height 30
type input "70500665350"
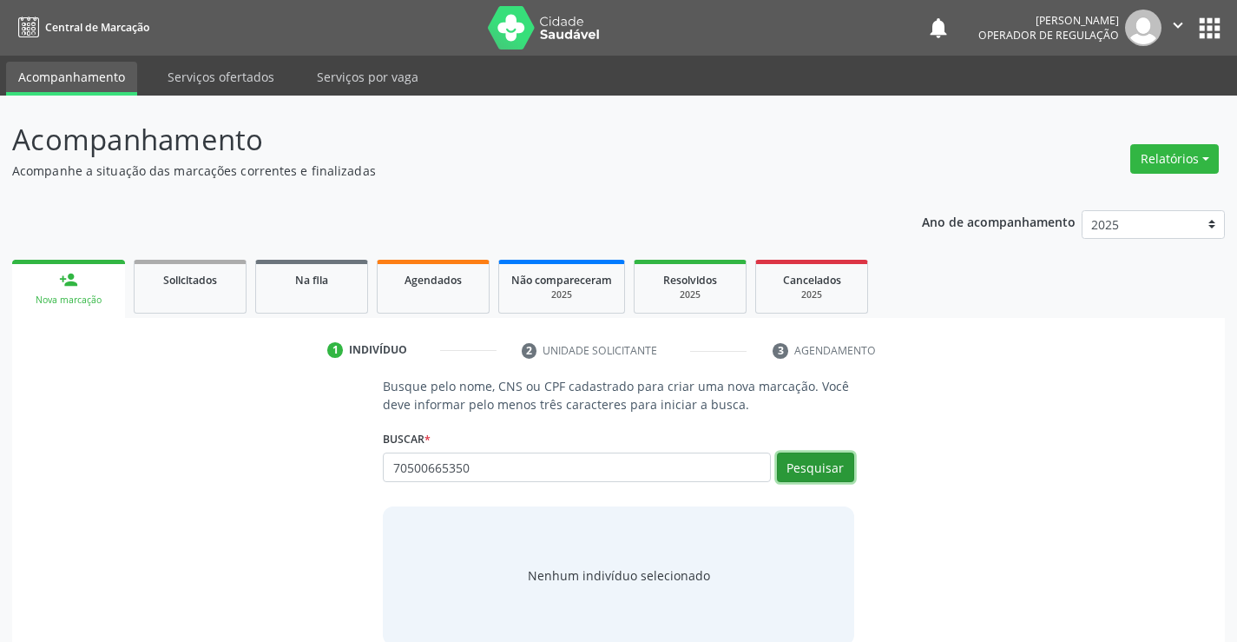
click at [798, 462] on button "Pesquisar" at bounding box center [815, 467] width 77 height 30
type input "70500665350"
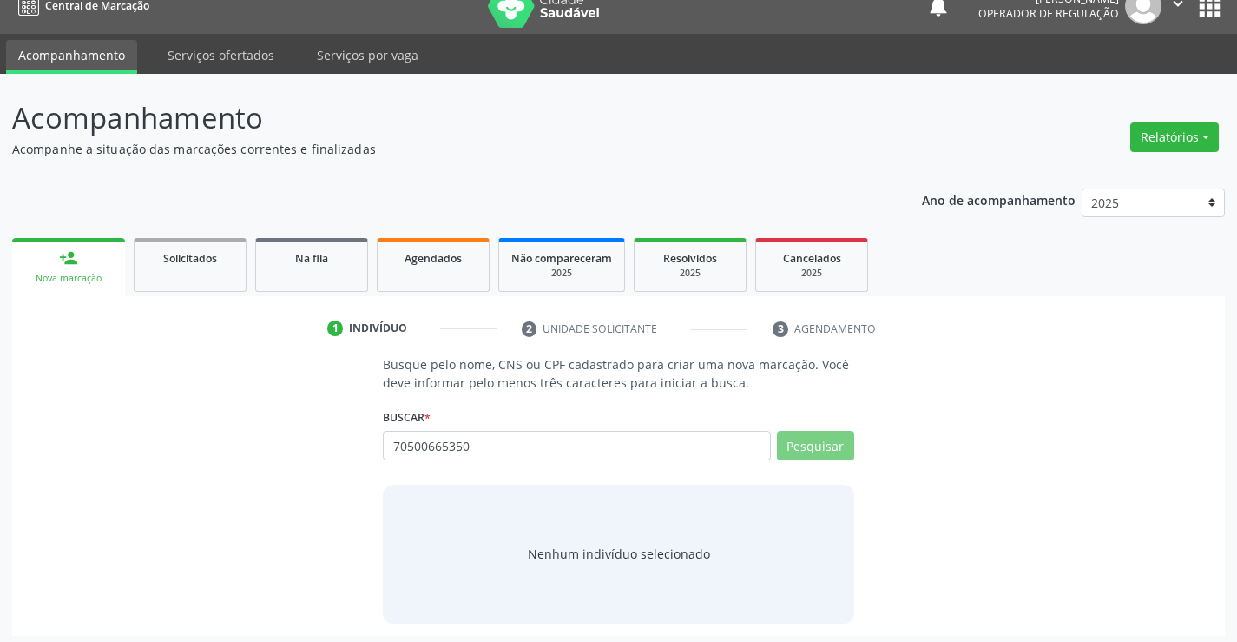
scroll to position [28, 0]
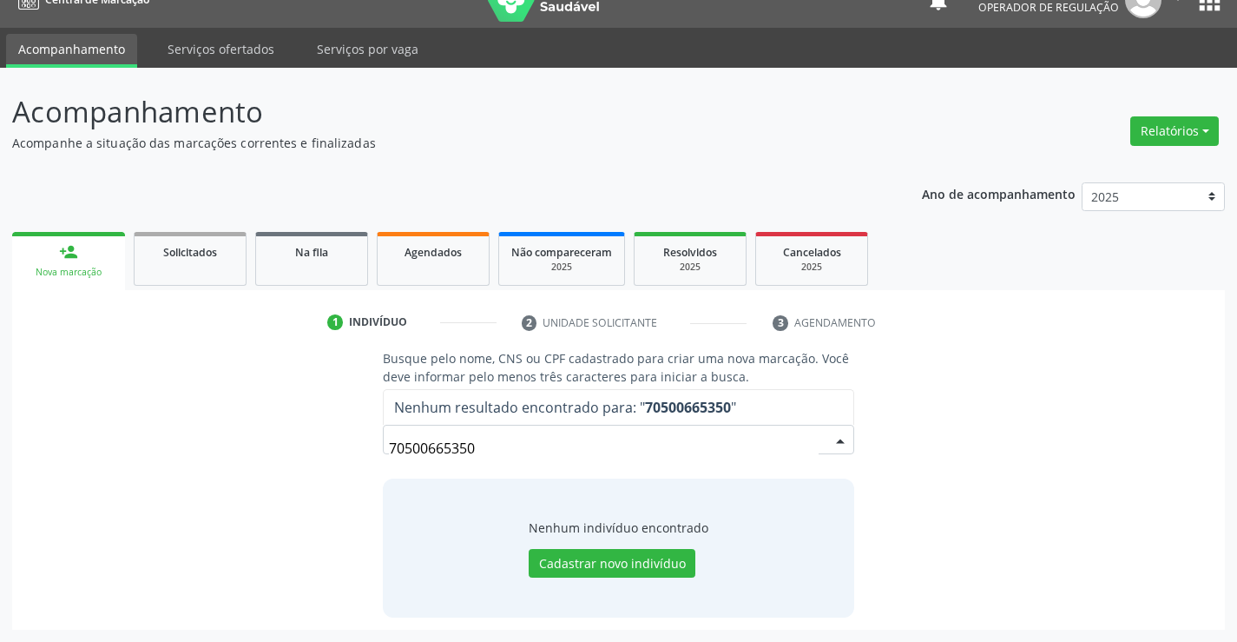
drag, startPoint x: 490, startPoint y: 445, endPoint x: 300, endPoint y: 448, distance: 190.2
click at [300, 448] on div "Busque pelo nome, CNS ou CPF cadastrado para criar uma nova marcação. Você deve…" at bounding box center [618, 482] width 1189 height 267
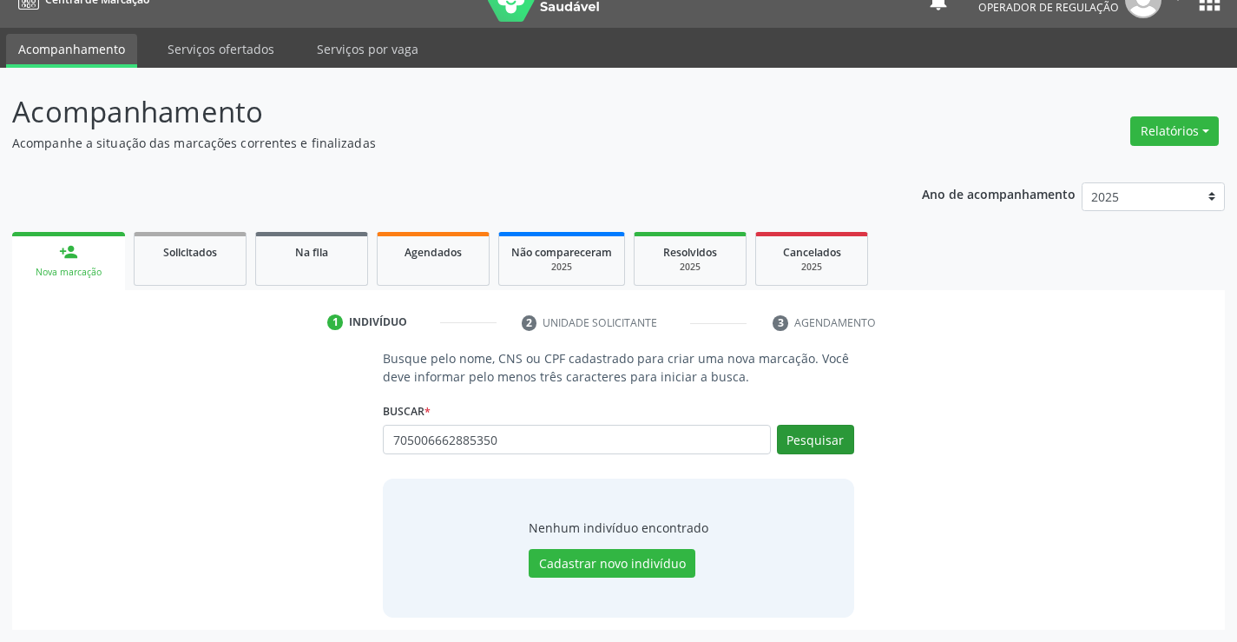
type input "705006662885350"
click at [822, 445] on button "Pesquisar" at bounding box center [815, 440] width 77 height 30
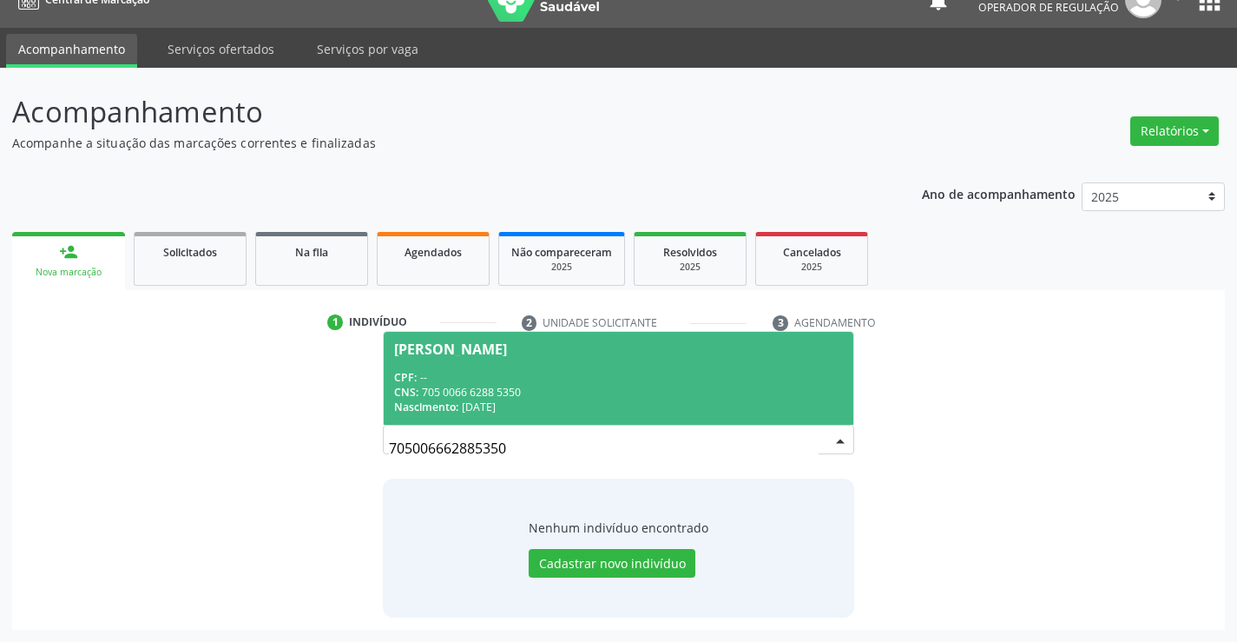
click at [551, 365] on span "Celso Acelino da Silva Junior CPF: -- CNS: 705 0066 6288 5350 Nascimento: 07/11…" at bounding box center [618, 378] width 469 height 93
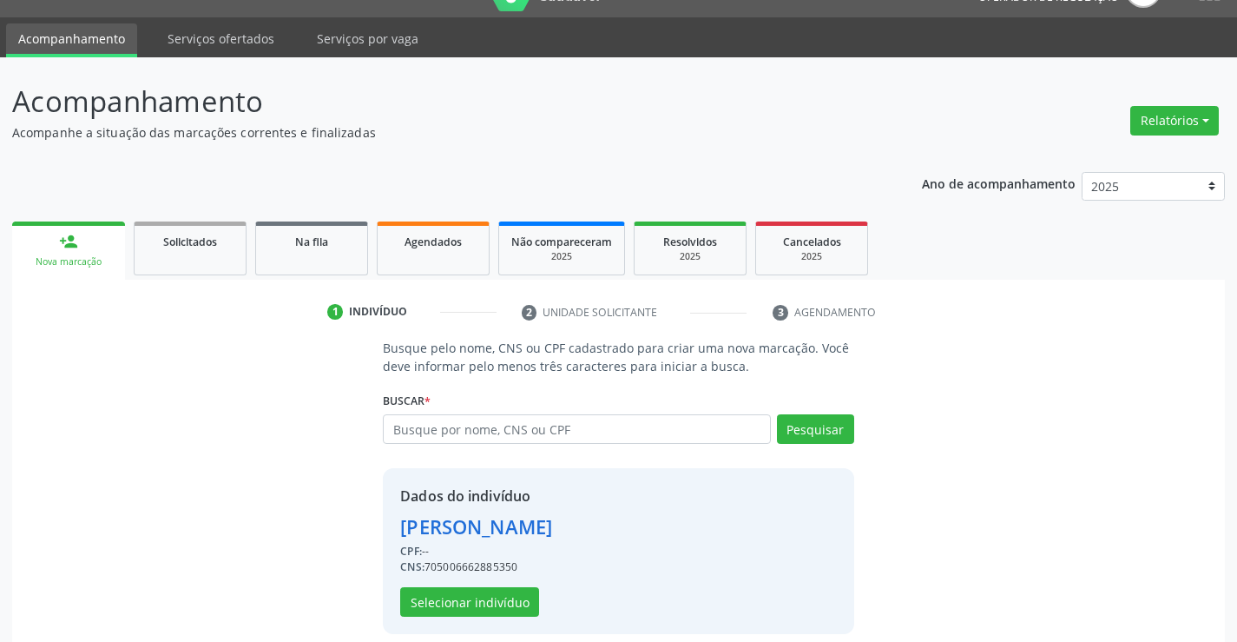
scroll to position [55, 0]
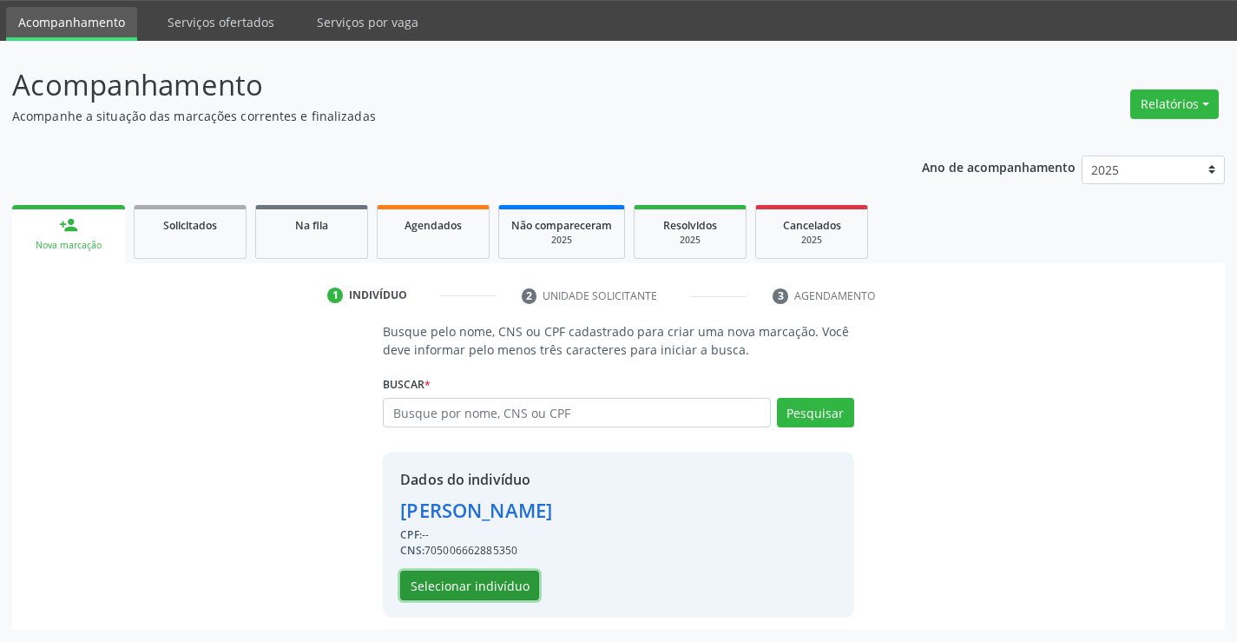
click at [490, 584] on button "Selecionar indivíduo" at bounding box center [469, 586] width 139 height 30
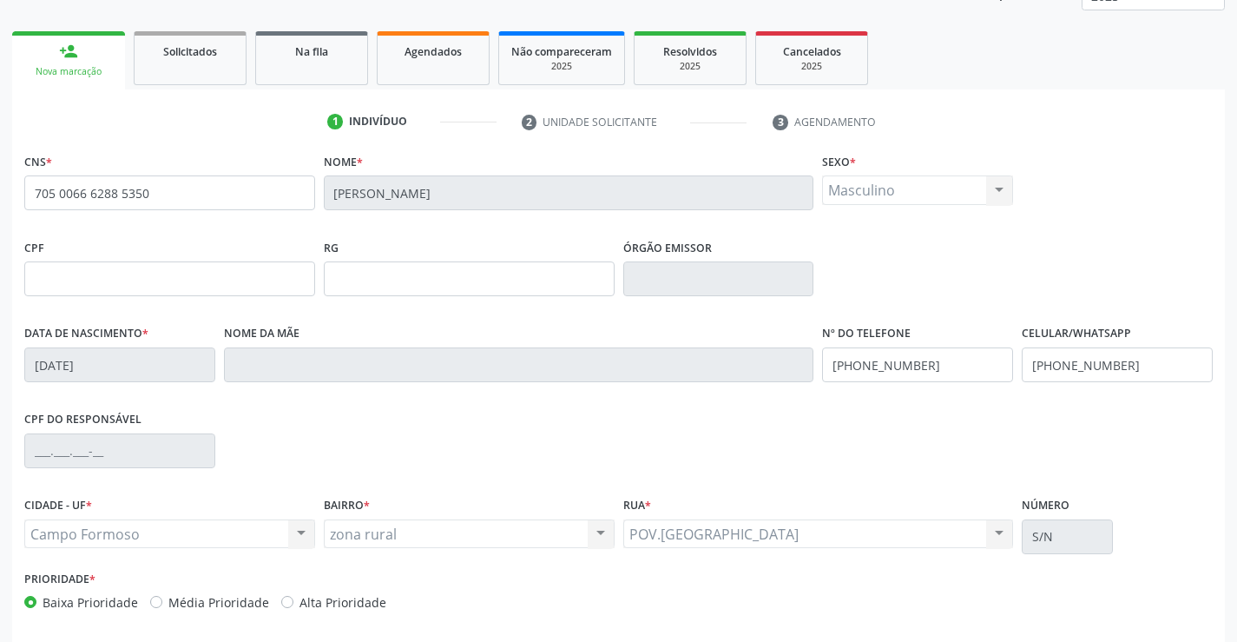
scroll to position [300, 0]
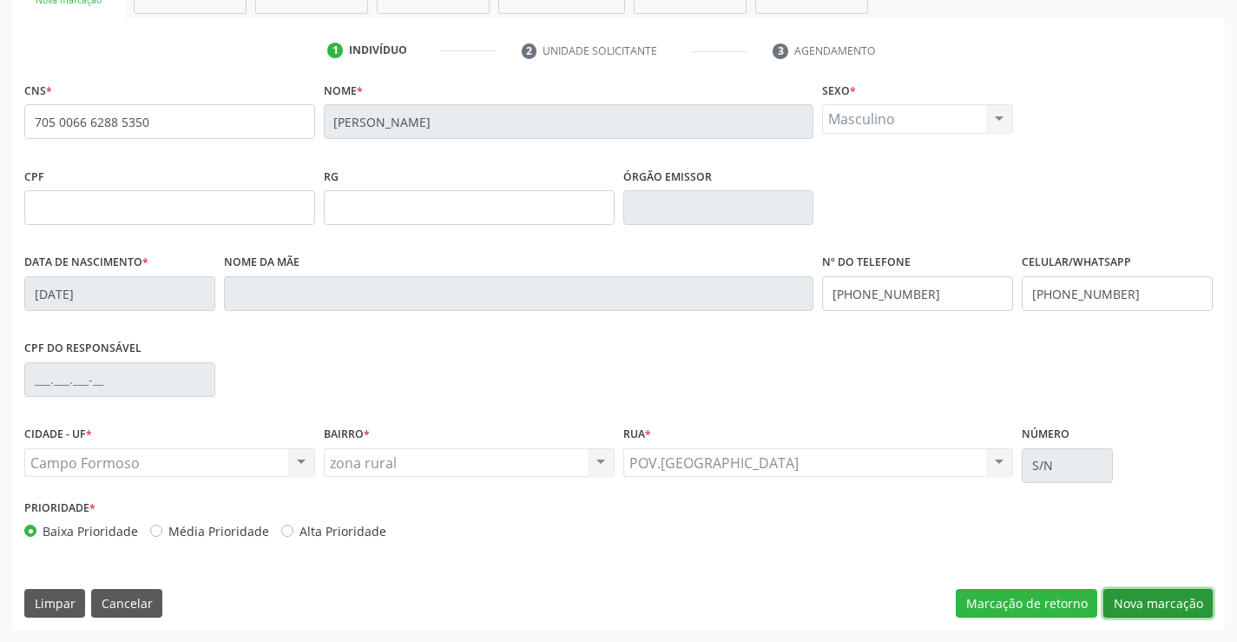
click at [1142, 608] on button "Nova marcação" at bounding box center [1158, 604] width 109 height 30
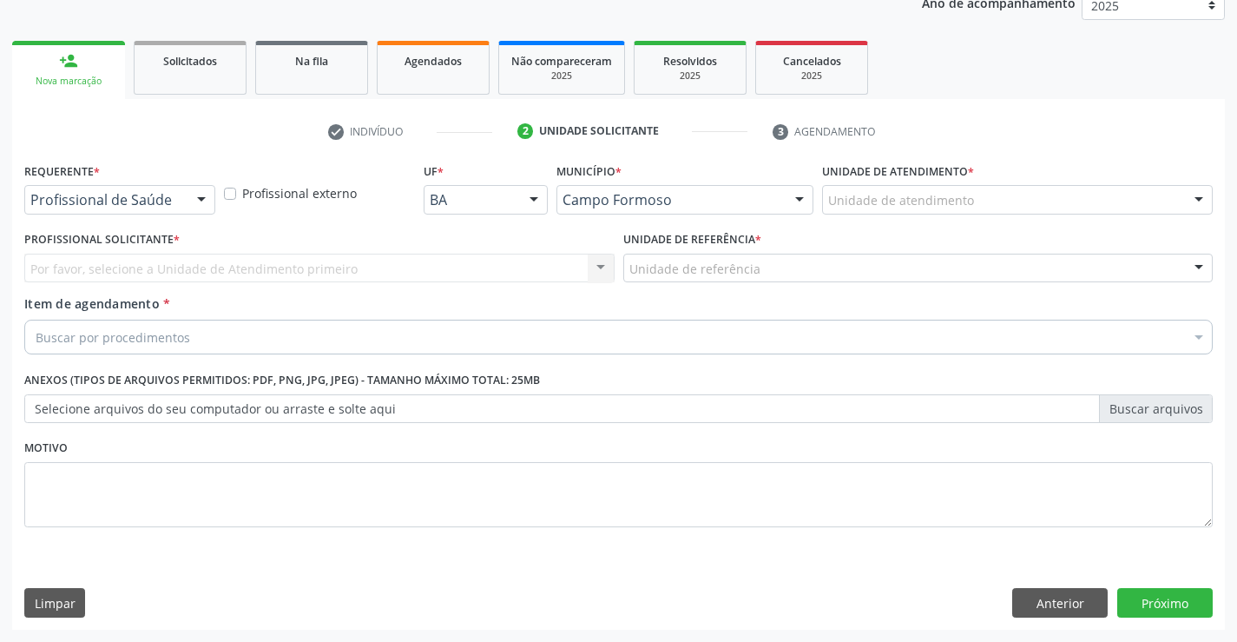
scroll to position [219, 0]
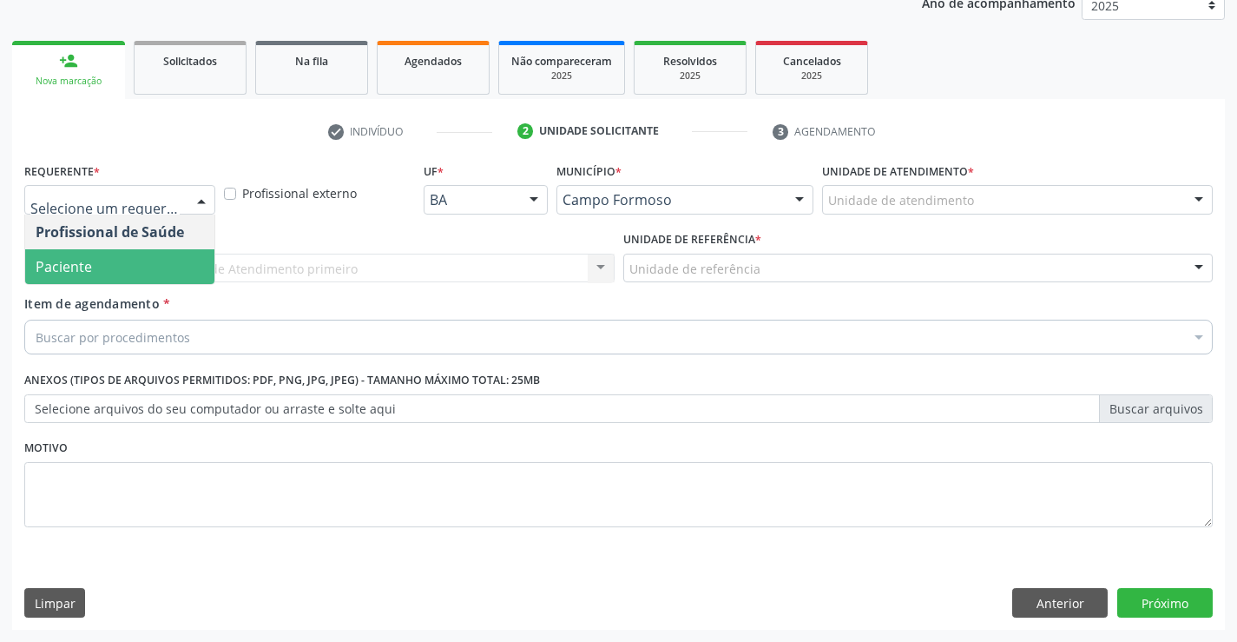
click at [98, 261] on span "Paciente" at bounding box center [119, 266] width 189 height 35
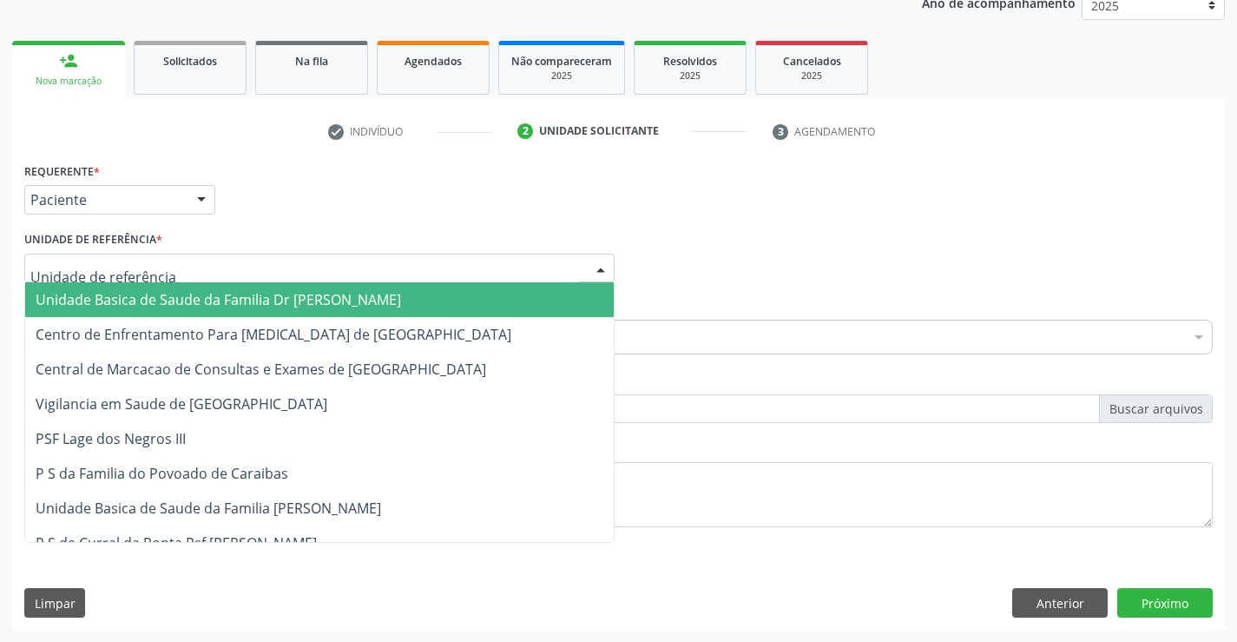
click at [242, 304] on span "Unidade Basica de Saude da Familia Dr Paulo Sudre" at bounding box center [219, 299] width 366 height 19
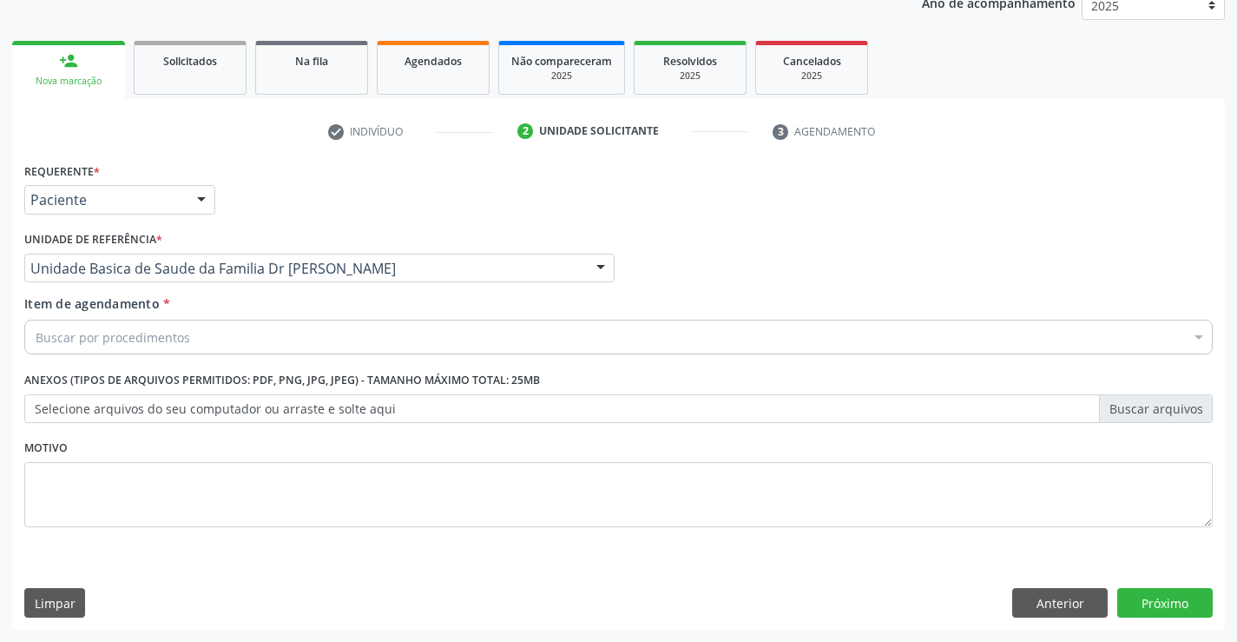
click at [217, 339] on div "Buscar por procedimentos" at bounding box center [618, 337] width 1189 height 35
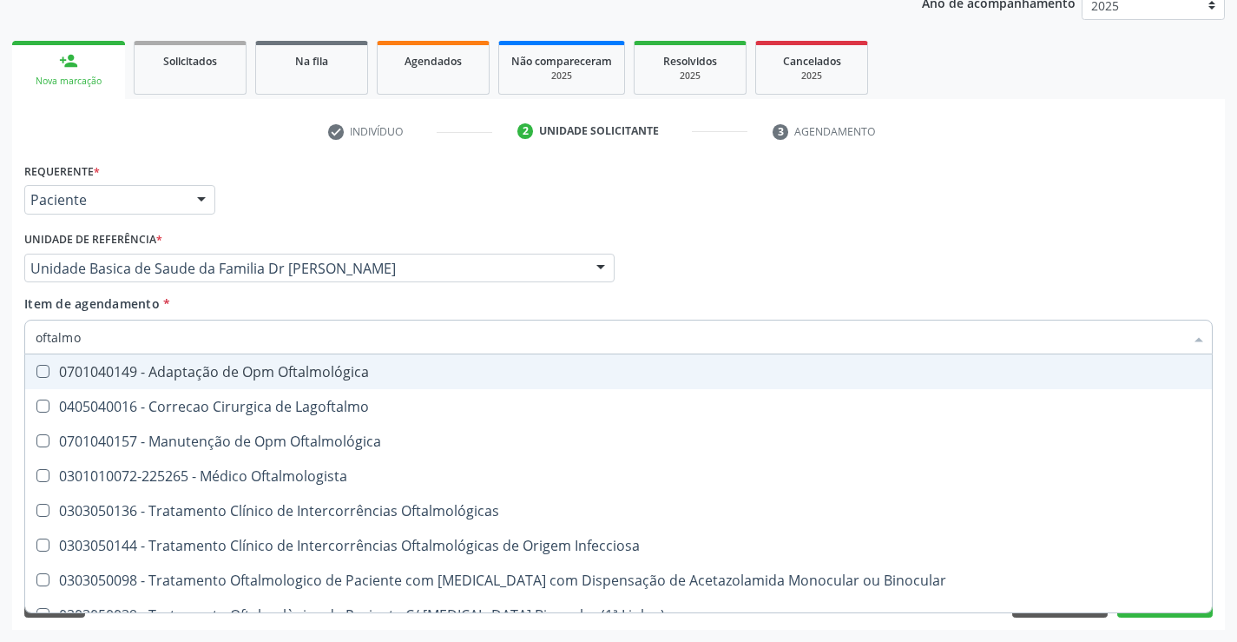
type input "oftalmol"
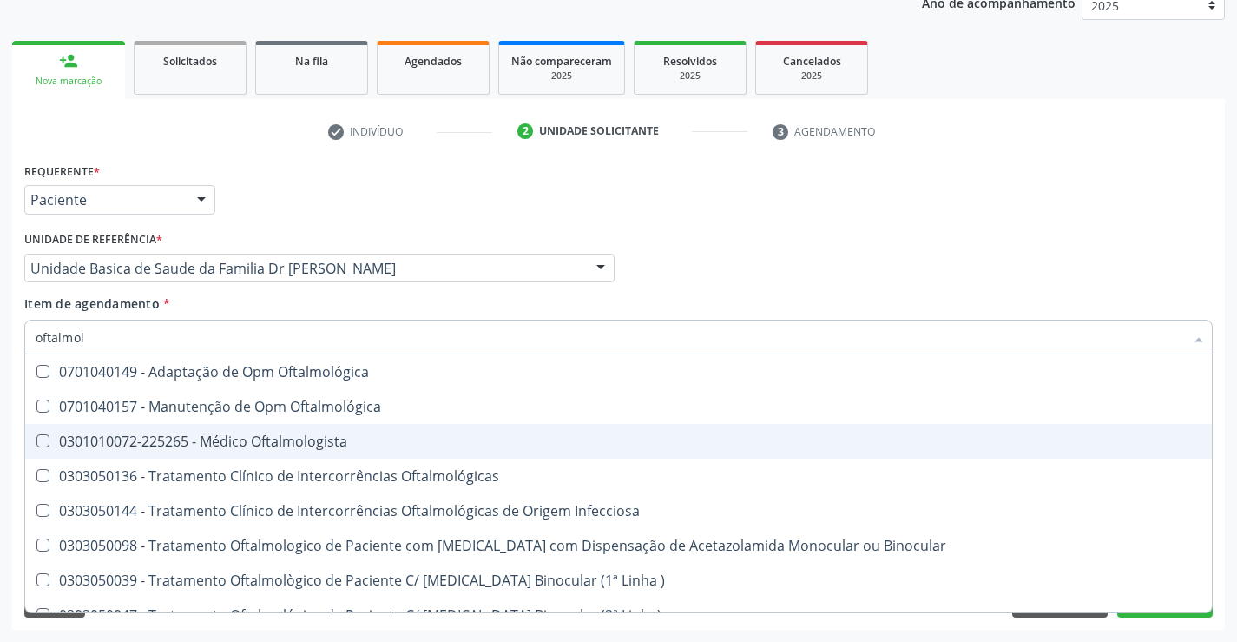
click at [291, 437] on div "0301010072-225265 - Médico Oftalmologista" at bounding box center [619, 441] width 1166 height 14
checkbox Oftalmologista "true"
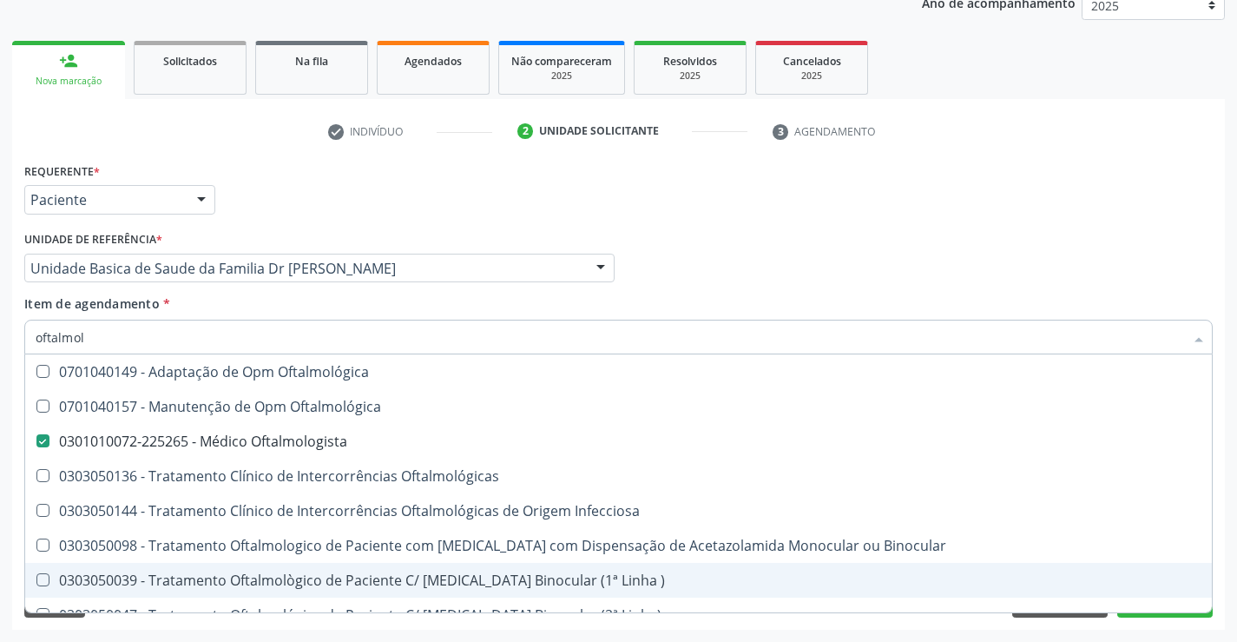
click at [1167, 620] on div "Requerente * Paciente Profissional de Saúde Paciente Nenhum resultado encontrad…" at bounding box center [618, 394] width 1213 height 472
checkbox Oftalmológica "true"
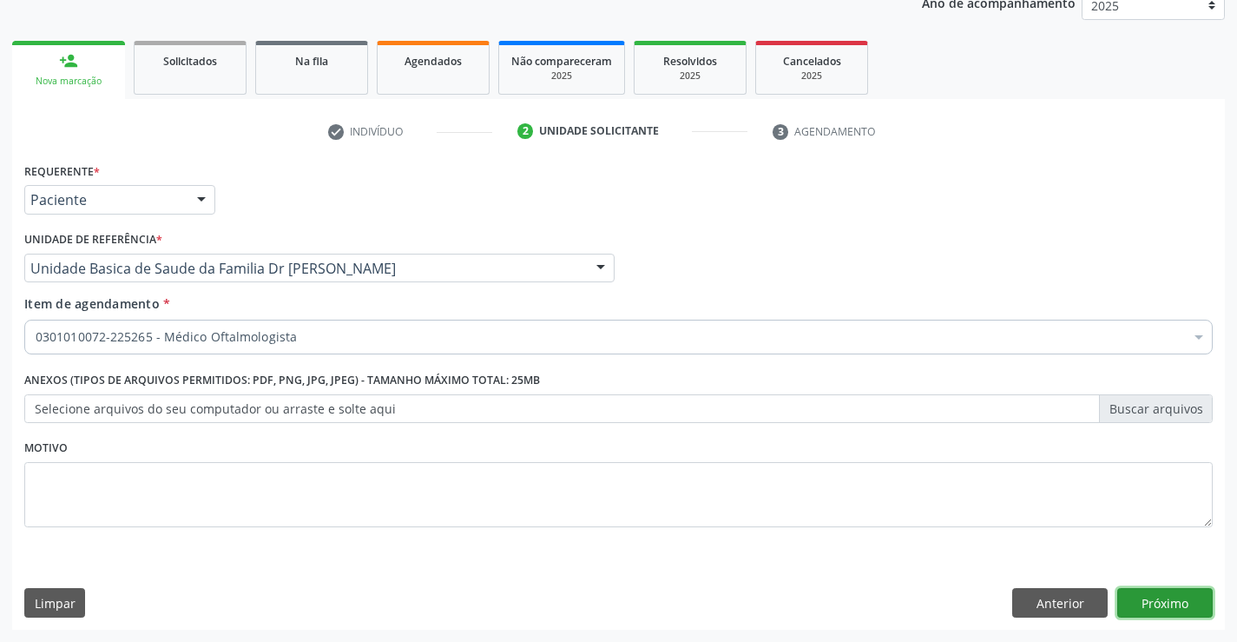
click at [1160, 602] on button "Próximo" at bounding box center [1166, 603] width 96 height 30
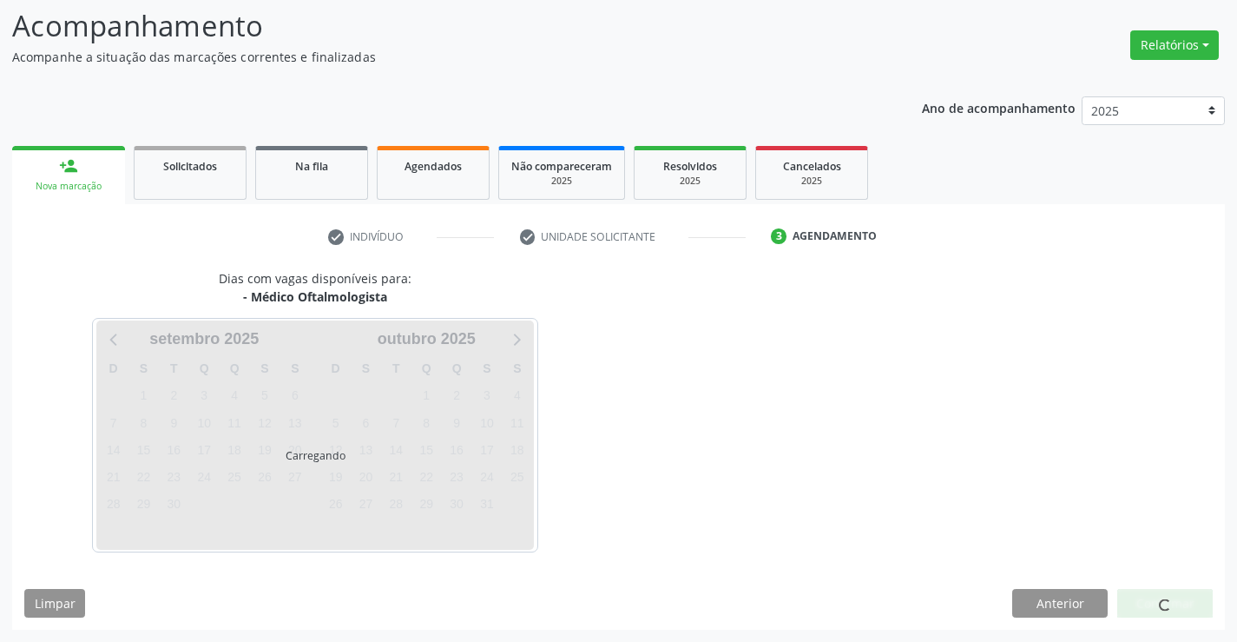
scroll to position [165, 0]
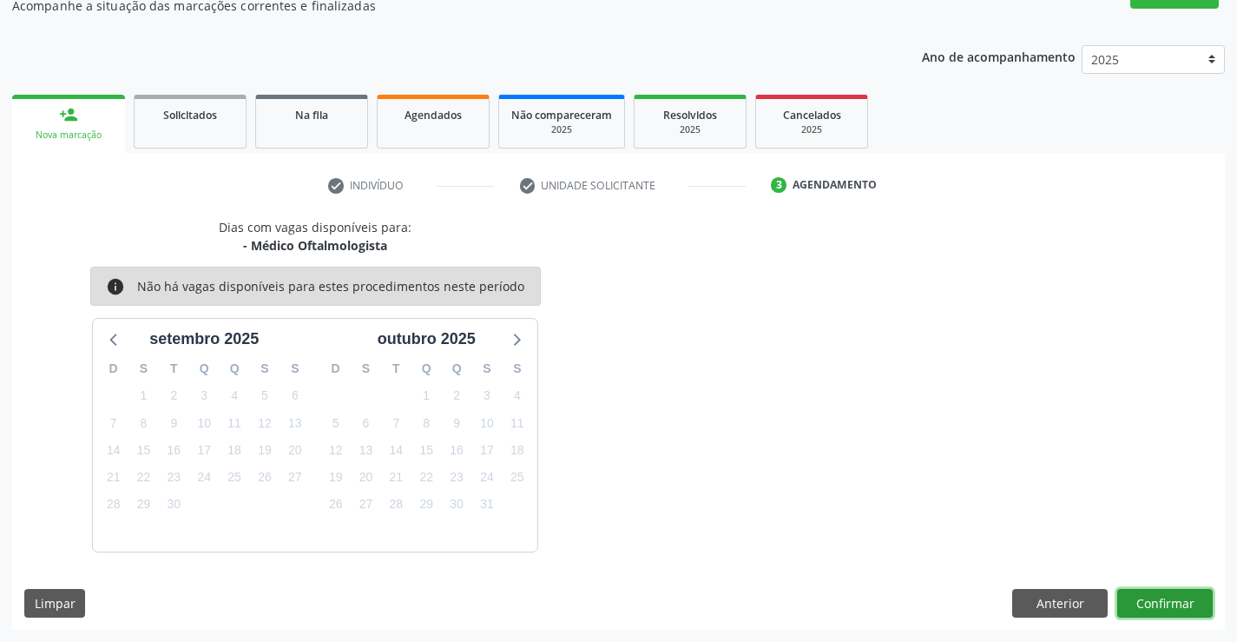
click at [1158, 602] on button "Confirmar" at bounding box center [1166, 604] width 96 height 30
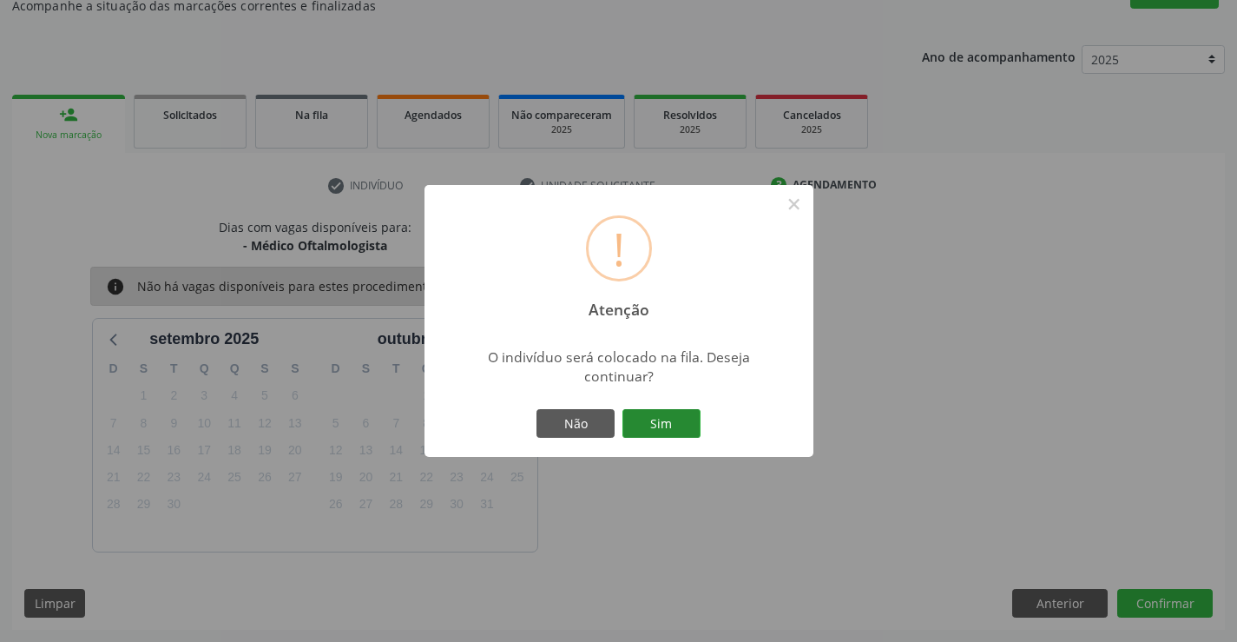
click at [652, 422] on button "Sim" at bounding box center [662, 424] width 78 height 30
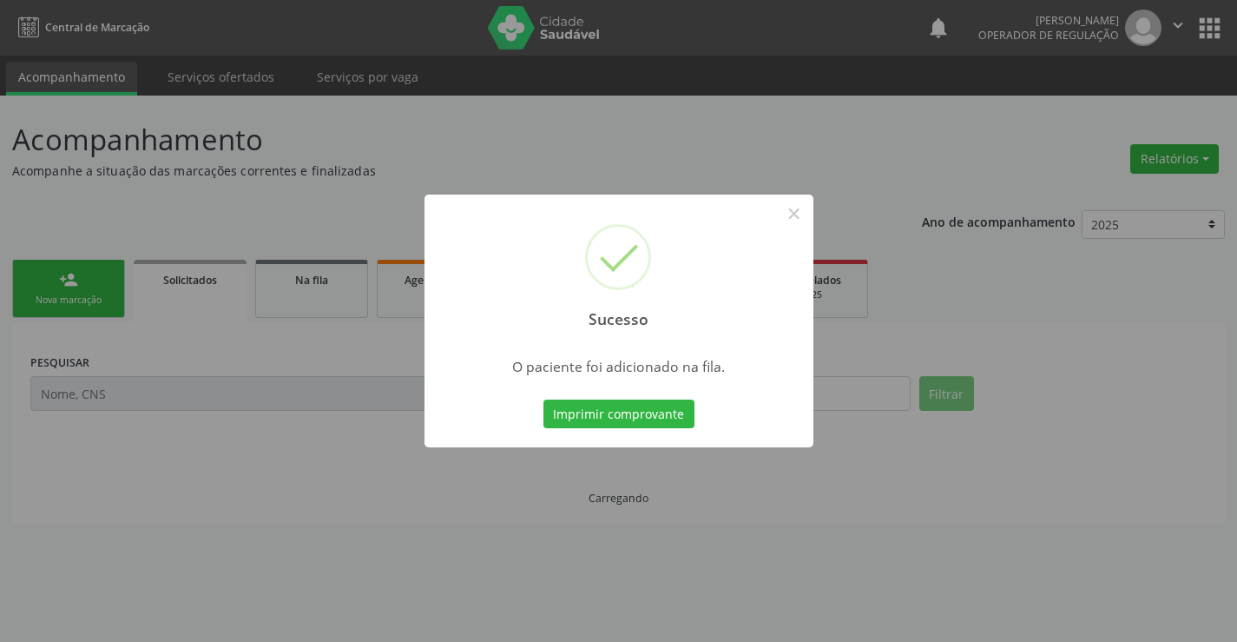
scroll to position [0, 0]
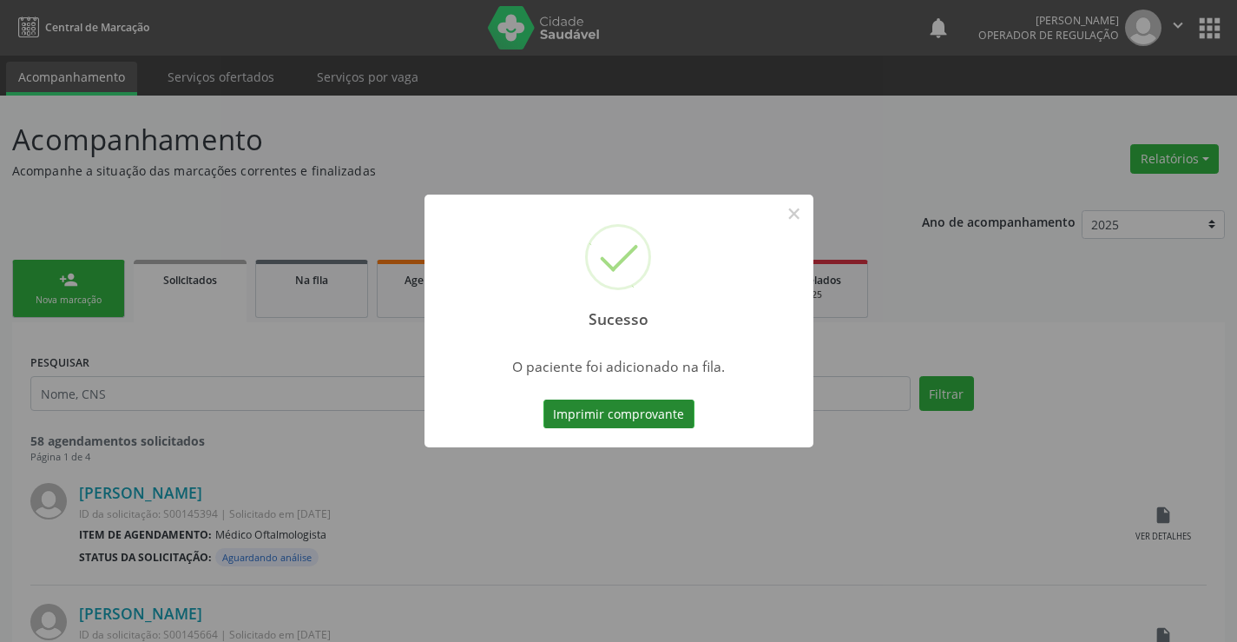
click at [650, 412] on button "Imprimir comprovante" at bounding box center [619, 414] width 151 height 30
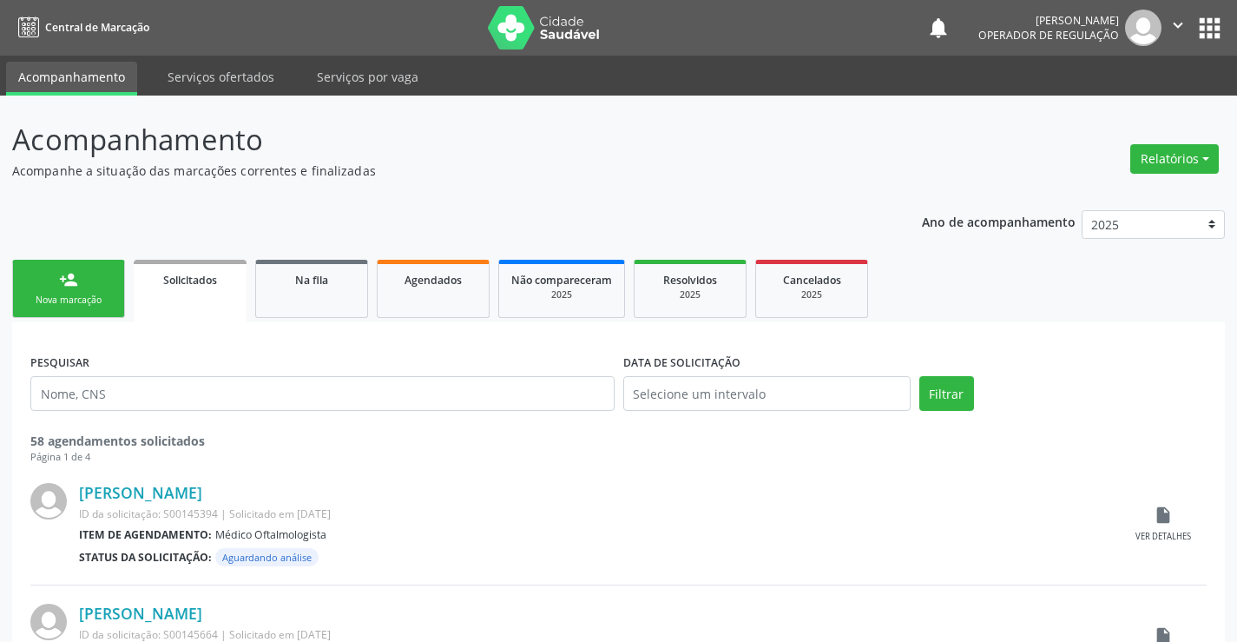
click at [1178, 21] on icon "" at bounding box center [1178, 25] width 19 height 19
click at [1122, 102] on link "Sair" at bounding box center [1134, 106] width 120 height 24
